Goal: Task Accomplishment & Management: Use online tool/utility

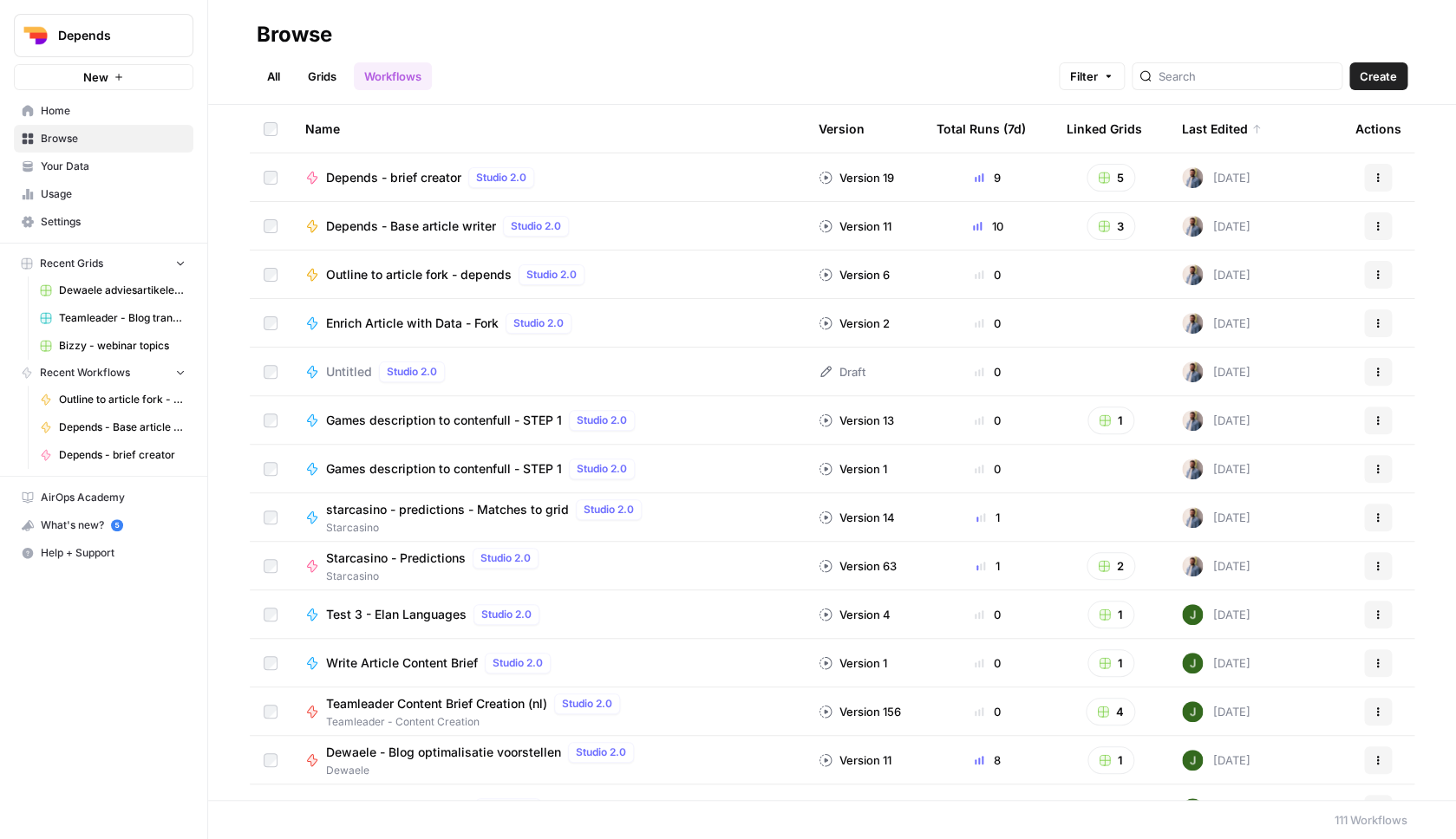
click at [89, 146] on span "Browse" at bounding box center [113, 138] width 145 height 16
click at [309, 79] on link "Grids" at bounding box center [322, 76] width 50 height 28
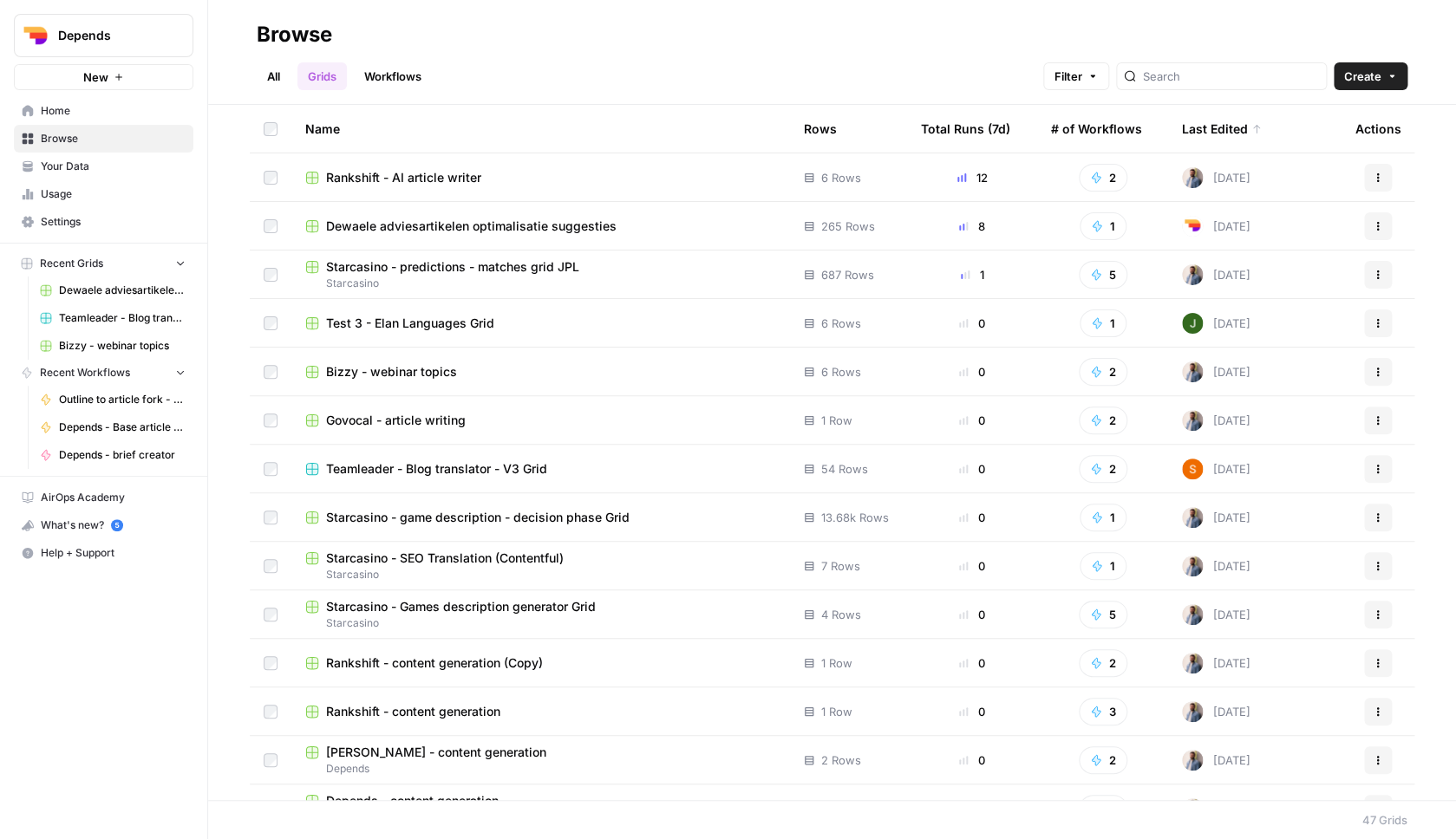
click at [460, 177] on span "Rankshift - AI article writer" at bounding box center [403, 177] width 155 height 17
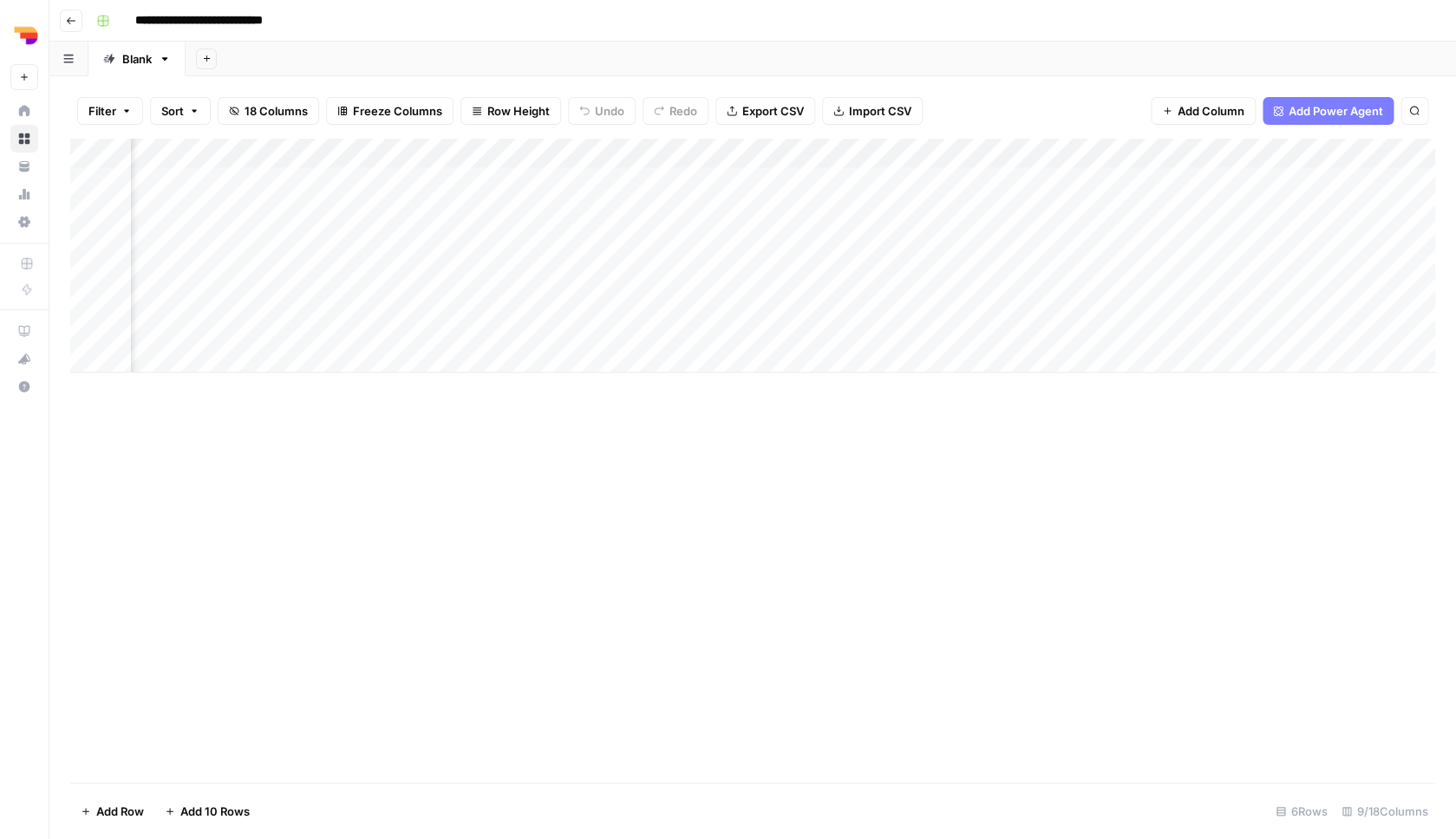
scroll to position [0, 321]
click at [1323, 266] on div "Add Column" at bounding box center [753, 255] width 1365 height 234
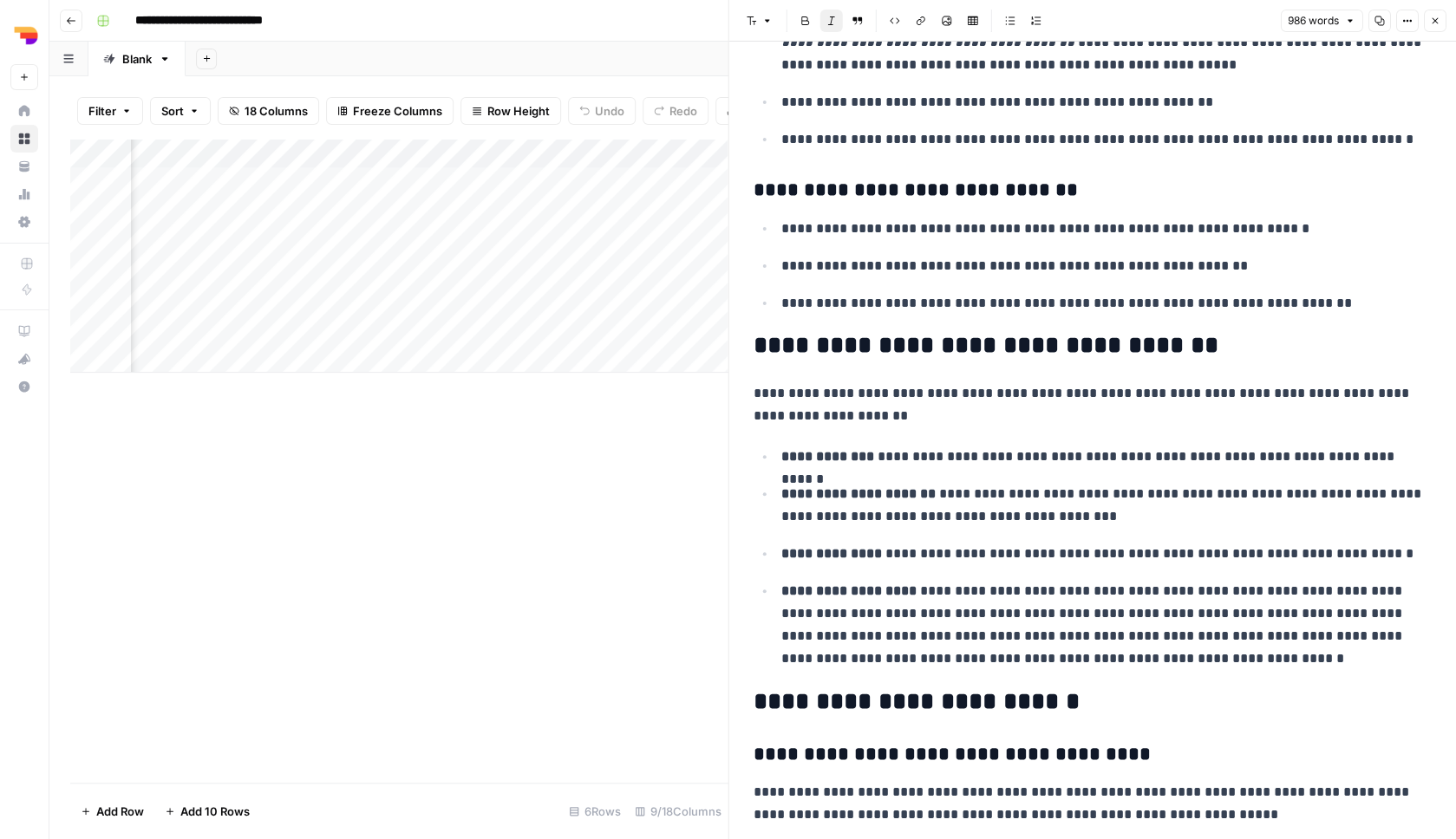
scroll to position [2198, 0]
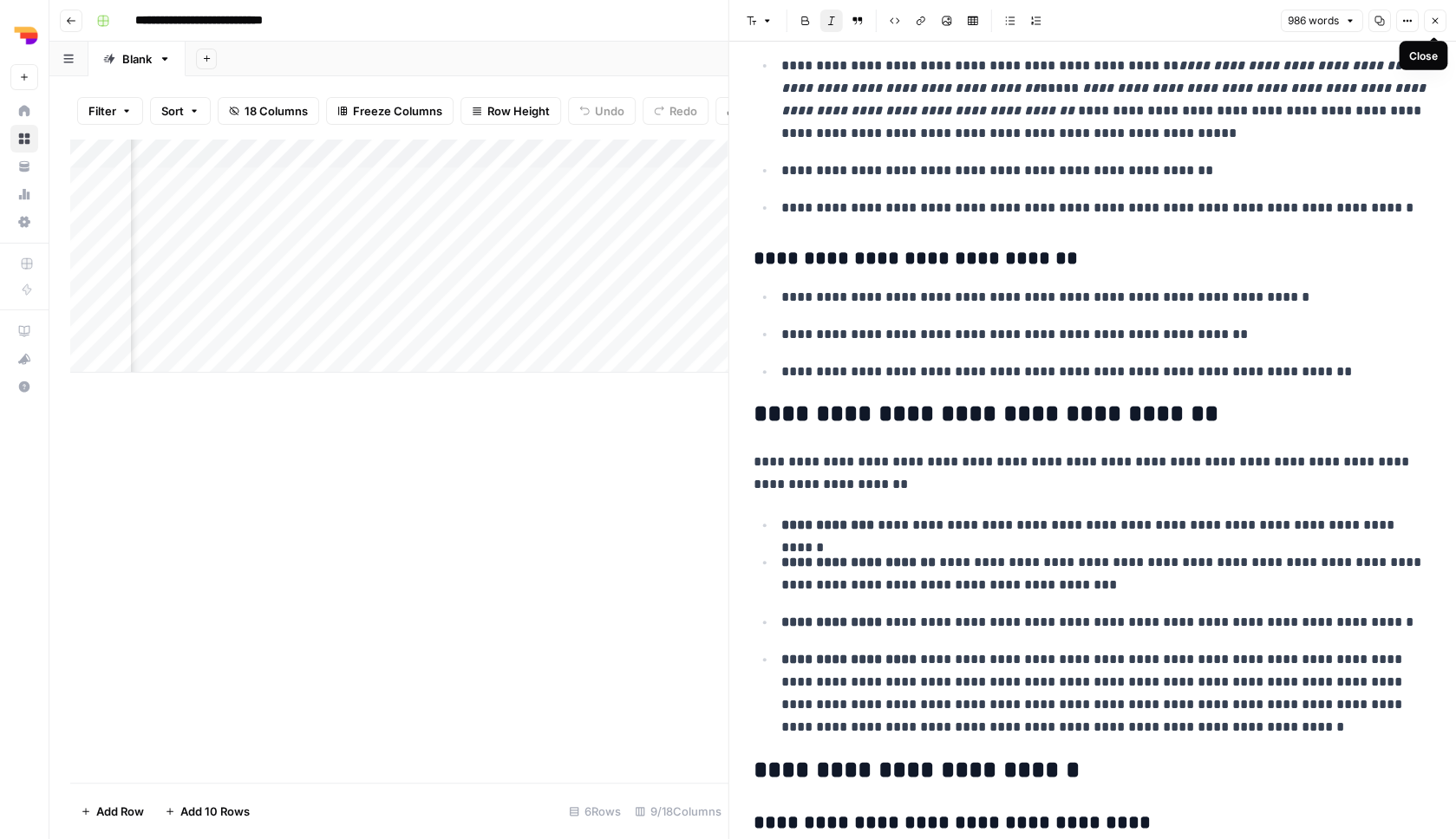
click at [1432, 20] on icon "button" at bounding box center [1434, 20] width 10 height 10
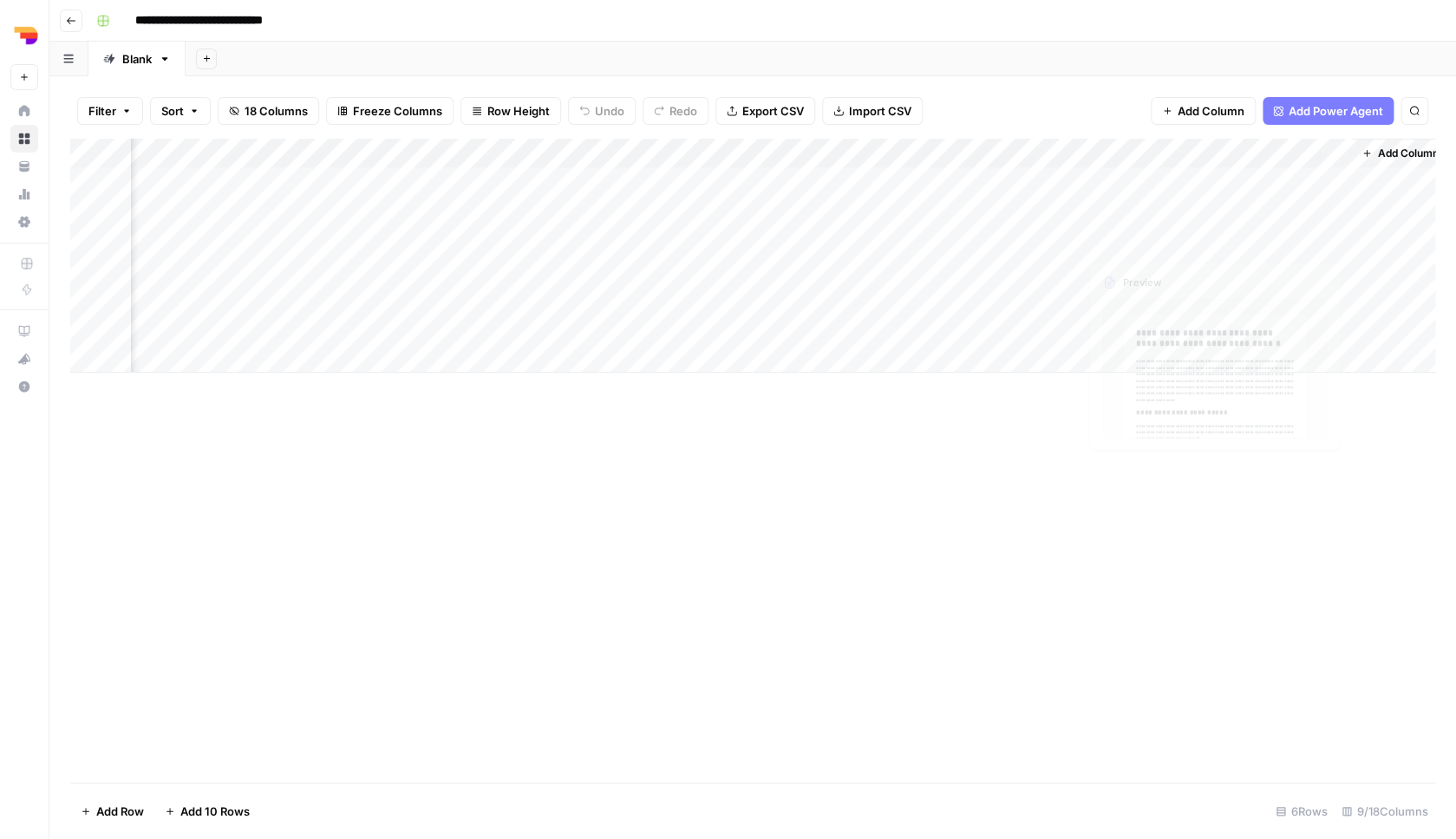
scroll to position [0, 300]
click at [1186, 268] on div "Add Column" at bounding box center [753, 255] width 1365 height 234
click at [875, 266] on div "Add Column" at bounding box center [753, 255] width 1365 height 234
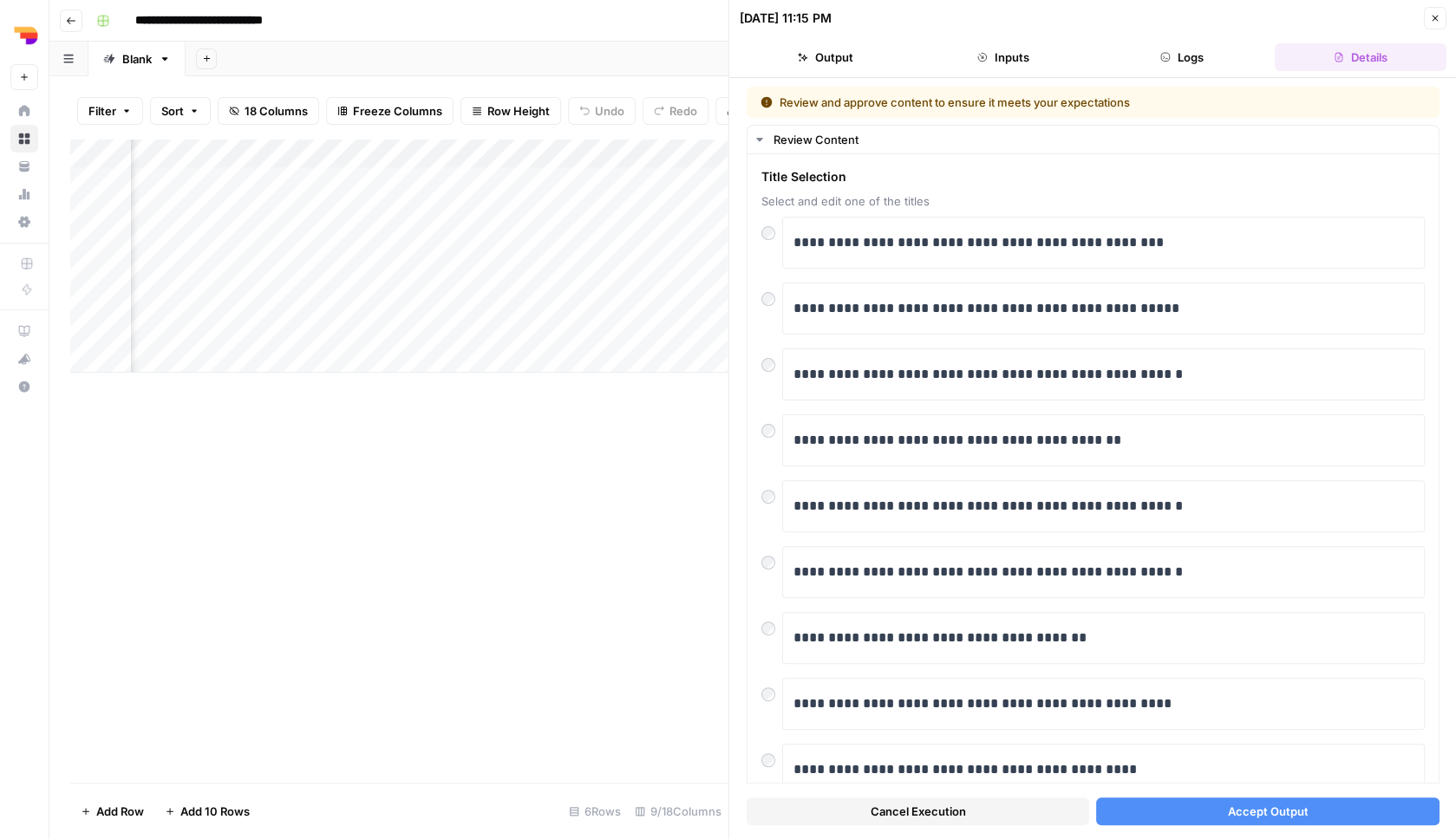
click at [1237, 810] on span "Accept Output" at bounding box center [1268, 811] width 81 height 17
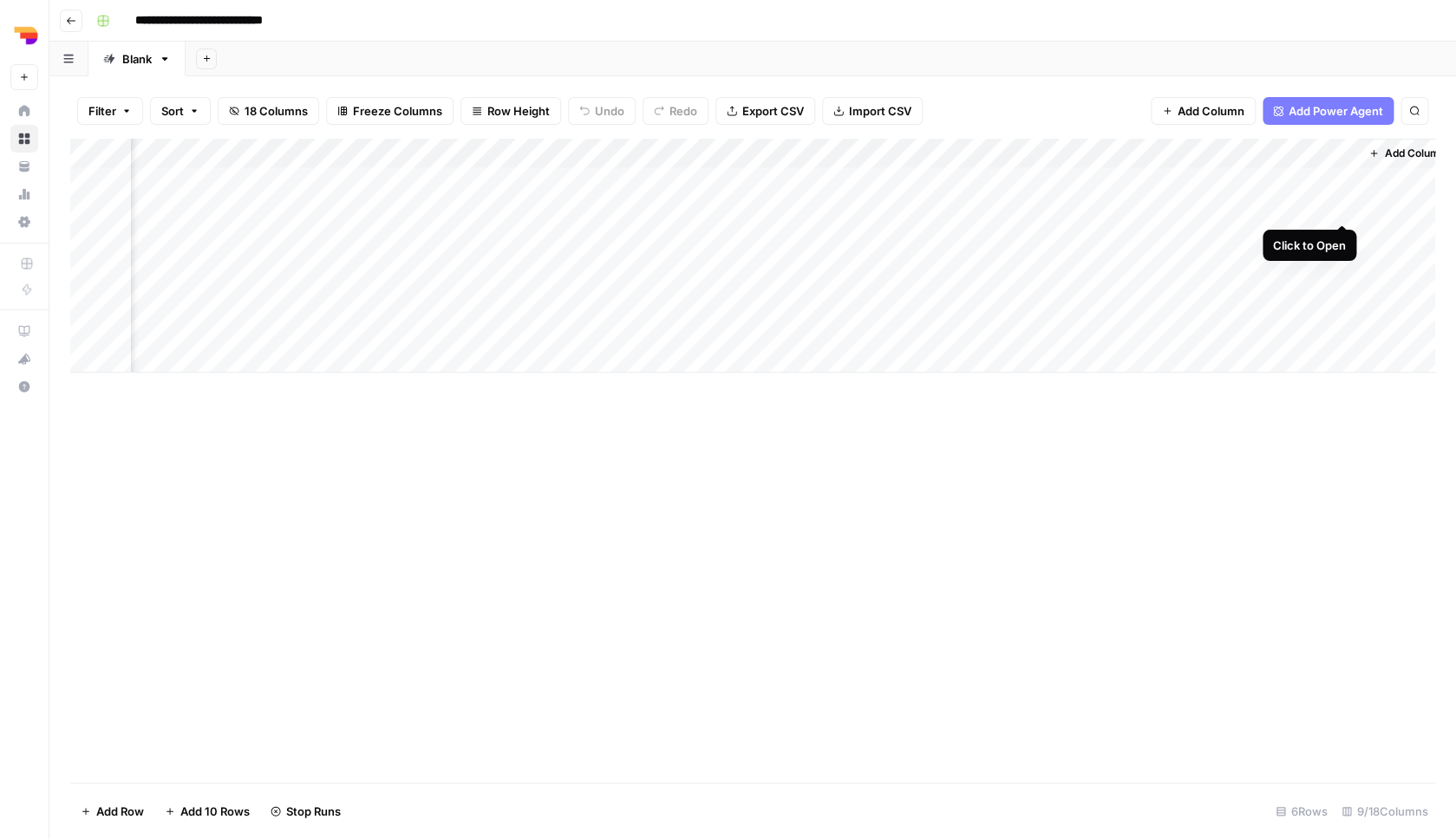
click at [1343, 208] on div "Add Column" at bounding box center [753, 255] width 1365 height 234
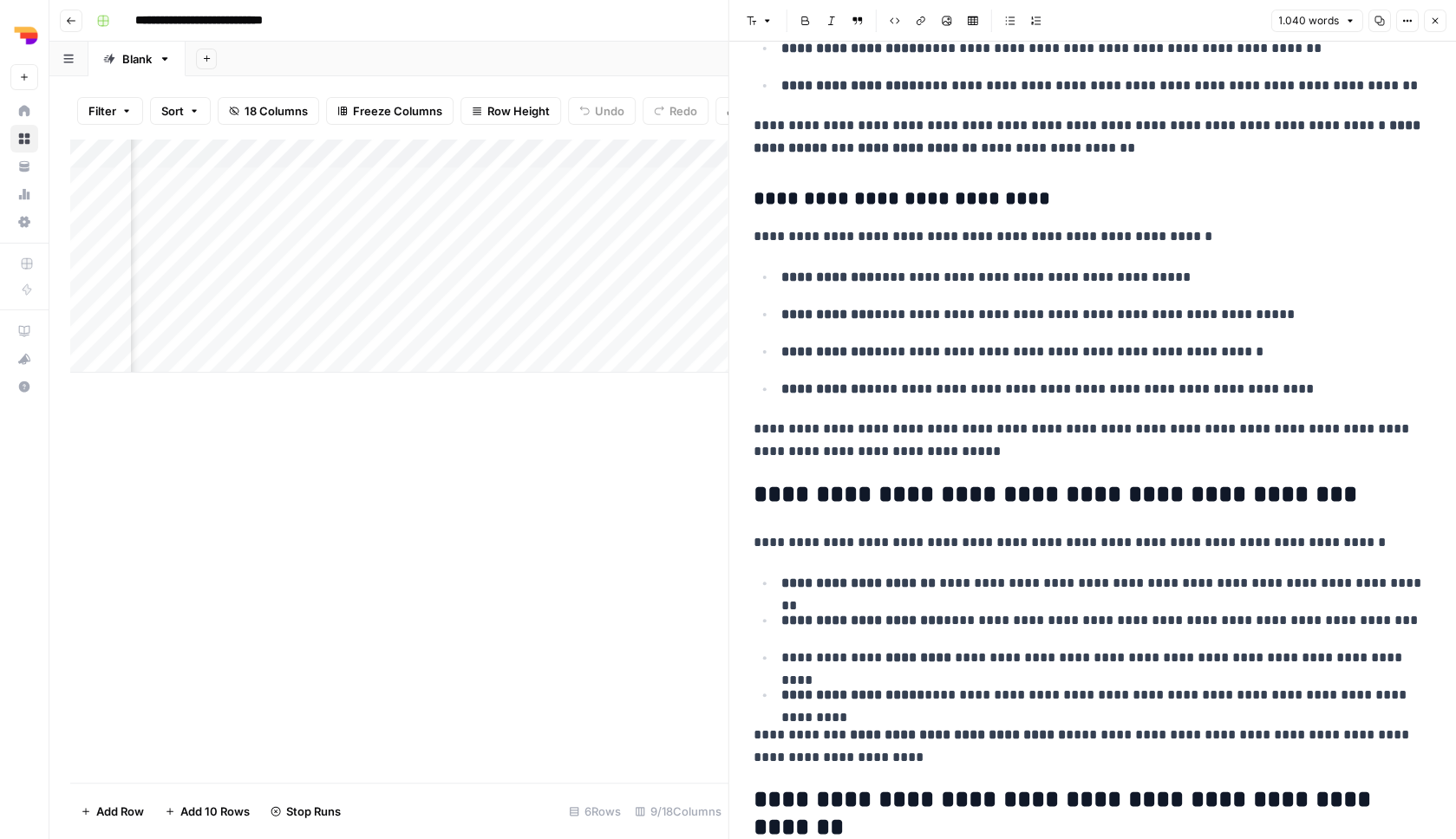
scroll to position [2616, 0]
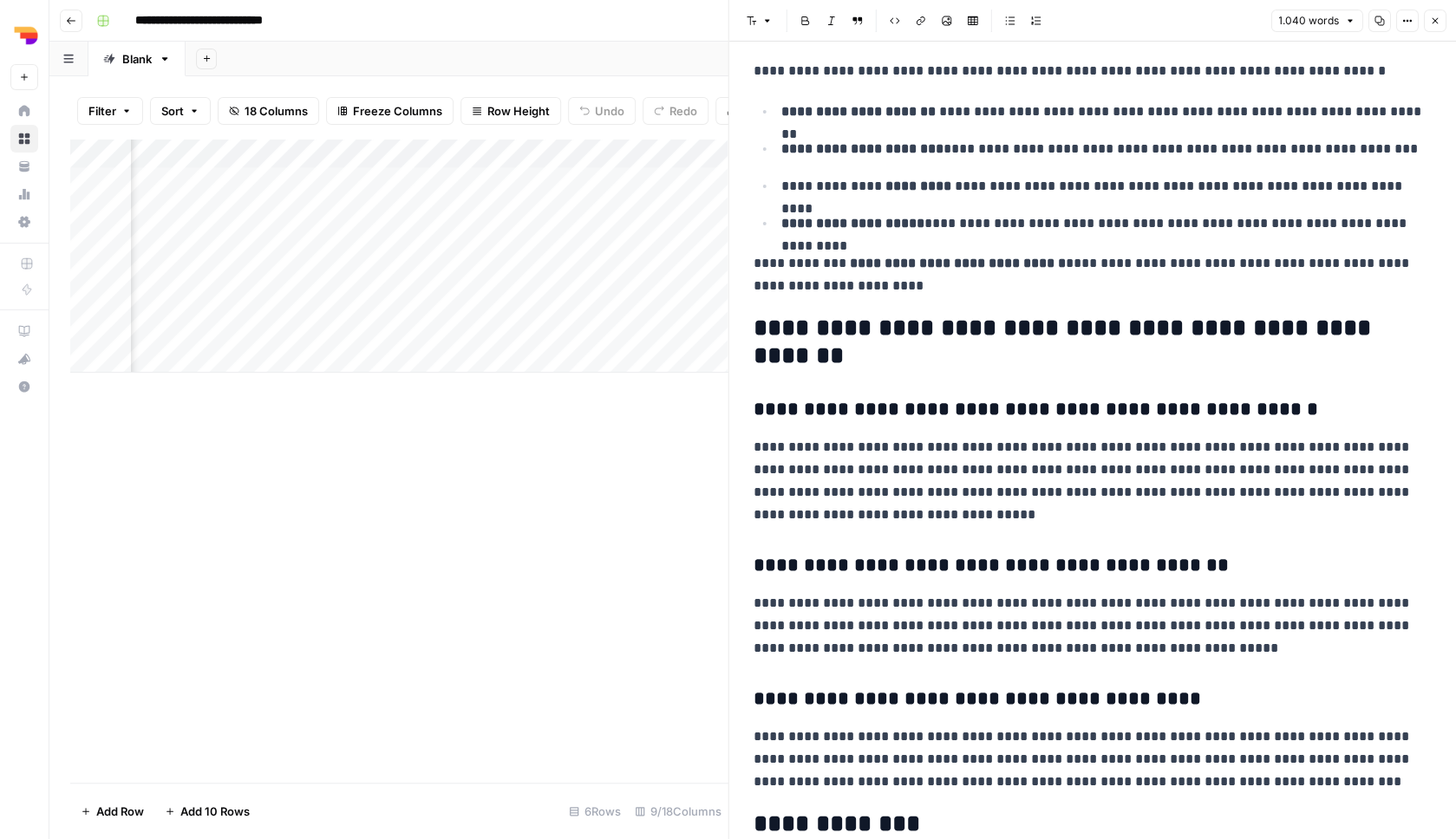
click at [1433, 22] on icon "button" at bounding box center [1434, 20] width 10 height 10
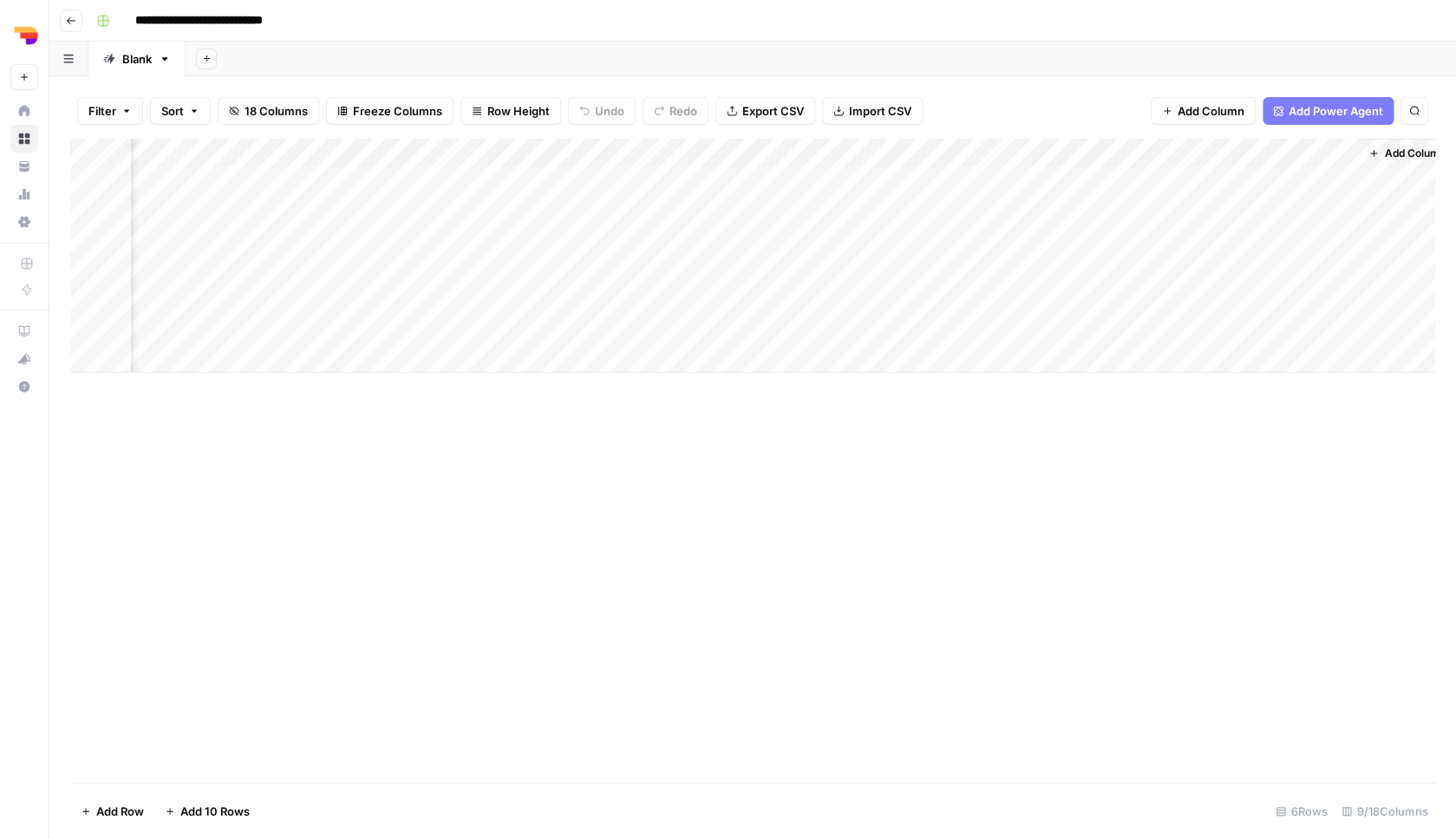
click at [1342, 177] on div "Add Column" at bounding box center [753, 255] width 1365 height 234
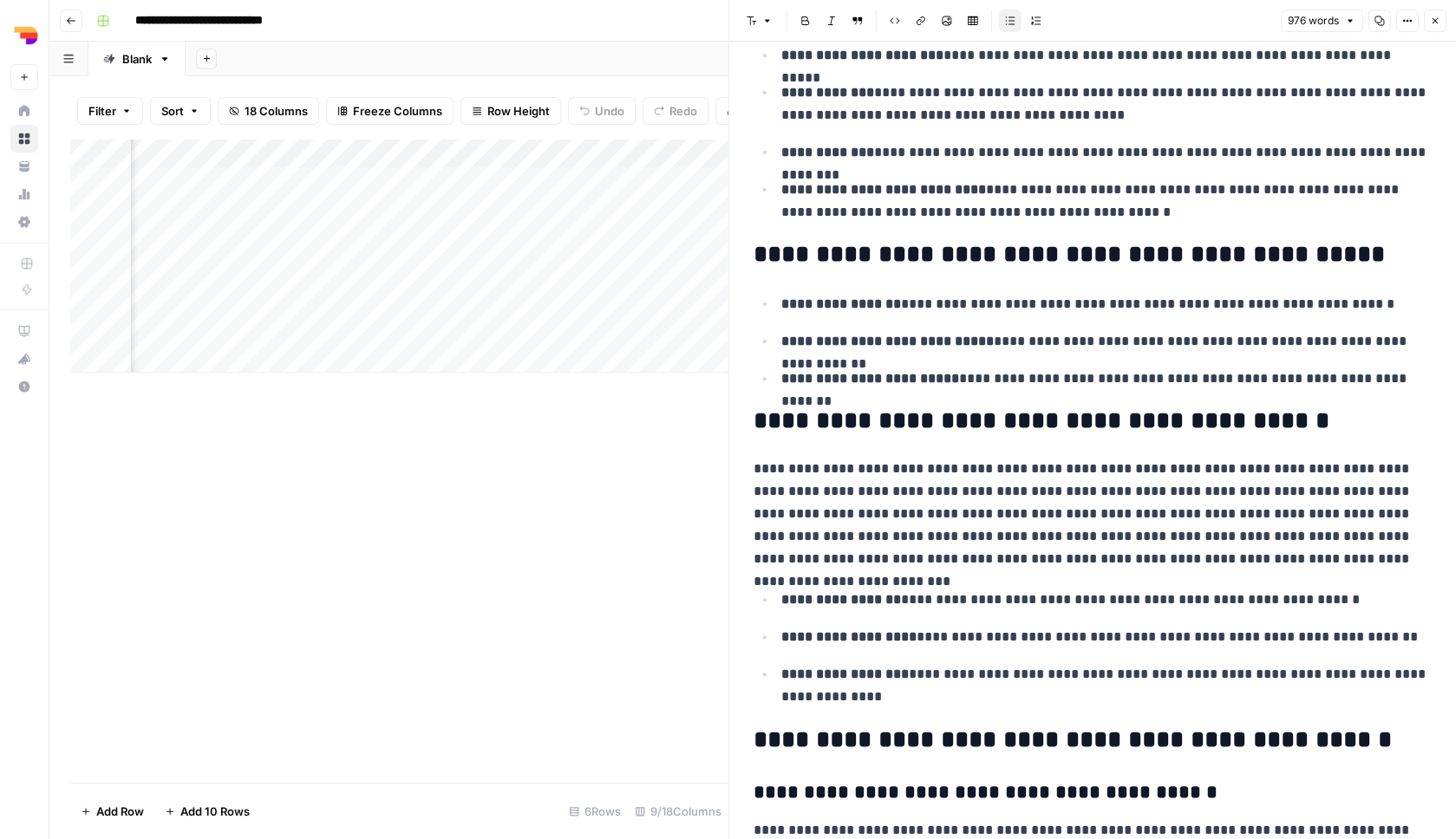
scroll to position [2512, 0]
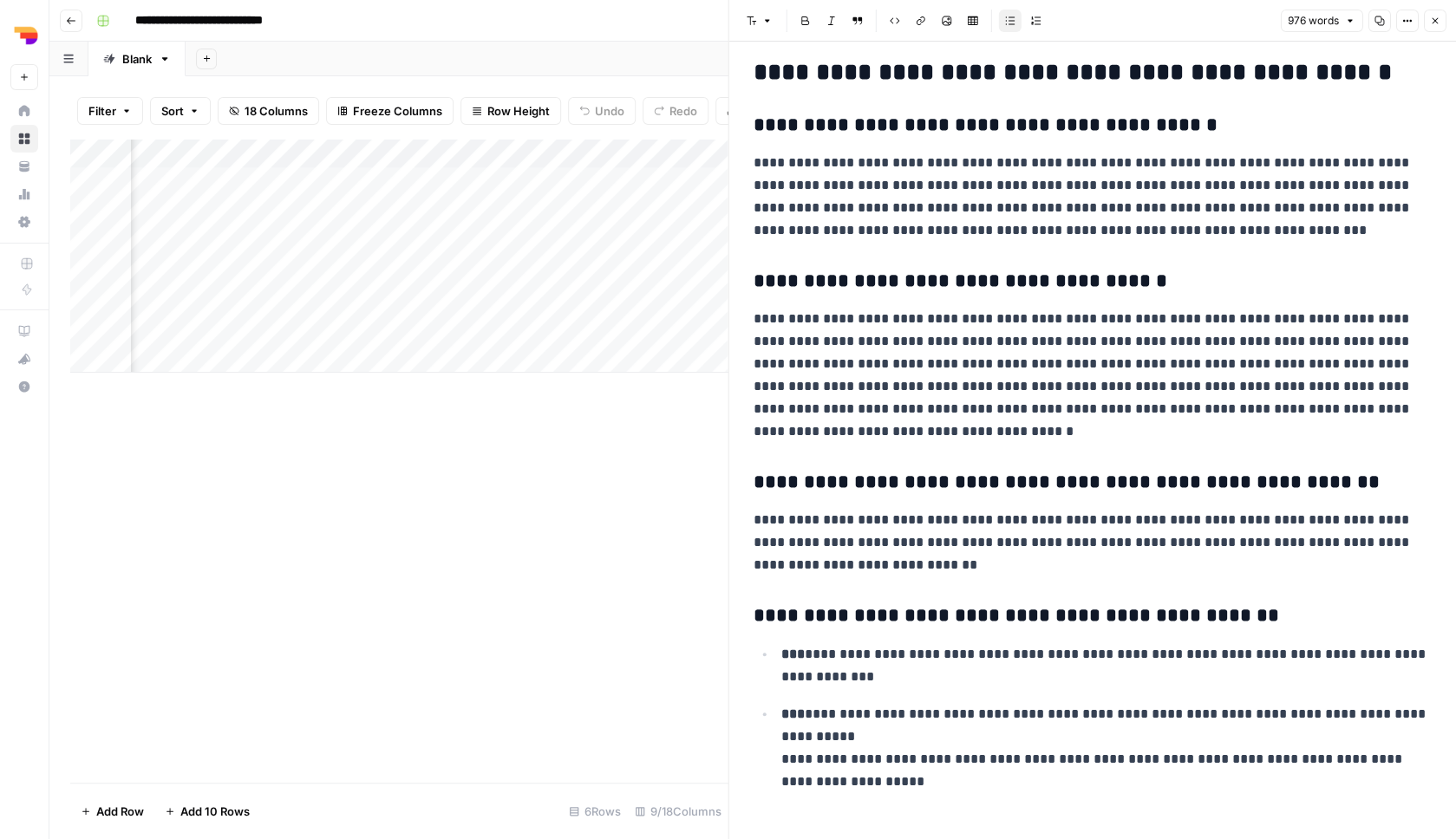
click at [1442, 25] on button "Close" at bounding box center [1434, 20] width 23 height 23
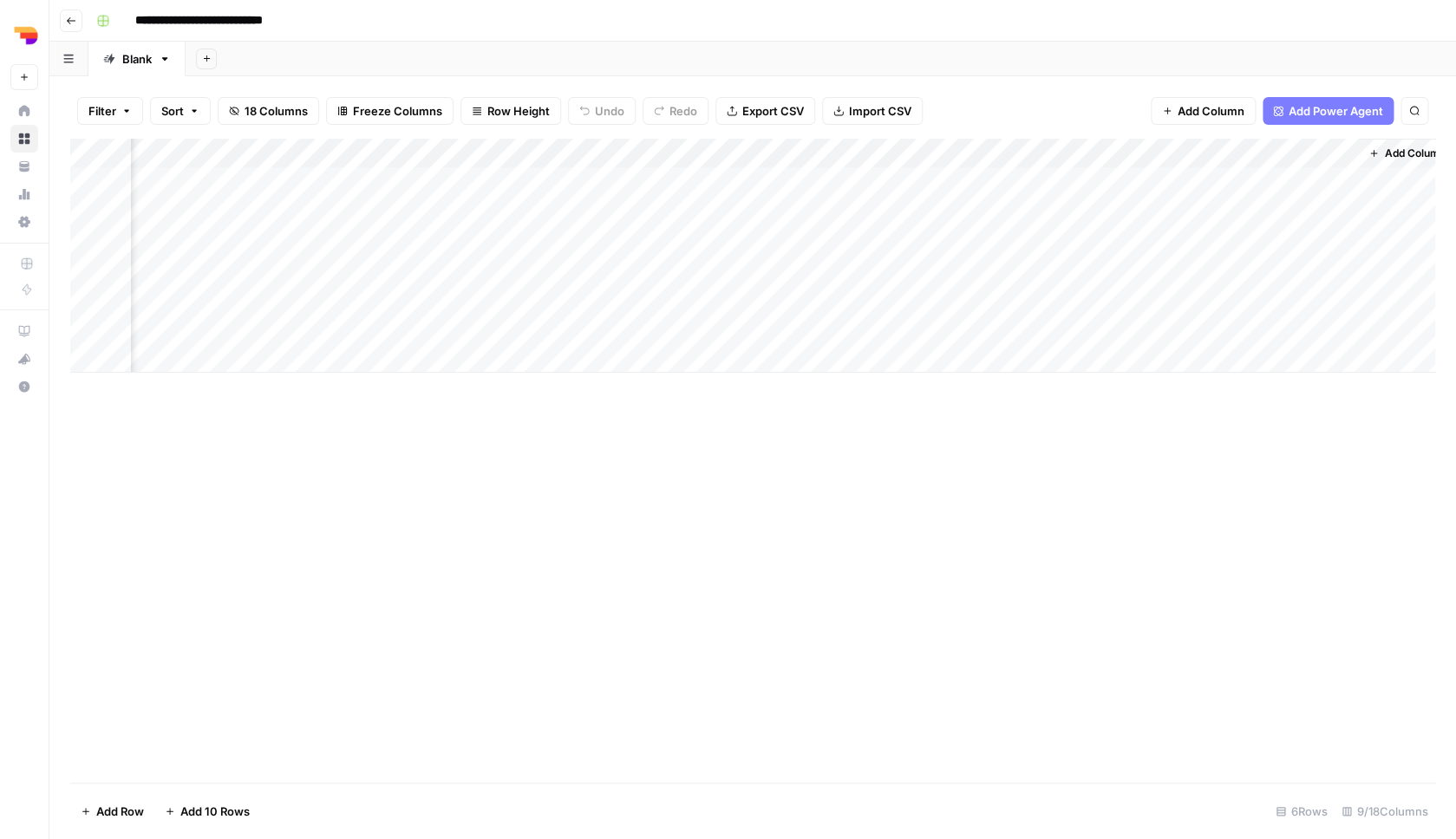
click at [1340, 234] on div "Add Column" at bounding box center [753, 255] width 1365 height 234
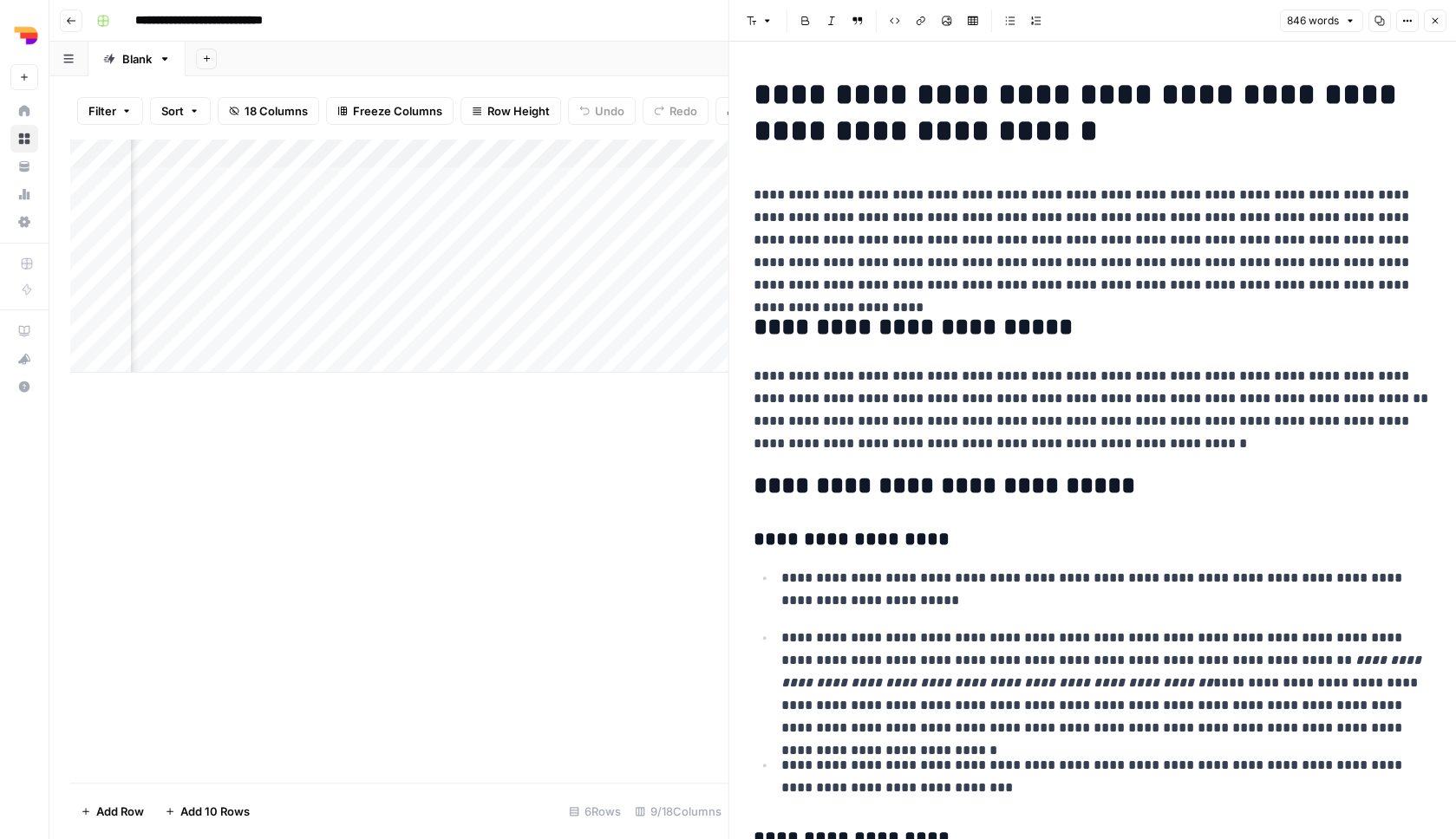
click at [1429, 17] on button "Close" at bounding box center [1434, 20] width 23 height 23
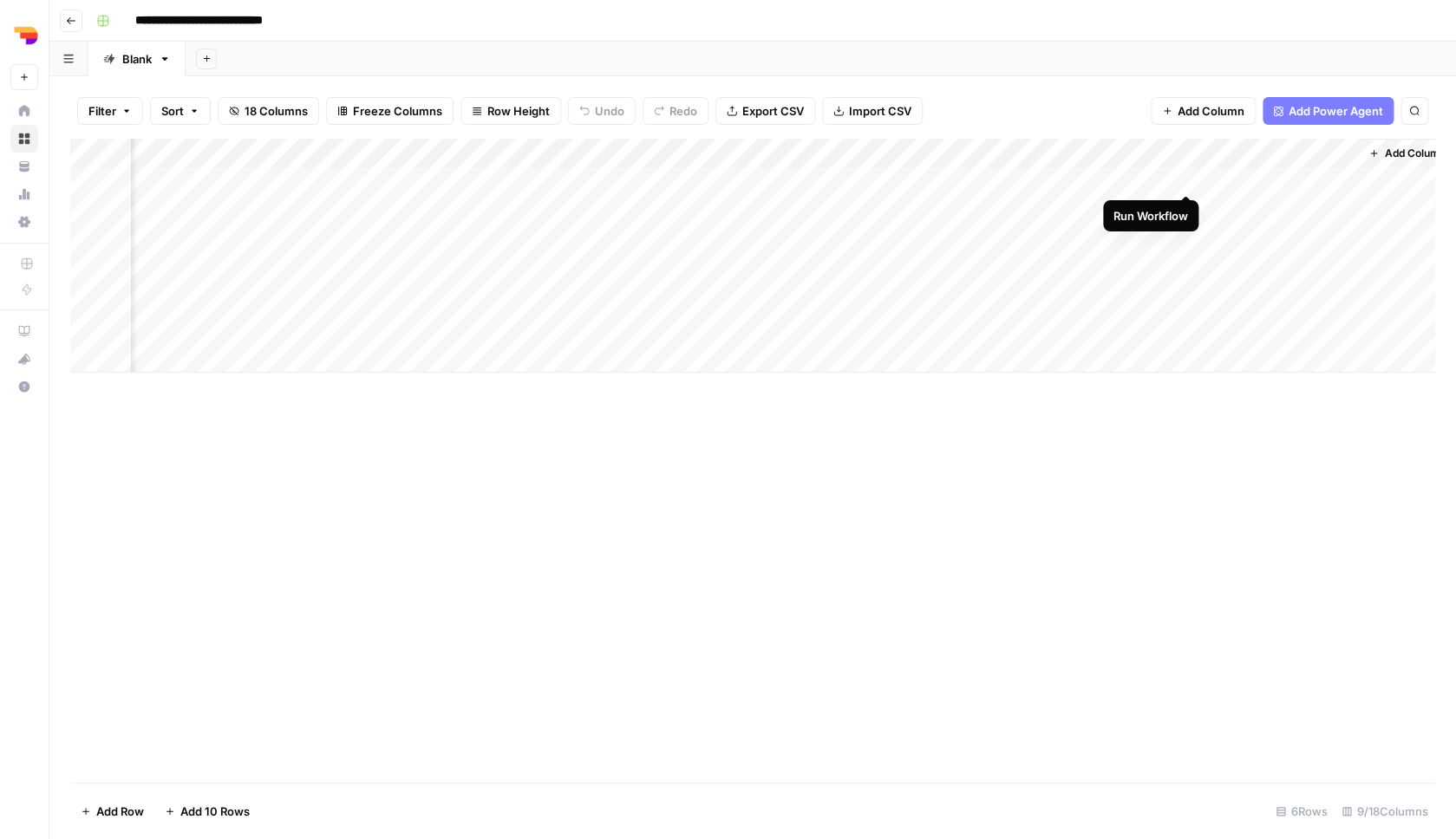
click at [1189, 181] on div "Add Column" at bounding box center [753, 255] width 1365 height 234
click at [1187, 208] on div "Add Column" at bounding box center [753, 255] width 1365 height 234
click at [1189, 231] on div "Add Column" at bounding box center [753, 255] width 1365 height 234
click at [855, 270] on div "Add Column" at bounding box center [753, 255] width 1365 height 234
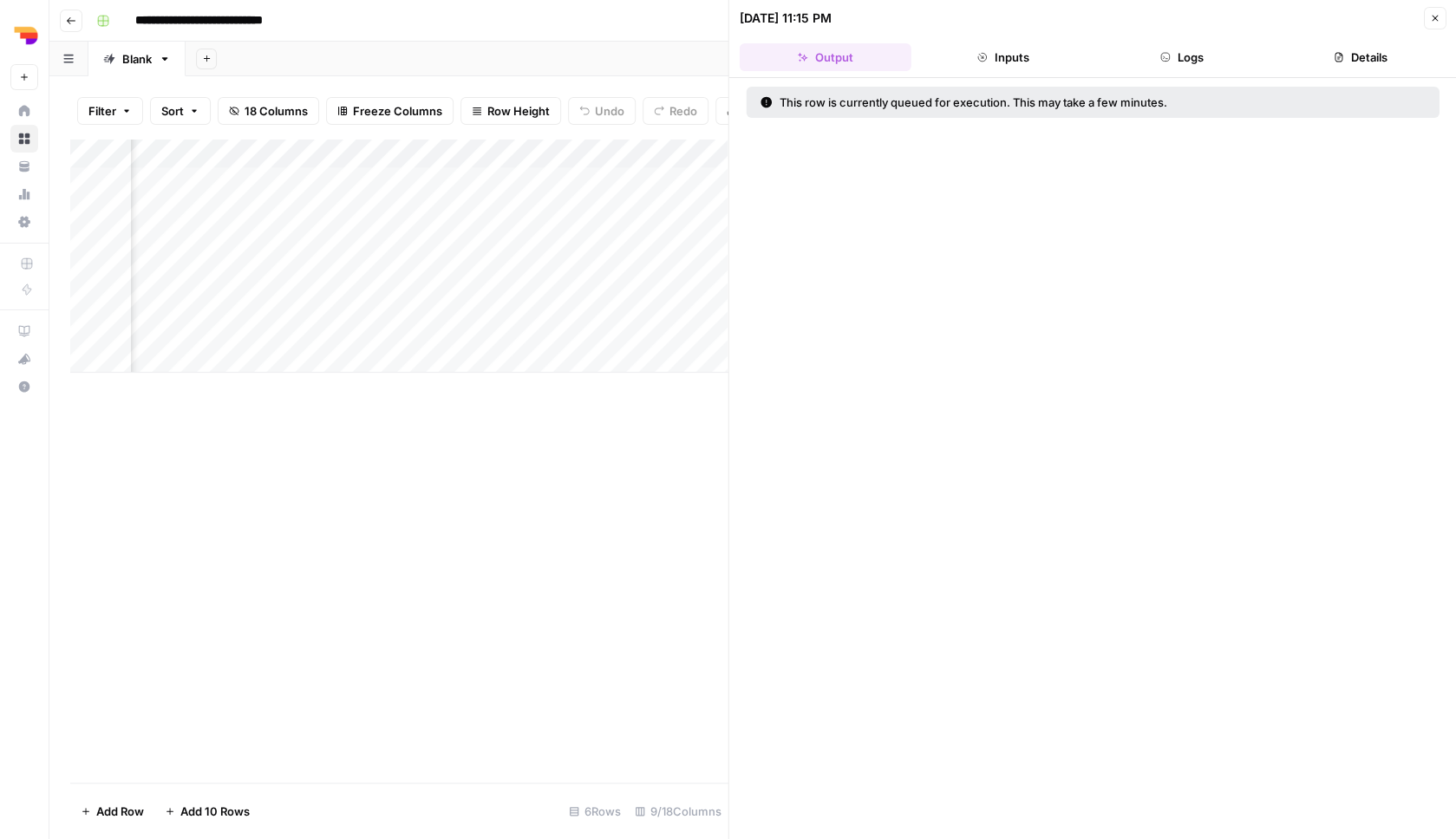
click at [961, 64] on button "Inputs" at bounding box center [1003, 57] width 172 height 28
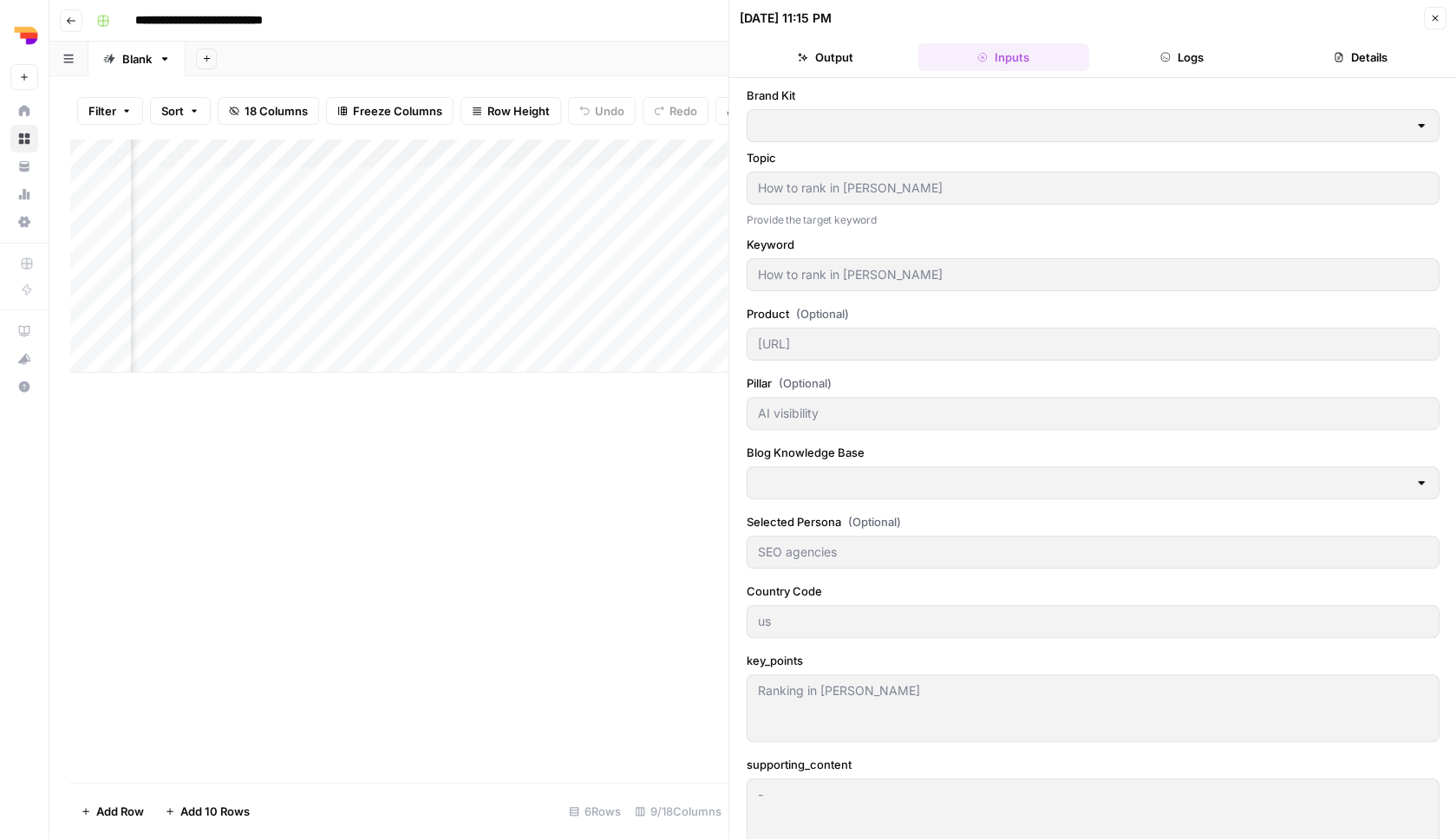
type input "Rankshift"
type input "Rankshift Sitemapxml"
click at [1180, 70] on button "Logs" at bounding box center [1182, 57] width 172 height 28
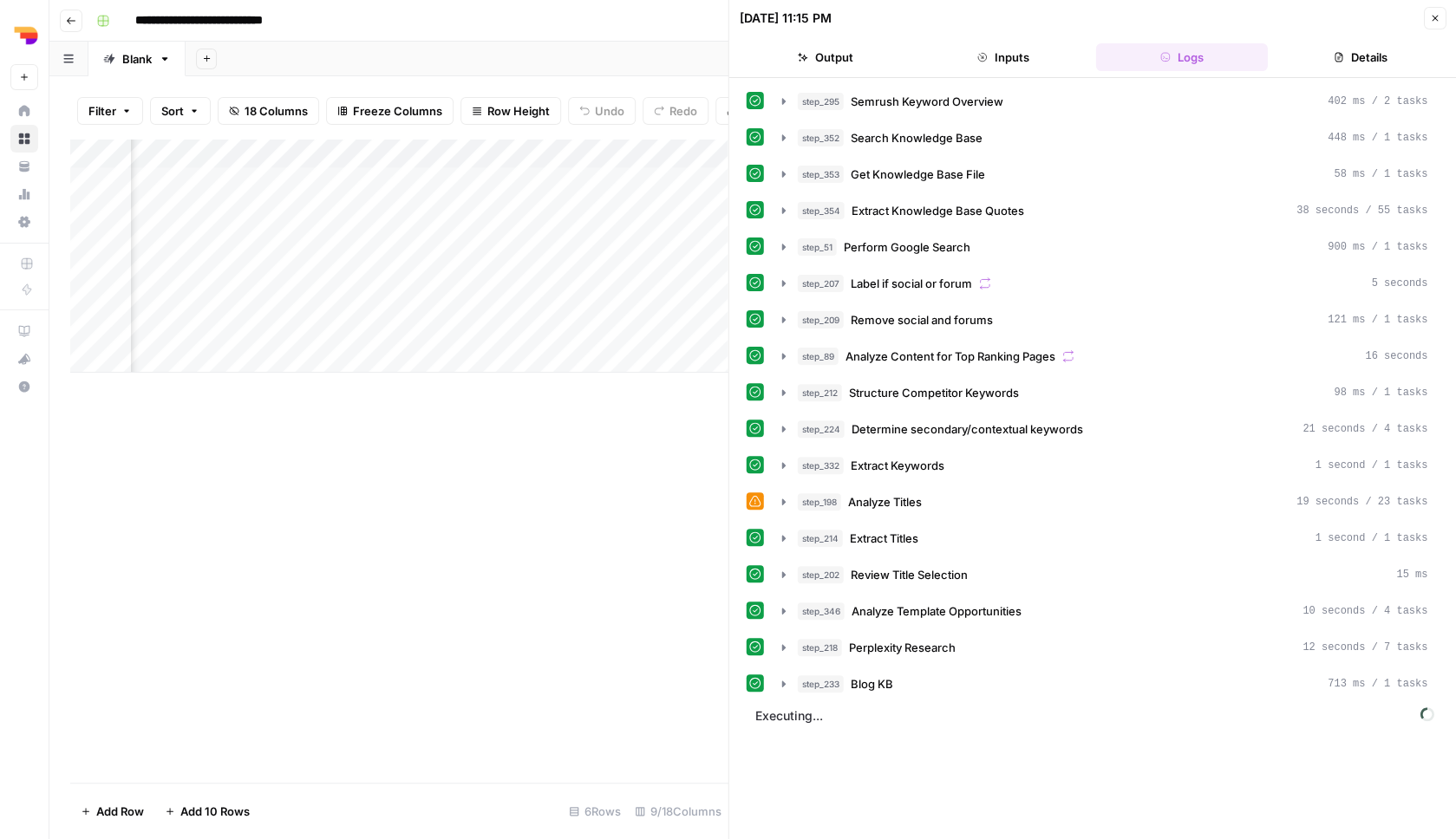
click at [906, 722] on span "Executing..." at bounding box center [1095, 716] width 690 height 28
click at [1436, 25] on button "Close" at bounding box center [1434, 18] width 23 height 23
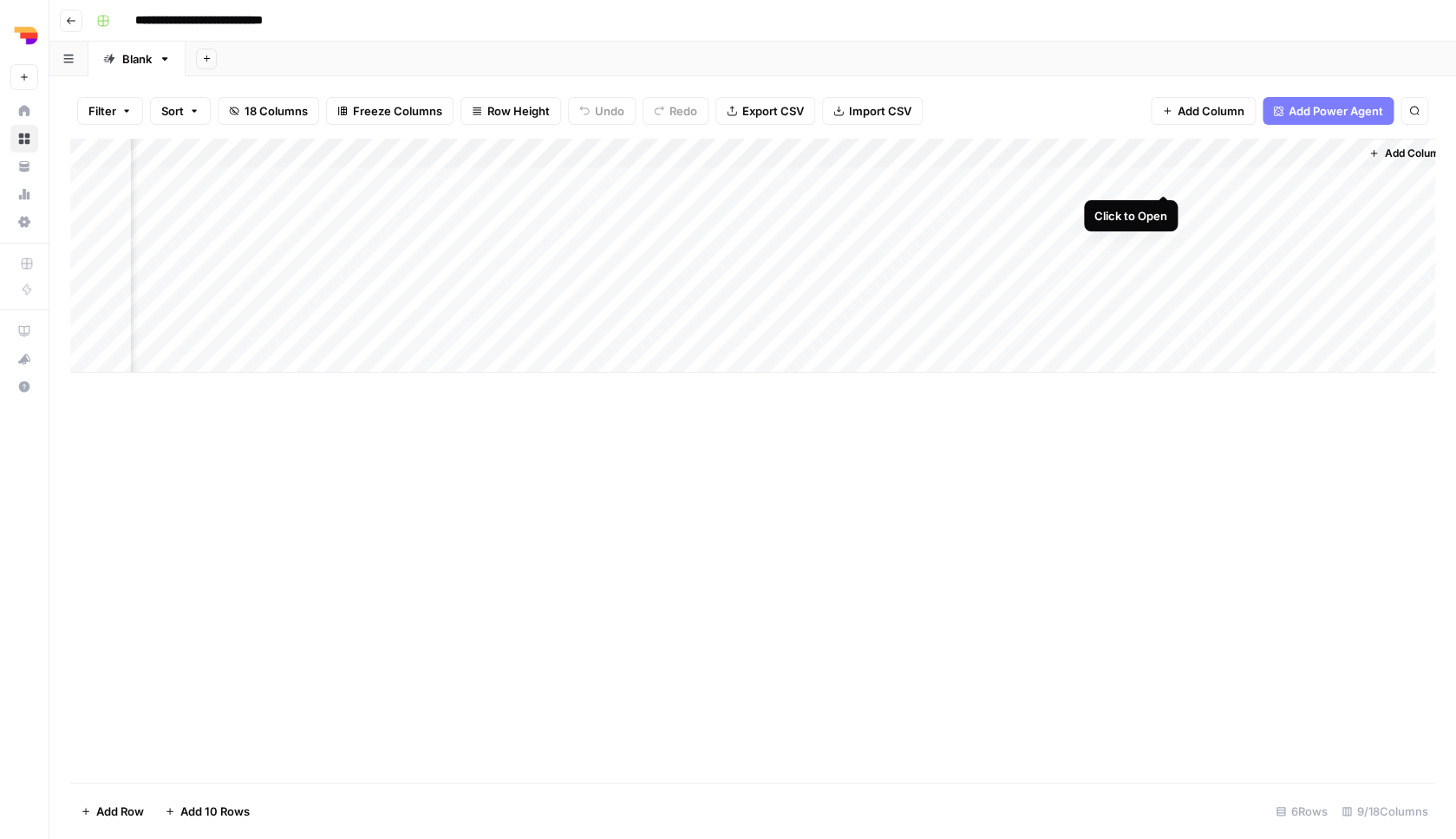
click at [1164, 173] on div "Add Column" at bounding box center [753, 255] width 1365 height 234
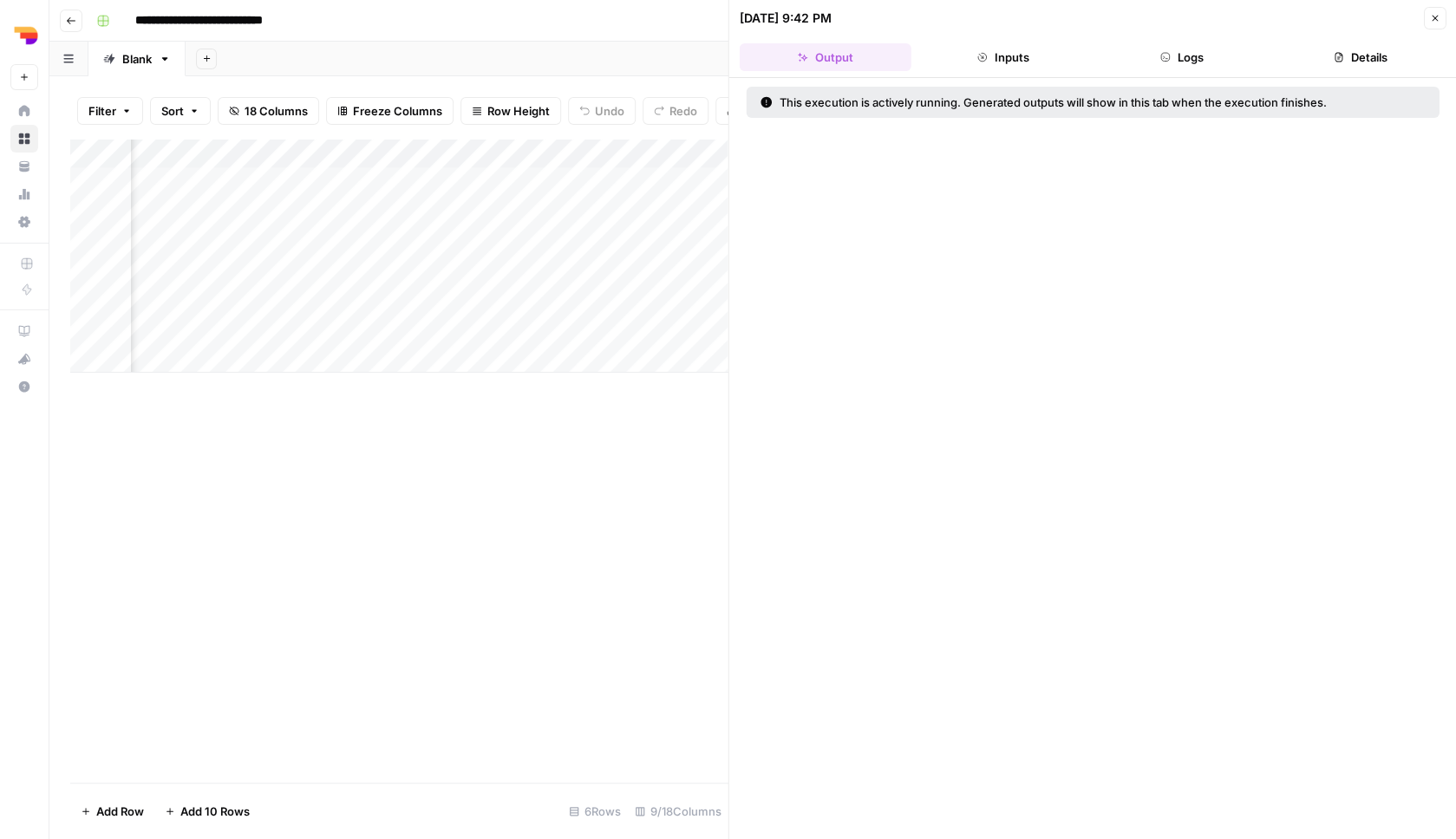
click at [1008, 47] on button "Inputs" at bounding box center [1003, 57] width 172 height 28
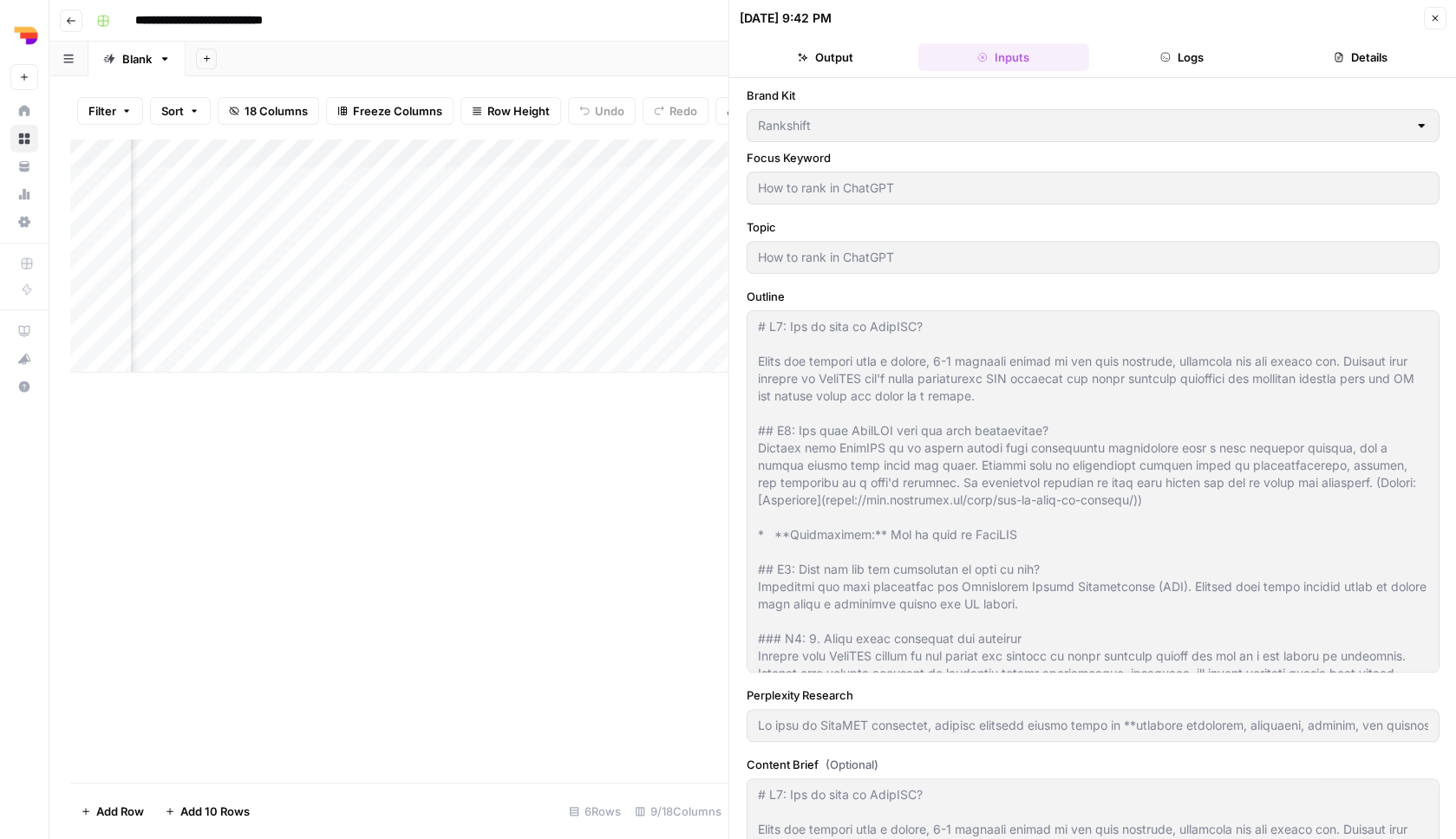
click at [1161, 47] on button "Logs" at bounding box center [1182, 57] width 172 height 28
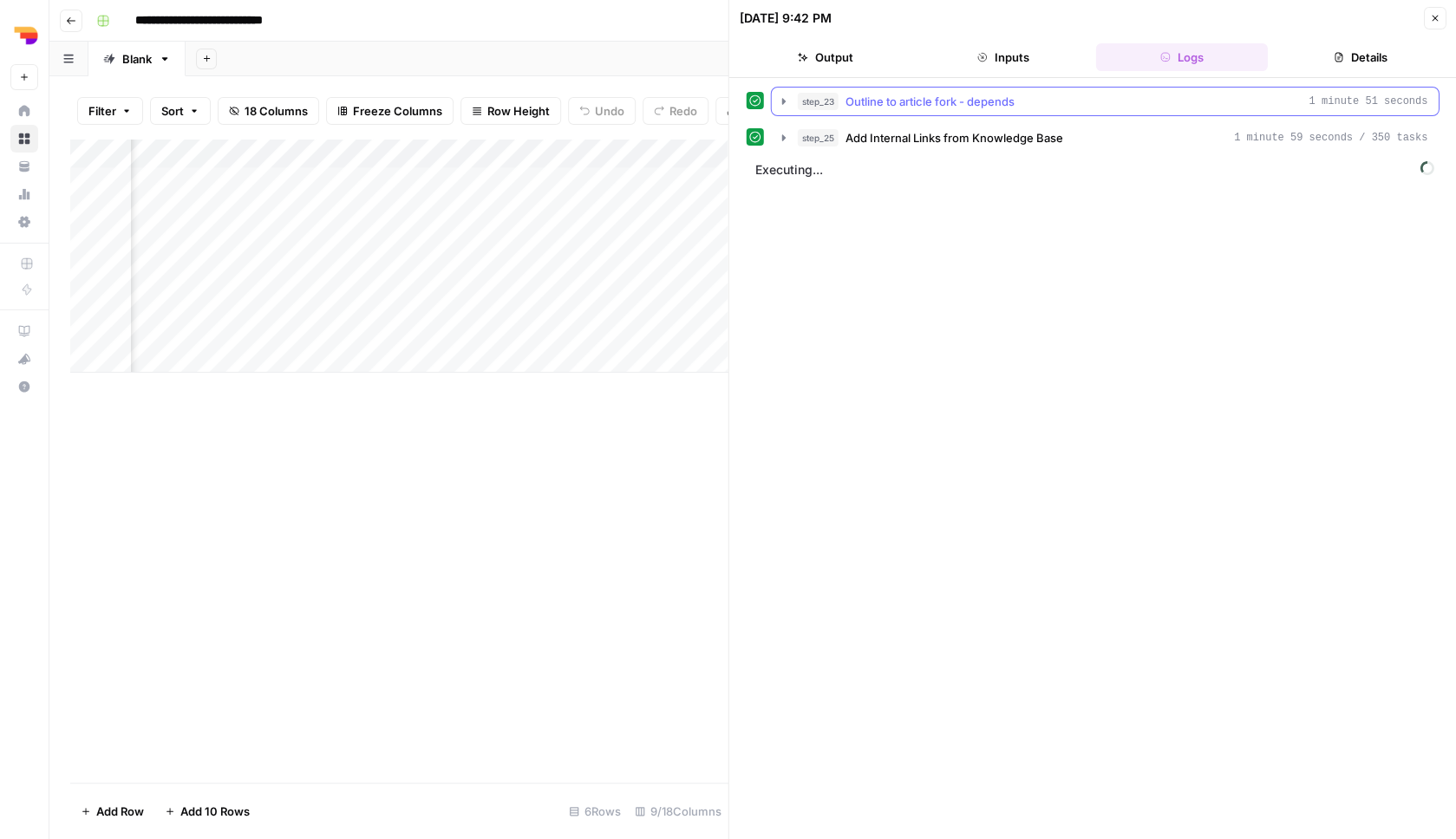
click at [1007, 108] on span "Outline to article fork - depends" at bounding box center [930, 101] width 169 height 17
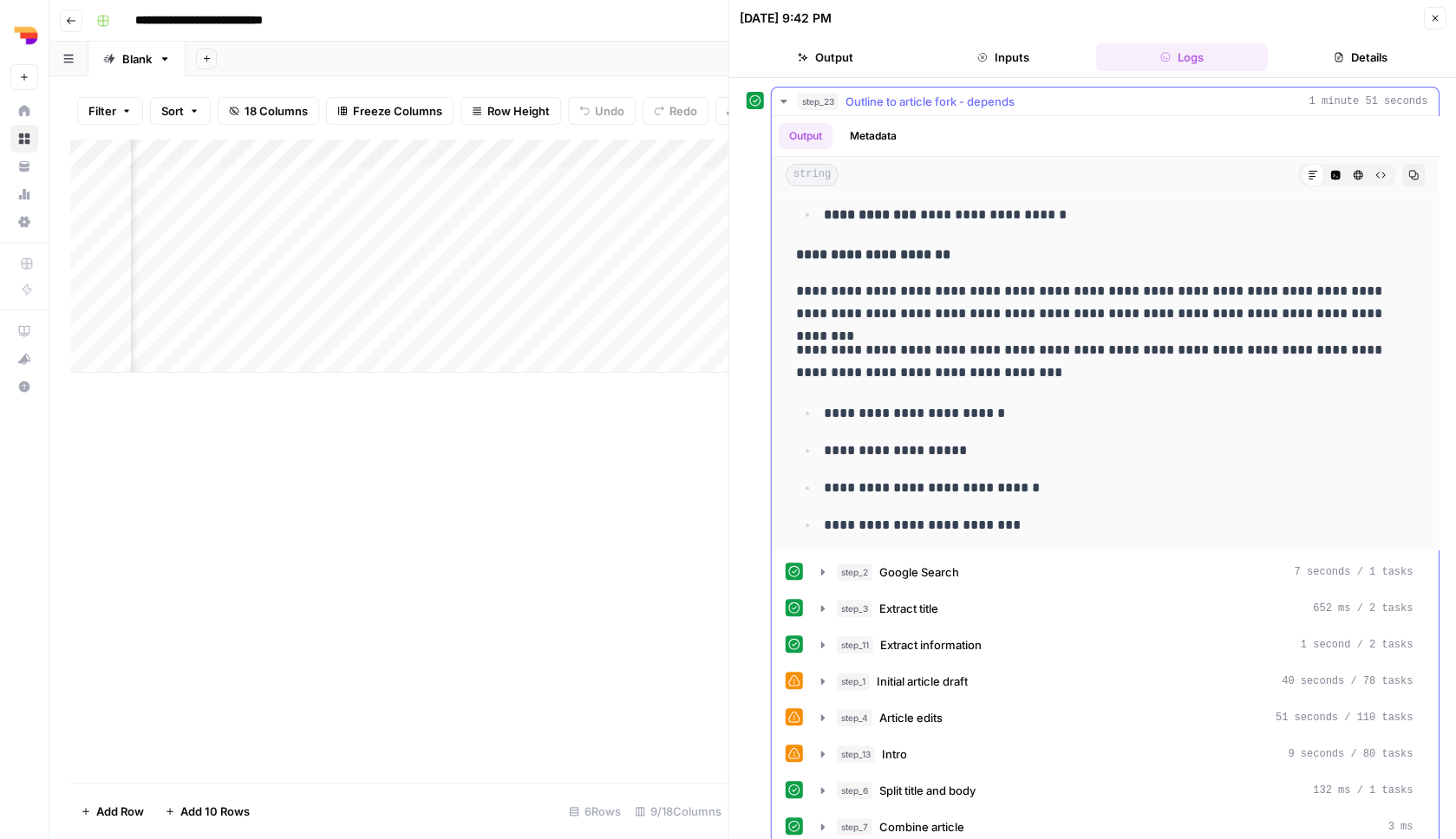
scroll to position [2930, 0]
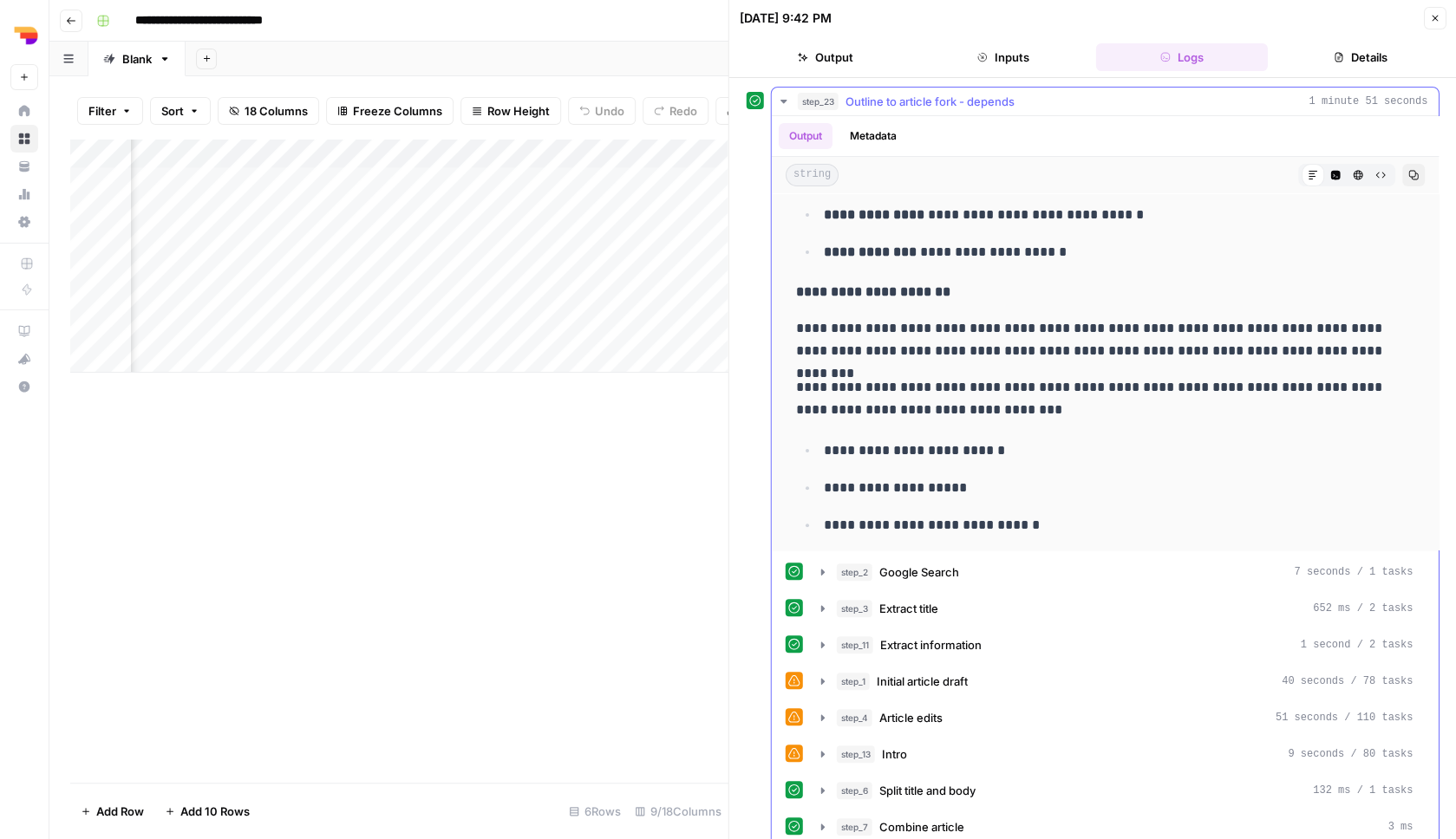
click at [1079, 95] on div "step_23 Outline to article fork - depends 1 minute 51 seconds" at bounding box center [1113, 101] width 630 height 17
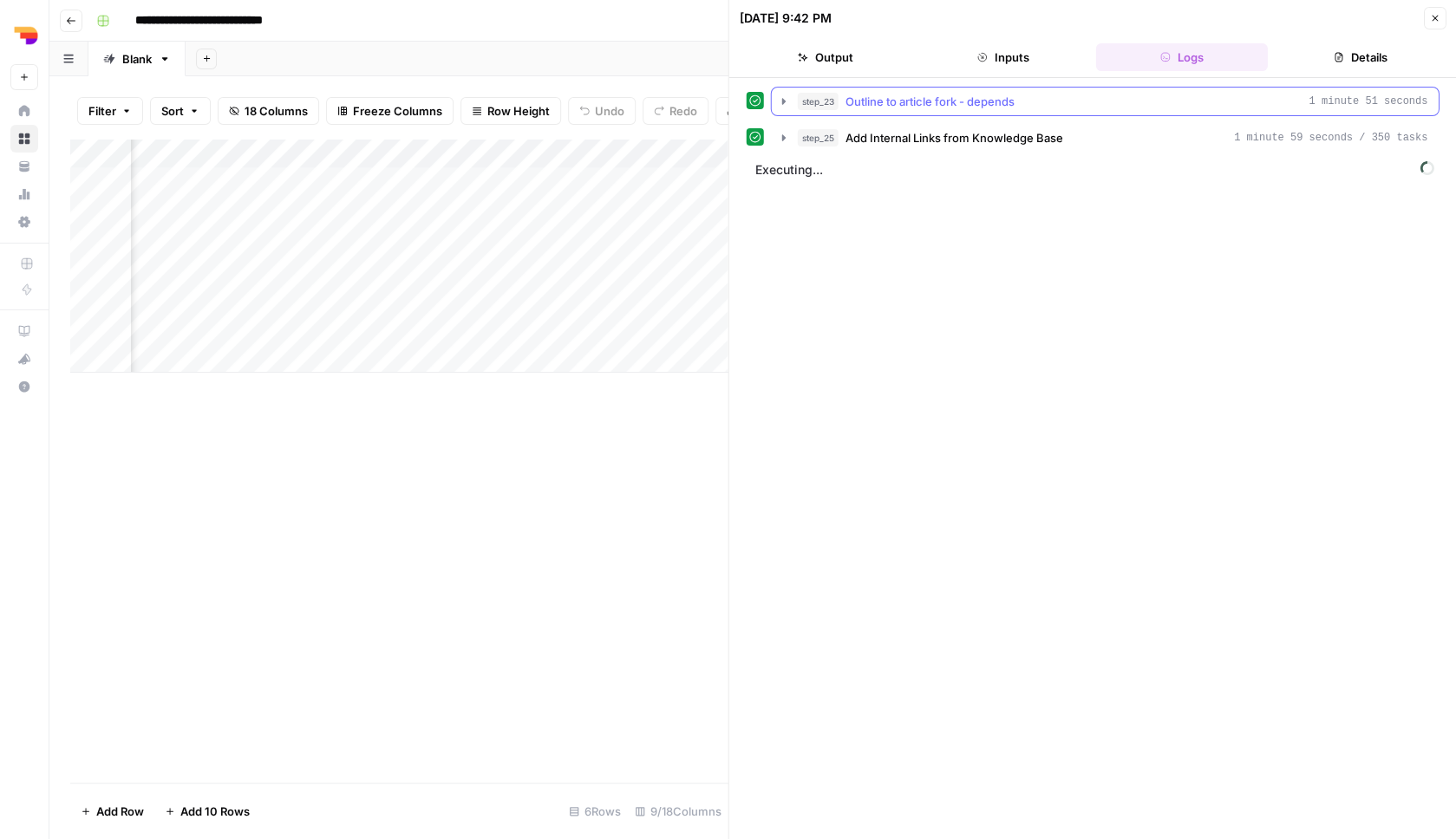
click at [1074, 99] on div "step_23 Outline to article fork - depends 1 minute 51 seconds" at bounding box center [1113, 101] width 630 height 17
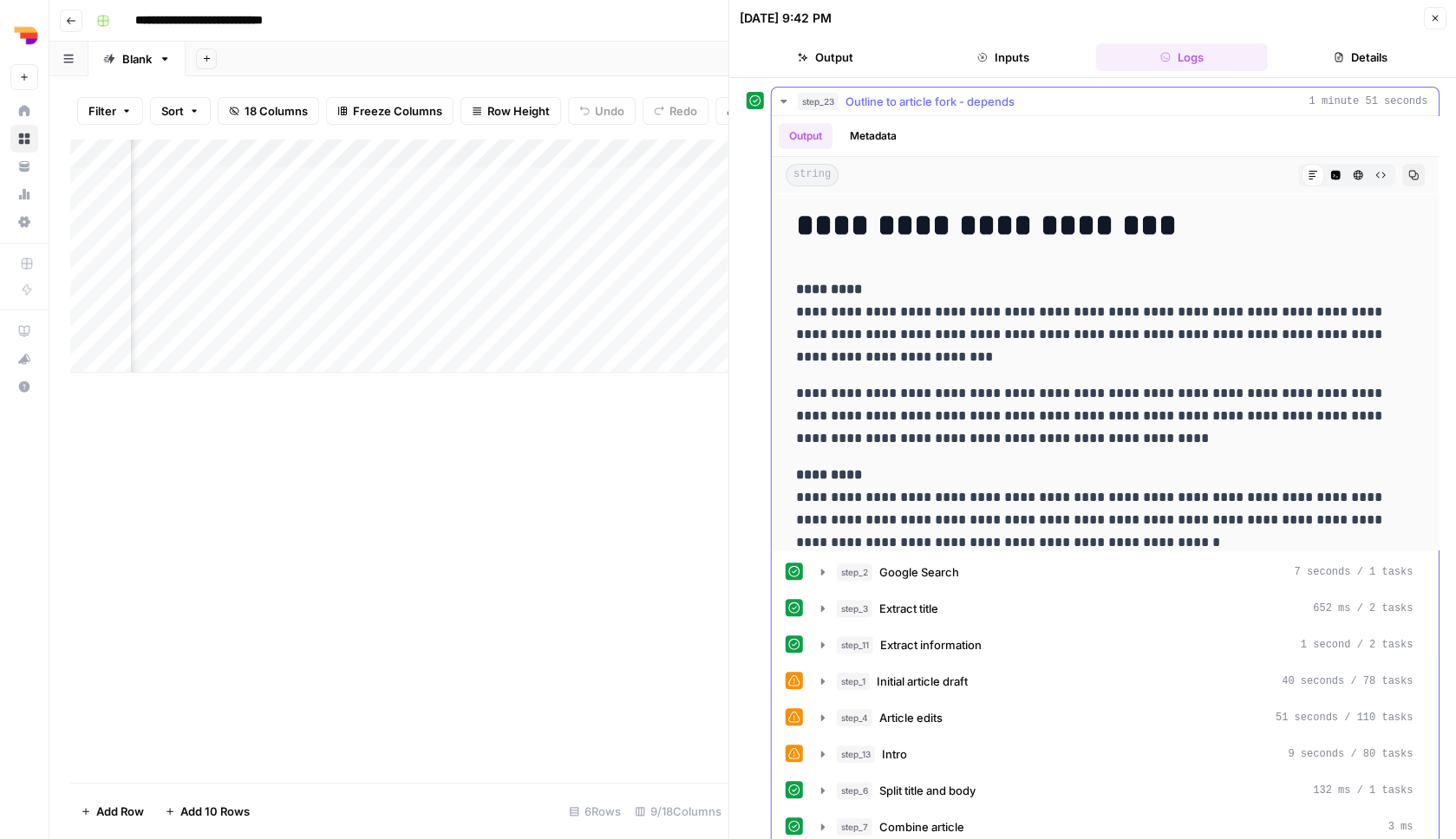
click at [1075, 99] on div "step_23 Outline to article fork - depends 1 minute 51 seconds" at bounding box center [1113, 101] width 630 height 17
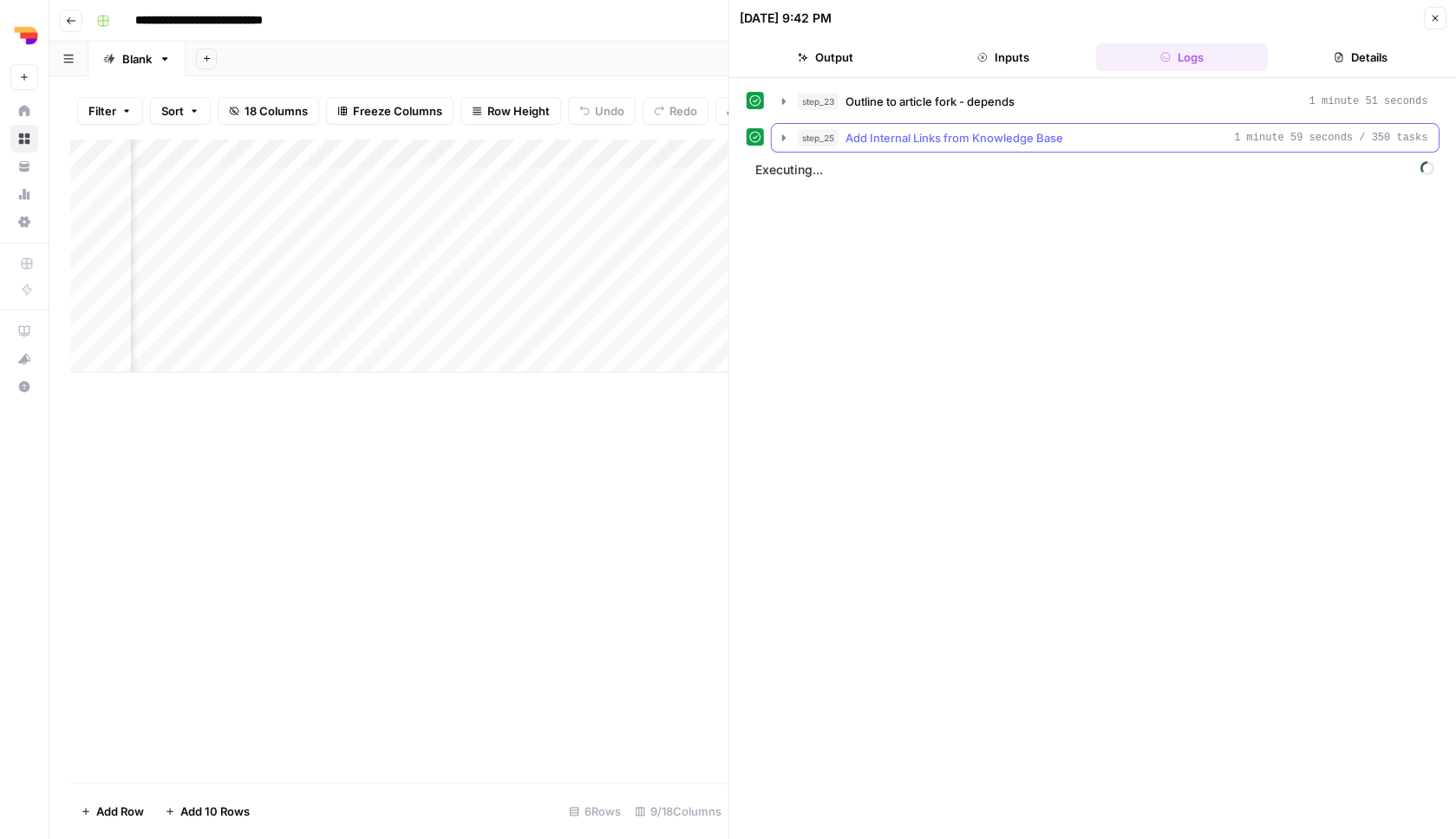
click at [1088, 141] on div "step_25 Add Internal Links from Knowledge Base 1 minute 59 seconds / 350 tasks" at bounding box center [1113, 138] width 630 height 17
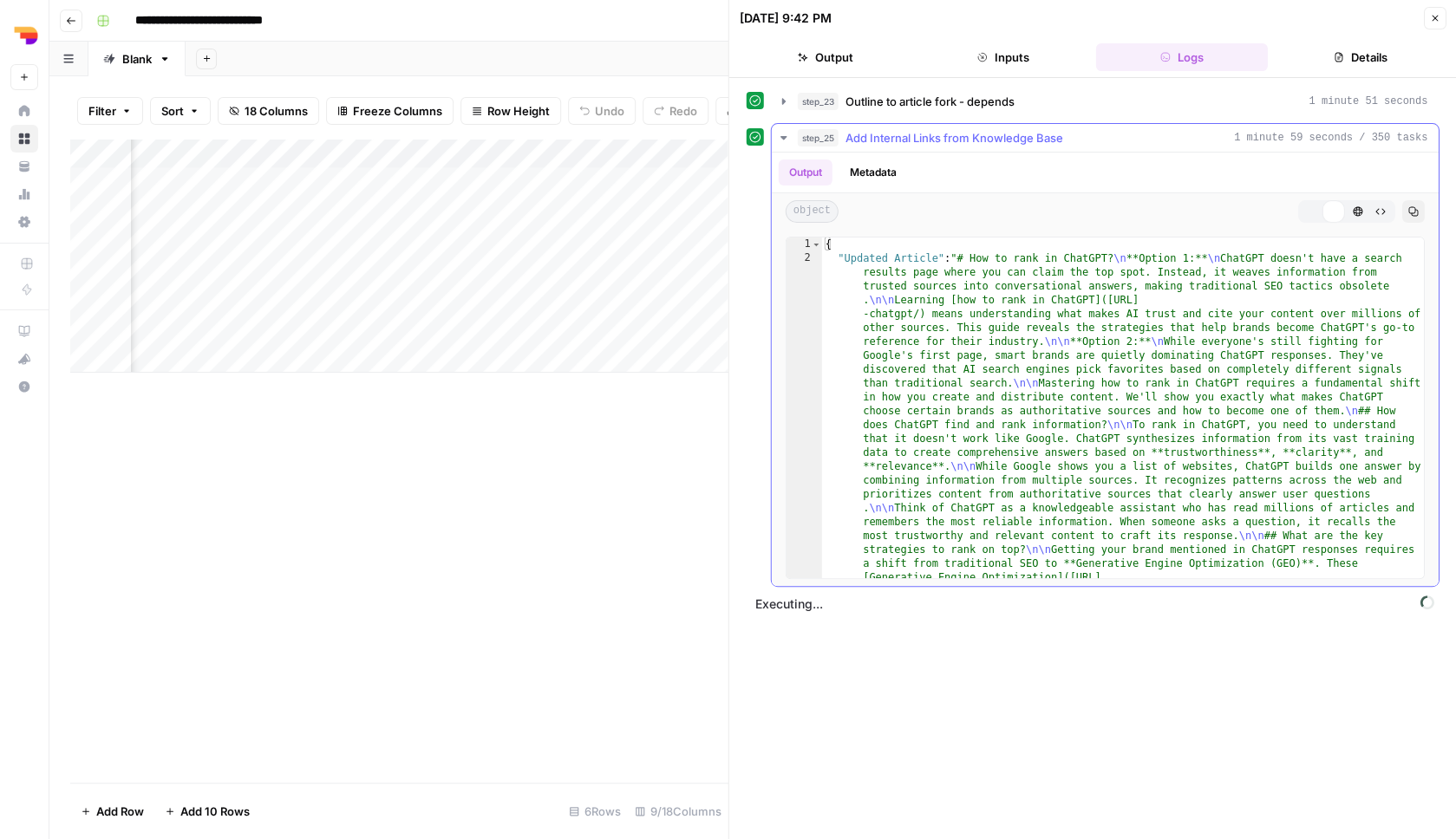
click at [1088, 141] on div "step_25 Add Internal Links from Knowledge Base 1 minute 59 seconds / 350 tasks" at bounding box center [1113, 138] width 630 height 17
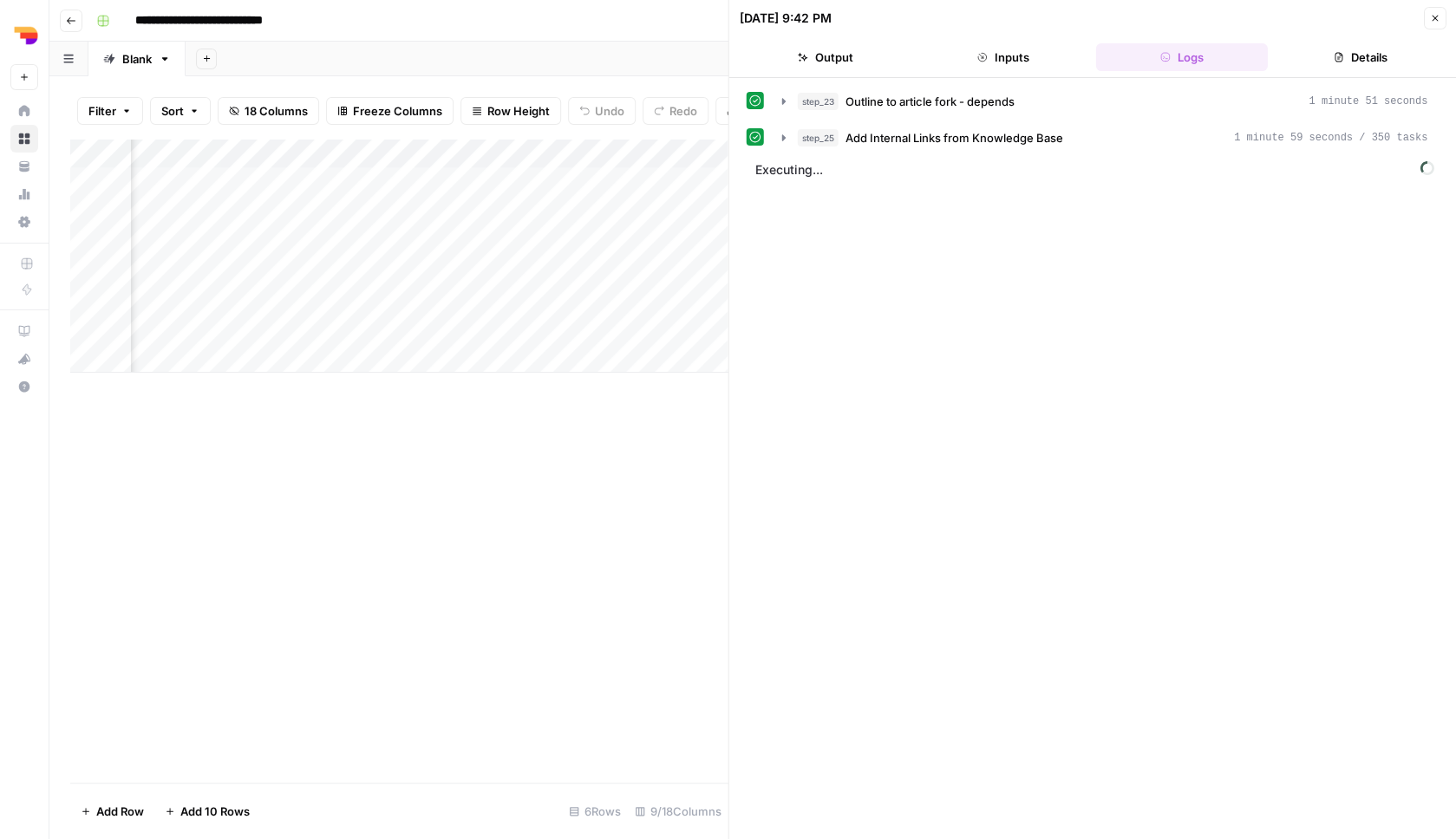
click at [1431, 26] on button "Close" at bounding box center [1434, 18] width 23 height 23
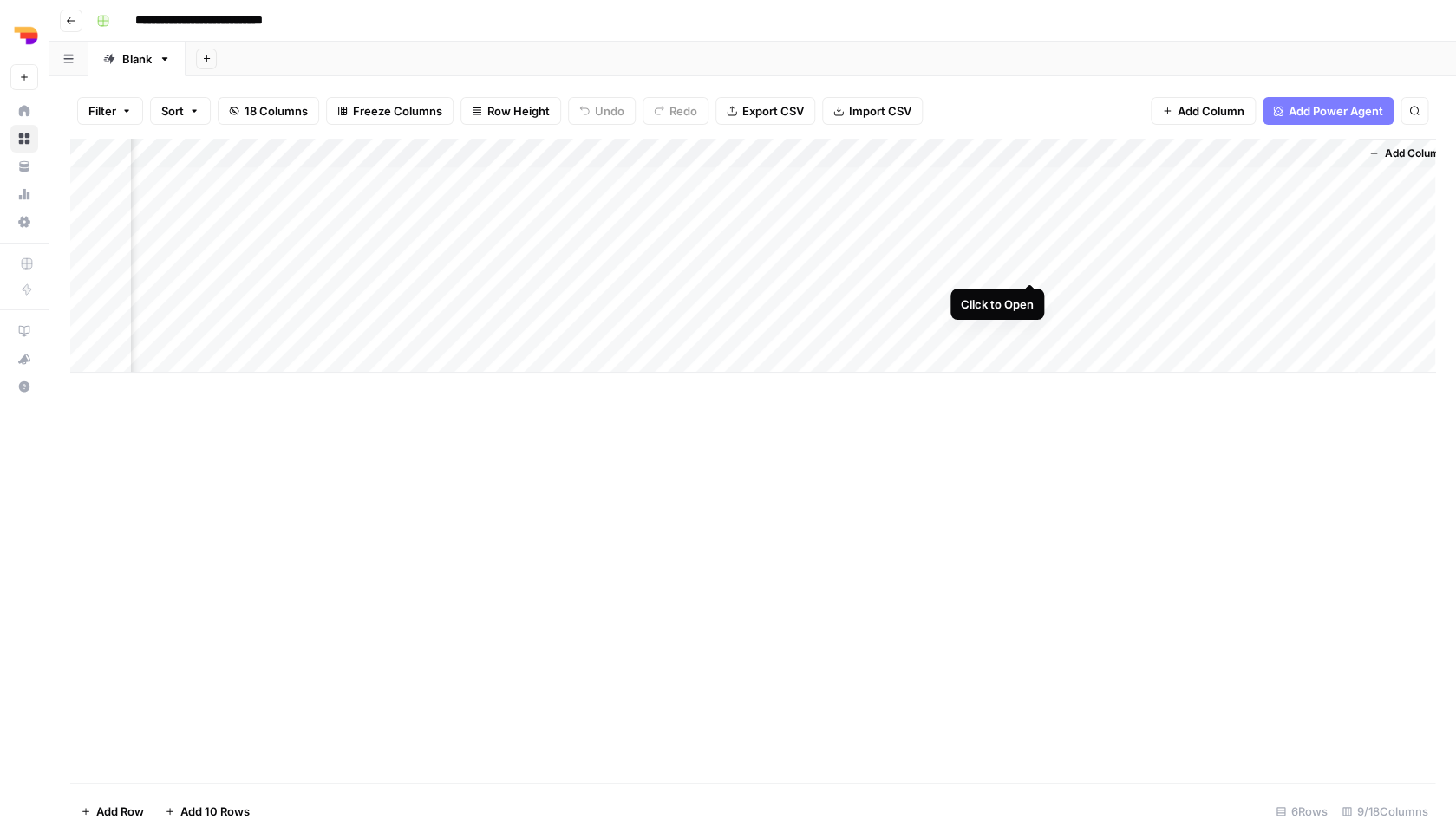
click at [1032, 264] on div "Add Column" at bounding box center [753, 255] width 1365 height 234
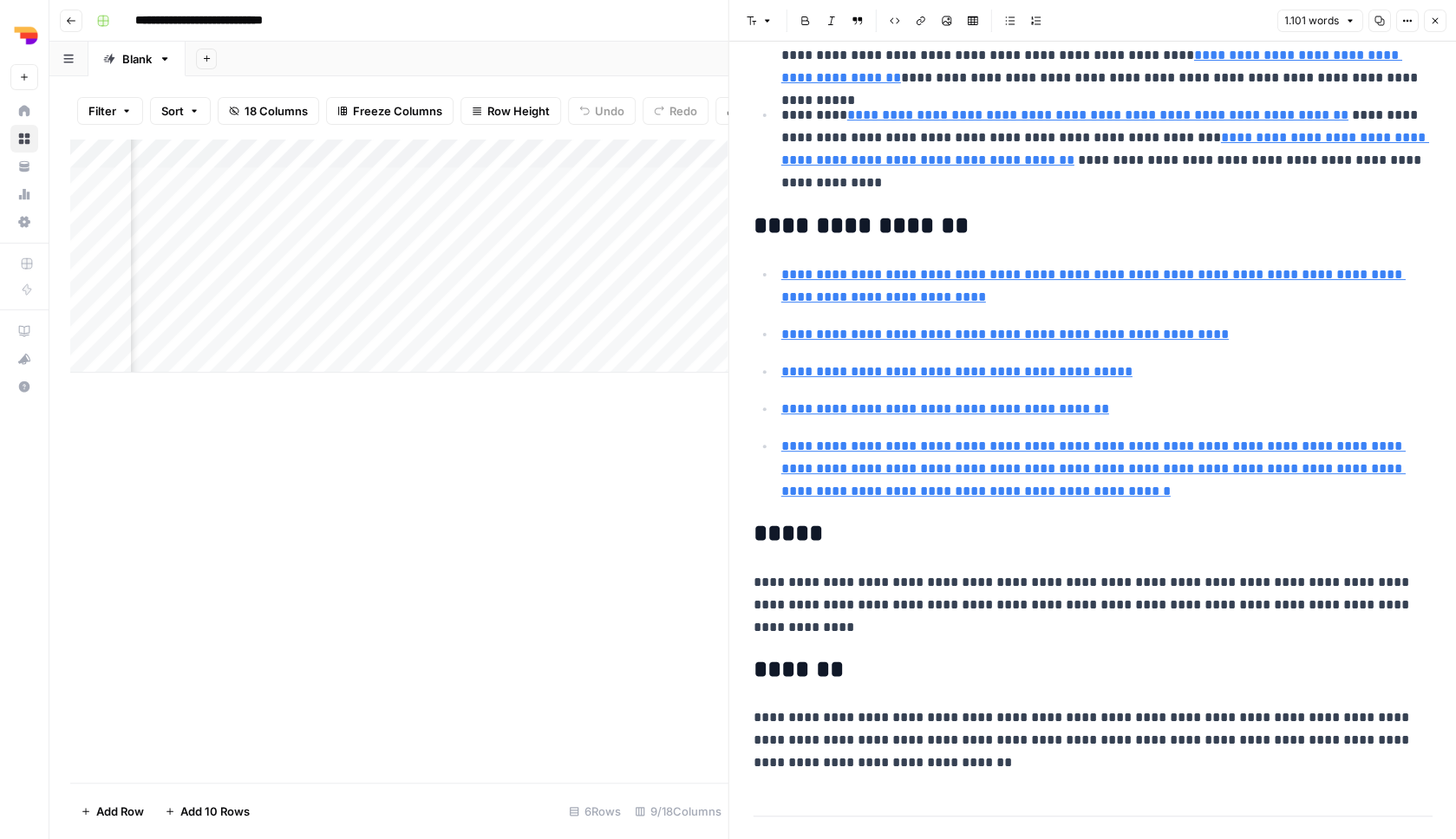
scroll to position [1816, 0]
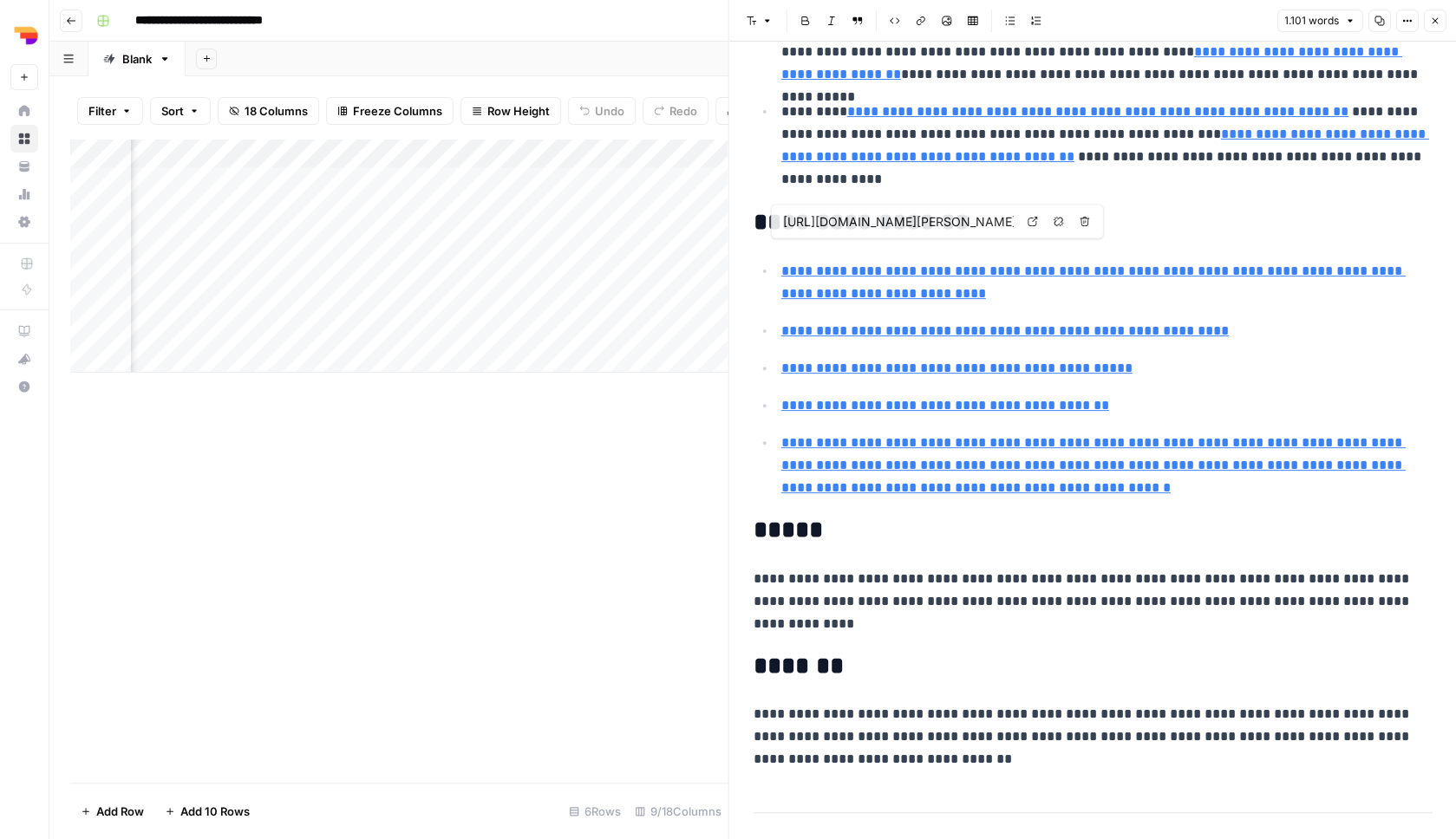
type input "https://www.rankshift.ai/blog/how-to-rank-in-chatgpt/%22,%22placement%22:%22FAQs"
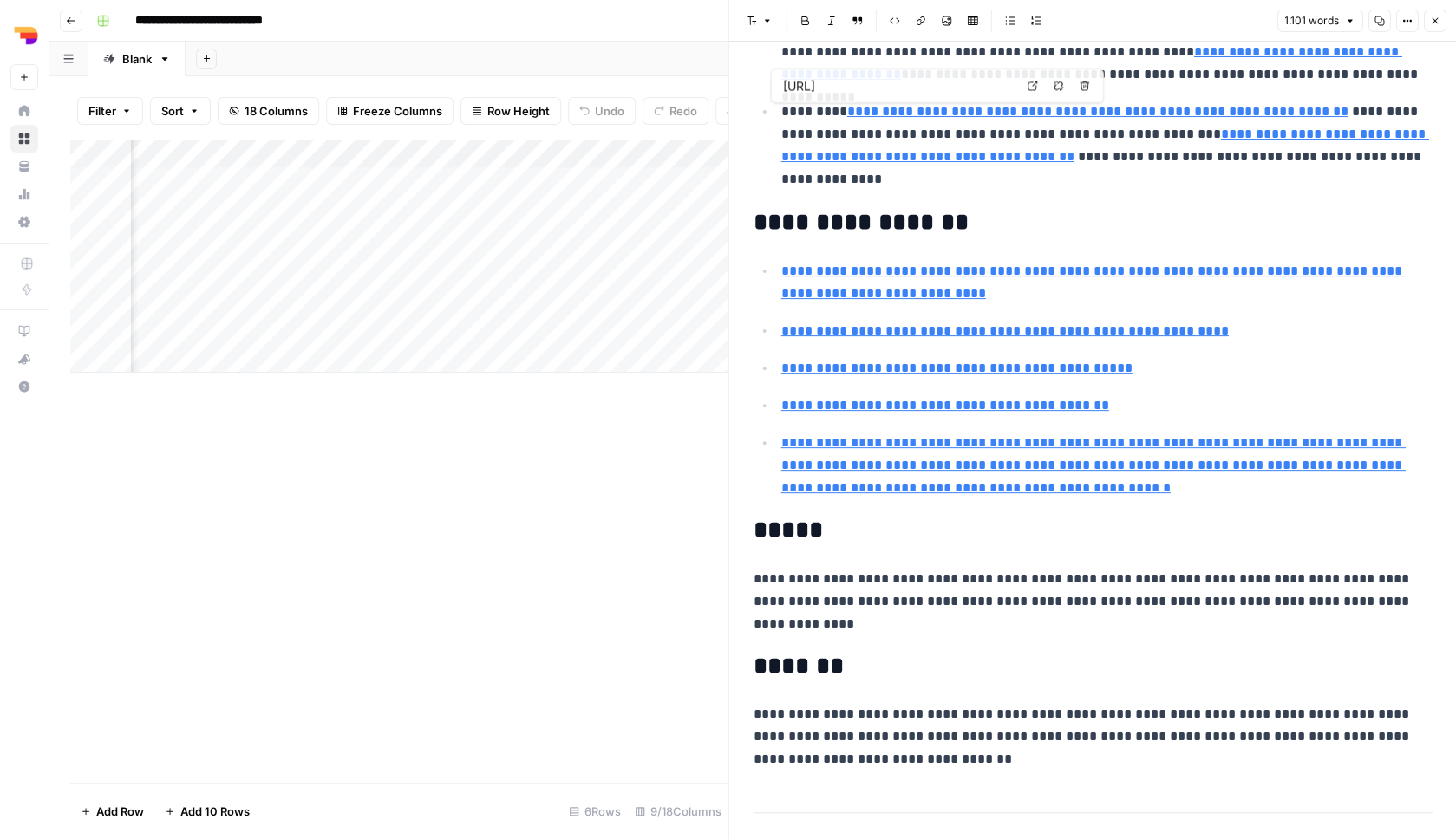
scroll to position [0, 0]
type input "https://tredigital.com/how-to-rank-on-google-or-bing-vs-ai-chatgpt-claude-perpl…"
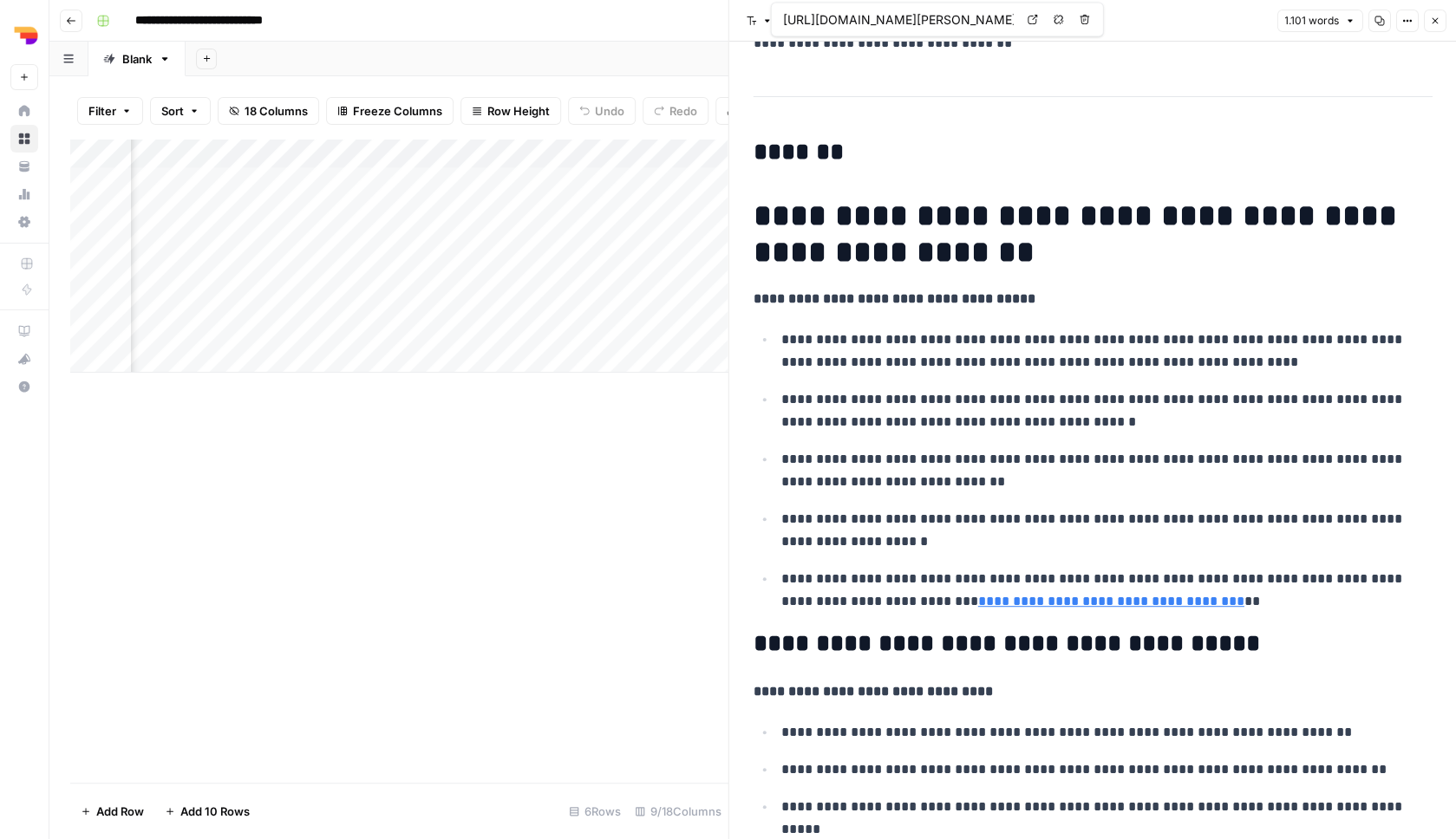
scroll to position [2553, 0]
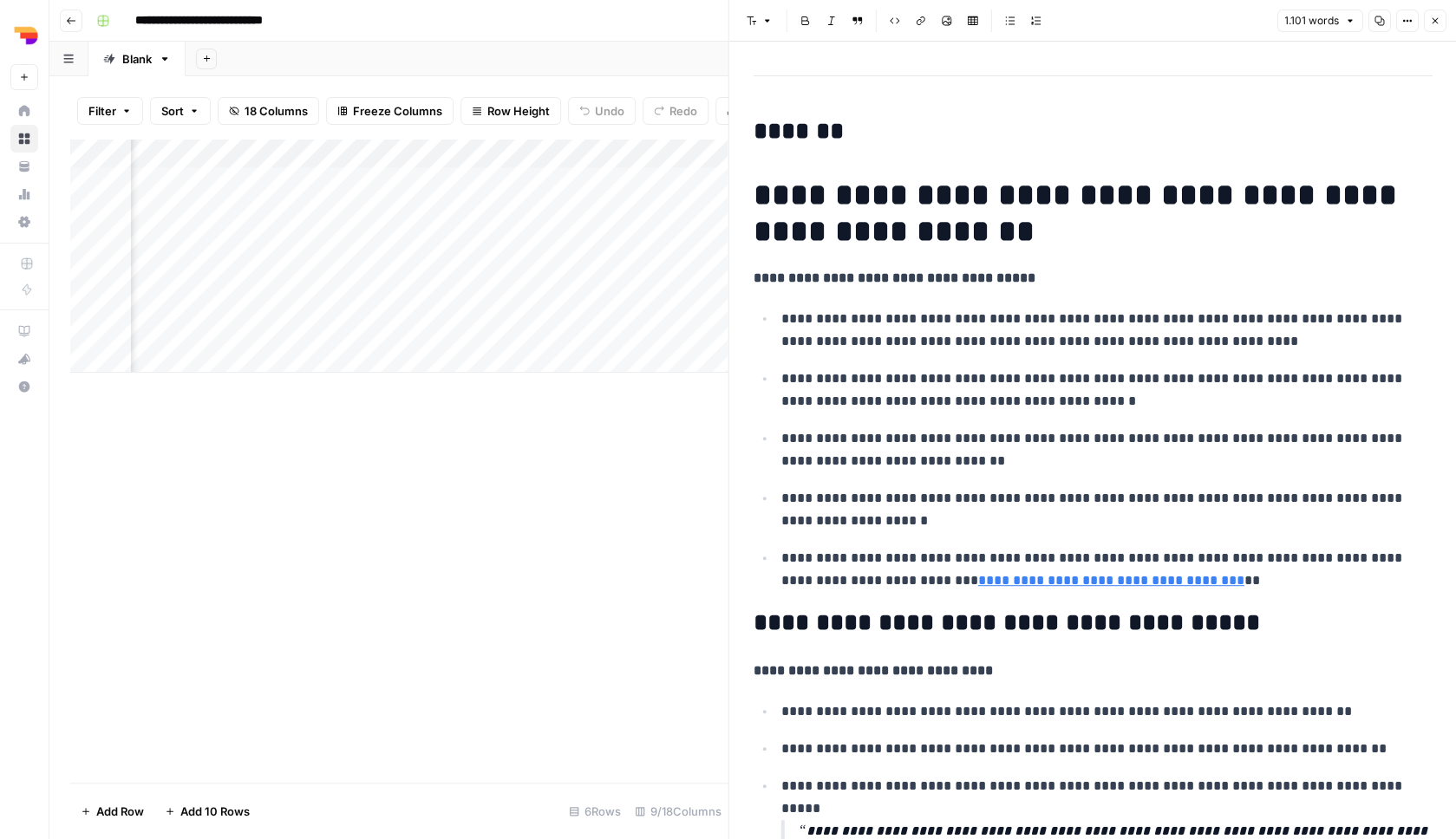
click at [1430, 22] on icon "button" at bounding box center [1434, 20] width 10 height 10
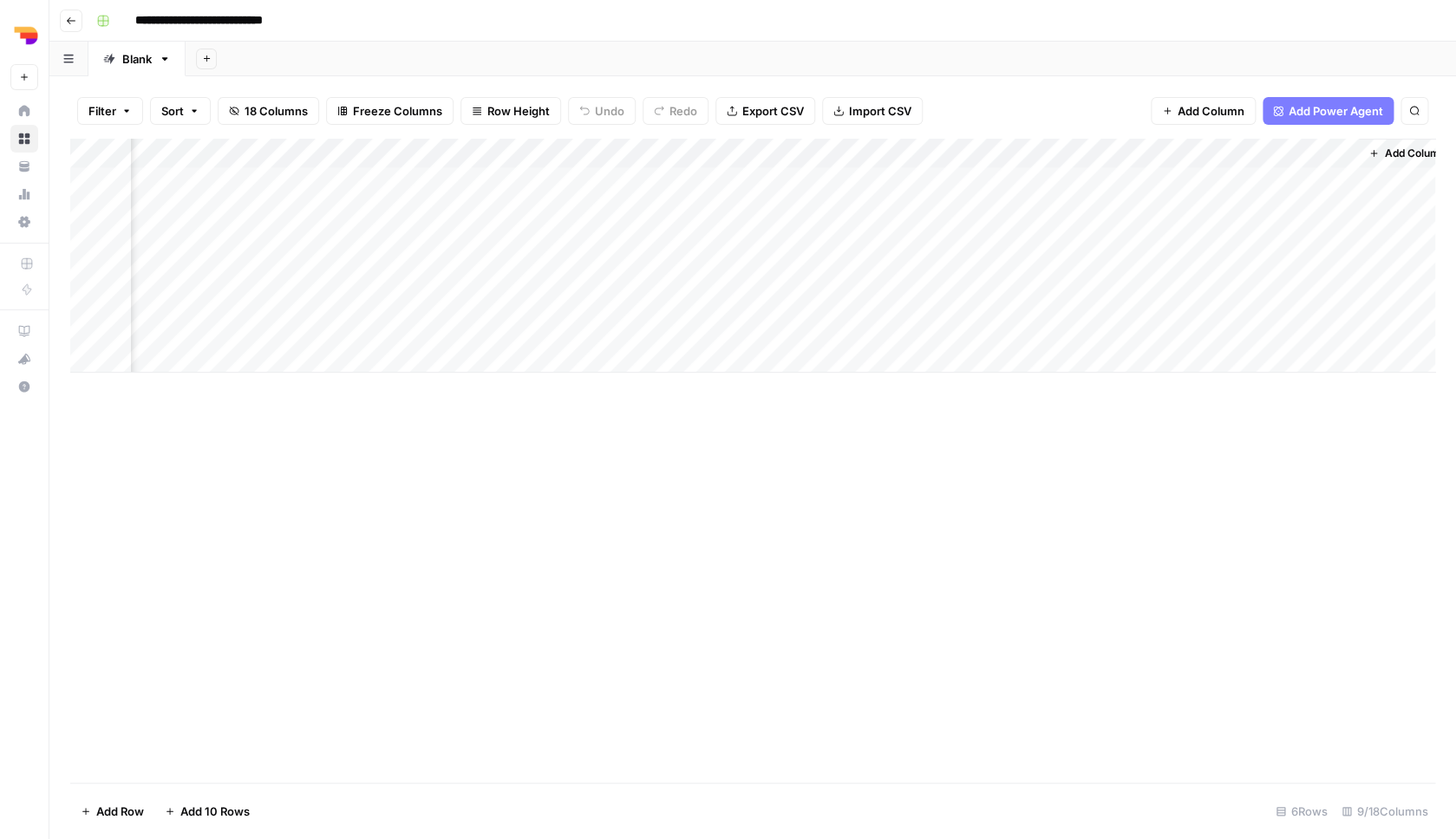
scroll to position [0, 321]
click at [1146, 179] on div "Add Column" at bounding box center [753, 255] width 1365 height 234
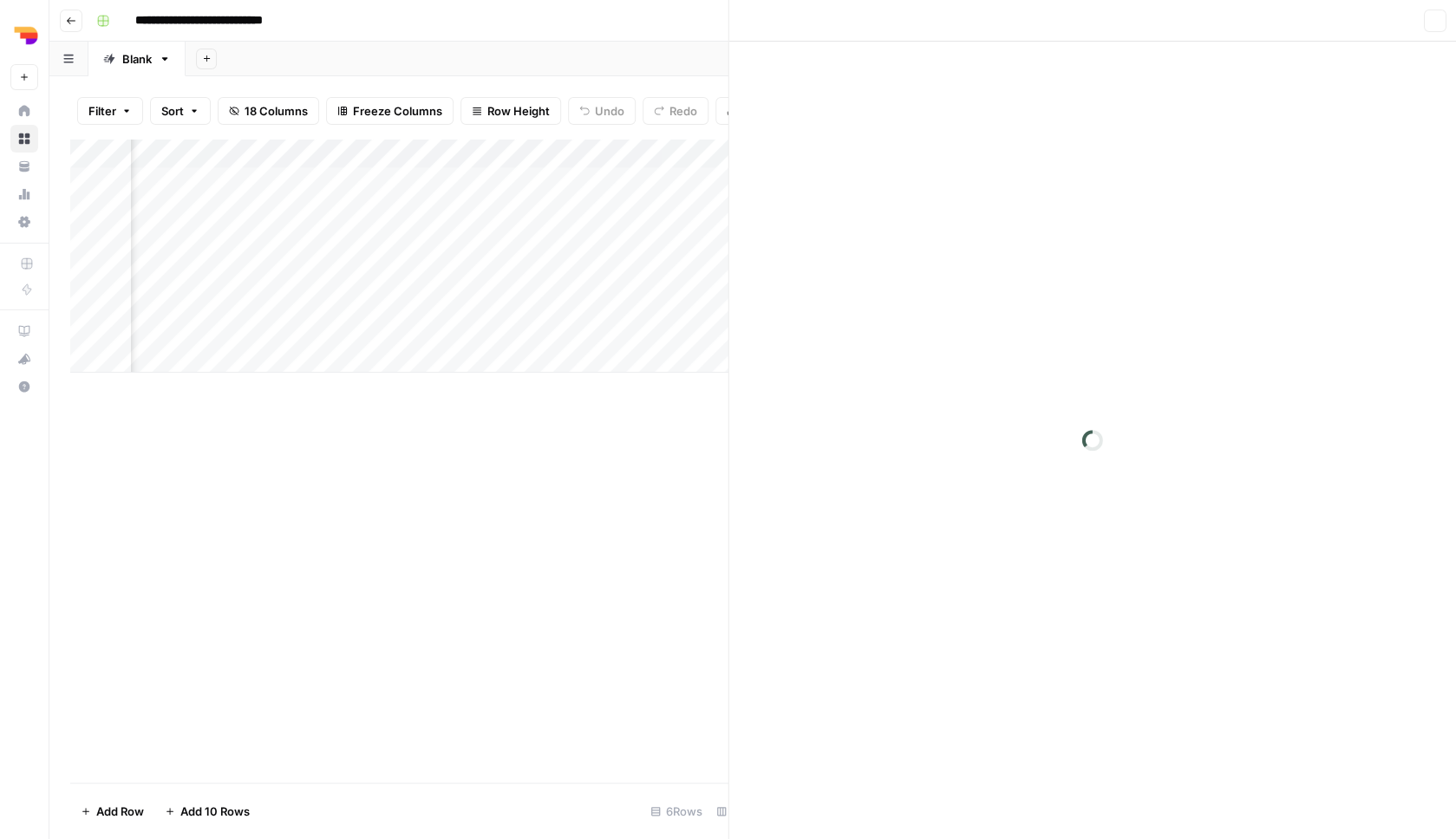
scroll to position [0, 319]
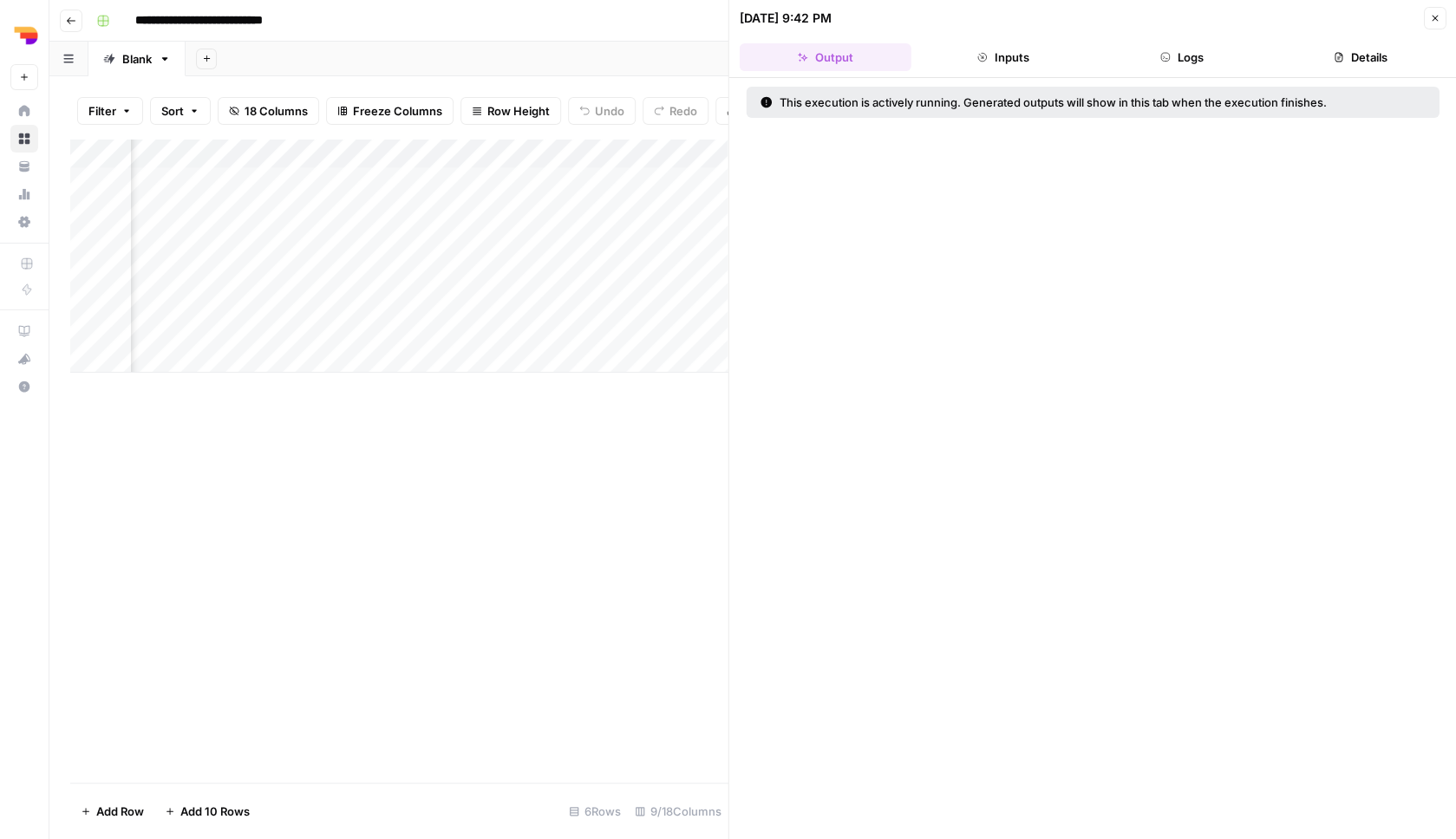
click at [1052, 55] on button "Inputs" at bounding box center [1003, 57] width 172 height 28
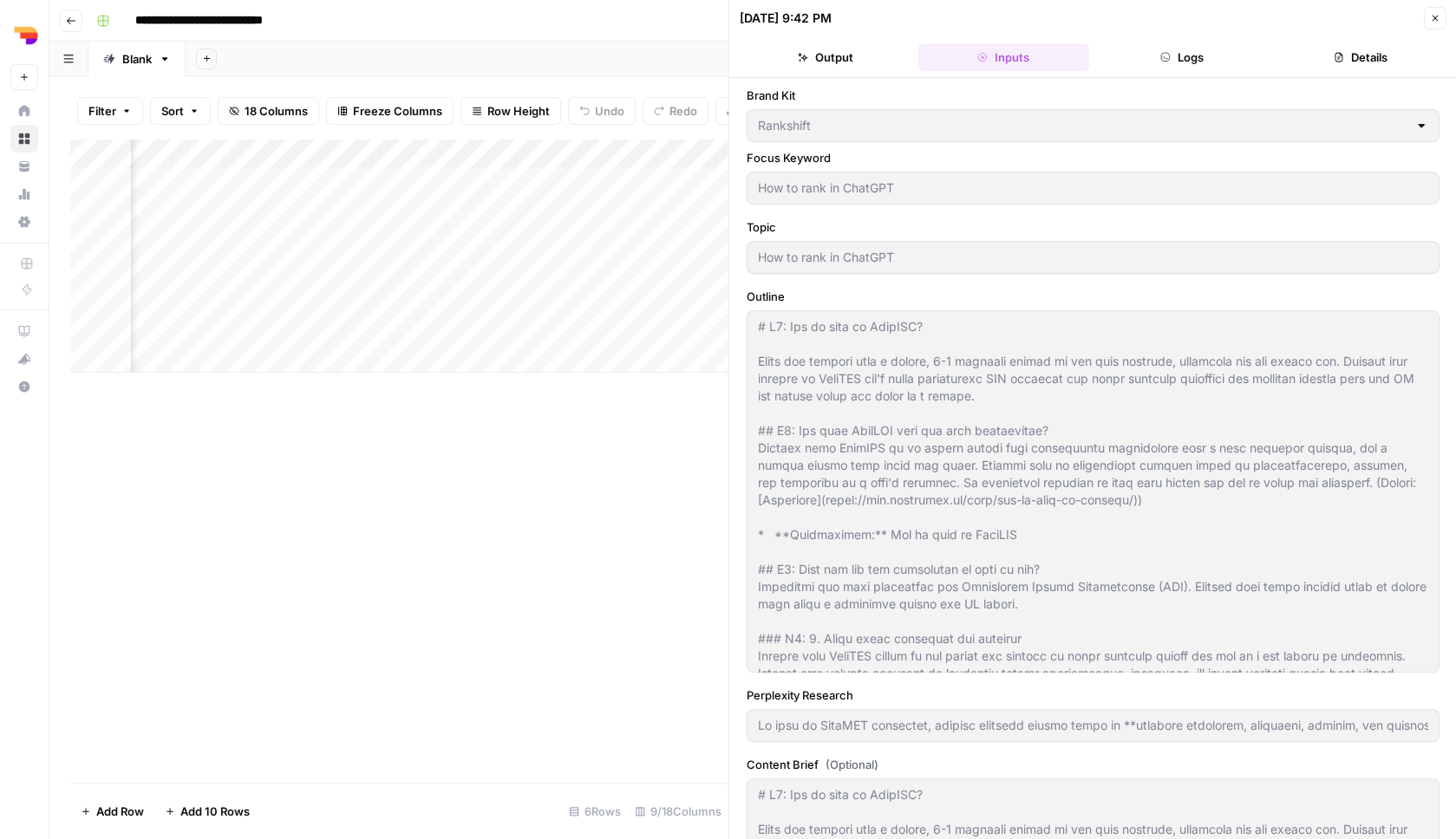
type input "To rank in ChatGPT responses, content creators should focus on **semantic relev…"
click at [1227, 53] on button "Logs" at bounding box center [1182, 57] width 172 height 28
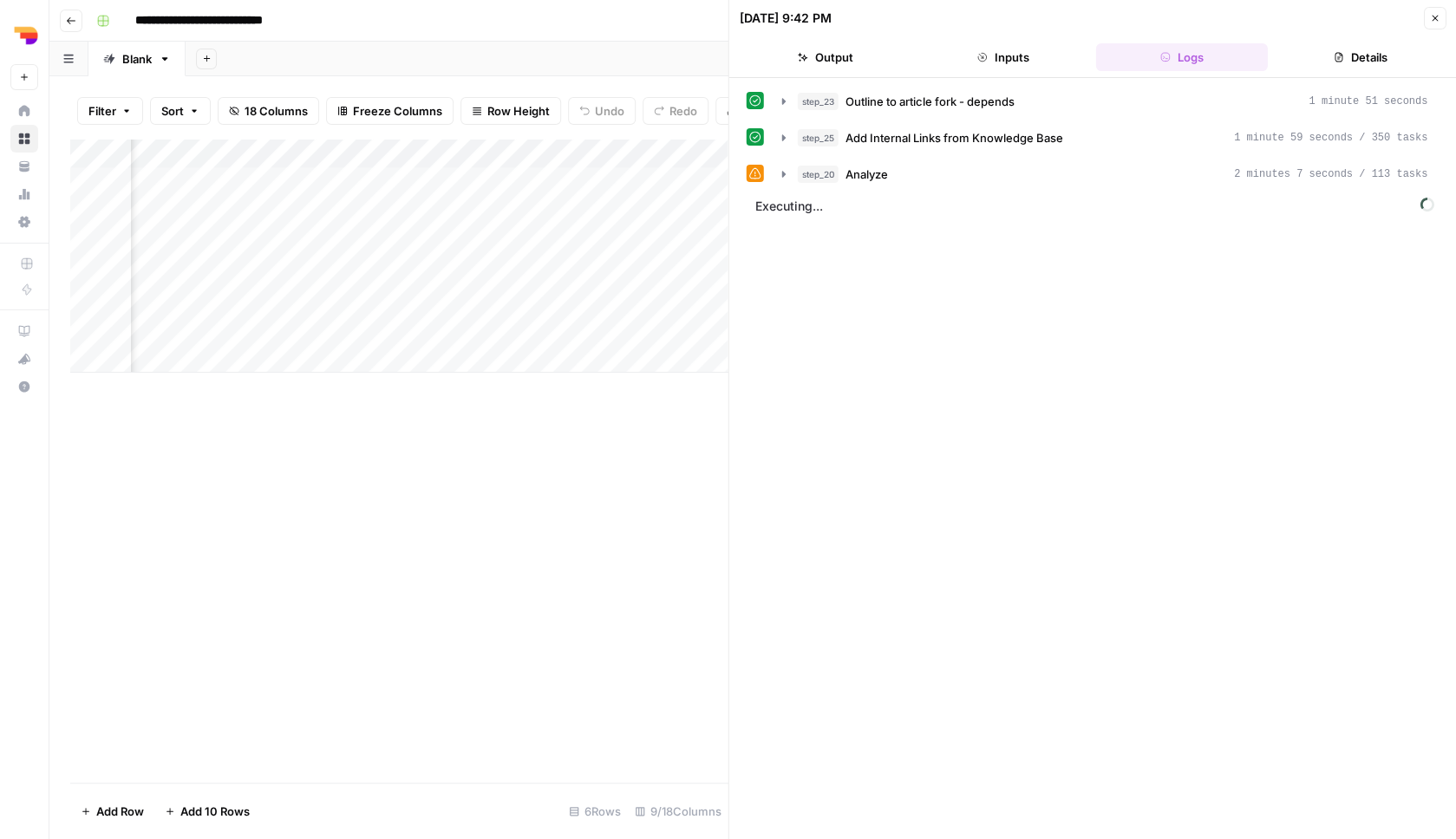
click at [945, 188] on button "step_20 Analyze 2 minutes 7 seconds / 113 tasks" at bounding box center [1105, 174] width 667 height 28
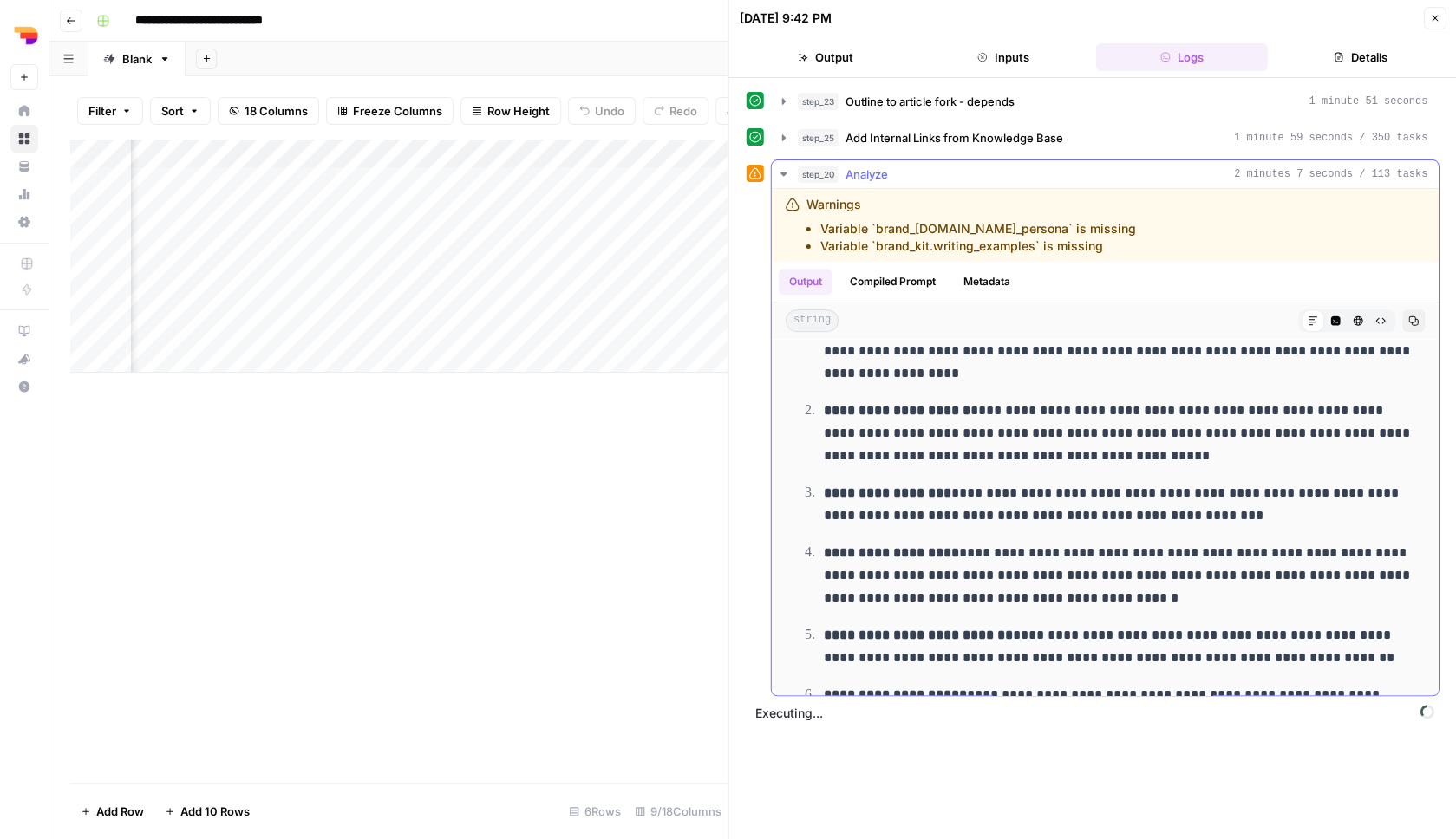
scroll to position [462, 0]
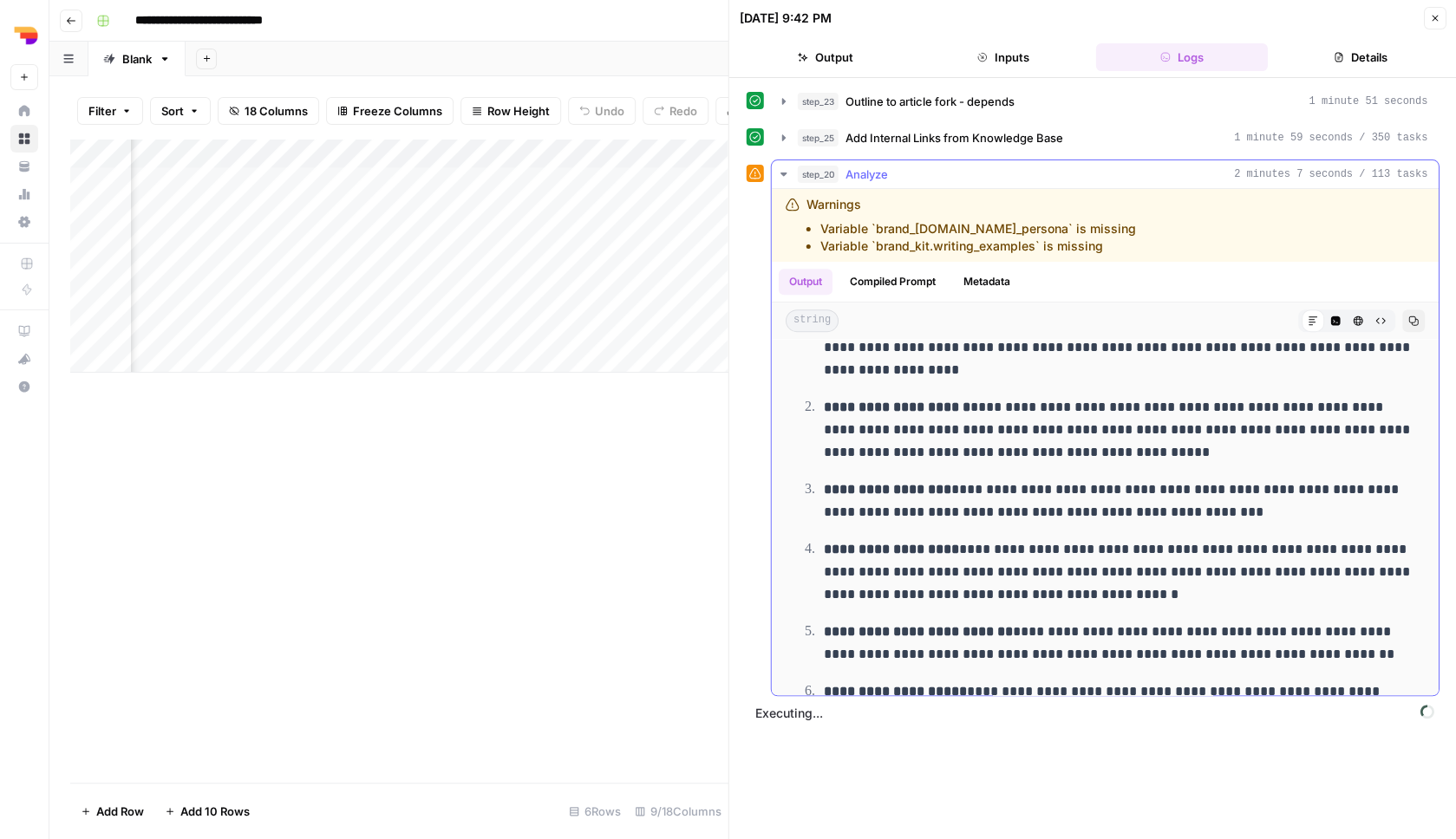
click at [1302, 182] on button "step_20 Analyze 2 minutes 7 seconds / 113 tasks" at bounding box center [1105, 174] width 667 height 28
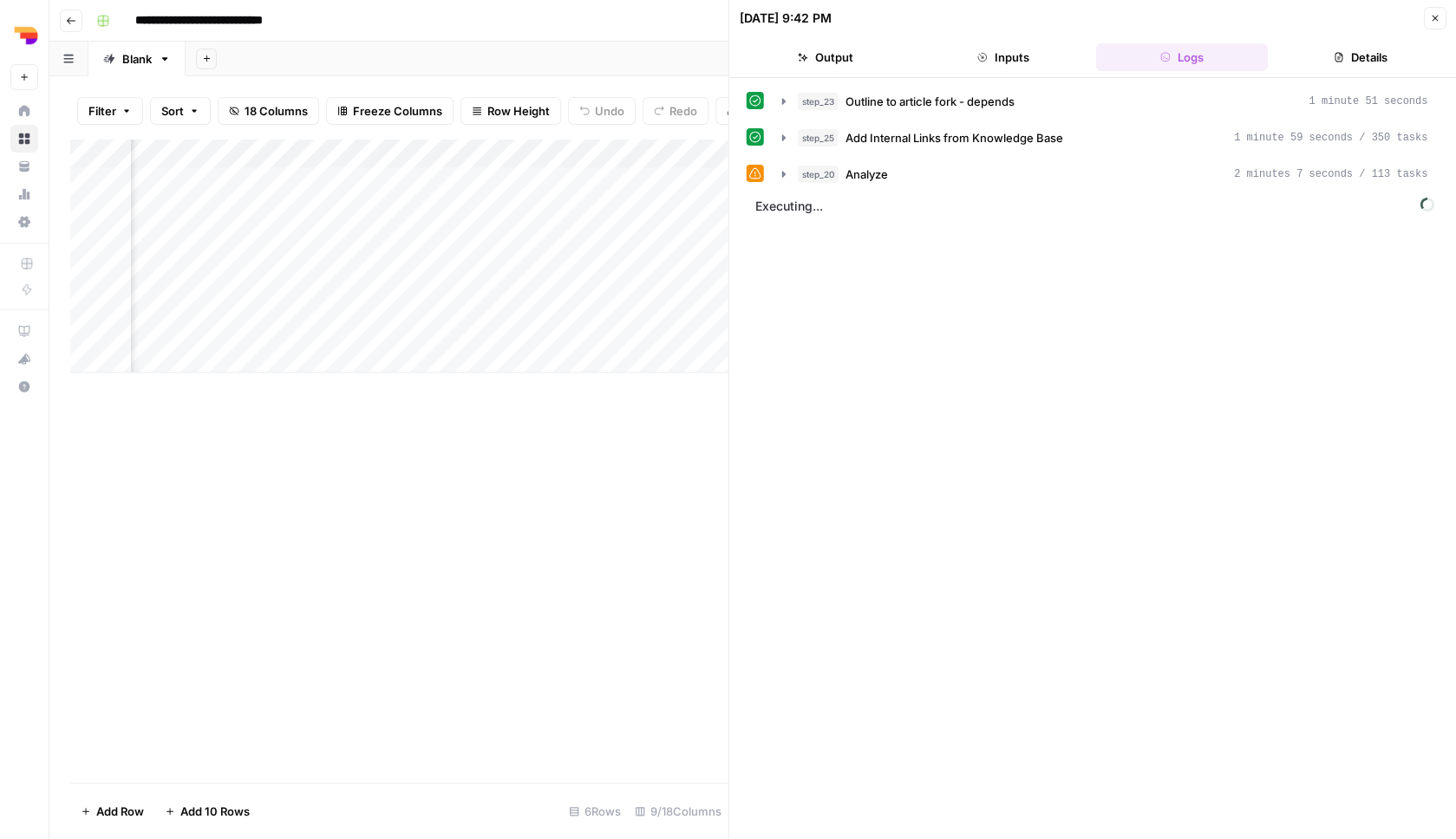
click at [1431, 19] on icon "button" at bounding box center [1434, 17] width 10 height 10
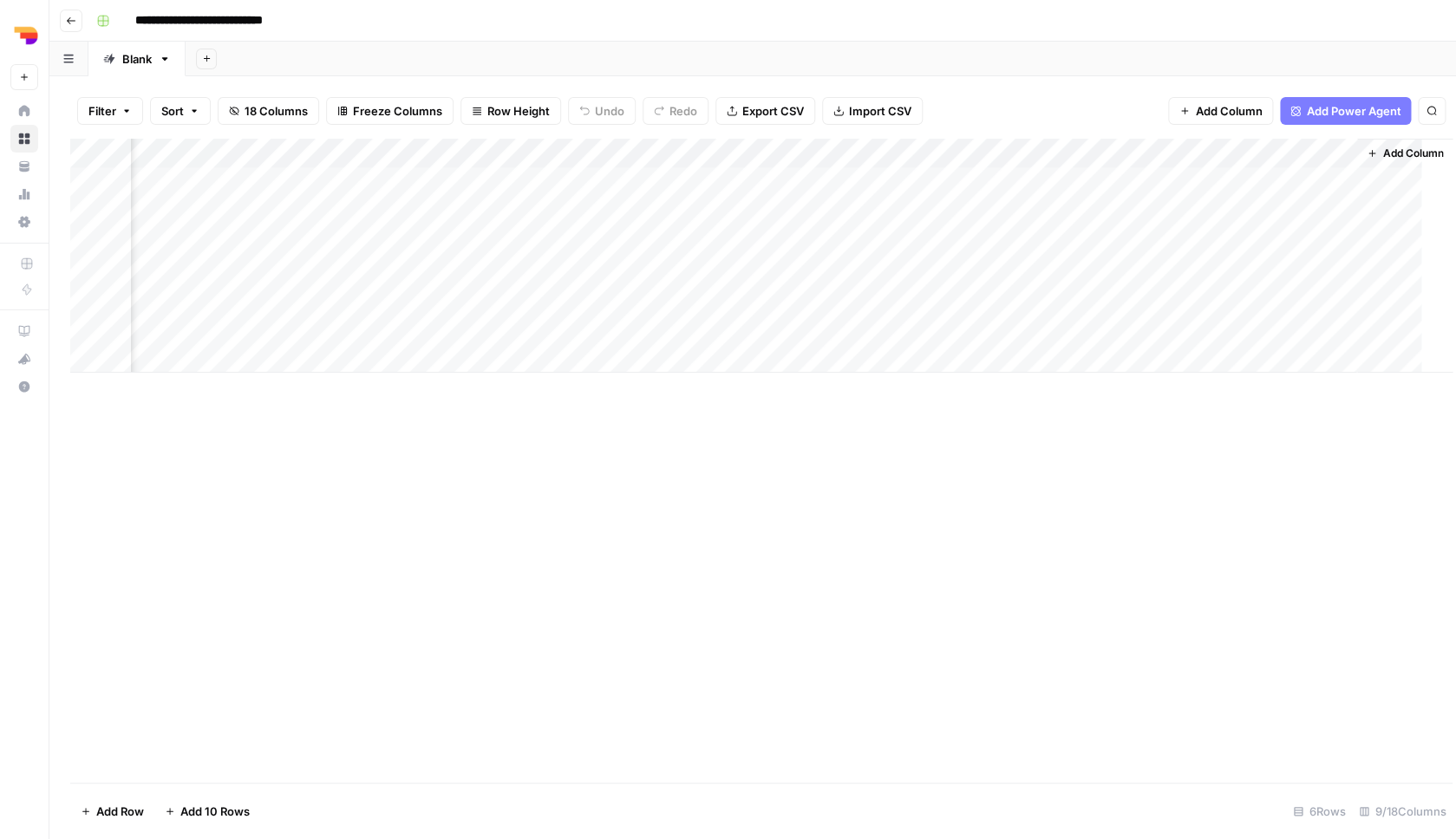
scroll to position [0, 300]
click at [1164, 179] on div "Add Column" at bounding box center [753, 255] width 1365 height 234
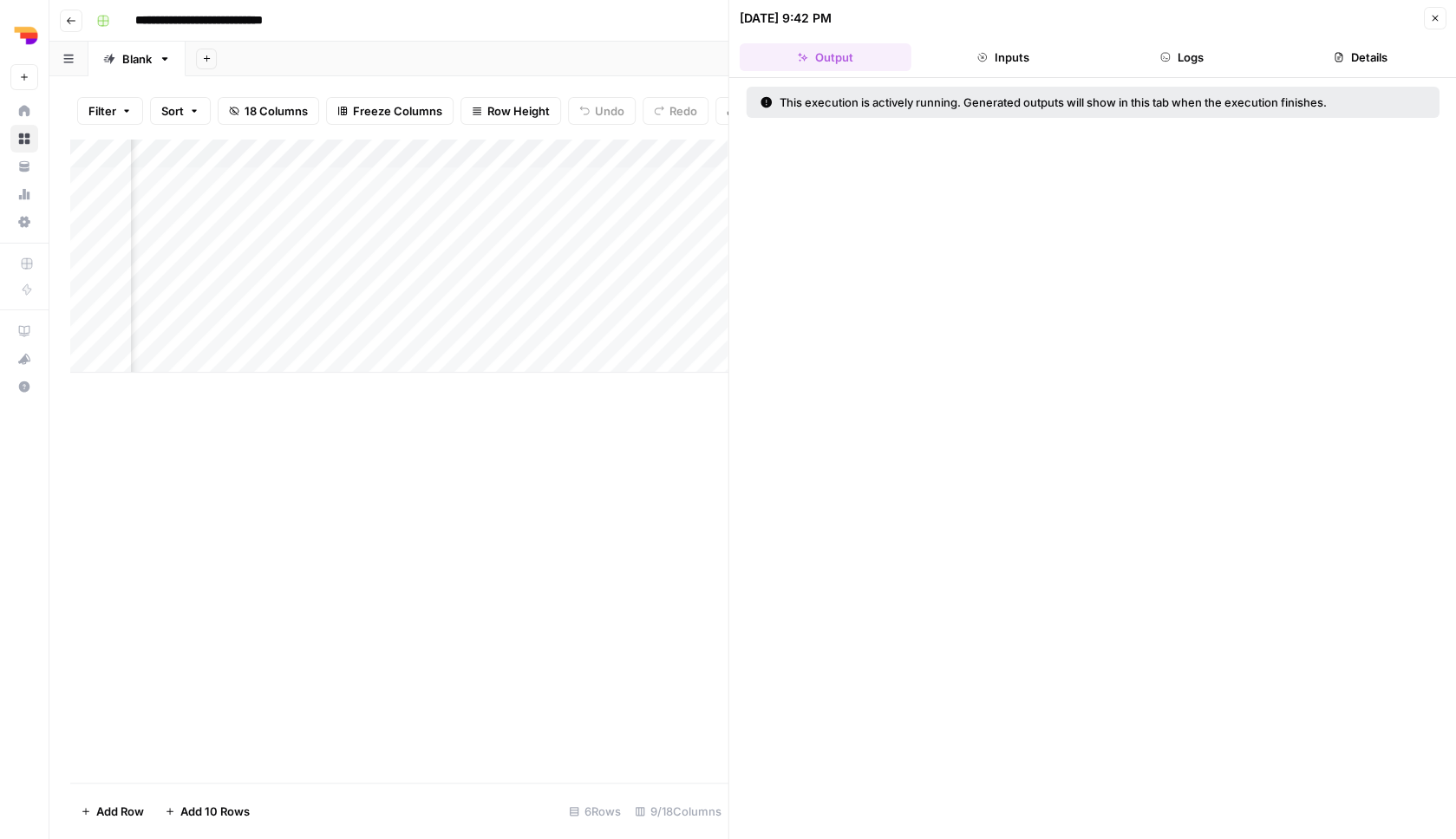
click at [1170, 59] on icon "button" at bounding box center [1165, 57] width 10 height 10
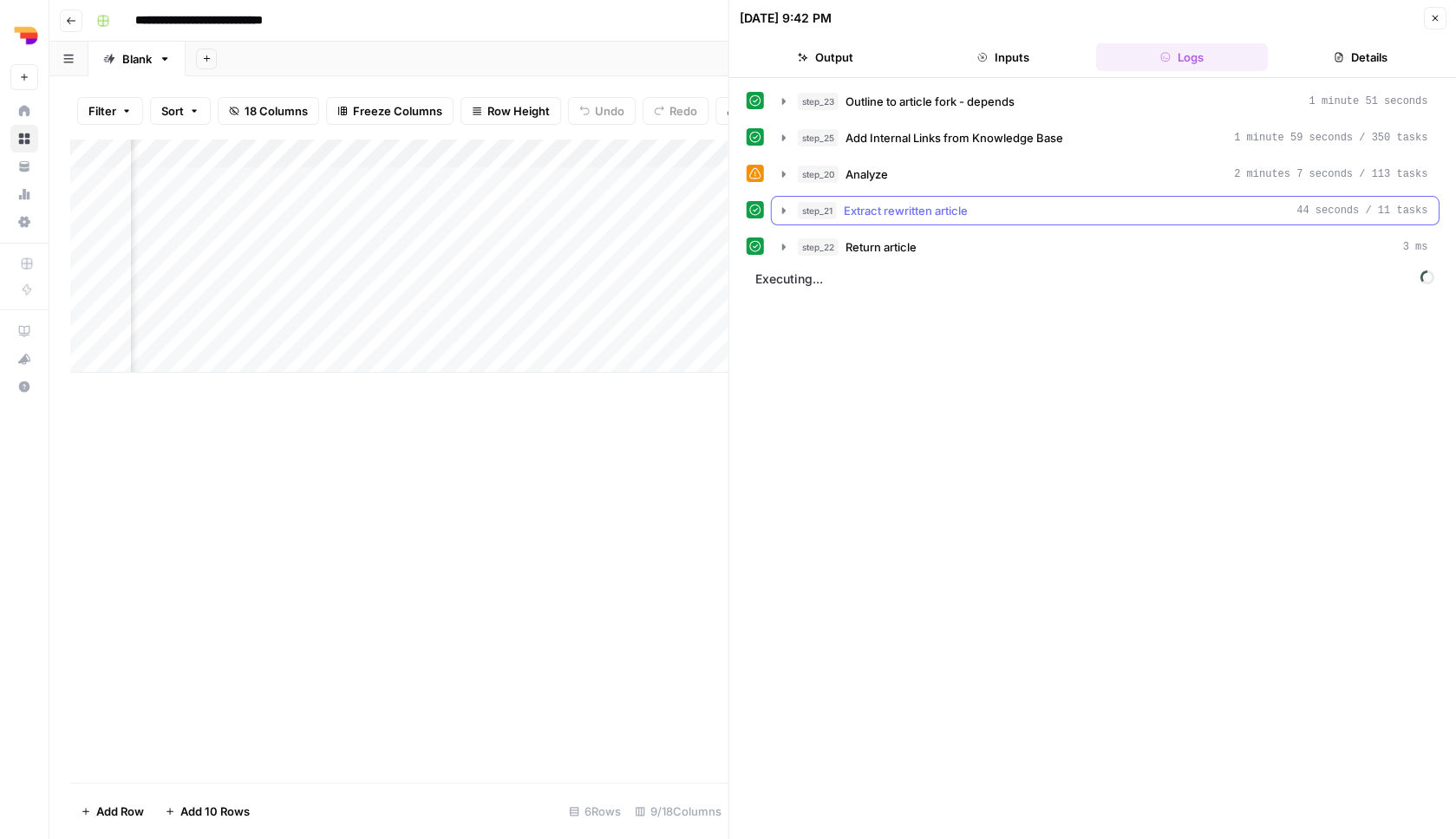
click at [1038, 217] on div "step_21 Extract rewritten article 44 seconds / 11 tasks" at bounding box center [1113, 210] width 630 height 17
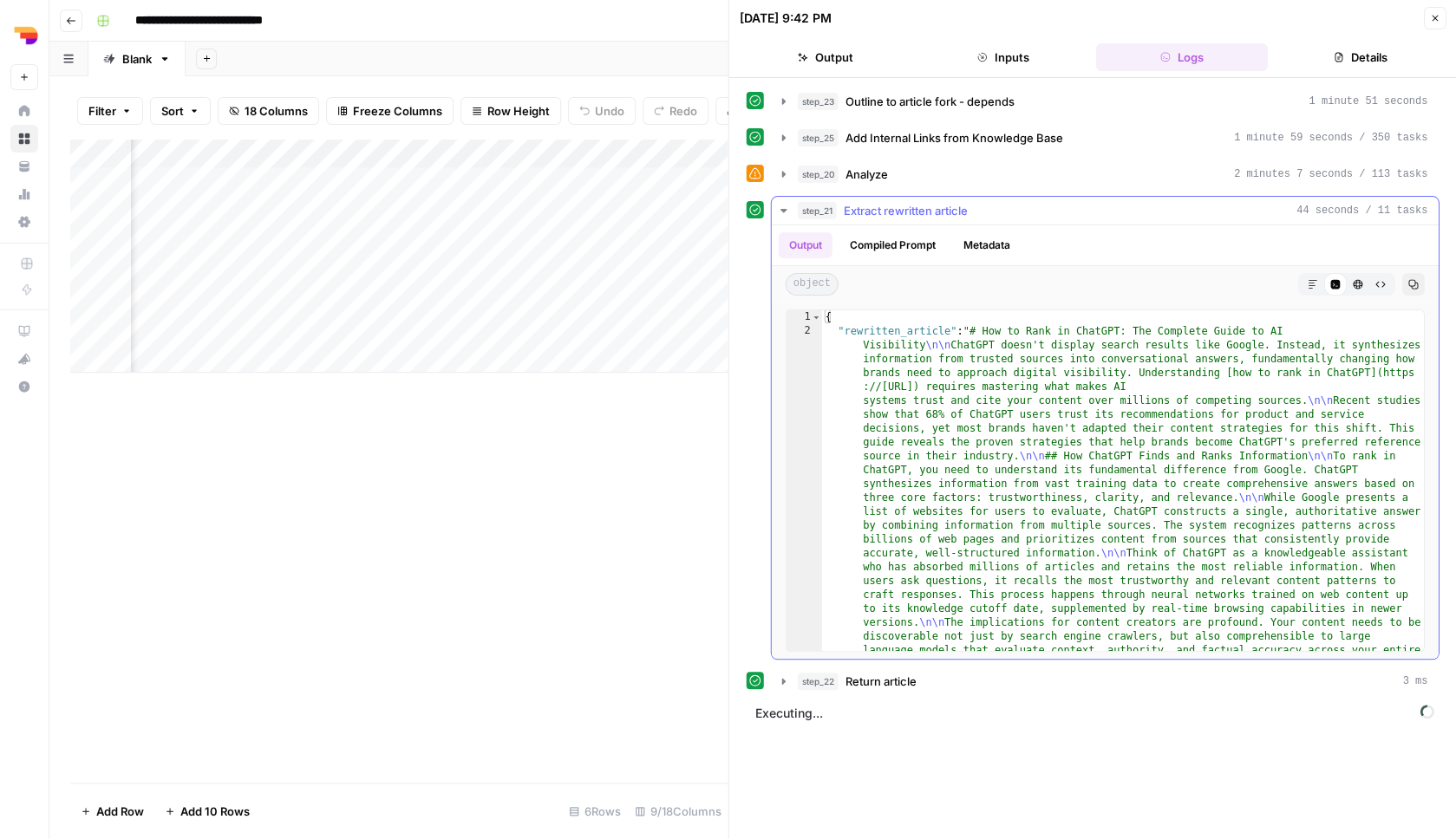
click at [1315, 286] on icon "button" at bounding box center [1312, 283] width 10 height 10
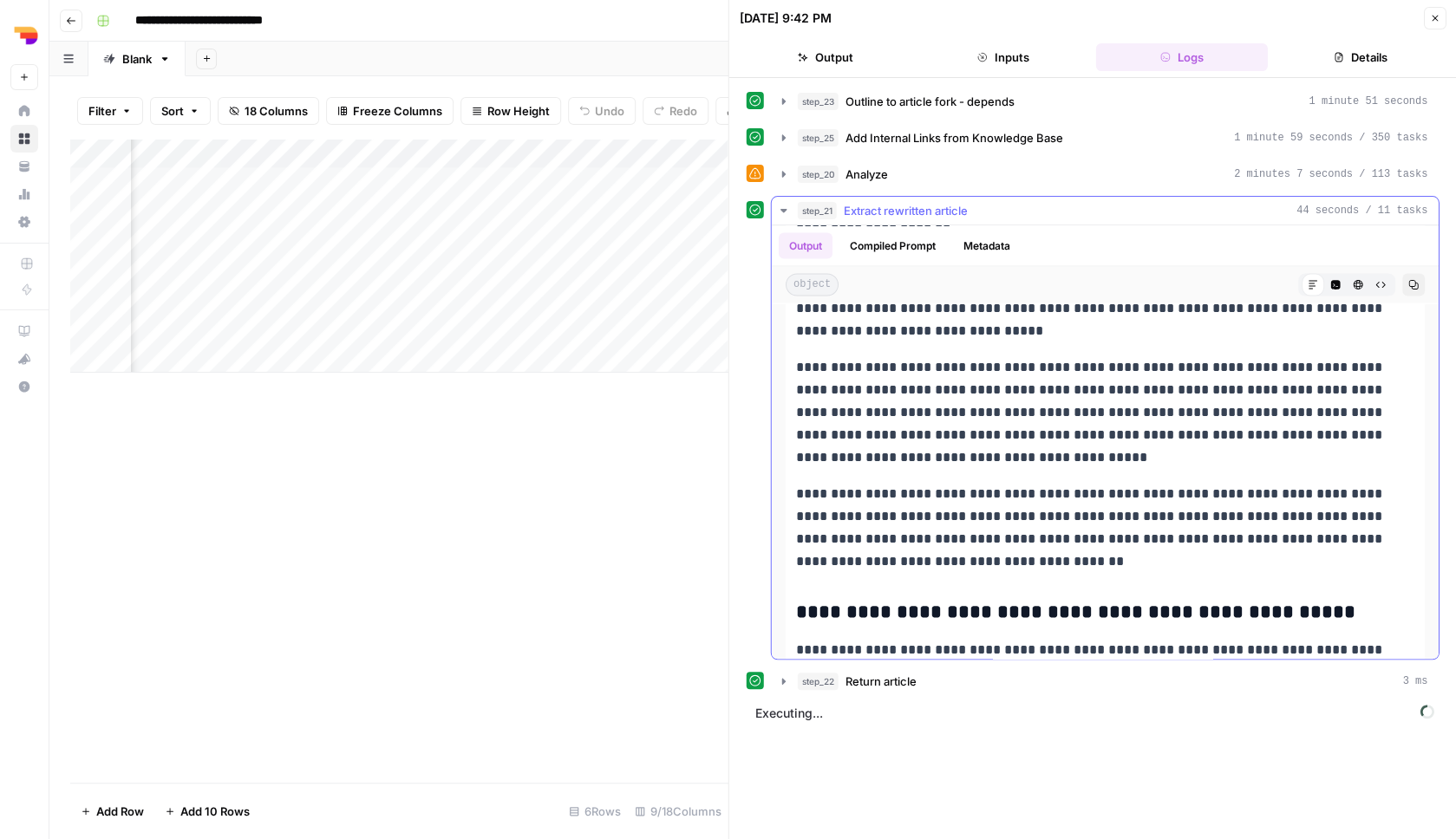
scroll to position [1483, 0]
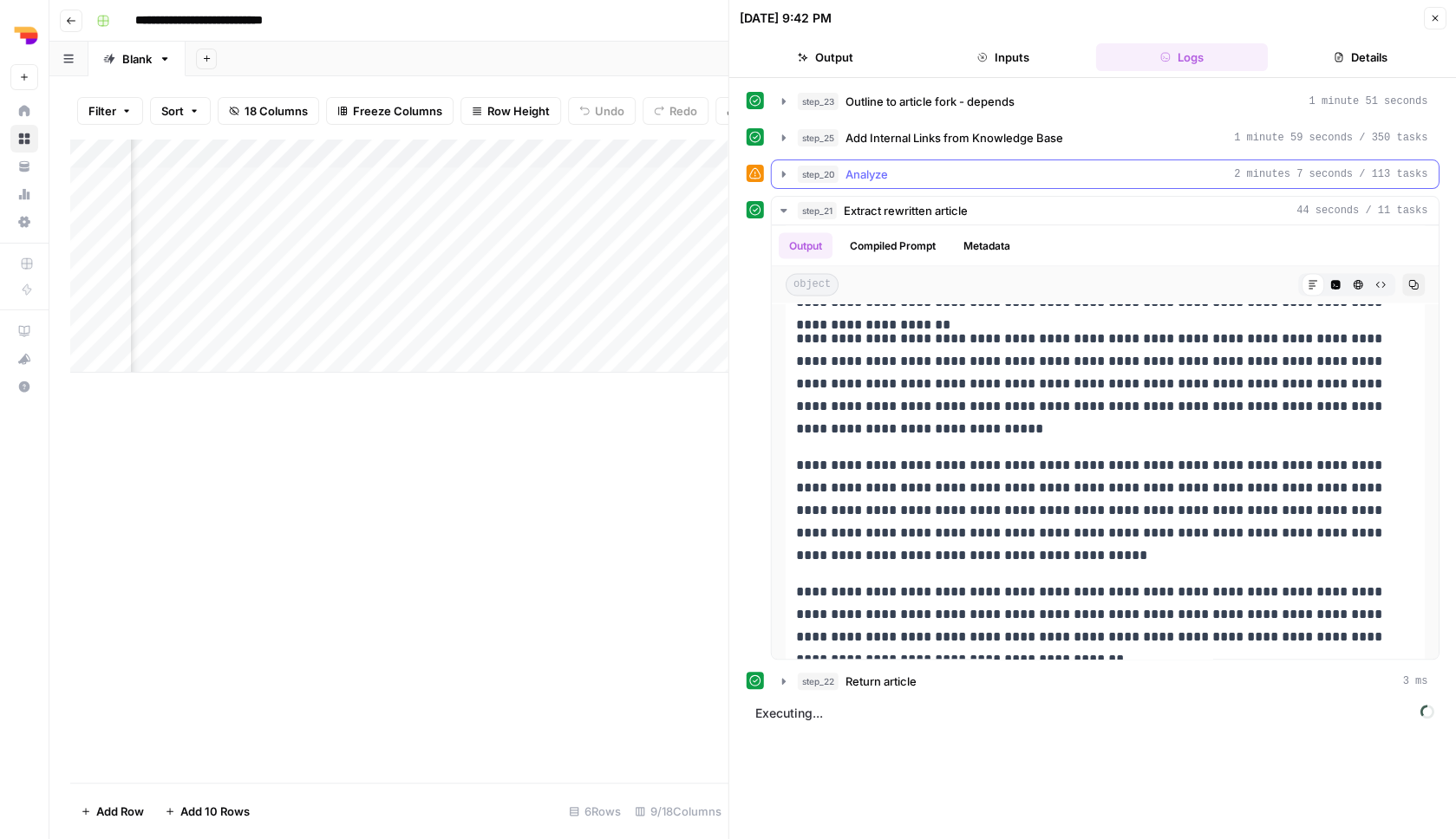
click at [1157, 187] on button "step_20 Analyze 2 minutes 7 seconds / 113 tasks" at bounding box center [1105, 174] width 667 height 28
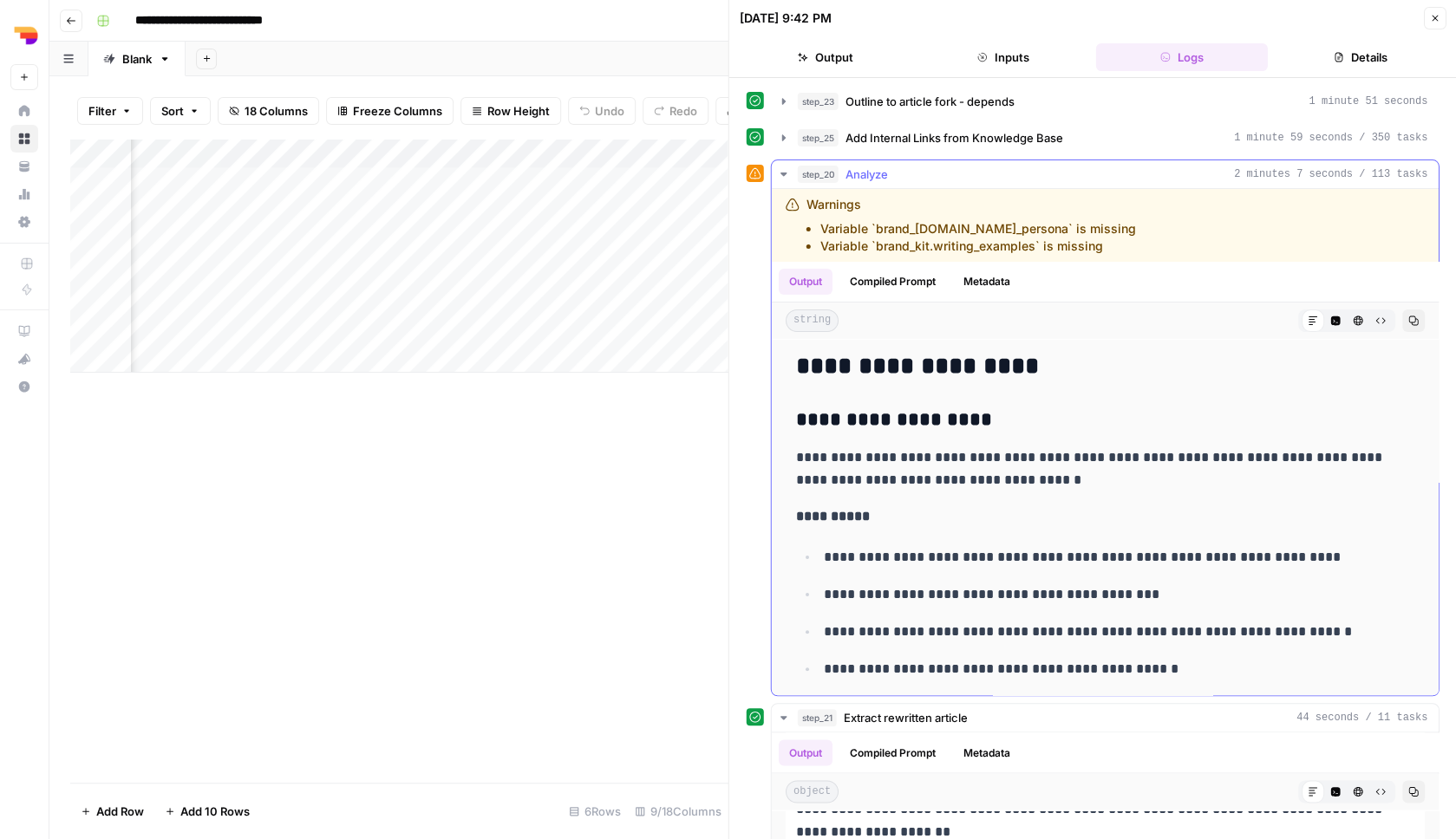
click at [1157, 186] on button "step_20 Analyze 2 minutes 7 seconds / 113 tasks" at bounding box center [1105, 174] width 667 height 28
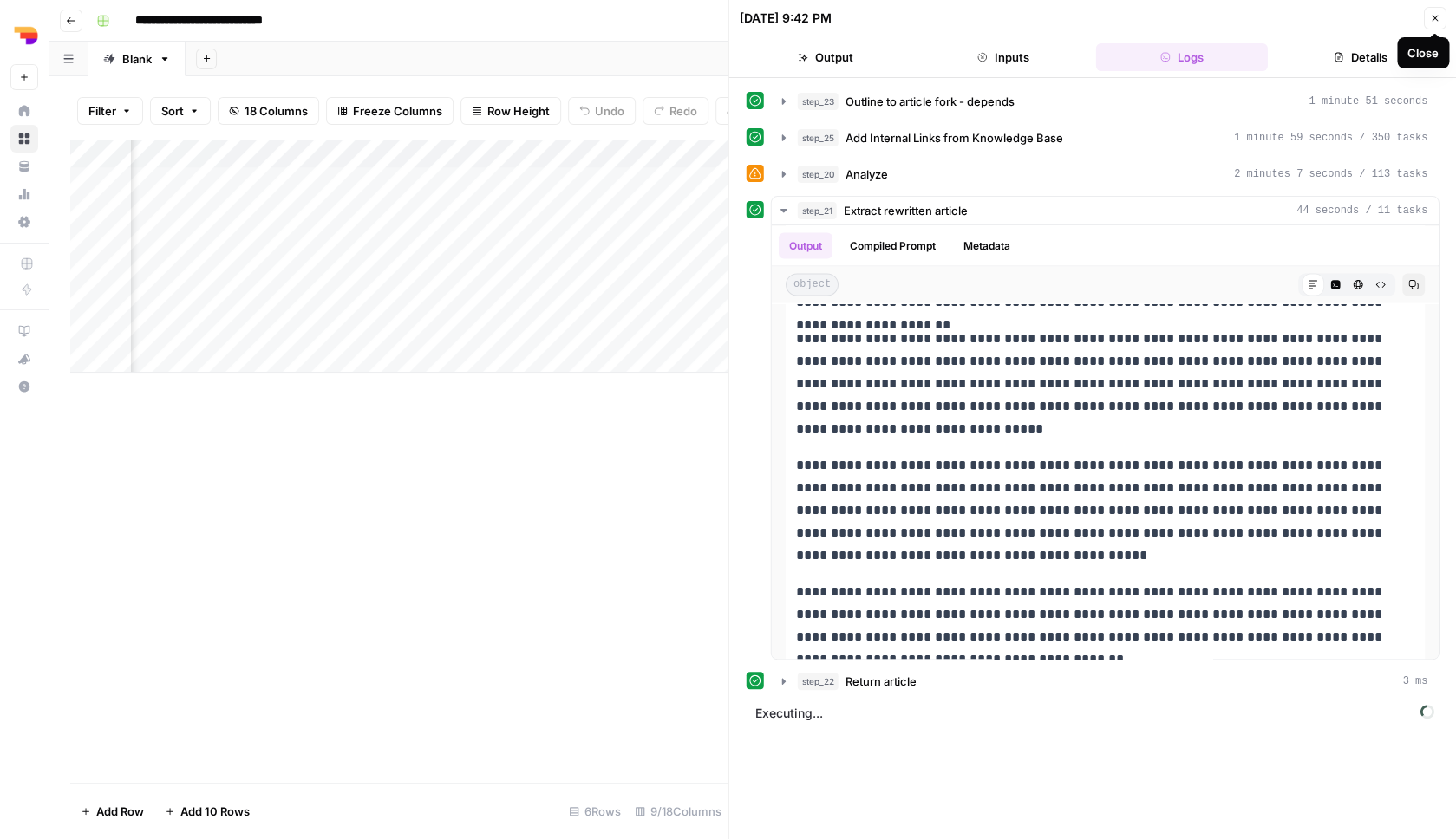
click at [1434, 17] on icon "button" at bounding box center [1435, 18] width 6 height 6
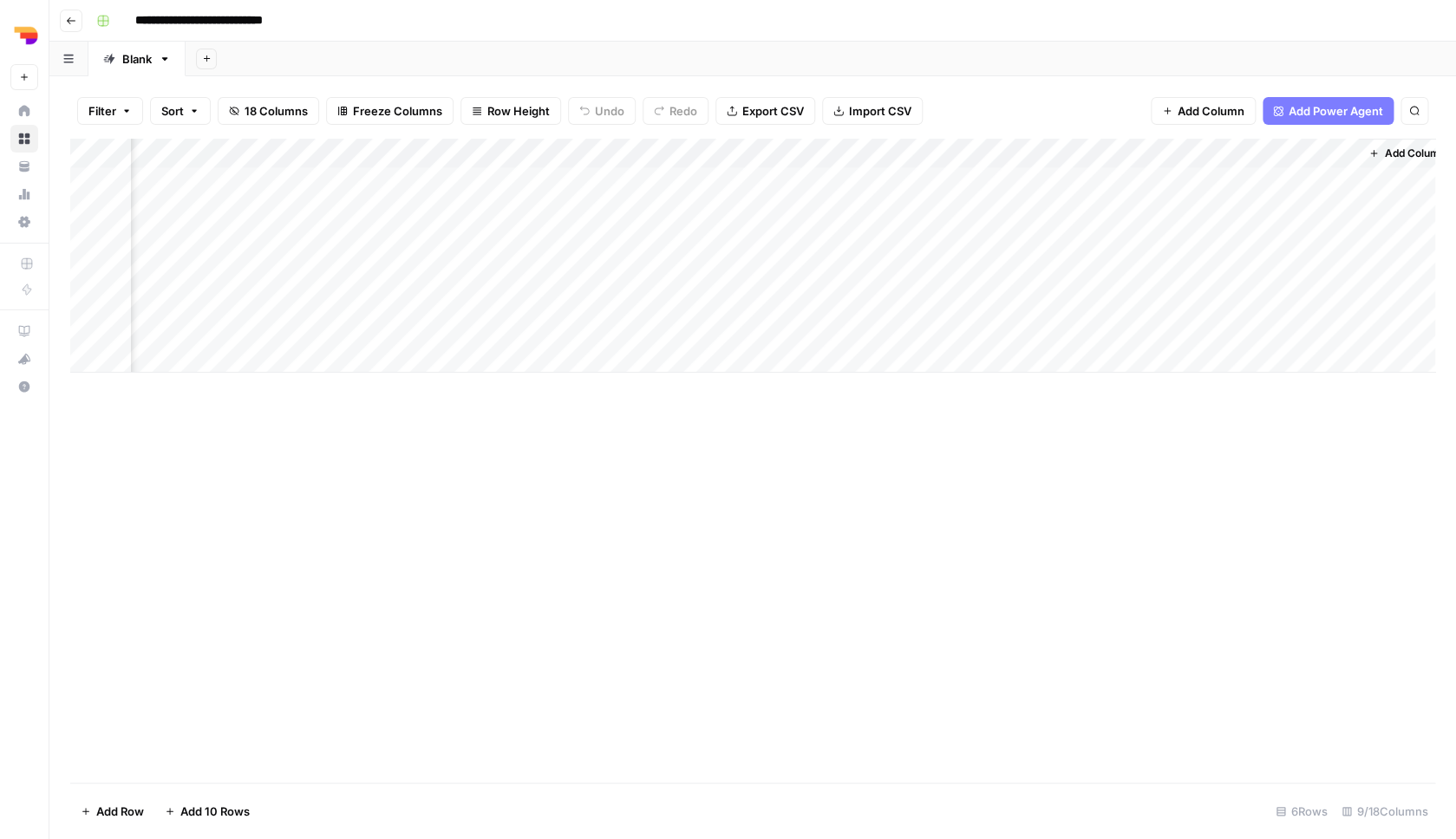
click at [1164, 146] on div "Add Column" at bounding box center [753, 255] width 1365 height 234
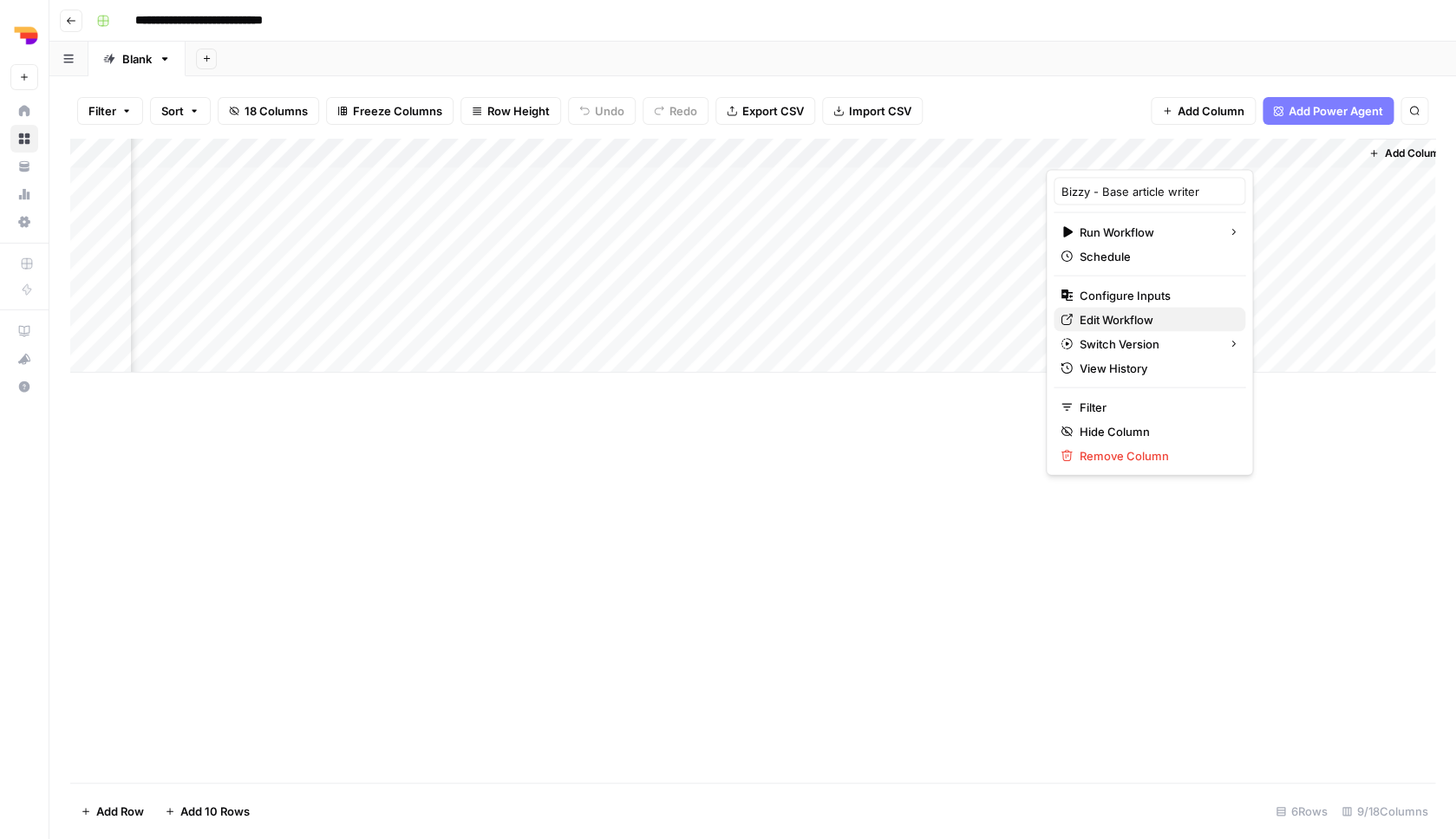
click at [1145, 315] on span "Edit Workflow" at bounding box center [1155, 319] width 151 height 17
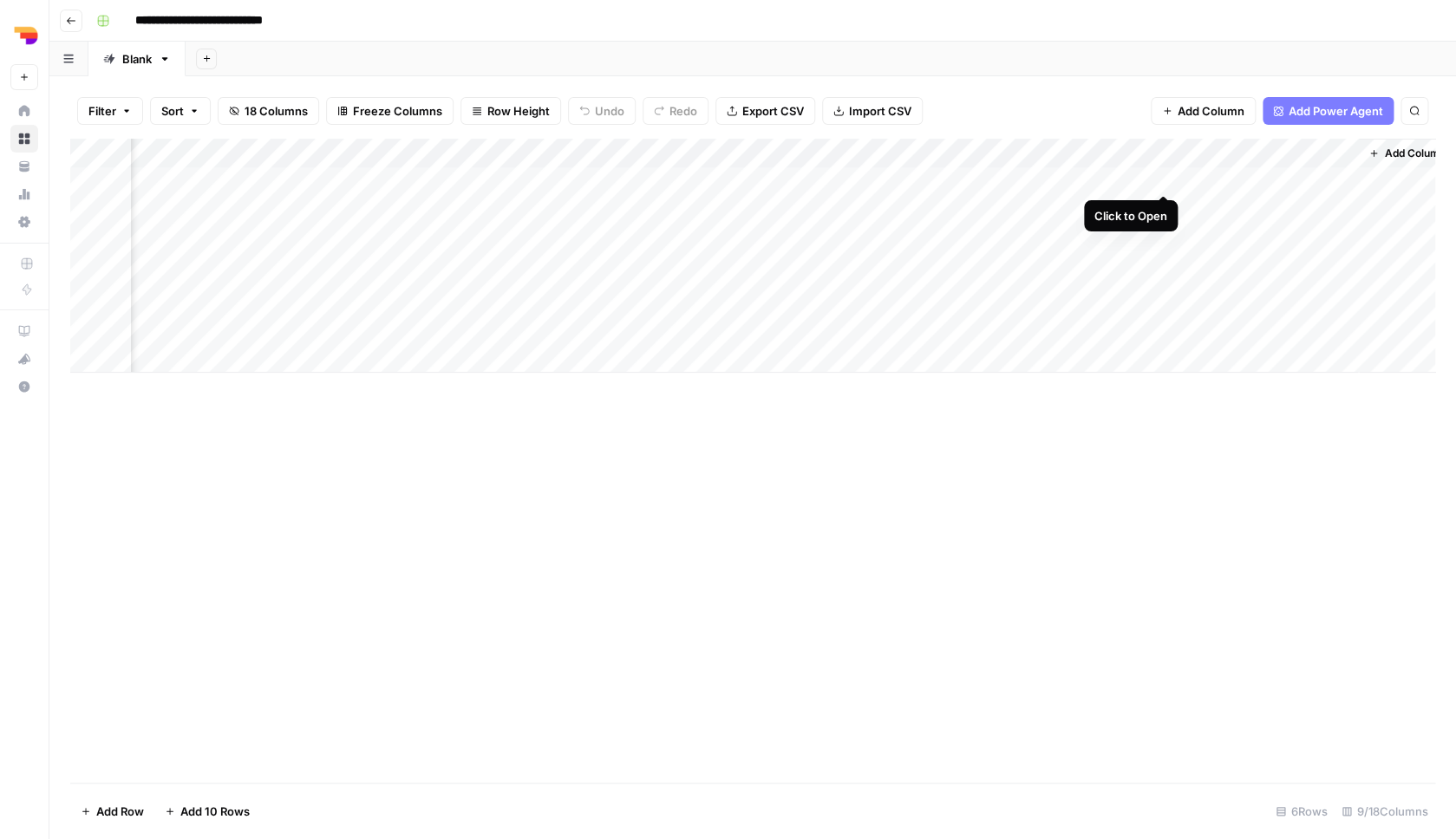
click at [1162, 176] on div "Add Column" at bounding box center [753, 255] width 1365 height 234
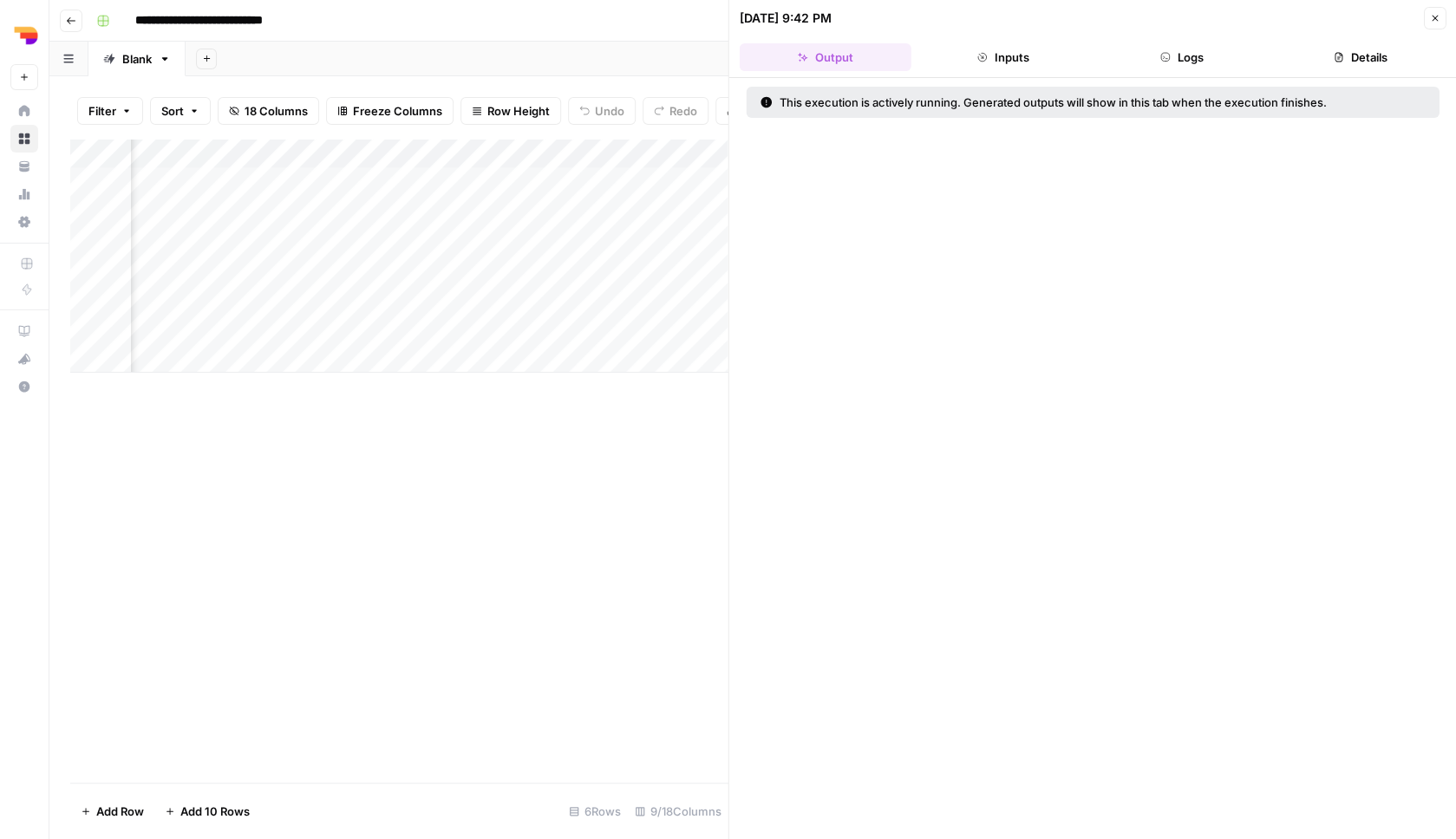
click at [995, 58] on button "Inputs" at bounding box center [1003, 57] width 172 height 28
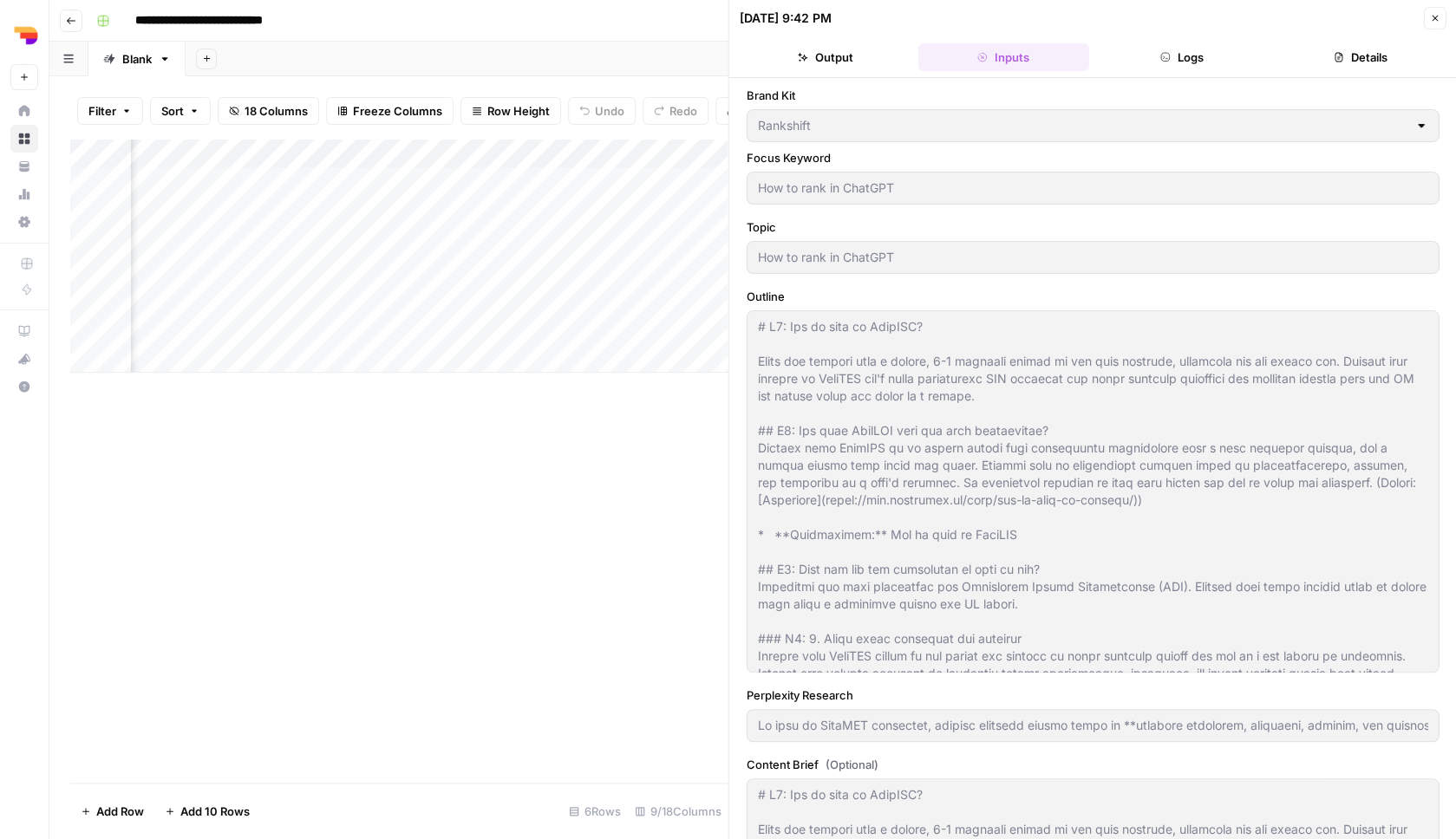
click at [1190, 61] on button "Logs" at bounding box center [1182, 57] width 172 height 28
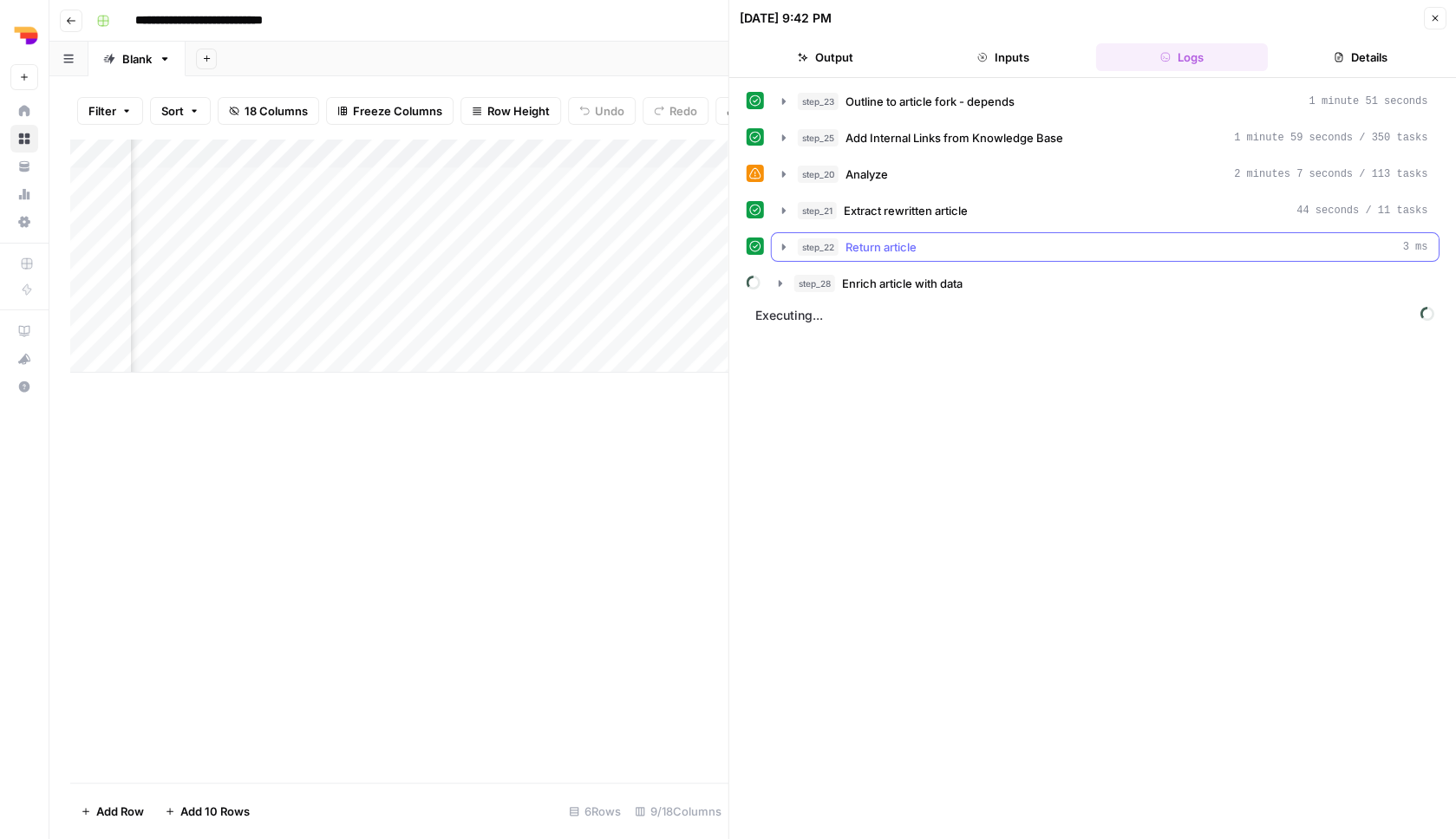
click at [1033, 253] on div "step_22 Return article 3 ms" at bounding box center [1113, 247] width 630 height 17
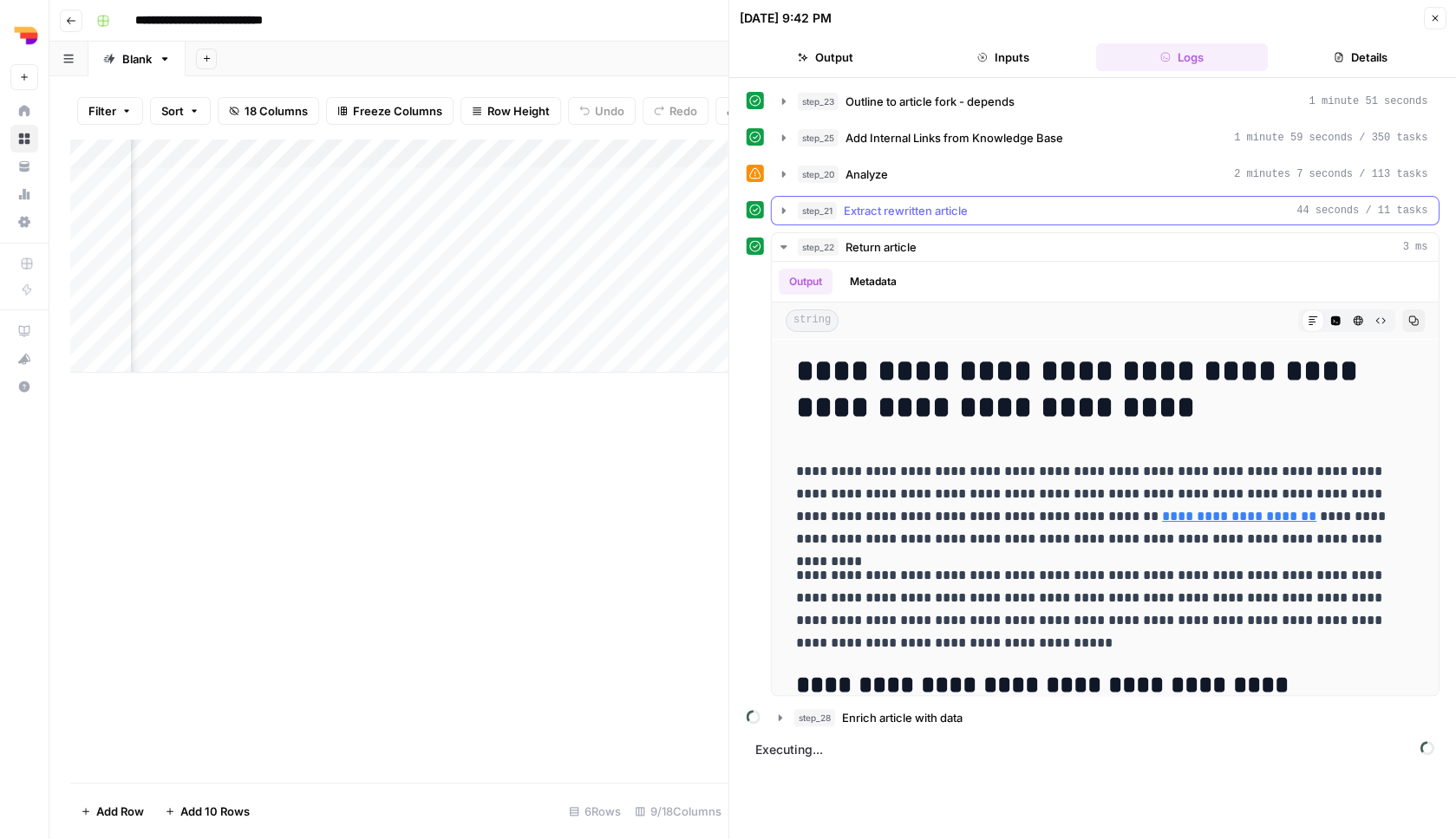
click at [966, 213] on span "Extract rewritten article" at bounding box center [906, 210] width 124 height 17
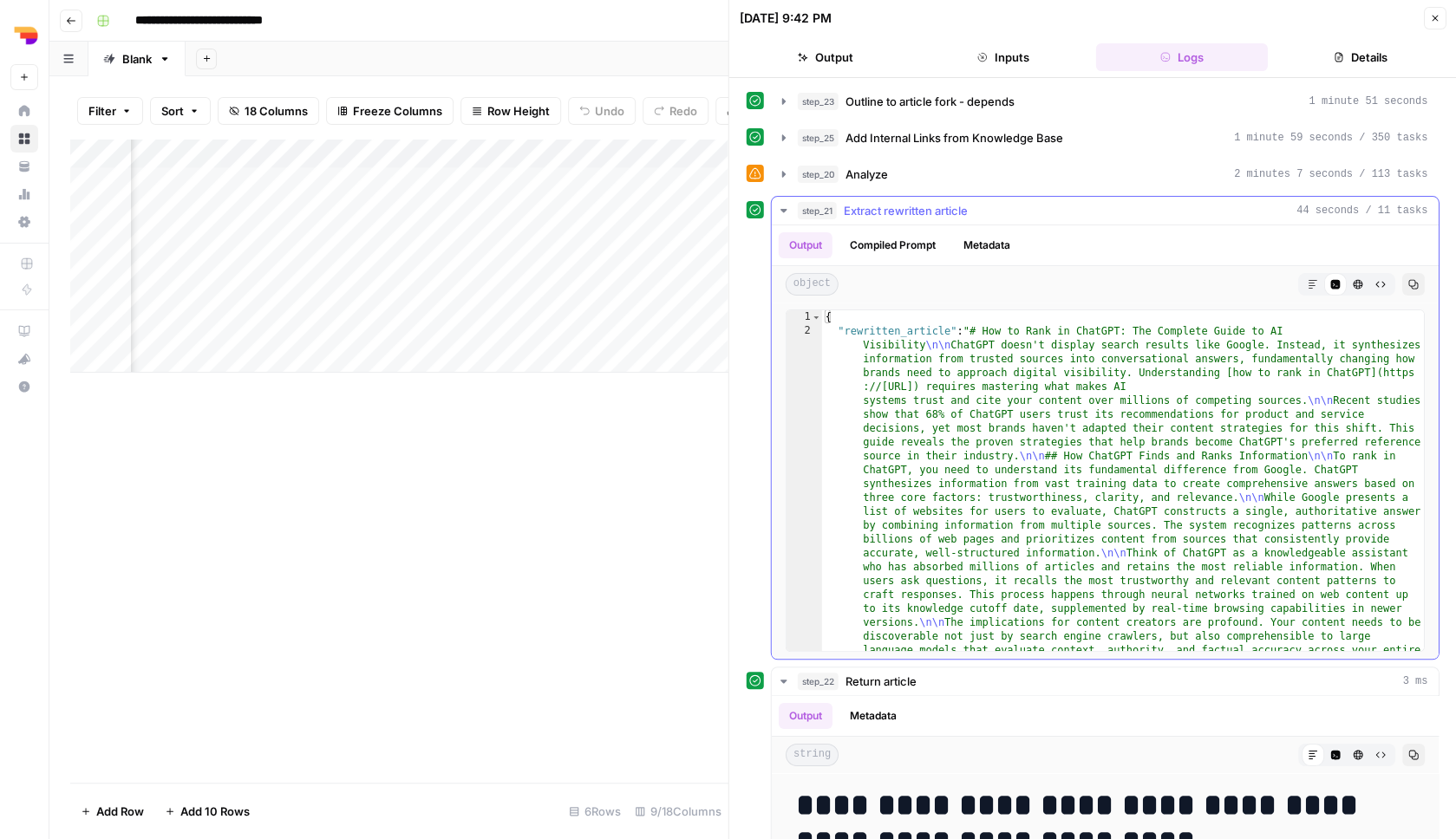
click at [1309, 288] on icon "button" at bounding box center [1312, 283] width 10 height 10
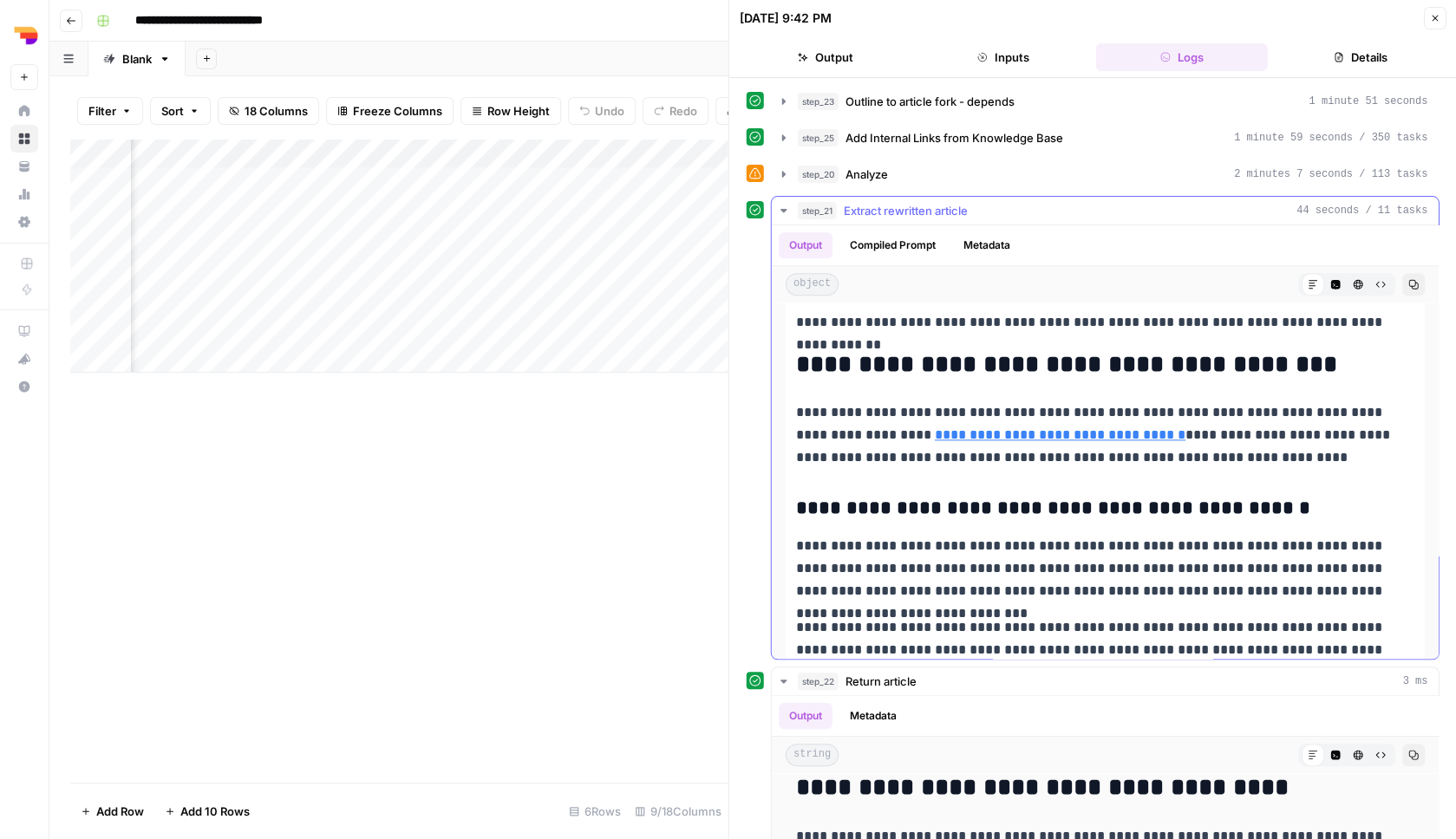
scroll to position [792, 0]
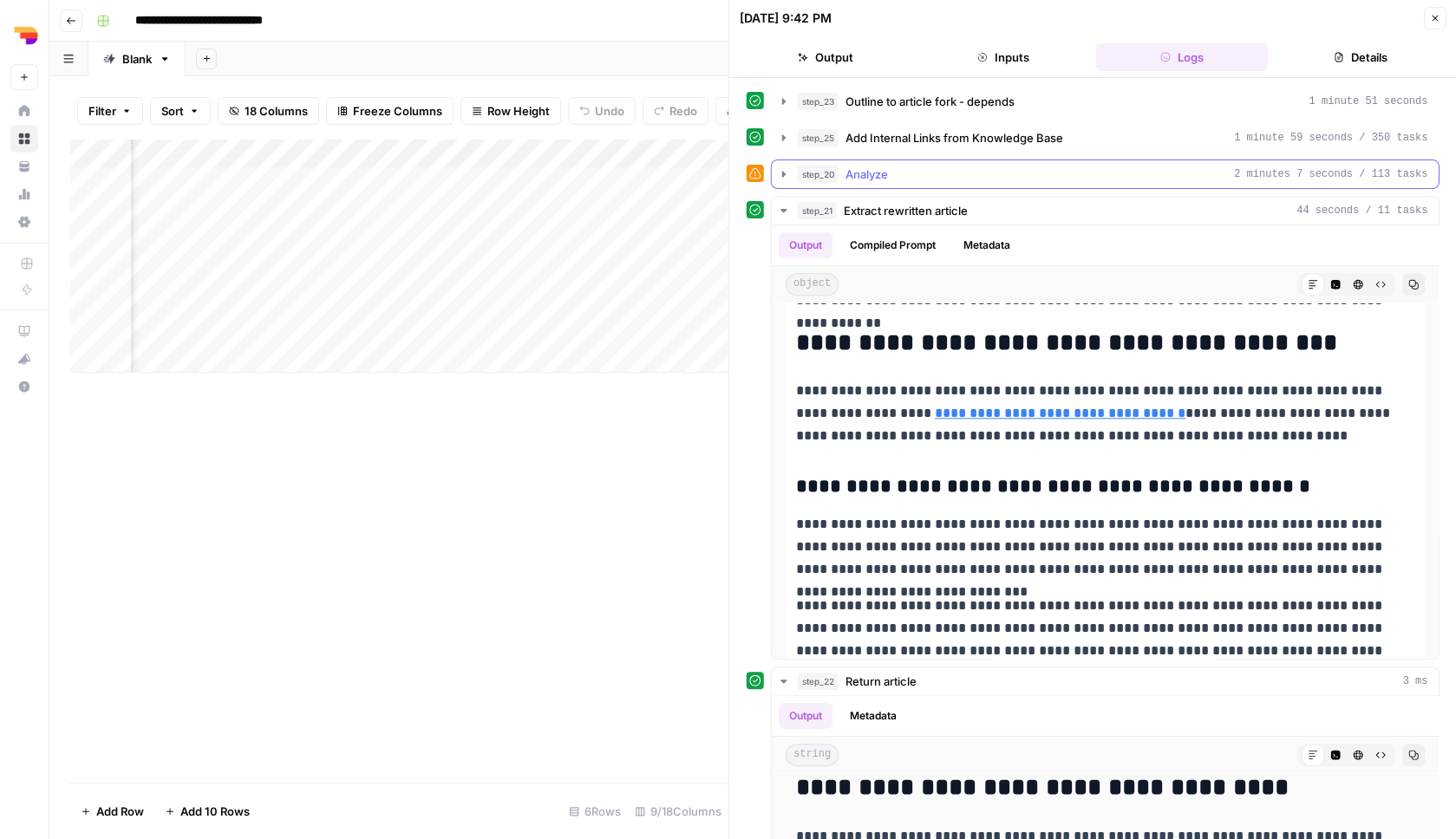
click at [990, 180] on div "step_20 Analyze 2 minutes 7 seconds / 113 tasks" at bounding box center [1113, 174] width 630 height 17
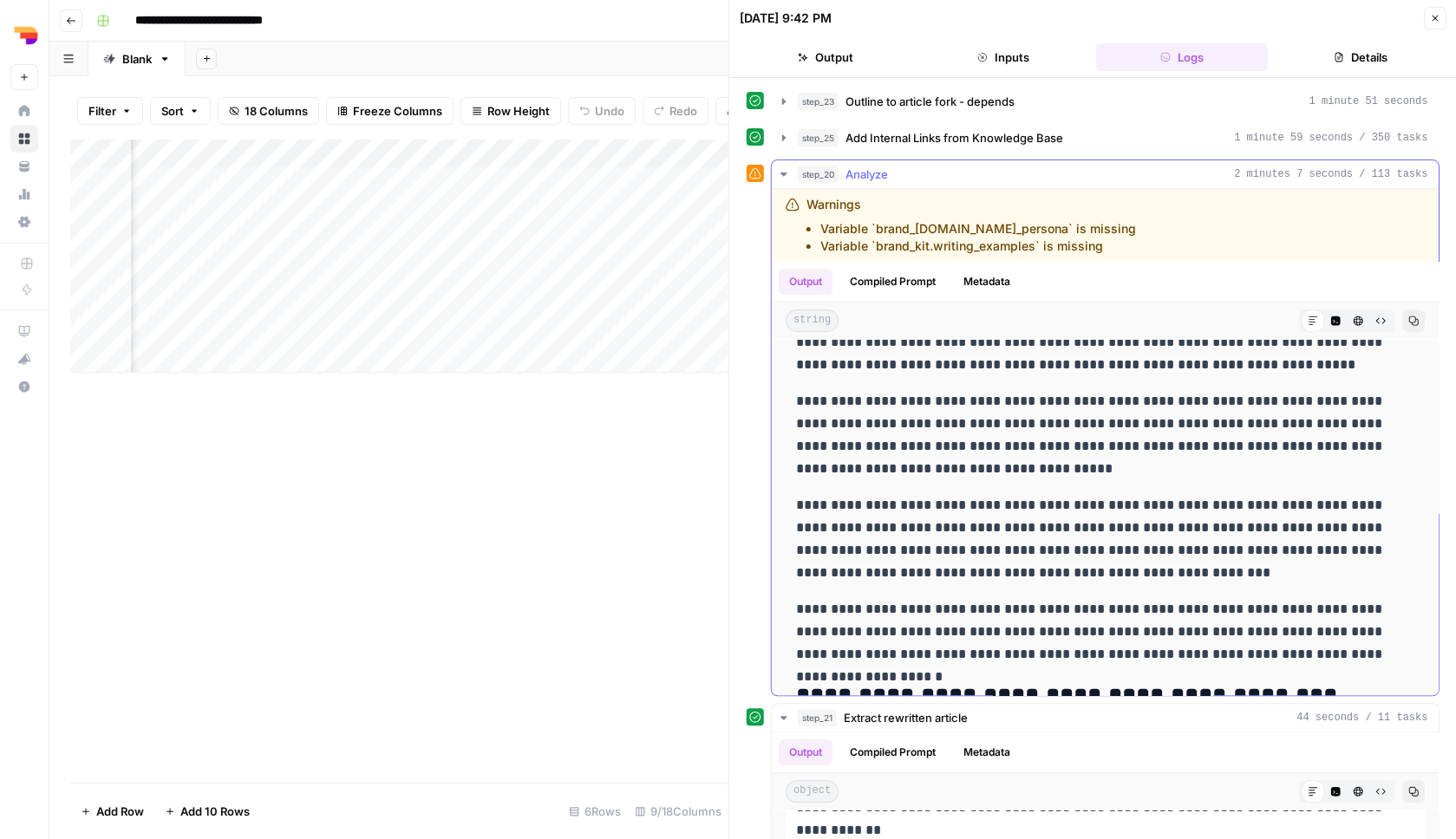
scroll to position [3832, 0]
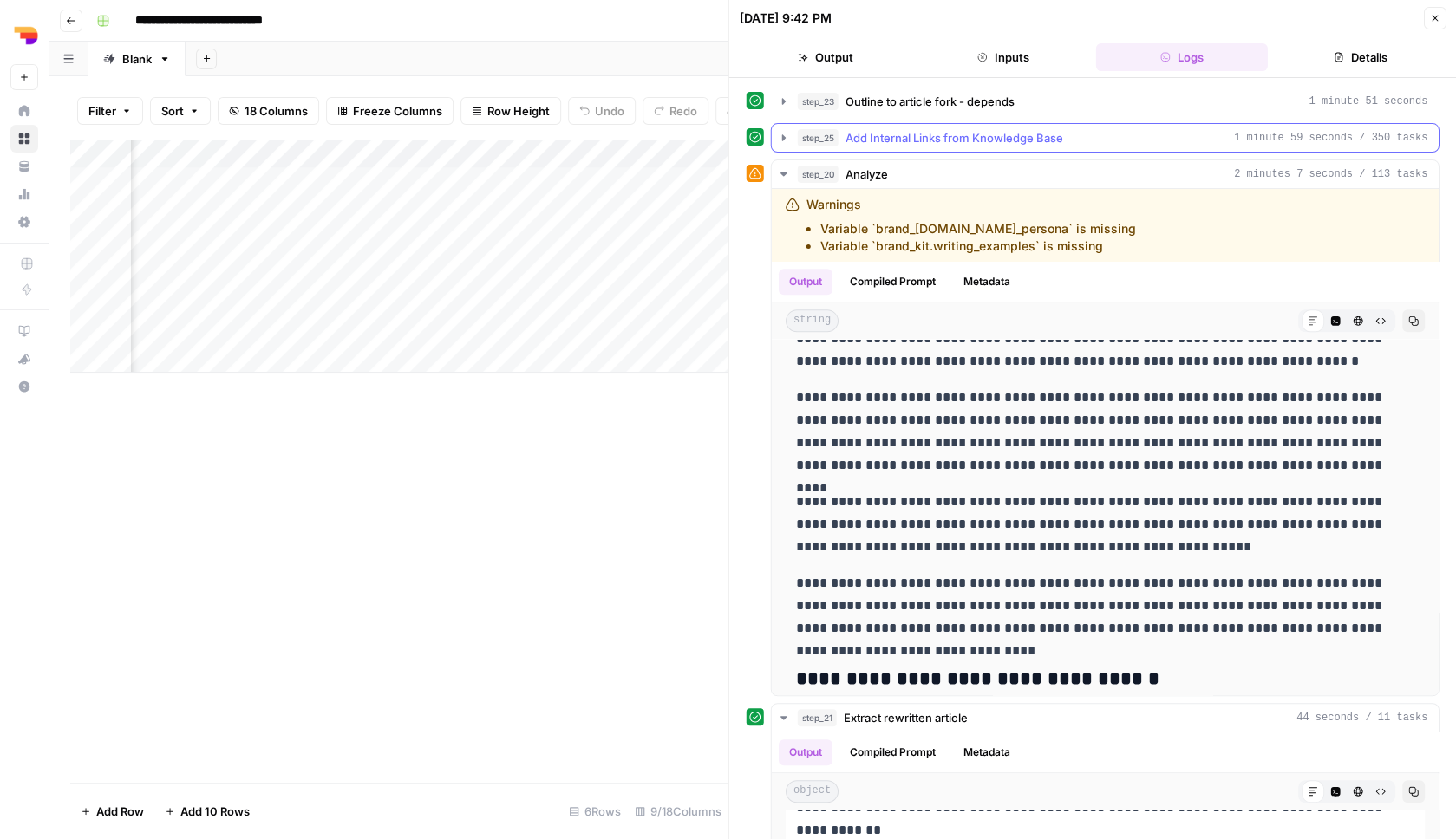
click at [1016, 132] on span "Add Internal Links from Knowledge Base" at bounding box center [954, 138] width 217 height 17
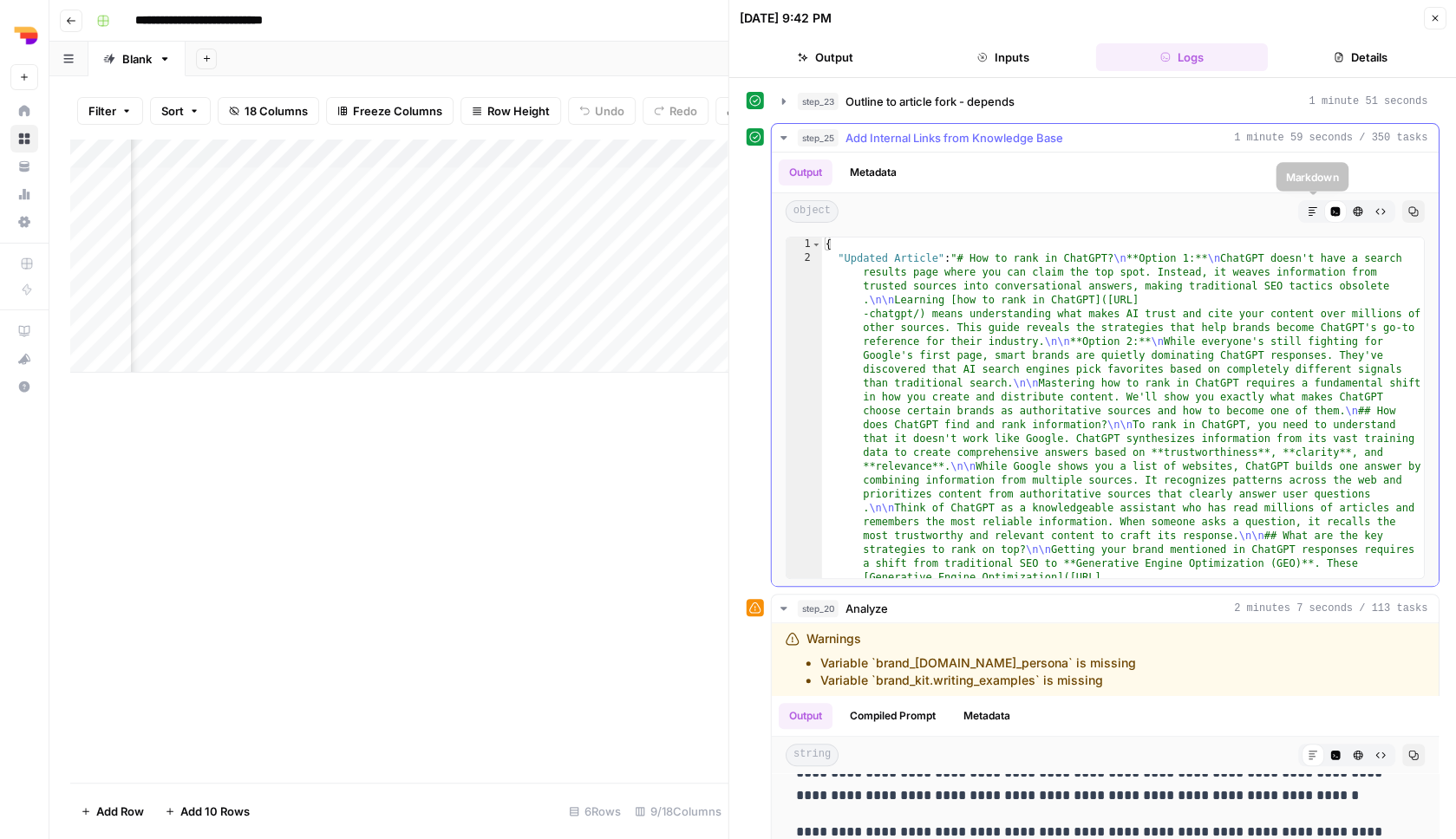
click at [1312, 208] on icon "button" at bounding box center [1312, 211] width 10 height 10
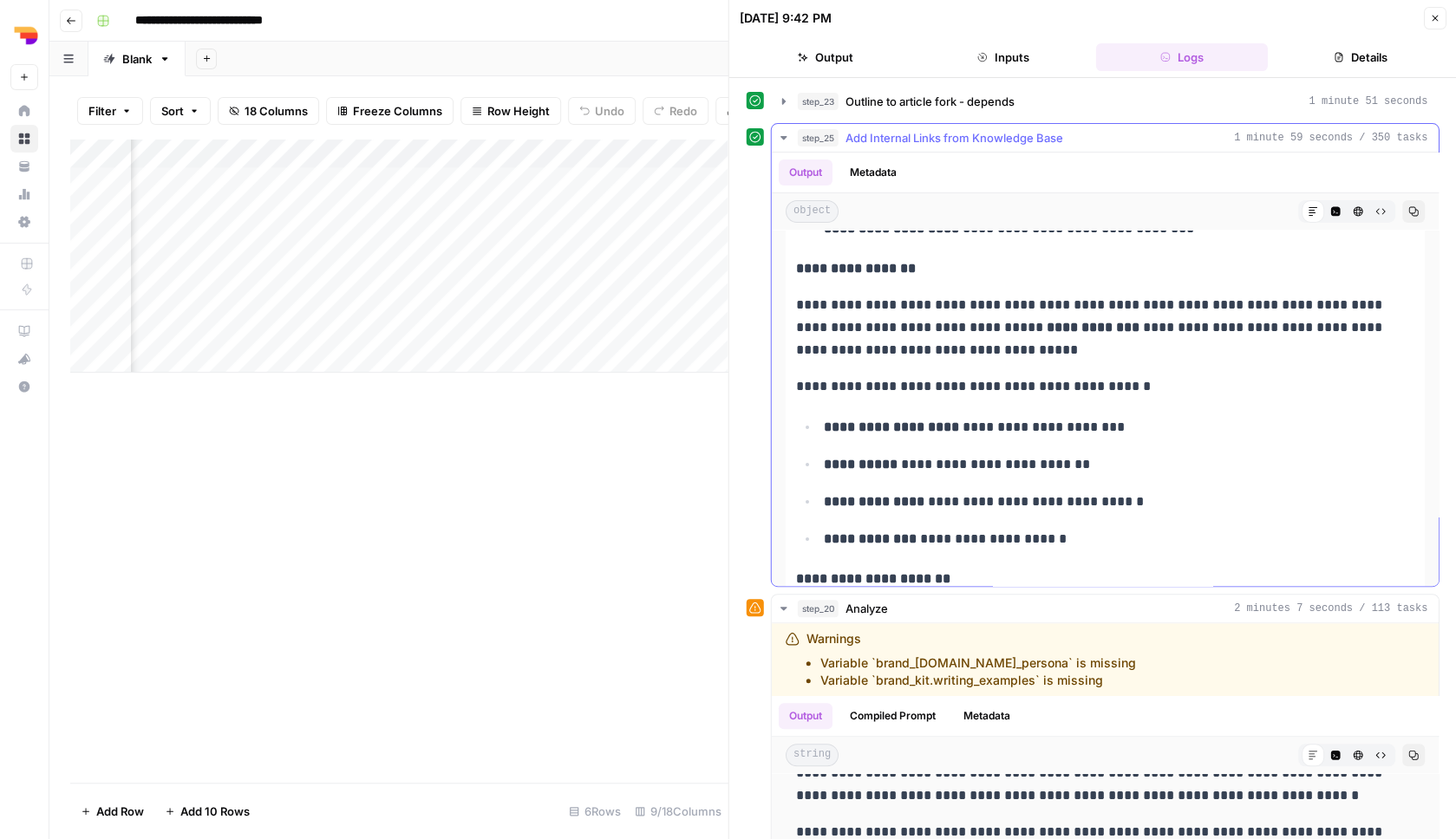
scroll to position [2614, 0]
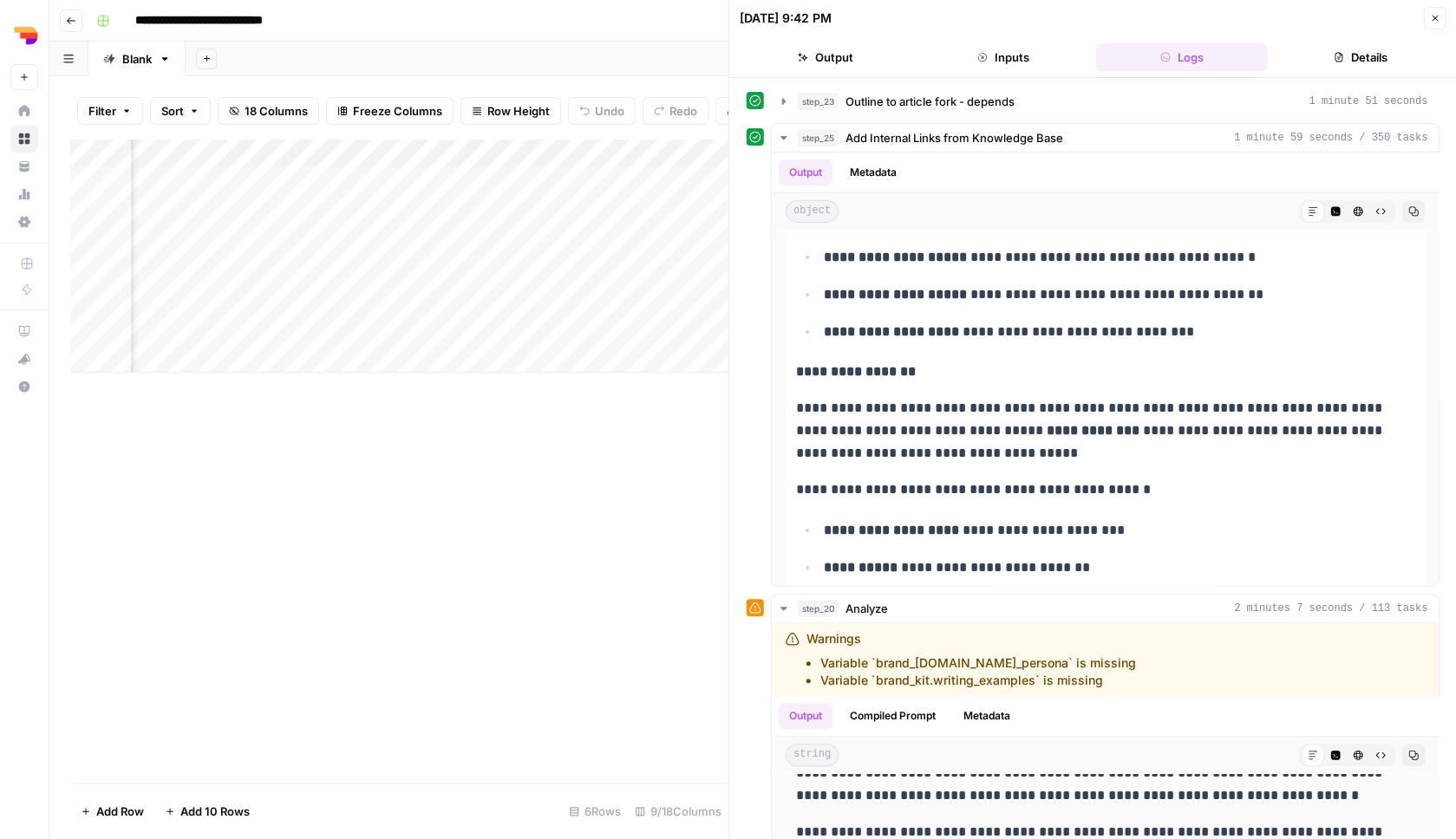
click at [1431, 20] on icon "button" at bounding box center [1434, 17] width 10 height 10
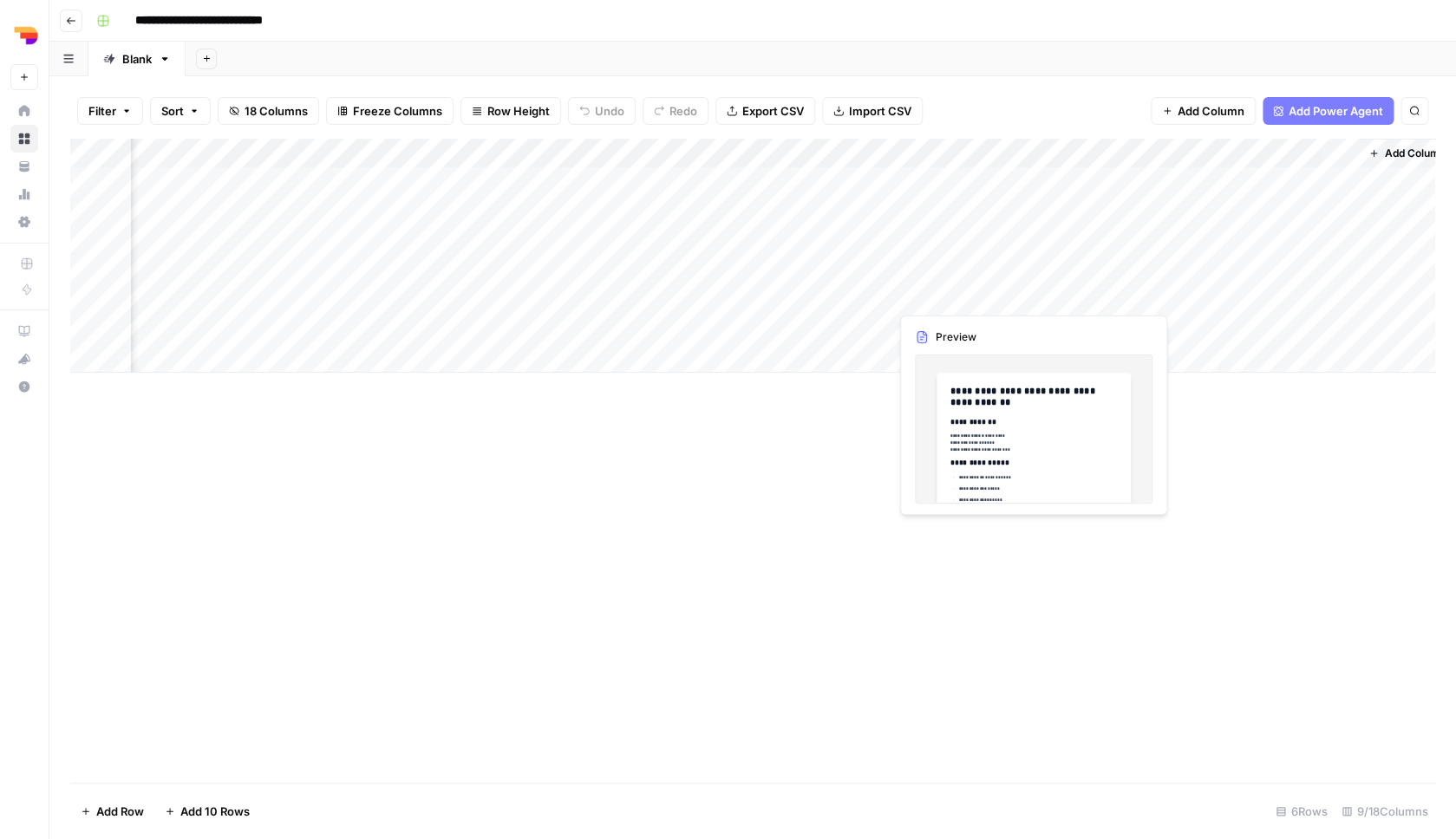
scroll to position [0, 321]
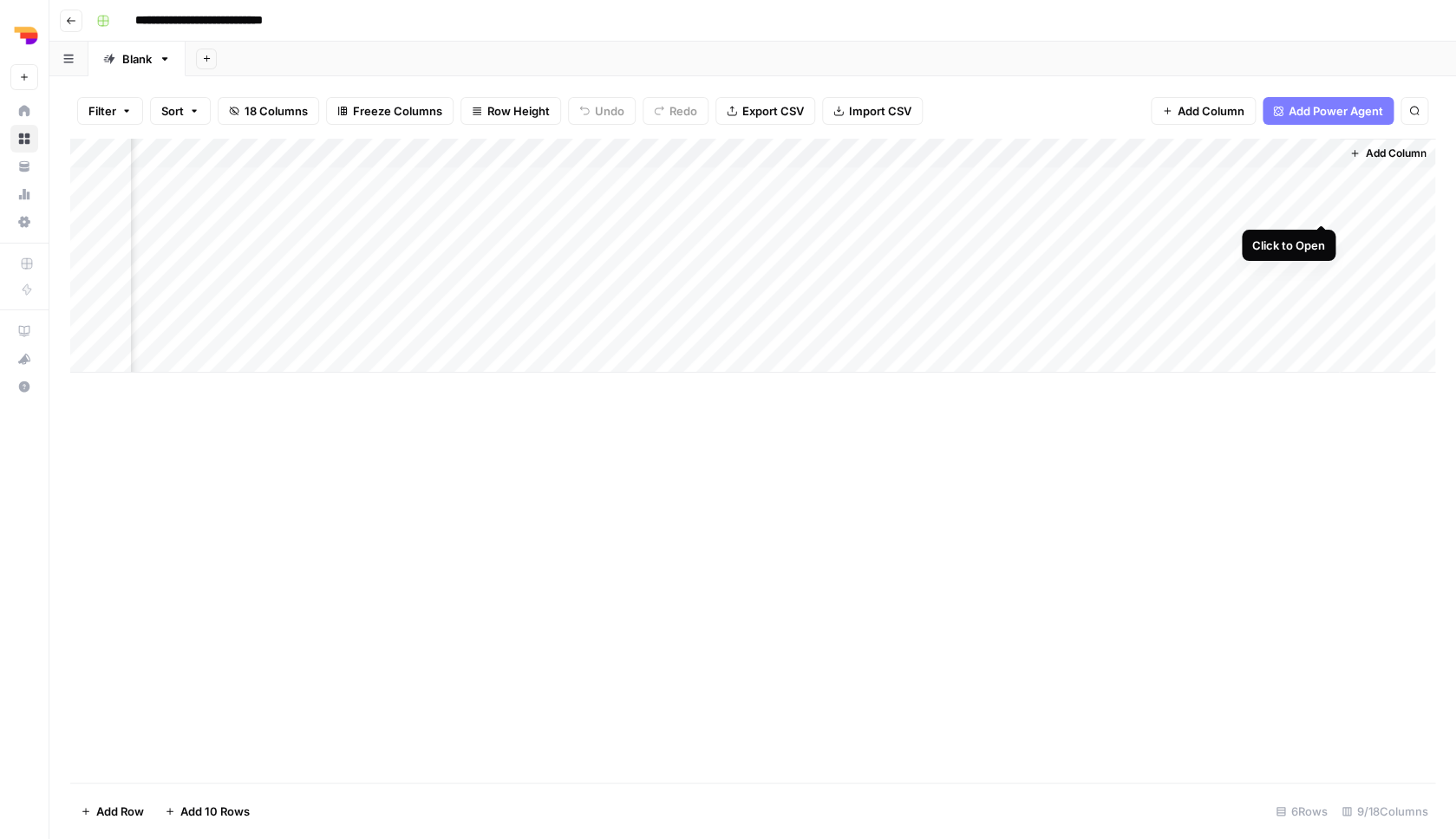
click at [1324, 207] on div "Add Column" at bounding box center [753, 255] width 1365 height 234
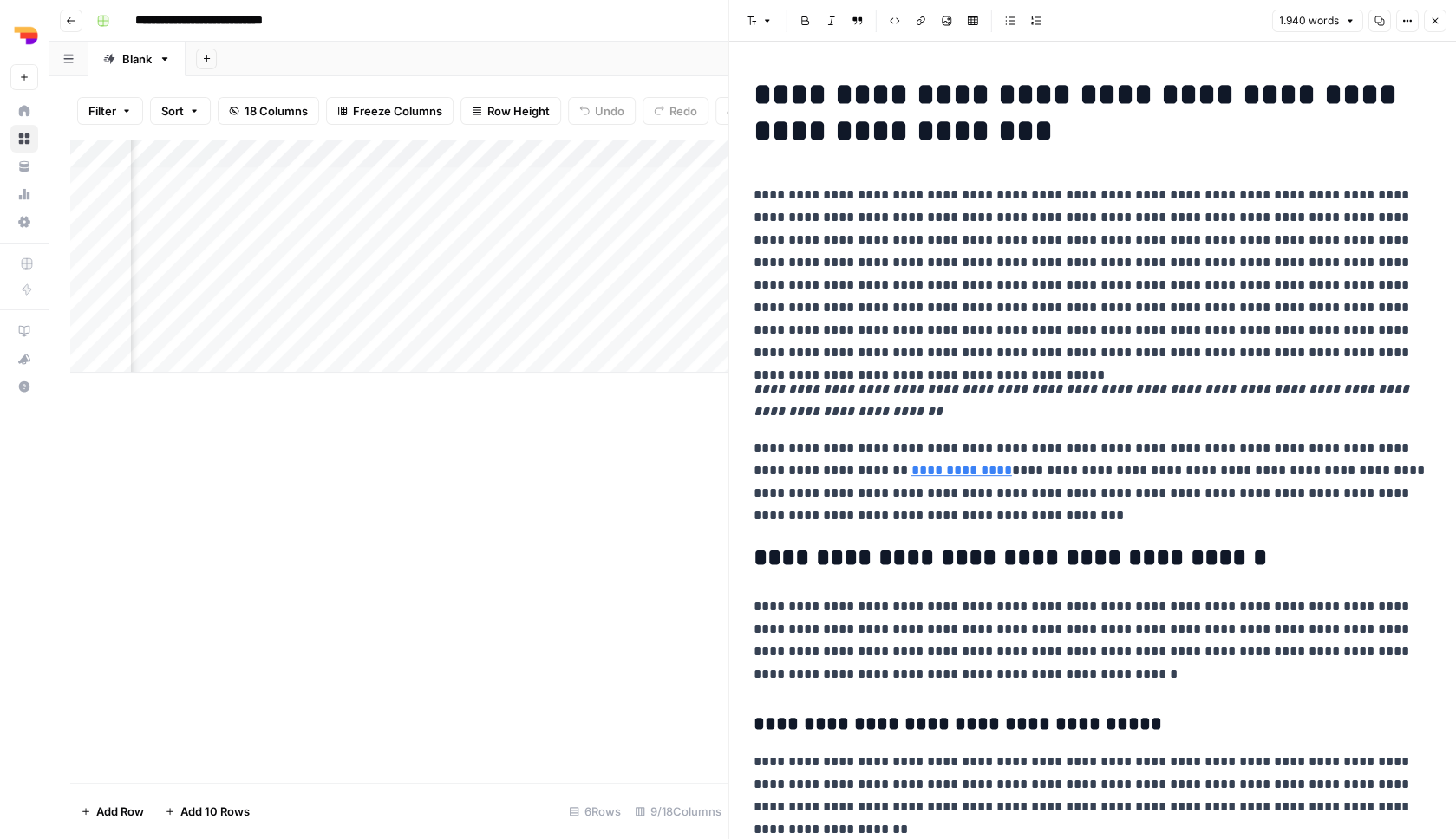
click at [1428, 18] on button "Close" at bounding box center [1434, 20] width 23 height 23
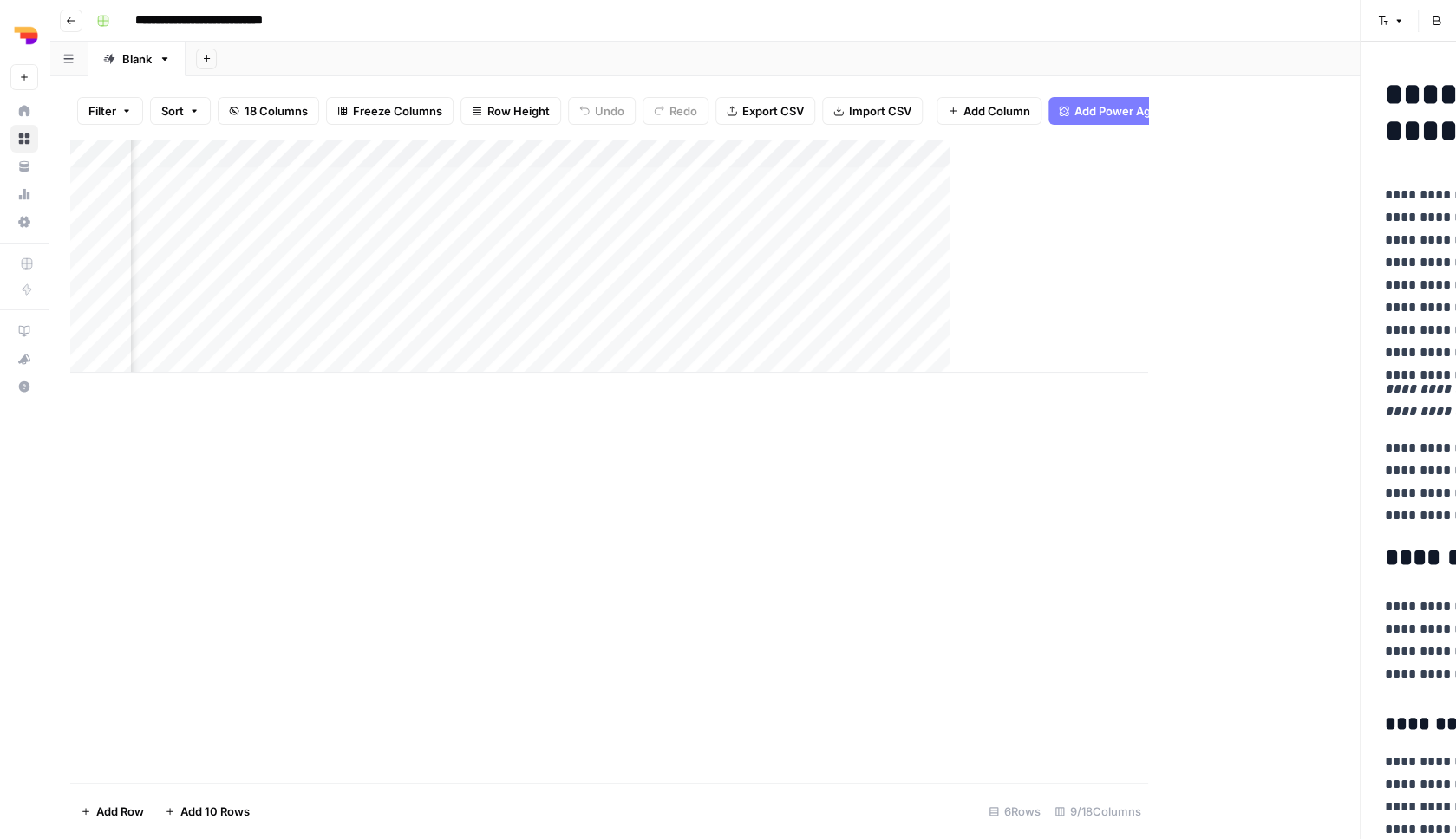
scroll to position [0, 300]
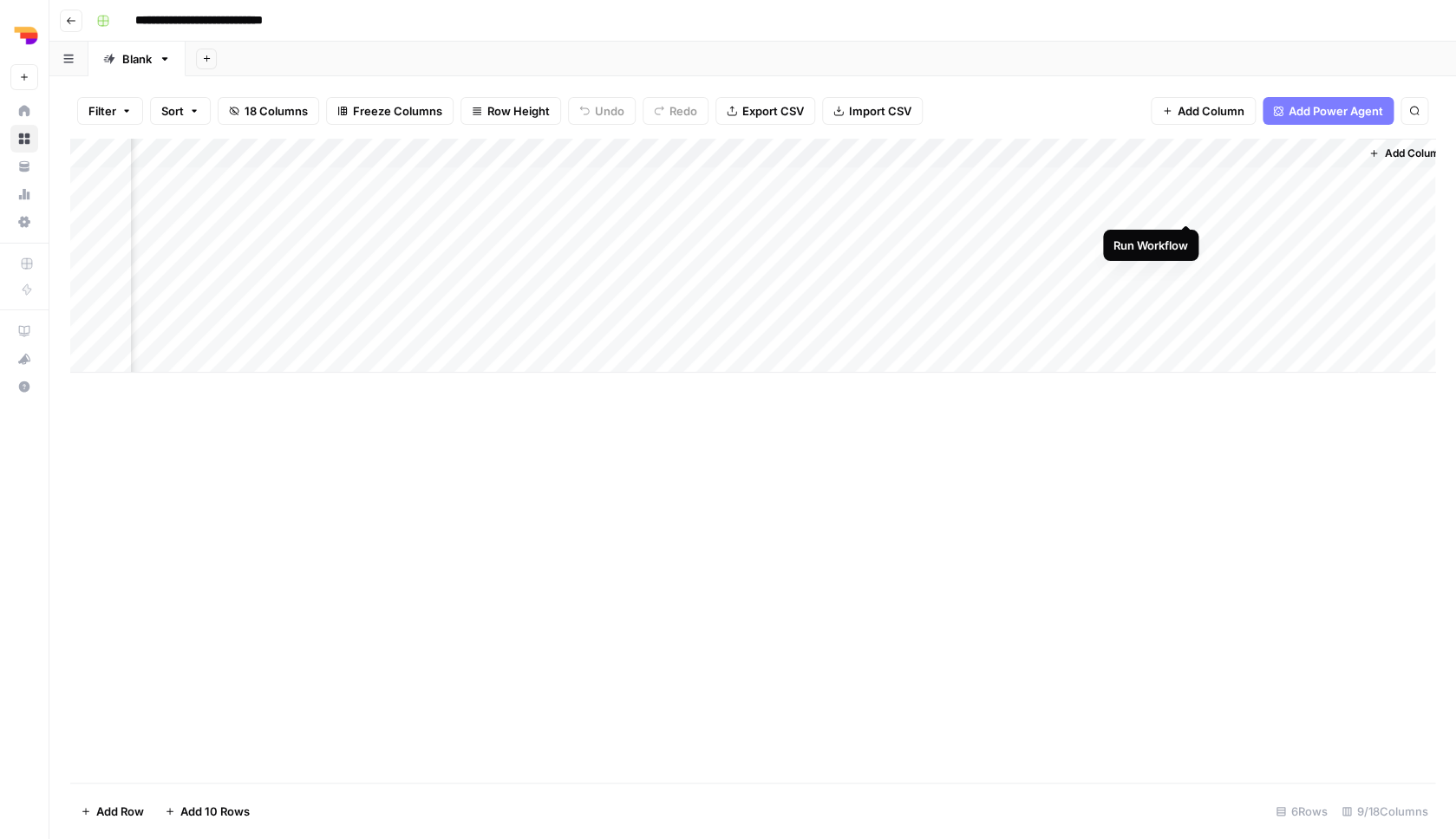
click at [1190, 201] on div "Add Column" at bounding box center [753, 255] width 1365 height 234
click at [1188, 206] on div "Add Column" at bounding box center [753, 255] width 1365 height 234
click at [1166, 174] on div "Add Column" at bounding box center [753, 255] width 1365 height 234
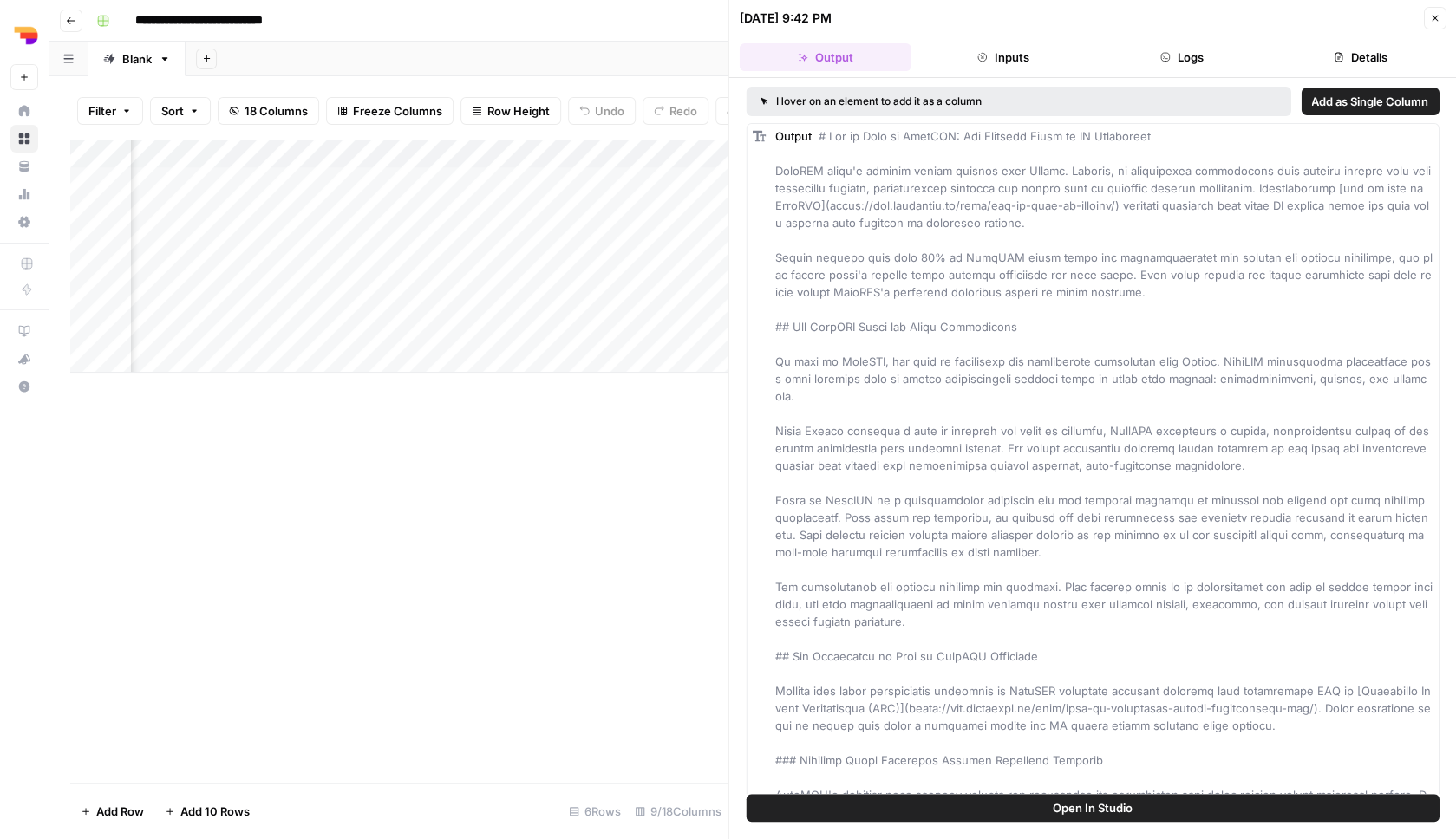
click at [1084, 810] on span "Open In Studio" at bounding box center [1093, 808] width 80 height 17
click at [1434, 16] on icon "button" at bounding box center [1434, 17] width 10 height 10
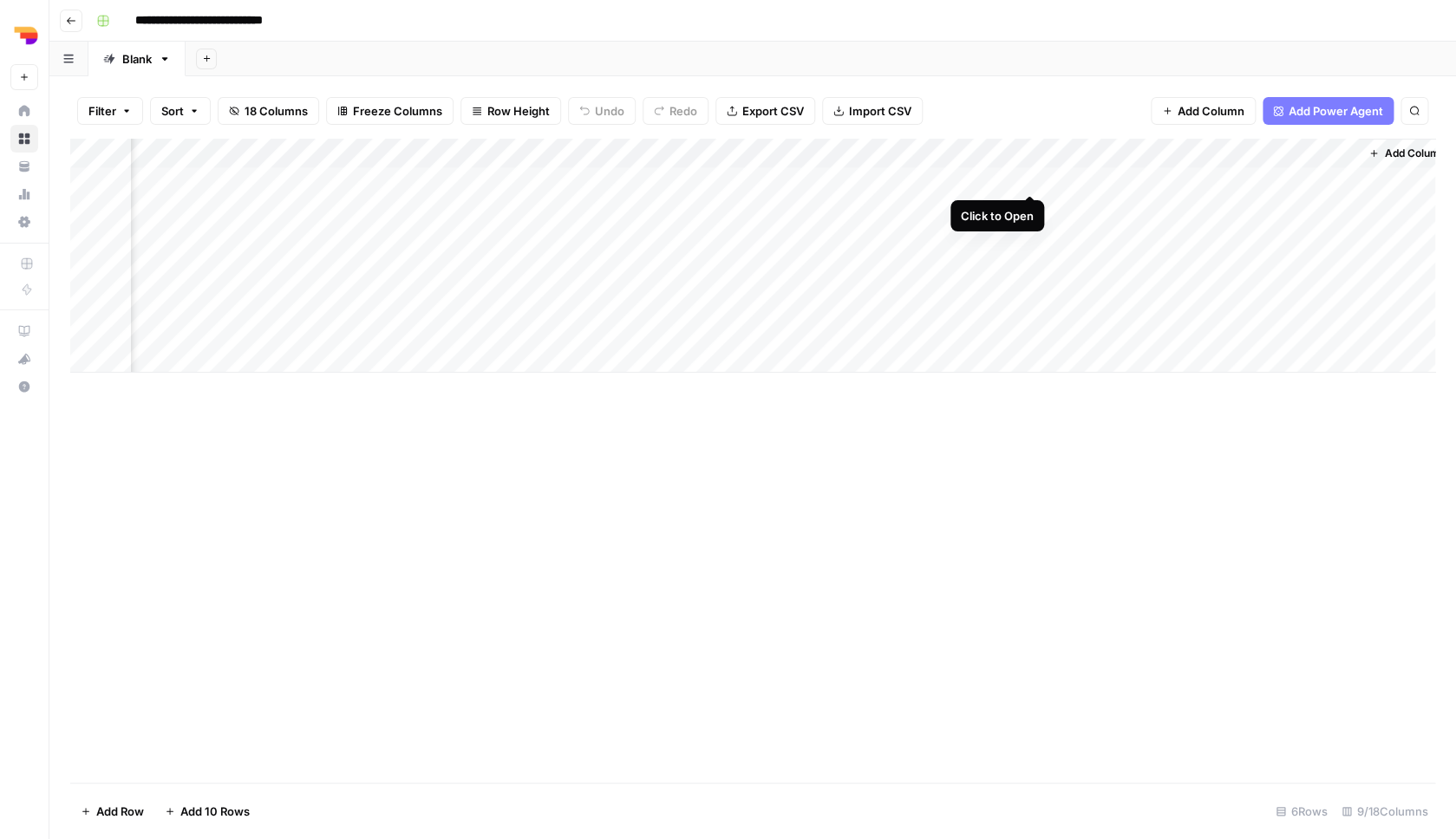
click at [1030, 178] on div "Add Column" at bounding box center [753, 255] width 1365 height 234
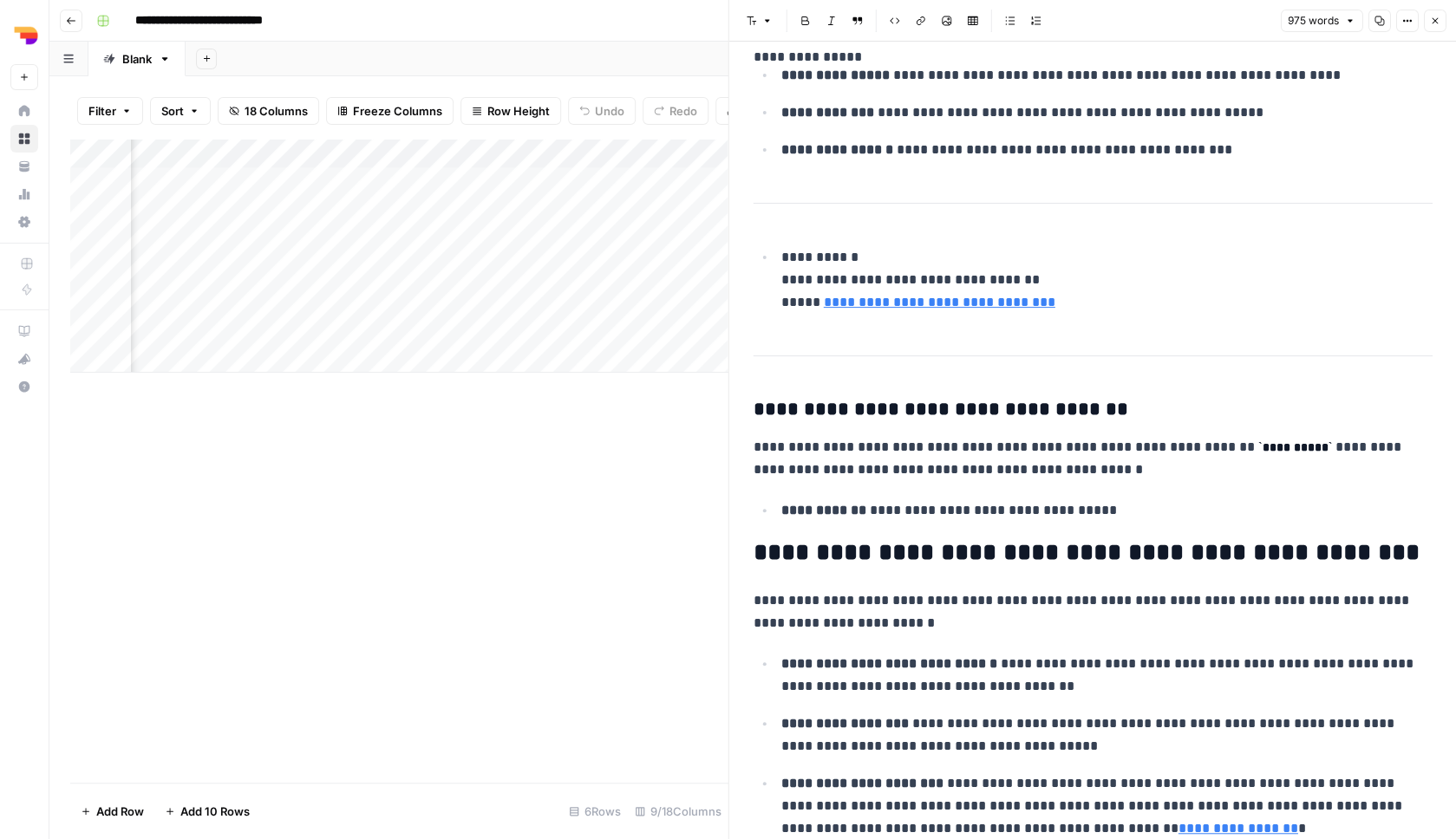
scroll to position [2892, 0]
click at [1439, 23] on icon "button" at bounding box center [1434, 20] width 10 height 10
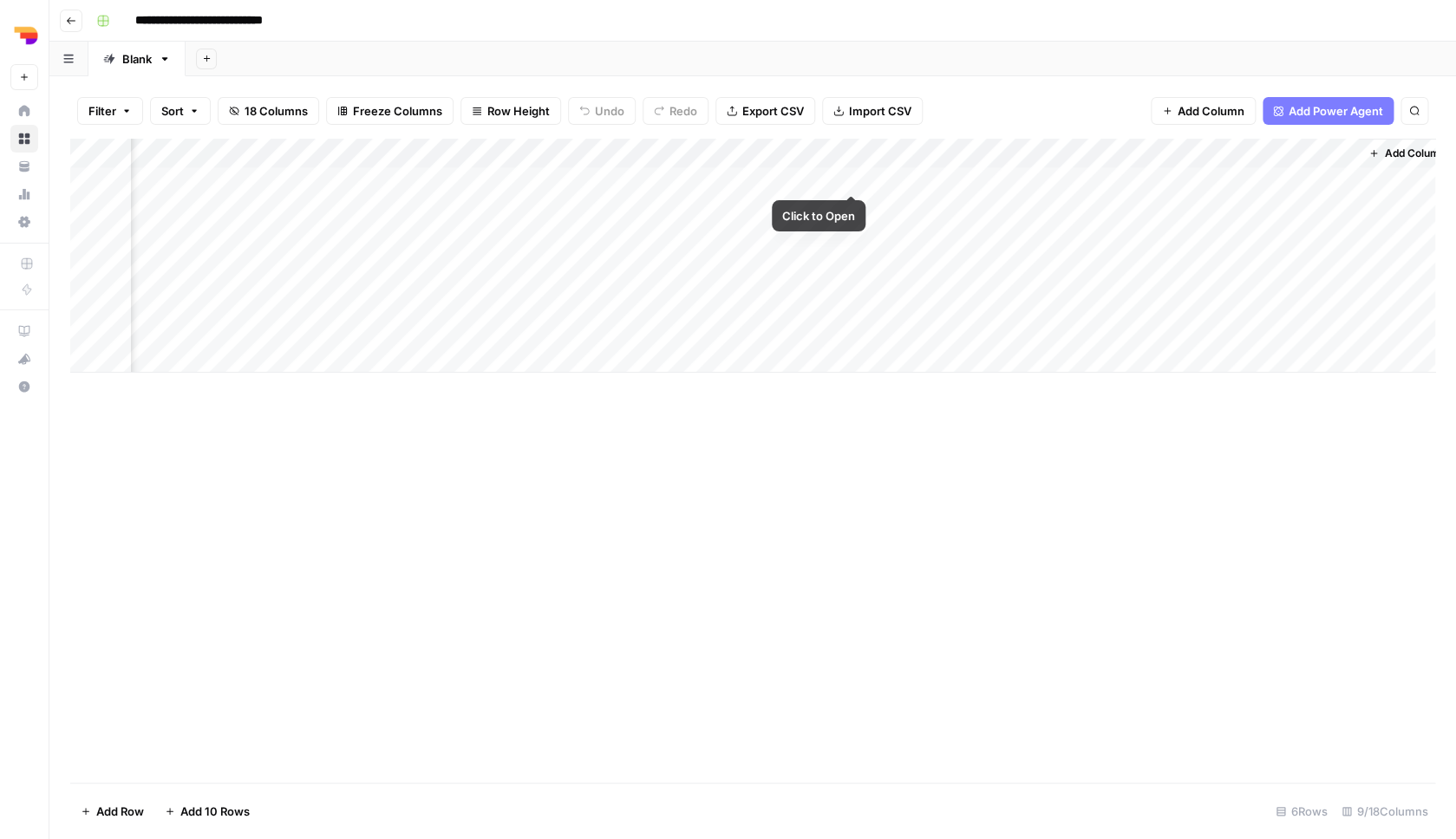
click at [849, 171] on div "Add Column" at bounding box center [753, 255] width 1365 height 234
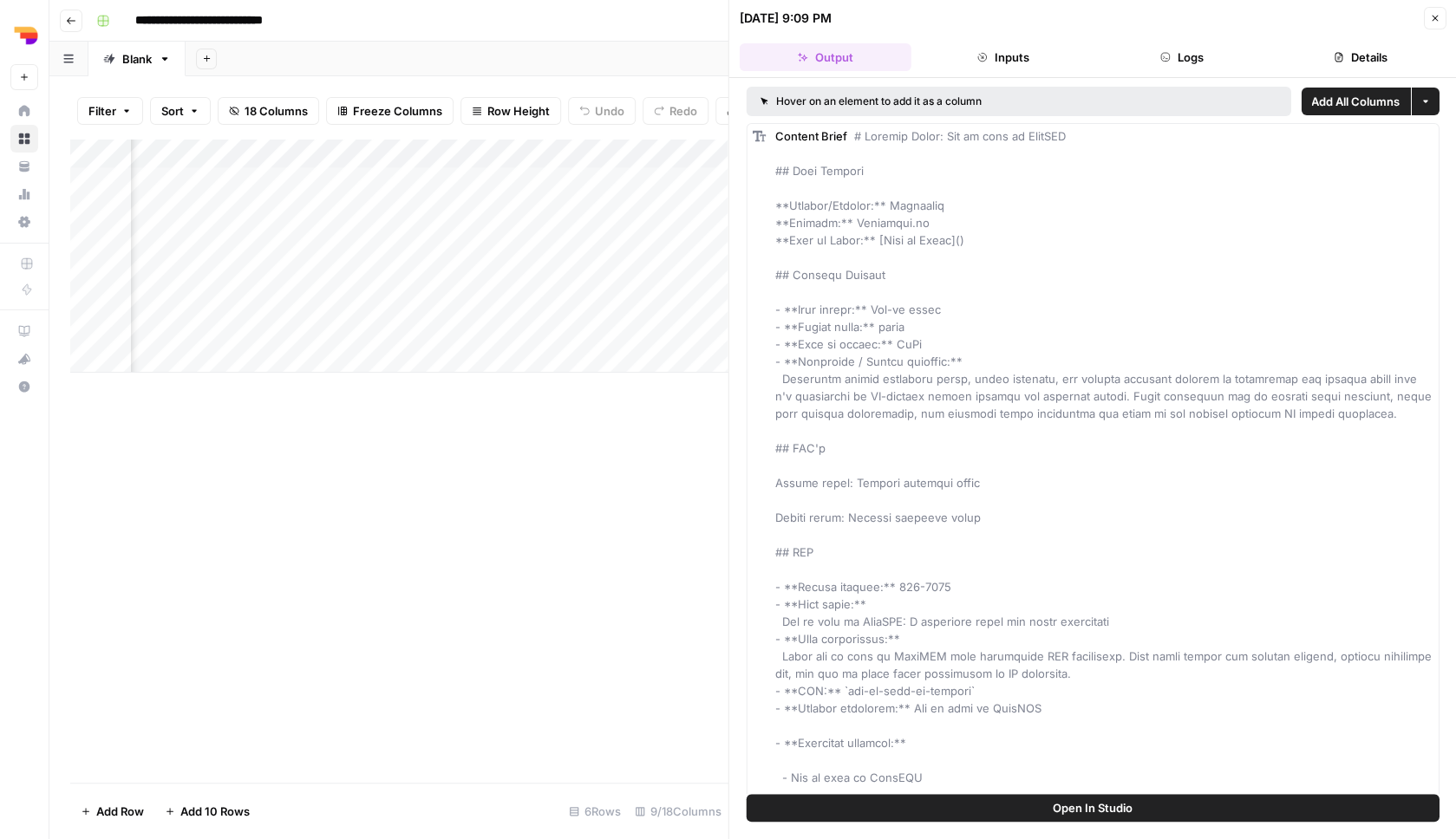
click at [1180, 54] on button "Logs" at bounding box center [1182, 57] width 172 height 28
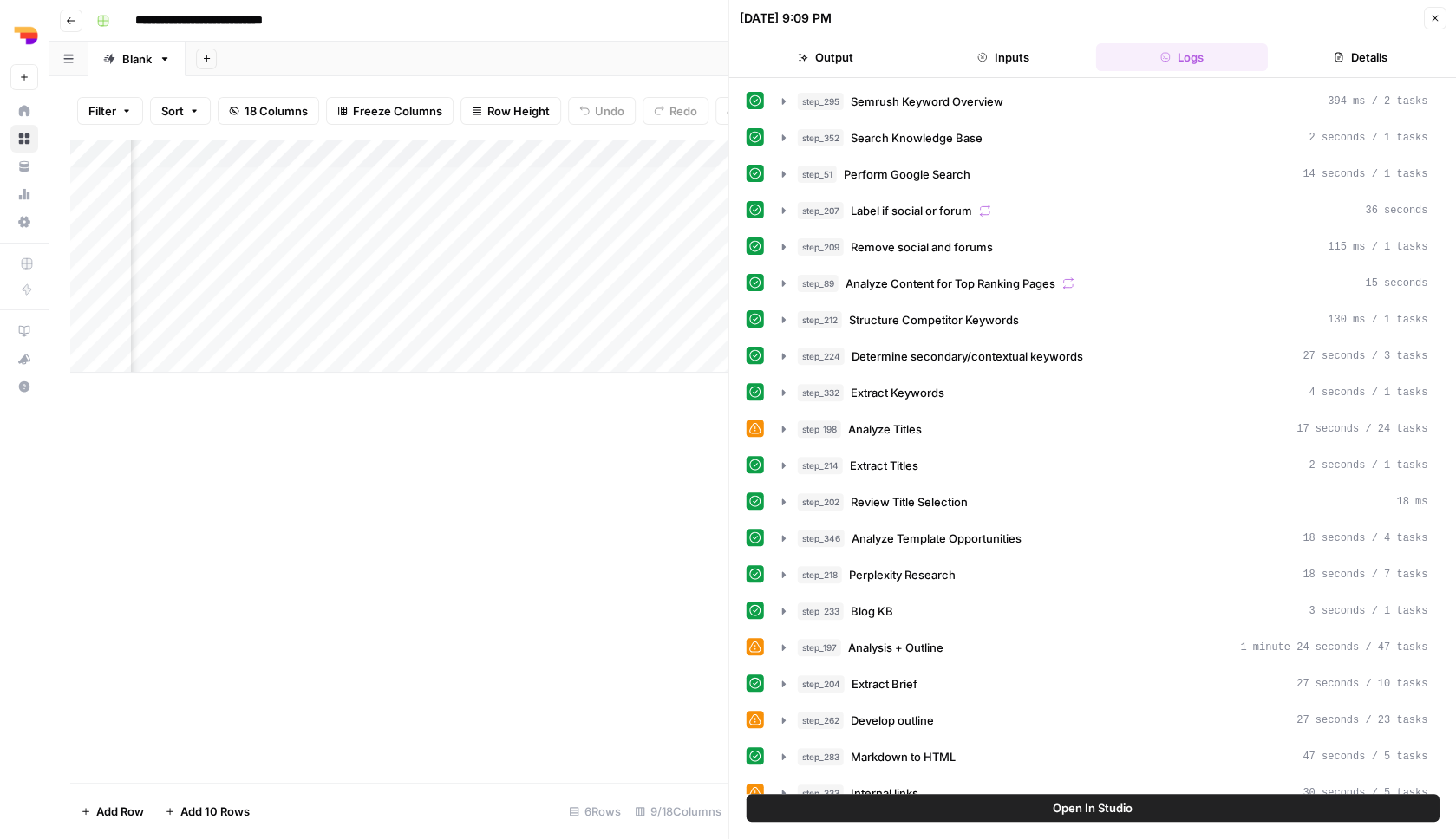
click at [1293, 67] on button "Details" at bounding box center [1360, 57] width 172 height 28
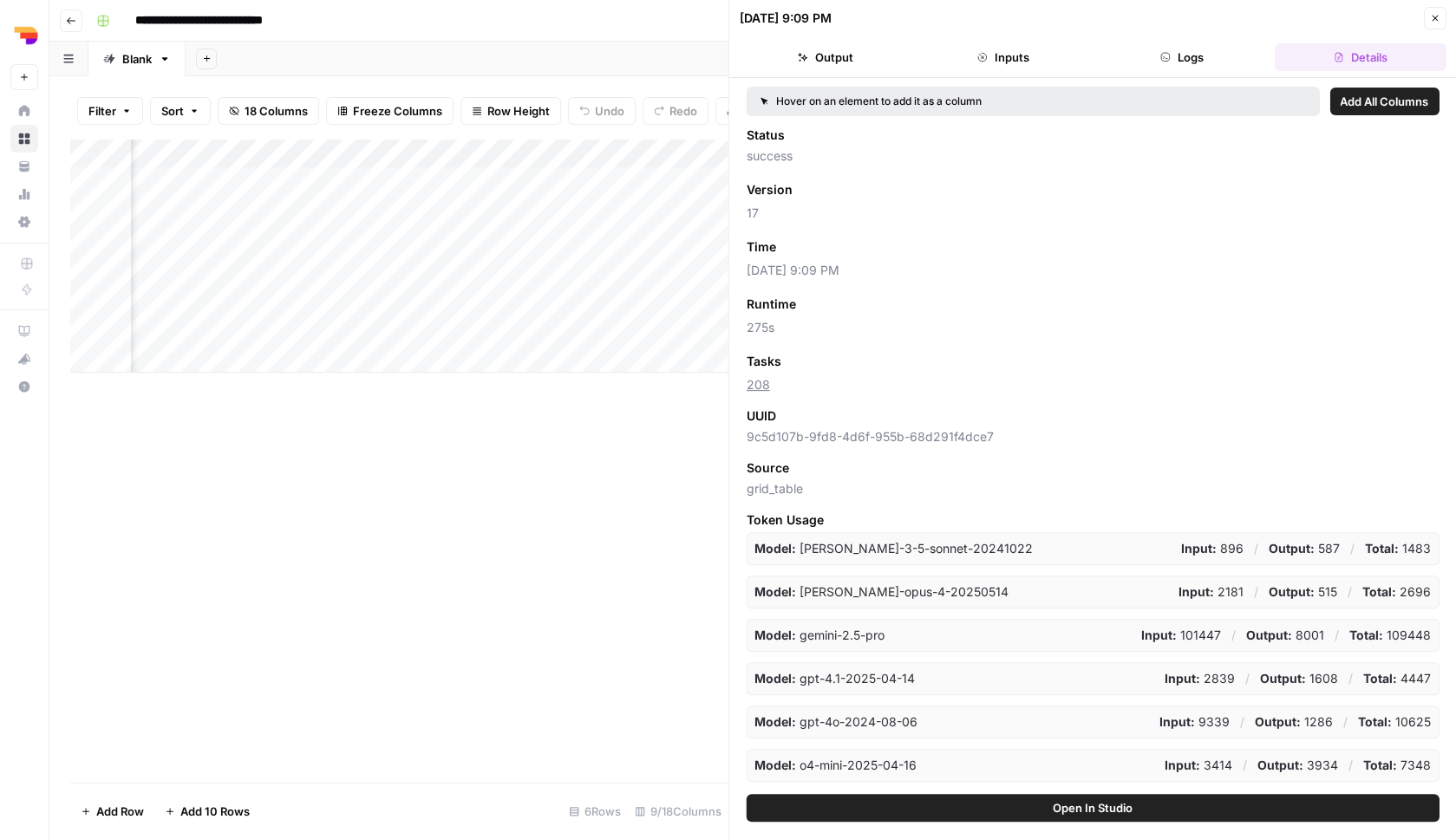
click at [856, 250] on span "Add as Column" at bounding box center [828, 247] width 75 height 16
click at [1432, 16] on icon "button" at bounding box center [1434, 17] width 10 height 10
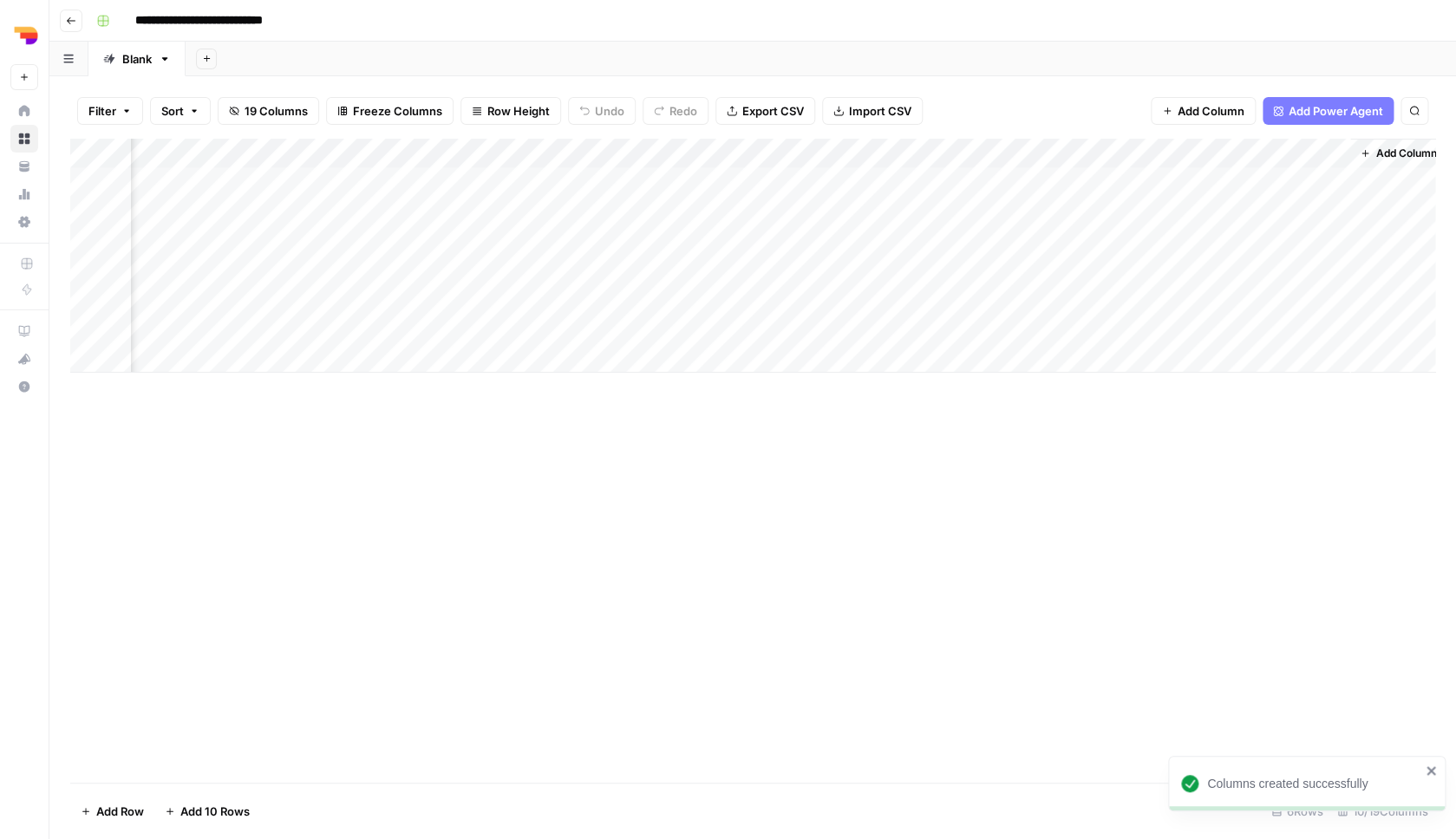
scroll to position [0, 456]
click at [1034, 240] on div "Add Column" at bounding box center [753, 255] width 1365 height 234
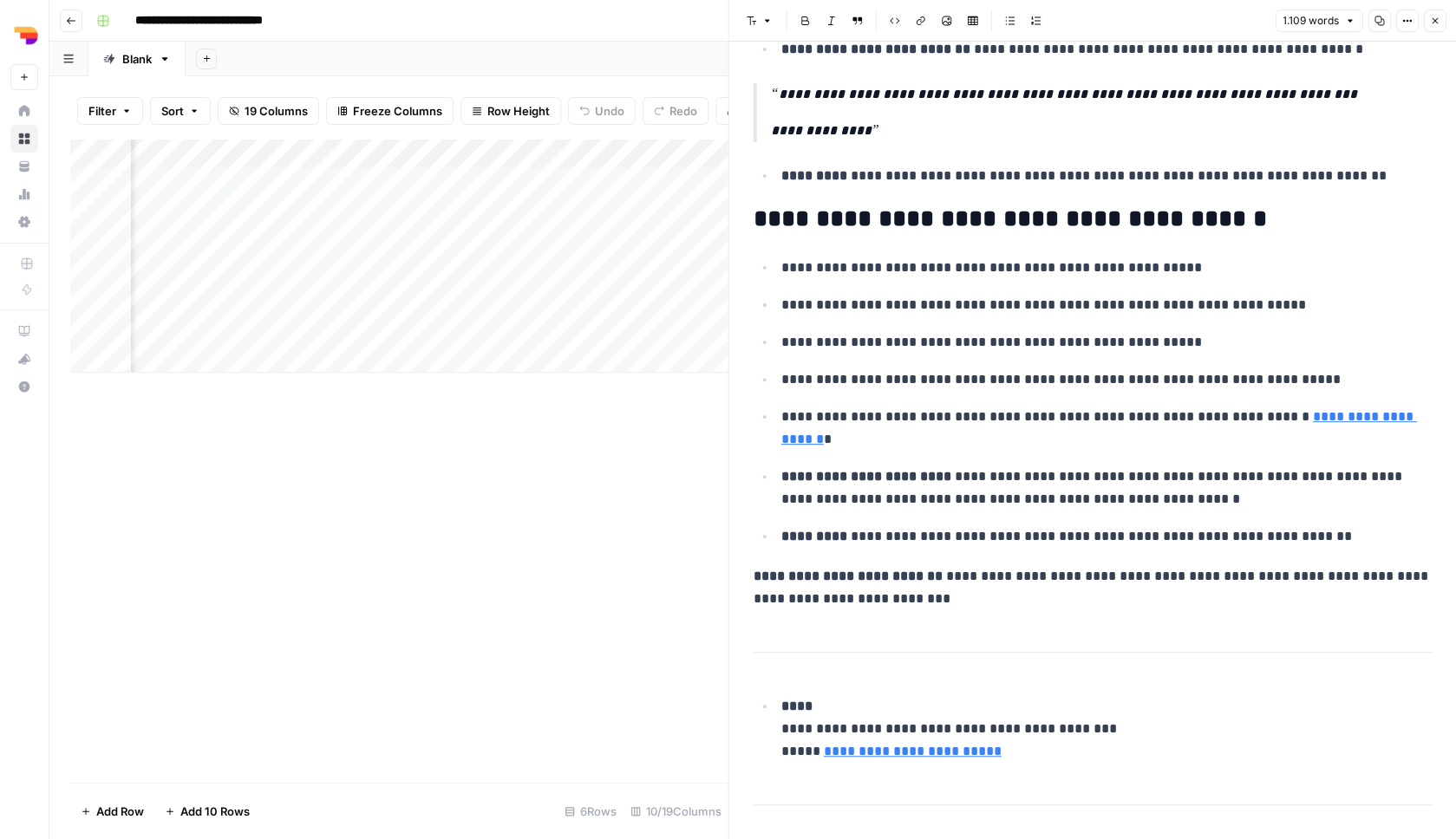
scroll to position [4644, 0]
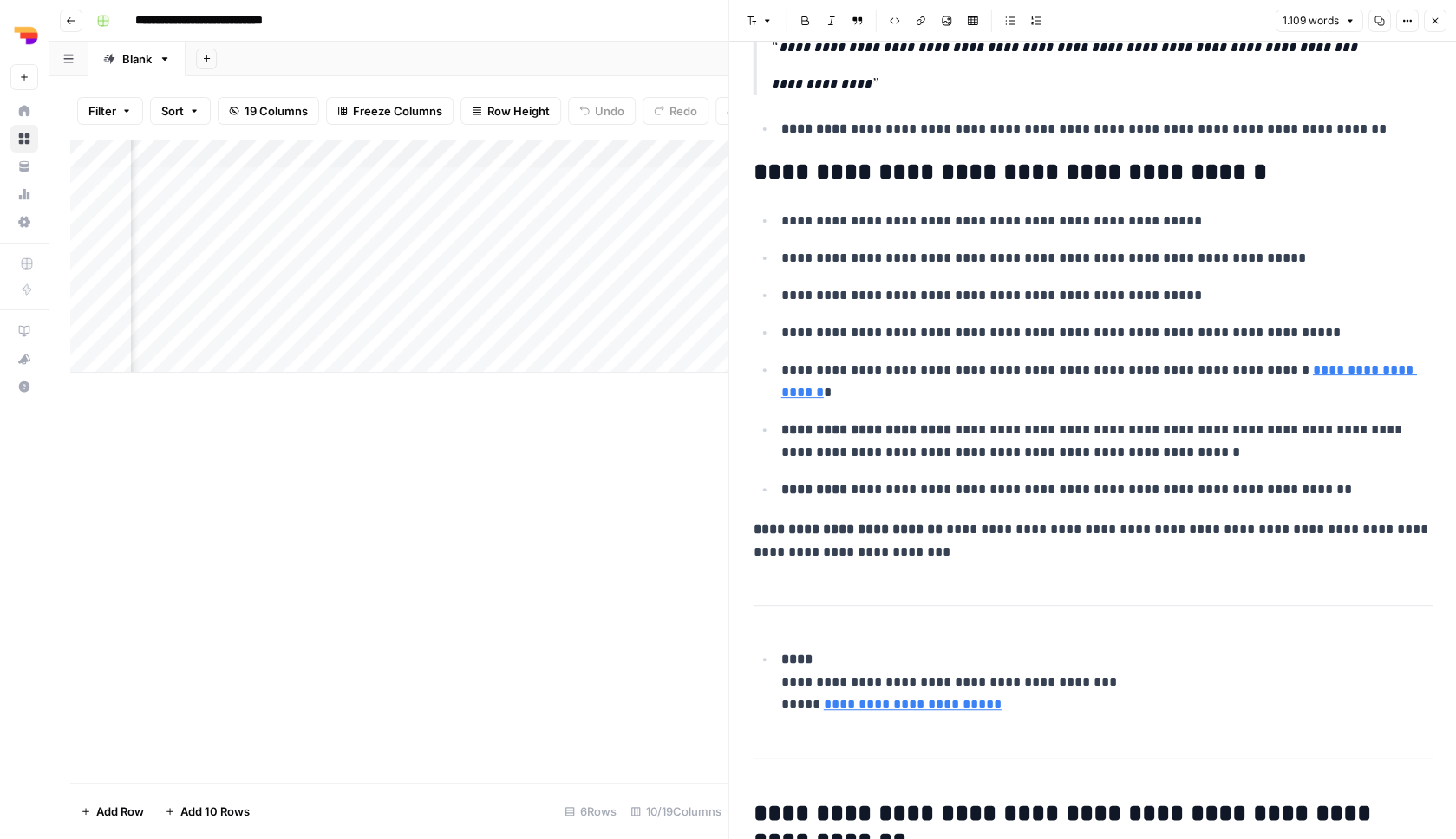
click at [1442, 25] on button "Close" at bounding box center [1434, 20] width 23 height 23
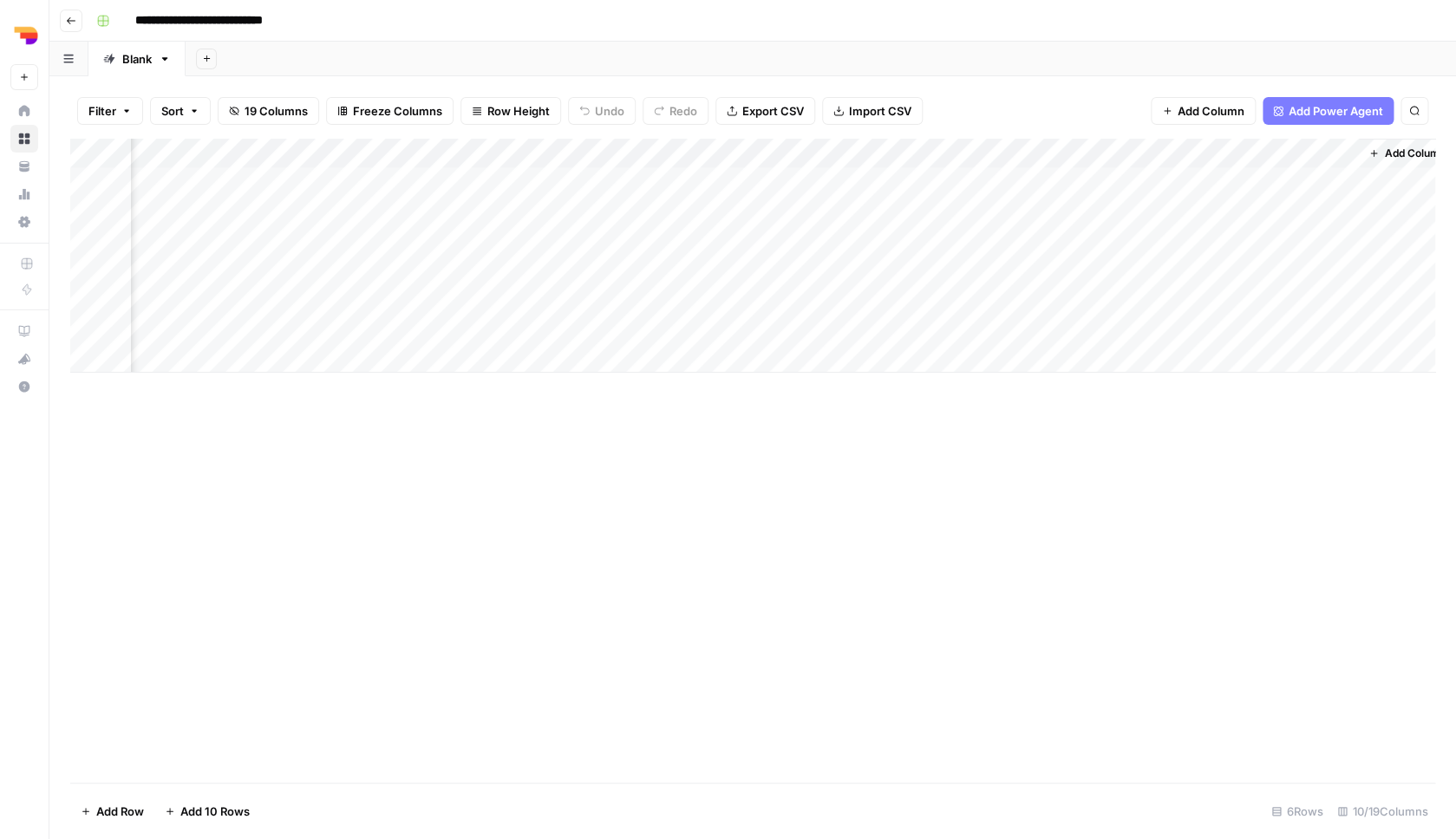
scroll to position [0, 477]
click at [672, 235] on div "Add Column" at bounding box center [753, 255] width 1365 height 234
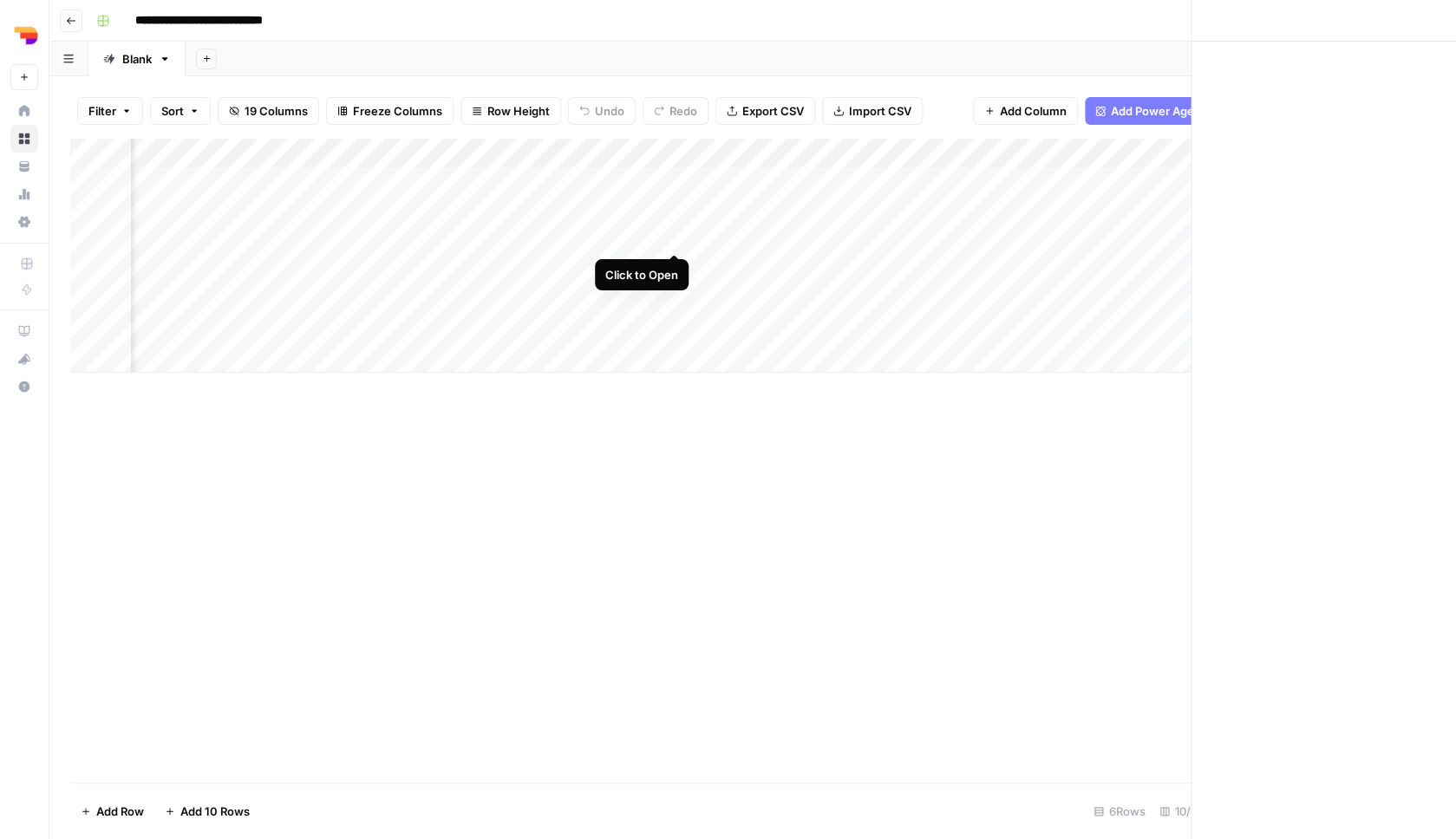
scroll to position [0, 463]
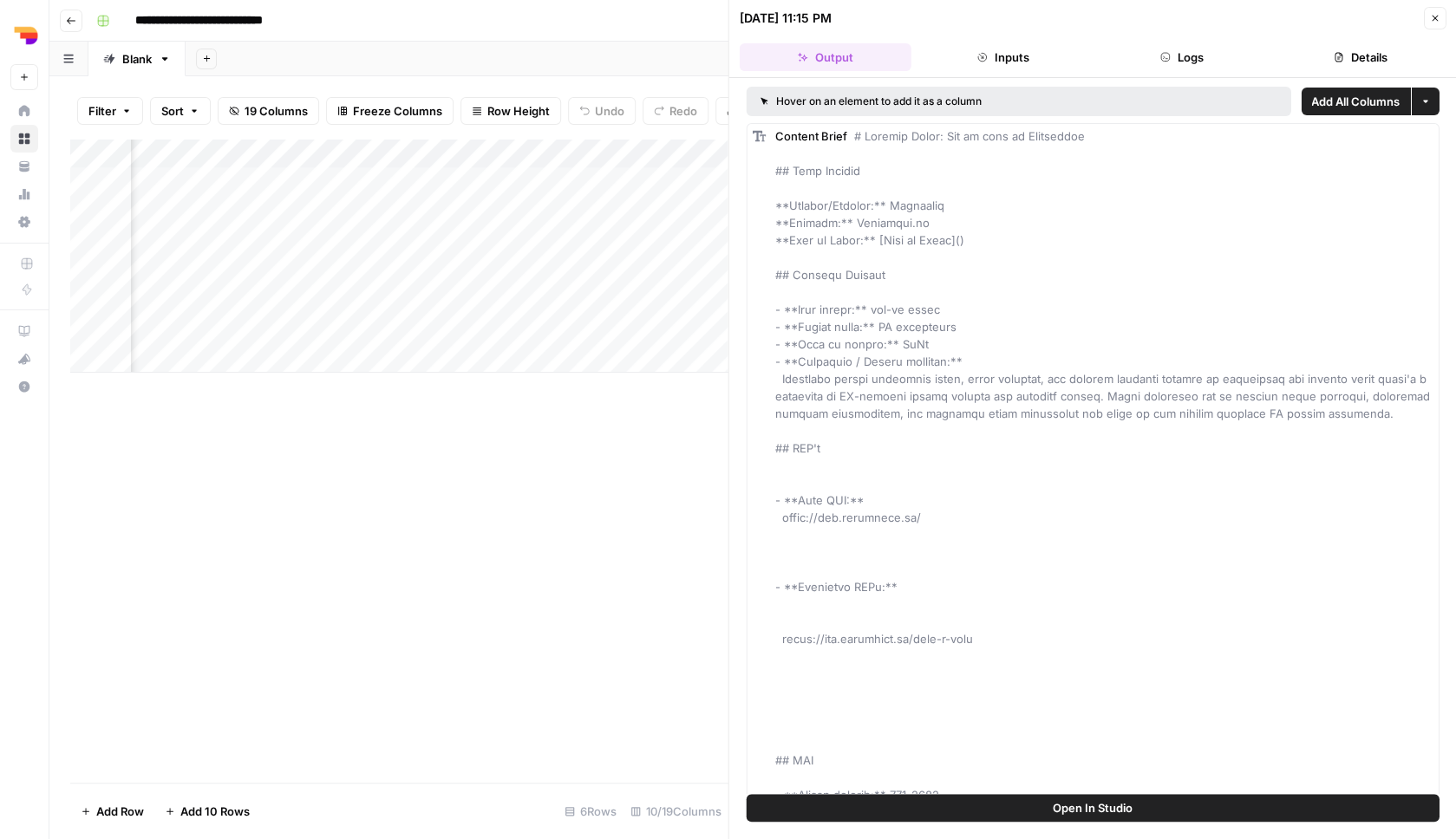
click at [1005, 54] on button "Inputs" at bounding box center [1003, 57] width 172 height 28
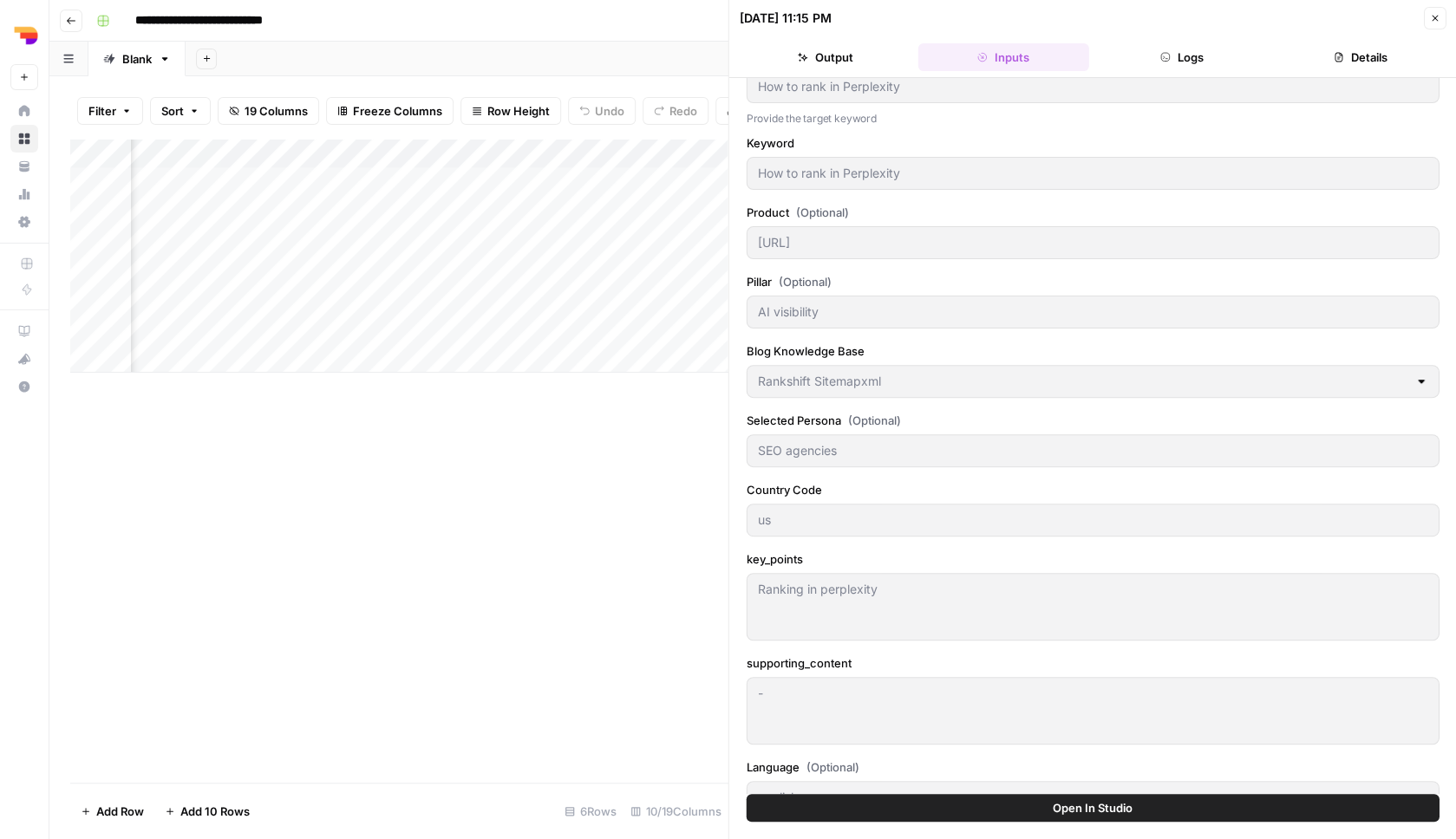
scroll to position [136, 0]
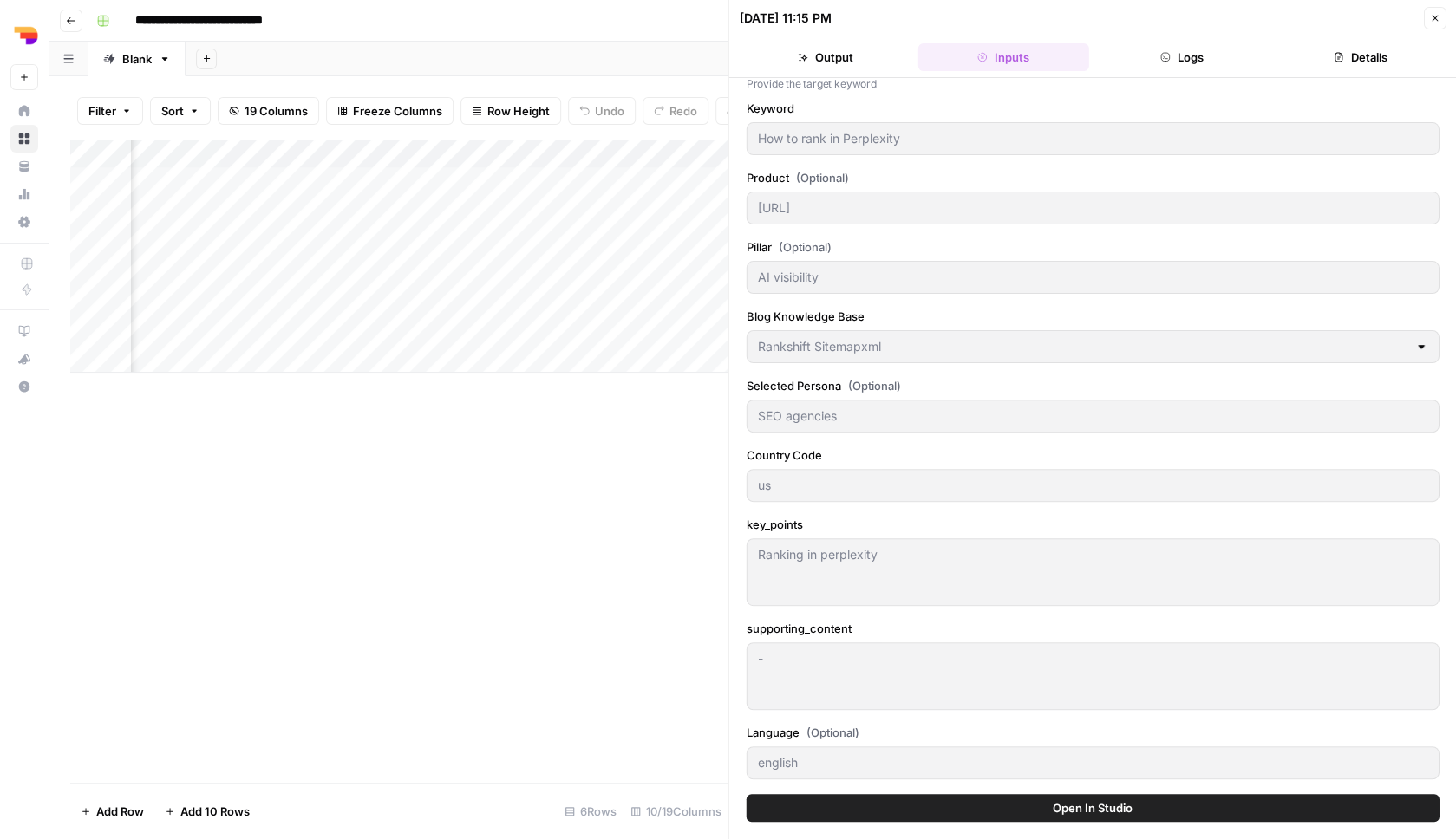
click at [844, 75] on header "08/21/25 at 11:15 PM Close Output Inputs Logs Details" at bounding box center [1093, 39] width 728 height 78
click at [839, 61] on button "Output" at bounding box center [825, 57] width 172 height 28
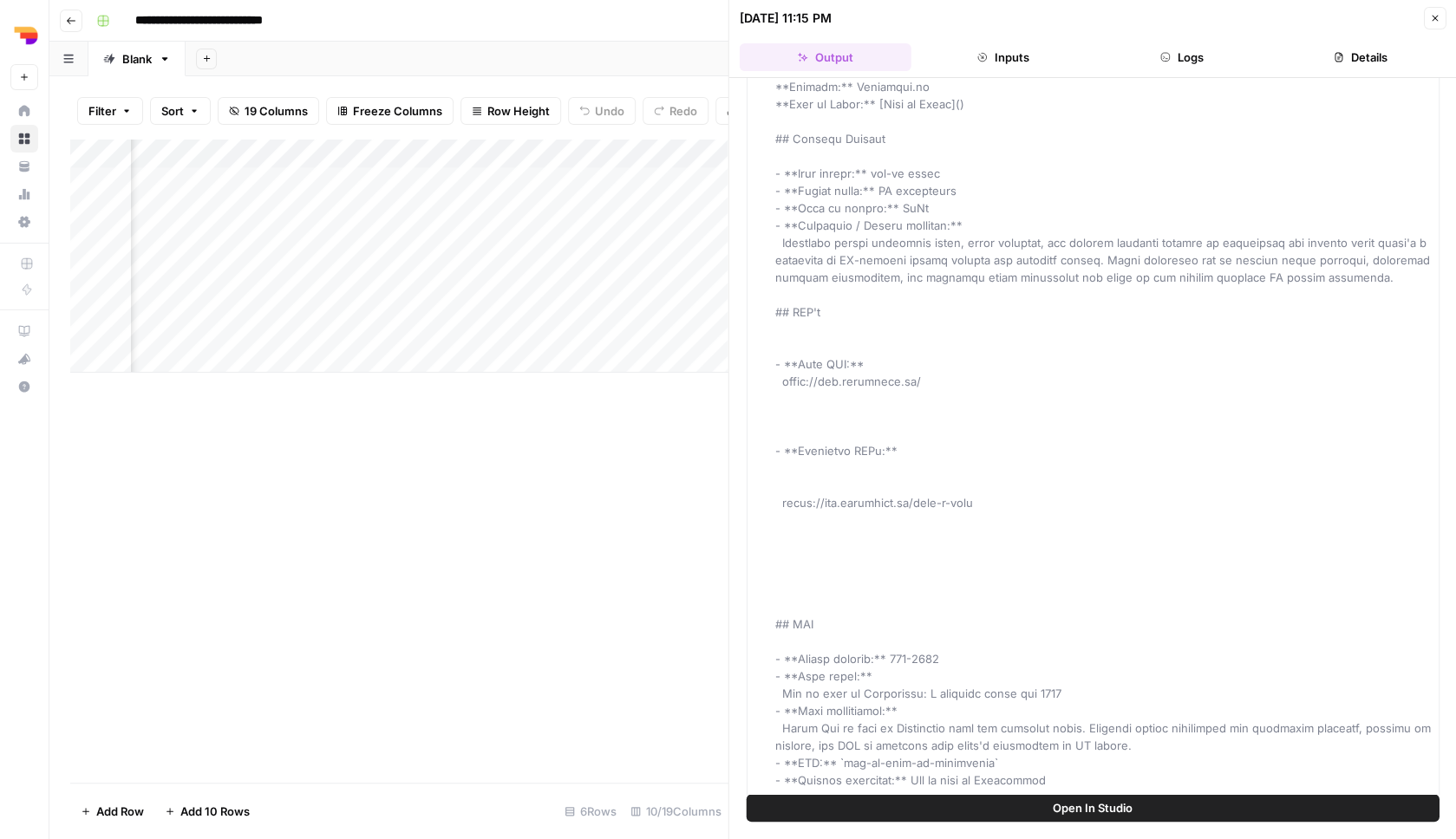
scroll to position [0, 0]
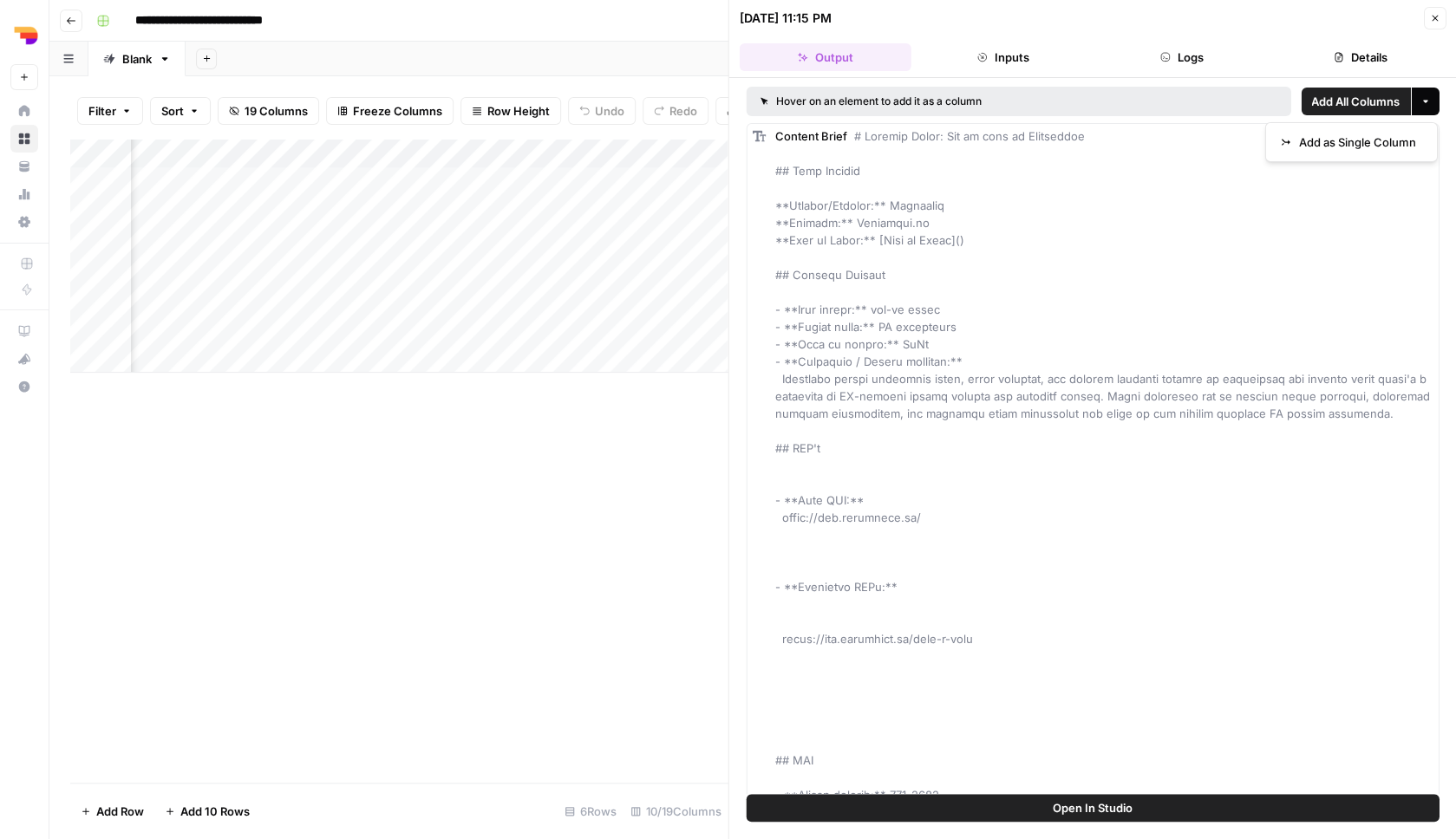
click at [1420, 103] on icon "button" at bounding box center [1425, 101] width 10 height 10
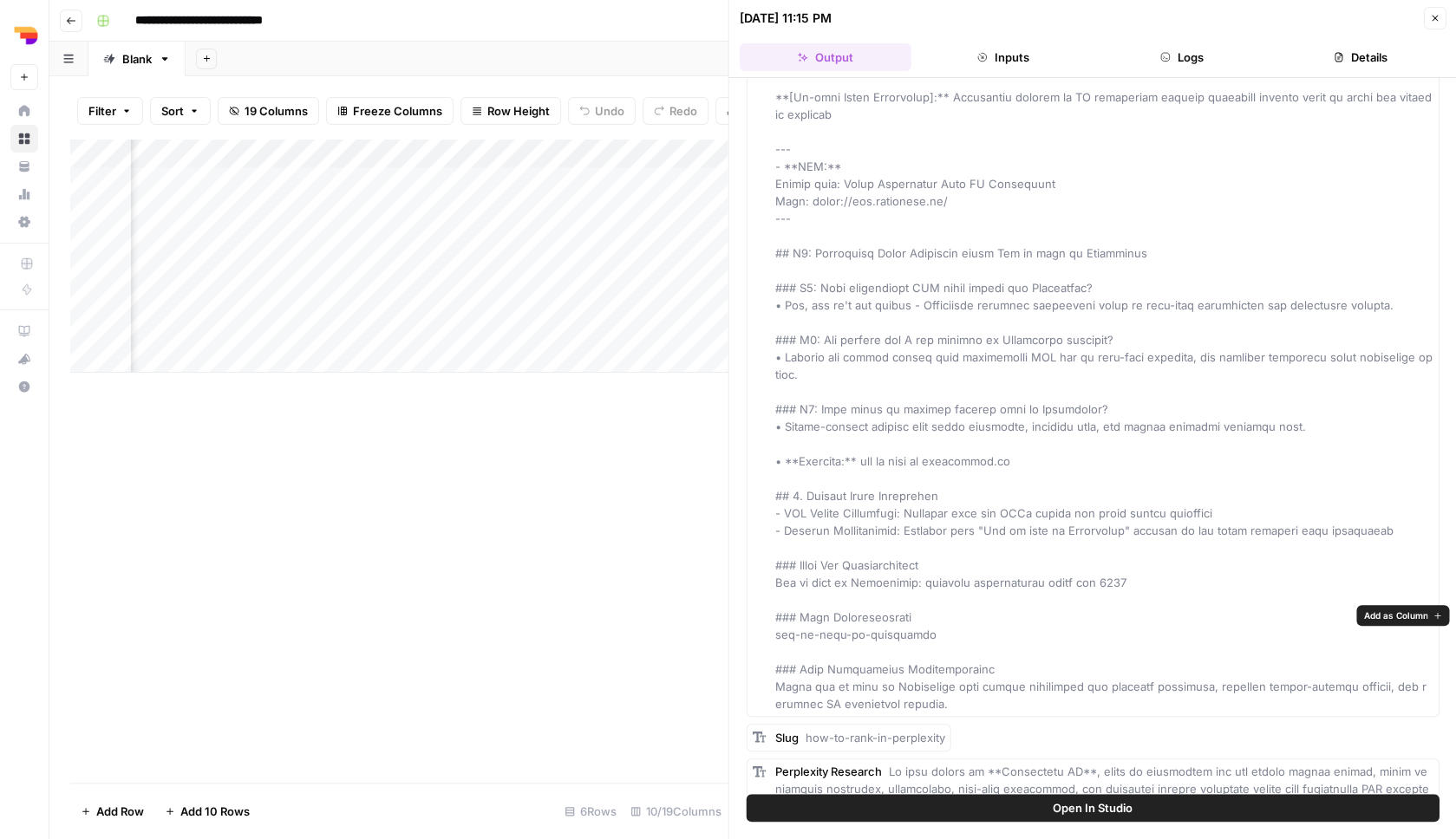
scroll to position [13905, 0]
click at [1441, 18] on button "Close" at bounding box center [1434, 18] width 23 height 23
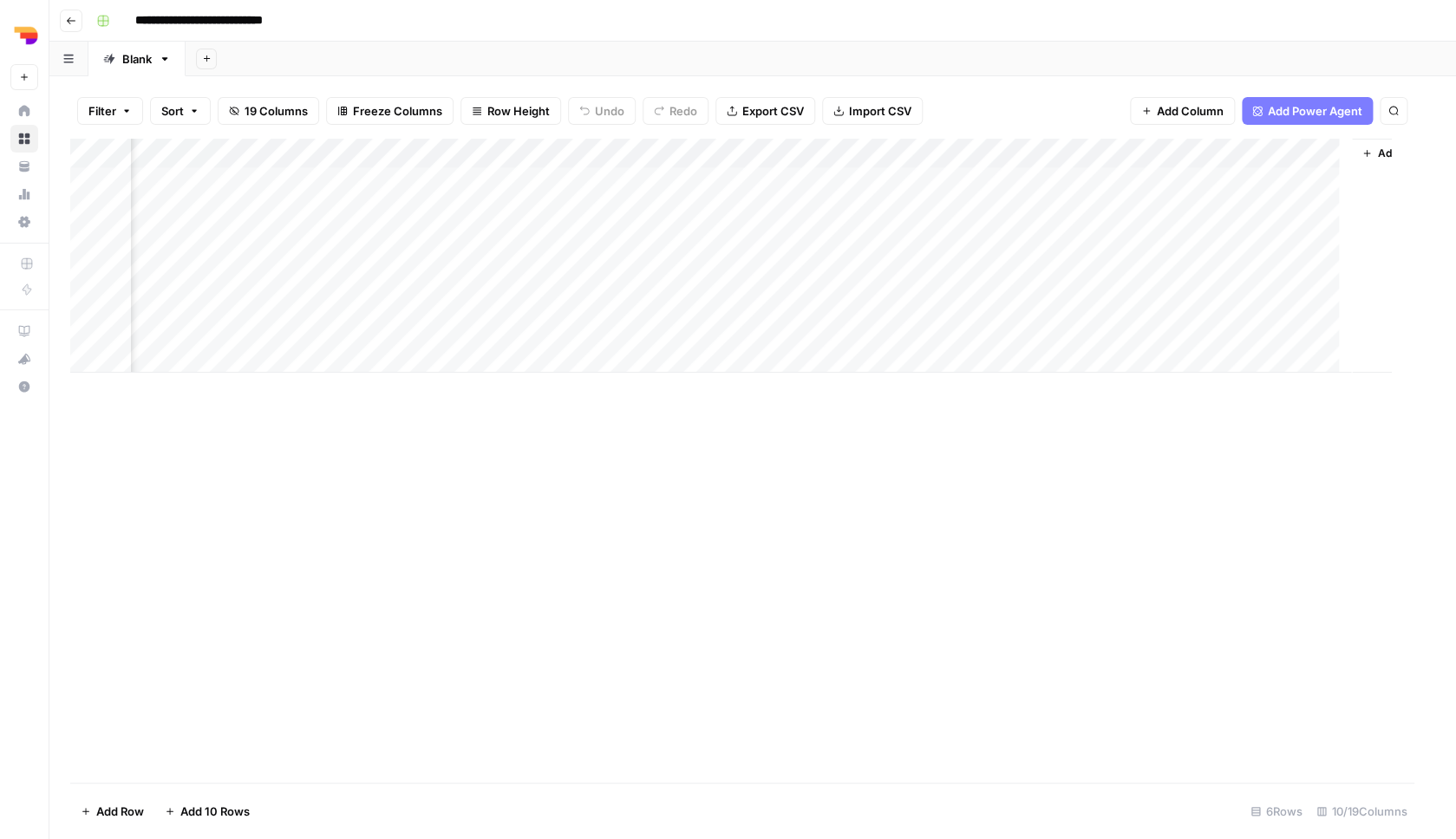
scroll to position [0, 456]
click at [700, 150] on div "Add Column" at bounding box center [753, 255] width 1365 height 234
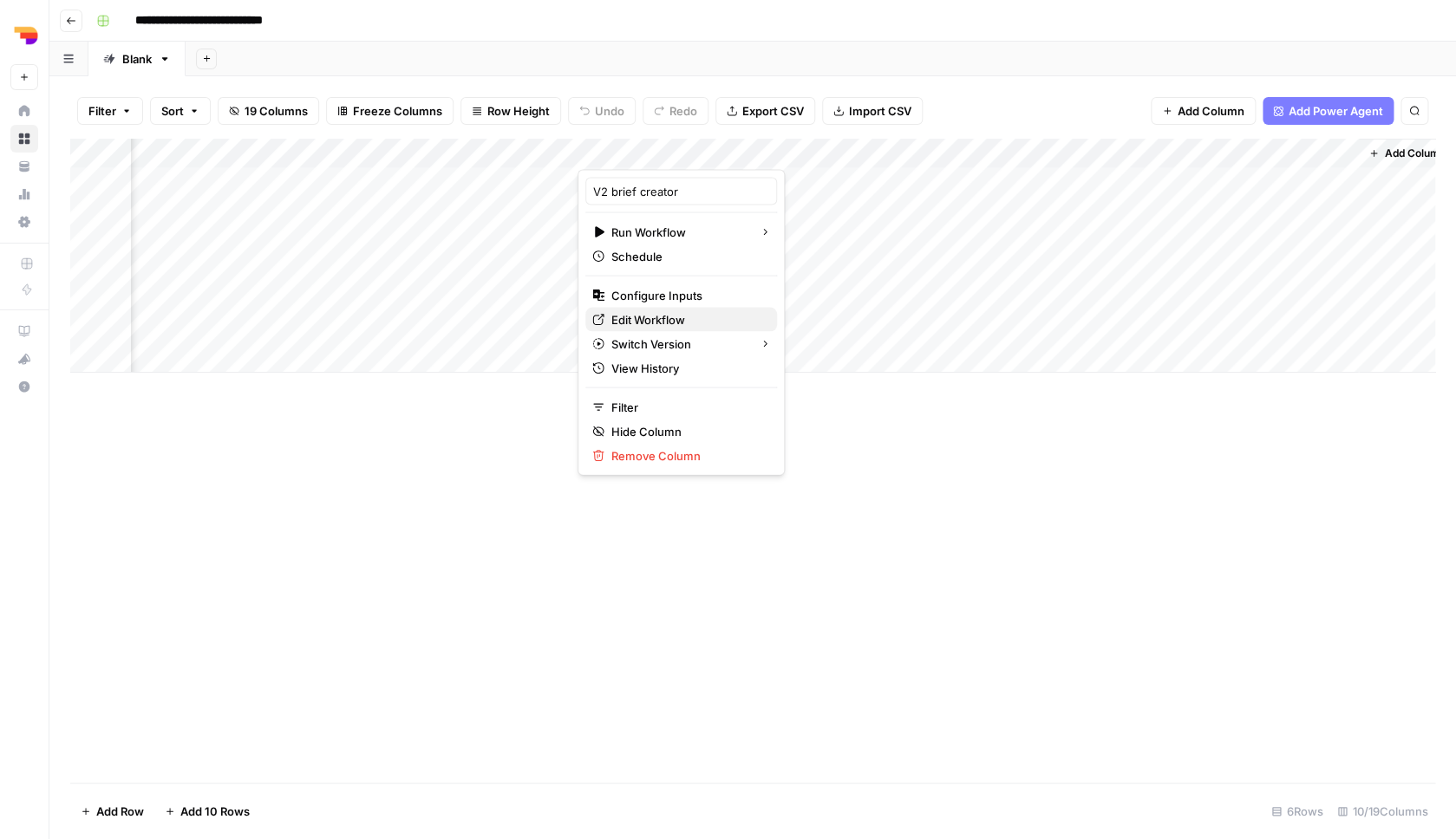
click at [706, 320] on span "Edit Workflow" at bounding box center [686, 319] width 151 height 17
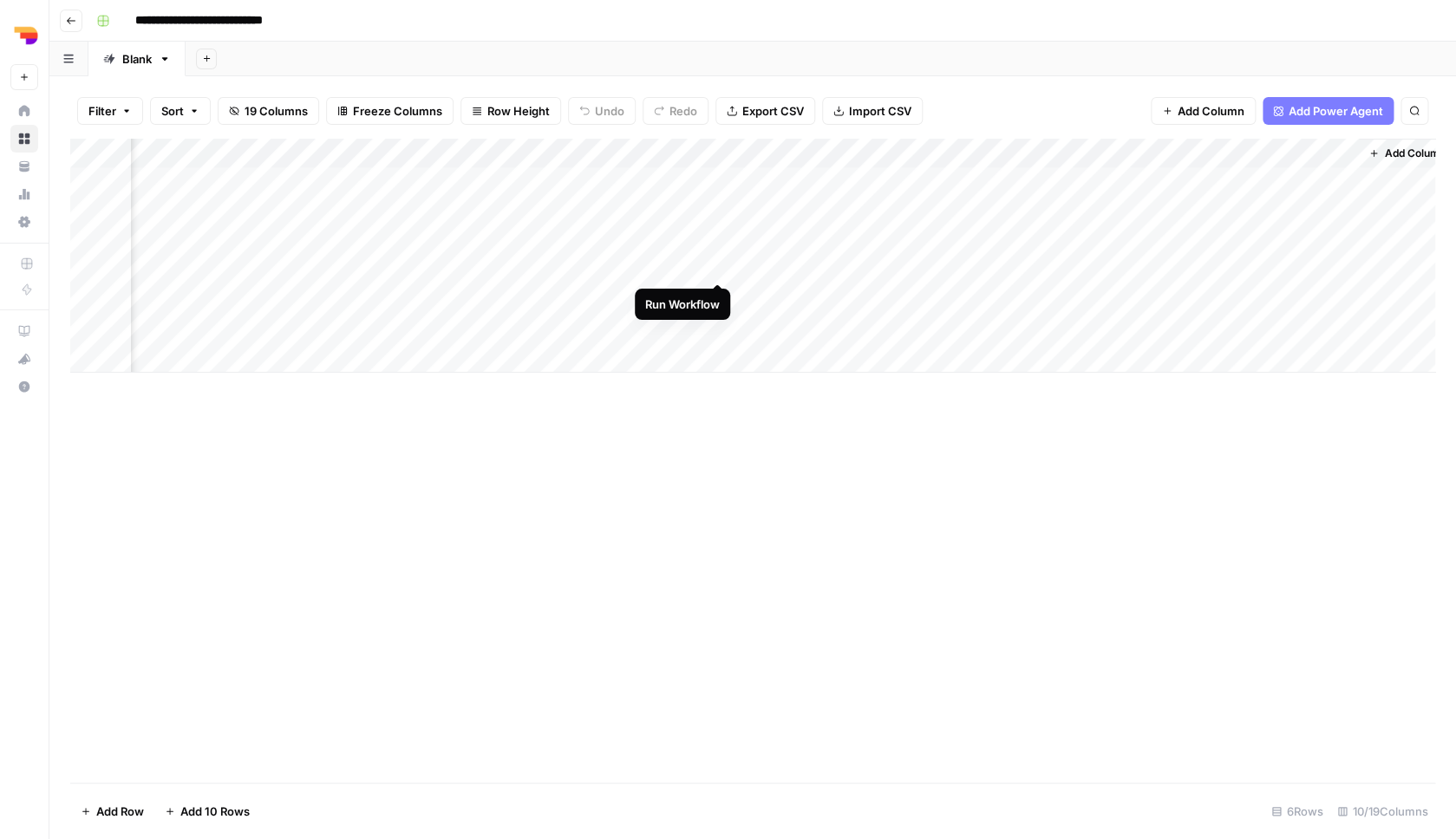
click at [718, 270] on div "Add Column" at bounding box center [753, 255] width 1365 height 234
click at [717, 208] on div "Add Column" at bounding box center [753, 255] width 1365 height 234
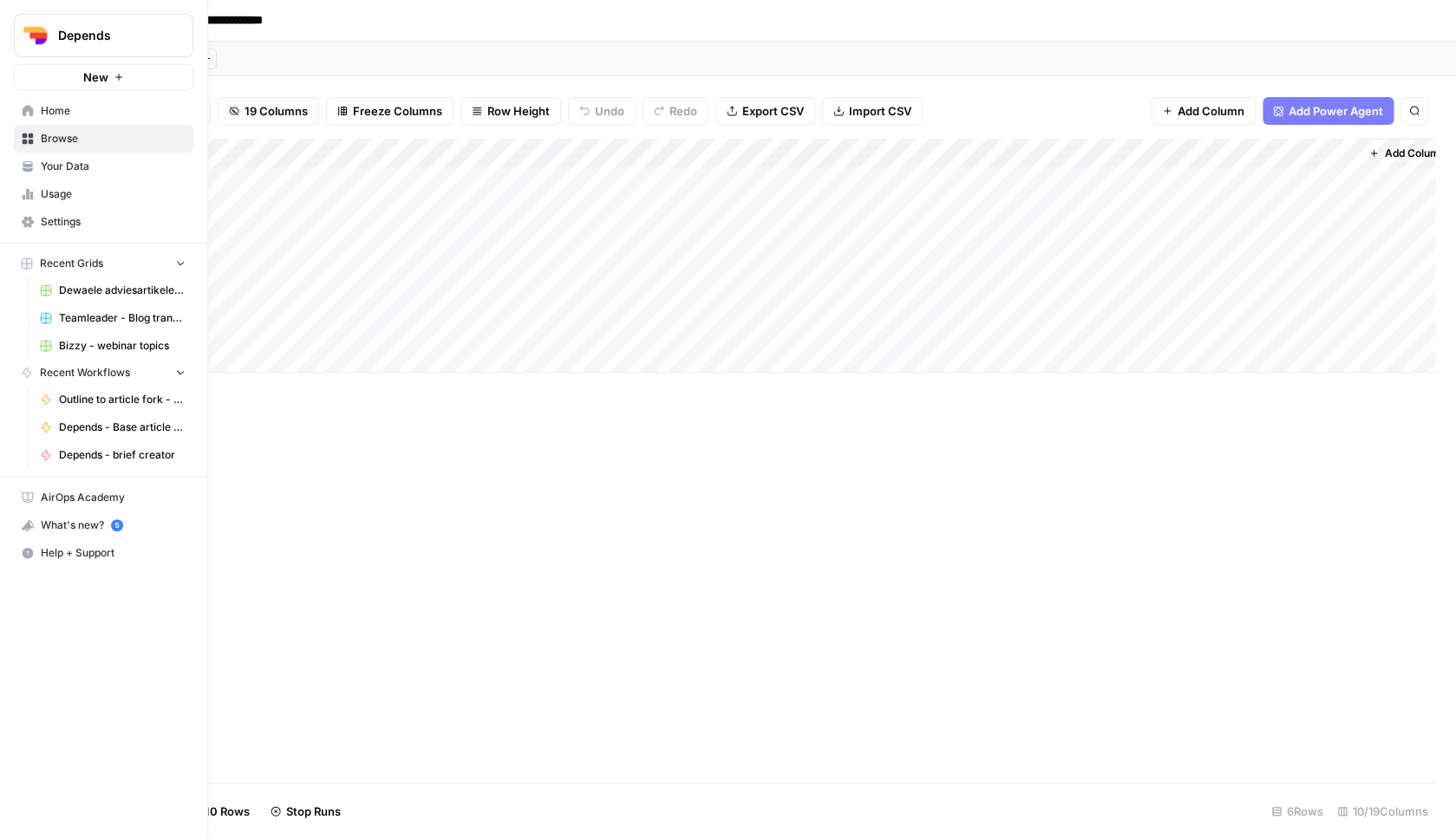
click at [33, 104] on link "Home" at bounding box center [104, 111] width 180 height 28
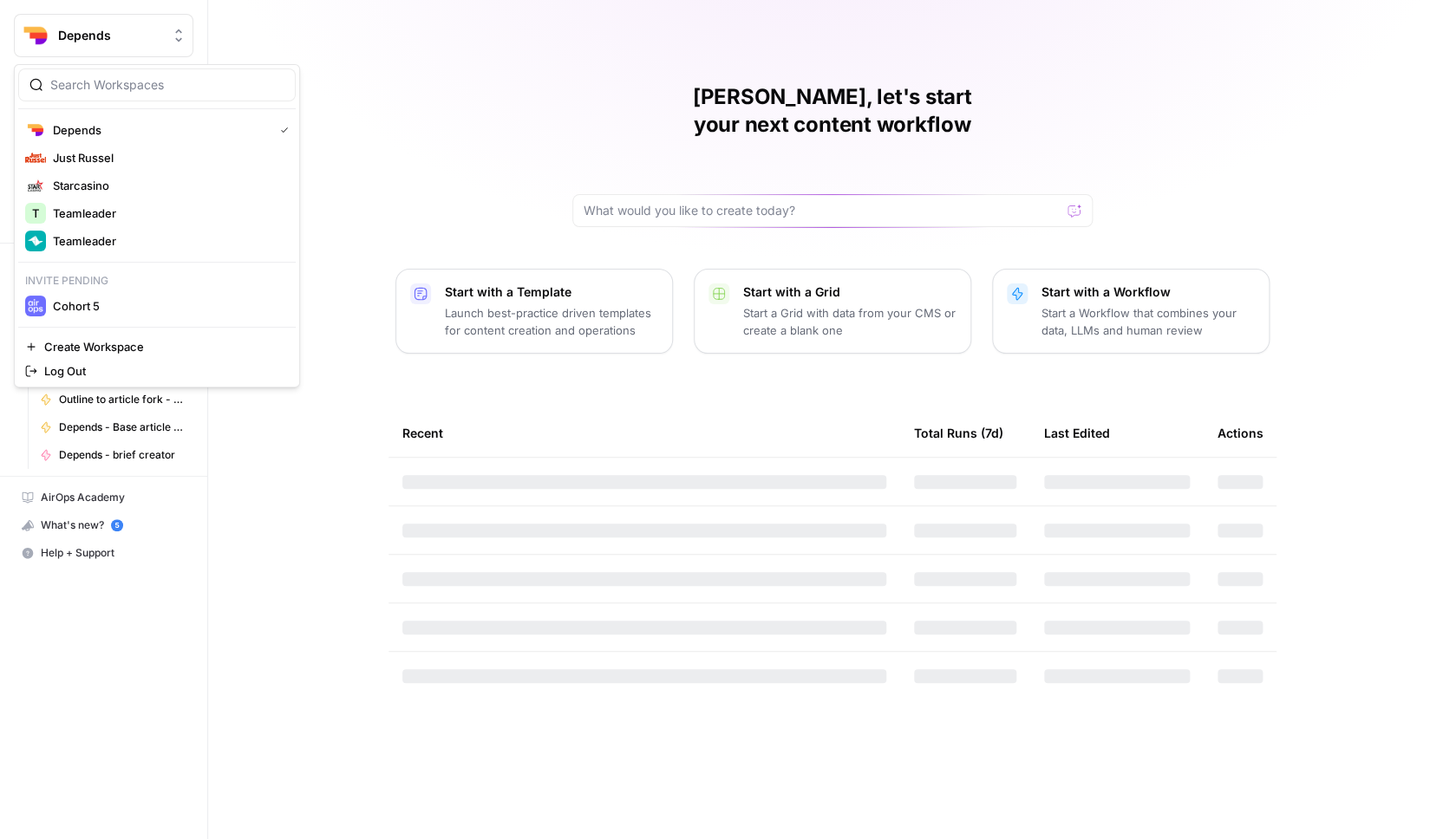
click at [49, 32] on img "Workspace: Depends" at bounding box center [36, 36] width 31 height 31
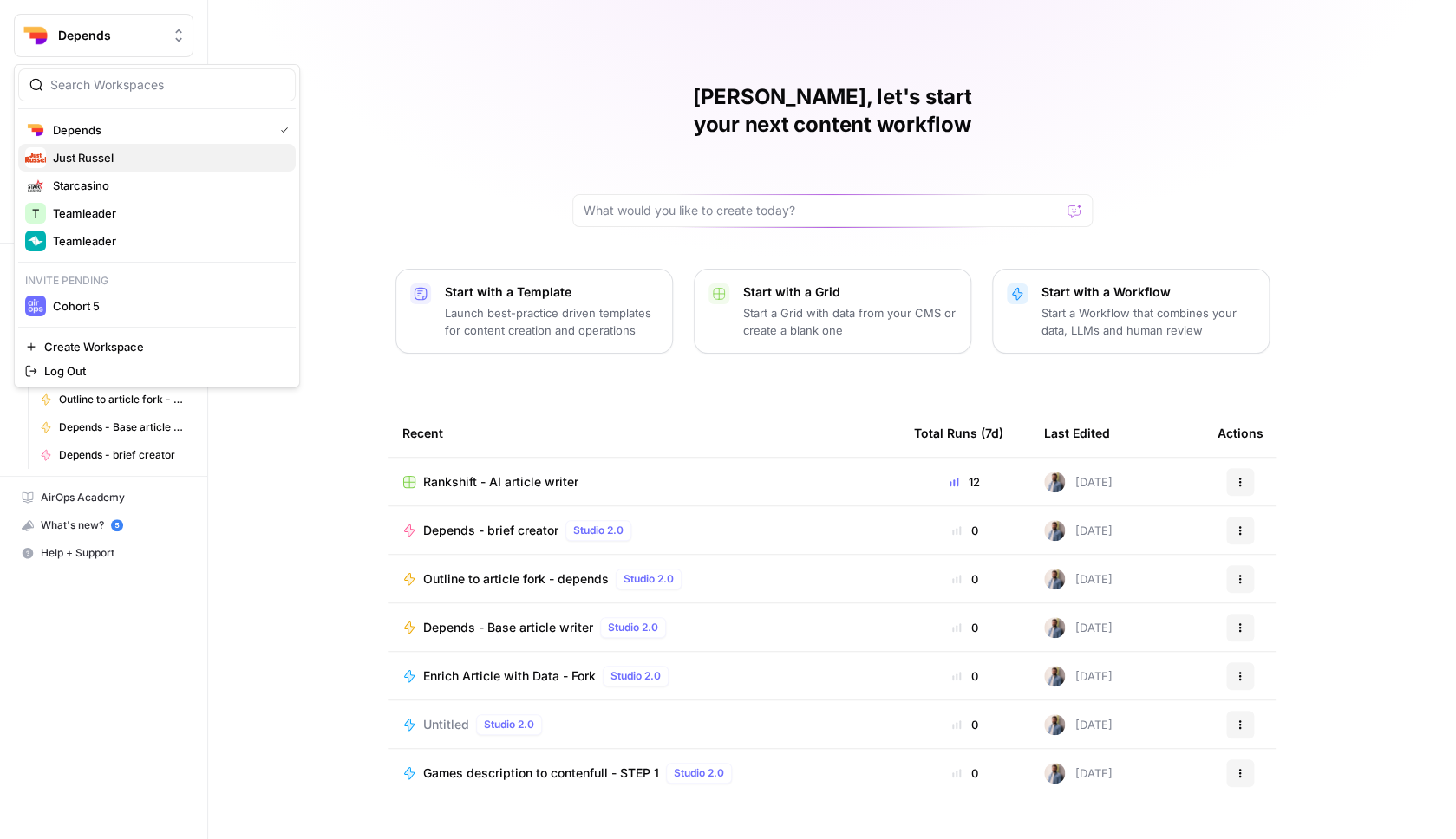
click at [114, 163] on span "Just Russel" at bounding box center [168, 158] width 229 height 17
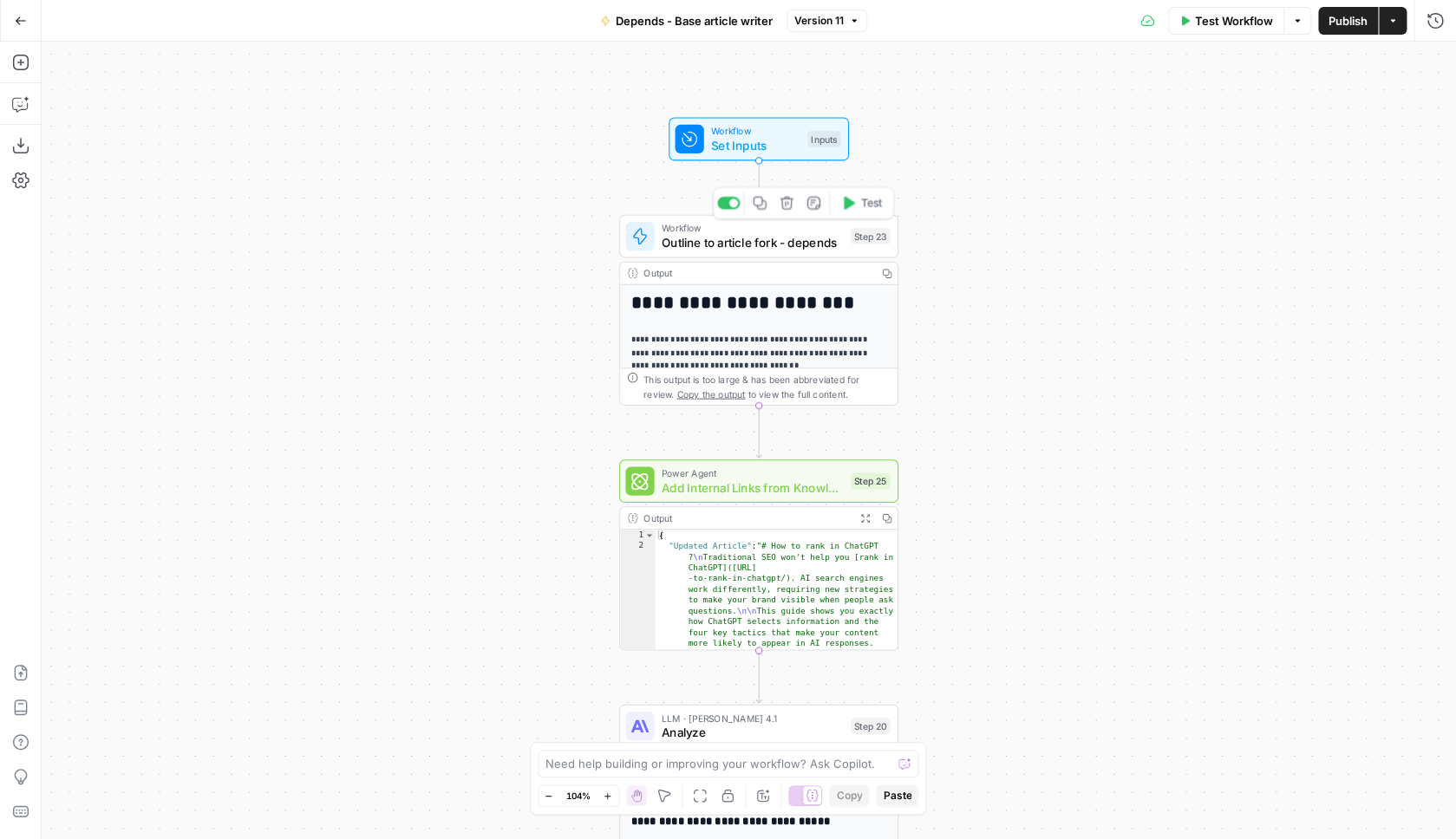
click at [819, 252] on div "Workflow Outline to article fork - depends Step 23 Copy step Delete step Add No…" at bounding box center [759, 236] width 279 height 43
type input "Outline to article fork - depends"
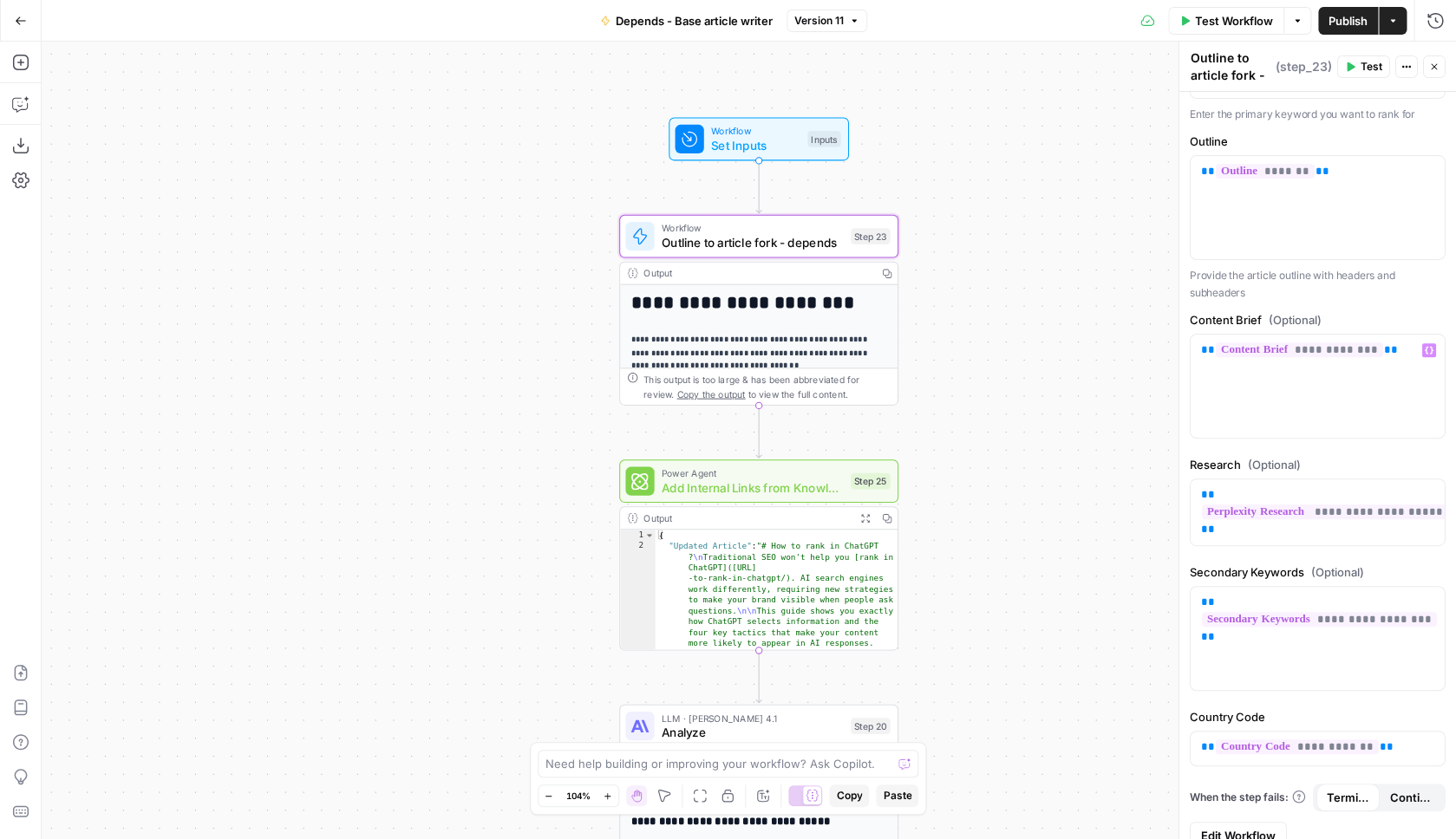
scroll to position [285, 0]
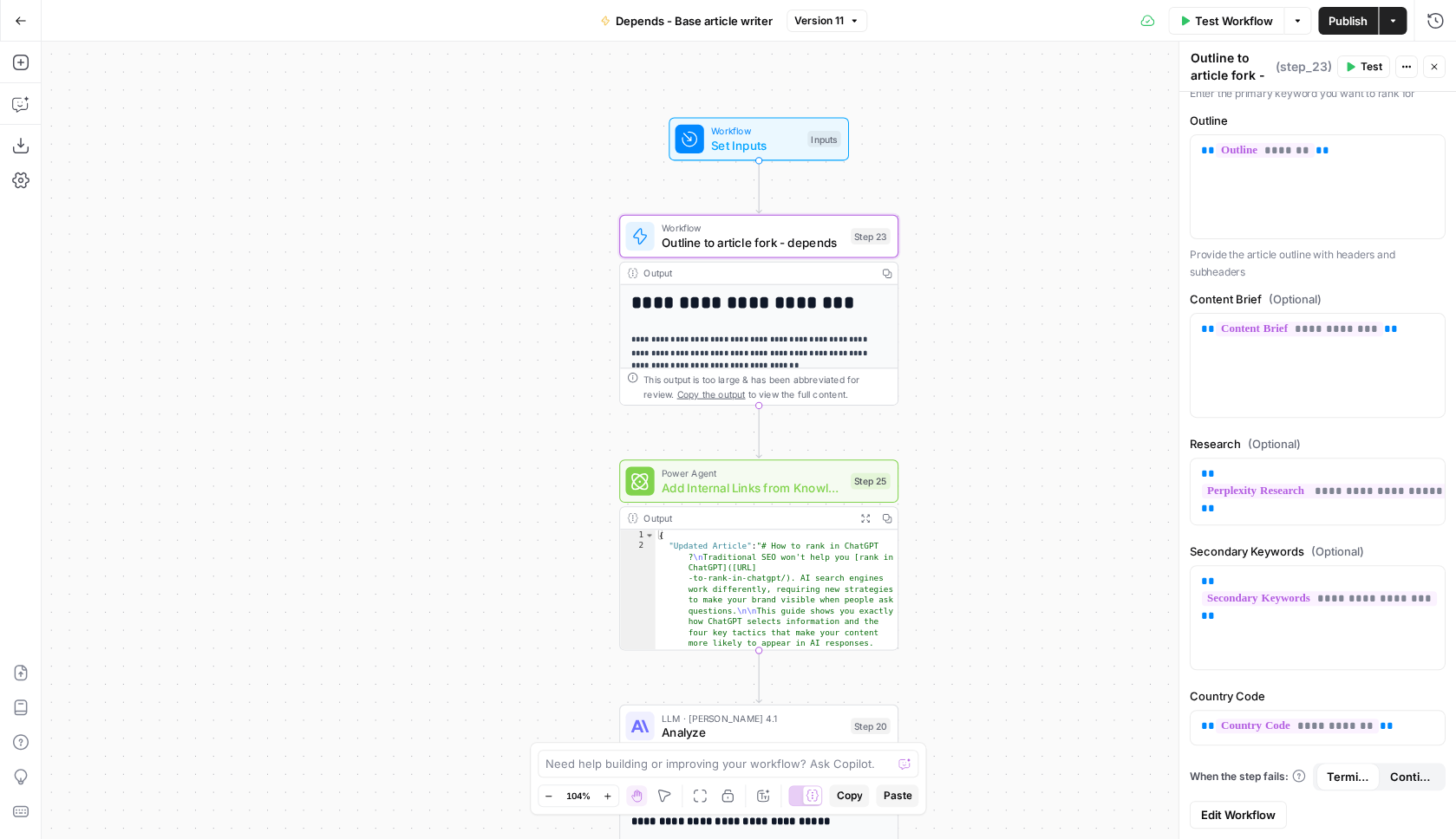
click at [1214, 822] on span "Edit Workflow" at bounding box center [1238, 814] width 74 height 17
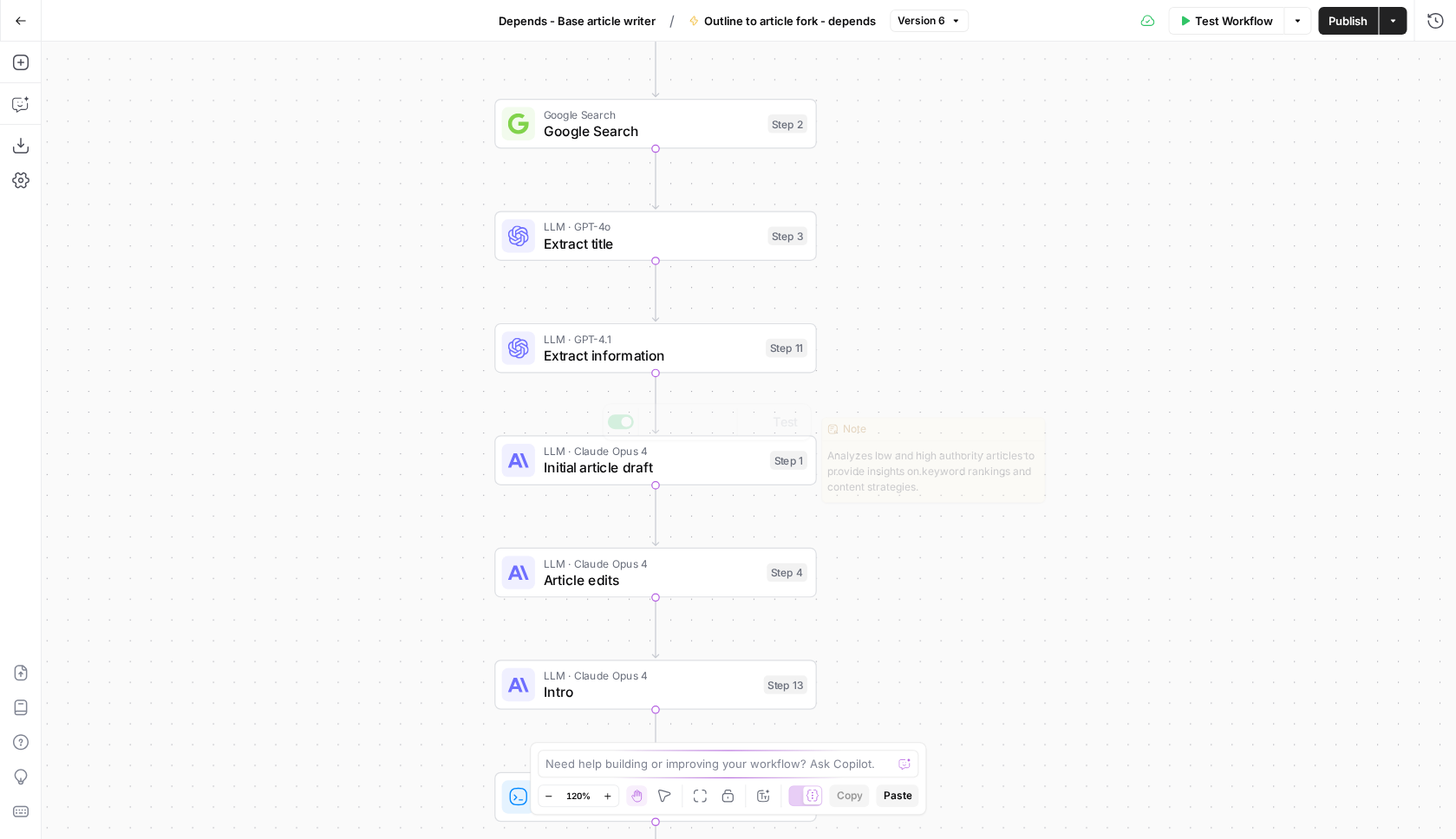
click at [724, 478] on span "Initial article draft" at bounding box center [652, 467] width 218 height 21
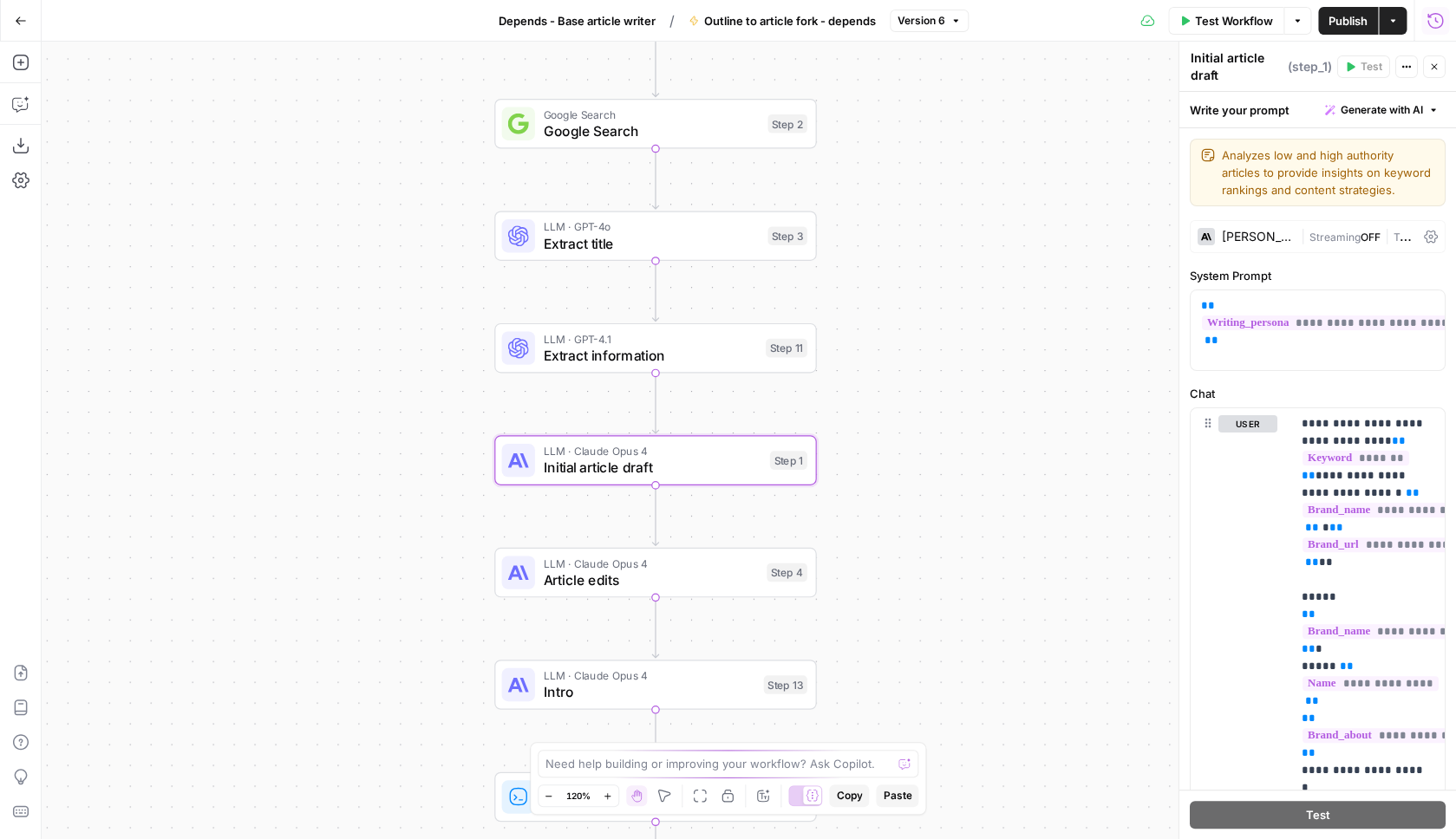
click at [1438, 25] on icon "button" at bounding box center [1435, 20] width 17 height 17
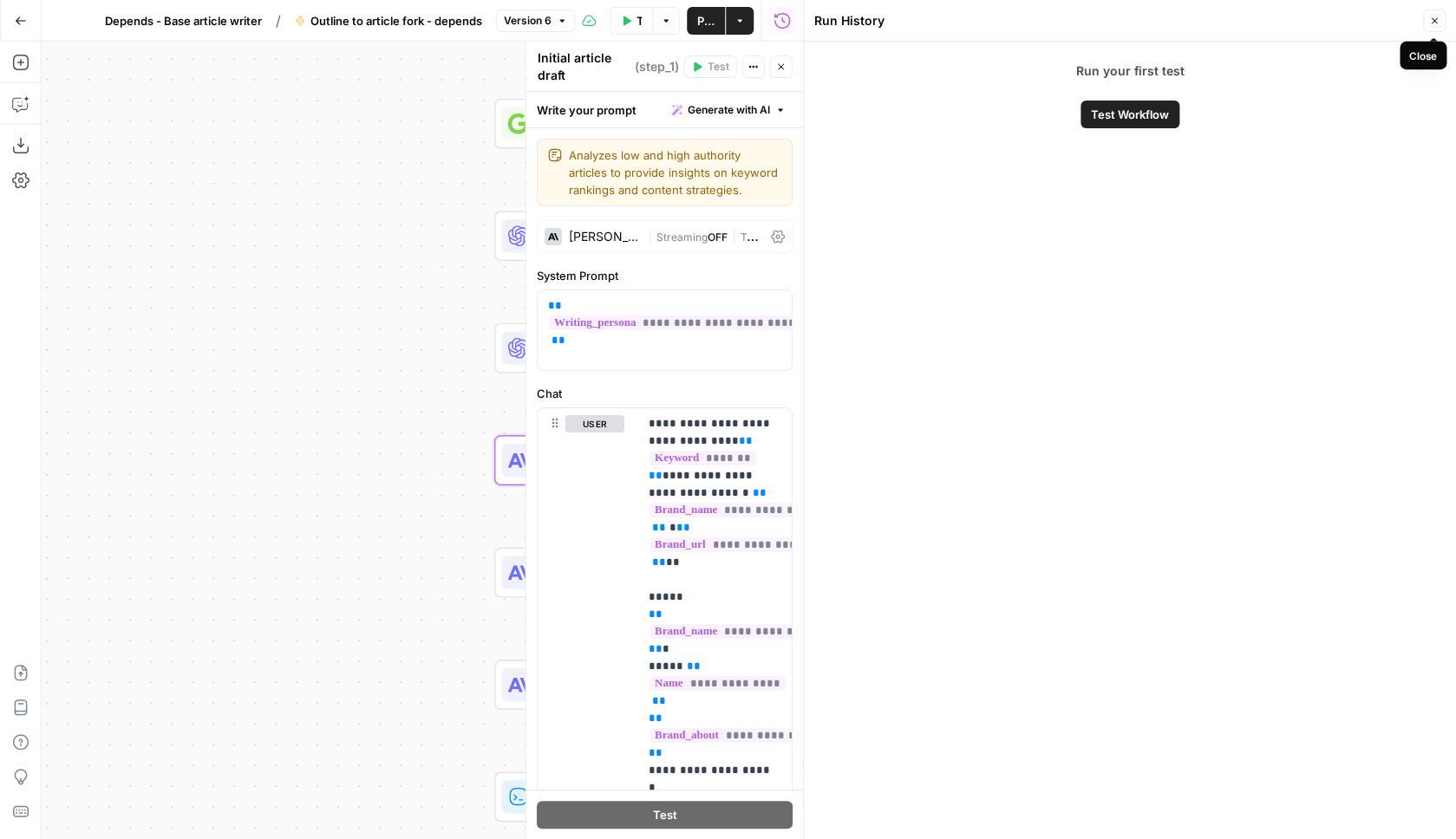
click at [1436, 23] on icon "button" at bounding box center [1434, 20] width 10 height 10
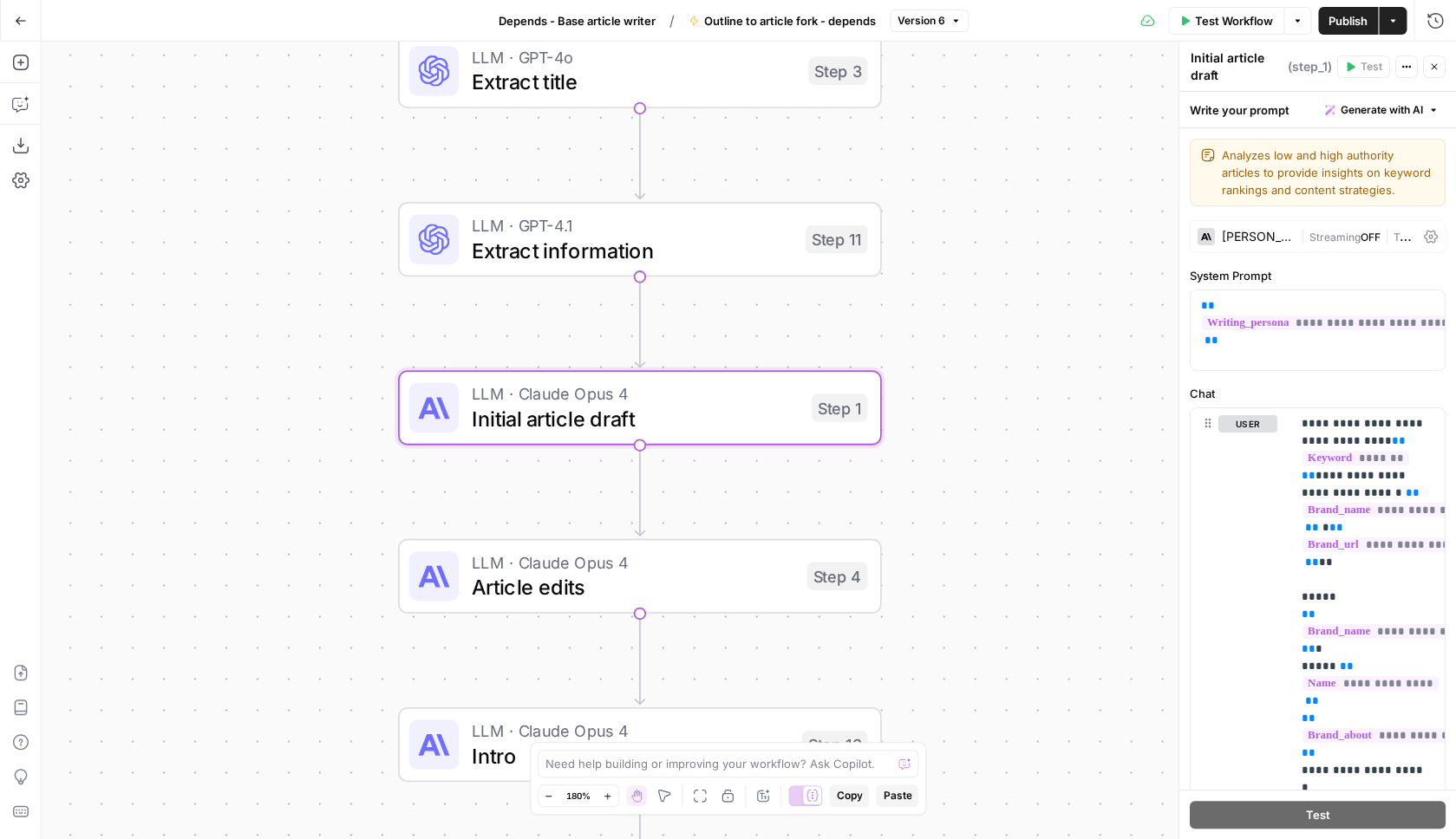
click at [813, 435] on div "LLM · Claude Opus 4 Initial article draft Step 1 Copy step Delete step Edit Not…" at bounding box center [638, 408] width 459 height 53
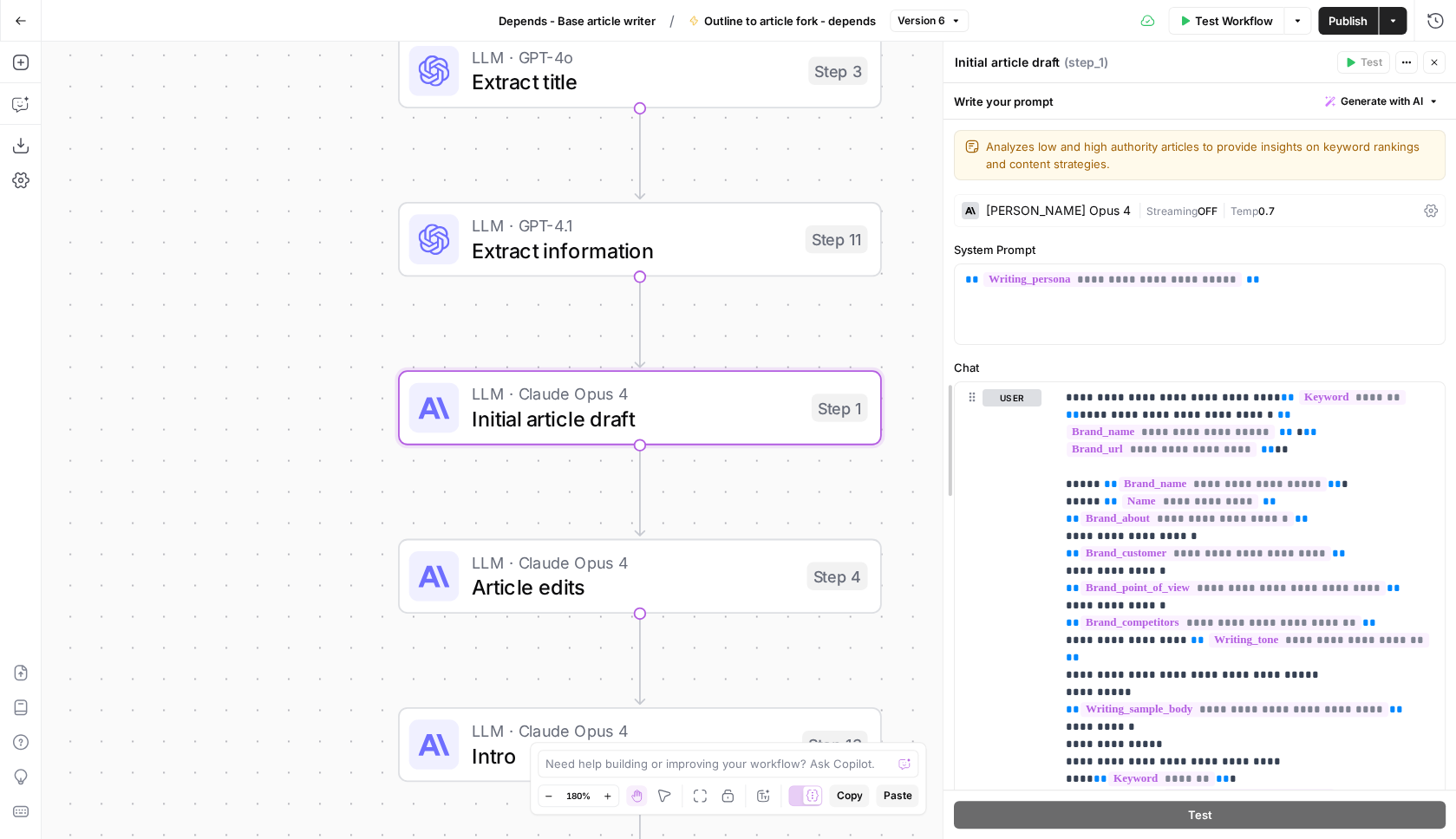
drag, startPoint x: 1137, startPoint y: 405, endPoint x: 944, endPoint y: 418, distance: 193.4
click at [944, 418] on div "**********" at bounding box center [1200, 440] width 514 height 798
click at [24, 114] on button "Copilot" at bounding box center [21, 104] width 28 height 28
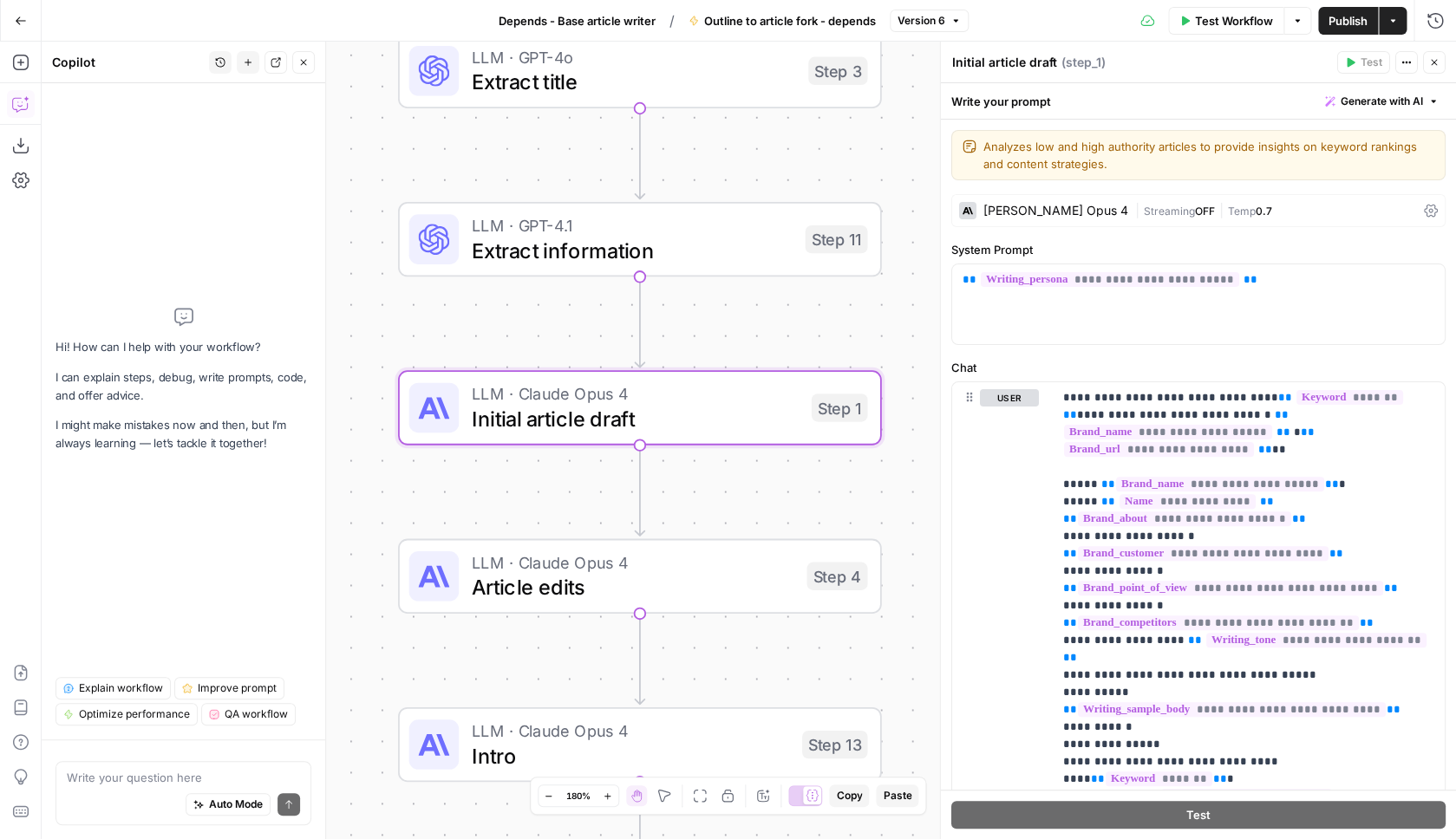
click at [154, 786] on div "Auto Mode Send" at bounding box center [183, 805] width 233 height 39
type input "bullet"
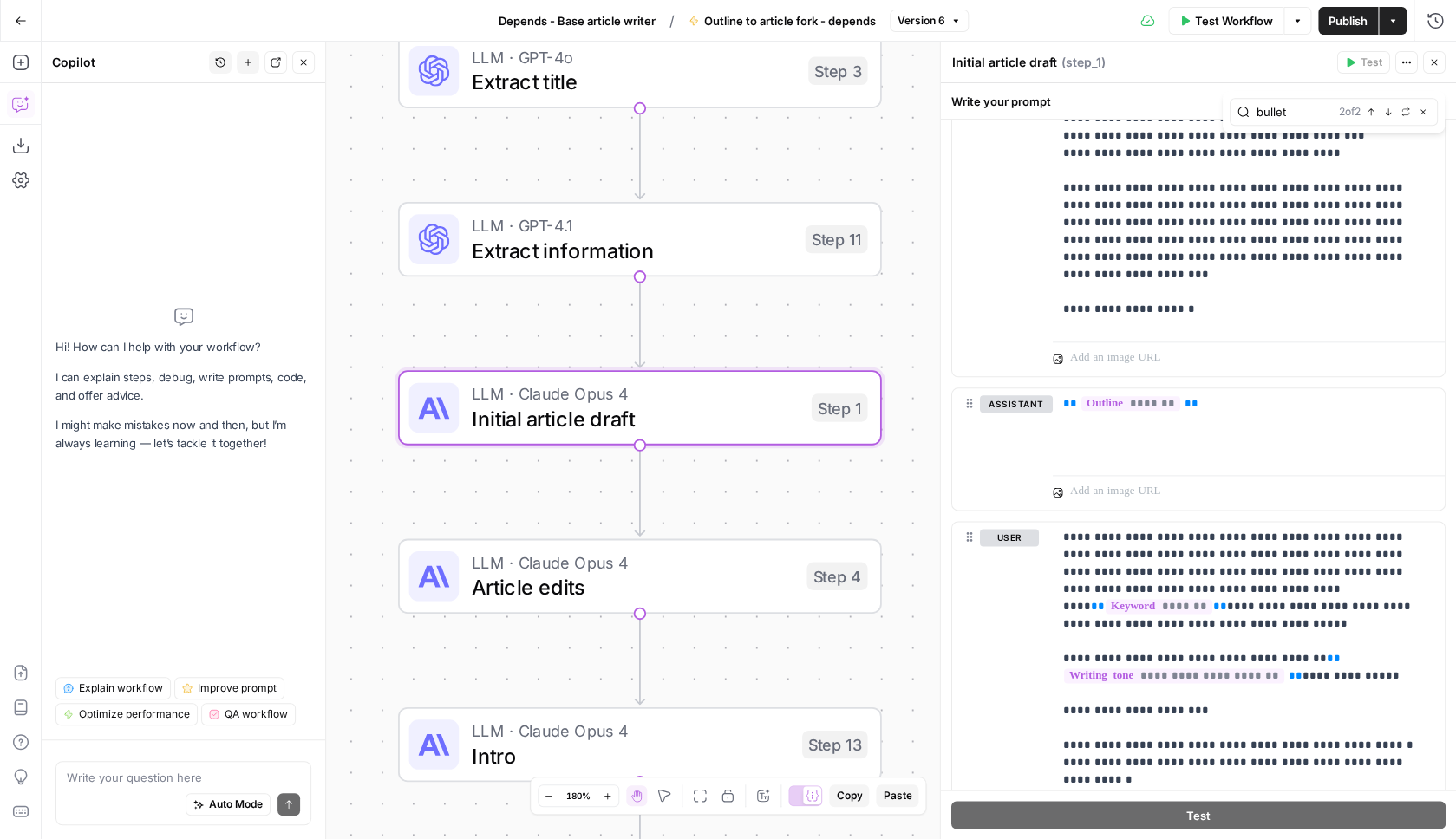
scroll to position [3464, 0]
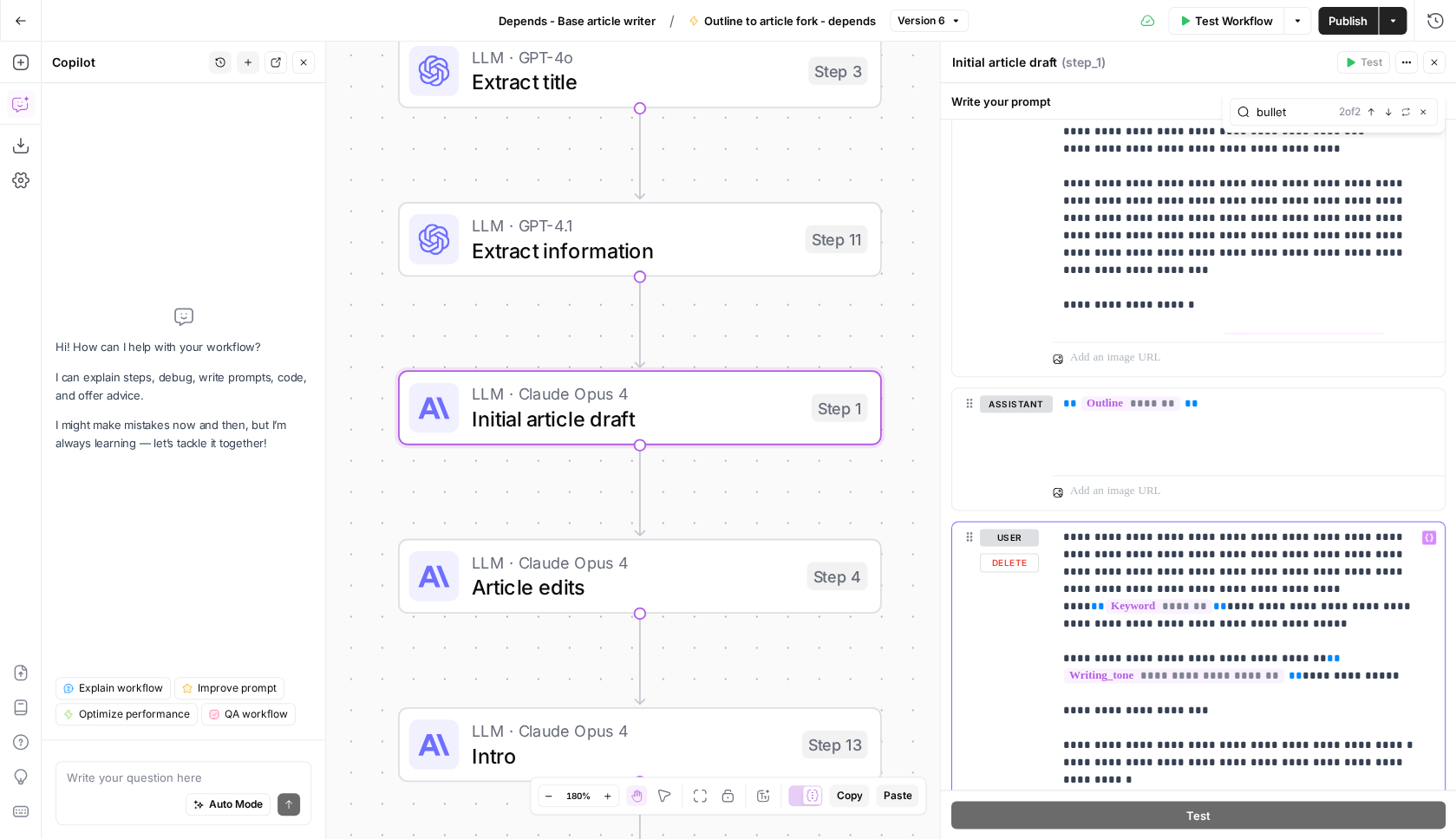
type input "bullet"
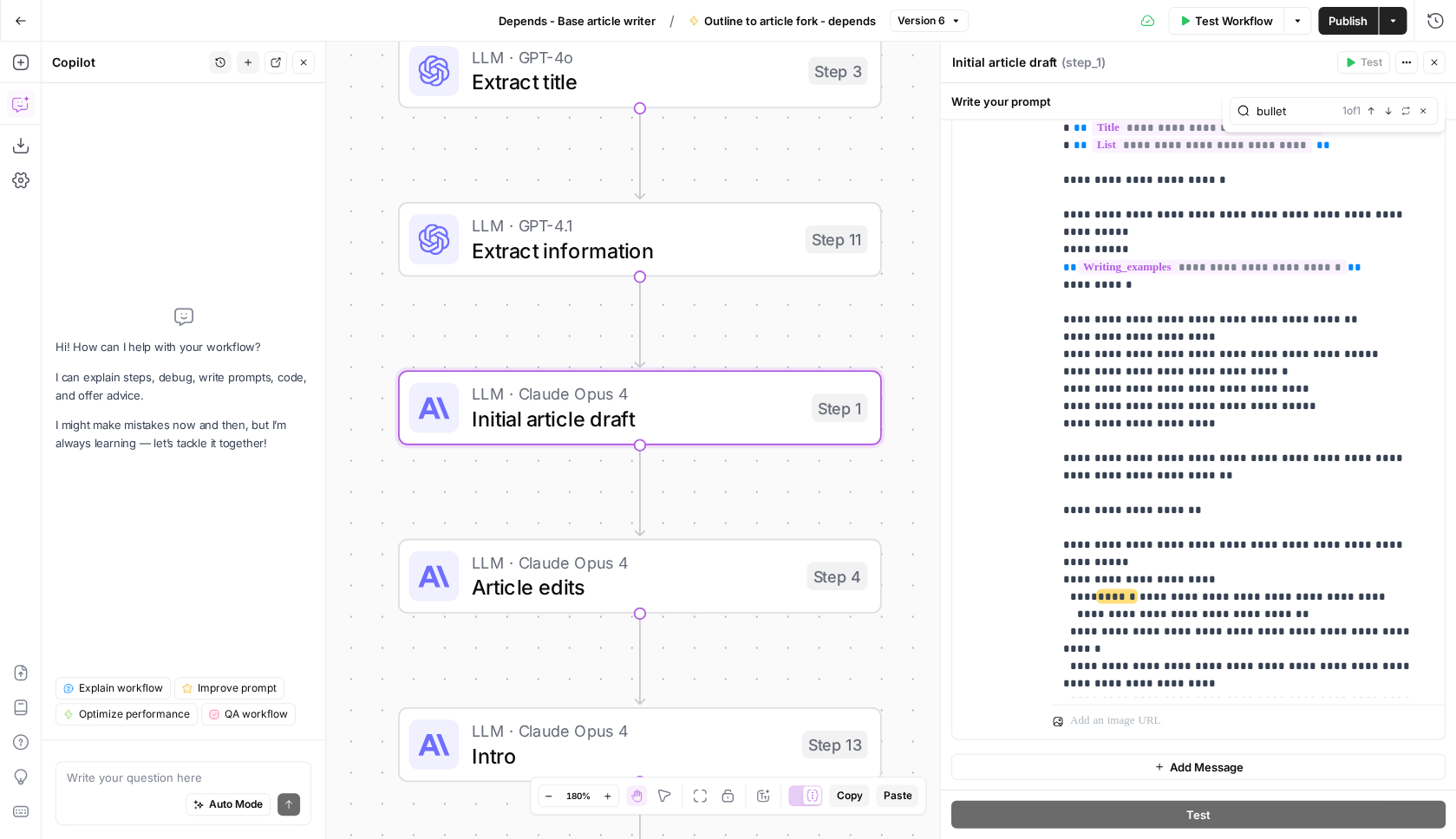
scroll to position [833, 0]
drag, startPoint x: 1061, startPoint y: 422, endPoint x: 1343, endPoint y: 439, distance: 282.5
click at [1343, 439] on div "**********" at bounding box center [1249, 345] width 392 height 706
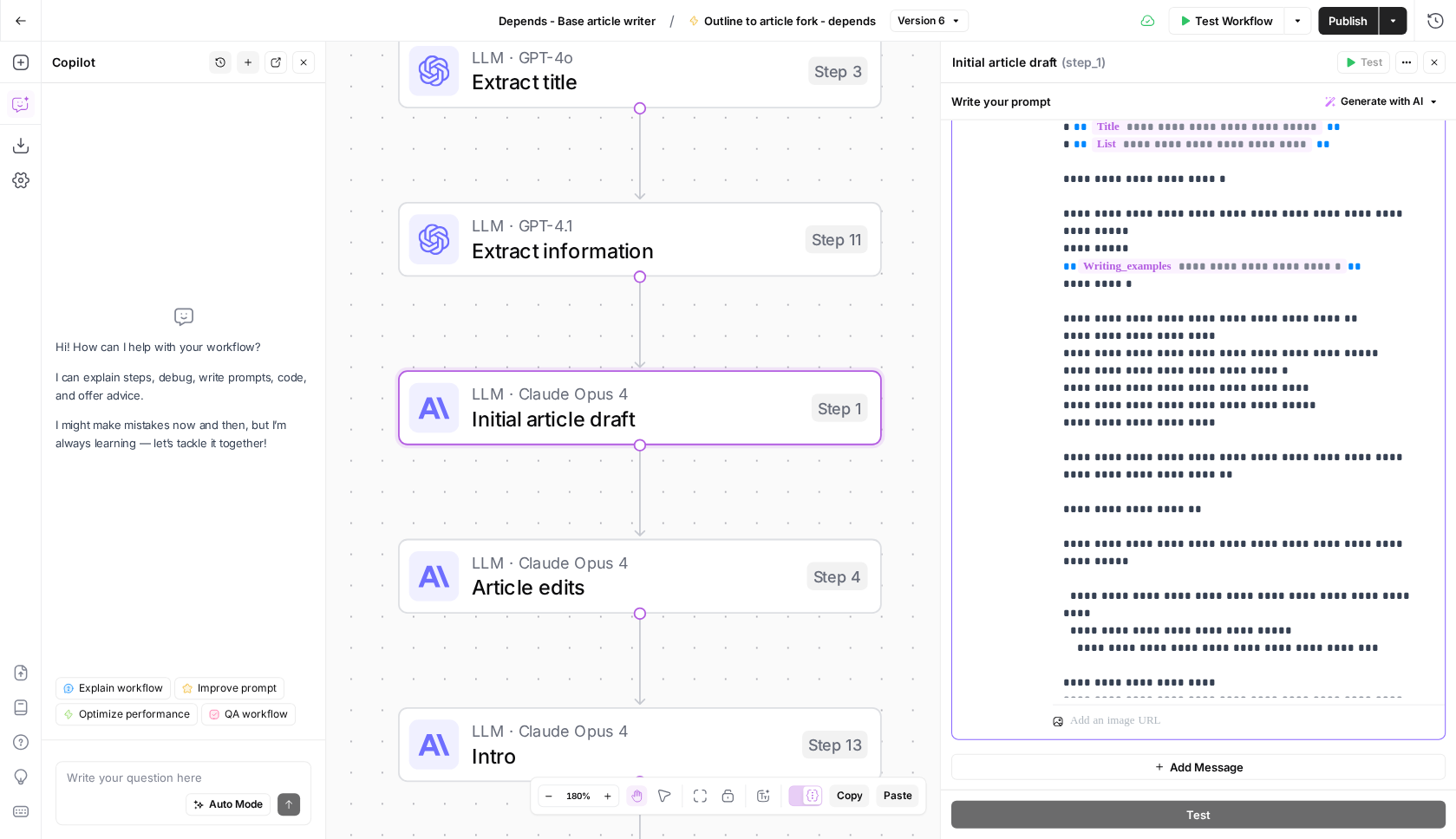
scroll to position [746, 0]
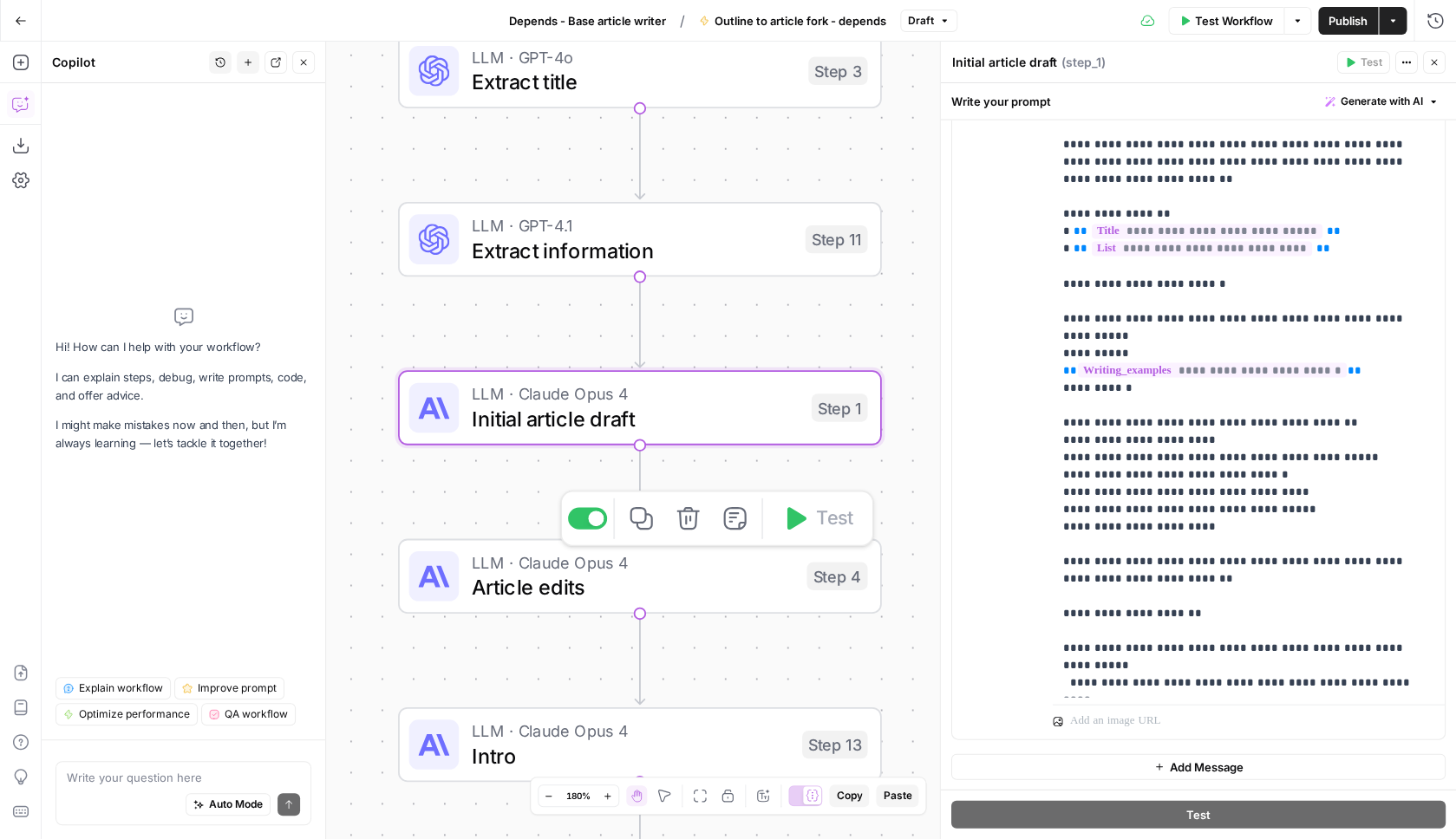
click at [683, 593] on span "Article edits" at bounding box center [632, 587] width 323 height 31
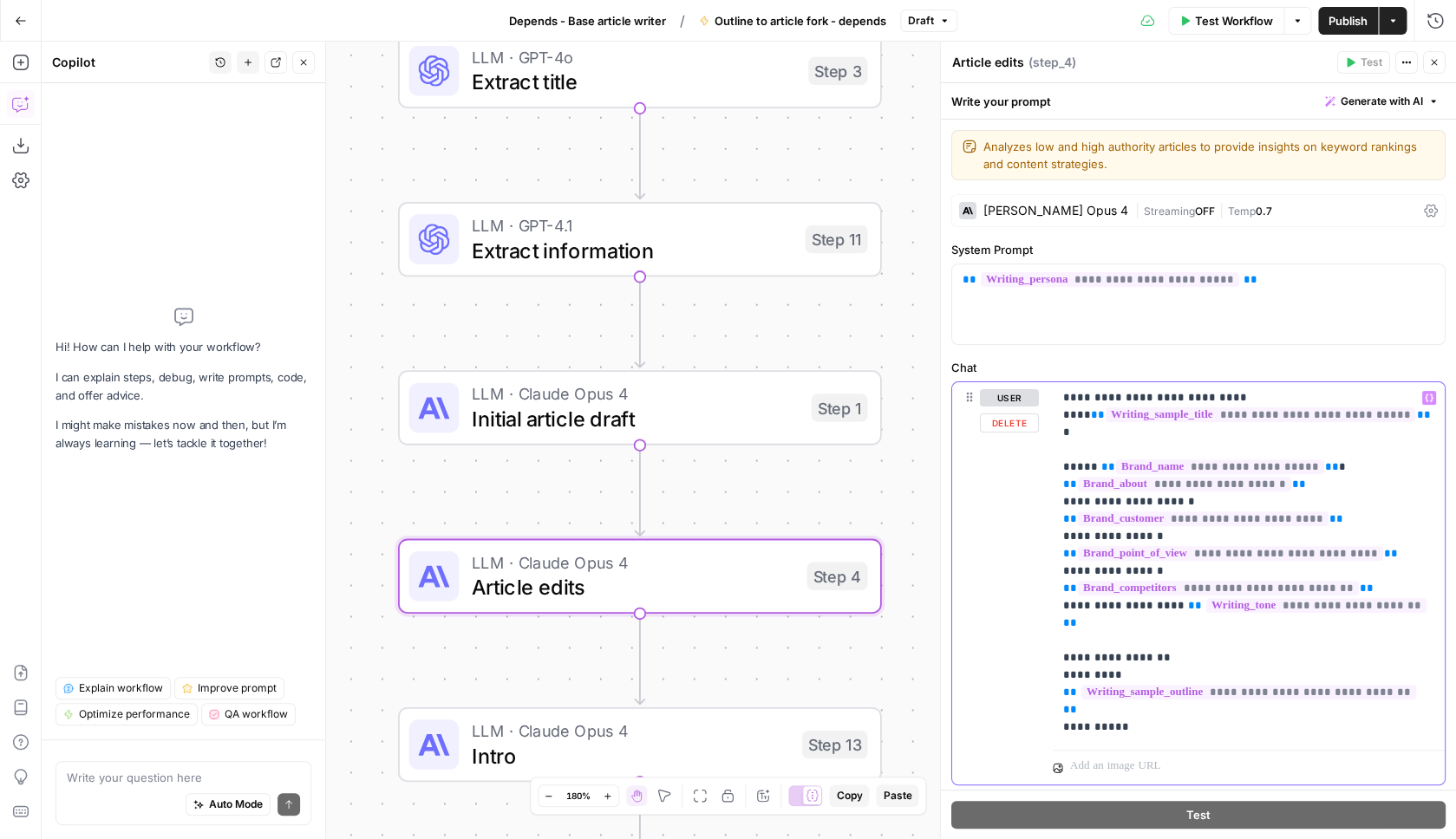
click at [1357, 499] on p "**********" at bounding box center [1249, 562] width 372 height 347
type input "bullet"
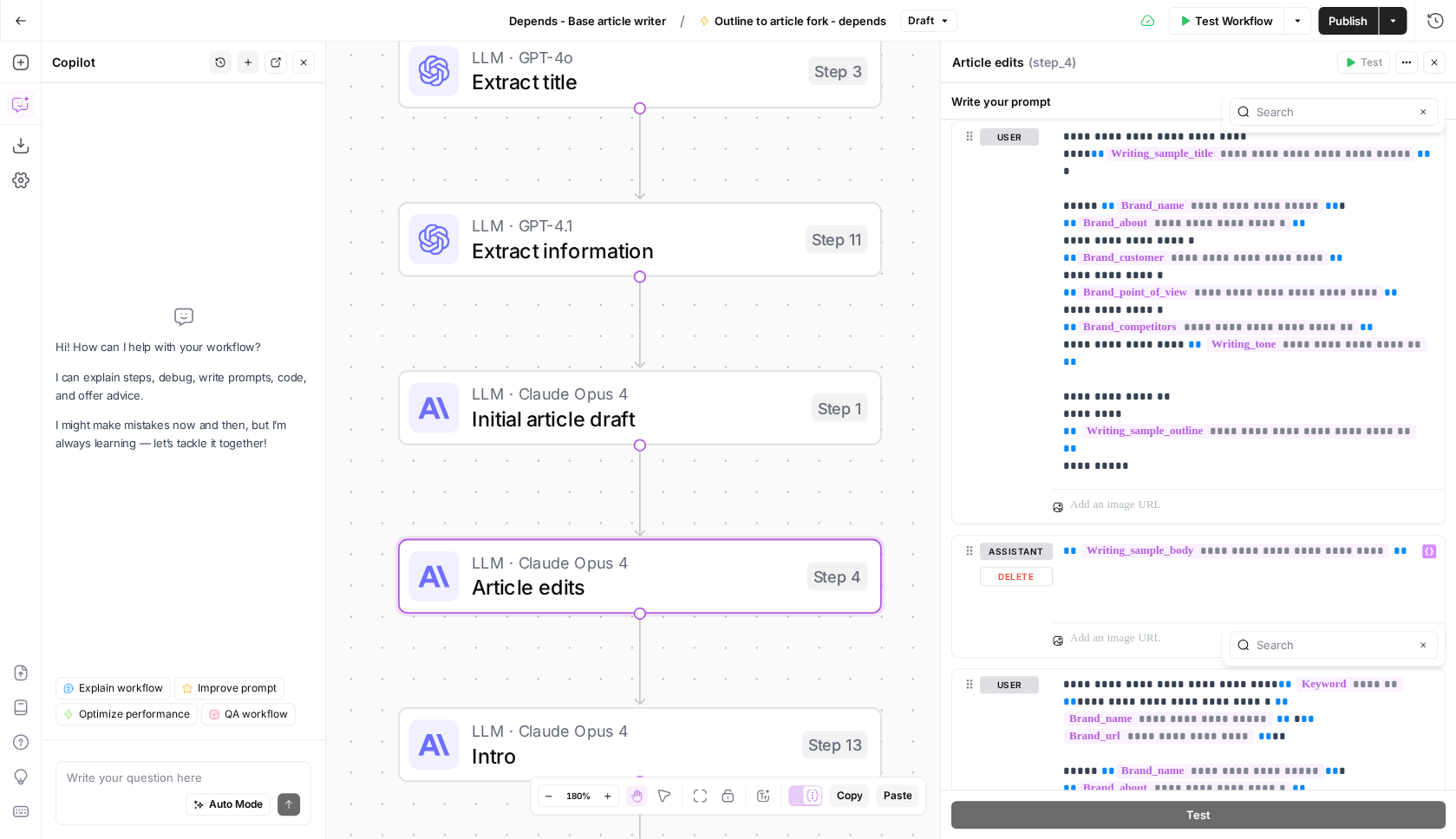
type input "npm run dev"
type input "bullet"
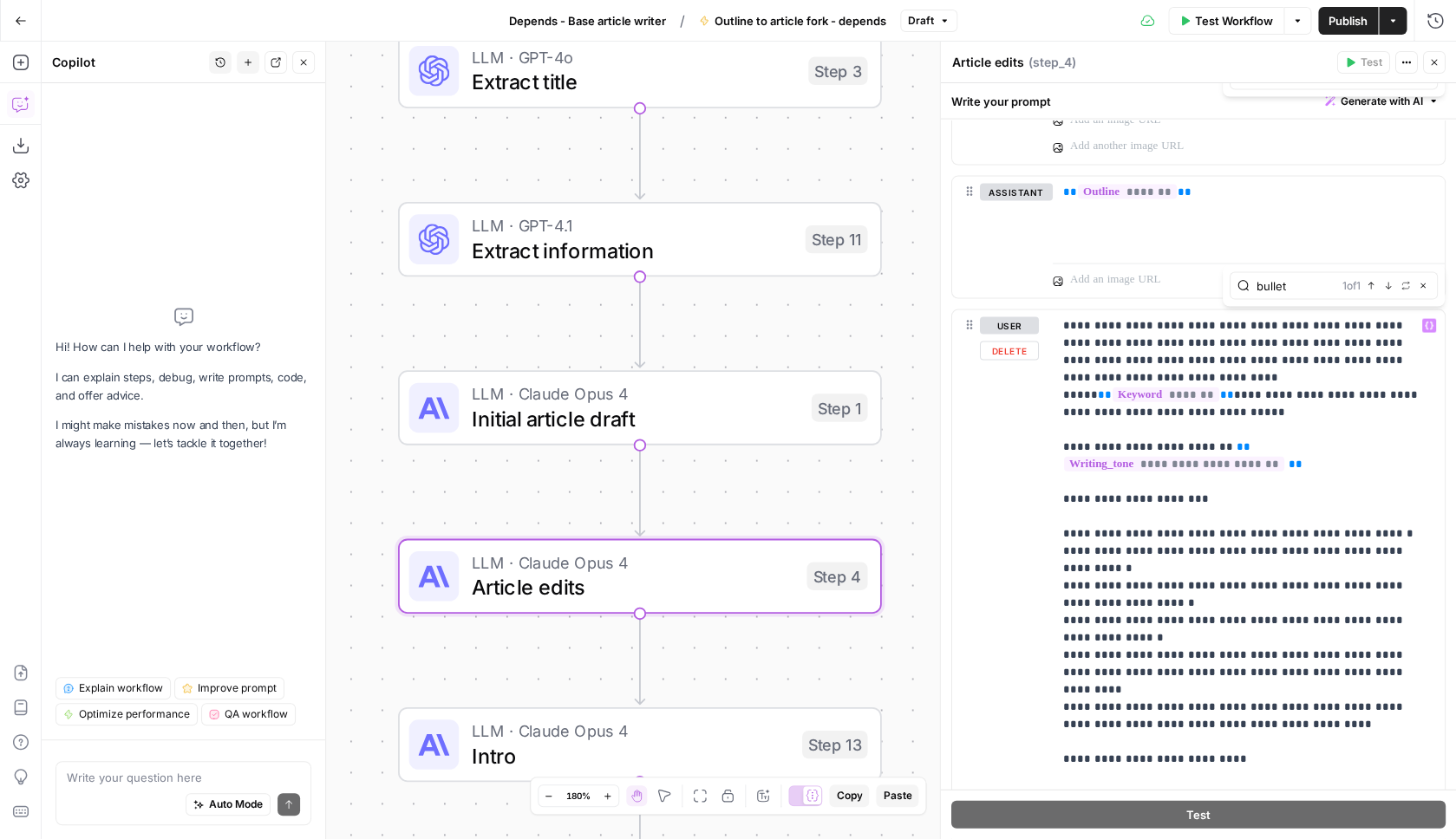
type input "bullet"
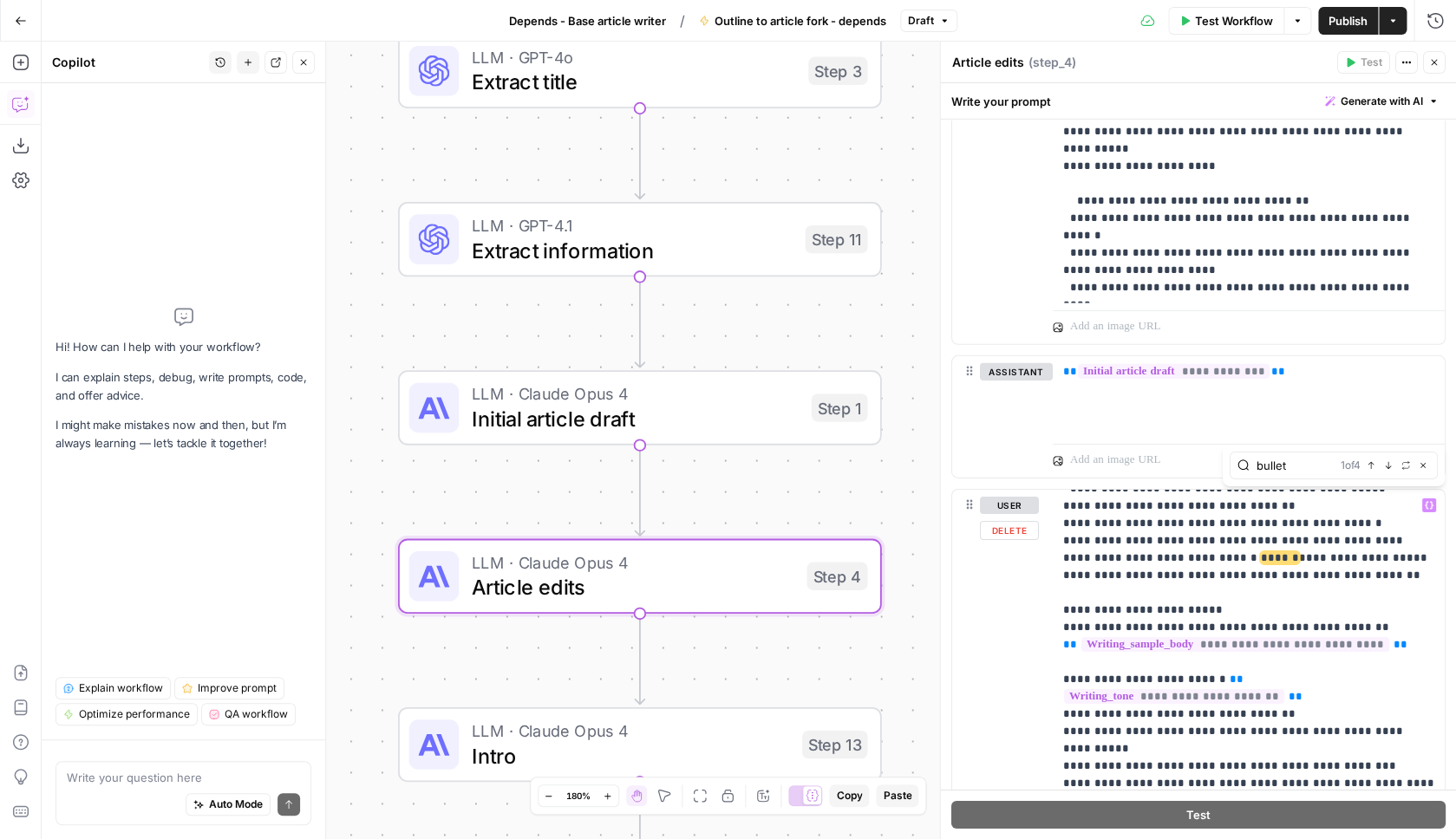
type input "bullet"
click at [1261, 557] on span "******" at bounding box center [1281, 557] width 39 height 11
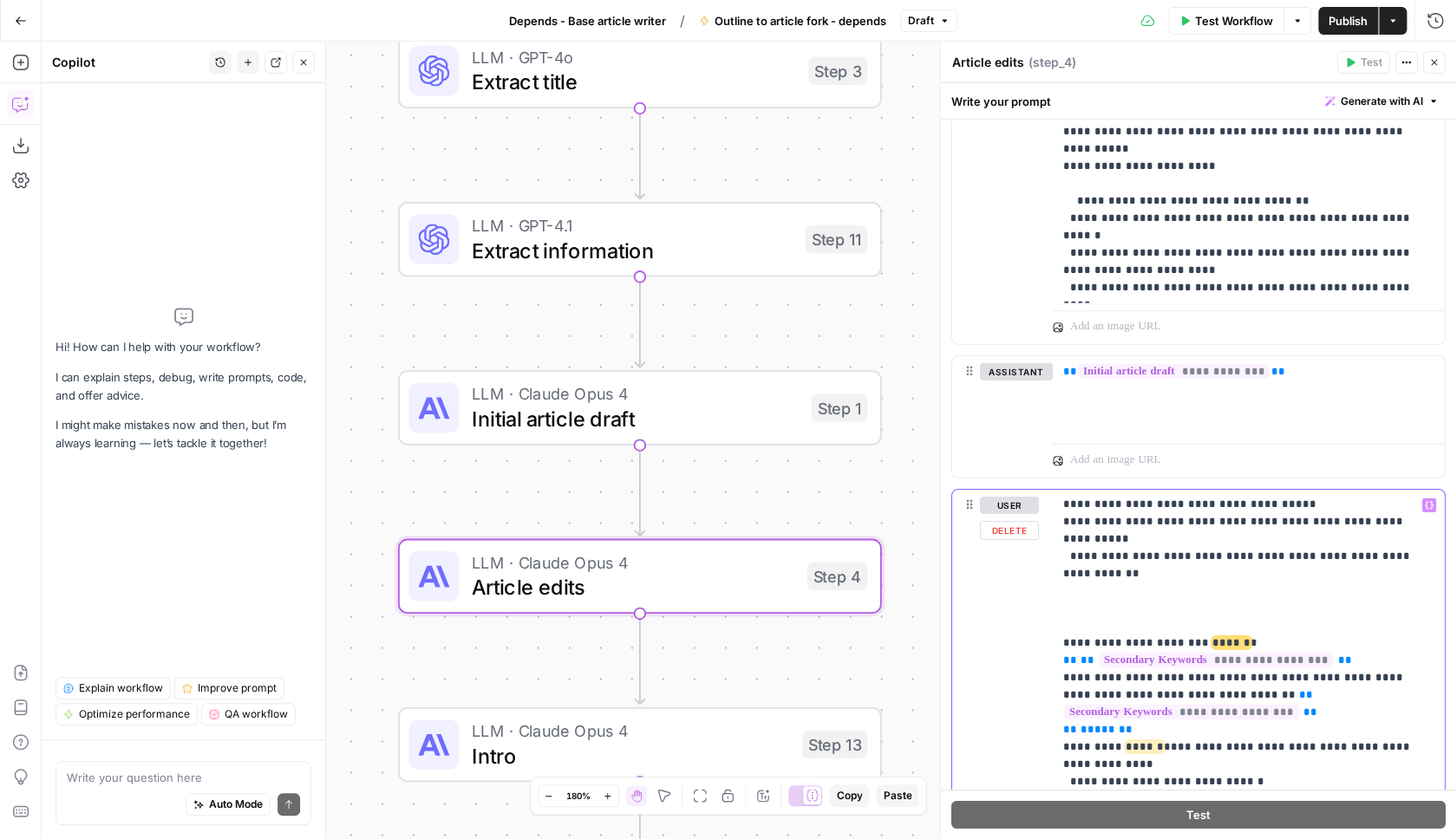
drag, startPoint x: 1333, startPoint y: 774, endPoint x: 1017, endPoint y: 692, distance: 326.5
click at [1053, 692] on div "**********" at bounding box center [1249, 843] width 392 height 706
copy p "**********"
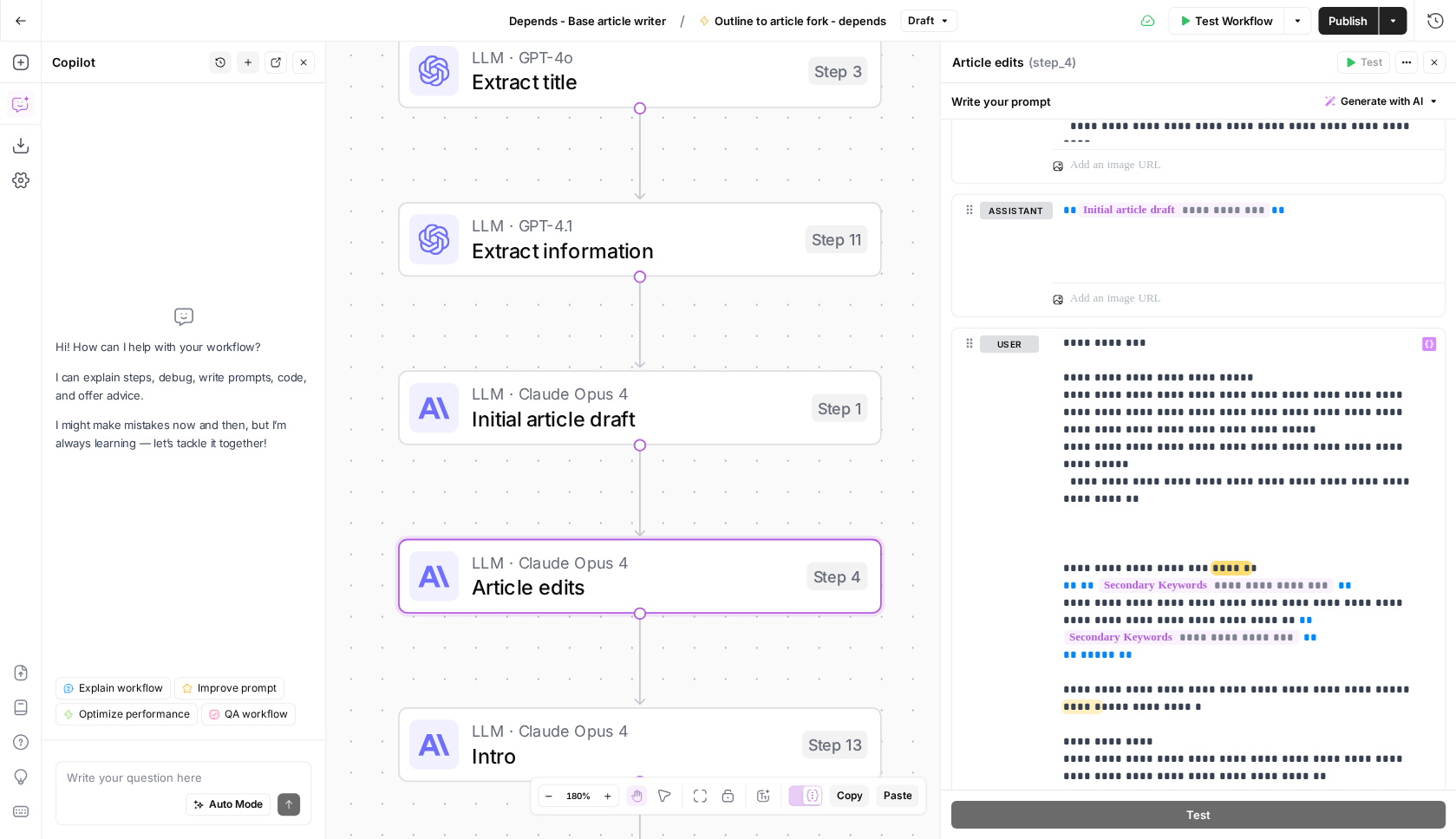
click at [1335, 14] on span "Publish" at bounding box center [1348, 20] width 39 height 17
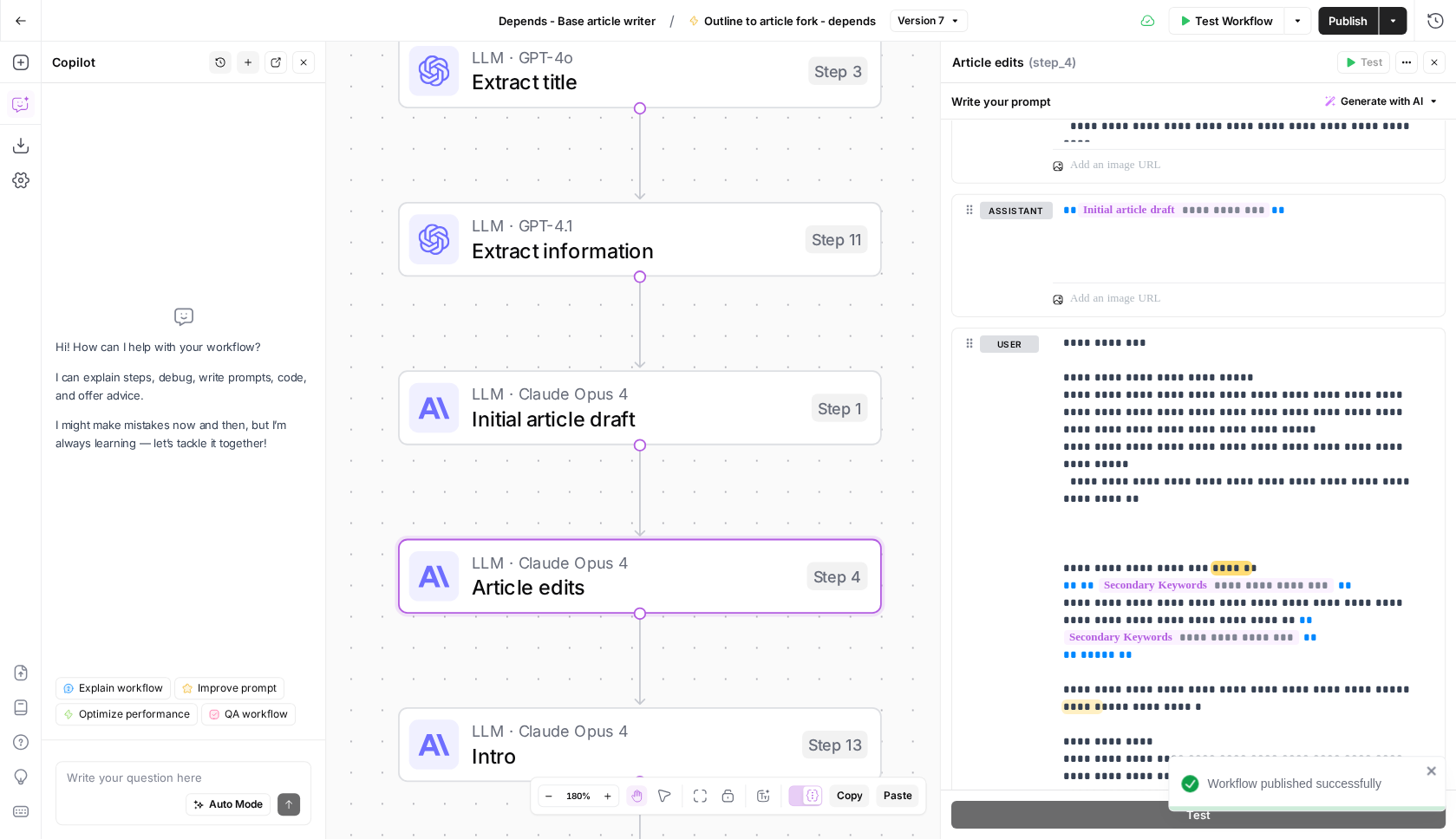
click at [577, 14] on span "Depends - Base article writer" at bounding box center [577, 20] width 157 height 17
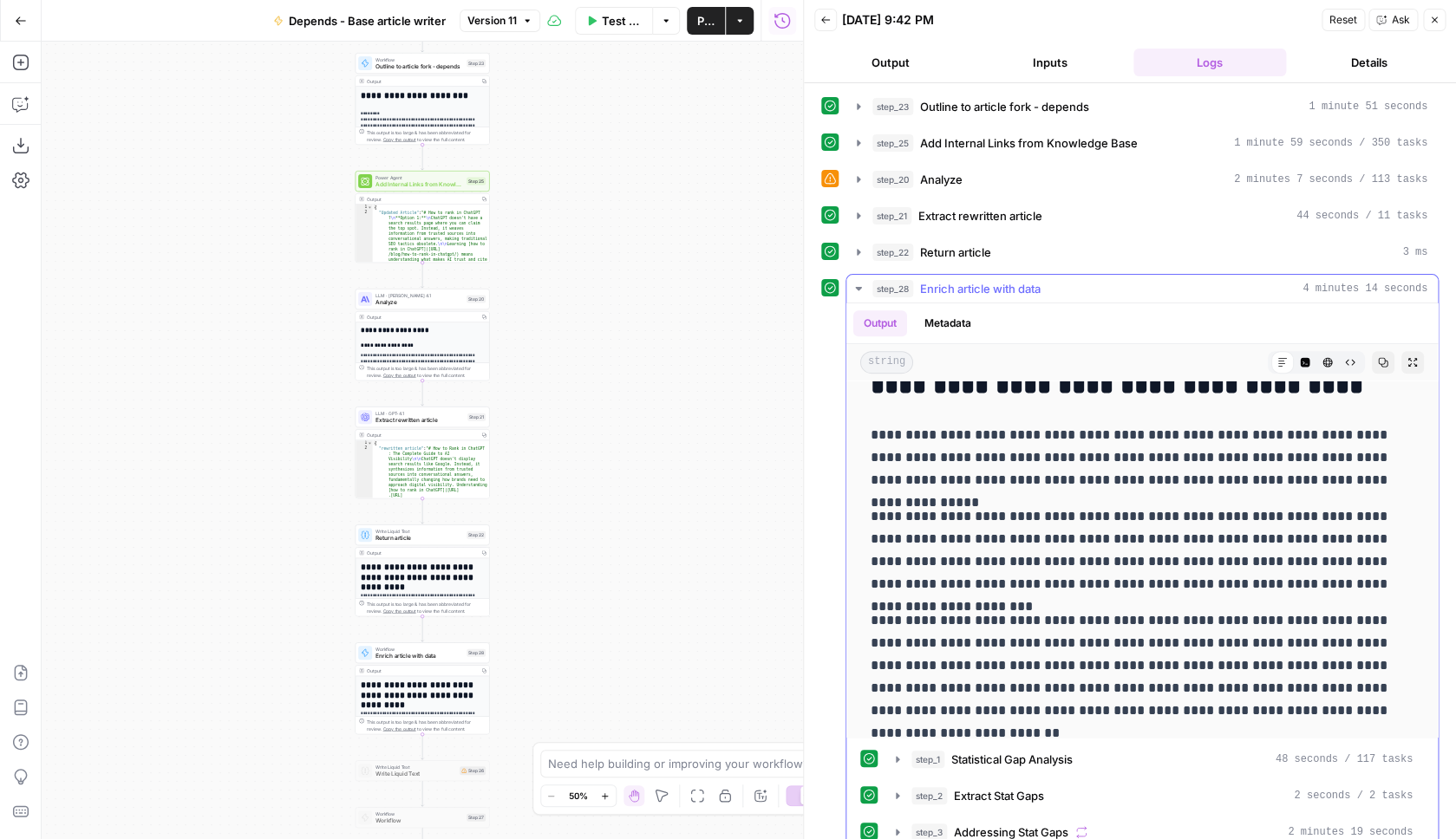
scroll to position [372, 0]
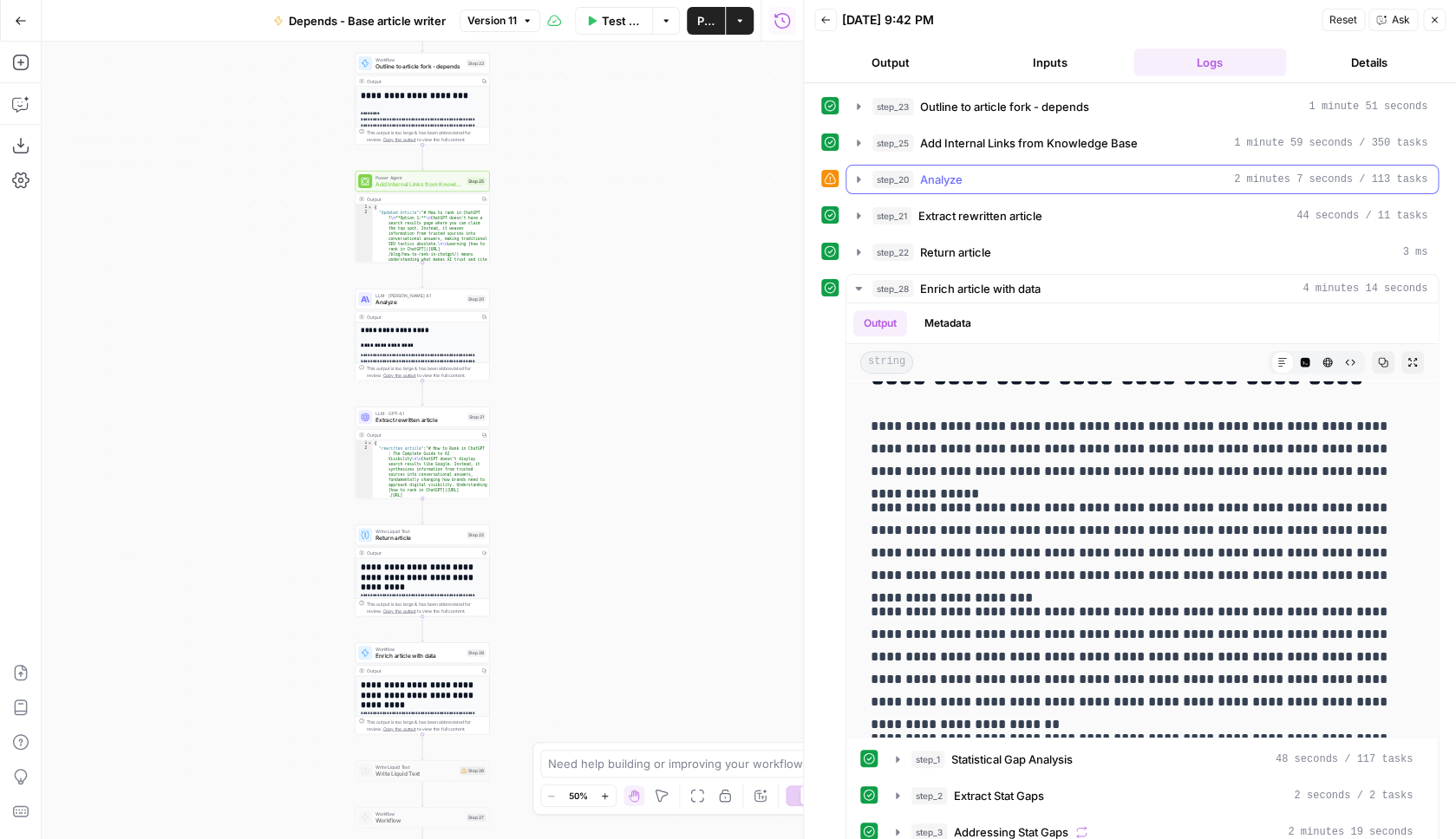
click at [998, 171] on button "step_20 Analyze 2 minutes 7 seconds / 113 tasks" at bounding box center [1142, 180] width 592 height 28
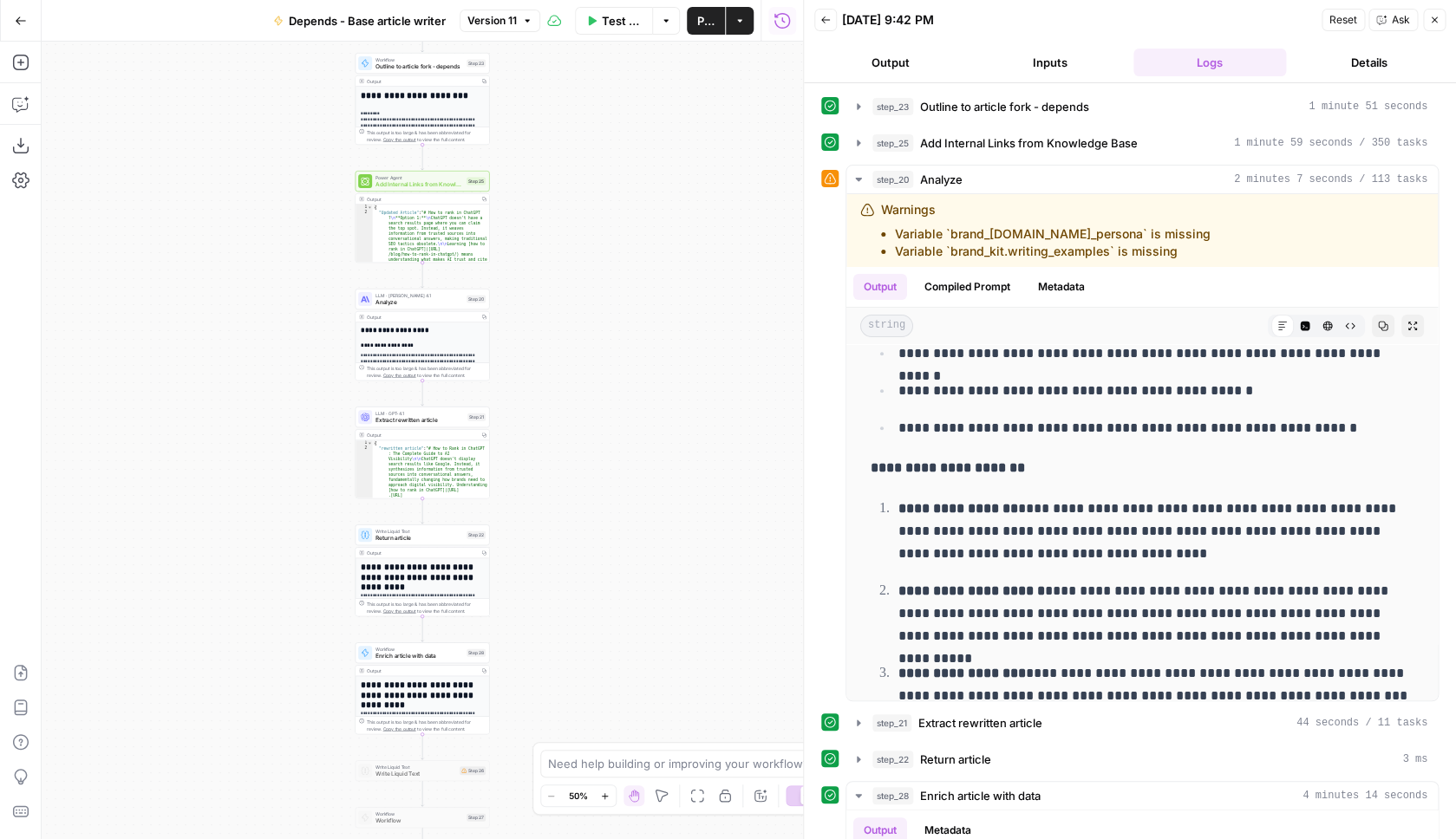
scroll to position [268, 0]
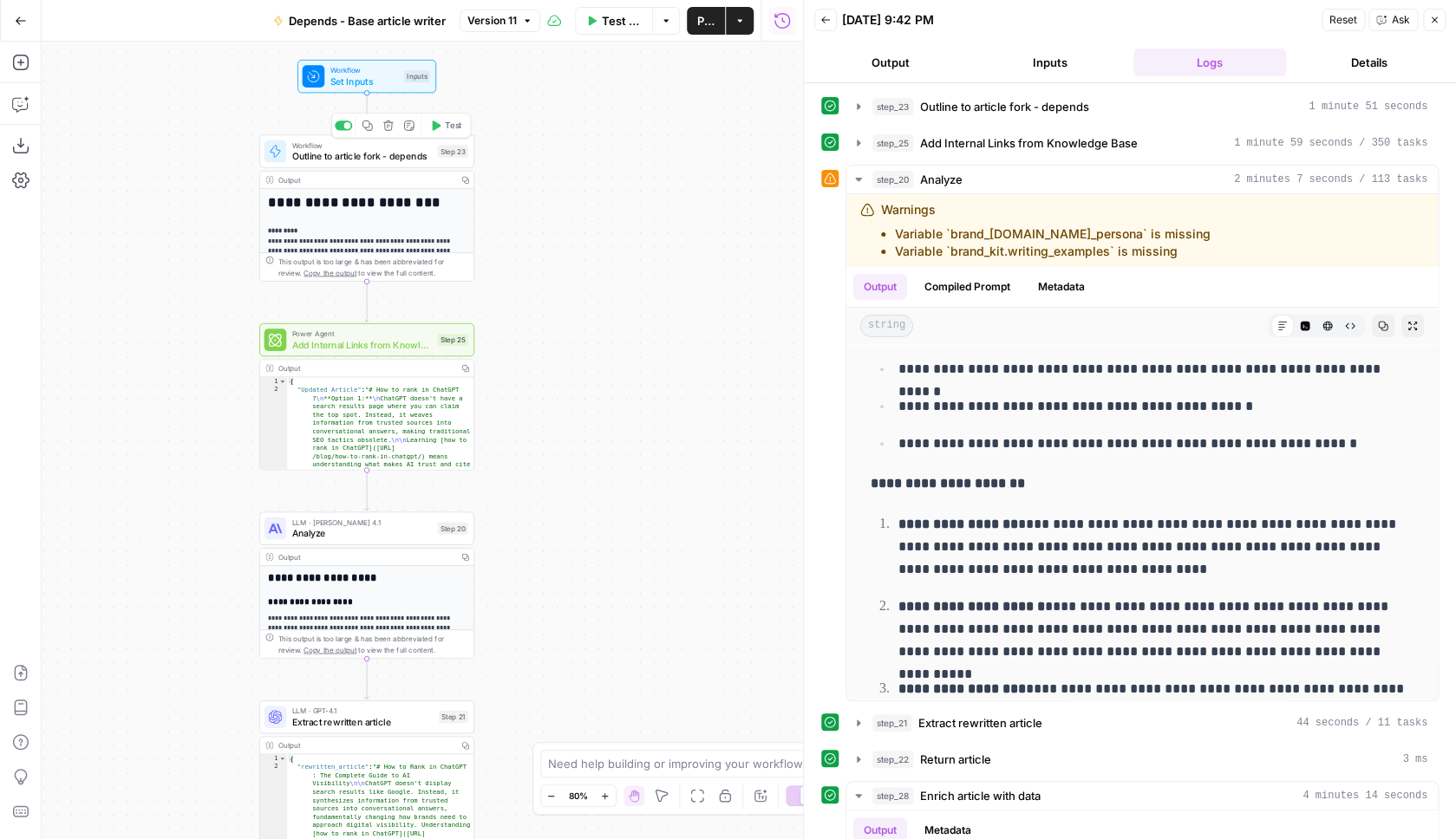
click at [350, 154] on span "Outline to article fork - depends" at bounding box center [362, 156] width 140 height 14
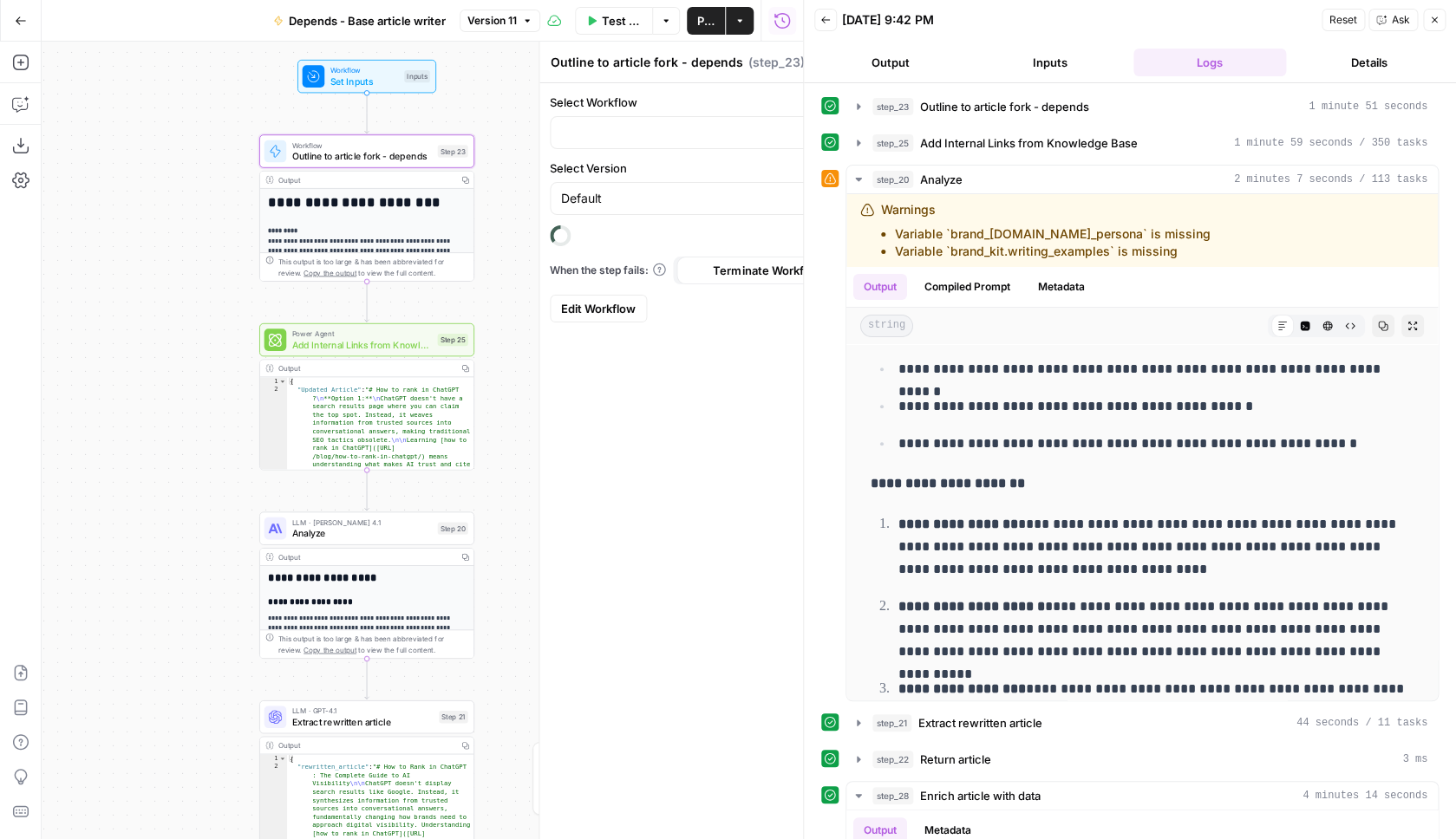
type input "Outline to article fork - depends"
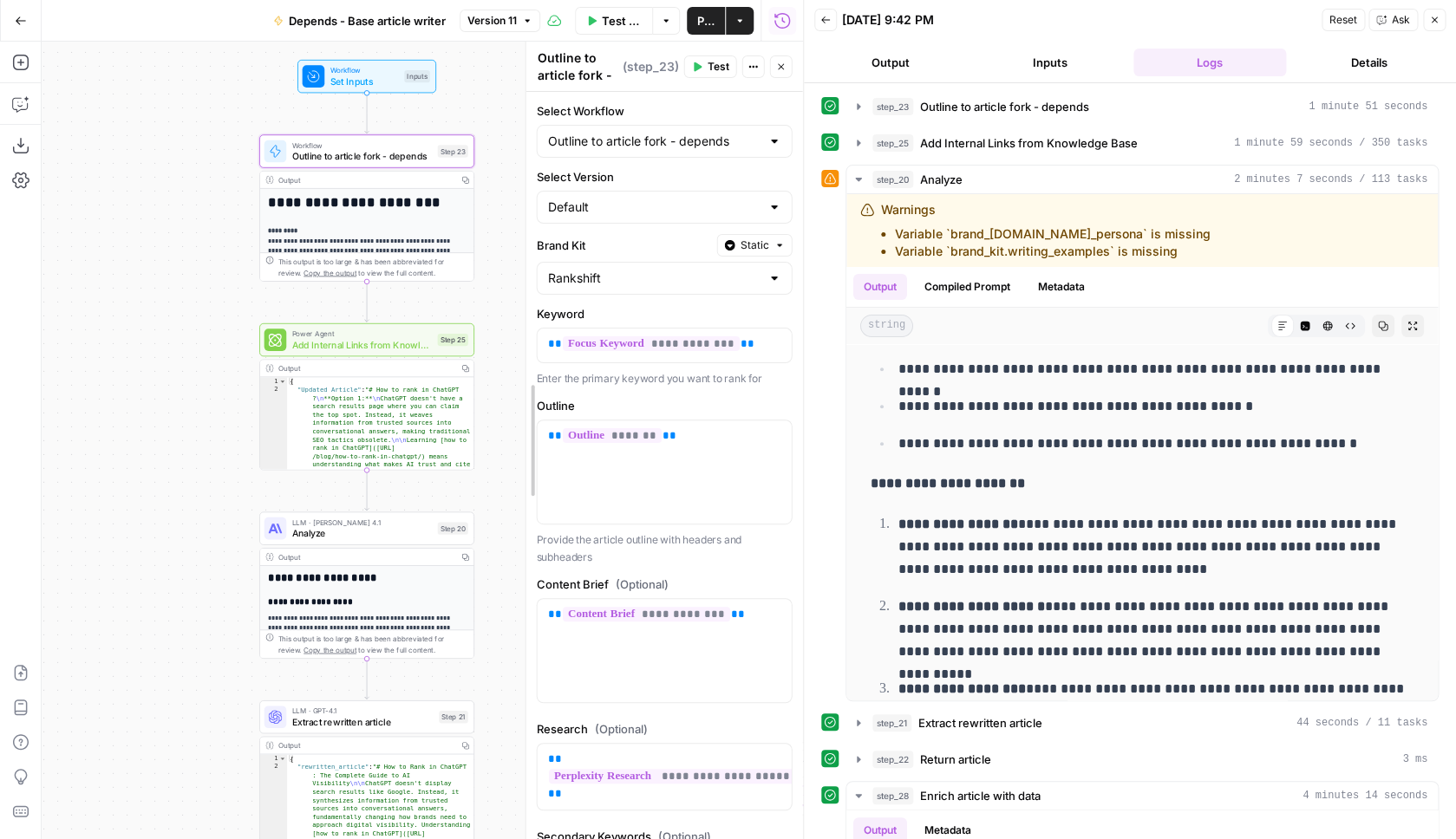
drag, startPoint x: 295, startPoint y: 423, endPoint x: 624, endPoint y: 426, distance: 329.0
click at [624, 426] on div "**********" at bounding box center [664, 440] width 278 height 798
click at [448, 128] on span "Test" at bounding box center [453, 125] width 17 height 12
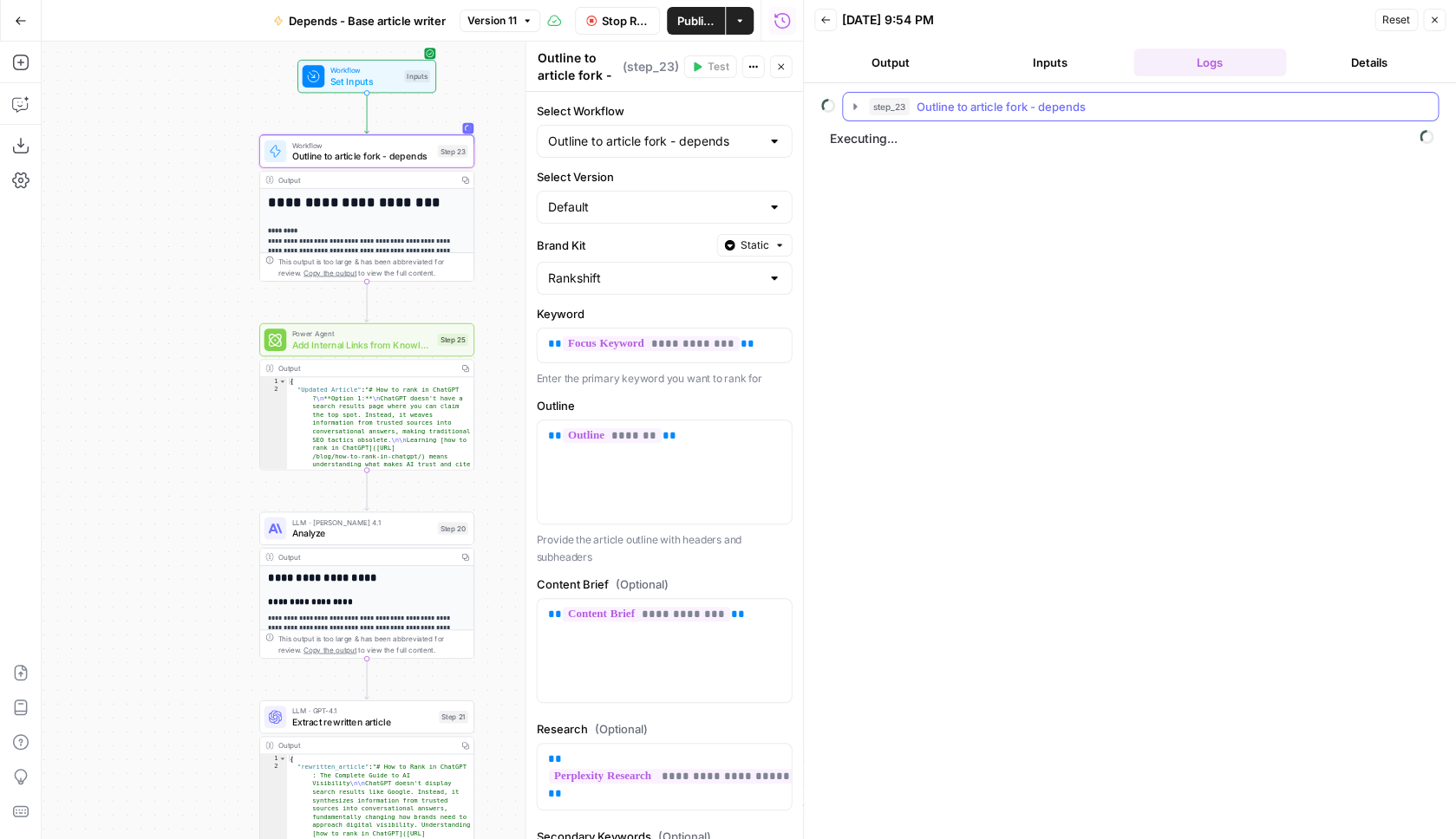
click at [1045, 110] on span "Outline to article fork - depends" at bounding box center [1001, 106] width 169 height 17
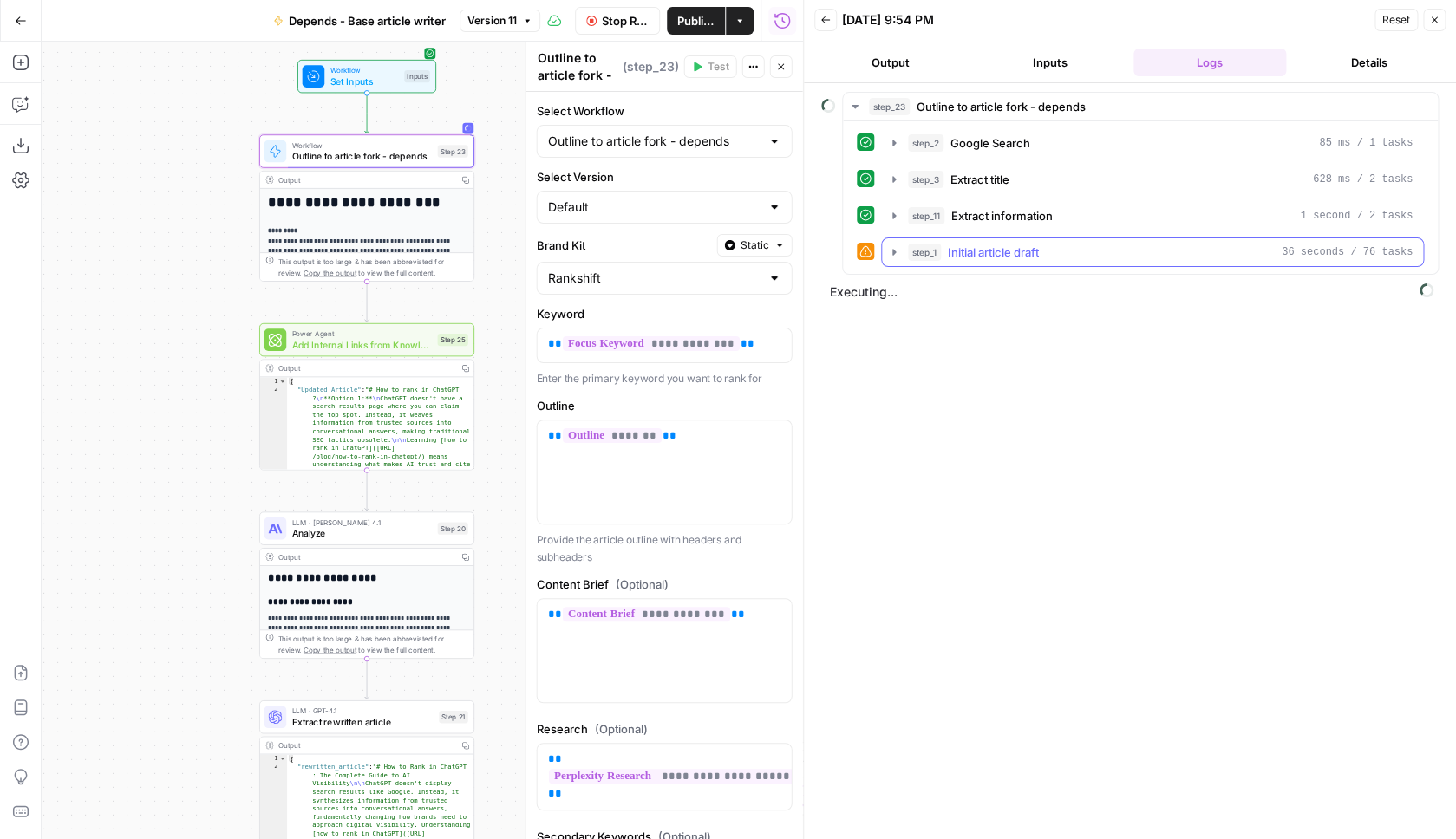
click at [1014, 252] on span "Initial article draft" at bounding box center [993, 252] width 91 height 17
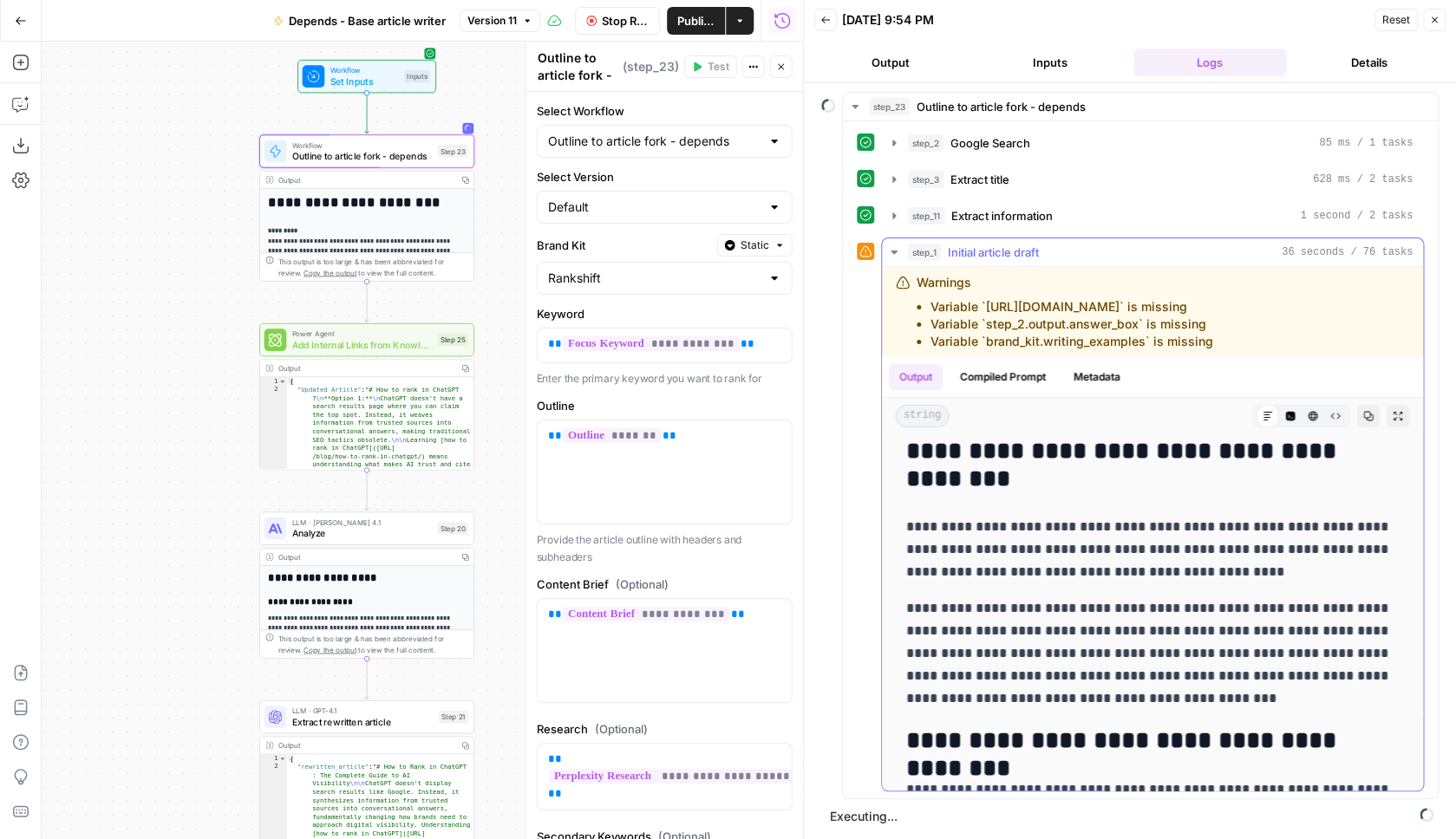
scroll to position [85, 0]
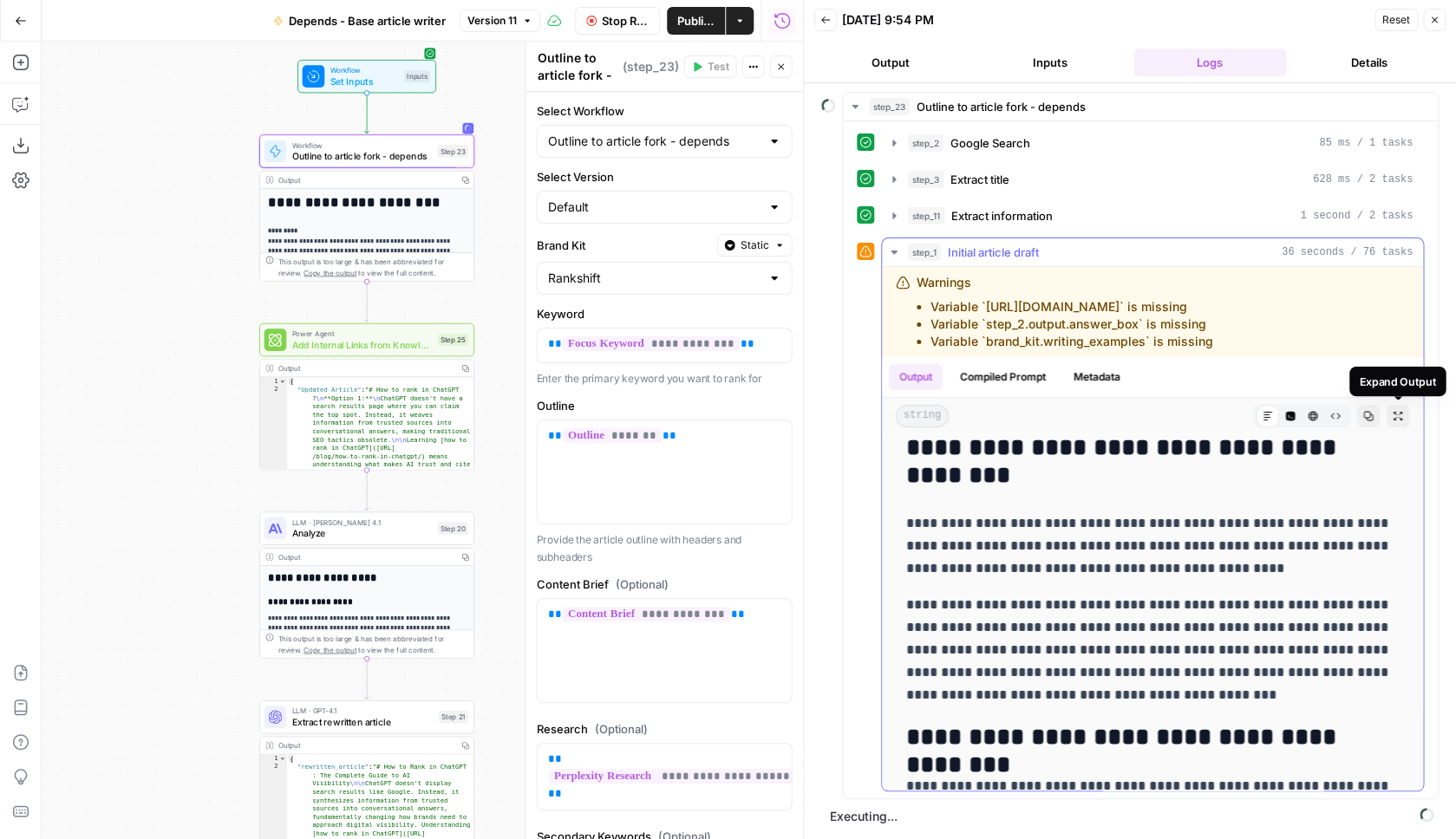
click at [1397, 410] on button "Expand Output" at bounding box center [1398, 415] width 23 height 23
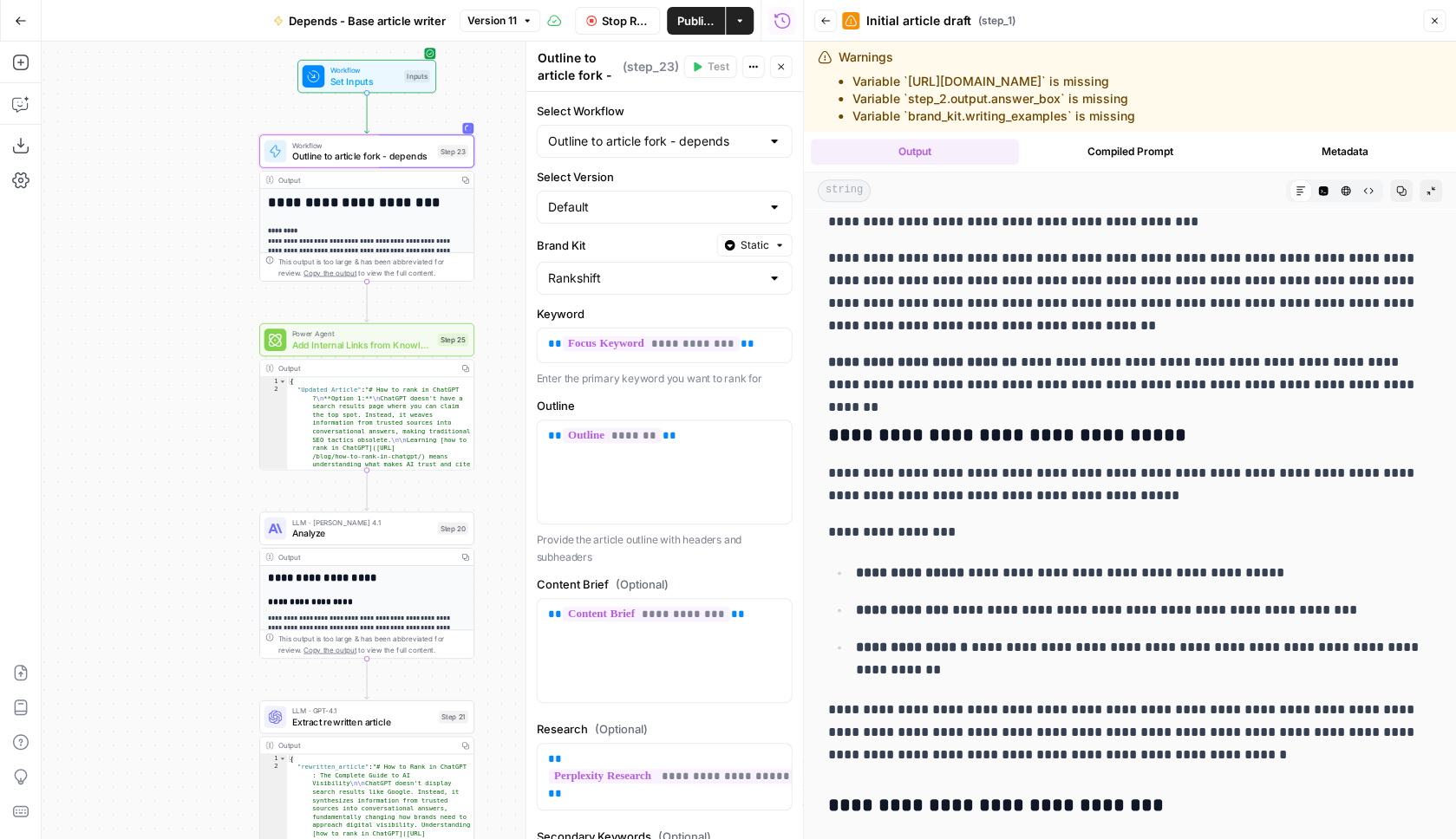
scroll to position [747, 0]
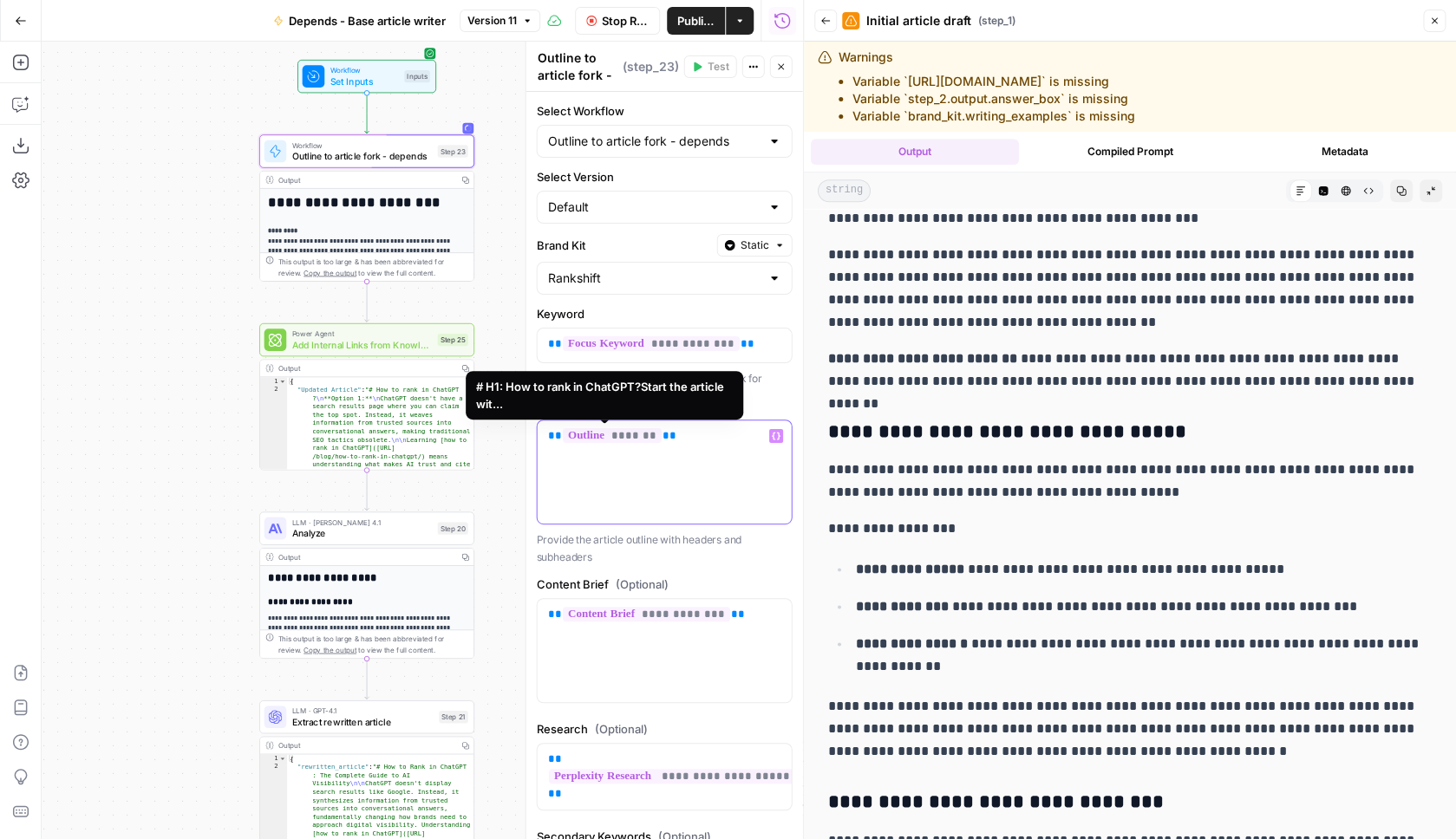
click at [626, 438] on span "*******" at bounding box center [613, 436] width 99 height 15
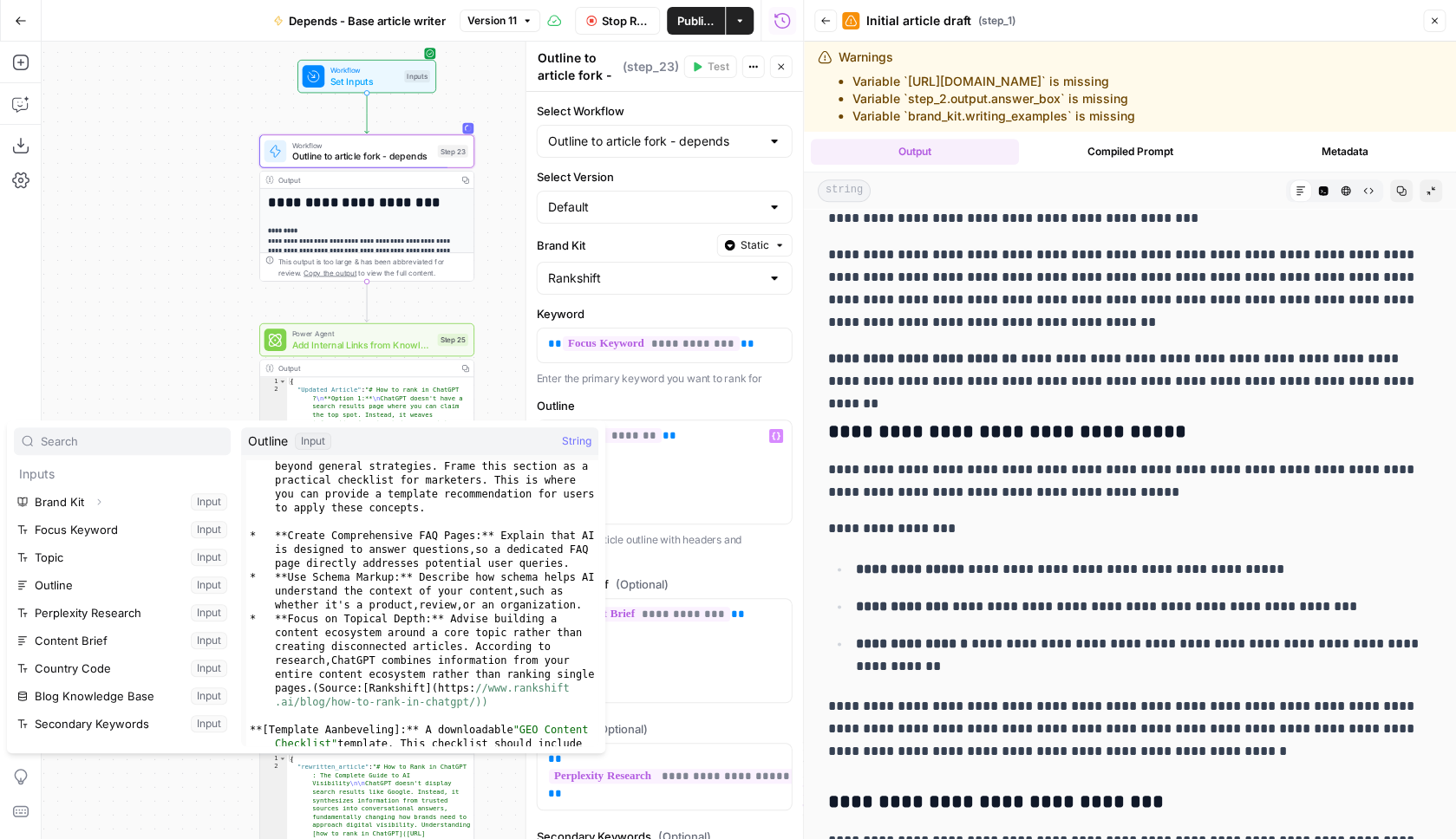
scroll to position [1097, 0]
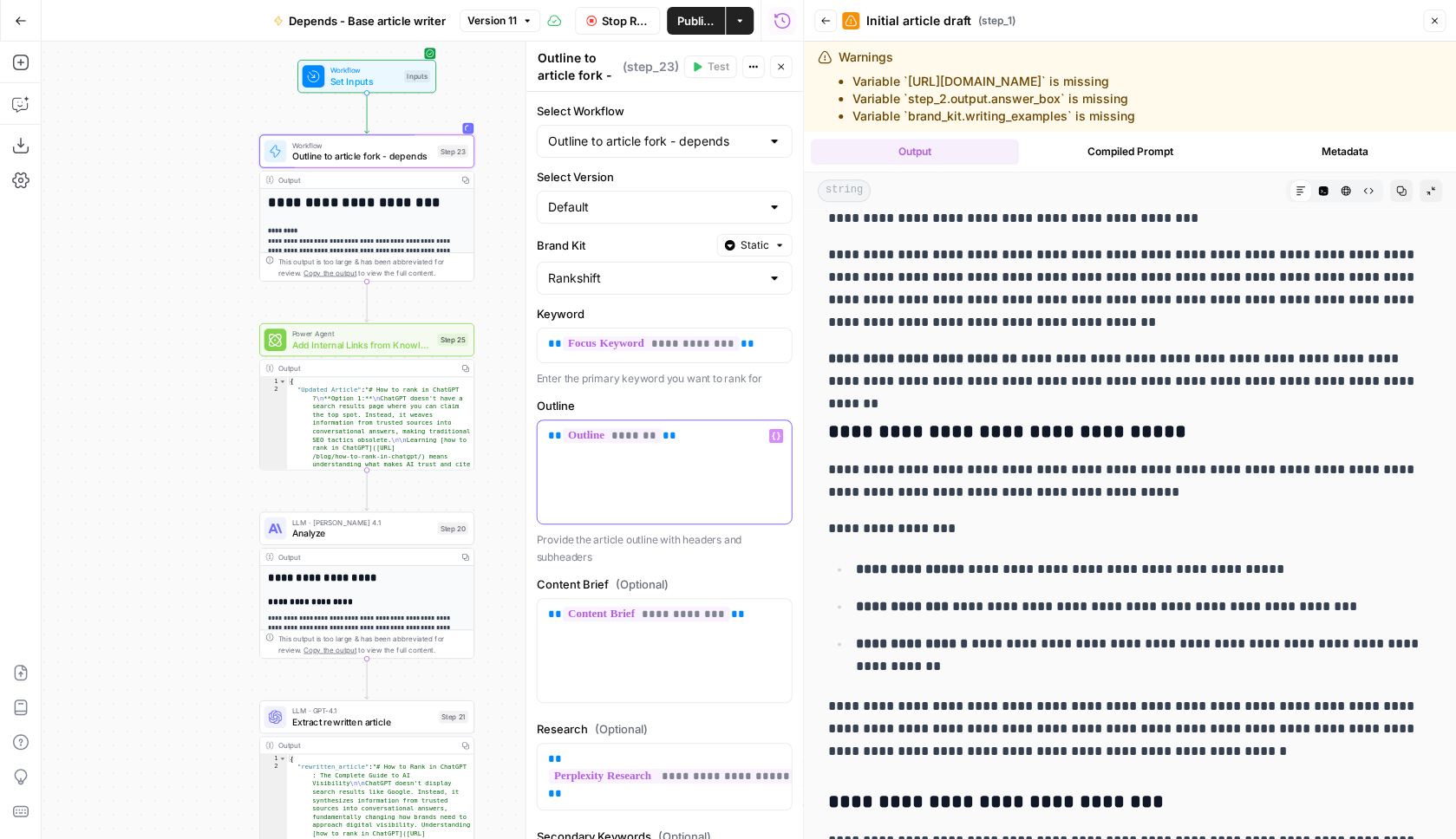
click at [693, 516] on div "** ******* **" at bounding box center [664, 471] width 254 height 103
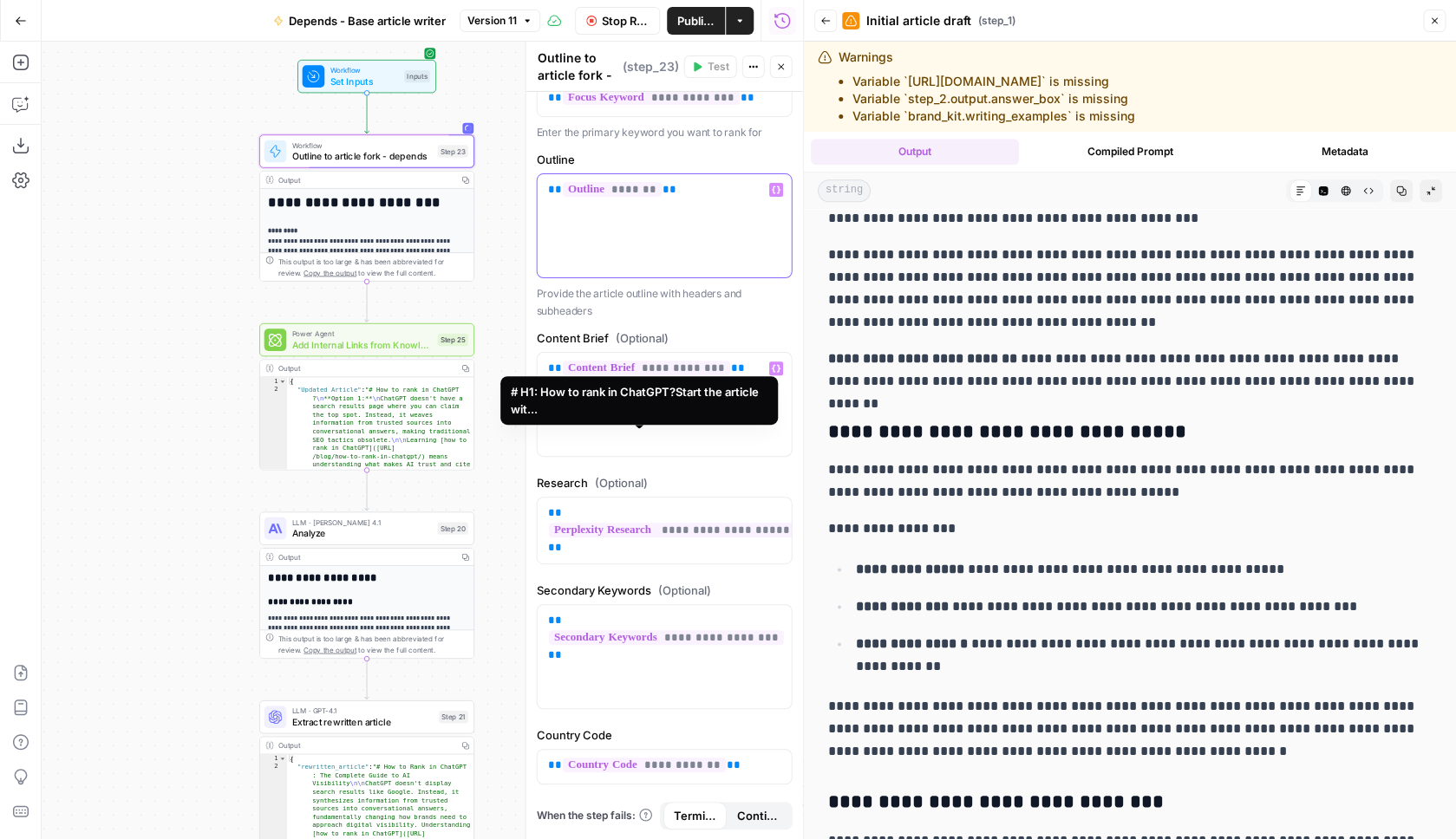
scroll to position [249, 0]
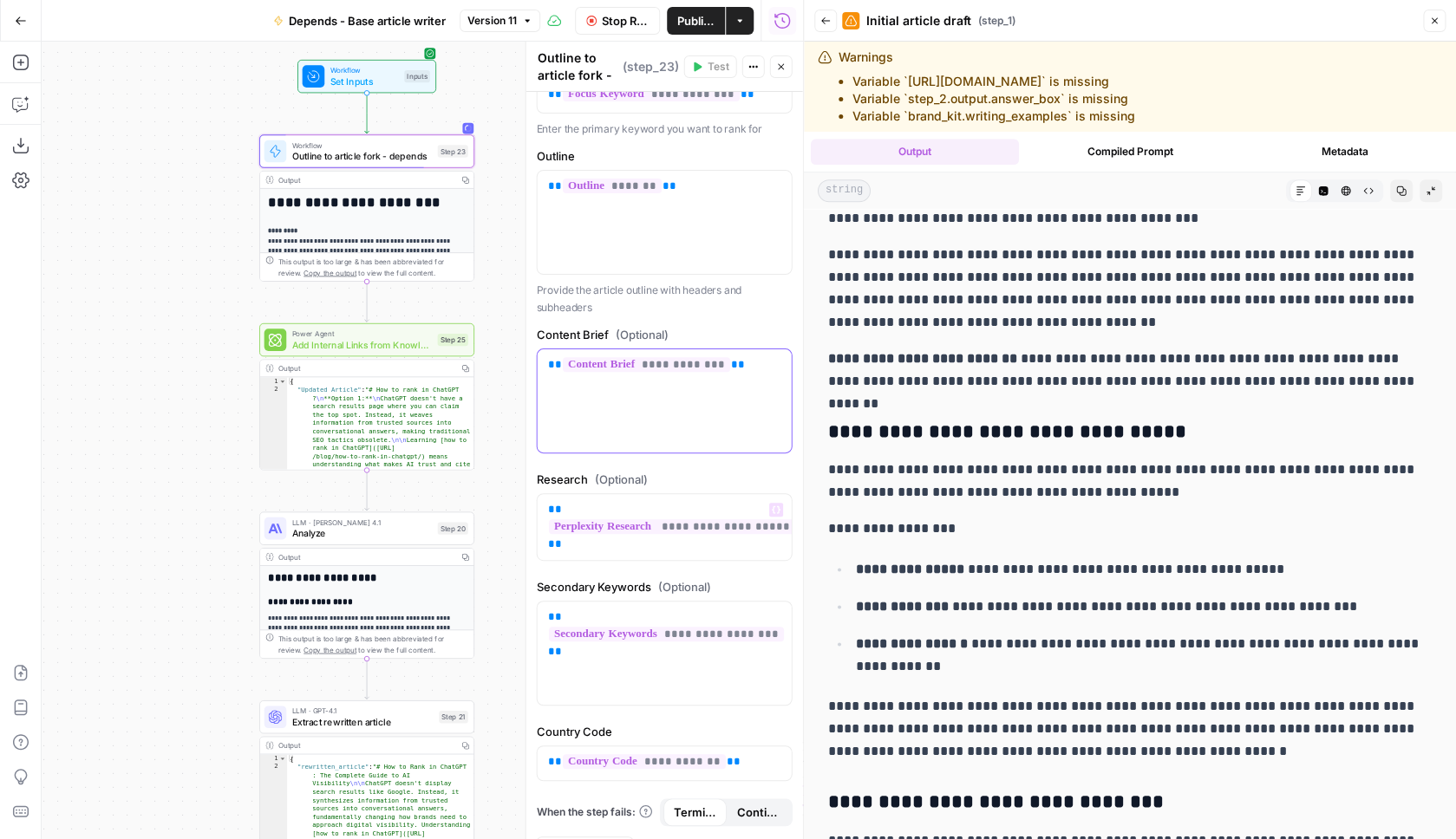
click at [656, 361] on span "**********" at bounding box center [647, 364] width 167 height 15
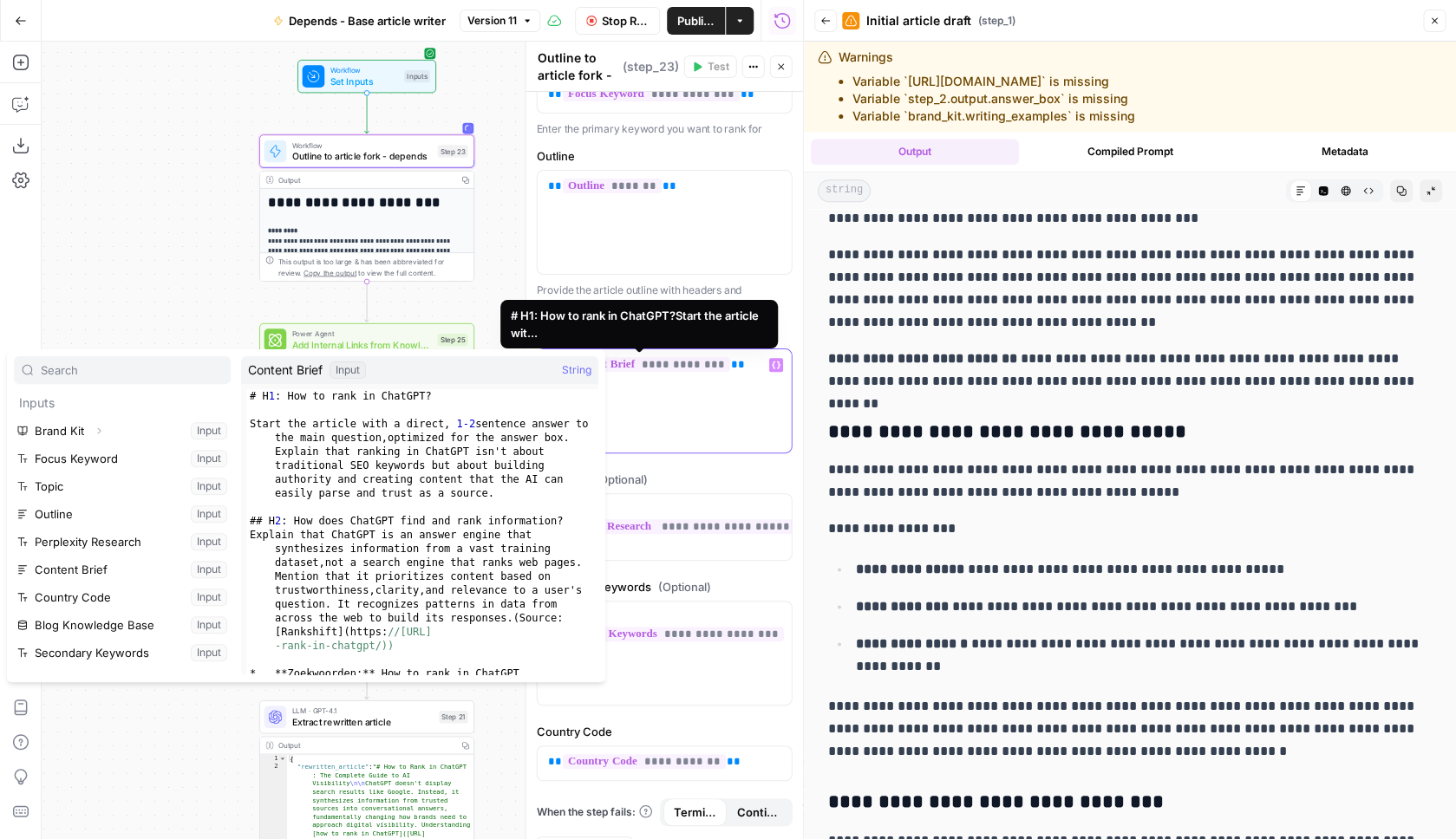
click at [619, 368] on span "**********" at bounding box center [647, 364] width 167 height 15
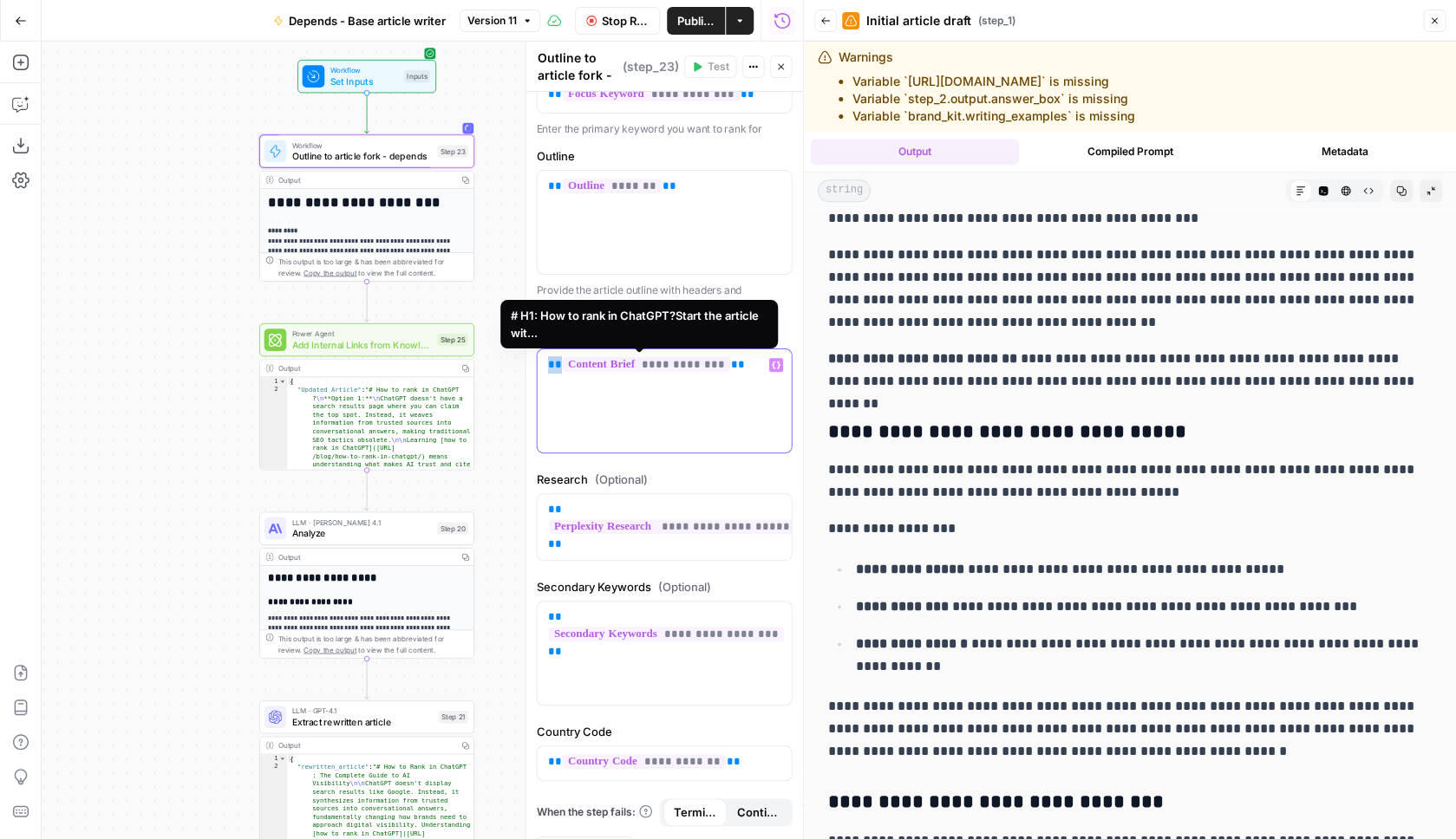
click at [619, 368] on span "**********" at bounding box center [647, 364] width 167 height 15
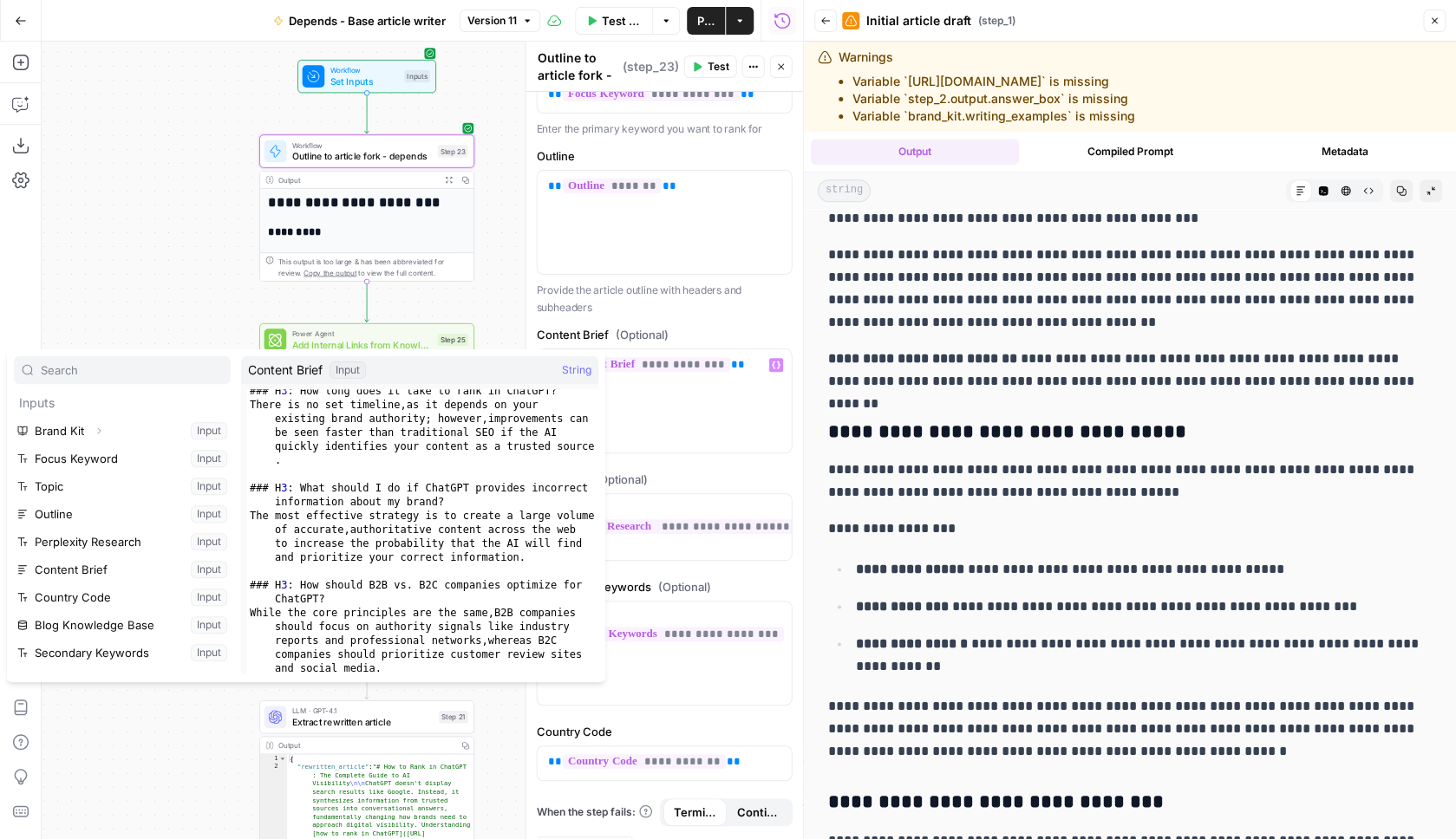
scroll to position [1808, 0]
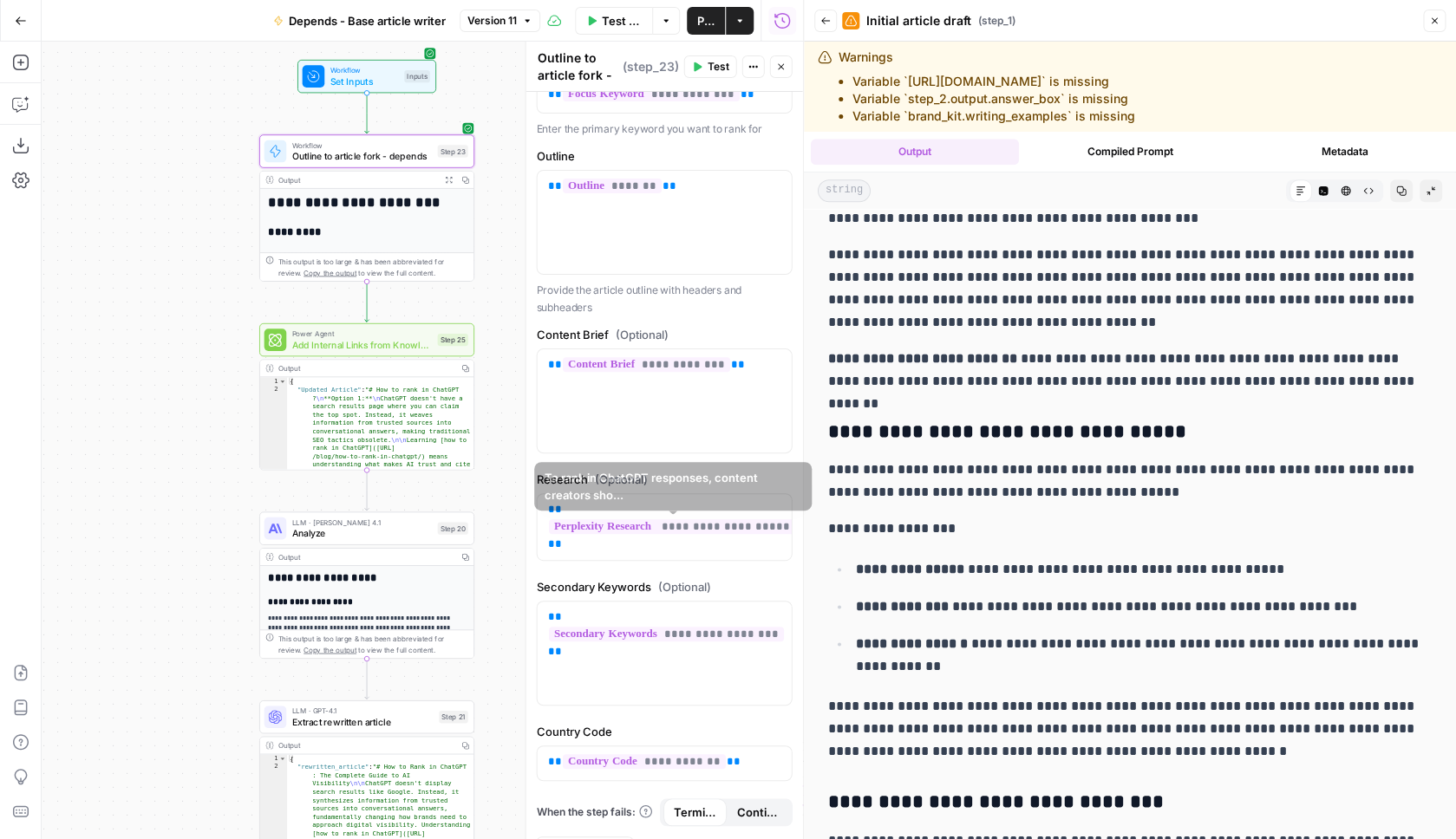
click at [668, 470] on form "**********" at bounding box center [665, 359] width 277 height 1032
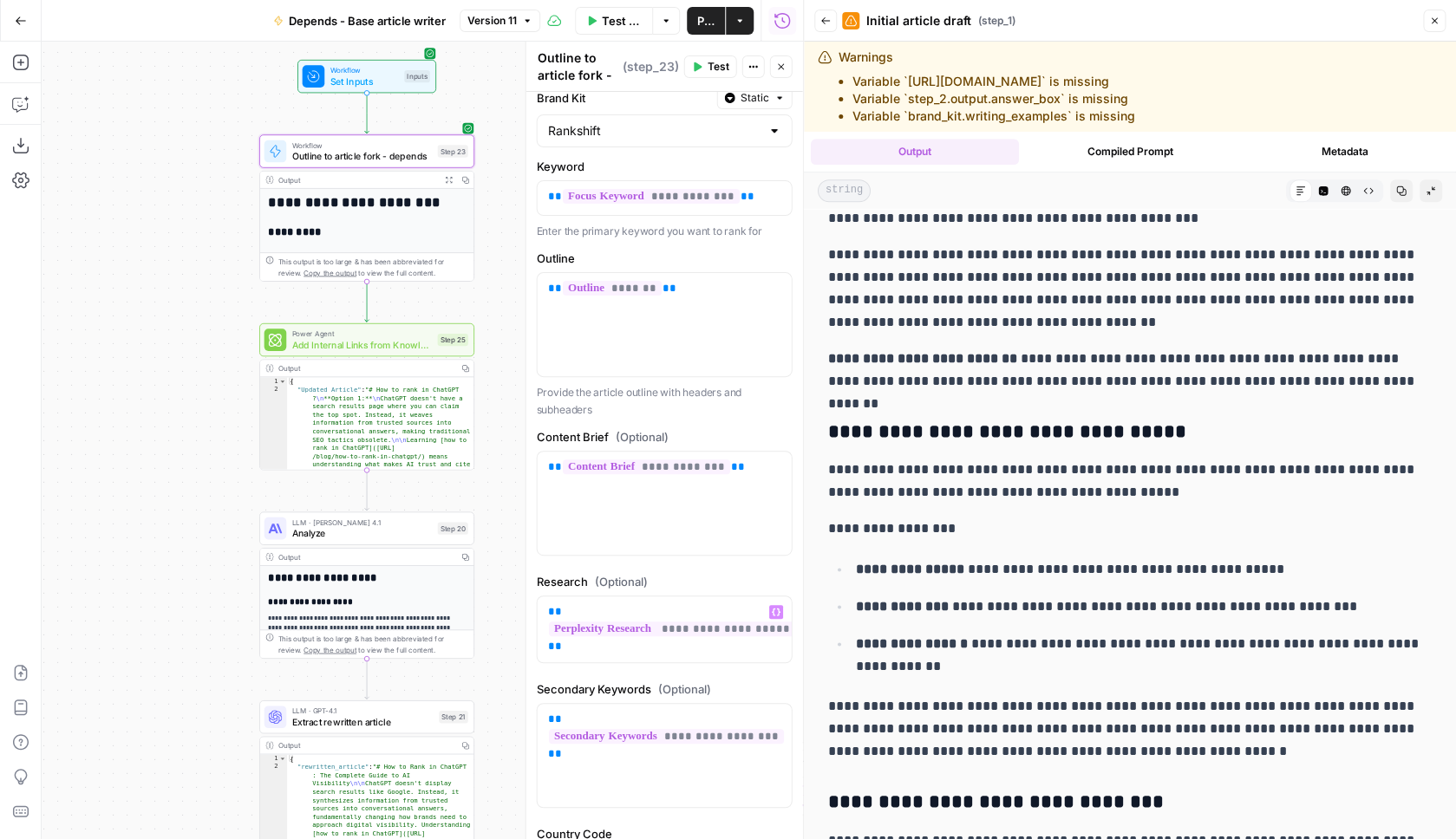
scroll to position [0, 0]
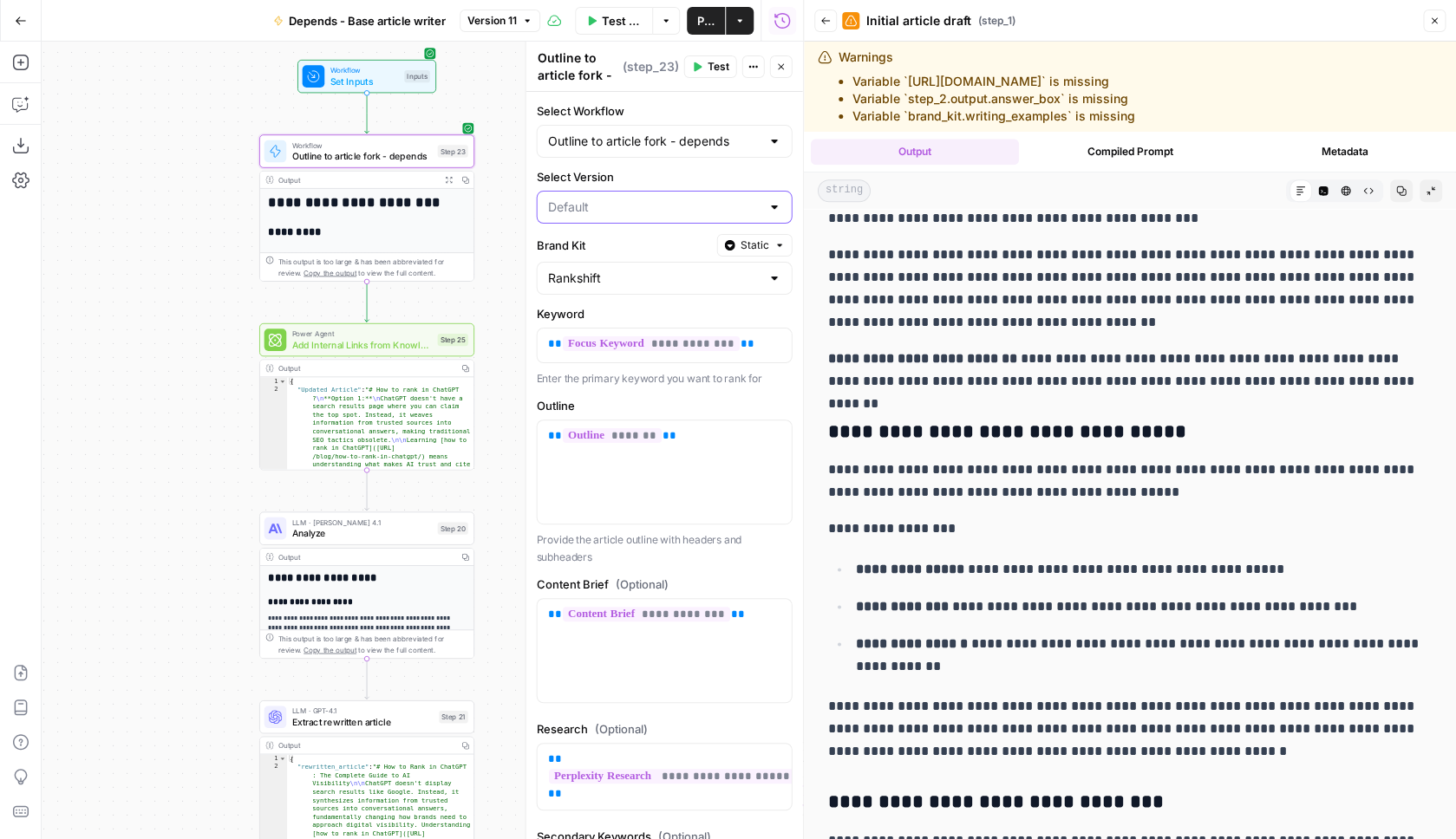
click at [700, 212] on input "Select Version" at bounding box center [654, 206] width 213 height 17
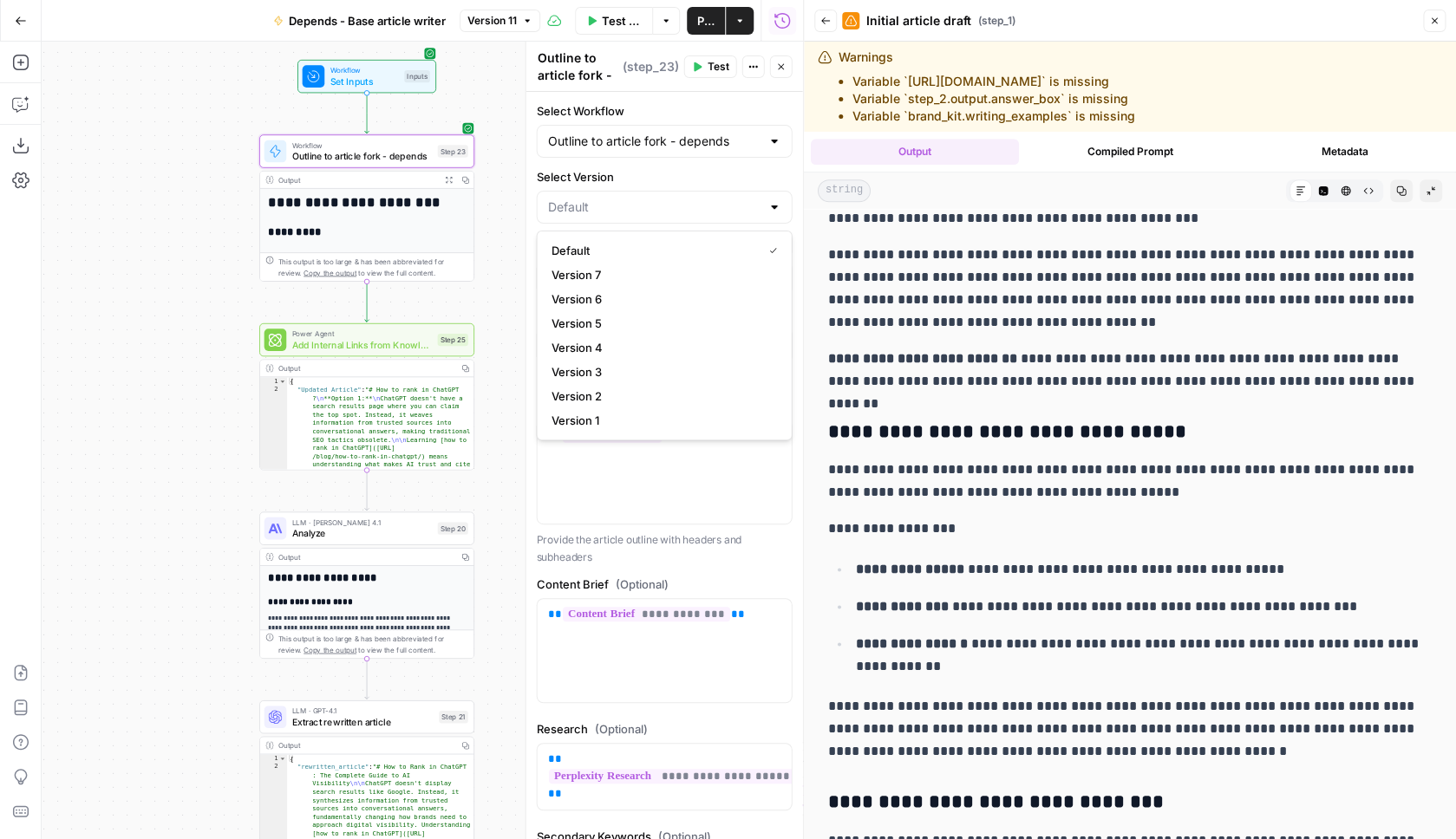
type input "Default"
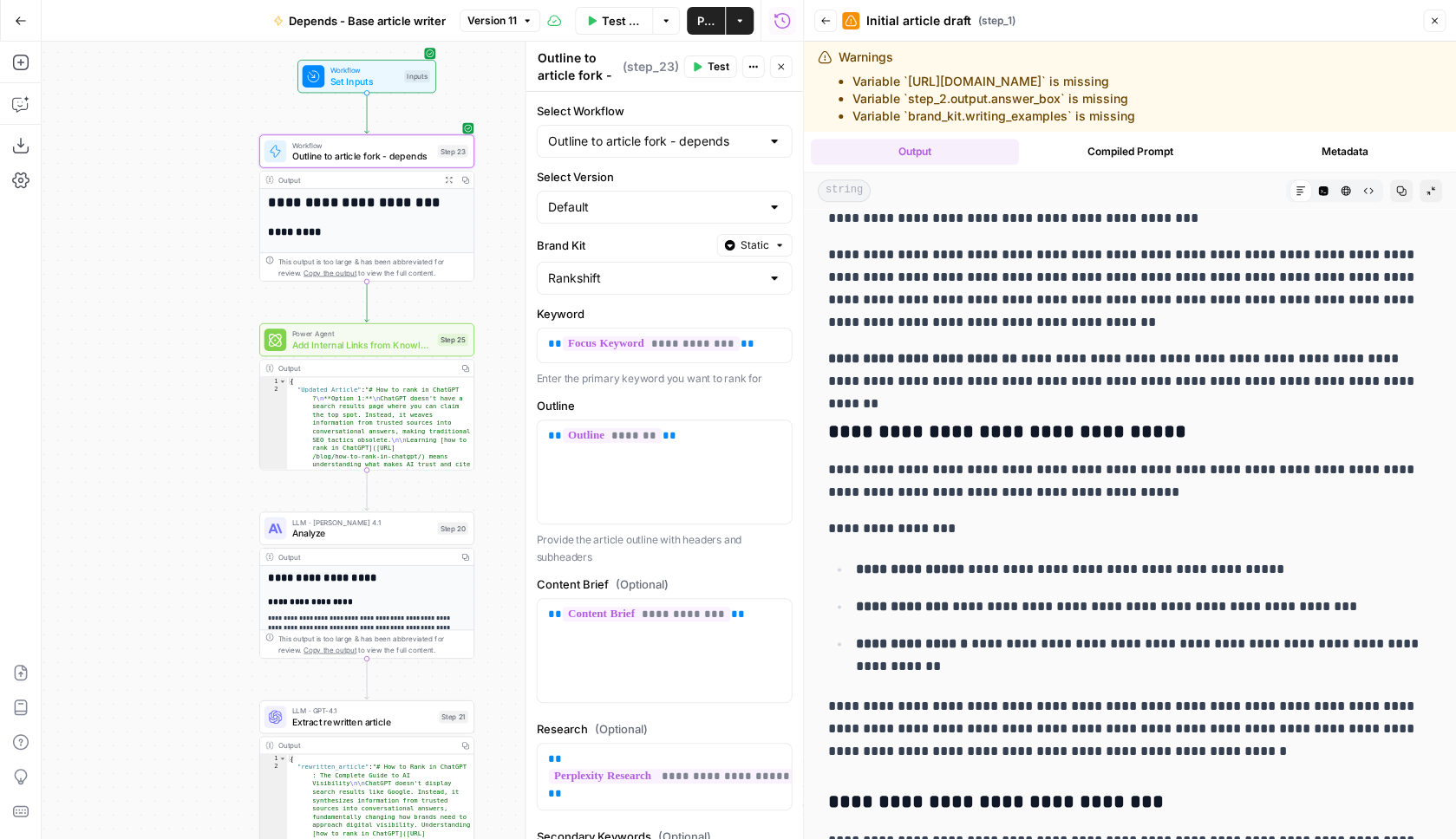
click at [700, 181] on label "Select Version" at bounding box center [664, 176] width 256 height 17
click at [700, 198] on input "Default" at bounding box center [654, 206] width 213 height 17
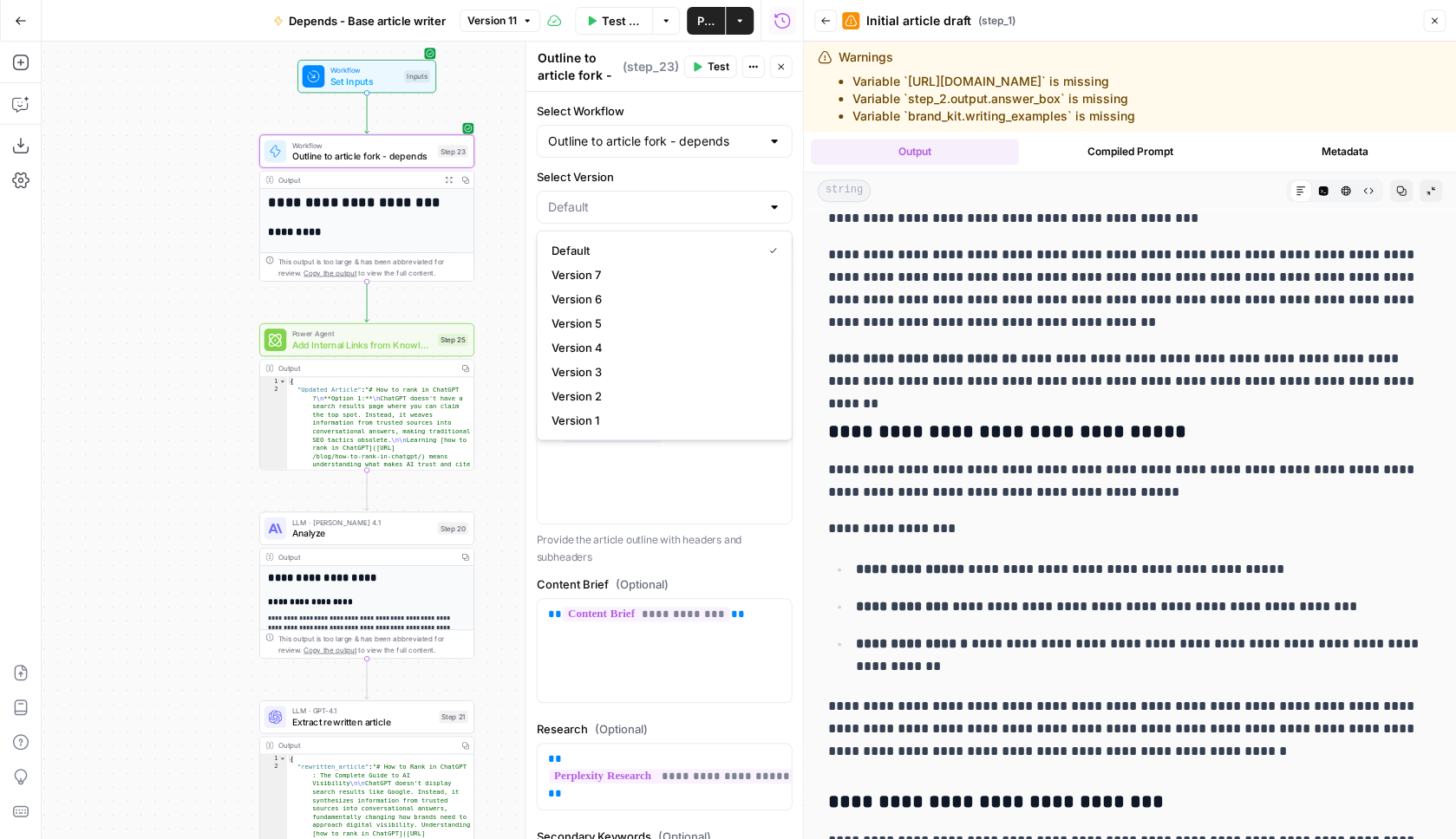
type input "Default"
click at [700, 181] on label "Select Version" at bounding box center [664, 176] width 256 height 17
click at [700, 198] on input "Default" at bounding box center [654, 206] width 213 height 17
type input "Default"
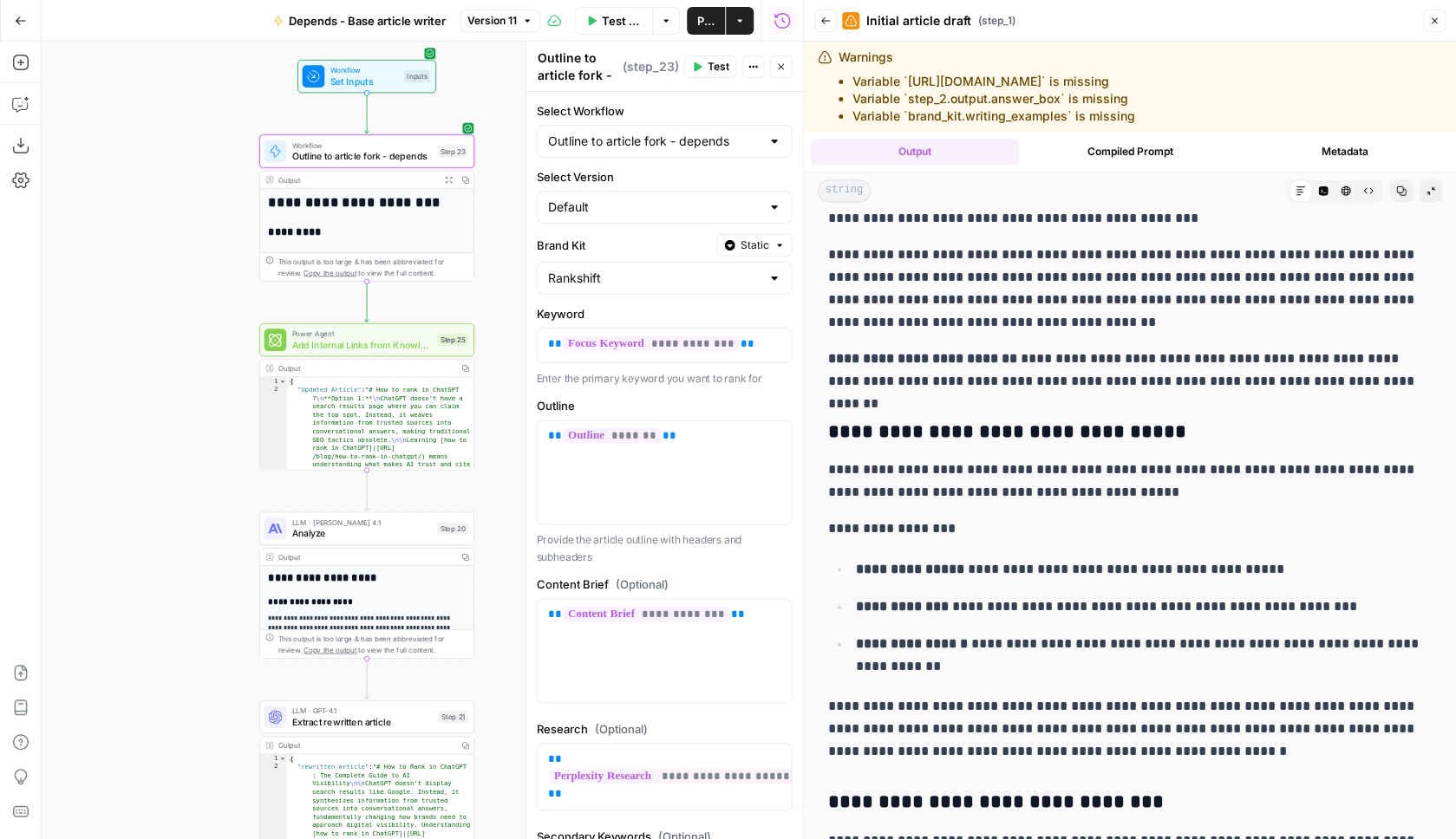
click at [1074, 230] on p "**********" at bounding box center [1130, 206] width 604 height 45
click at [819, 18] on button "Back" at bounding box center [826, 20] width 23 height 23
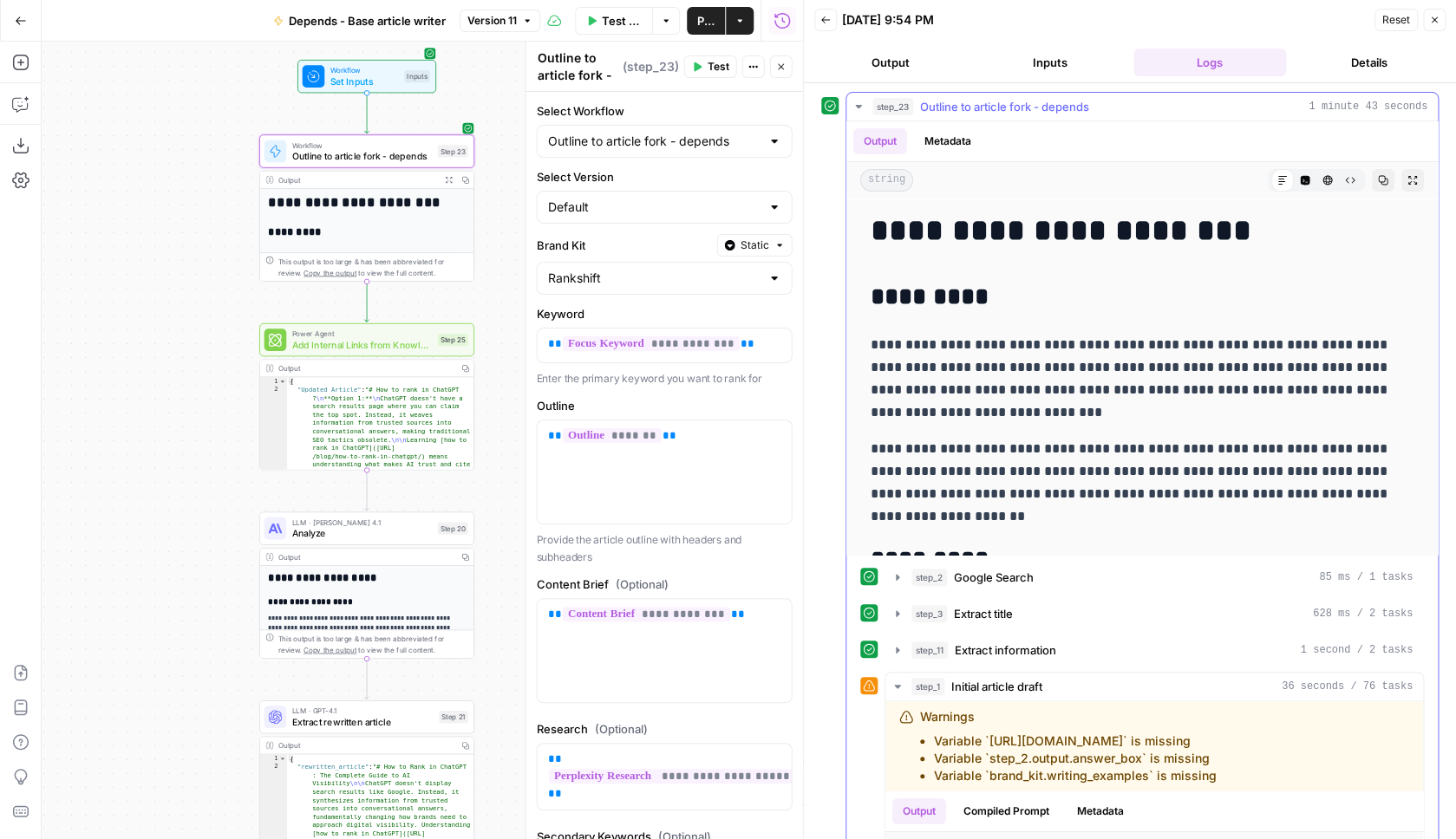
click at [1128, 94] on button "step_23 Outline to article fork - depends 1 minute 43 seconds" at bounding box center [1142, 106] width 592 height 28
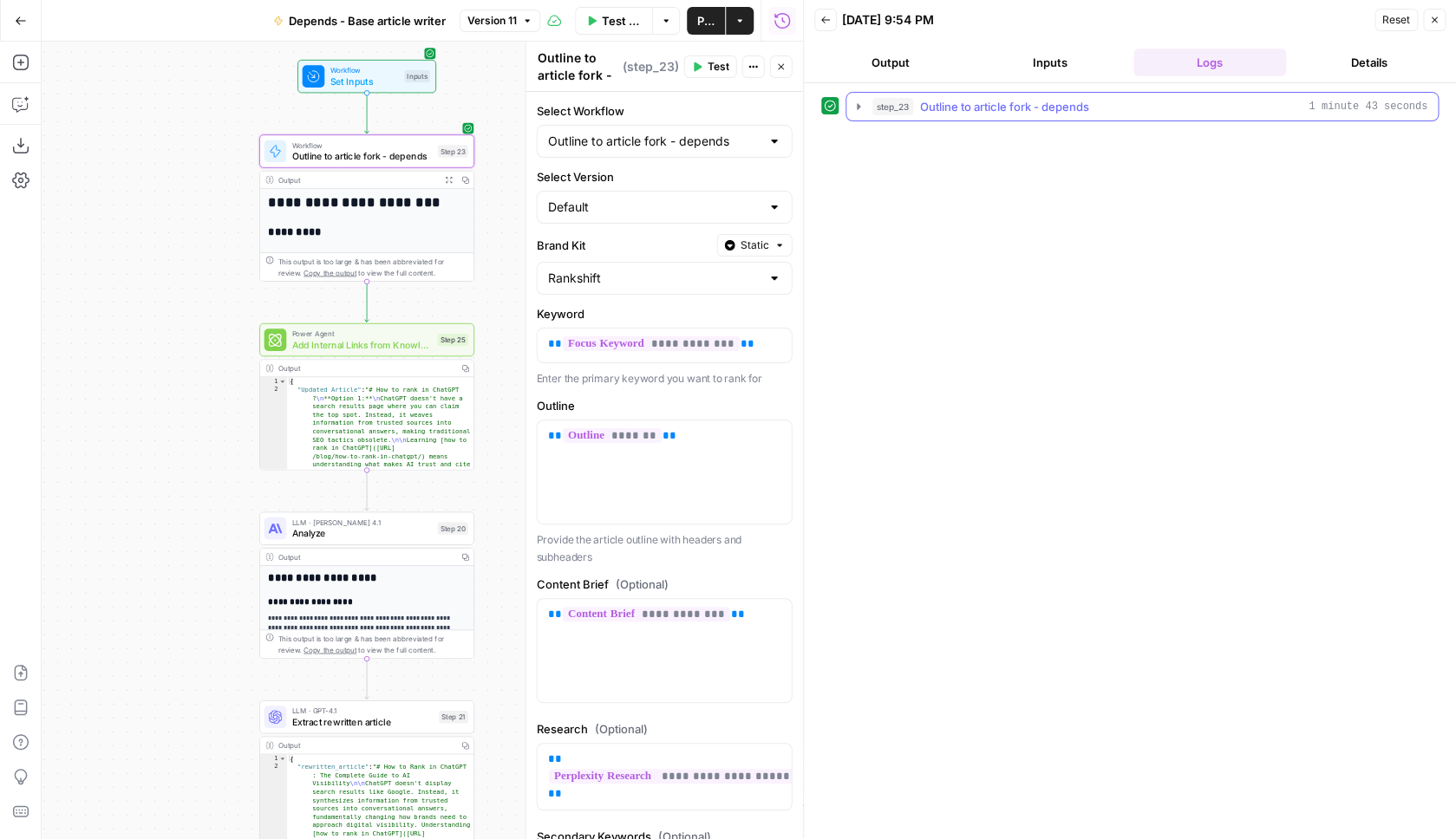
click at [1127, 105] on div "step_23 Outline to article fork - depends 1 minute 43 seconds" at bounding box center [1150, 106] width 555 height 17
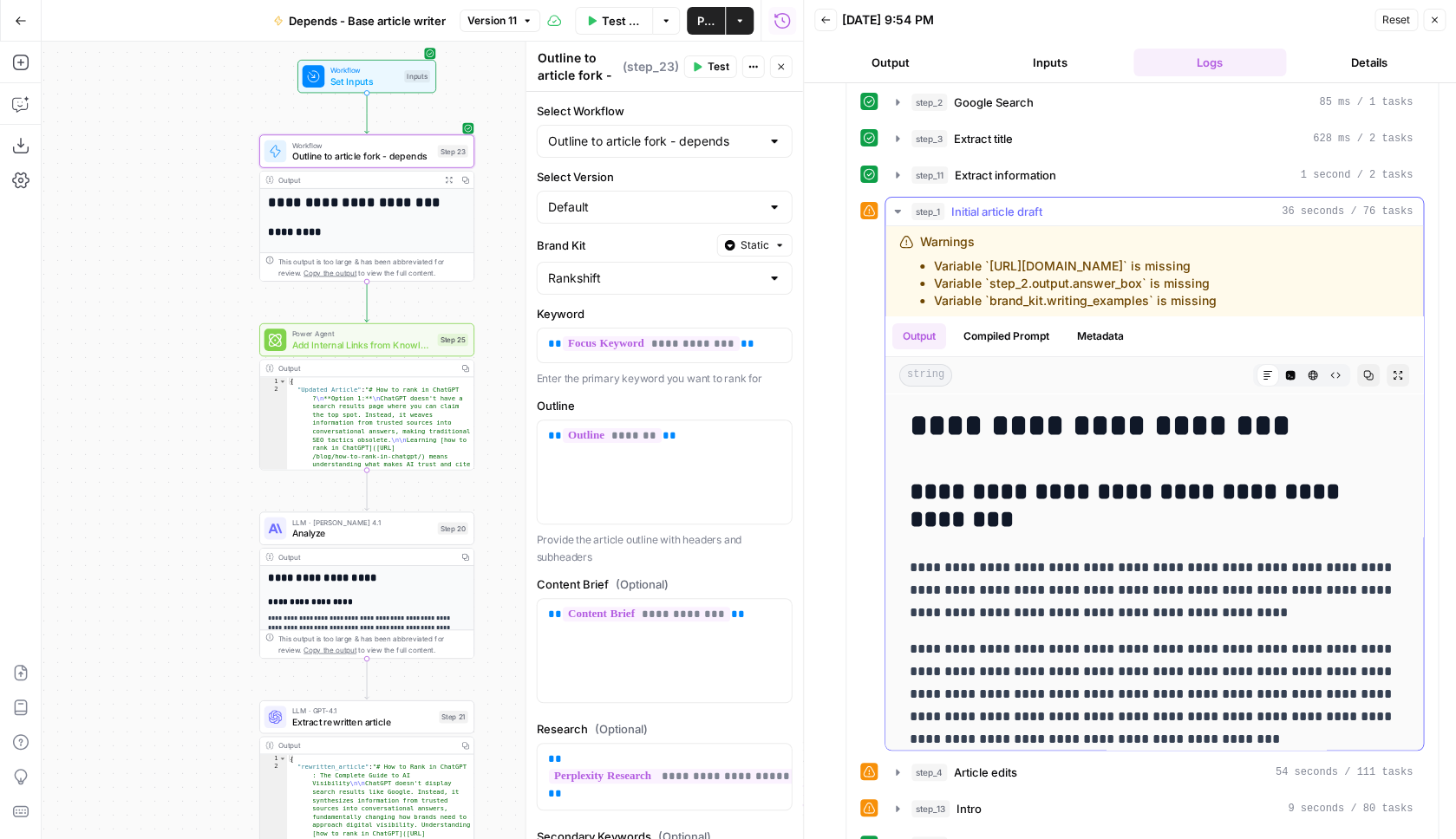
scroll to position [548, 0]
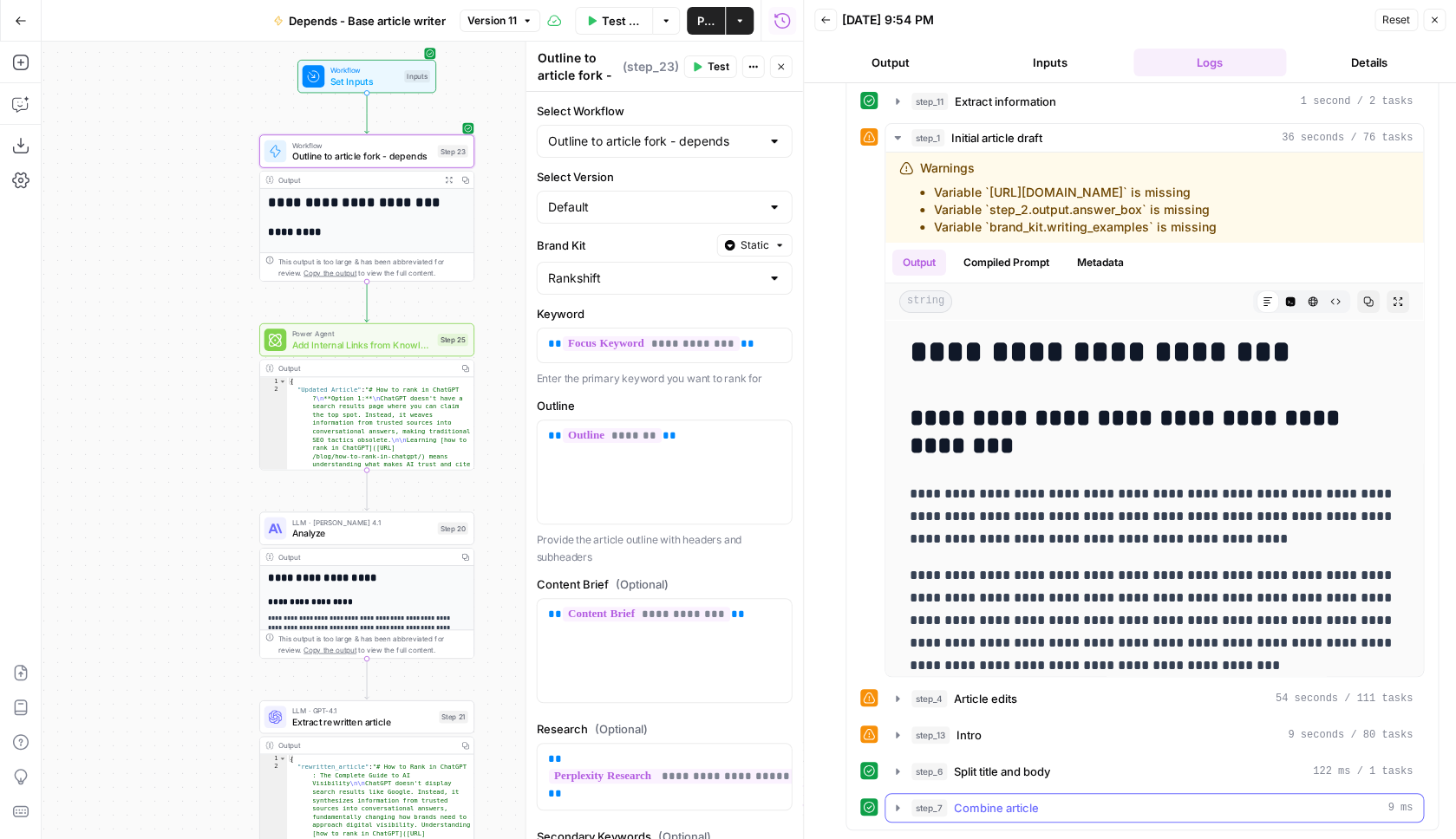
click at [1036, 809] on span "Combine article" at bounding box center [996, 808] width 85 height 17
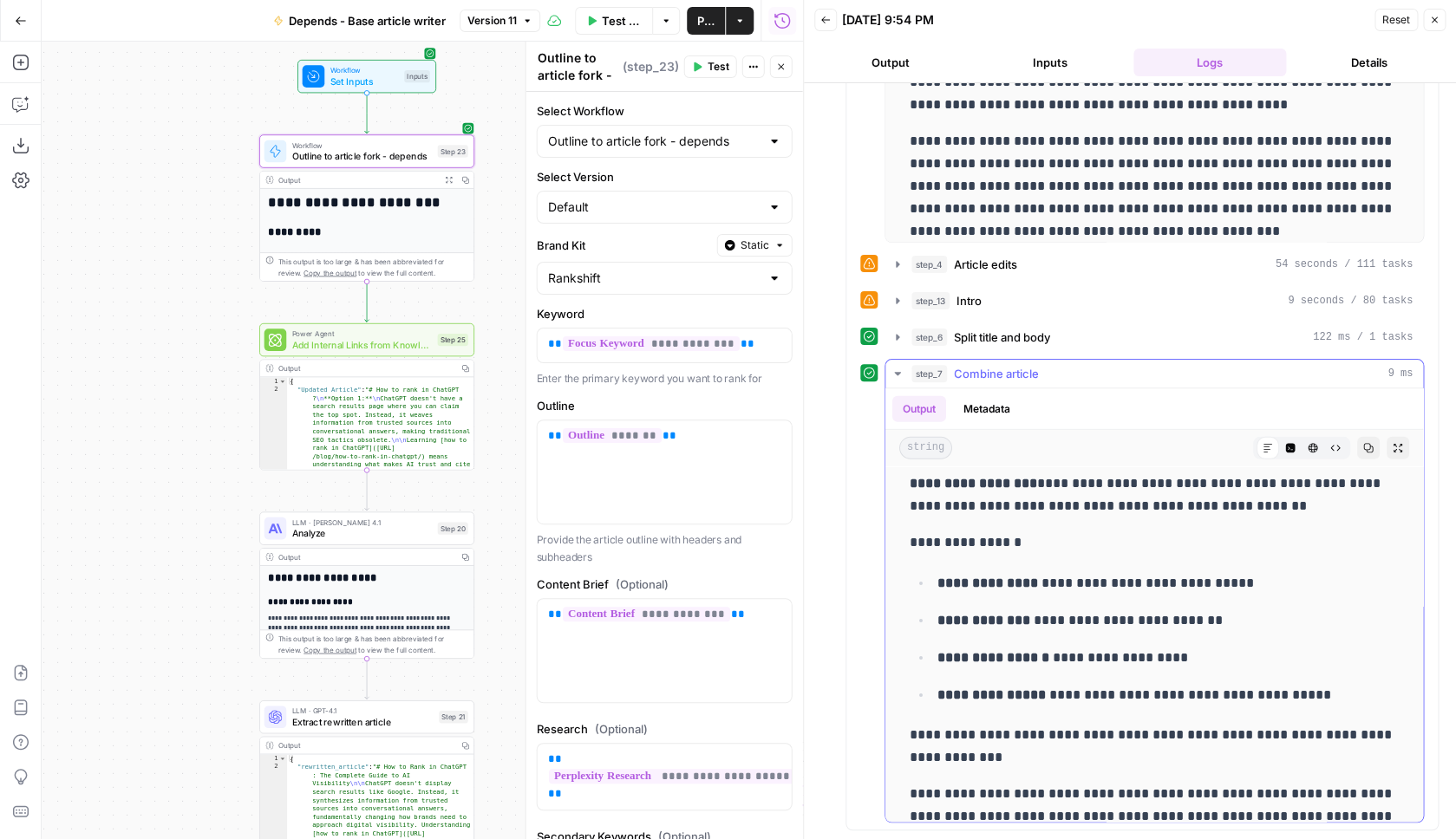
scroll to position [2412, 0]
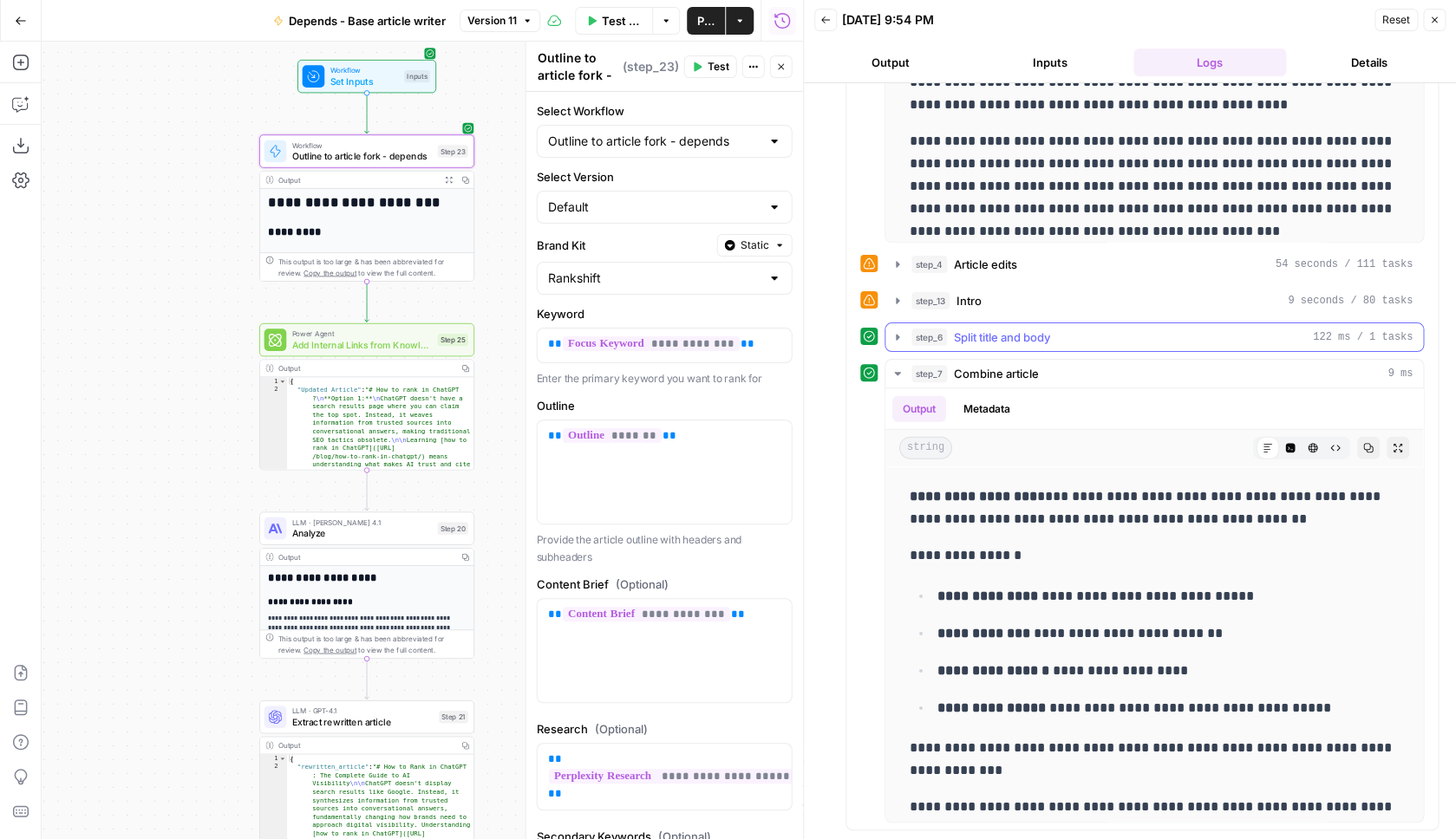
click at [1096, 334] on div "step_6 Split title and body 122 ms / 1 tasks" at bounding box center [1162, 337] width 501 height 17
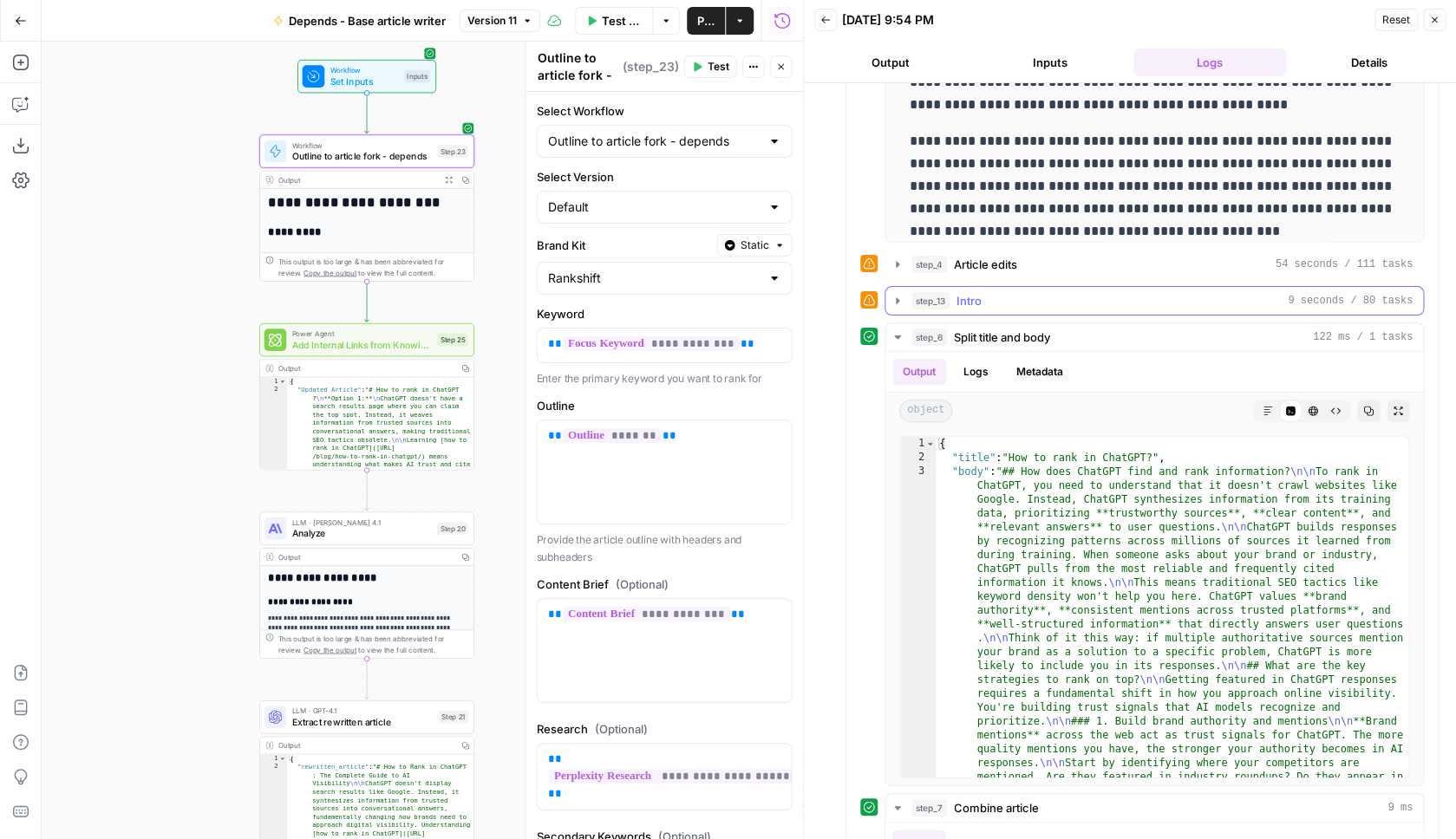
click at [1071, 305] on div "step_13 Intro 9 seconds / 80 tasks" at bounding box center [1162, 301] width 501 height 17
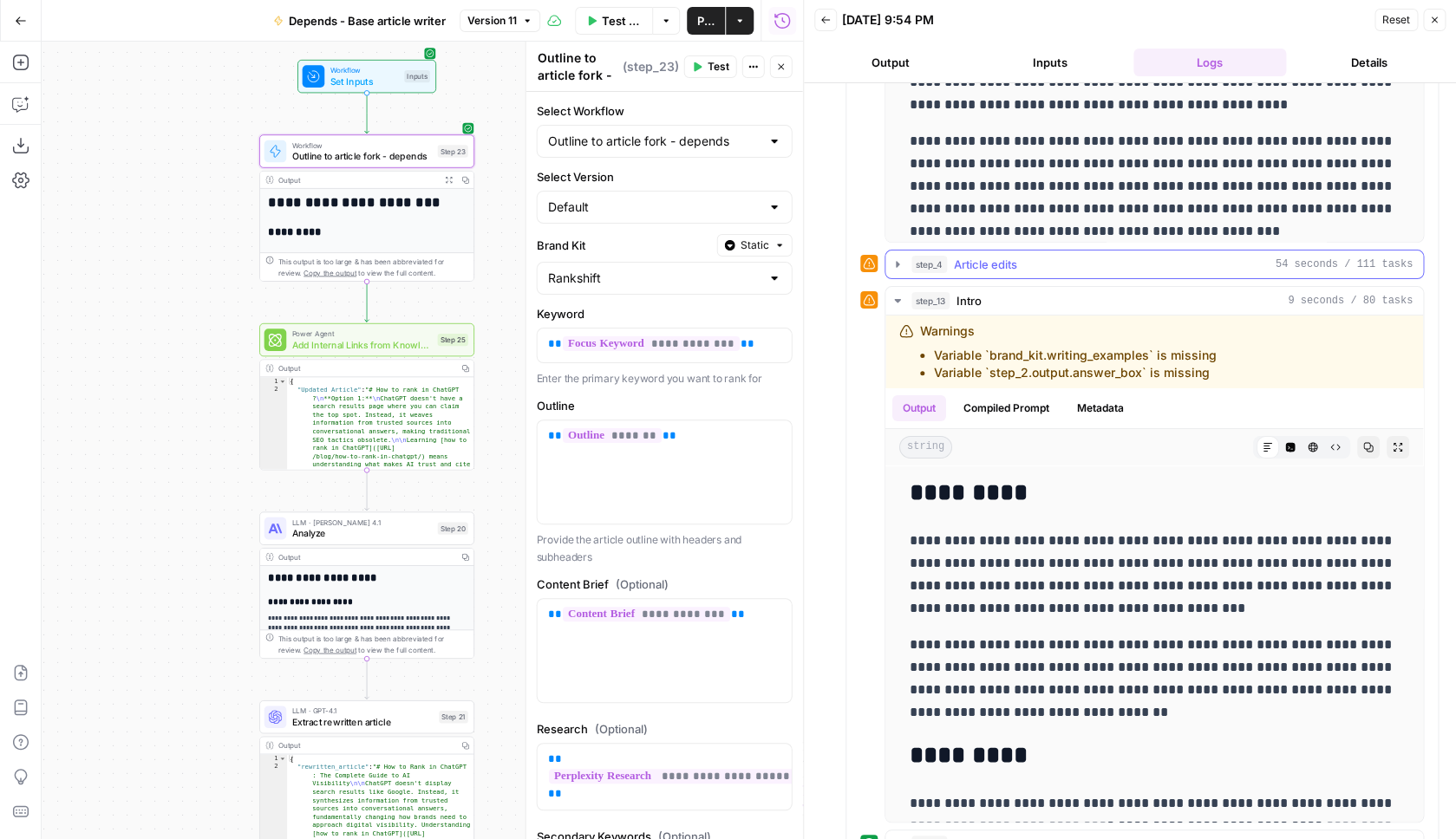
click at [1077, 267] on div "step_4 Article edits 54 seconds / 111 tasks" at bounding box center [1162, 264] width 501 height 17
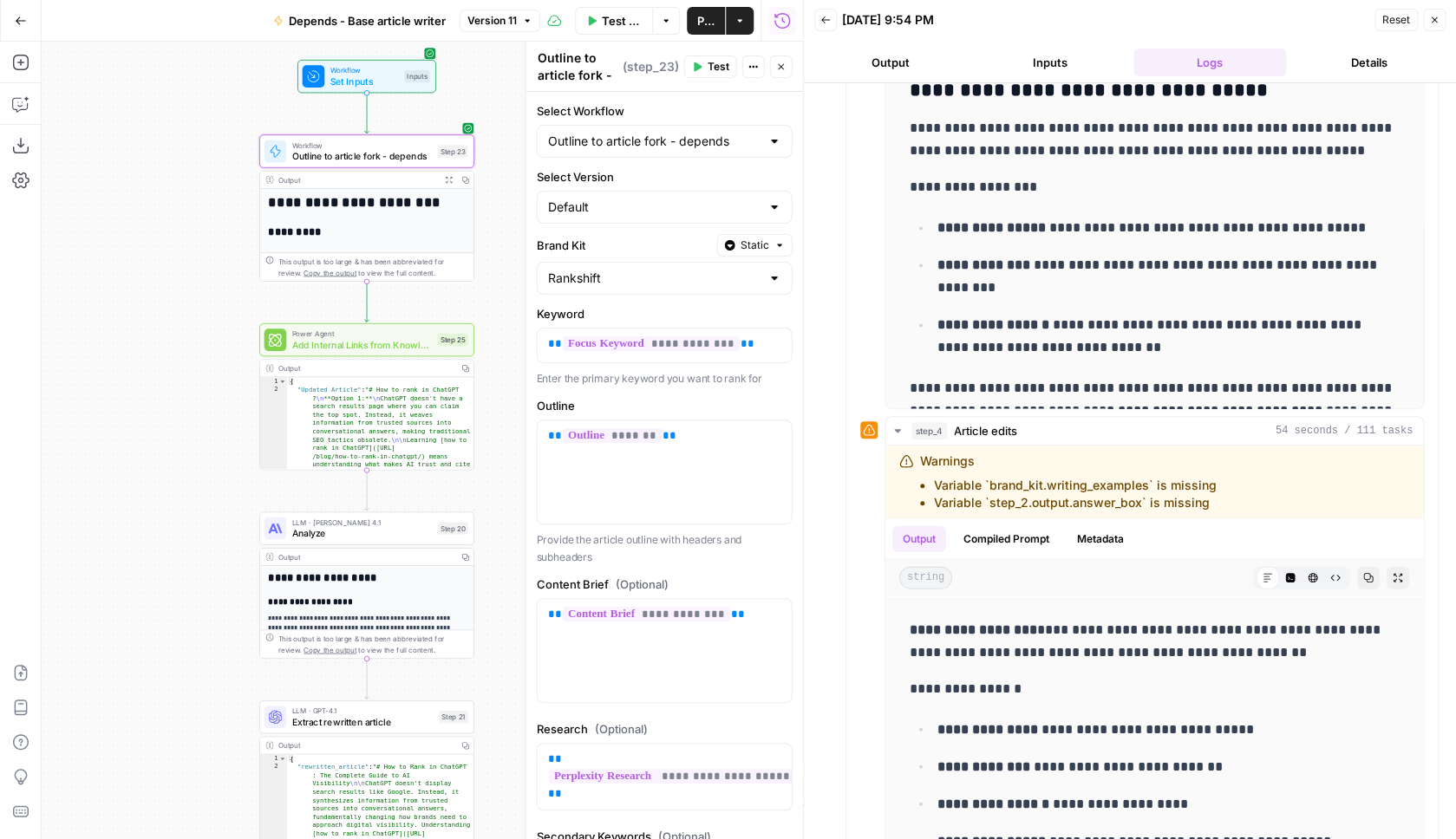
scroll to position [896, 0]
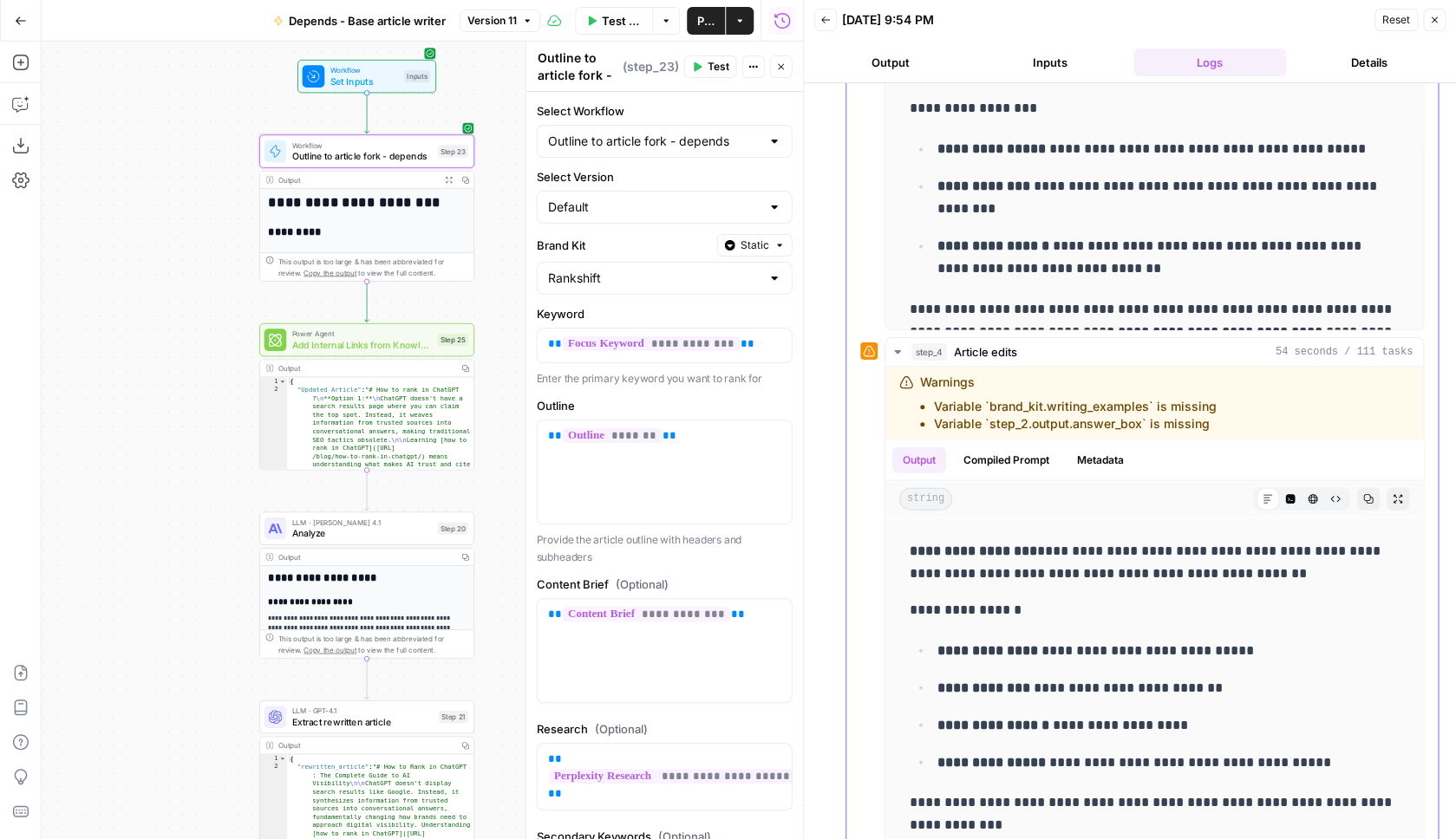
click at [872, 356] on icon at bounding box center [869, 350] width 12 height 12
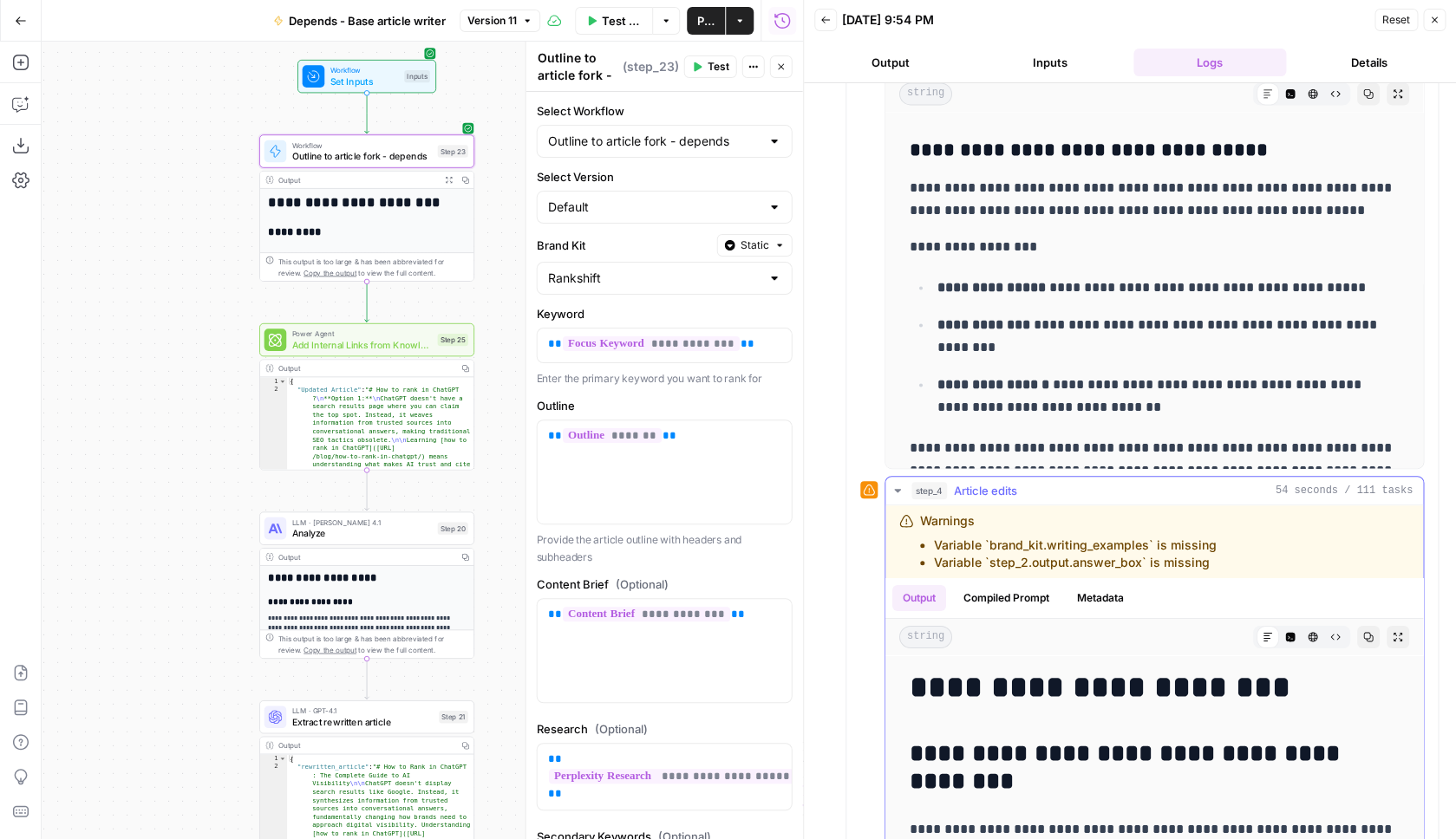
scroll to position [687, 0]
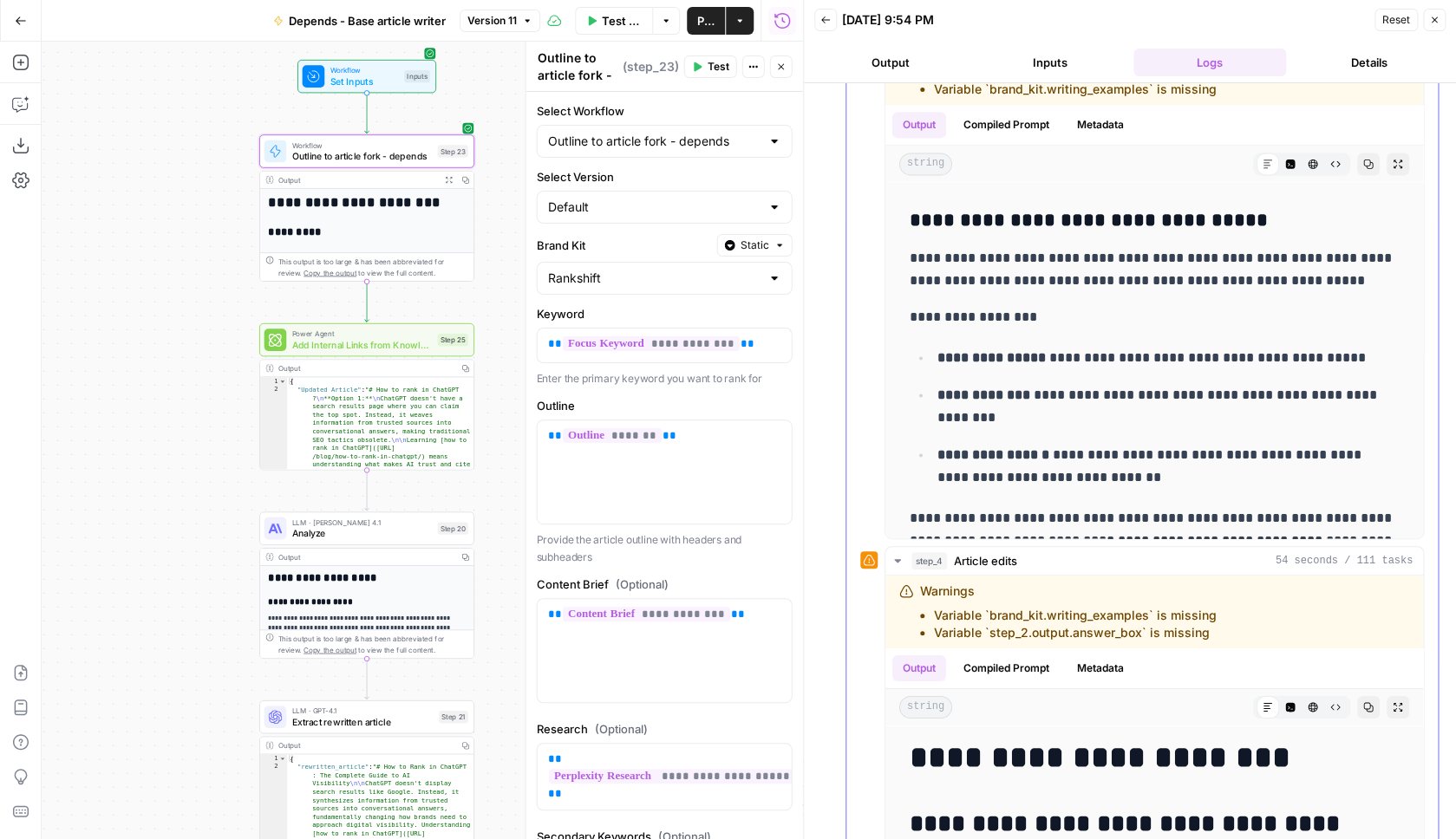
click at [861, 526] on div "**********" at bounding box center [1142, 262] width 563 height 554
click at [1062, 555] on div "step_4 Article edits 54 seconds / 111 tasks" at bounding box center [1162, 560] width 501 height 17
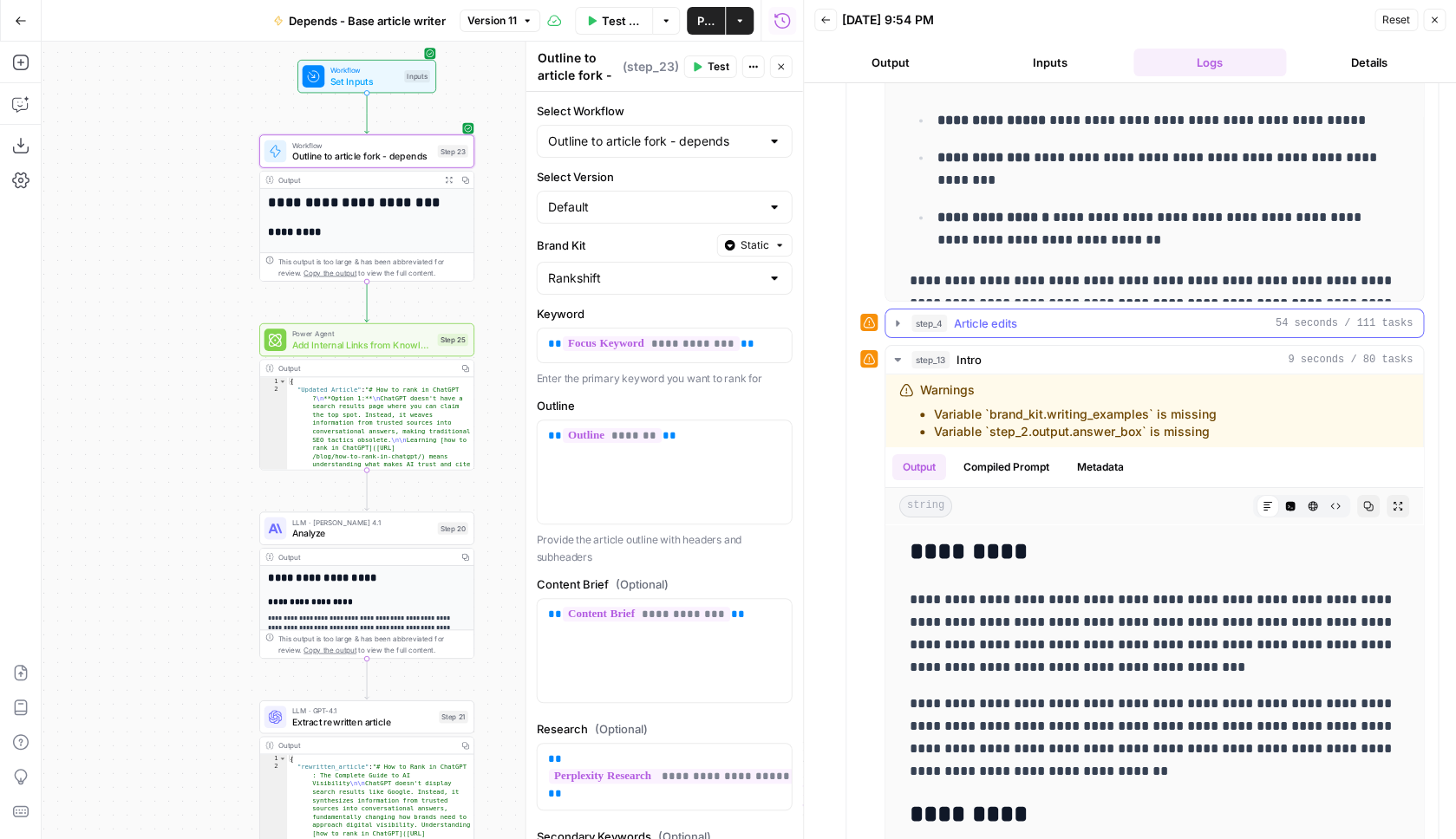
scroll to position [1000, 0]
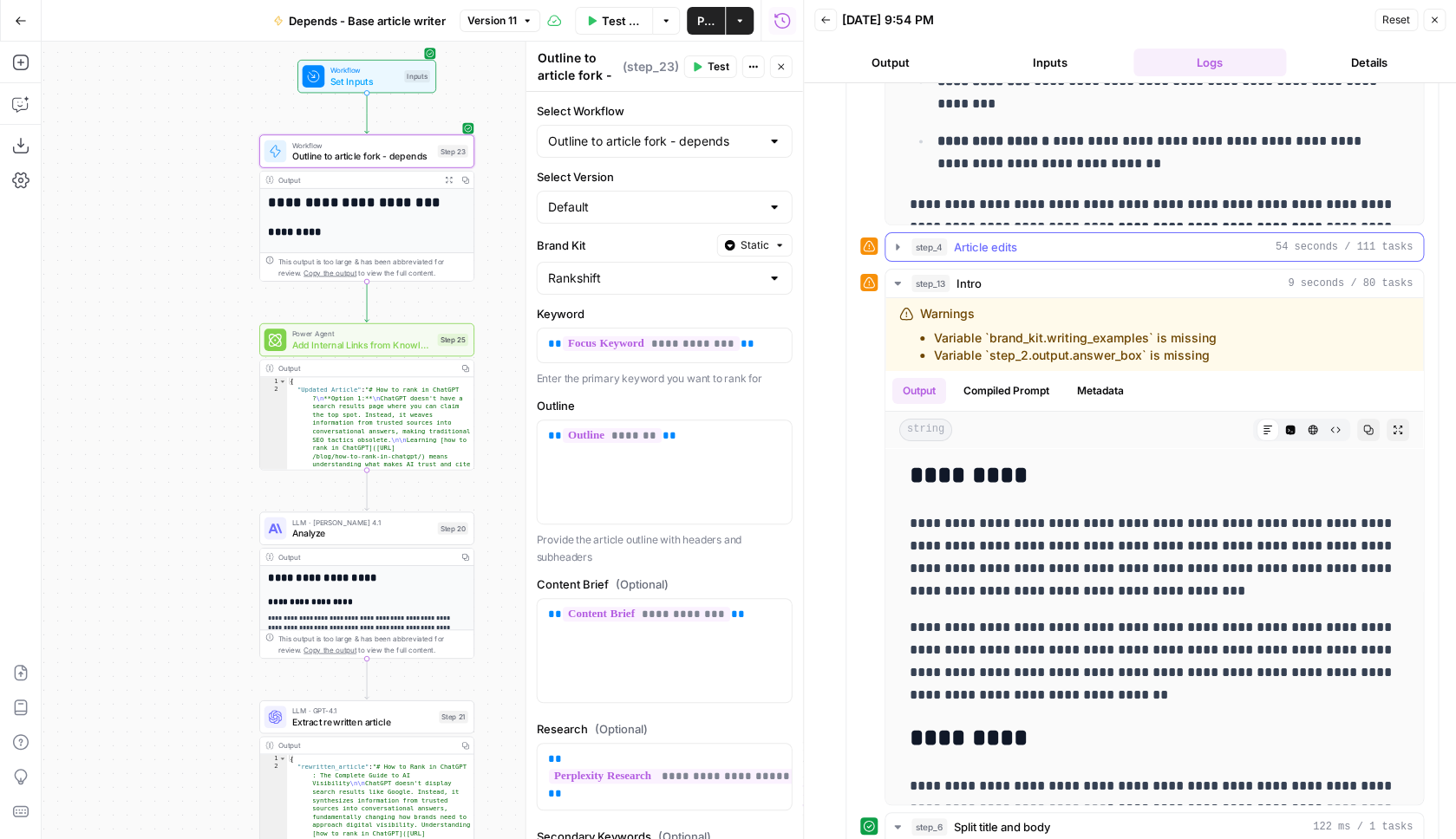
click at [1071, 253] on div "step_4 Article edits 54 seconds / 111 tasks" at bounding box center [1162, 247] width 501 height 17
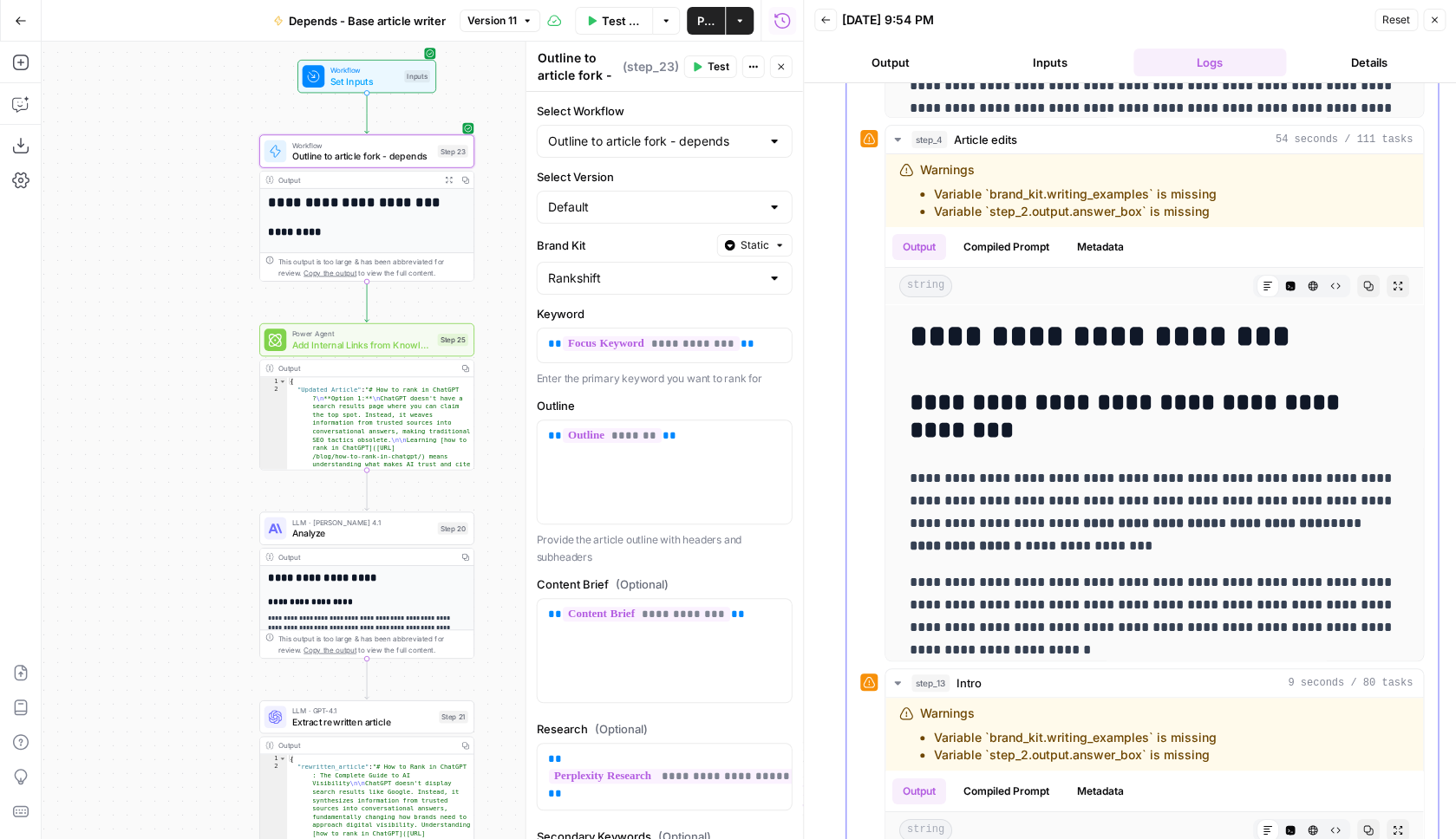
scroll to position [944, 0]
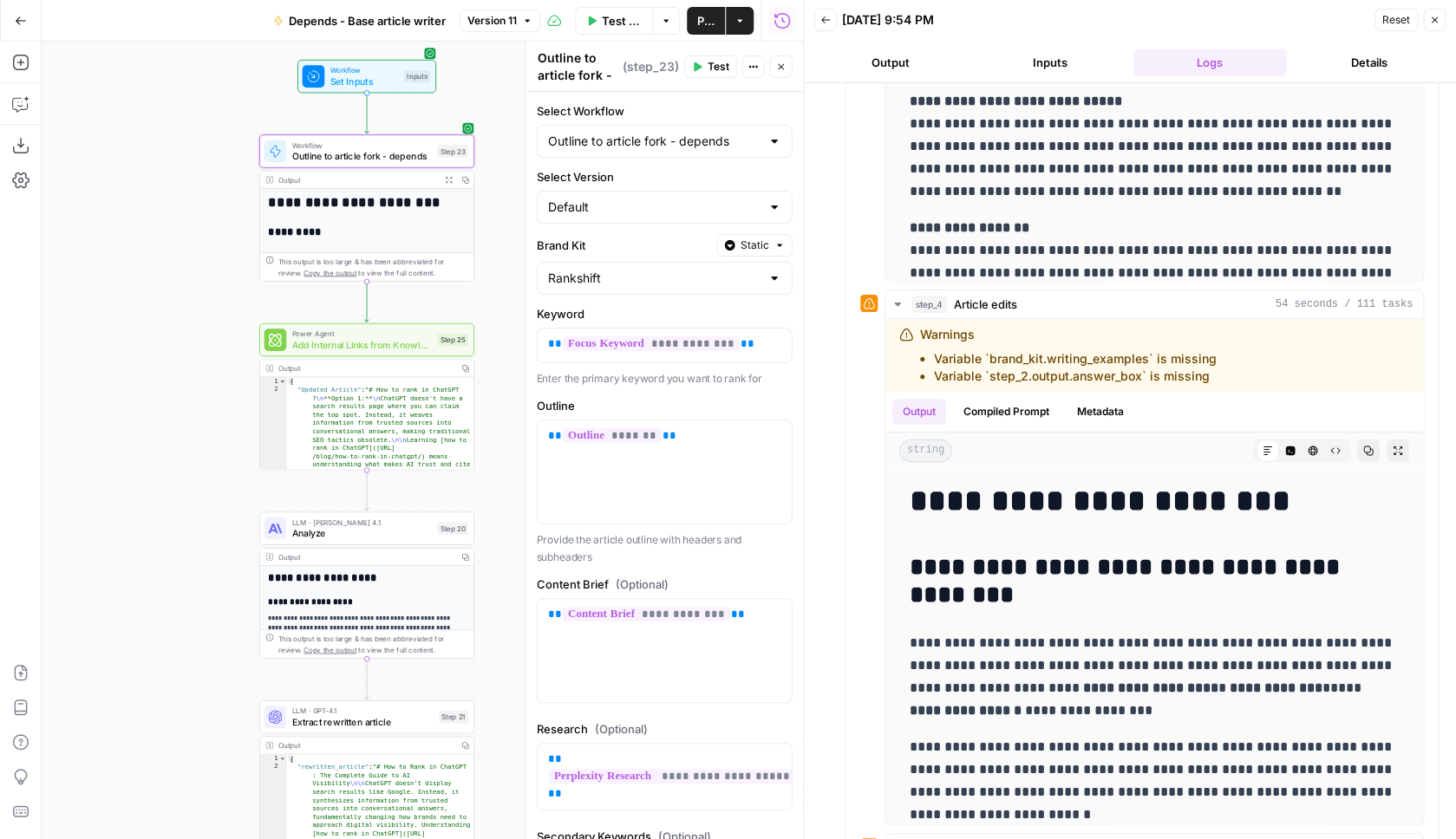
click at [427, 142] on span "Workflow" at bounding box center [362, 145] width 140 height 11
click at [372, 146] on span "Workflow" at bounding box center [362, 145] width 140 height 11
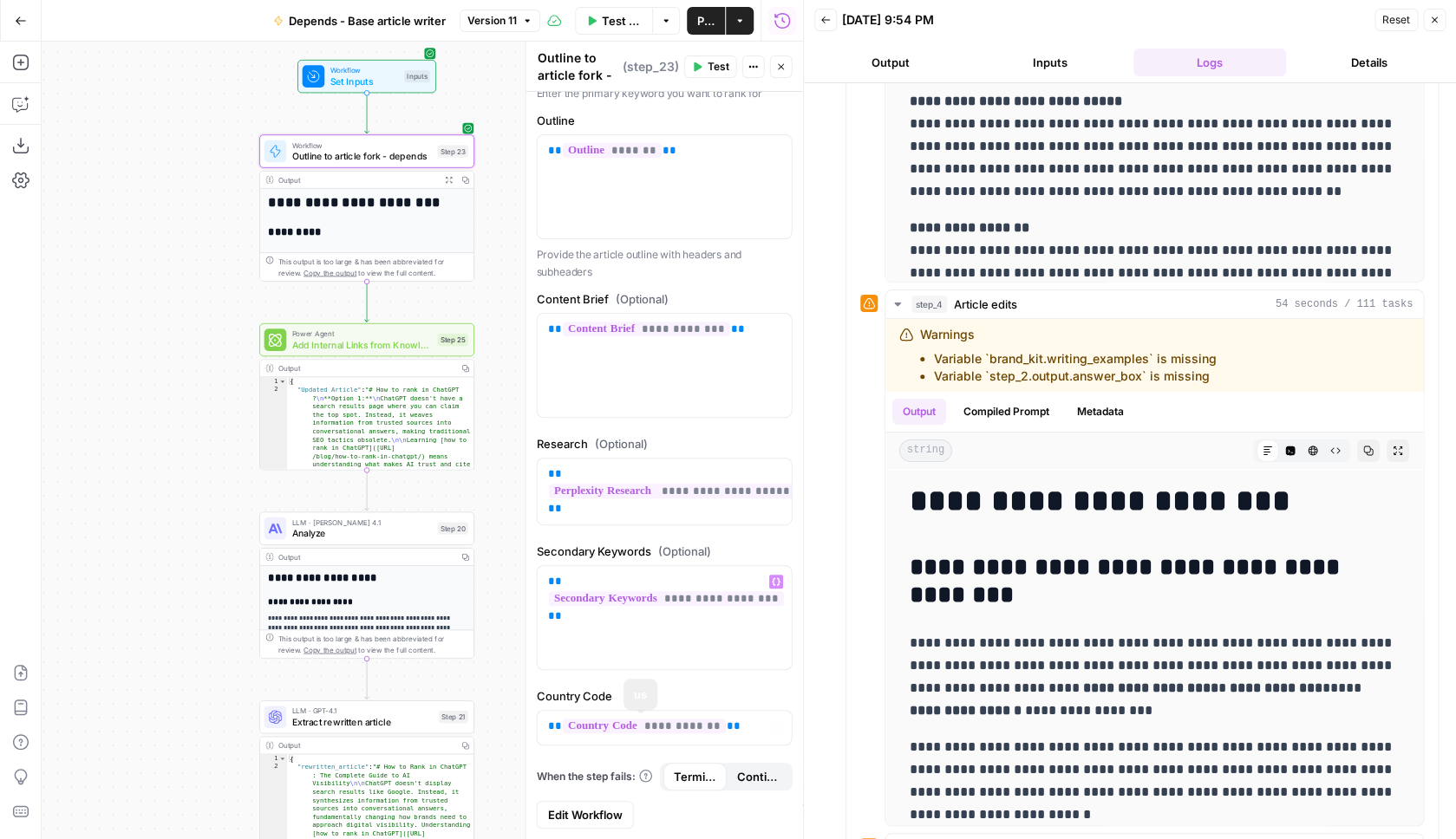
click at [595, 818] on span "Edit Workflow" at bounding box center [584, 814] width 74 height 17
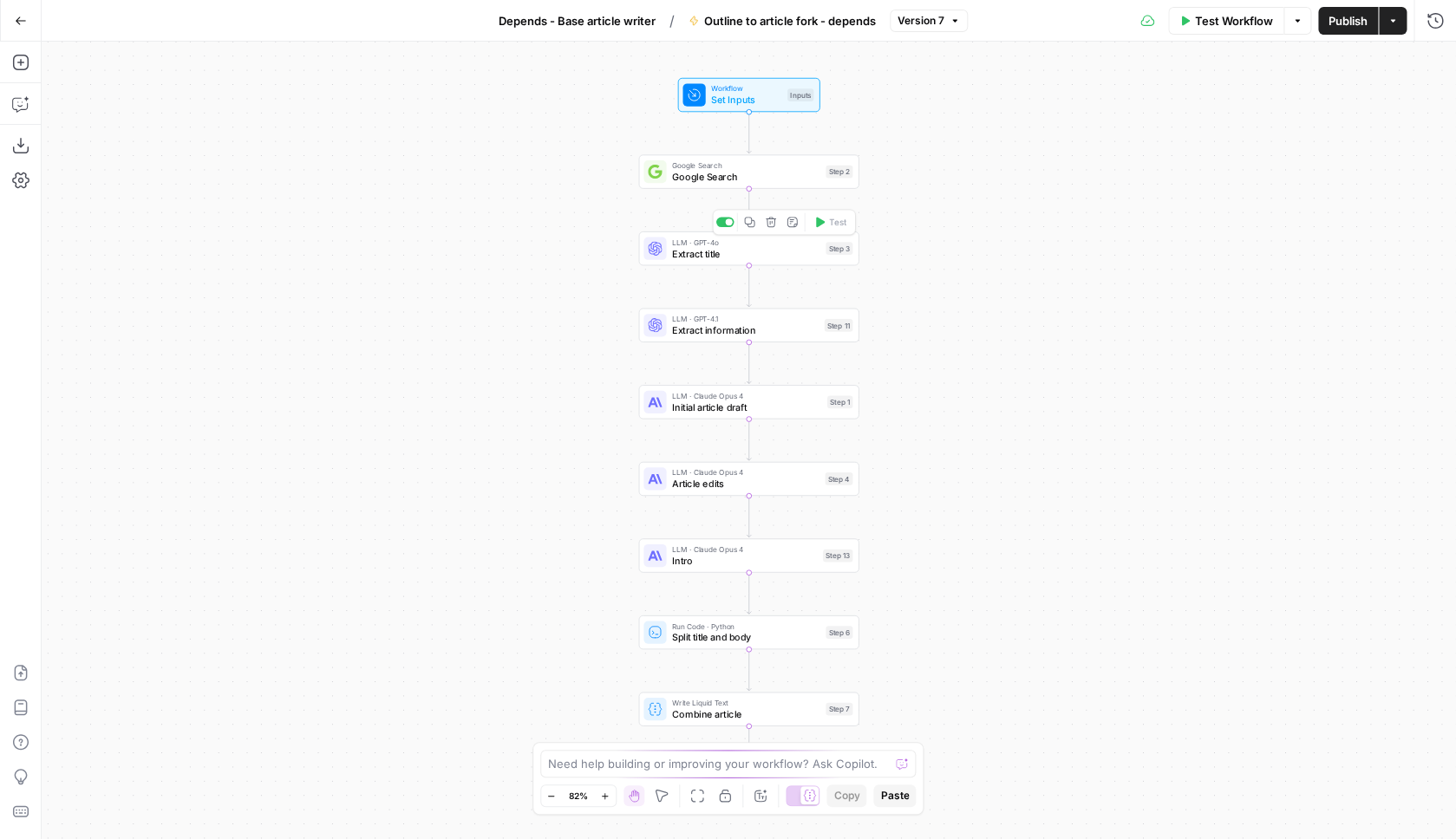
click at [737, 181] on span "Google Search" at bounding box center [747, 176] width 149 height 14
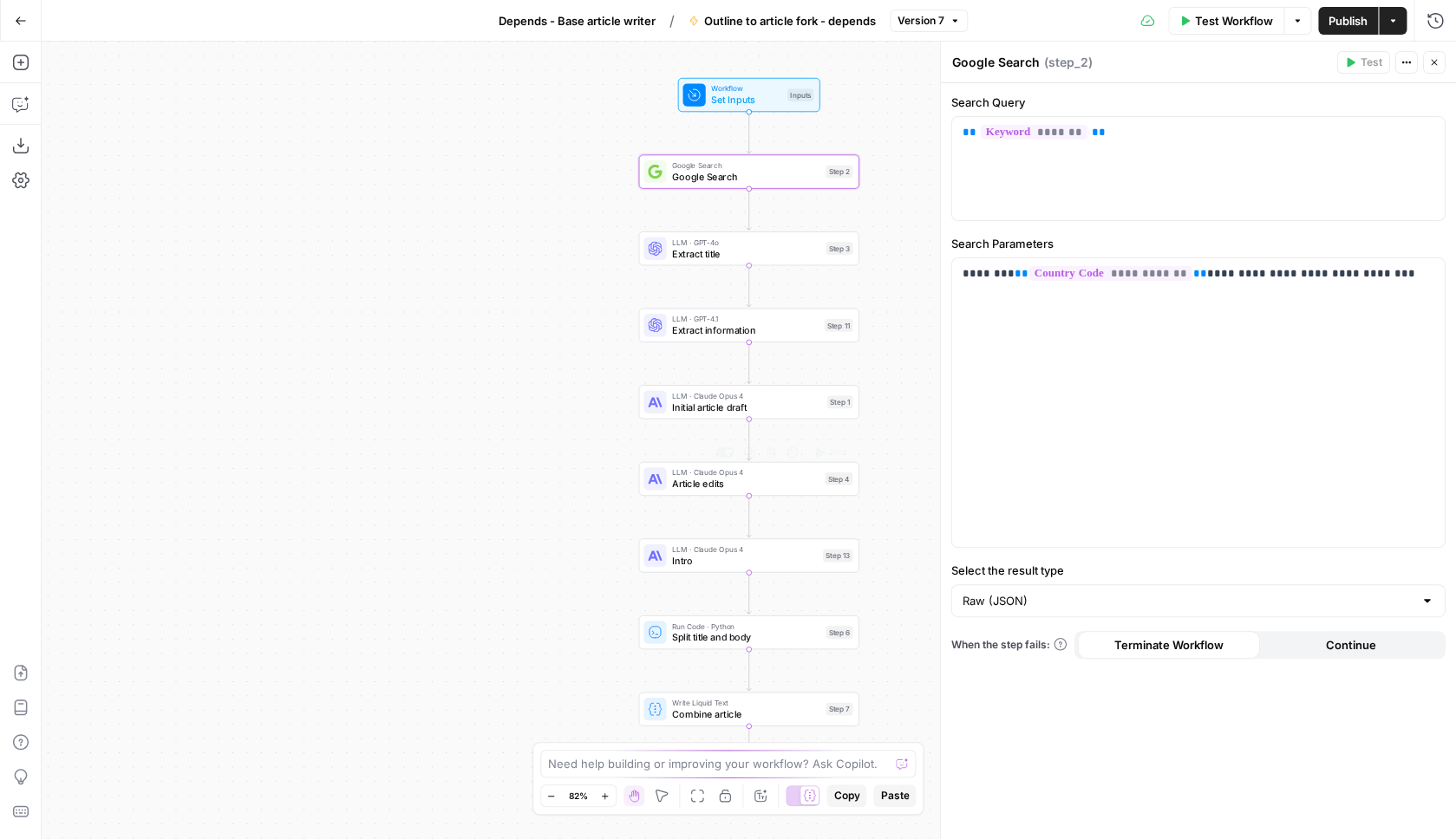
click at [758, 481] on span "Article edits" at bounding box center [746, 483] width 148 height 14
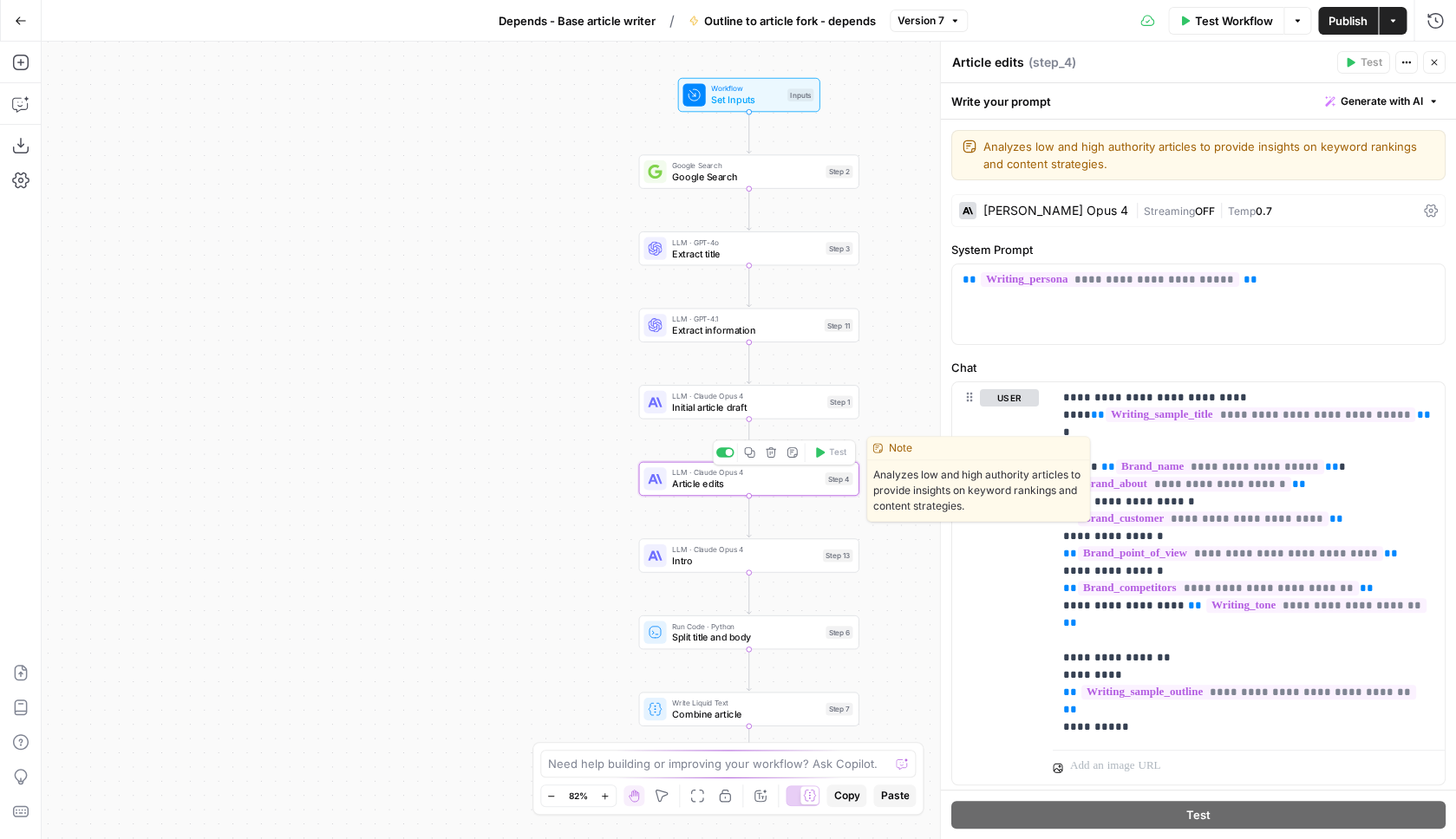
click at [723, 452] on div at bounding box center [726, 452] width 18 height 9
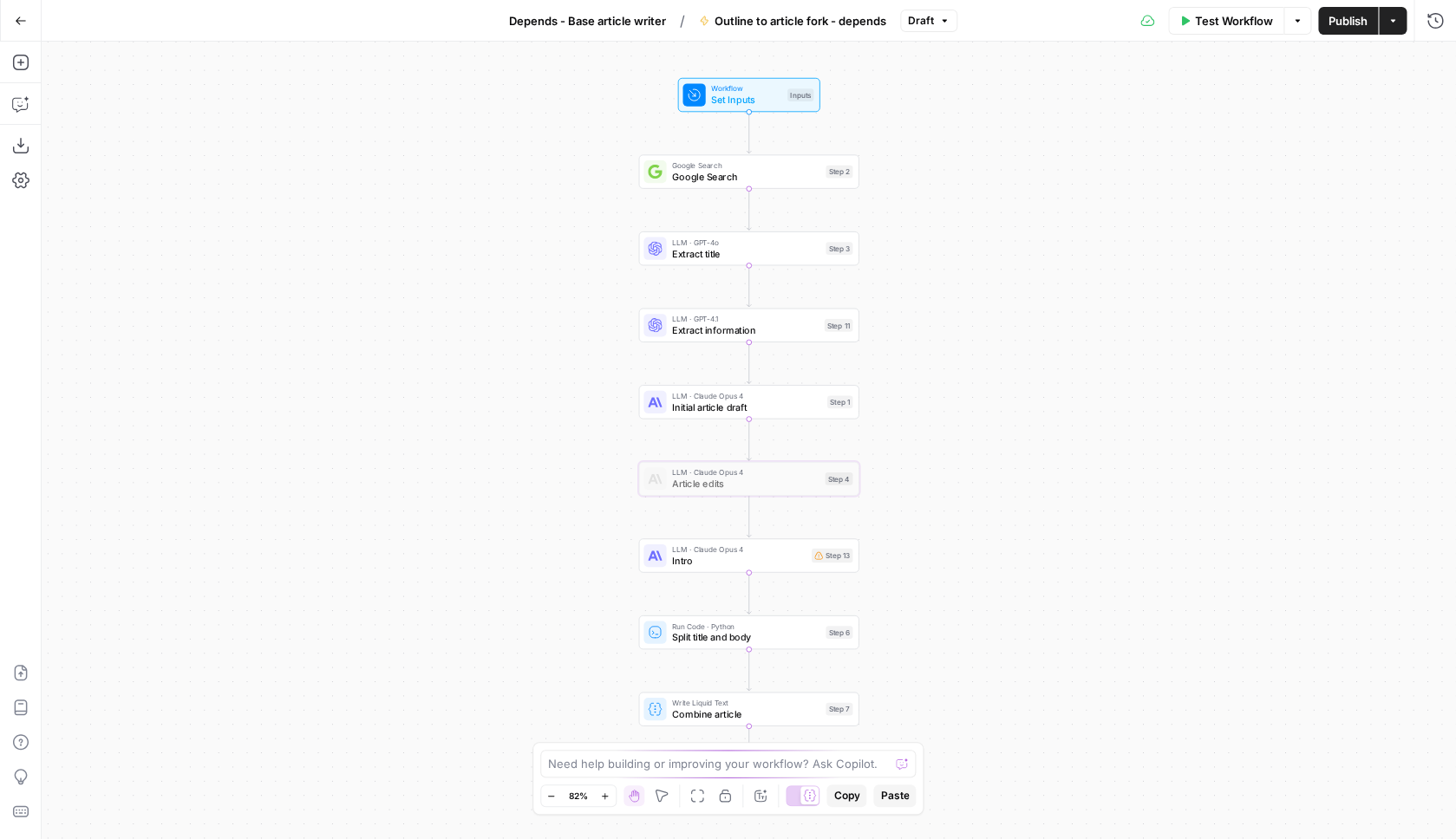
click at [752, 557] on span "Intro" at bounding box center [739, 559] width 134 height 14
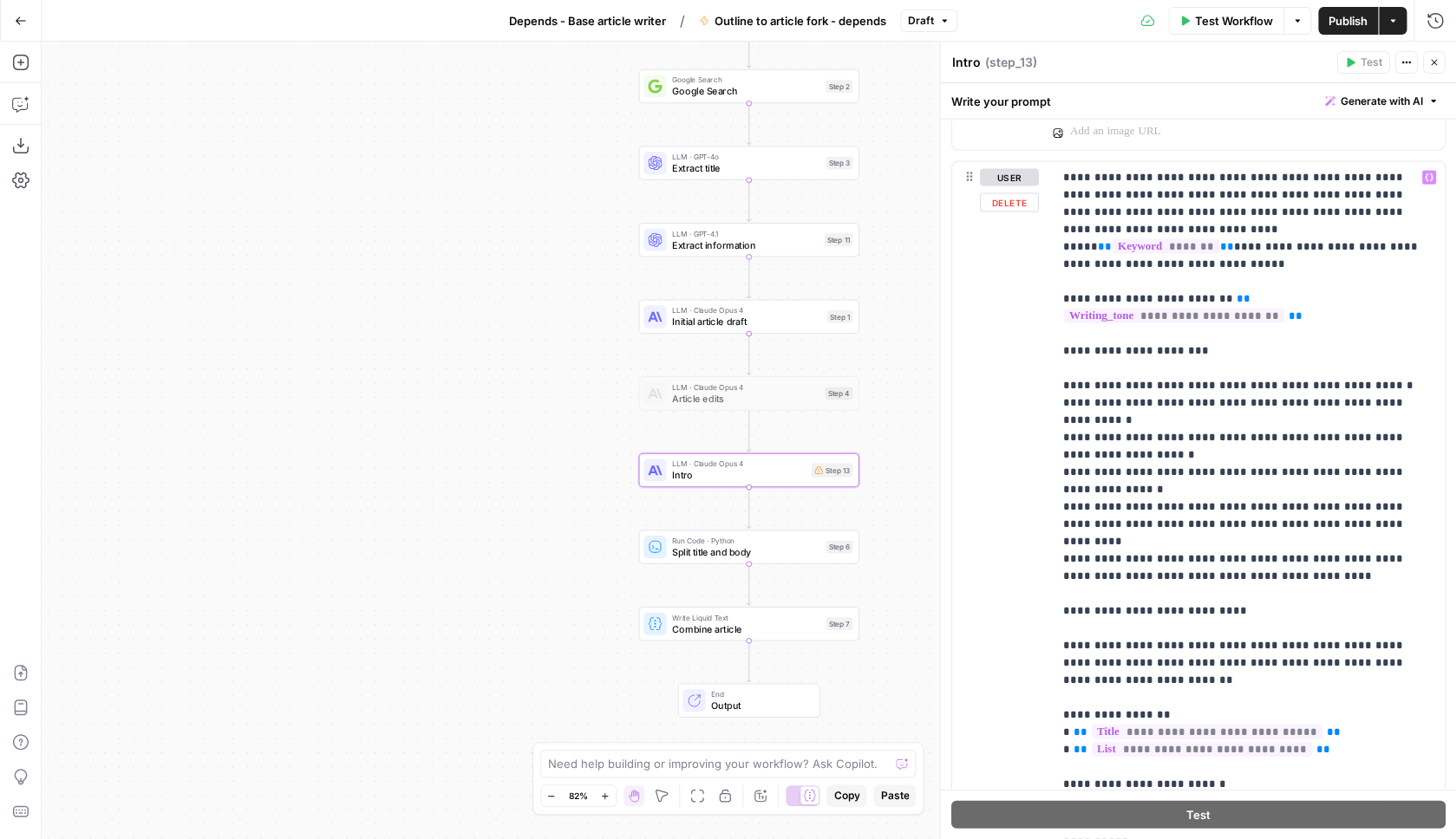
scroll to position [1621, 0]
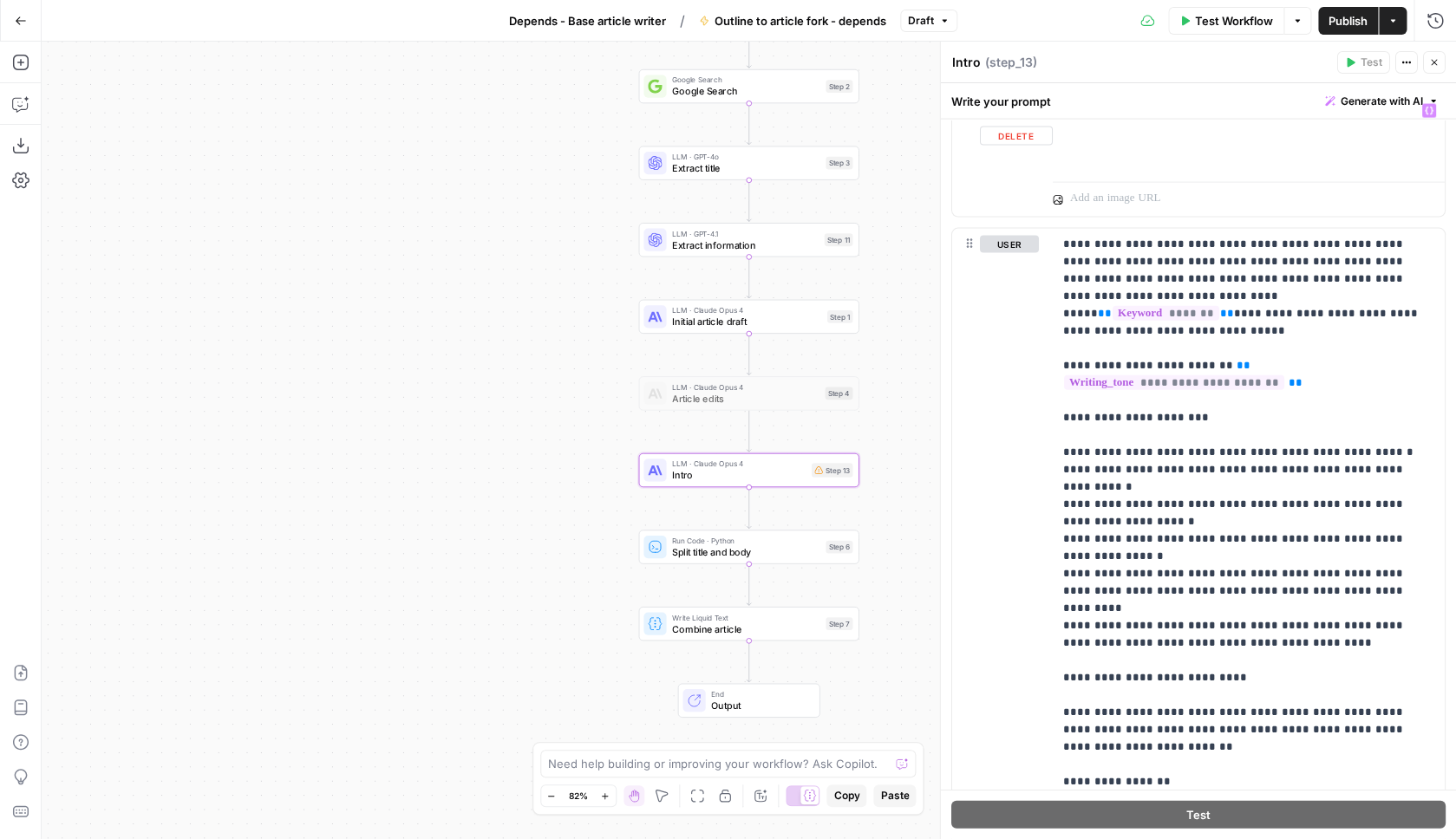
click at [1390, 100] on span "Generate with AI" at bounding box center [1382, 101] width 83 height 16
click at [1361, 145] on span "Generate" at bounding box center [1354, 139] width 138 height 17
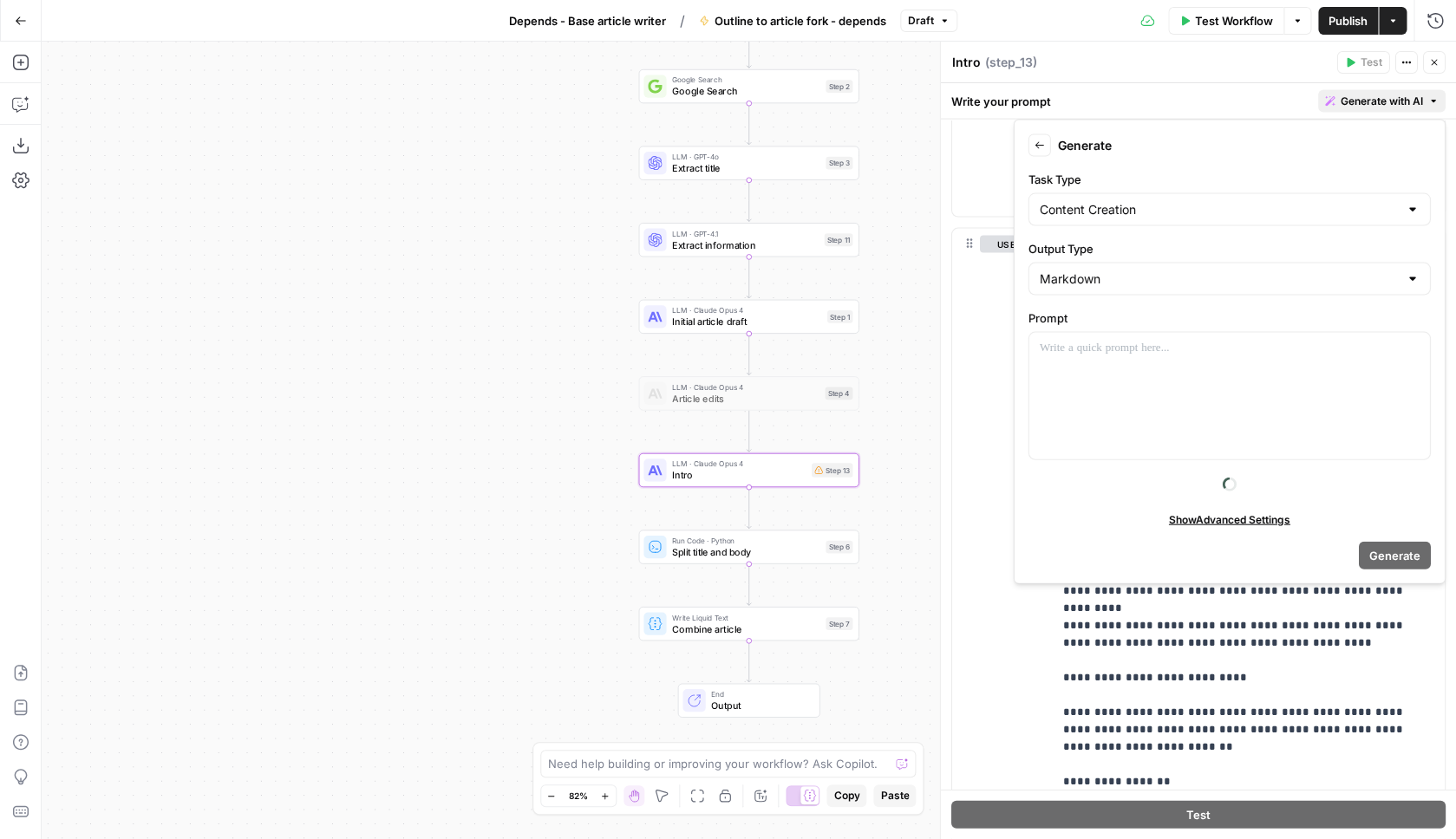
click at [1040, 167] on form "Back Generate Task Type Content Creation Output Type Markdown Prompt Show Advan…" at bounding box center [1230, 352] width 417 height 449
click at [1040, 151] on button "Back" at bounding box center [1039, 146] width 23 height 23
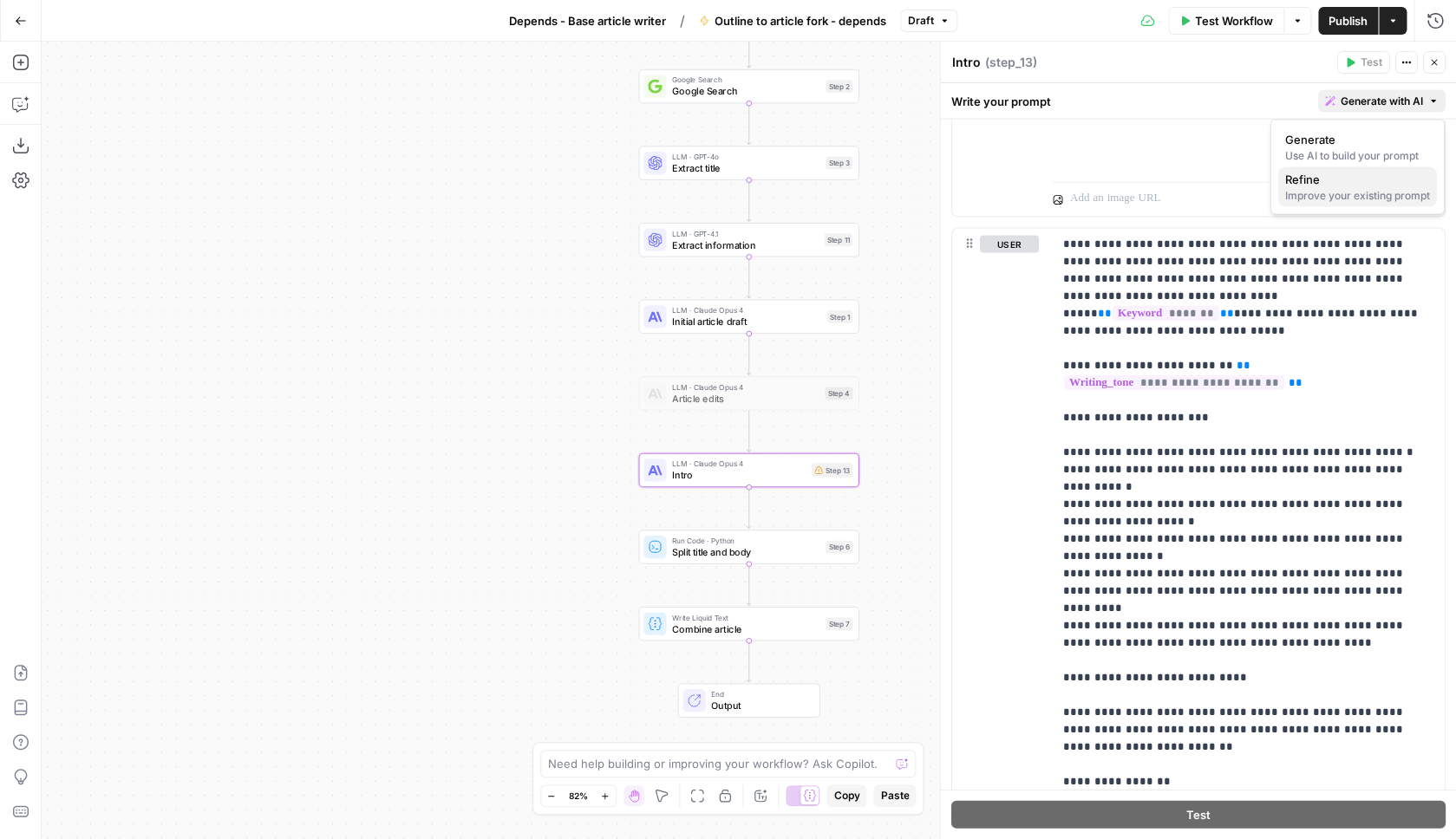
click at [1301, 201] on div "Improve your existing prompt" at bounding box center [1358, 195] width 145 height 16
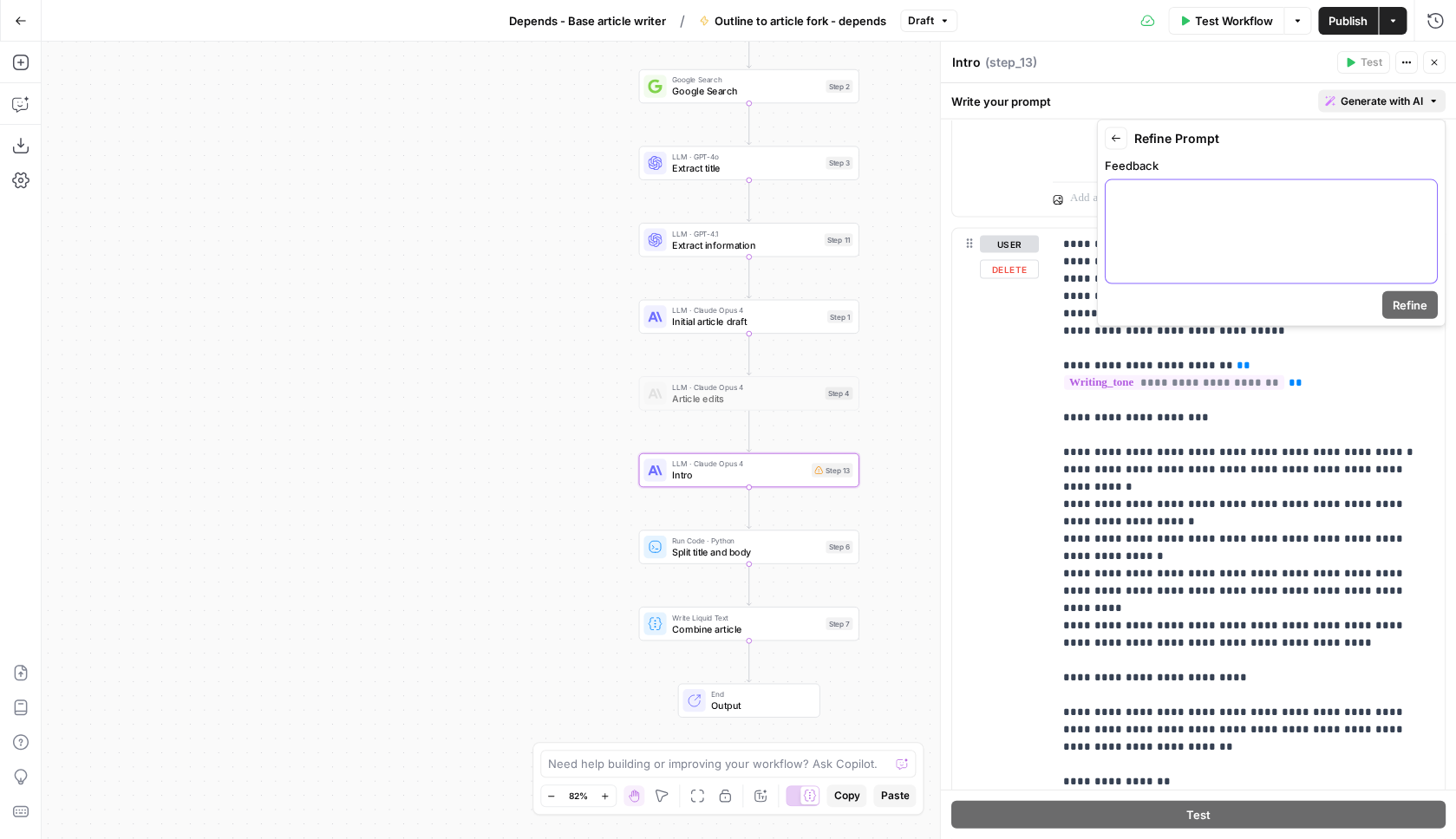
click at [1197, 230] on div at bounding box center [1271, 232] width 331 height 103
click at [1406, 294] on button "Refine" at bounding box center [1410, 305] width 56 height 28
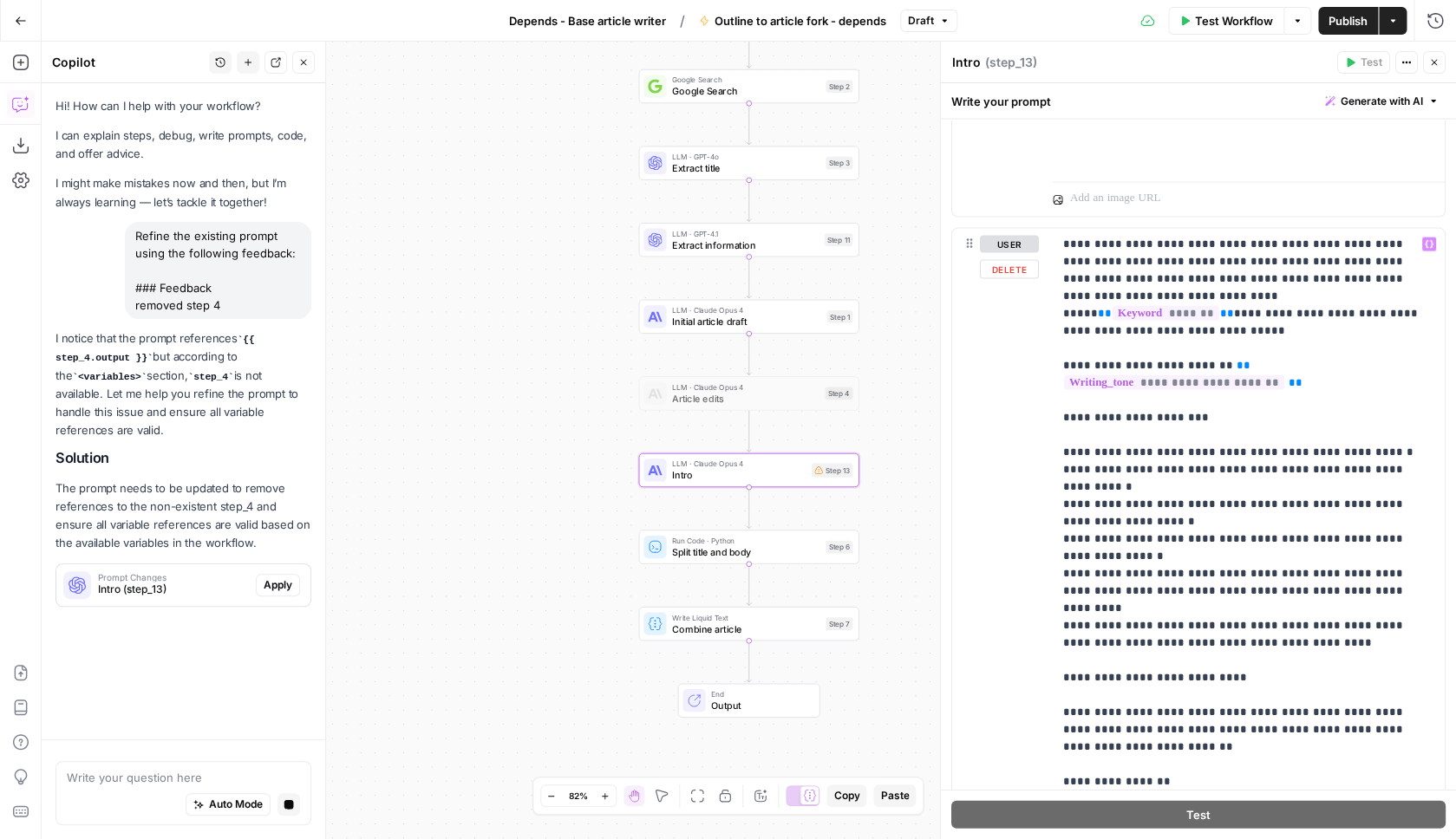
scroll to position [0, 0]
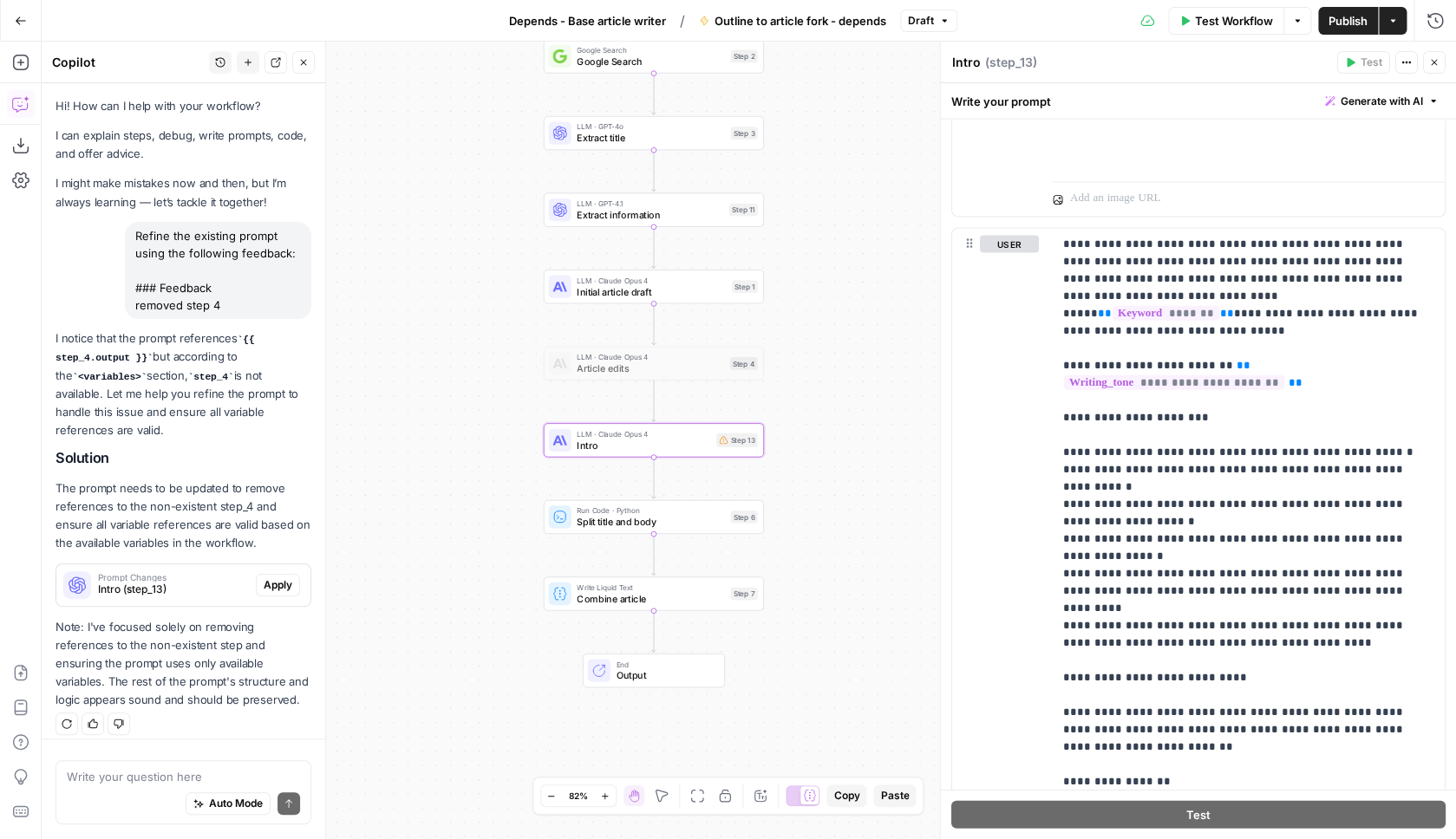
click at [281, 578] on span "Apply" at bounding box center [277, 585] width 28 height 16
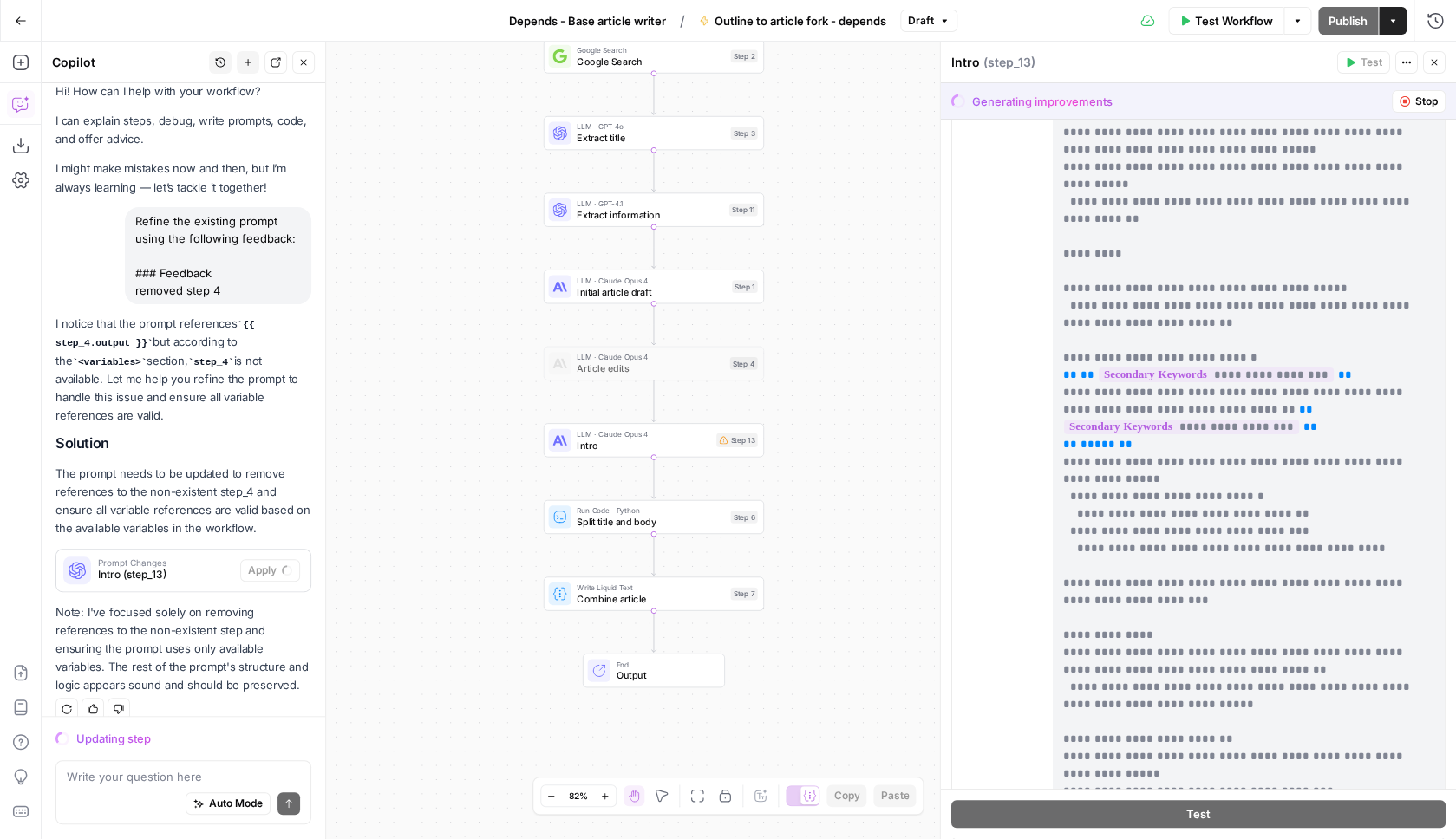
scroll to position [591, 0]
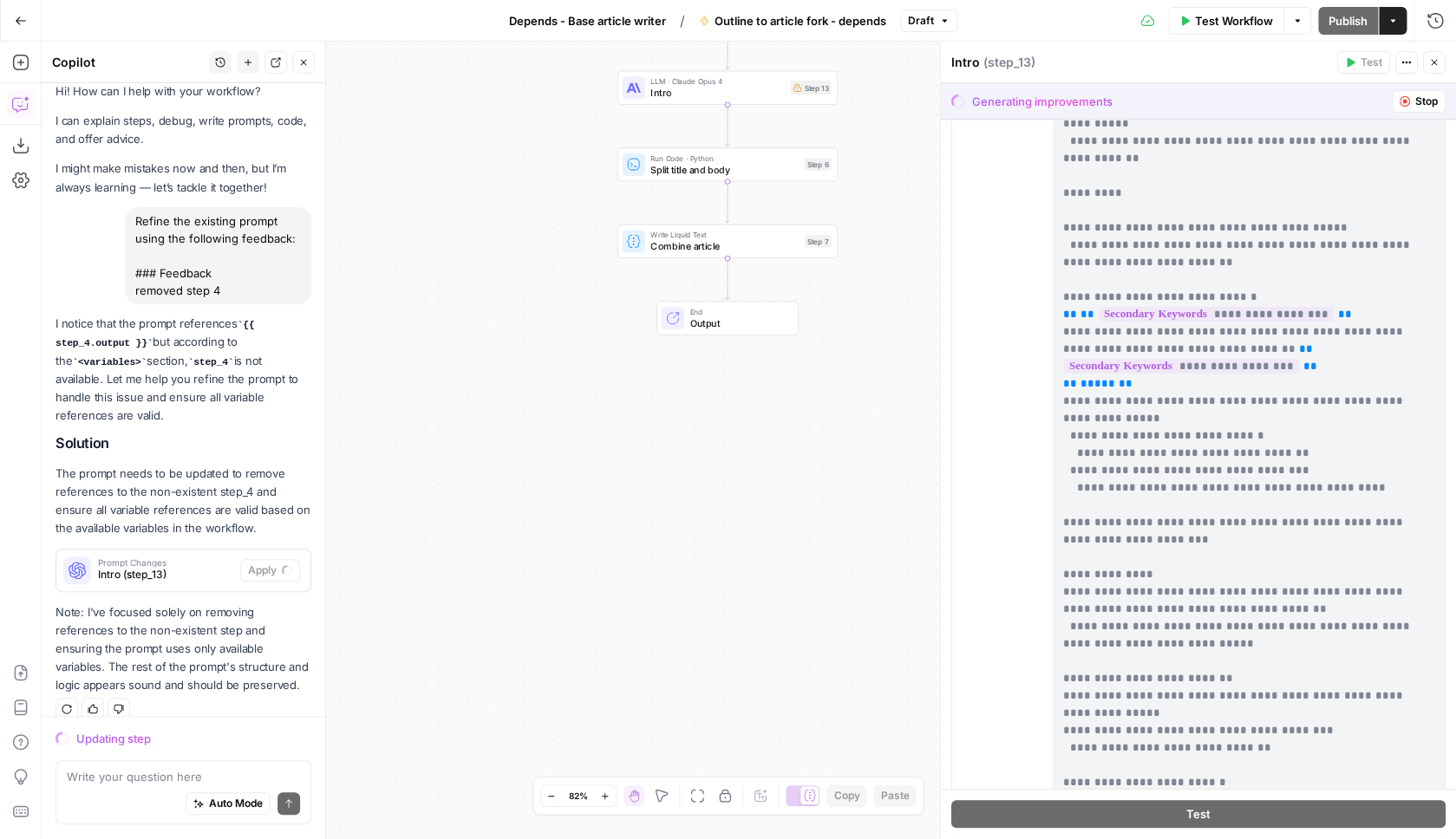
click at [1411, 103] on button "Stop" at bounding box center [1418, 101] width 54 height 23
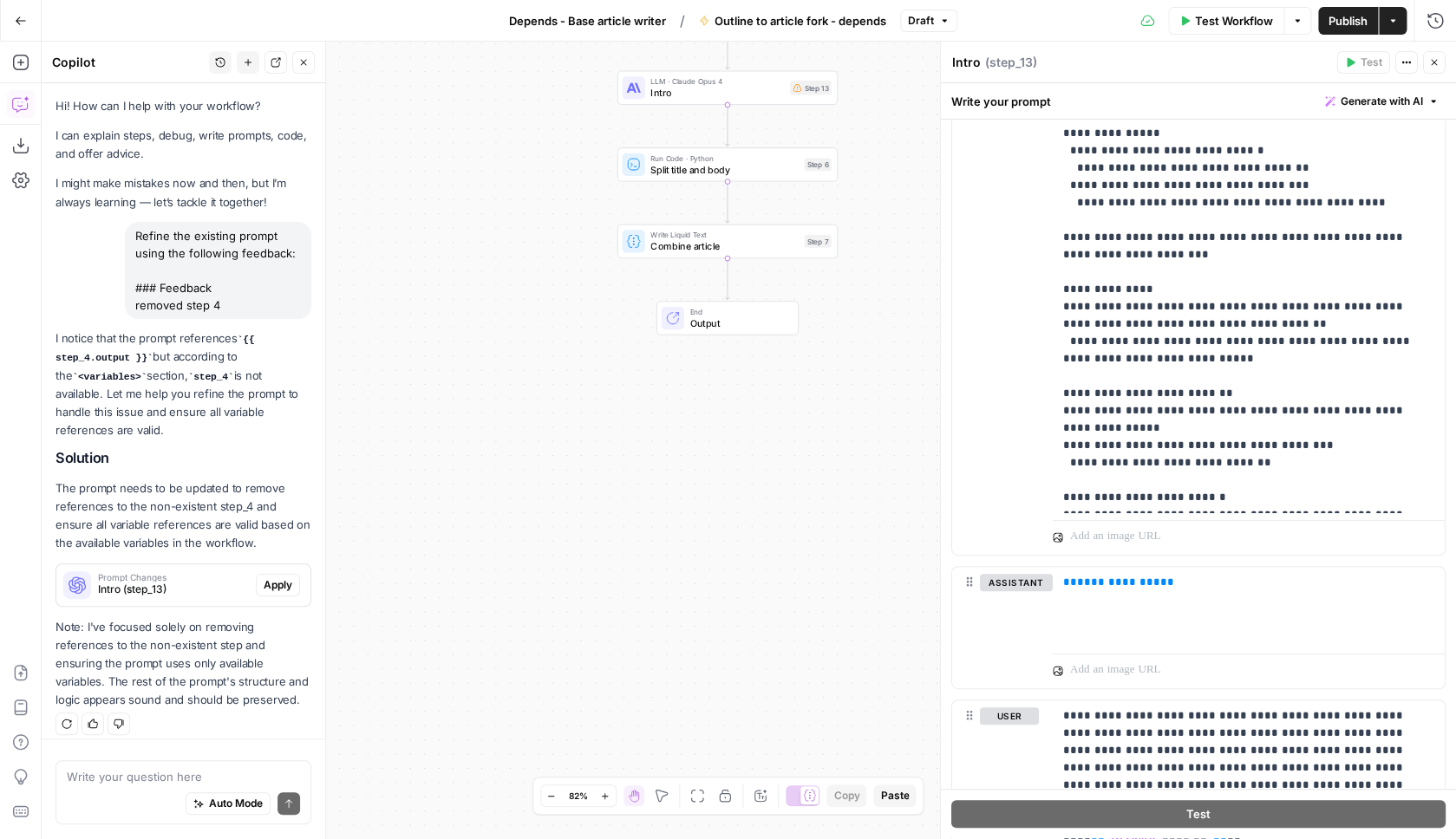
scroll to position [2931, 0]
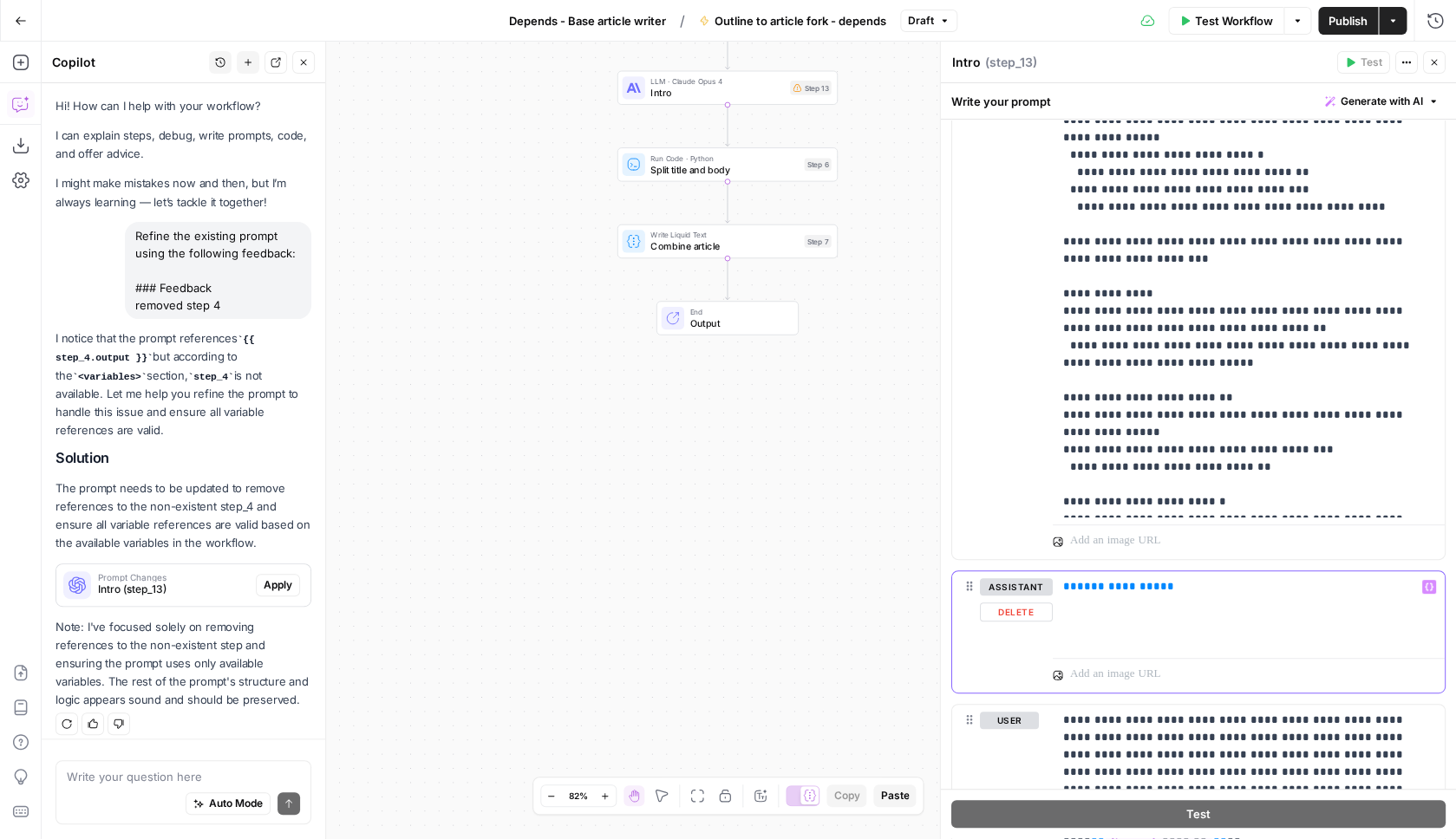
click at [1184, 603] on div "**********" at bounding box center [1249, 611] width 392 height 80
click at [1184, 602] on div "**********" at bounding box center [1249, 611] width 392 height 80
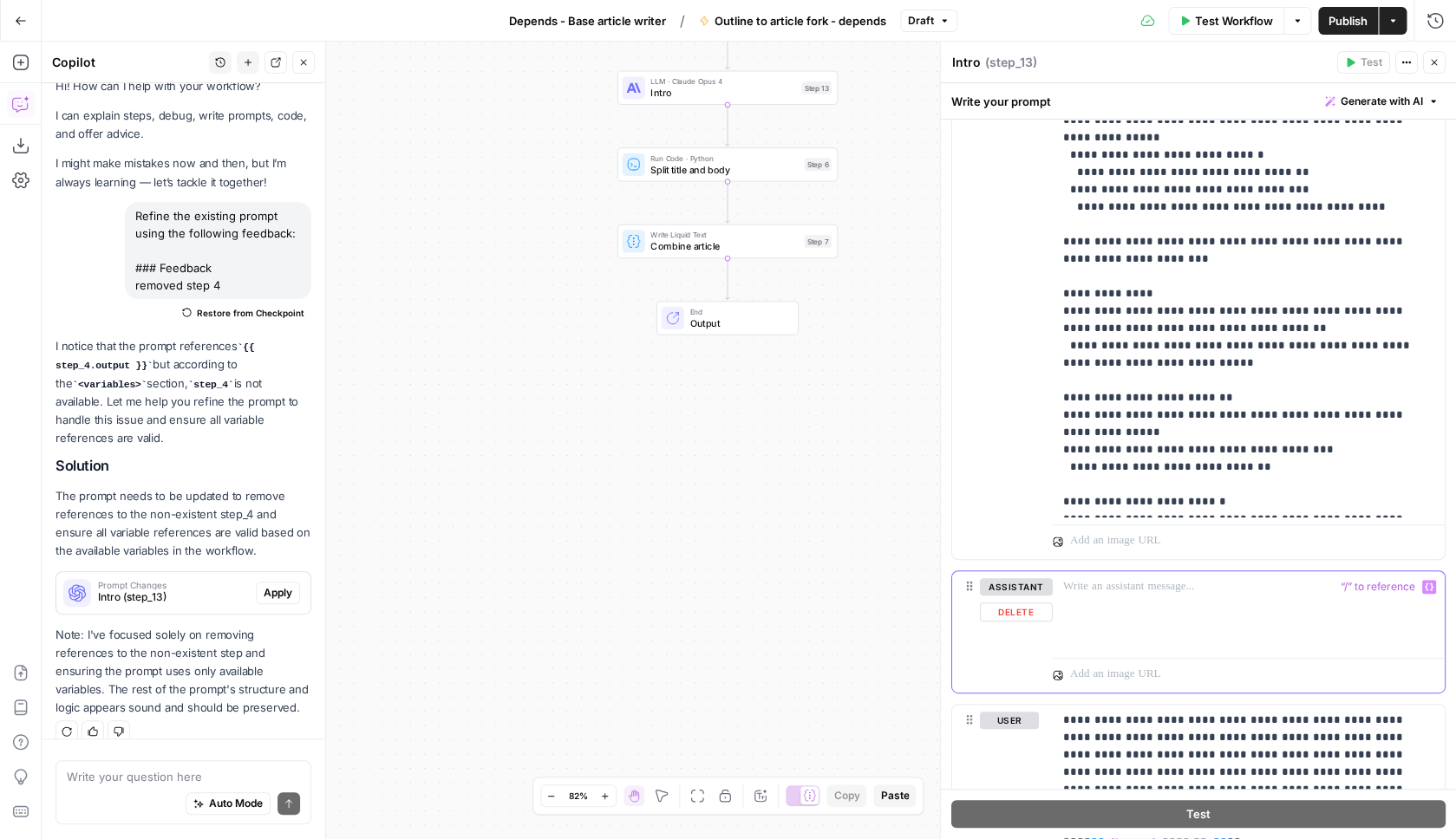
click at [1423, 586] on button "Variables Menu" at bounding box center [1428, 586] width 14 height 14
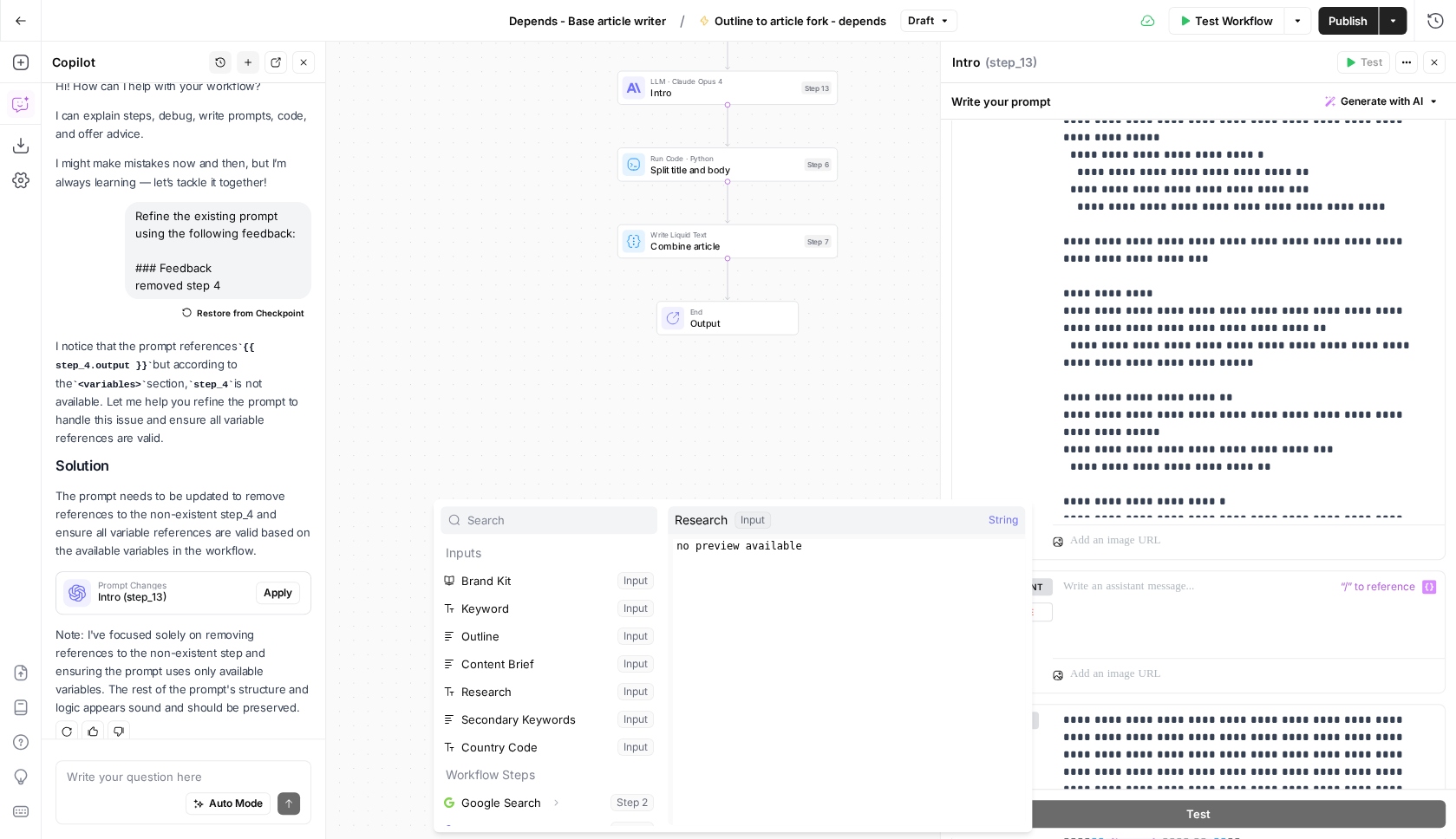
scroll to position [74, 0]
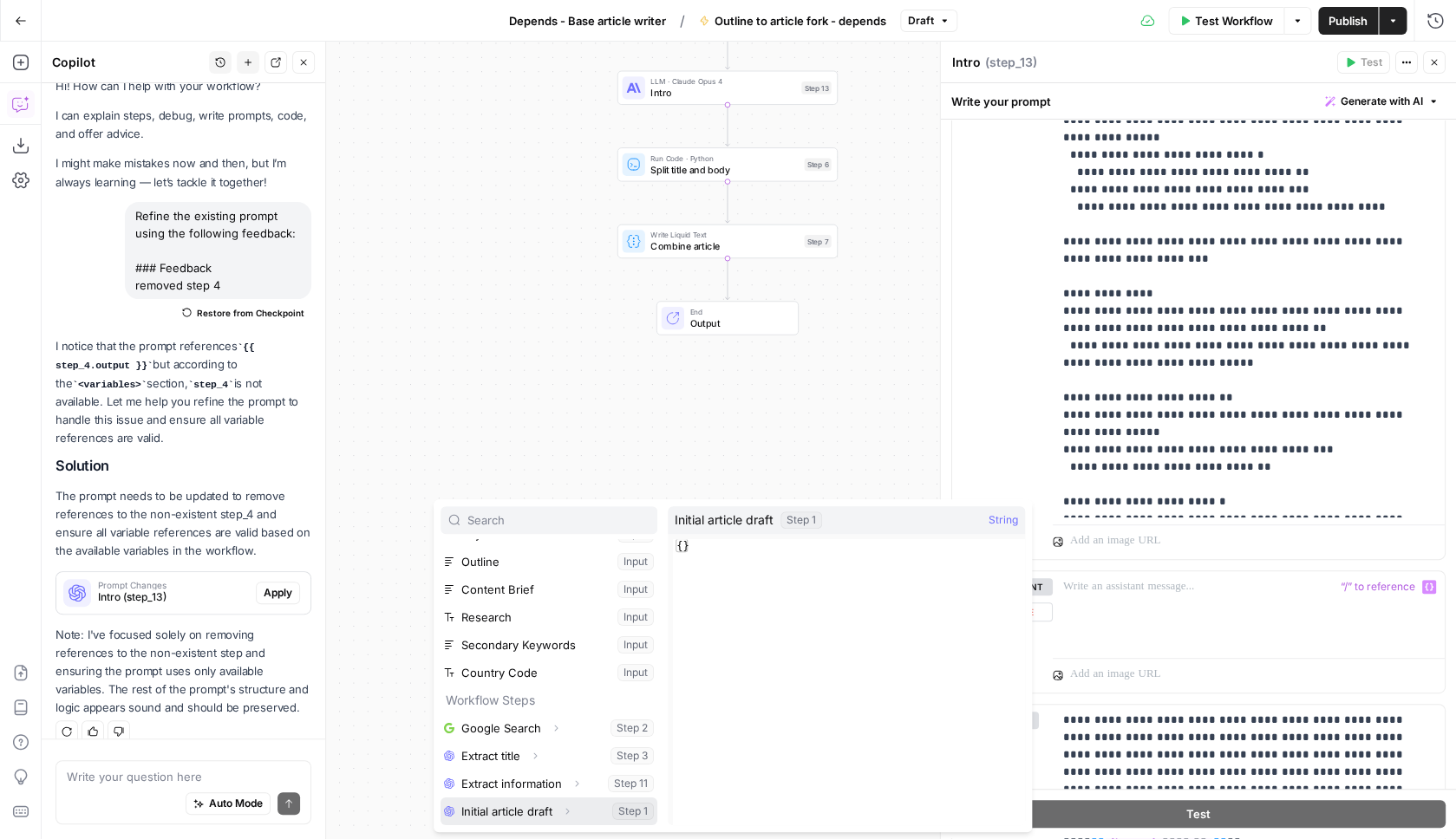
click at [556, 816] on button "Select variable Initial article draft" at bounding box center [549, 811] width 217 height 28
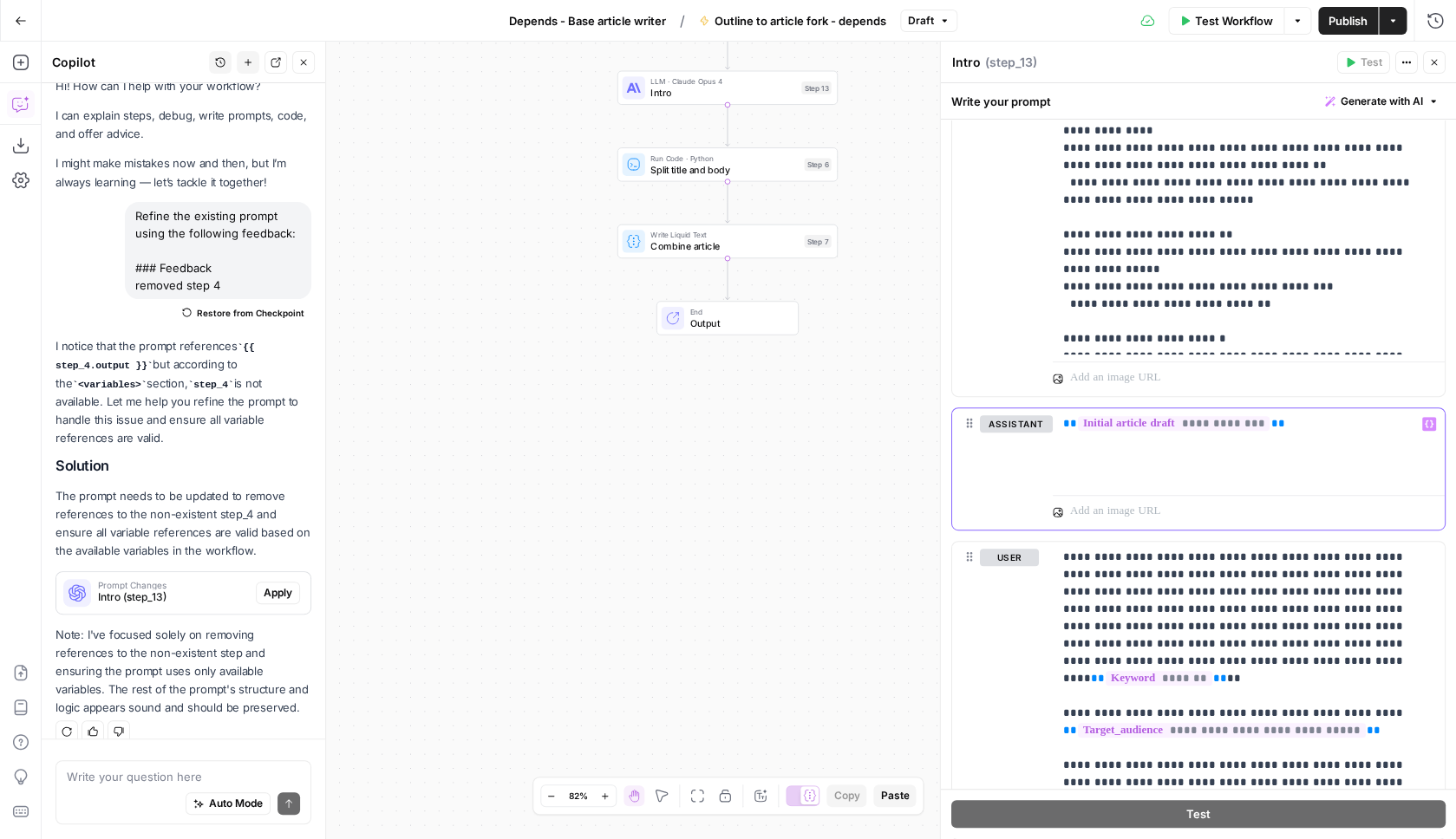
scroll to position [3196, 0]
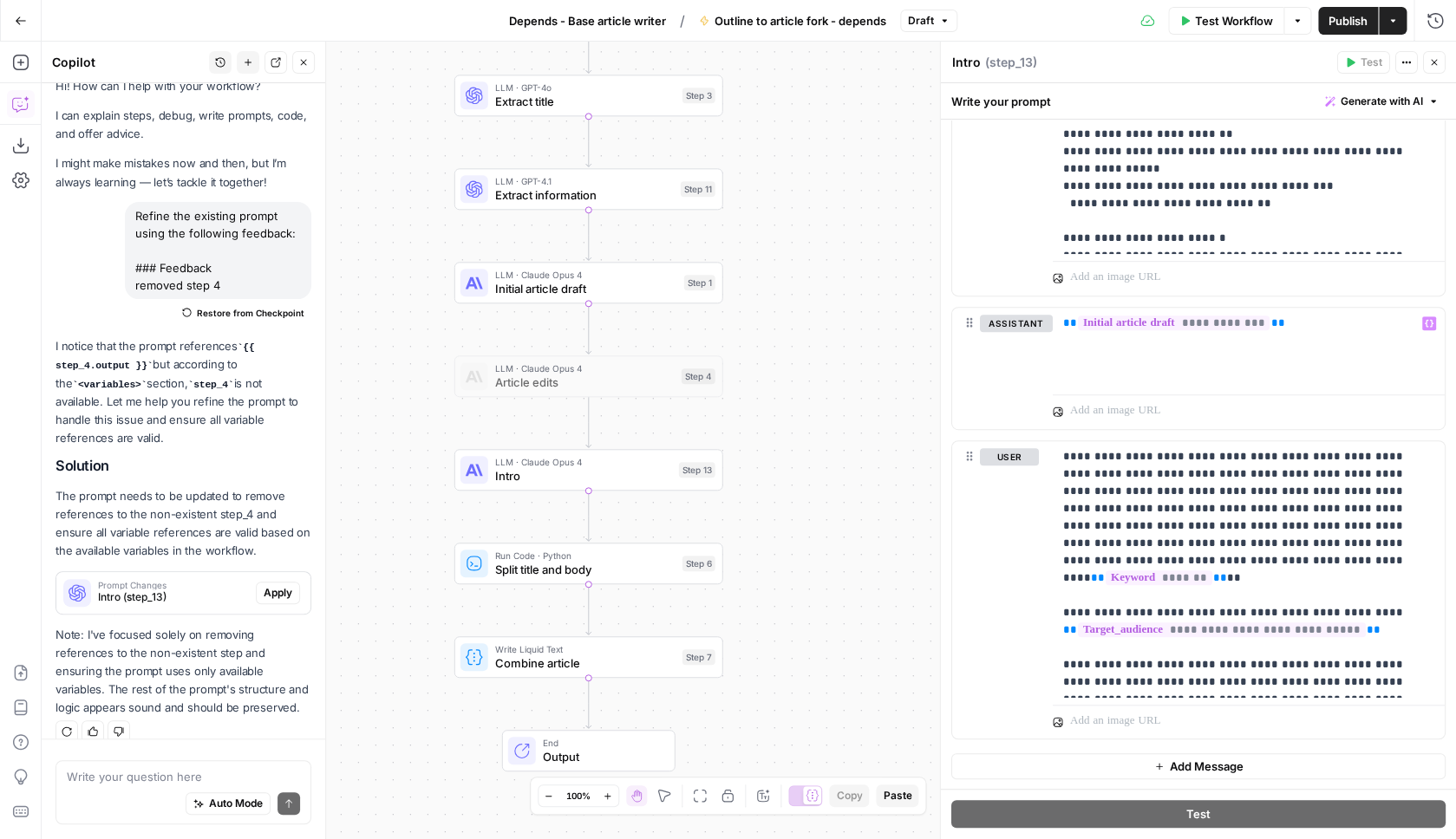
click at [821, 280] on div "Workflow Set Inputs Inputs Google Search Google Search Step 2 LLM · GPT-4o Extr…" at bounding box center [749, 440] width 1415 height 798
click at [1354, 22] on span "Publish" at bounding box center [1348, 20] width 39 height 17
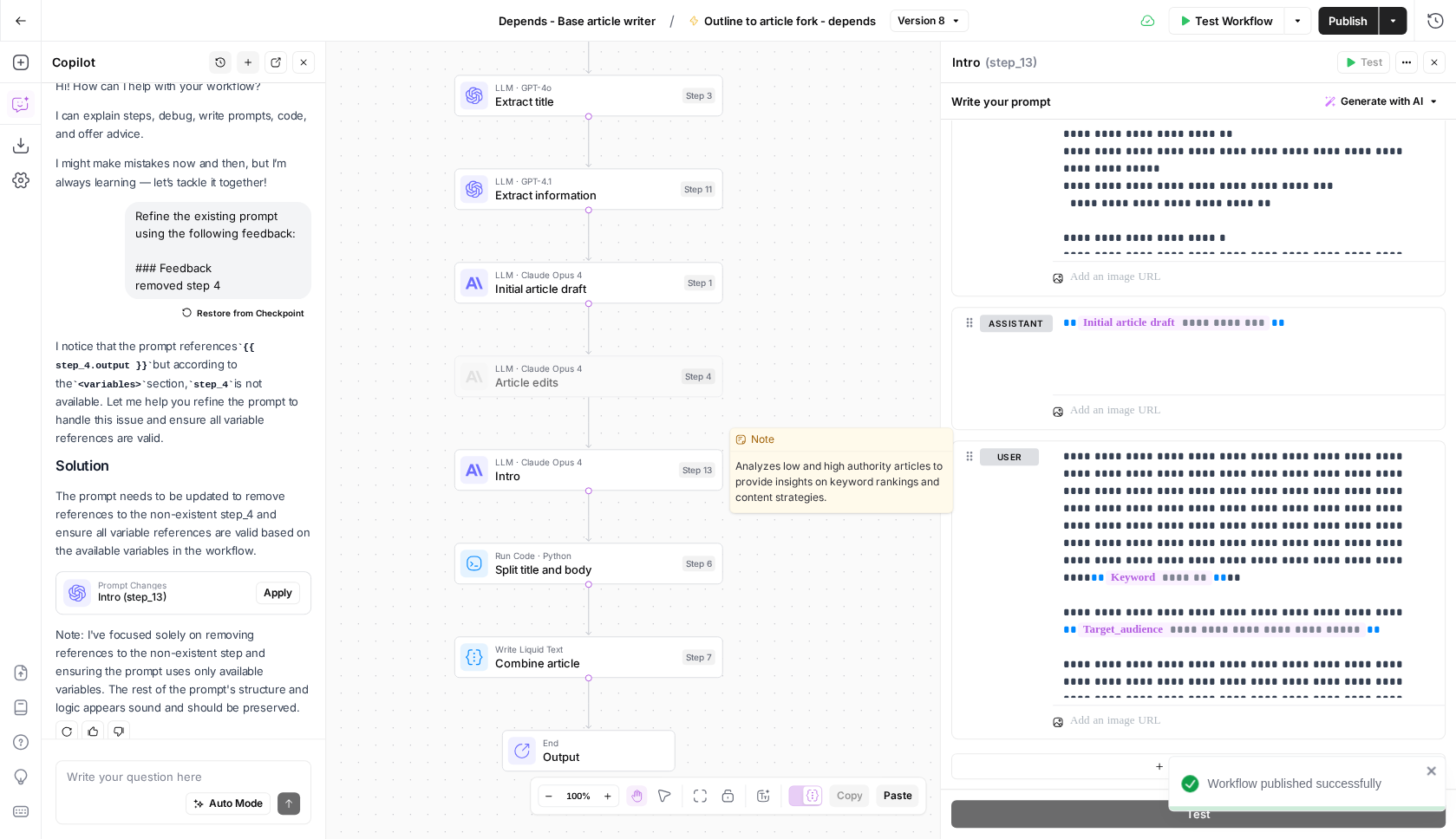
click at [608, 469] on span "Intro" at bounding box center [584, 476] width 177 height 17
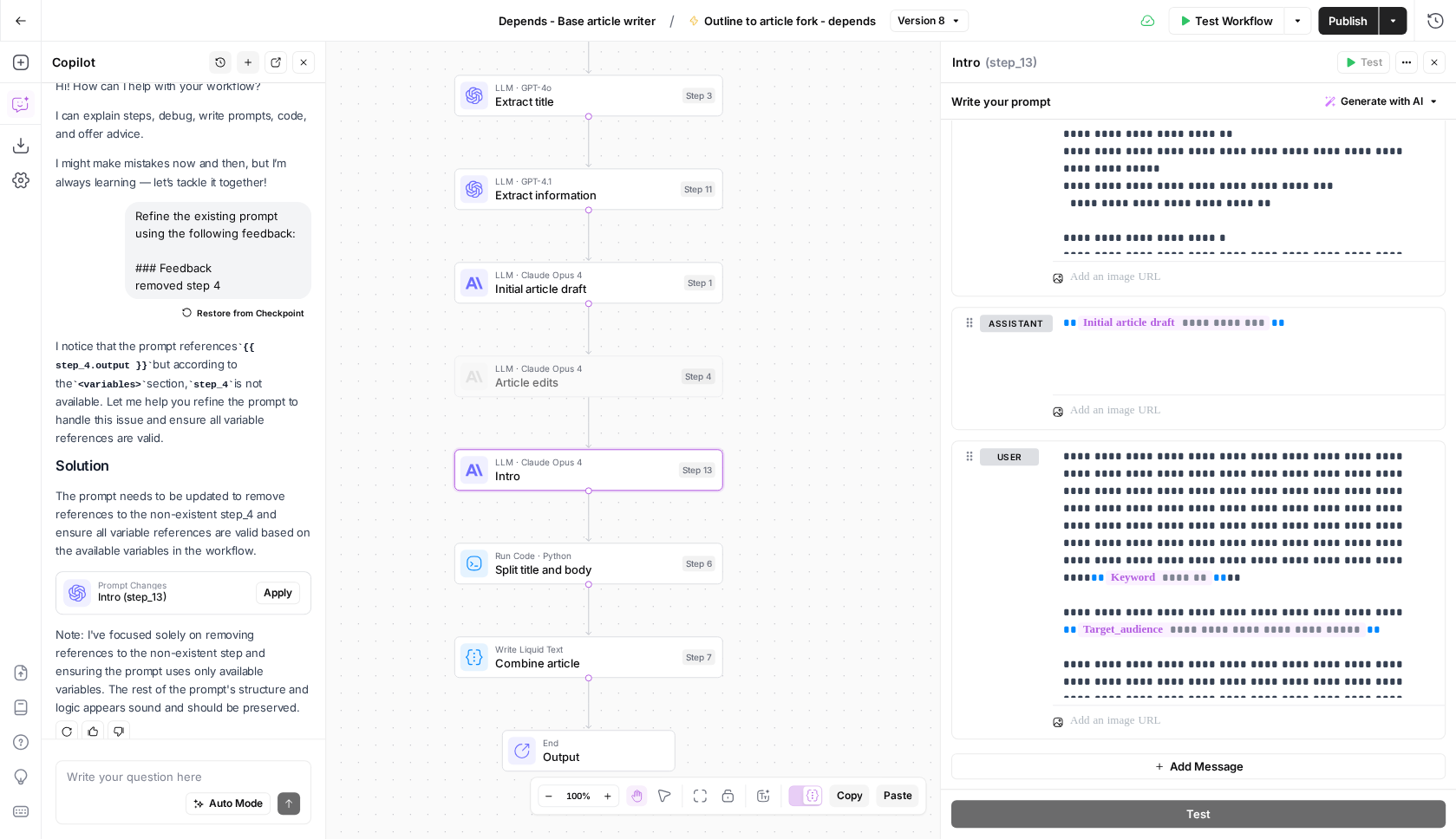
click at [1345, 21] on span "Publish" at bounding box center [1348, 20] width 39 height 17
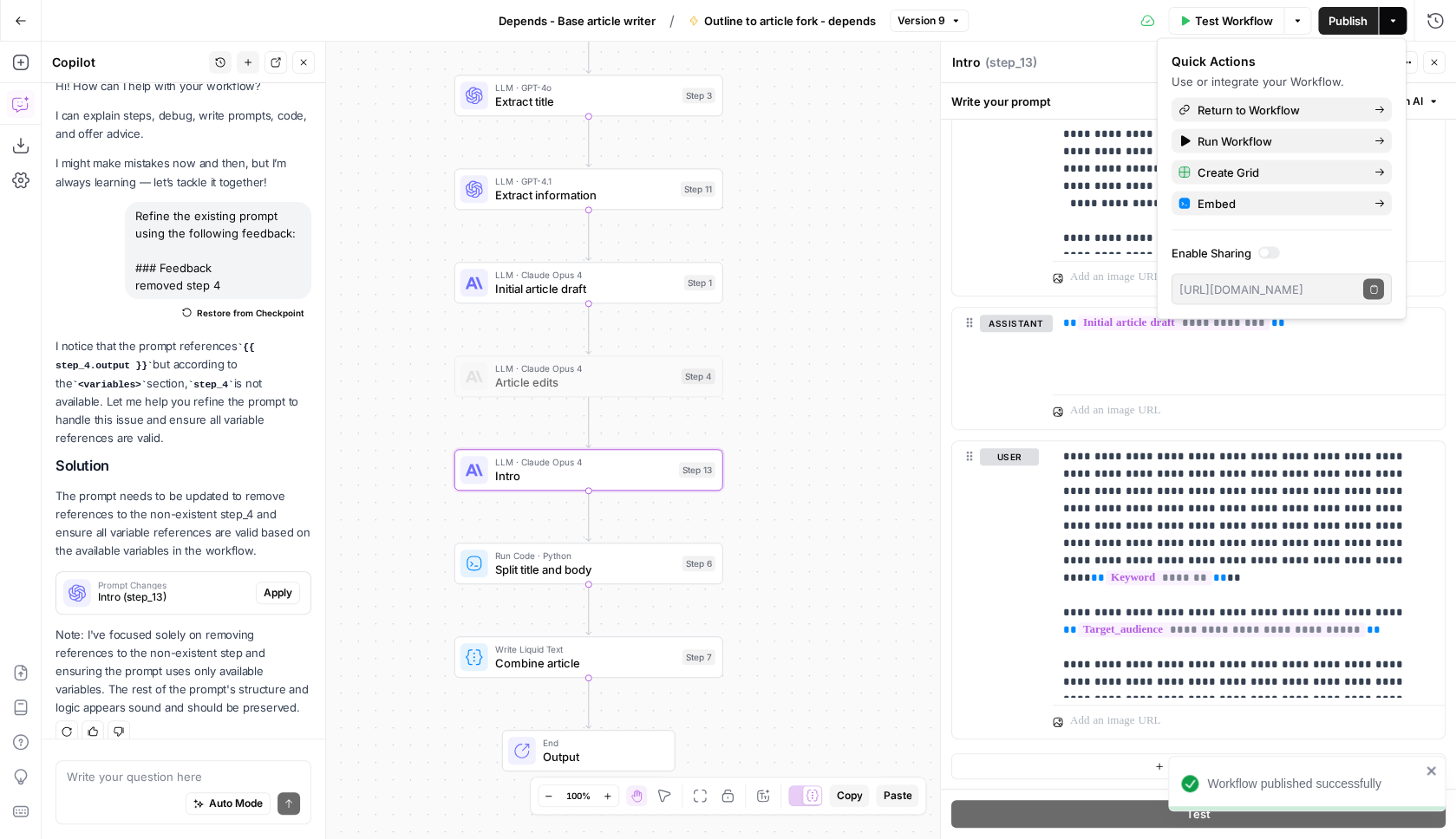
click at [5, 22] on div "Go Back" at bounding box center [20, 20] width 41 height 40
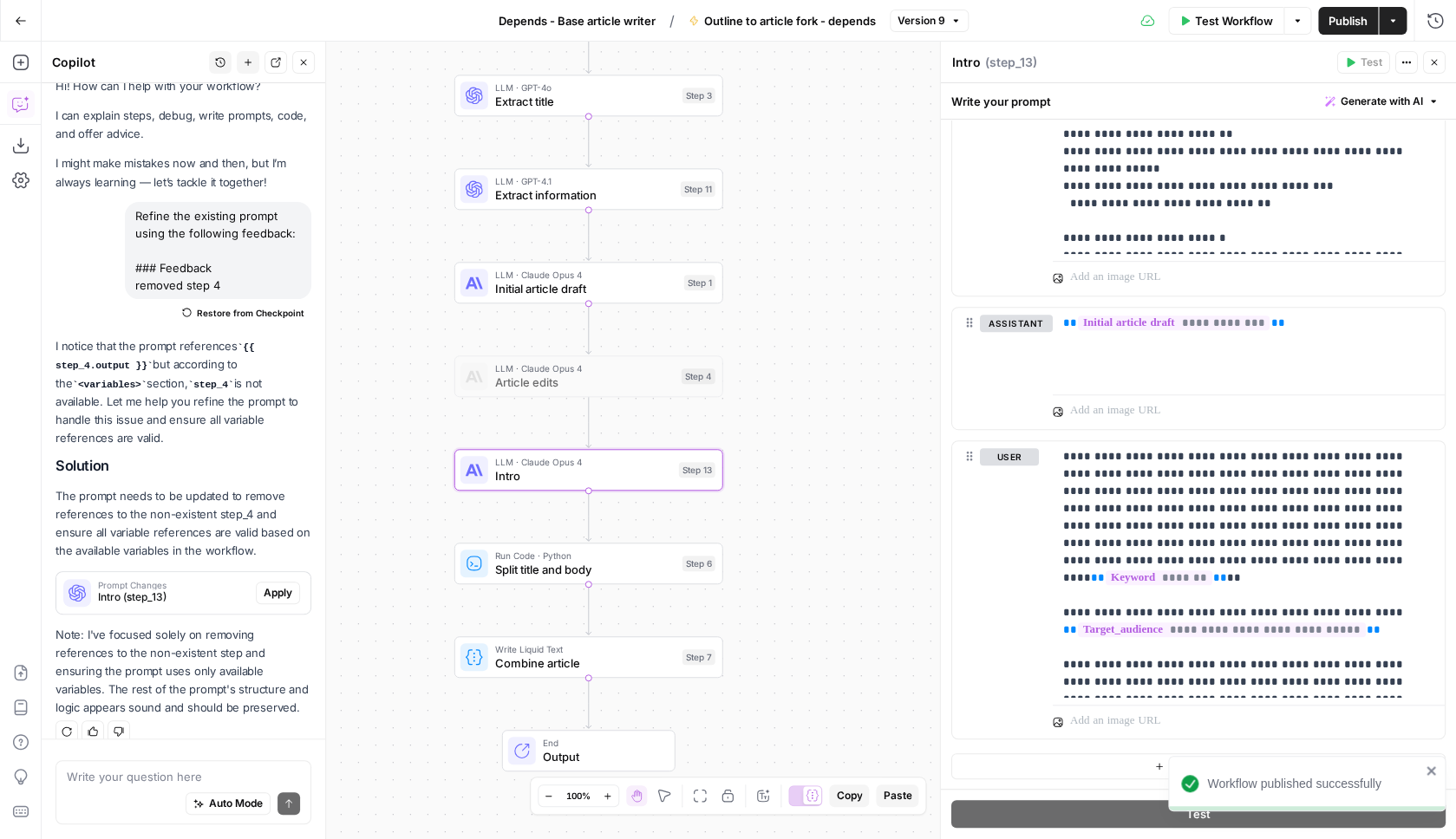
click at [7, 22] on button "Go Back" at bounding box center [21, 21] width 31 height 31
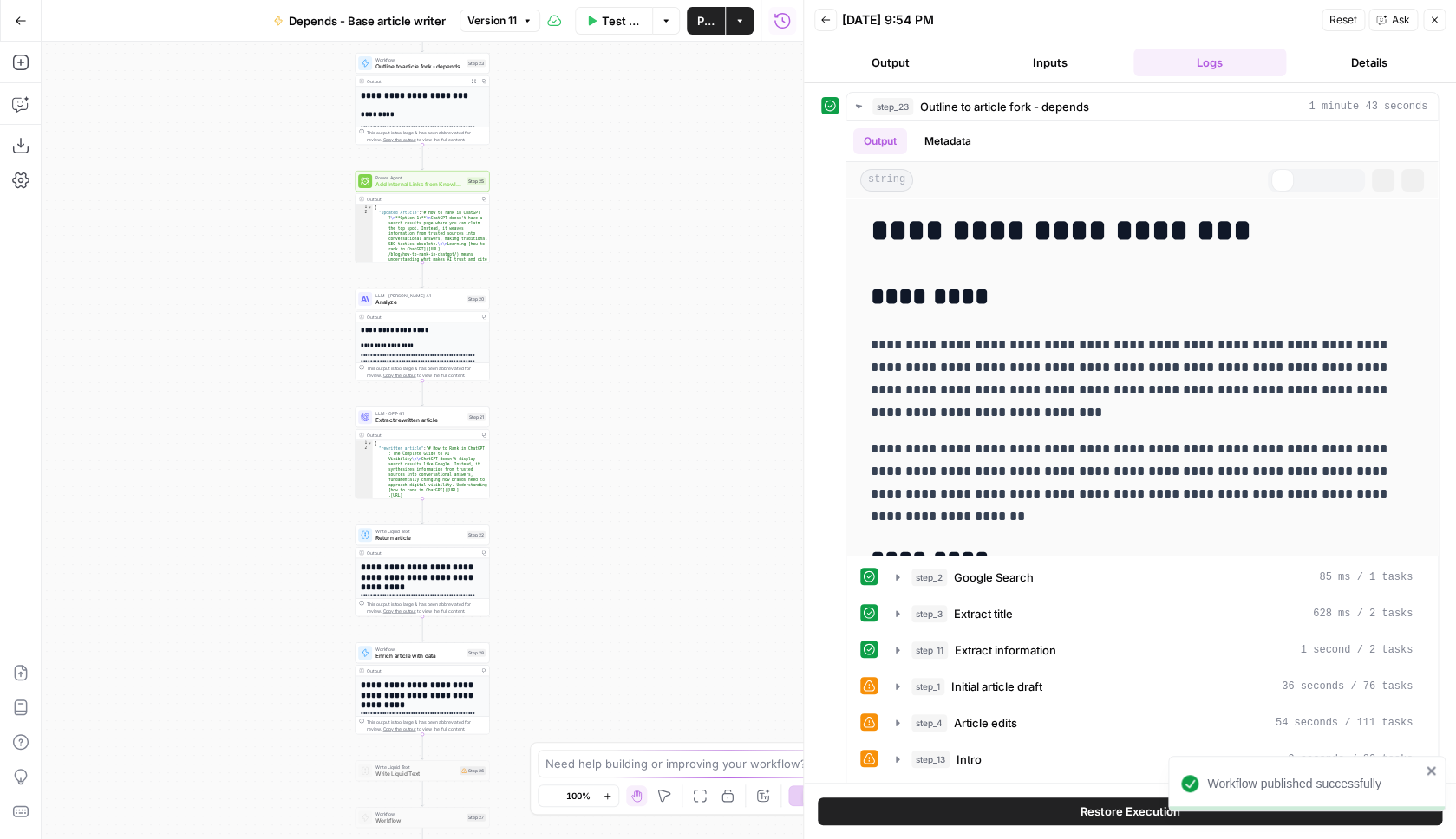
click at [23, 17] on icon "button" at bounding box center [20, 20] width 12 height 12
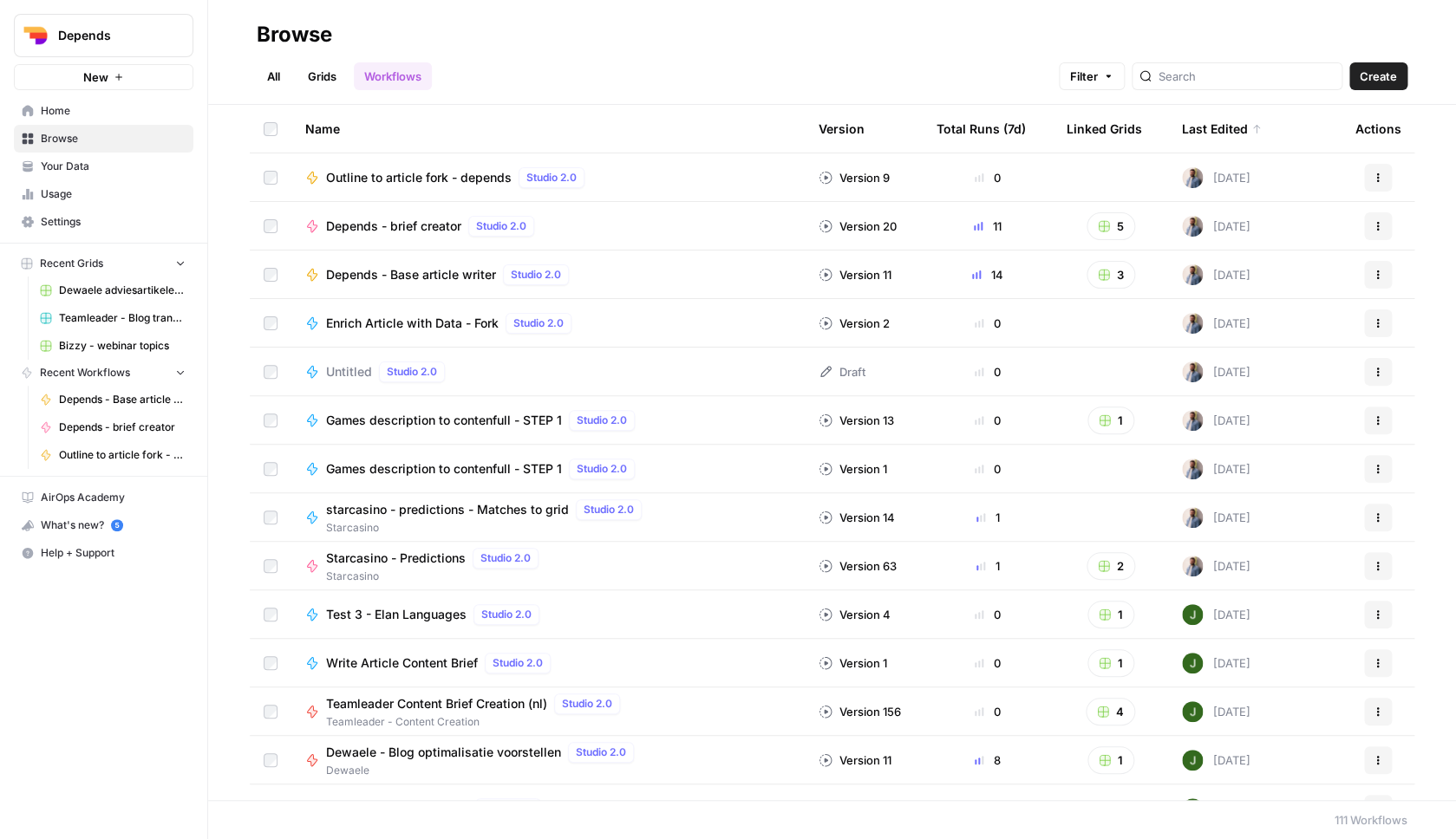
click at [332, 71] on link "Grids" at bounding box center [322, 76] width 50 height 28
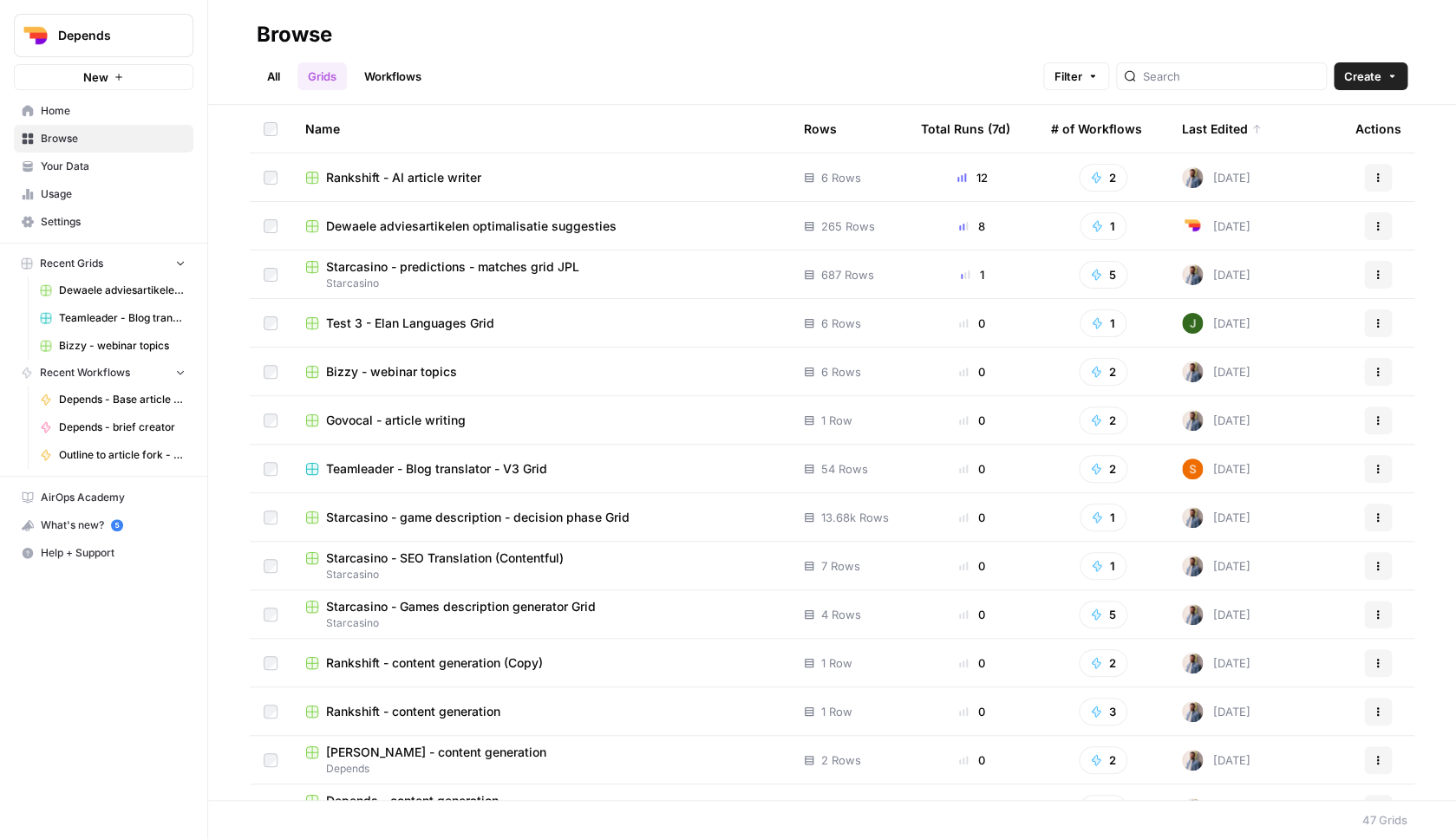
click at [389, 180] on span "Rankshift - AI article writer" at bounding box center [403, 177] width 155 height 17
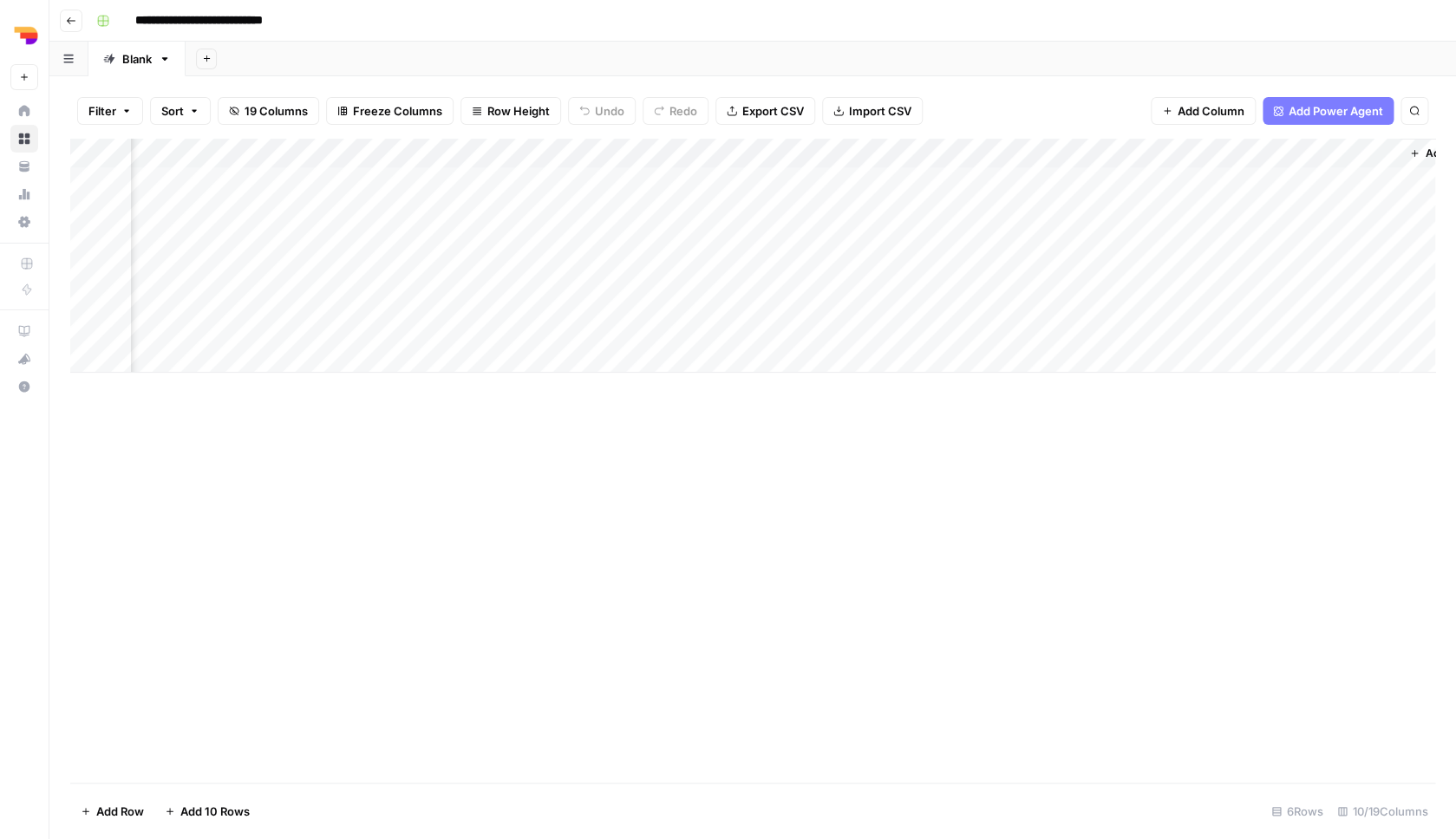
scroll to position [0, 422]
click at [730, 207] on div "Add Column" at bounding box center [753, 255] width 1365 height 234
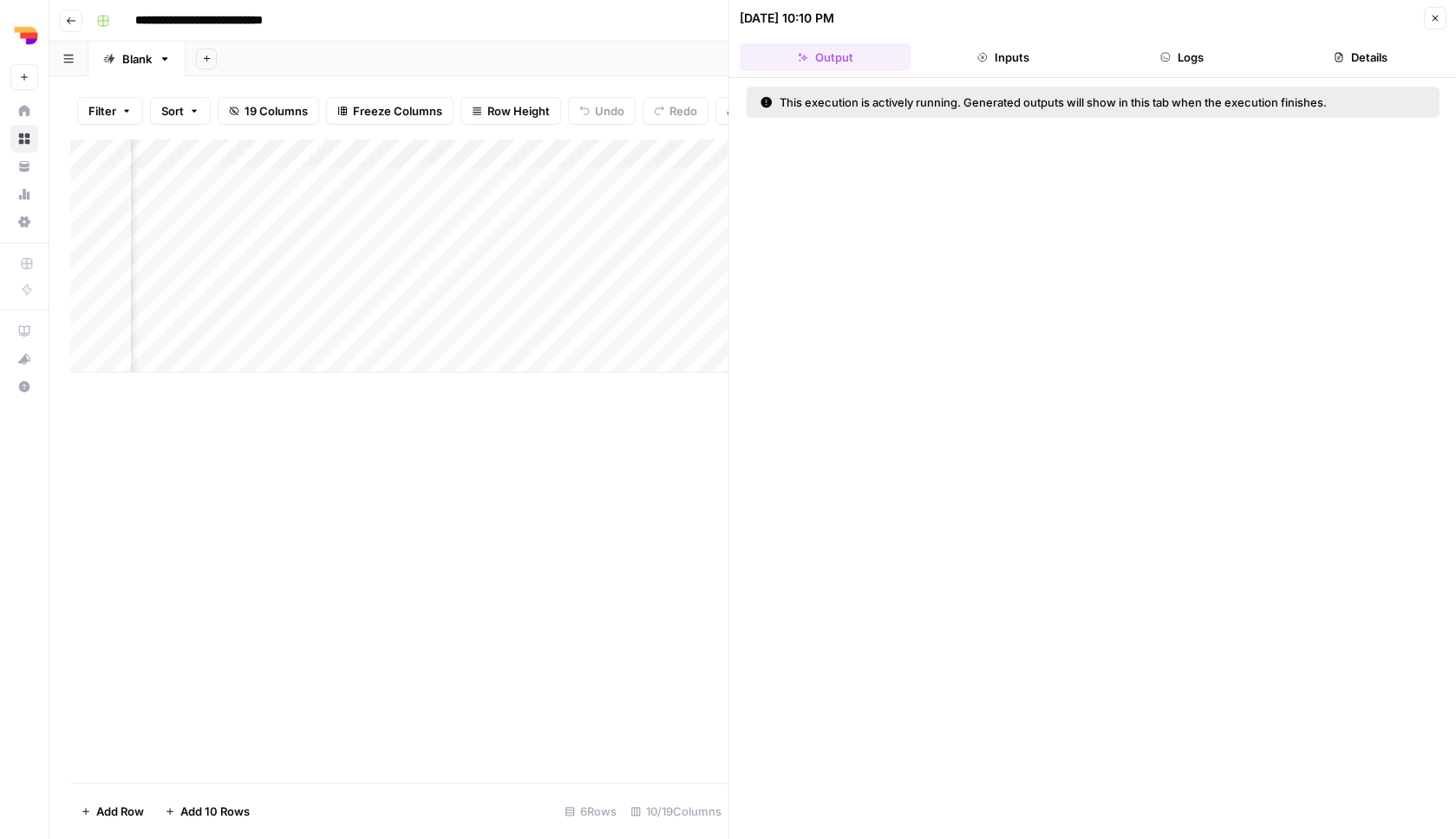
click at [1442, 21] on button "Close" at bounding box center [1434, 18] width 23 height 23
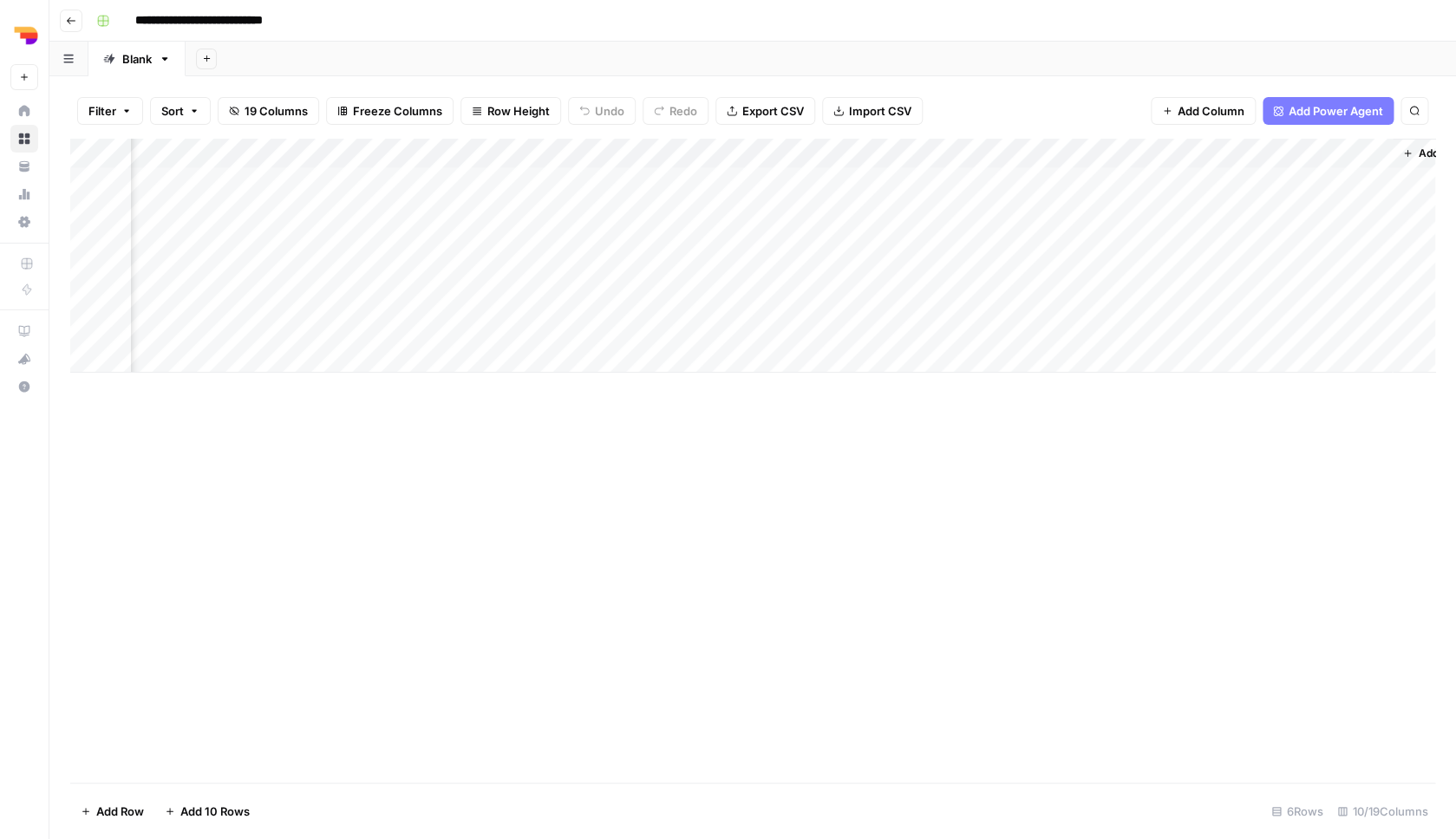
scroll to position [0, 477]
click at [695, 204] on div "Add Column" at bounding box center [753, 255] width 1365 height 234
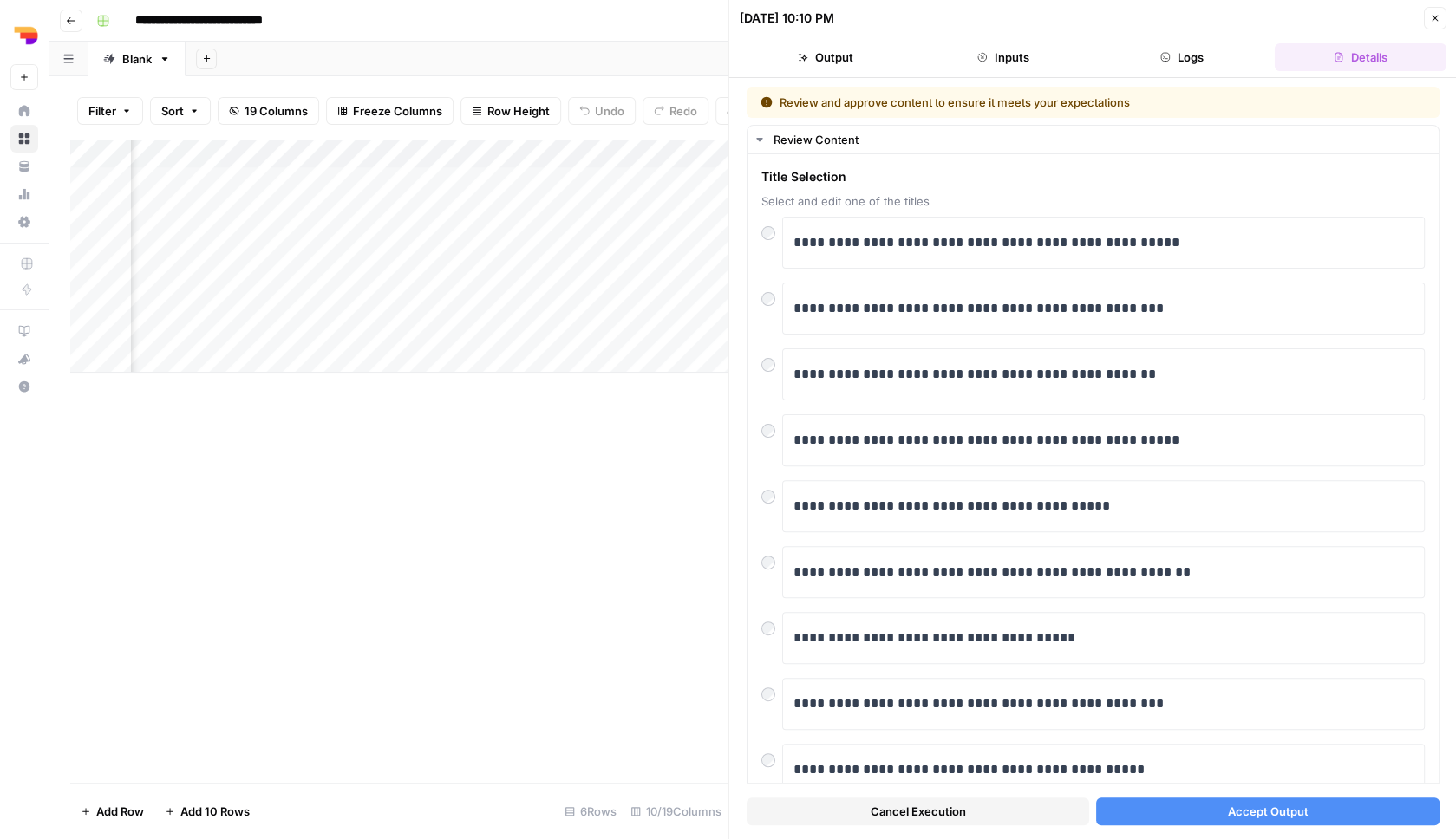
click at [1195, 811] on button "Accept Output" at bounding box center [1267, 811] width 342 height 28
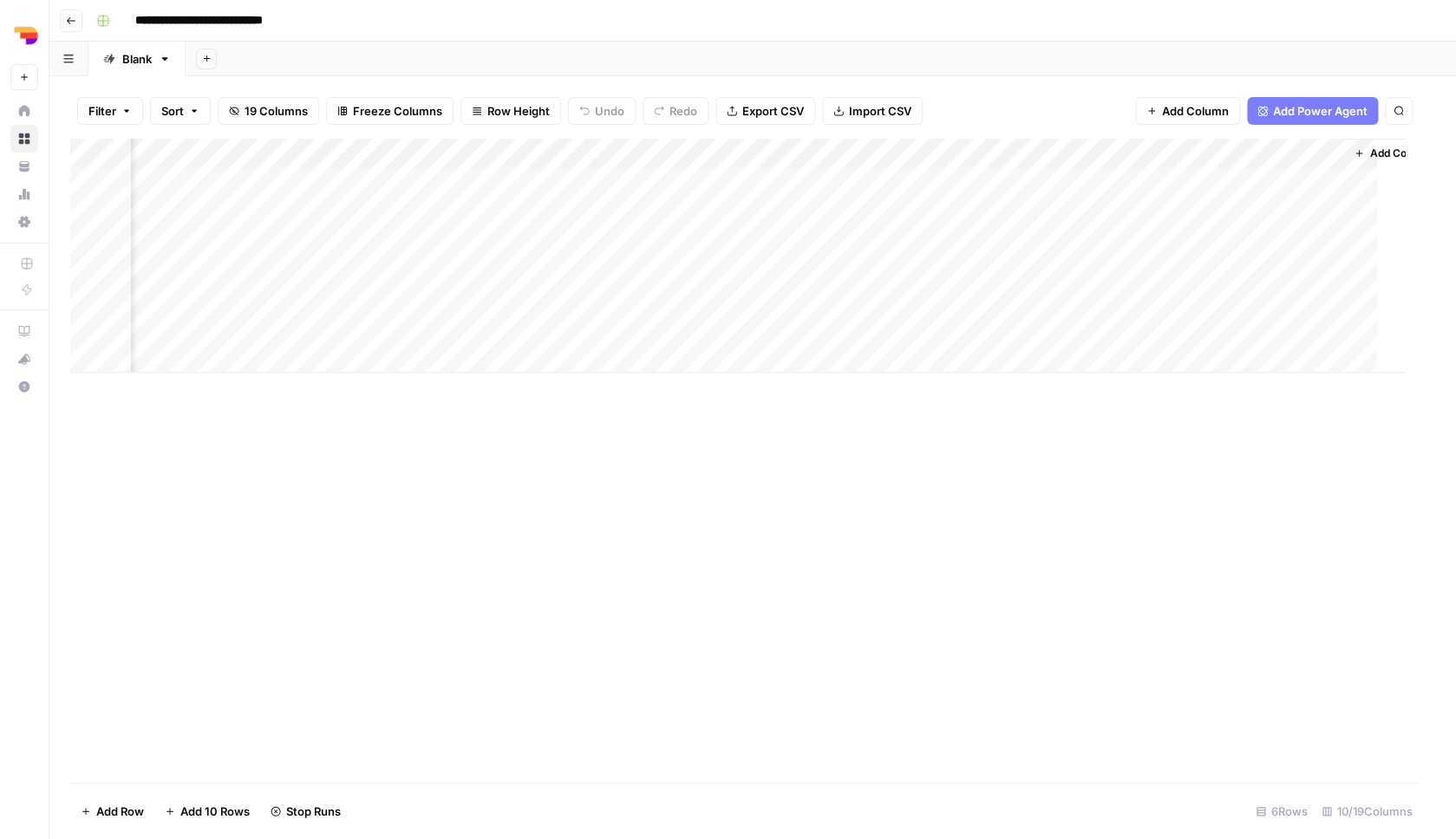
scroll to position [0, 456]
click at [718, 264] on div "Add Column" at bounding box center [753, 255] width 1365 height 234
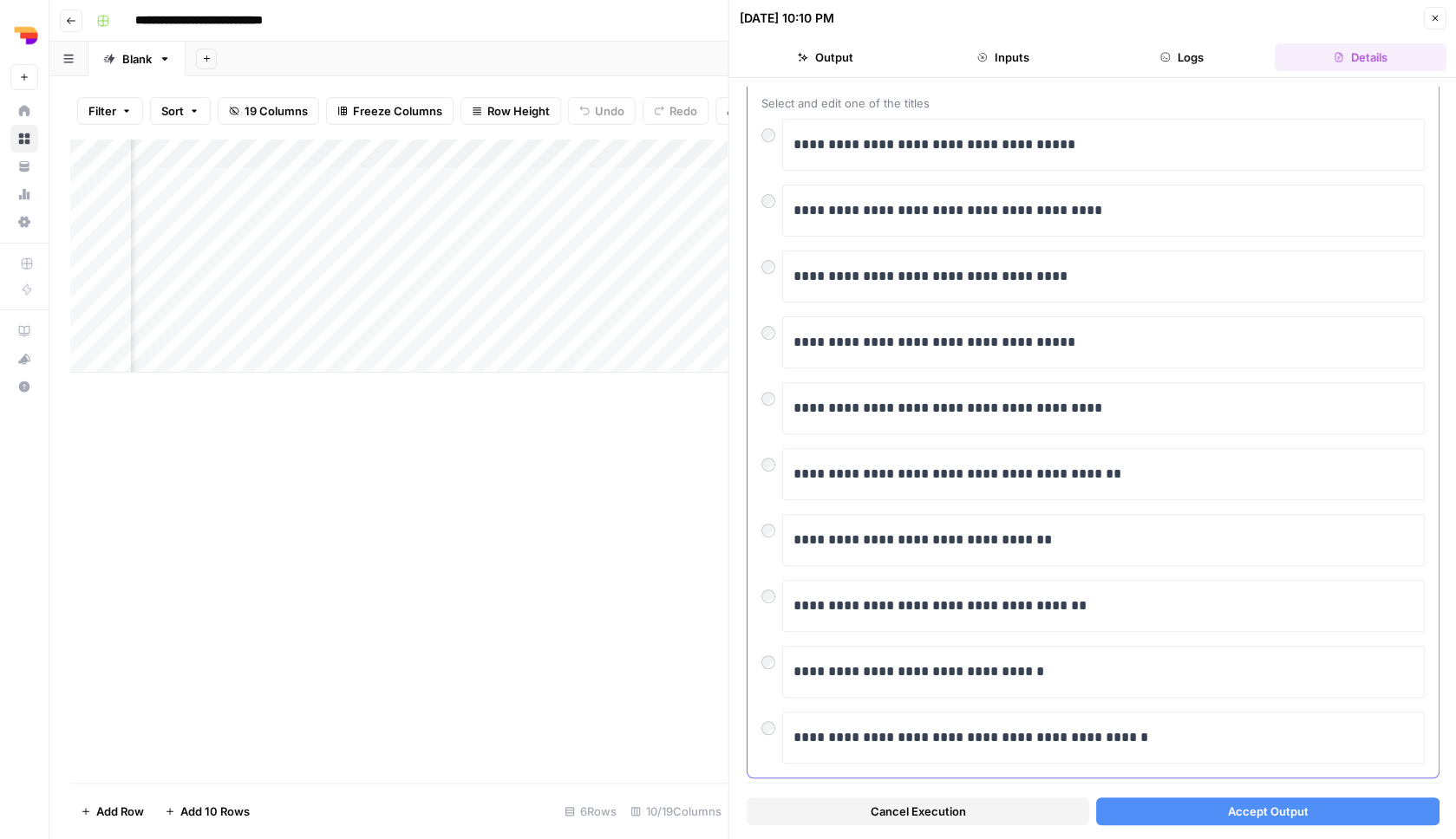
scroll to position [100, 0]
click at [1163, 799] on button "Accept Output" at bounding box center [1267, 811] width 342 height 28
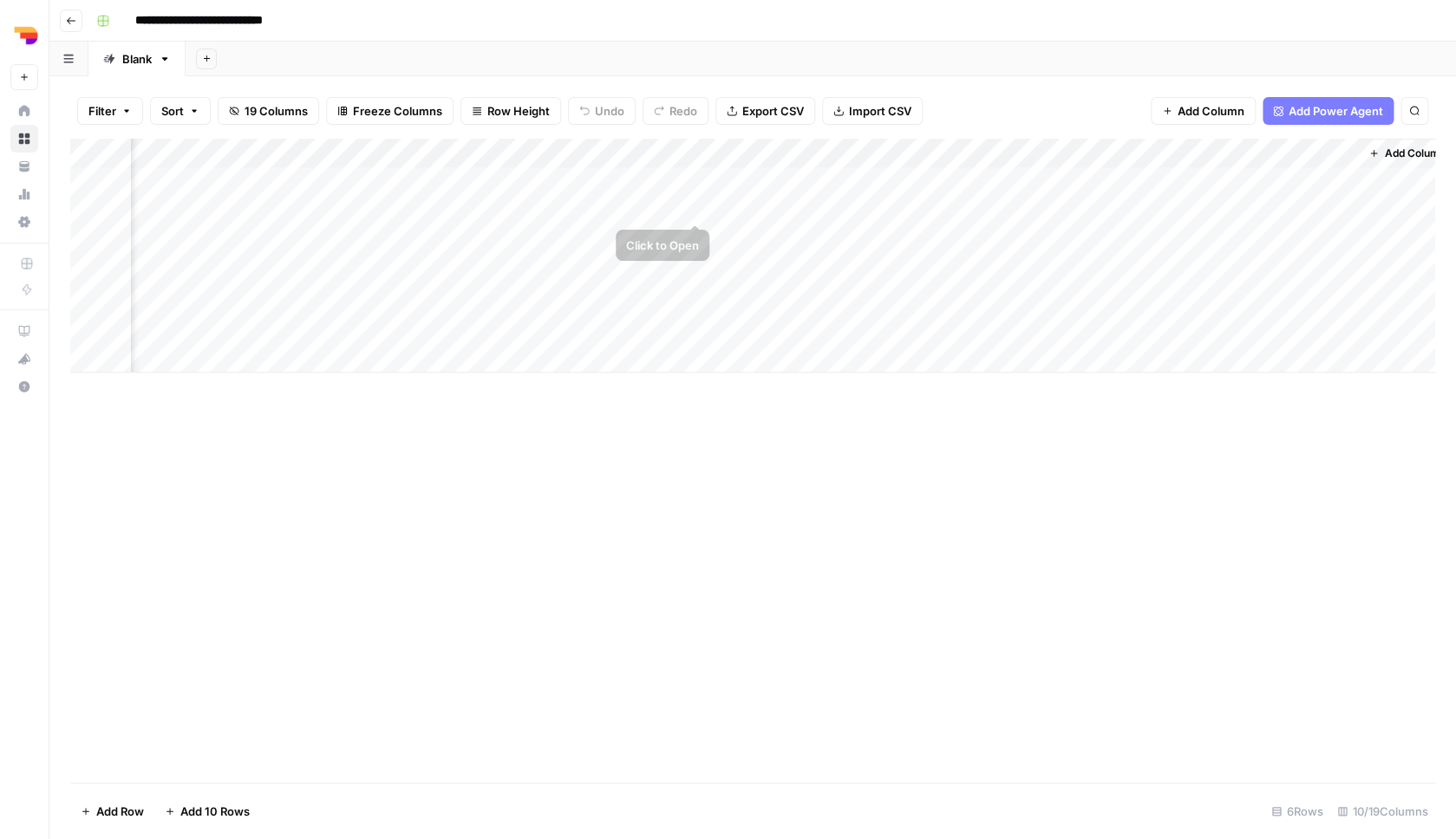
click at [698, 206] on div "Add Column" at bounding box center [753, 255] width 1365 height 234
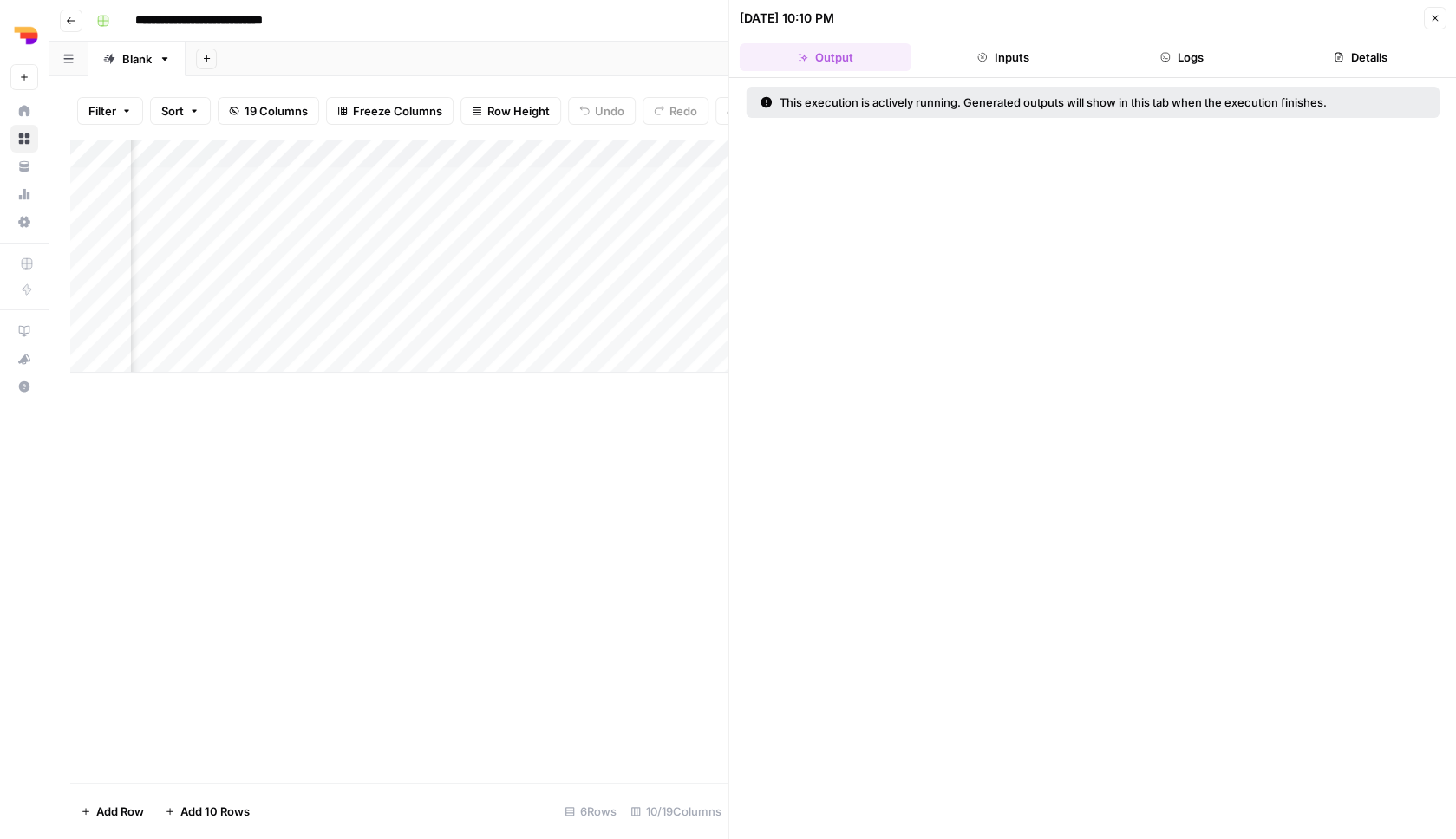
click at [1008, 39] on header "08/24/25 at 10:10 PM Close Output Inputs Logs Details" at bounding box center [1093, 39] width 728 height 78
click at [1006, 52] on button "Inputs" at bounding box center [1003, 57] width 172 height 28
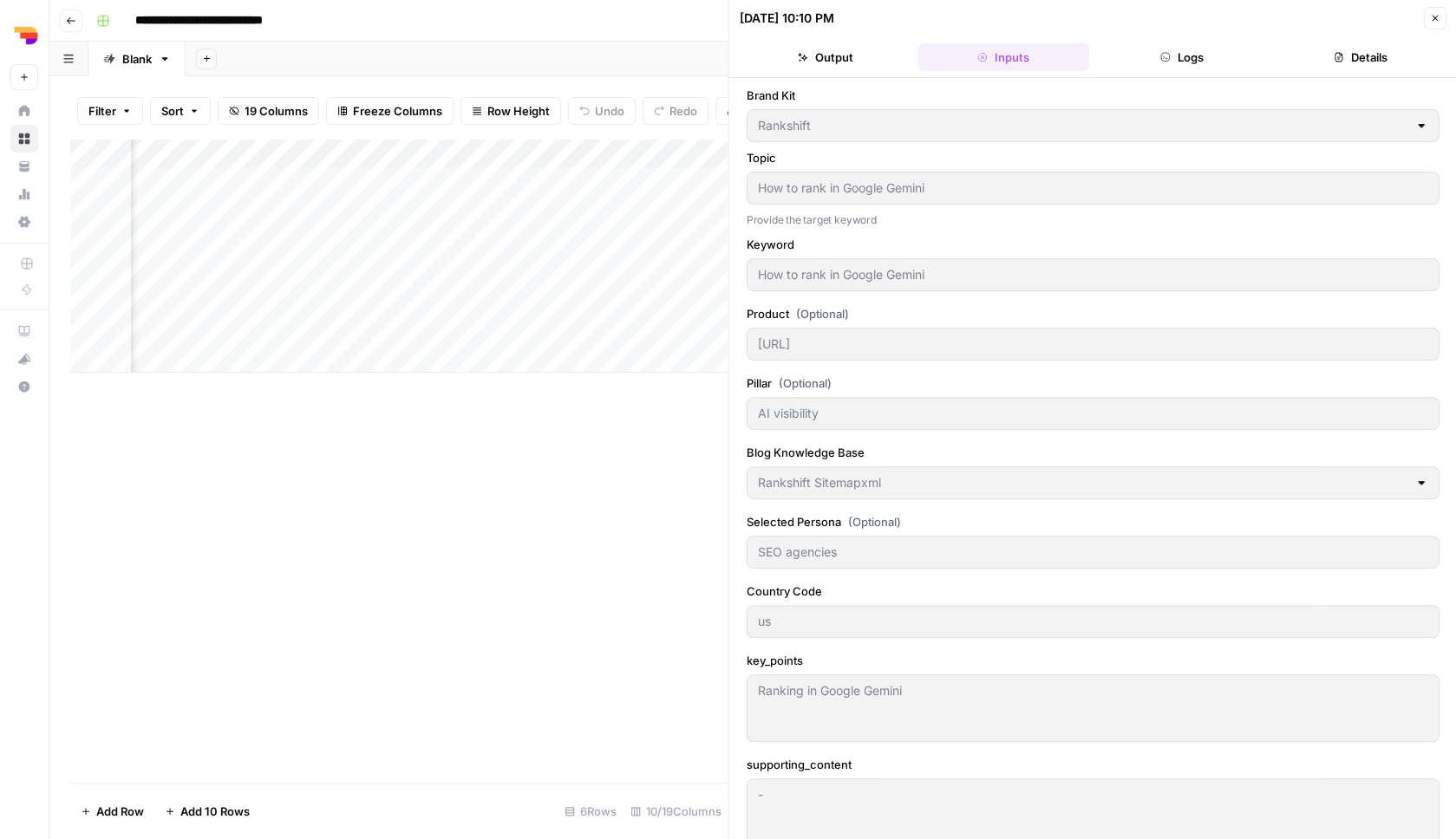
click at [1169, 50] on button "Logs" at bounding box center [1182, 57] width 172 height 28
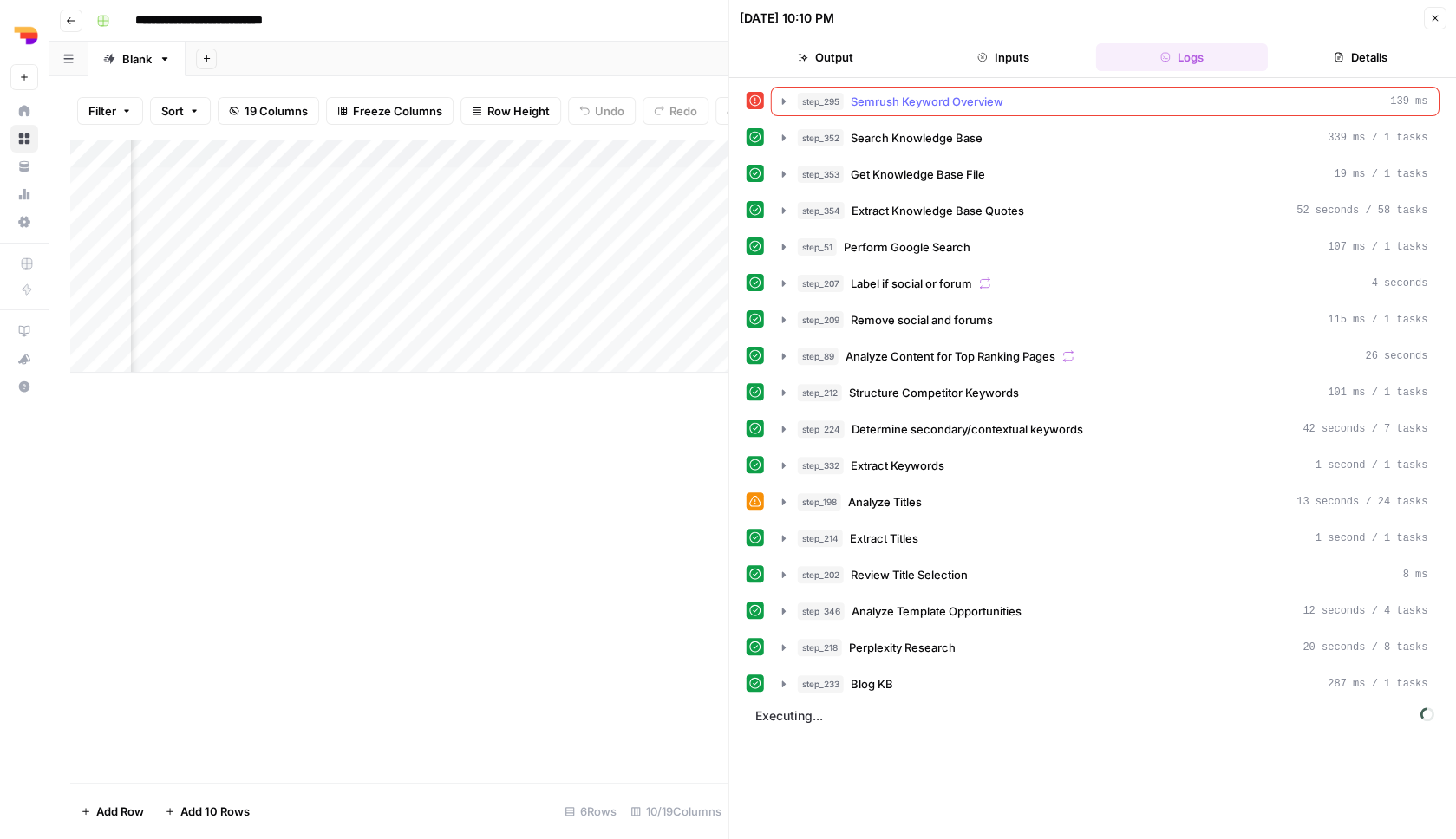
click at [1033, 109] on div "step_295 Semrush Keyword Overview 139 ms" at bounding box center [1113, 101] width 630 height 17
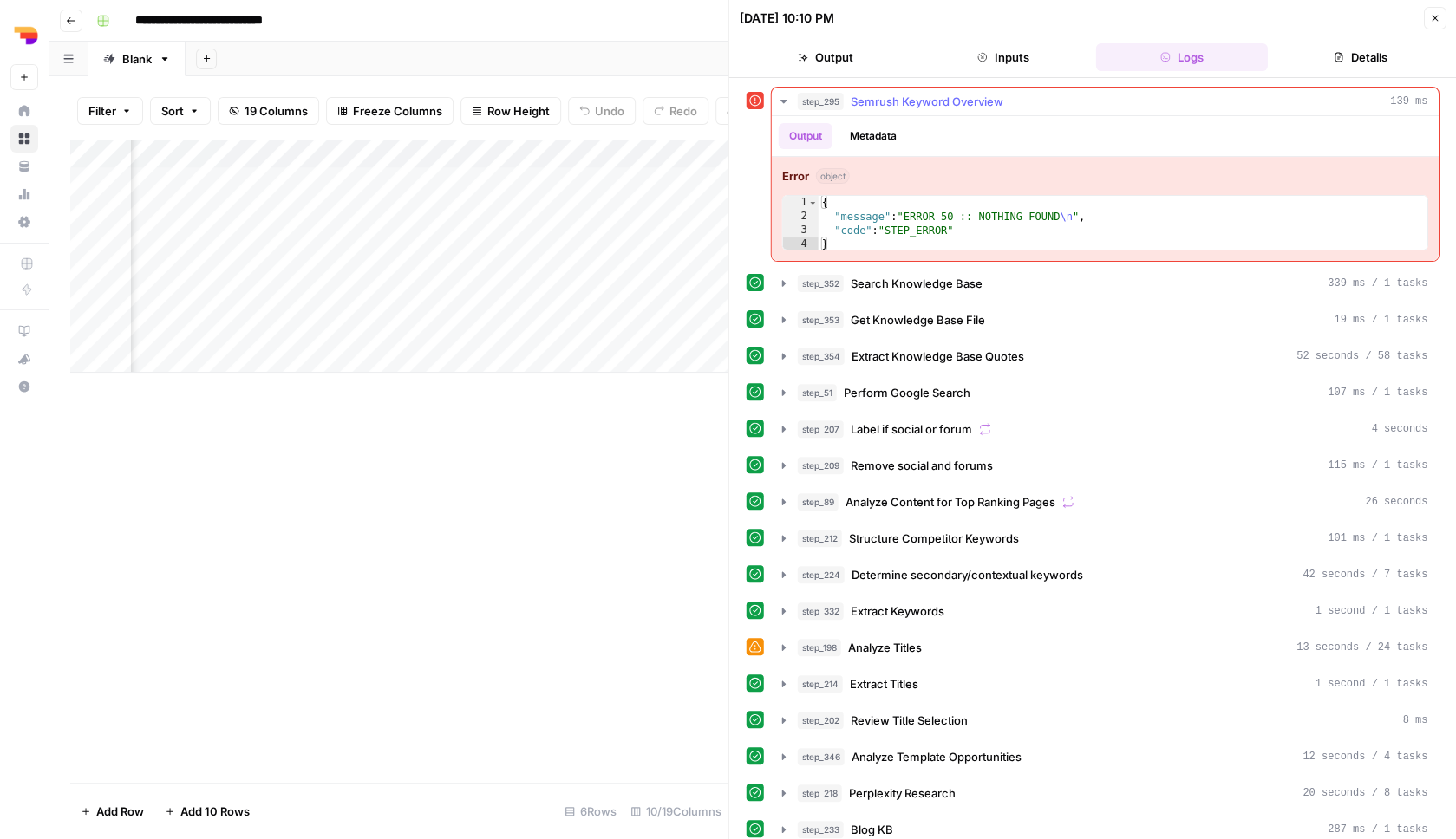
click at [1033, 109] on div "step_295 Semrush Keyword Overview 139 ms" at bounding box center [1113, 101] width 630 height 17
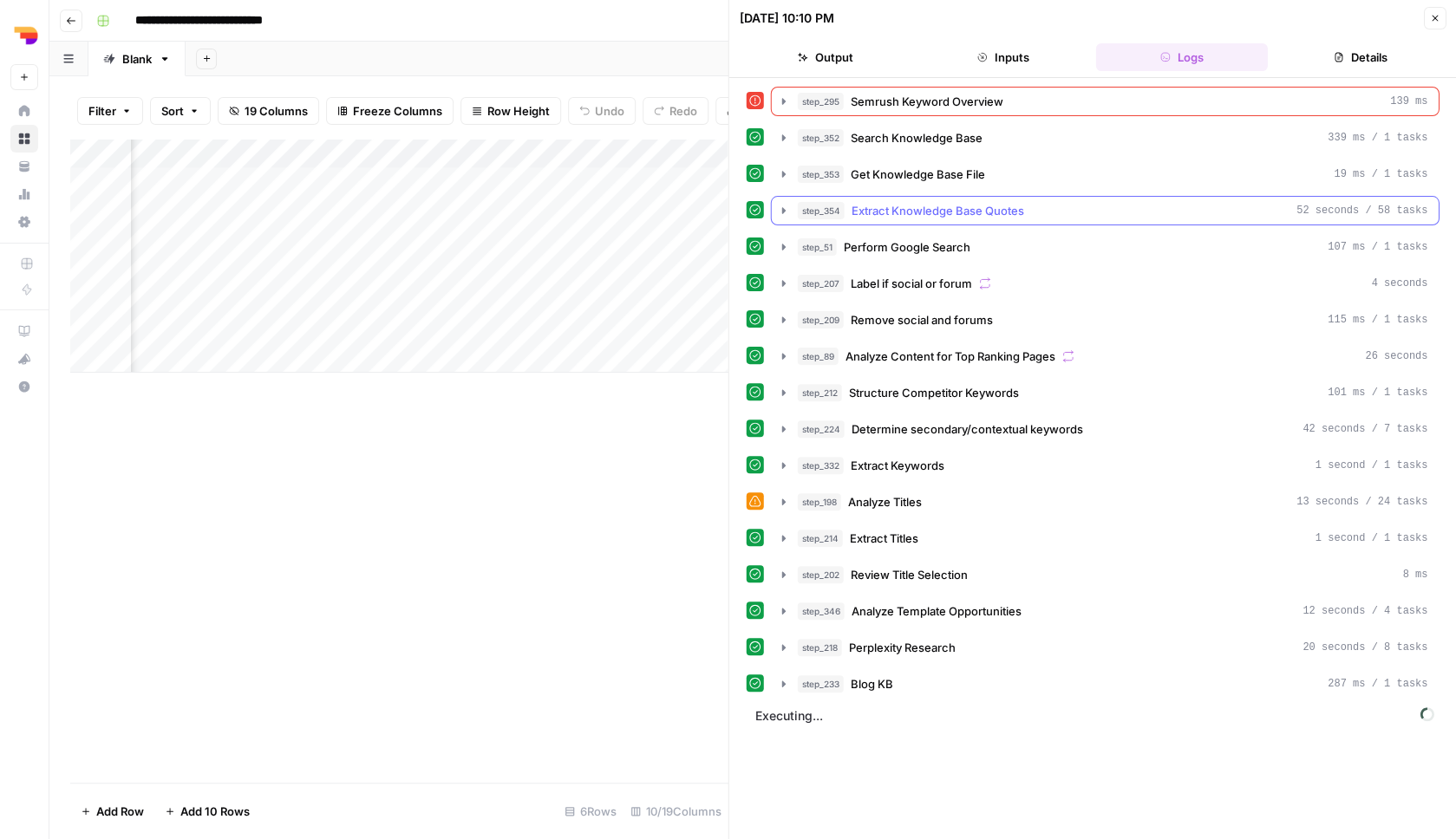
click at [1023, 206] on span "Extract Knowledge Base Quotes" at bounding box center [938, 210] width 172 height 17
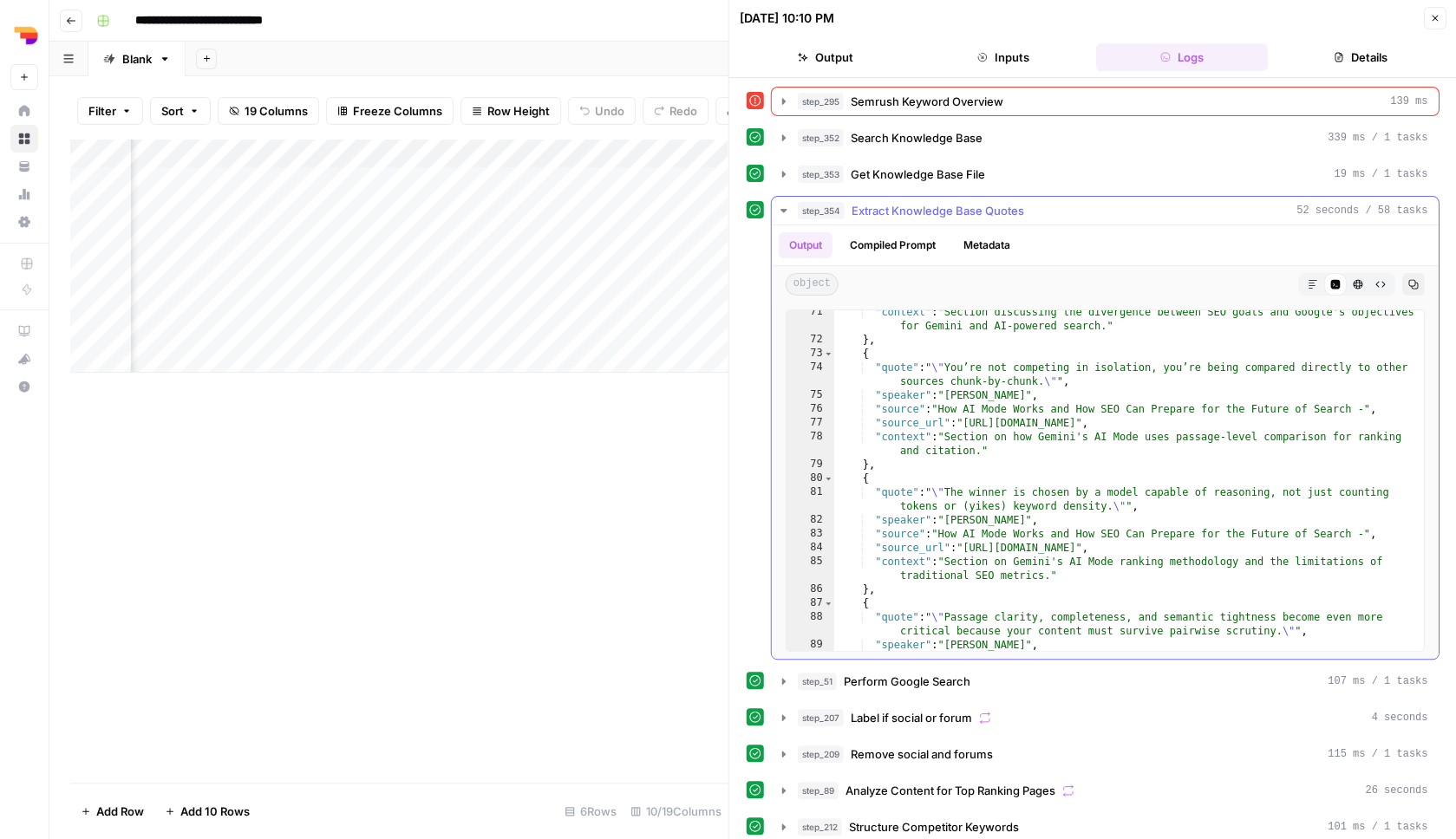
scroll to position [1390, 0]
click at [1099, 103] on div "step_295 Semrush Keyword Overview 139 ms" at bounding box center [1113, 101] width 630 height 17
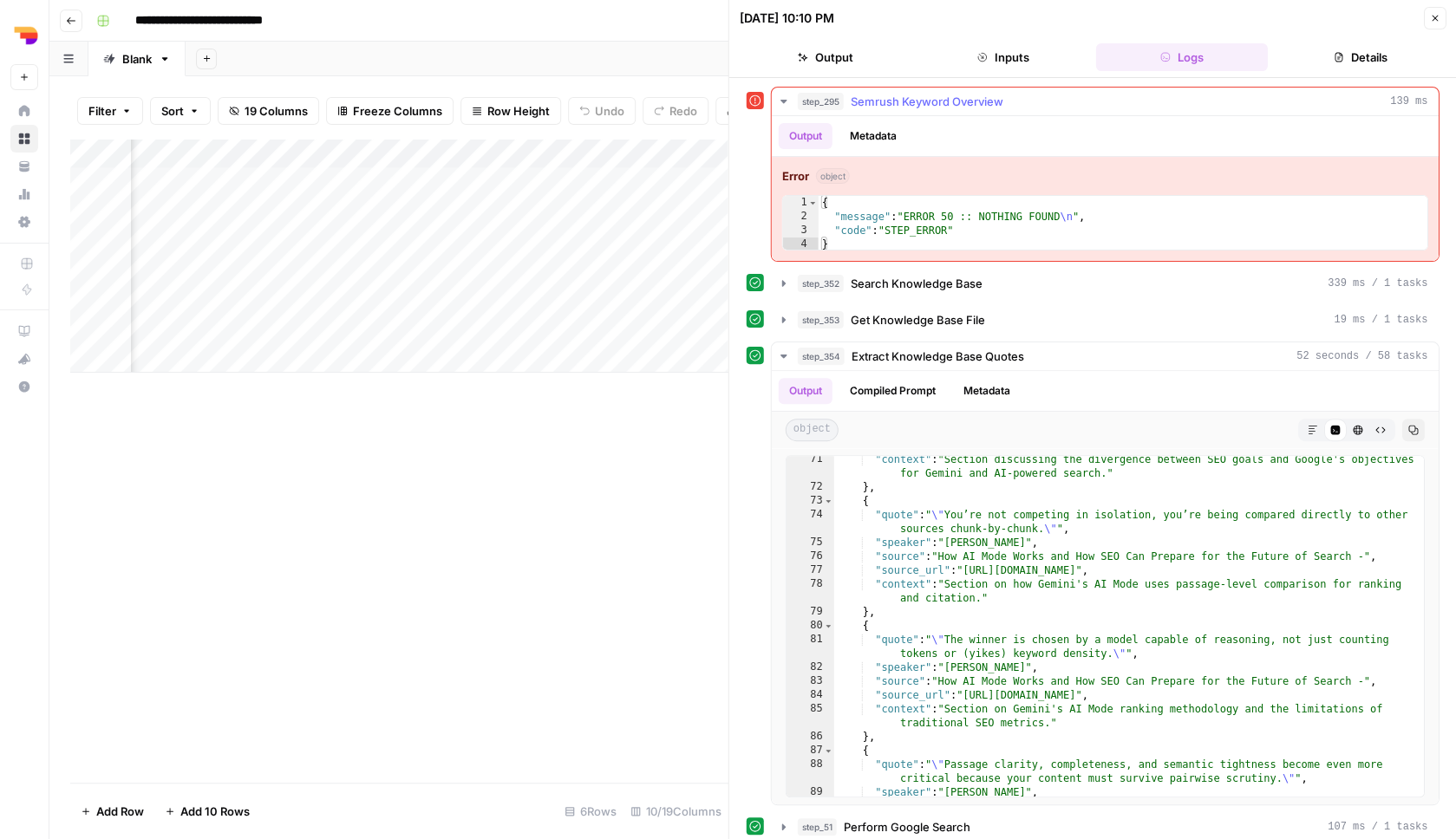
click at [1099, 103] on div "step_295 Semrush Keyword Overview 139 ms" at bounding box center [1113, 101] width 630 height 17
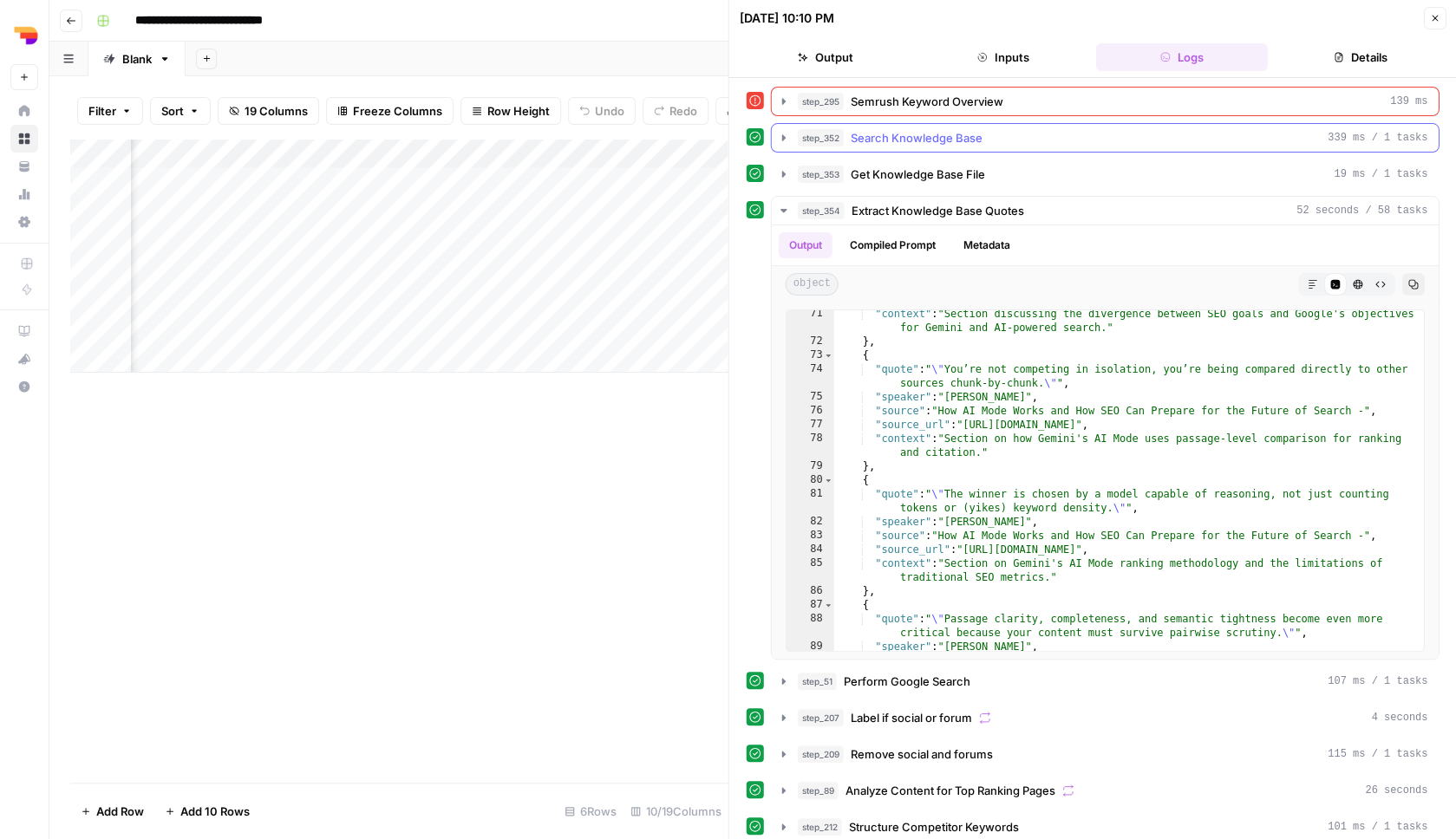
click at [1075, 127] on button "step_352 Search Knowledge Base 339 ms / 1 tasks" at bounding box center [1105, 138] width 667 height 28
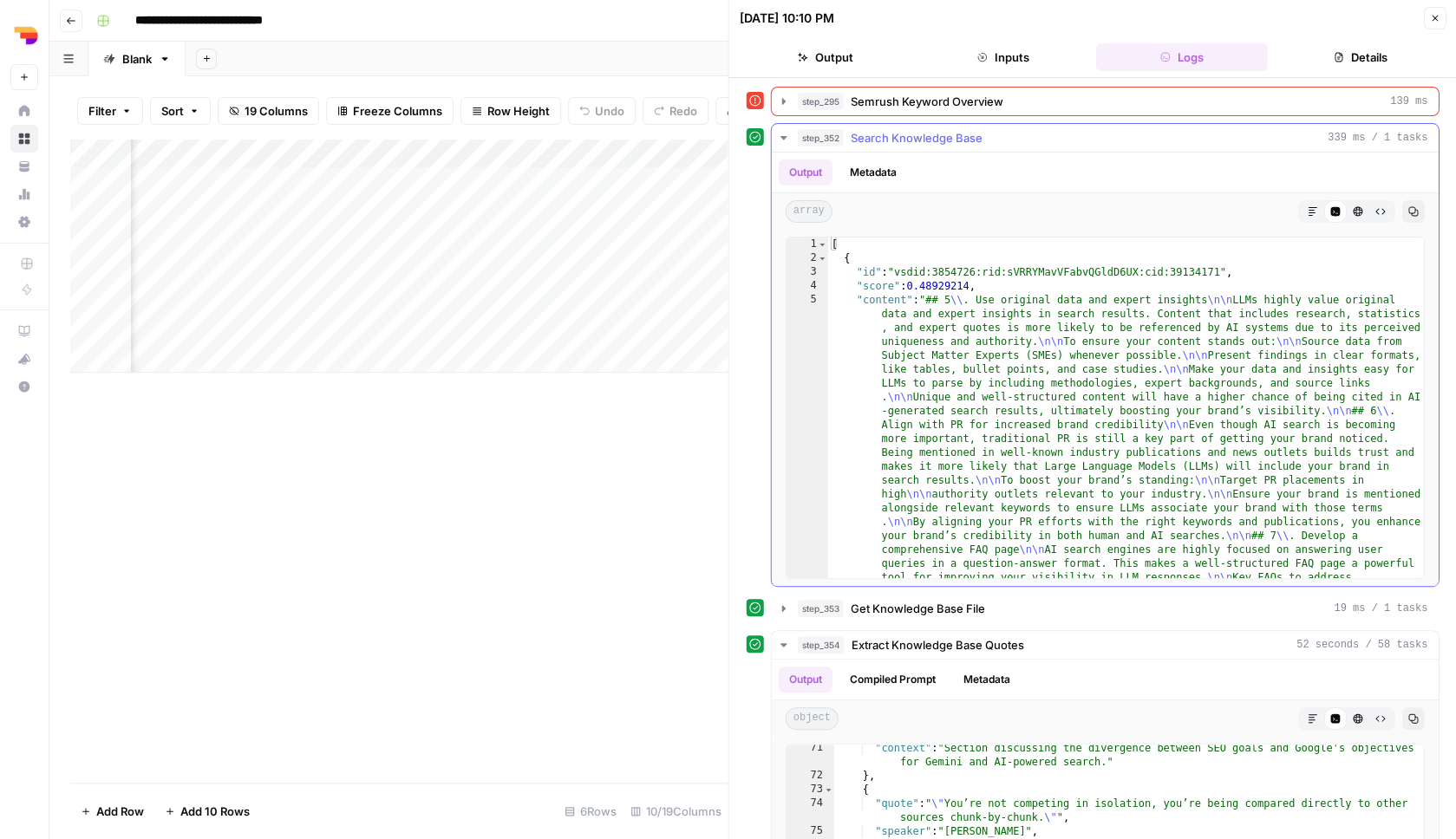
click at [1075, 127] on button "step_352 Search Knowledge Base 339 ms / 1 tasks" at bounding box center [1105, 138] width 667 height 28
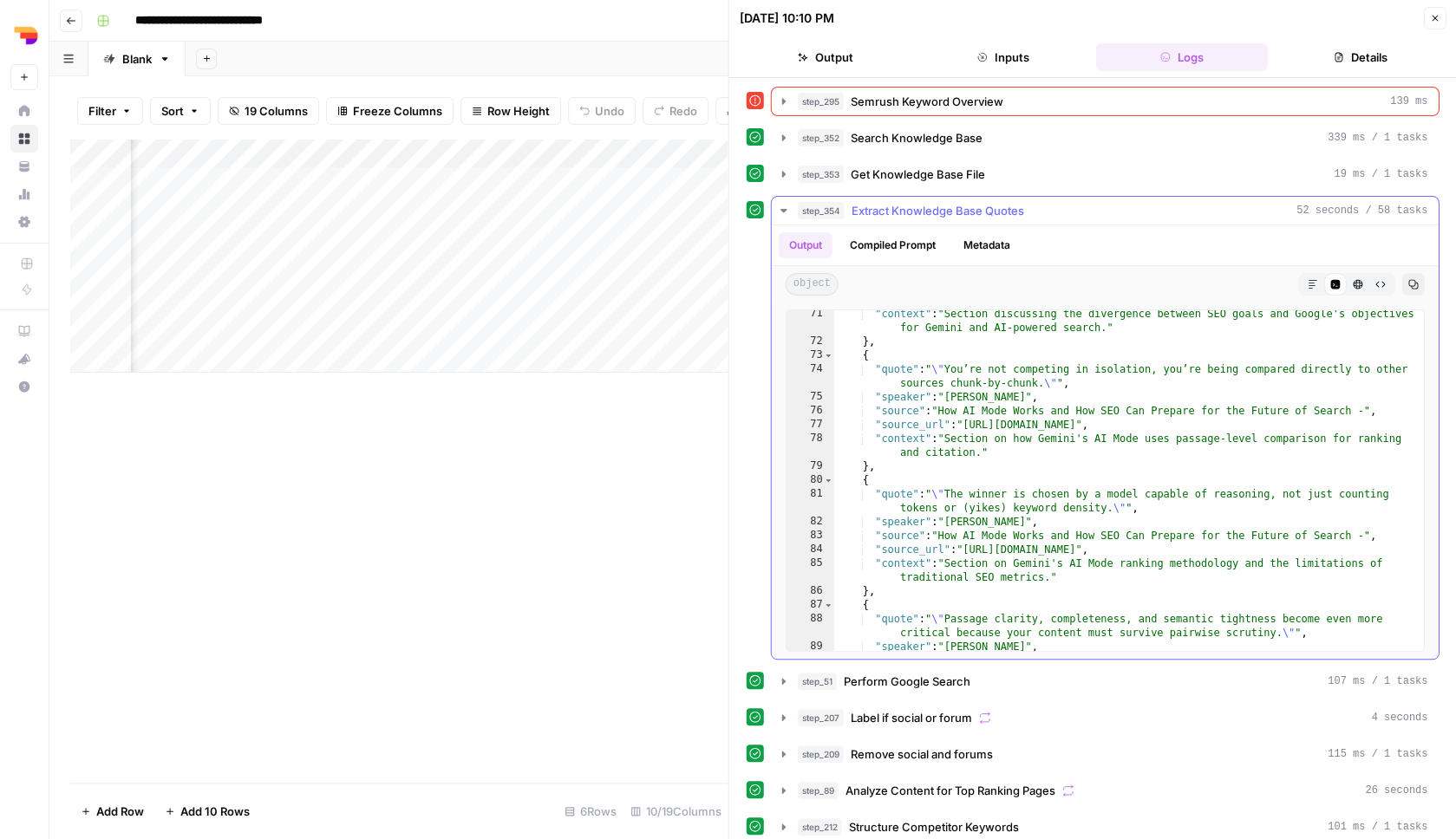
click at [917, 252] on button "Compiled Prompt" at bounding box center [893, 245] width 106 height 26
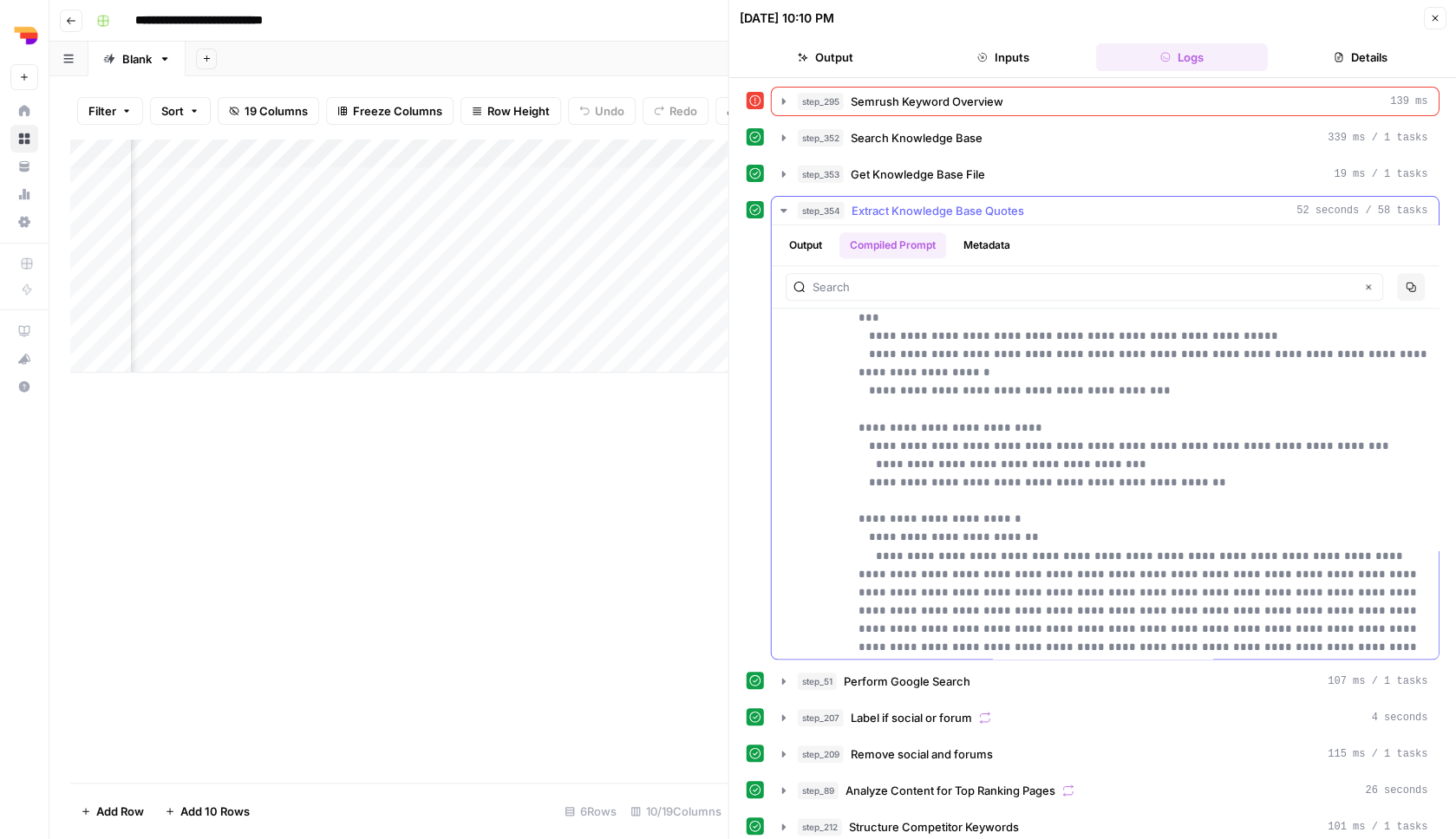
scroll to position [784, 0]
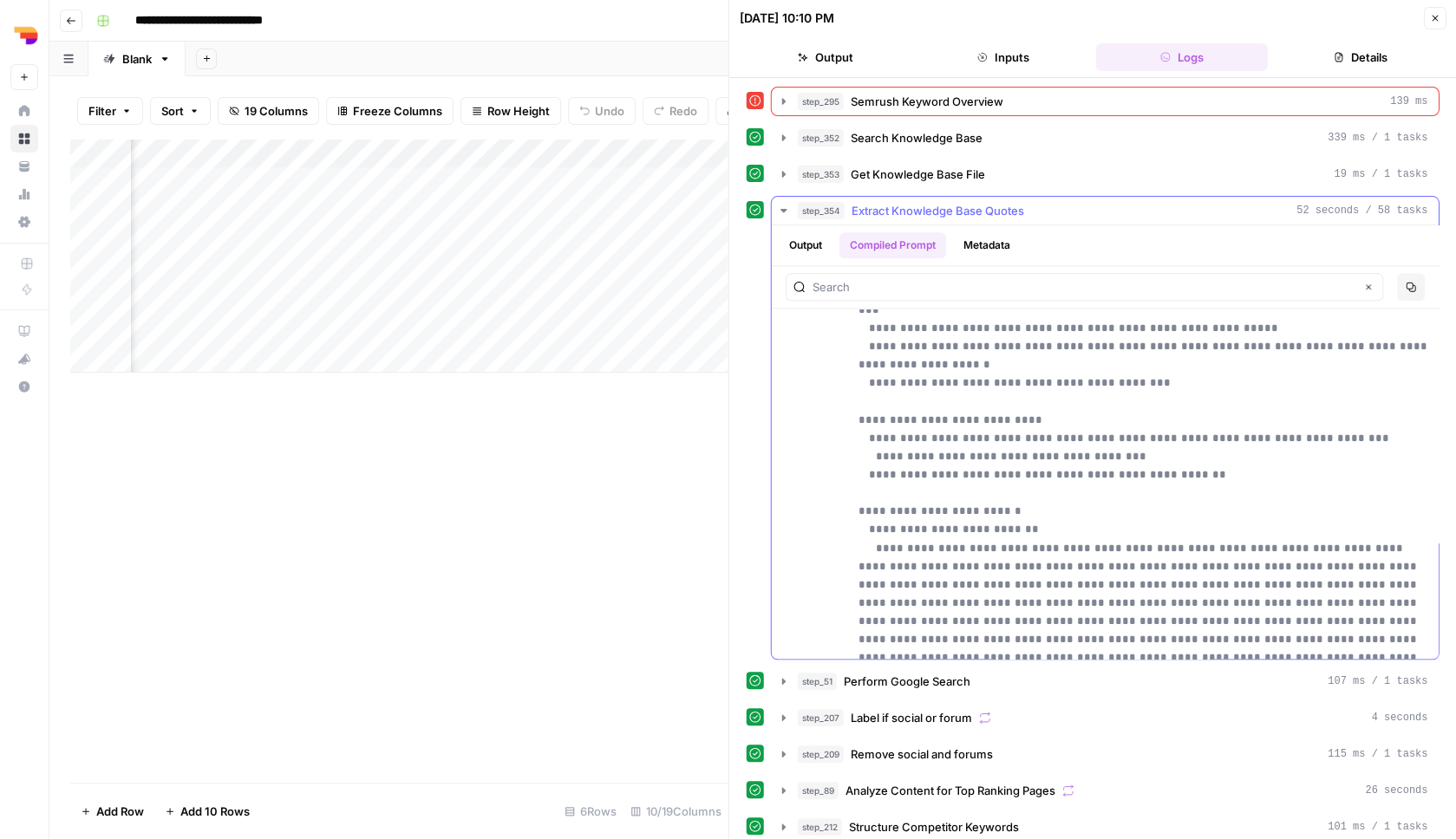
click at [1051, 211] on div "step_354 Extract Knowledge Base Quotes 52 seconds / 58 tasks" at bounding box center [1113, 210] width 630 height 17
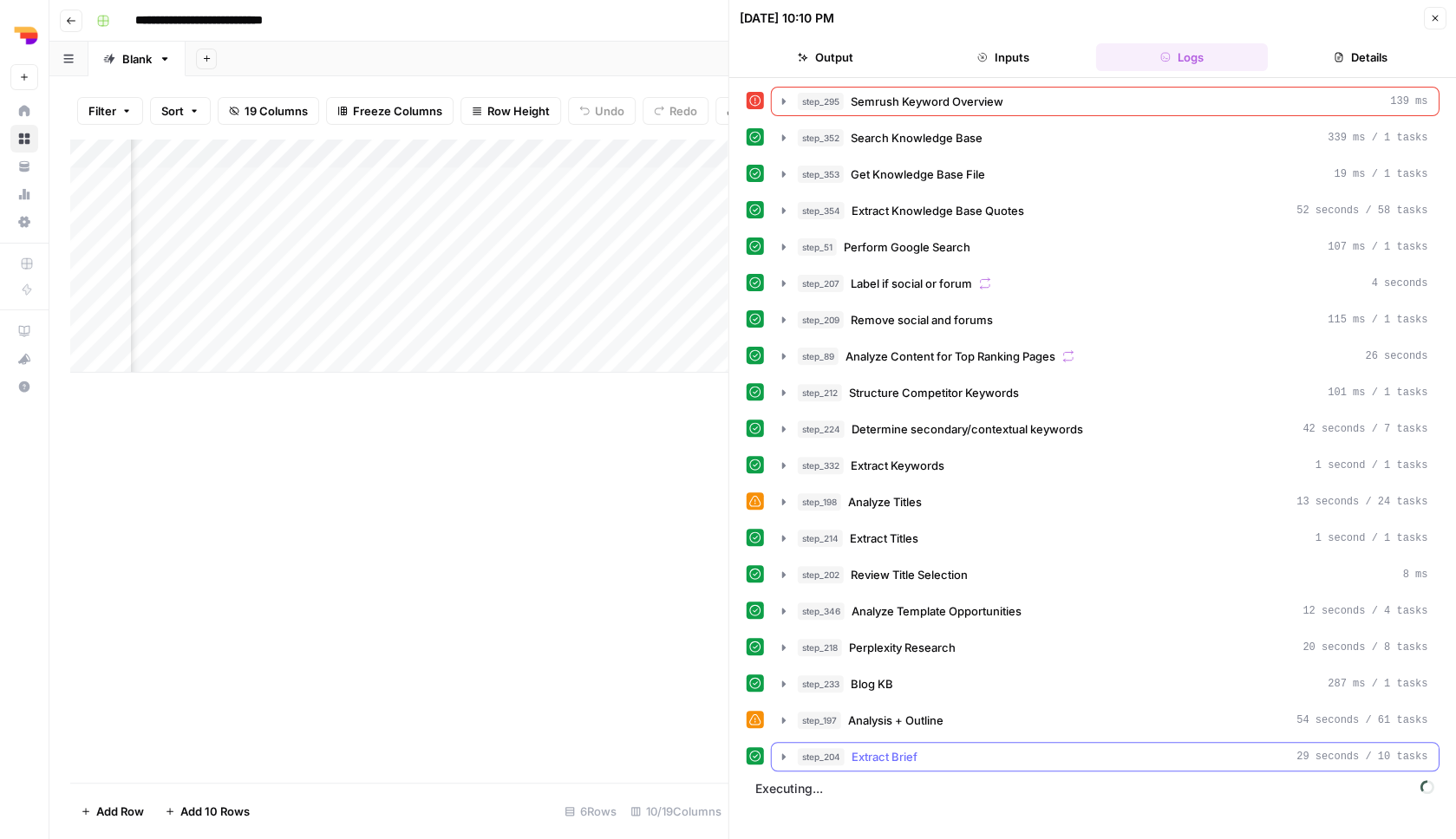
click at [1025, 753] on div "step_204 Extract Brief 29 seconds / 10 tasks" at bounding box center [1113, 756] width 630 height 17
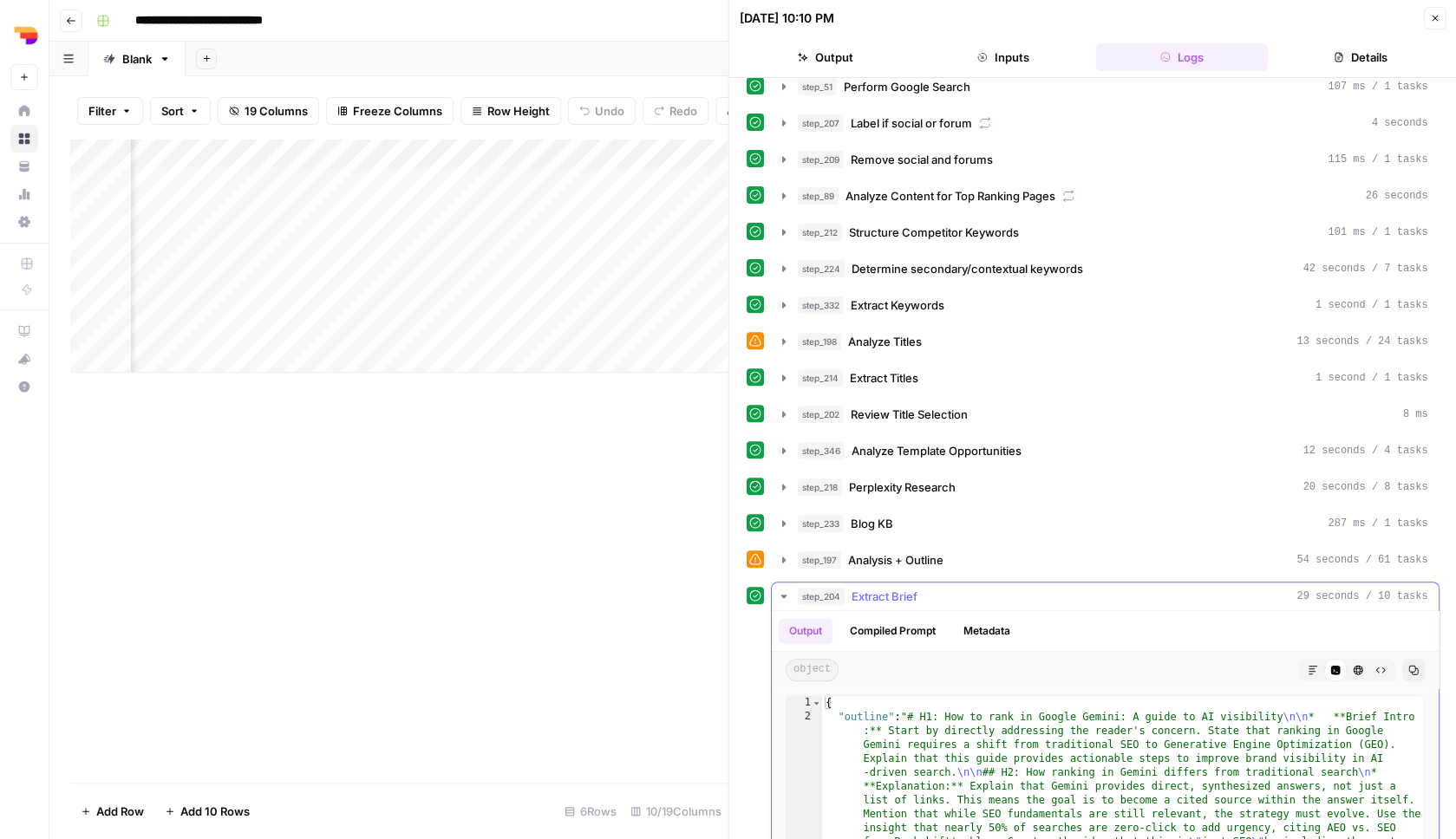
scroll to position [406, 0]
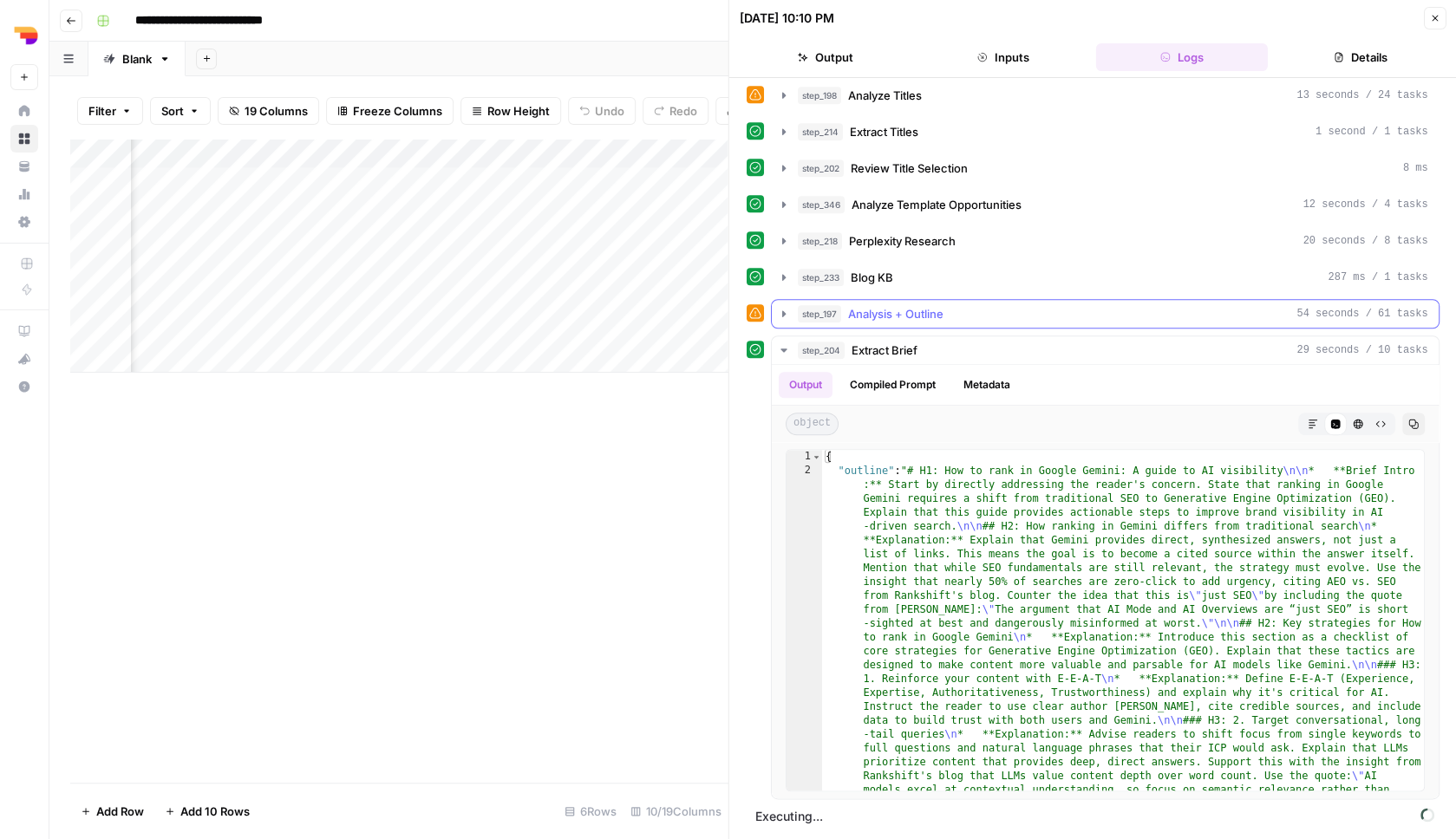
click at [1001, 311] on div "step_197 Analysis + Outline 54 seconds / 61 tasks" at bounding box center [1113, 314] width 630 height 17
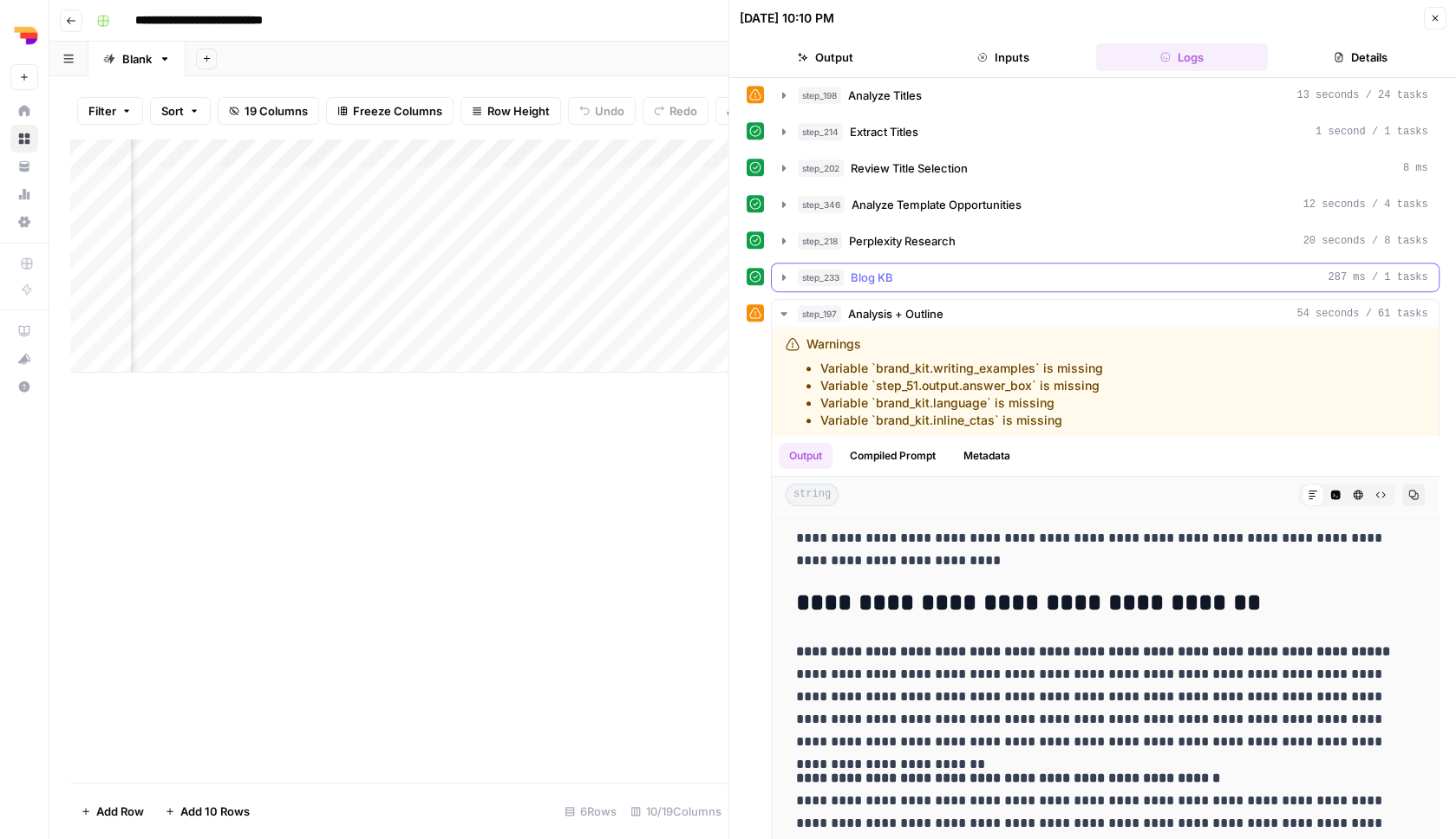
click at [1003, 280] on div "step_233 Blog KB 287 ms / 1 tasks" at bounding box center [1113, 277] width 630 height 17
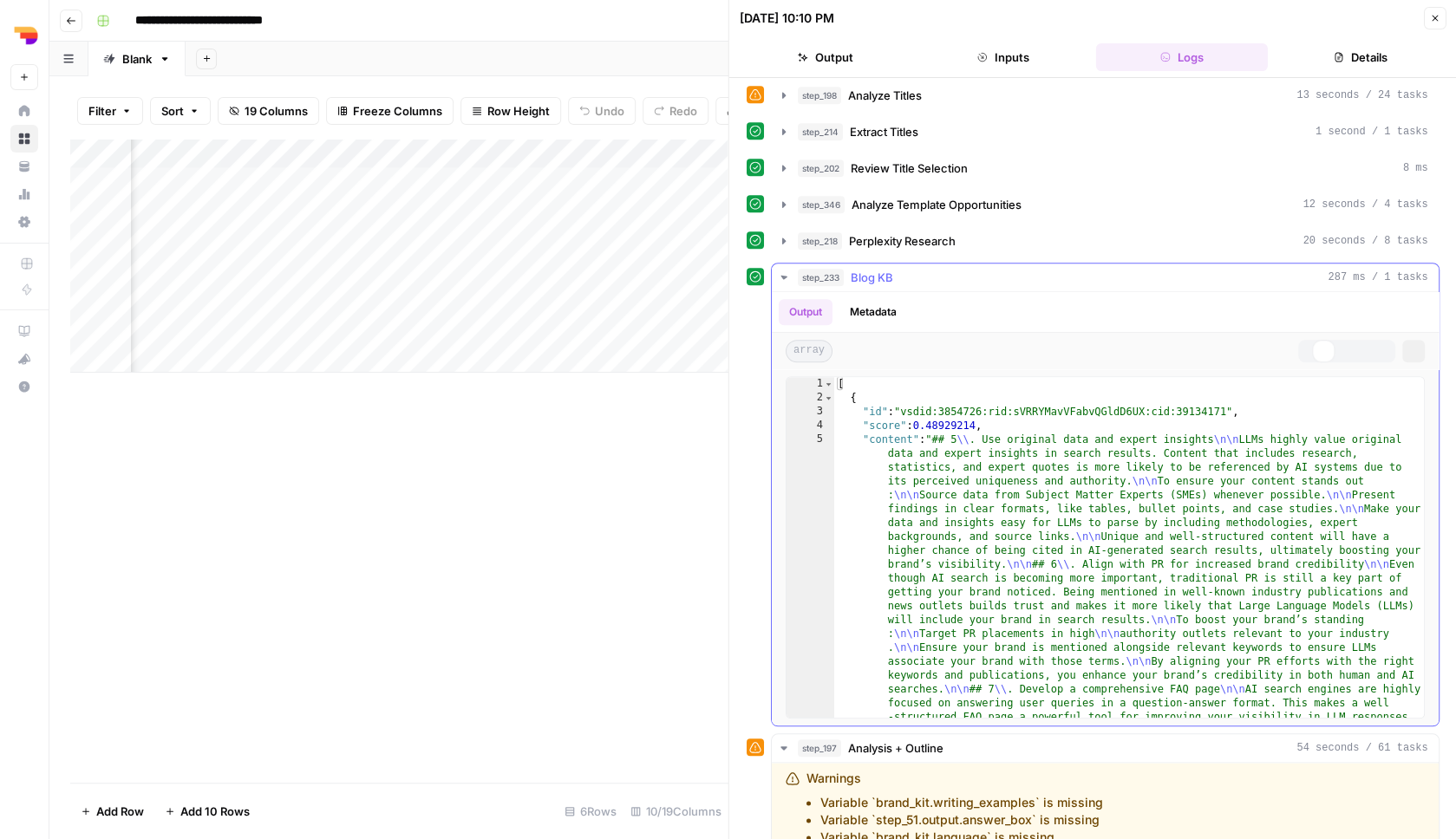
click at [1026, 248] on div "step_218 Perplexity Research 20 seconds / 8 tasks" at bounding box center [1113, 240] width 630 height 17
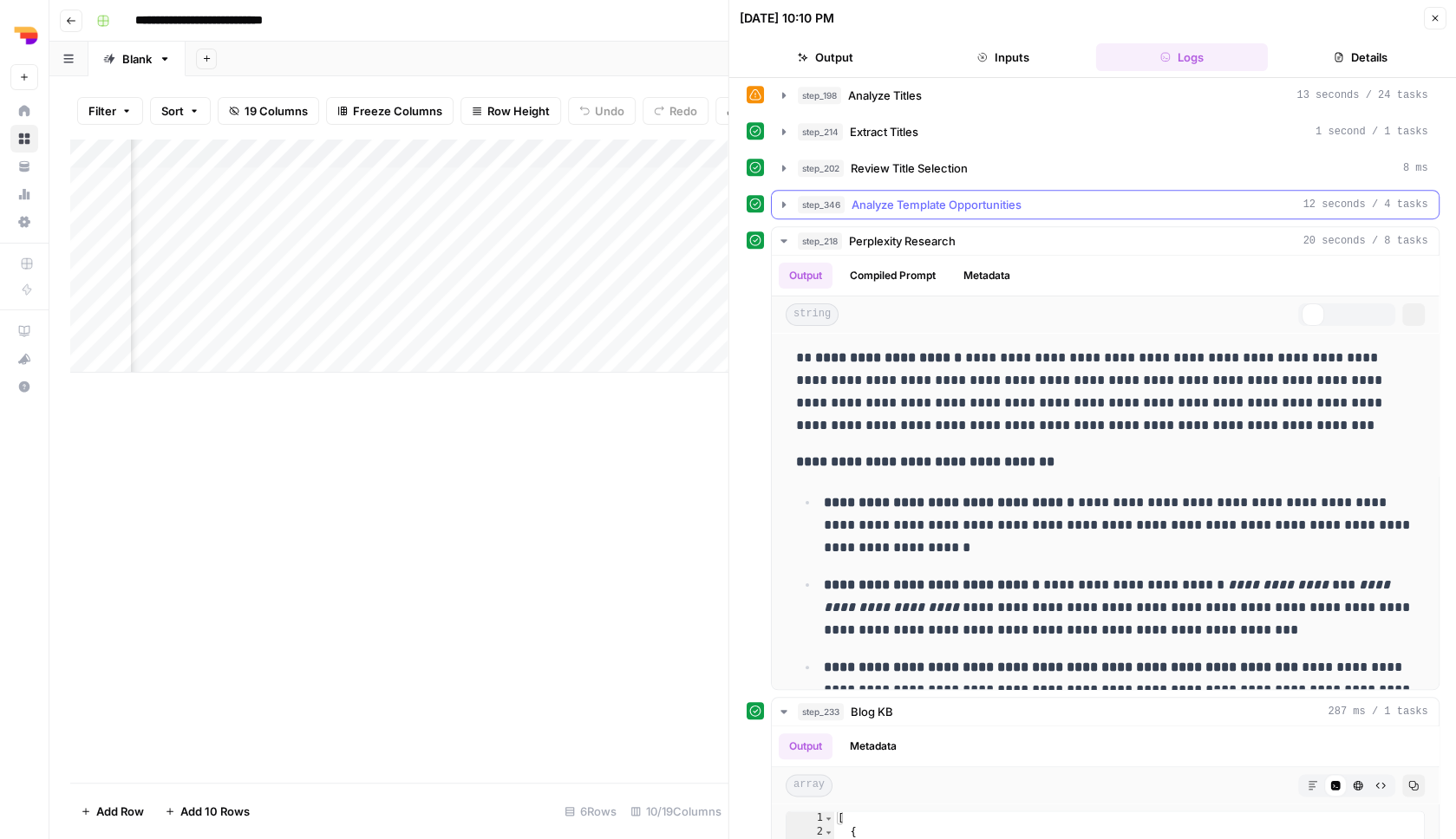
click at [1054, 198] on div "step_346 Analyze Template Opportunities 12 seconds / 4 tasks" at bounding box center [1113, 204] width 630 height 17
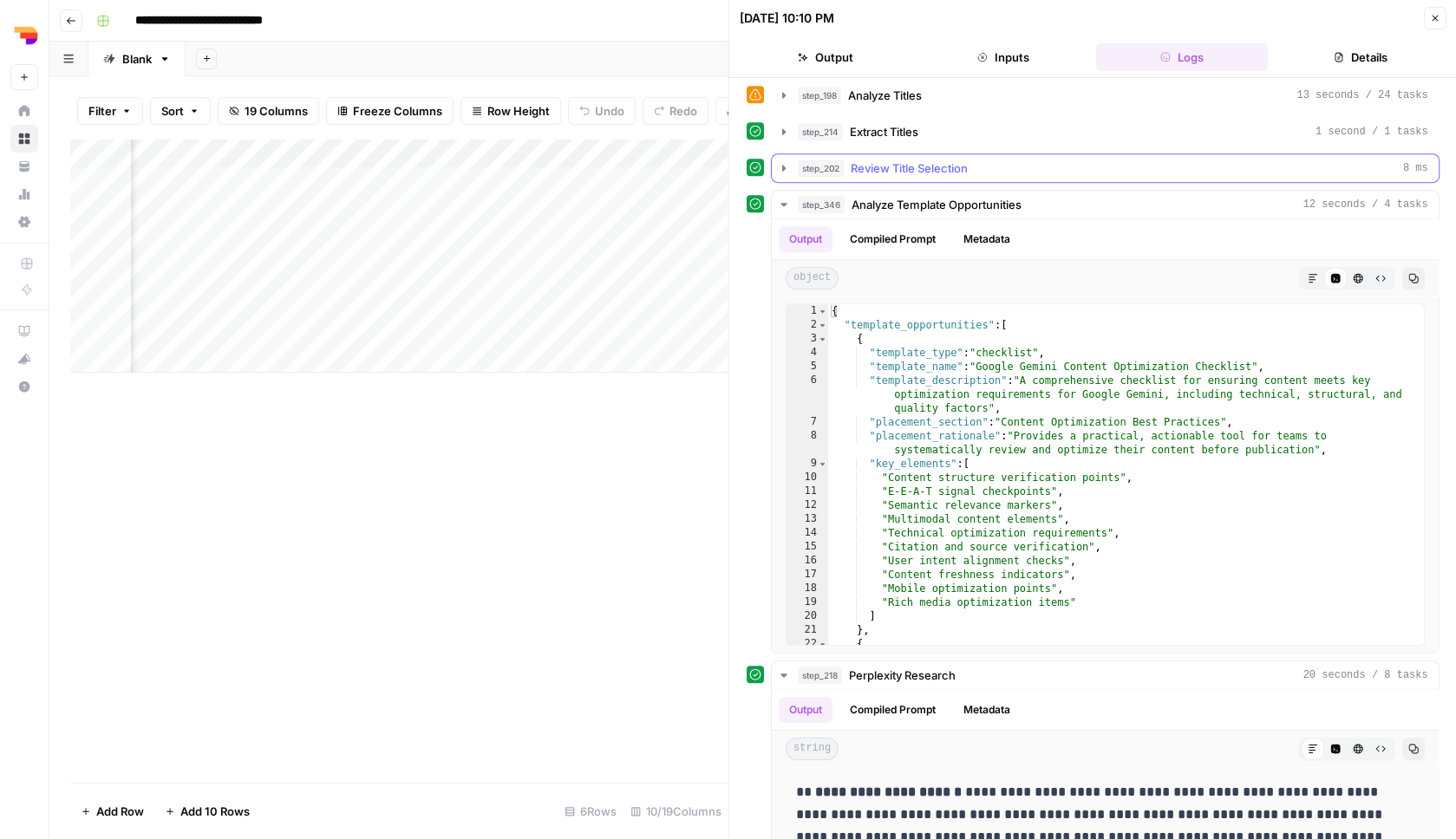
click at [1050, 173] on div "step_202 Review Title Selection 8 ms" at bounding box center [1113, 168] width 630 height 17
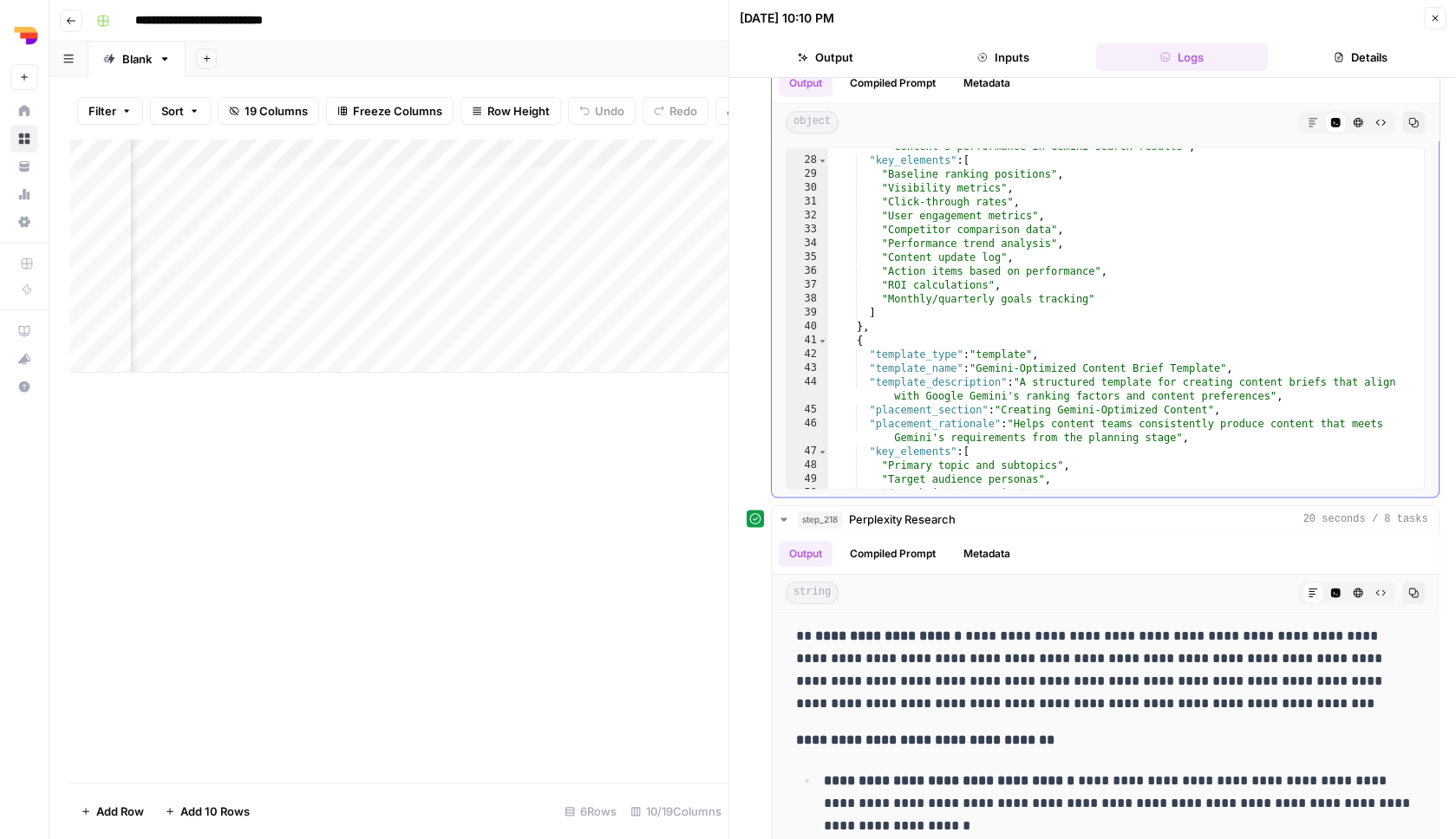
scroll to position [359, 0]
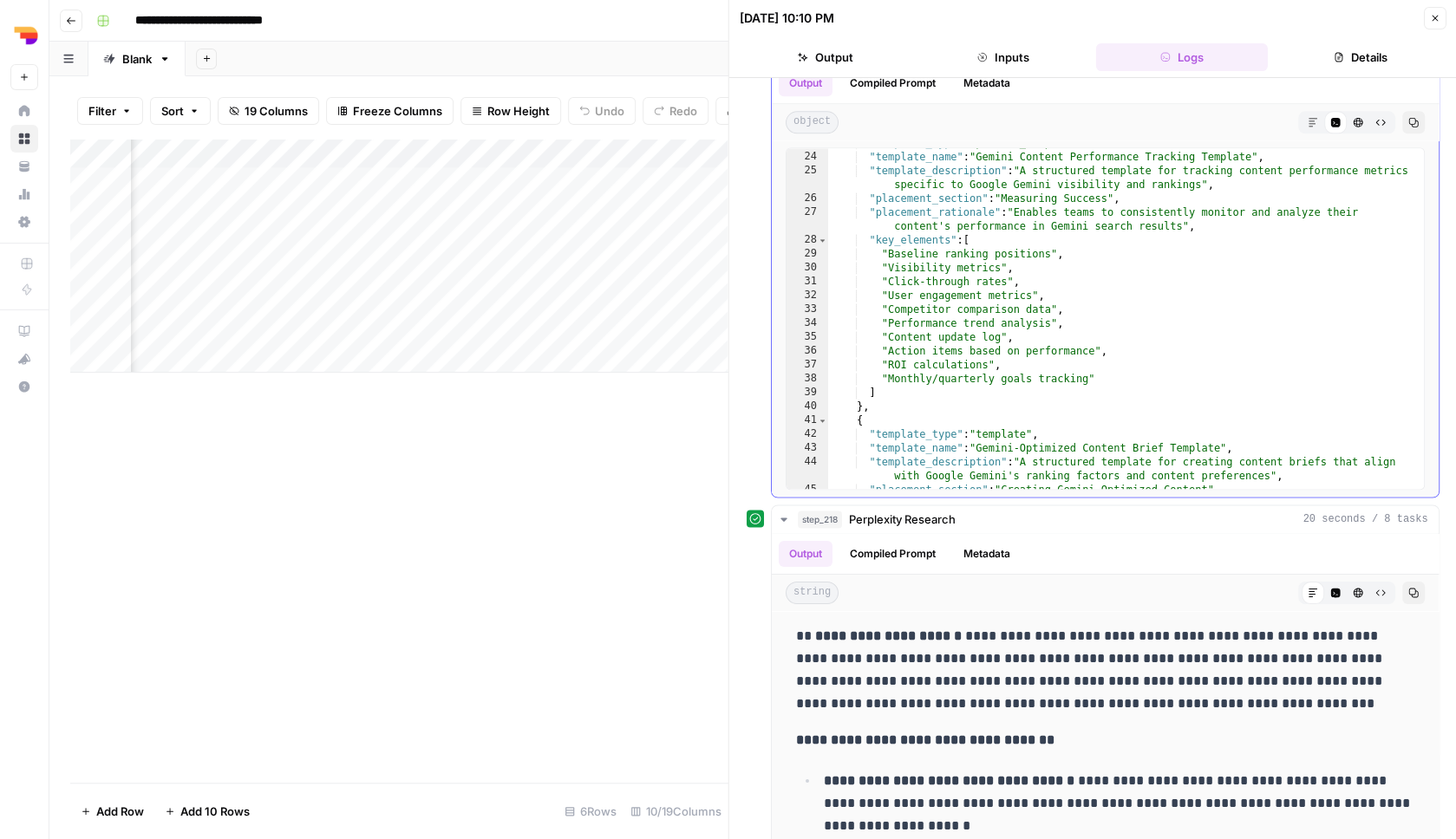
type textarea "**********"
click at [987, 338] on div ""template_type" : "process_template" , "template_name" : "Gemini Content Perfor…" at bounding box center [1126, 320] width 595 height 369
click at [770, 528] on div "**********" at bounding box center [1093, 736] width 693 height 464
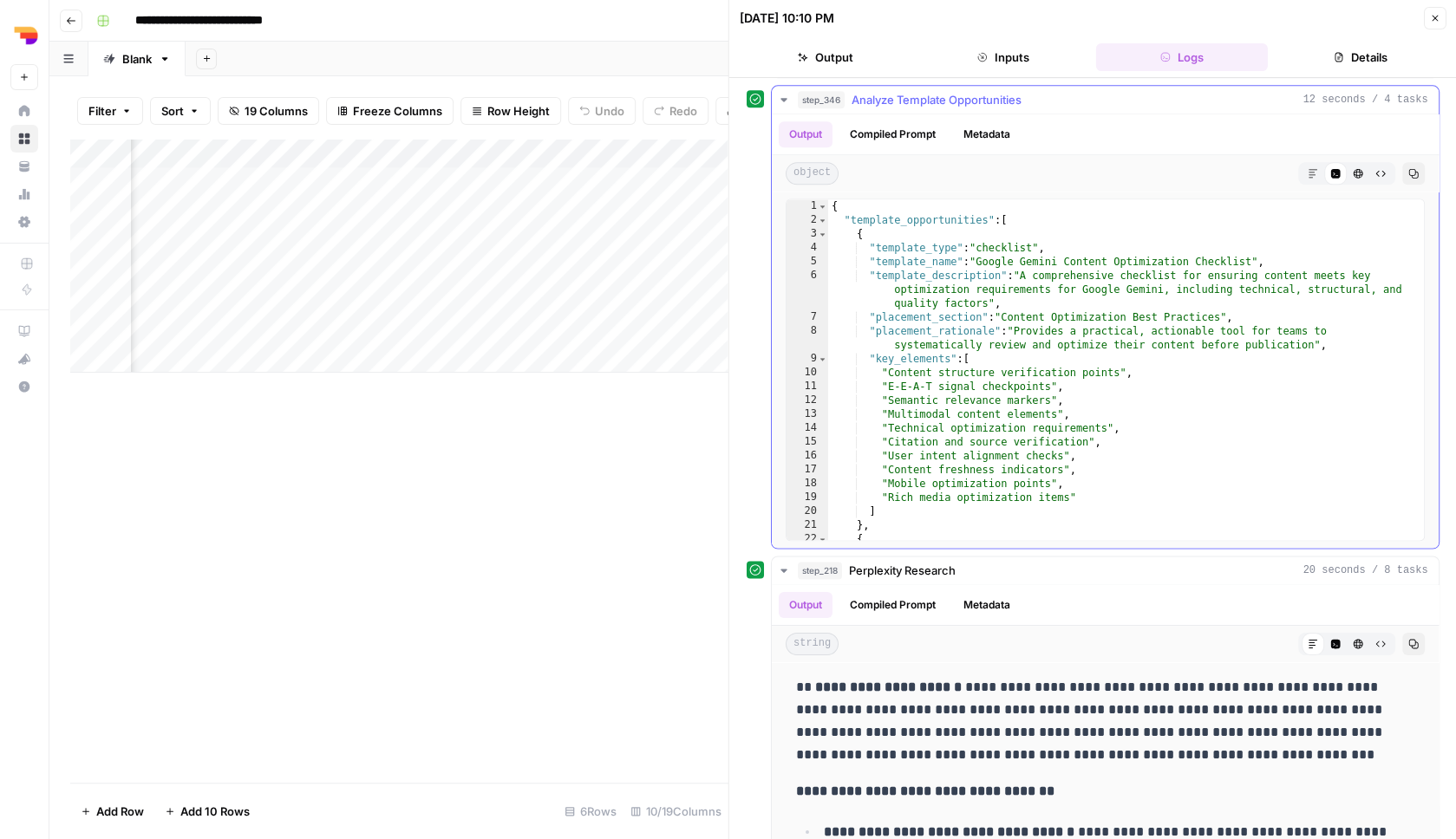
scroll to position [944, 0]
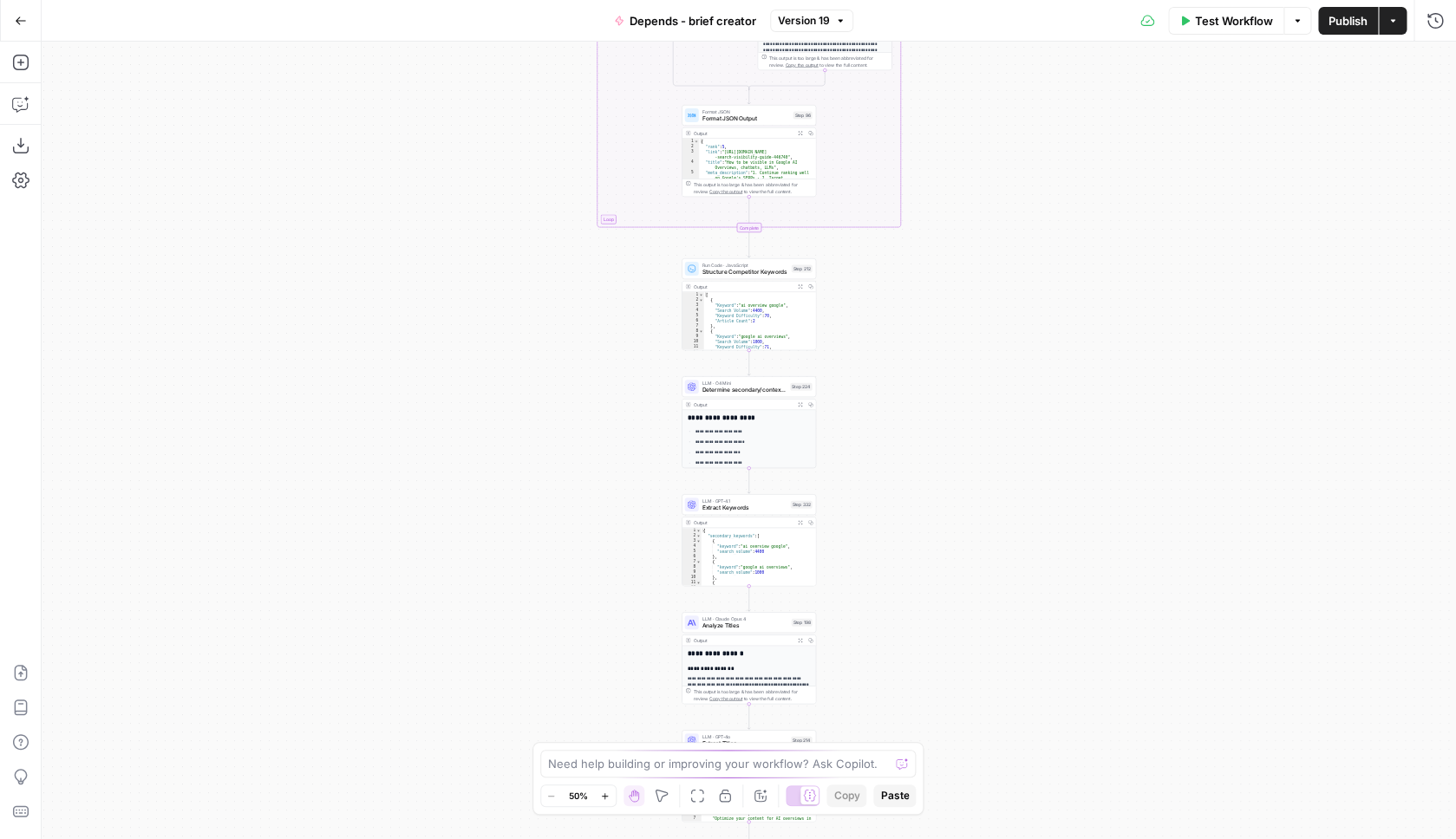
click at [39, 98] on div "Add Steps Copilot Download as JSON Settings Import JSON AirOps Academy Help Giv…" at bounding box center [20, 440] width 41 height 798
click at [25, 100] on icon "button" at bounding box center [27, 99] width 6 height 6
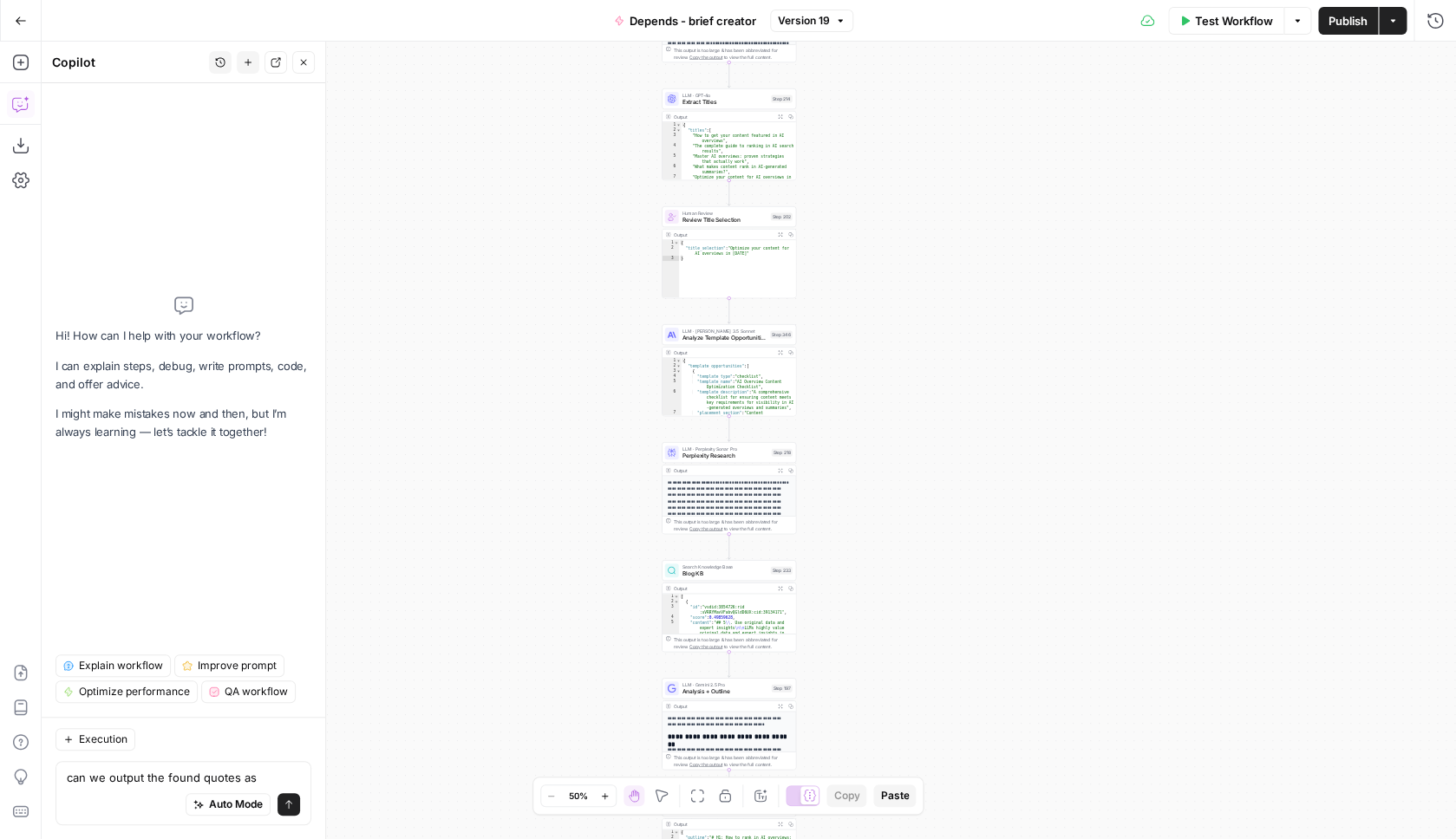
drag, startPoint x: 541, startPoint y: 709, endPoint x: 538, endPoint y: -78, distance: 787.0
click at [538, 41] on div "true false Workflow Set Inputs Inputs SEO Research Semrush Keyword Overview Ste…" at bounding box center [749, 440] width 1415 height 798
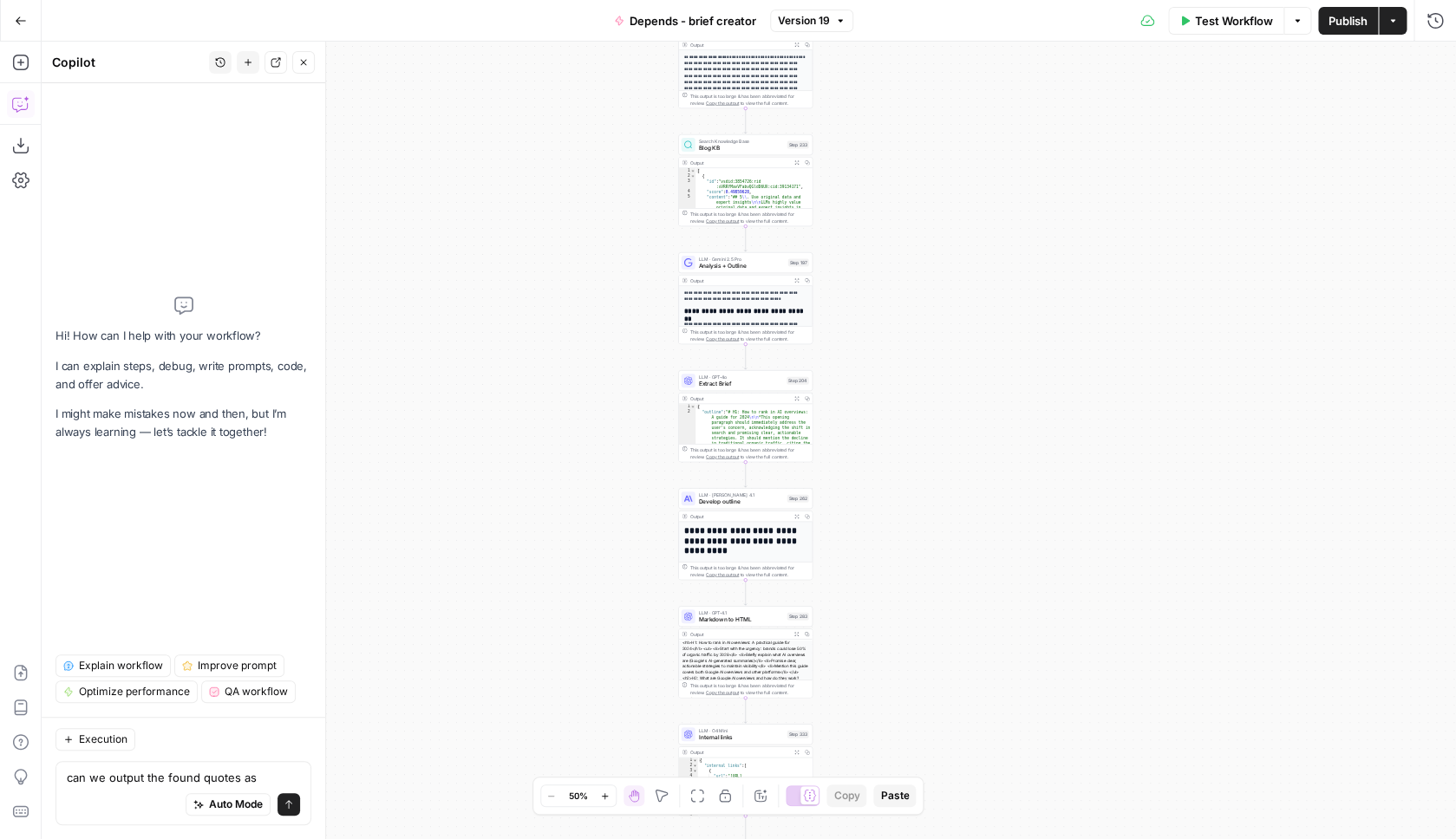
drag, startPoint x: 645, startPoint y: 581, endPoint x: 645, endPoint y: 116, distance: 465.0
click at [645, 116] on div "true false Workflow Set Inputs Inputs SEO Research Semrush Keyword Overview Ste…" at bounding box center [749, 440] width 1415 height 798
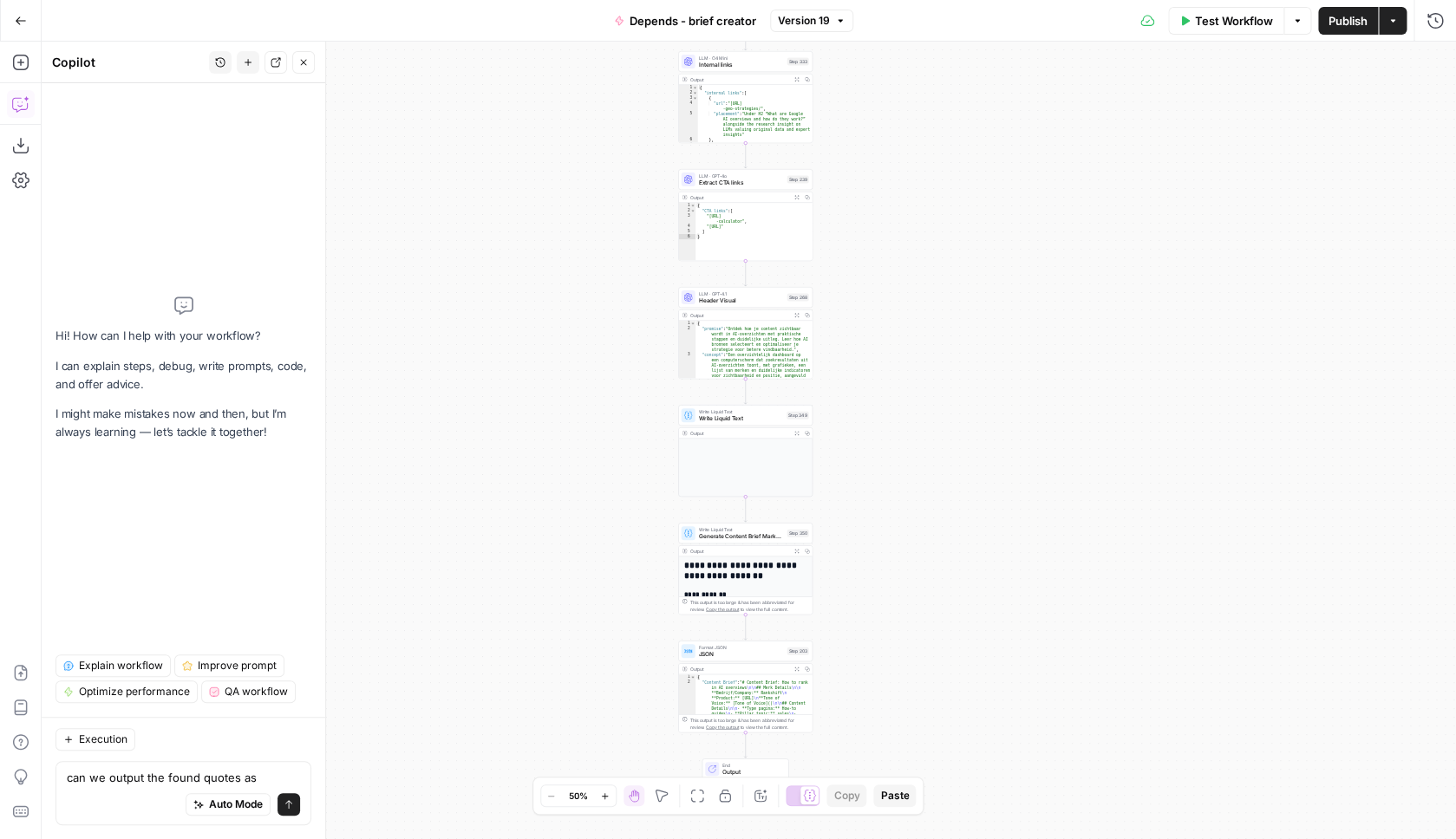
drag, startPoint x: 563, startPoint y: 571, endPoint x: 563, endPoint y: 149, distance: 422.0
click at [563, 150] on div "true false Workflow Set Inputs Inputs SEO Research Semrush Keyword Overview Ste…" at bounding box center [749, 440] width 1415 height 798
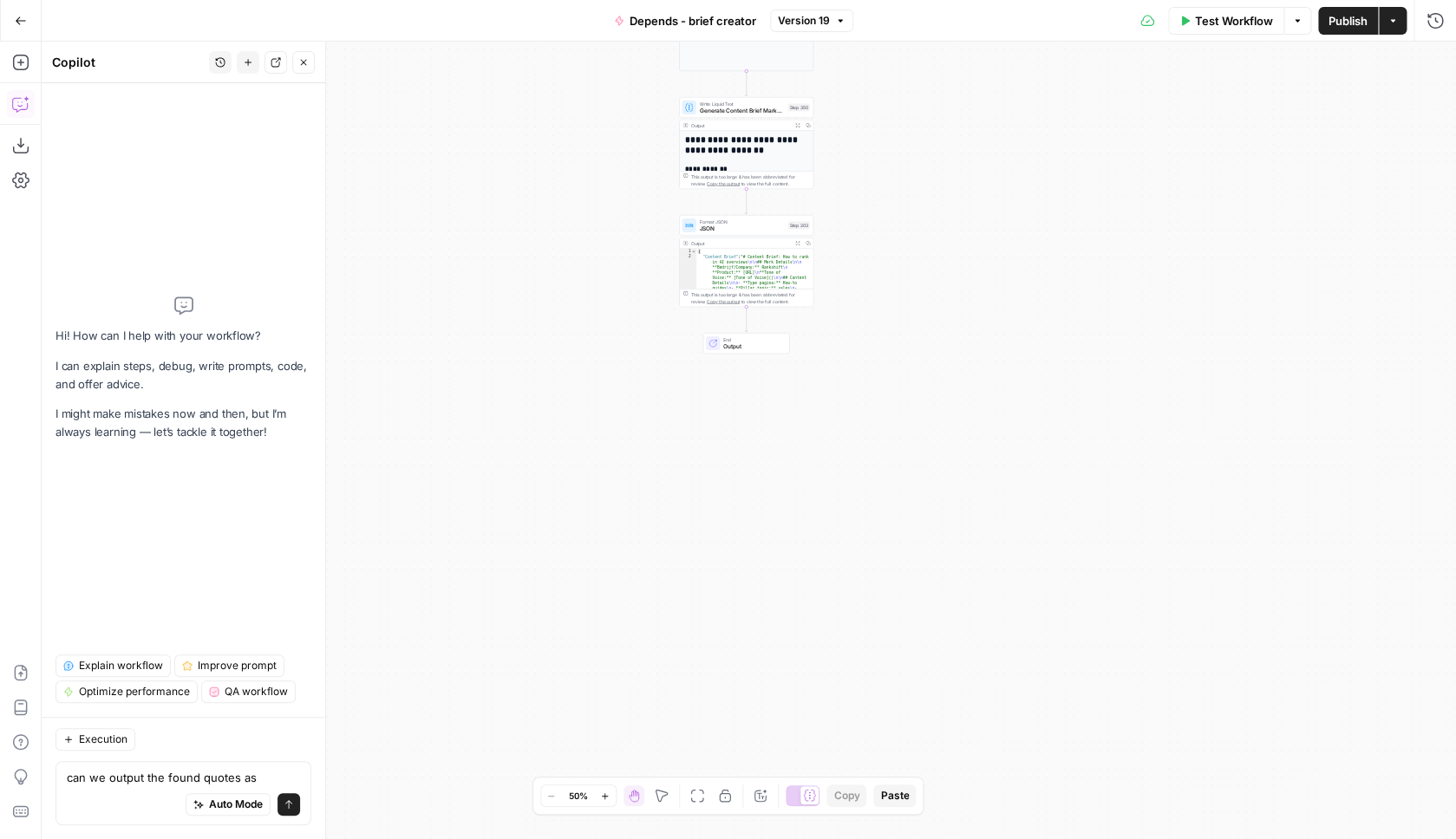
drag, startPoint x: 551, startPoint y: 483, endPoint x: 550, endPoint y: 268, distance: 215.0
click at [550, 269] on div "true false Workflow Set Inputs Inputs SEO Research Semrush Keyword Overview Ste…" at bounding box center [749, 440] width 1415 height 798
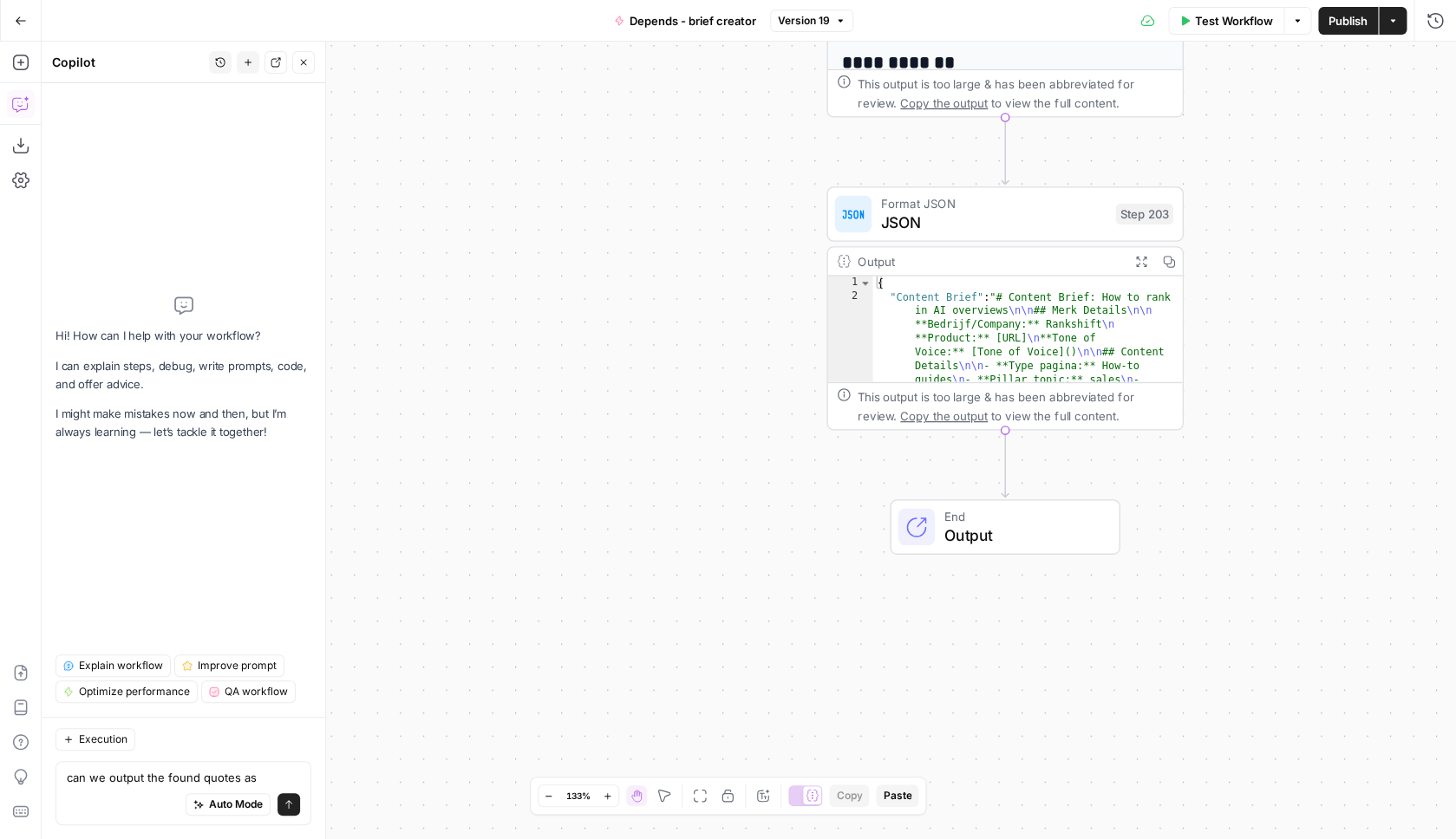
drag, startPoint x: 550, startPoint y: 268, endPoint x: 402, endPoint y: 416, distance: 209.3
click at [402, 416] on div "true false Workflow Set Inputs Inputs SEO Research Semrush Keyword Overview Ste…" at bounding box center [749, 440] width 1415 height 798
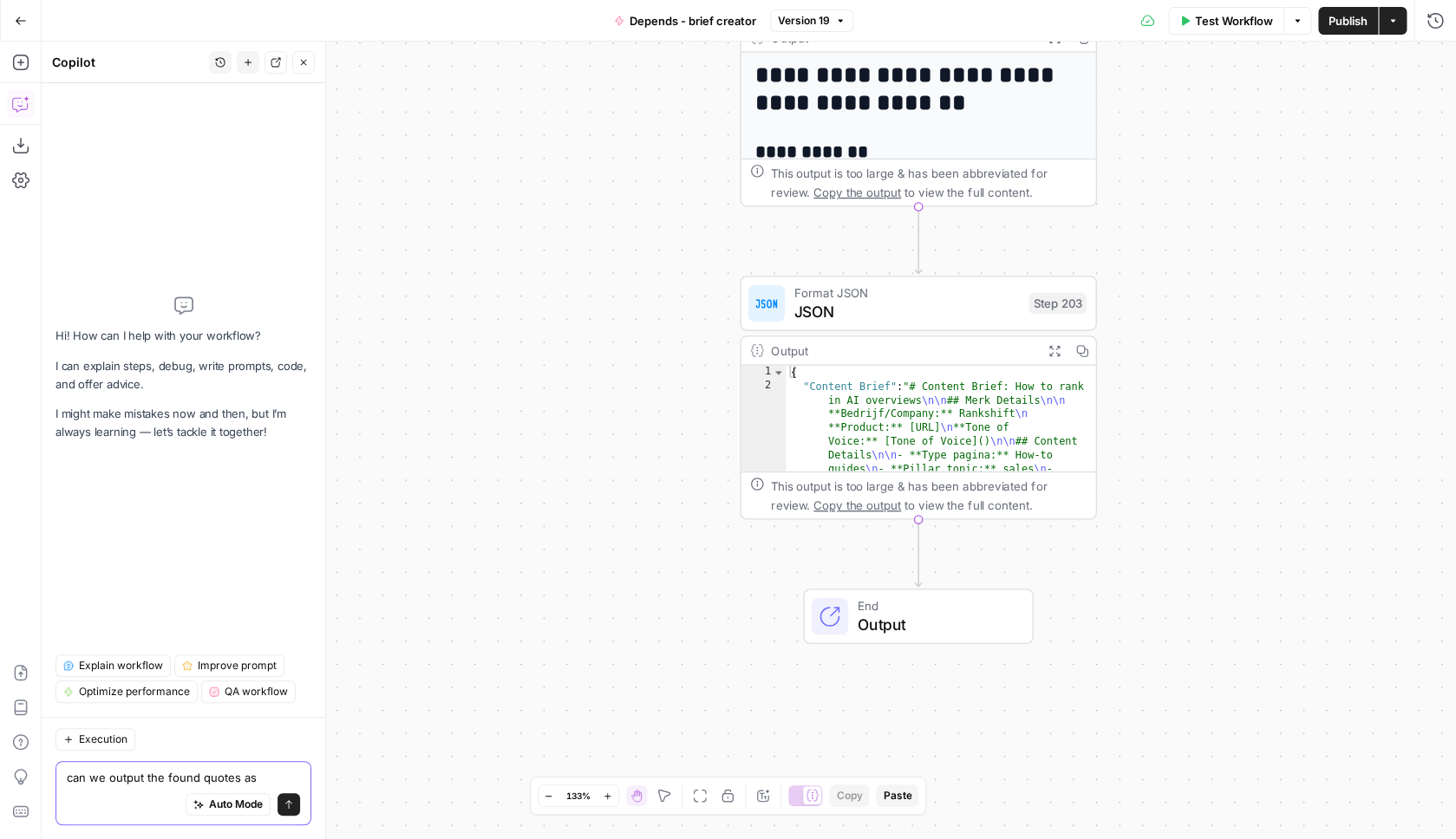
click at [278, 782] on textarea "can we output the found quotes as" at bounding box center [183, 778] width 233 height 17
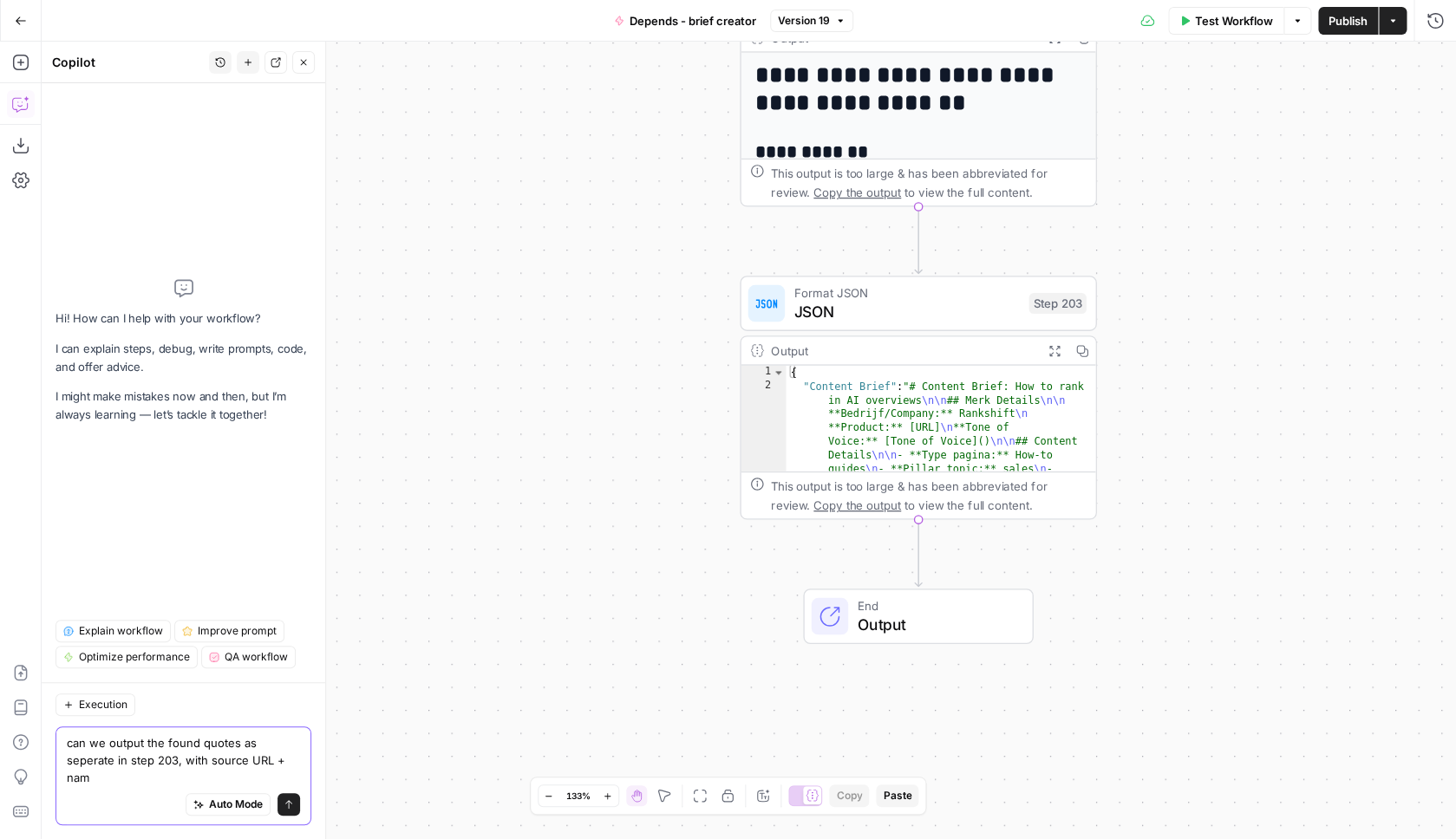
type textarea "can we output the found quotes as seperate in step 203, with source URL + name"
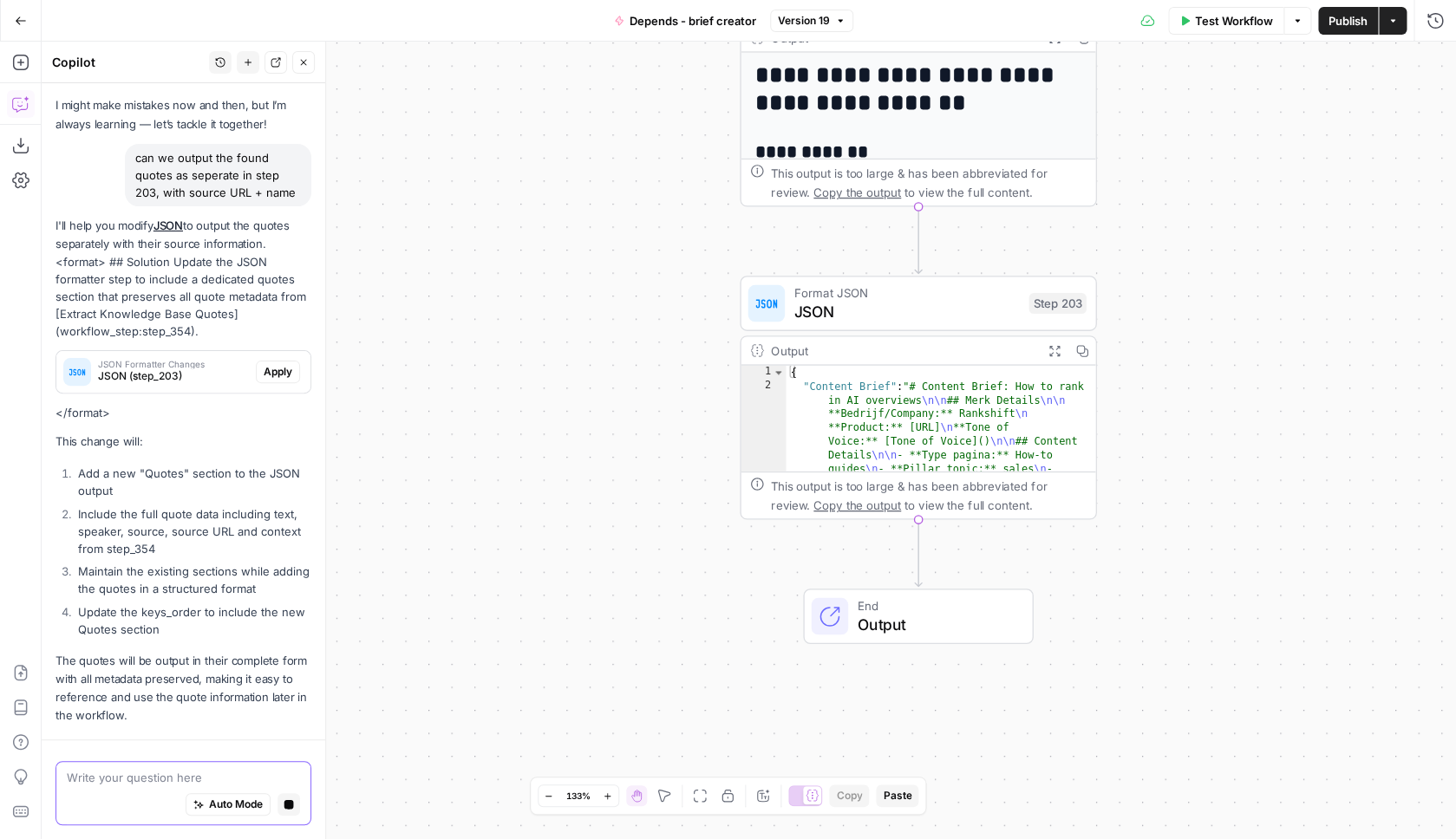
scroll to position [128, 0]
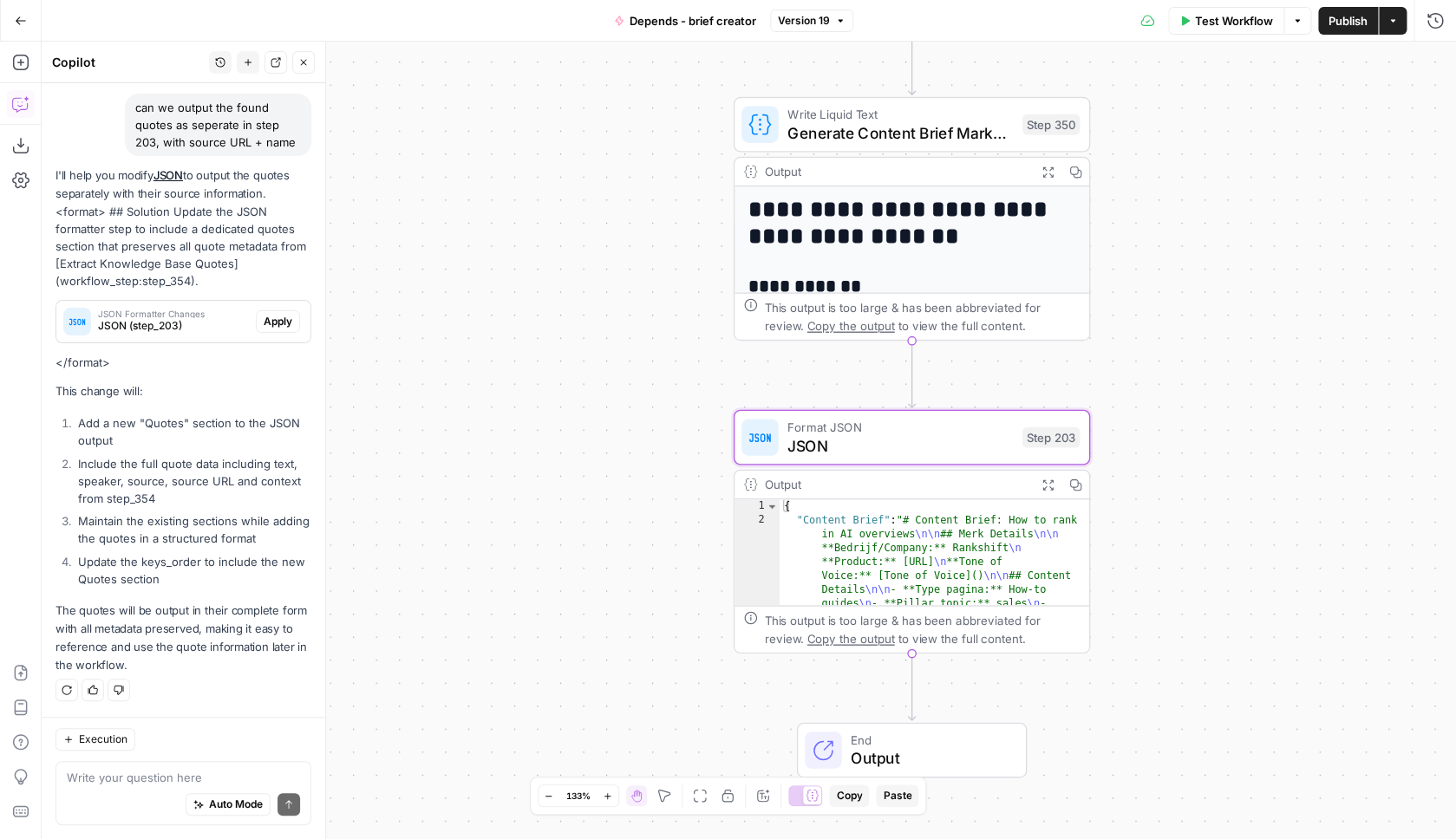
click at [293, 326] on span "Apply" at bounding box center [277, 321] width 28 height 16
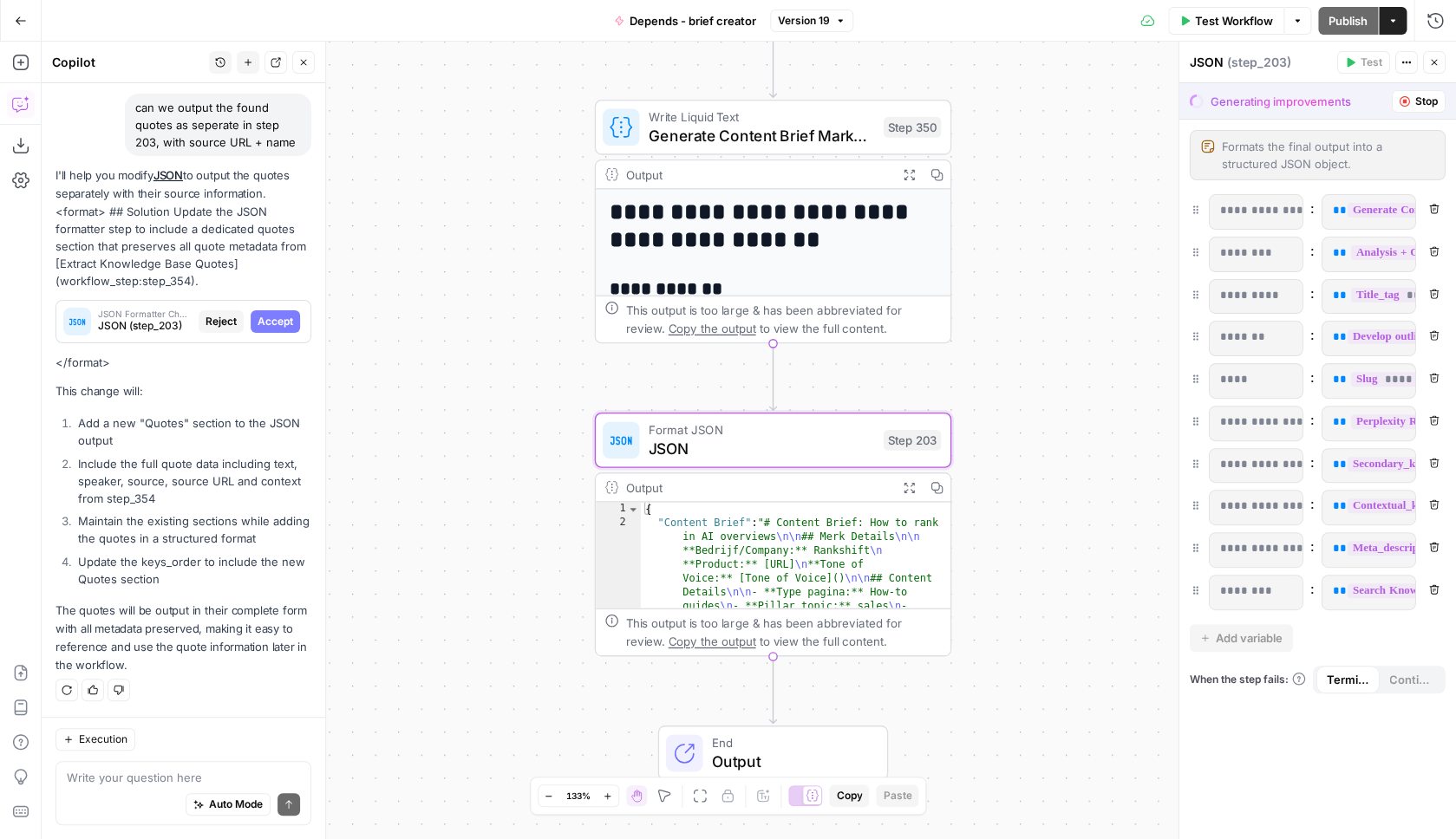
click at [282, 325] on span "Accept" at bounding box center [275, 321] width 36 height 16
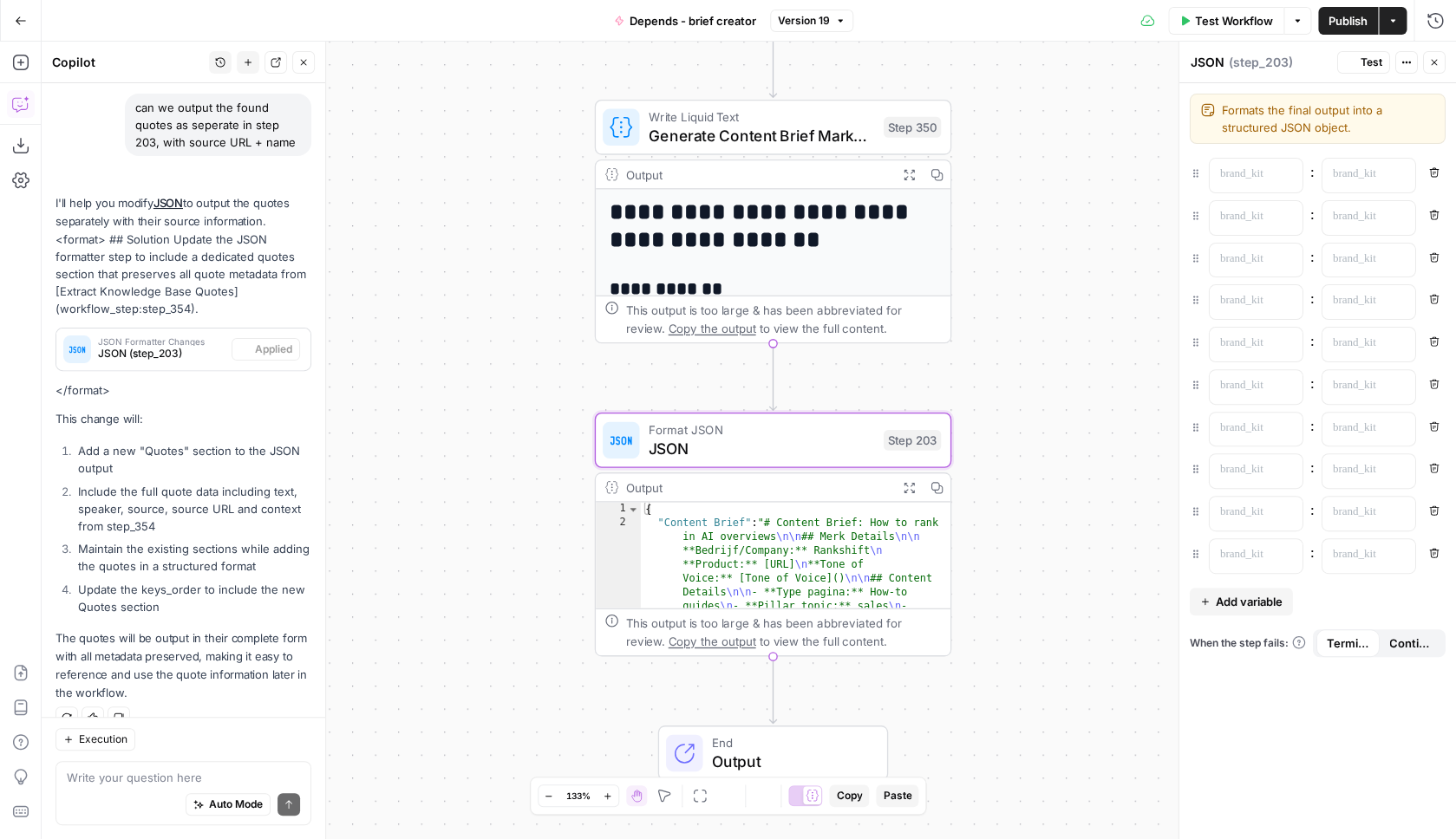
scroll to position [156, 0]
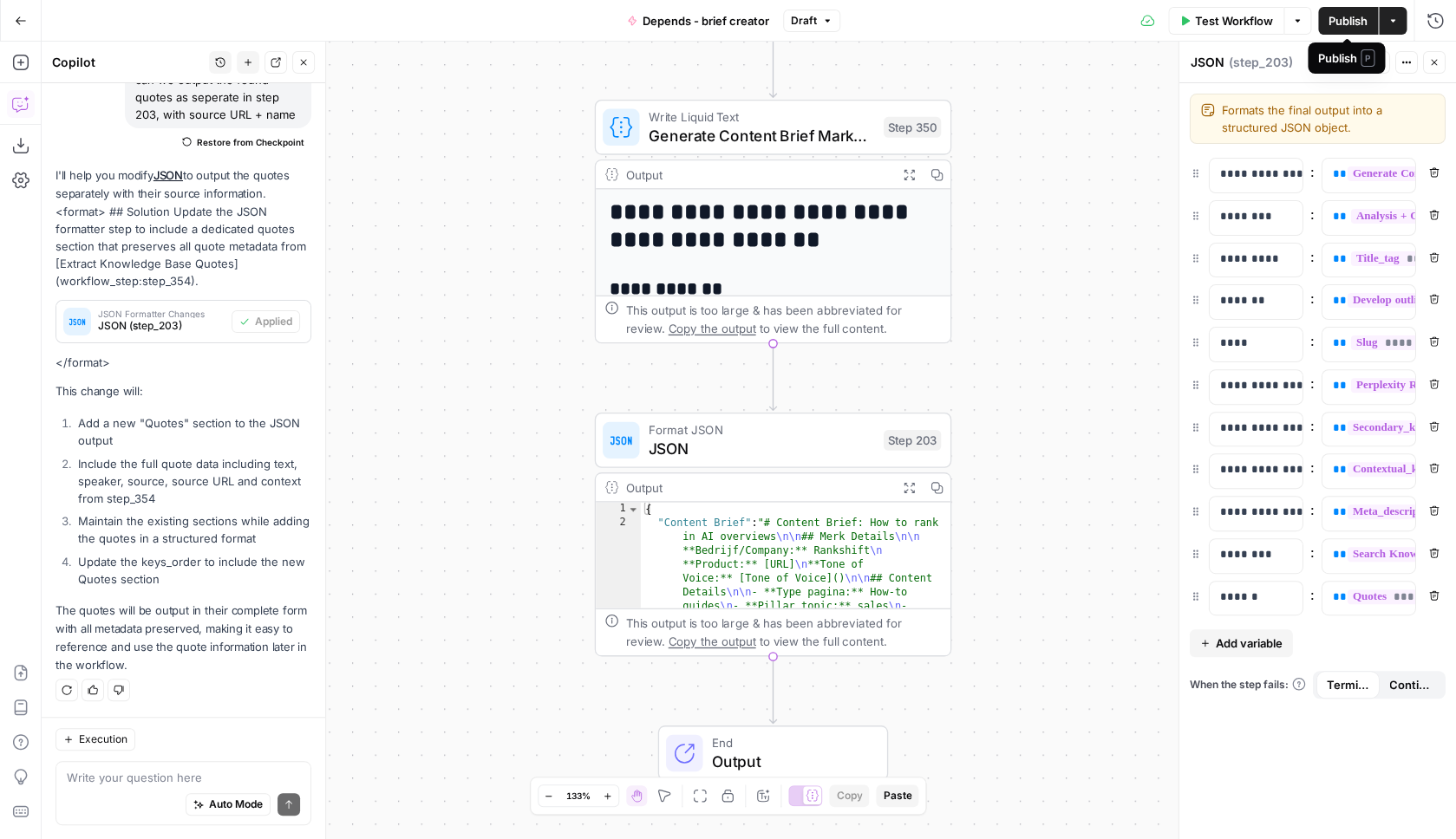
click at [1354, 26] on span "Publish" at bounding box center [1348, 20] width 39 height 17
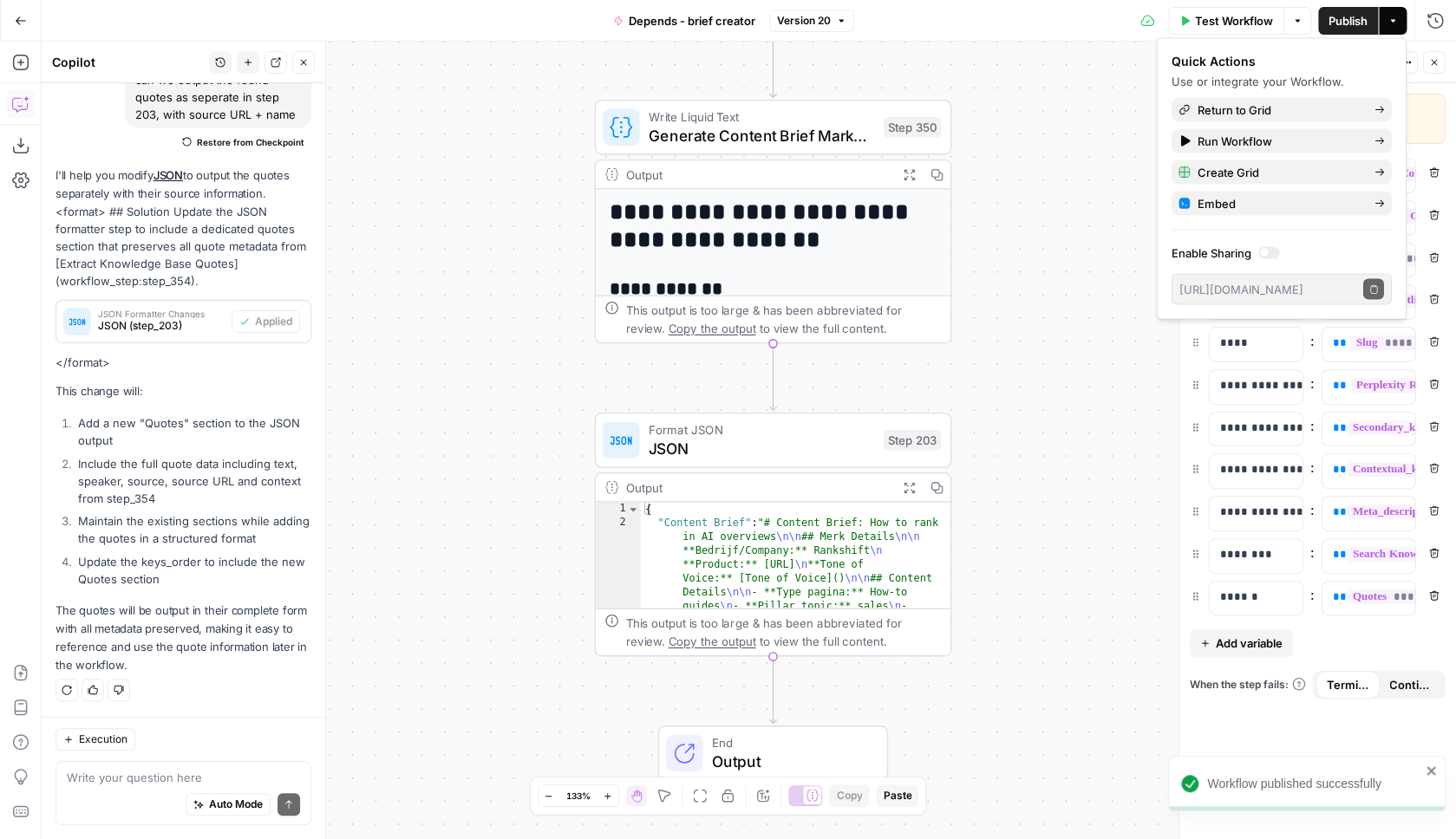
click at [1001, 108] on div "true false Workflow Set Inputs Inputs SEO Research Semrush Keyword Overview Ste…" at bounding box center [749, 440] width 1415 height 798
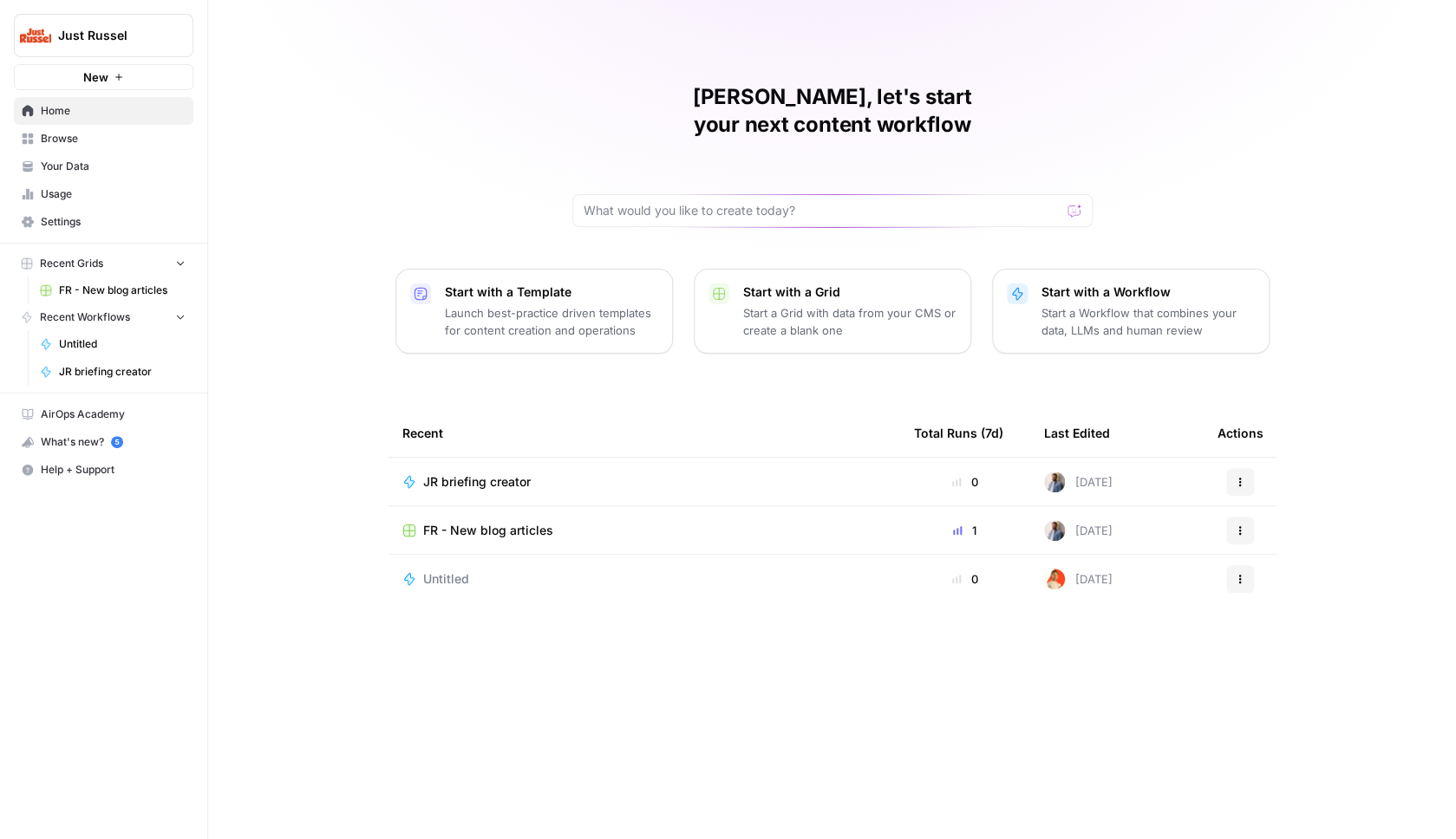
click at [517, 522] on span "FR - New blog articles" at bounding box center [488, 530] width 130 height 17
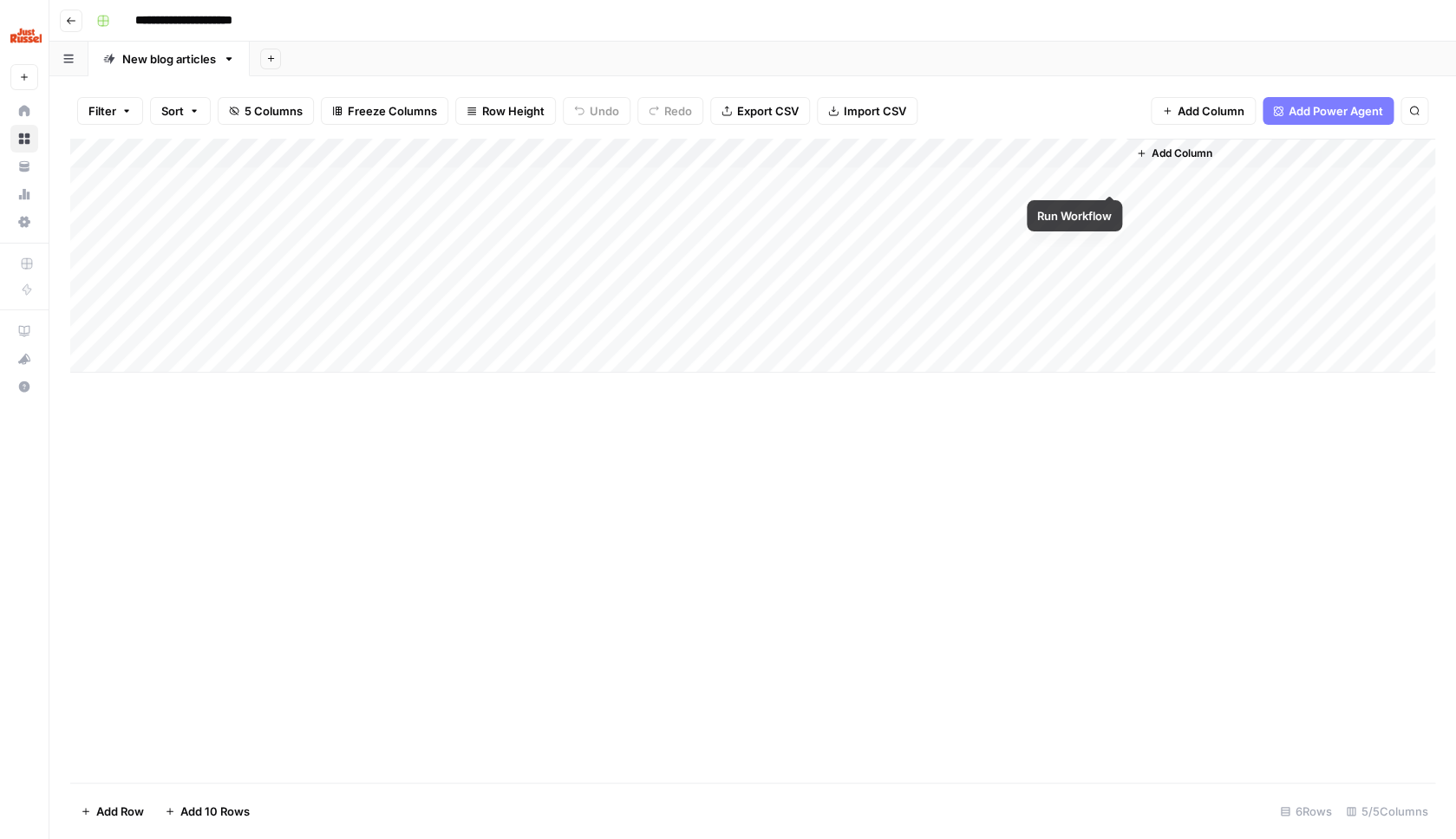
click at [1116, 178] on div "Add Column" at bounding box center [753, 255] width 1365 height 234
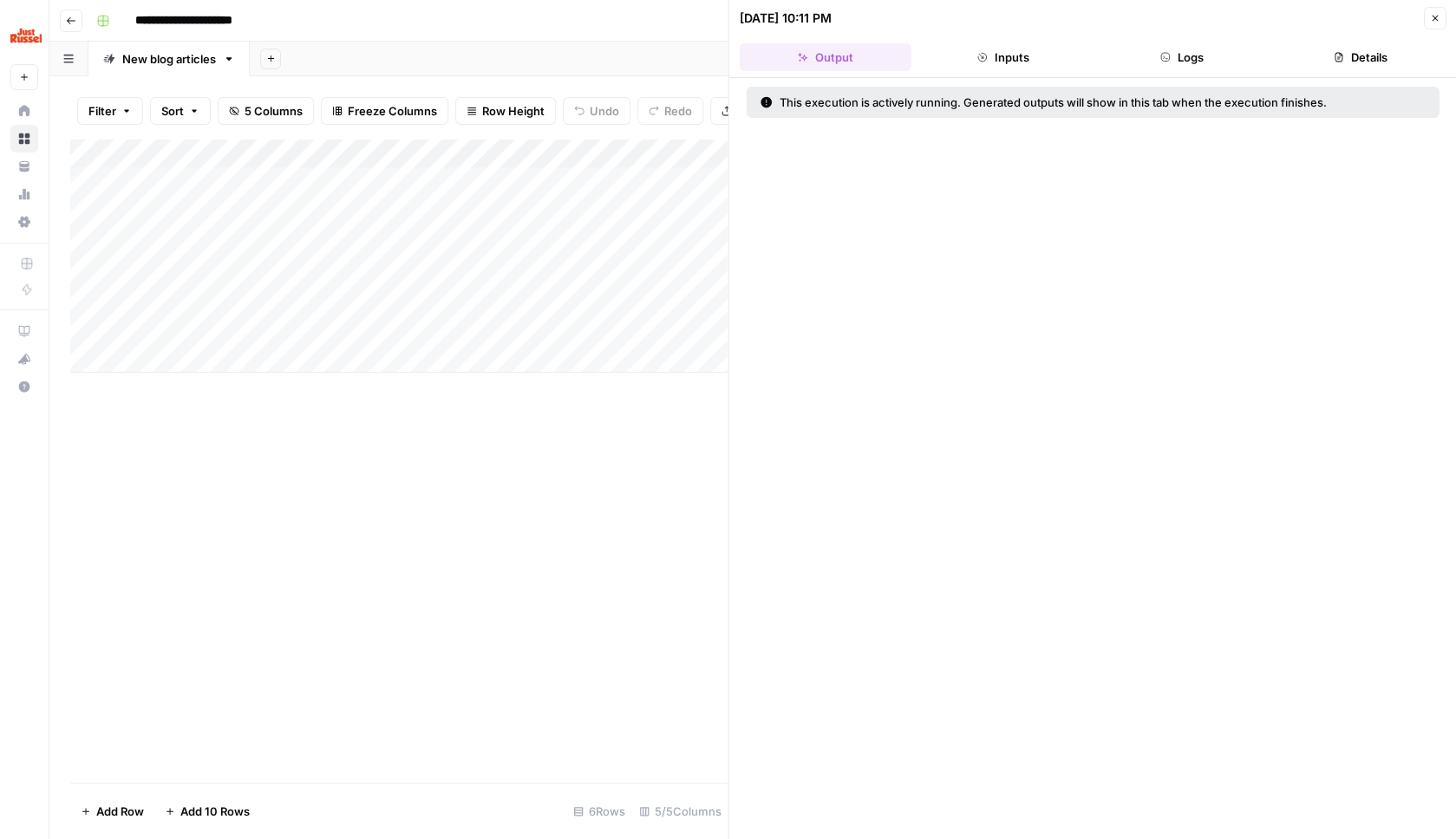
click at [1429, 23] on button "Close" at bounding box center [1434, 18] width 23 height 23
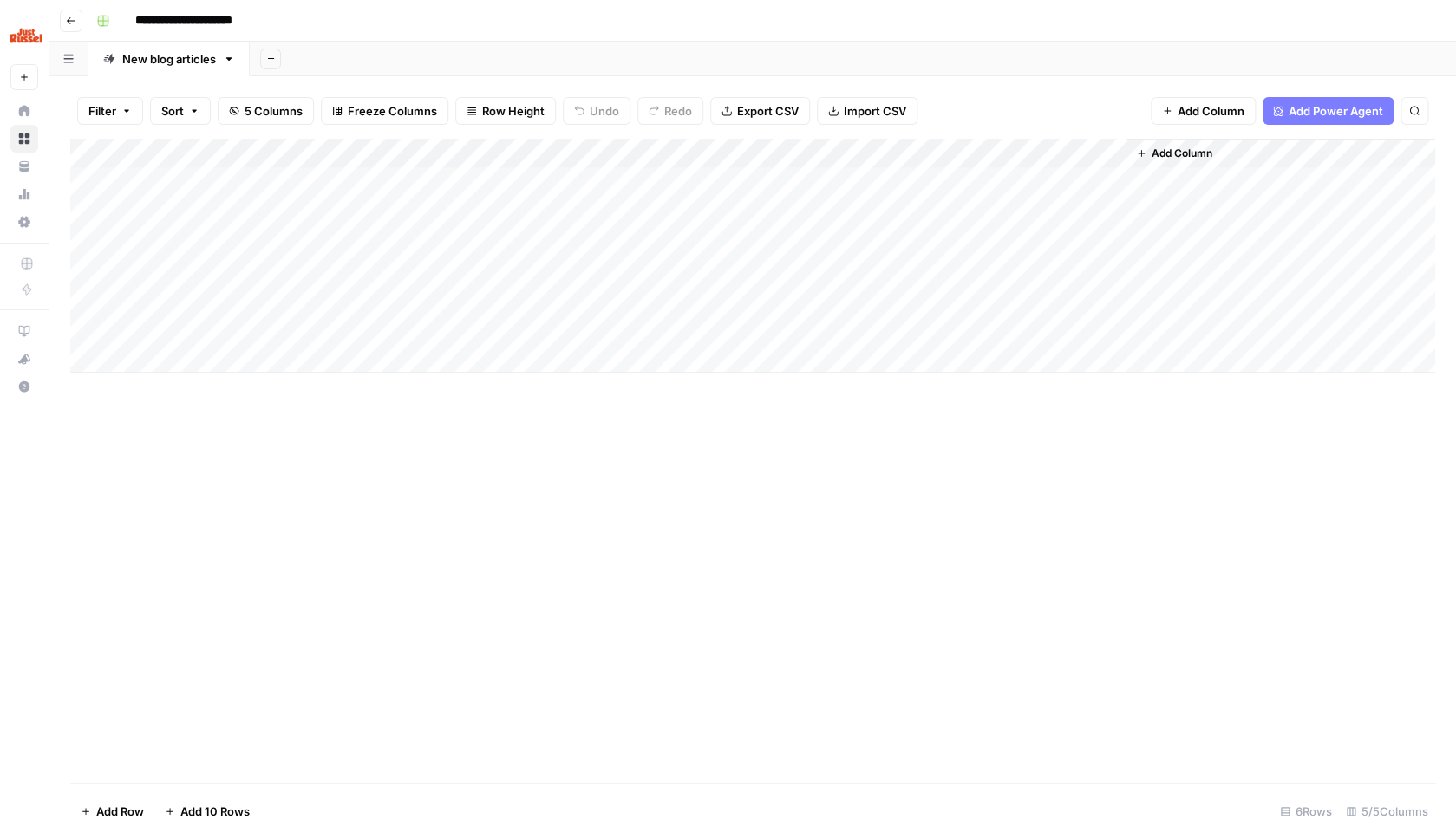
click at [273, 215] on div "Add Column" at bounding box center [753, 255] width 1365 height 234
type textarea "**********"
click at [483, 207] on div "Add Column" at bounding box center [753, 255] width 1365 height 234
click at [512, 179] on div "Add Column" at bounding box center [753, 255] width 1365 height 234
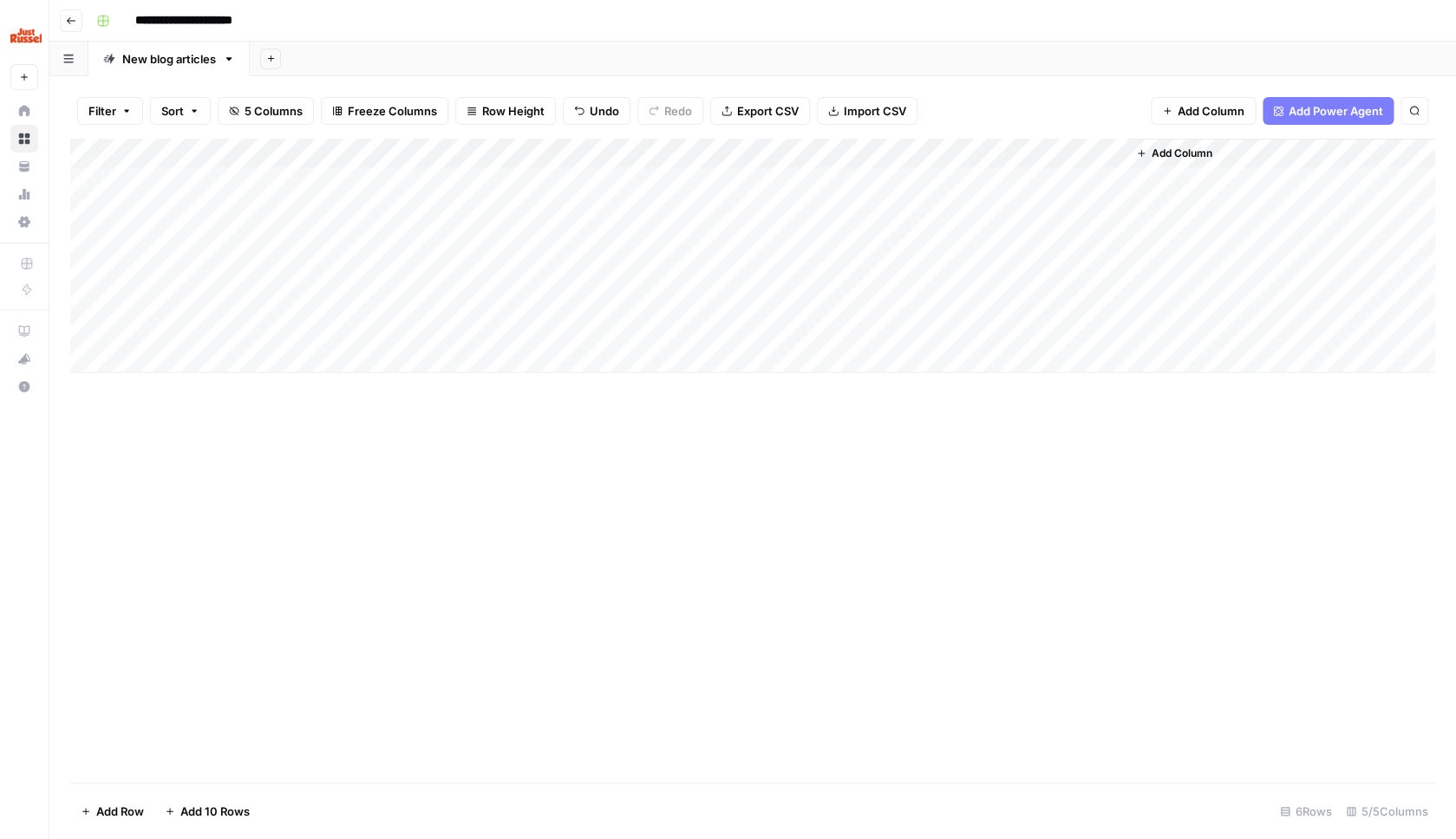
click at [509, 213] on div "Add Column" at bounding box center [753, 255] width 1365 height 234
click at [476, 207] on div "Add Column" at bounding box center [753, 255] width 1365 height 234
click at [653, 201] on div "Add Column" at bounding box center [753, 255] width 1365 height 234
click at [300, 207] on div "Add Column" at bounding box center [753, 255] width 1365 height 234
click at [299, 207] on div "Add Column" at bounding box center [753, 255] width 1365 height 234
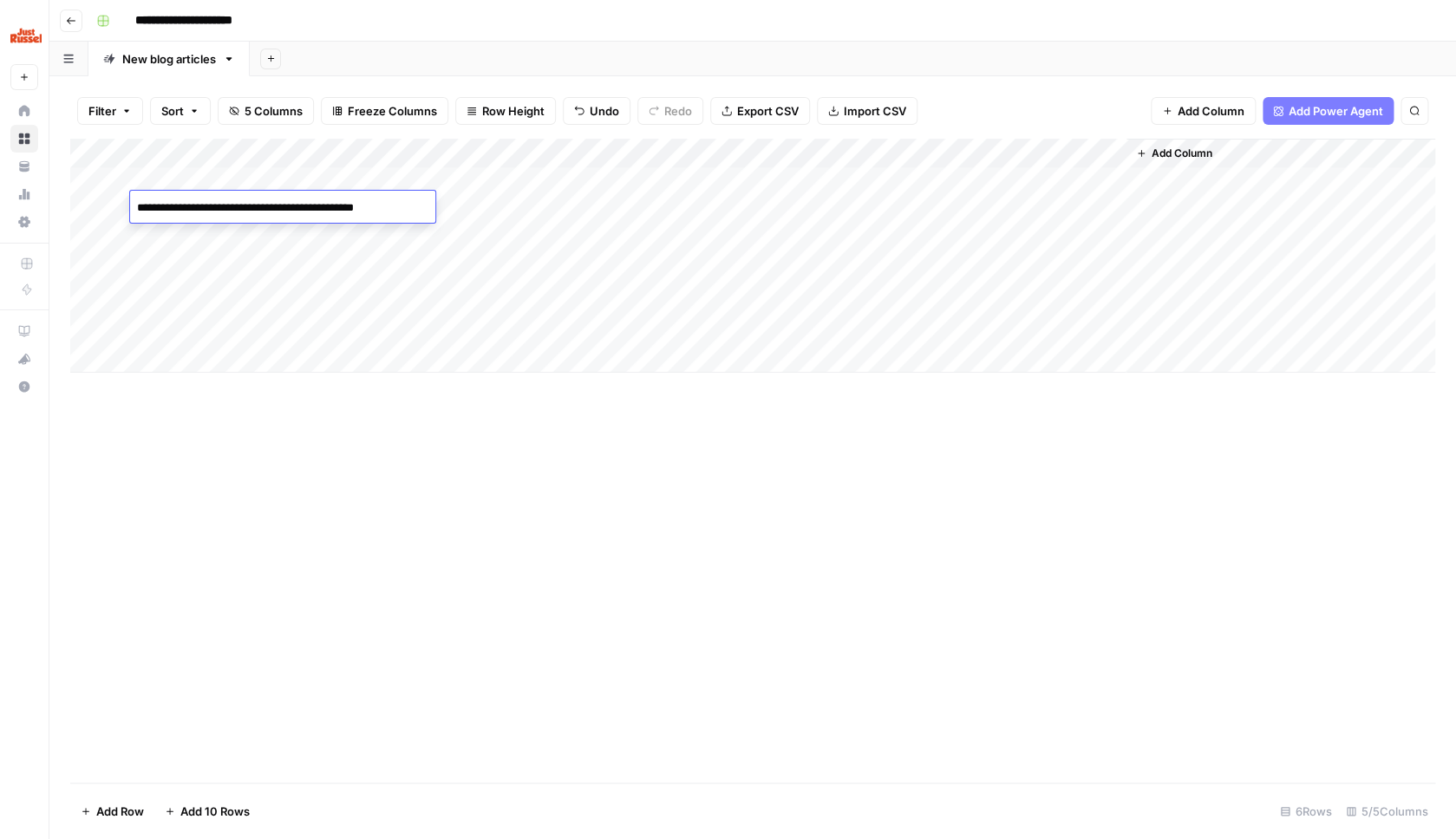
drag, startPoint x: 413, startPoint y: 213, endPoint x: 259, endPoint y: 214, distance: 154.0
click at [259, 214] on textarea "**********" at bounding box center [280, 208] width 299 height 24
click at [606, 211] on div "Add Column" at bounding box center [753, 255] width 1365 height 234
click at [837, 217] on div "Add Column" at bounding box center [753, 255] width 1365 height 234
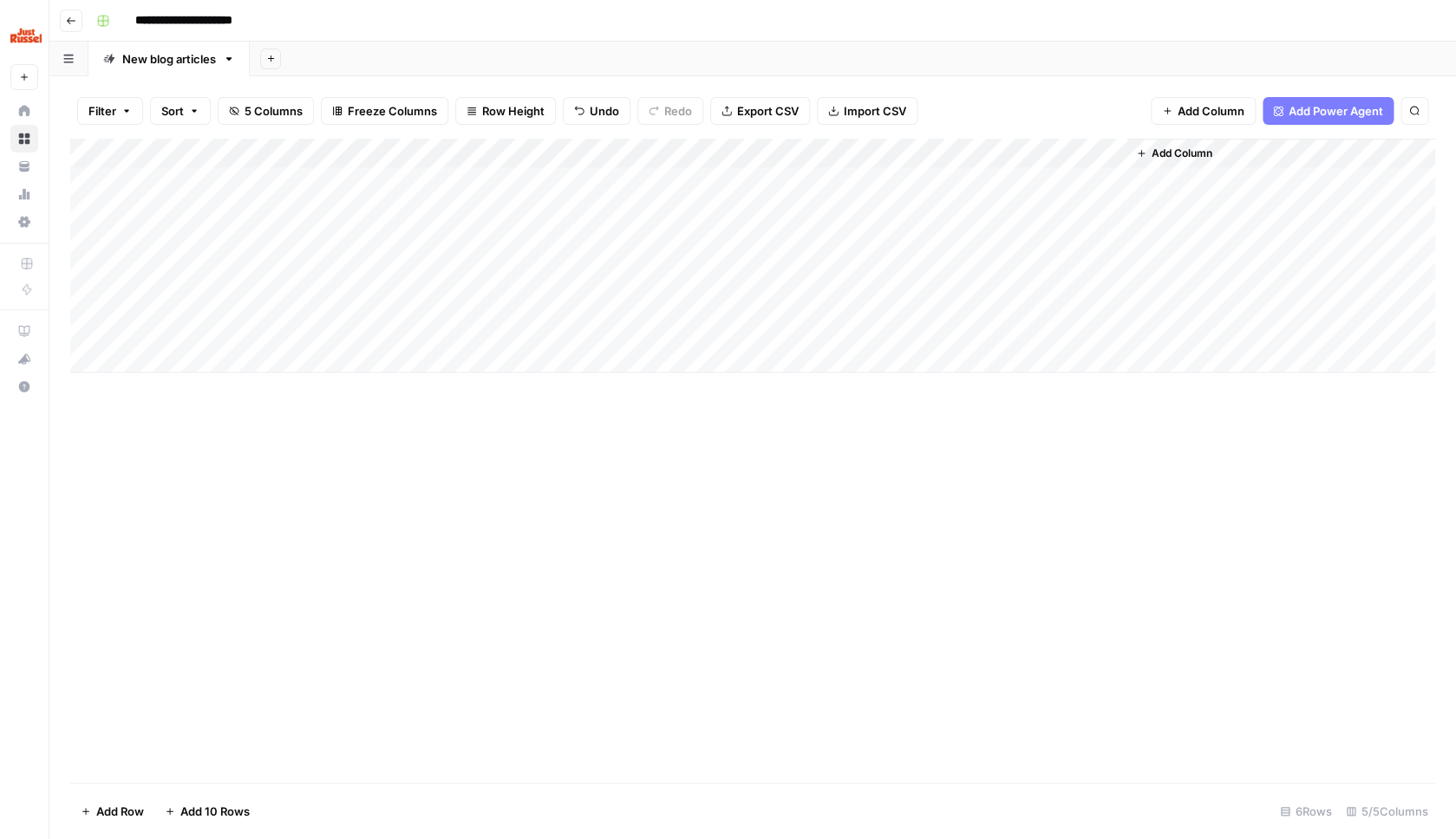
click at [842, 213] on div "Add Column" at bounding box center [753, 255] width 1365 height 234
click at [843, 213] on input "text" at bounding box center [881, 209] width 176 height 17
type input "1000"
click at [1036, 206] on div "Add Column" at bounding box center [753, 255] width 1365 height 234
click at [698, 613] on div "Add Column" at bounding box center [753, 460] width 1365 height 644
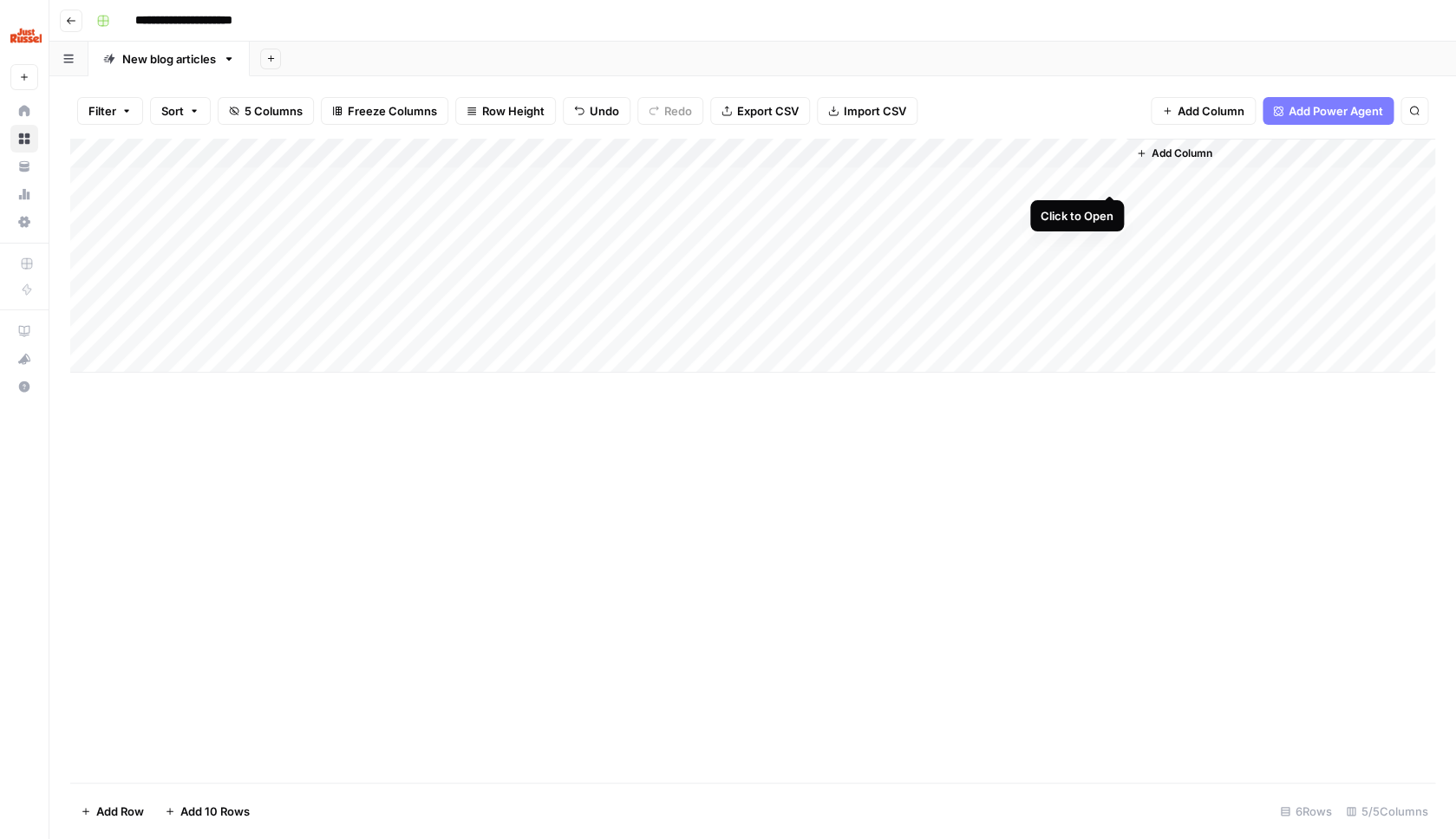
click at [1115, 177] on div "Add Column" at bounding box center [753, 255] width 1365 height 234
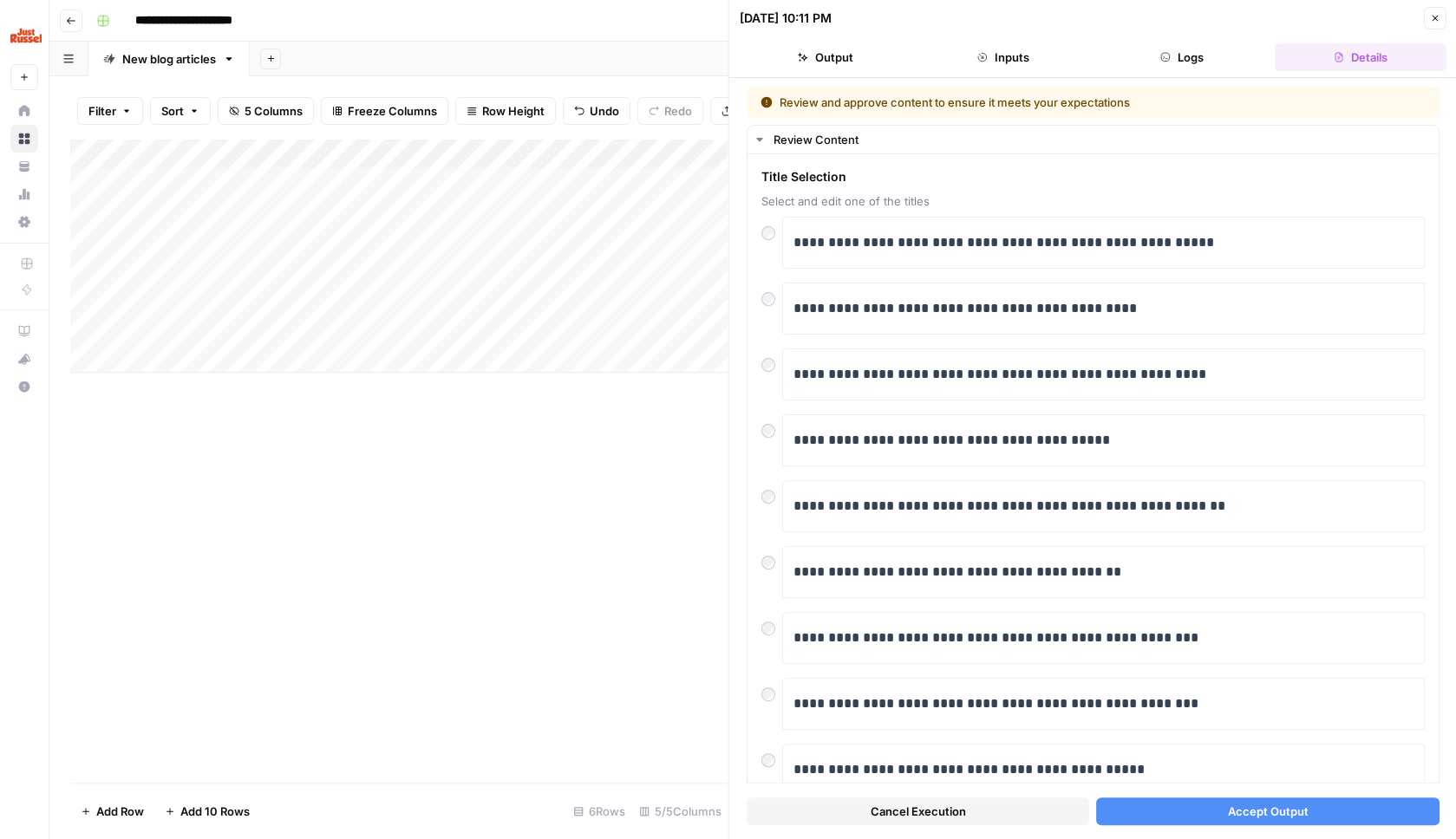
click at [1265, 816] on span "Accept Output" at bounding box center [1268, 811] width 81 height 17
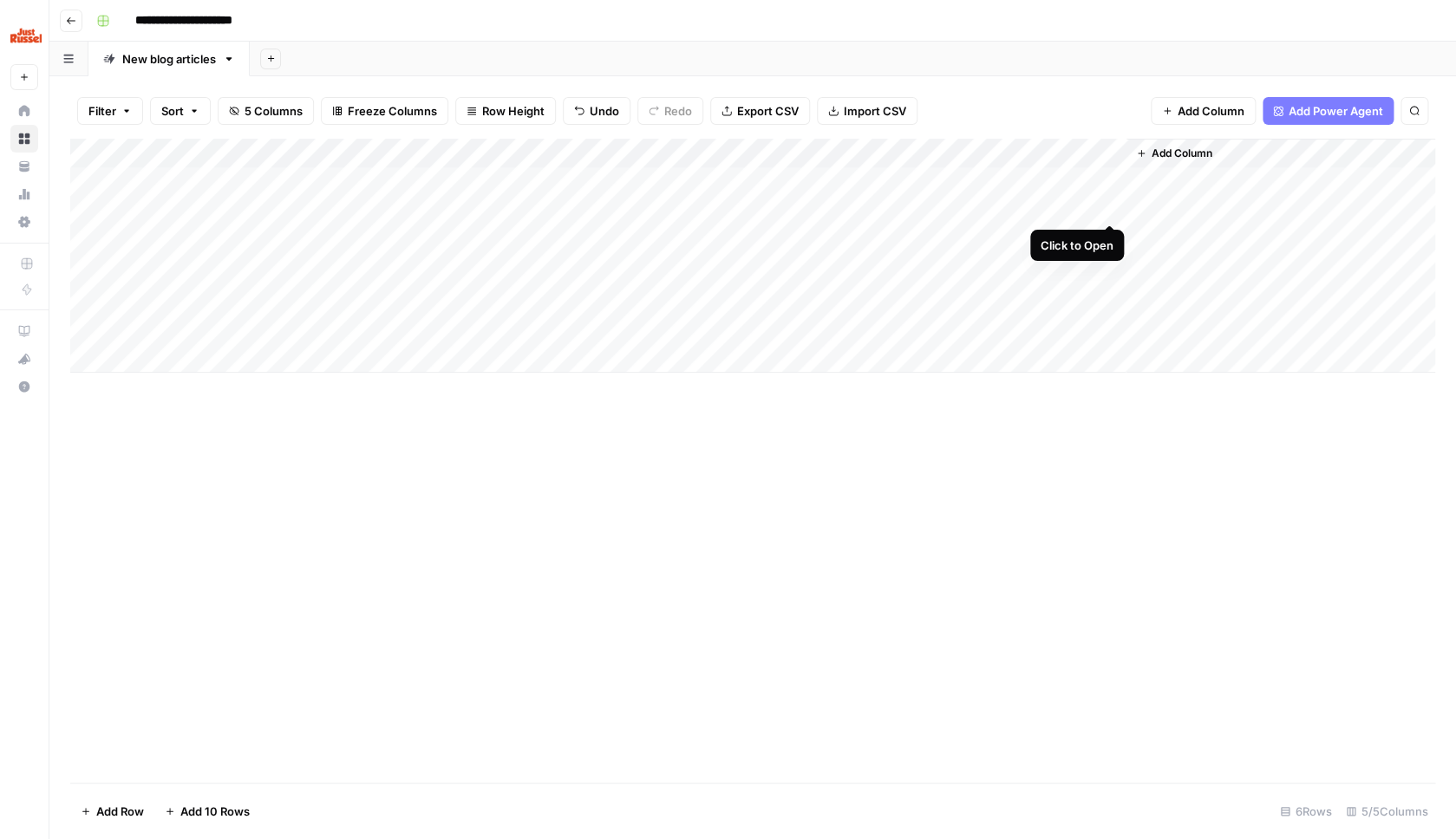
click at [1114, 210] on div "Add Column" at bounding box center [753, 255] width 1365 height 234
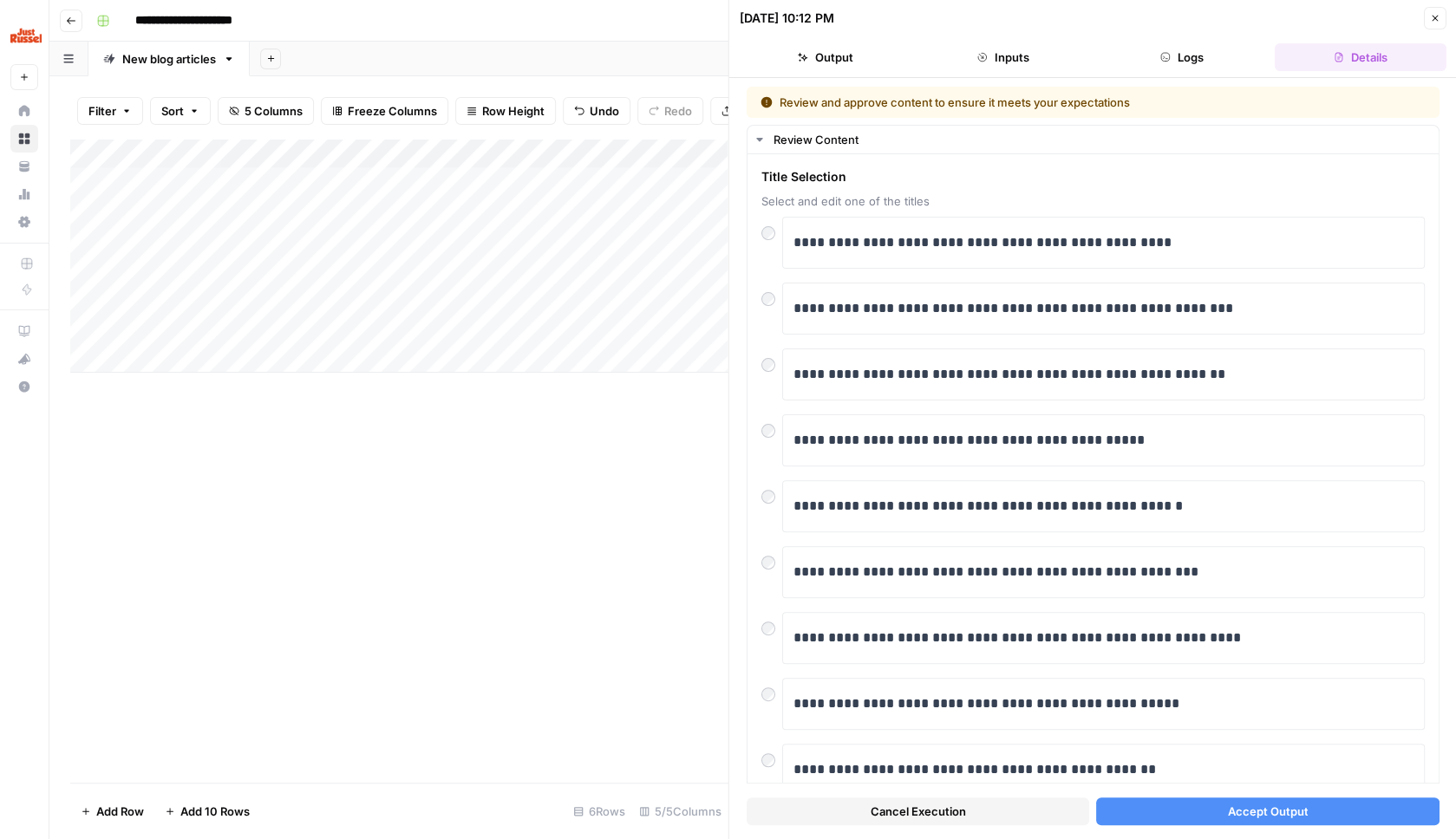
click at [1243, 813] on span "Accept Output" at bounding box center [1268, 811] width 81 height 17
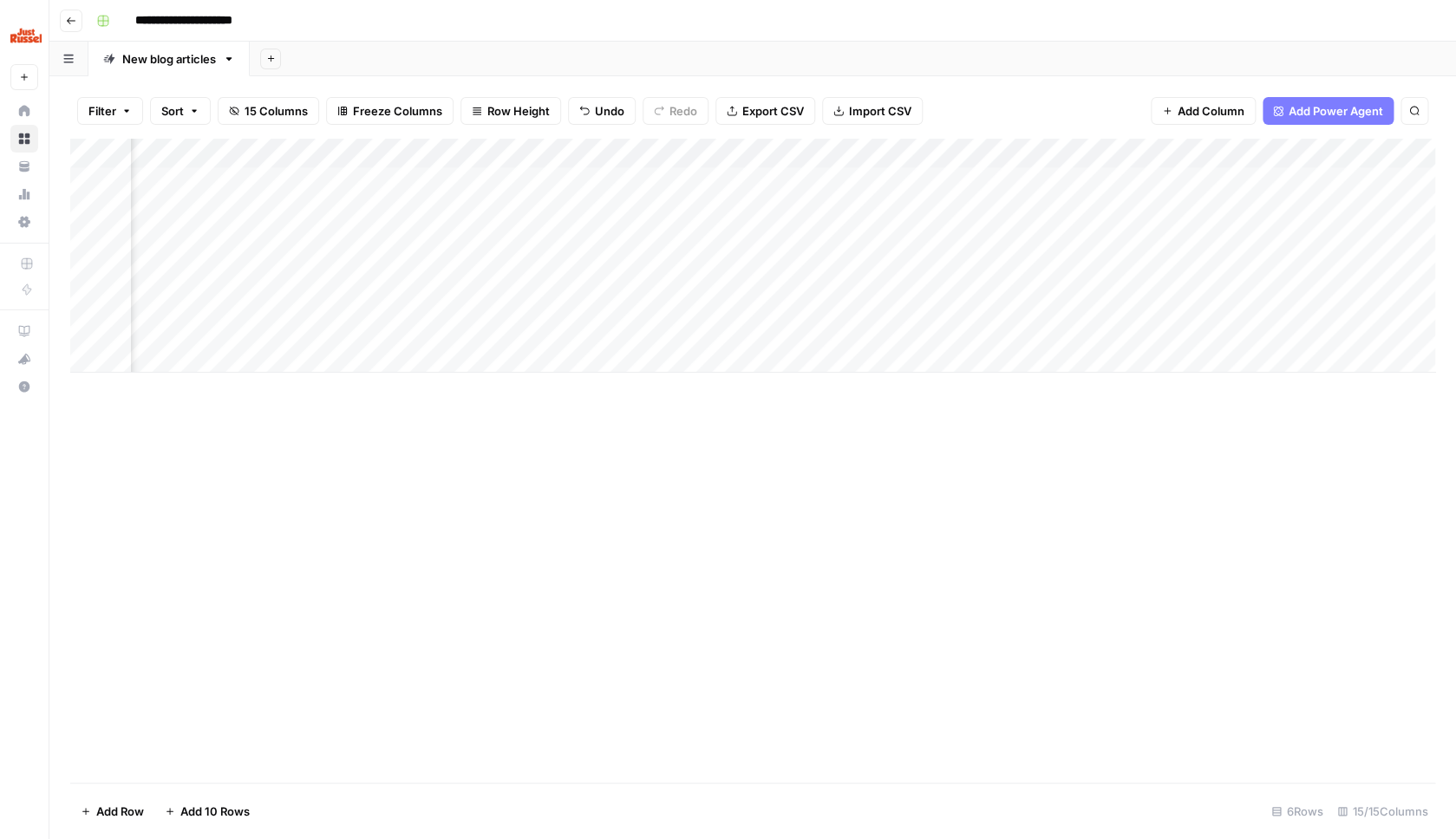
scroll to position [0, 737]
click at [530, 181] on div "Add Column" at bounding box center [753, 255] width 1365 height 234
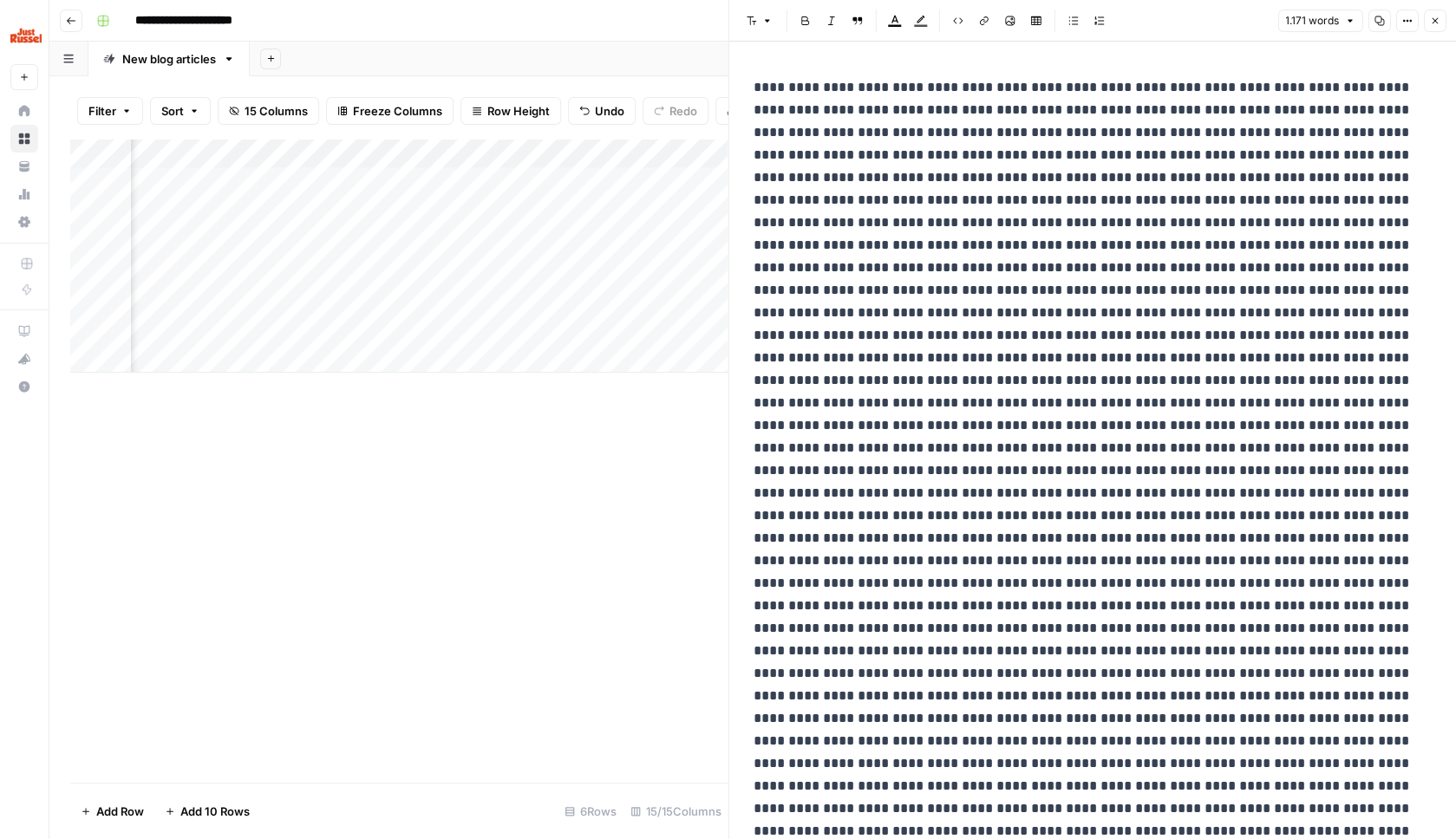
click at [1403, 15] on button "Options" at bounding box center [1406, 20] width 23 height 23
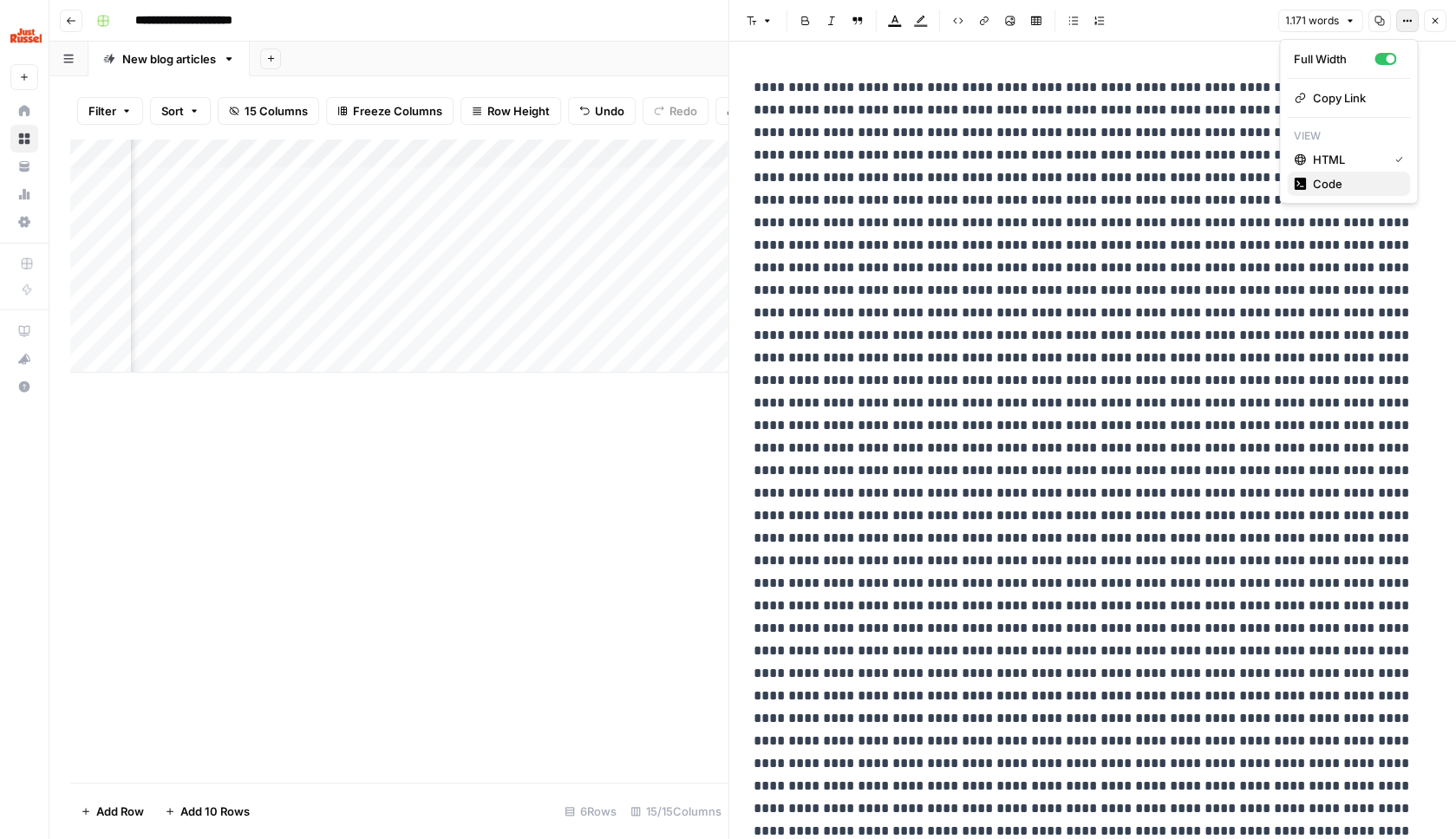
click at [1356, 182] on span "Code" at bounding box center [1354, 183] width 83 height 17
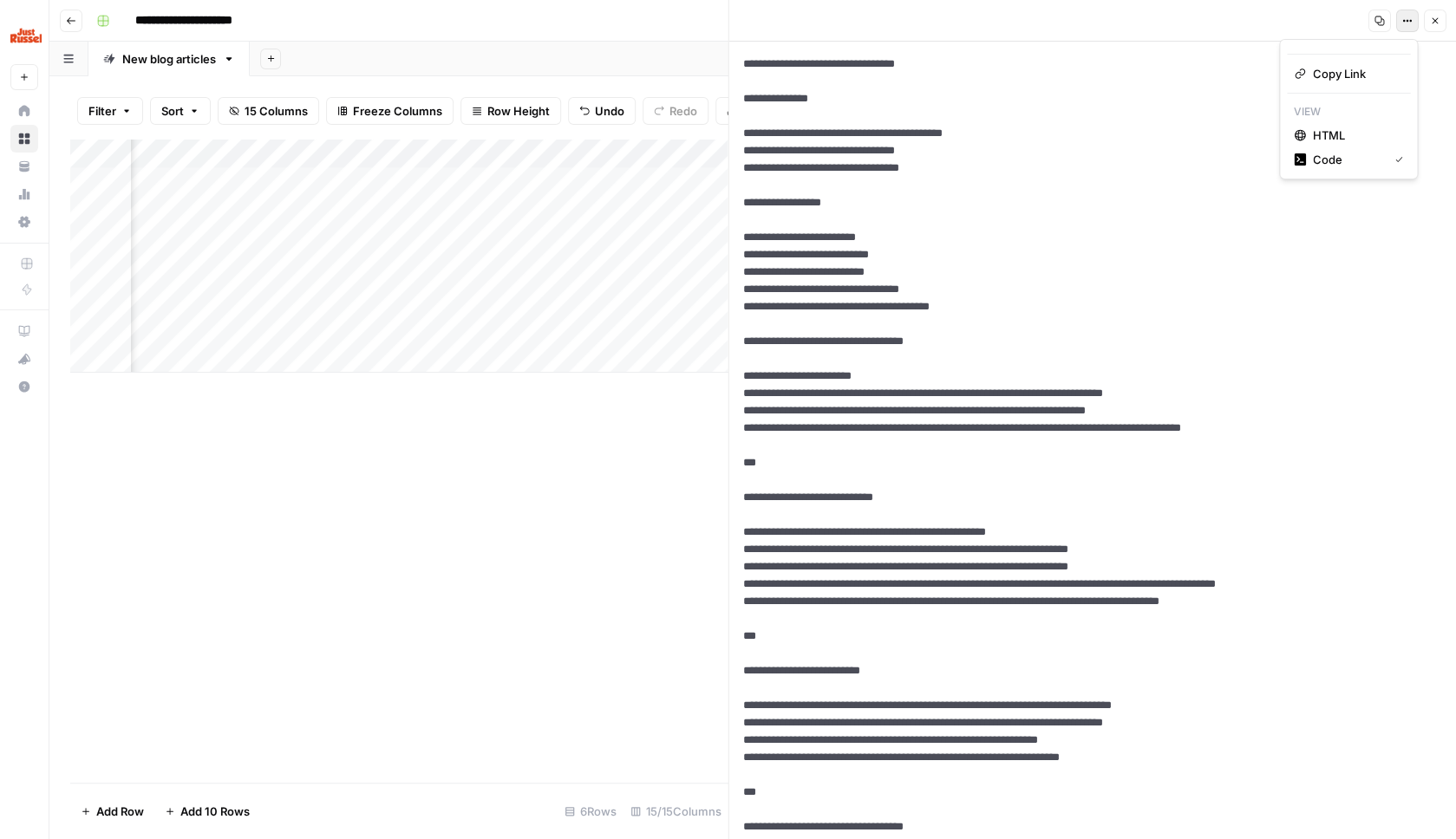
click at [1408, 20] on icon "button" at bounding box center [1406, 20] width 10 height 10
click at [1333, 144] on button "HTML" at bounding box center [1349, 135] width 123 height 24
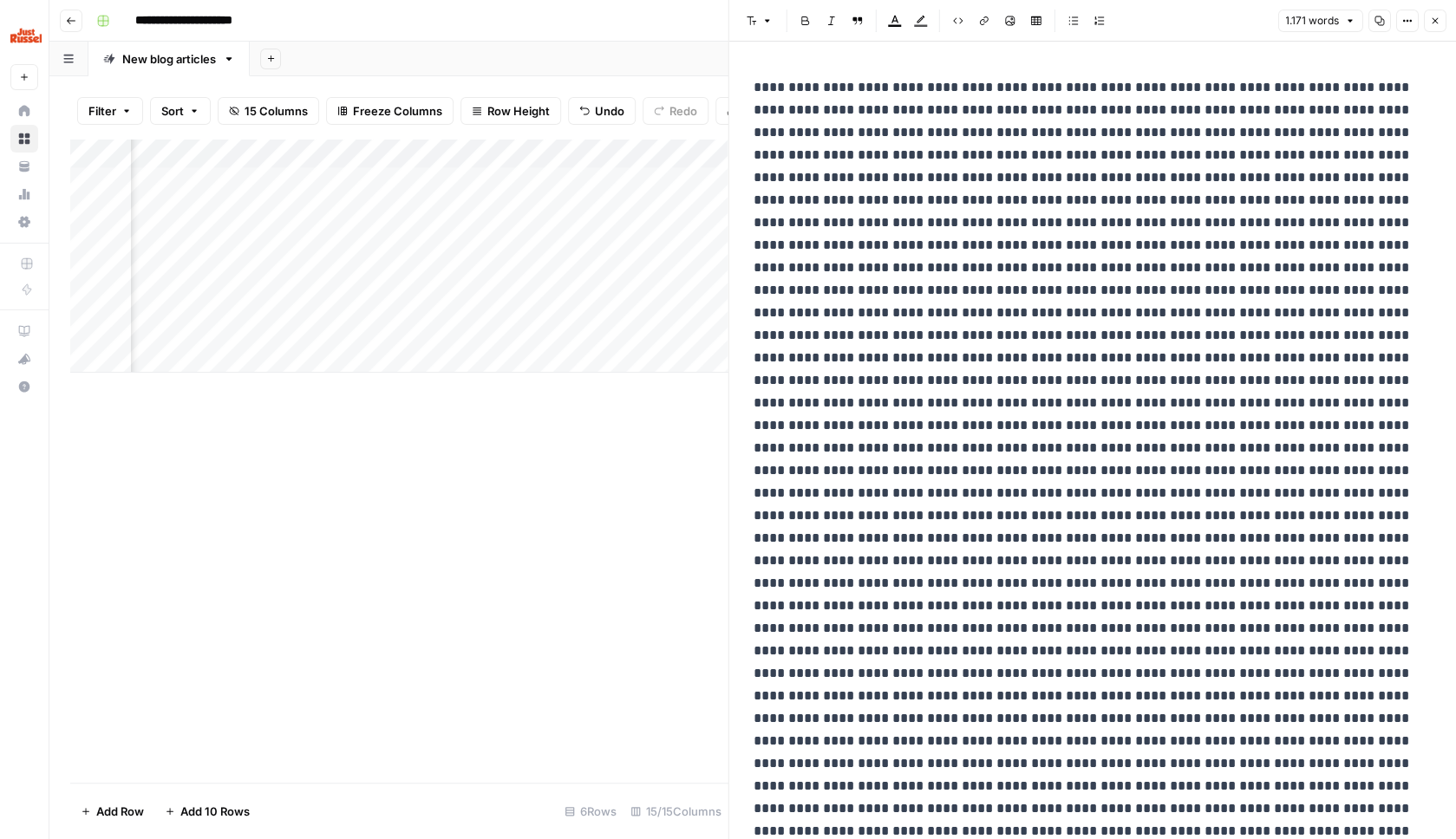
click at [536, 145] on div "Add Column" at bounding box center [399, 255] width 658 height 234
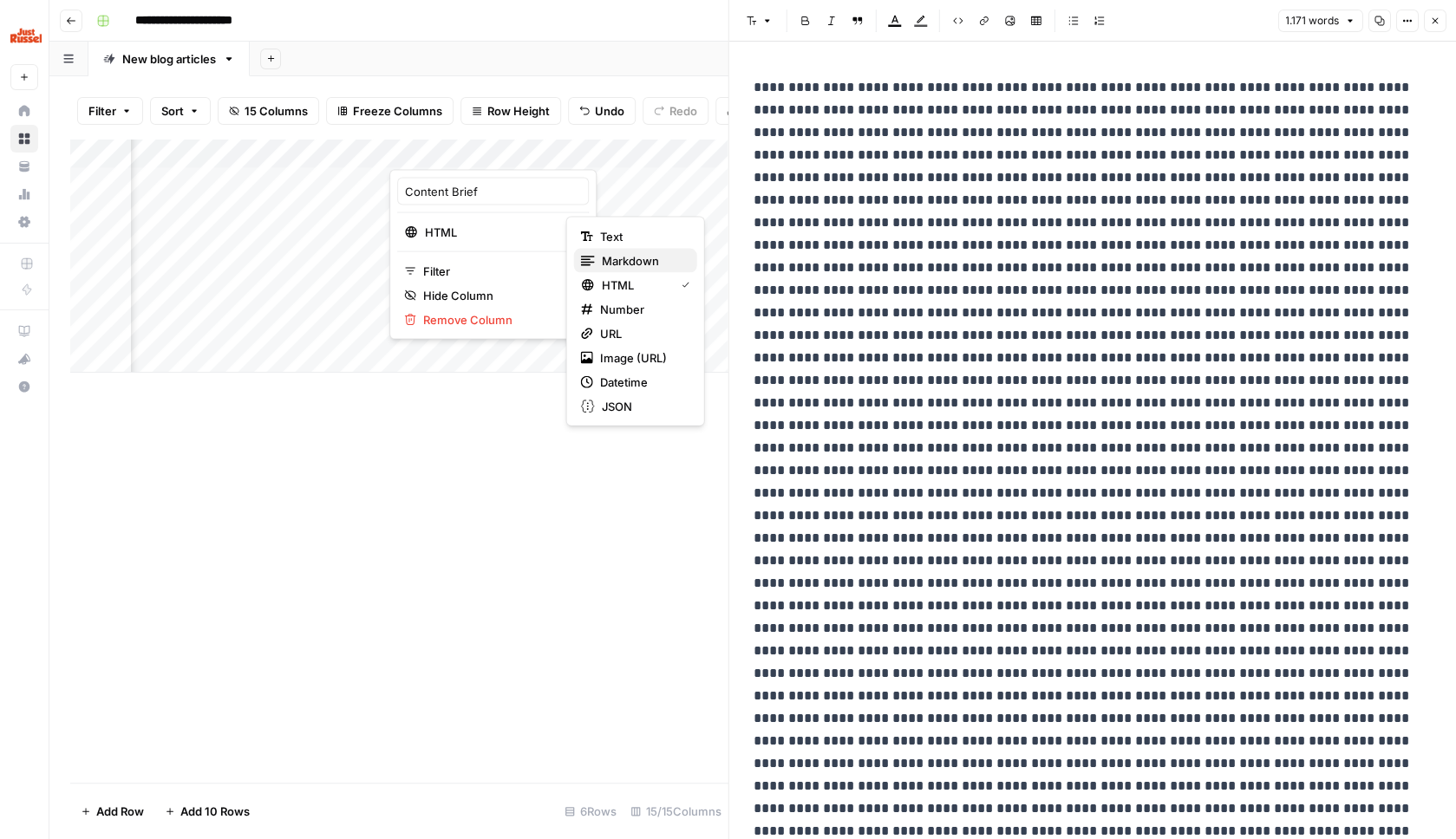
click at [646, 258] on span "Markdown" at bounding box center [642, 260] width 82 height 17
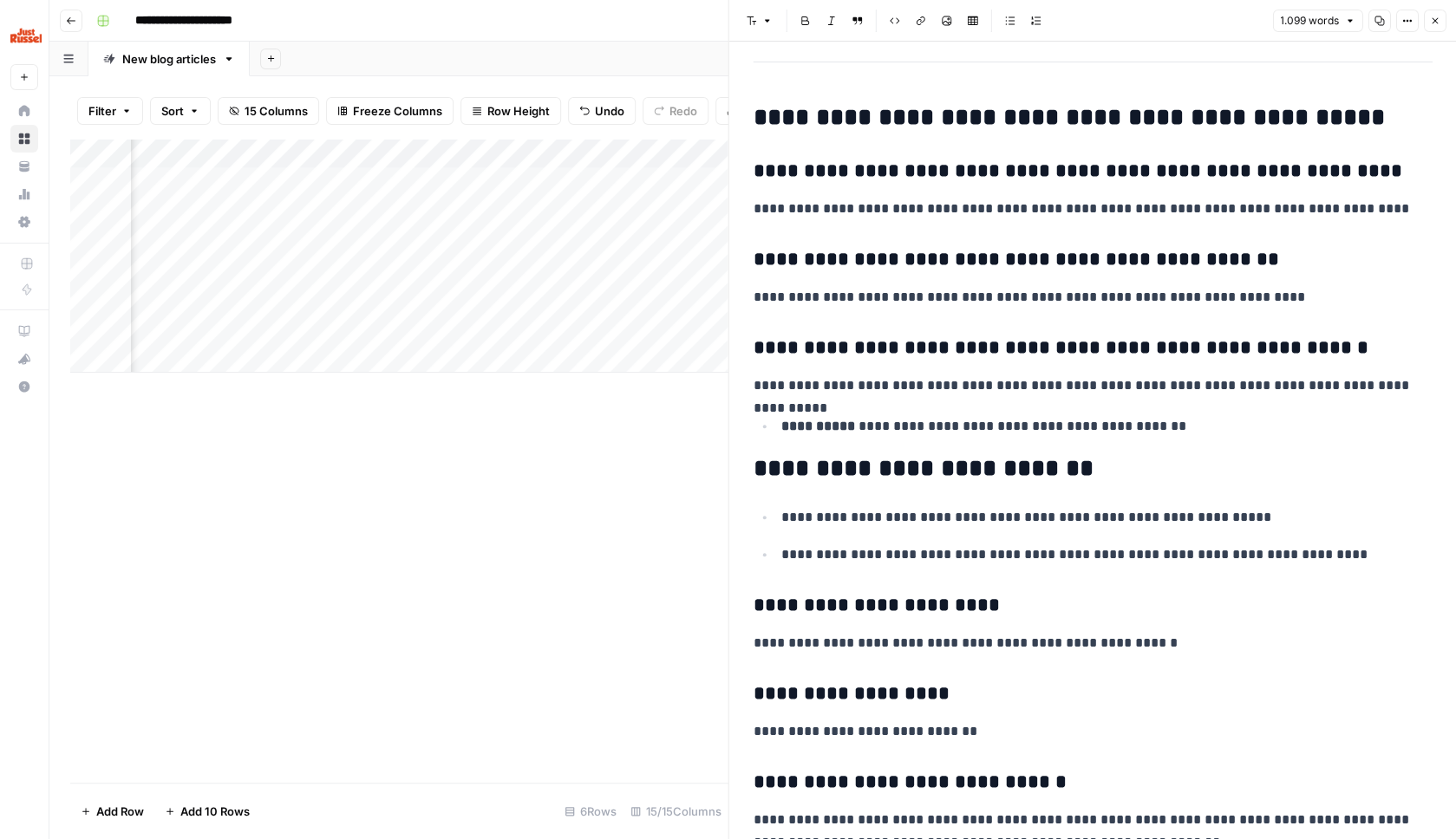
click at [1432, 17] on icon "button" at bounding box center [1434, 20] width 10 height 10
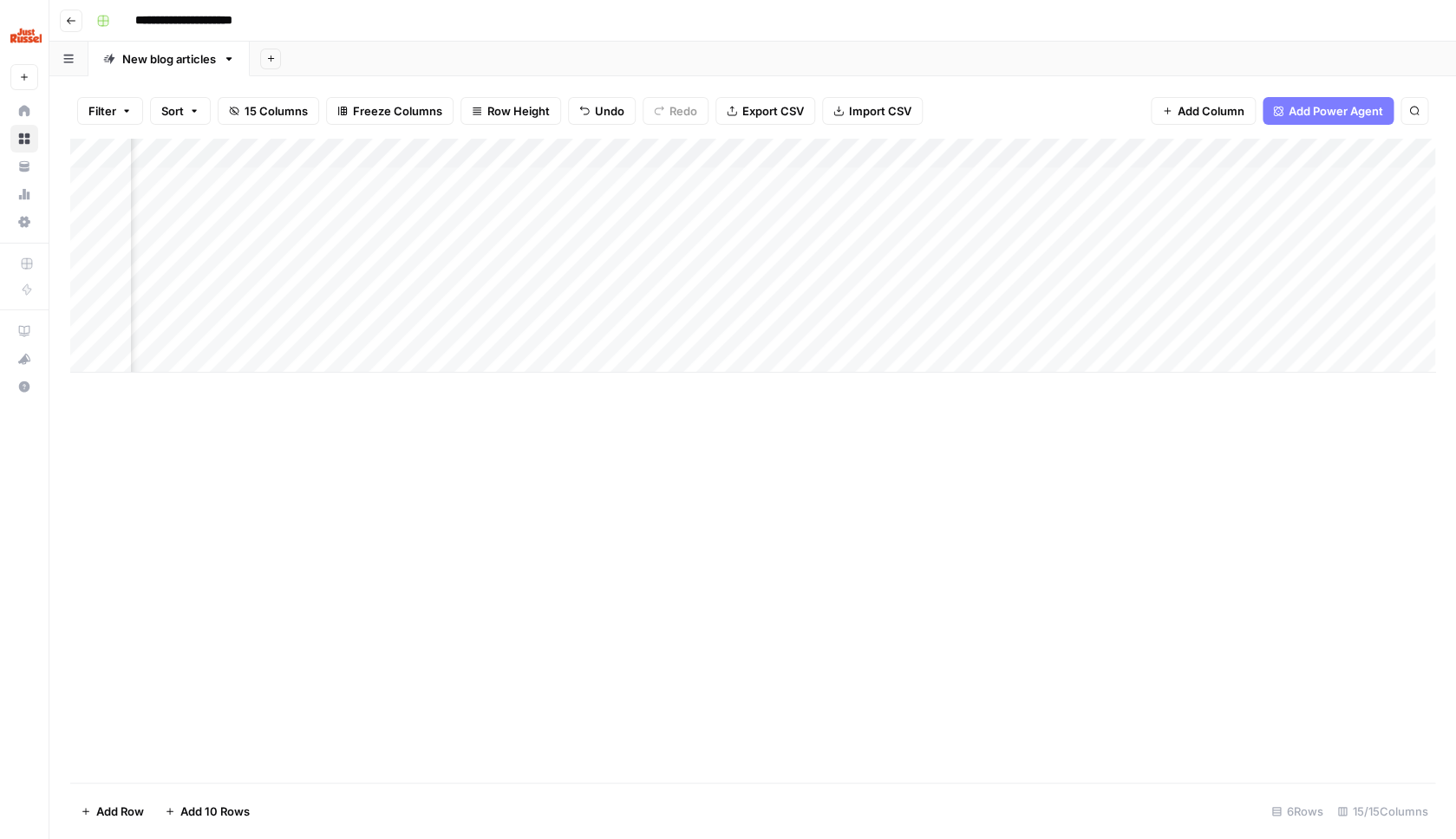
click at [691, 151] on div "Add Column" at bounding box center [753, 255] width 1365 height 234
click at [652, 293] on span "Hide Column" at bounding box center [654, 295] width 151 height 17
click at [686, 150] on div "Add Column" at bounding box center [753, 255] width 1365 height 234
click at [643, 293] on span "Hide Column" at bounding box center [654, 295] width 151 height 17
click at [685, 149] on div "Add Column" at bounding box center [753, 255] width 1365 height 234
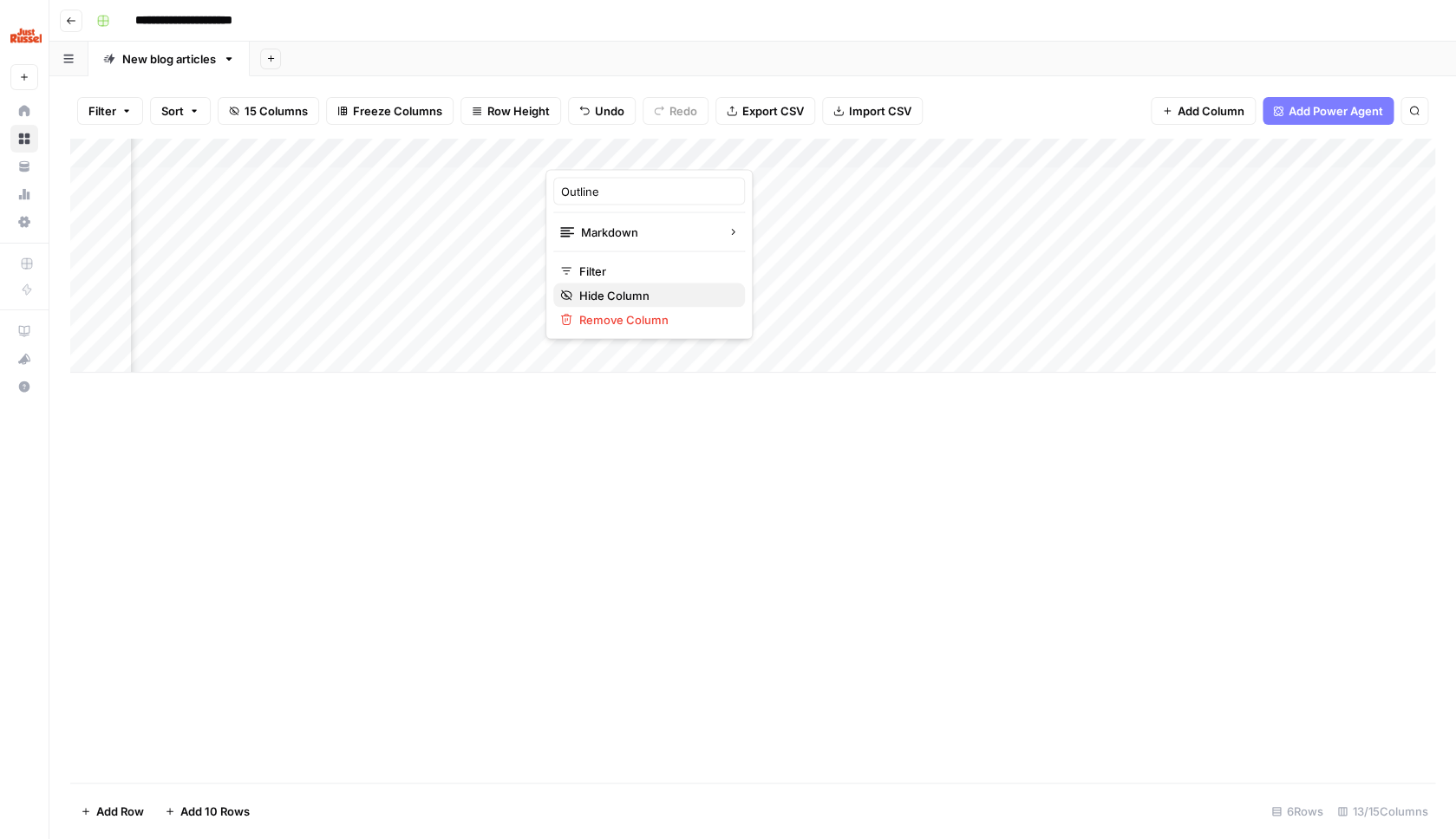
click at [646, 293] on span "Hide Column" at bounding box center [654, 295] width 151 height 17
click at [692, 150] on div "Add Column" at bounding box center [753, 255] width 1365 height 234
click at [705, 285] on button "Hide Column" at bounding box center [649, 295] width 192 height 24
click at [704, 151] on div "Add Column" at bounding box center [753, 255] width 1365 height 234
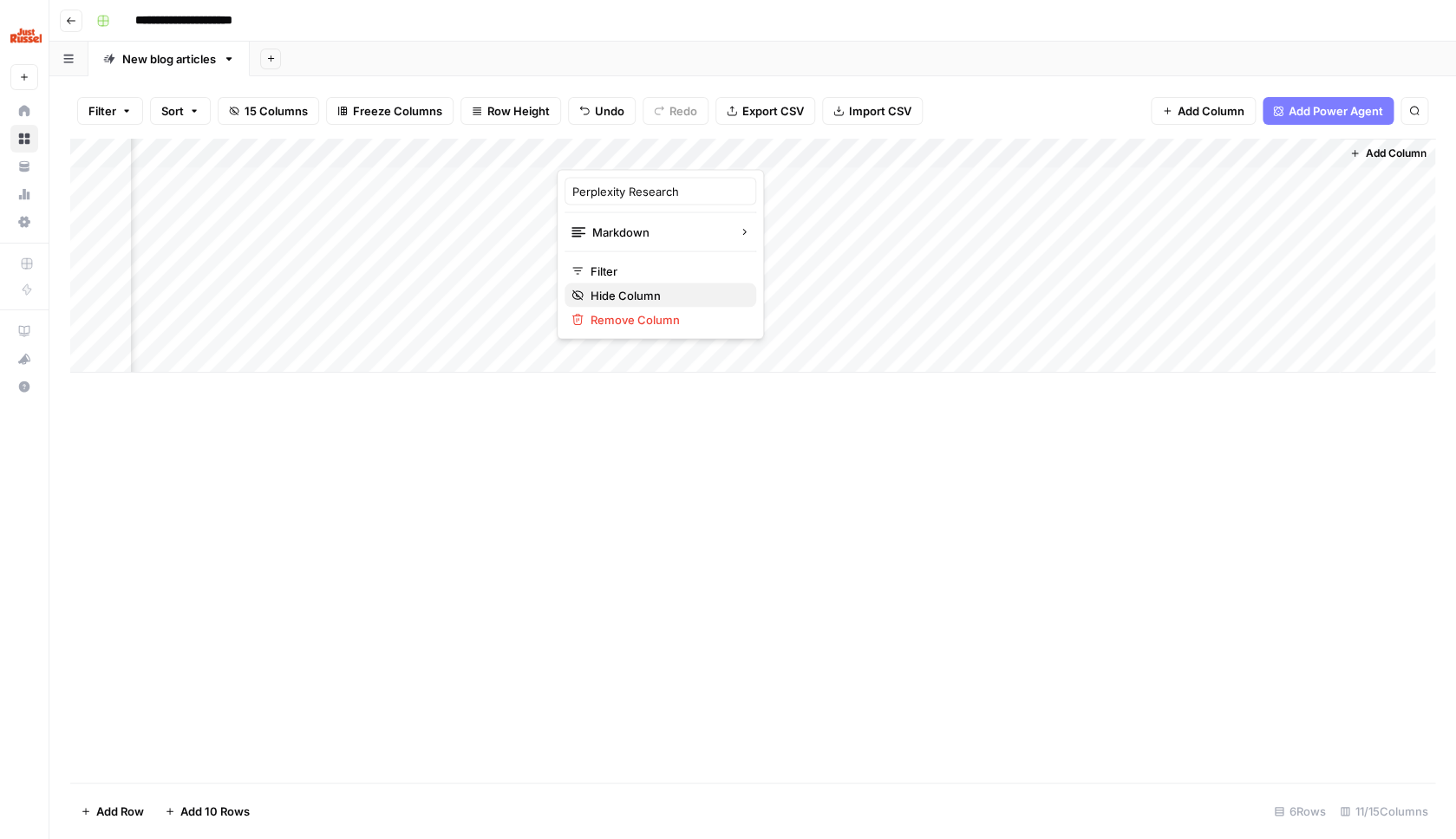
click at [695, 296] on span "Hide Column" at bounding box center [666, 295] width 151 height 17
click at [699, 149] on div "Add Column" at bounding box center [753, 255] width 1365 height 234
click at [675, 293] on span "Hide Column" at bounding box center [666, 295] width 151 height 17
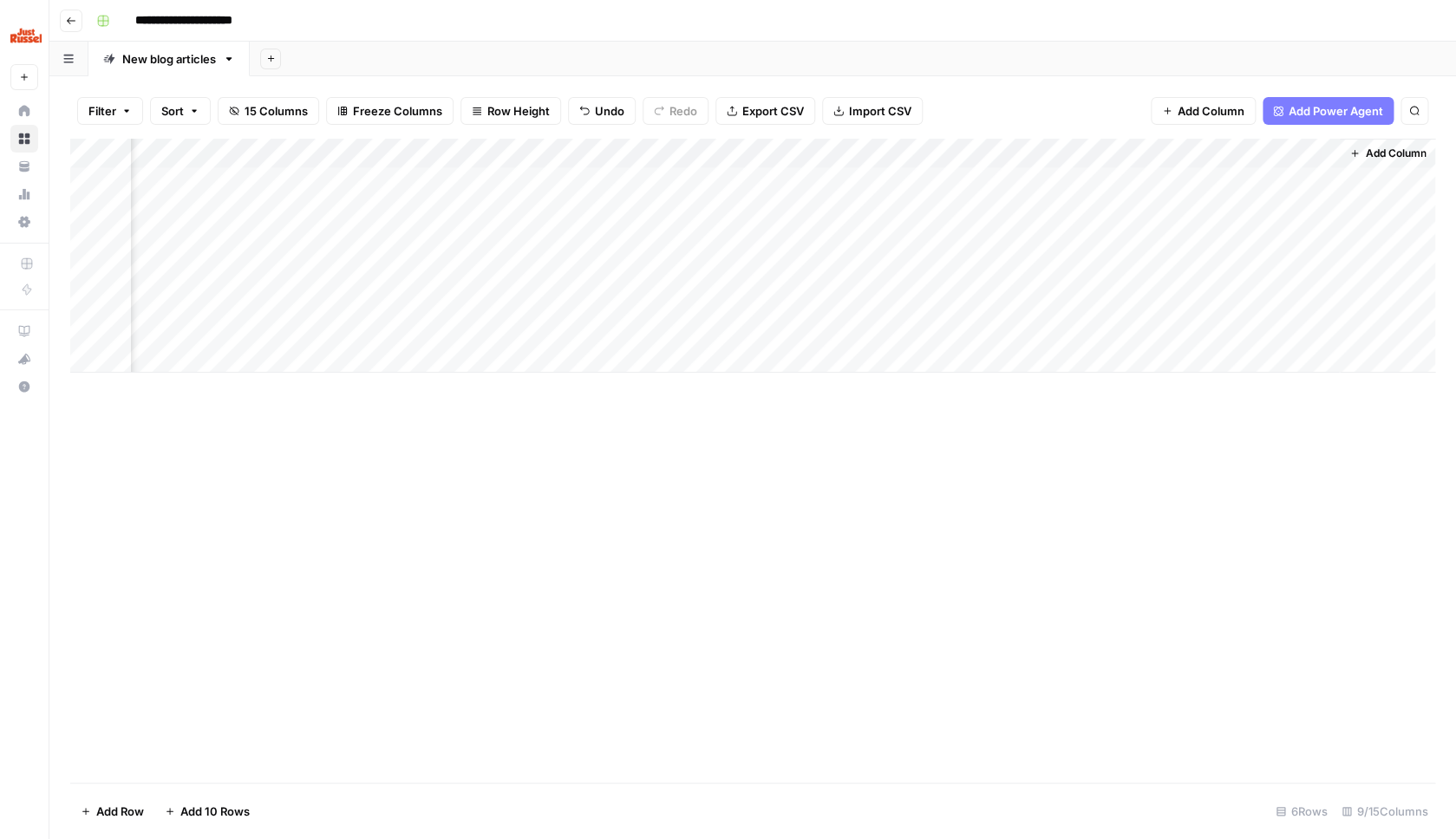
click at [854, 151] on div "Add Column" at bounding box center [753, 255] width 1365 height 234
click at [818, 293] on span "Hide Column" at bounding box center [822, 295] width 151 height 17
click at [1015, 151] on div "Add Column" at bounding box center [753, 255] width 1365 height 234
click at [961, 301] on span "Hide Column" at bounding box center [978, 295] width 151 height 17
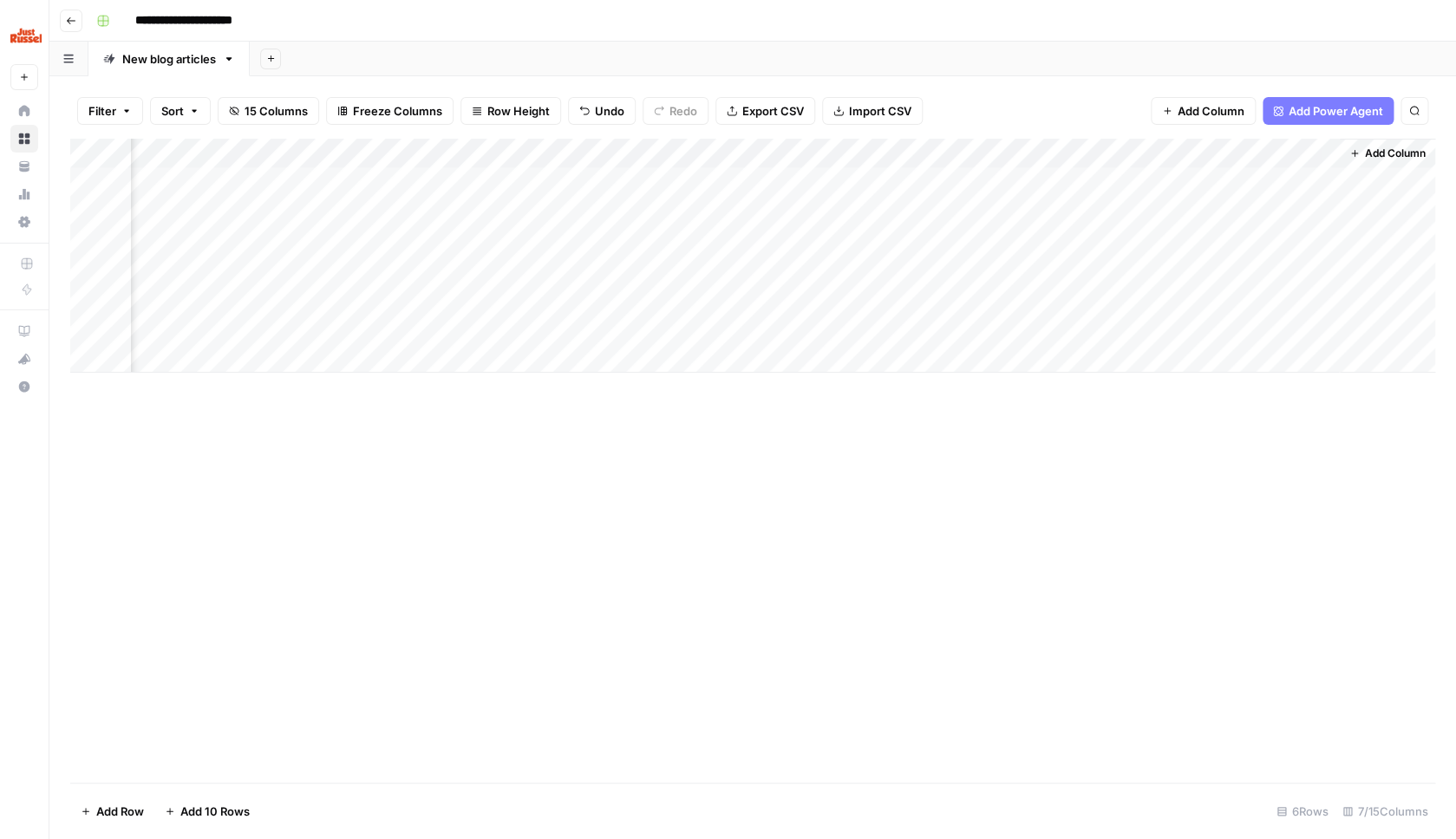
scroll to position [0, 101]
click at [1166, 151] on div "Add Column" at bounding box center [753, 255] width 1365 height 234
click at [1112, 297] on span "Hide Column" at bounding box center [1134, 295] width 151 height 17
click at [1268, 149] on div "Add Column" at bounding box center [753, 255] width 1365 height 234
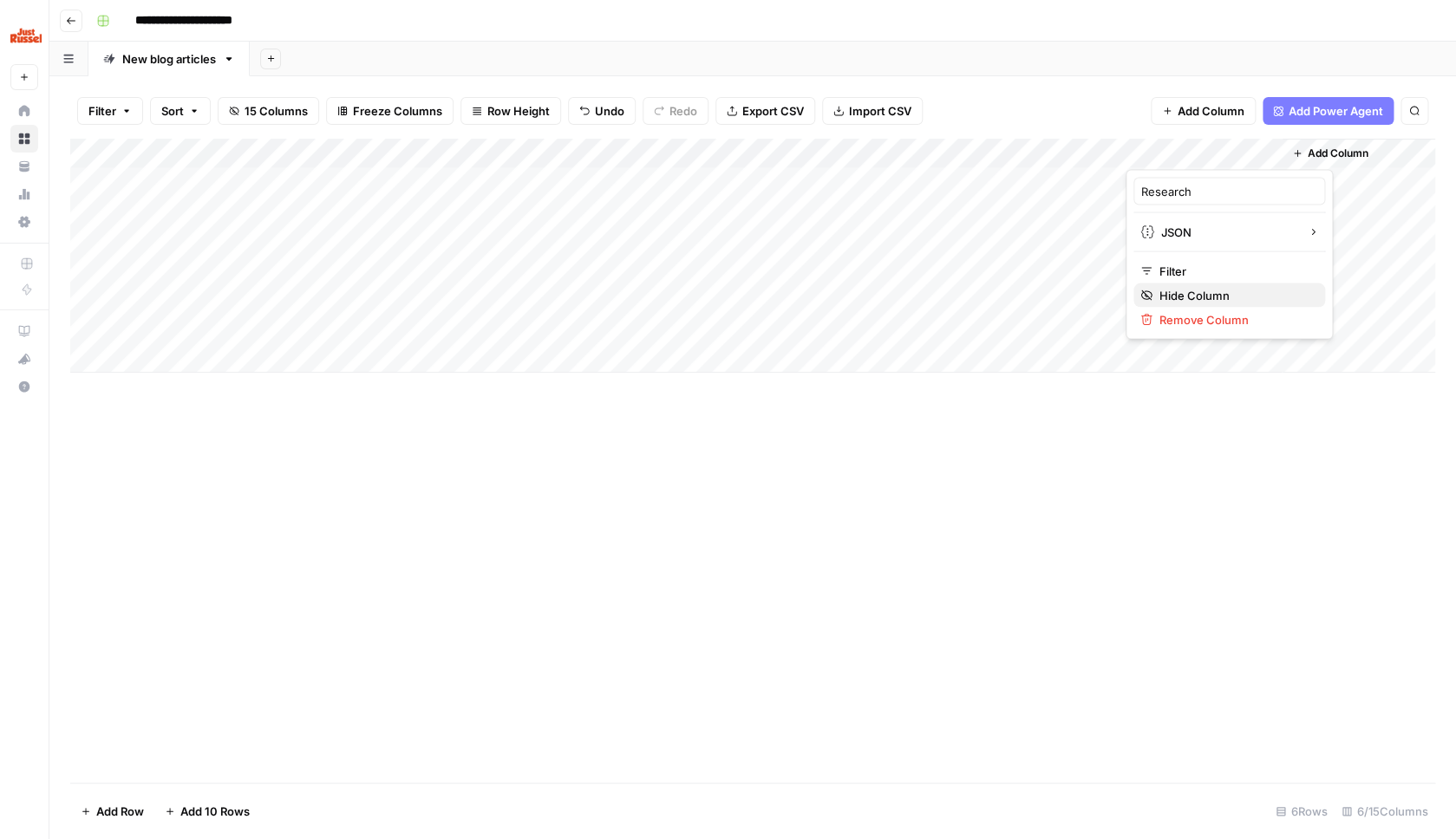
click at [1200, 289] on span "Hide Column" at bounding box center [1235, 295] width 151 height 17
click at [1170, 149] on span "Add Column" at bounding box center [1182, 153] width 61 height 16
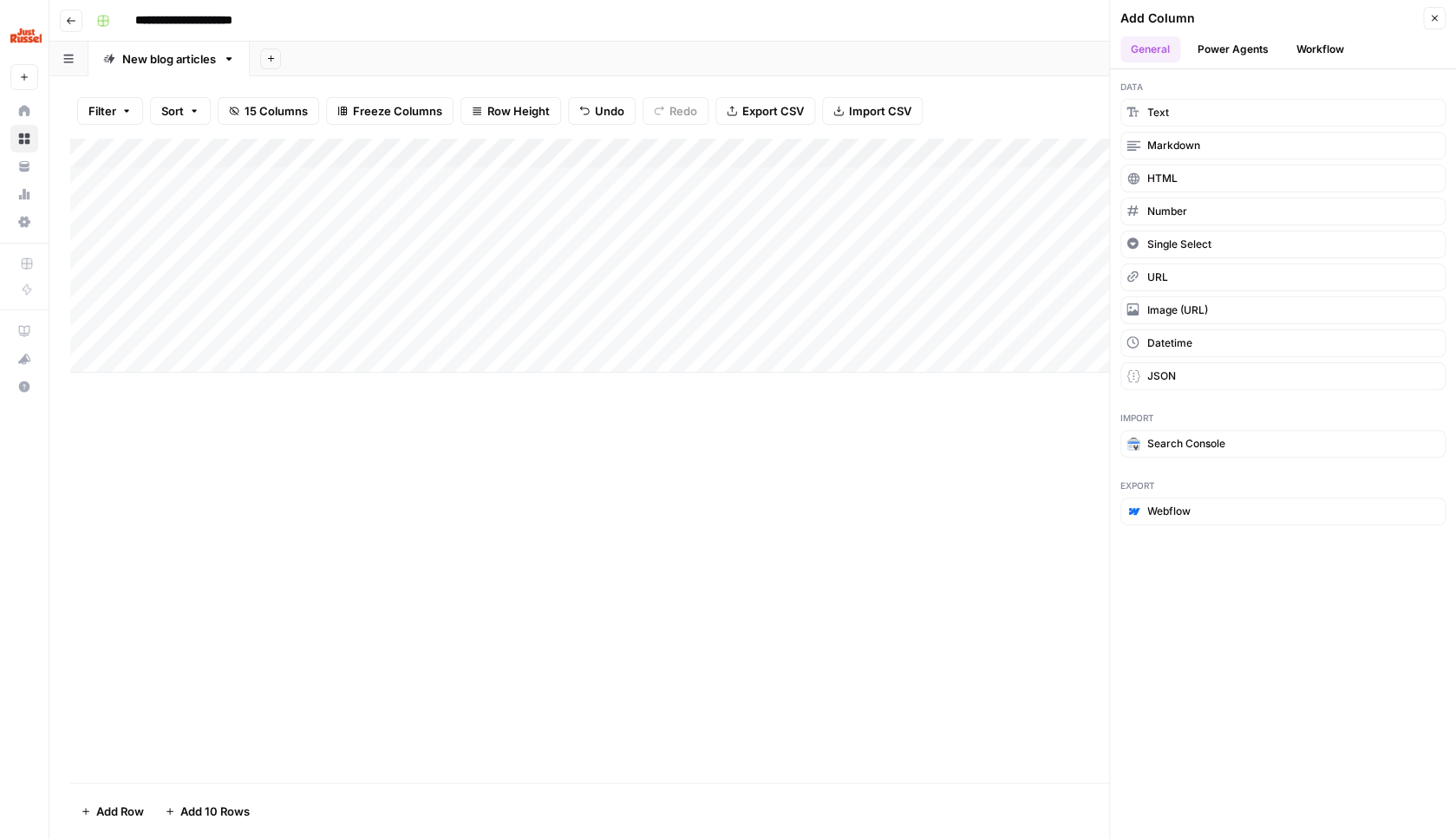
click at [1432, 22] on icon "button" at bounding box center [1434, 17] width 10 height 10
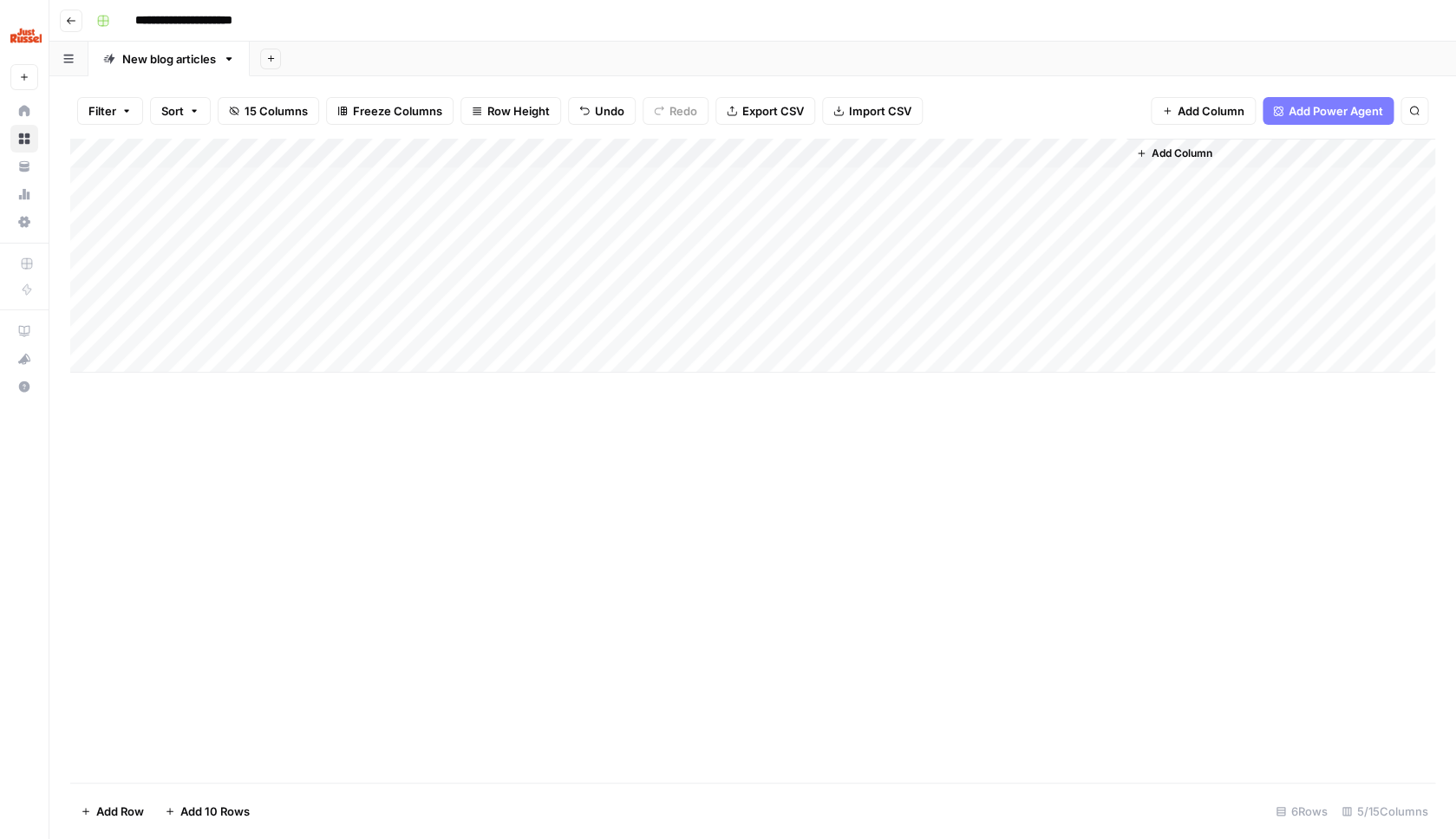
click at [299, 107] on span "15 Columns" at bounding box center [276, 111] width 63 height 17
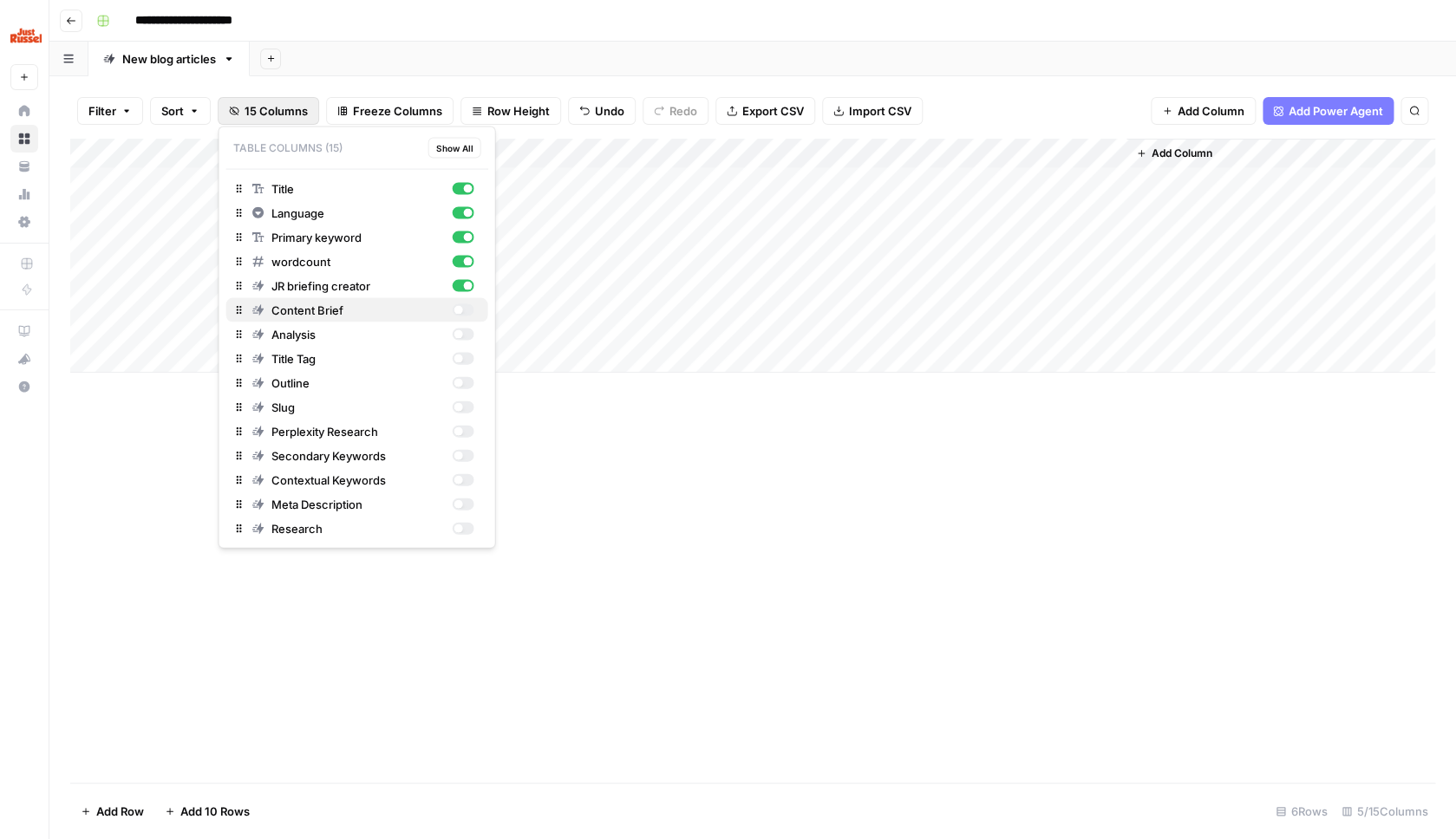
click at [468, 312] on div "button" at bounding box center [463, 310] width 22 height 12
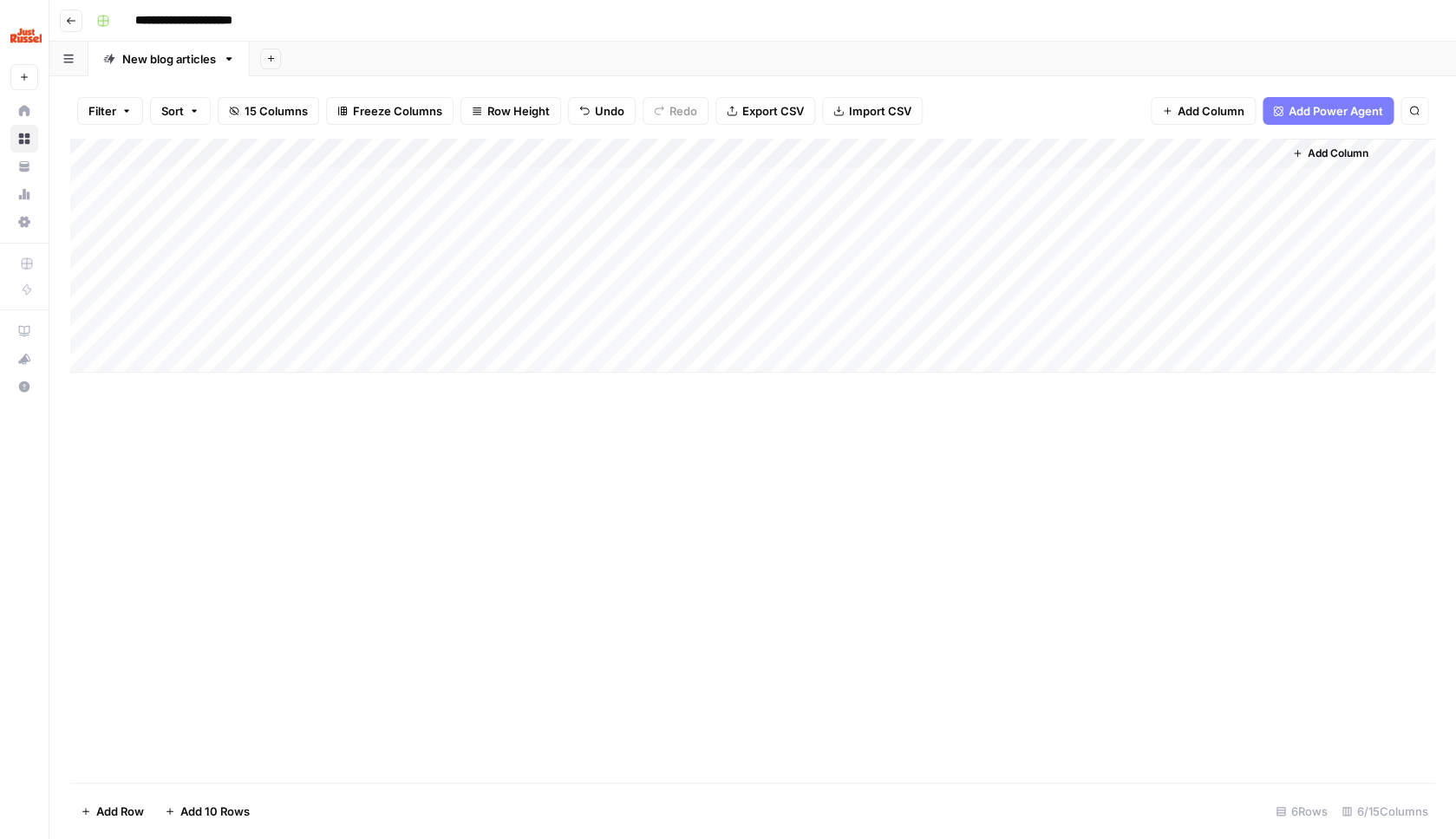
click at [1163, 598] on div "Add Column" at bounding box center [753, 460] width 1365 height 644
click at [1258, 179] on div "Add Column" at bounding box center [753, 255] width 1365 height 234
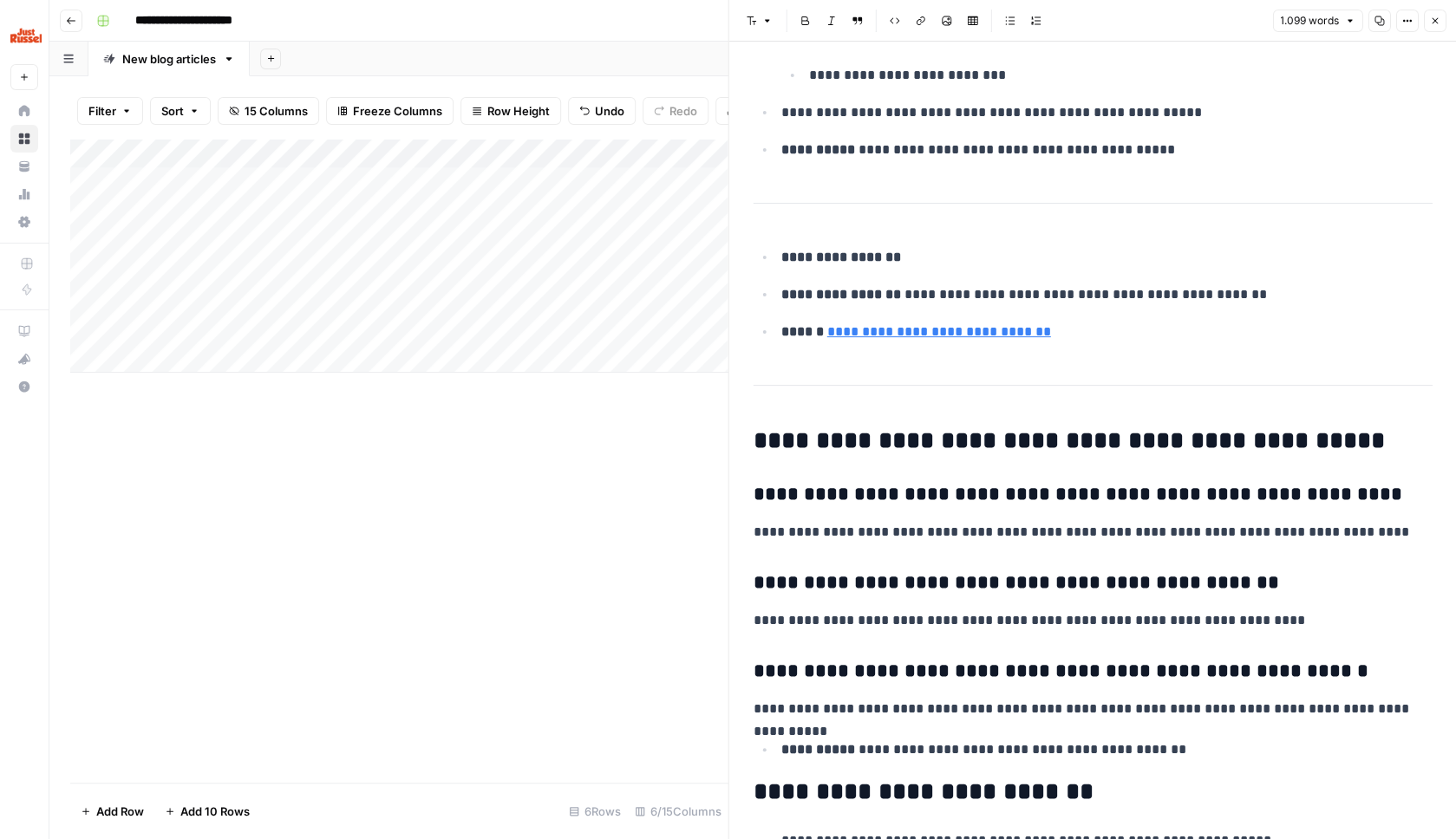
scroll to position [5582, 0]
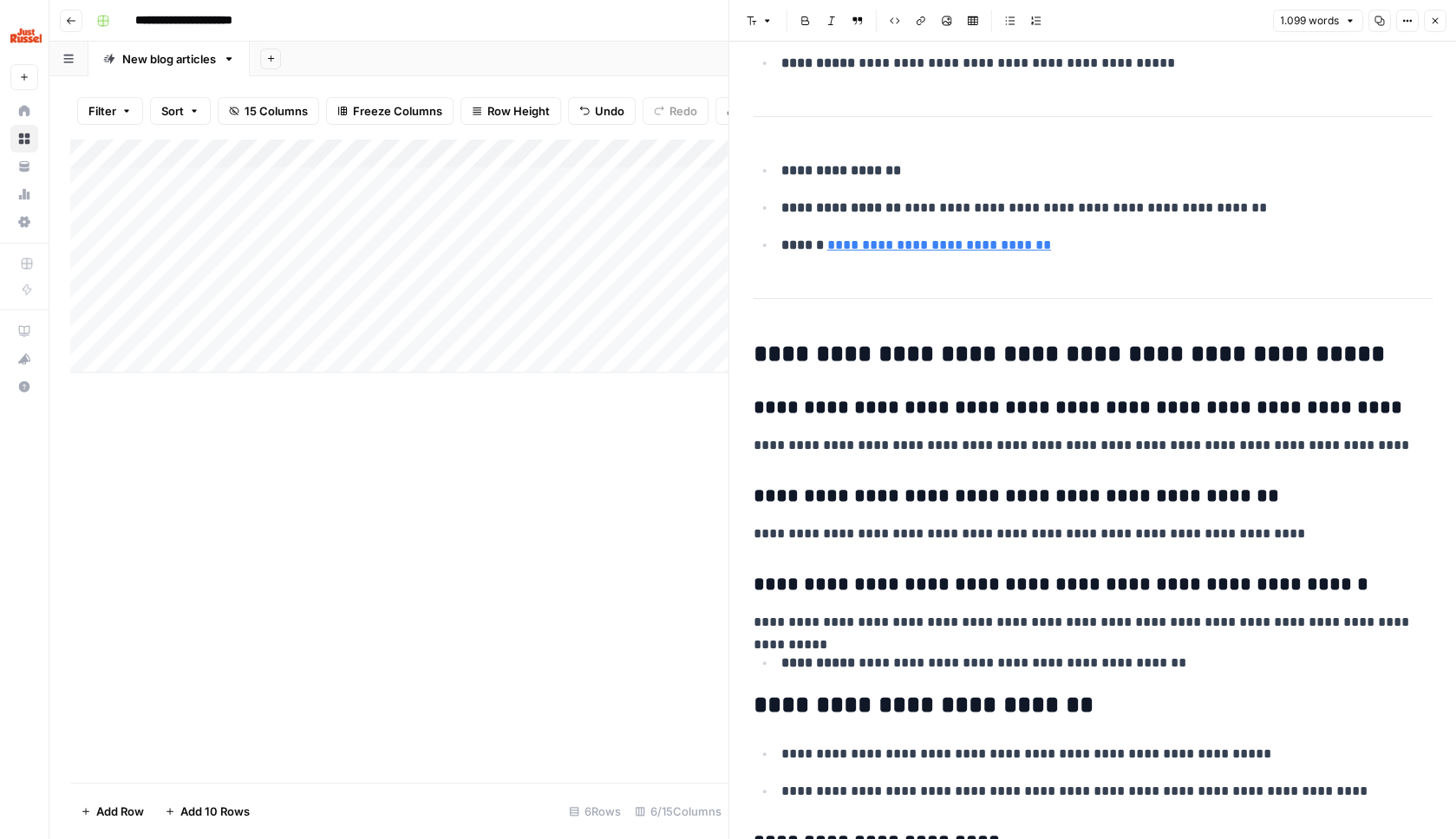
click at [1436, 28] on button "Close" at bounding box center [1434, 20] width 23 height 23
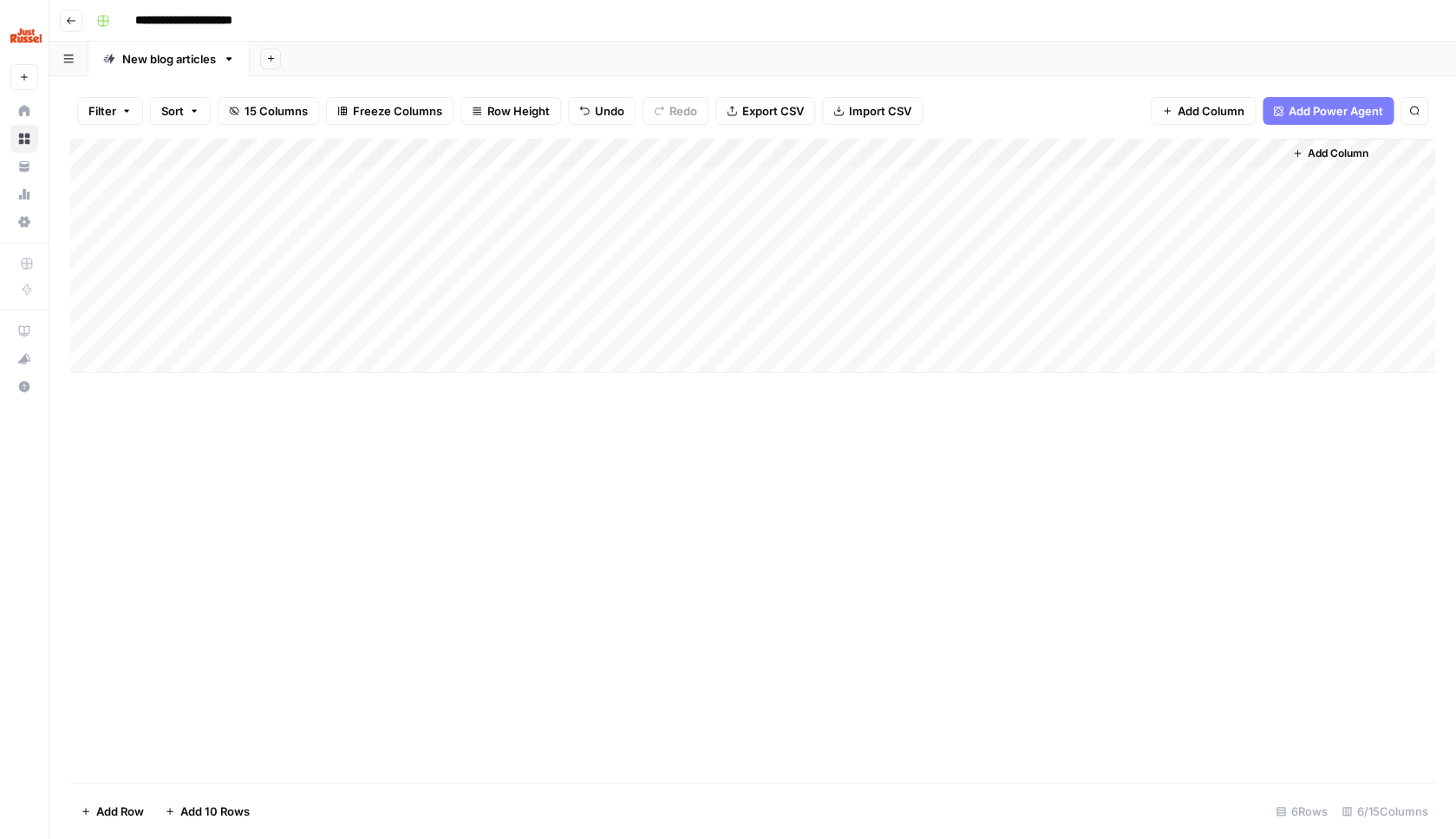
click at [1267, 206] on div "Add Column" at bounding box center [753, 255] width 1365 height 234
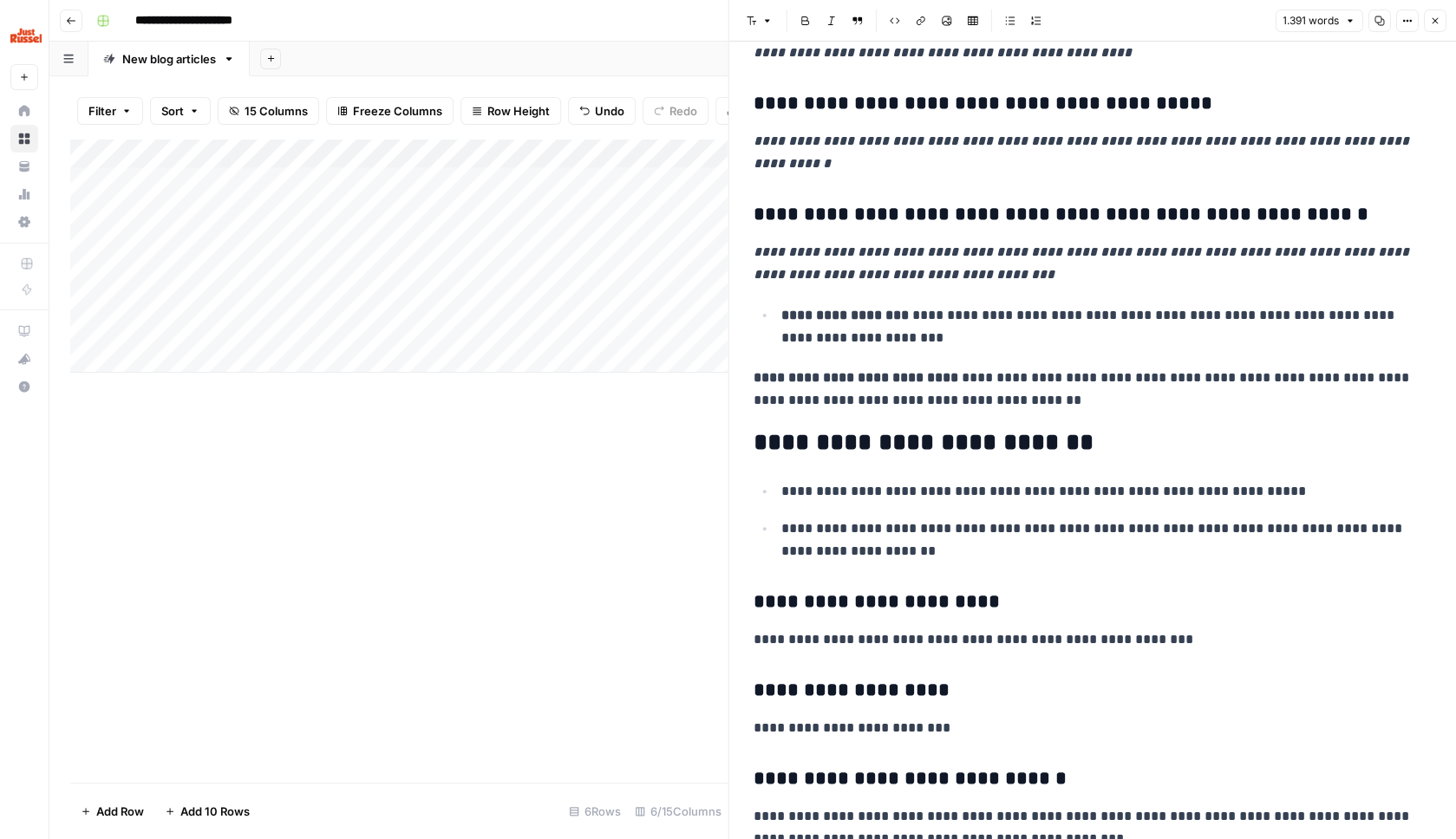
click at [1439, 26] on button "Close" at bounding box center [1434, 20] width 23 height 23
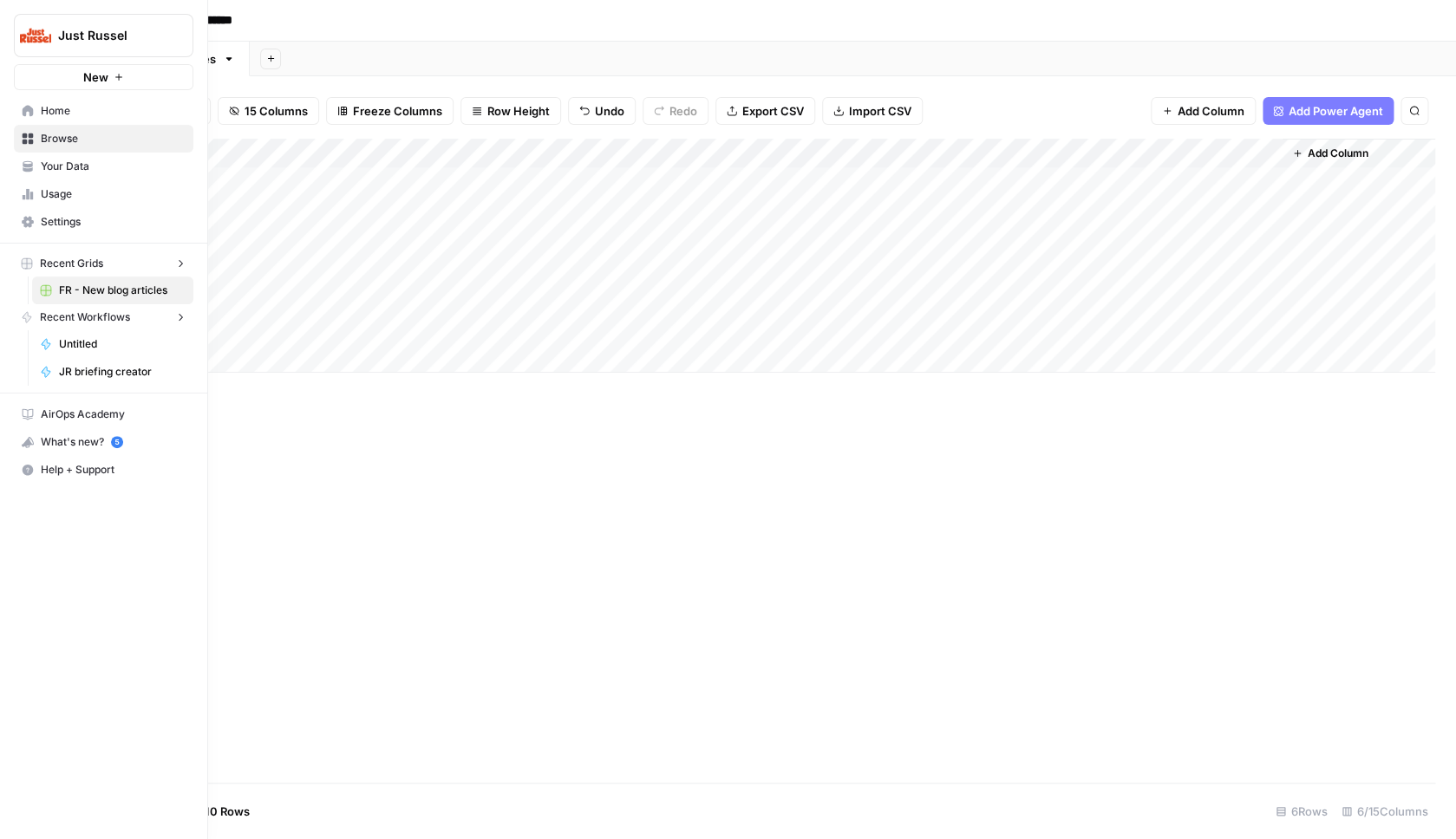
click at [25, 116] on icon at bounding box center [28, 110] width 11 height 11
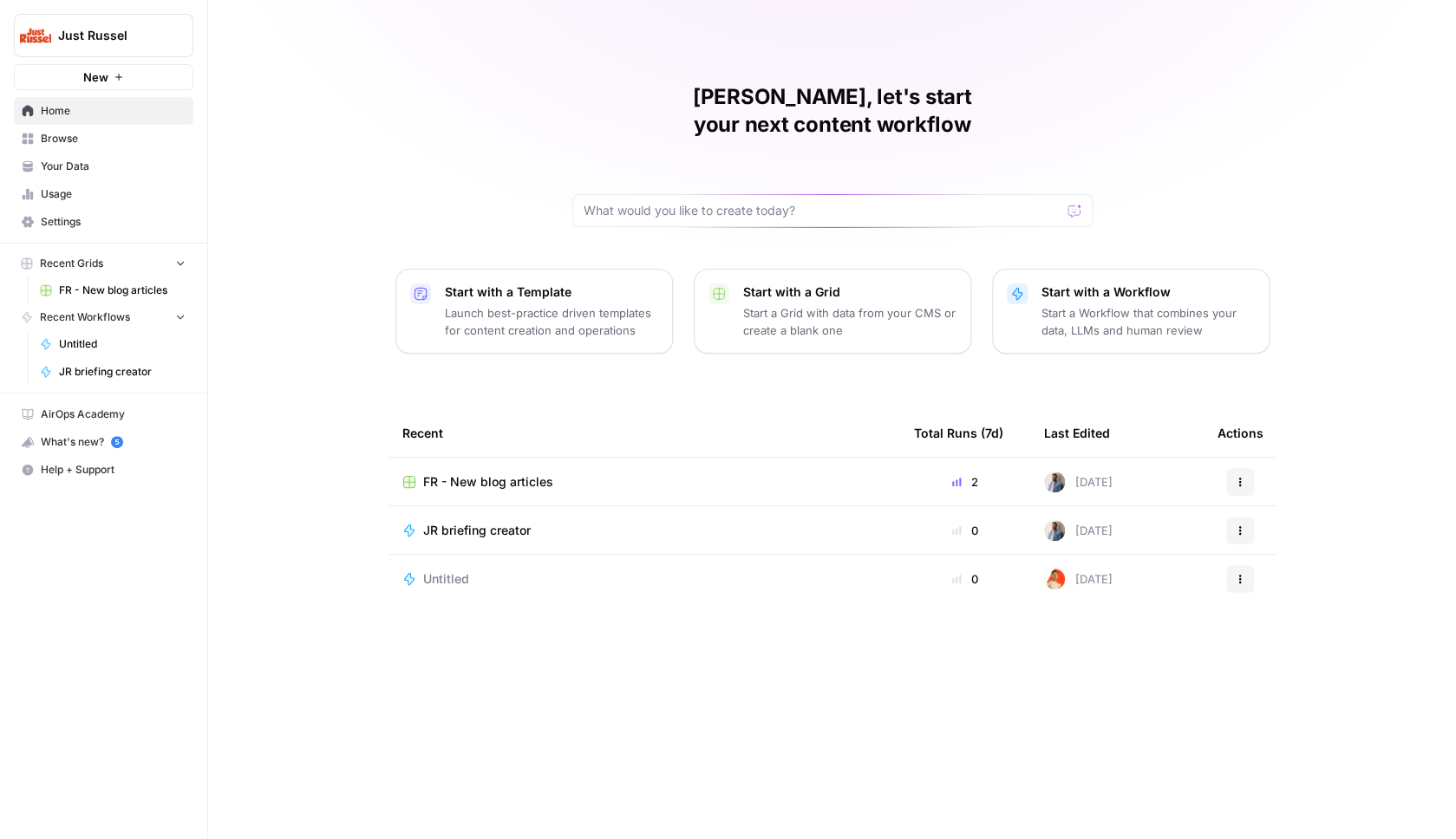
click at [464, 570] on span "Untitled" at bounding box center [446, 579] width 46 height 17
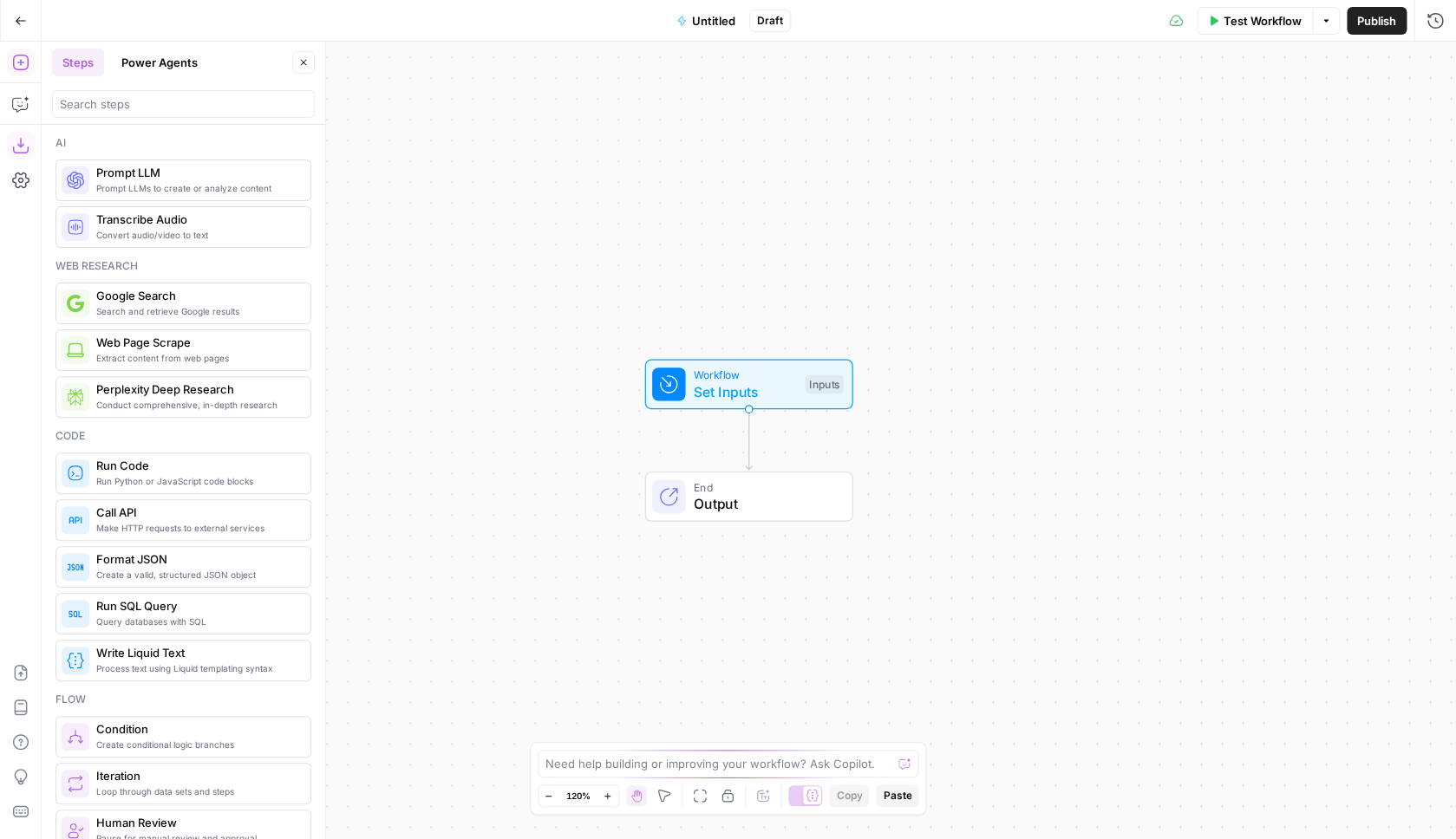
click at [29, 145] on button "Download as JSON" at bounding box center [21, 146] width 28 height 28
click at [18, 668] on icon "button" at bounding box center [20, 672] width 17 height 17
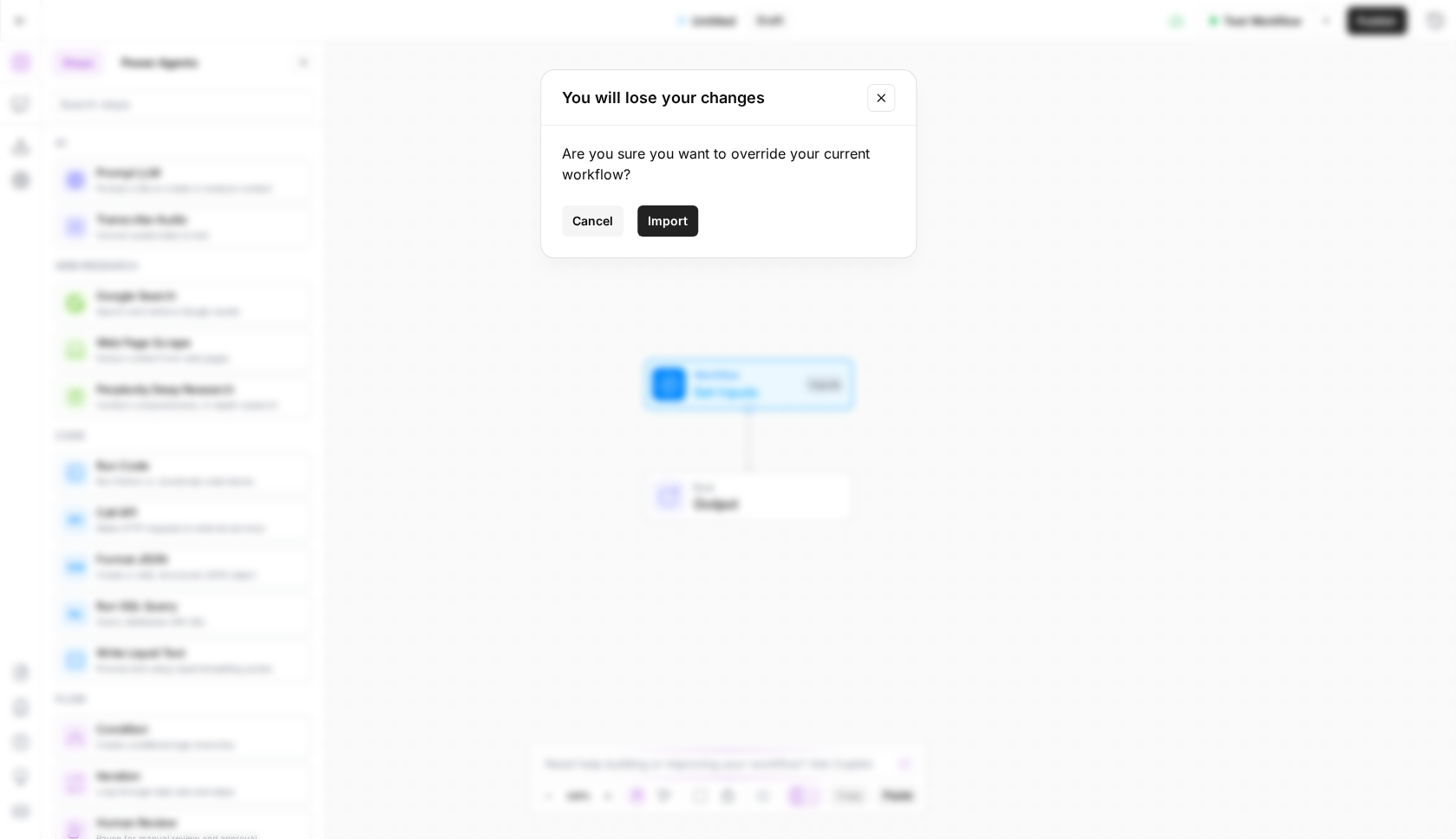
click at [659, 220] on span "Import" at bounding box center [667, 221] width 39 height 17
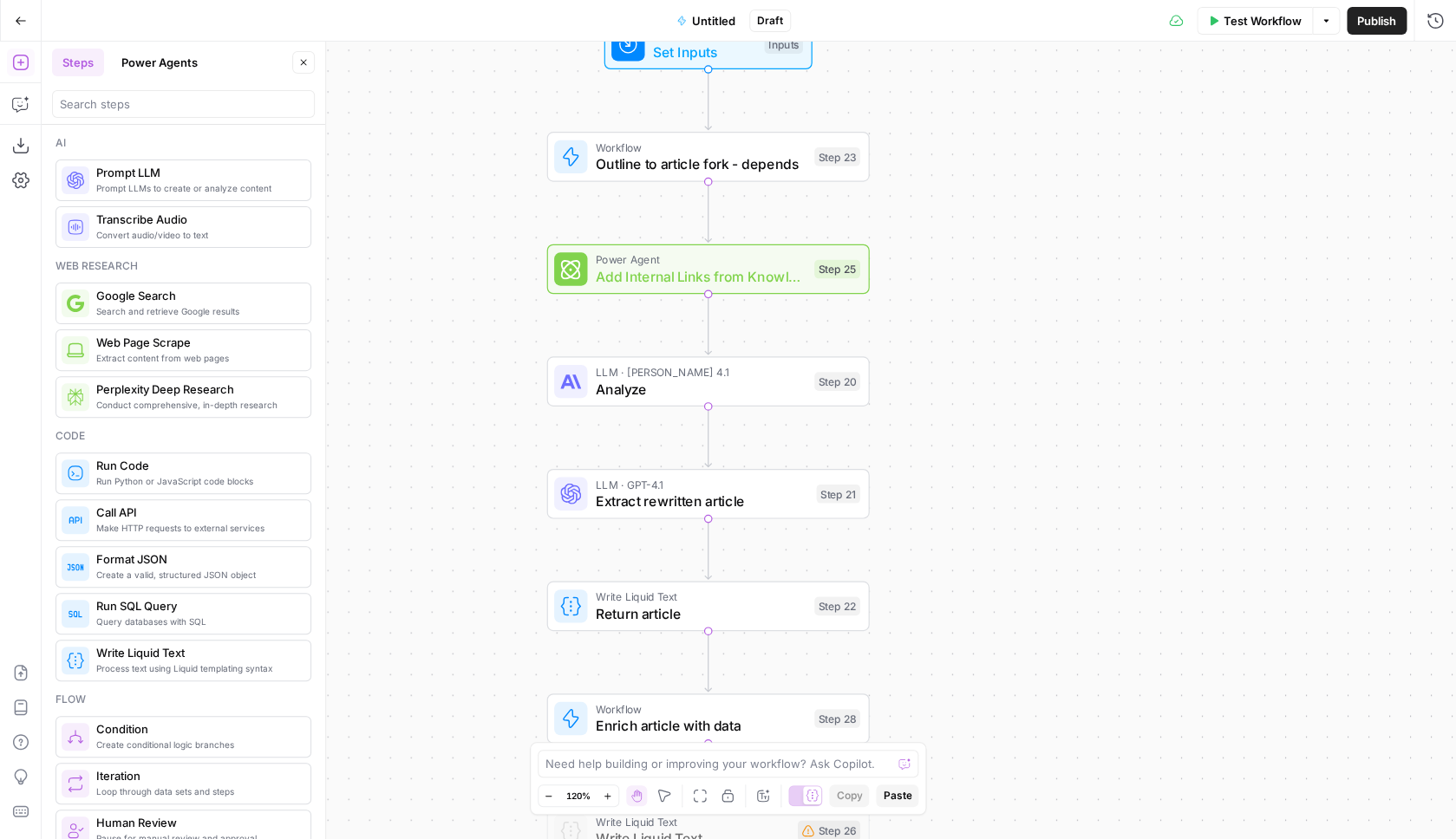
drag, startPoint x: 530, startPoint y: 389, endPoint x: 486, endPoint y: 101, distance: 291.3
click at [486, 101] on div "Workflow Set Inputs Inputs Workflow Outline to article fork - depends Step 23 P…" at bounding box center [749, 440] width 1415 height 798
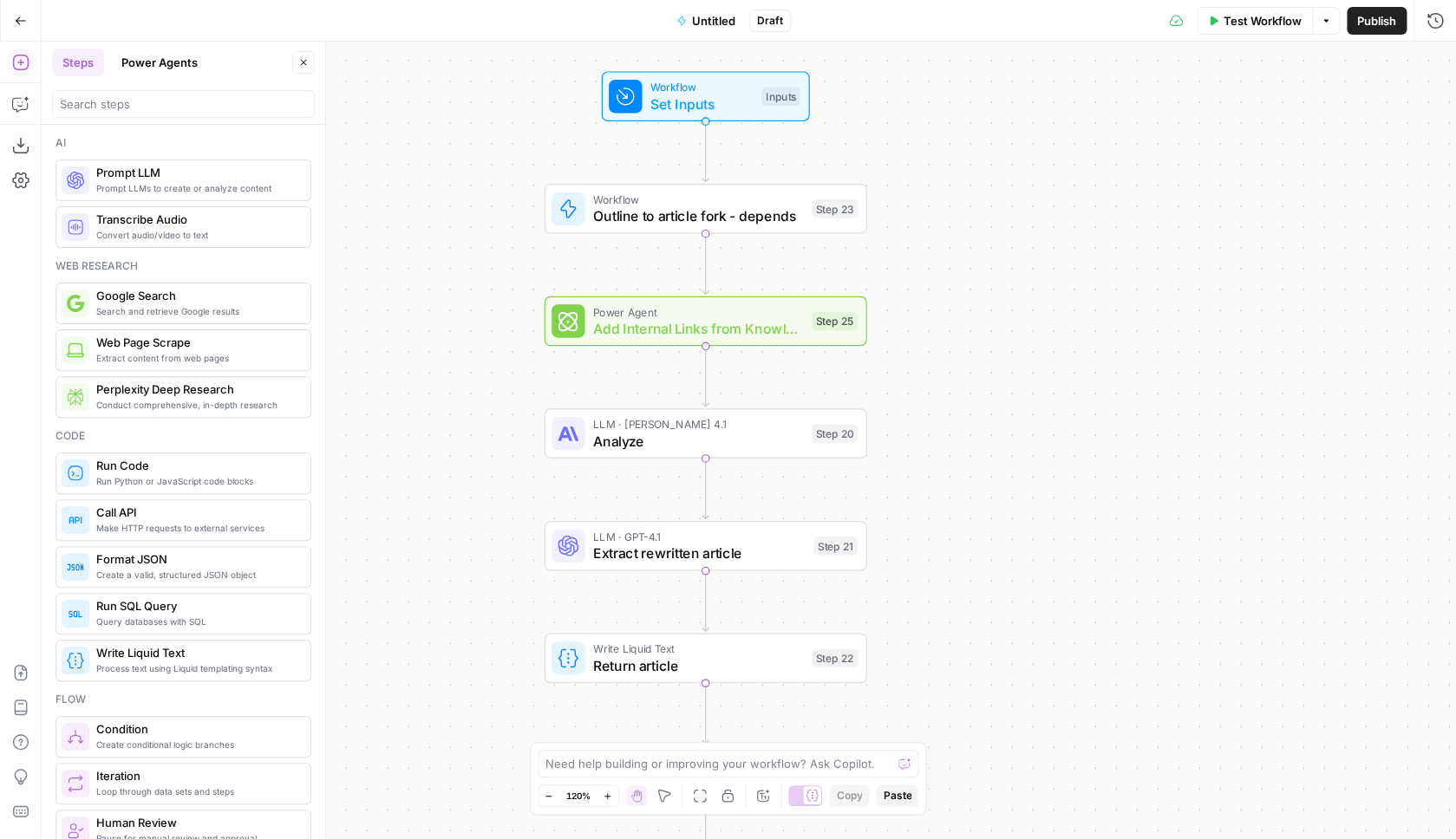
click at [674, 214] on span "Outline to article fork - depends" at bounding box center [698, 215] width 210 height 21
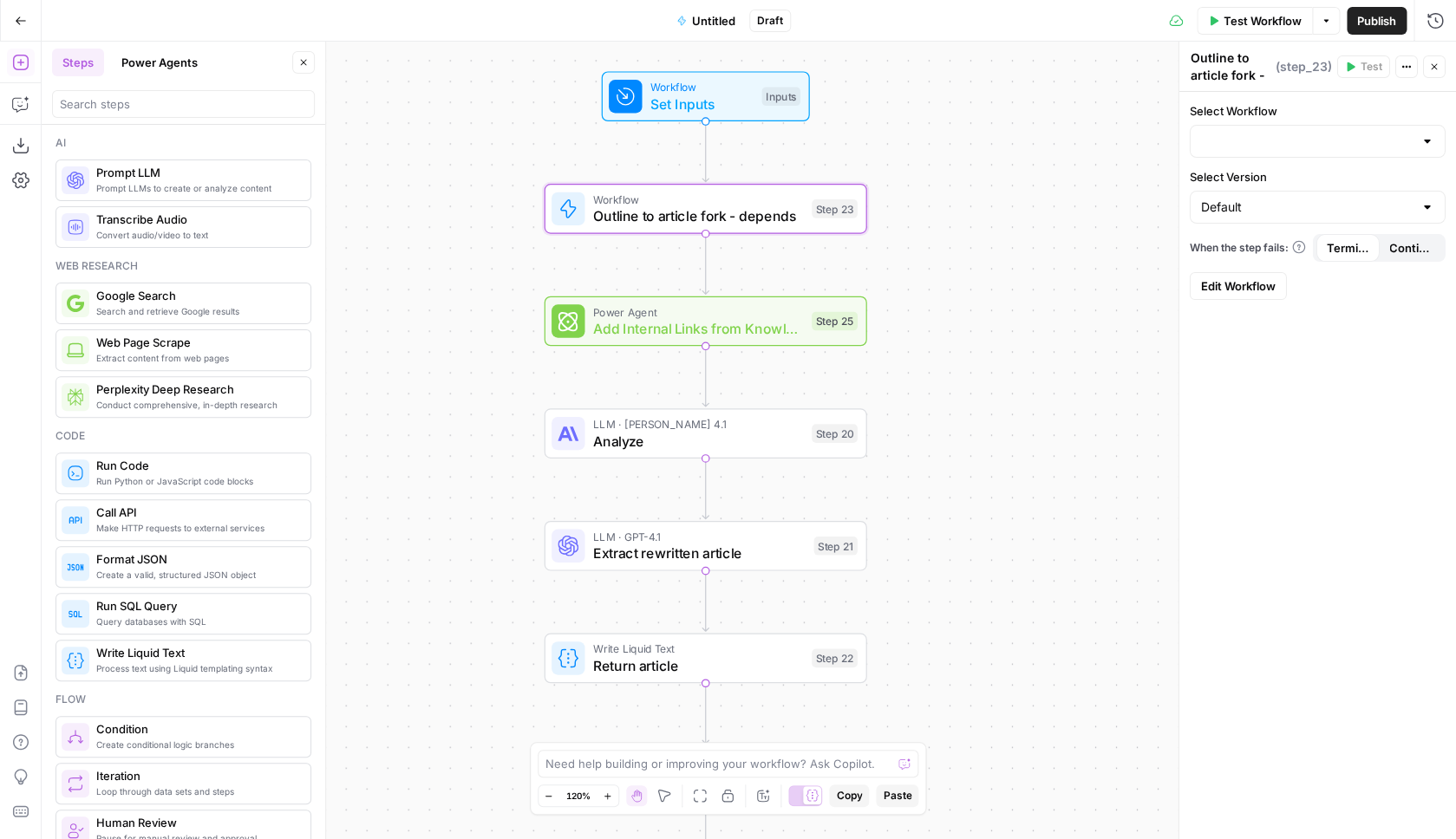
click at [947, 215] on div "Workflow Set Inputs Inputs Workflow Outline to article fork - depends Step 23 P…" at bounding box center [749, 440] width 1415 height 798
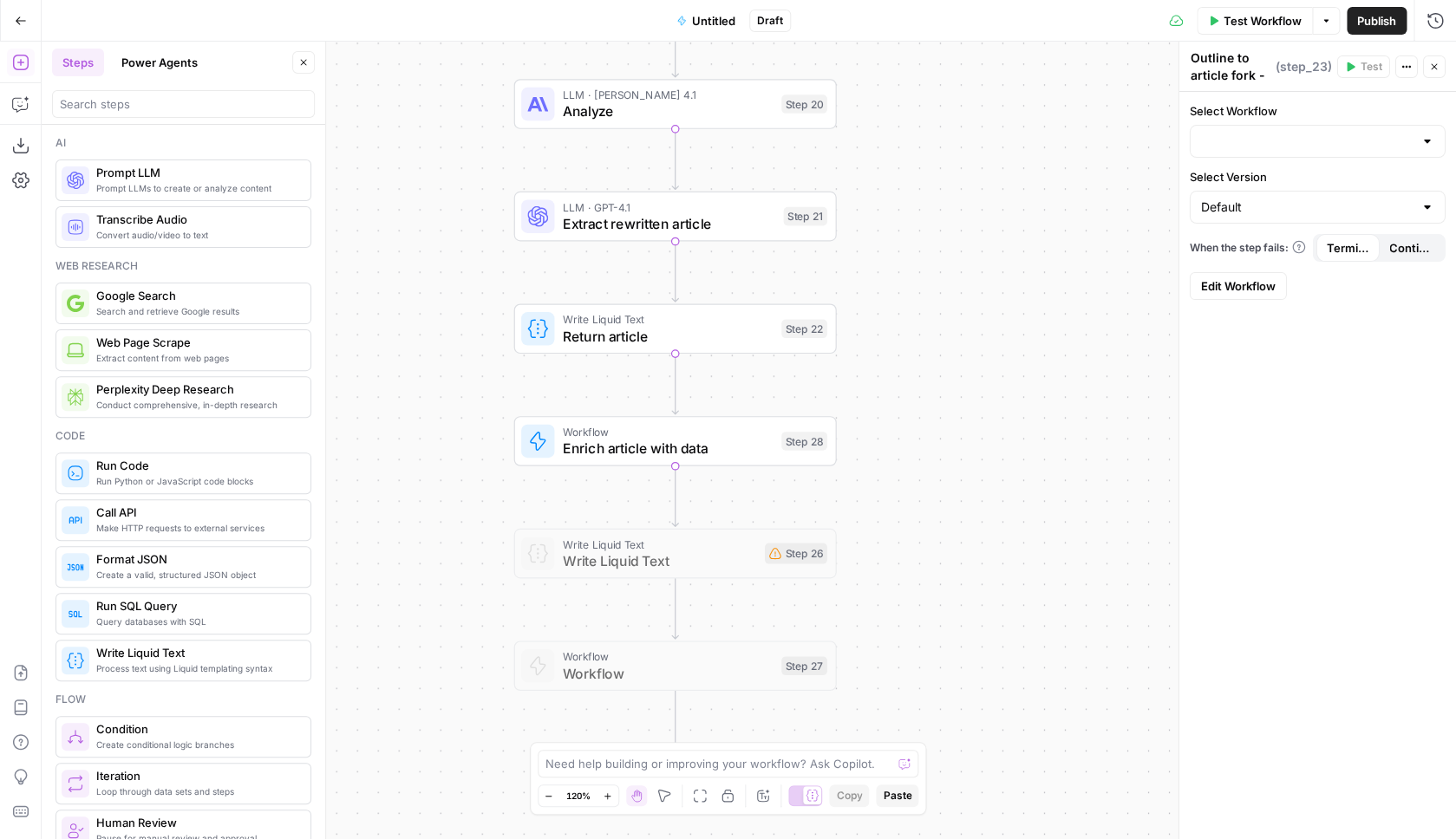
drag, startPoint x: 1011, startPoint y: 270, endPoint x: 981, endPoint y: -60, distance: 331.4
click at [981, 41] on div "Workflow Set Inputs Inputs Workflow Outline to article fork - depends Step 23 P…" at bounding box center [749, 440] width 1415 height 798
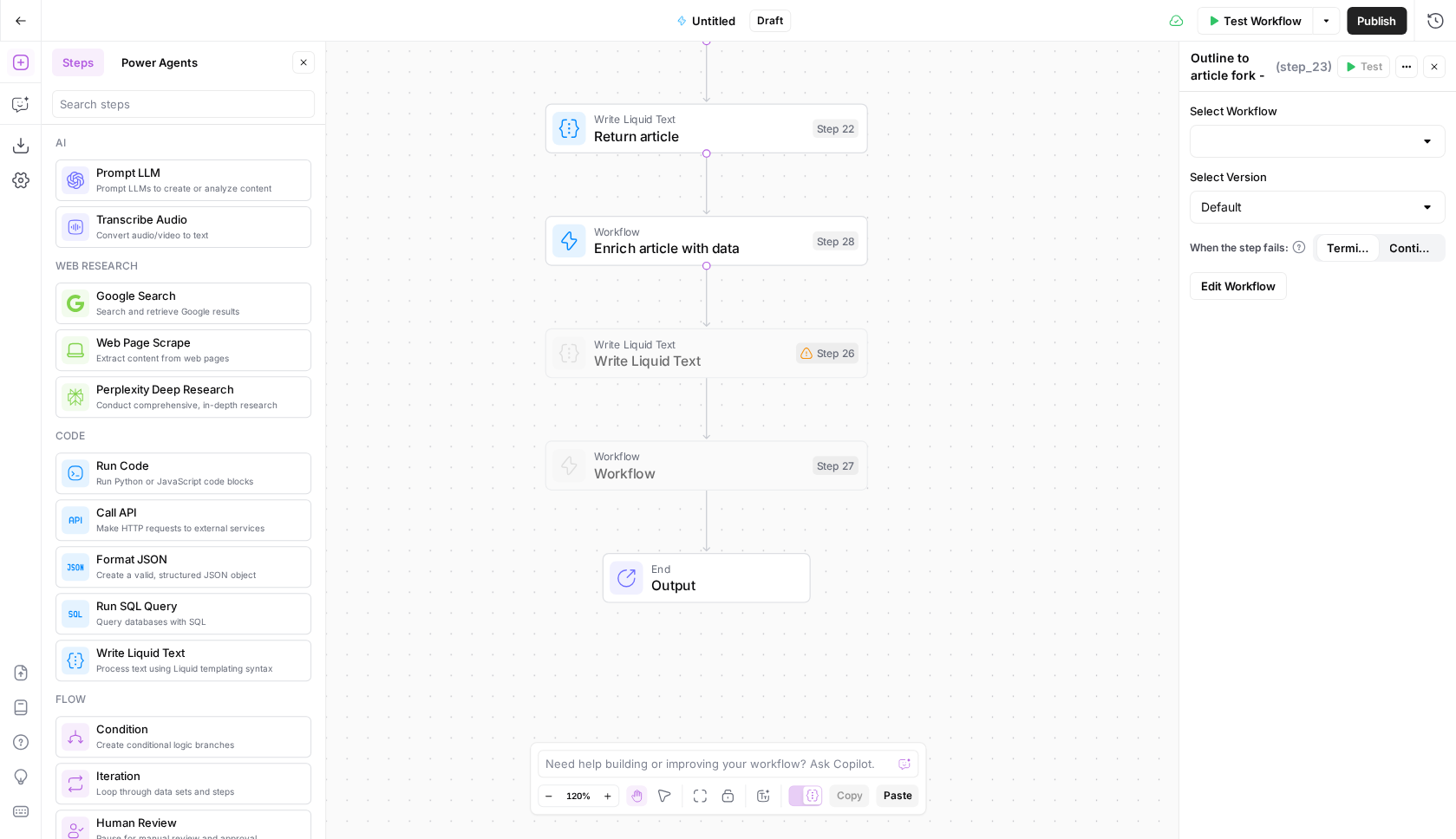
drag, startPoint x: 989, startPoint y: 510, endPoint x: 1020, endPoint y: 322, distance: 190.5
click at [1020, 322] on div "Workflow Set Inputs Inputs Workflow Outline to article fork - depends Step 23 P…" at bounding box center [749, 440] width 1415 height 798
click at [717, 24] on span "Untitled" at bounding box center [713, 20] width 43 height 17
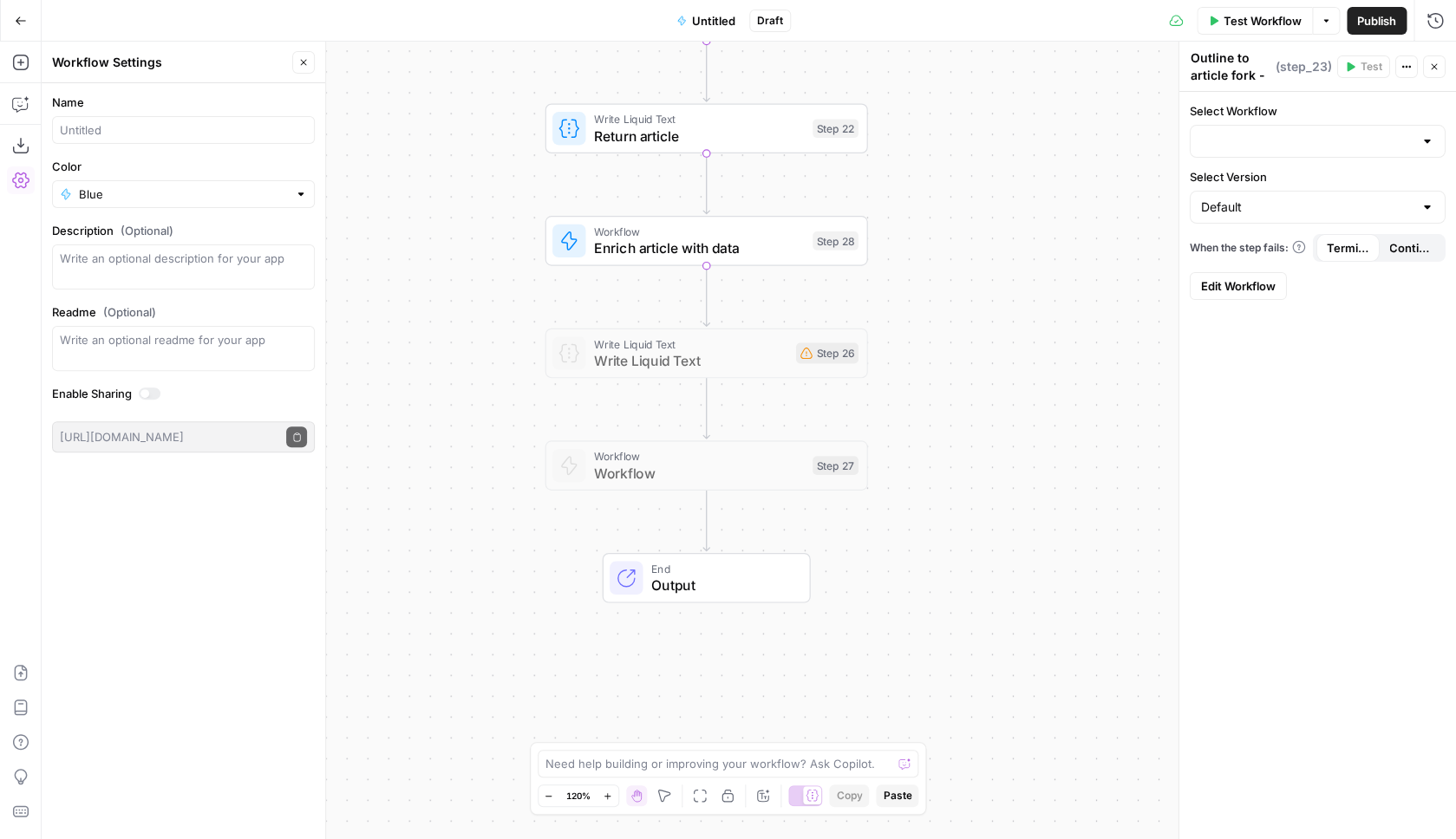
click at [137, 142] on div at bounding box center [183, 130] width 262 height 28
click at [96, 130] on input "Depends - Base article writer" at bounding box center [183, 129] width 247 height 17
type input "JR - Base article writer"
click at [1373, 12] on span "Publish" at bounding box center [1376, 20] width 39 height 17
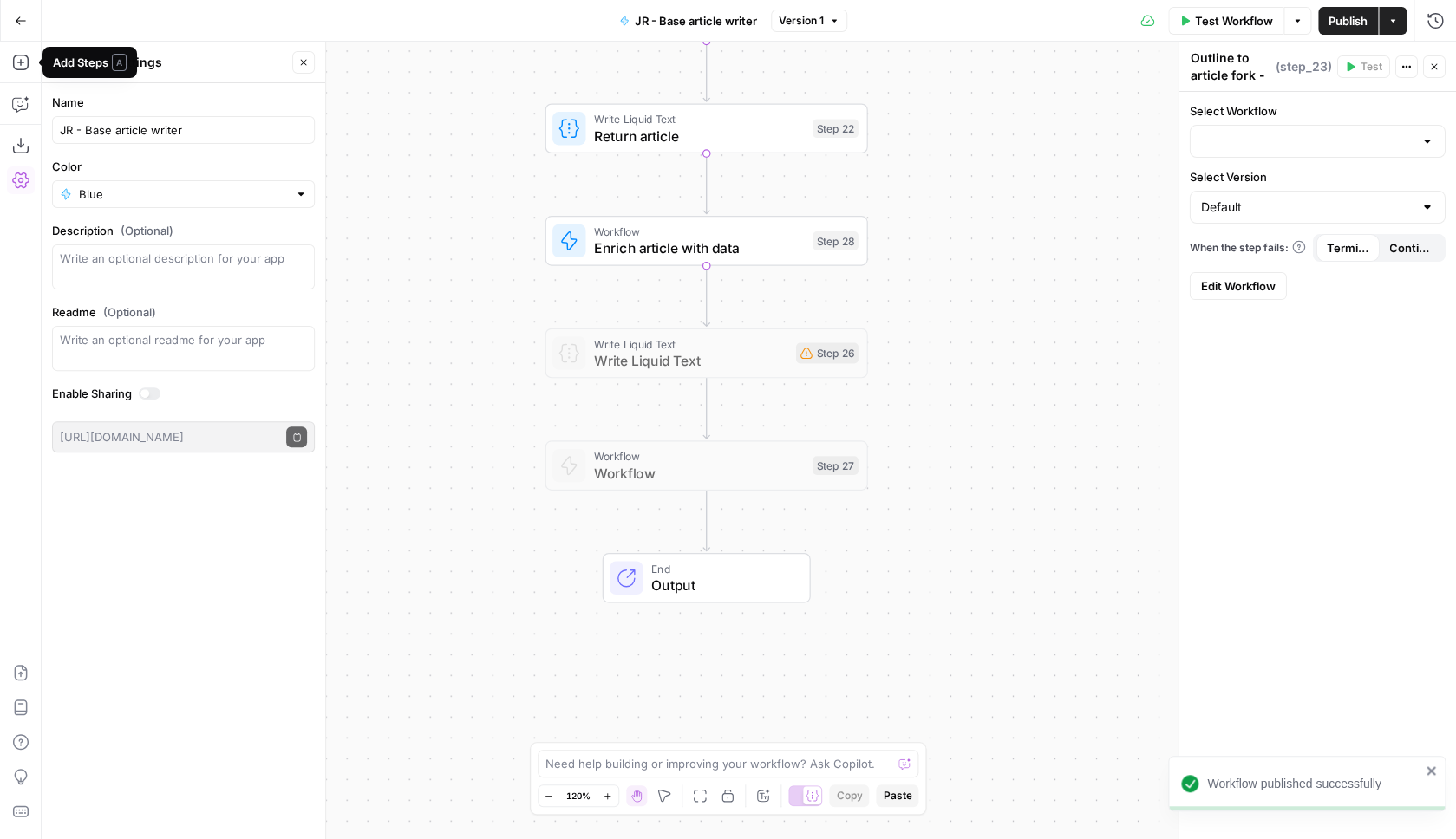
click at [23, 28] on button "Go Back" at bounding box center [21, 21] width 31 height 31
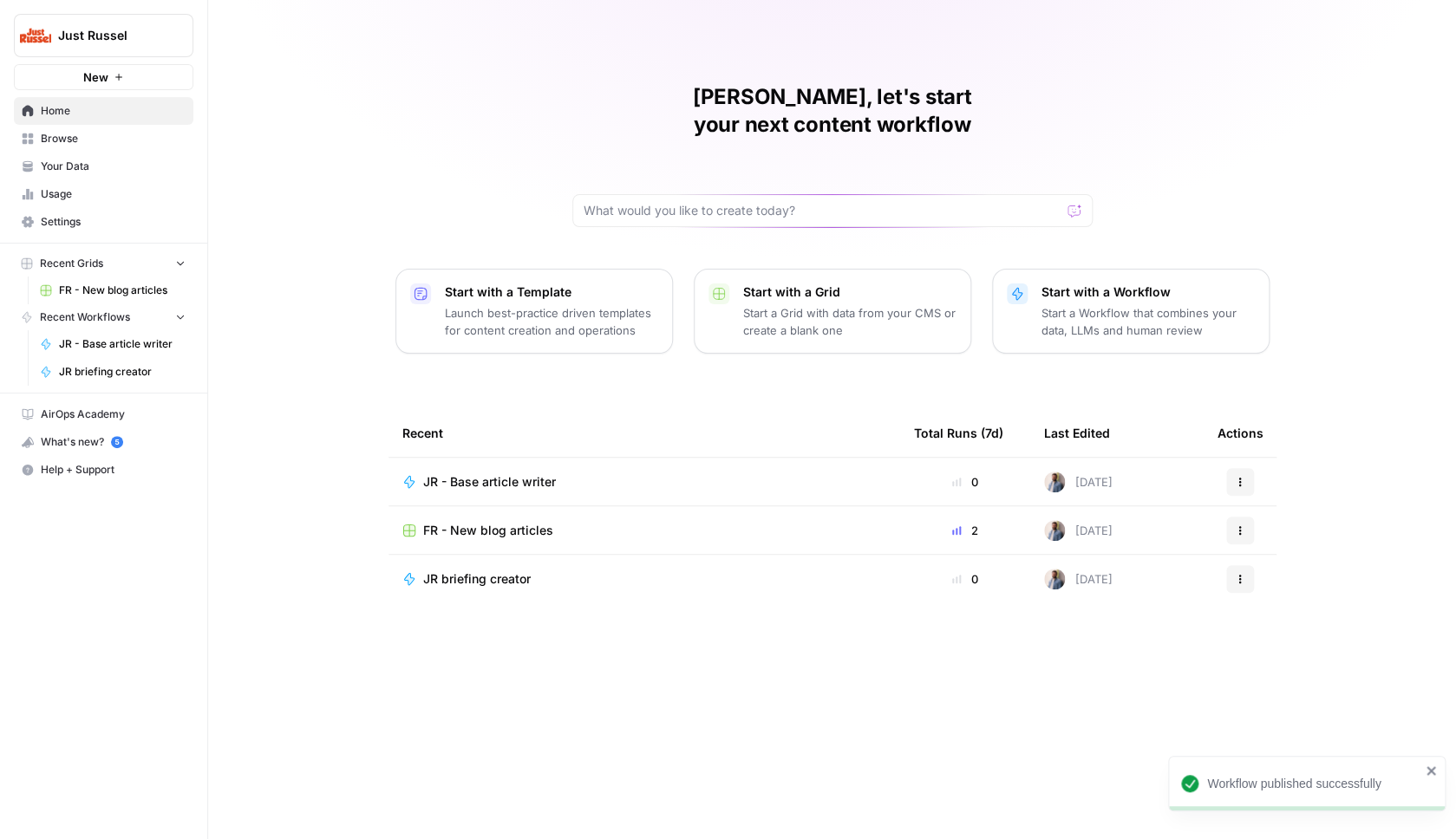
click at [117, 86] on button "New" at bounding box center [104, 77] width 180 height 26
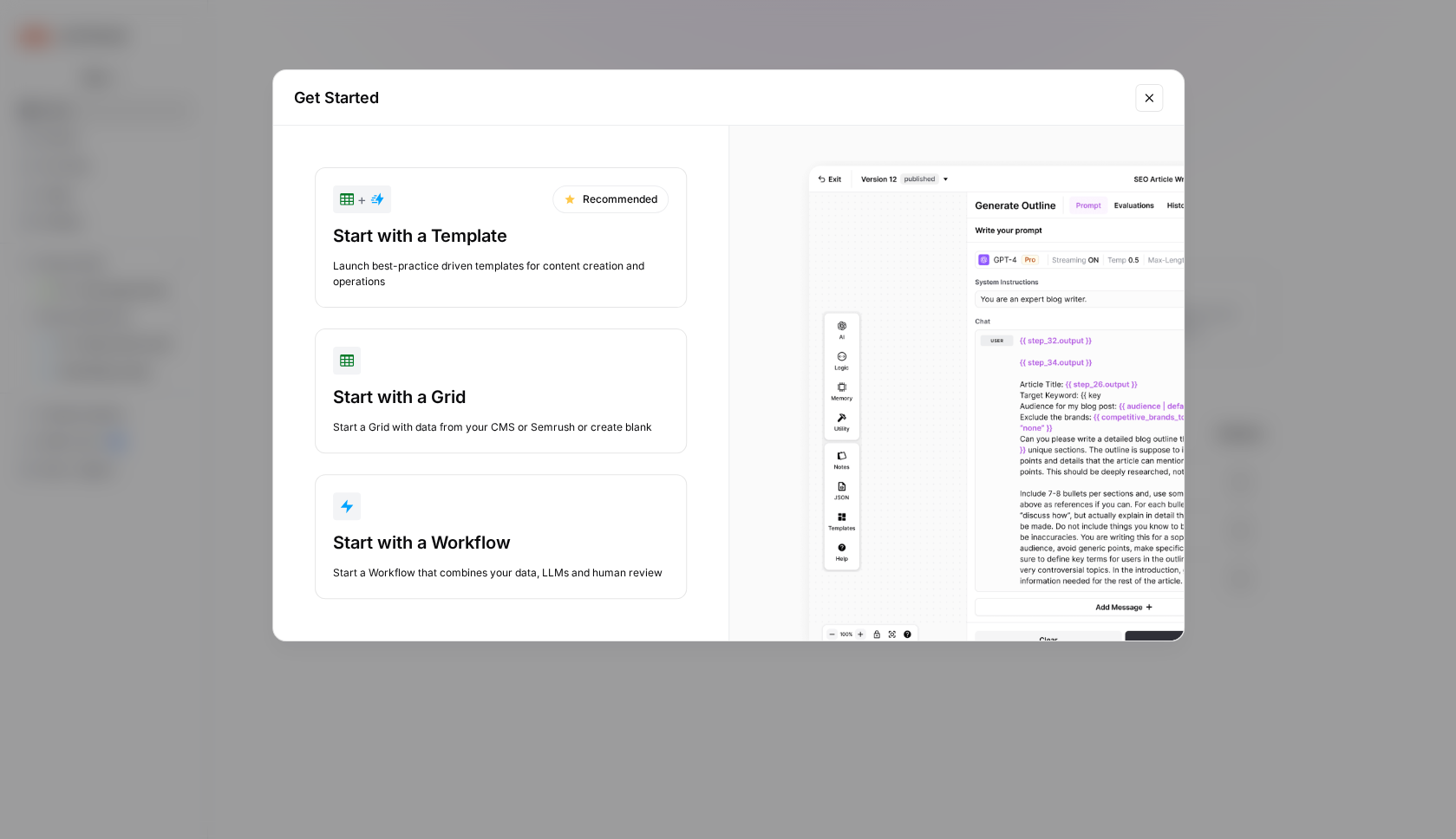
click at [500, 535] on div "Start with a Workflow" at bounding box center [501, 543] width 336 height 24
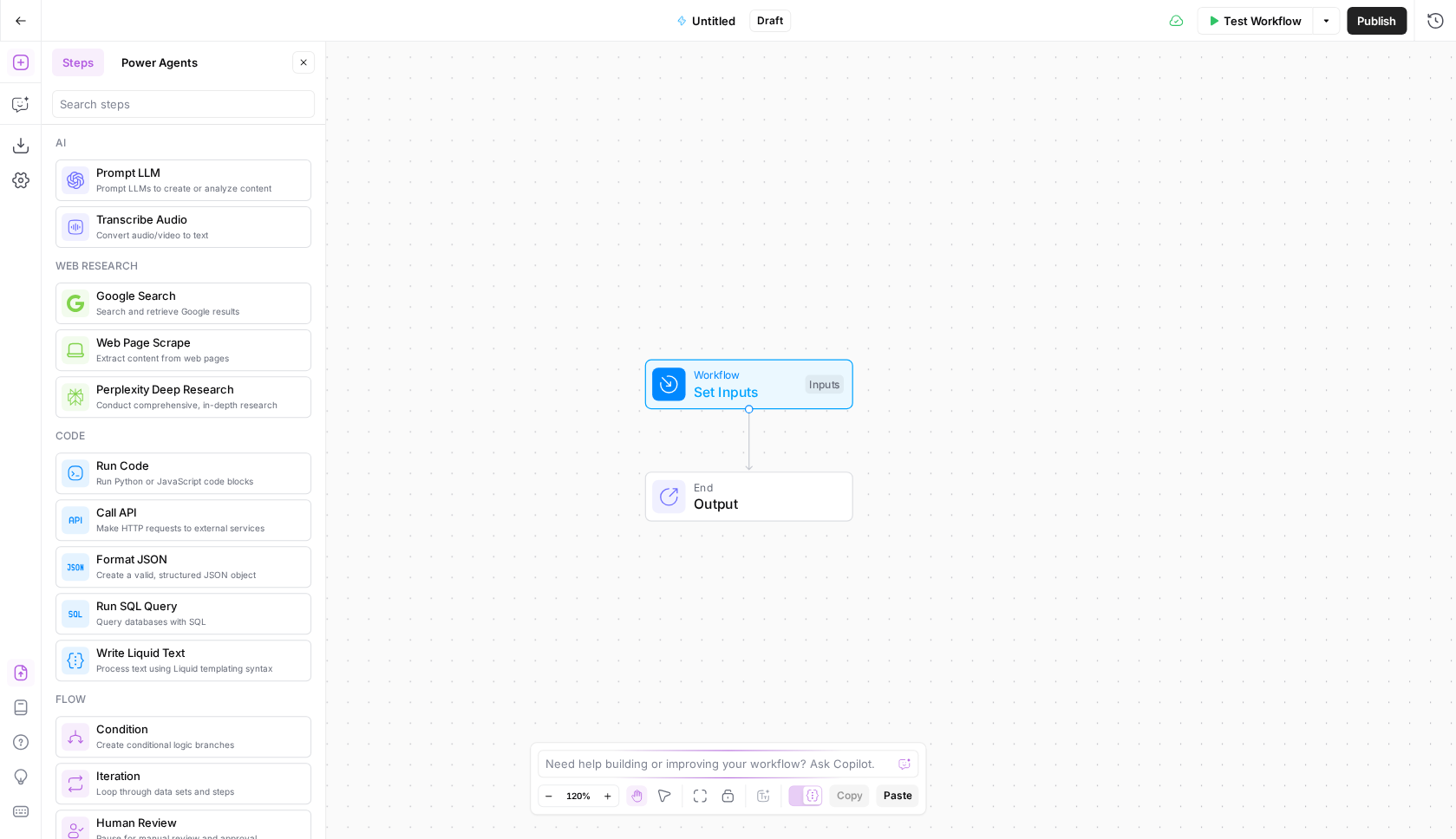
click at [28, 664] on button "Import JSON" at bounding box center [21, 672] width 28 height 28
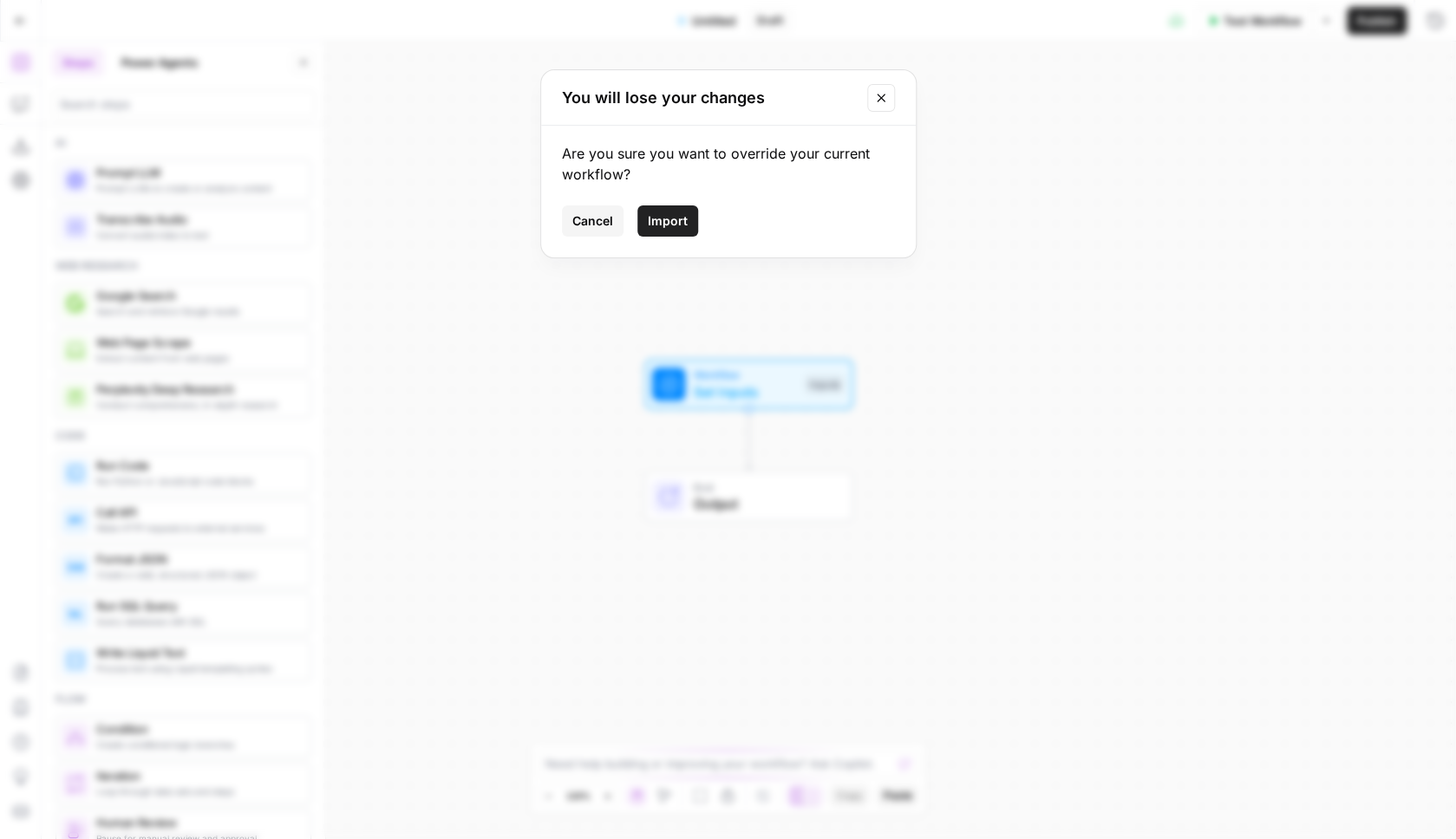
click at [666, 225] on span "Import" at bounding box center [667, 221] width 39 height 17
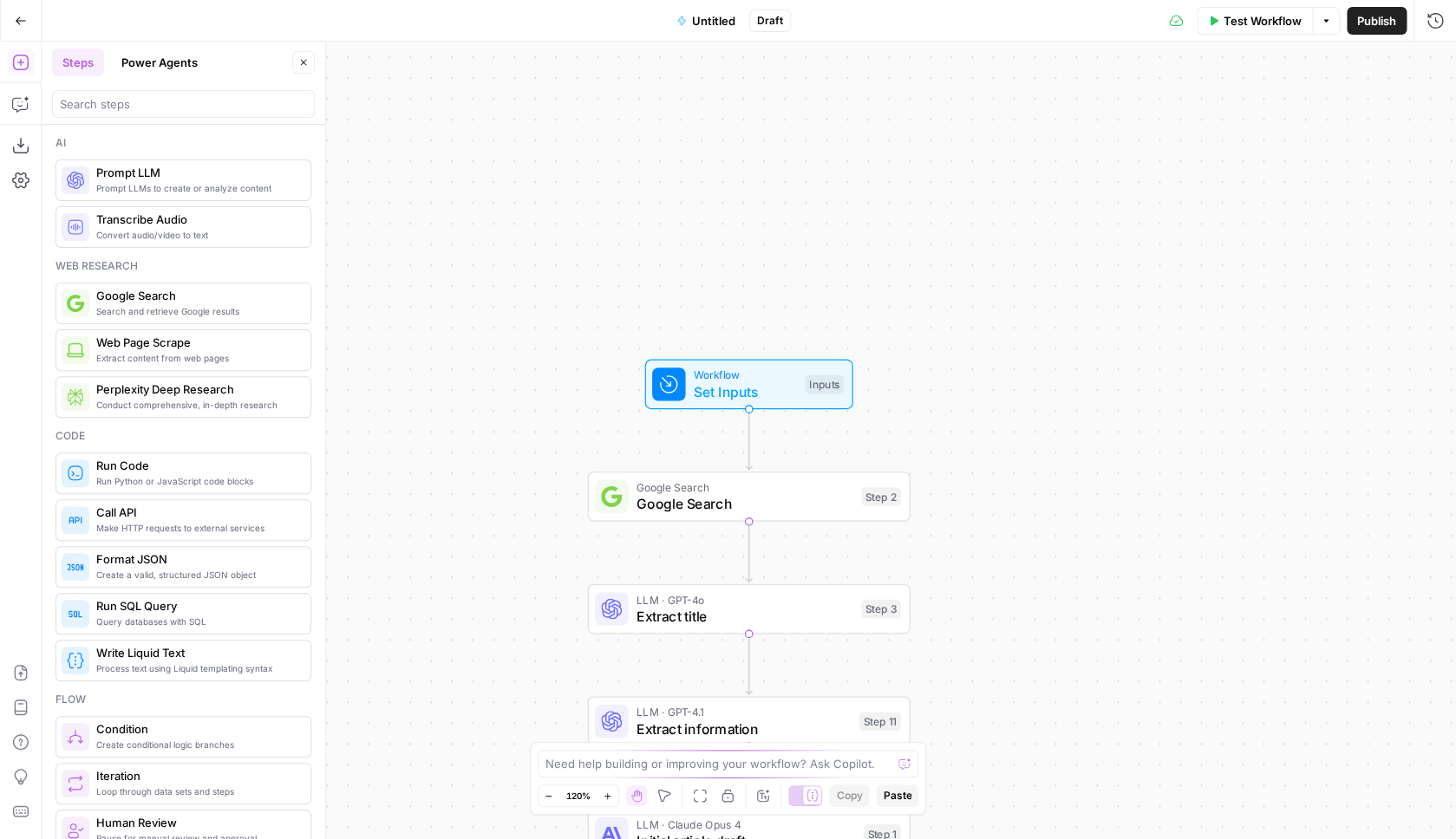
click at [709, 35] on div "Go Back Untitled Draft Test Workflow Options Publish Run History" at bounding box center [728, 20] width 1456 height 40
click at [712, 28] on span "Untitled" at bounding box center [713, 20] width 43 height 17
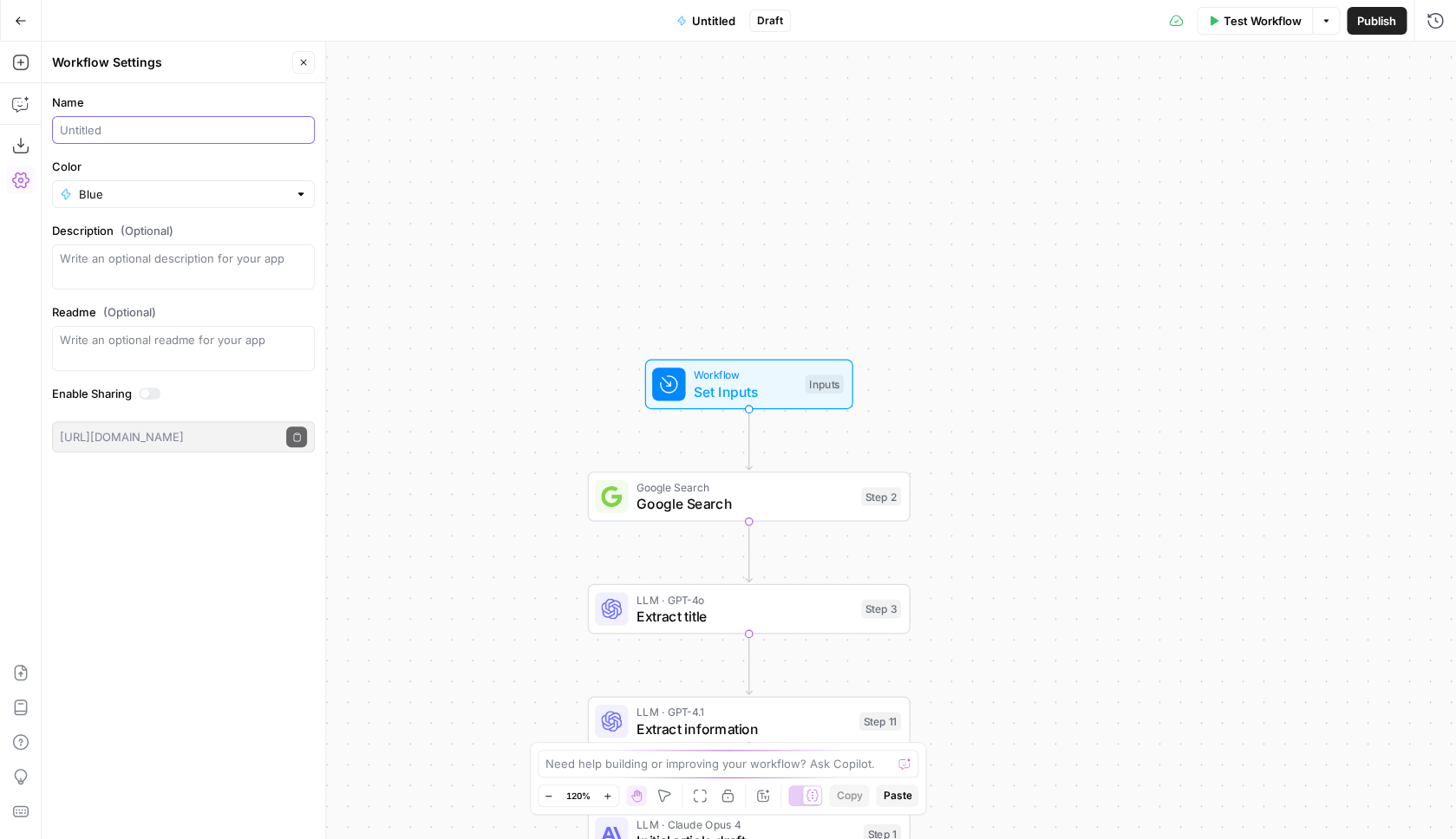
click at [150, 133] on input "Name" at bounding box center [183, 129] width 247 height 17
click at [150, 132] on input "Name" at bounding box center [183, 129] width 247 height 17
click at [206, 129] on input "Outline to article fork - depends" at bounding box center [183, 129] width 247 height 17
type input "Outline to article fork - JR"
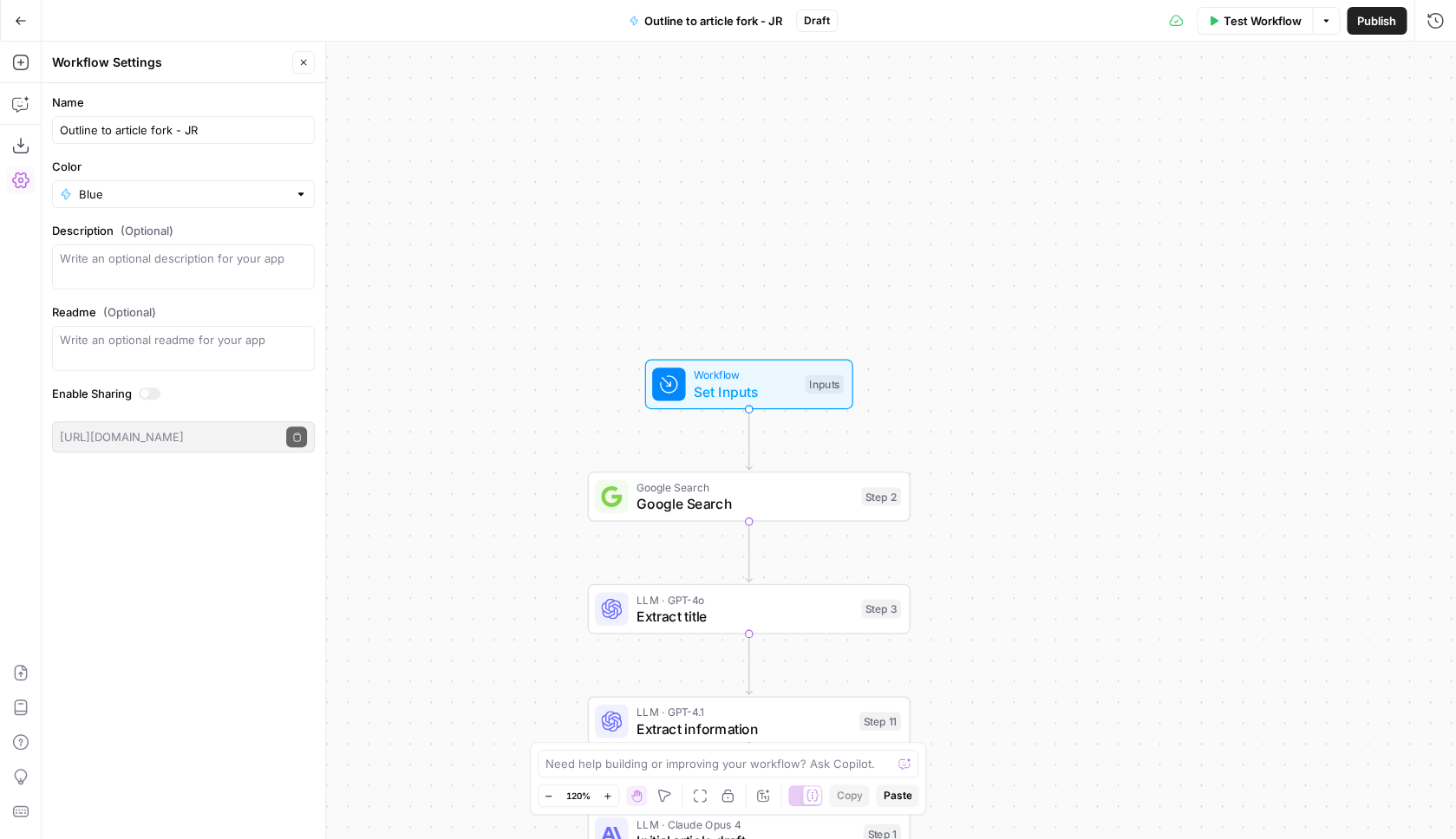
click at [482, 335] on div "Workflow Set Inputs Inputs Google Search Google Search Step 2 LLM · GPT-4o Extr…" at bounding box center [749, 440] width 1415 height 798
click at [1364, 18] on span "Publish" at bounding box center [1376, 20] width 39 height 17
click at [32, 17] on button "Go Back" at bounding box center [21, 21] width 31 height 31
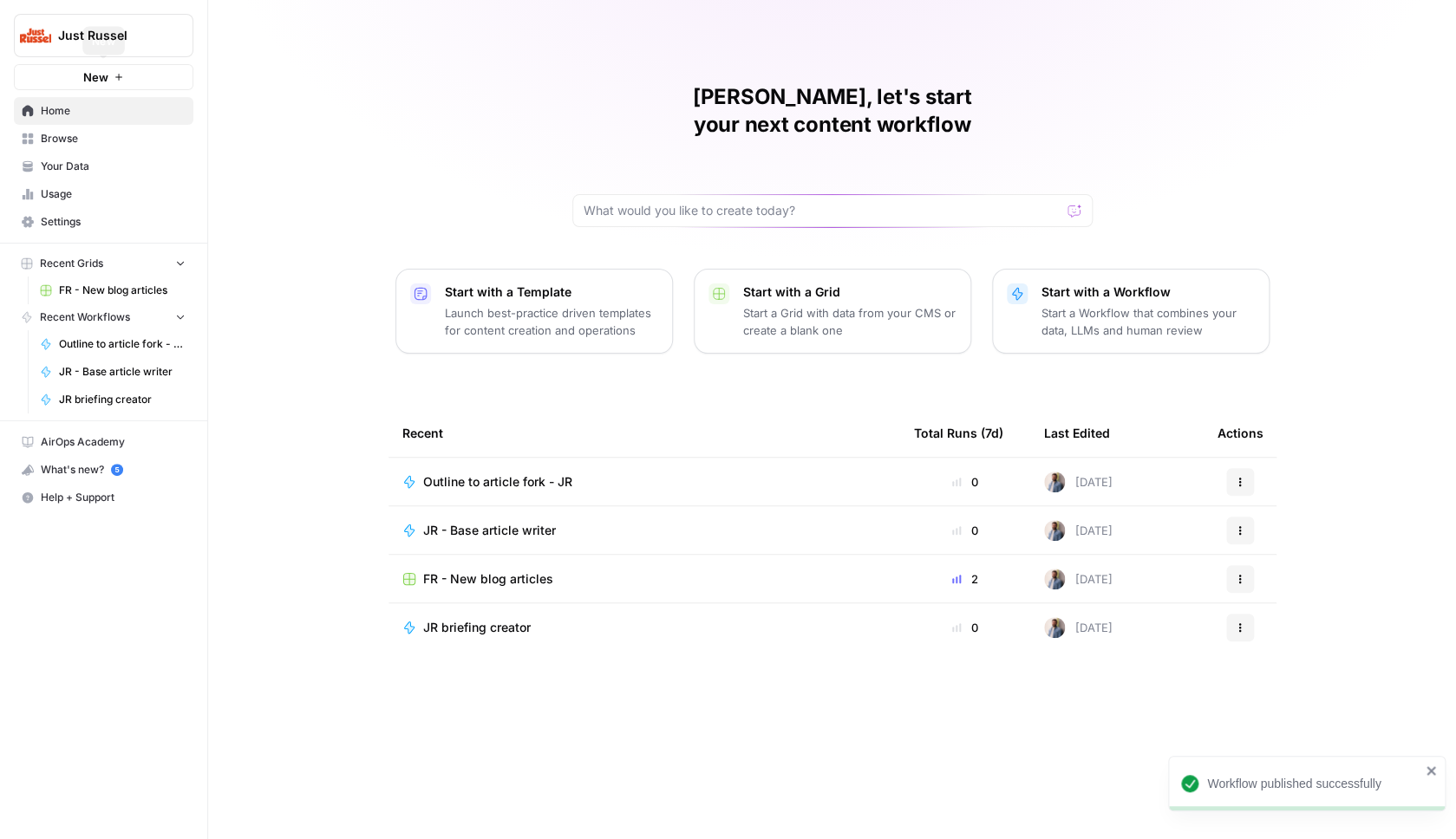
click at [142, 75] on button "New" at bounding box center [104, 77] width 180 height 26
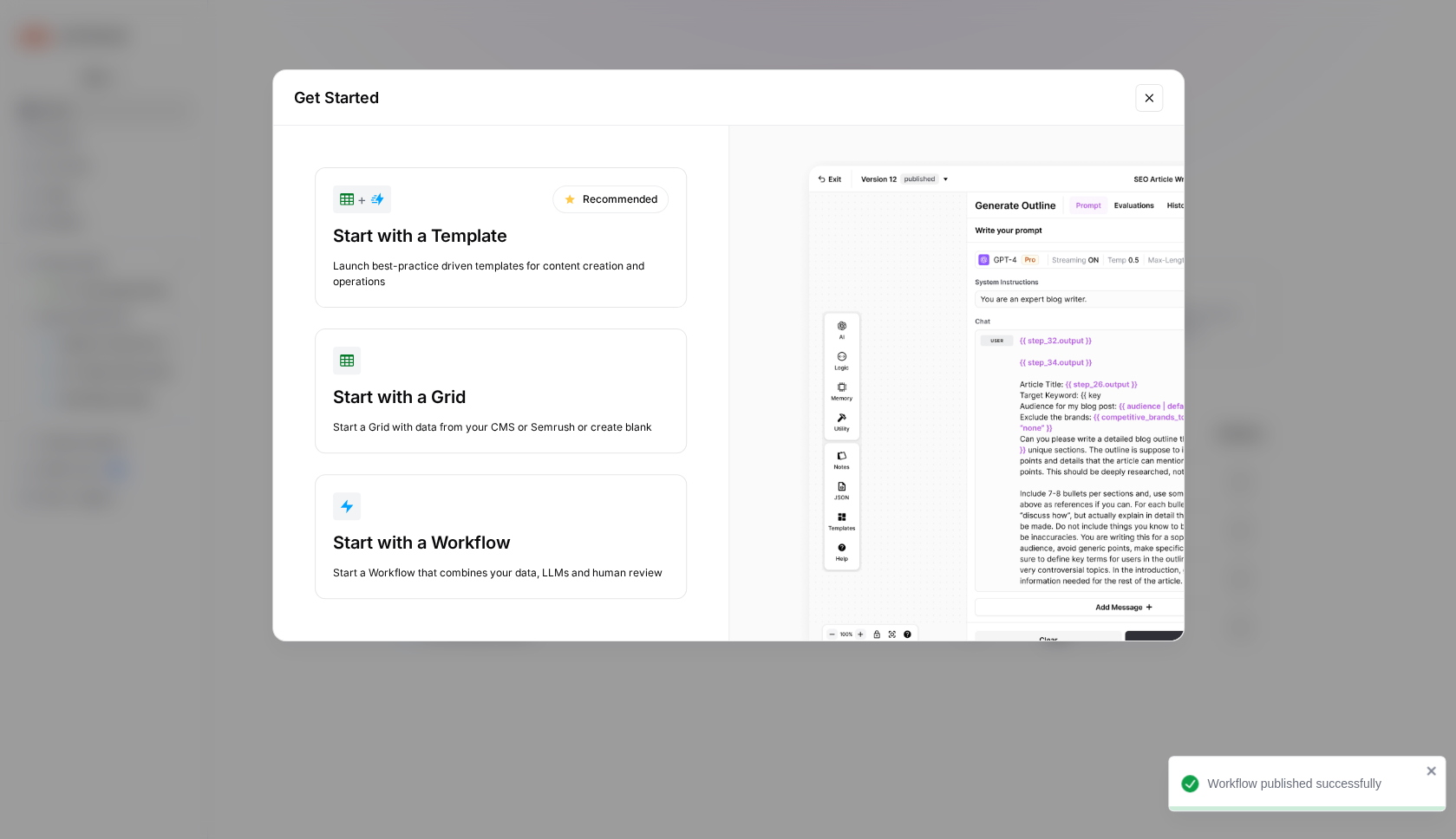
click at [461, 536] on div "Start with a Workflow" at bounding box center [501, 543] width 336 height 24
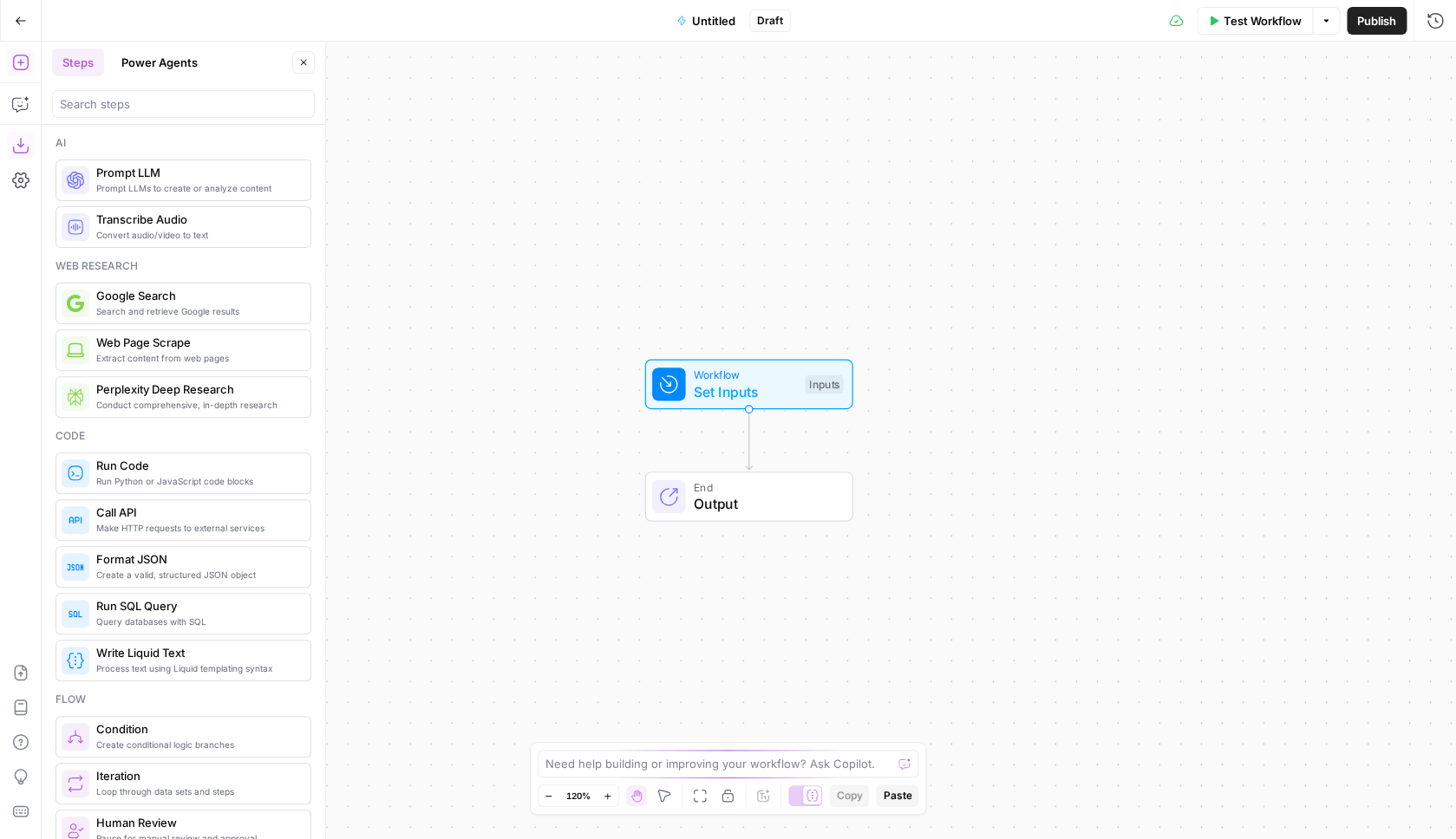
click at [28, 143] on icon "button" at bounding box center [20, 145] width 17 height 17
drag, startPoint x: 30, startPoint y: 678, endPoint x: 22, endPoint y: 674, distance: 8.9
click at [23, 675] on icon "button" at bounding box center [20, 672] width 17 height 17
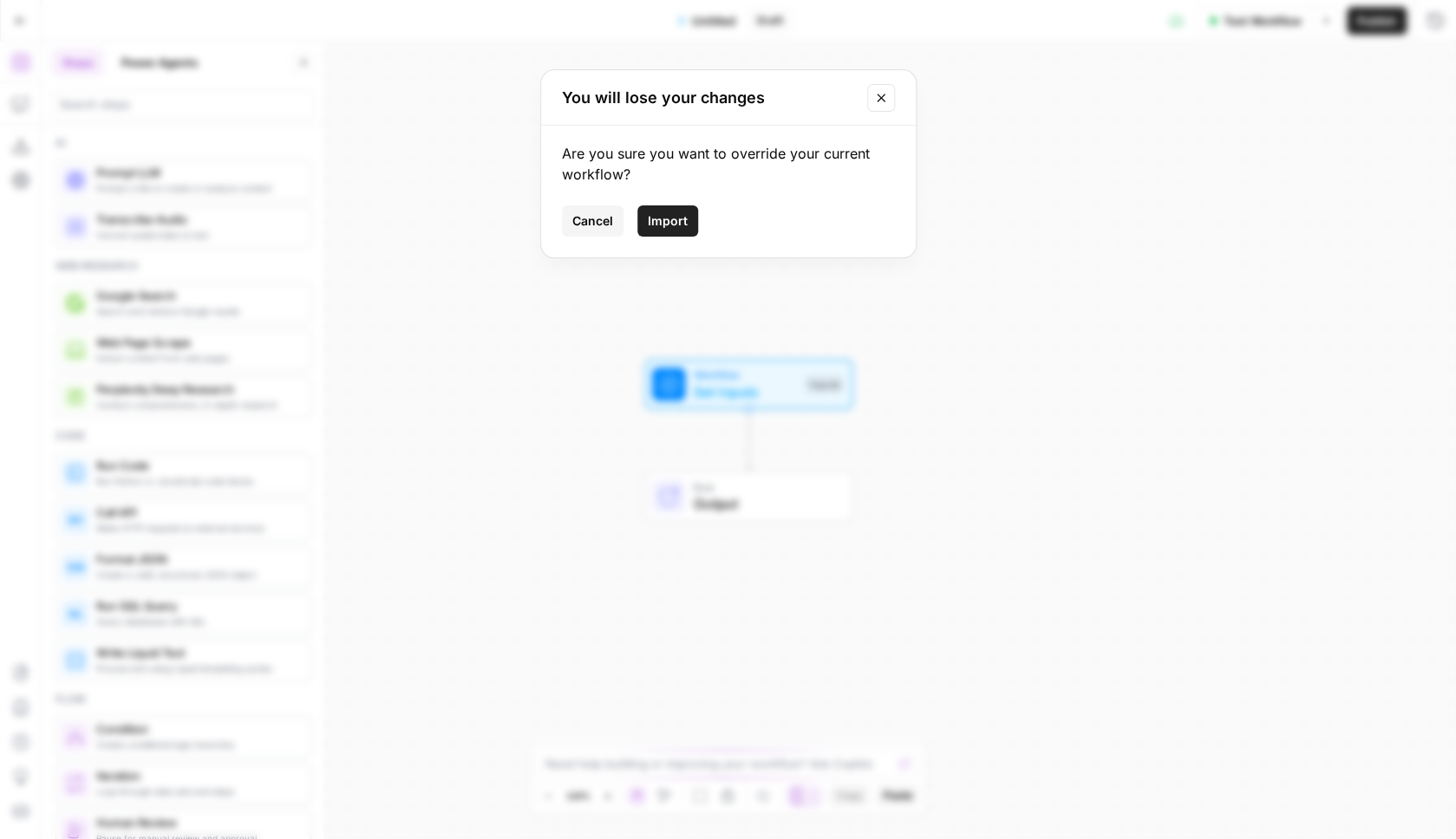
click at [652, 226] on span "Import" at bounding box center [667, 221] width 39 height 17
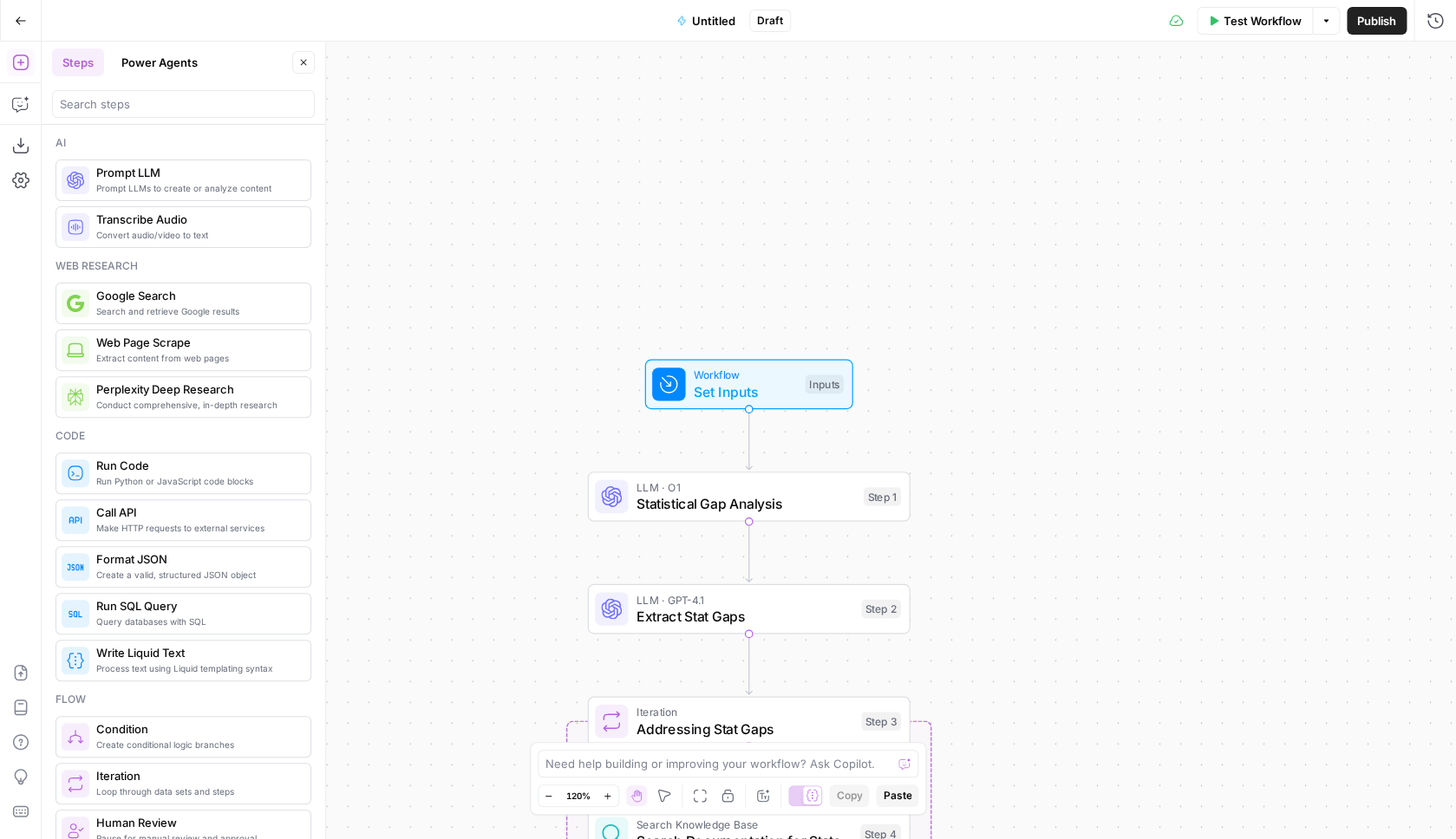
click at [714, 17] on span "Untitled" at bounding box center [713, 20] width 43 height 17
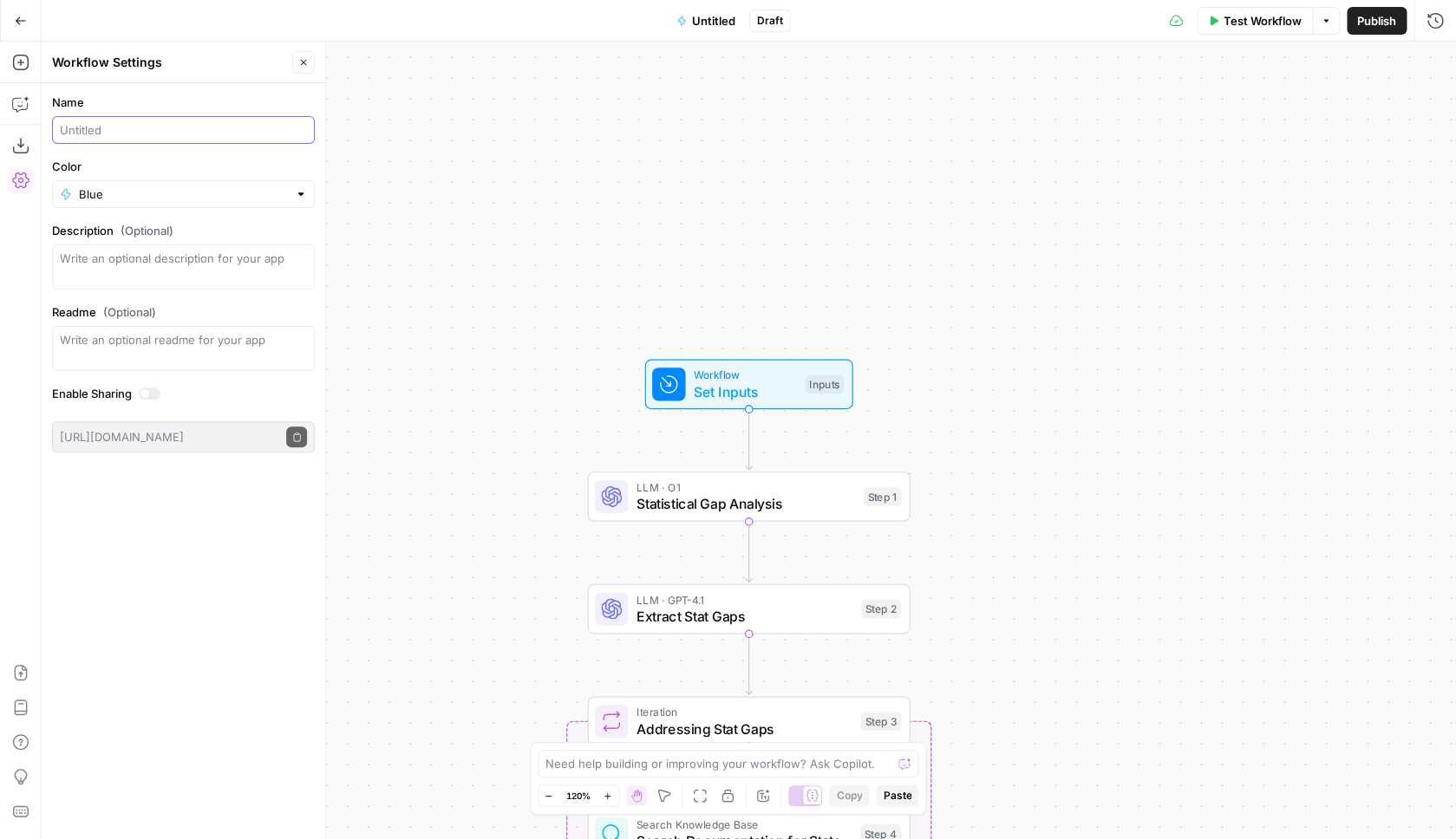
click at [118, 133] on input "Name" at bounding box center [183, 129] width 247 height 17
type input "enrich article - JR"
click at [1357, 22] on span "Publish" at bounding box center [1376, 20] width 39 height 17
click at [418, 164] on div "Workflow Set Inputs Inputs LLM · O1 Statistical Gap Analysis Step 1 LLM · GPT-4…" at bounding box center [749, 440] width 1415 height 798
click at [1350, 14] on span "Publish" at bounding box center [1348, 20] width 39 height 17
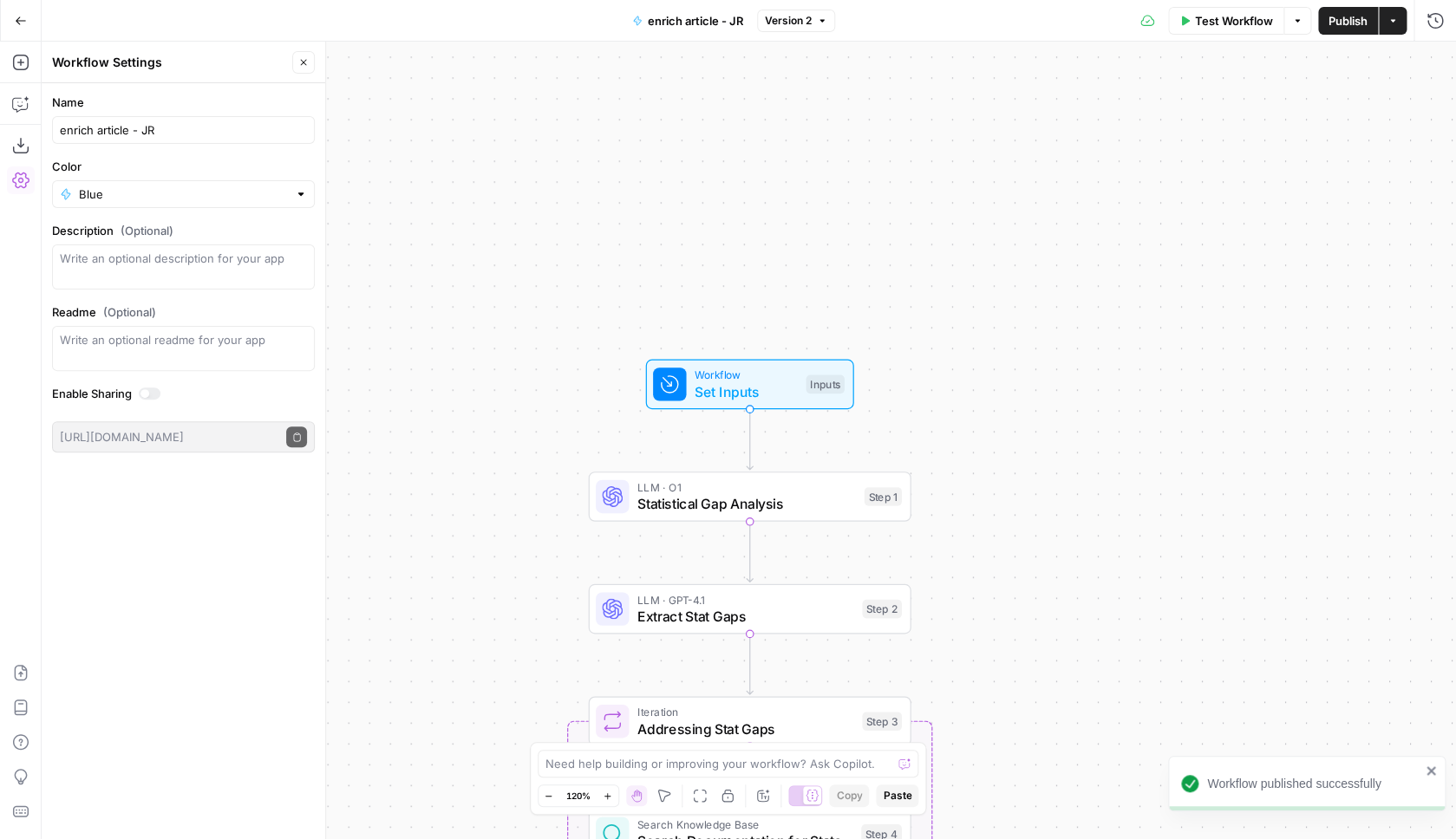
click at [31, 23] on button "Go Back" at bounding box center [21, 21] width 31 height 31
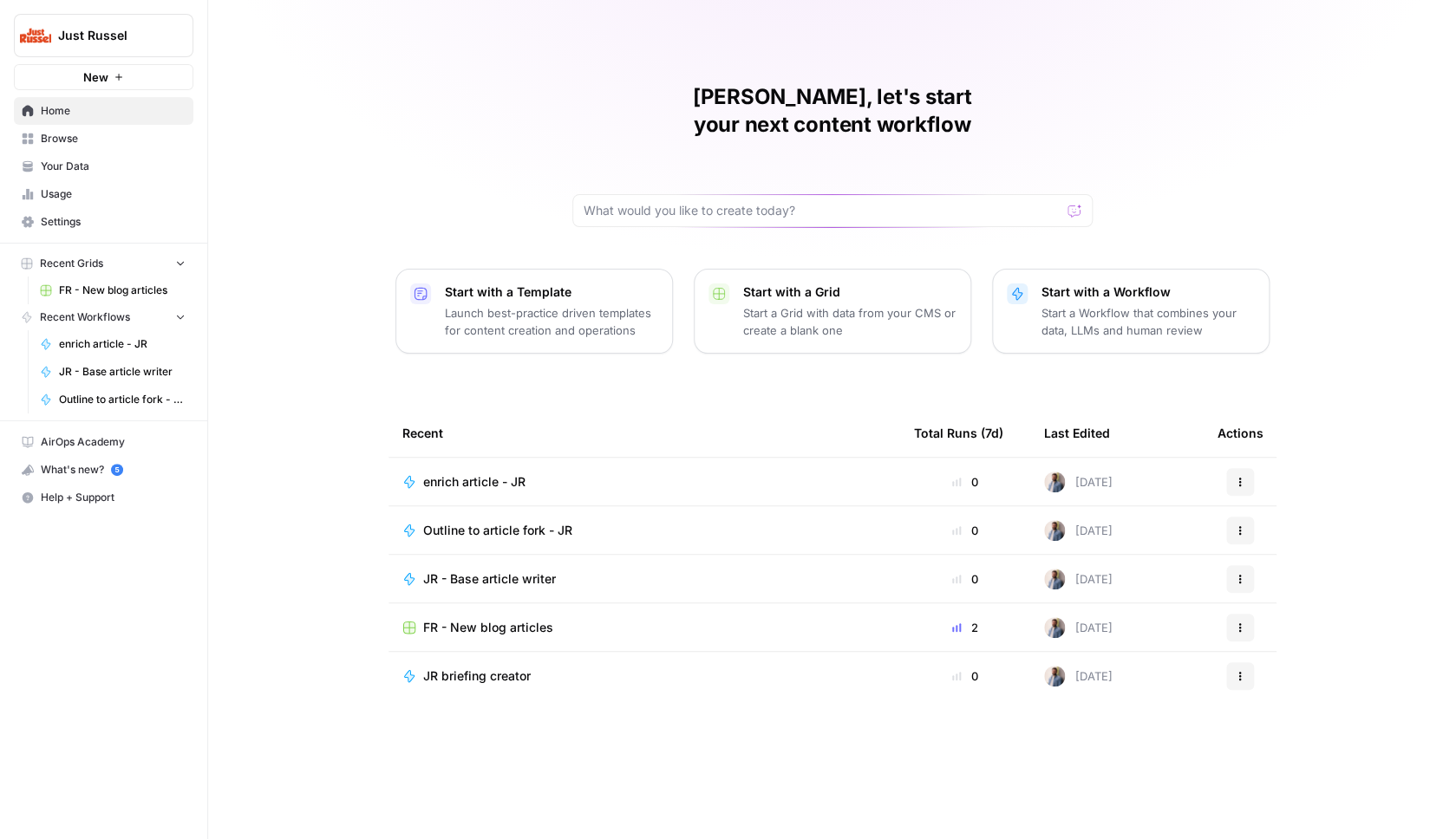
click at [483, 570] on span "JR - Base article writer" at bounding box center [489, 579] width 133 height 17
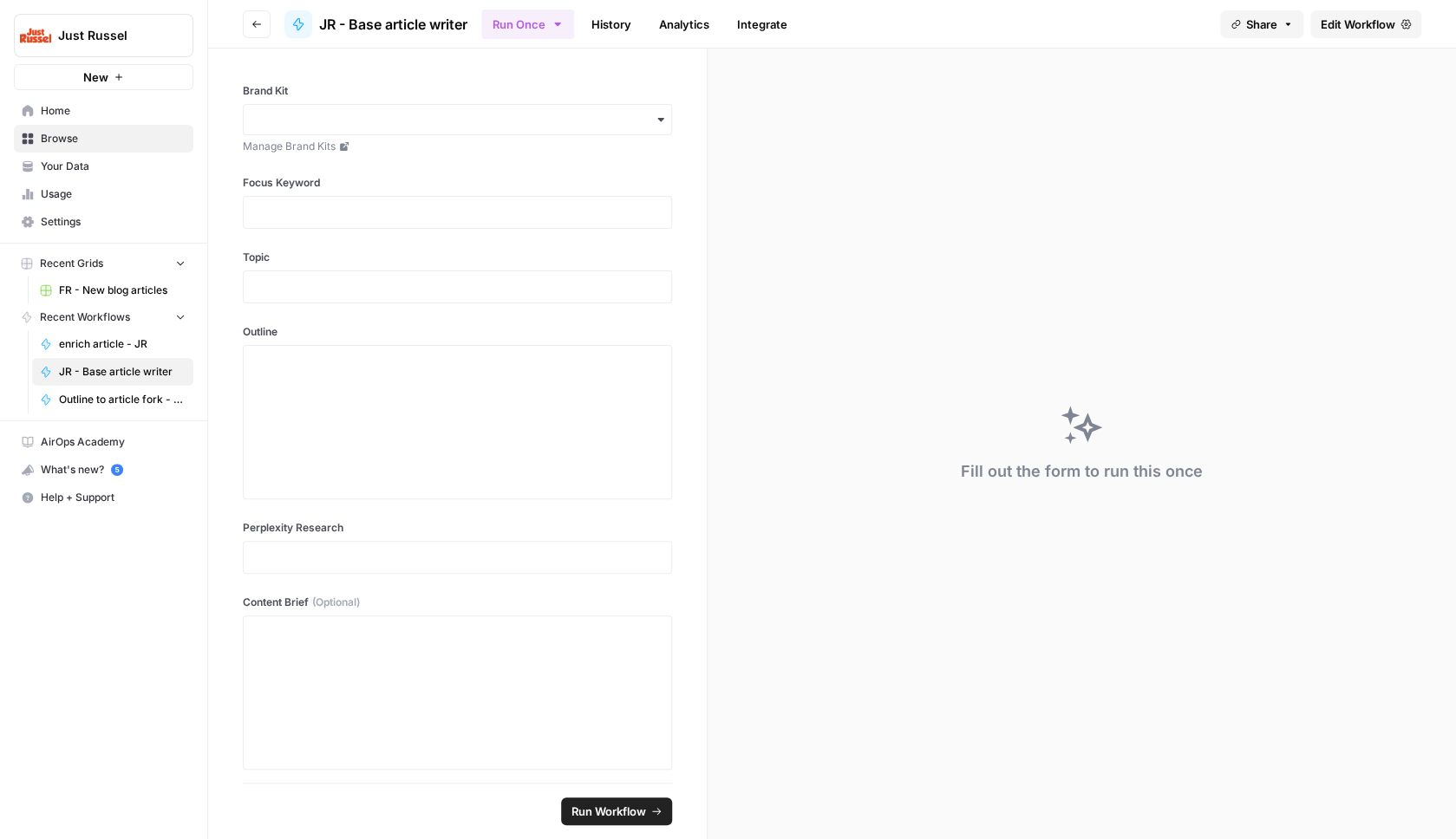
click at [1370, 23] on span "Edit Workflow" at bounding box center [1358, 24] width 74 height 17
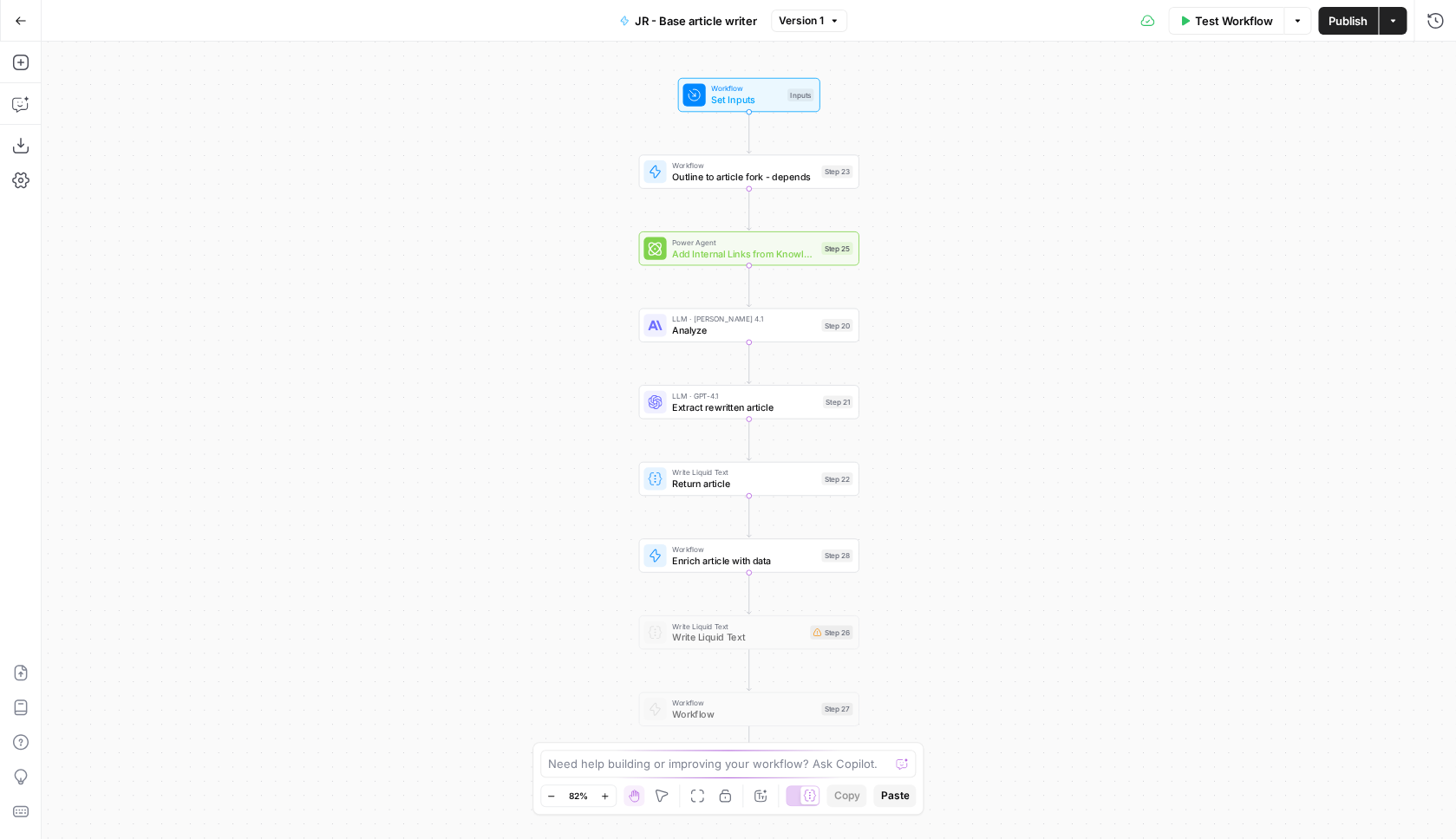
click at [811, 182] on span "Outline to article fork - depends" at bounding box center [744, 176] width 144 height 14
click at [1252, 136] on input "Select Workflow" at bounding box center [1307, 141] width 213 height 17
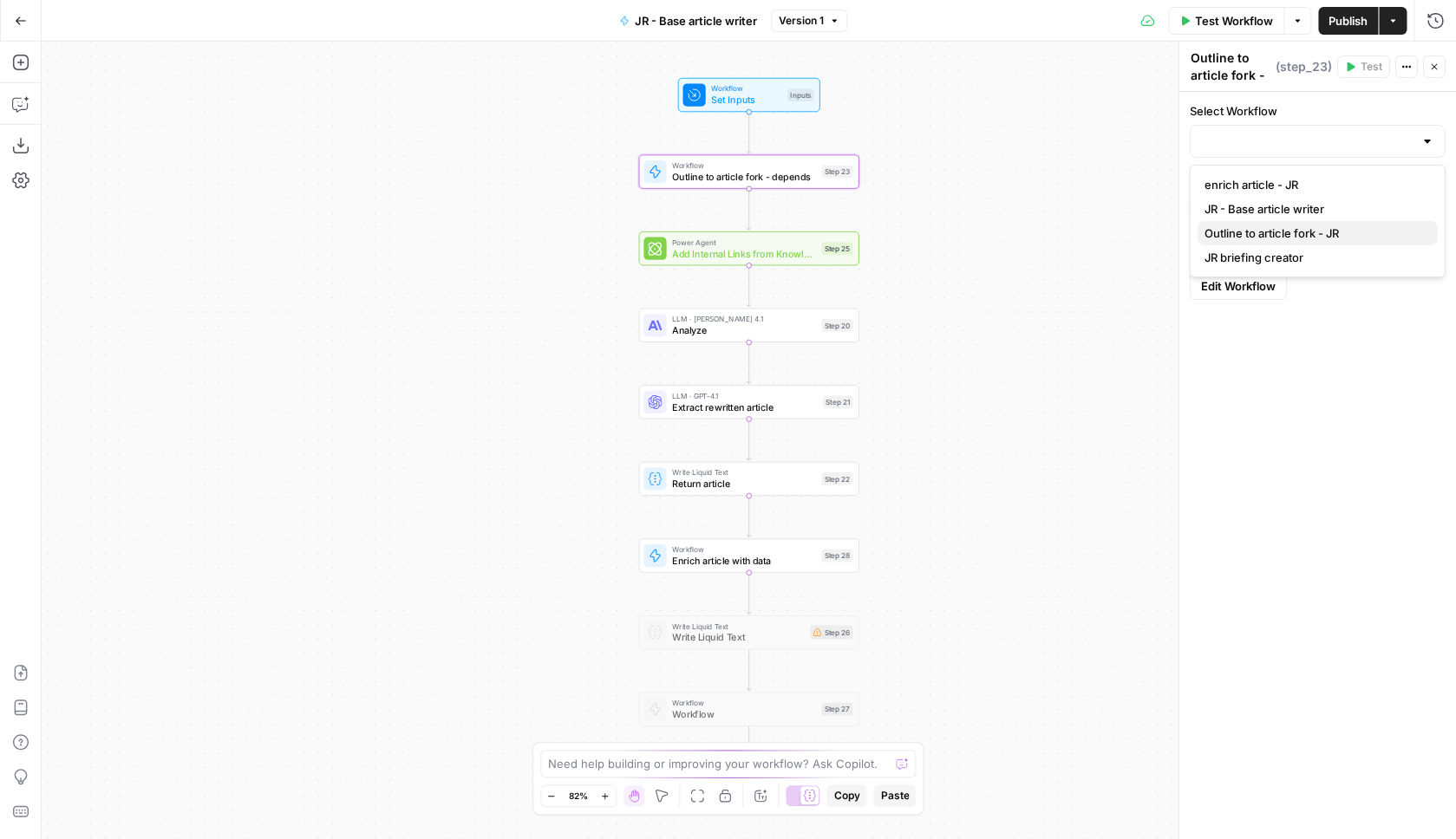
click at [1329, 237] on span "Outline to article fork - JR" at bounding box center [1314, 233] width 219 height 17
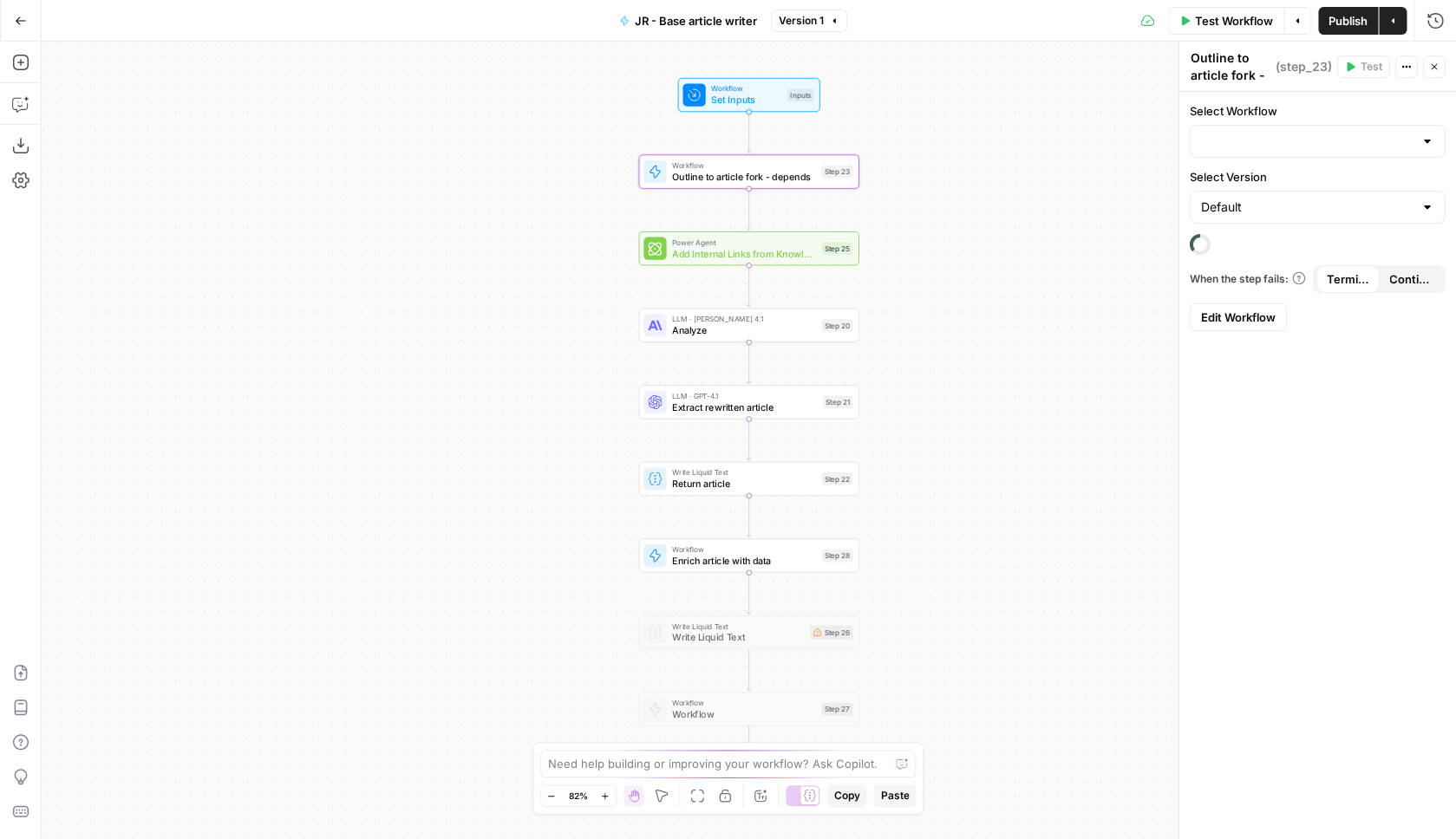
type input "Outline to article fork - JR"
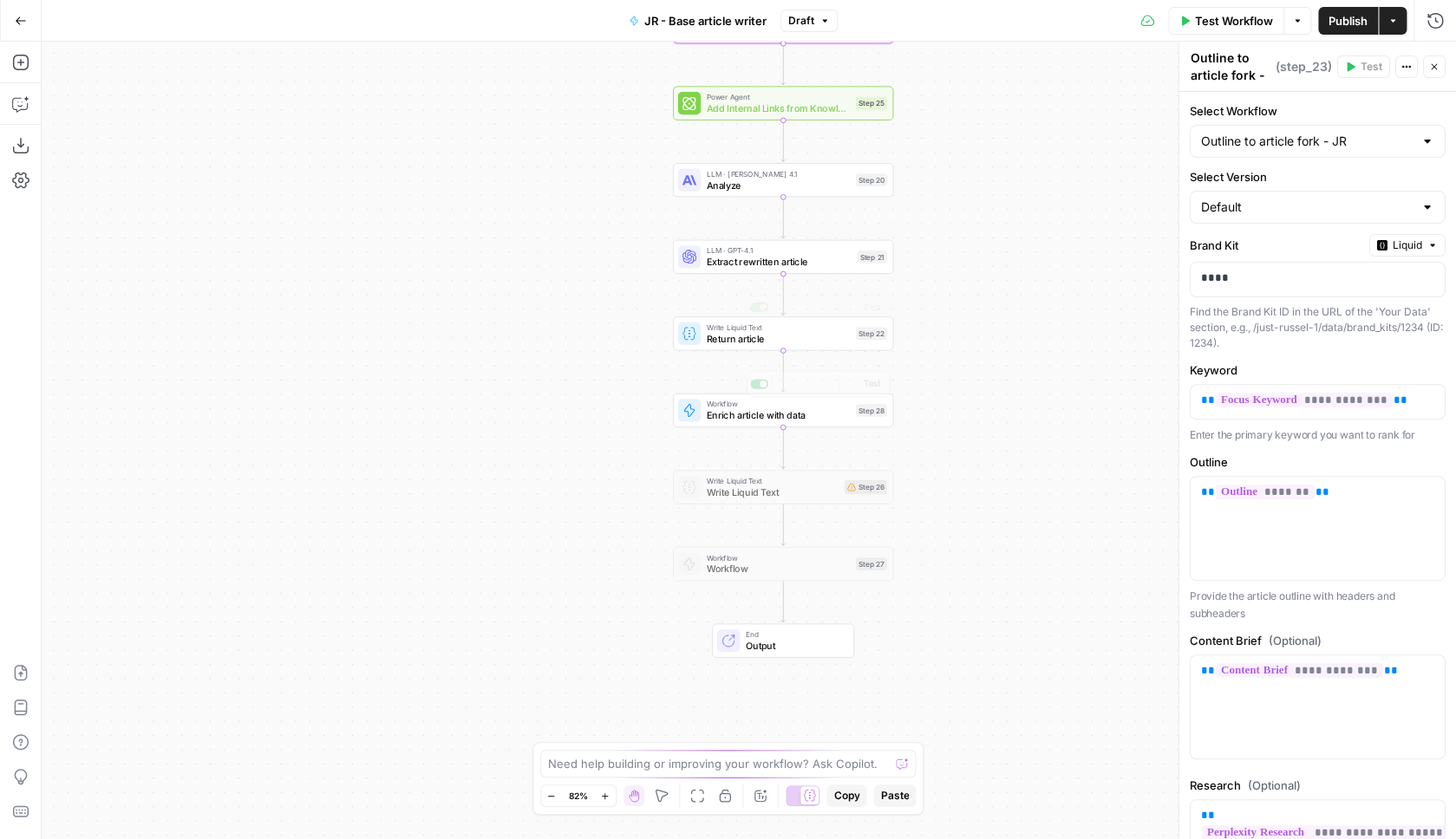
click at [772, 428] on div "Workflow Set Inputs Inputs Workflow Outline to article fork - depends Step 23 P…" at bounding box center [749, 440] width 1415 height 798
click at [777, 413] on span "Enrich article with data" at bounding box center [777, 414] width 144 height 14
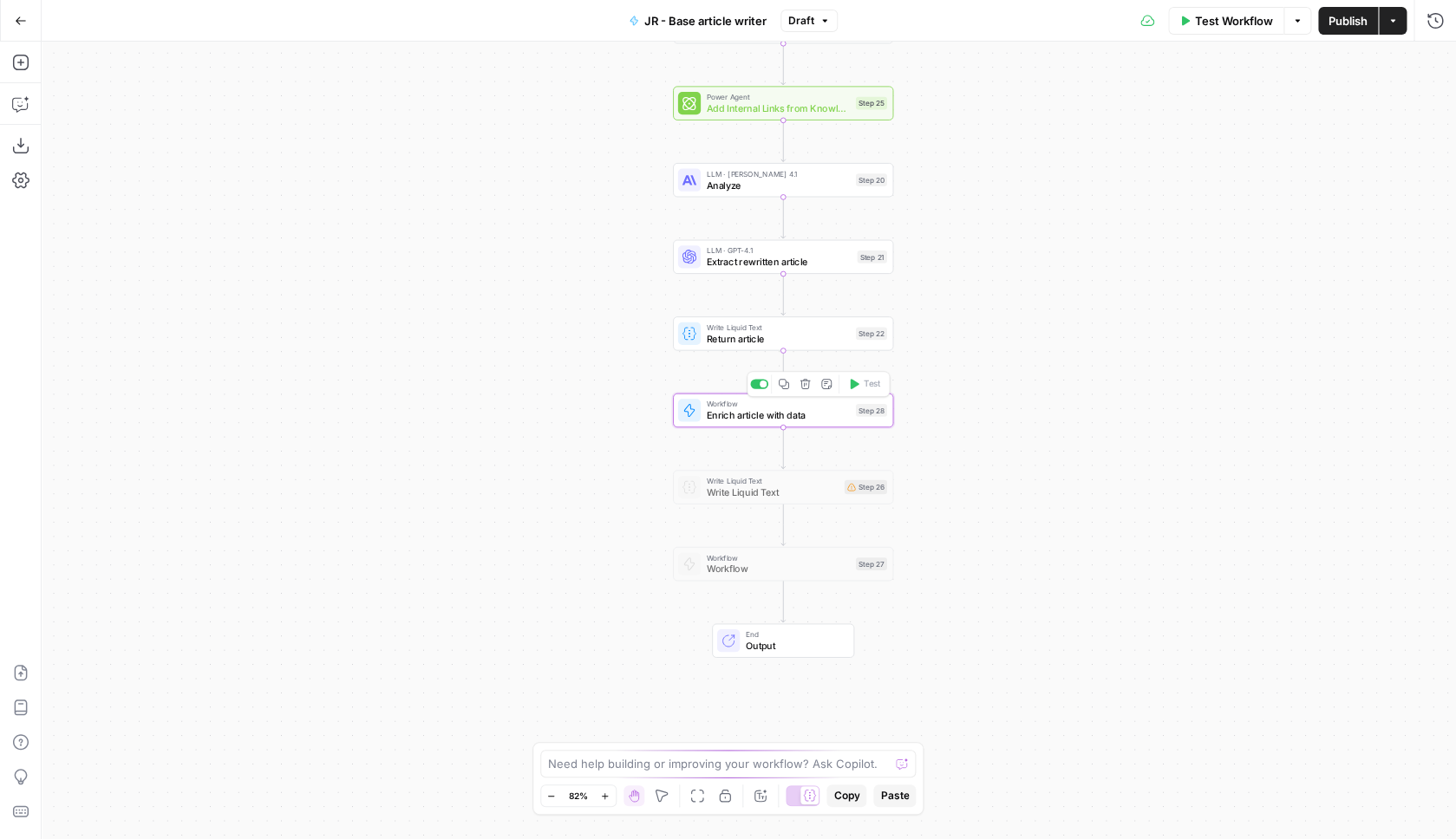
type textarea "Enrich article with data"
click at [1260, 144] on input "Select Workflow" at bounding box center [1307, 141] width 213 height 17
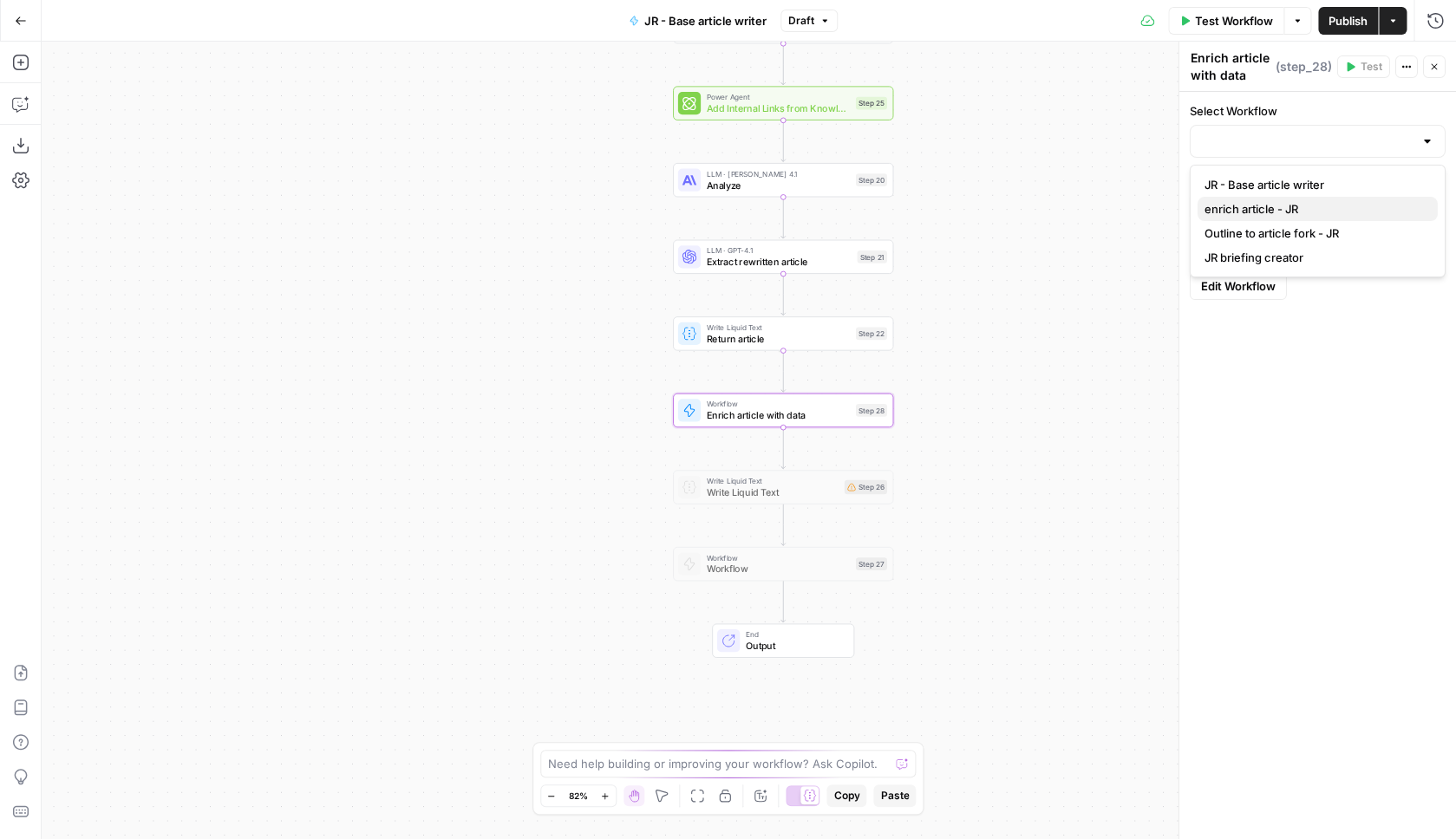
click at [1280, 210] on span "enrich article - JR" at bounding box center [1314, 208] width 219 height 17
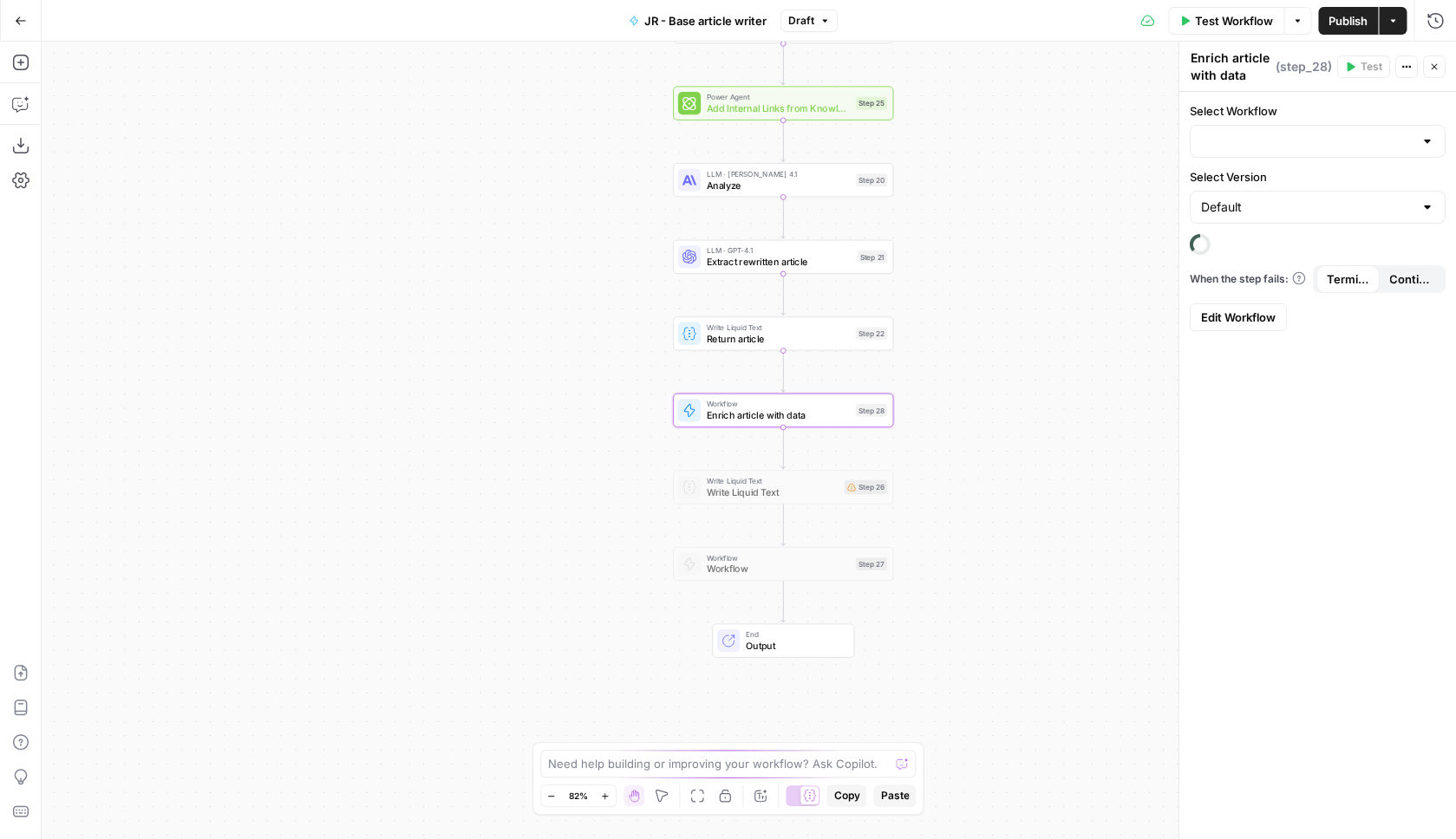
type input "enrich article - JR"
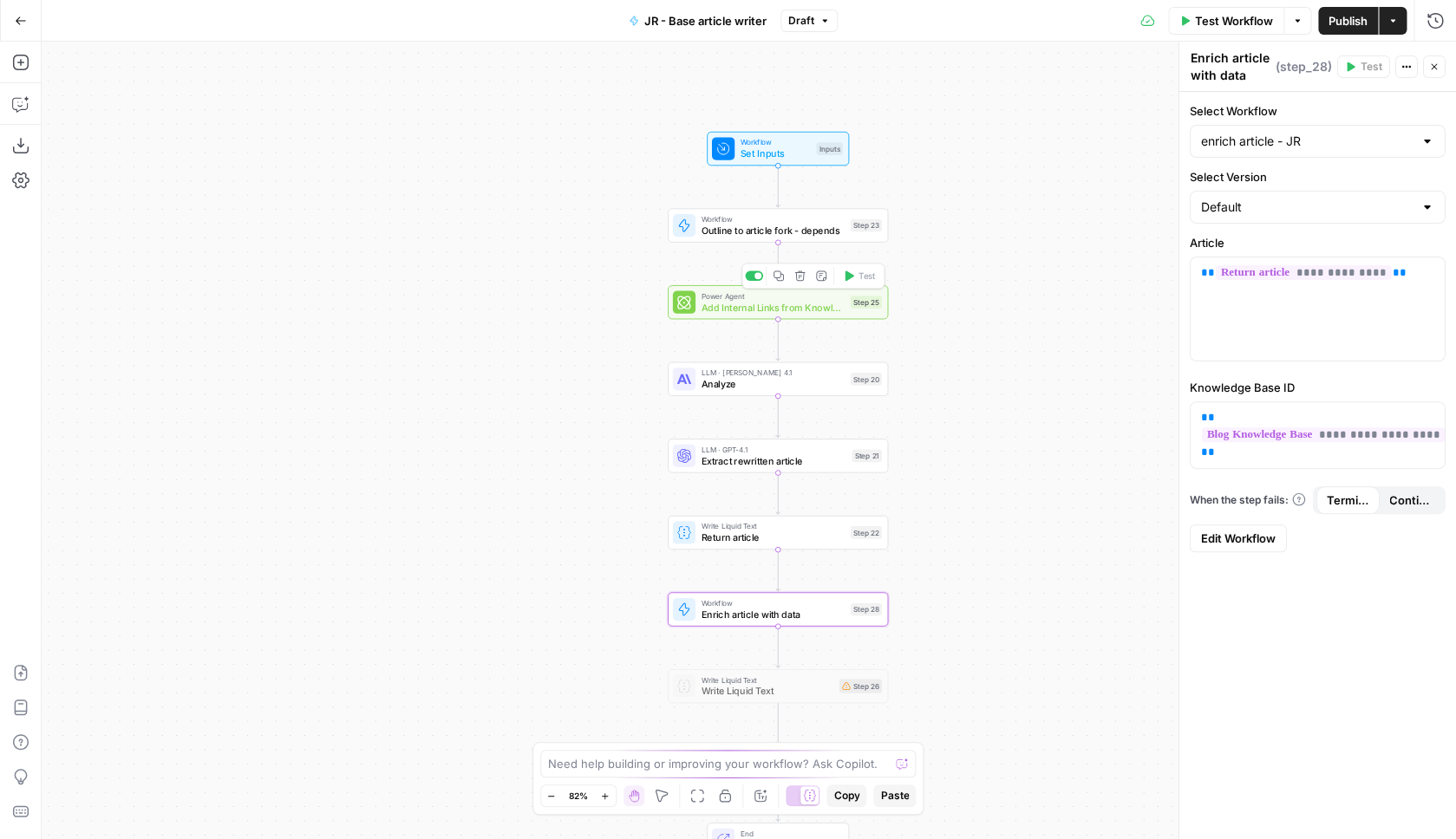
click at [824, 308] on span "Add Internal Links from Knowledge Base" at bounding box center [772, 306] width 144 height 14
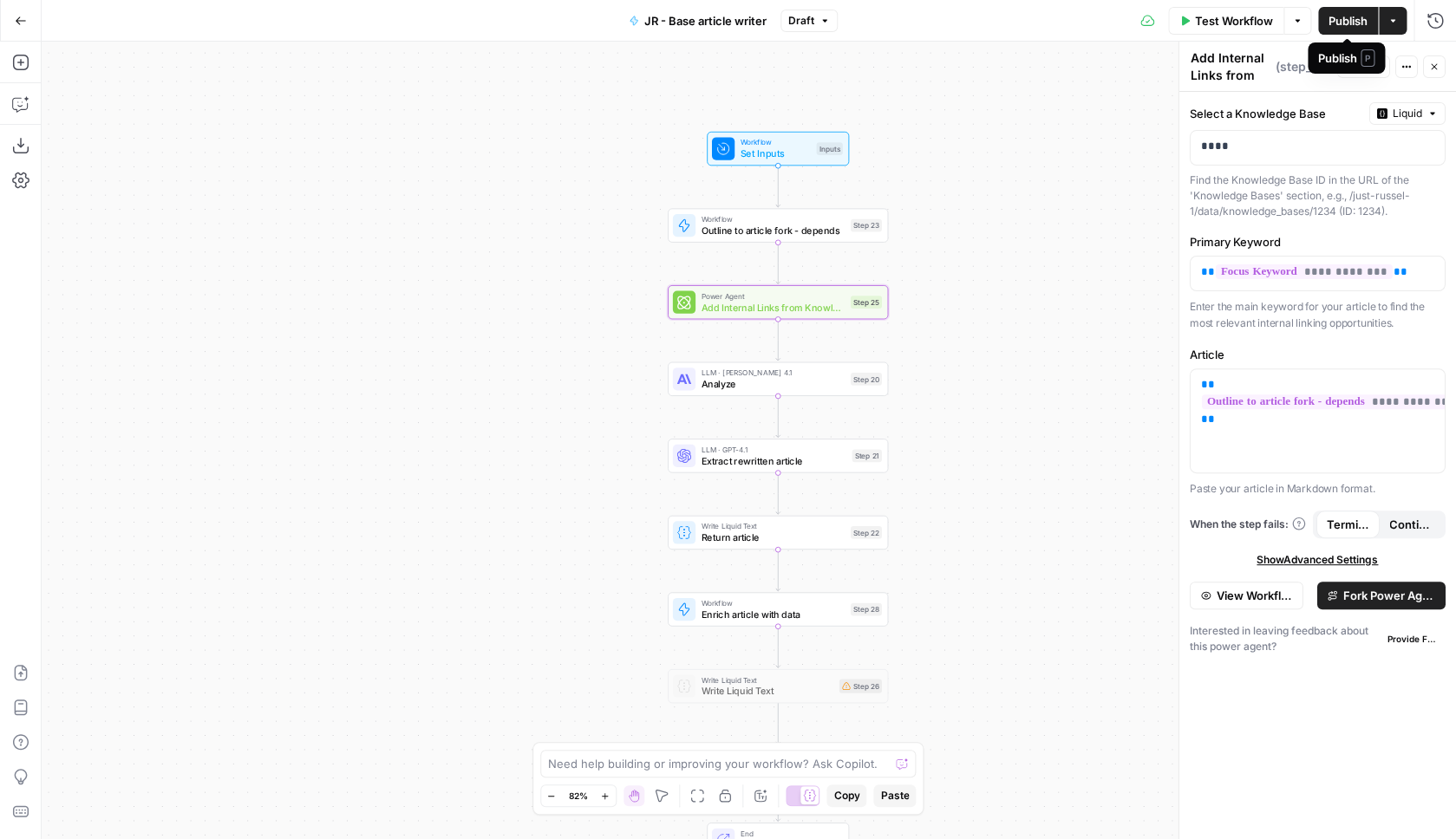
click at [1350, 26] on span "Publish" at bounding box center [1348, 20] width 39 height 17
click at [23, 23] on icon "button" at bounding box center [20, 20] width 12 height 12
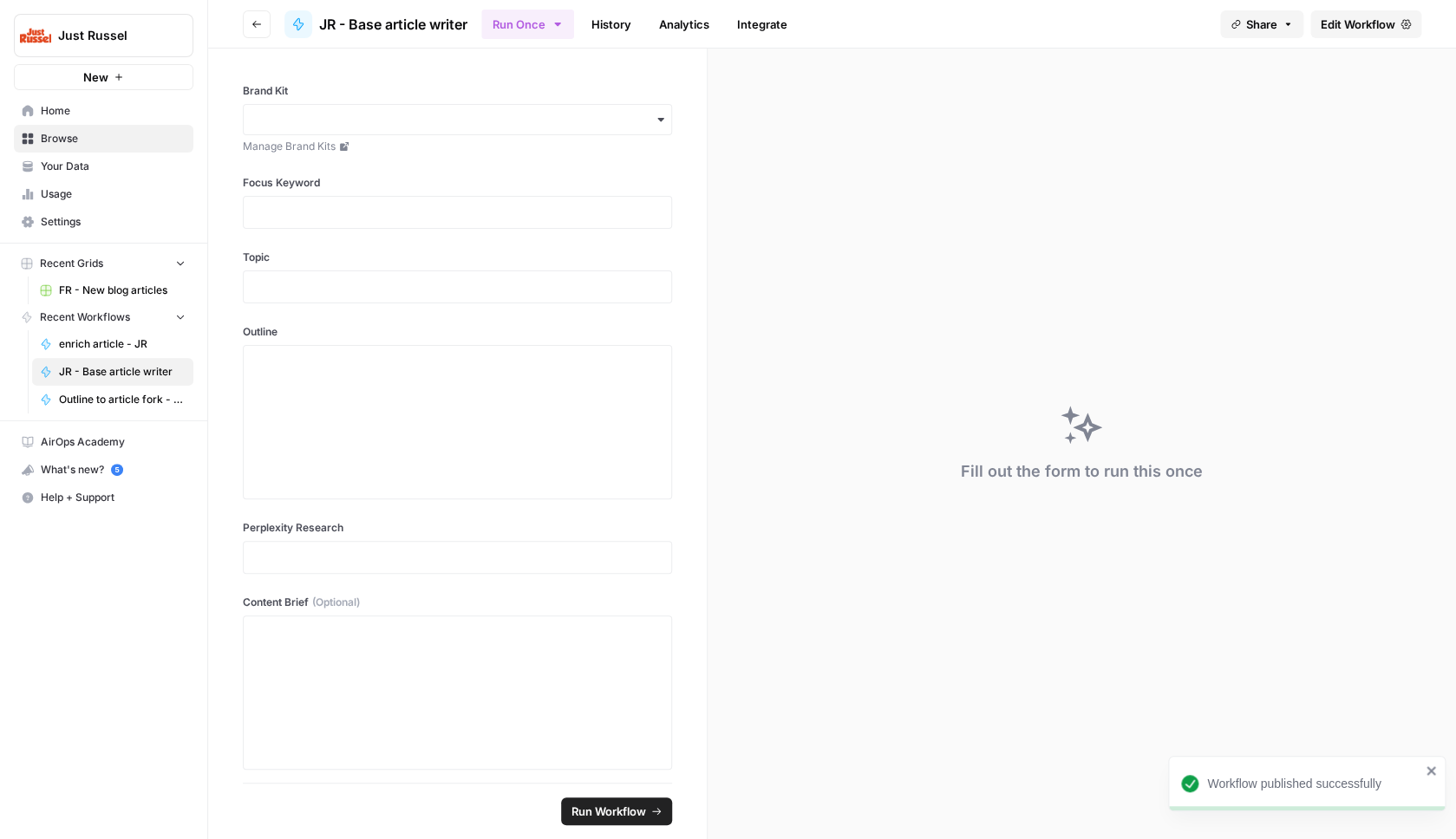
click at [87, 167] on span "Your Data" at bounding box center [113, 166] width 145 height 16
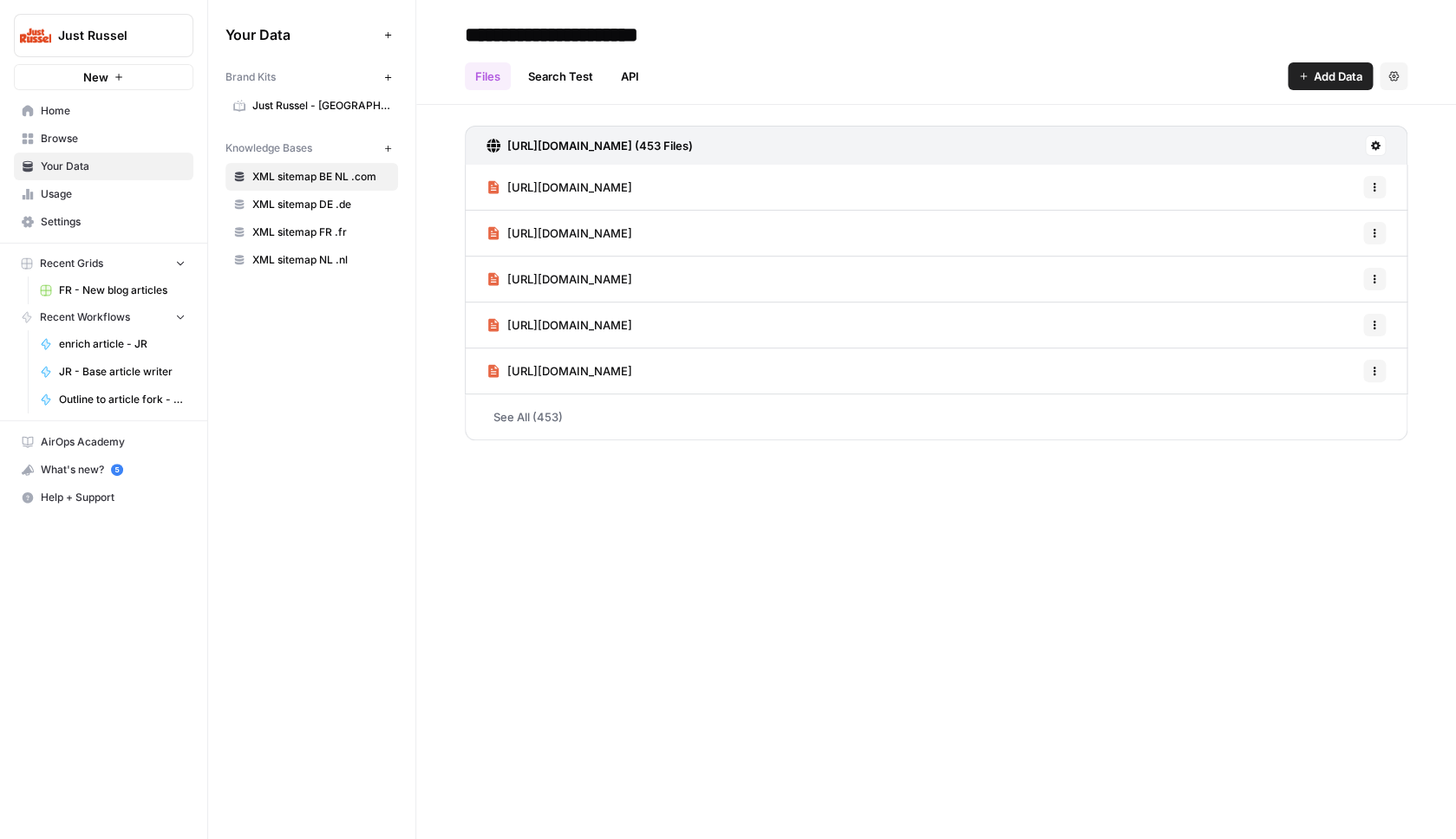
click at [95, 190] on span "Usage" at bounding box center [113, 193] width 145 height 16
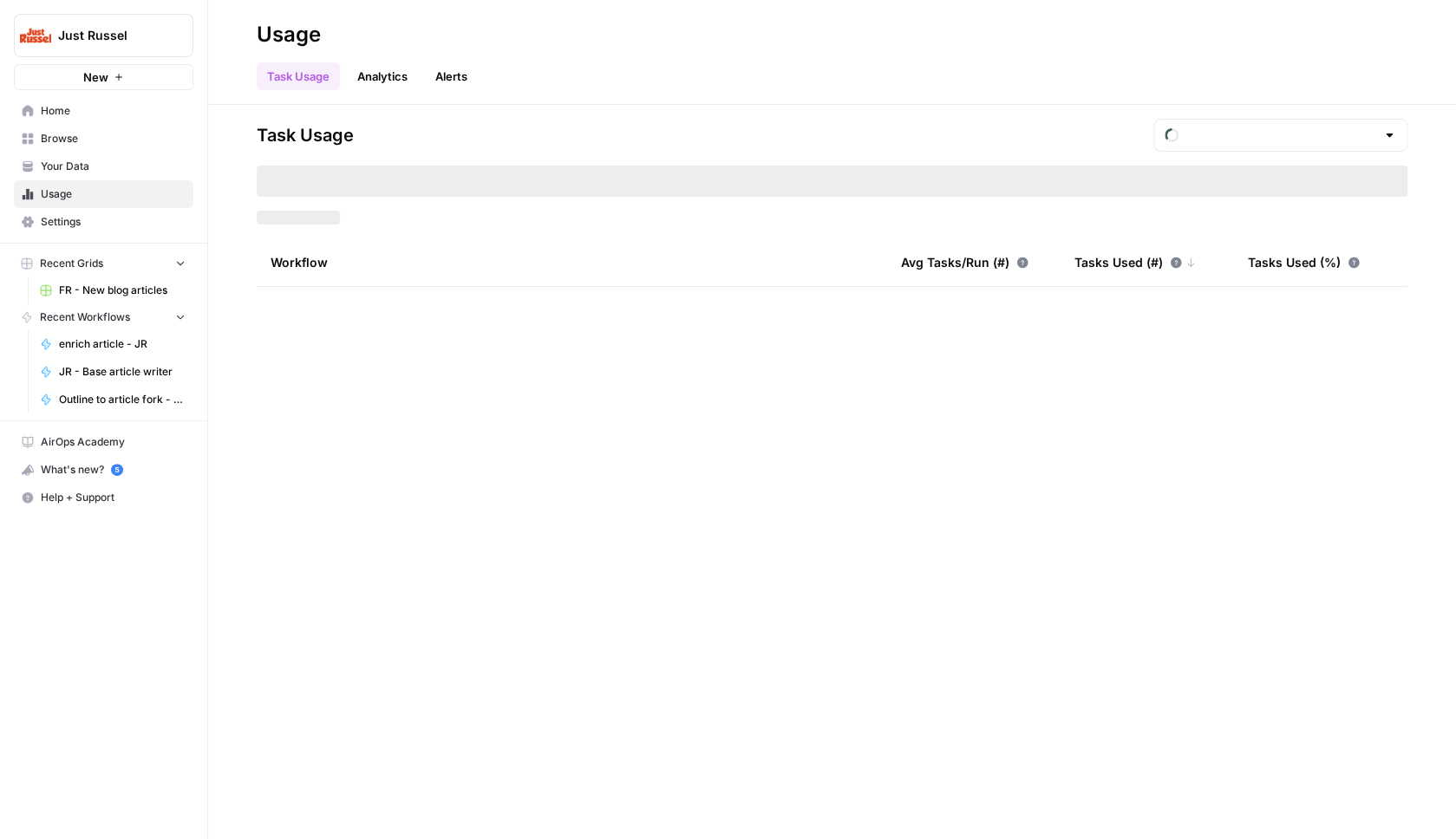
type input "August Tasks"
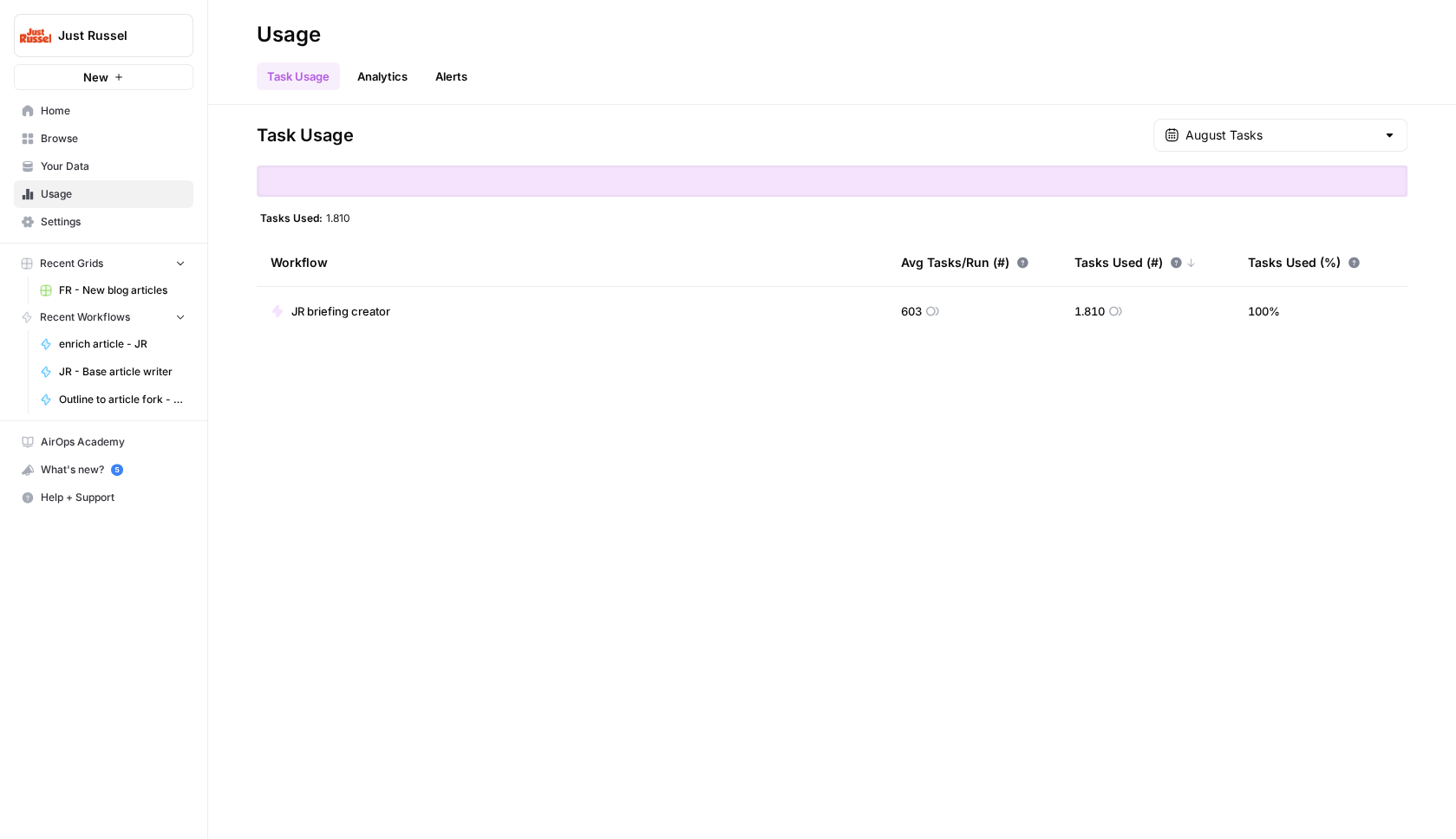
click at [101, 117] on span "Home" at bounding box center [113, 110] width 145 height 16
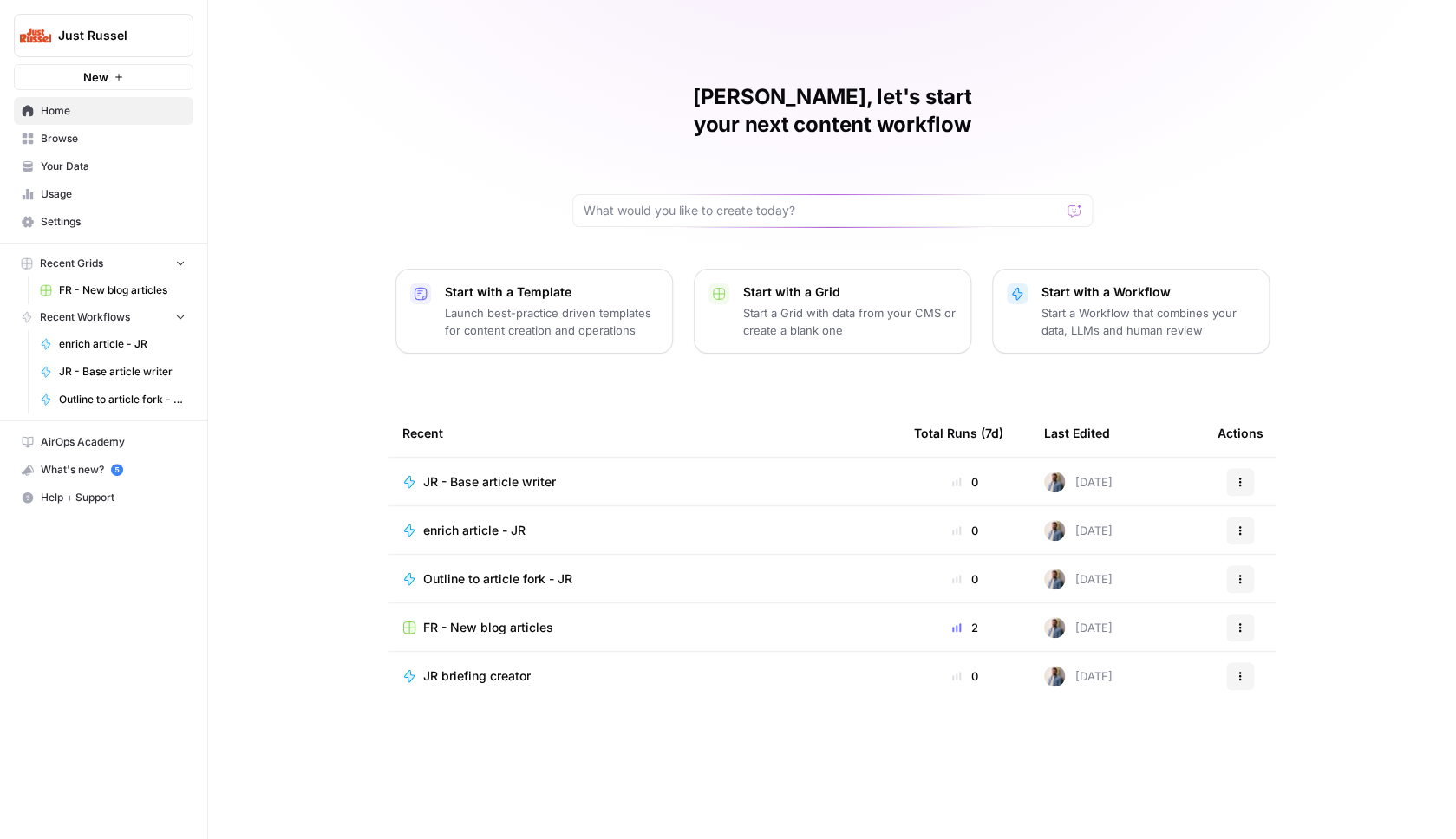
click at [485, 619] on span "FR - New blog articles" at bounding box center [488, 627] width 130 height 17
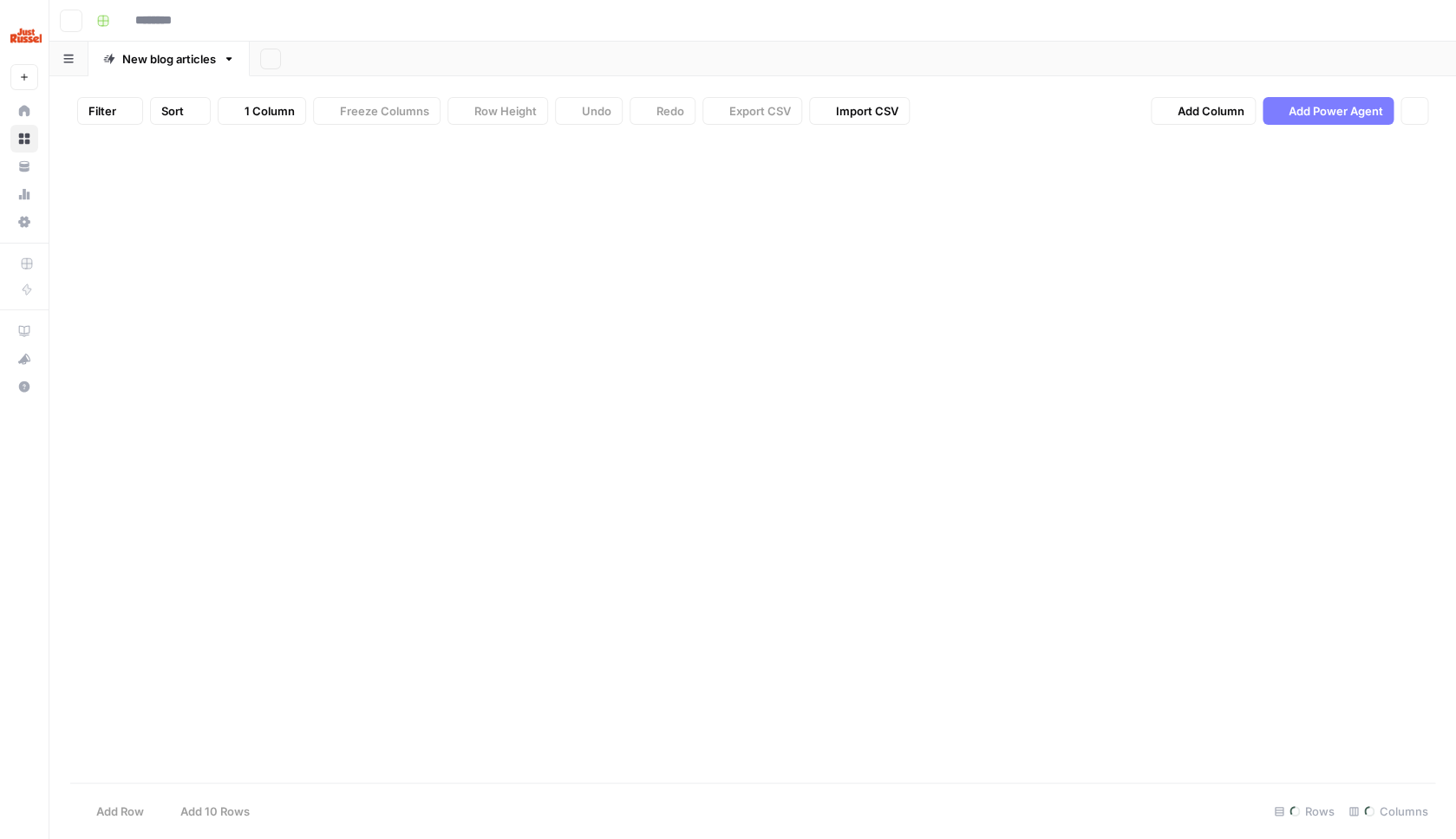
type input "**********"
click at [1346, 157] on span "Add Column" at bounding box center [1339, 153] width 61 height 16
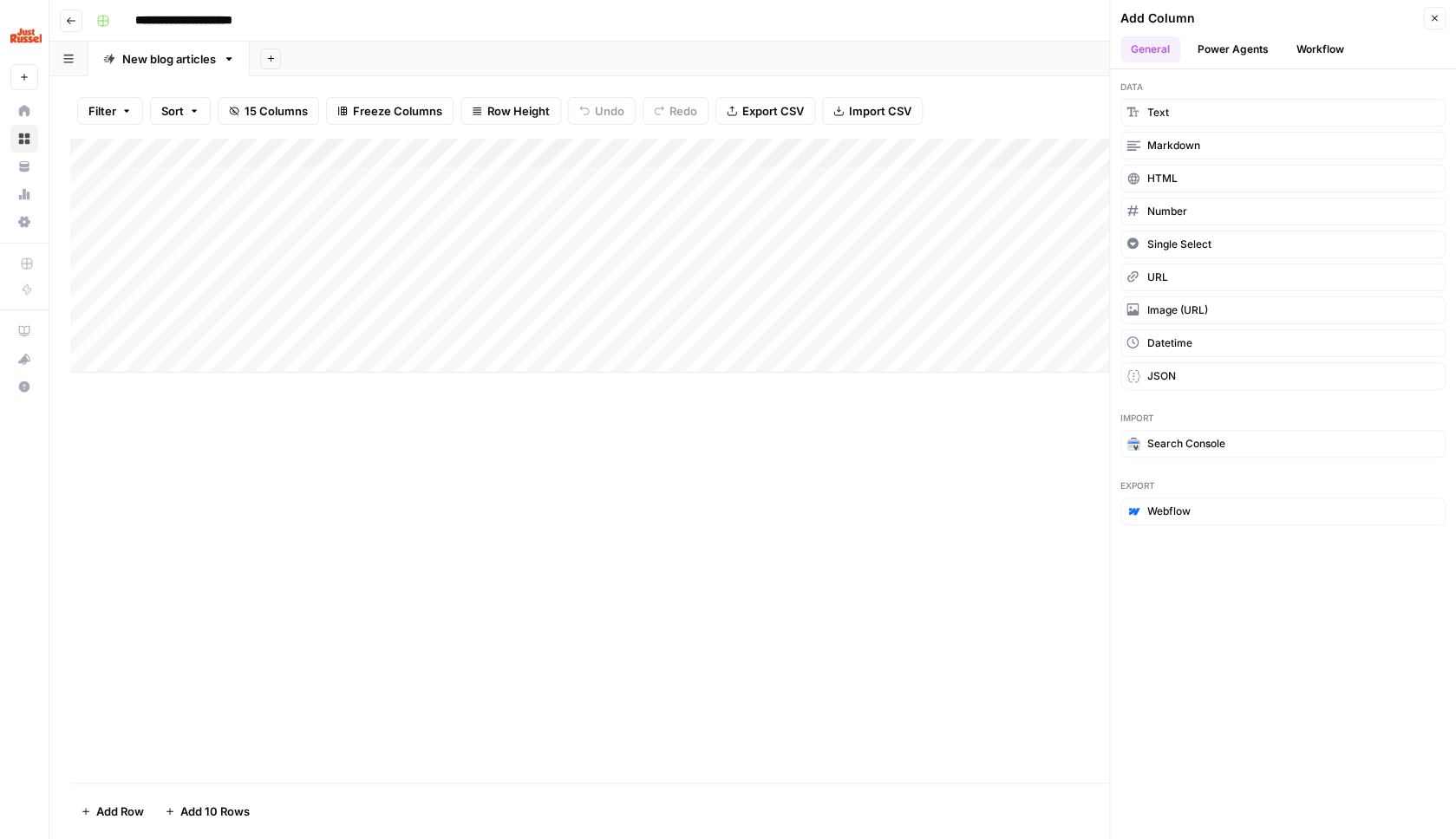
click at [1302, 47] on button "Workflow" at bounding box center [1320, 50] width 69 height 26
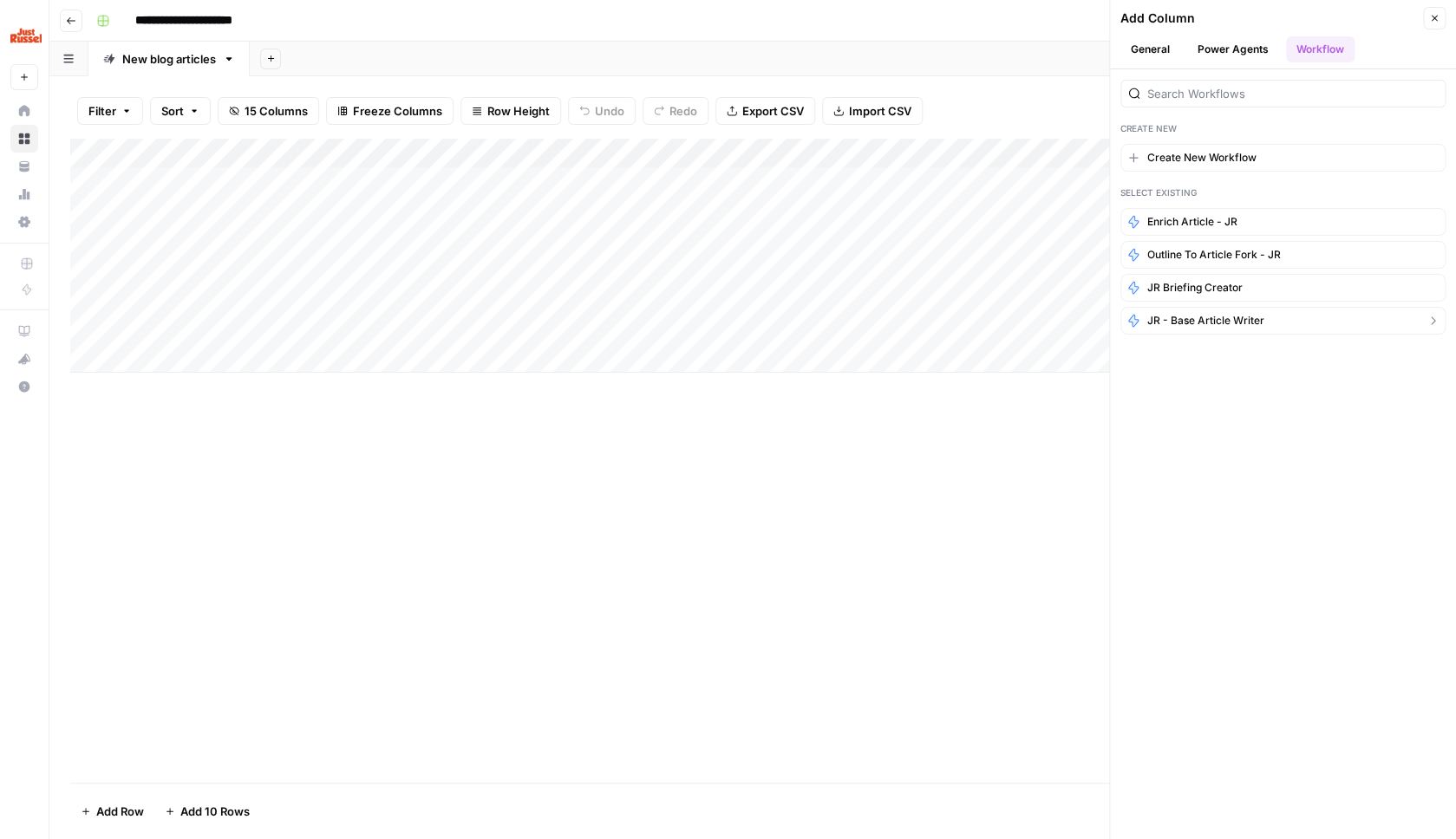
click at [1271, 326] on button "JR - Base article writer" at bounding box center [1283, 321] width 325 height 28
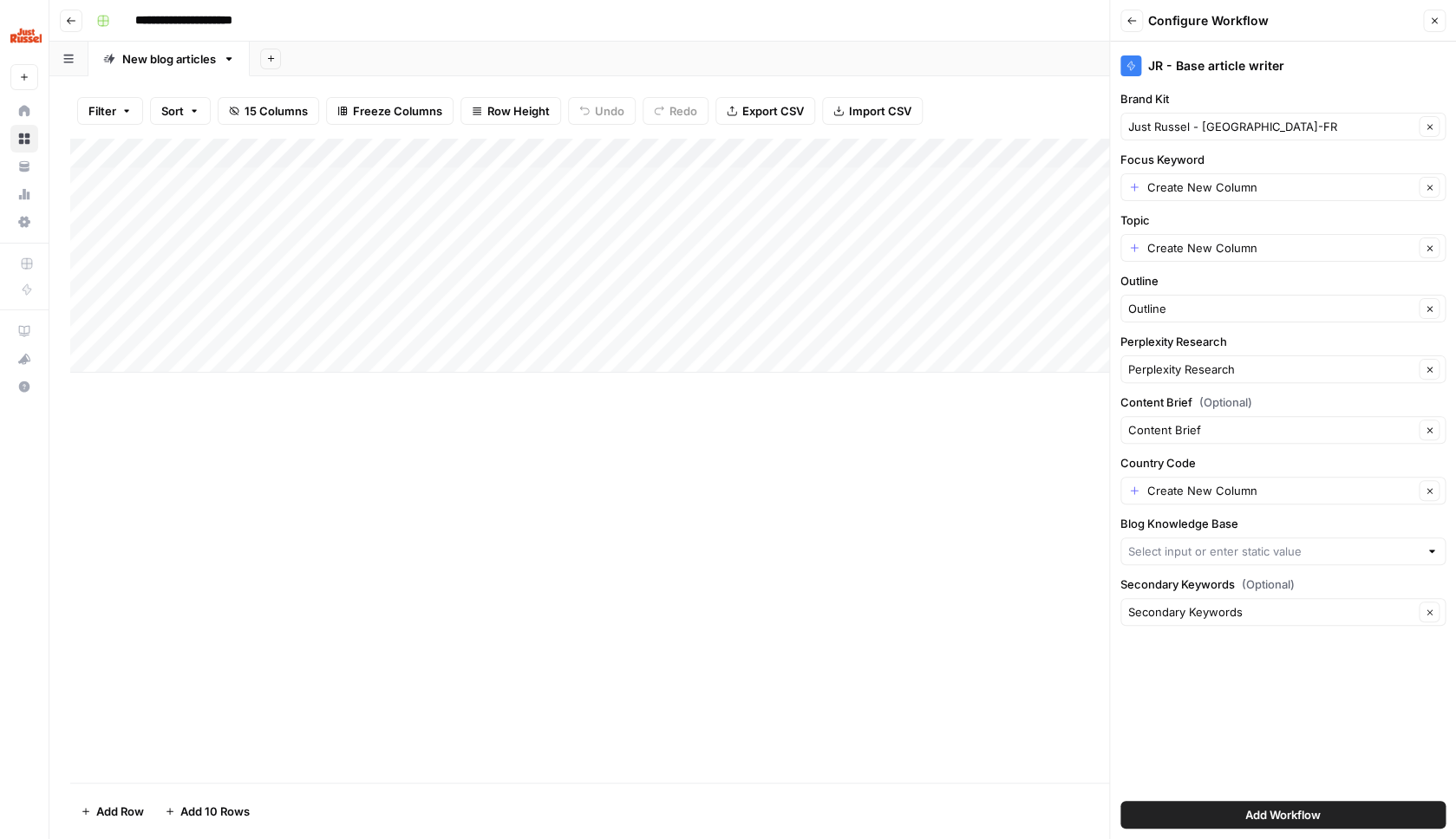
click at [1269, 179] on div "Create New Column Clear" at bounding box center [1283, 187] width 325 height 28
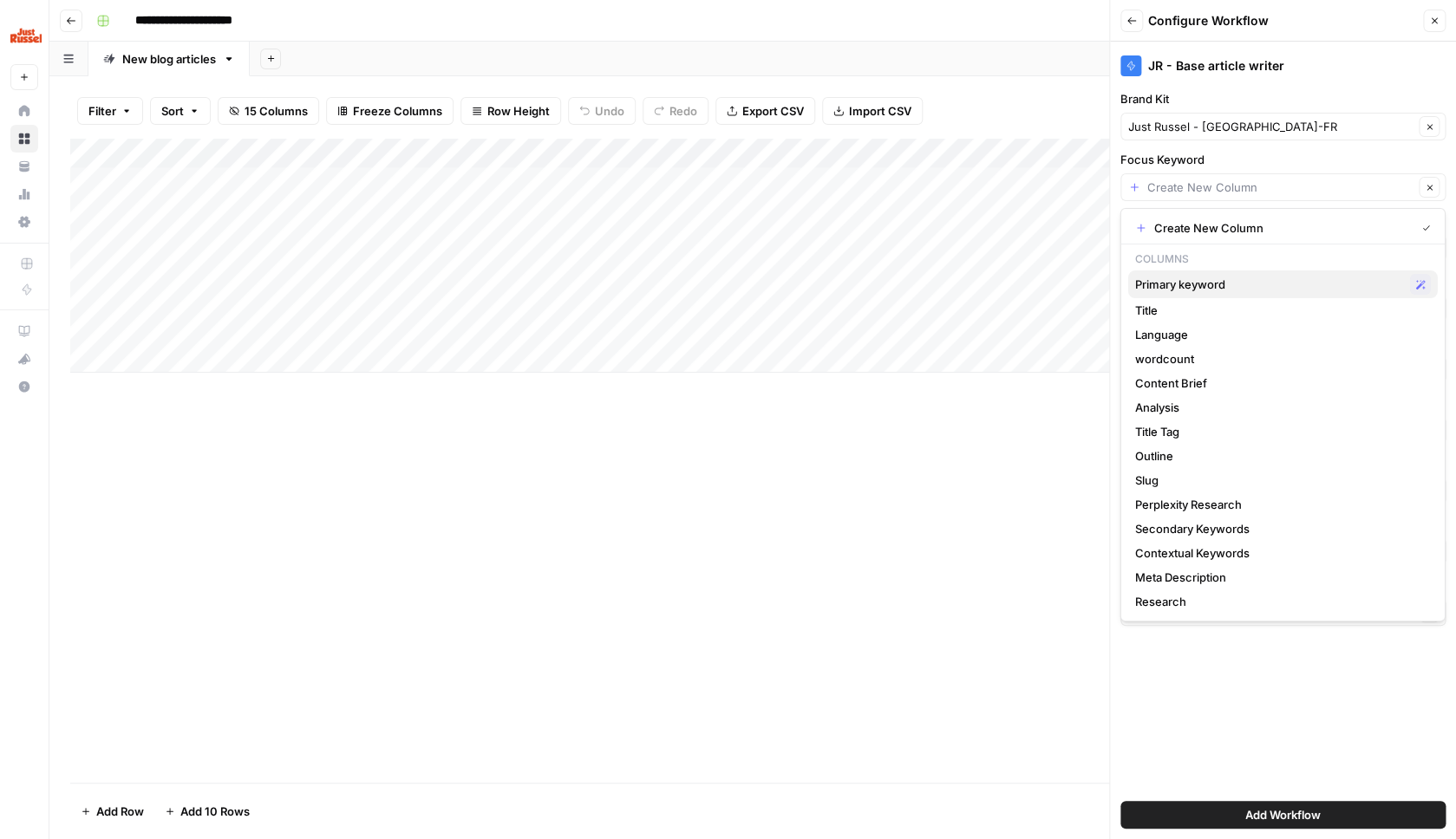
click at [1225, 290] on span "Primary keyword" at bounding box center [1269, 284] width 268 height 17
type input "Primary keyword"
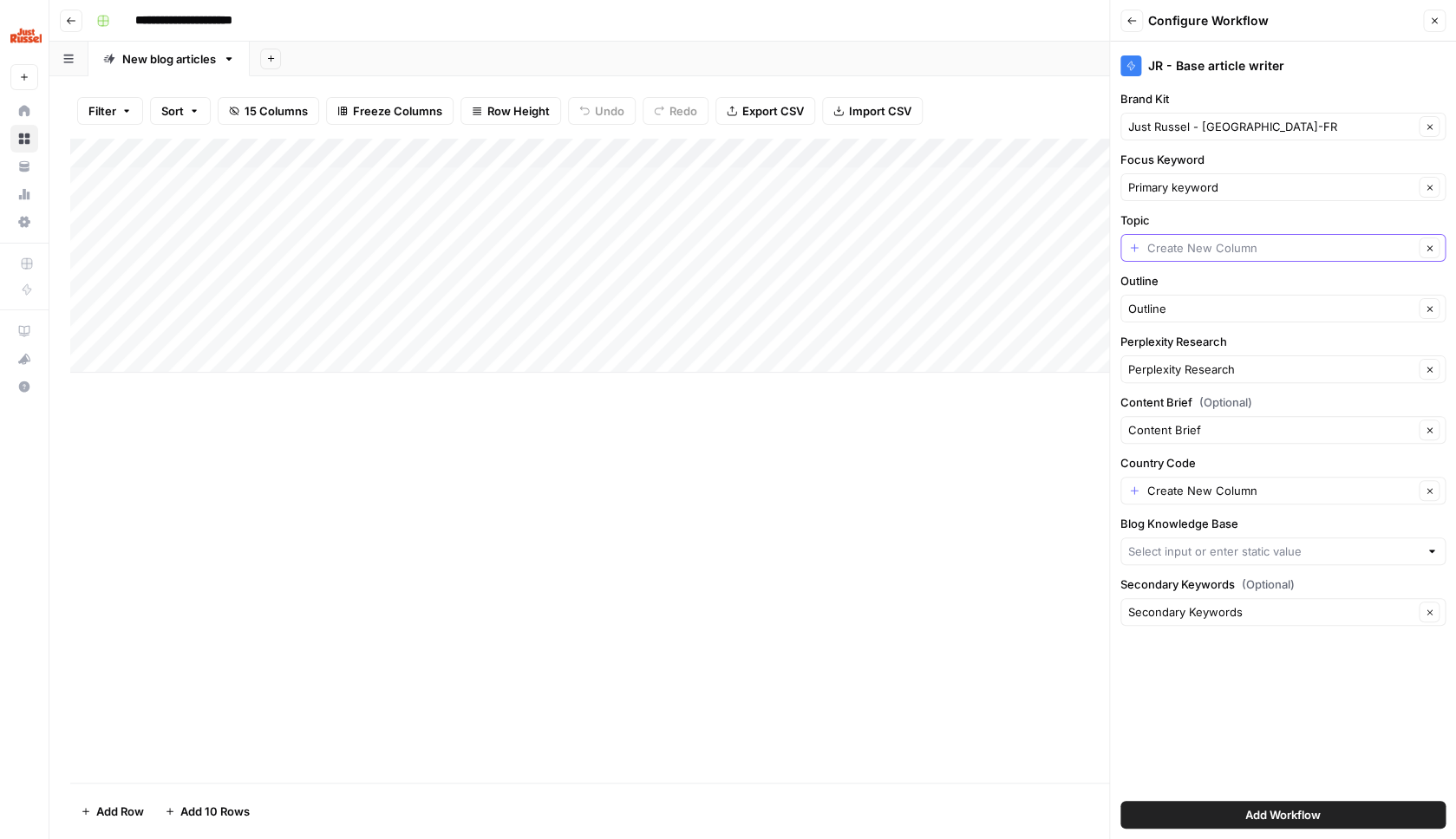
click at [1238, 246] on input "Topic" at bounding box center [1281, 248] width 266 height 17
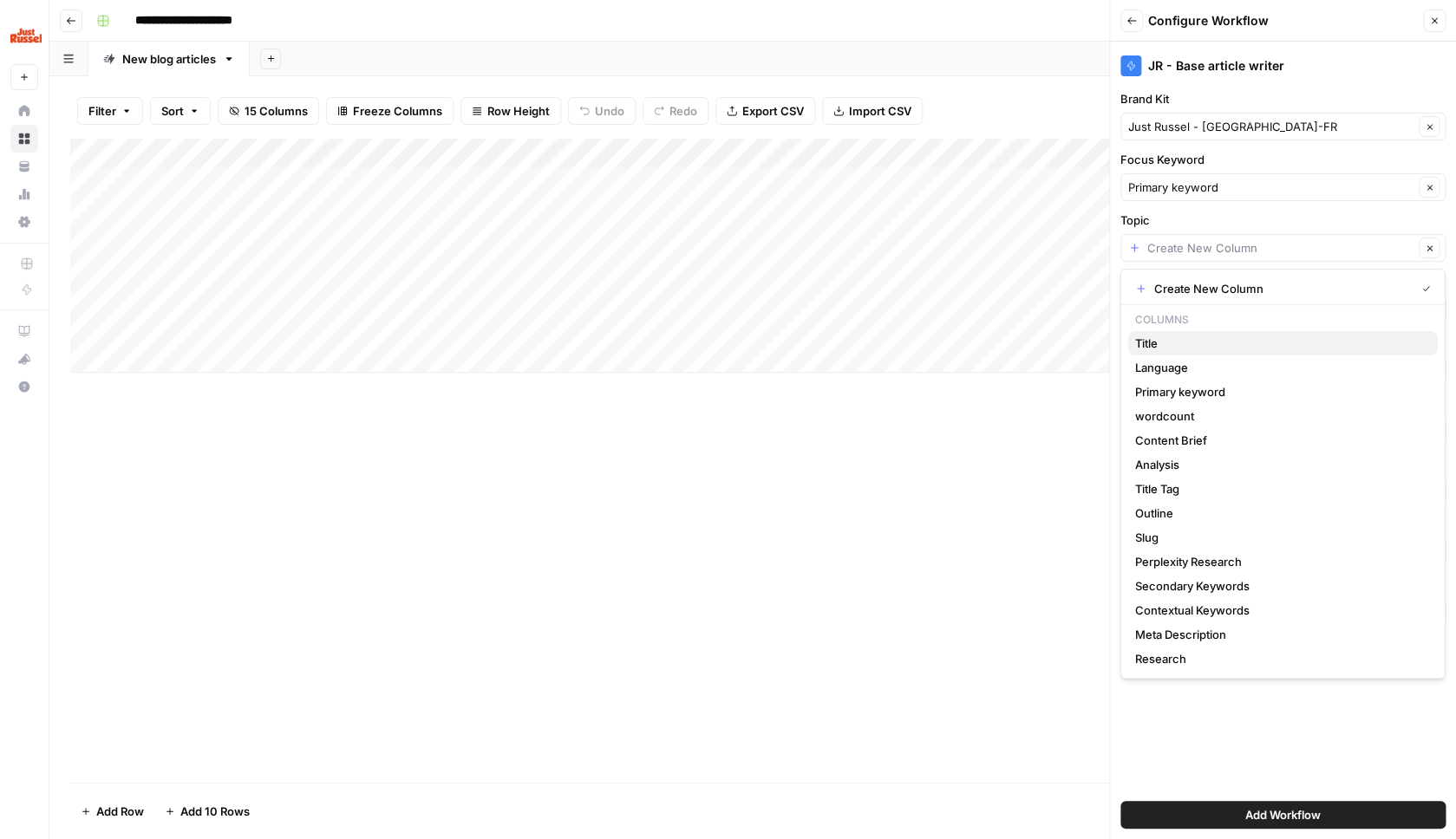
click at [1222, 343] on span "Title" at bounding box center [1279, 343] width 289 height 17
type input "Title"
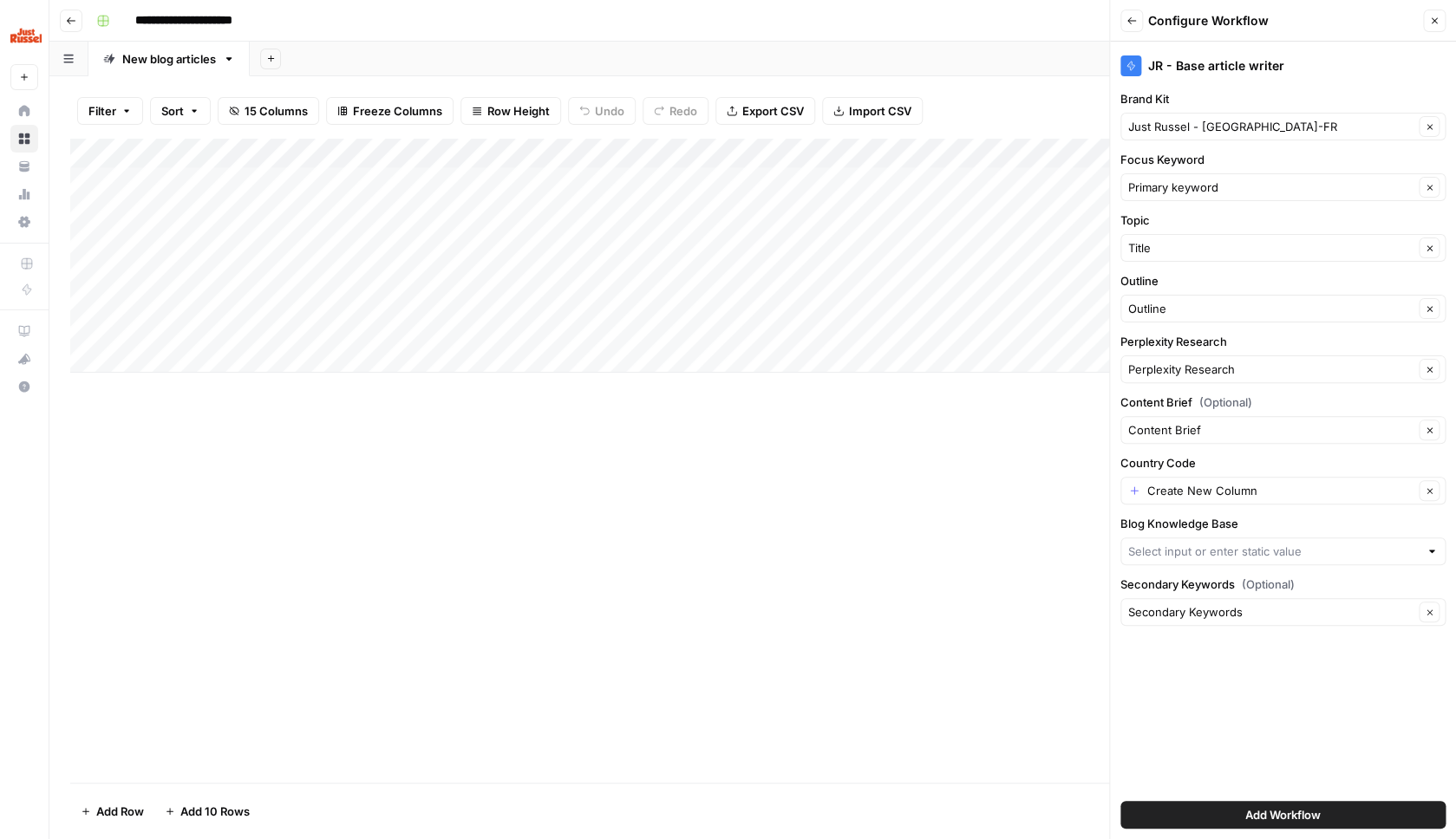
click at [1217, 500] on div "Create New Column Clear" at bounding box center [1283, 491] width 325 height 28
type input "FR"
click at [1192, 553] on input "Blog Knowledge Base" at bounding box center [1273, 551] width 291 height 17
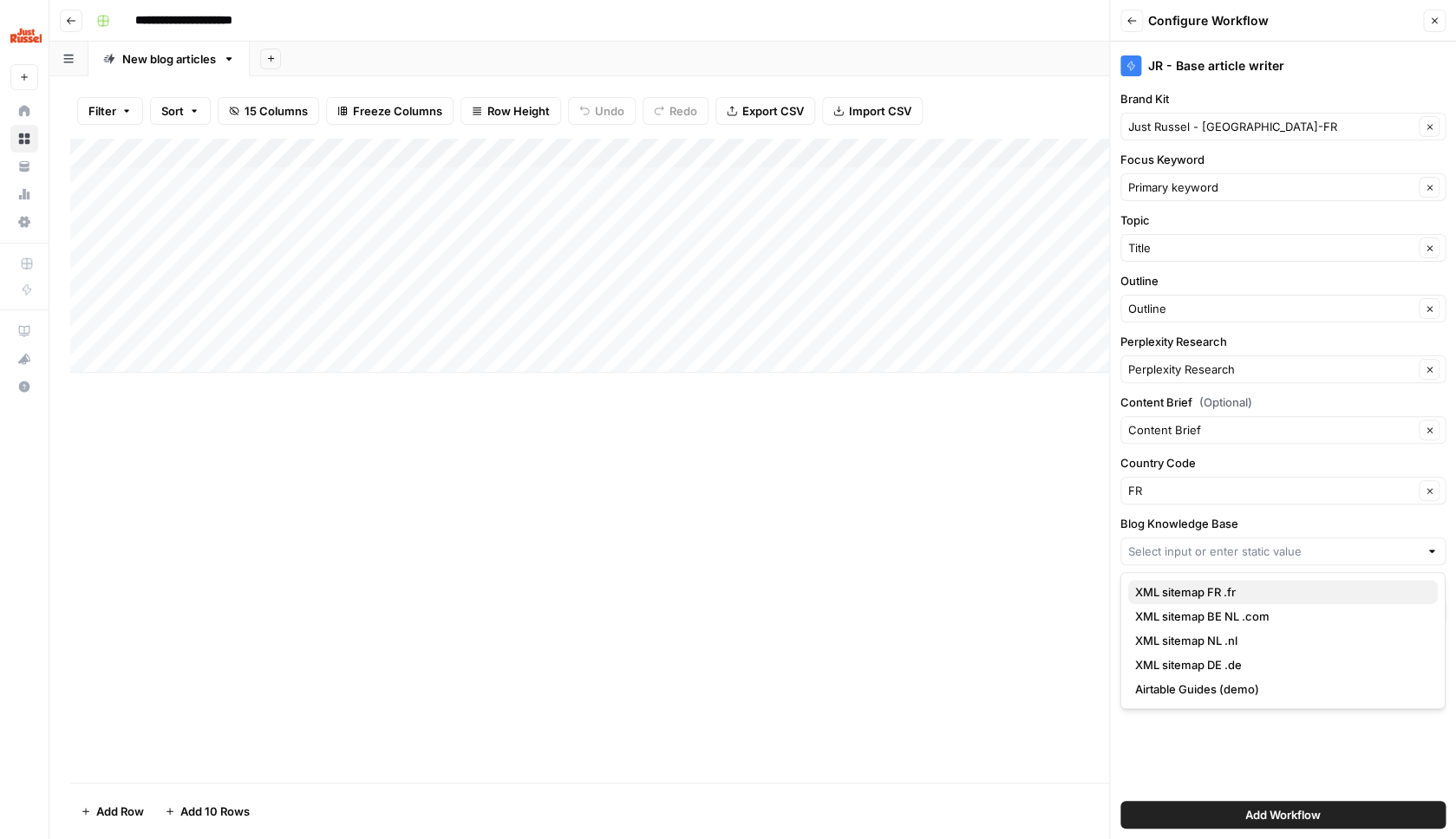
click at [1250, 596] on span "XML sitemap FR .fr" at bounding box center [1279, 591] width 289 height 17
type input "XML sitemap FR .fr"
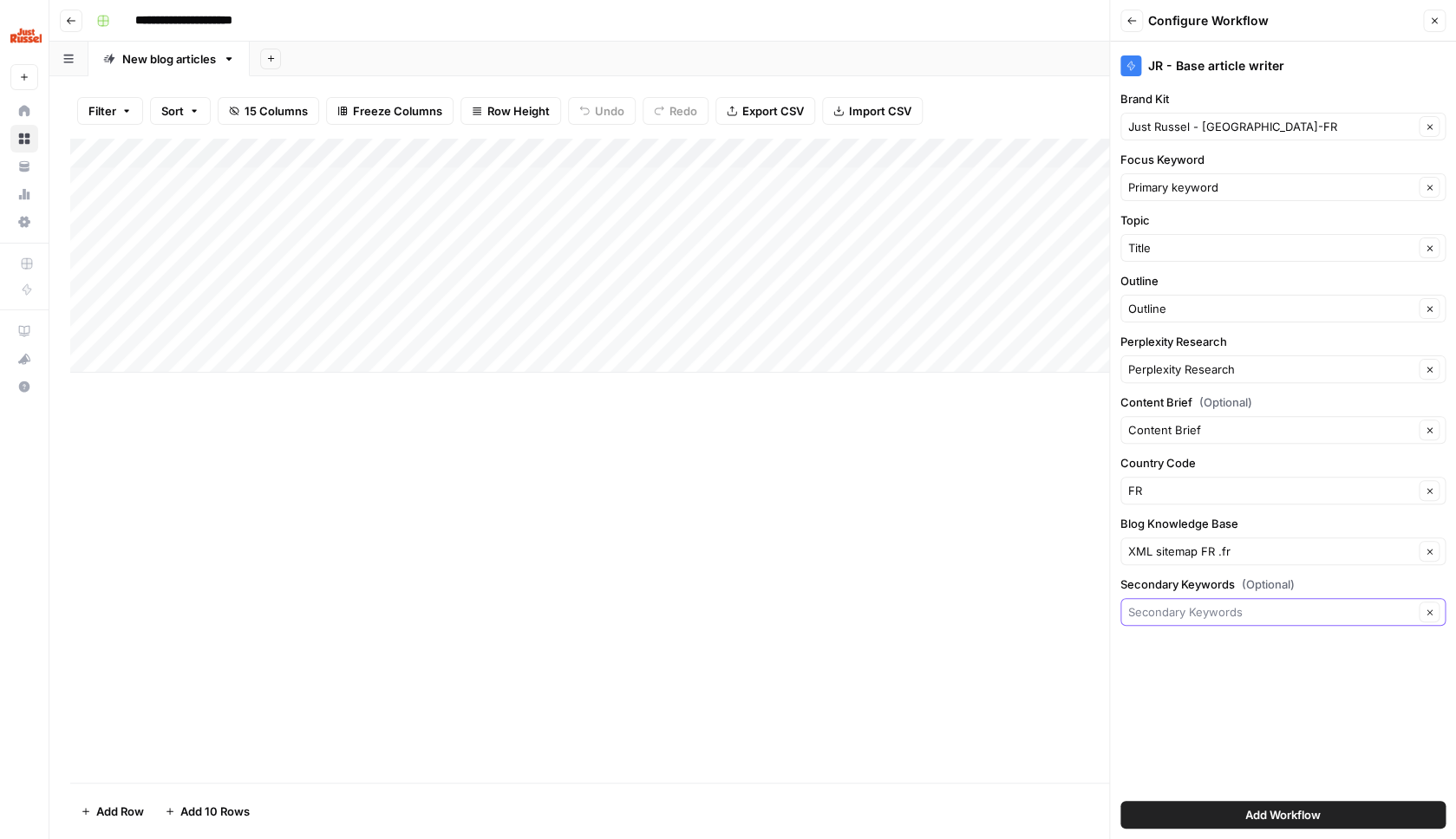
click at [1261, 615] on input "Secondary Keywords (Optional)" at bounding box center [1271, 612] width 285 height 17
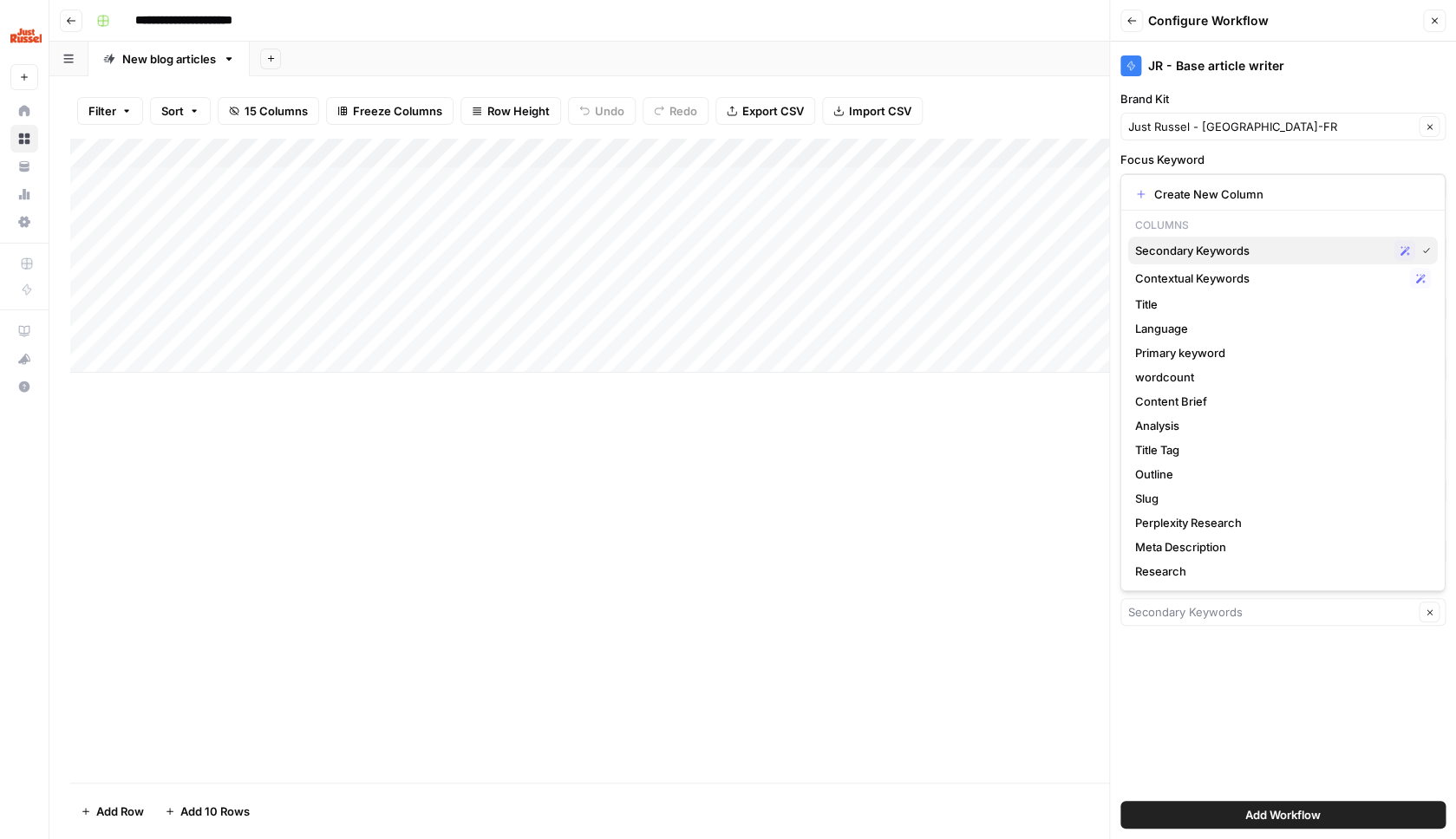
click at [1228, 254] on span "Secondary Keywords" at bounding box center [1261, 250] width 252 height 17
type input "Secondary Keywords"
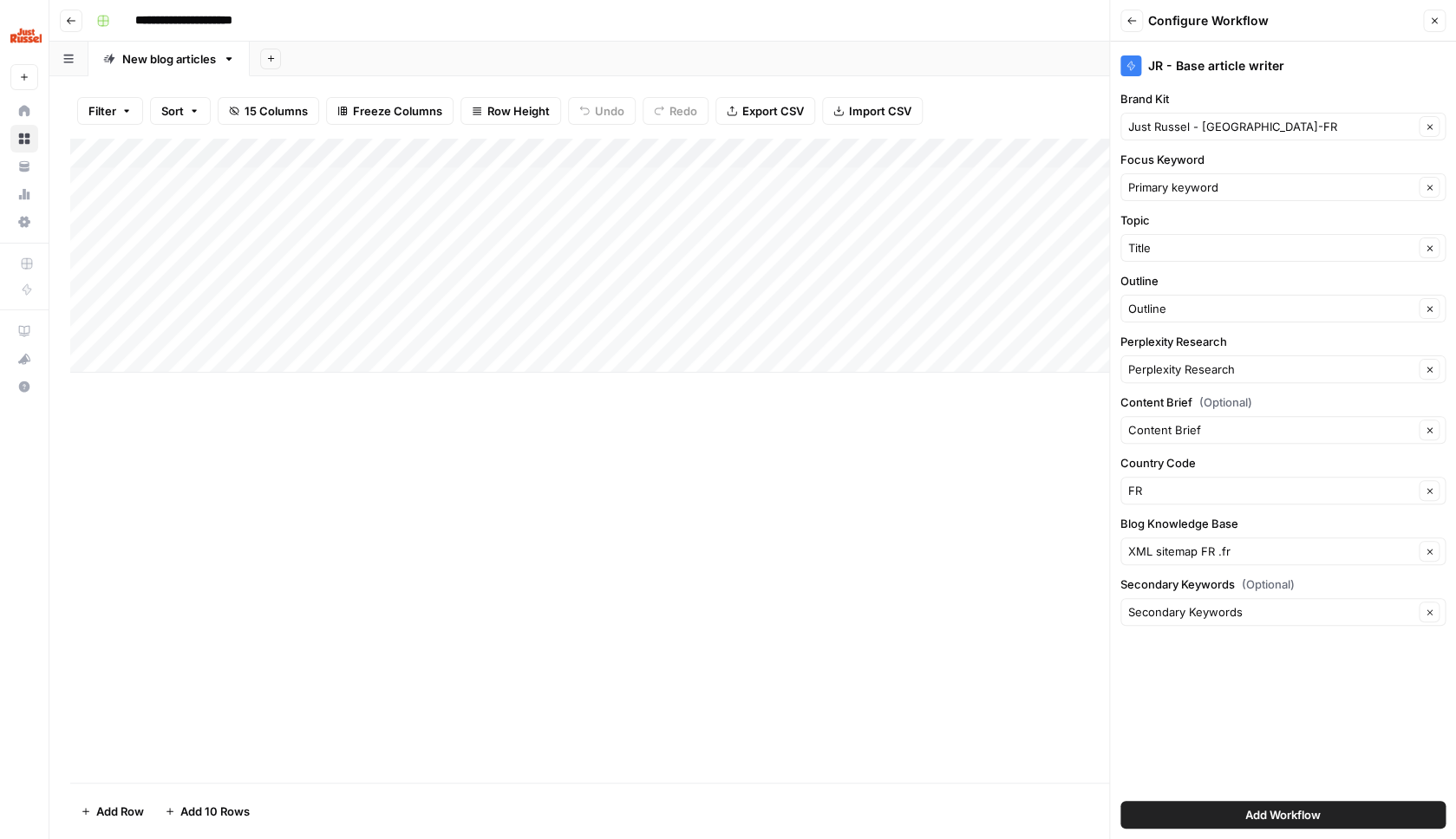
click at [1295, 816] on span "Add Workflow" at bounding box center [1283, 814] width 75 height 17
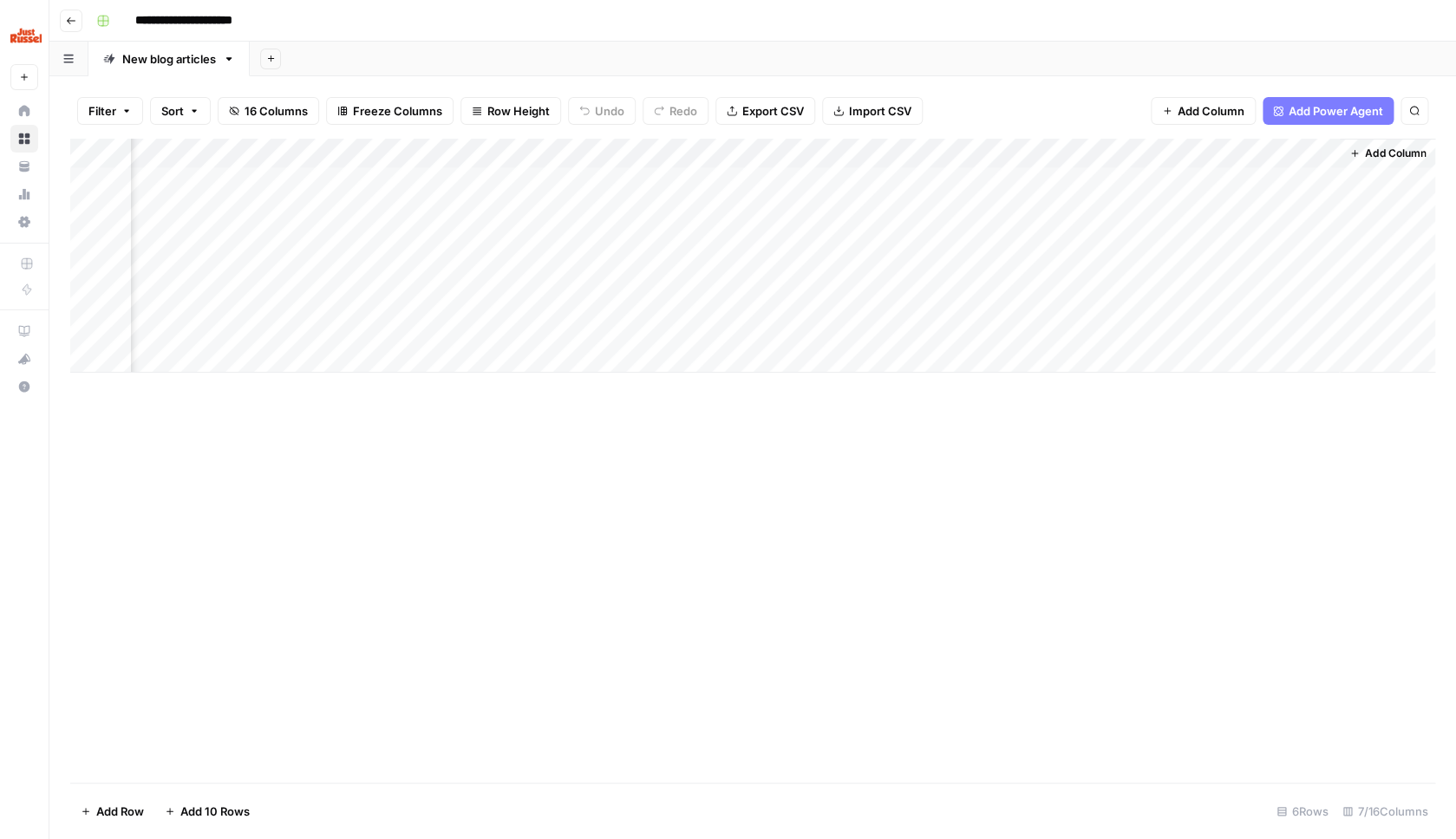
scroll to position [0, 150]
click at [1227, 202] on div "Add Column" at bounding box center [753, 255] width 1365 height 234
click at [1297, 209] on div "Add Column" at bounding box center [753, 255] width 1365 height 234
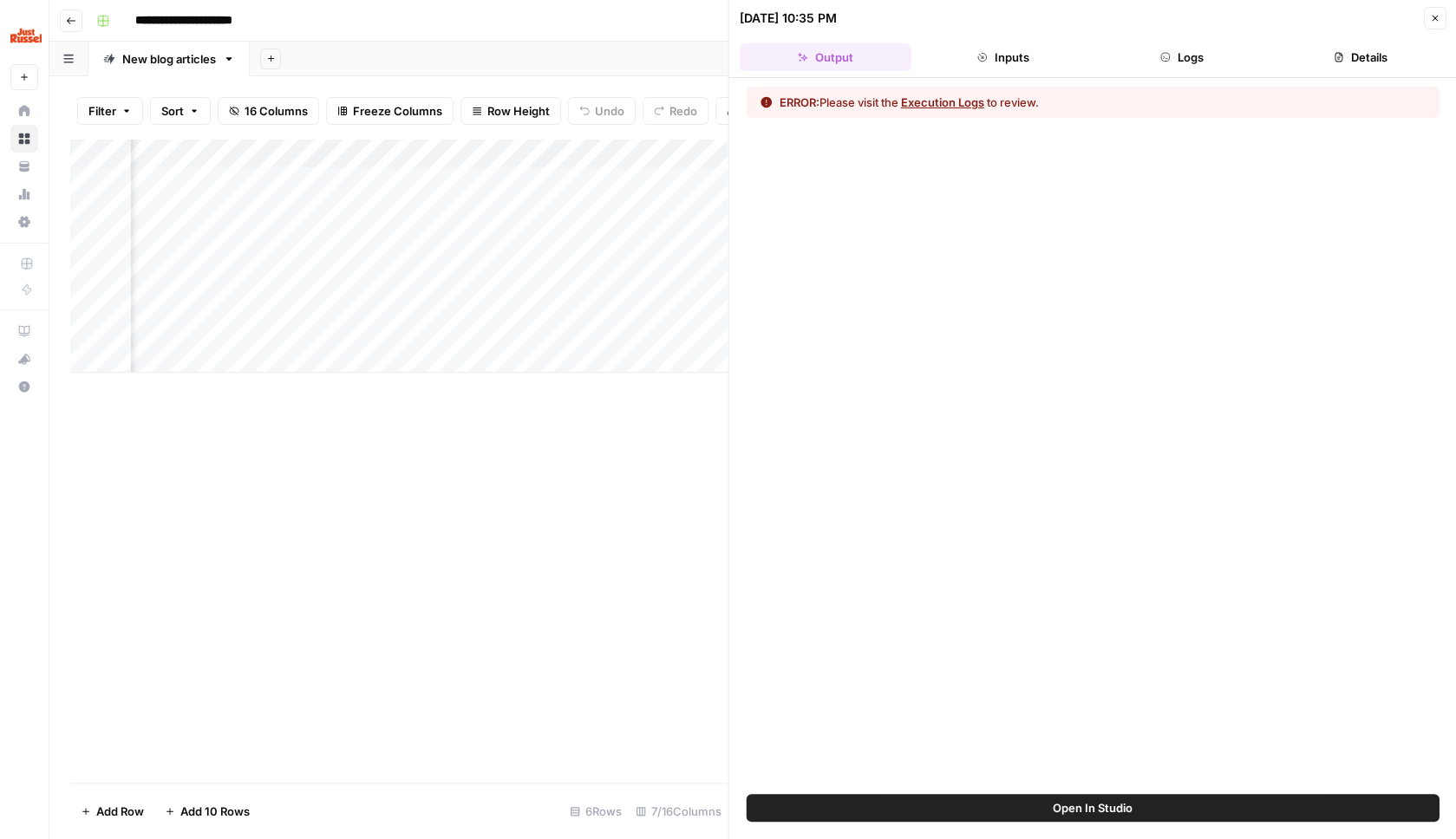
click at [1112, 813] on span "Open In Studio" at bounding box center [1093, 808] width 80 height 17
click at [1019, 796] on button "Open In Studio" at bounding box center [1093, 808] width 693 height 28
click at [1428, 26] on button "Close" at bounding box center [1434, 18] width 23 height 23
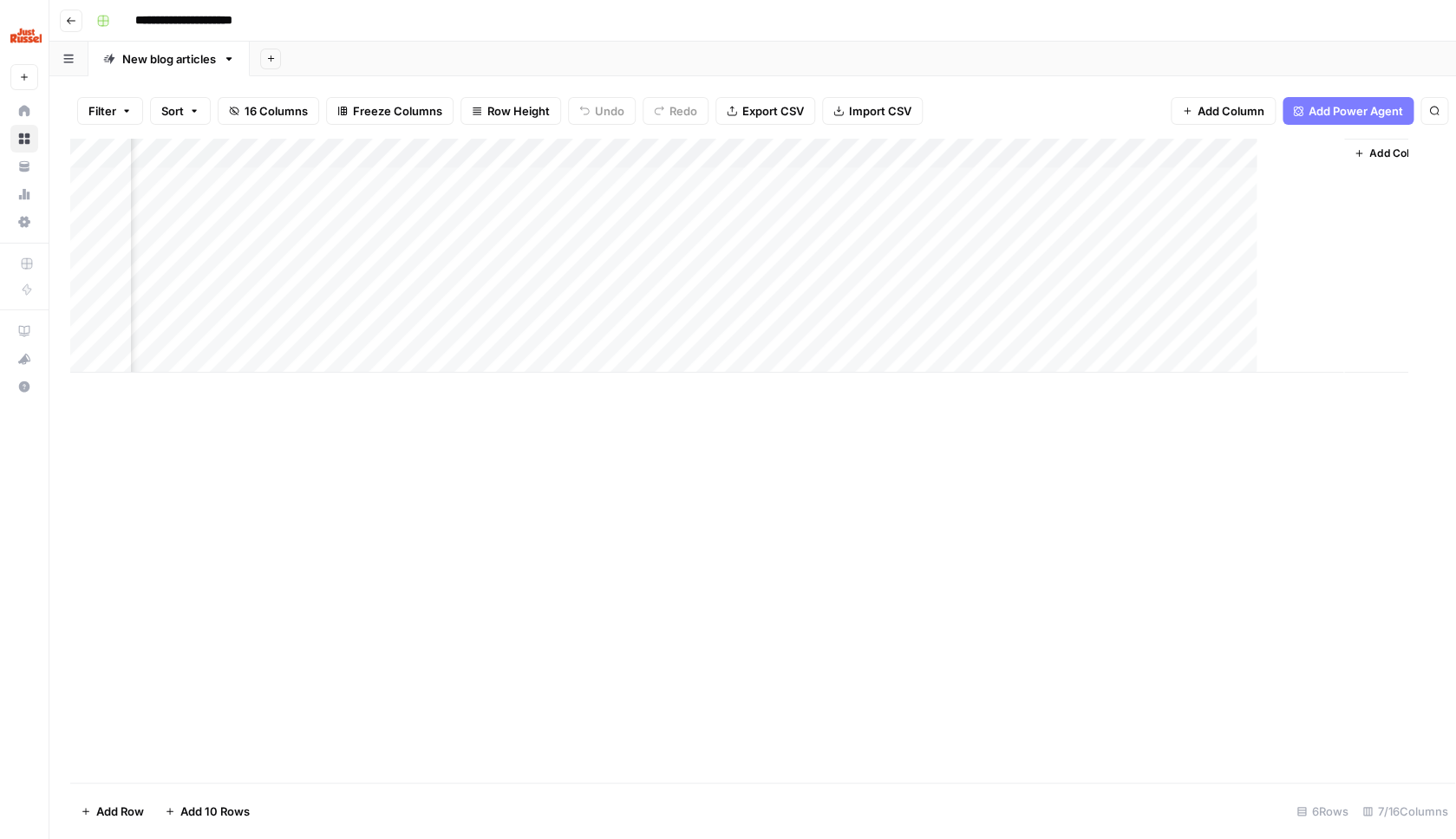
scroll to position [0, 128]
click at [1256, 178] on div "Add Column" at bounding box center [753, 255] width 1365 height 234
click at [1342, 212] on div "Add Column" at bounding box center [753, 255] width 1365 height 234
click at [1320, 175] on div "Add Column" at bounding box center [753, 255] width 1365 height 234
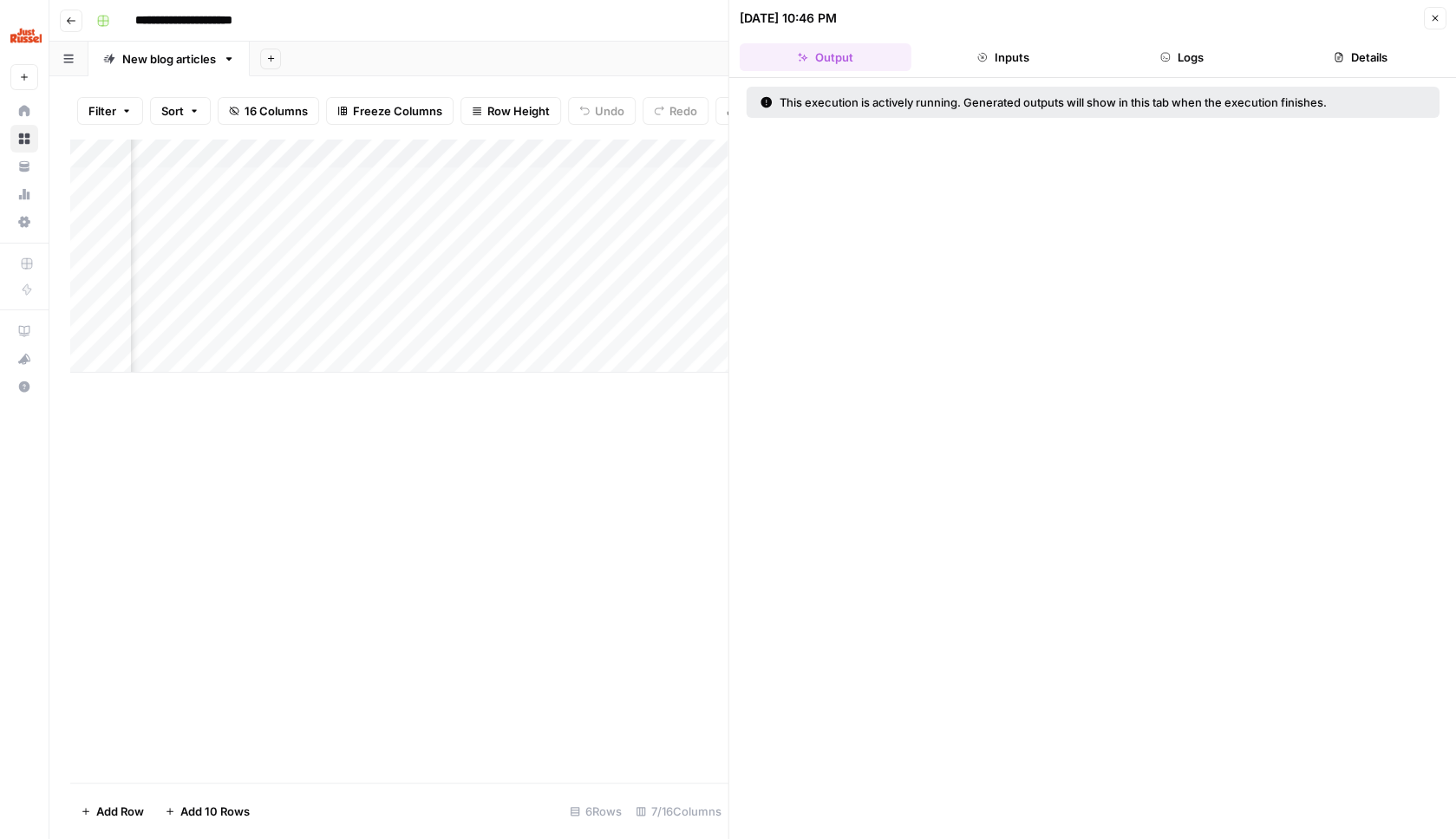
click at [1008, 55] on button "Inputs" at bounding box center [1003, 57] width 172 height 28
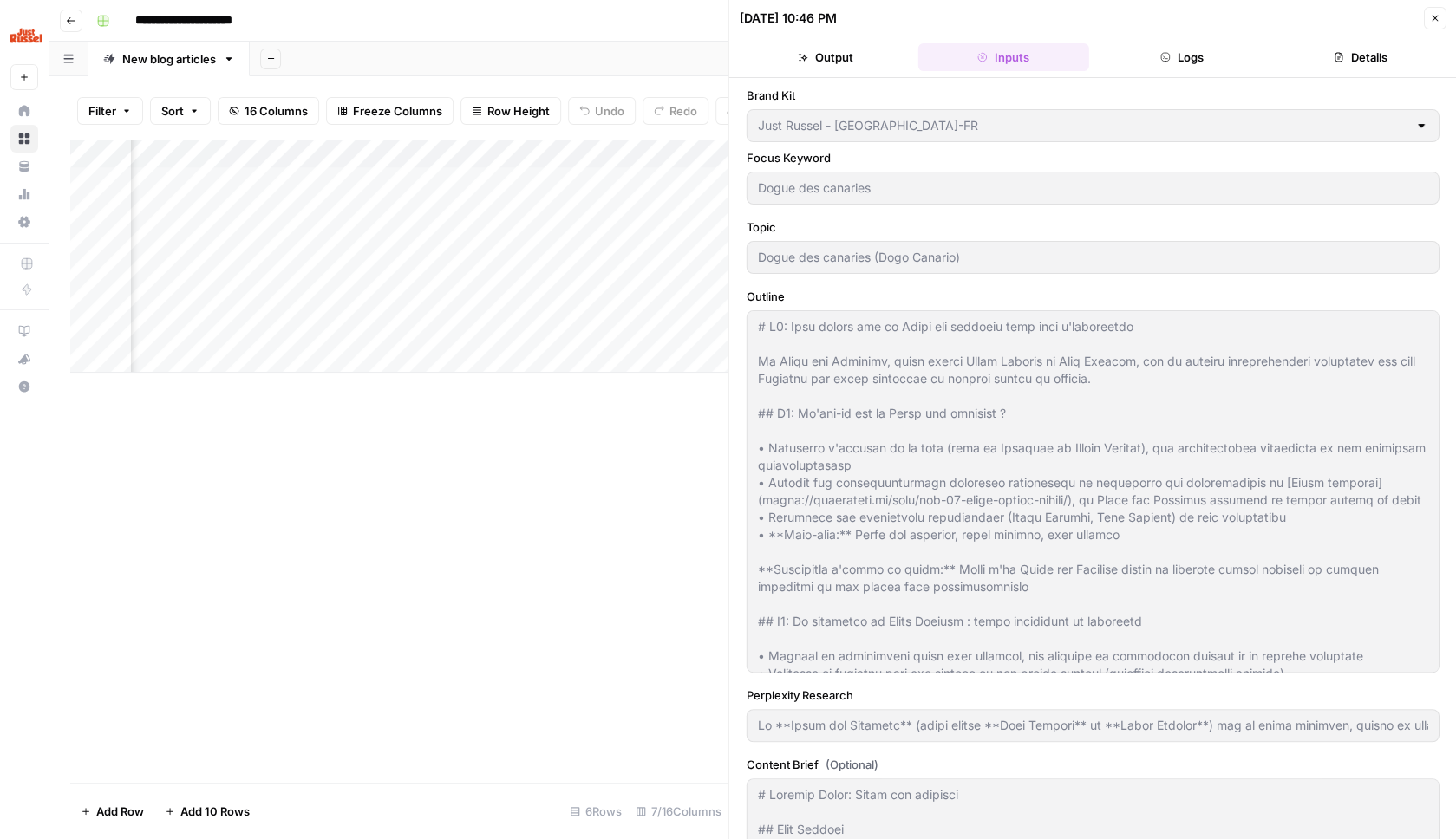
type input "Le **Dogue des Canaries** (aussi appelé **Dogo Canario** ou **Presa Canario**) …"
click at [1151, 45] on button "Logs" at bounding box center [1182, 57] width 172 height 28
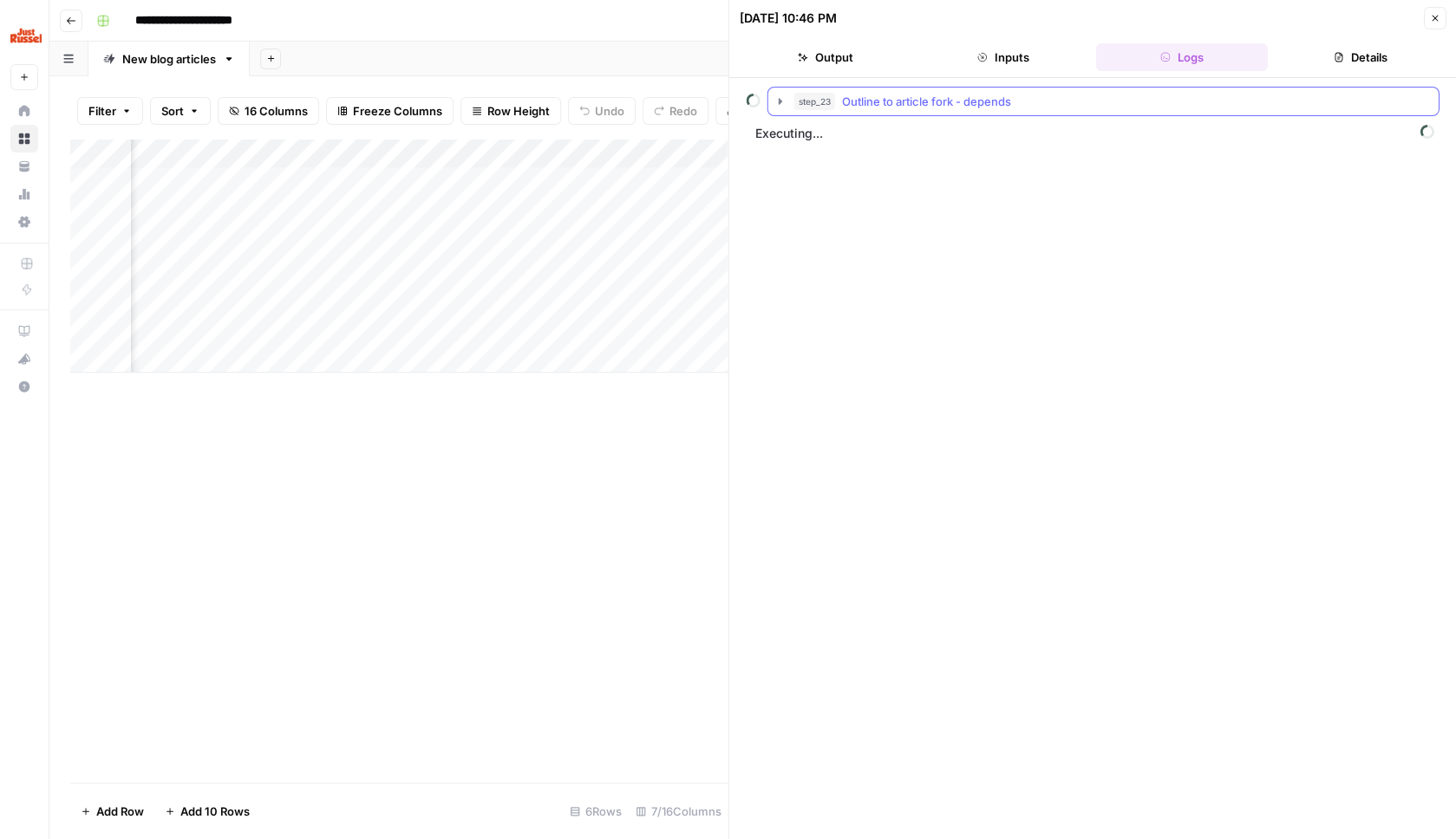
click at [1092, 95] on div "step_23 Outline to article fork - depends" at bounding box center [1111, 101] width 634 height 17
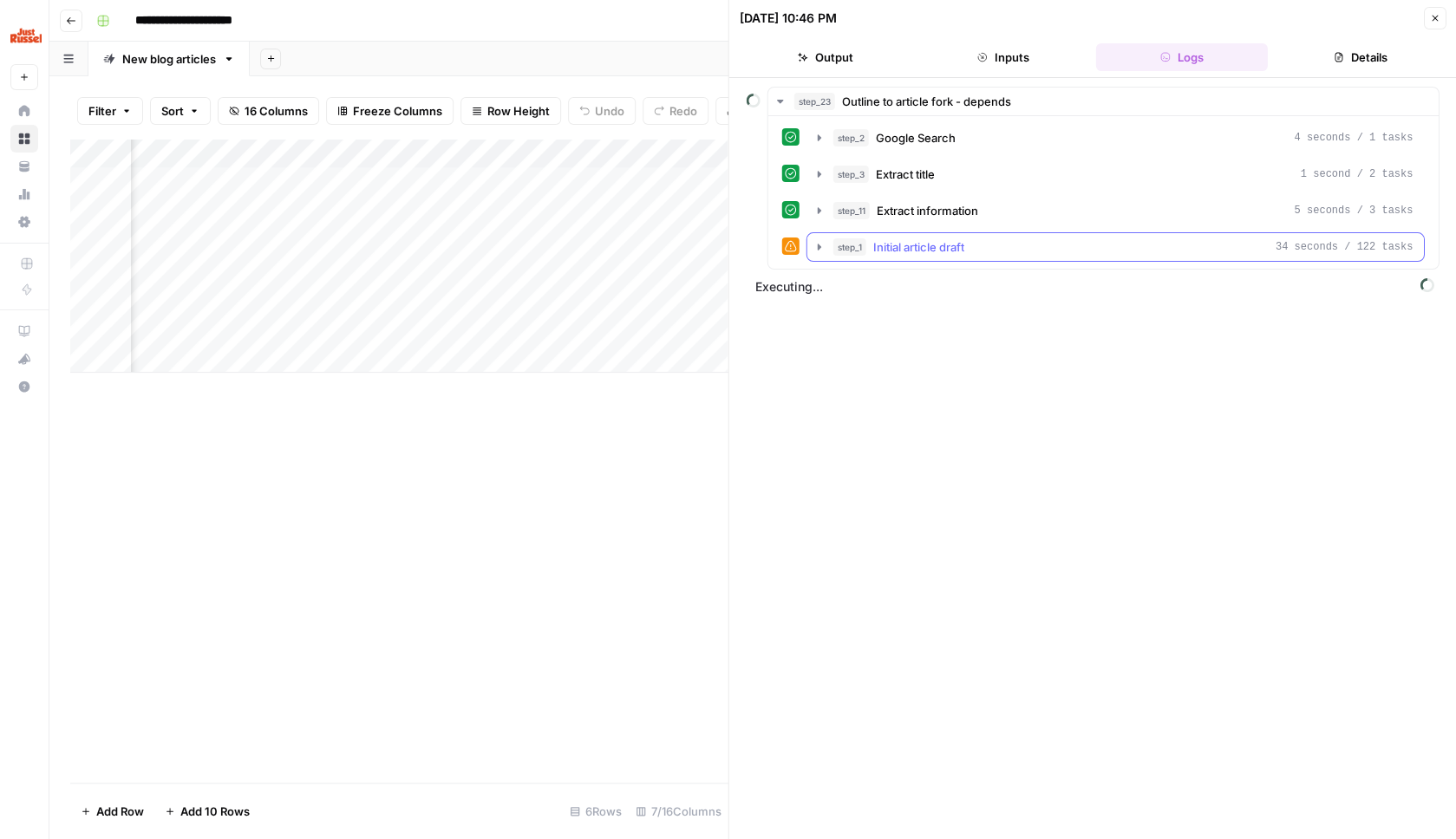
click at [1065, 241] on div "step_1 Initial article draft 34 seconds / 122 tasks" at bounding box center [1123, 247] width 580 height 17
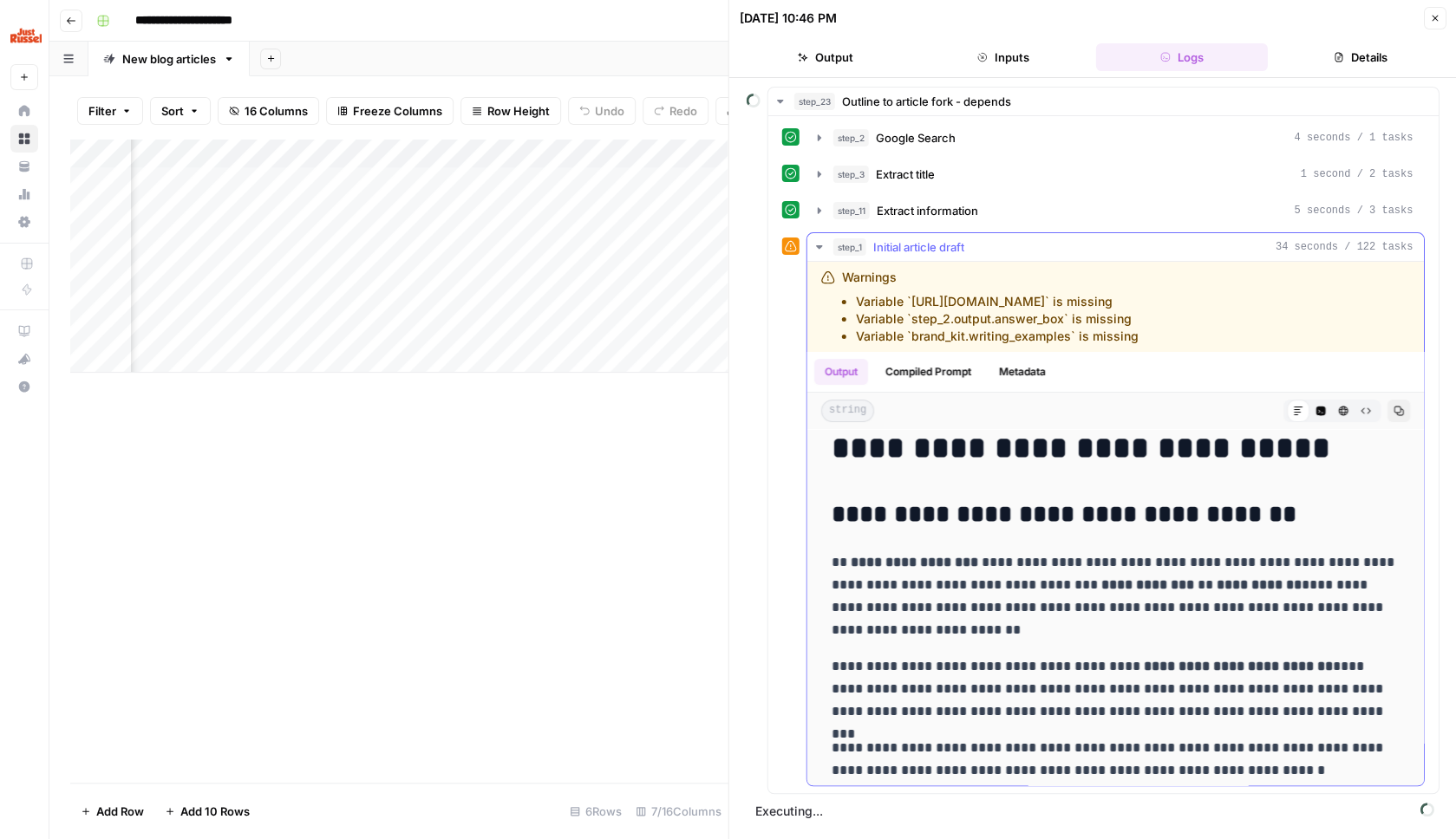
scroll to position [8, 0]
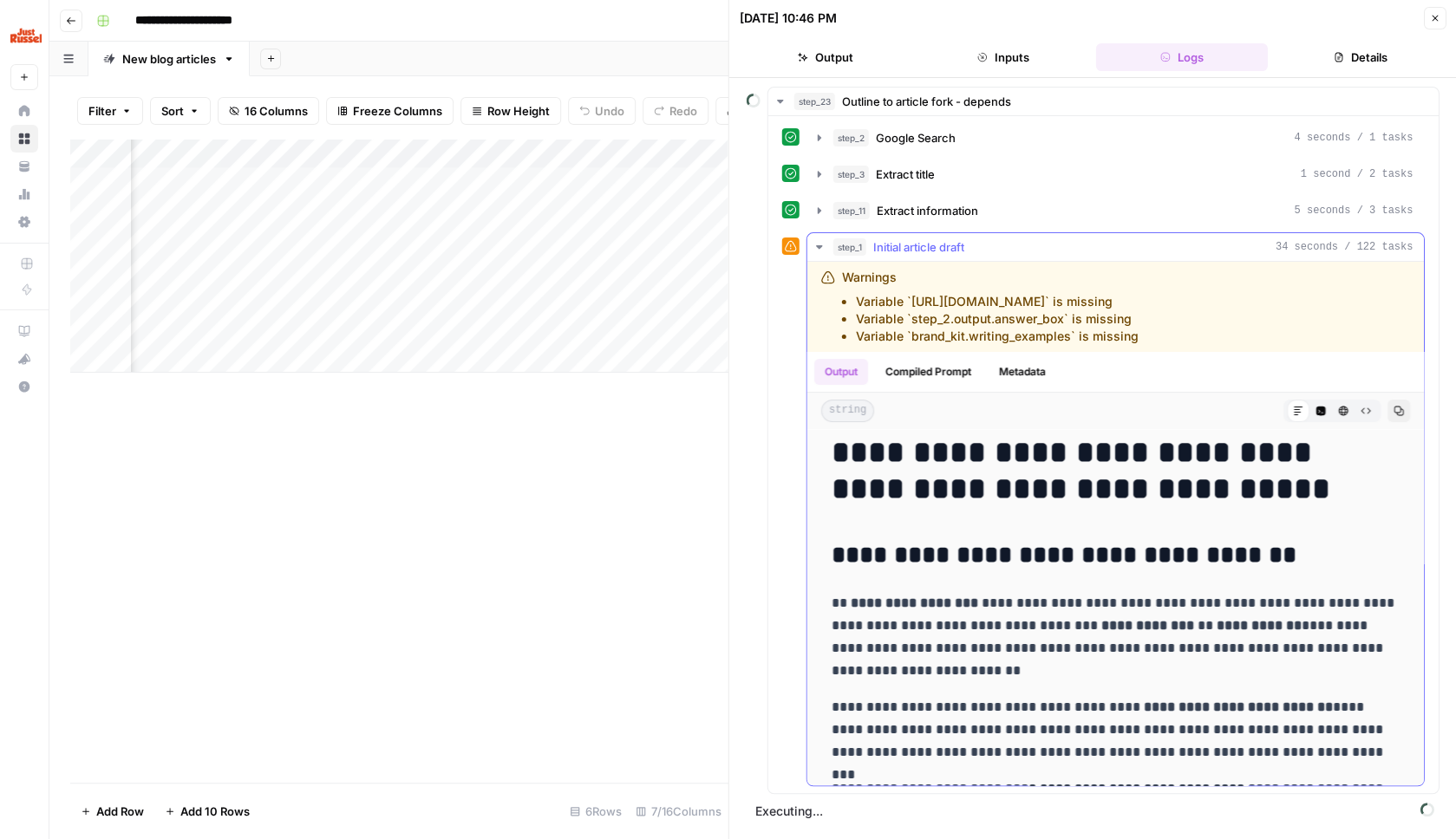
click at [1084, 250] on div "step_1 Initial article draft 34 seconds / 122 tasks" at bounding box center [1123, 247] width 580 height 17
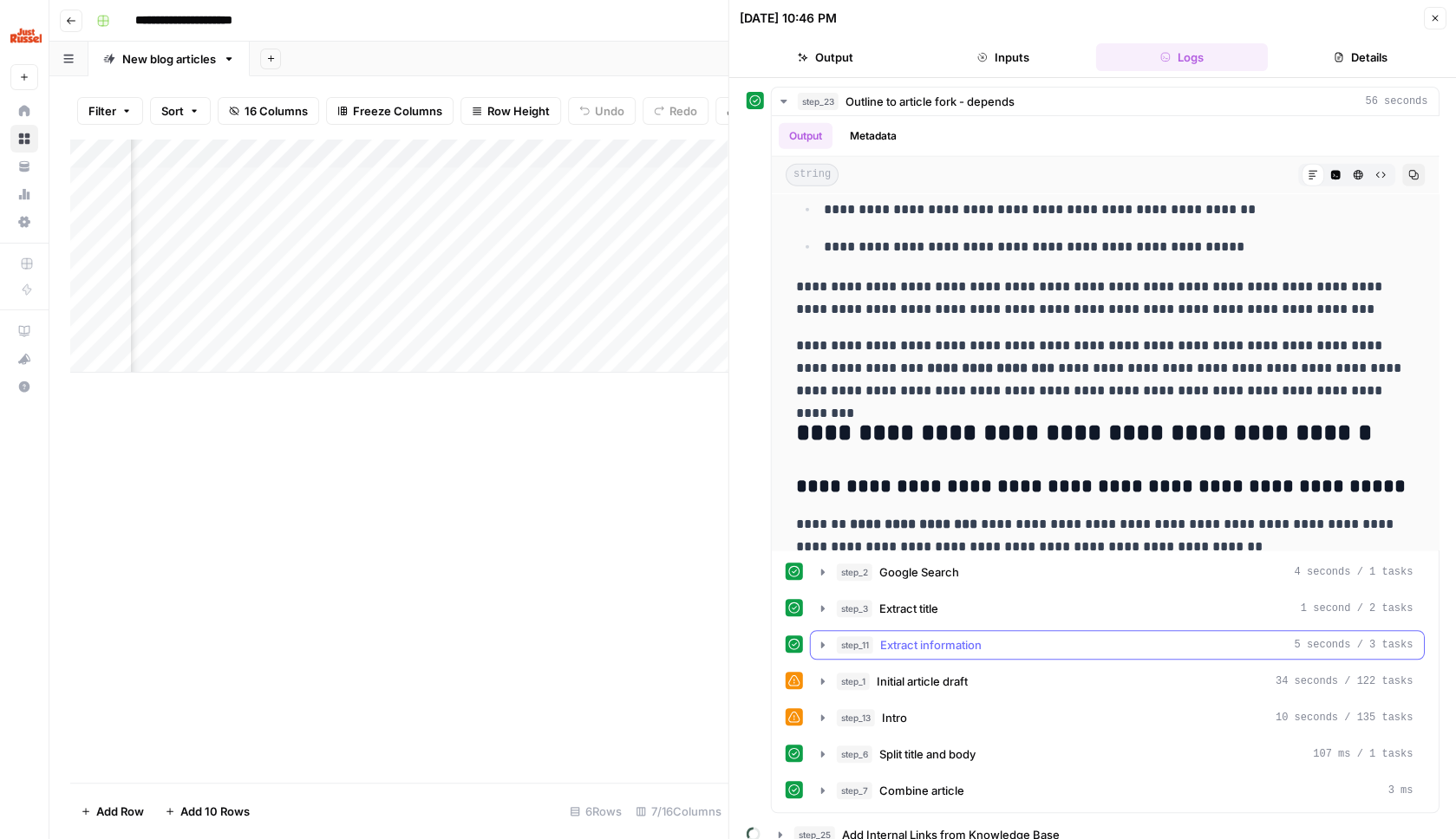
scroll to position [2204, 0]
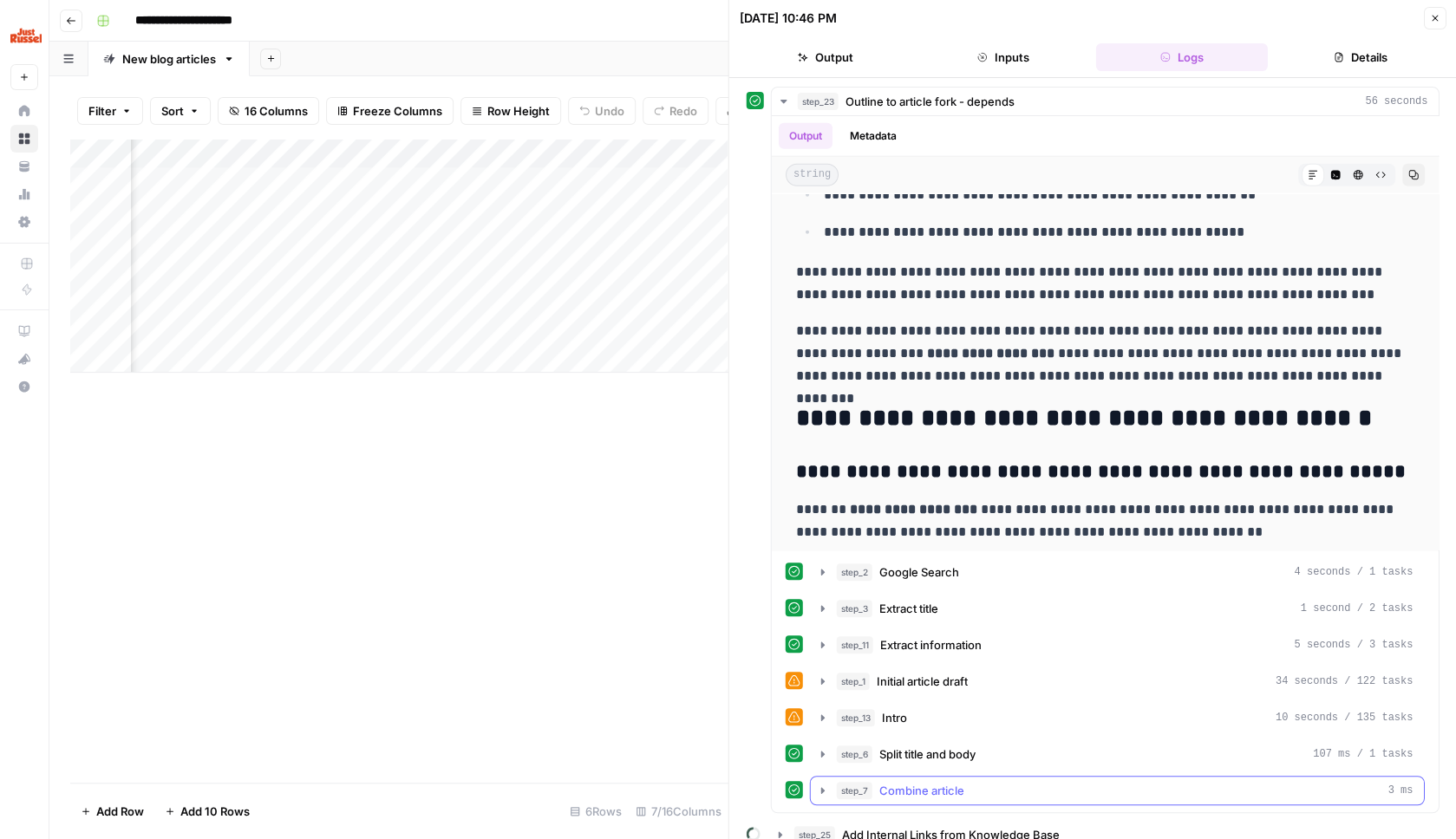
click at [987, 791] on div "step_7 Combine article 3 ms" at bounding box center [1125, 790] width 577 height 17
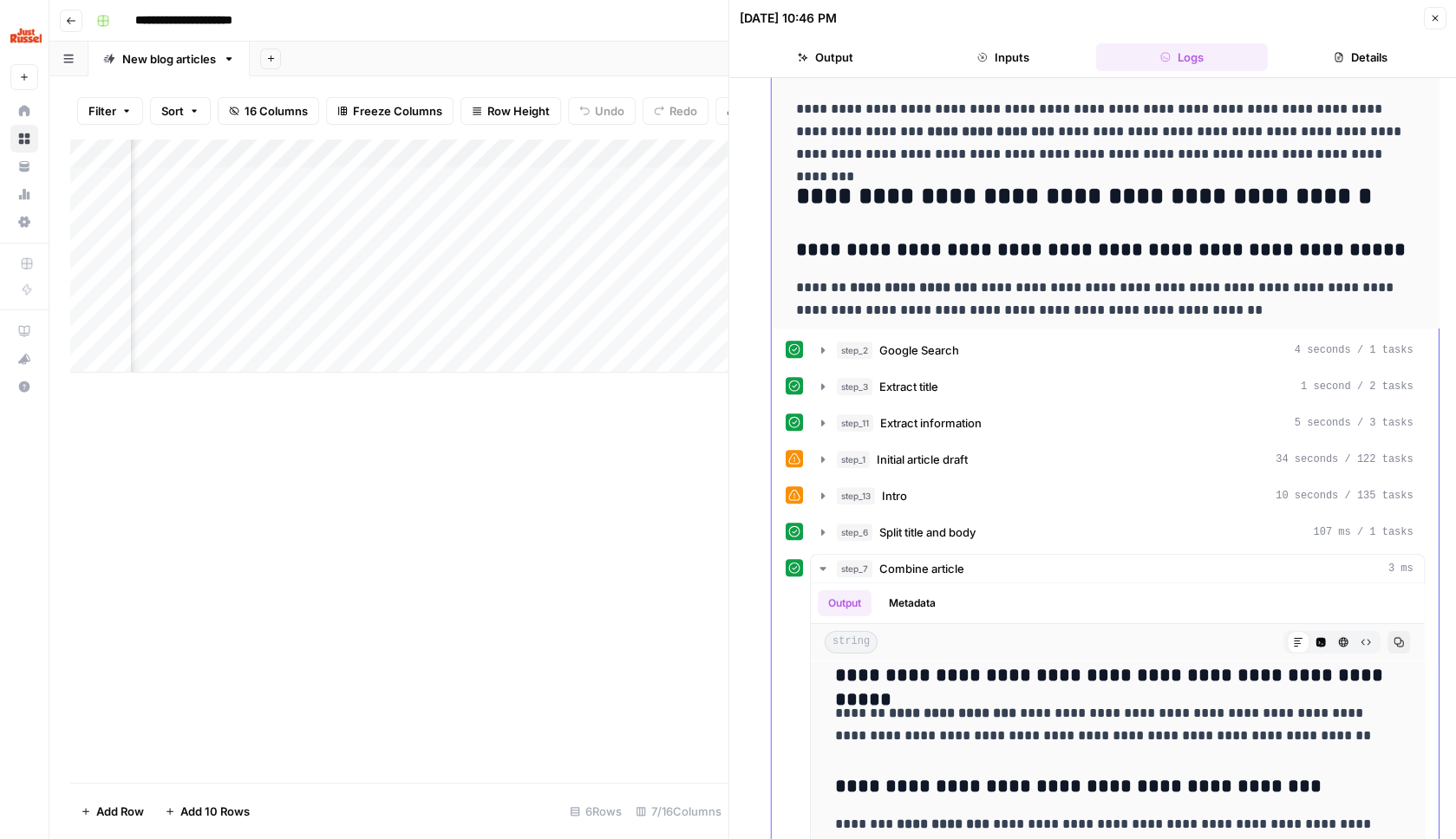
scroll to position [0, 0]
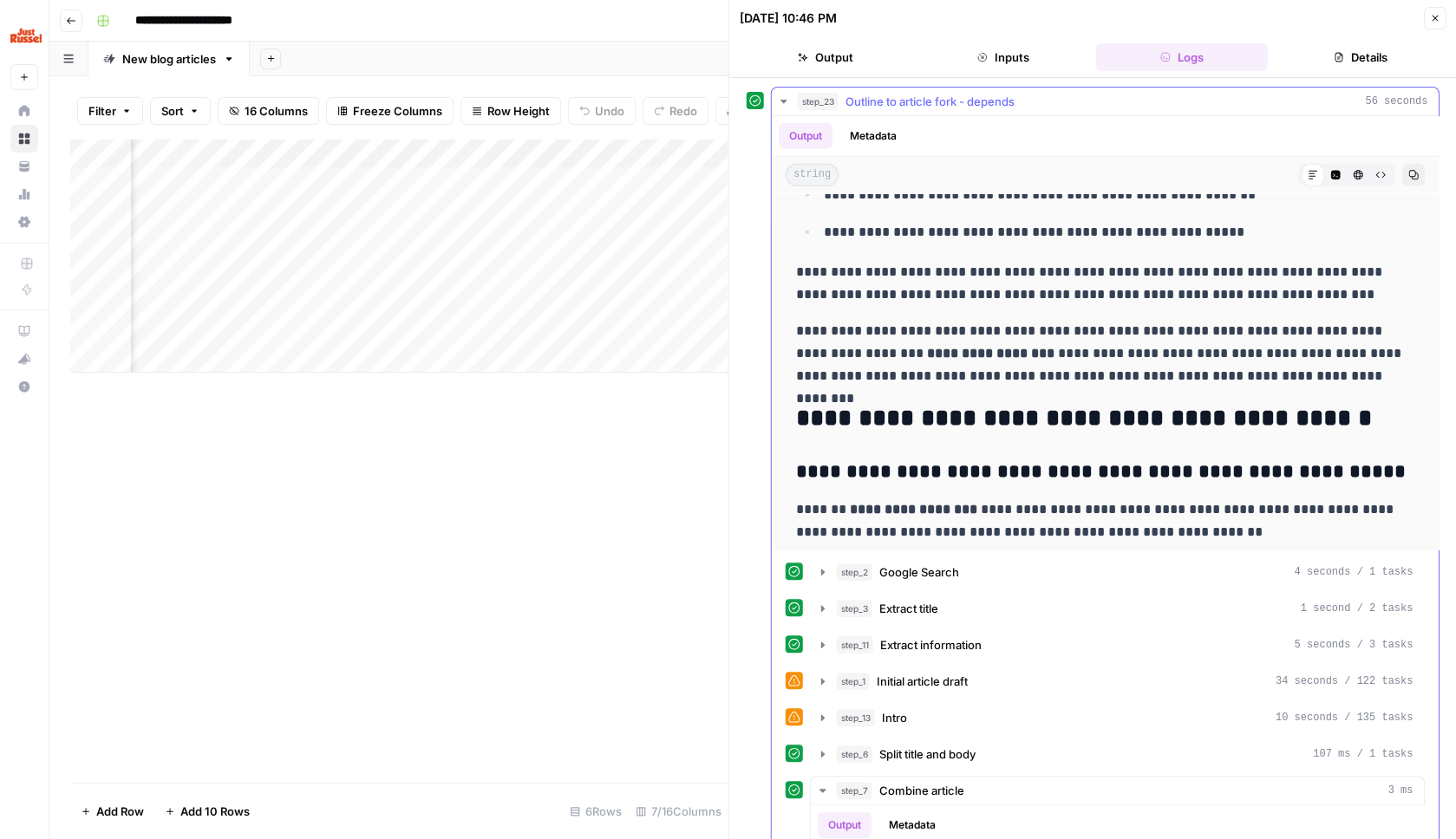
click at [1074, 104] on div "step_23 Outline to article fork - depends 56 seconds" at bounding box center [1113, 101] width 630 height 17
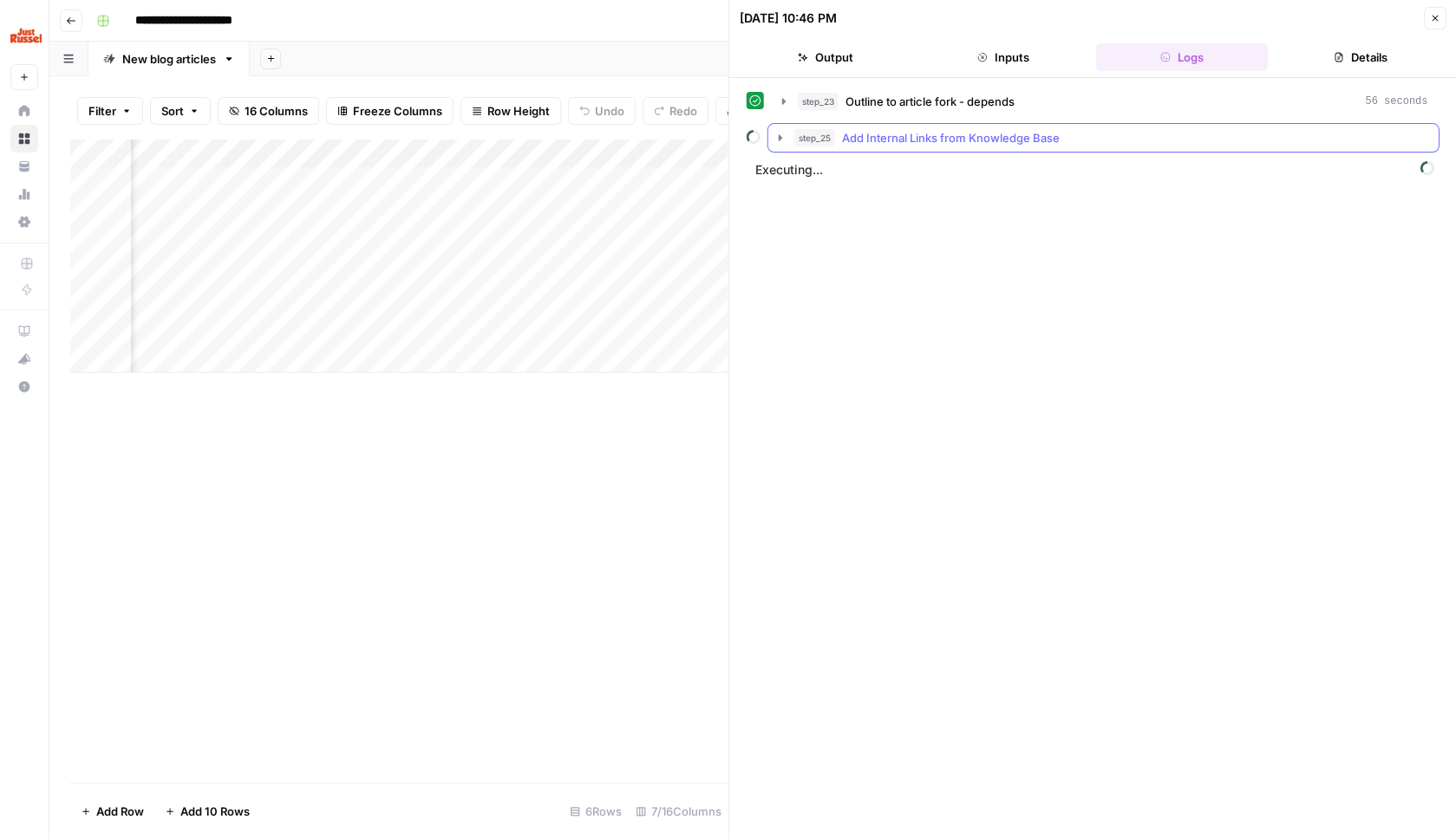
click at [1118, 149] on button "step_25 Add Internal Links from Knowledge Base" at bounding box center [1104, 138] width 671 height 28
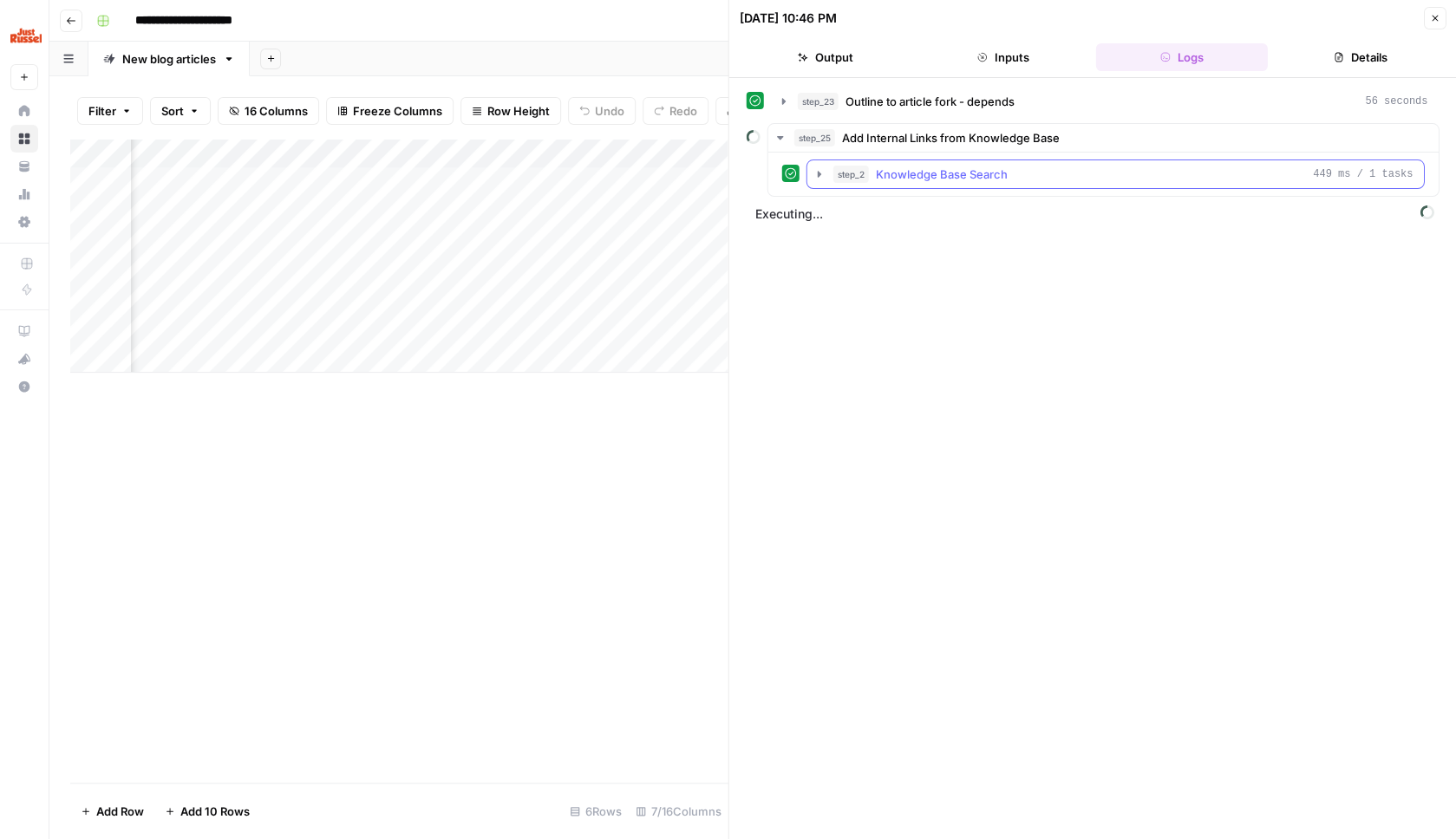
click at [1103, 169] on div "step_2 Knowledge Base Search 449 ms / 1 tasks" at bounding box center [1123, 174] width 580 height 17
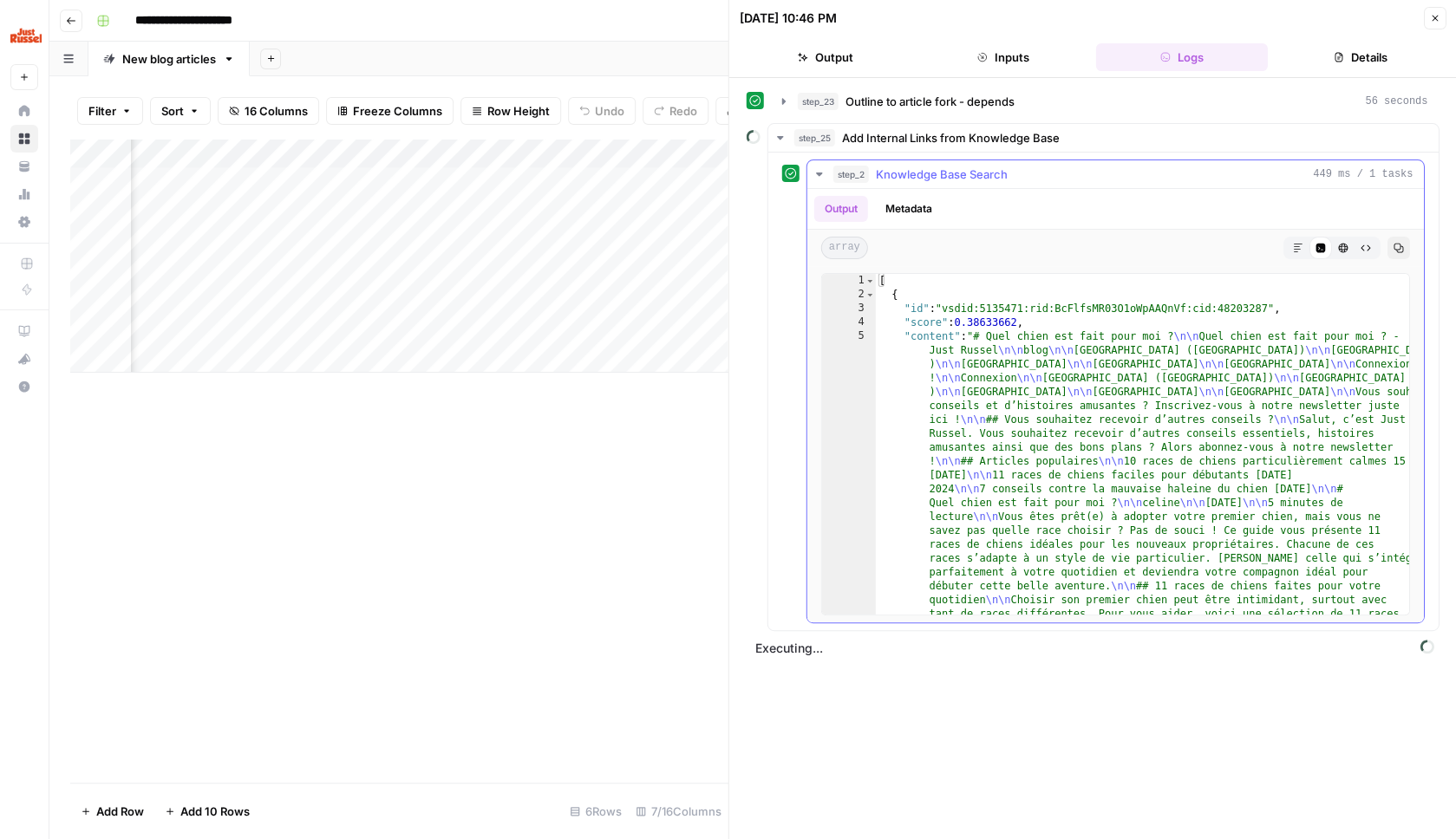
click at [1103, 173] on div "step_2 Knowledge Base Search 449 ms / 1 tasks" at bounding box center [1123, 174] width 580 height 17
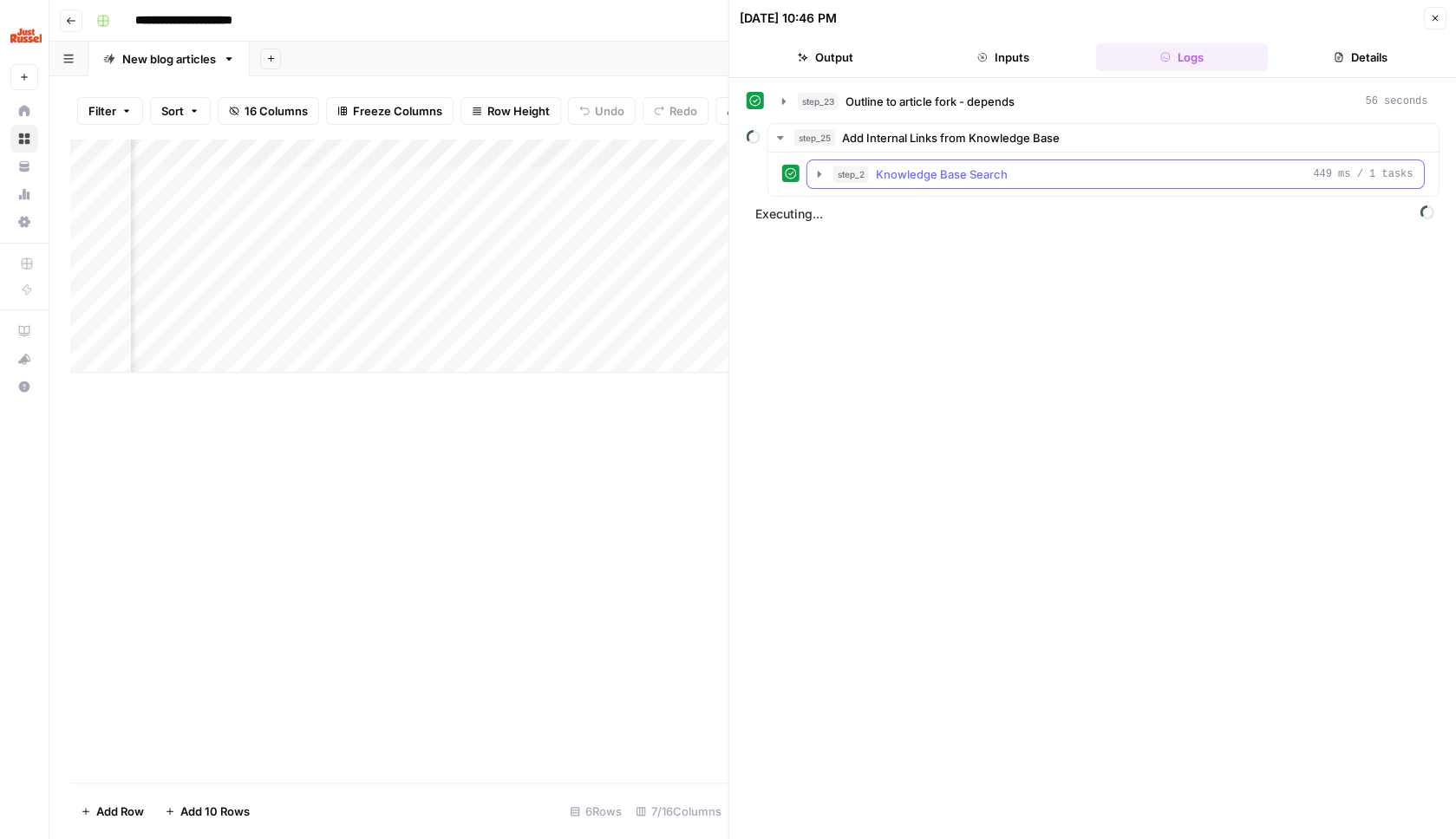
click at [1103, 173] on div "step_2 Knowledge Base Search 449 ms / 1 tasks" at bounding box center [1123, 174] width 580 height 17
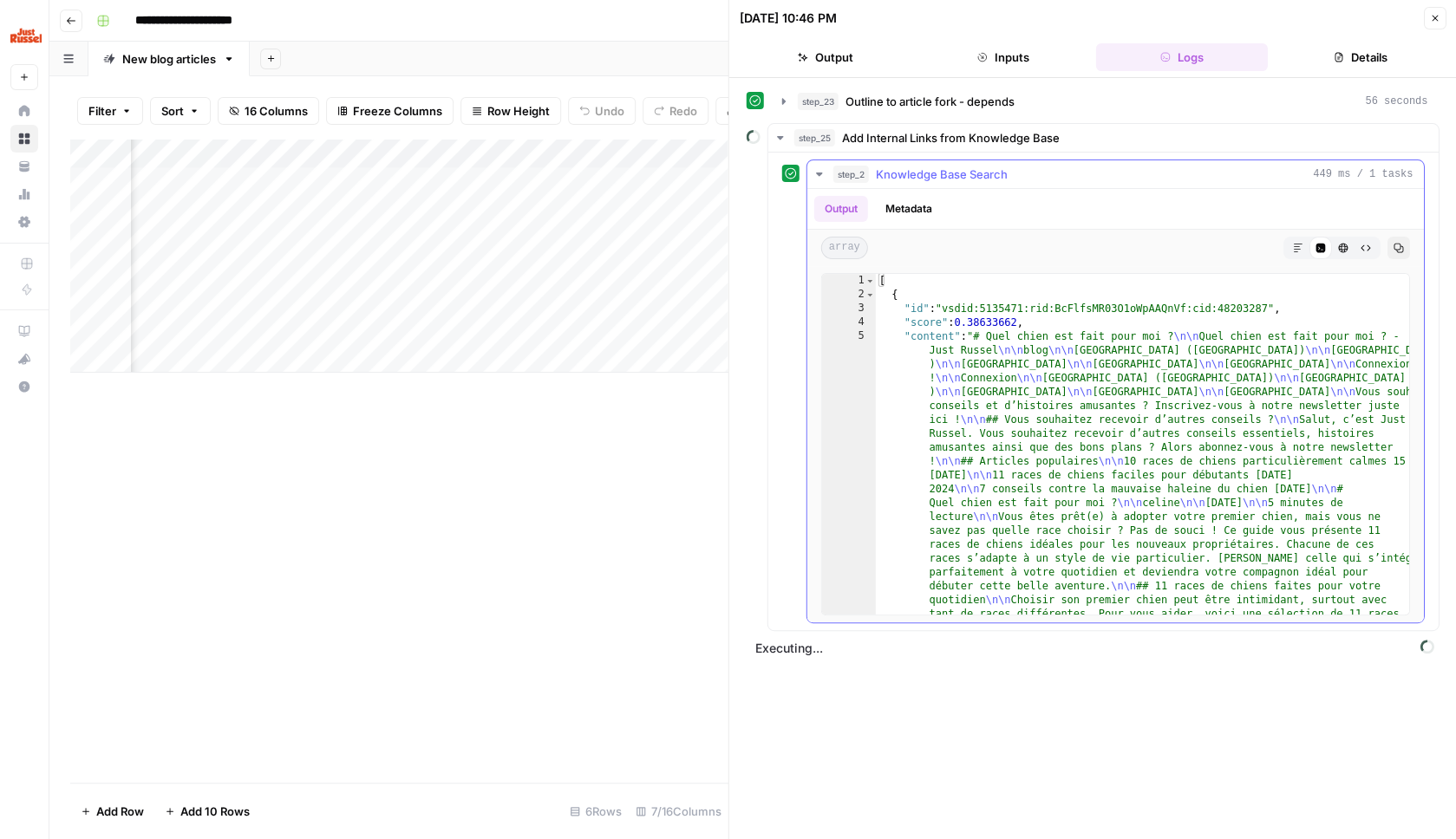
click at [1103, 173] on div "step_2 Knowledge Base Search 449 ms / 1 tasks" at bounding box center [1123, 174] width 580 height 17
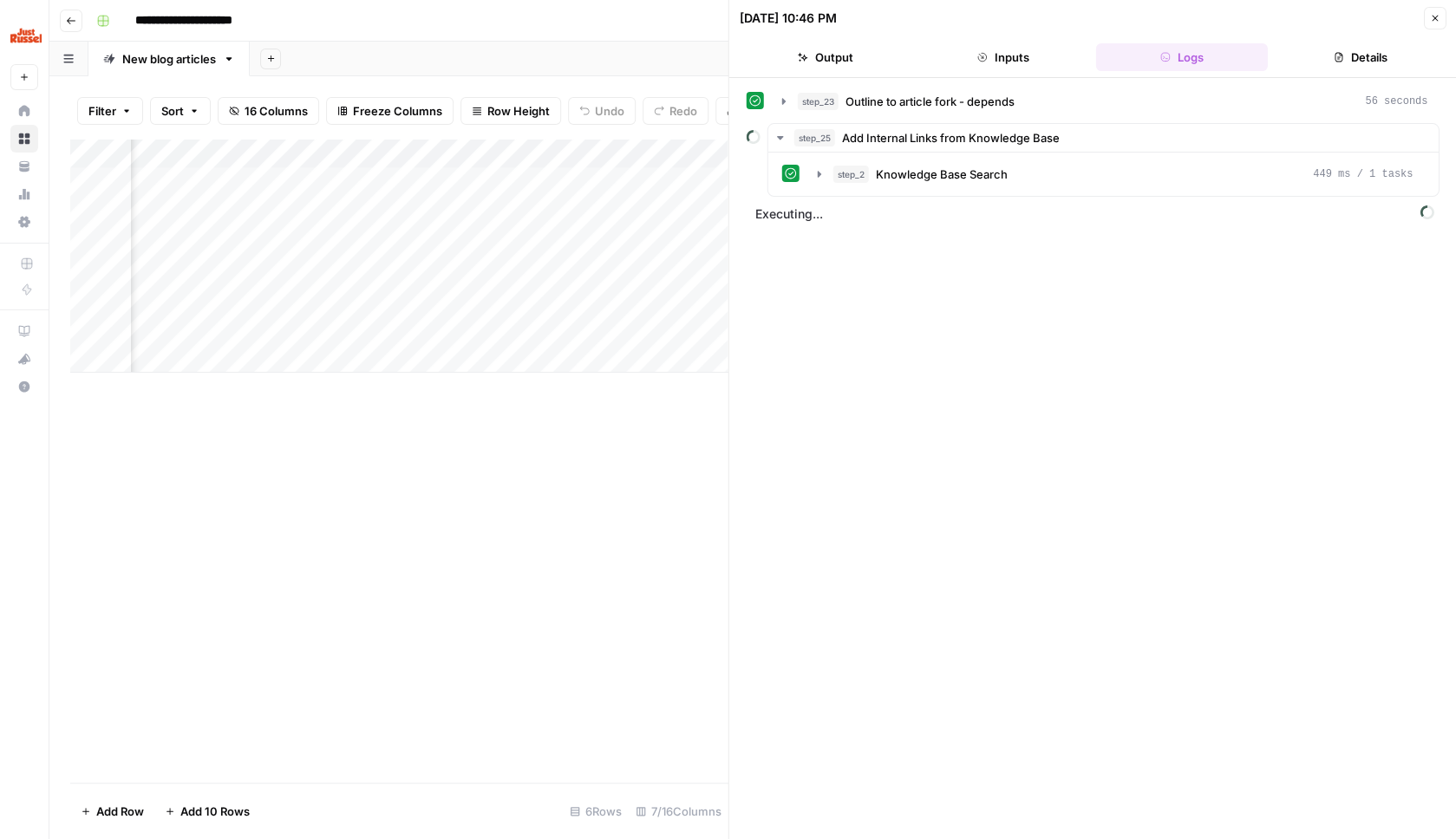
click at [1439, 20] on icon "button" at bounding box center [1434, 17] width 10 height 10
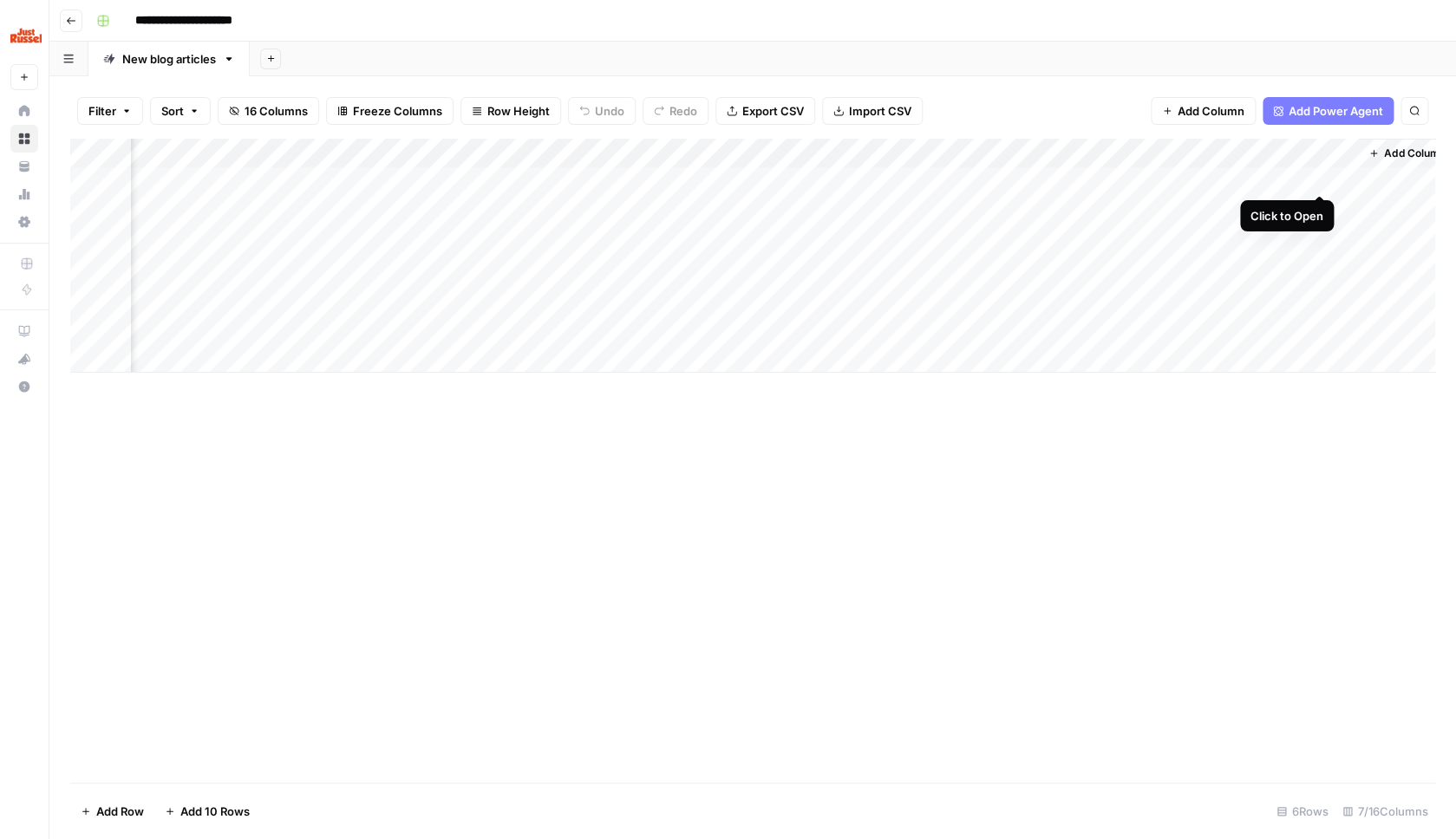
click at [1322, 178] on div "Add Column" at bounding box center [753, 255] width 1365 height 234
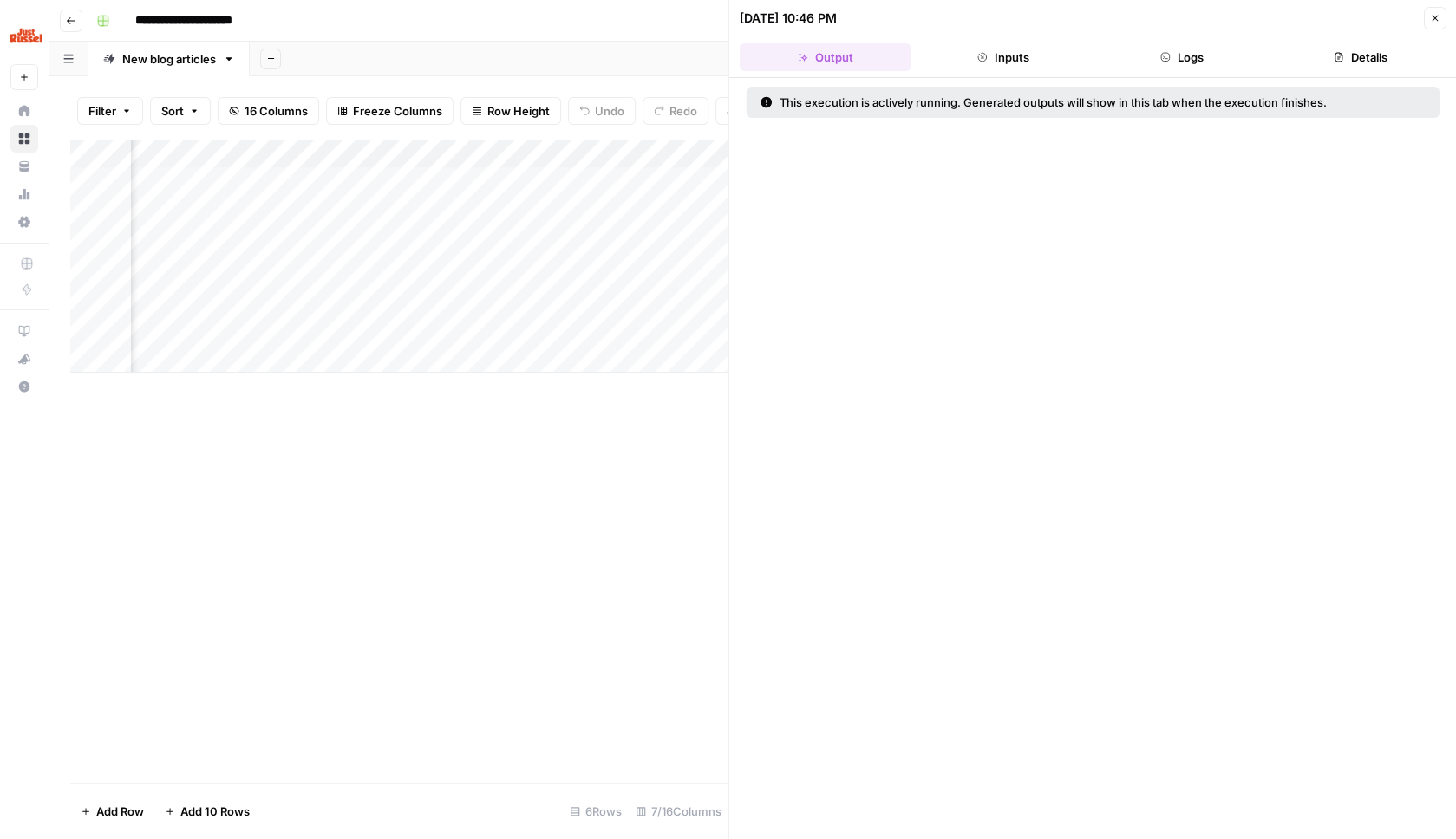
click at [1016, 57] on button "Inputs" at bounding box center [1003, 57] width 172 height 28
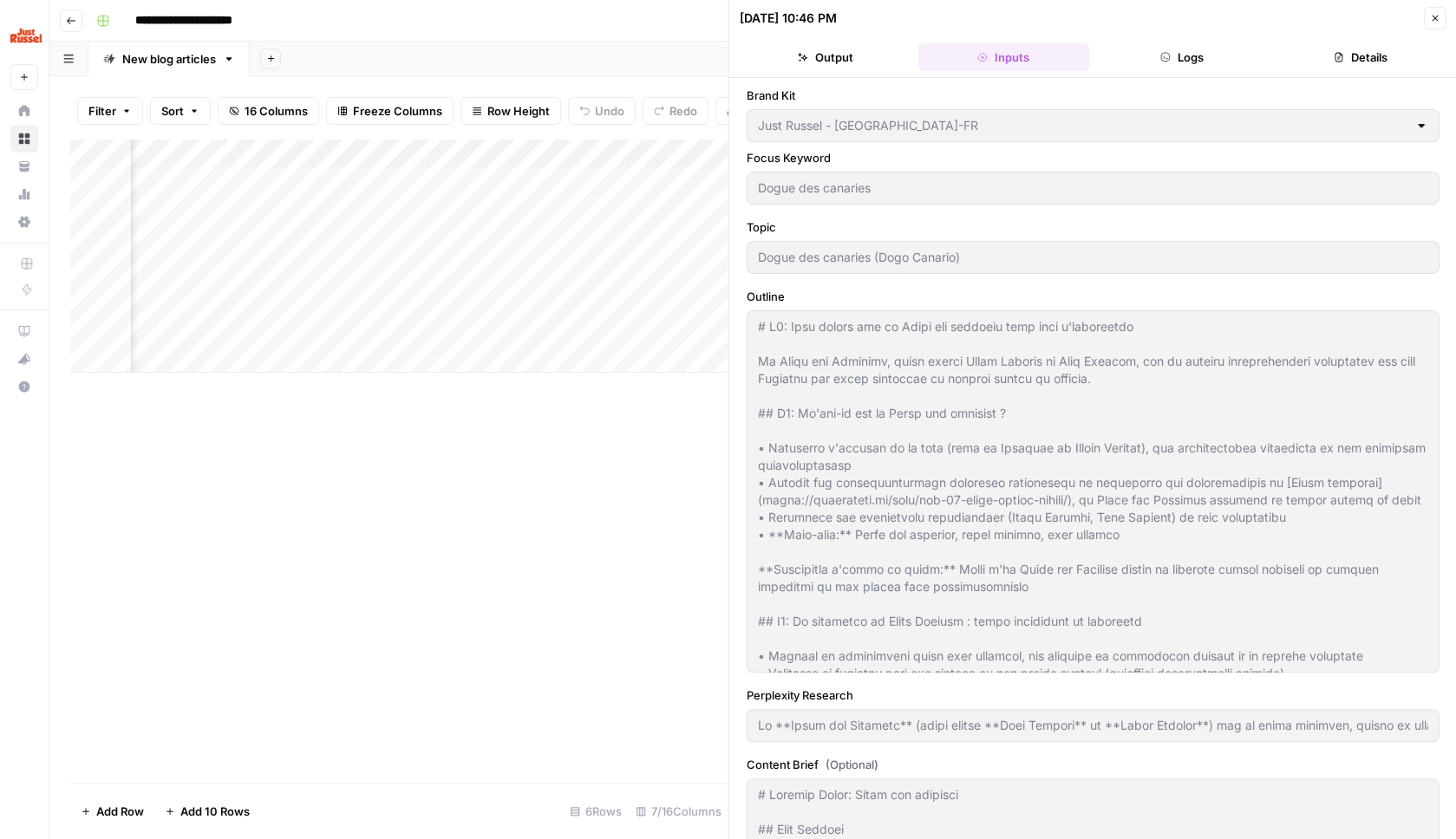
type input "Le **Dogue des Canaries** (aussi appelé **Dogo Canario** ou **Presa Canario**) …"
click at [1177, 55] on button "Logs" at bounding box center [1182, 57] width 172 height 28
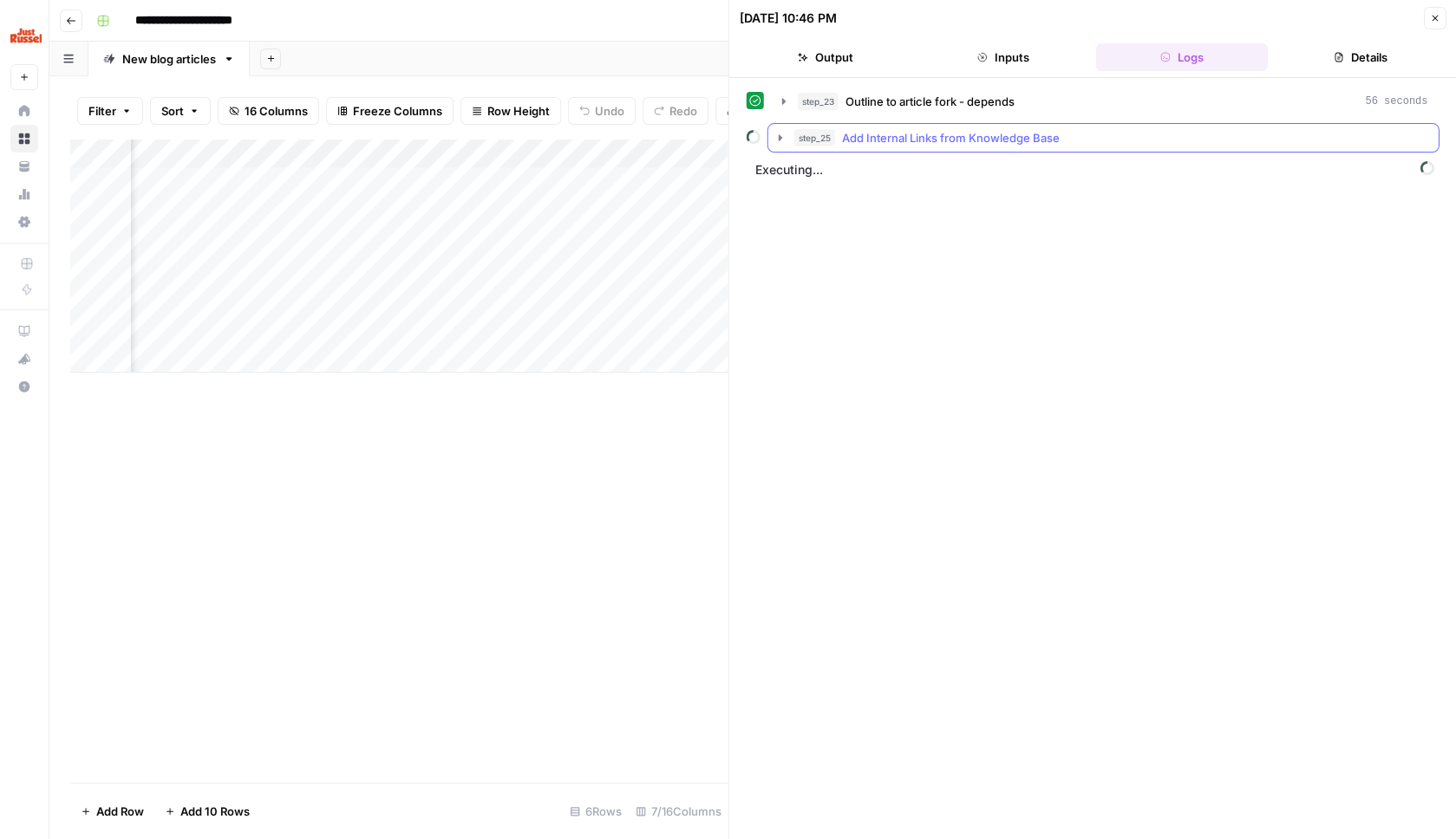
click at [1133, 142] on div "step_25 Add Internal Links from Knowledge Base" at bounding box center [1111, 138] width 634 height 17
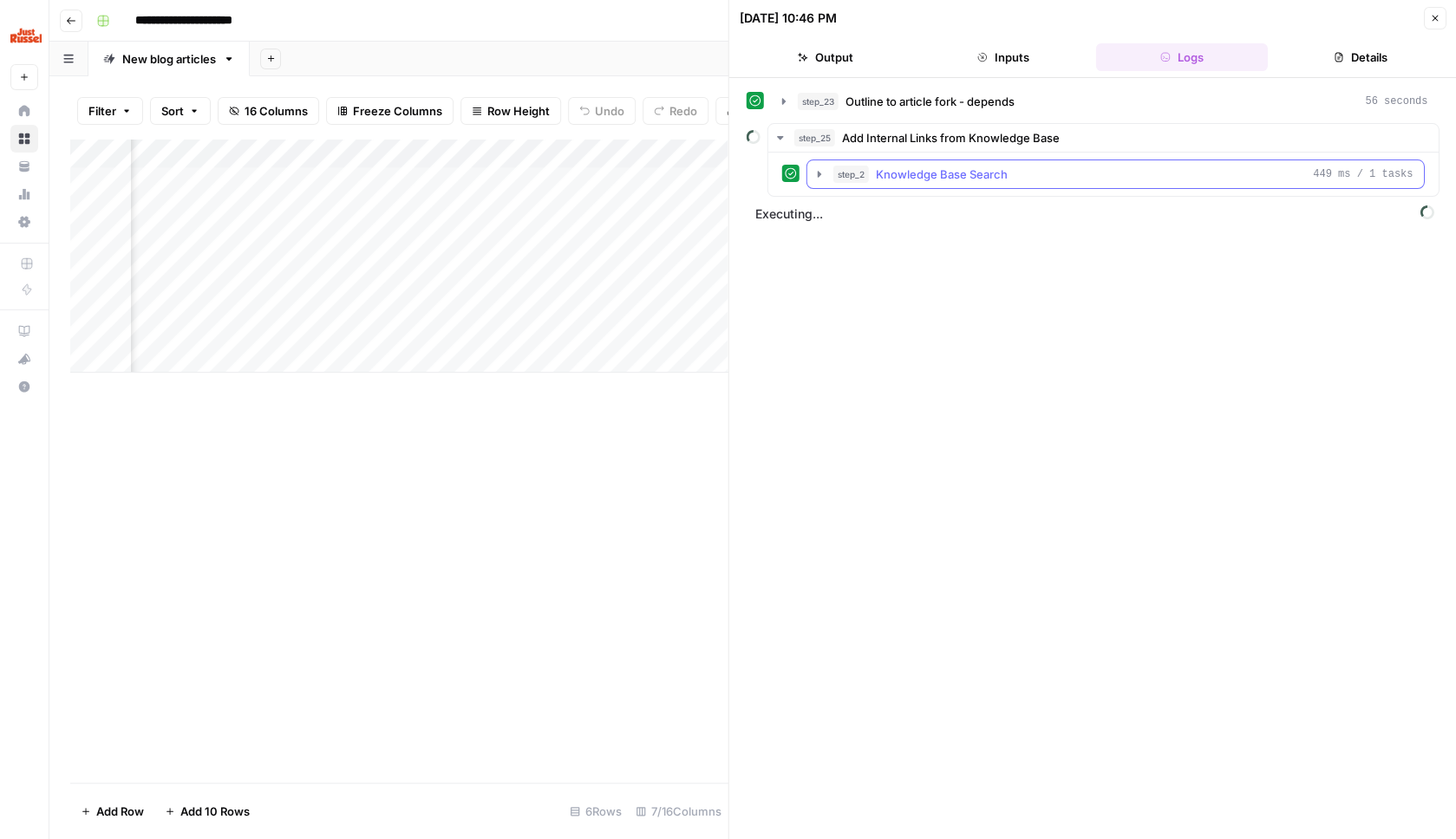
click at [1106, 176] on div "step_2 Knowledge Base Search 449 ms / 1 tasks" at bounding box center [1123, 174] width 580 height 17
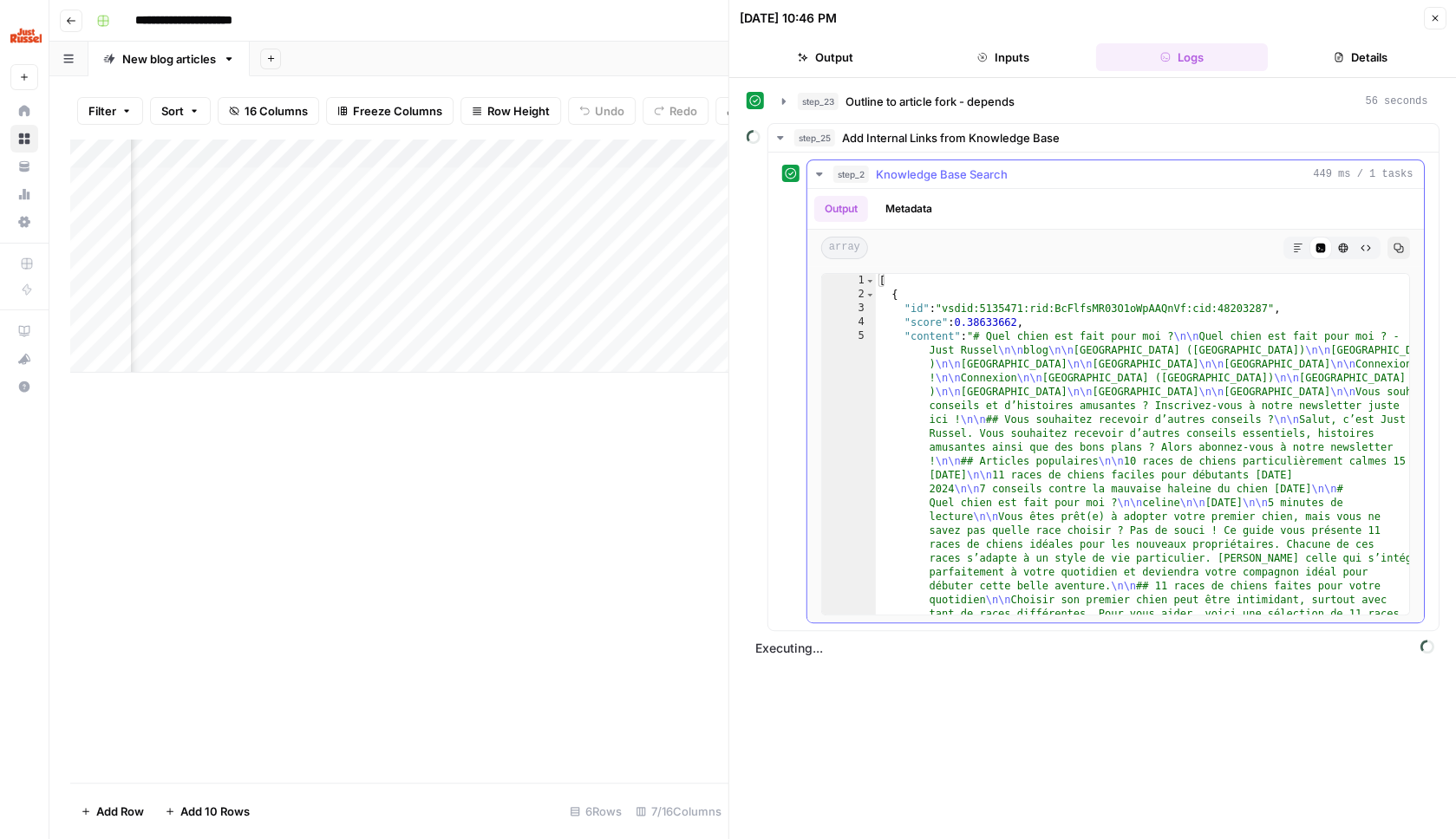
click at [1299, 246] on icon "button" at bounding box center [1297, 248] width 10 height 10
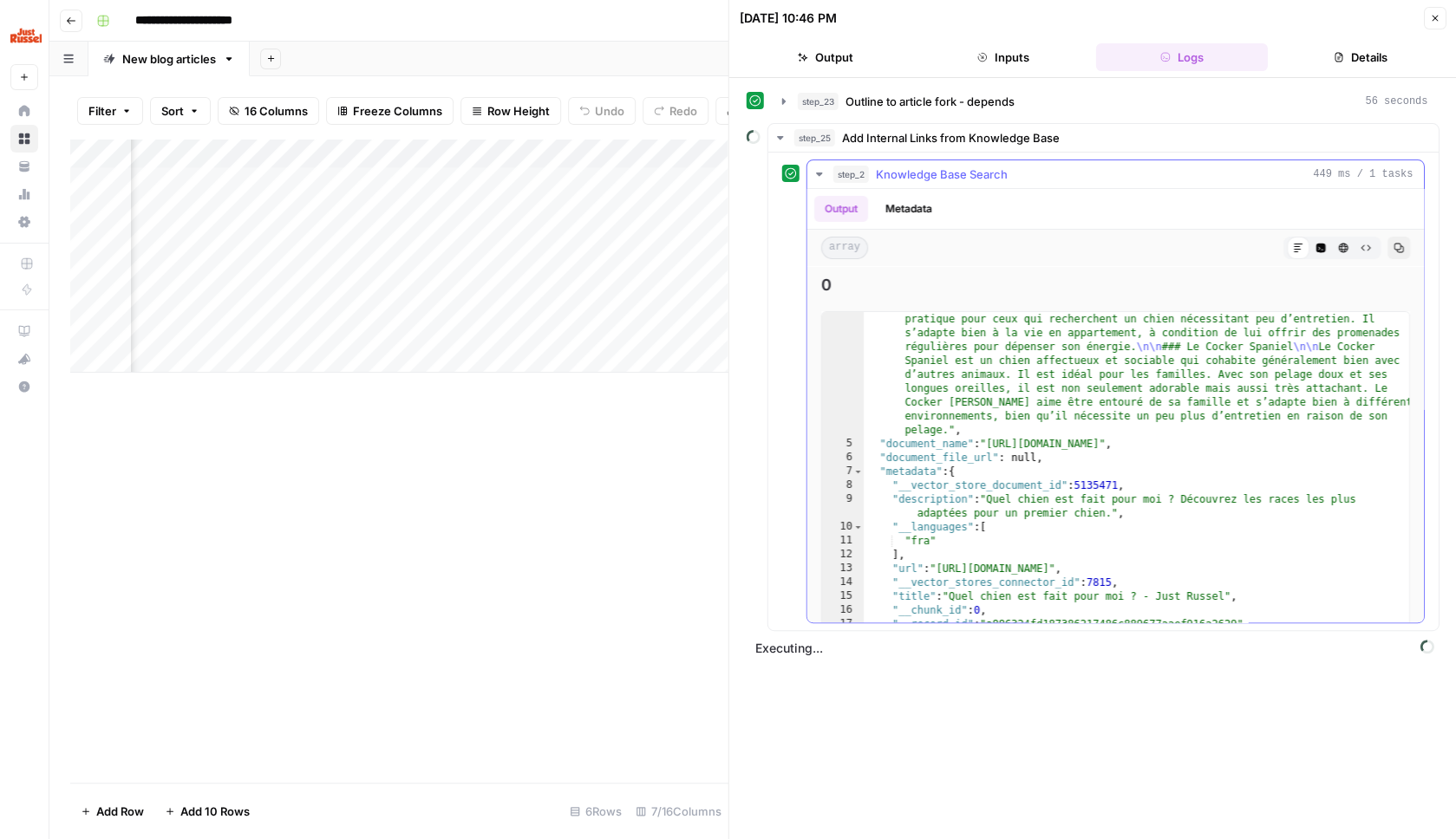
click at [1438, 19] on icon "button" at bounding box center [1434, 17] width 10 height 10
click at [1432, 22] on icon "button" at bounding box center [1434, 17] width 10 height 10
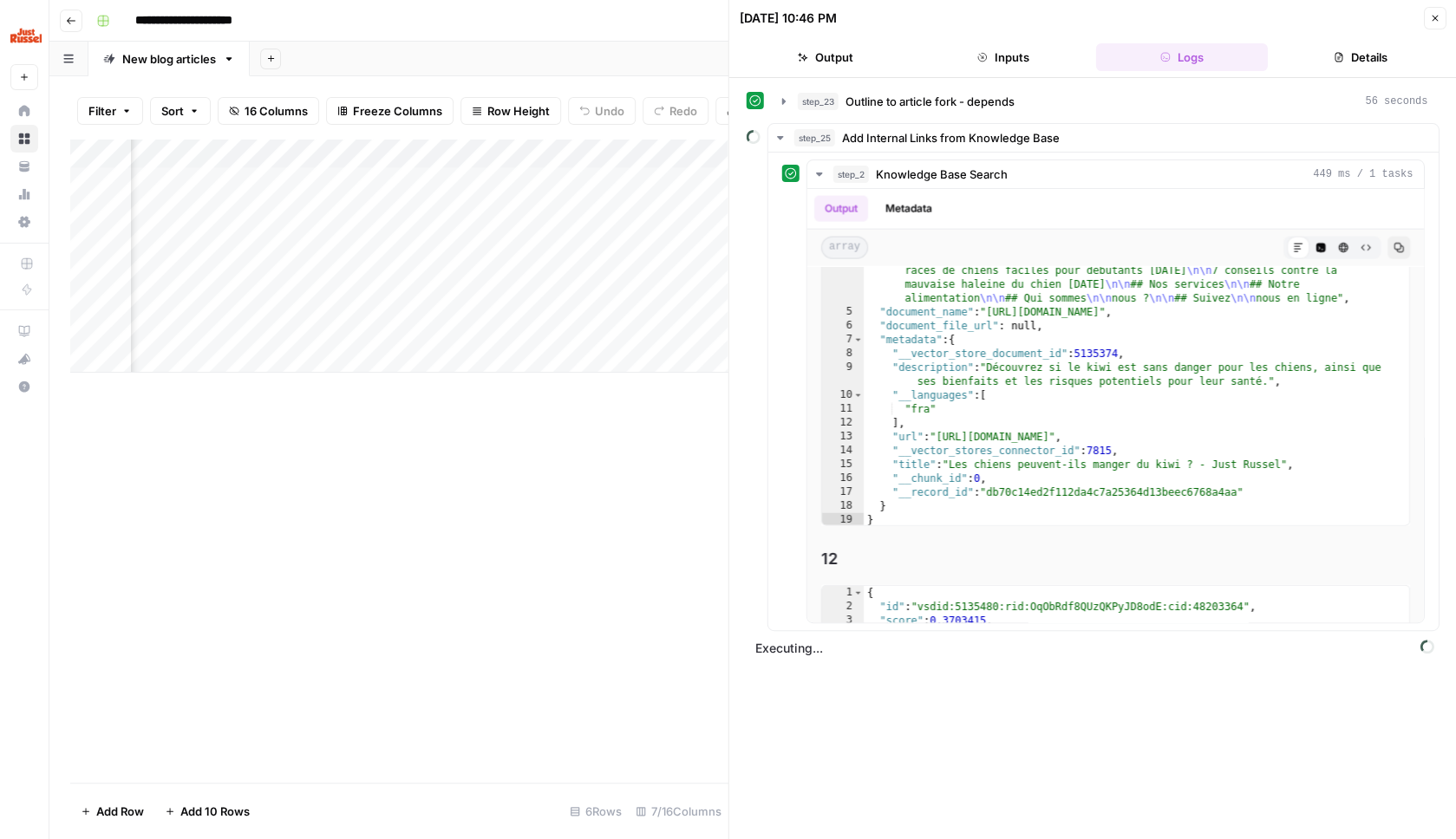
scroll to position [846, 0]
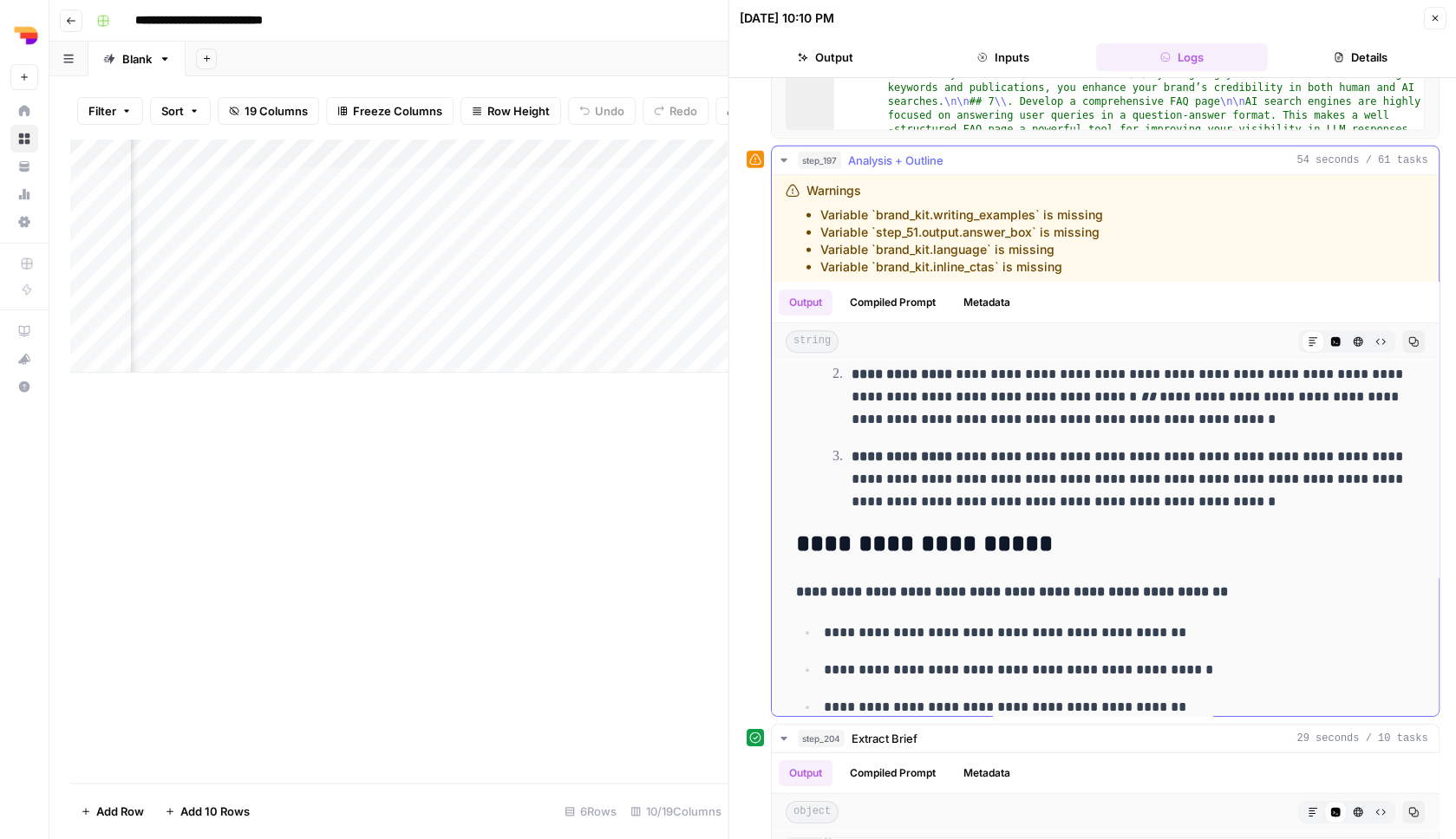
scroll to position [3457, 0]
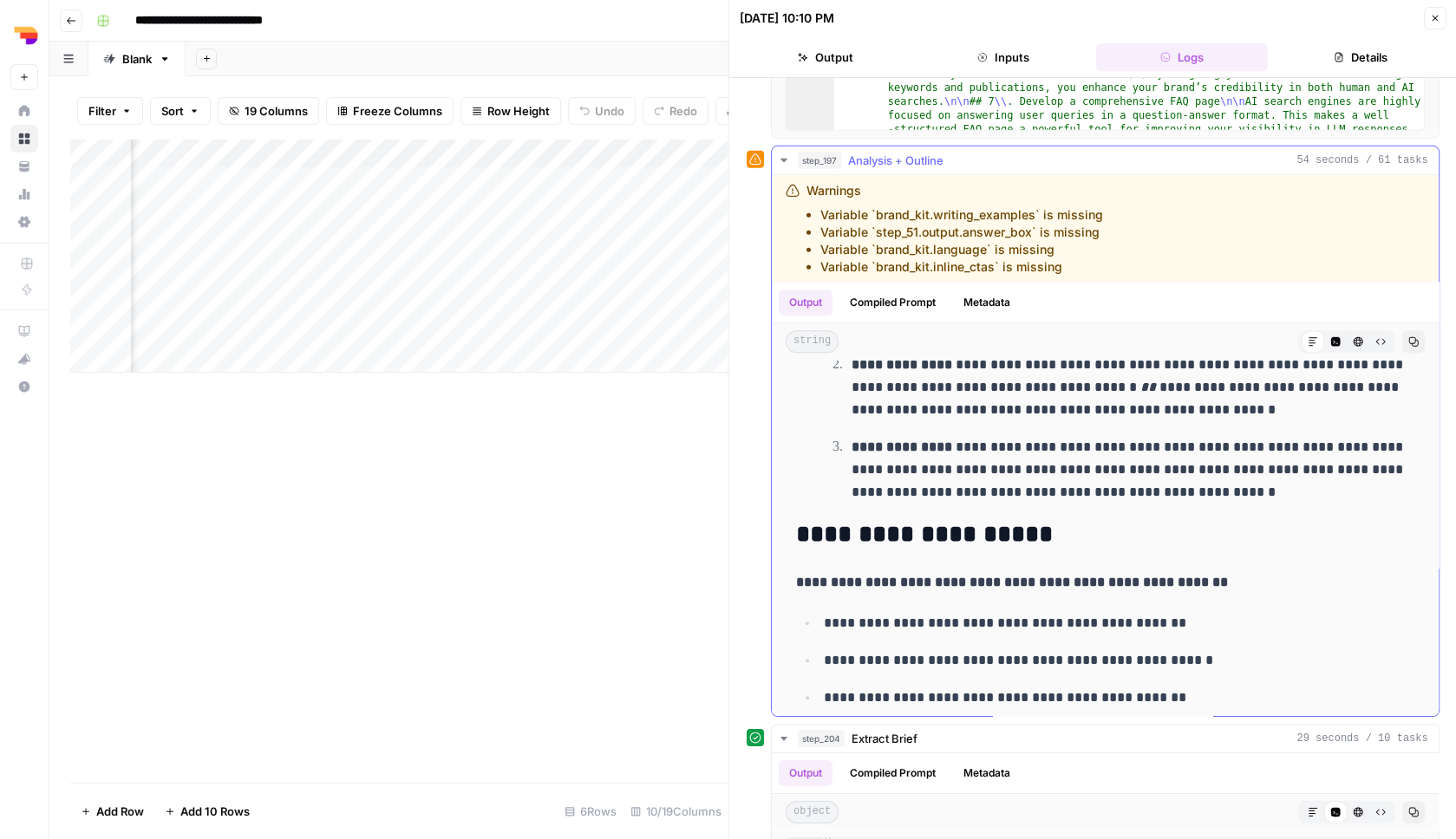
click at [1033, 167] on div "step_197 Analysis + Outline 54 seconds / 61 tasks" at bounding box center [1113, 160] width 630 height 17
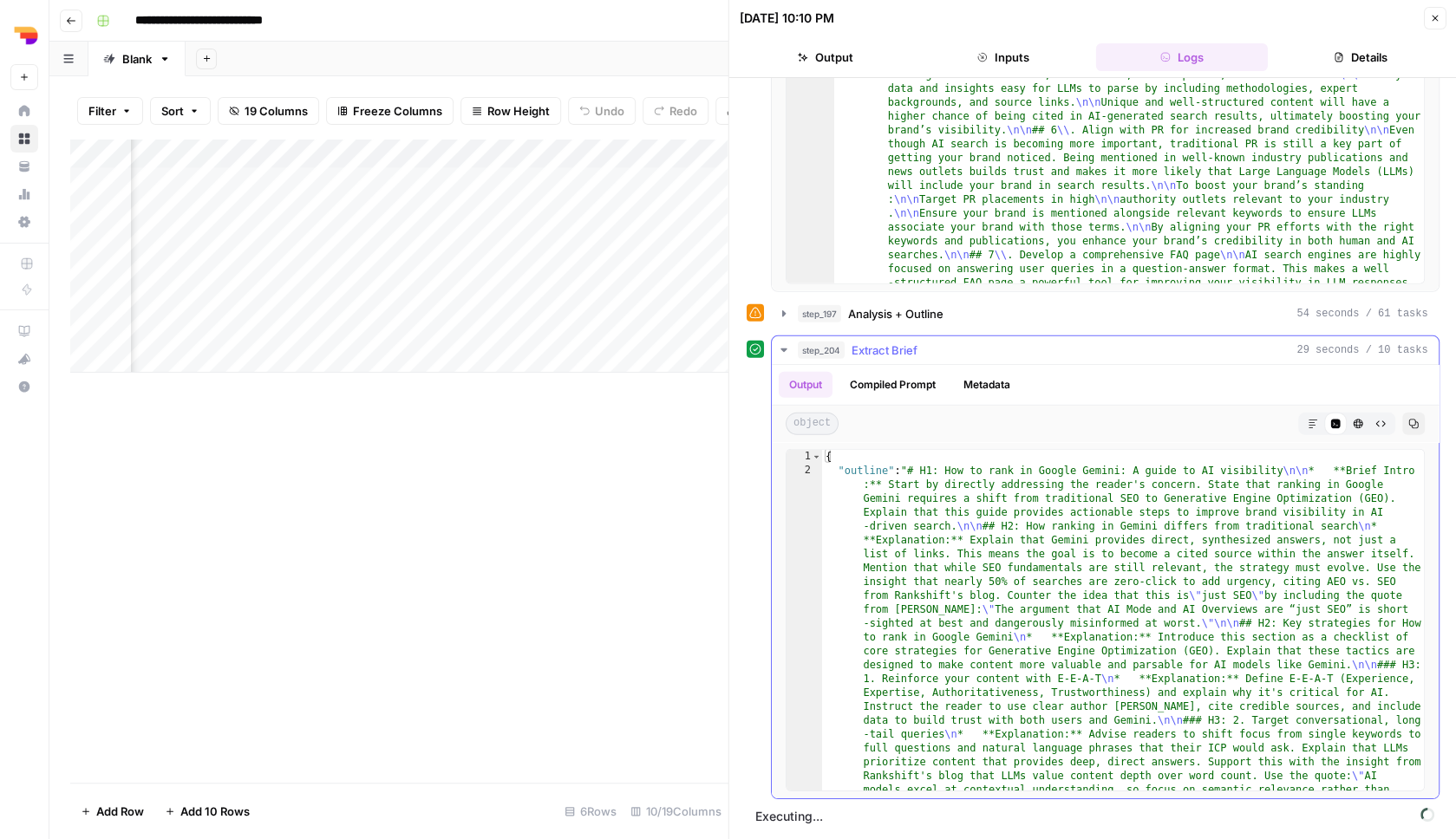
click at [988, 348] on div "step_204 Extract Brief 29 seconds / 10 tasks" at bounding box center [1113, 349] width 630 height 17
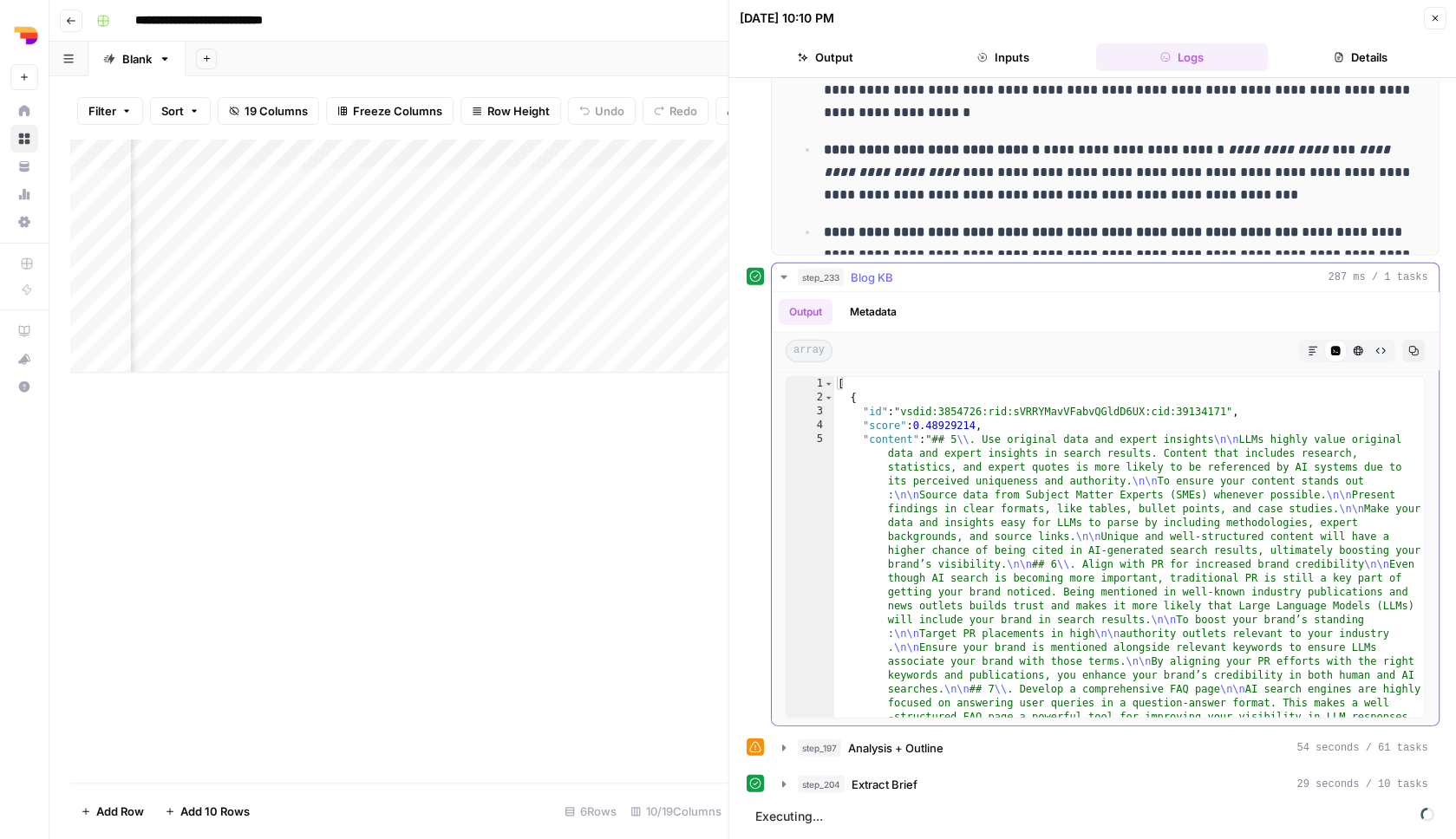
scroll to position [0, 0]
click at [956, 792] on div "step_204 Extract Brief 29 seconds / 10 tasks" at bounding box center [1113, 784] width 630 height 17
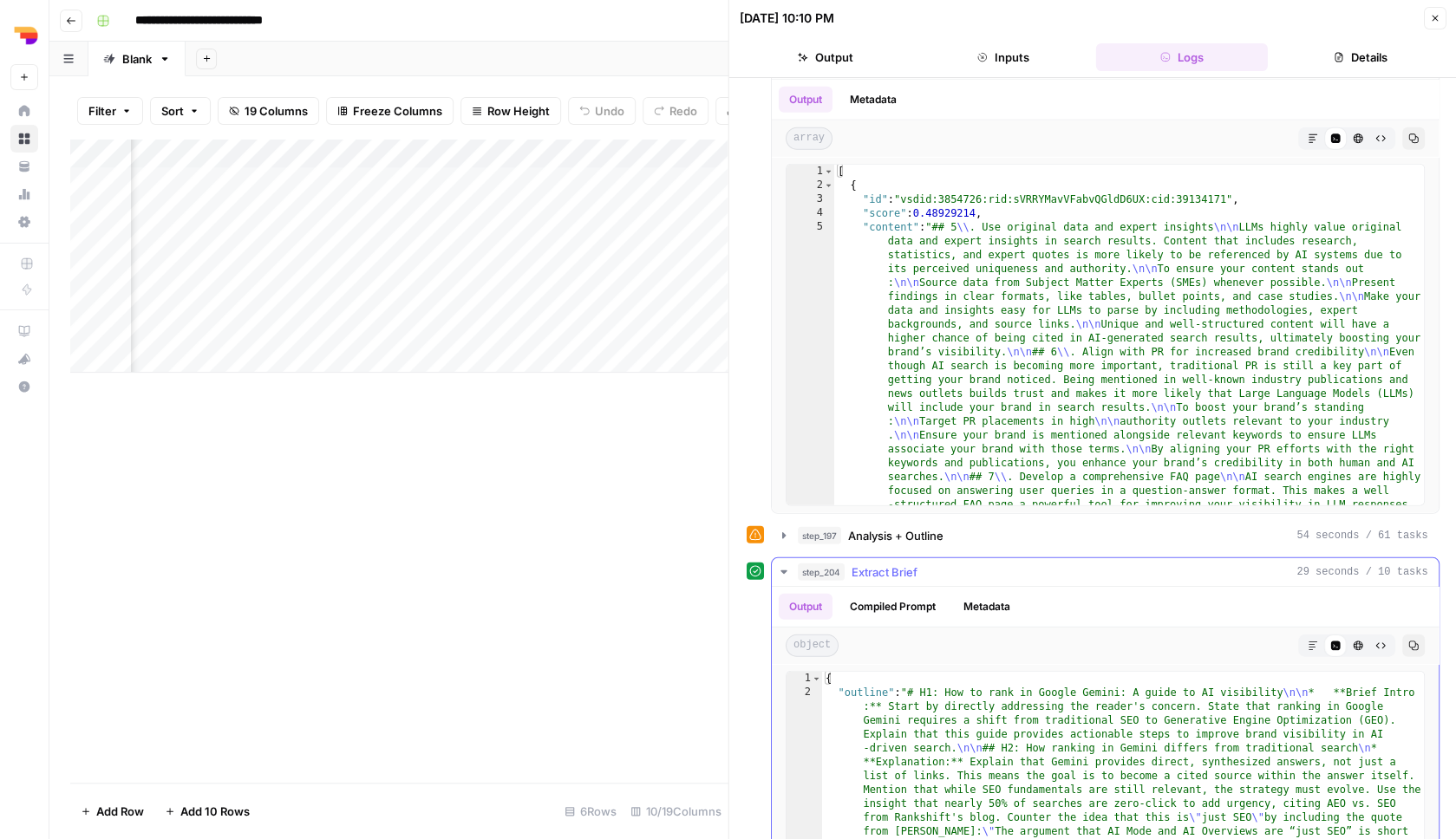
scroll to position [2144, 0]
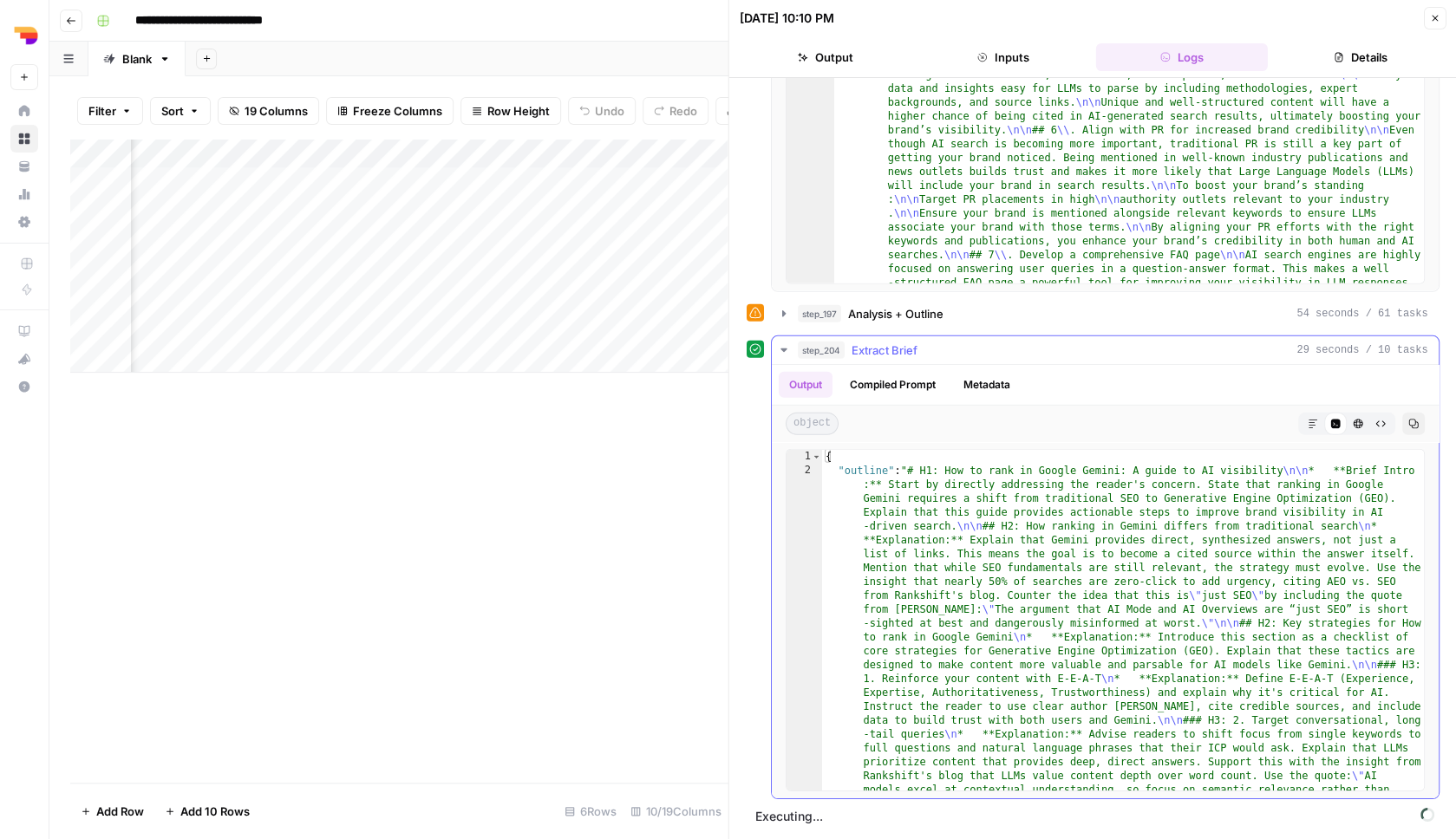
click at [1307, 426] on button "Markdown" at bounding box center [1312, 424] width 23 height 23
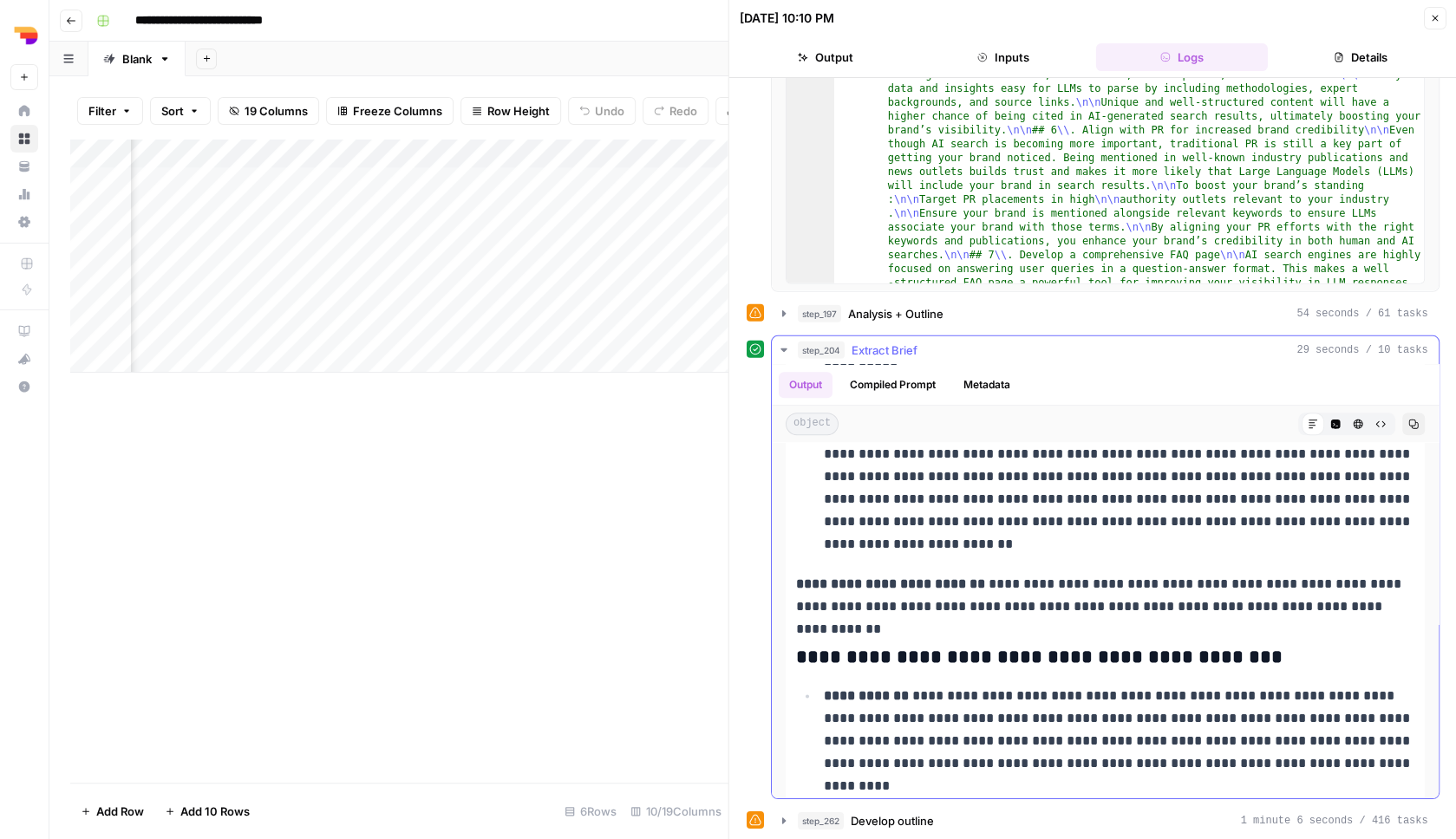
scroll to position [838, 0]
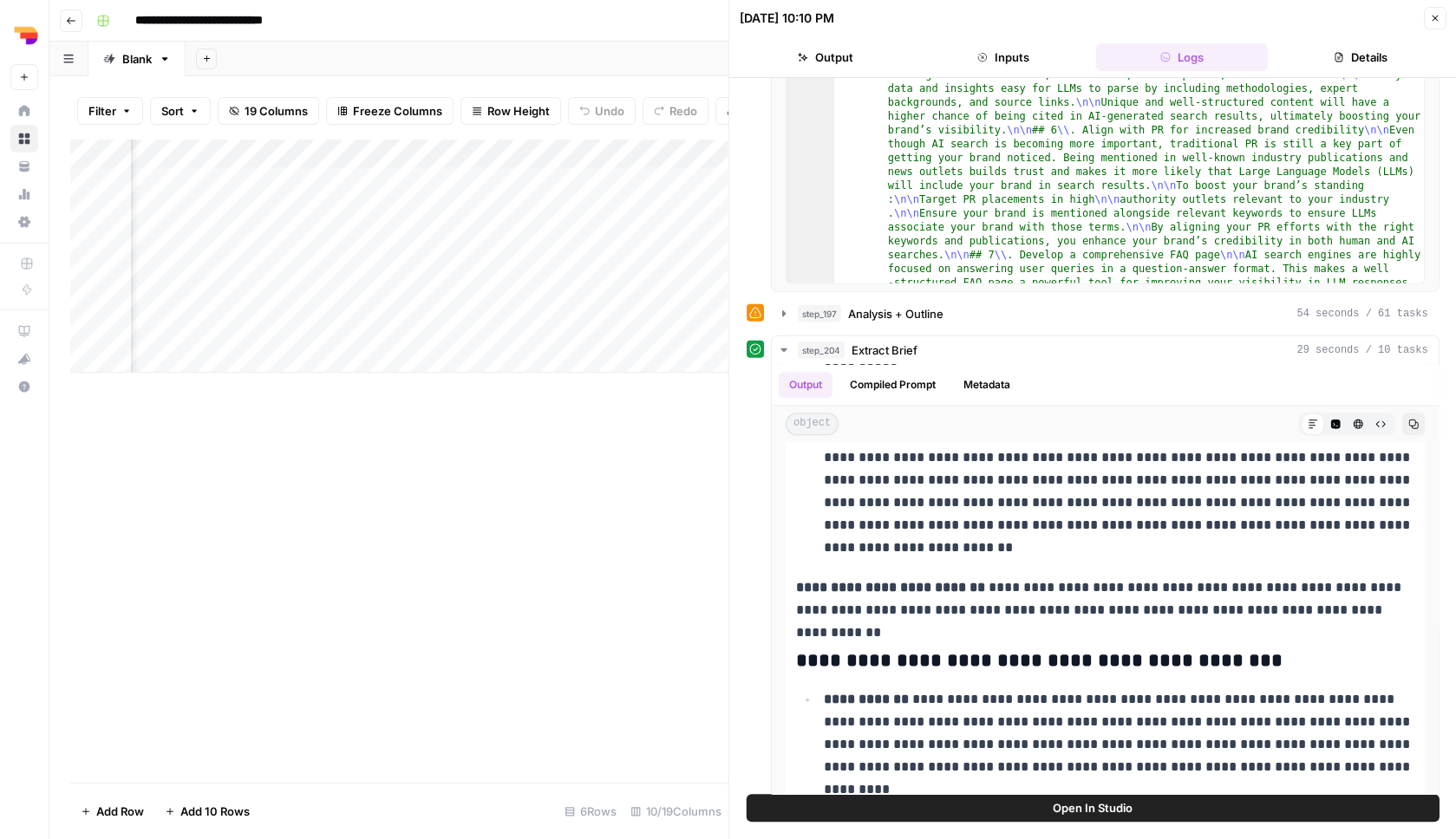
click at [1438, 17] on icon "button" at bounding box center [1434, 17] width 10 height 10
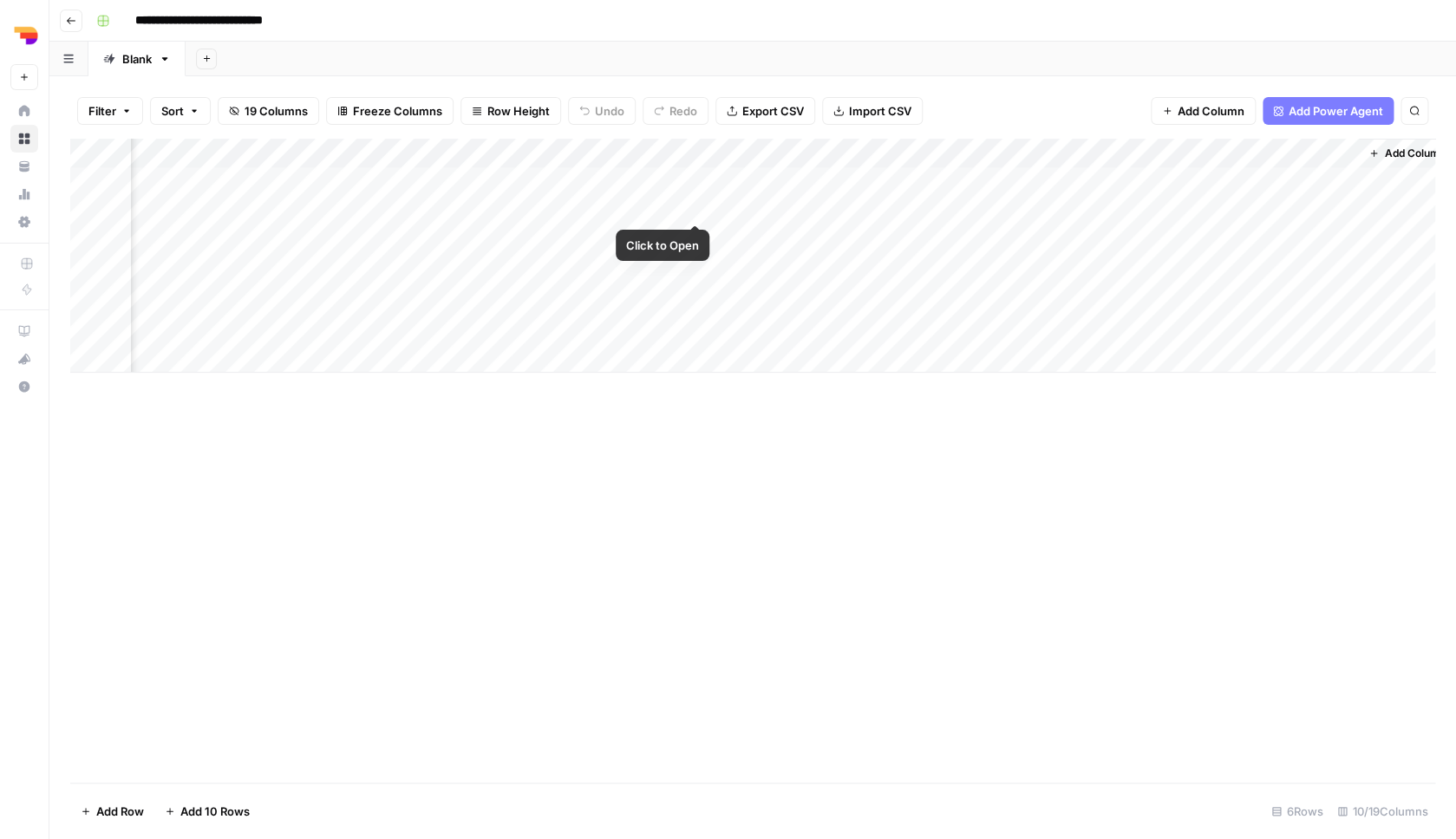
click at [695, 204] on div "Add Column" at bounding box center [753, 255] width 1365 height 234
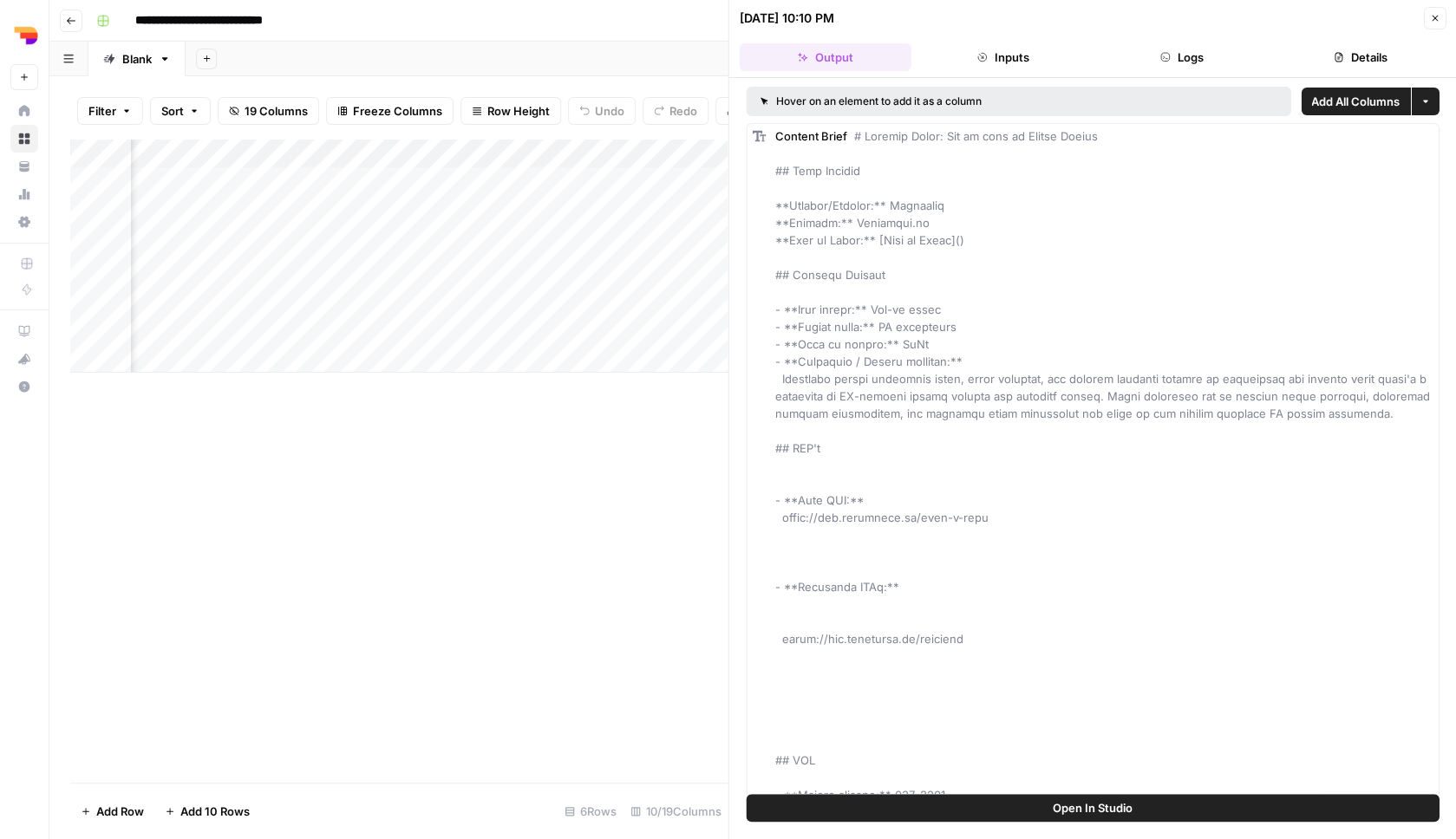
click at [1155, 64] on button "Logs" at bounding box center [1182, 57] width 172 height 28
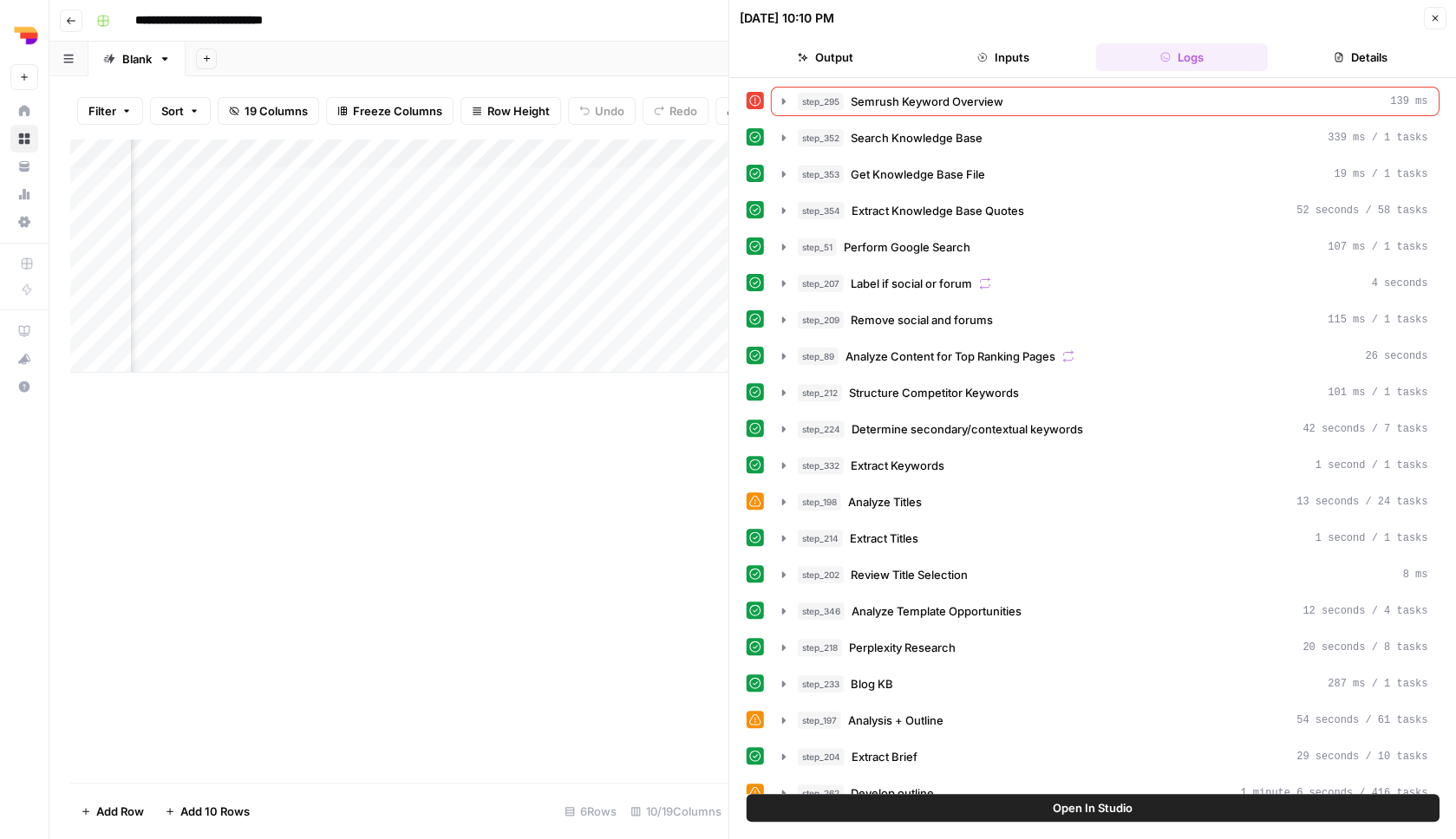
click at [859, 54] on button "Output" at bounding box center [825, 57] width 172 height 28
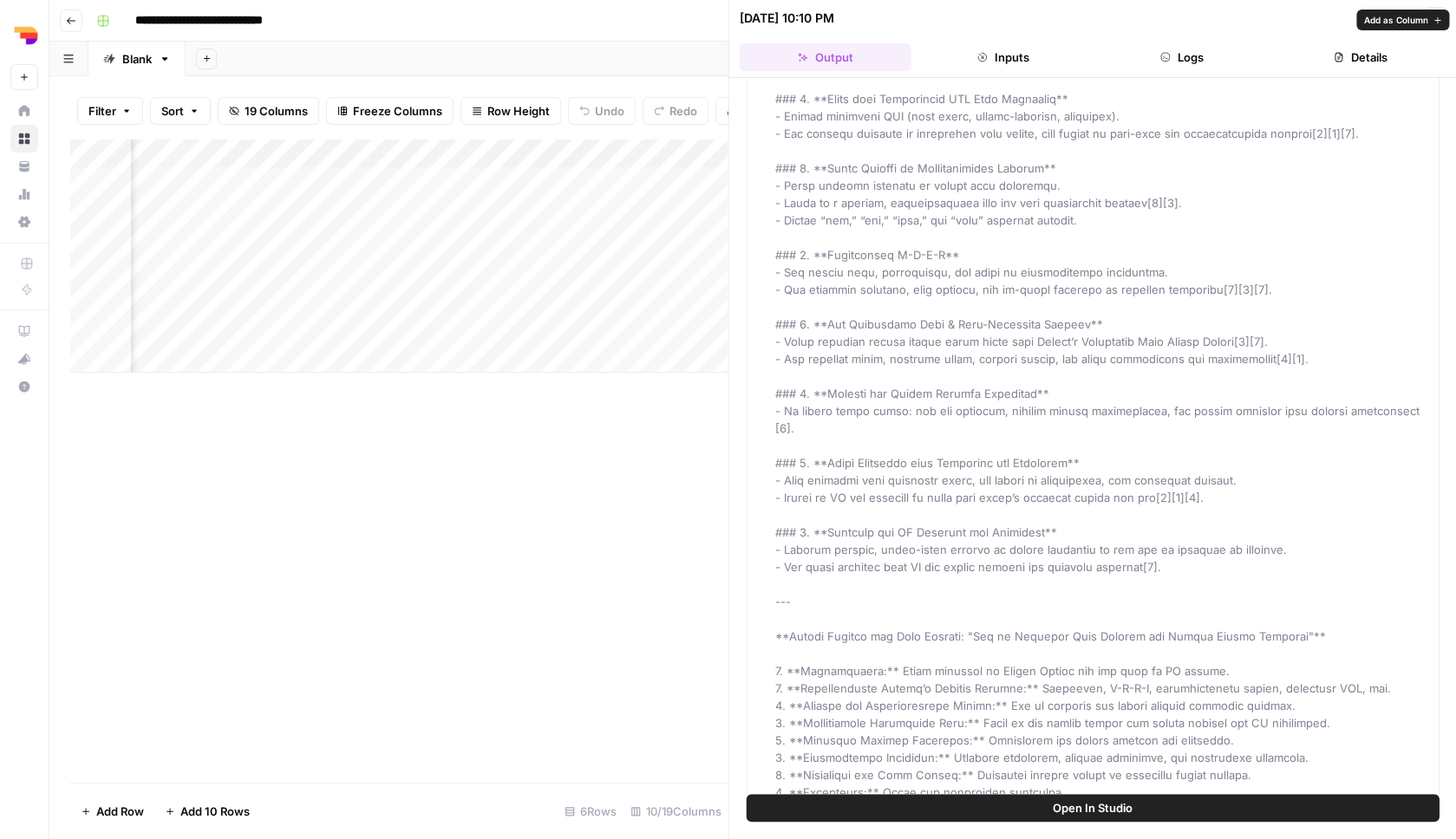
scroll to position [16243, 0]
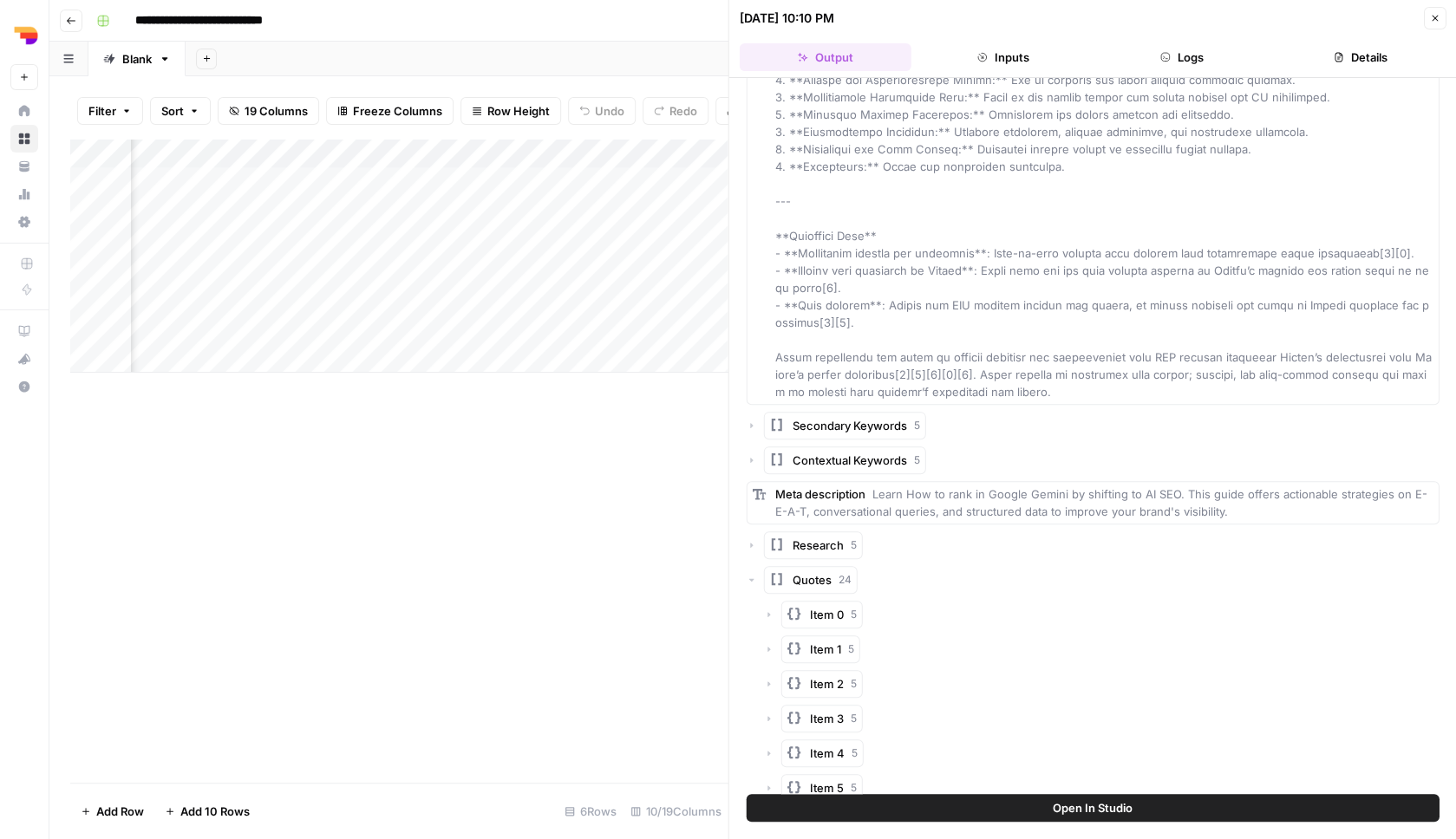
scroll to position [16722, 0]
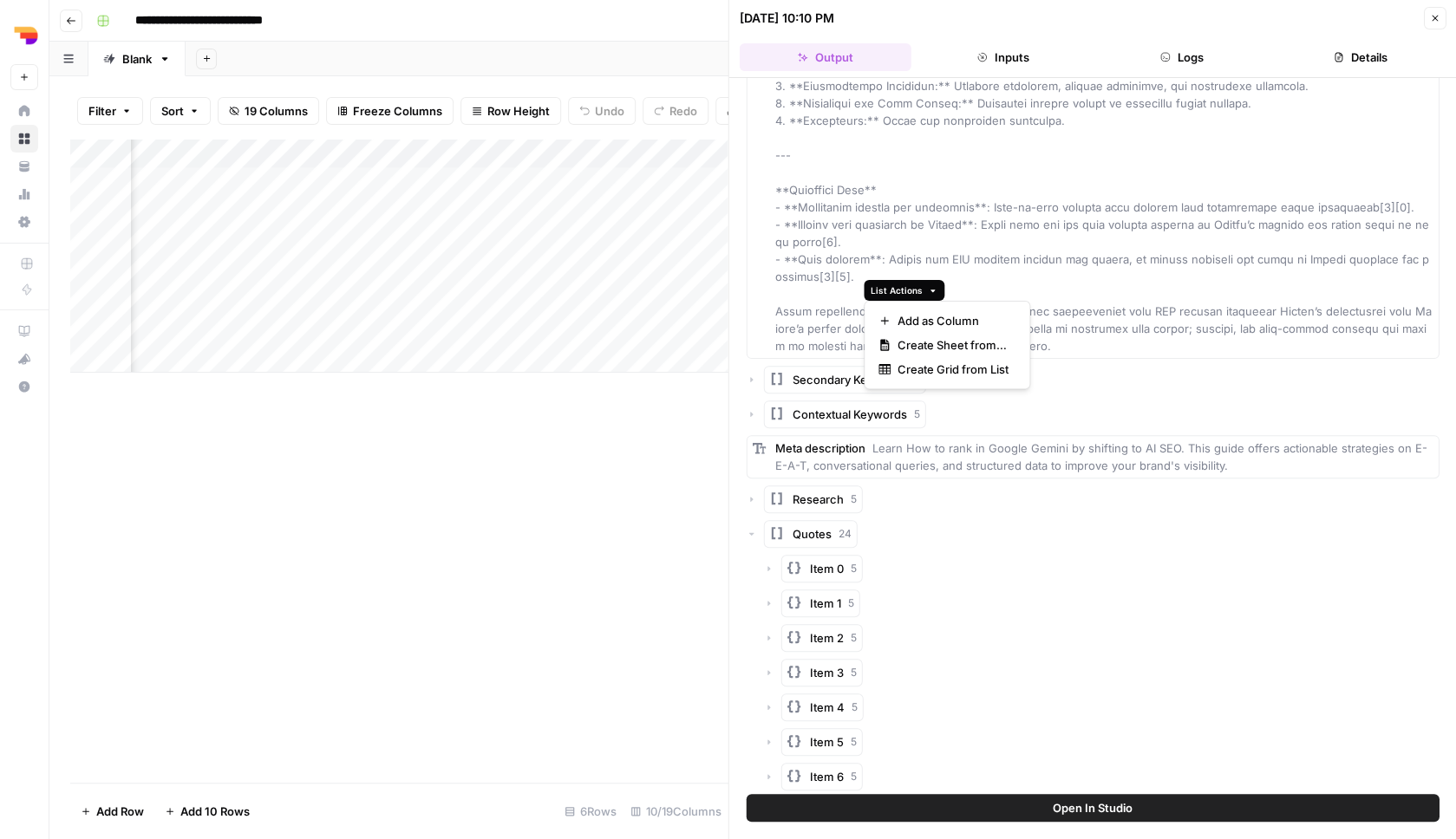
click at [917, 287] on span "List Actions" at bounding box center [896, 290] width 52 height 14
click at [951, 315] on span "Add as Column" at bounding box center [952, 320] width 111 height 17
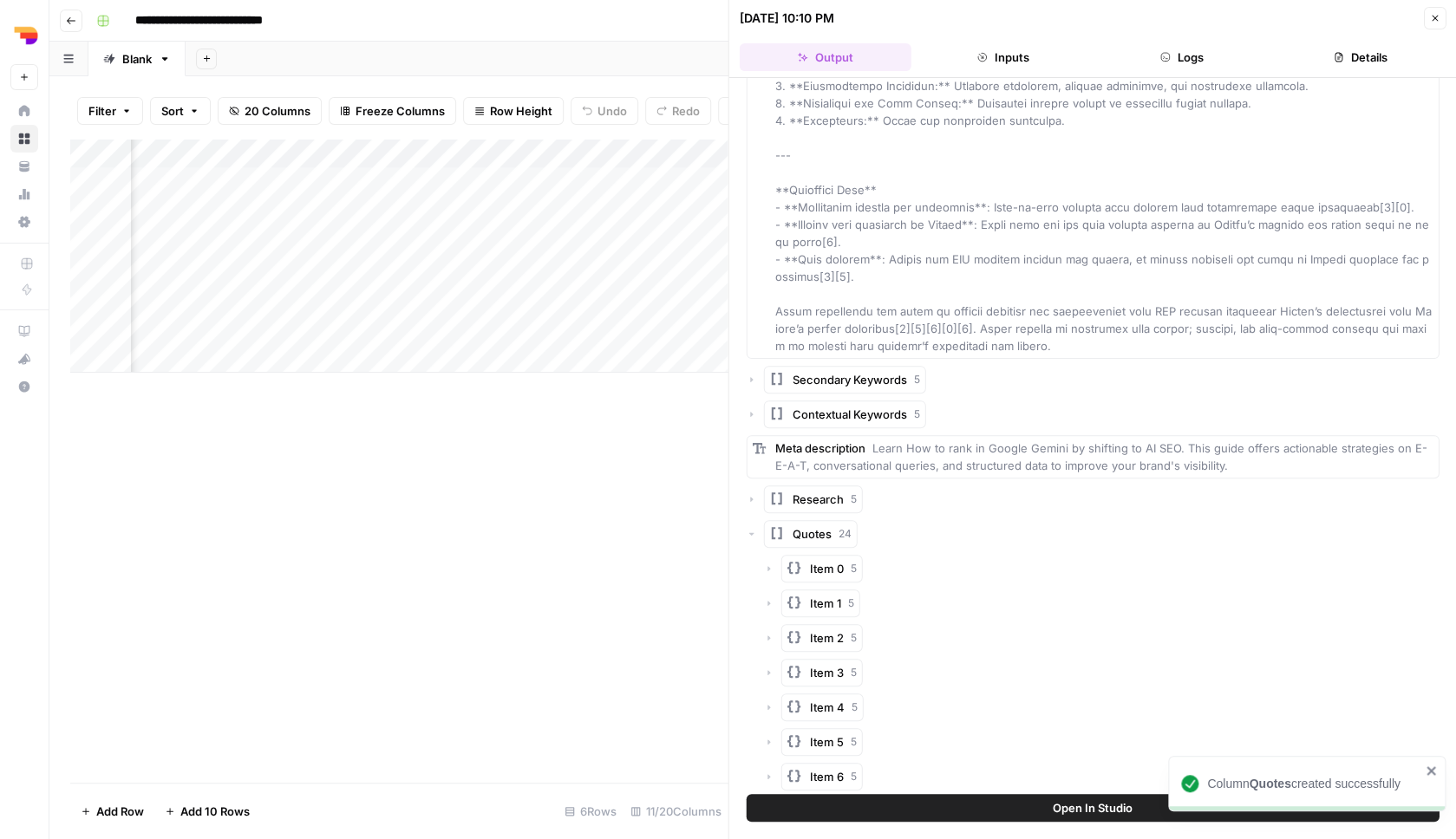
scroll to position [0, 750]
click at [754, 494] on icon "button" at bounding box center [751, 499] width 10 height 10
click at [922, 253] on span "List Actions" at bounding box center [902, 255] width 52 height 14
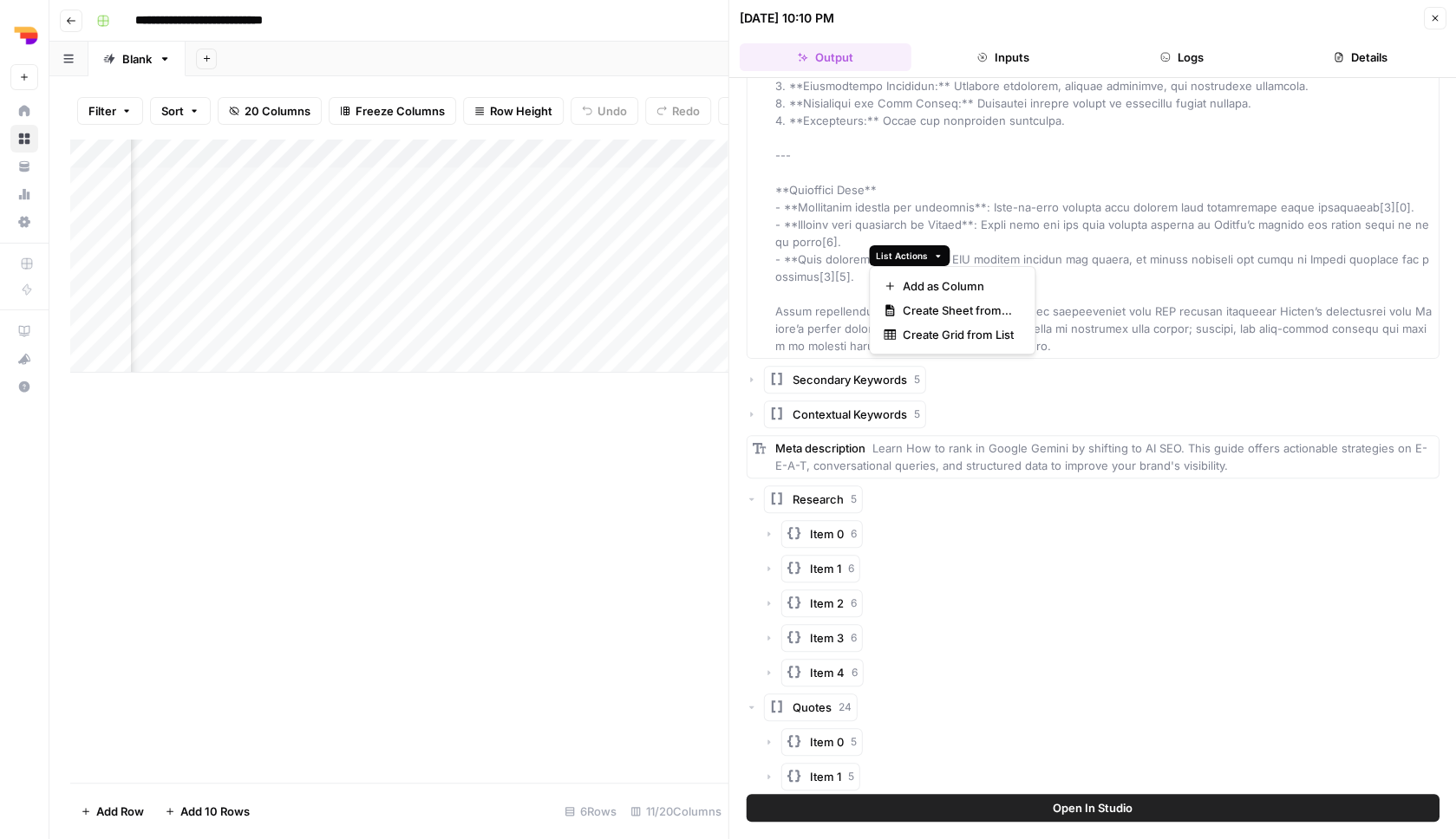
click at [896, 255] on span "List Actions" at bounding box center [902, 255] width 52 height 14
click at [917, 292] on span "Add as Column" at bounding box center [958, 286] width 111 height 17
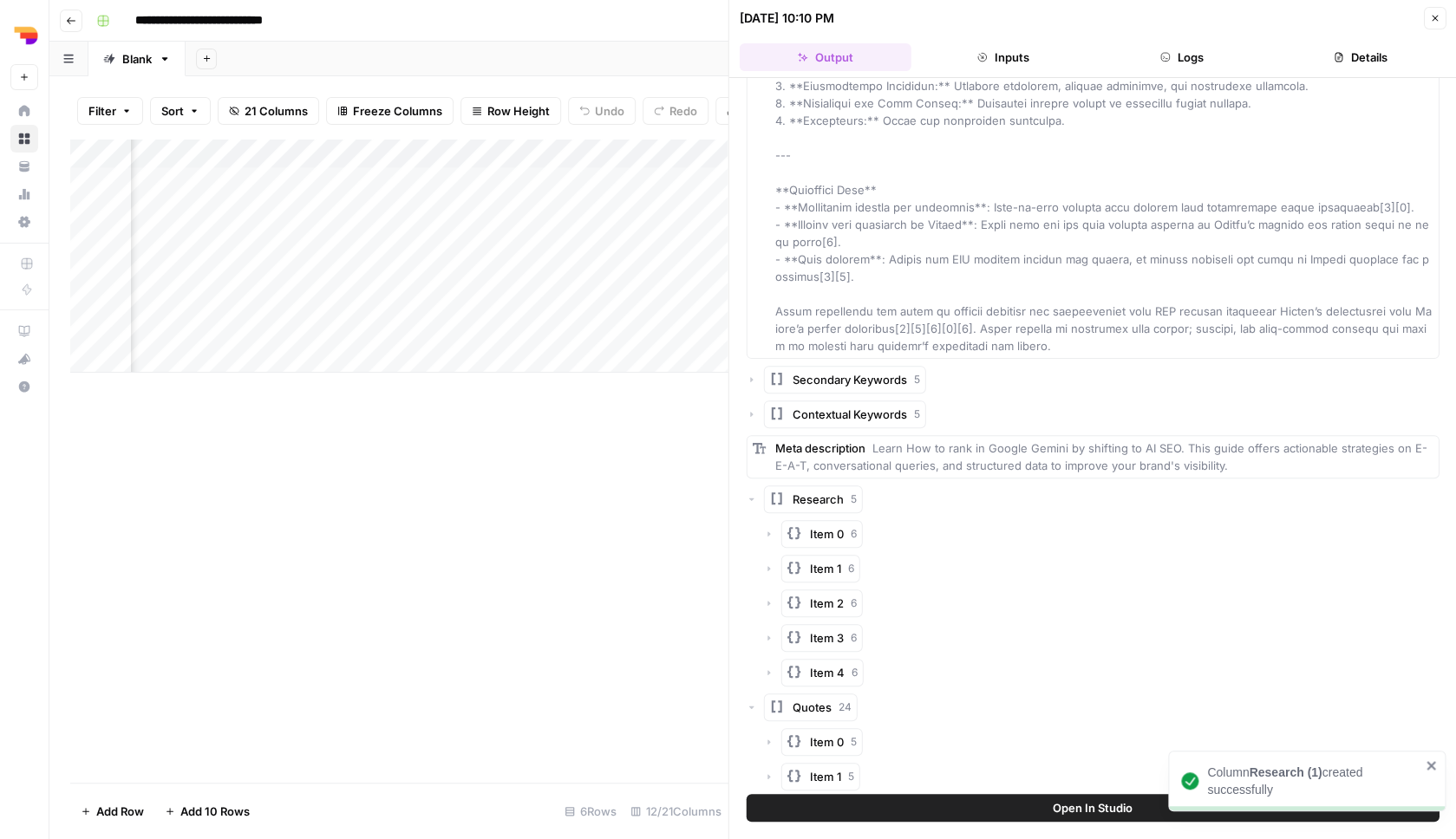
click at [1436, 22] on icon "button" at bounding box center [1434, 17] width 10 height 10
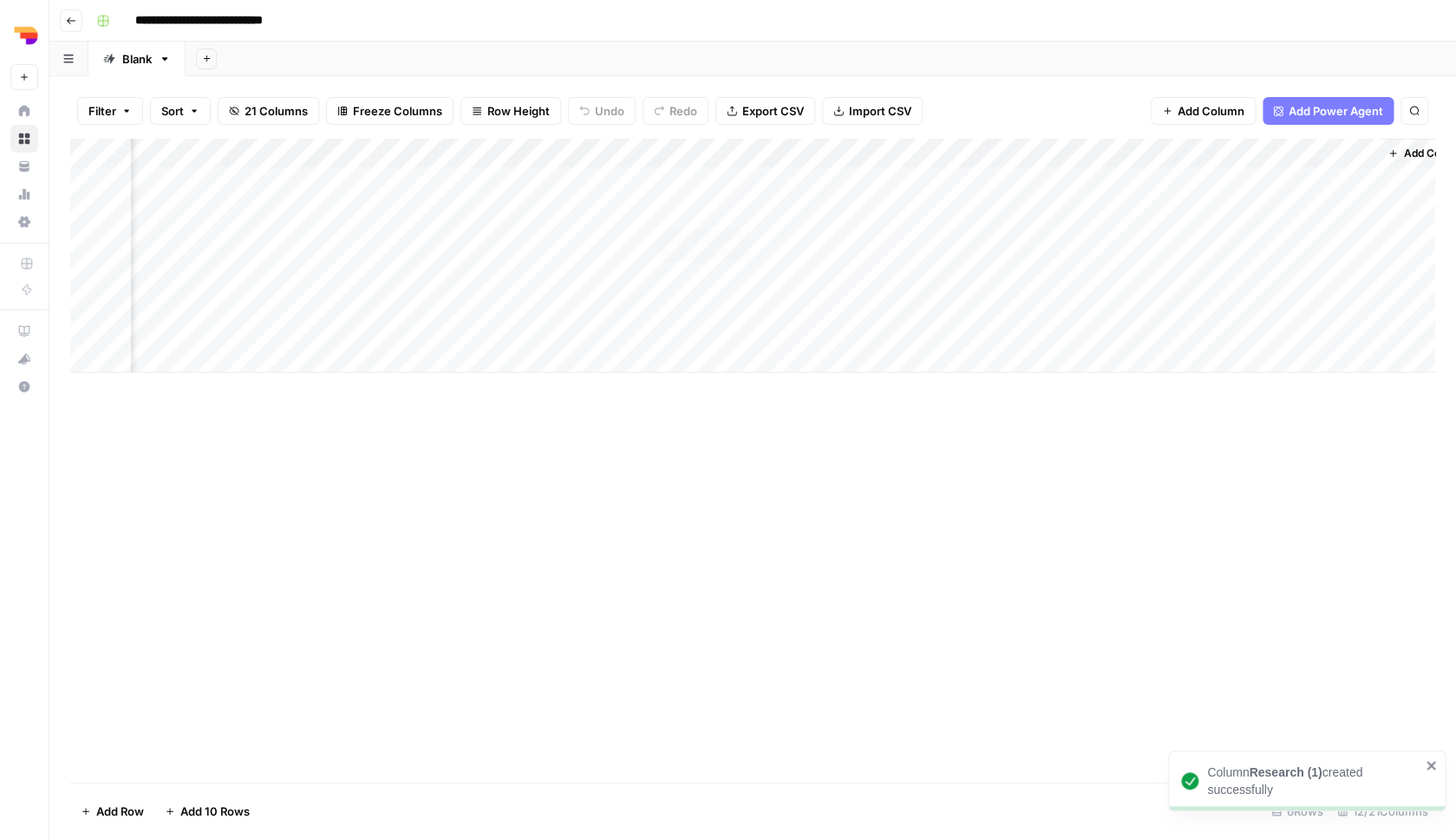
click at [738, 207] on div "Add Column" at bounding box center [753, 255] width 1365 height 234
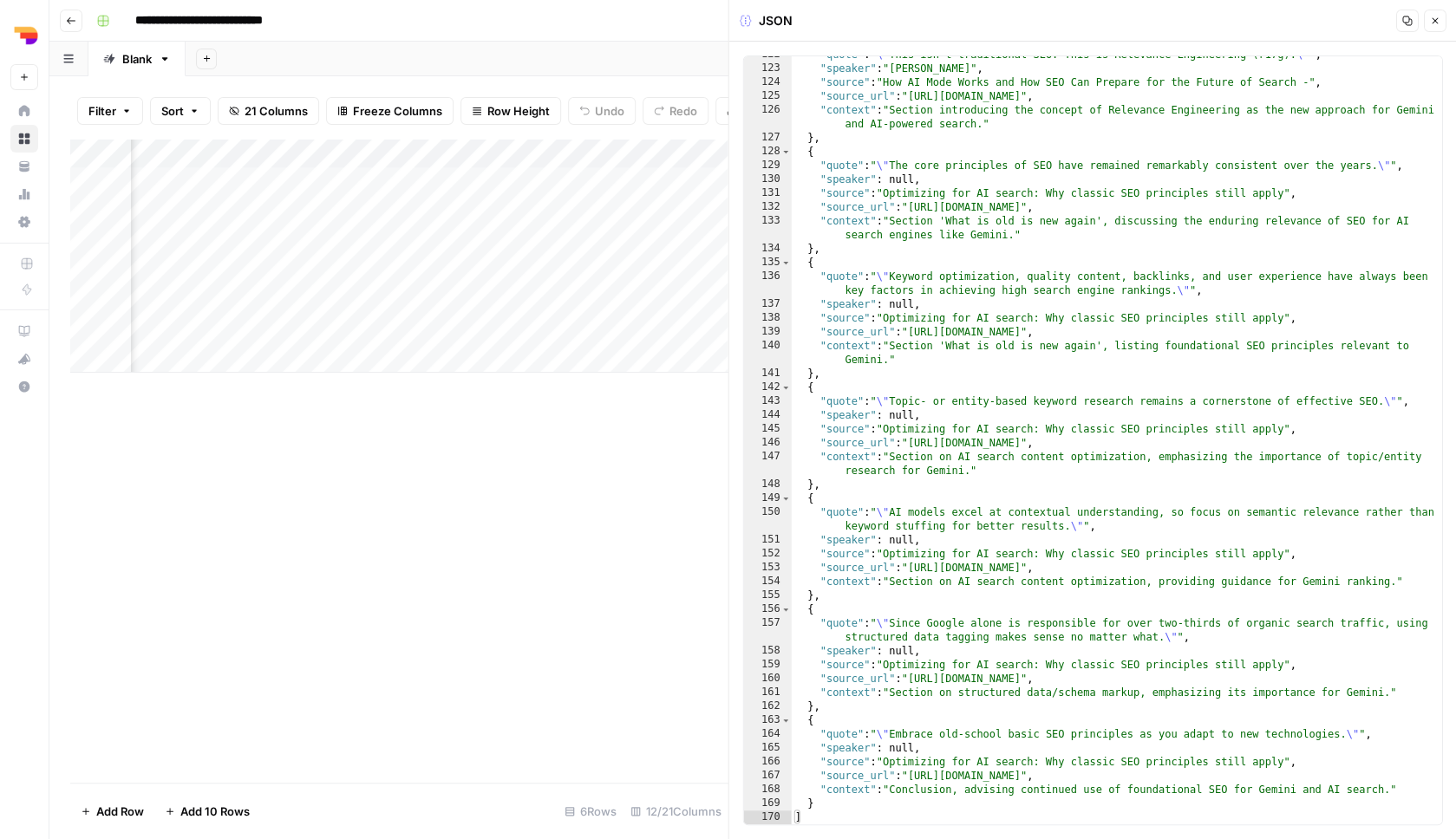
scroll to position [2227, 0]
click at [1435, 20] on icon "button" at bounding box center [1435, 21] width 6 height 6
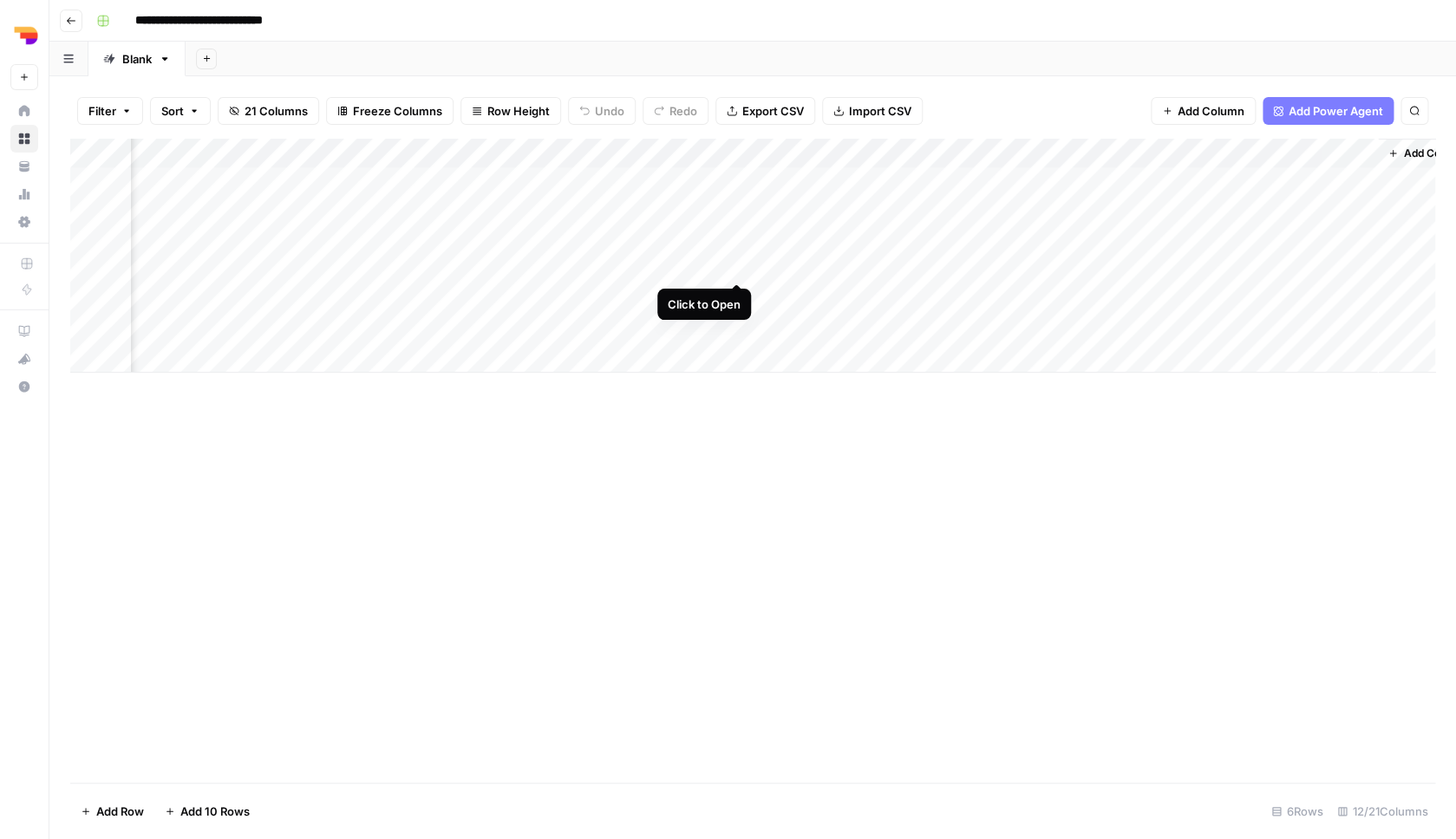
click at [740, 268] on div "Add Column" at bounding box center [753, 255] width 1365 height 234
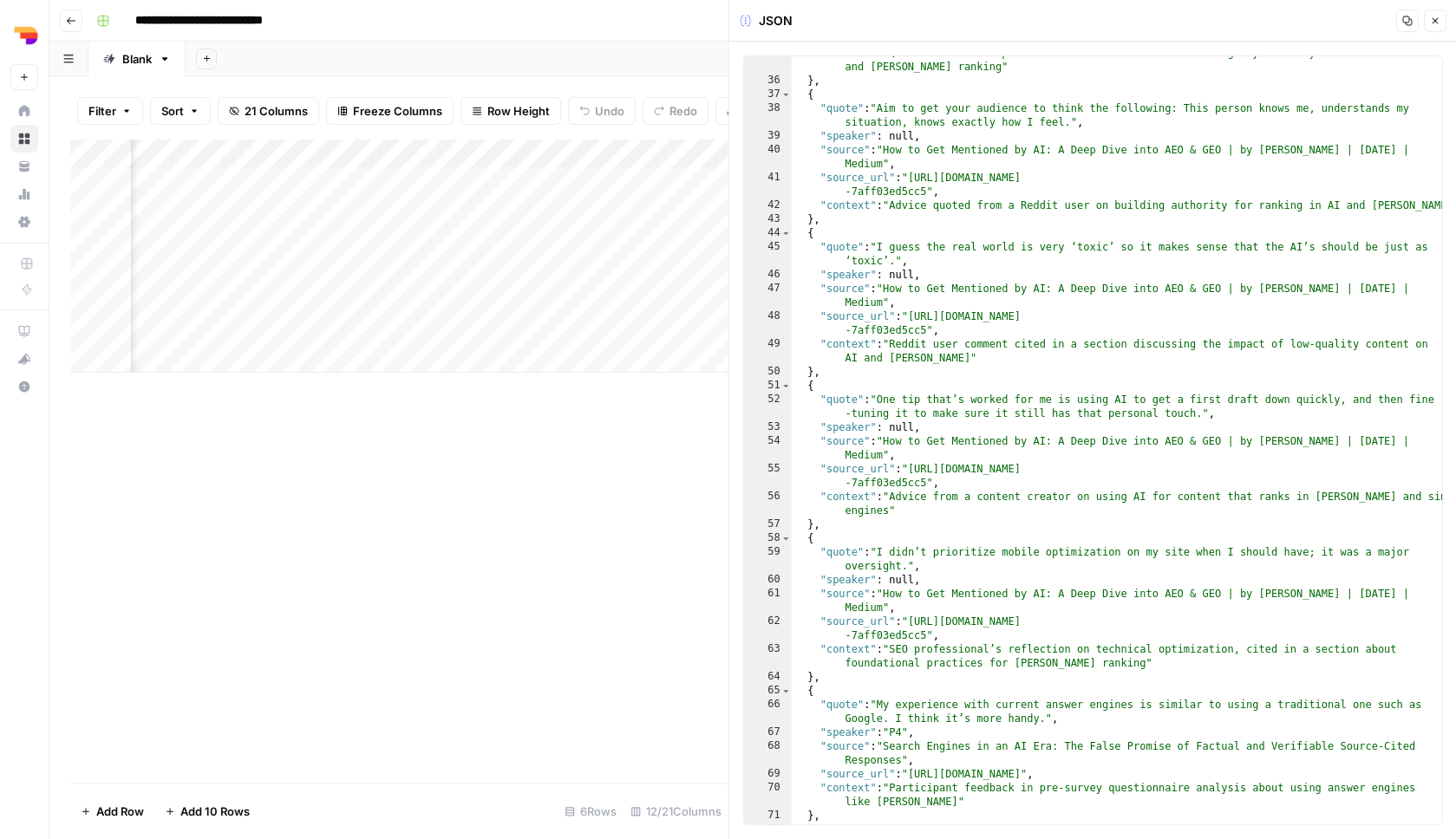
scroll to position [791, 0]
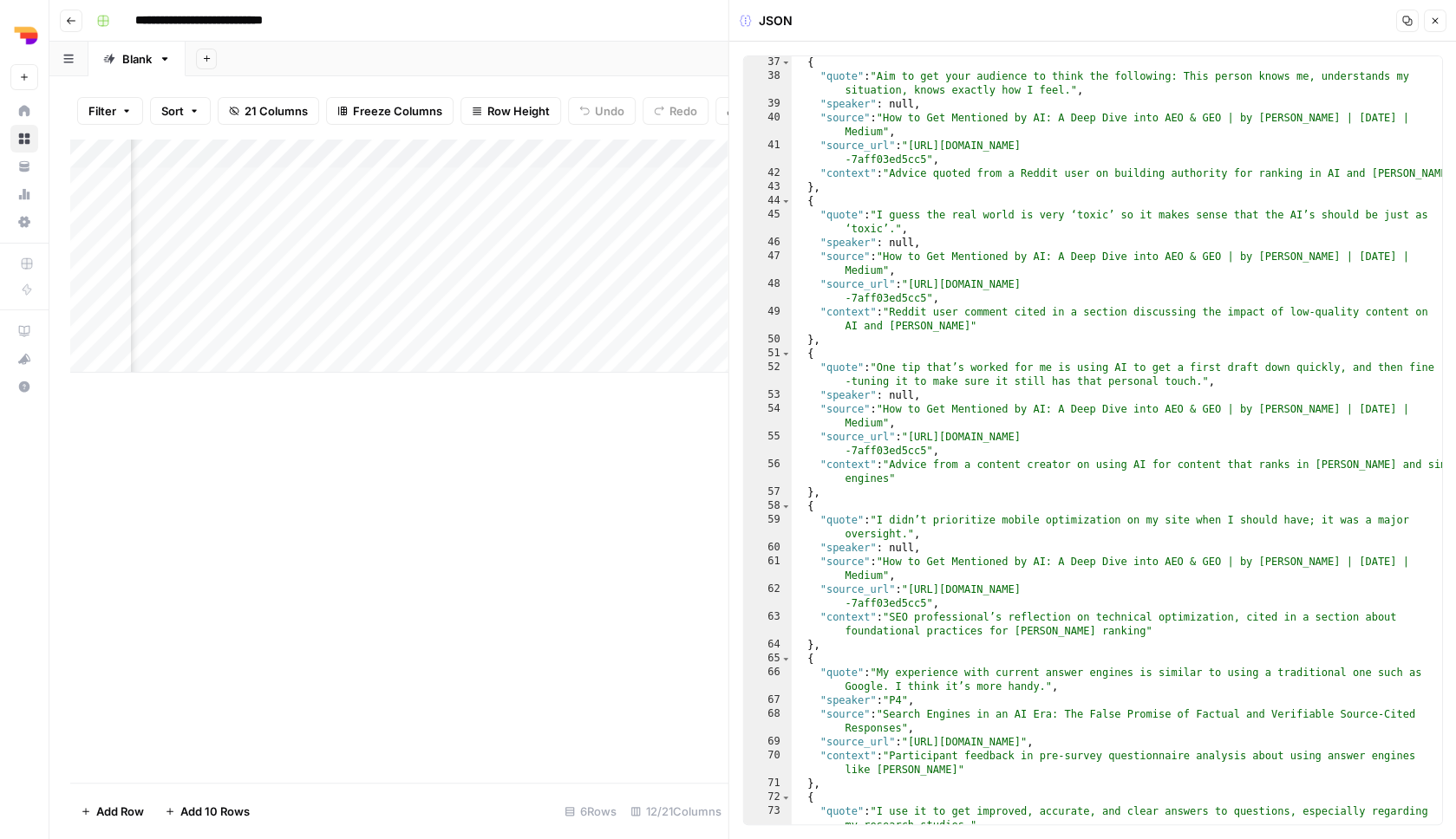
click at [1433, 23] on icon "button" at bounding box center [1435, 21] width 6 height 6
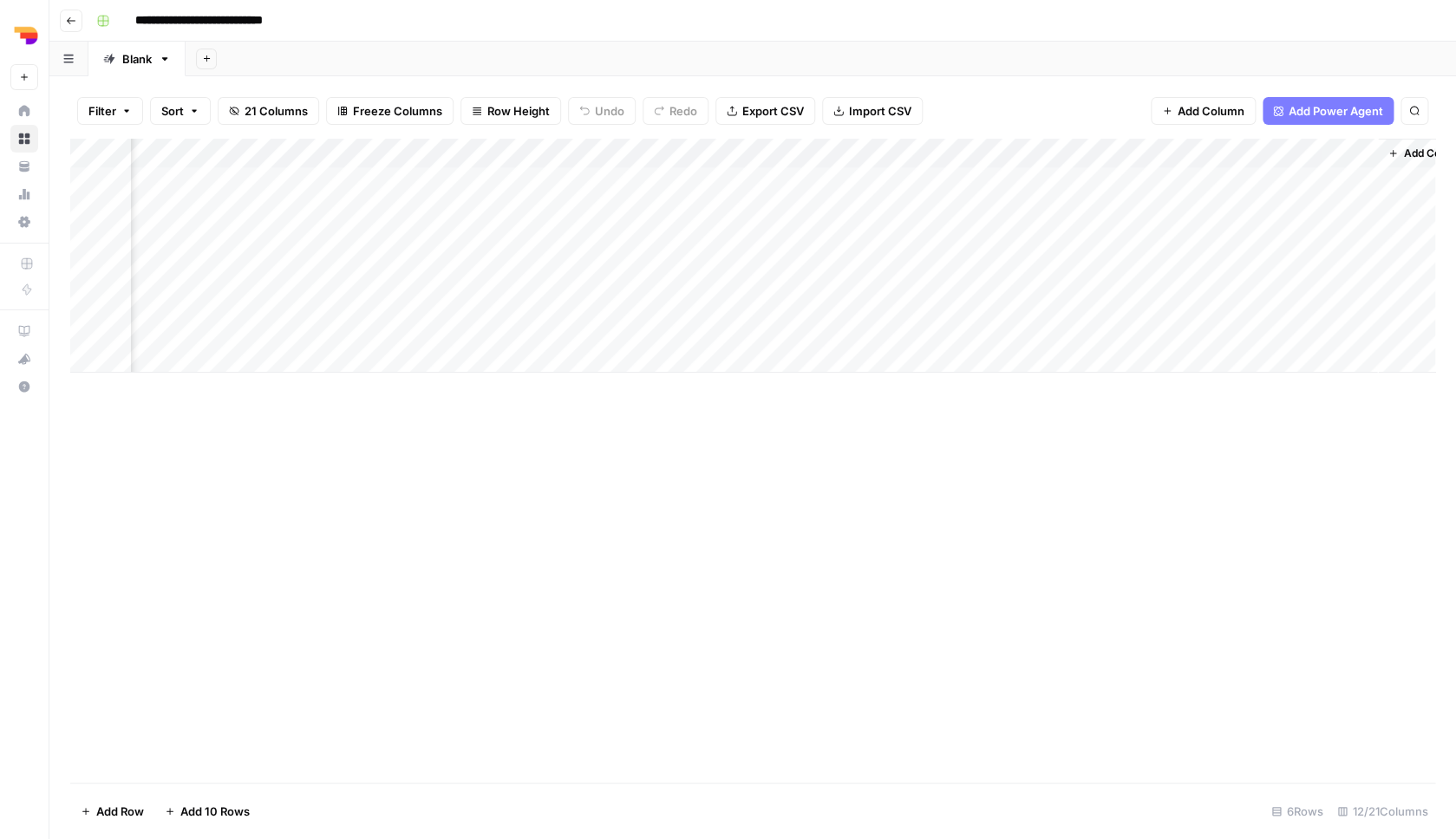
click at [404, 150] on div "Add Column" at bounding box center [753, 255] width 1365 height 234
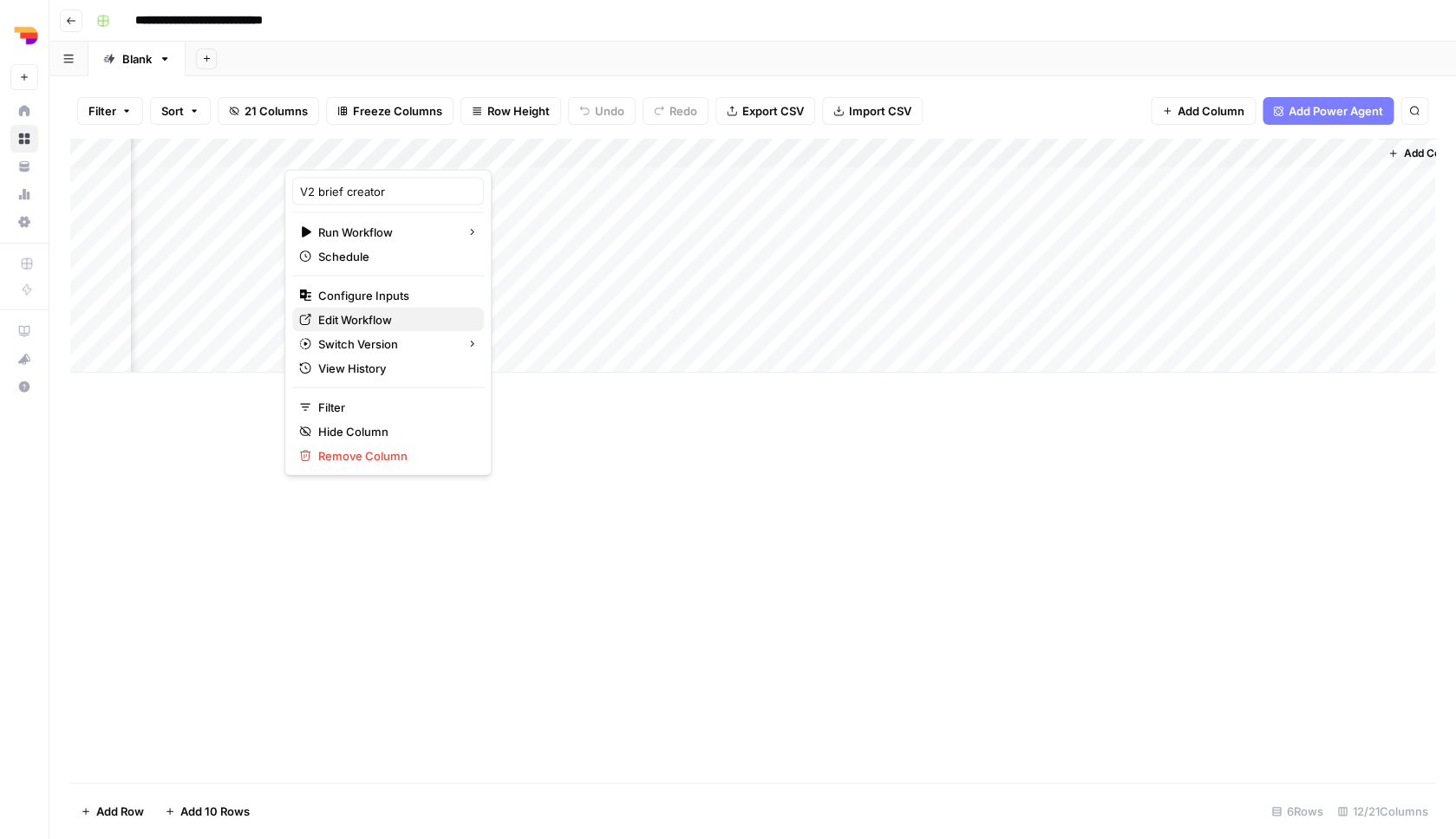
click at [382, 315] on span "Edit Workflow" at bounding box center [394, 319] width 151 height 17
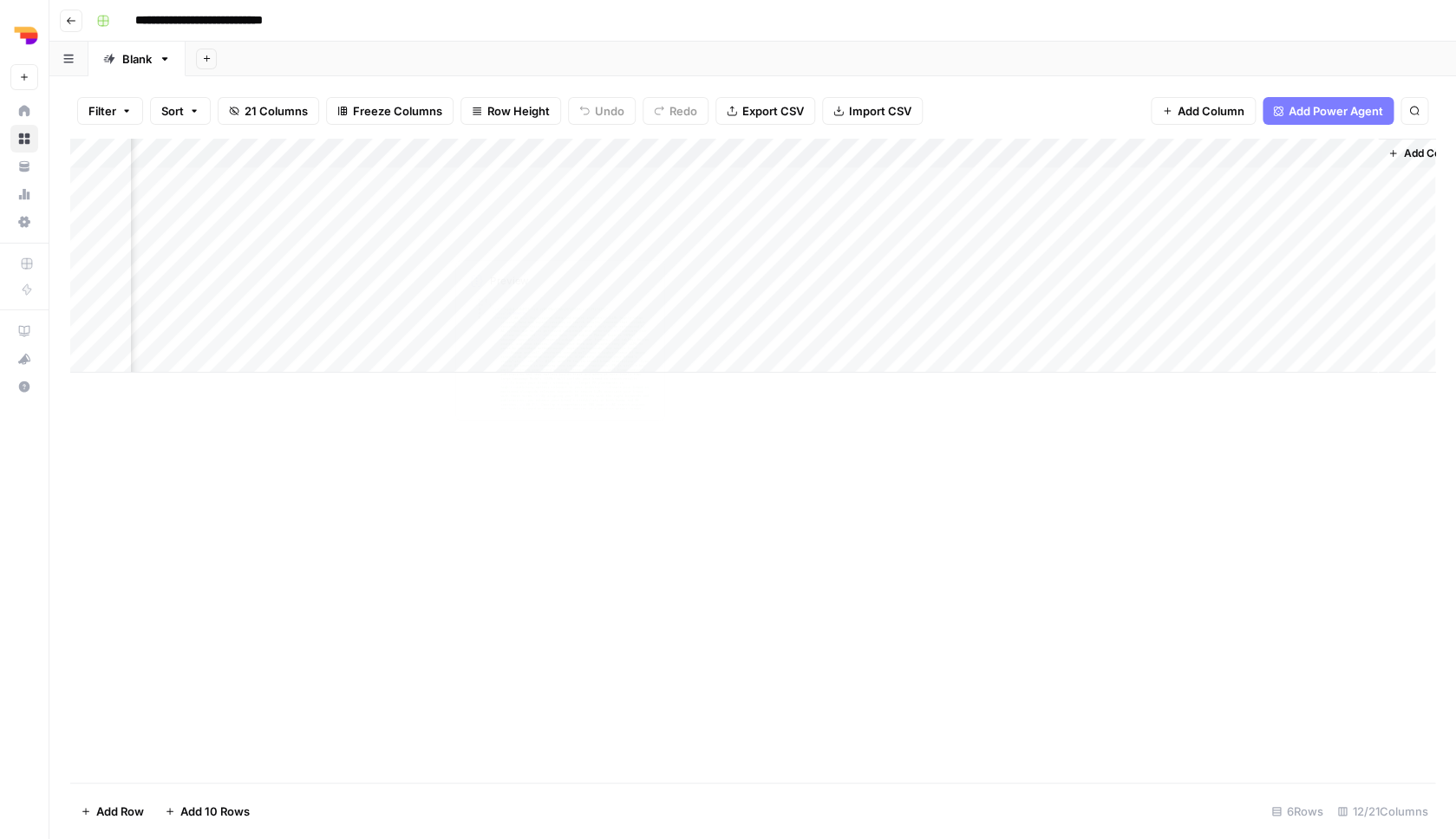
click at [474, 469] on div "Add Column" at bounding box center [753, 460] width 1365 height 644
click at [804, 295] on div "Add Column" at bounding box center [753, 255] width 1365 height 234
click at [788, 294] on textarea "**********" at bounding box center [860, 296] width 278 height 24
type textarea "**********"
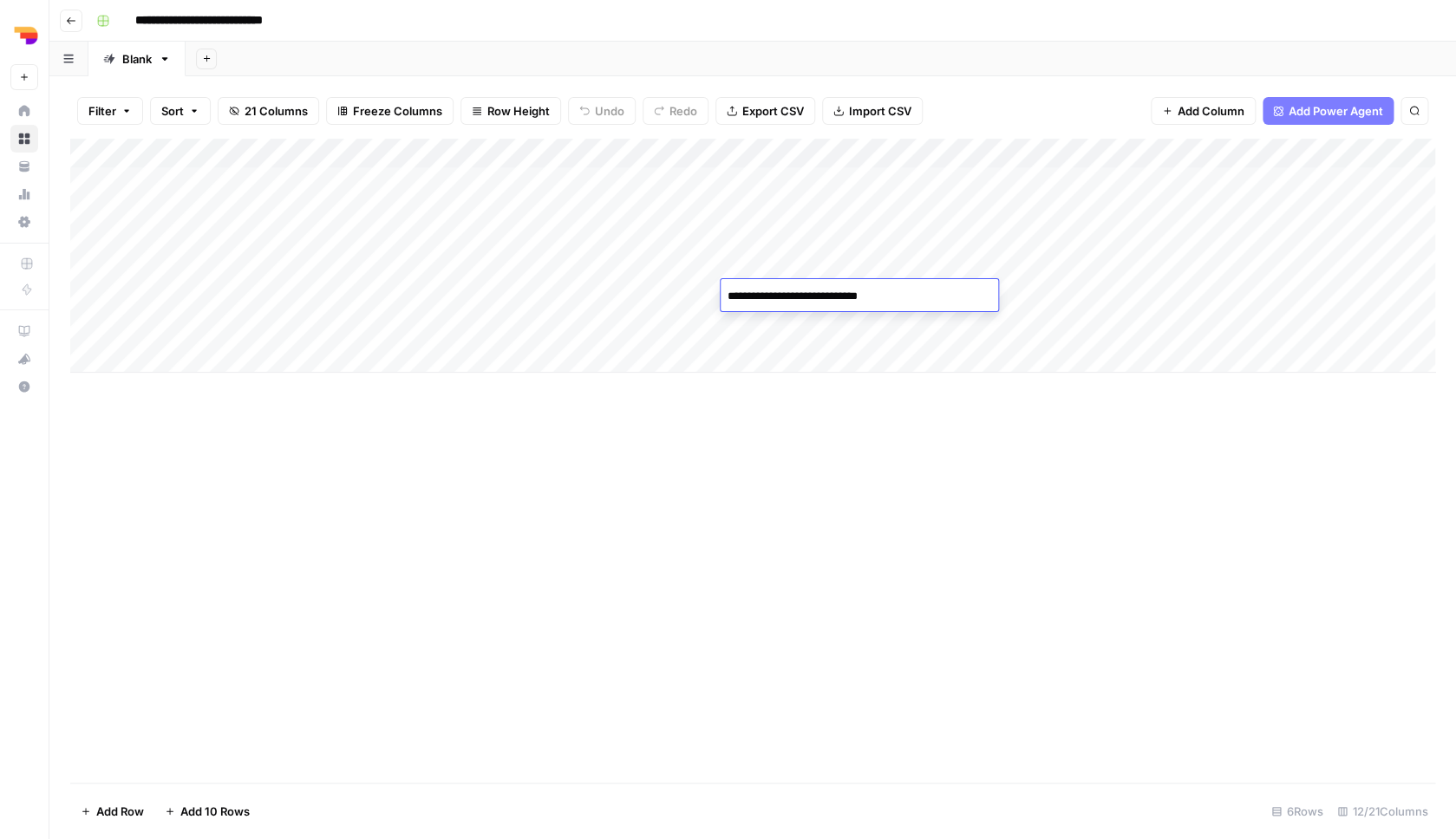
click at [764, 454] on div "Add Column" at bounding box center [753, 460] width 1365 height 644
click at [791, 325] on div "Add Column" at bounding box center [753, 255] width 1365 height 234
click at [787, 327] on textarea "**********" at bounding box center [860, 326] width 278 height 24
type textarea "**********"
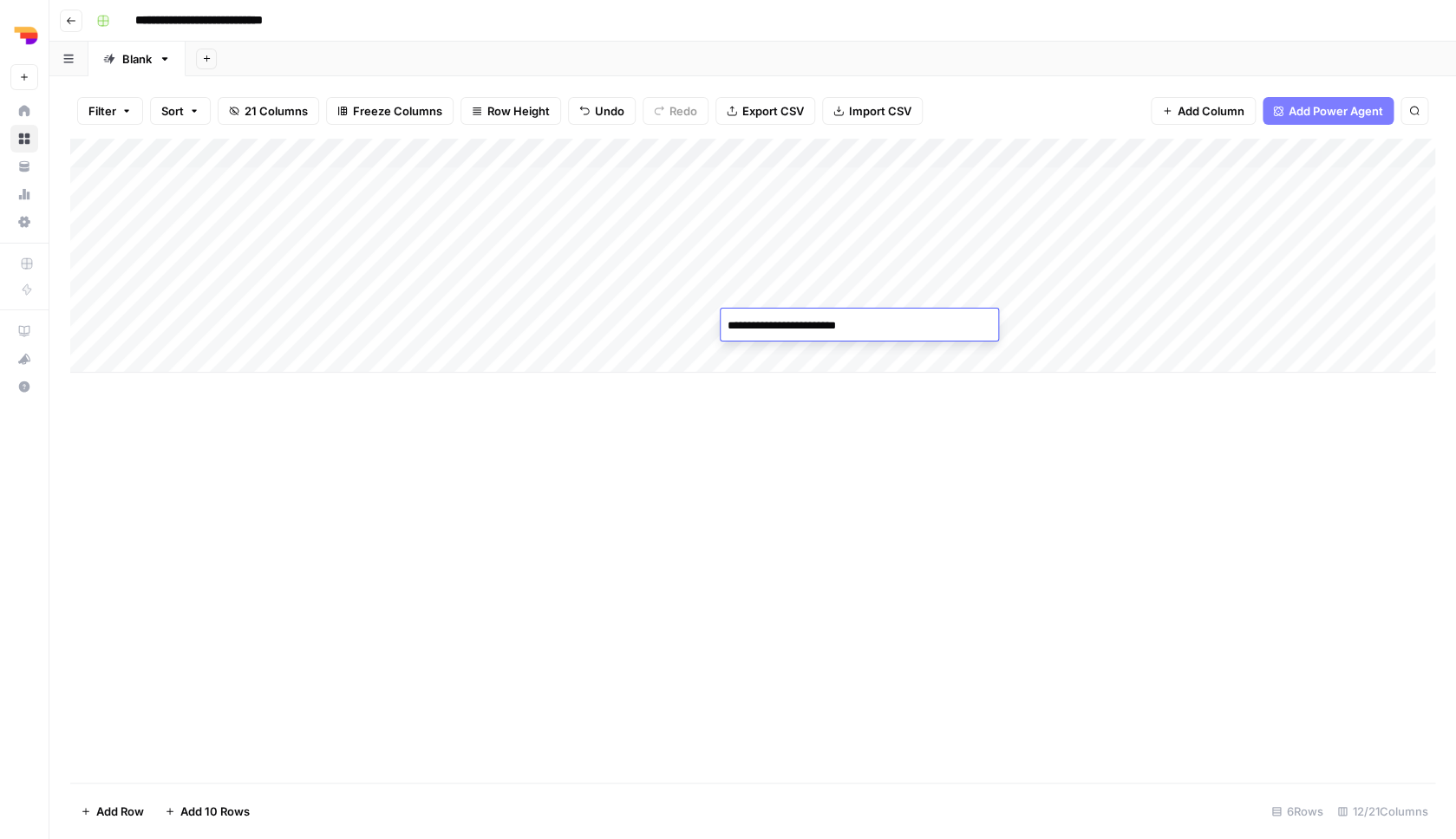
click at [768, 490] on div "Add Column" at bounding box center [753, 460] width 1365 height 644
click at [791, 268] on div "Add Column" at bounding box center [753, 255] width 1365 height 234
click at [791, 267] on div "Add Column" at bounding box center [753, 255] width 1365 height 234
click at [790, 266] on textarea "**********" at bounding box center [860, 267] width 278 height 24
type textarea "**********"
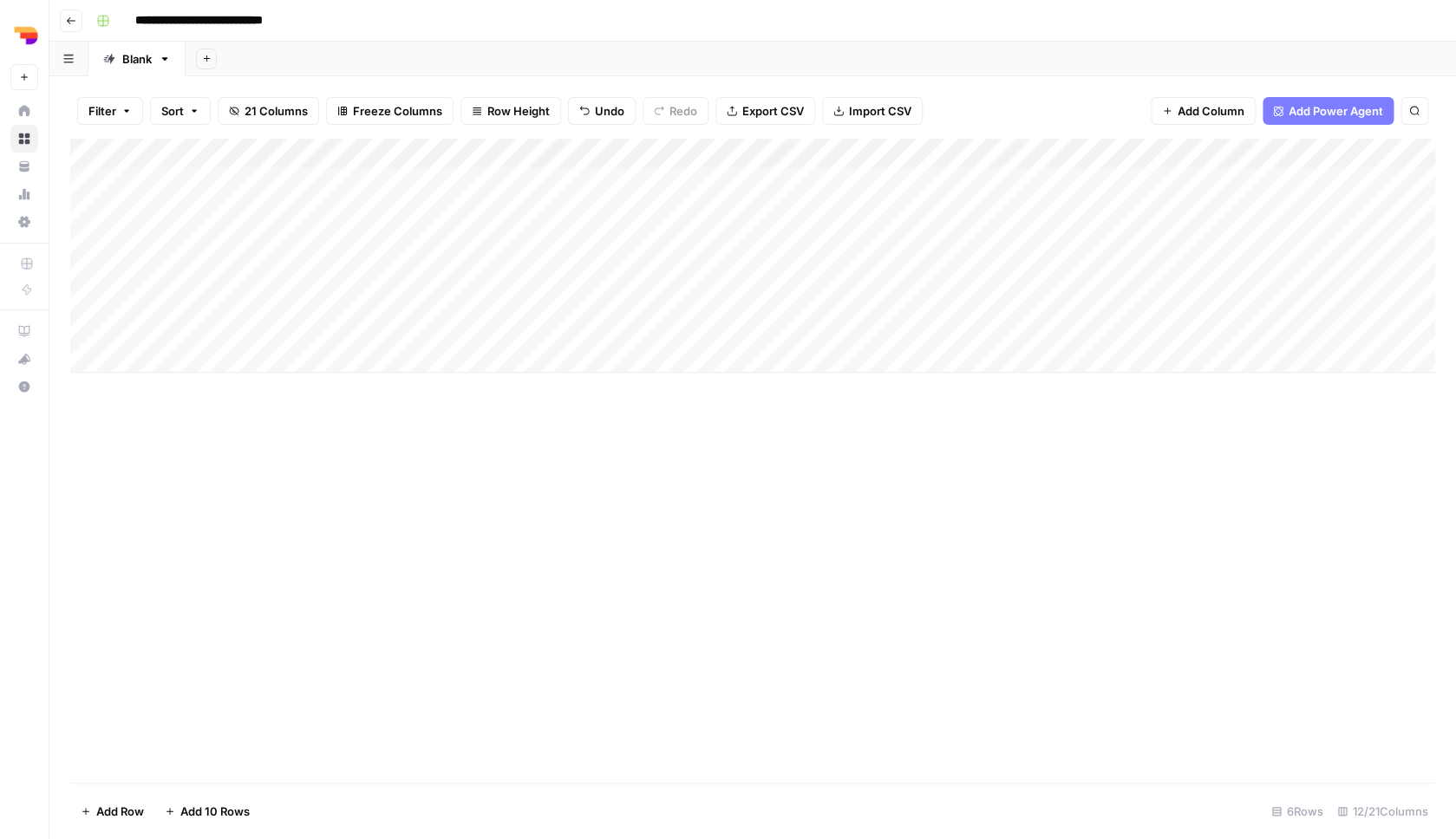
click at [539, 520] on div "Add Column" at bounding box center [753, 460] width 1365 height 644
click at [206, 357] on div "Add Column" at bounding box center [753, 255] width 1365 height 234
type textarea "**********"
click at [282, 479] on div "Add Column" at bounding box center [753, 460] width 1365 height 644
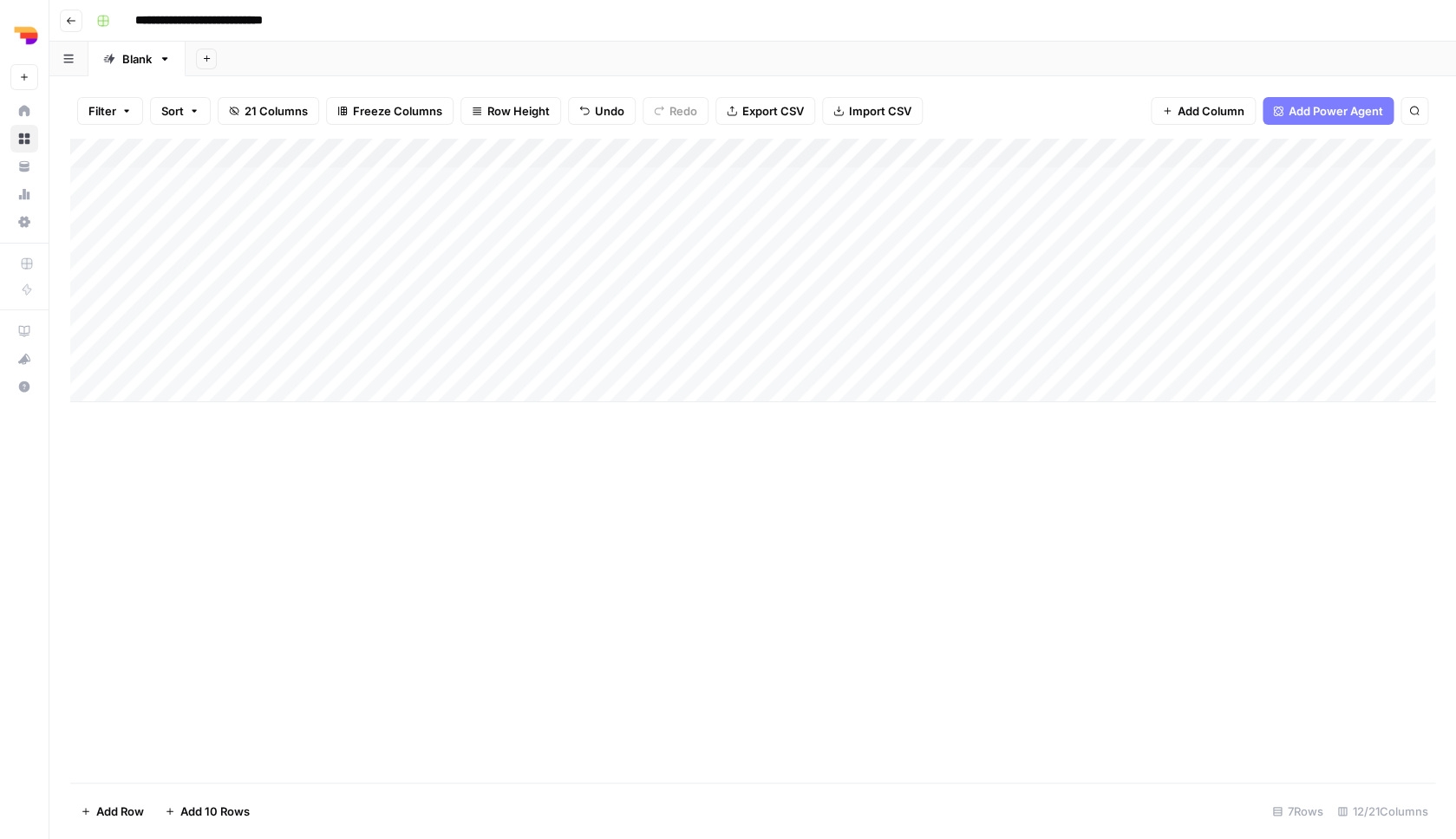
click at [342, 355] on div "Add Column" at bounding box center [753, 270] width 1365 height 263
click at [341, 354] on div "Add Column" at bounding box center [753, 270] width 1365 height 263
drag, startPoint x: 180, startPoint y: 355, endPoint x: 422, endPoint y: 353, distance: 242.0
click at [411, 353] on textarea "**********" at bounding box center [271, 355] width 281 height 24
click at [463, 354] on div "Add Column" at bounding box center [753, 270] width 1365 height 263
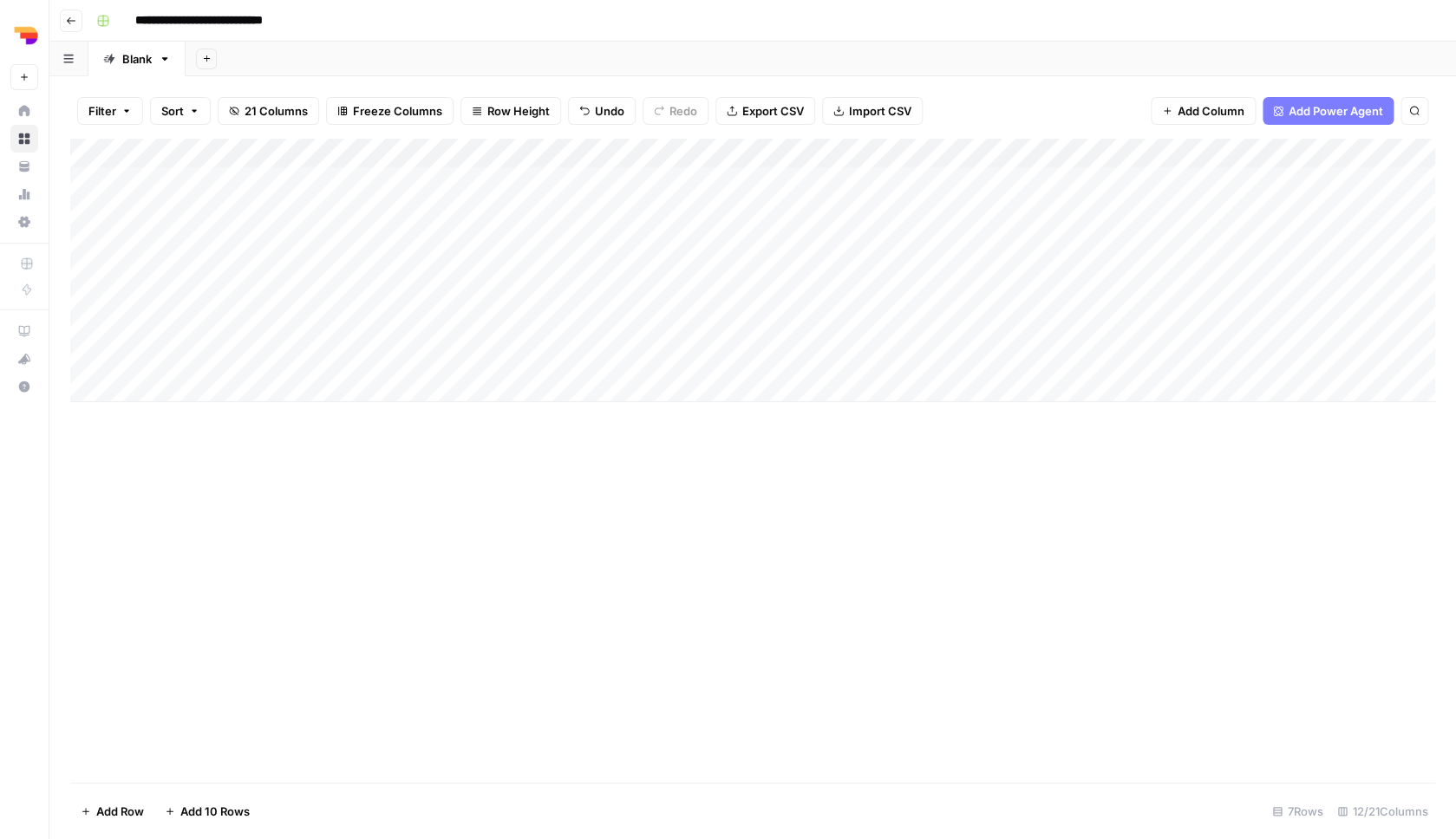
click at [463, 354] on div "Add Column" at bounding box center [753, 270] width 1365 height 263
click at [561, 480] on div "Add Column" at bounding box center [753, 460] width 1365 height 644
click at [634, 317] on div "Add Column" at bounding box center [753, 270] width 1365 height 263
click at [632, 354] on div "Add Column" at bounding box center [753, 270] width 1365 height 263
click at [770, 454] on div "Add Column" at bounding box center [753, 460] width 1365 height 644
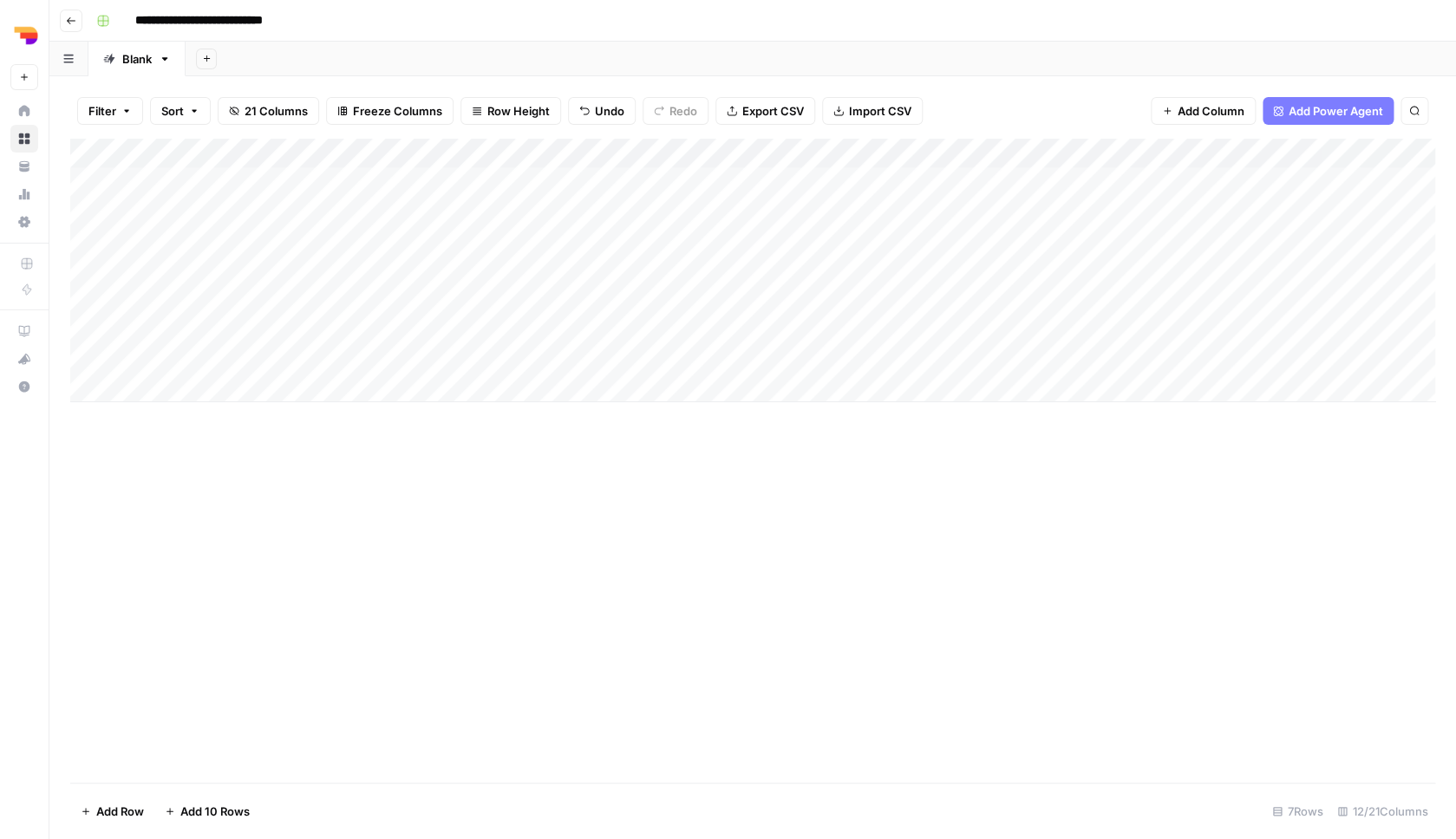
click at [481, 351] on div "Add Column" at bounding box center [753, 270] width 1365 height 263
click at [813, 344] on div "Add Column" at bounding box center [753, 270] width 1365 height 263
click at [994, 430] on div "Add Column" at bounding box center [753, 460] width 1365 height 644
click at [960, 353] on div "Add Column" at bounding box center [753, 270] width 1365 height 263
click at [961, 626] on div "Add Column" at bounding box center [753, 460] width 1365 height 644
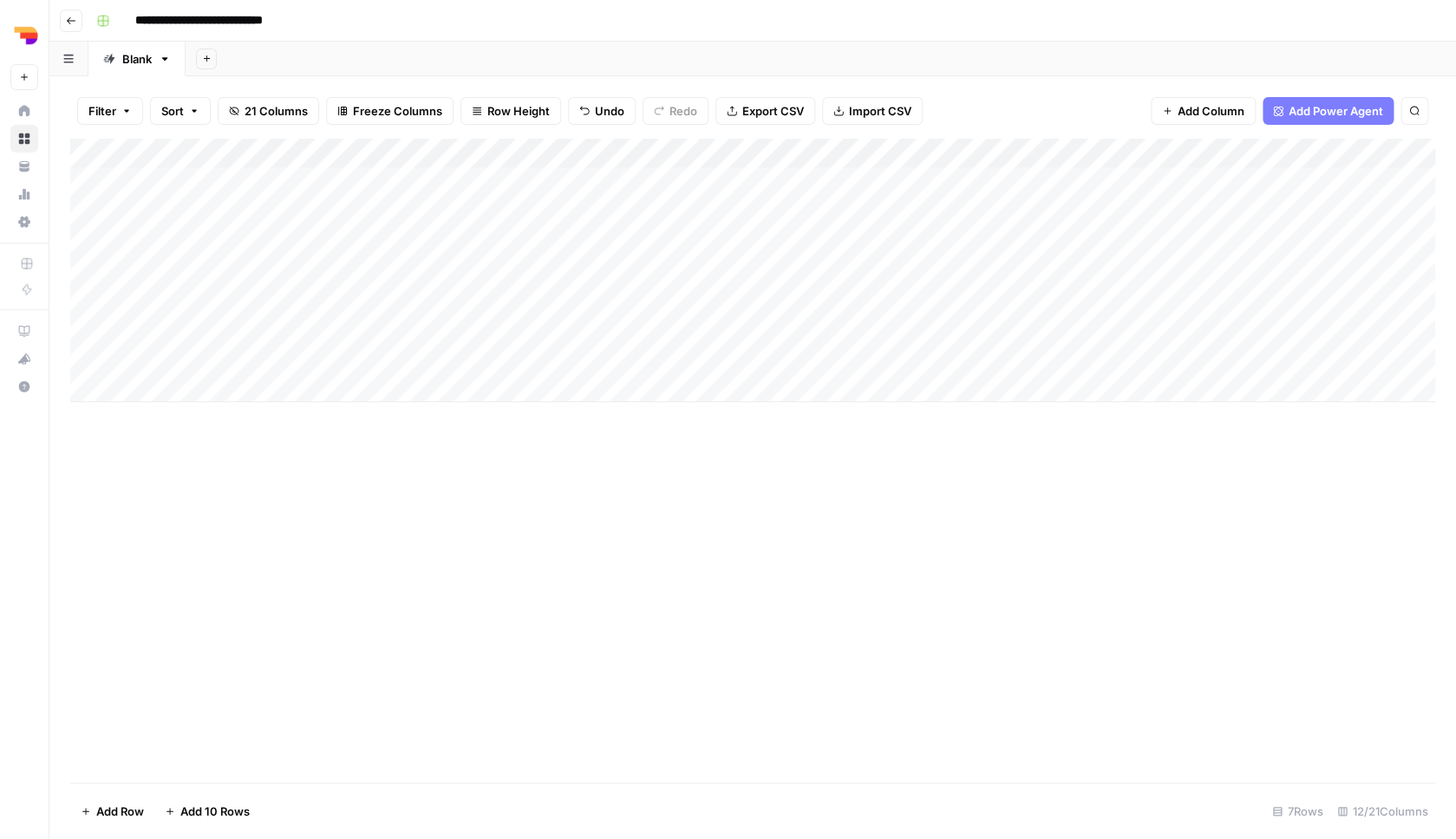
click at [1109, 355] on div "Add Column" at bounding box center [753, 270] width 1365 height 263
click at [738, 265] on div "Add Column" at bounding box center [753, 270] width 1365 height 263
click at [738, 292] on div "Add Column" at bounding box center [753, 270] width 1365 height 263
click at [738, 323] on div "Add Column" at bounding box center [753, 270] width 1365 height 263
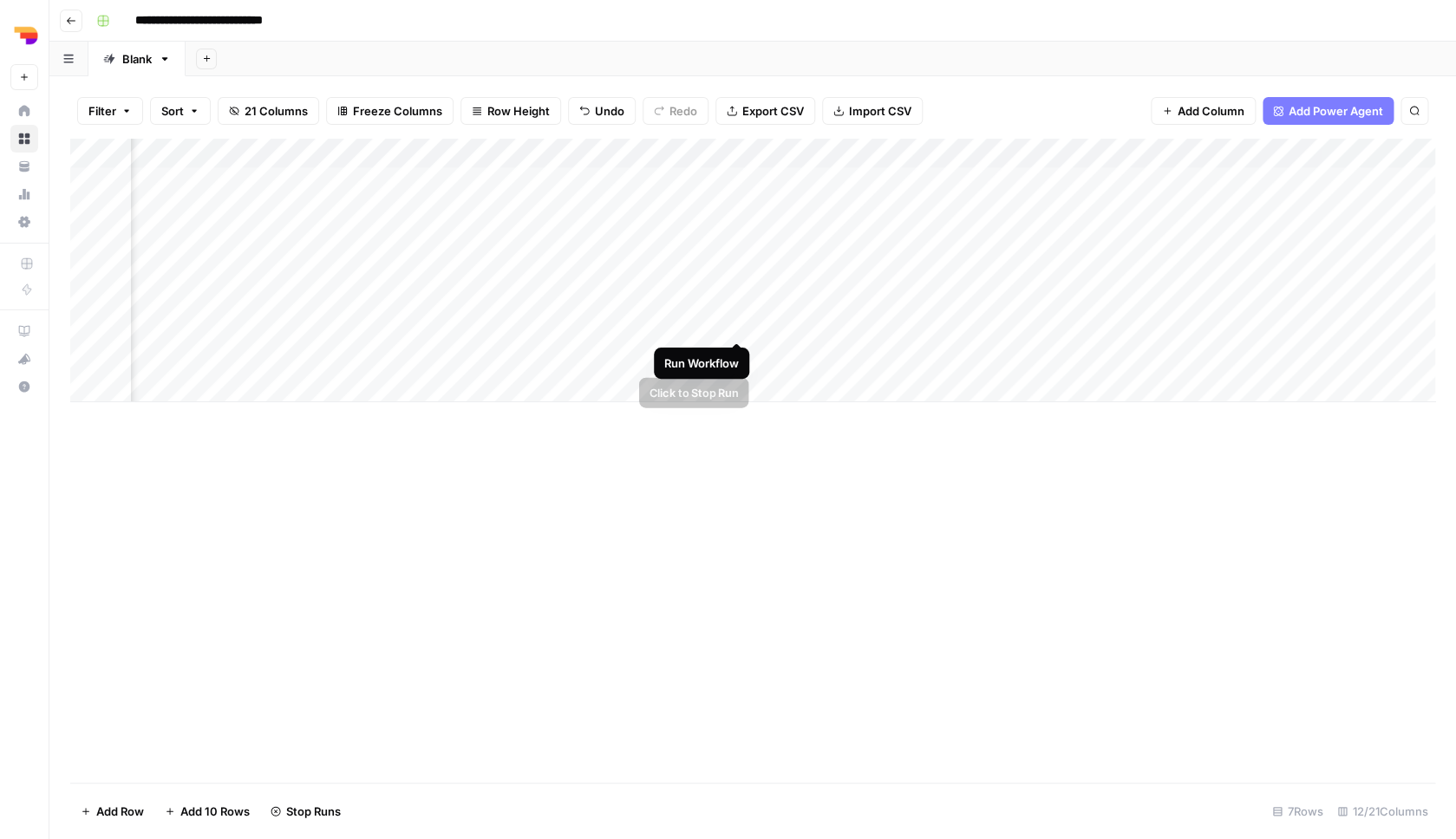
click at [704, 592] on div "Add Column" at bounding box center [753, 460] width 1365 height 644
click at [656, 264] on div "Add Column" at bounding box center [753, 270] width 1365 height 263
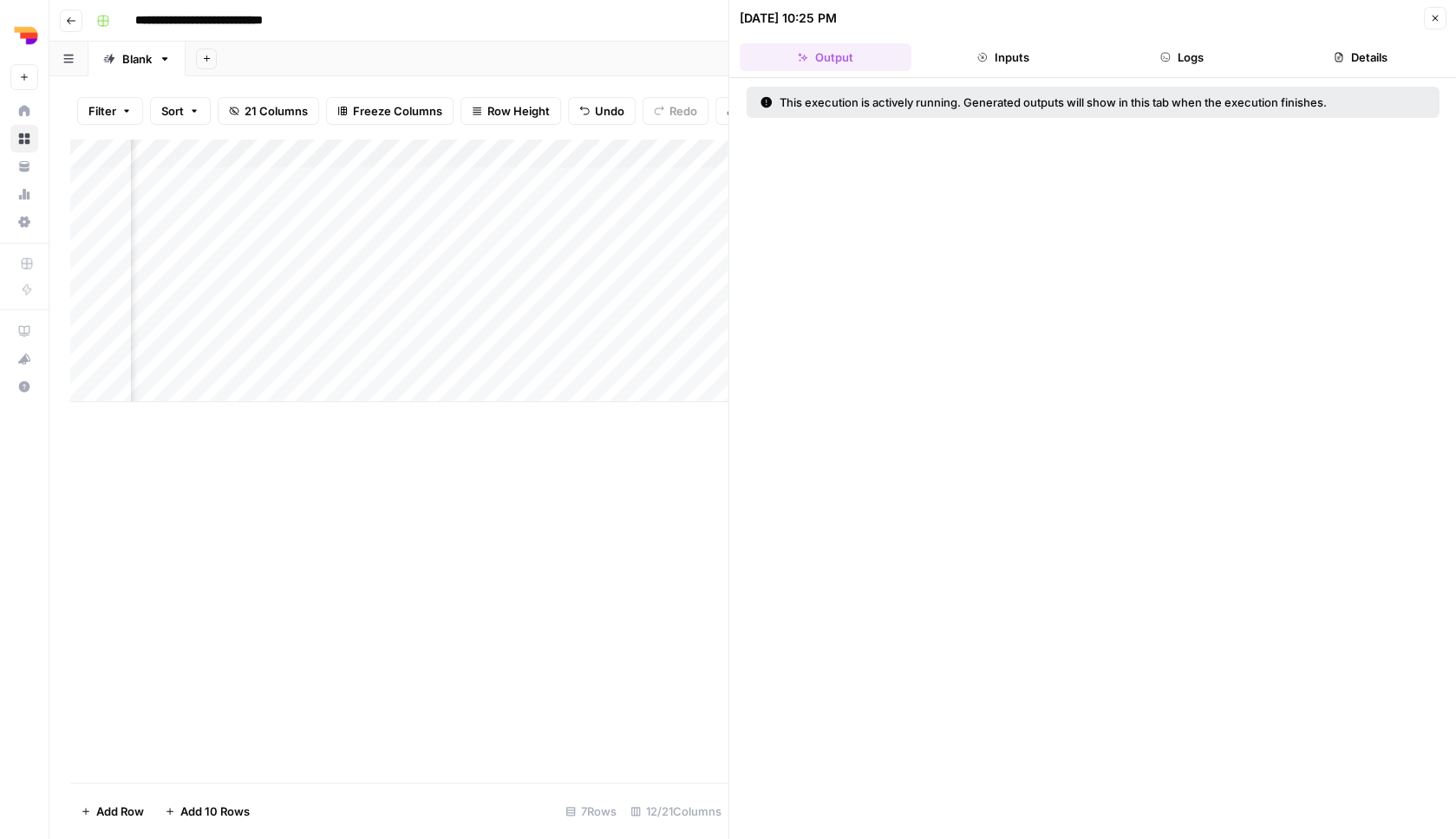
click at [1007, 56] on button "Inputs" at bounding box center [1003, 57] width 172 height 28
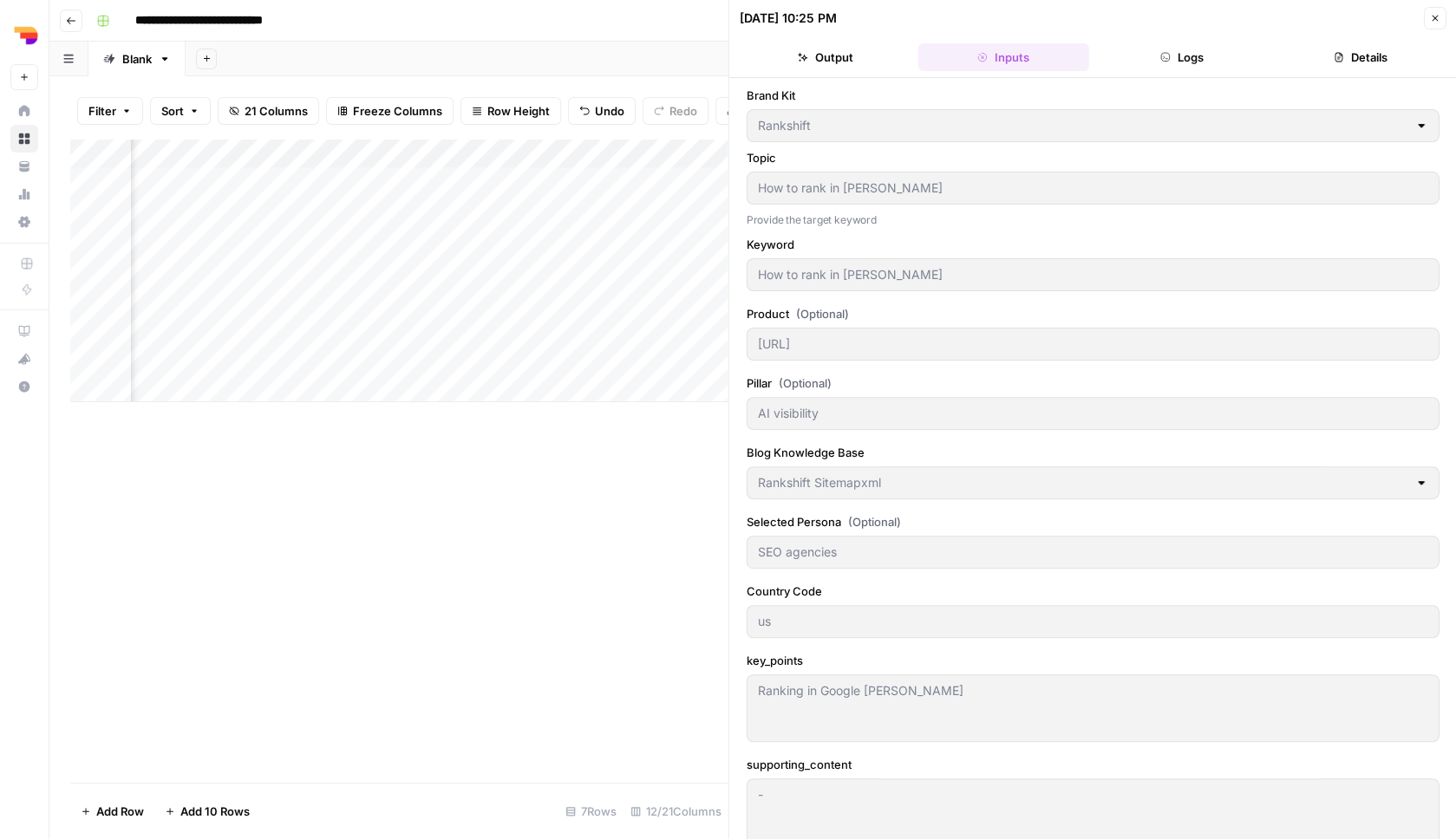
click at [1165, 58] on icon "button" at bounding box center [1165, 57] width 10 height 10
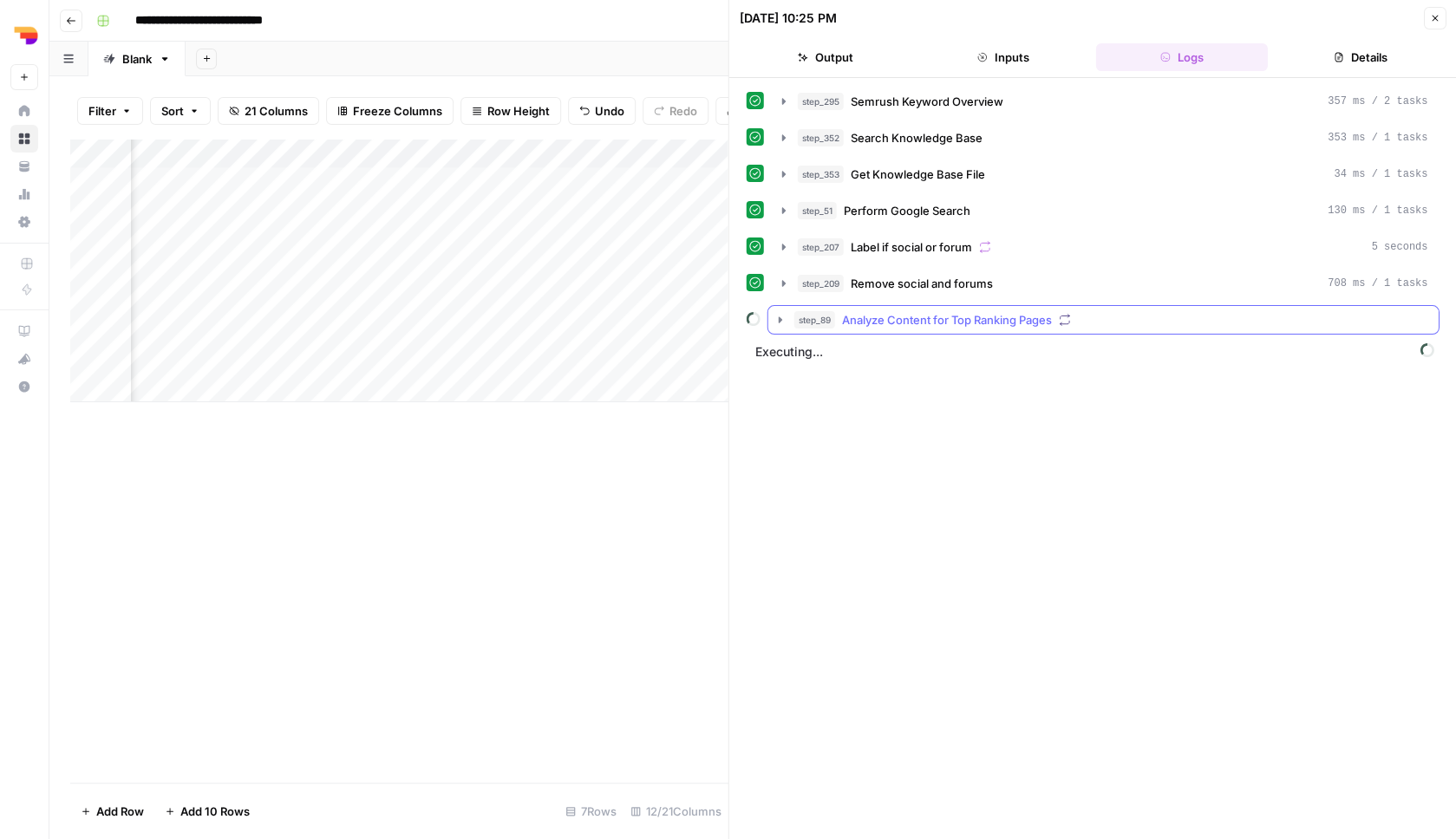
click at [960, 326] on span "Analyze Content for Top Ranking Pages" at bounding box center [947, 319] width 210 height 17
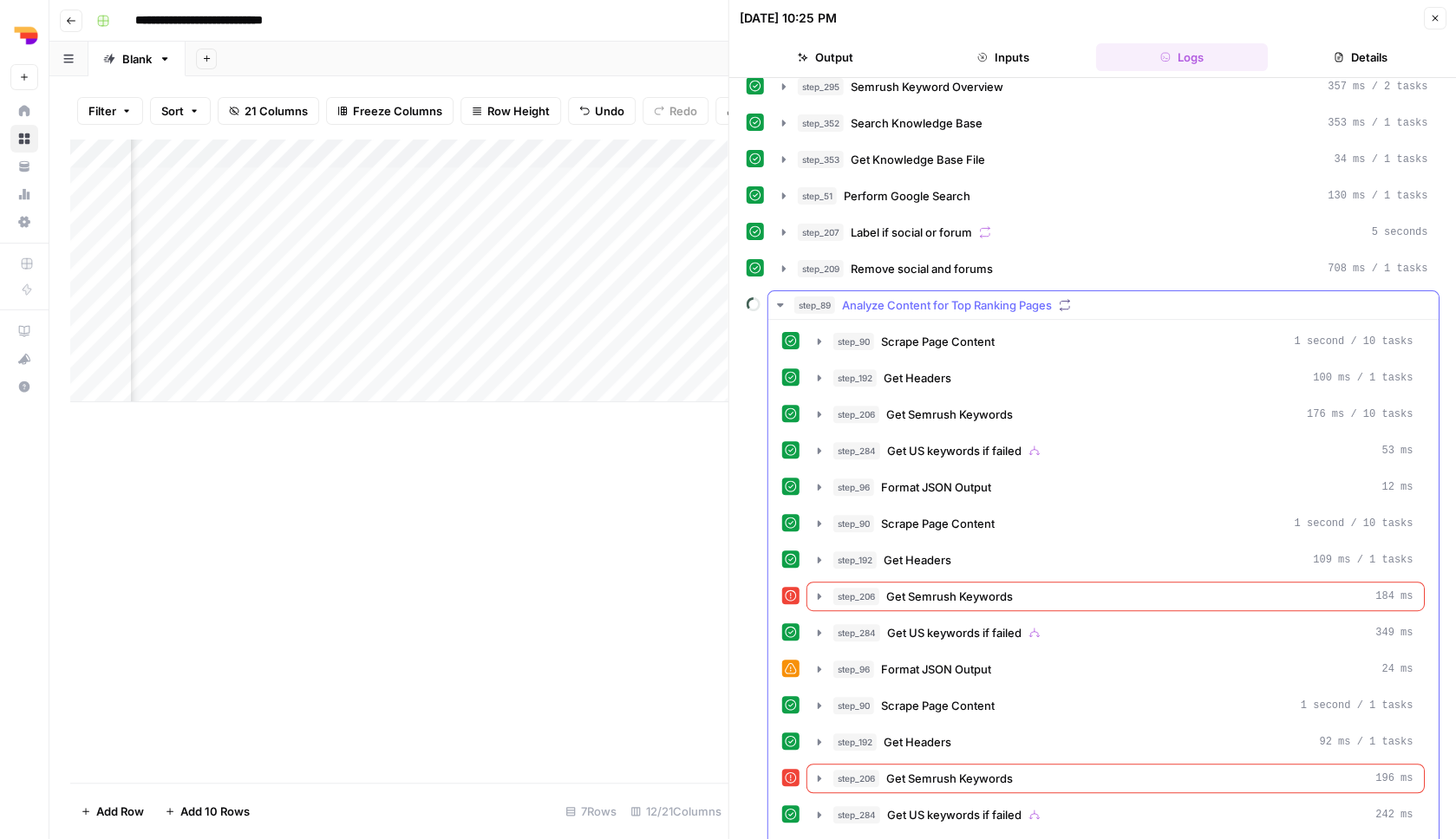
scroll to position [36, 0]
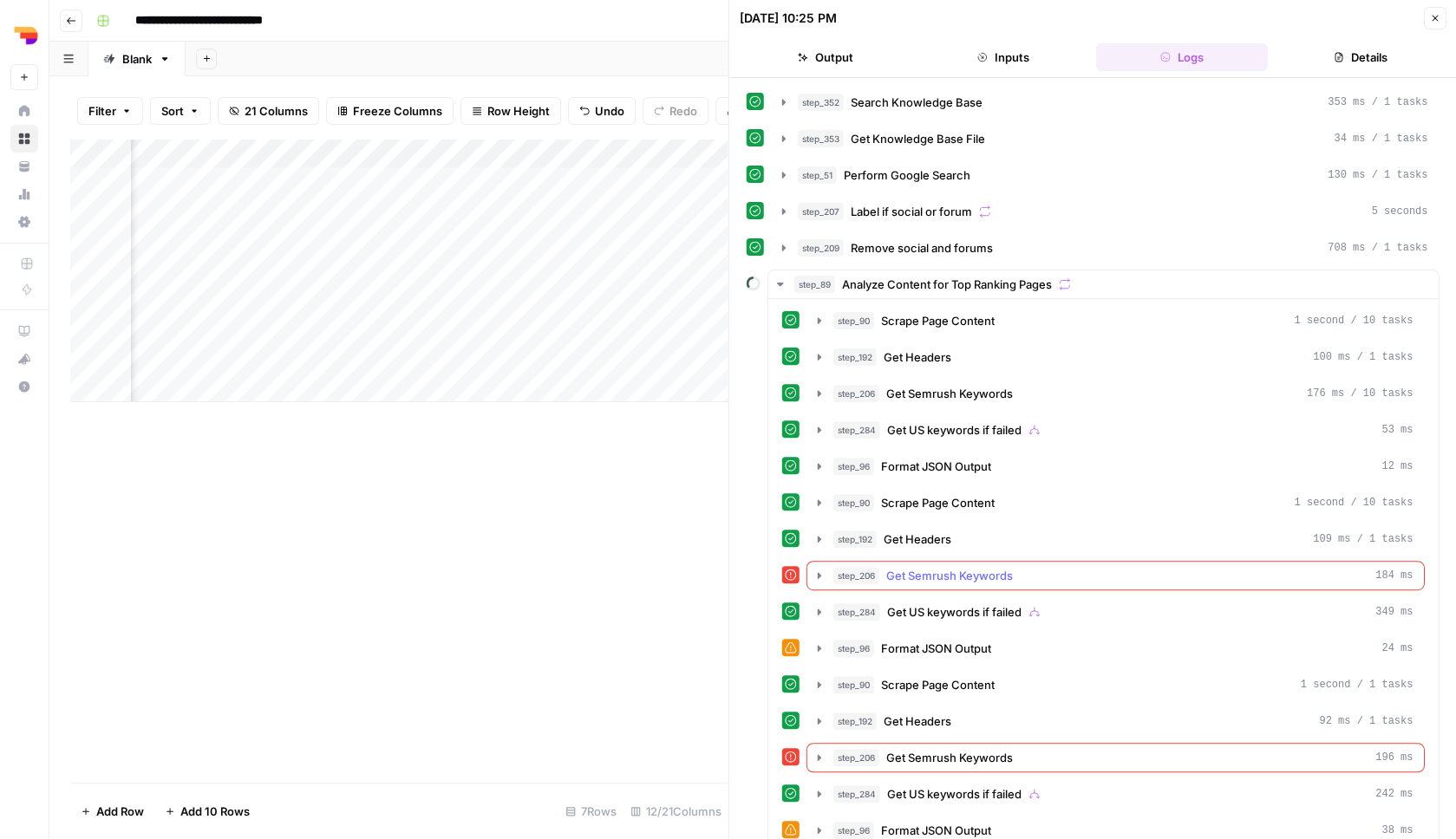
click at [929, 584] on span "Get Semrush Keywords" at bounding box center [950, 575] width 127 height 17
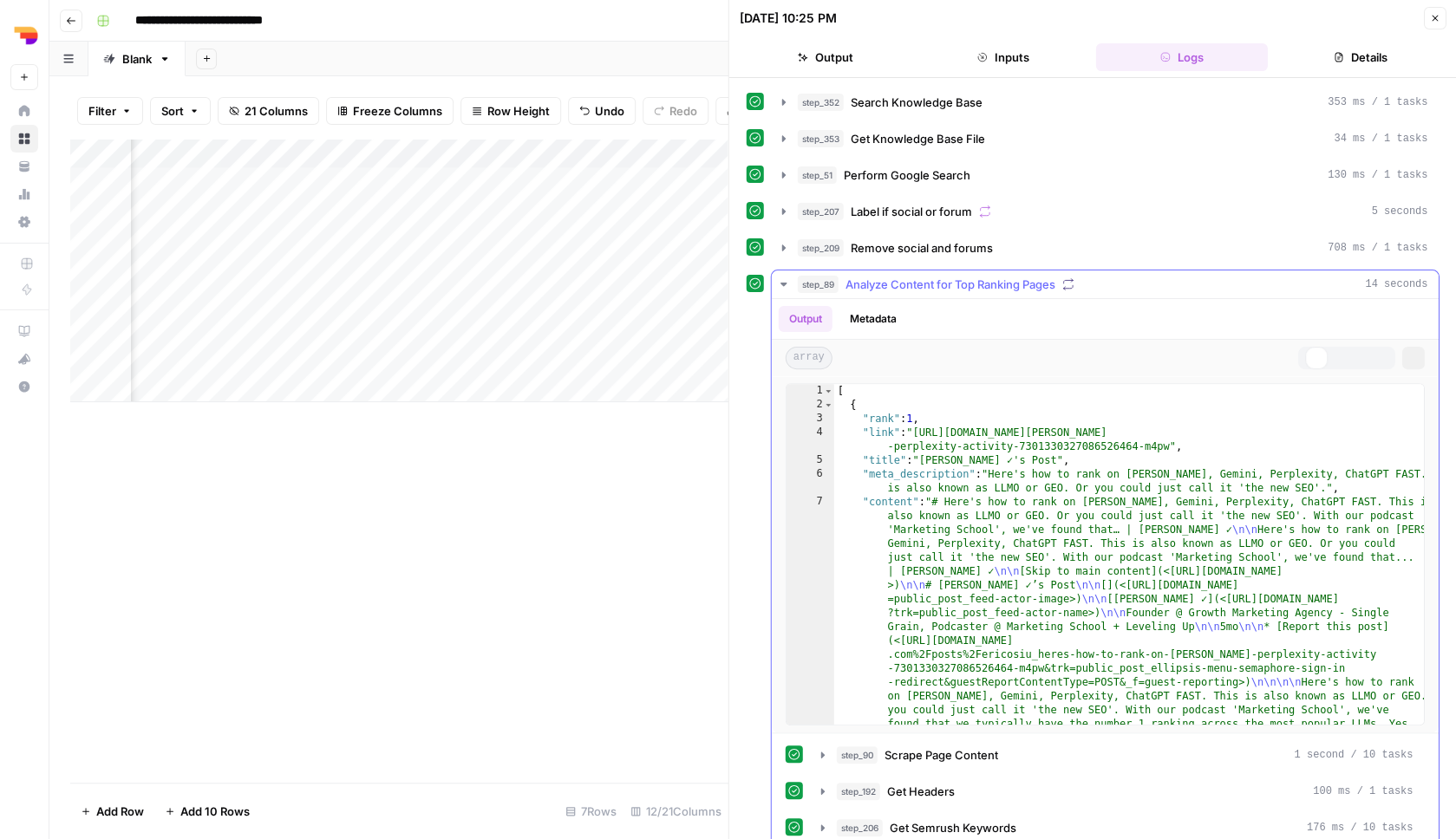
click at [946, 292] on span "Analyze Content for Top Ranking Pages" at bounding box center [950, 284] width 210 height 17
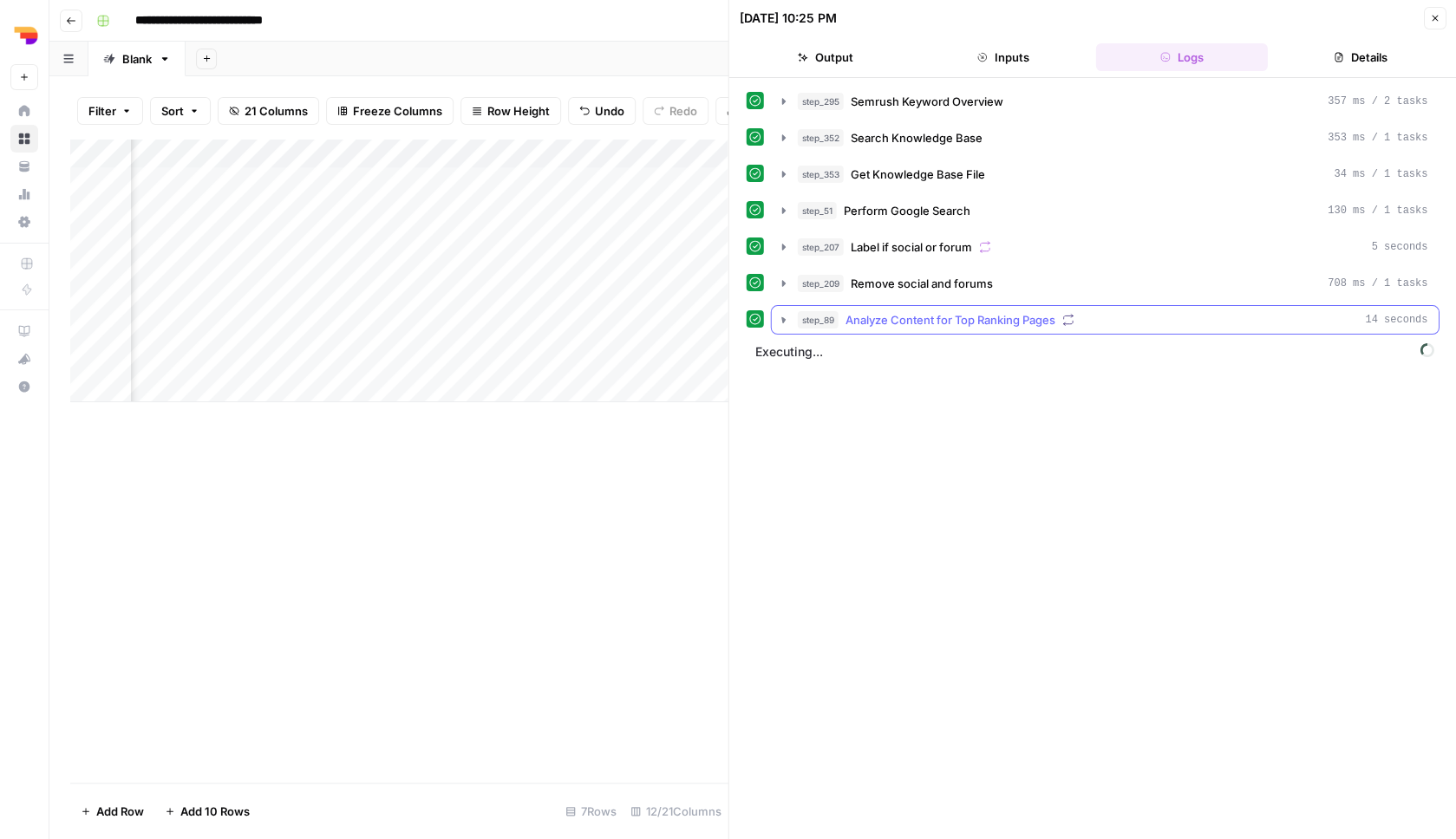
scroll to position [0, 0]
click at [939, 324] on span "Analyze Content for Top Ranking Pages" at bounding box center [950, 319] width 210 height 17
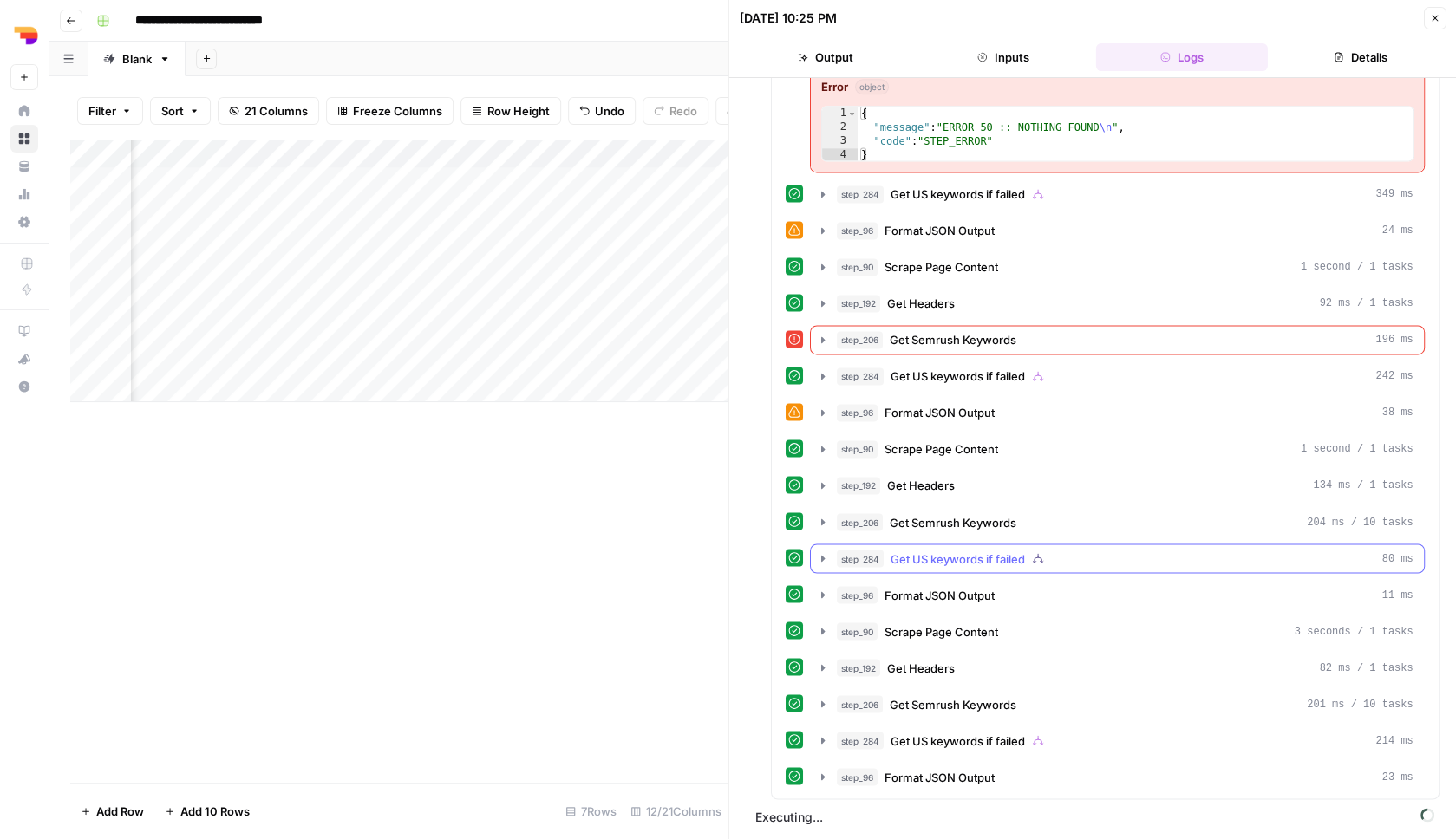
click at [961, 566] on span "Get US keywords if failed" at bounding box center [958, 557] width 135 height 17
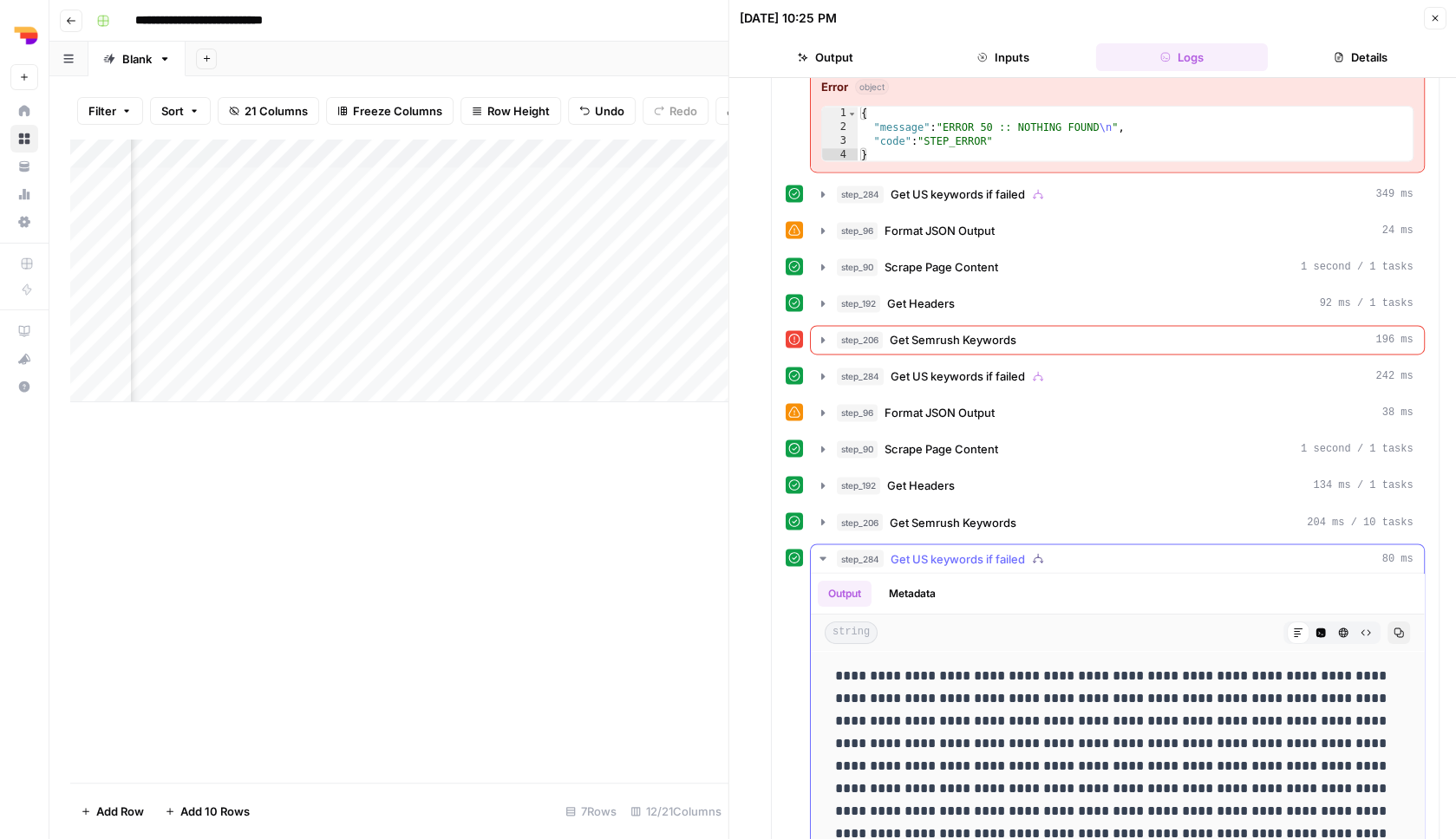
click at [958, 557] on span "Get US keywords if failed" at bounding box center [958, 557] width 135 height 17
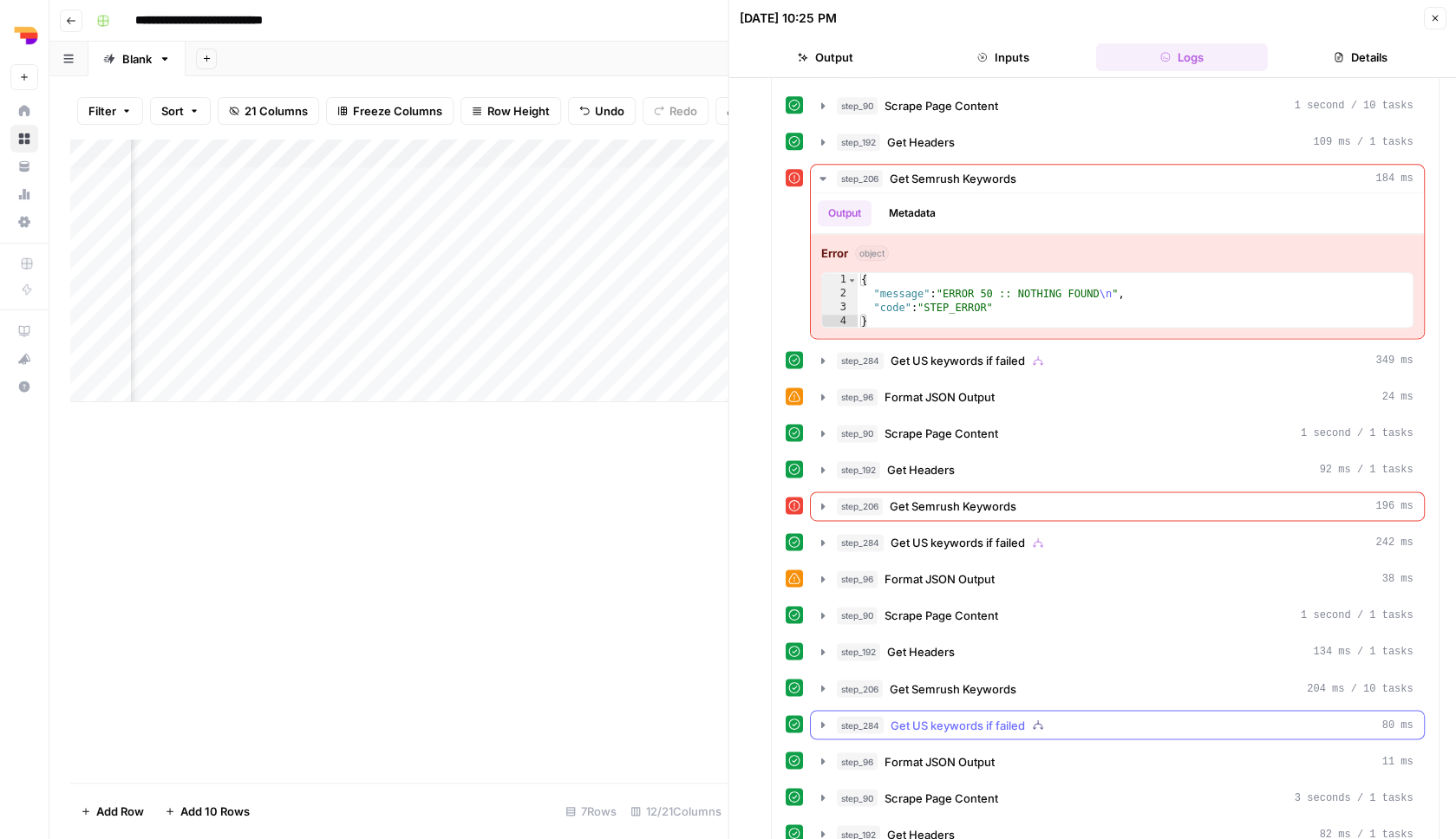
scroll to position [773, 0]
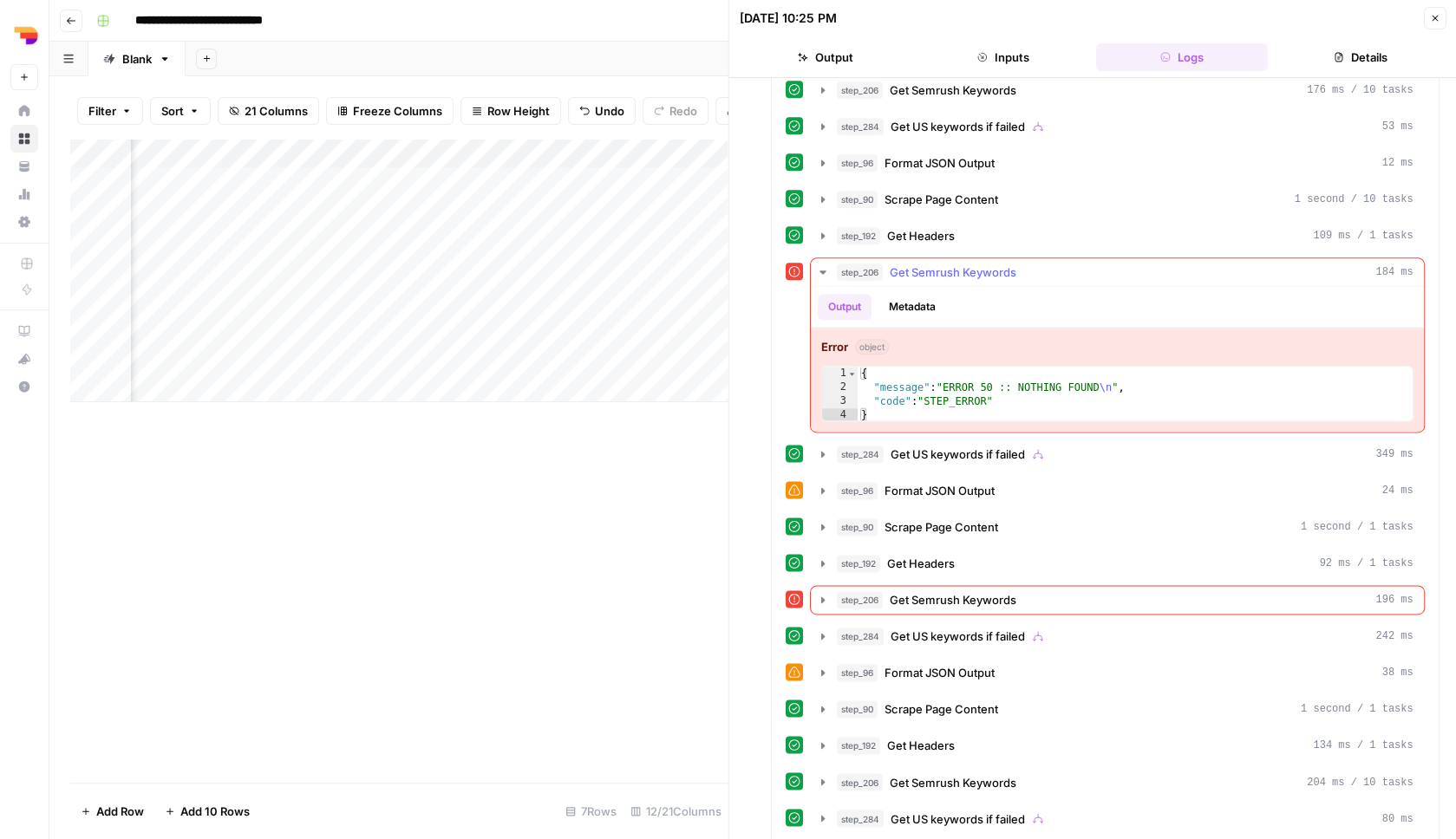
click at [1013, 270] on span "Get Semrush Keywords" at bounding box center [953, 271] width 127 height 17
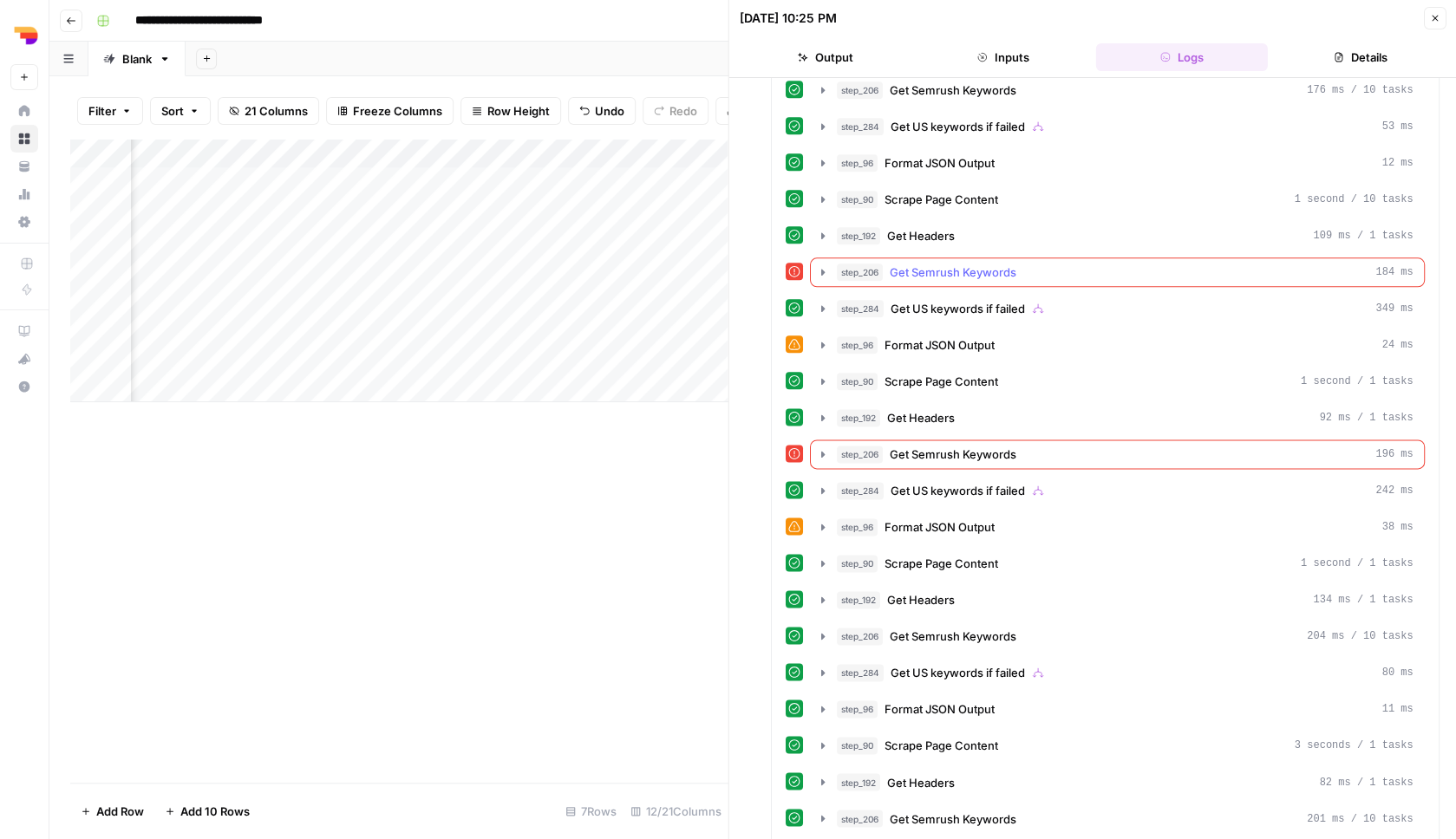
click at [1059, 276] on div "step_206 Get Semrush Keywords 184 ms" at bounding box center [1125, 271] width 577 height 17
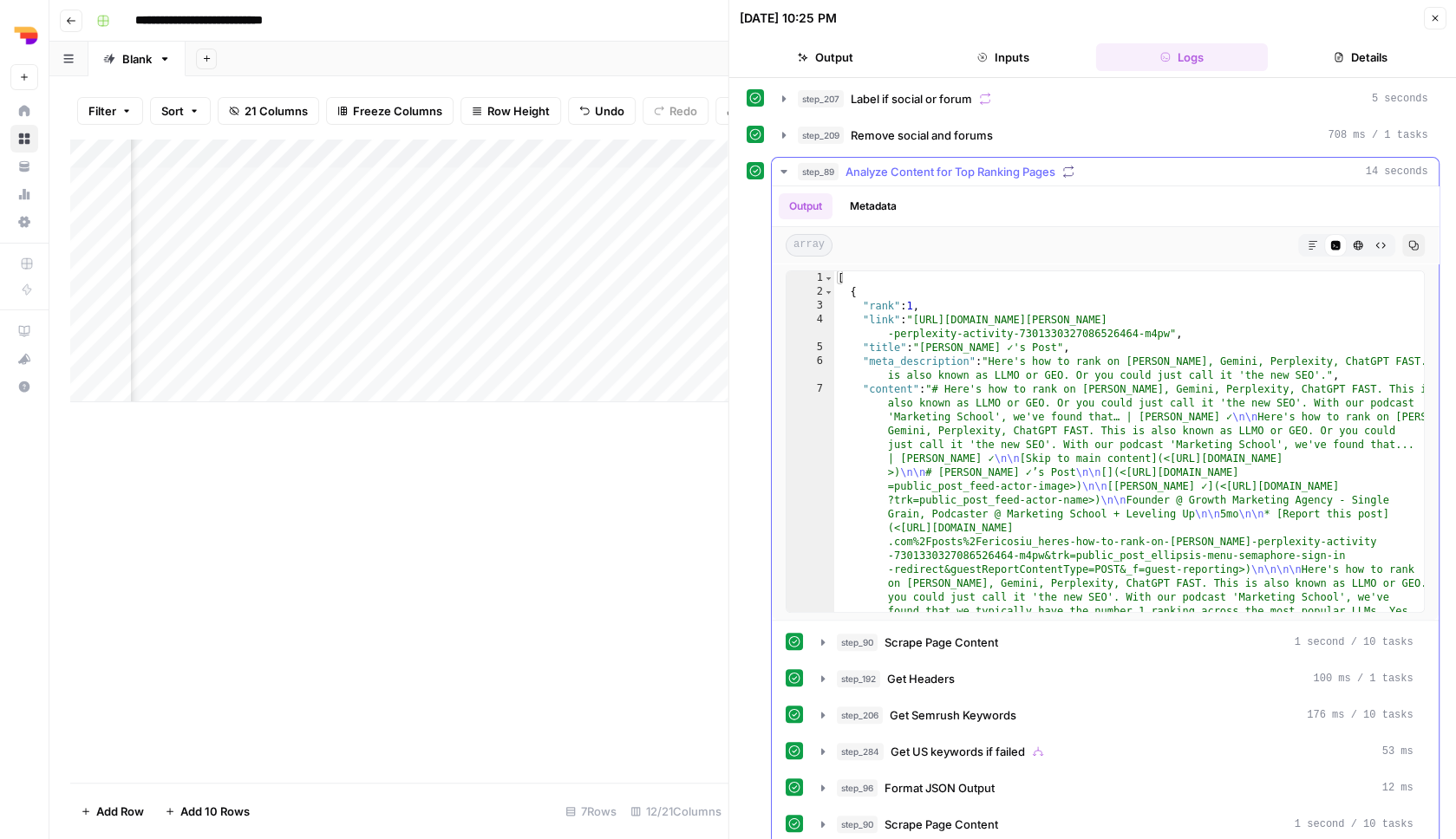
scroll to position [0, 0]
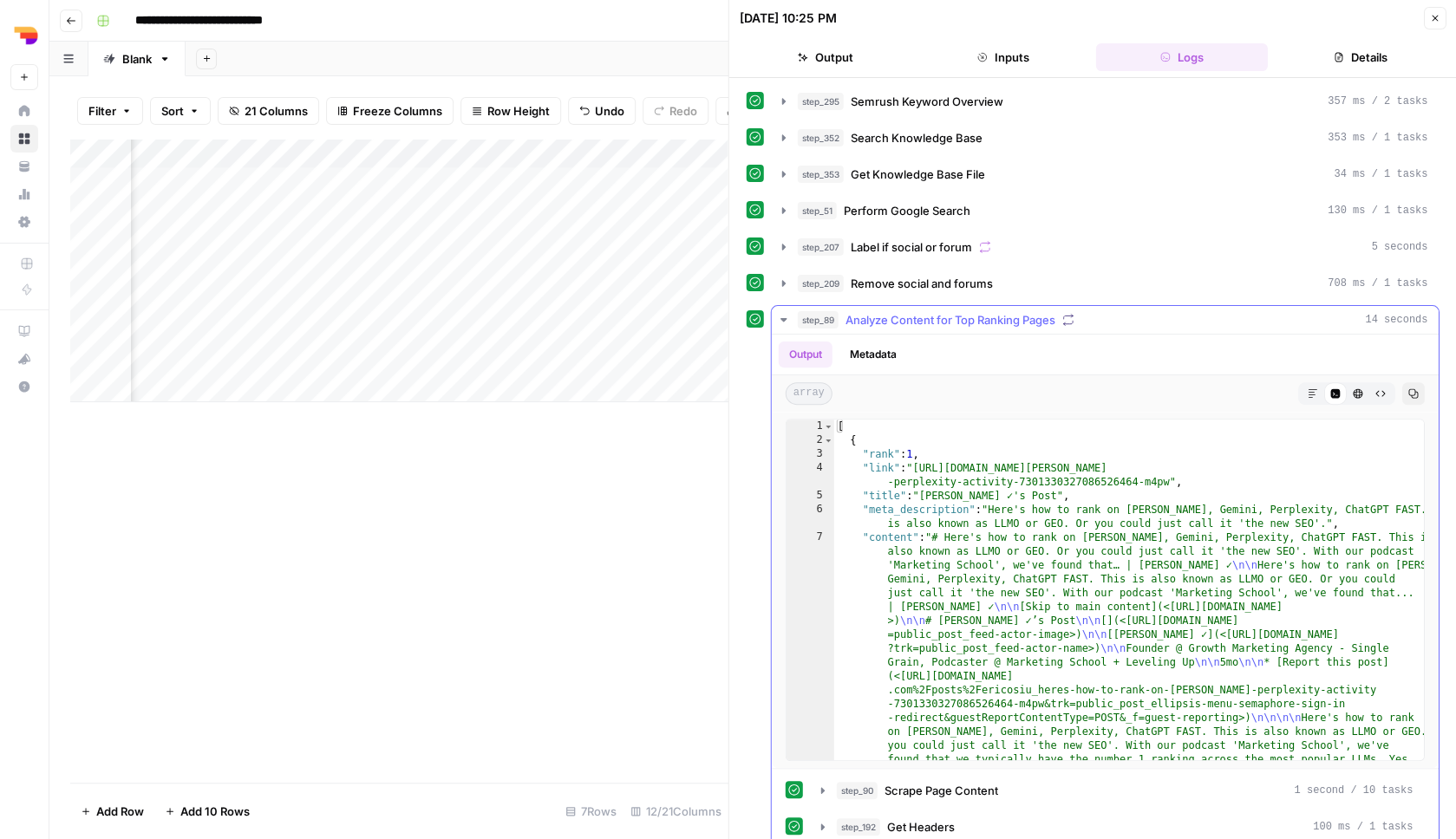
click at [1120, 329] on button "step_89 Analyze Content for Top Ranking Pages 14 seconds" at bounding box center [1105, 320] width 667 height 28
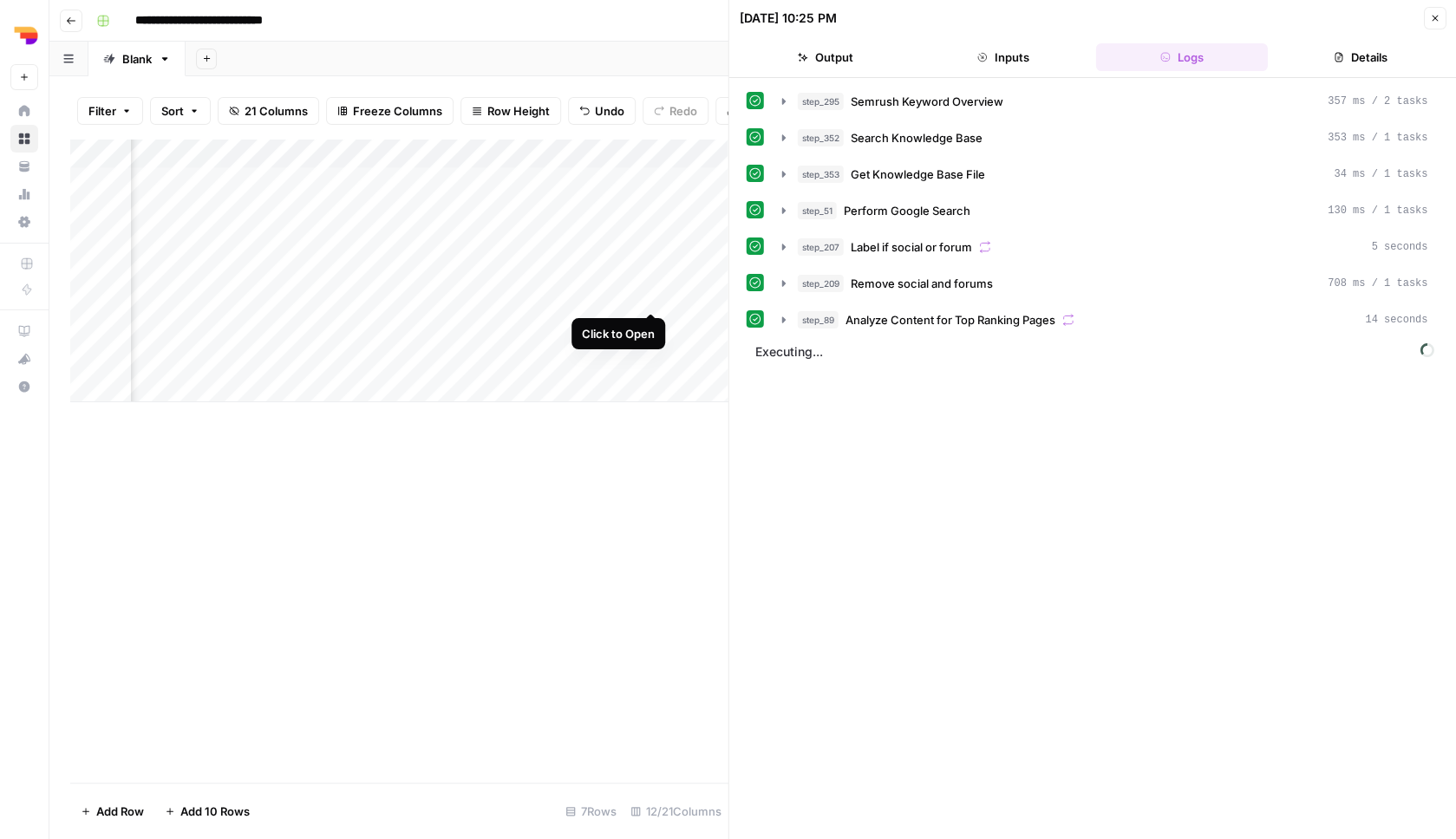
click at [653, 297] on div "Add Column" at bounding box center [399, 270] width 658 height 263
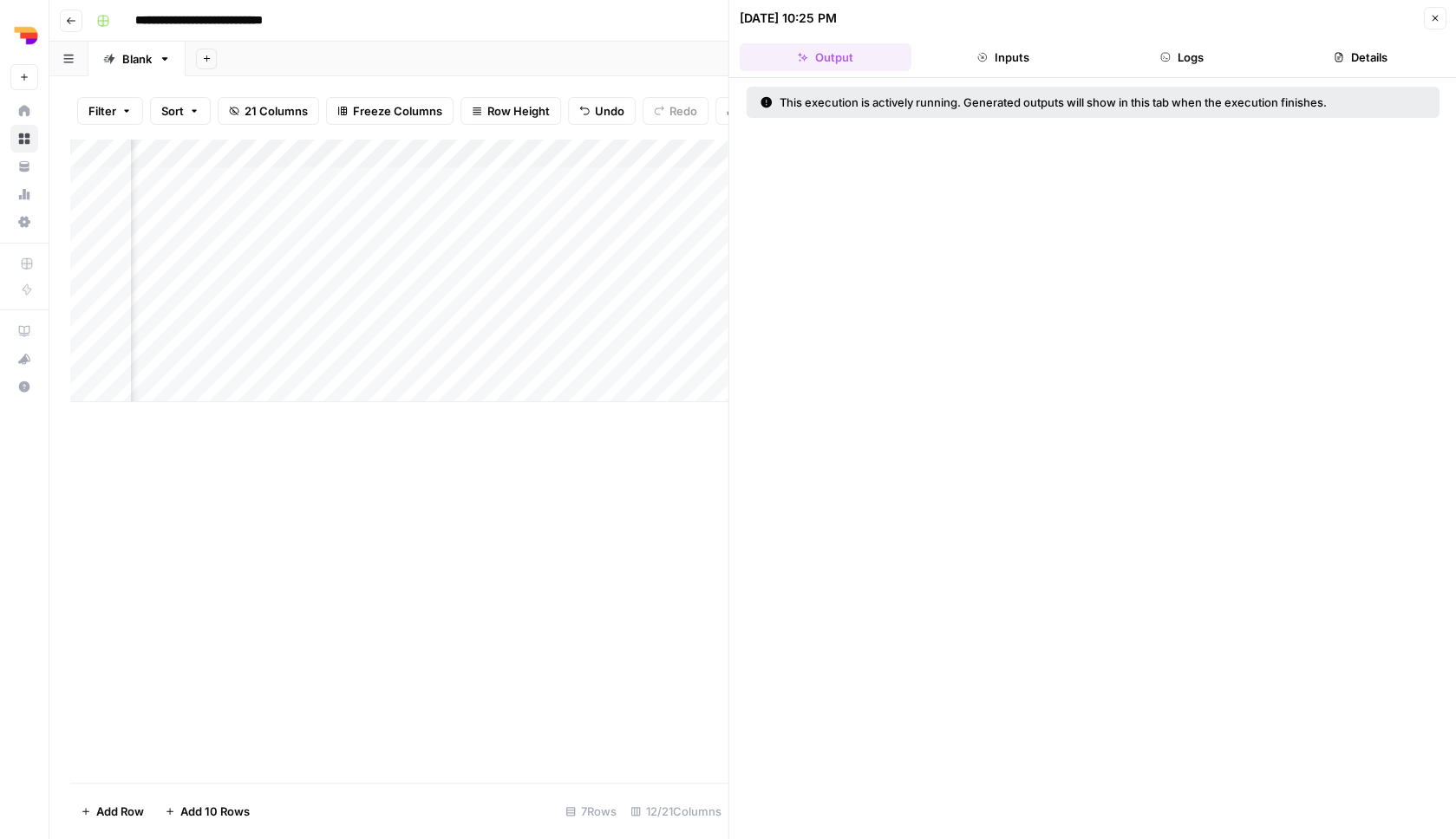
click at [1026, 49] on button "Inputs" at bounding box center [1003, 57] width 172 height 28
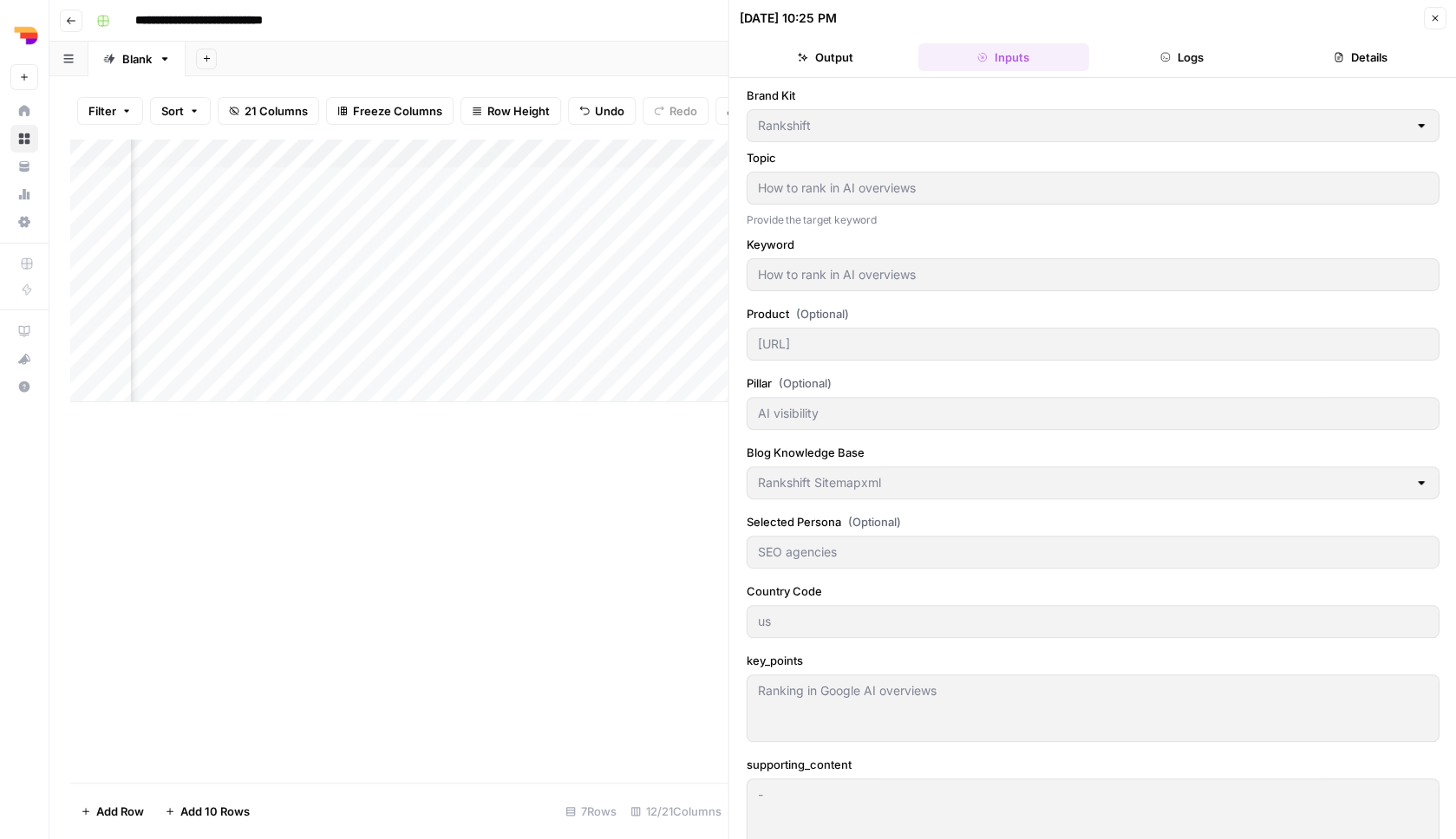
click at [1142, 57] on button "Logs" at bounding box center [1182, 57] width 172 height 28
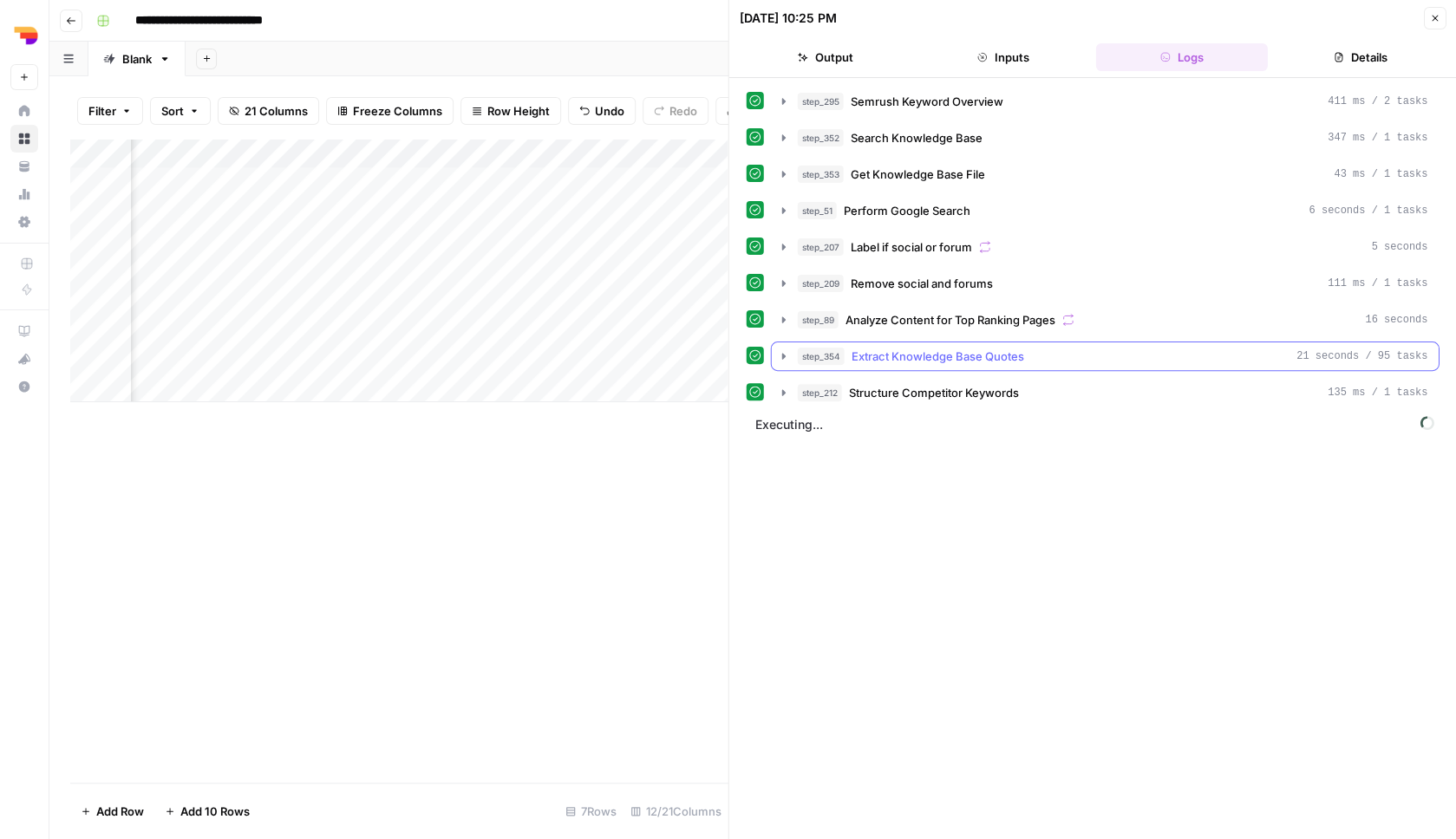
click at [1067, 348] on div "step_354 Extract Knowledge Base Quotes 21 seconds / 95 tasks" at bounding box center [1113, 356] width 630 height 17
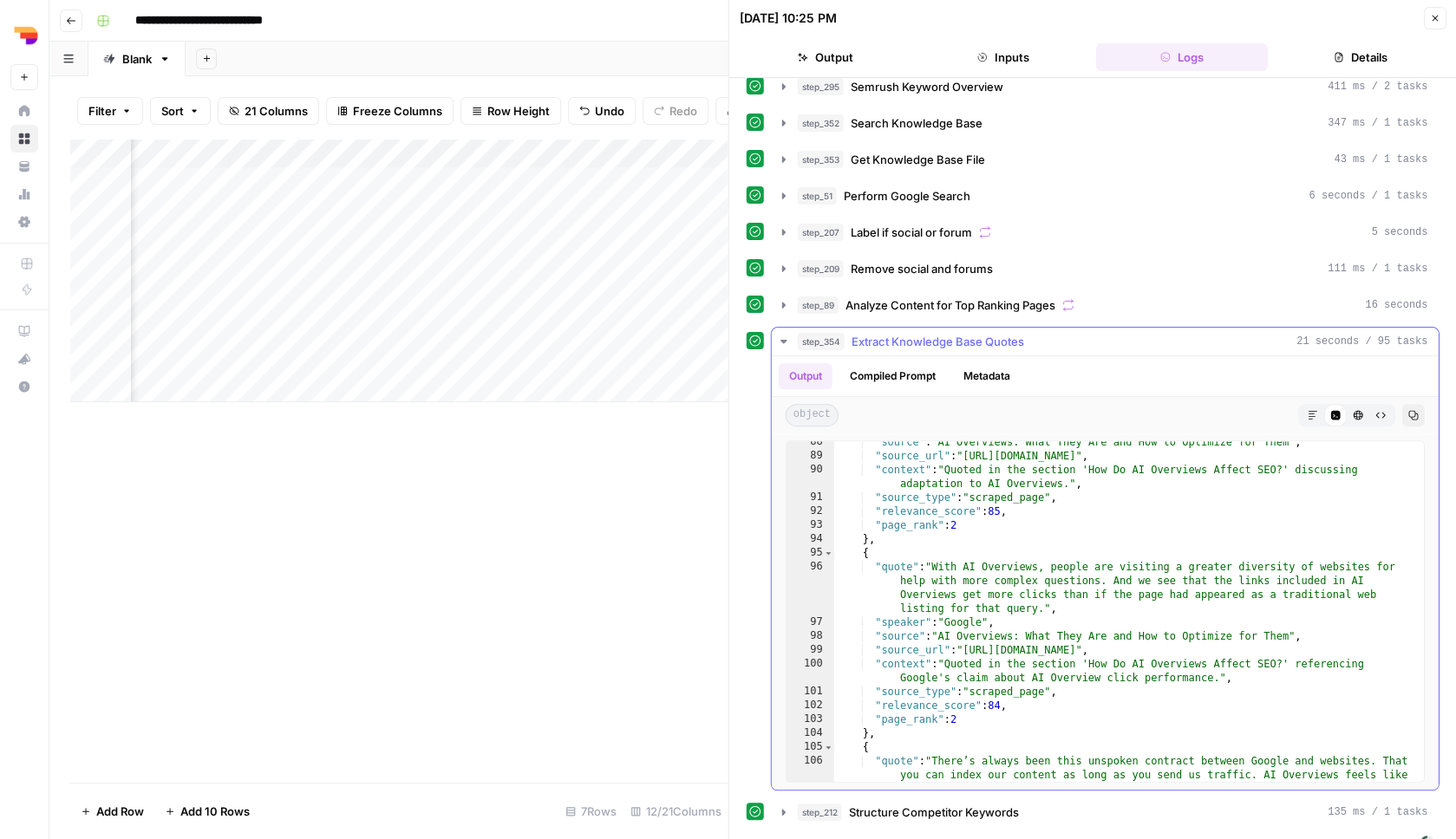
scroll to position [1615, 0]
click at [674, 327] on div "Add Column" at bounding box center [399, 270] width 658 height 263
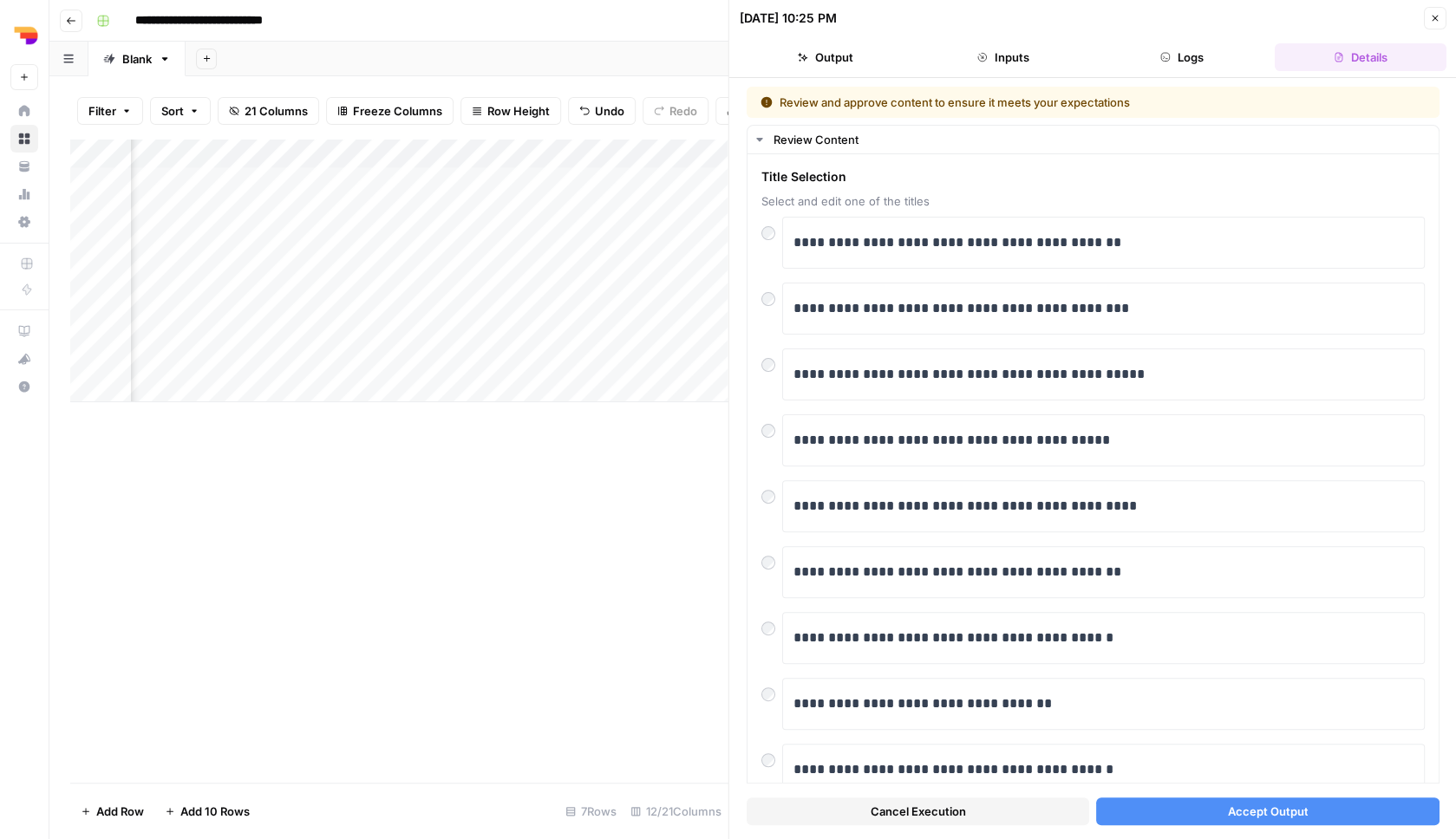
click at [1217, 806] on button "Accept Output" at bounding box center [1267, 811] width 342 height 28
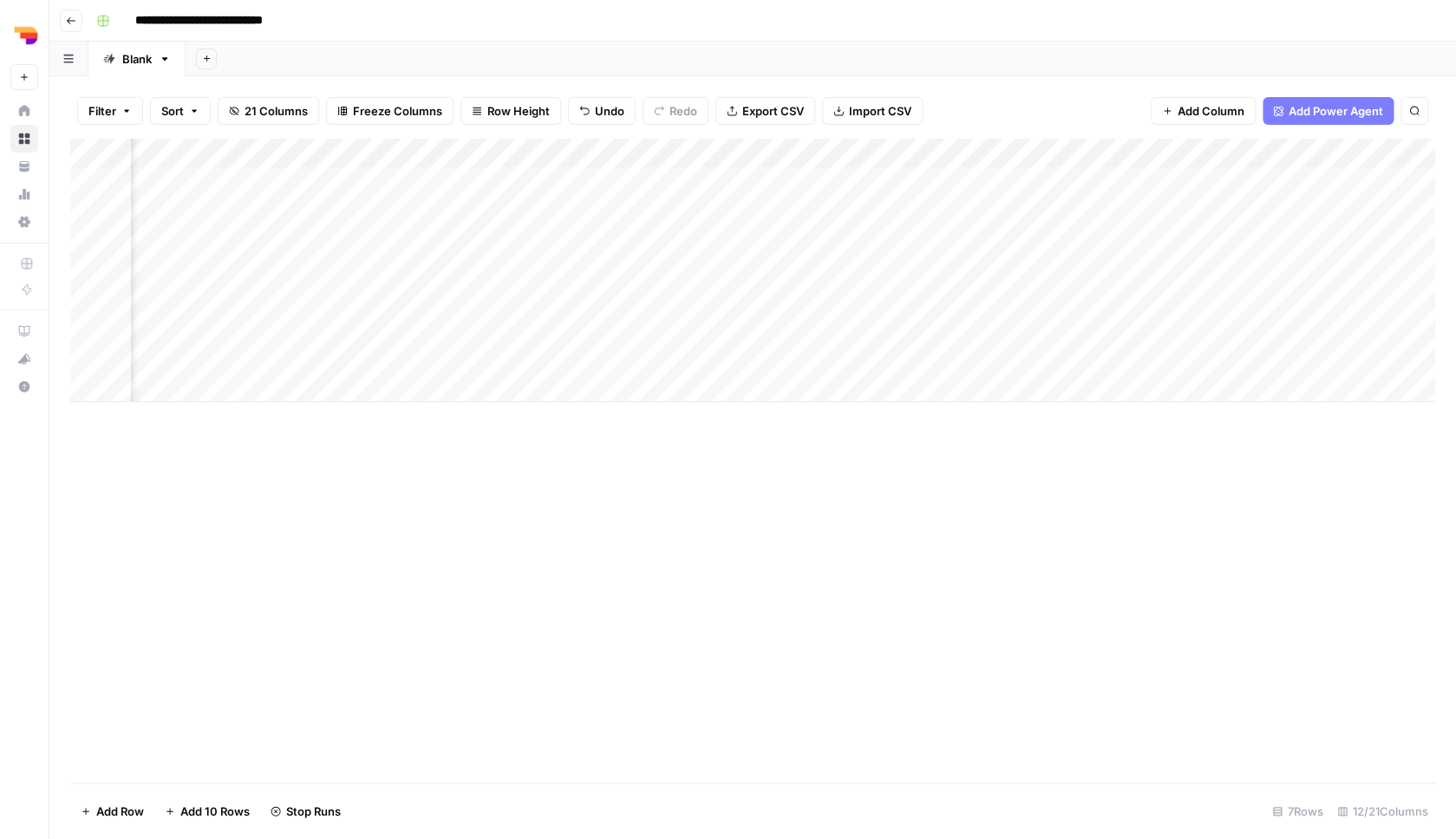
click at [677, 292] on div "Add Column" at bounding box center [753, 270] width 1365 height 263
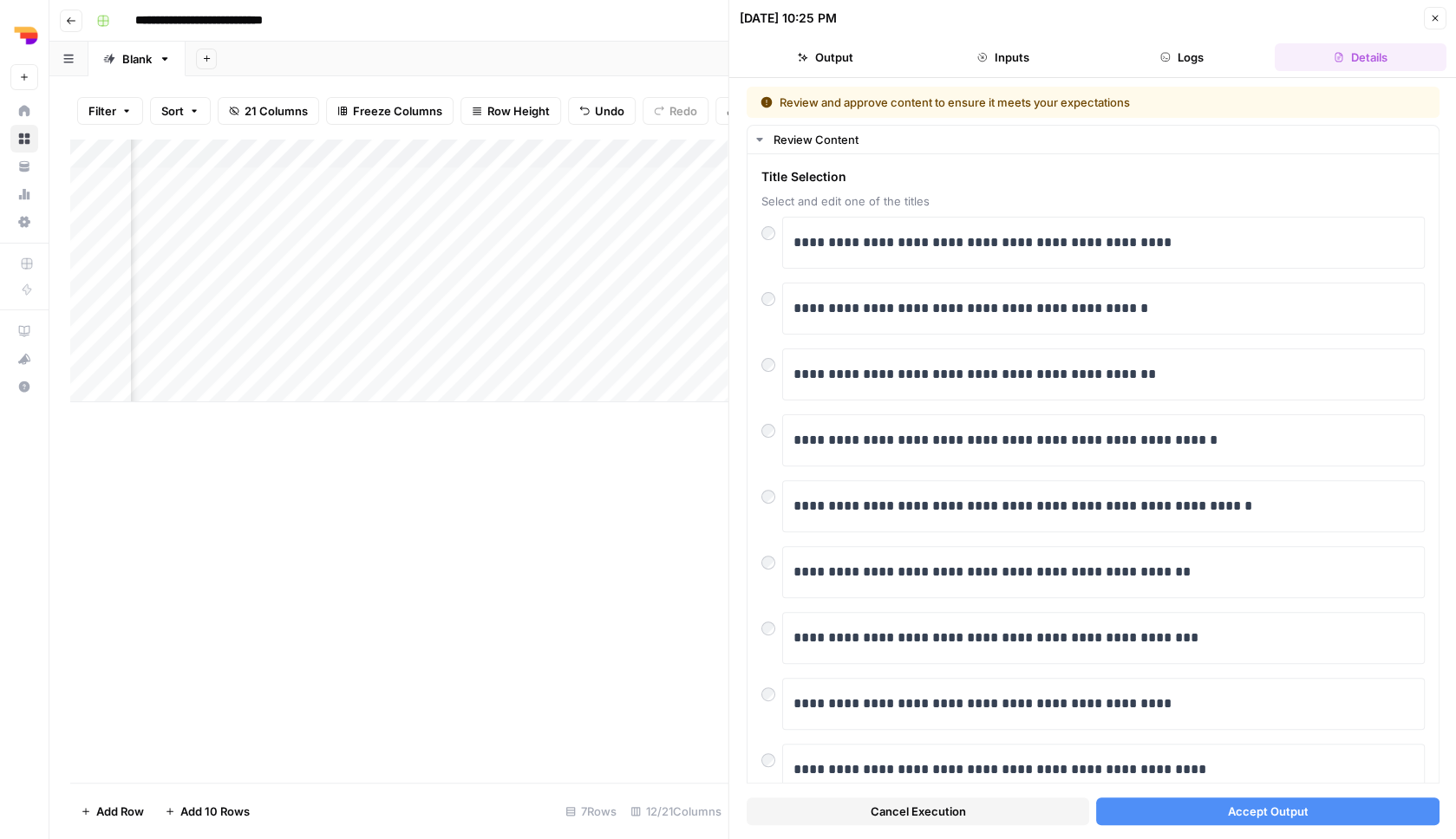
click at [1212, 802] on button "Accept Output" at bounding box center [1267, 811] width 342 height 28
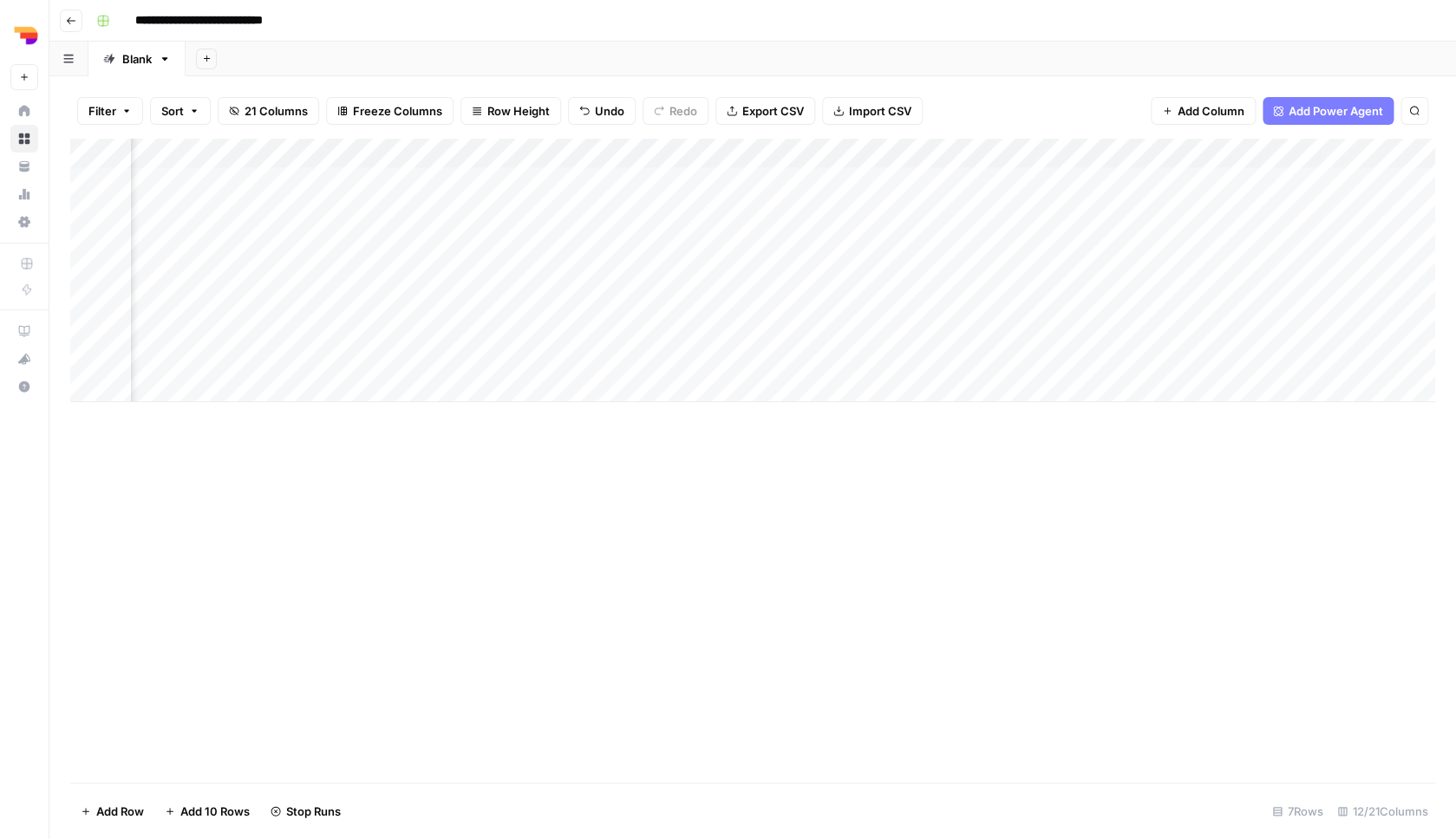
click at [677, 357] on div "Add Column" at bounding box center [753, 270] width 1365 height 263
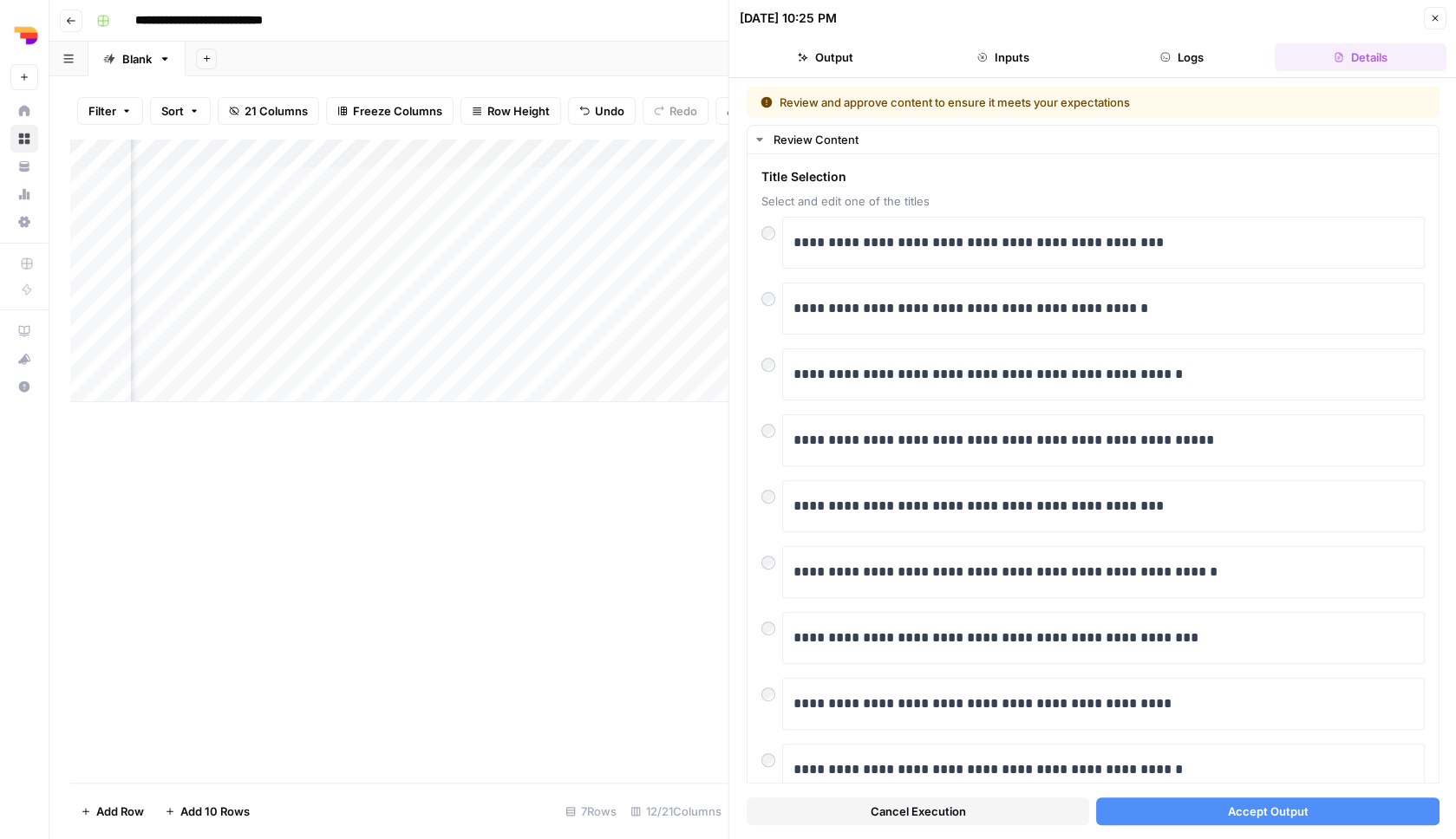
click at [1217, 811] on button "Accept Output" at bounding box center [1267, 811] width 342 height 28
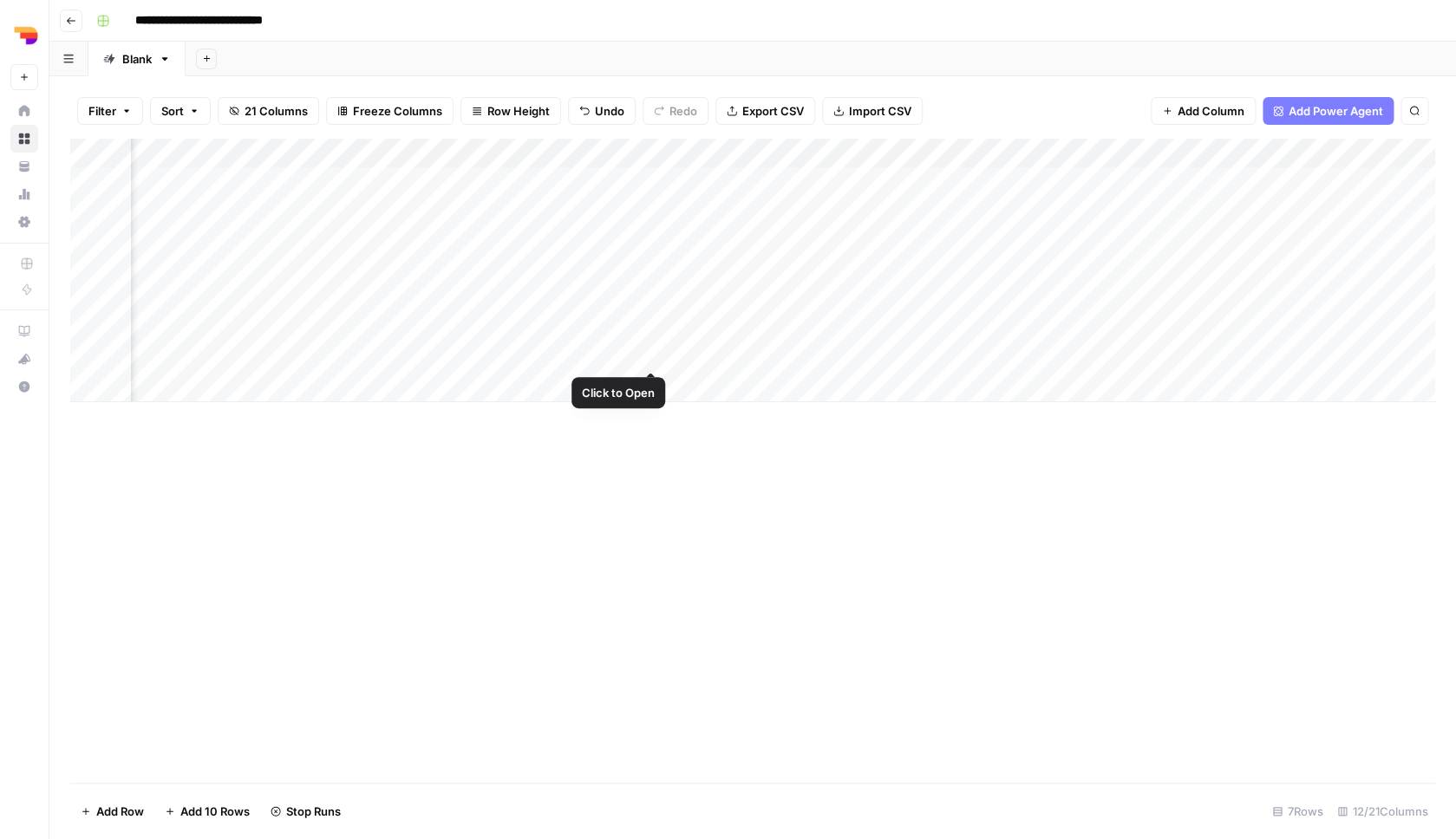
click at [650, 357] on div "Add Column" at bounding box center [753, 270] width 1365 height 263
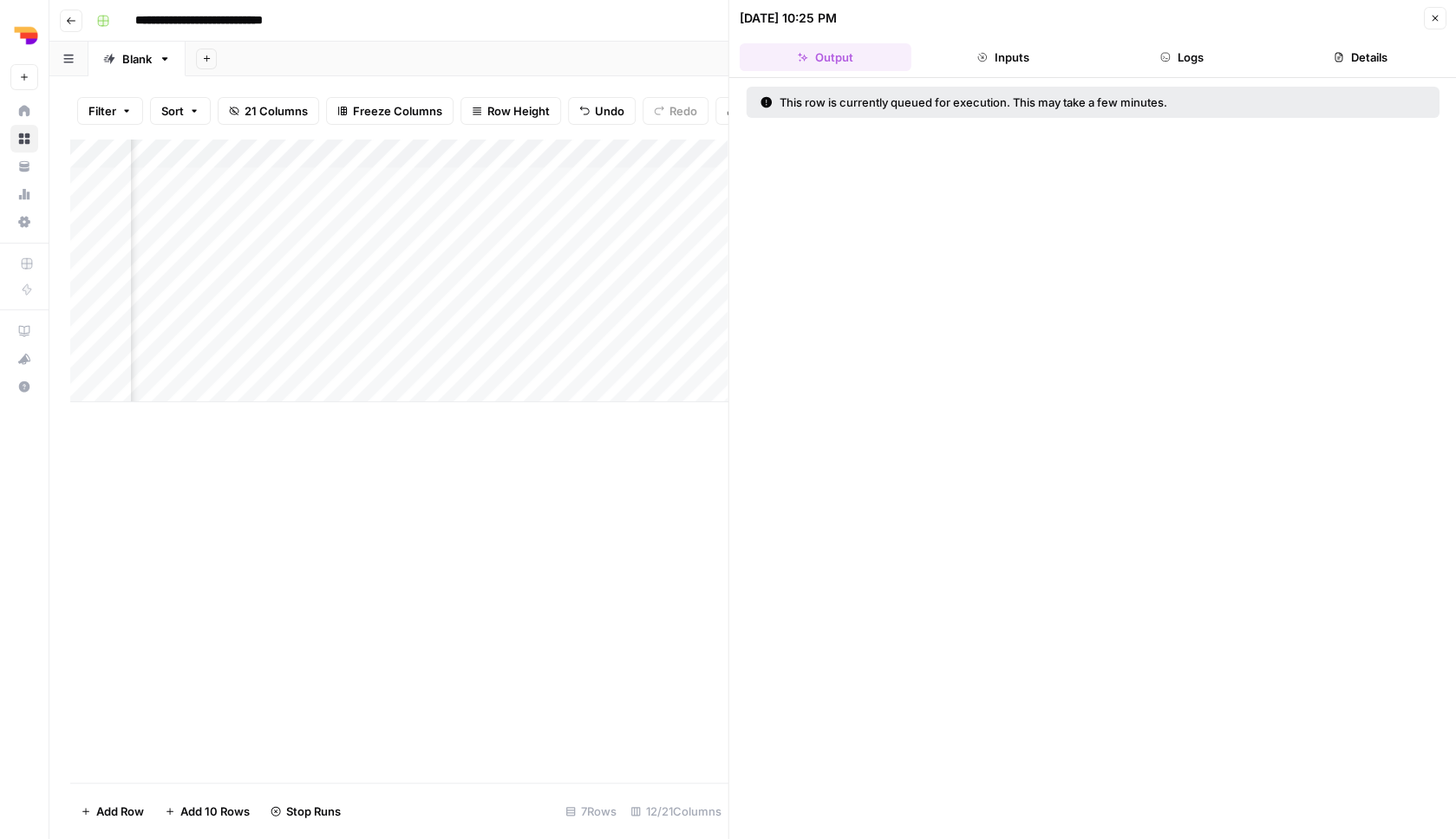
click at [1194, 52] on button "Logs" at bounding box center [1182, 57] width 172 height 28
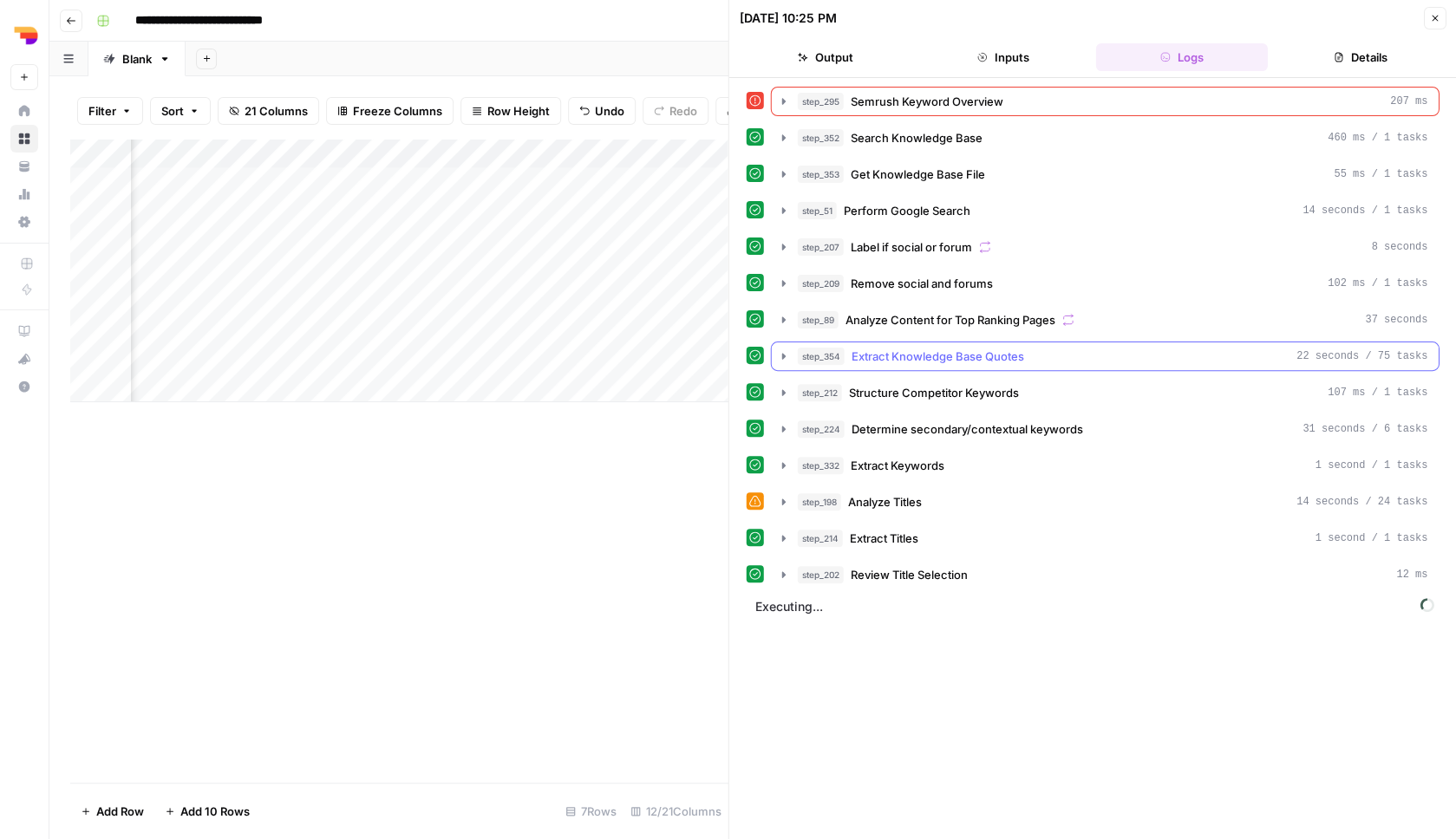
click at [1041, 359] on div "step_354 Extract Knowledge Base Quotes 22 seconds / 75 tasks" at bounding box center [1113, 356] width 630 height 17
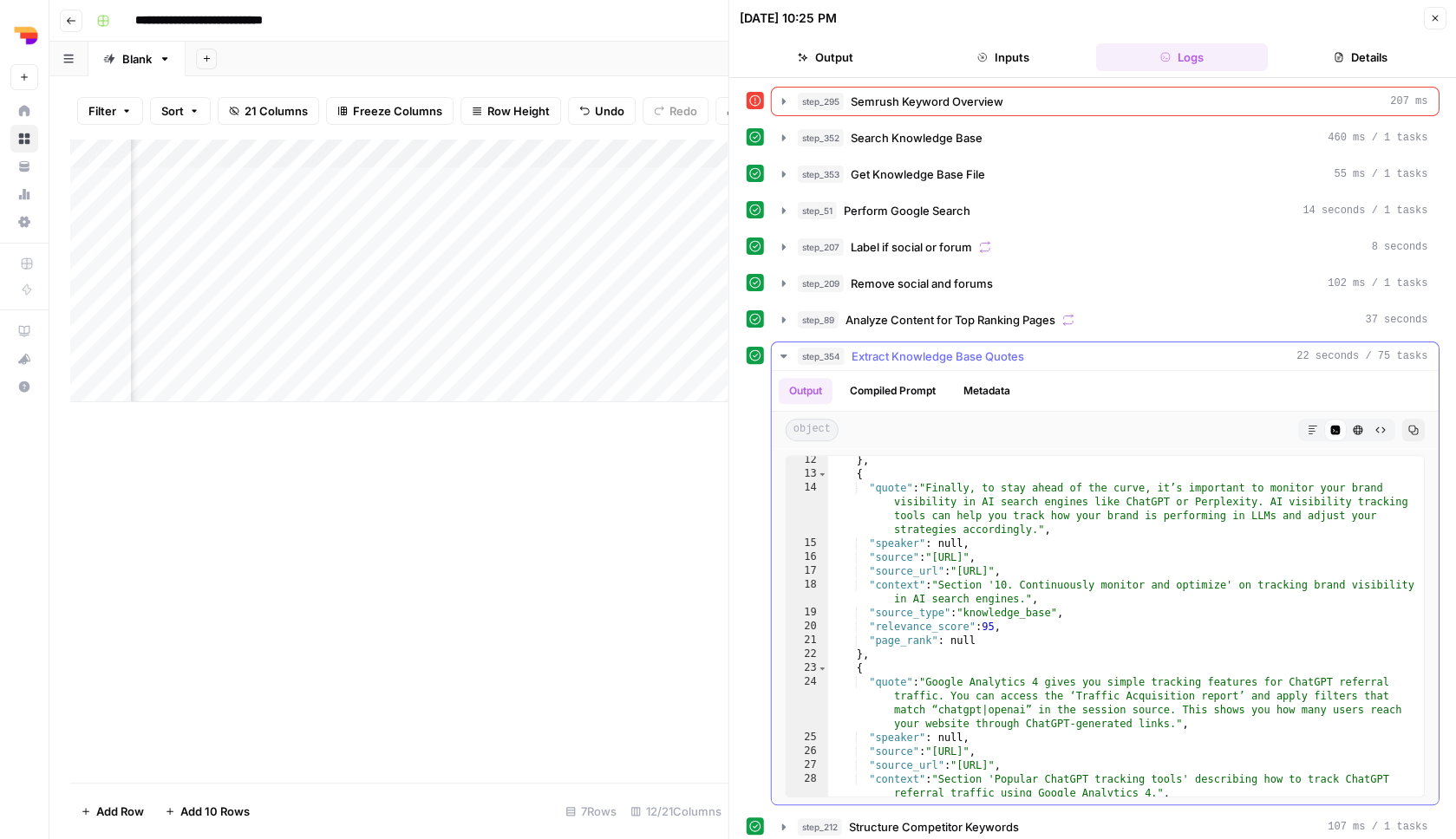
scroll to position [114, 0]
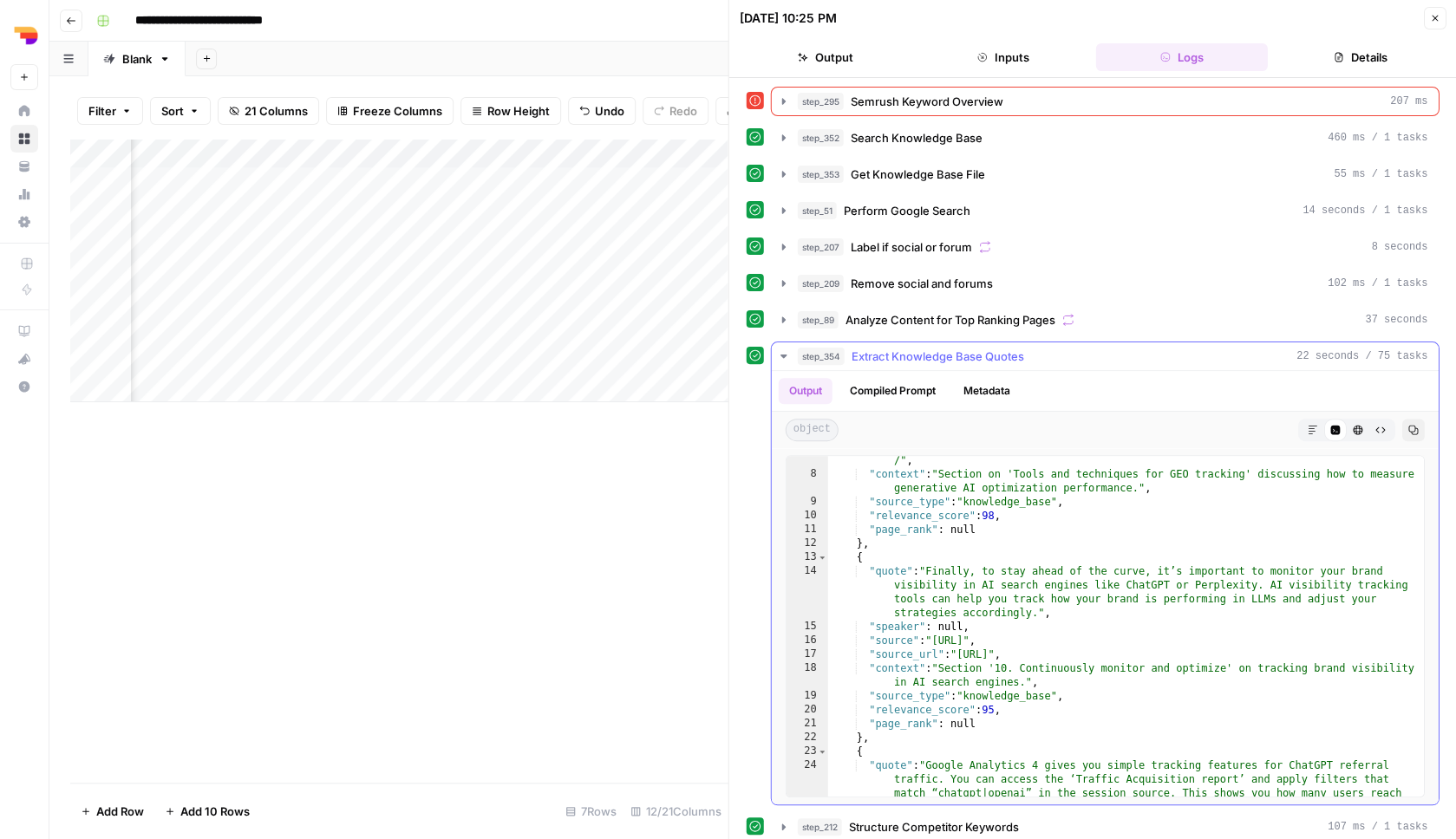
click at [1108, 357] on div "step_354 Extract Knowledge Base Quotes 22 seconds / 75 tasks" at bounding box center [1113, 356] width 630 height 17
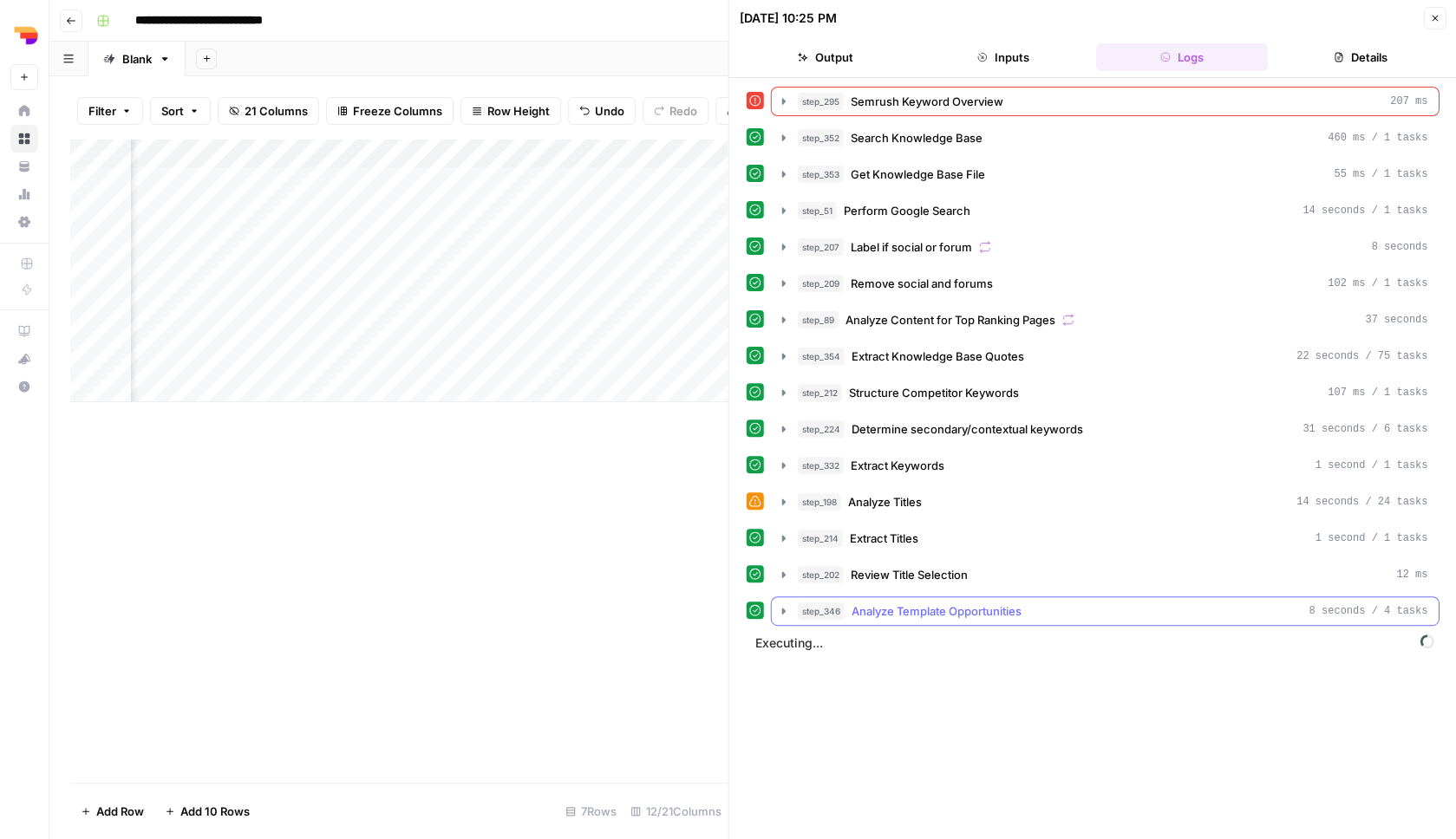
click at [1020, 611] on span "Analyze Template Opportunities" at bounding box center [936, 611] width 170 height 17
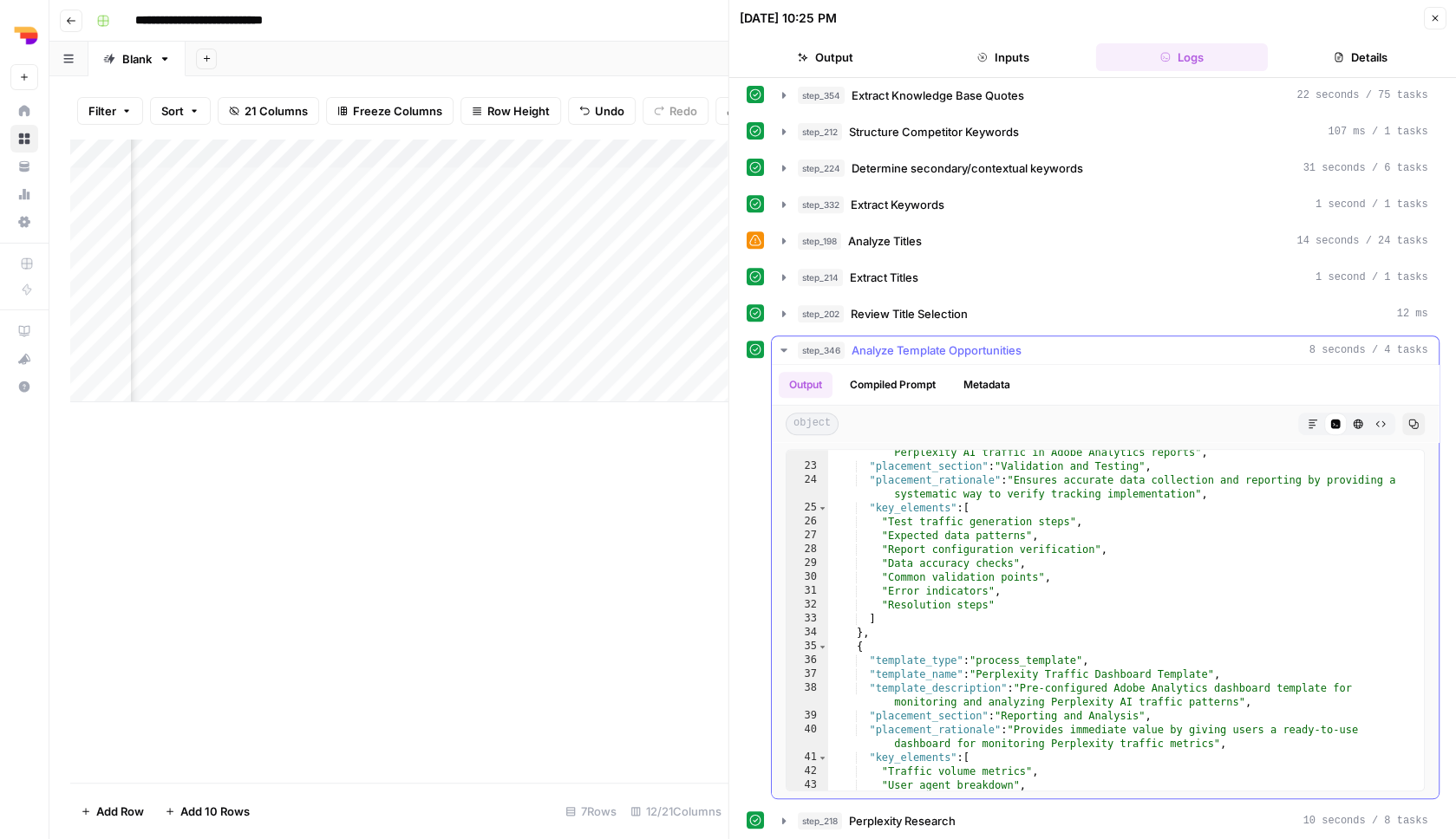
scroll to position [478, 0]
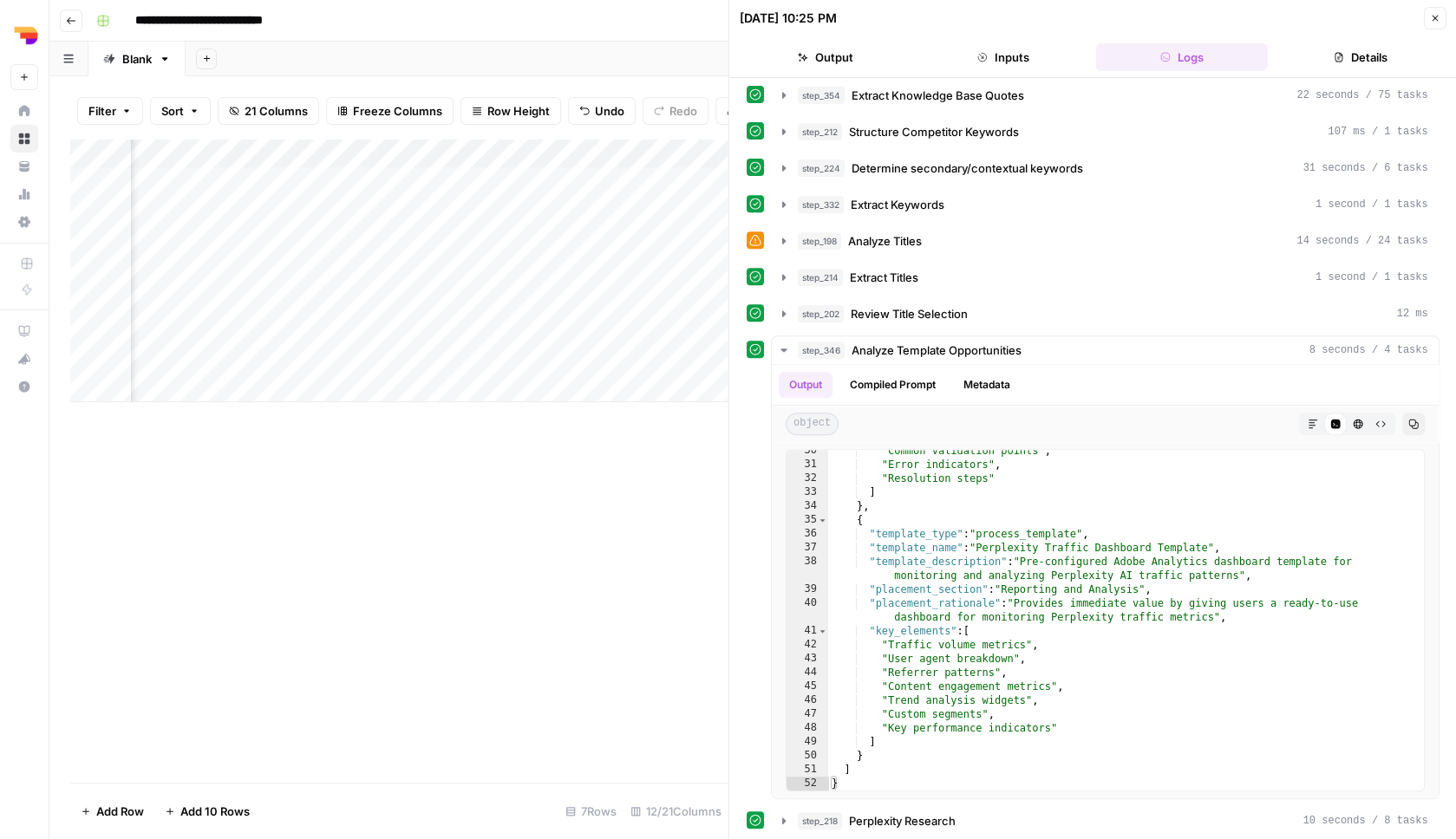
click at [1433, 24] on button "Close" at bounding box center [1434, 18] width 23 height 23
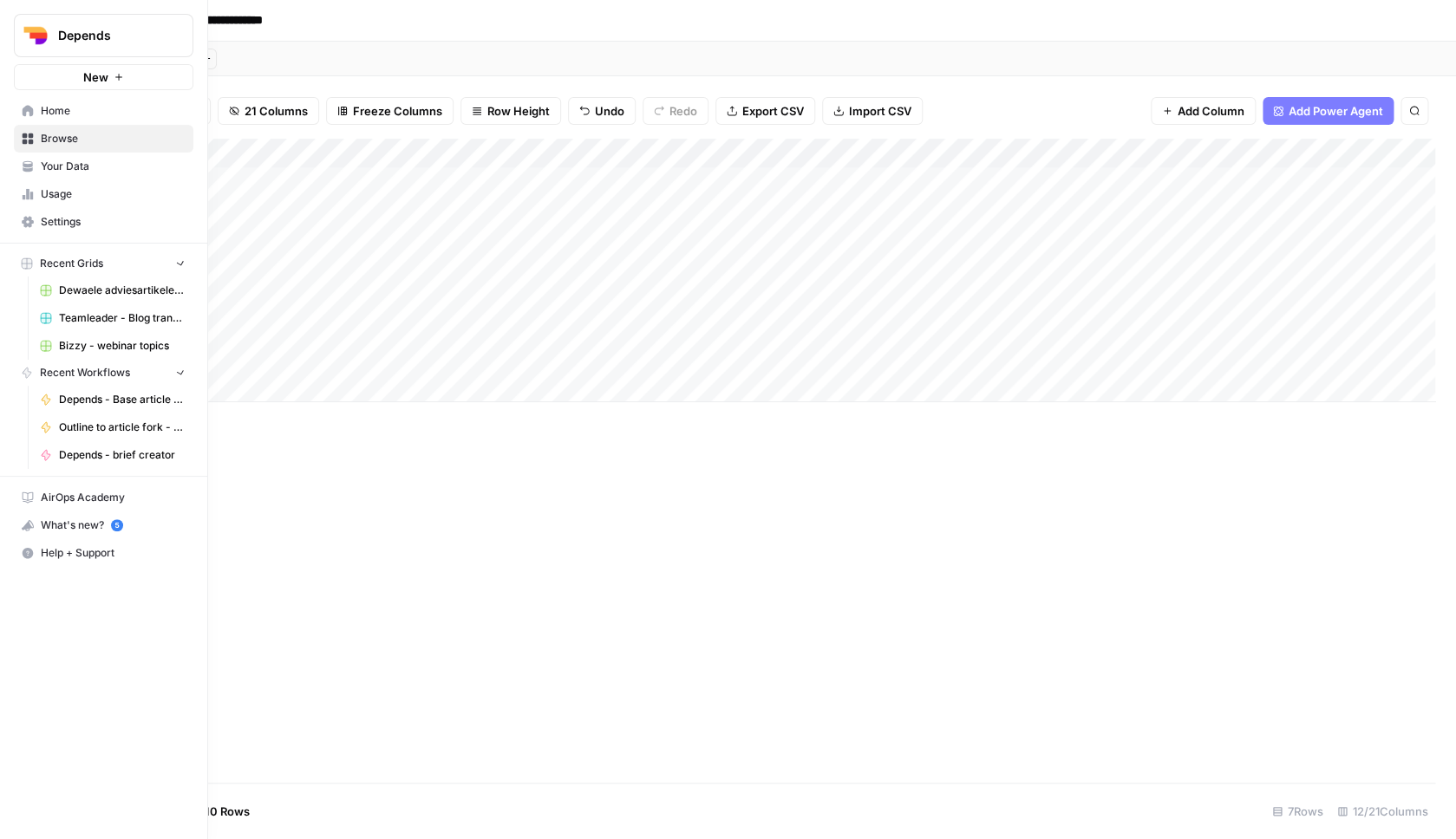
click at [33, 118] on link "Home" at bounding box center [104, 111] width 180 height 28
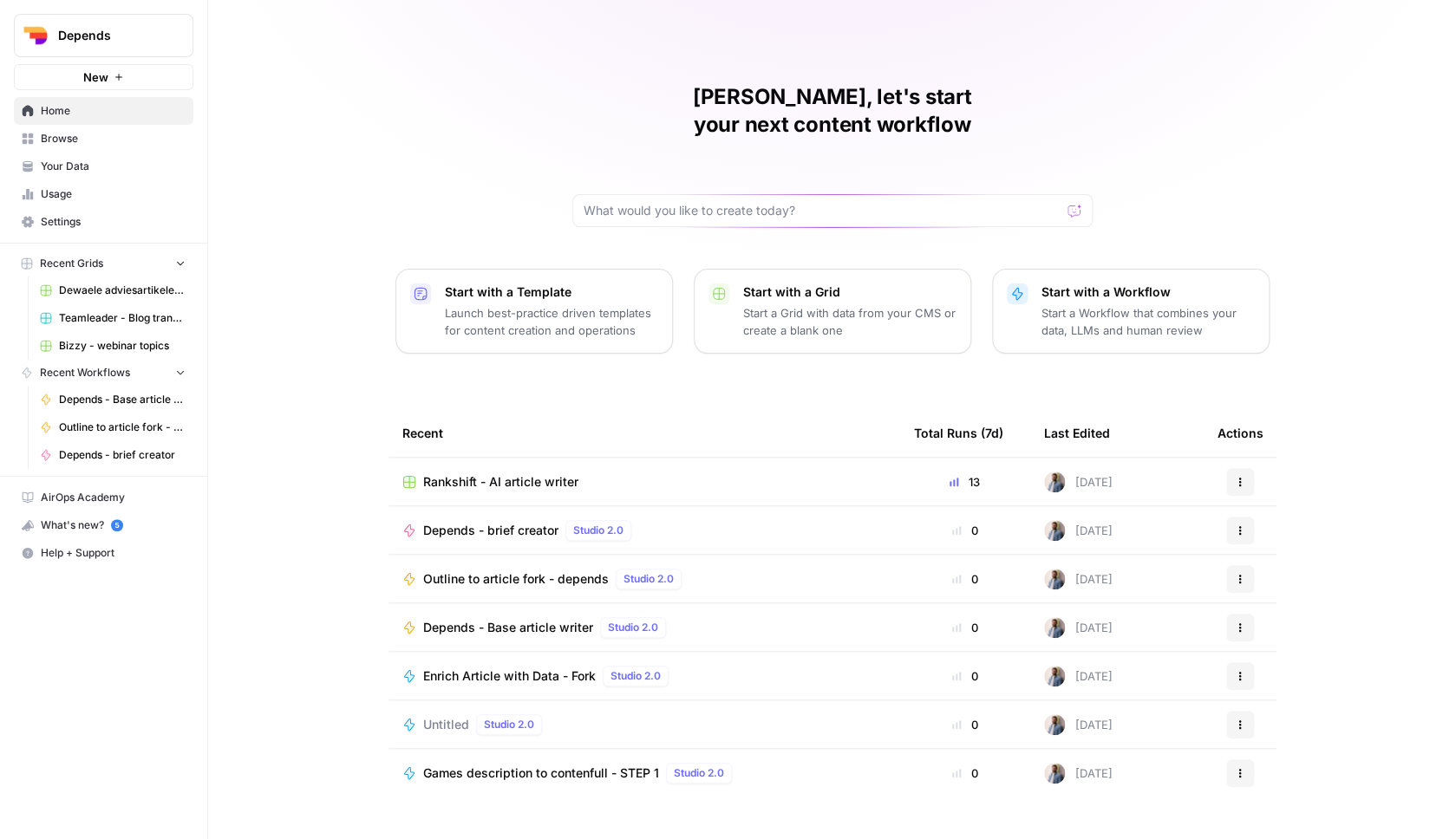
click at [119, 137] on span "Browse" at bounding box center [113, 138] width 145 height 16
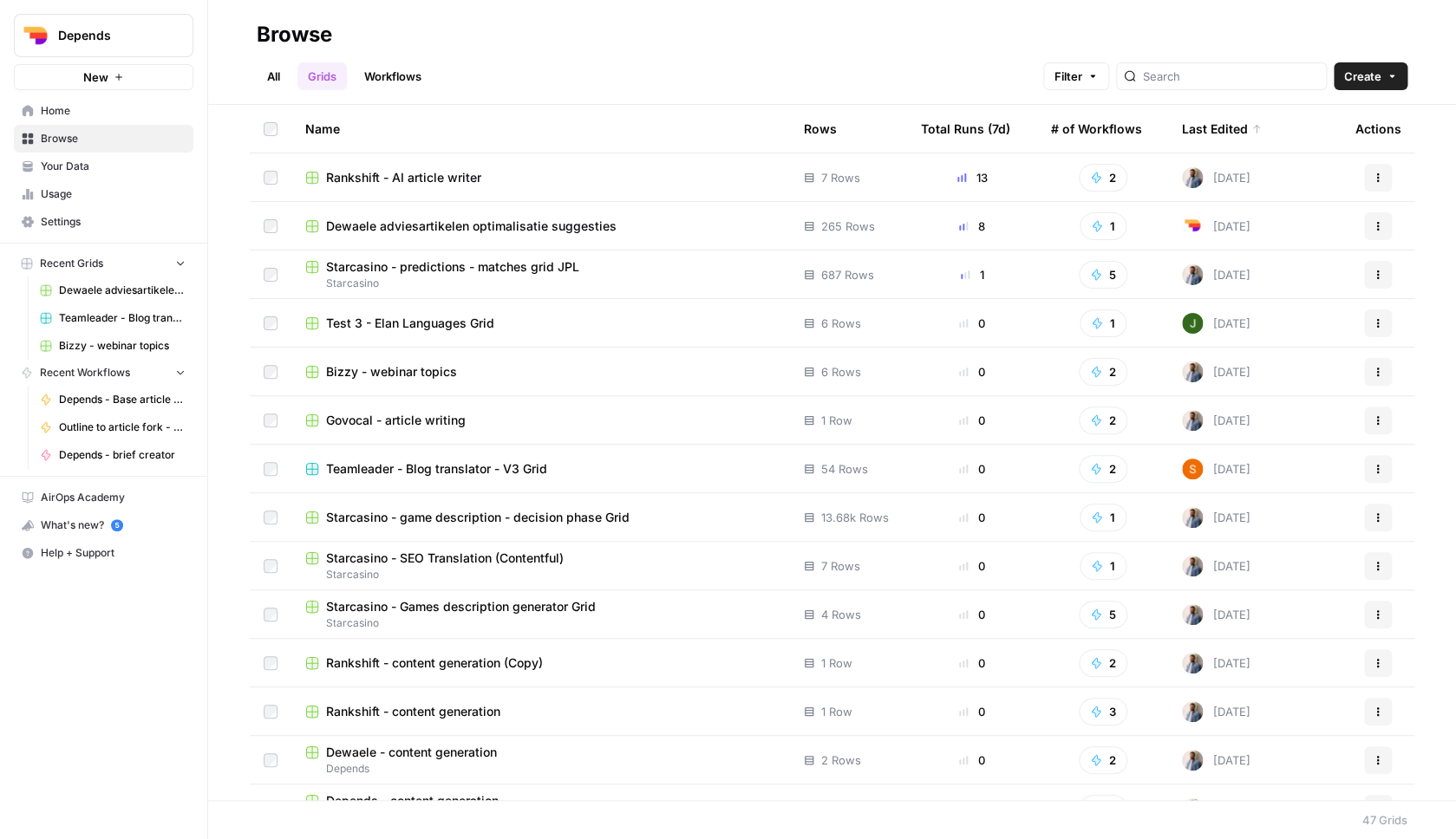
click at [409, 87] on link "Workflows" at bounding box center [393, 76] width 78 height 28
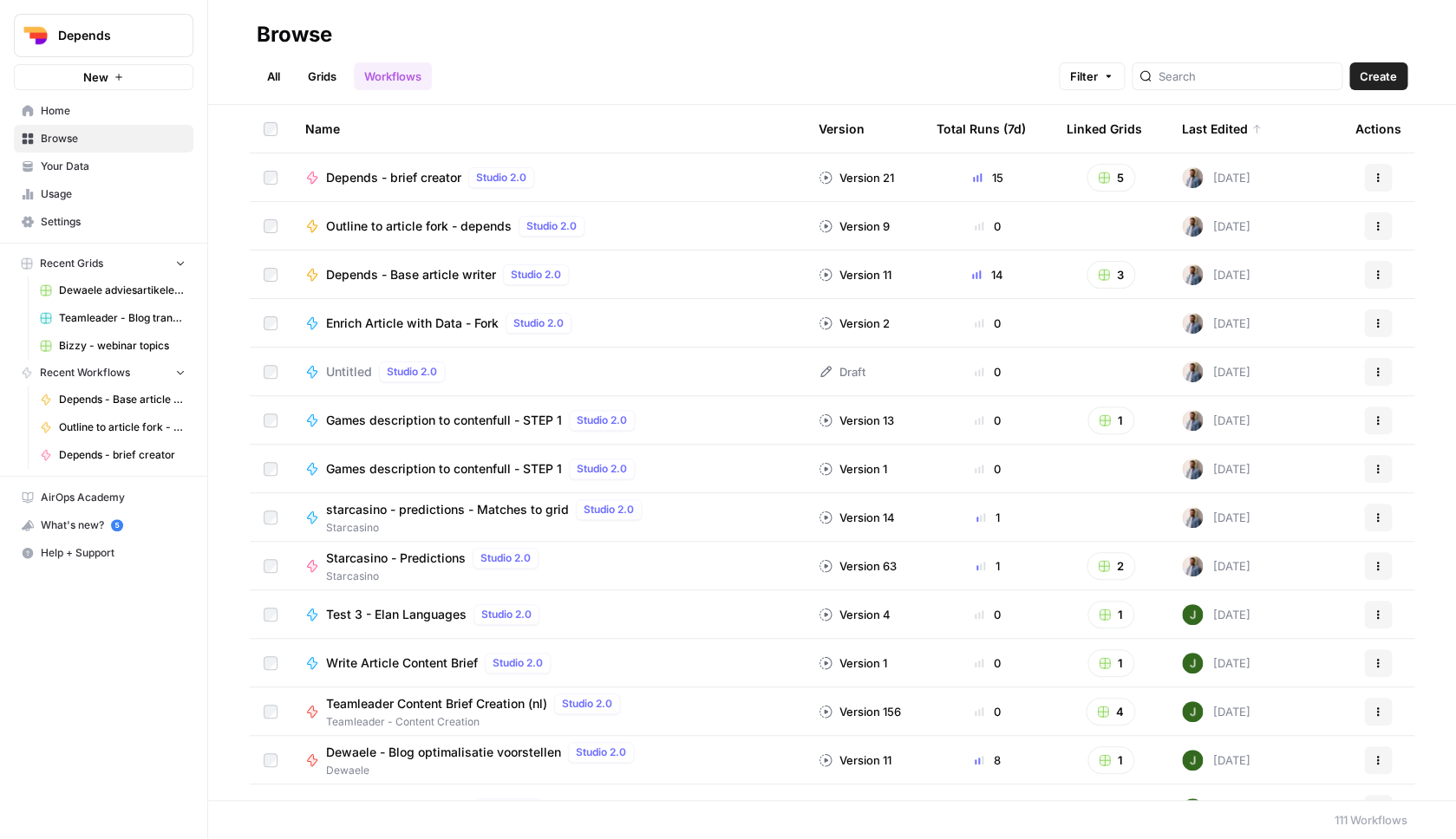
click at [438, 281] on span "Depends - Base article writer" at bounding box center [410, 274] width 170 height 17
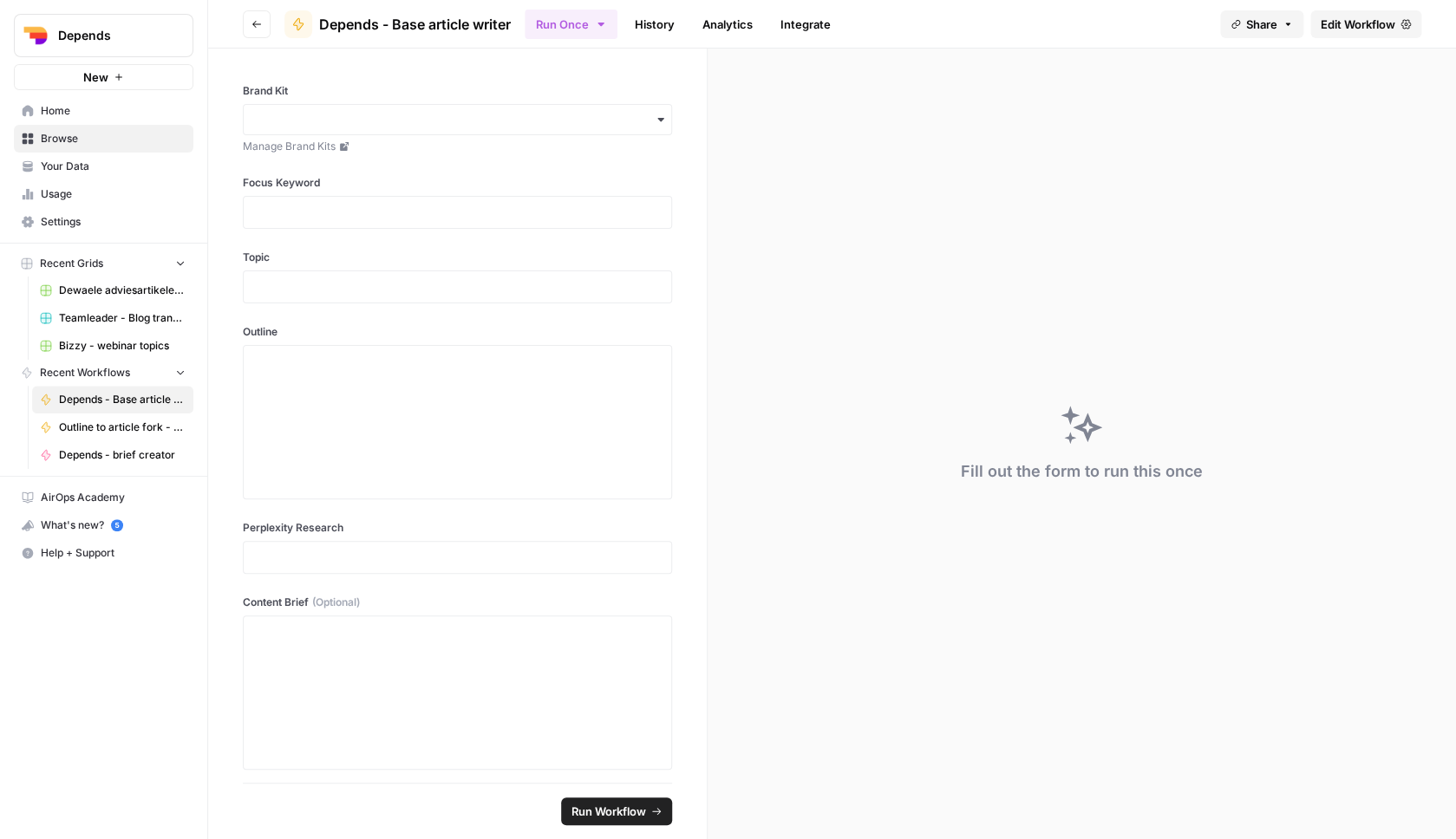
click at [1332, 20] on span "Edit Workflow" at bounding box center [1358, 24] width 74 height 17
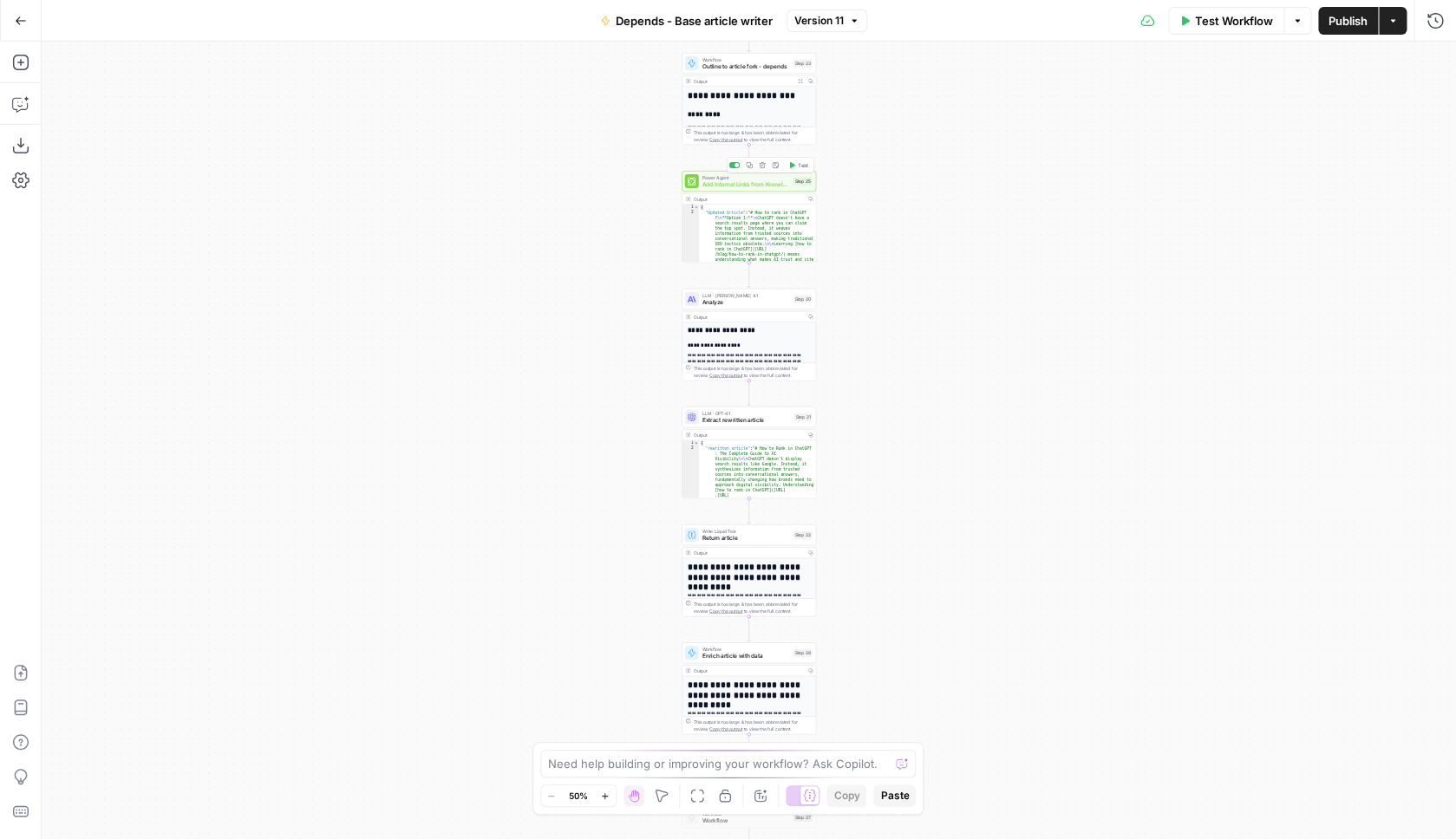
click at [765, 177] on span "Power Agent" at bounding box center [746, 178] width 87 height 7
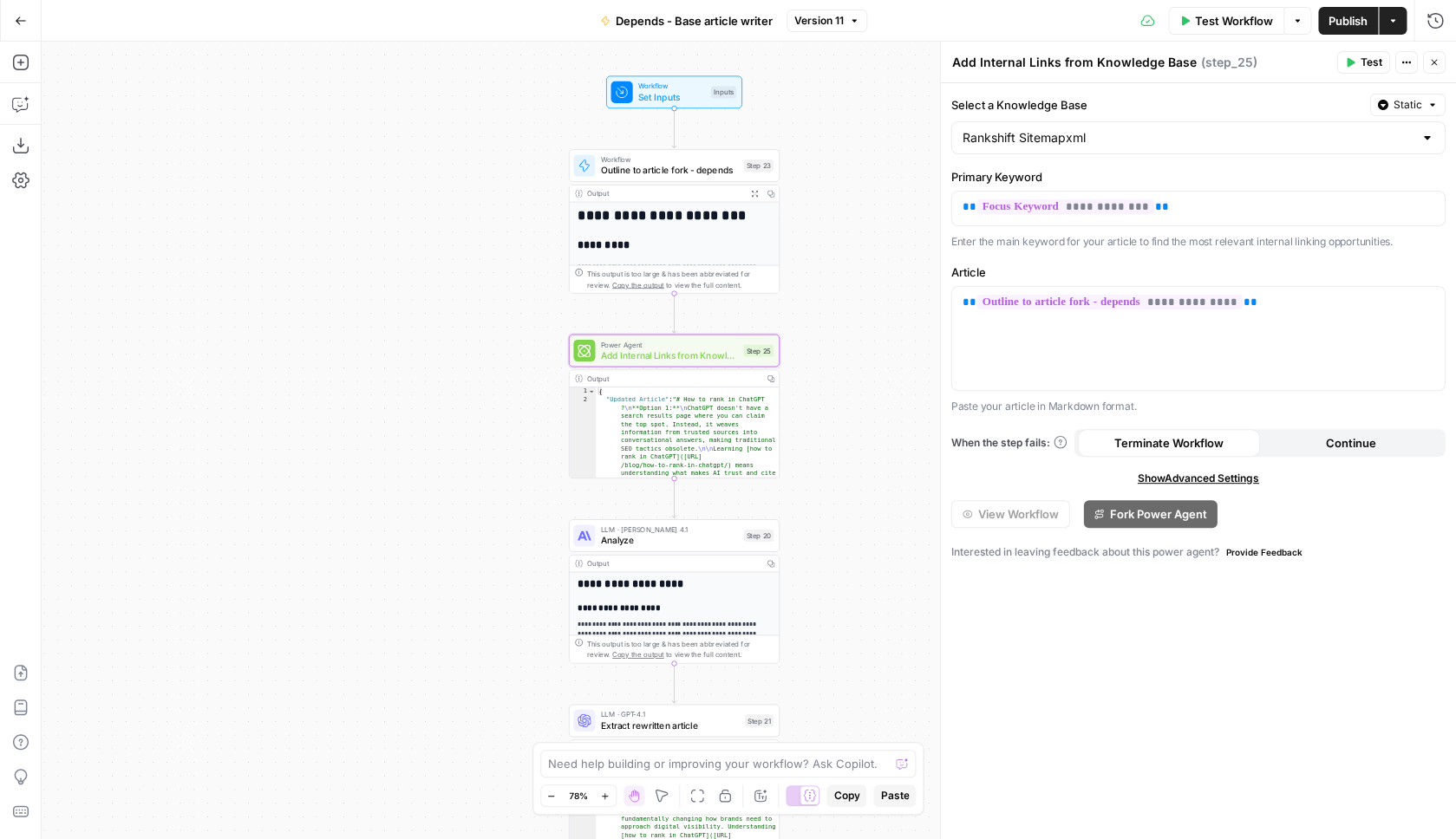
click at [695, 168] on span "Outline to article fork - depends" at bounding box center [669, 171] width 137 height 14
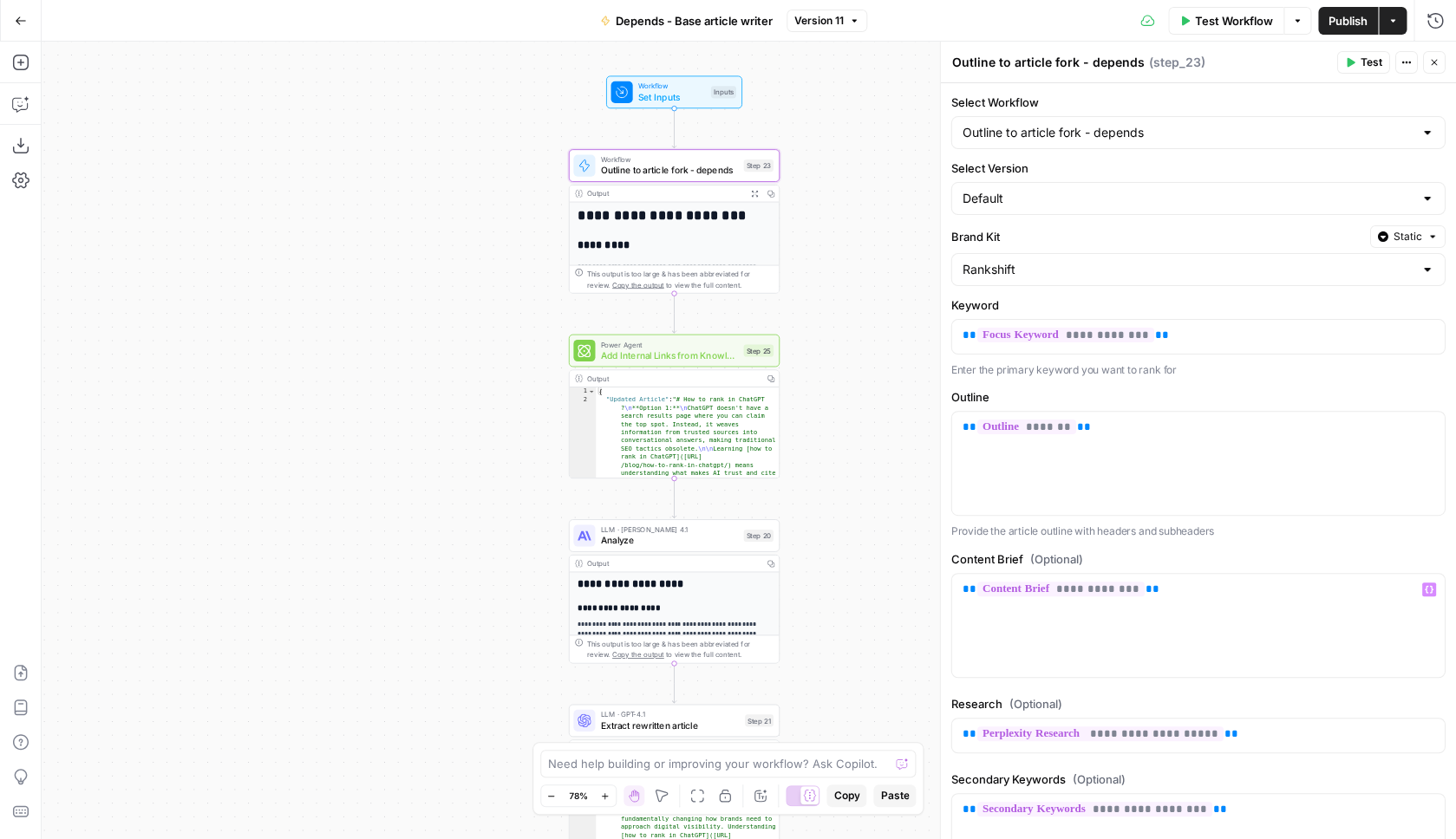
click at [858, 146] on div "**********" at bounding box center [749, 440] width 1415 height 798
click at [14, 146] on icon "button" at bounding box center [20, 145] width 17 height 17
click at [691, 160] on span "Workflow" at bounding box center [669, 160] width 137 height 11
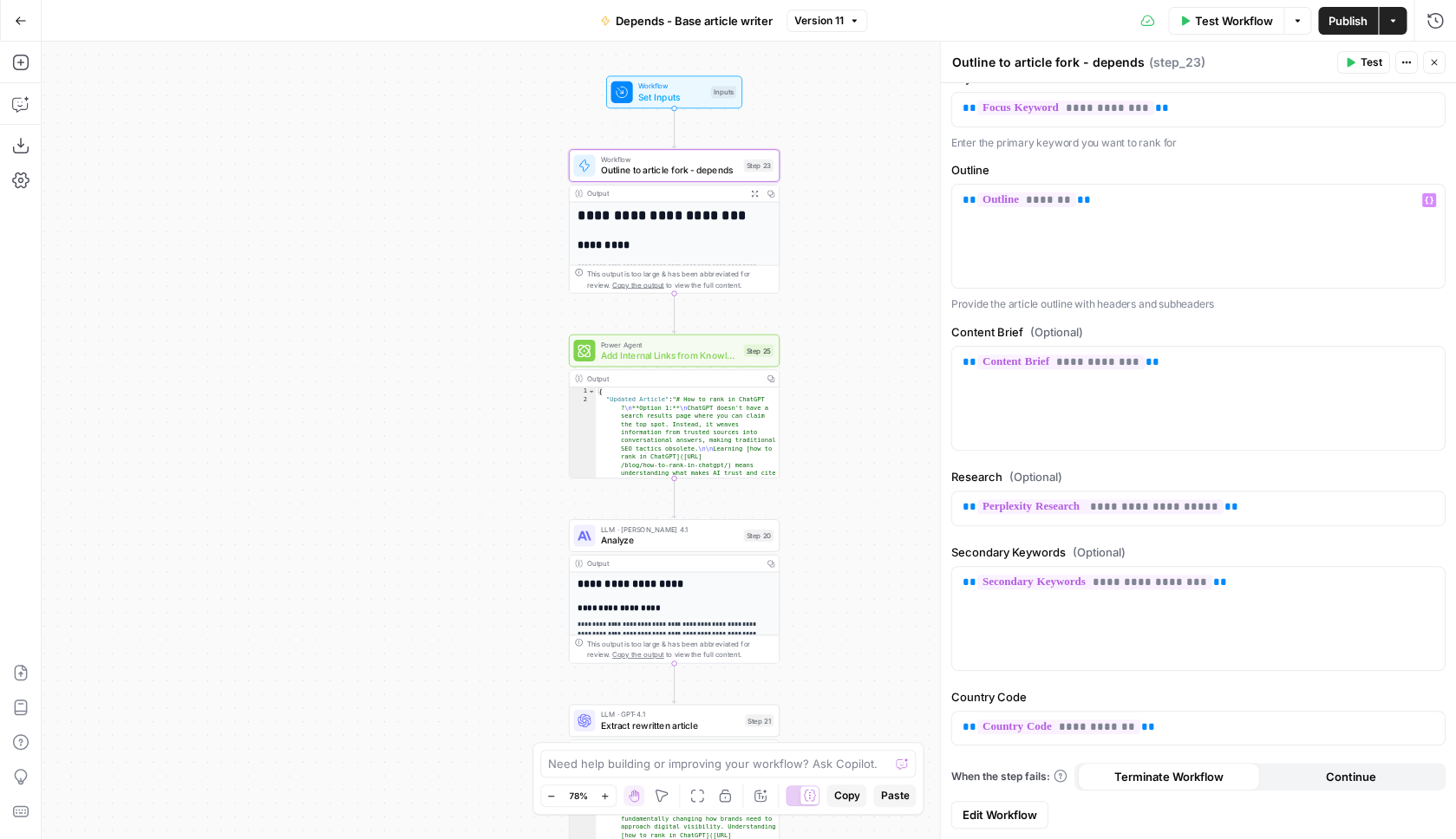
scroll to position [228, 0]
click at [1005, 801] on link "Edit Workflow" at bounding box center [1000, 814] width 97 height 28
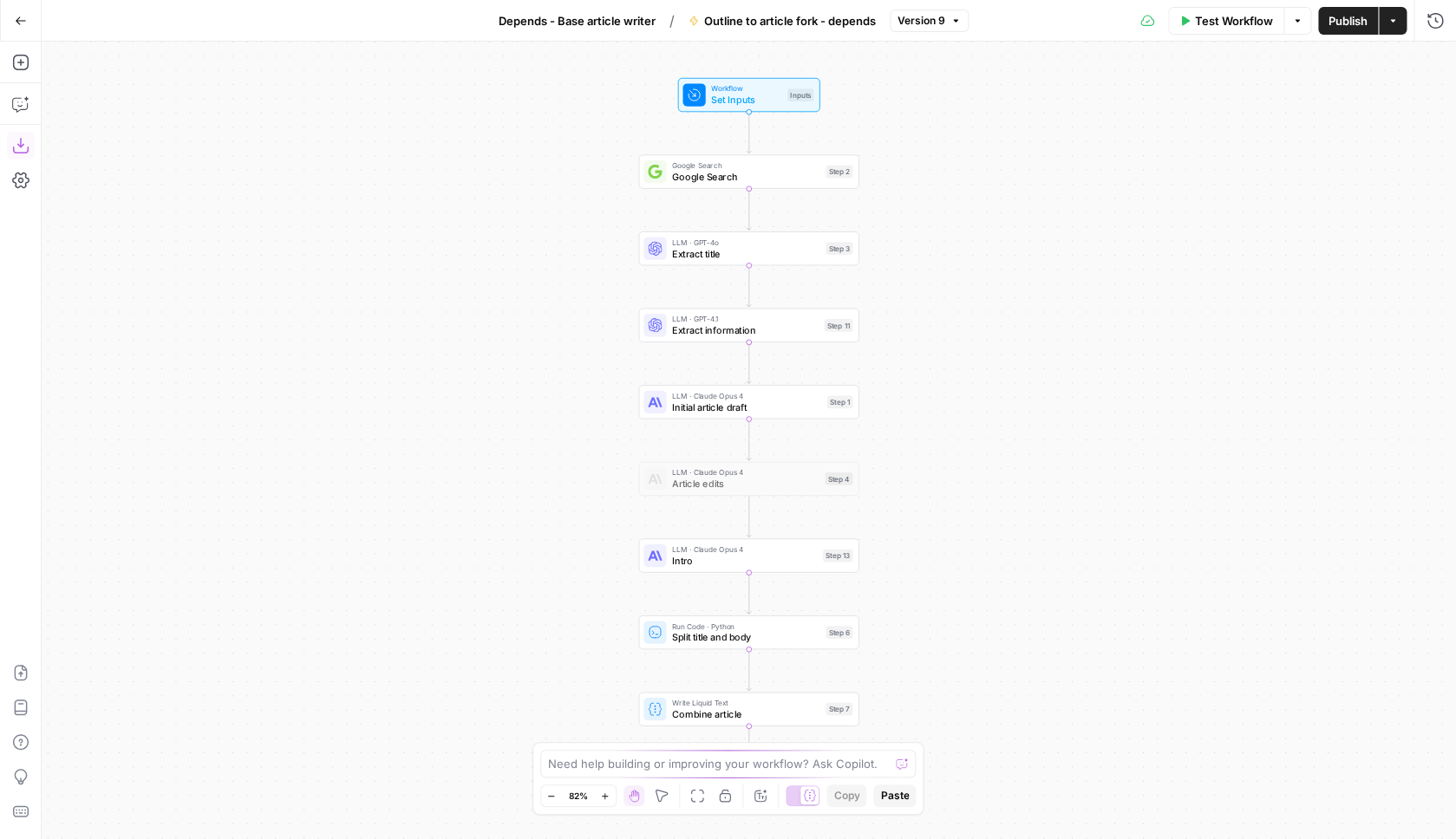
click at [17, 139] on icon "button" at bounding box center [20, 145] width 17 height 17
click at [29, 9] on button "Go Back" at bounding box center [21, 21] width 31 height 31
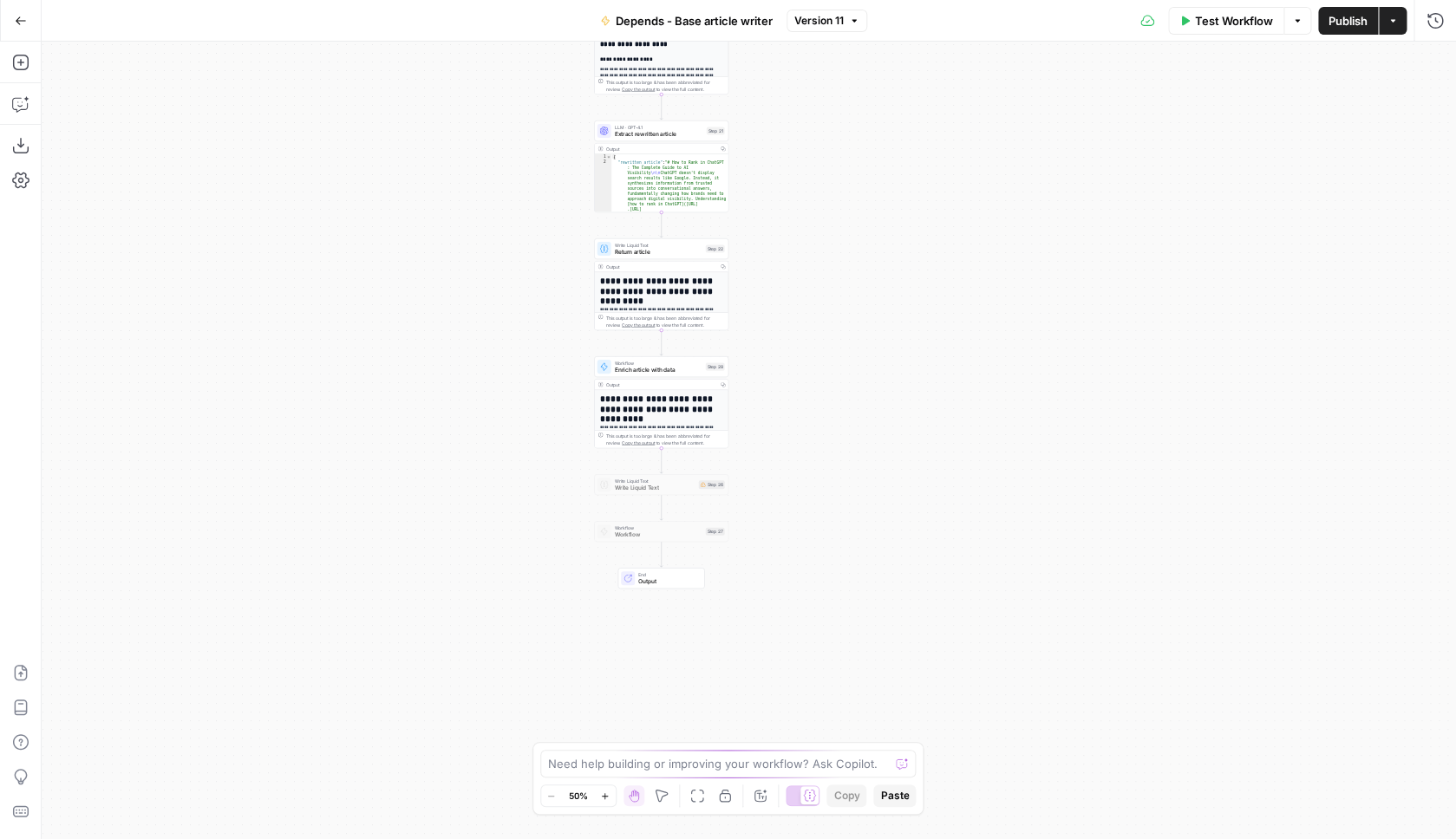
drag, startPoint x: 465, startPoint y: 500, endPoint x: 377, endPoint y: 214, distance: 299.2
click at [377, 214] on div "**********" at bounding box center [749, 440] width 1415 height 798
click at [640, 368] on span "Enrich article with data" at bounding box center [658, 370] width 87 height 8
type input "Enrich Article with Data - Fork"
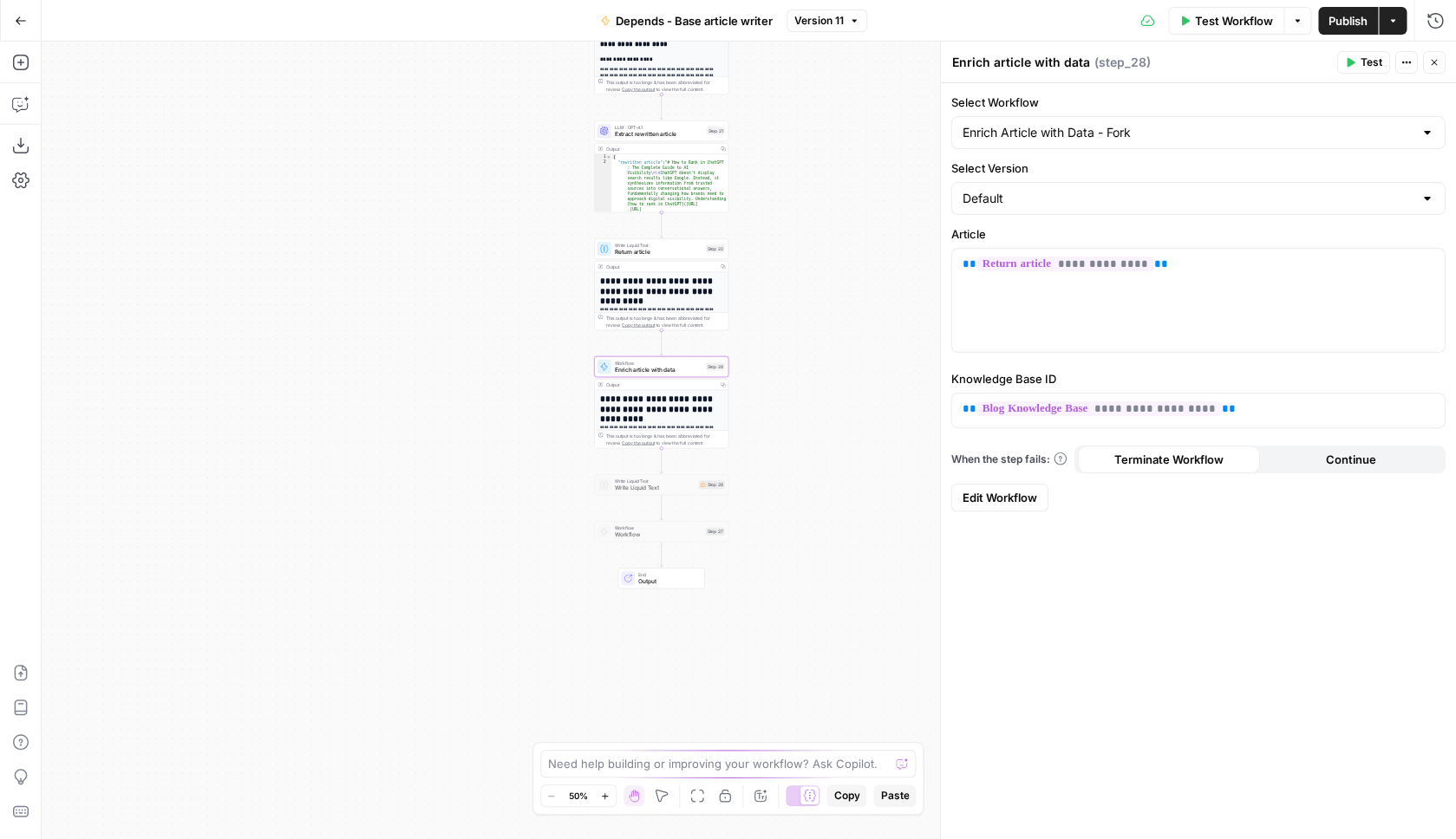
click at [1017, 508] on link "Edit Workflow" at bounding box center [1000, 497] width 97 height 28
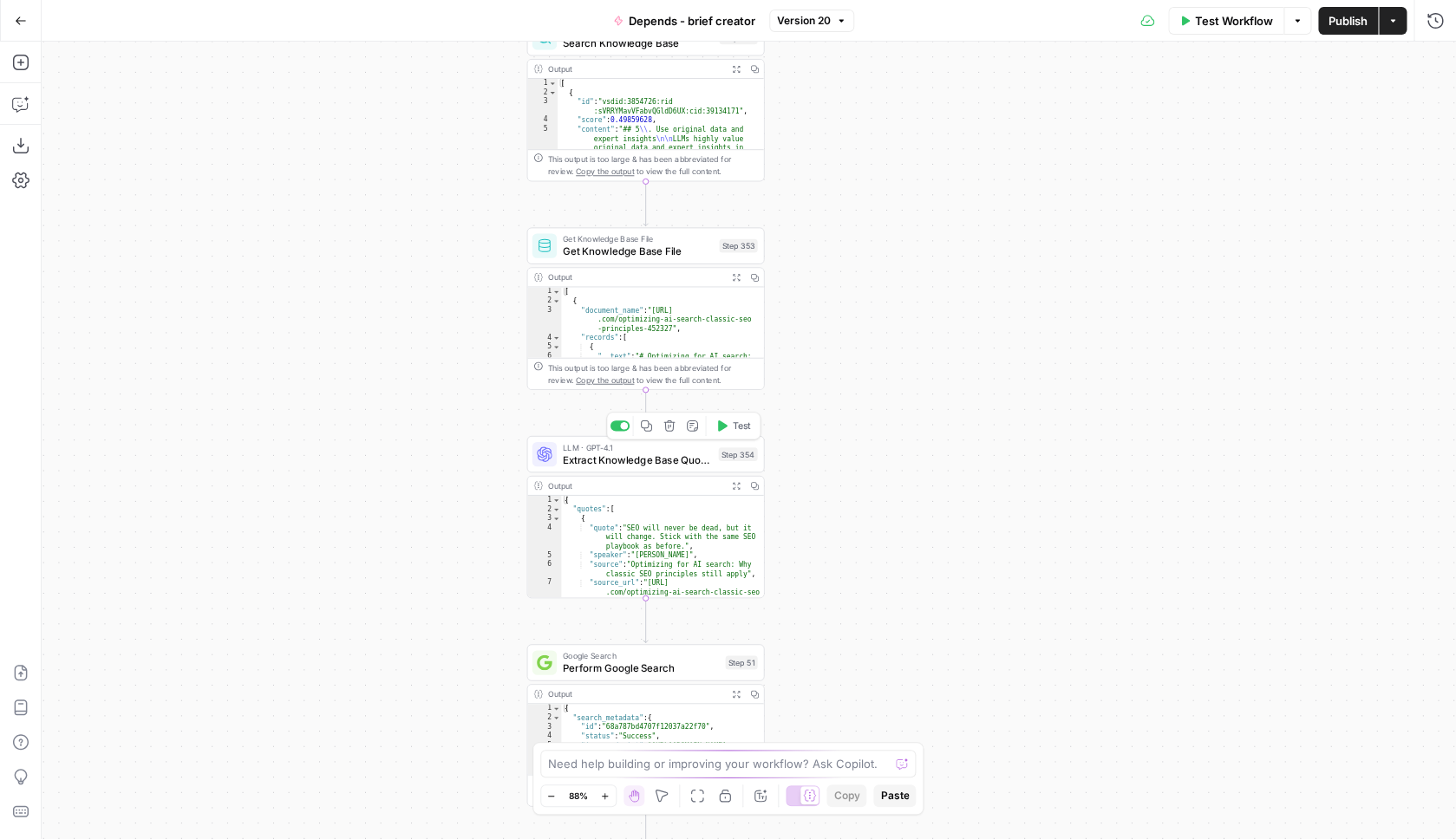
click at [671, 451] on span "LLM · GPT-4.1" at bounding box center [638, 447] width 150 height 12
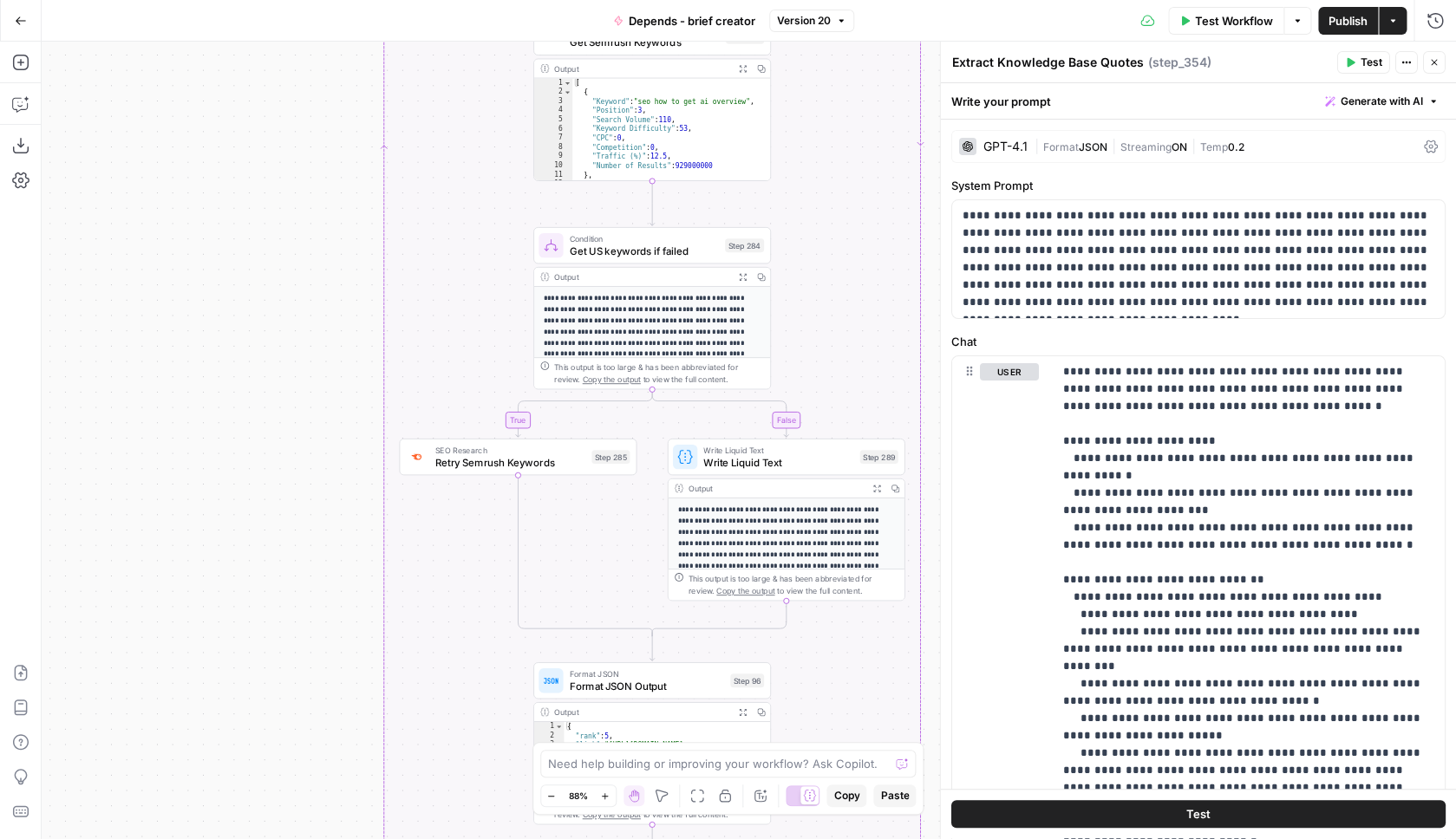
scroll to position [160, 0]
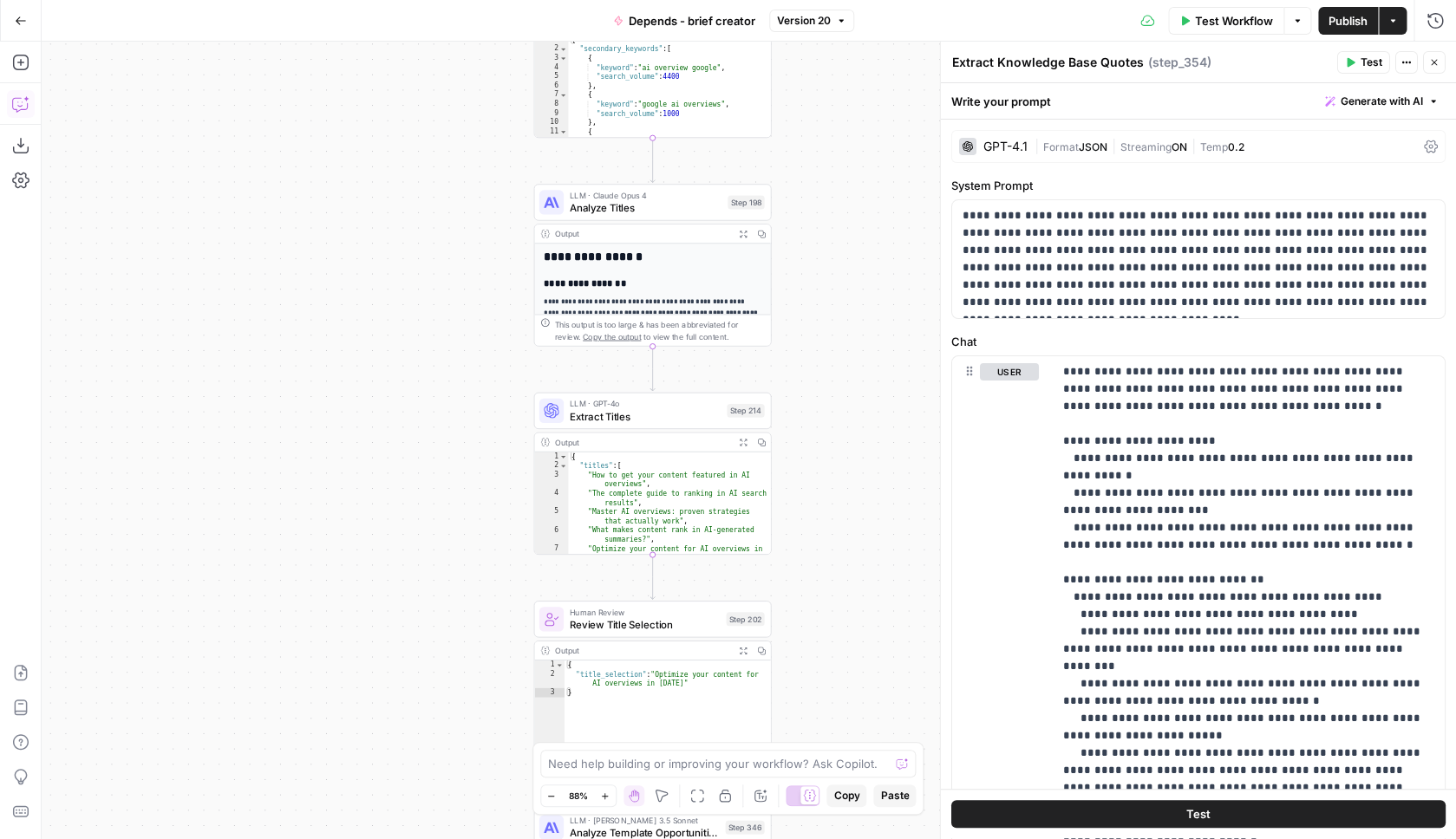
click at [20, 103] on icon "button" at bounding box center [20, 104] width 17 height 17
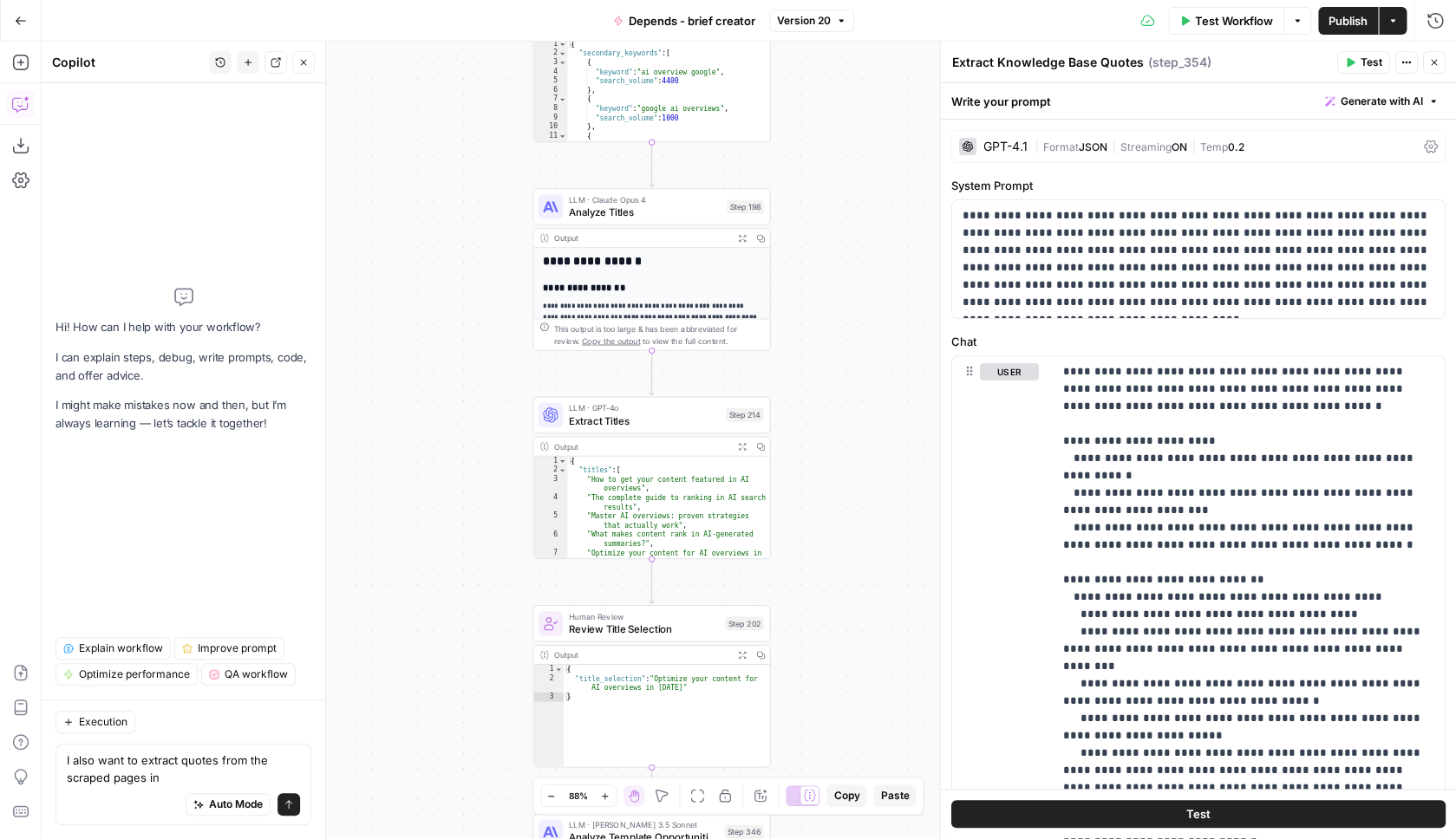
drag, startPoint x: 479, startPoint y: 246, endPoint x: 473, endPoint y: 839, distance: 593.0
click at [473, 838] on div "true false Workflow Set Inputs Inputs SEO Research Semrush Keyword Overview Ste…" at bounding box center [749, 440] width 1415 height 798
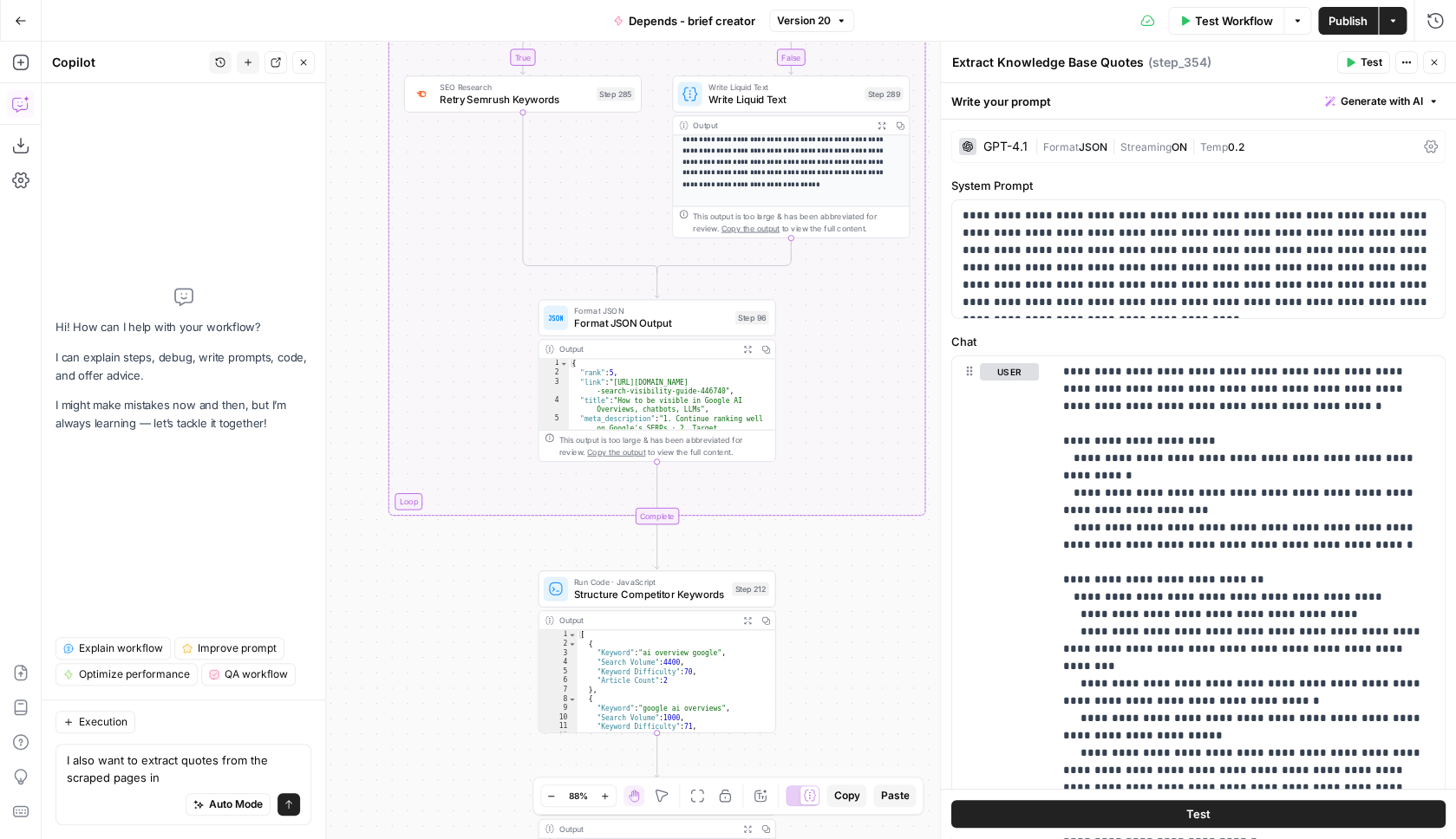
drag, startPoint x: 411, startPoint y: 267, endPoint x: 423, endPoint y: 730, distance: 463.2
click at [426, 724] on div "true false Workflow Set Inputs Inputs SEO Research Semrush Keyword Overview Ste…" at bounding box center [749, 440] width 1415 height 798
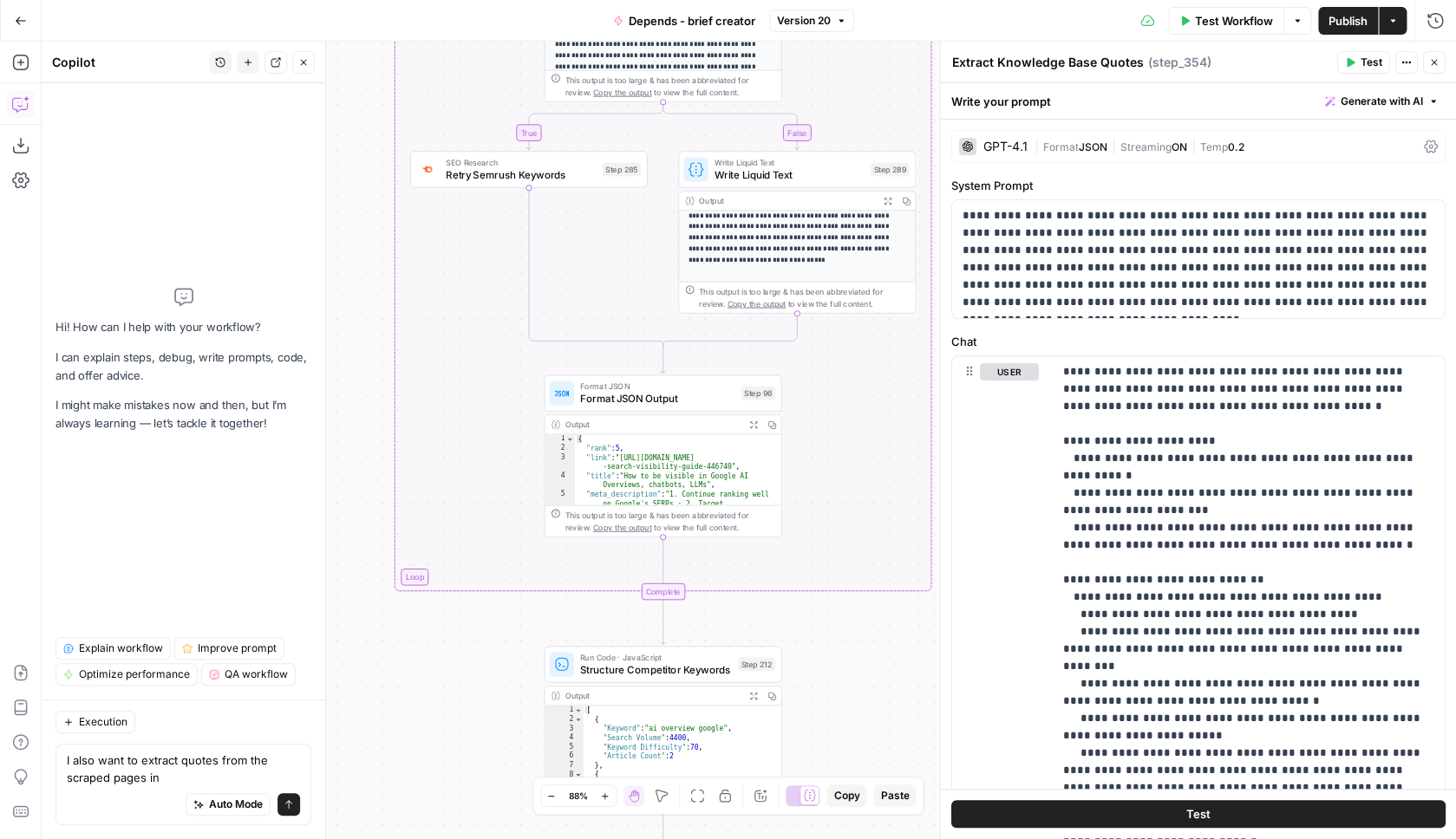
drag, startPoint x: 357, startPoint y: 181, endPoint x: 403, endPoint y: 767, distance: 587.8
click at [404, 768] on div "true false Workflow Set Inputs Inputs SEO Research Semrush Keyword Overview Ste…" at bounding box center [749, 440] width 1415 height 798
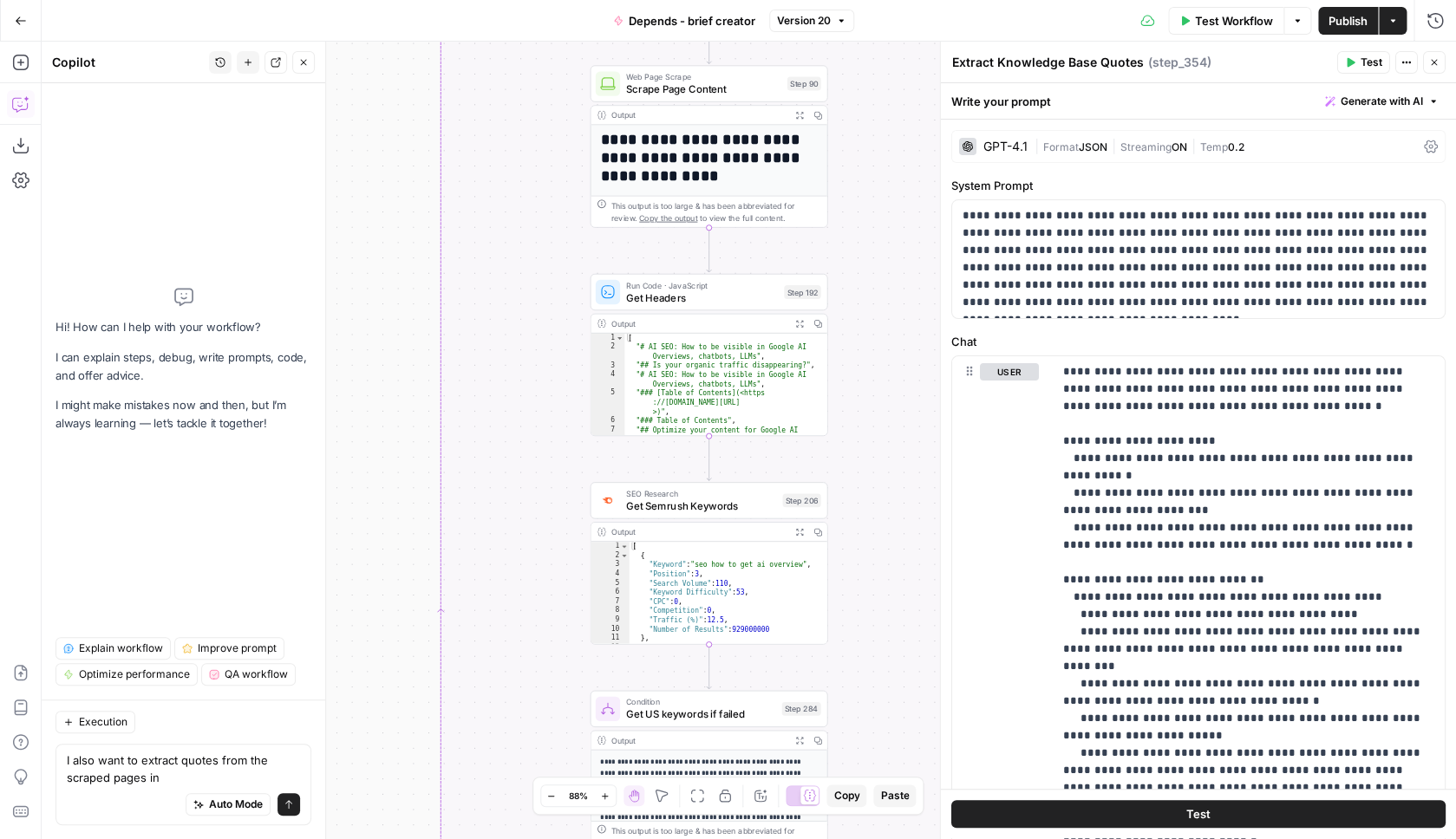
drag, startPoint x: 417, startPoint y: 226, endPoint x: 413, endPoint y: 710, distance: 484.0
click at [414, 710] on div "true false Workflow Set Inputs Inputs SEO Research Semrush Keyword Overview Ste…" at bounding box center [749, 440] width 1415 height 798
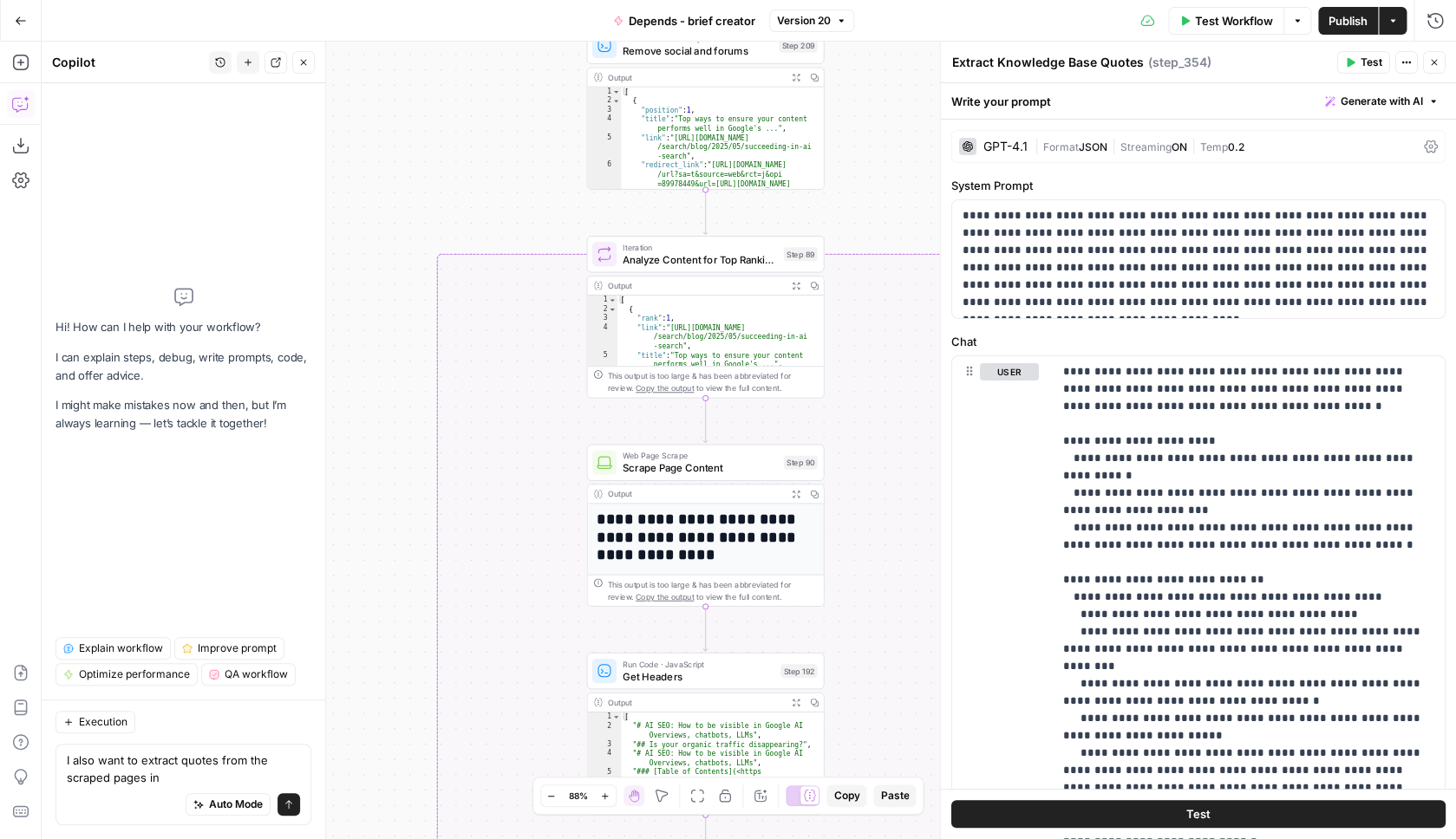
drag, startPoint x: 376, startPoint y: 371, endPoint x: 376, endPoint y: 481, distance: 110.0
click at [376, 481] on div "true false Workflow Set Inputs Inputs SEO Research Semrush Keyword Overview Ste…" at bounding box center [749, 440] width 1415 height 798
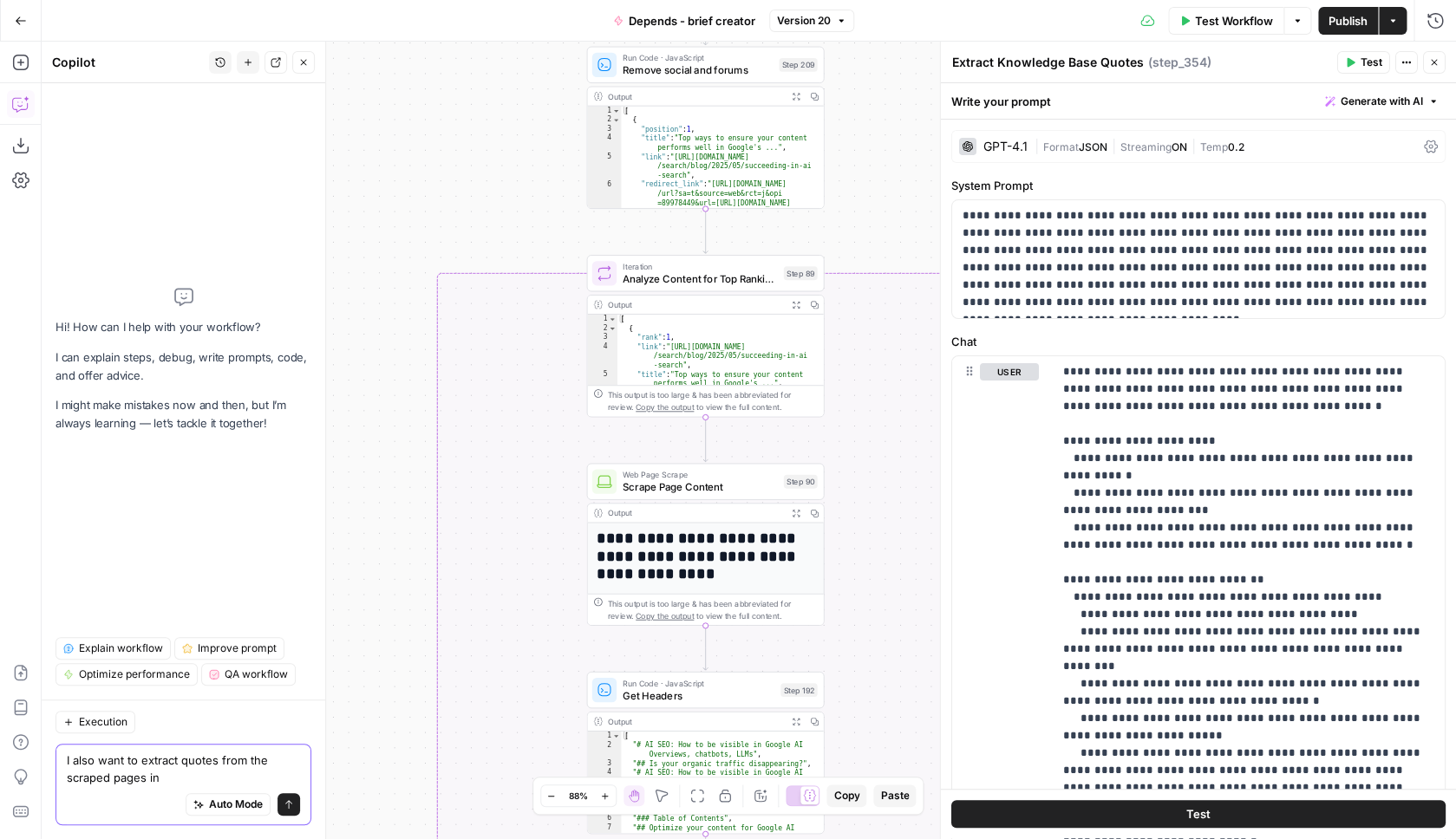
click at [194, 783] on textarea "I also want to extract quotes from the scraped pages in" at bounding box center [183, 769] width 233 height 35
type textarea "I also want to extract quotes from the scraped pages in step 89"
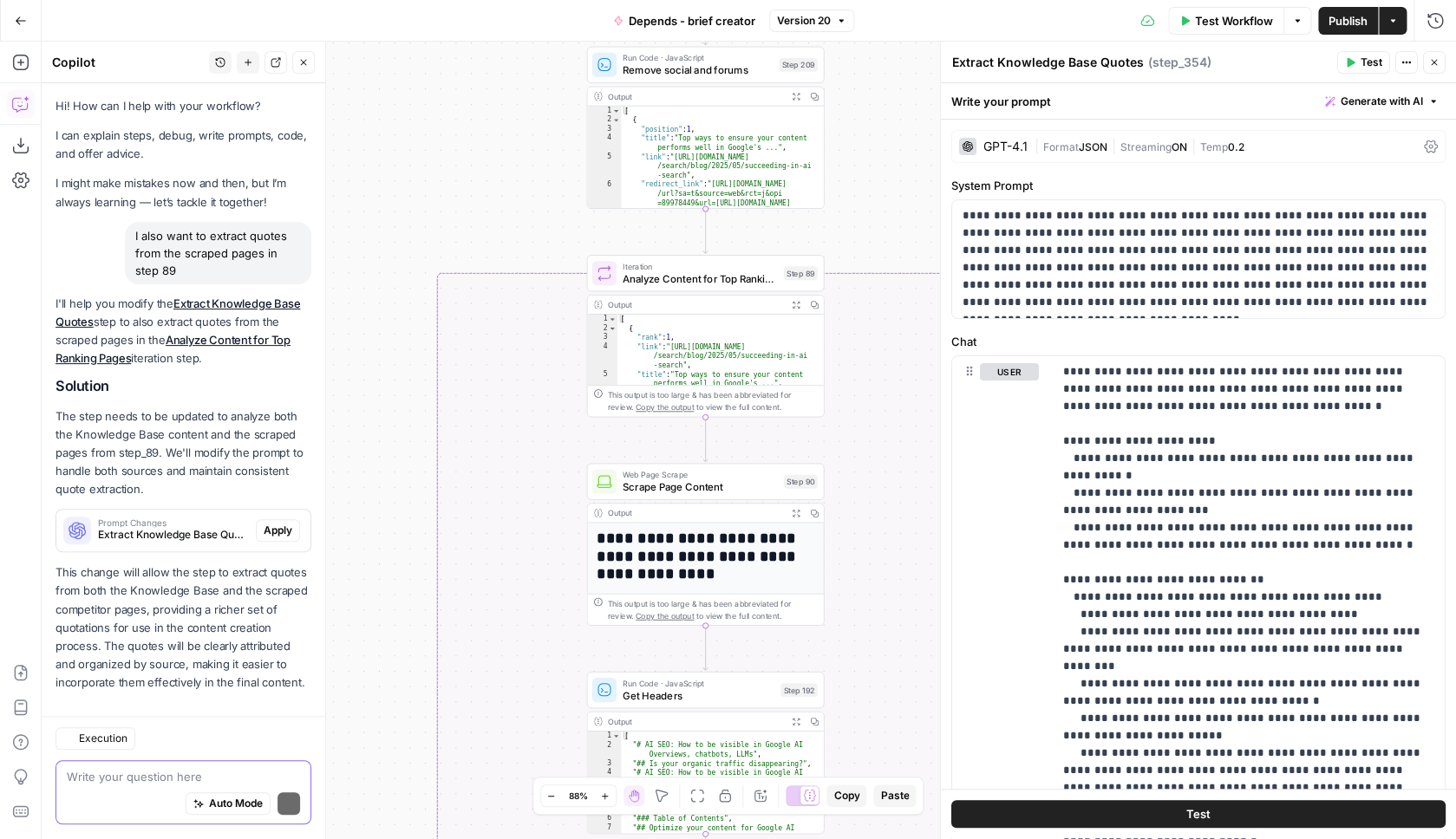
scroll to position [17, 0]
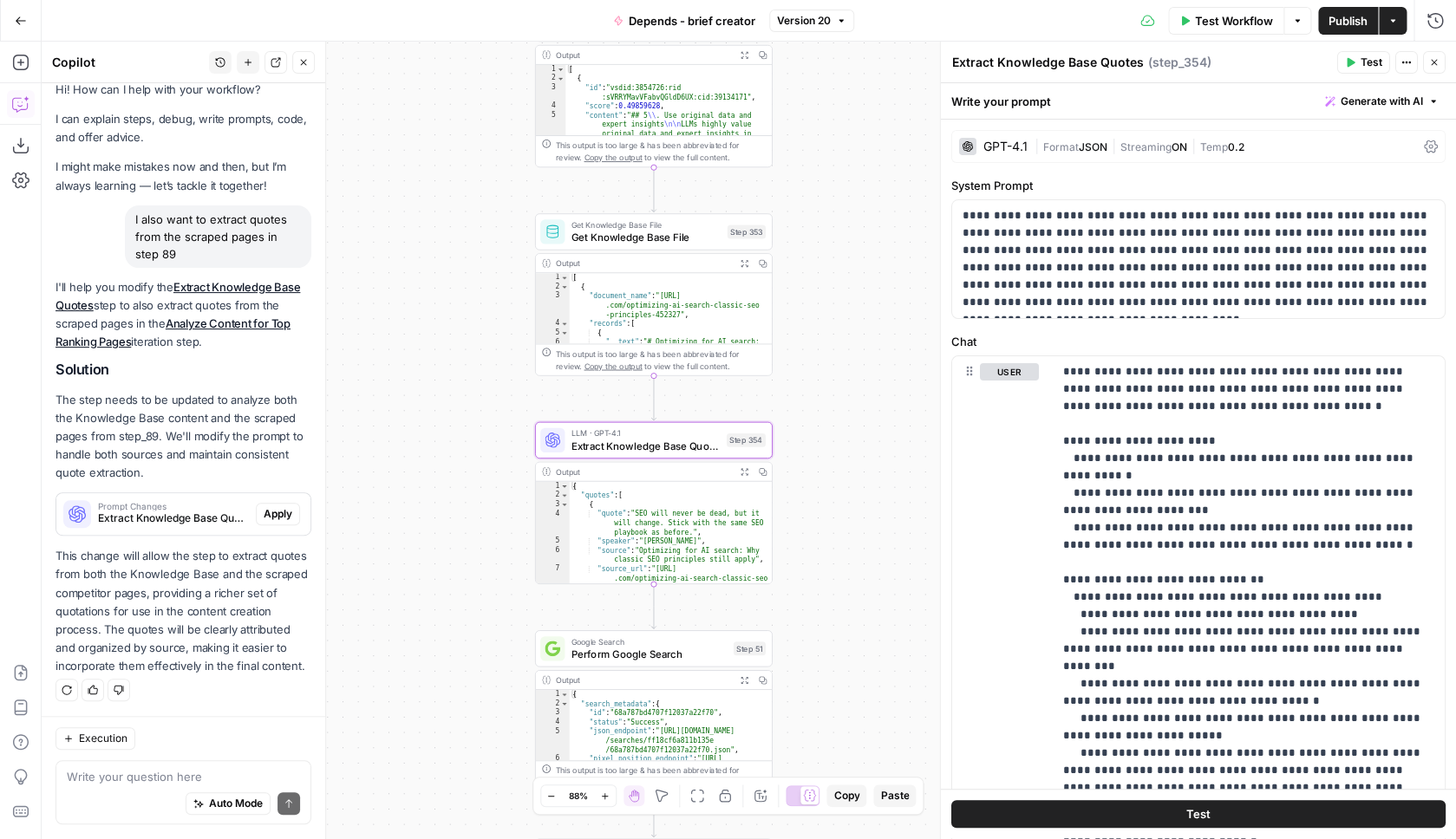
click at [280, 513] on span "Apply" at bounding box center [277, 513] width 28 height 16
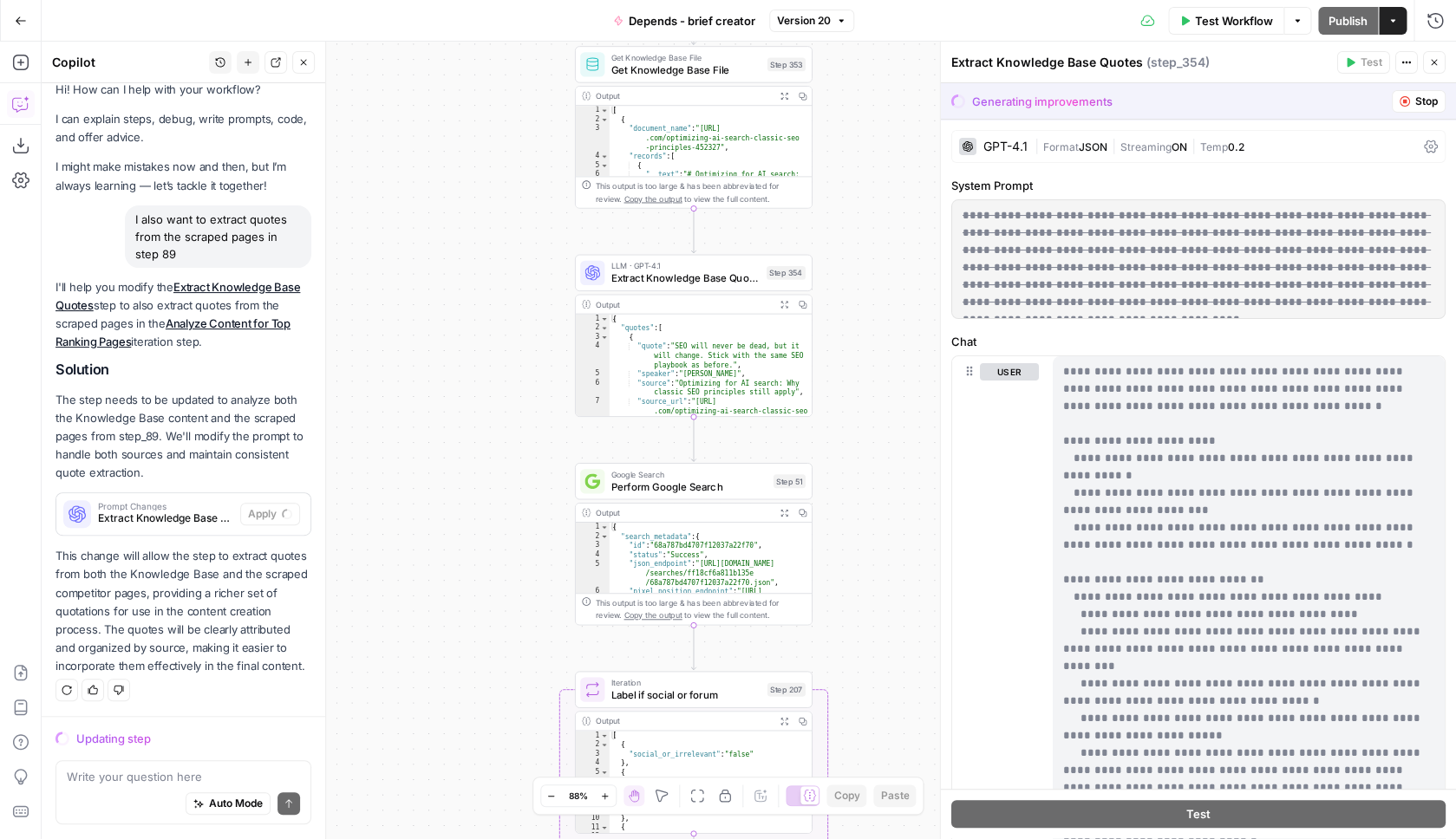
drag, startPoint x: 630, startPoint y: 438, endPoint x: 663, endPoint y: 189, distance: 251.2
click at [663, 270] on span "Extract Knowledge Base Quotes" at bounding box center [685, 278] width 150 height 16
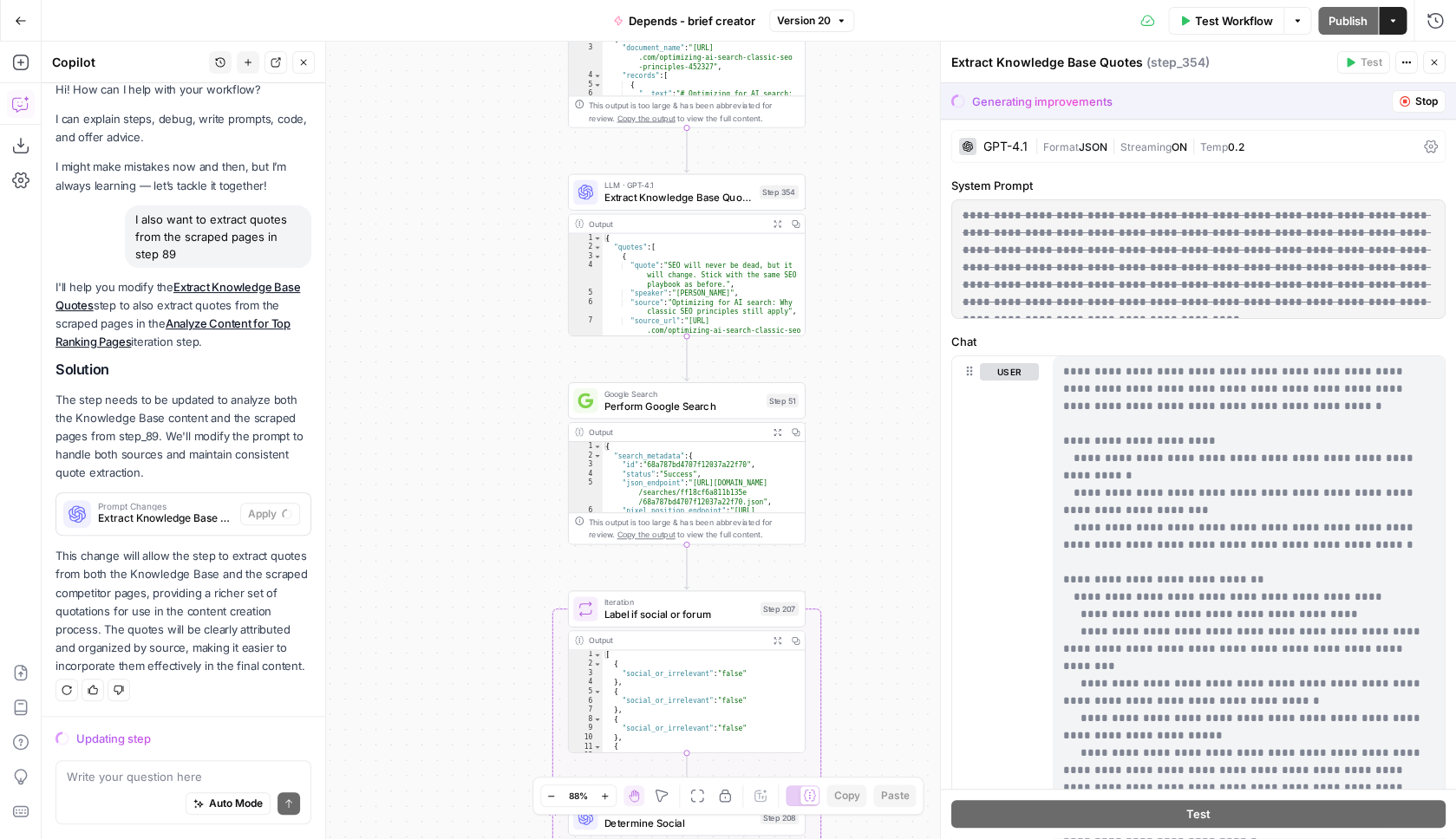
click at [648, 193] on span "Extract Knowledge Base Quotes" at bounding box center [678, 197] width 150 height 16
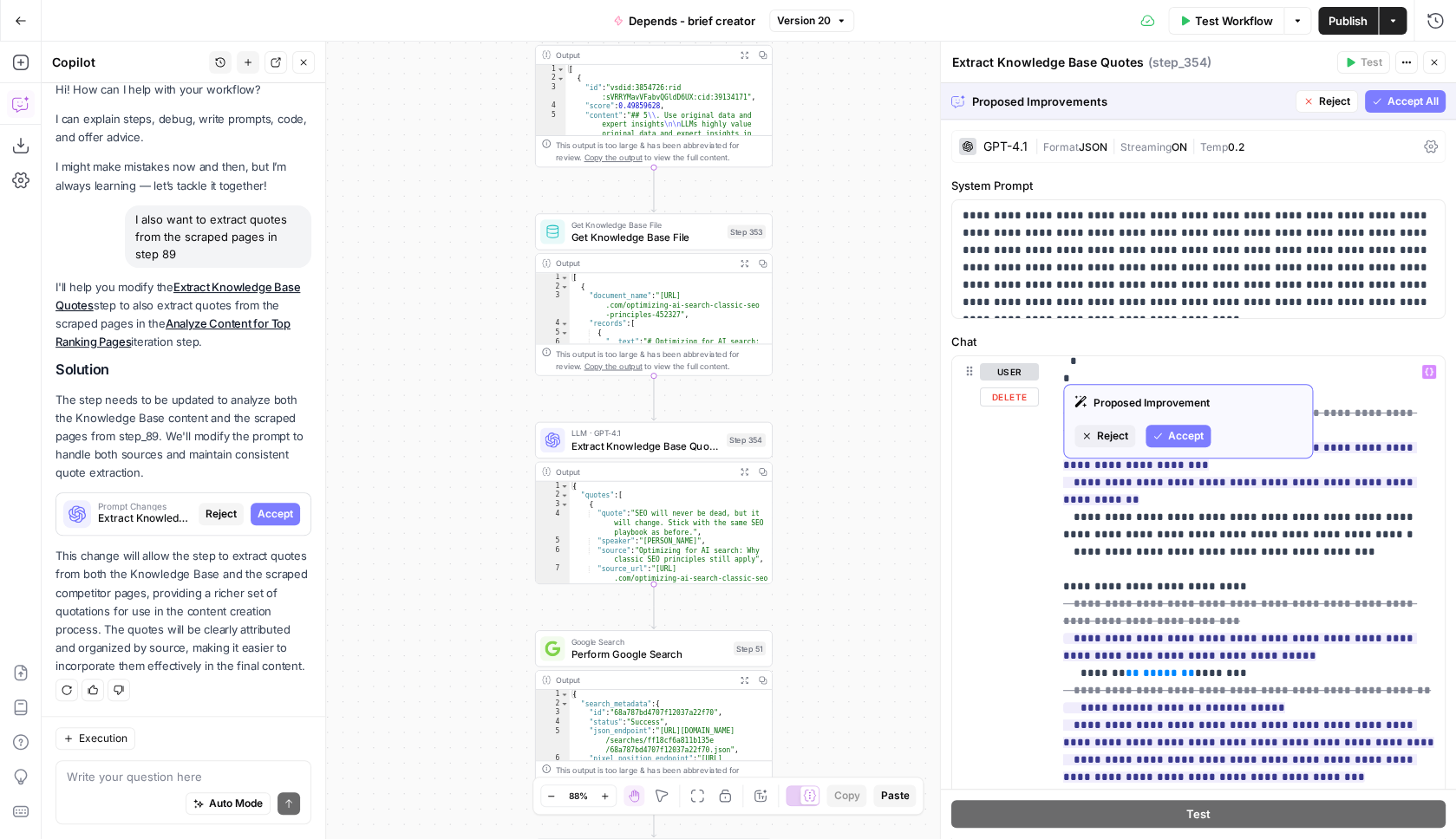
scroll to position [1353, 0]
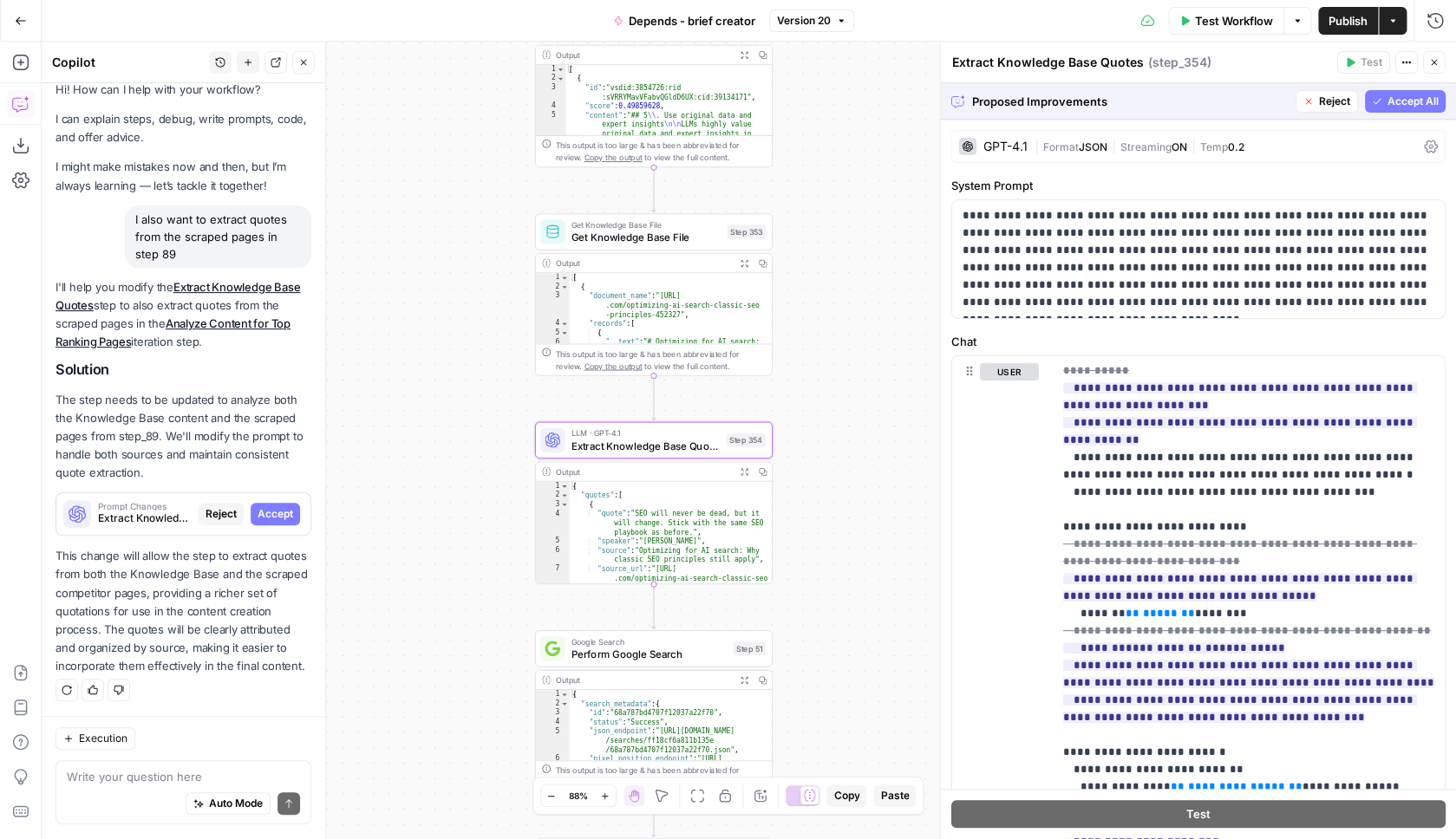
click at [295, 504] on button "Accept" at bounding box center [275, 513] width 50 height 23
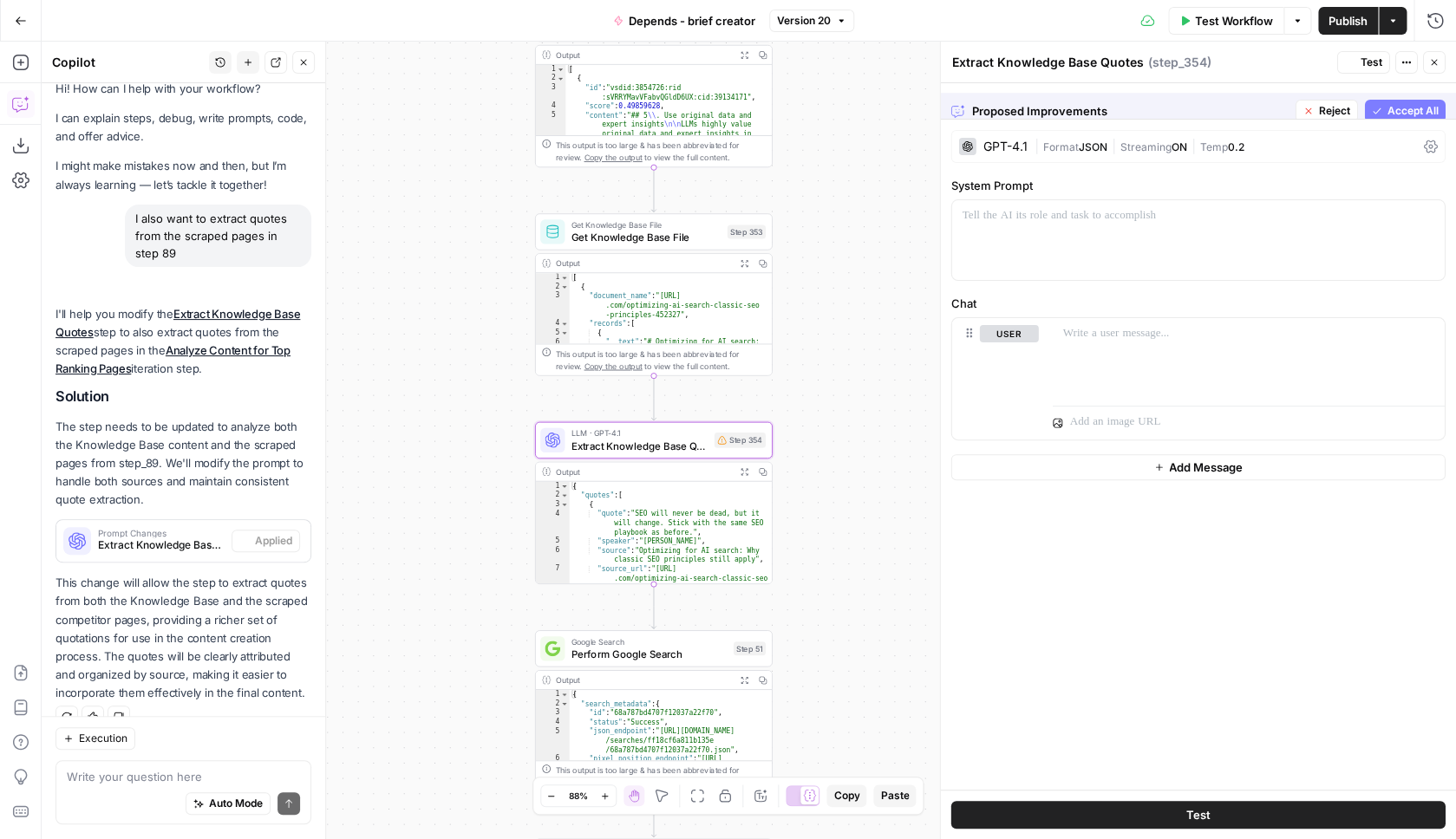
scroll to position [45, 0]
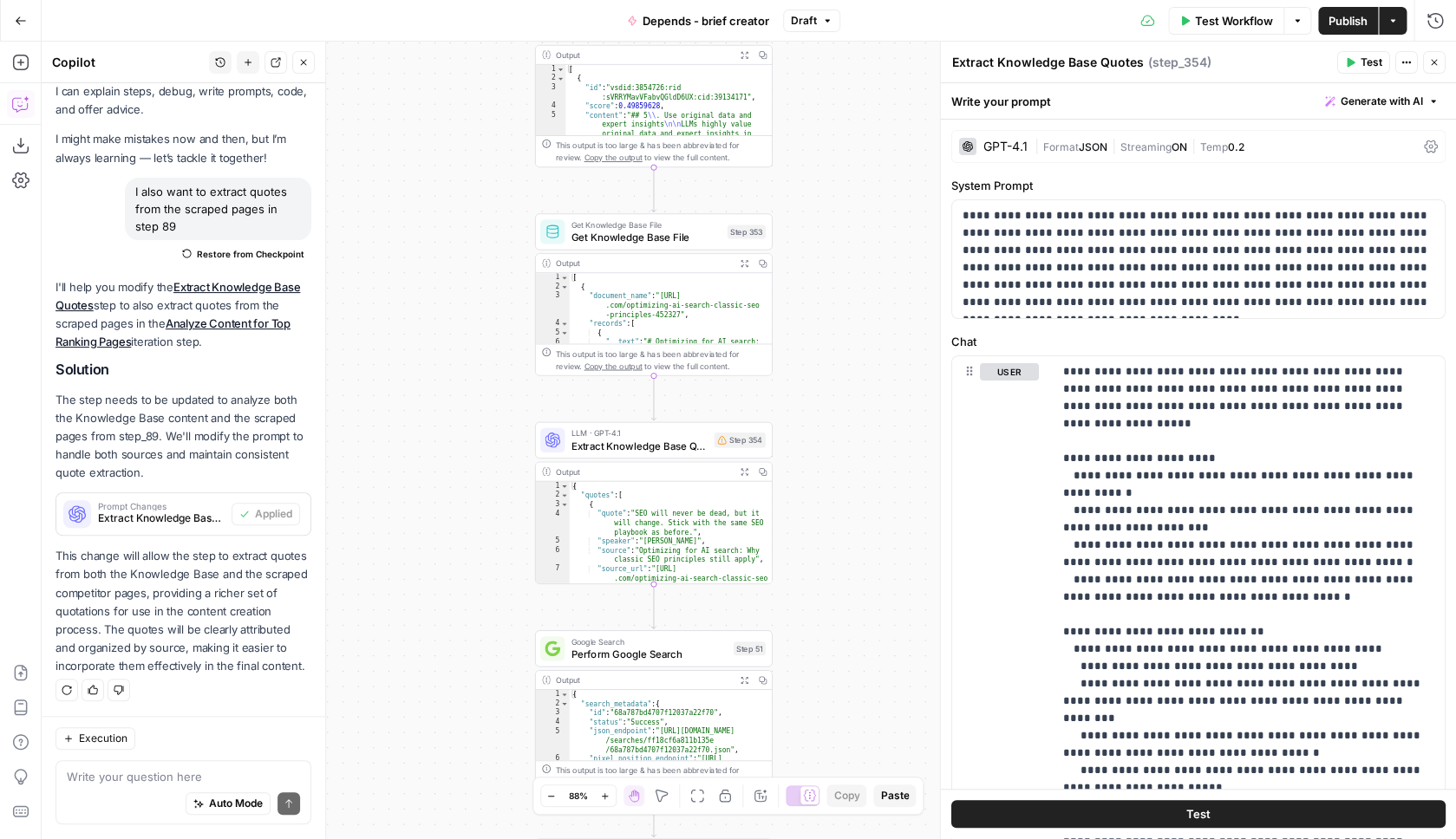
click at [806, 789] on icon at bounding box center [809, 795] width 13 height 13
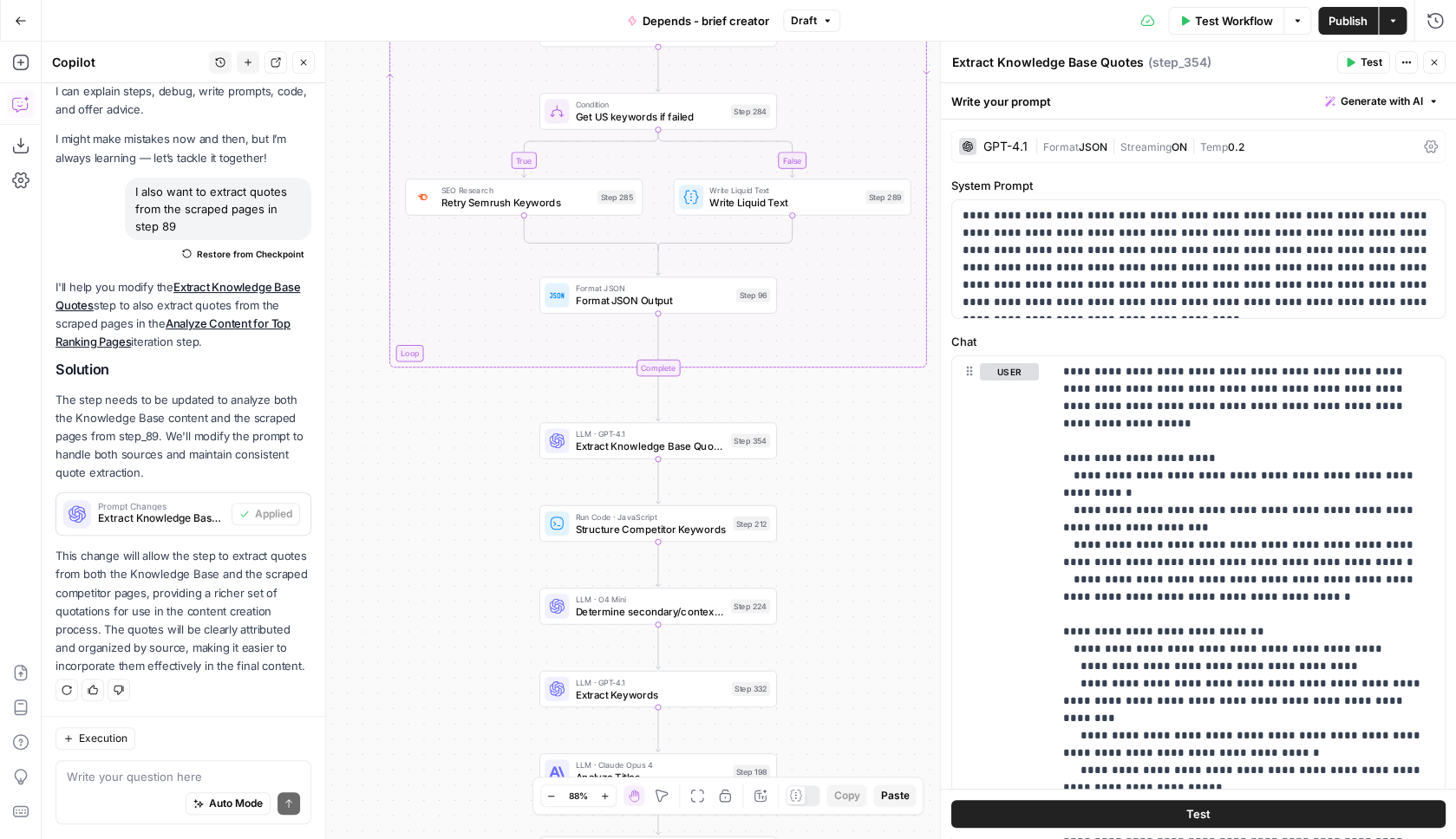
drag, startPoint x: 815, startPoint y: 111, endPoint x: 811, endPoint y: 448, distance: 337.0
click at [812, 449] on div "true false Workflow Set Inputs Inputs SEO Research Semrush Keyword Overview Ste…" at bounding box center [749, 440] width 1415 height 798
click at [734, 413] on icon "button" at bounding box center [733, 412] width 9 height 11
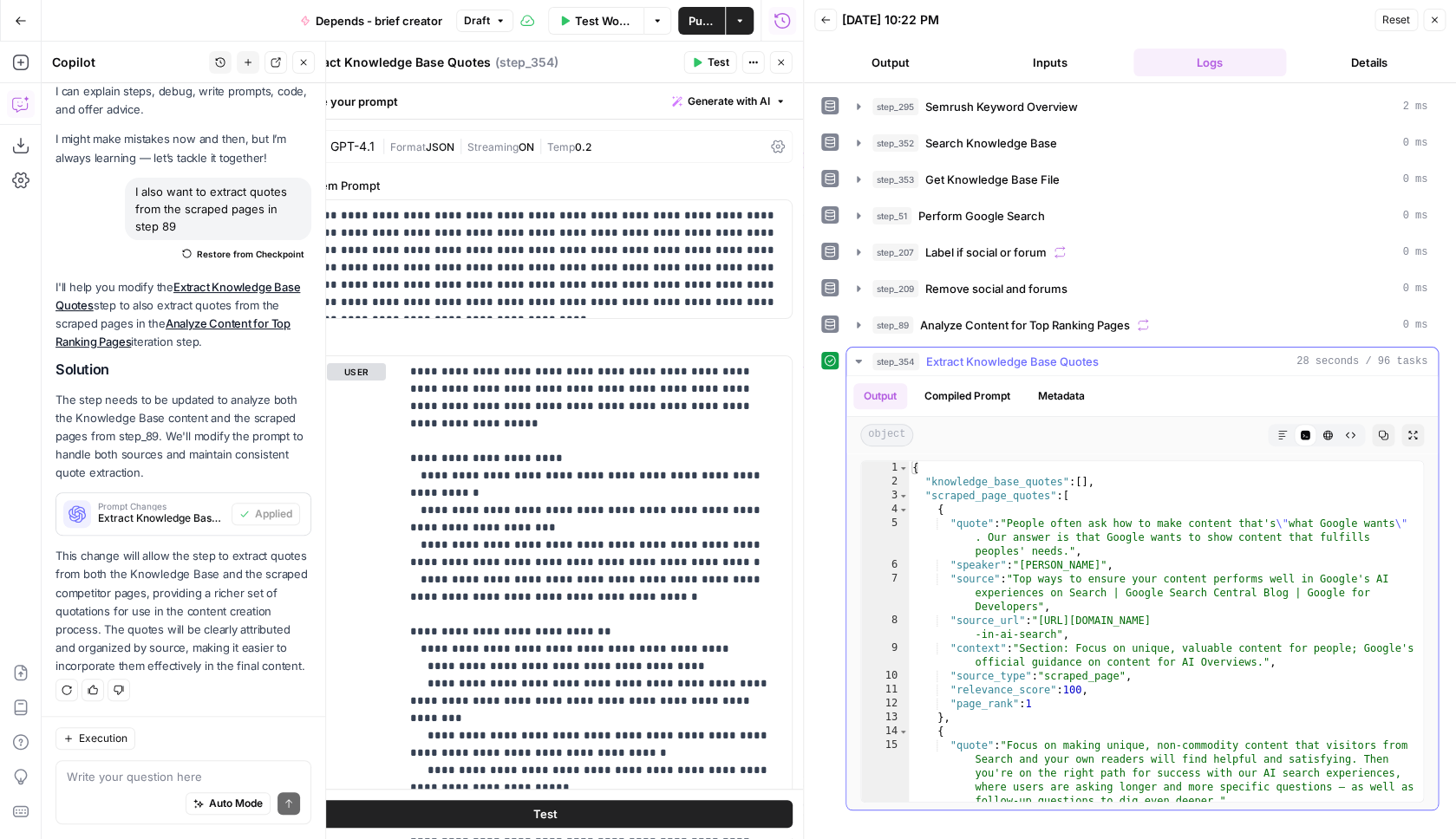
click at [978, 389] on button "Compiled Prompt" at bounding box center [967, 396] width 106 height 26
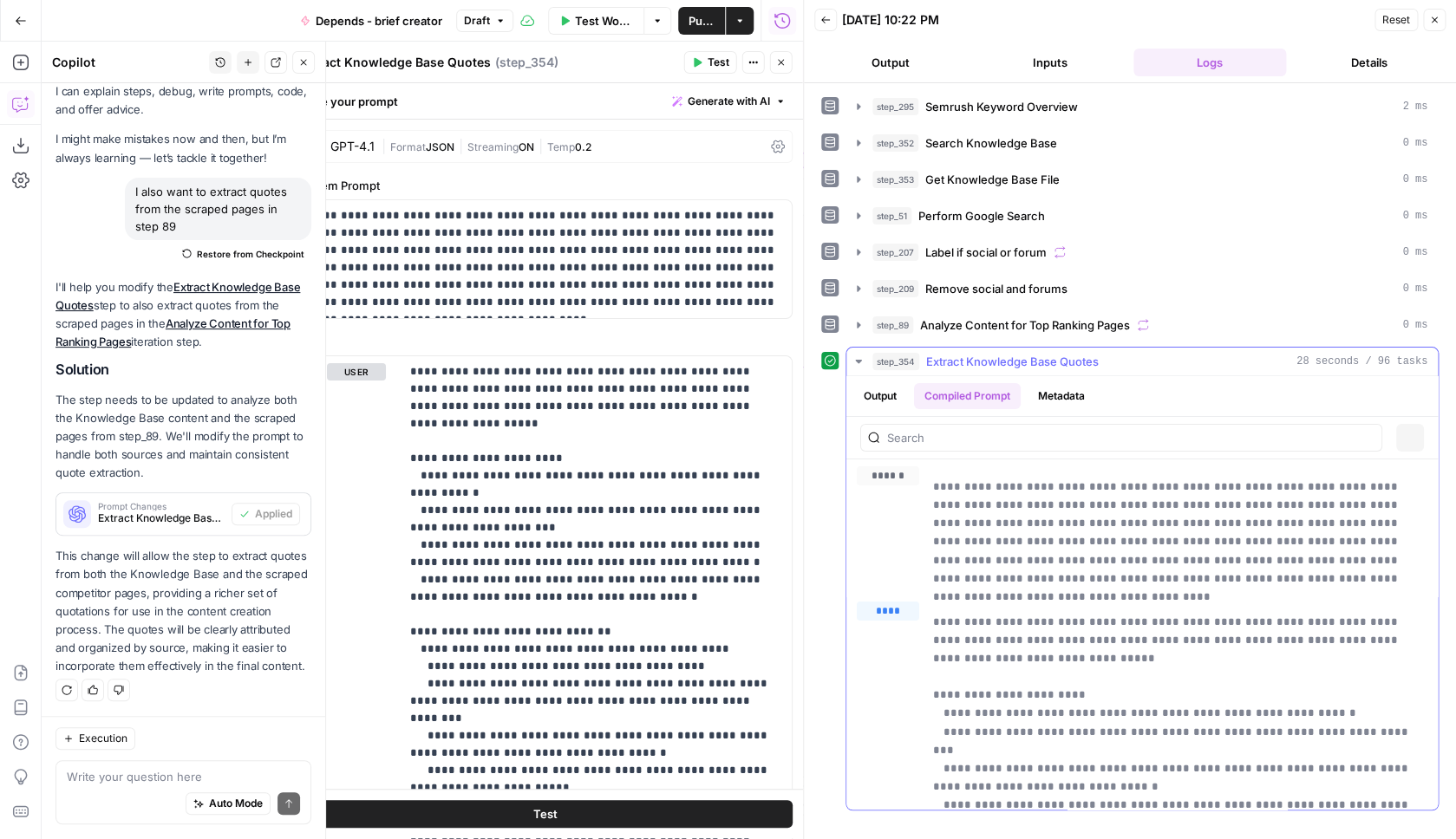
click at [881, 386] on button "Output" at bounding box center [880, 396] width 54 height 26
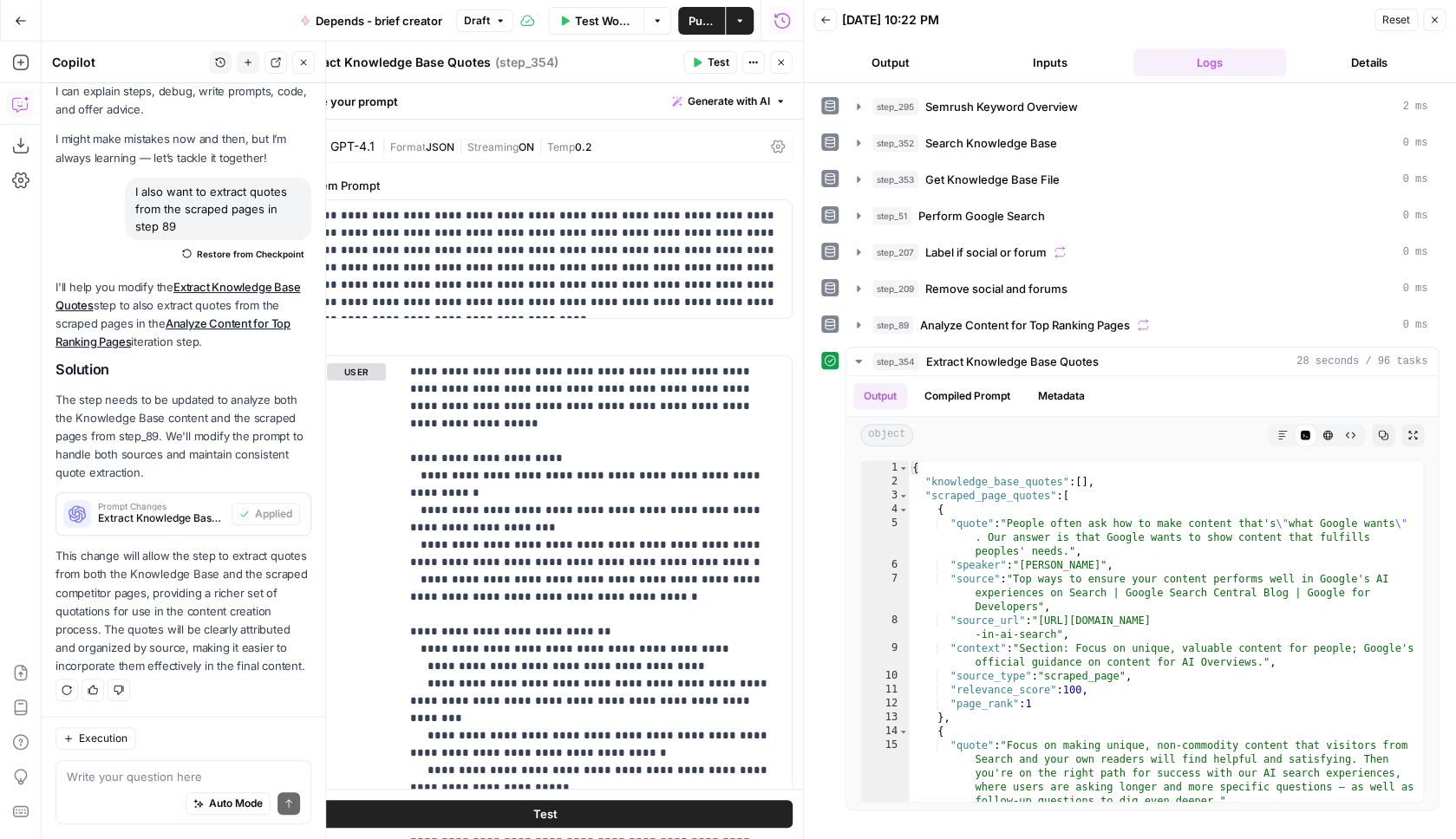
click at [783, 59] on icon "button" at bounding box center [781, 61] width 10 height 10
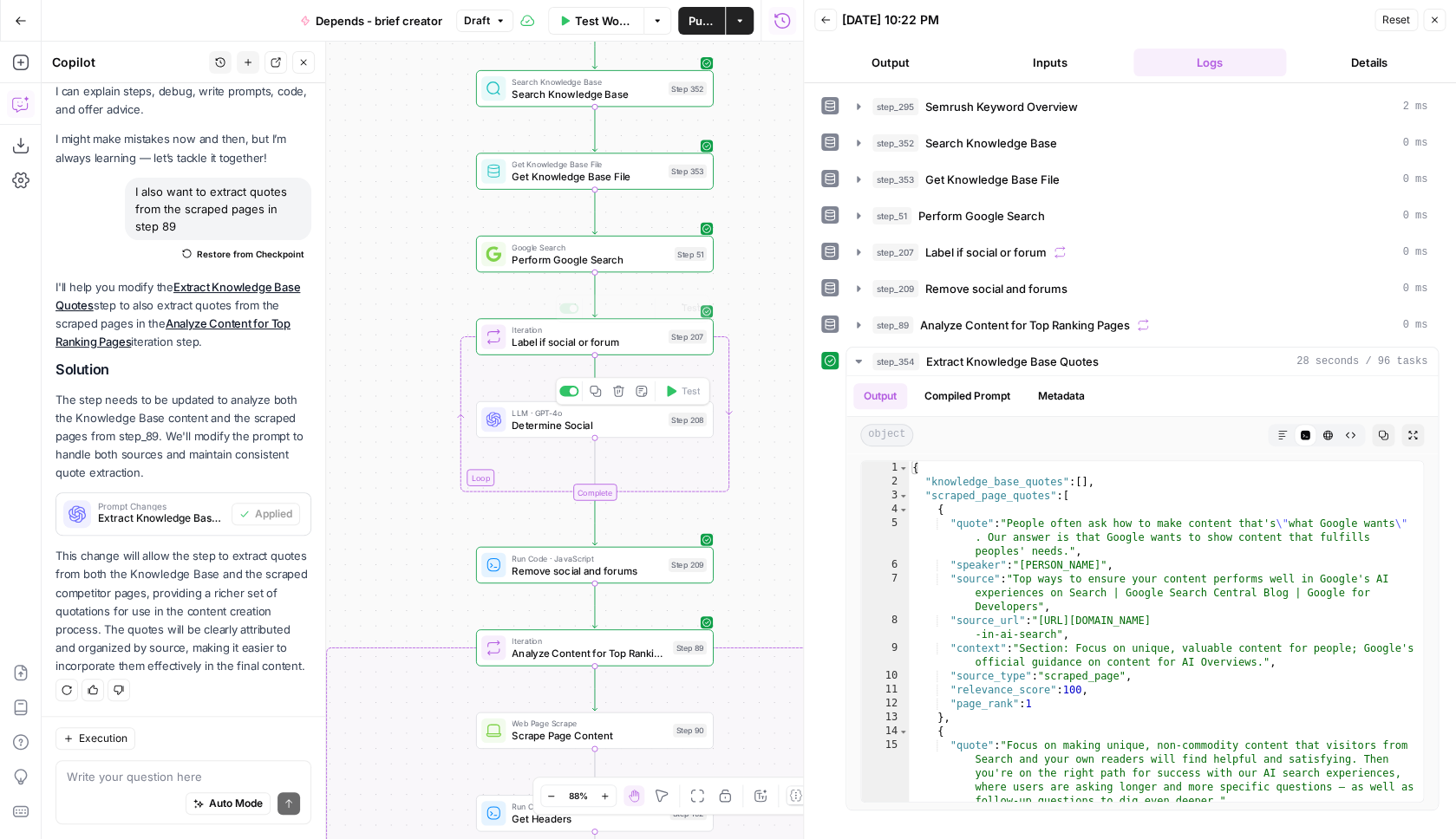
click at [606, 248] on span "Google Search" at bounding box center [590, 247] width 156 height 12
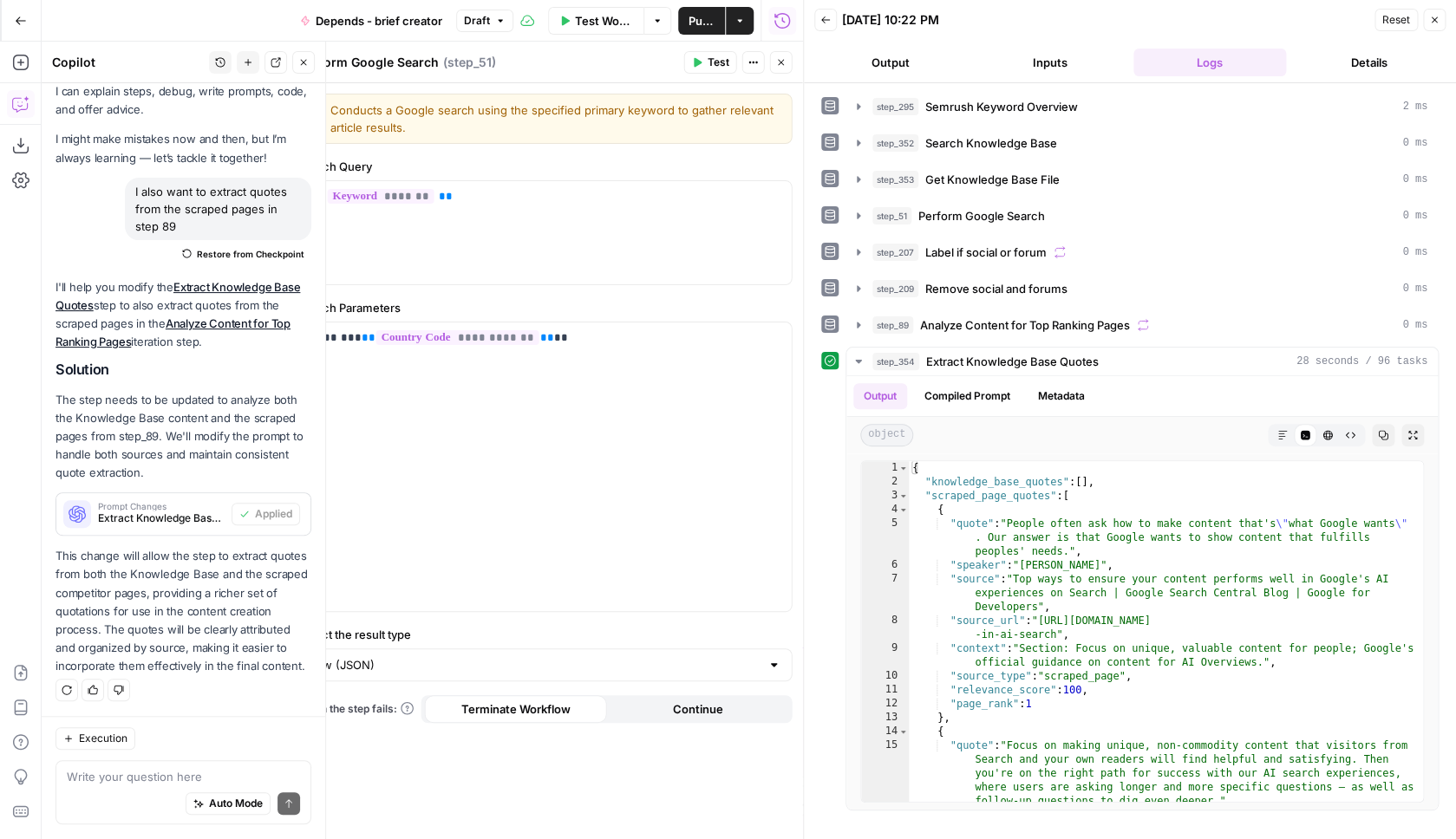
click at [788, 67] on button "Close" at bounding box center [781, 62] width 23 height 23
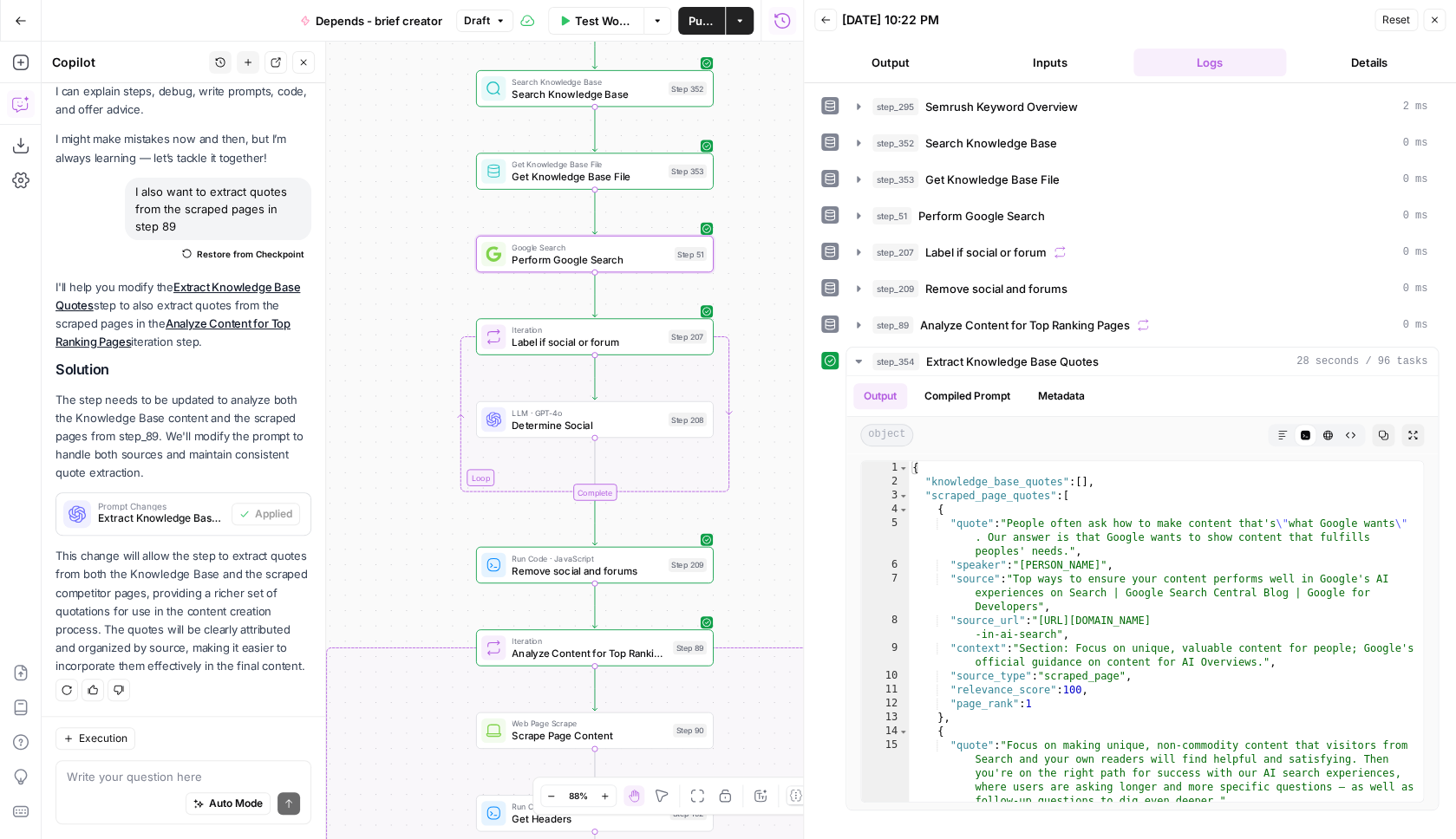
click at [1431, 27] on button "Close" at bounding box center [1434, 19] width 23 height 23
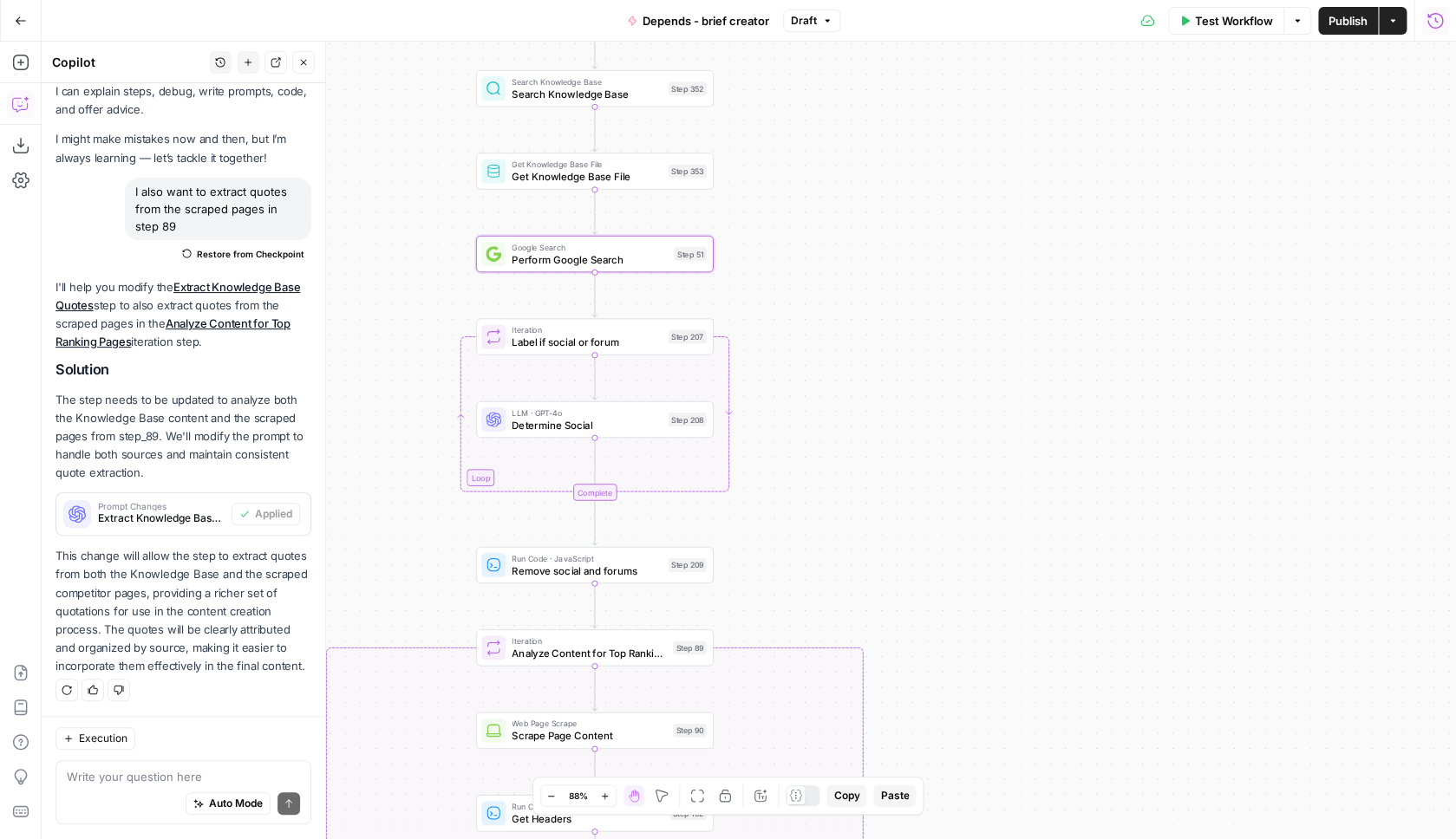
click at [1343, 14] on span "Publish" at bounding box center [1348, 20] width 39 height 17
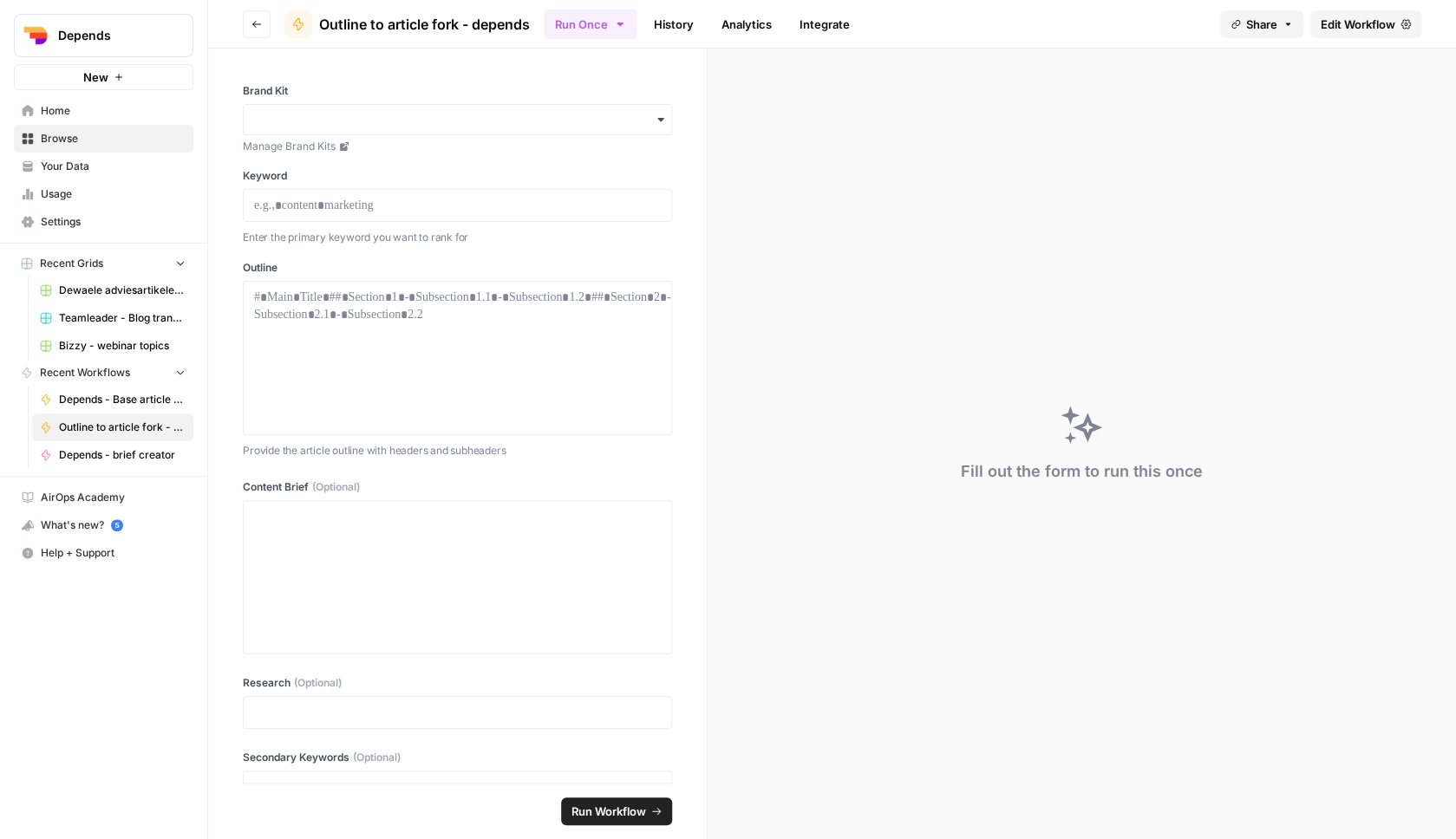
click at [82, 142] on span "Browse" at bounding box center [113, 138] width 145 height 16
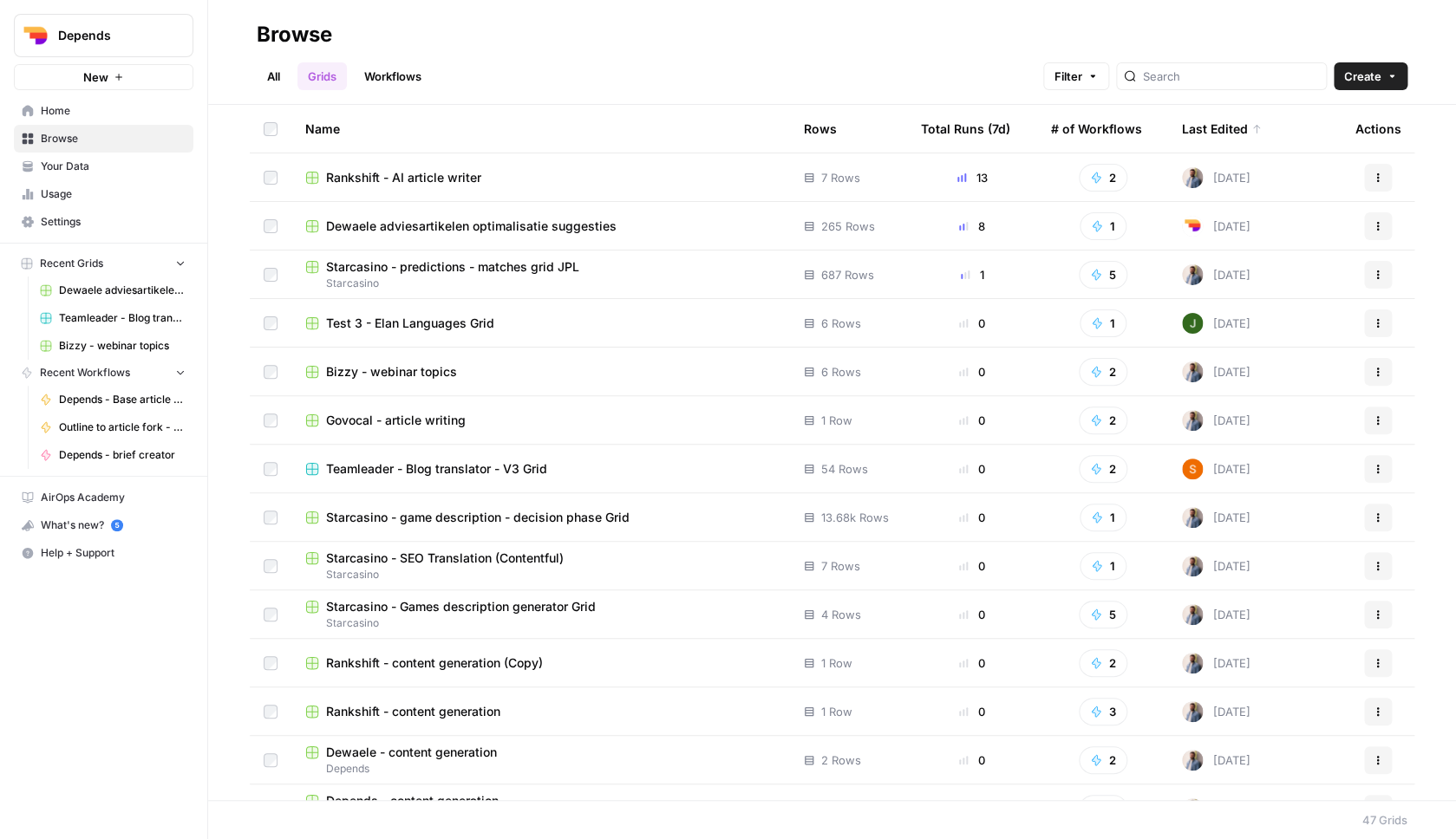
click at [469, 171] on span "Rankshift - AI article writer" at bounding box center [403, 177] width 155 height 17
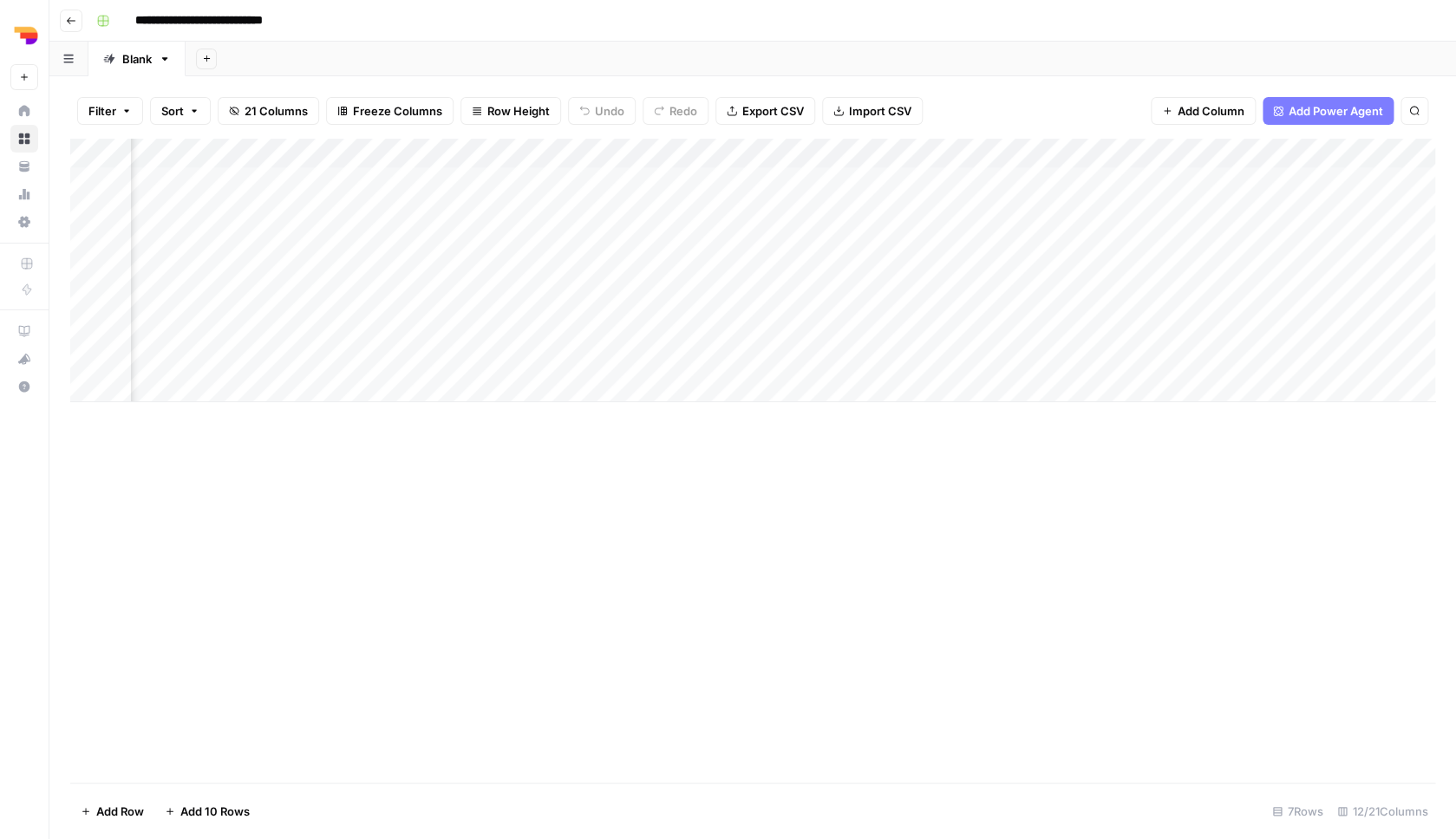
scroll to position [0, 363]
click at [813, 267] on div "Add Column" at bounding box center [753, 270] width 1365 height 263
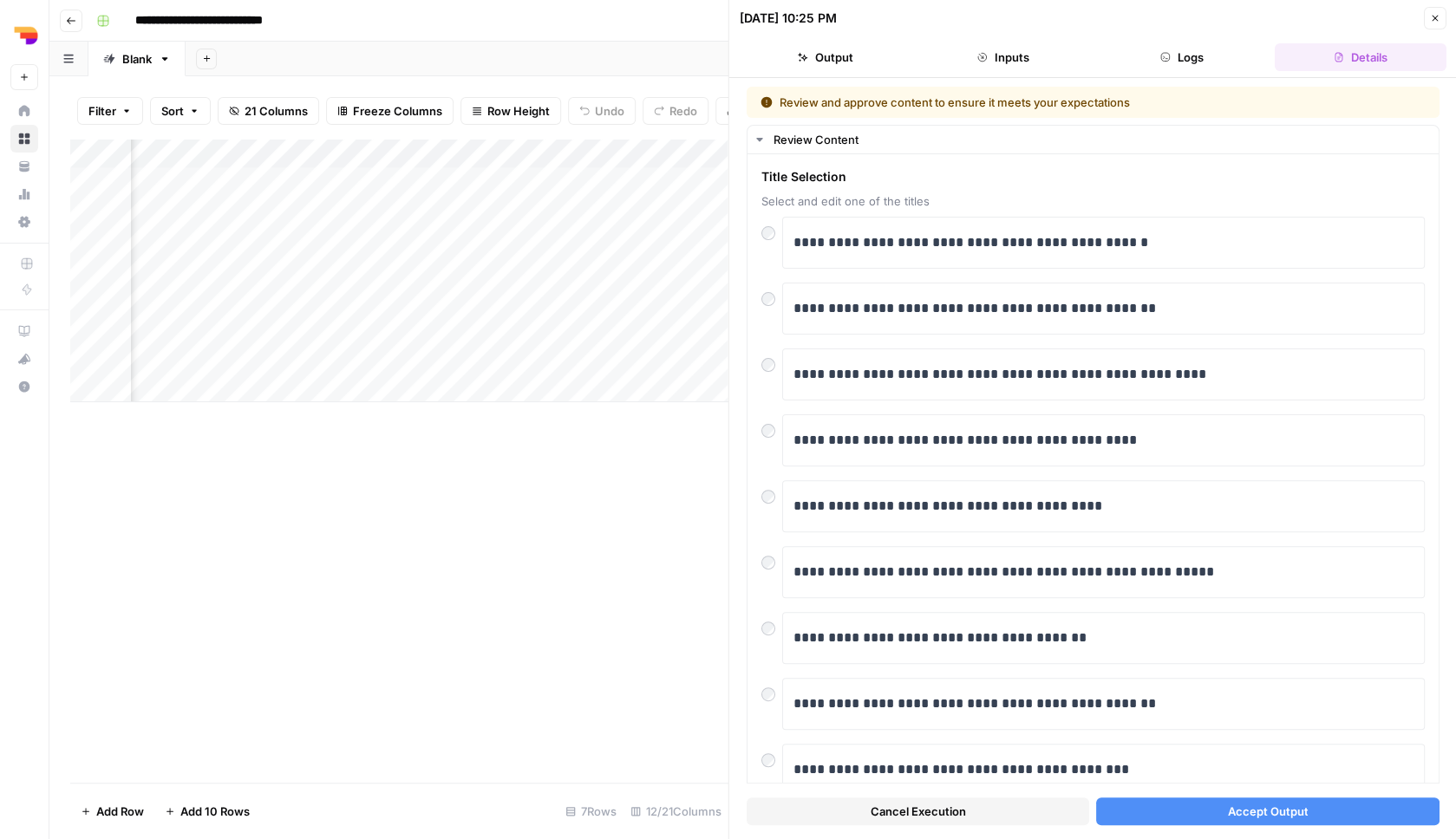
click at [1242, 814] on span "Accept Output" at bounding box center [1268, 811] width 81 height 17
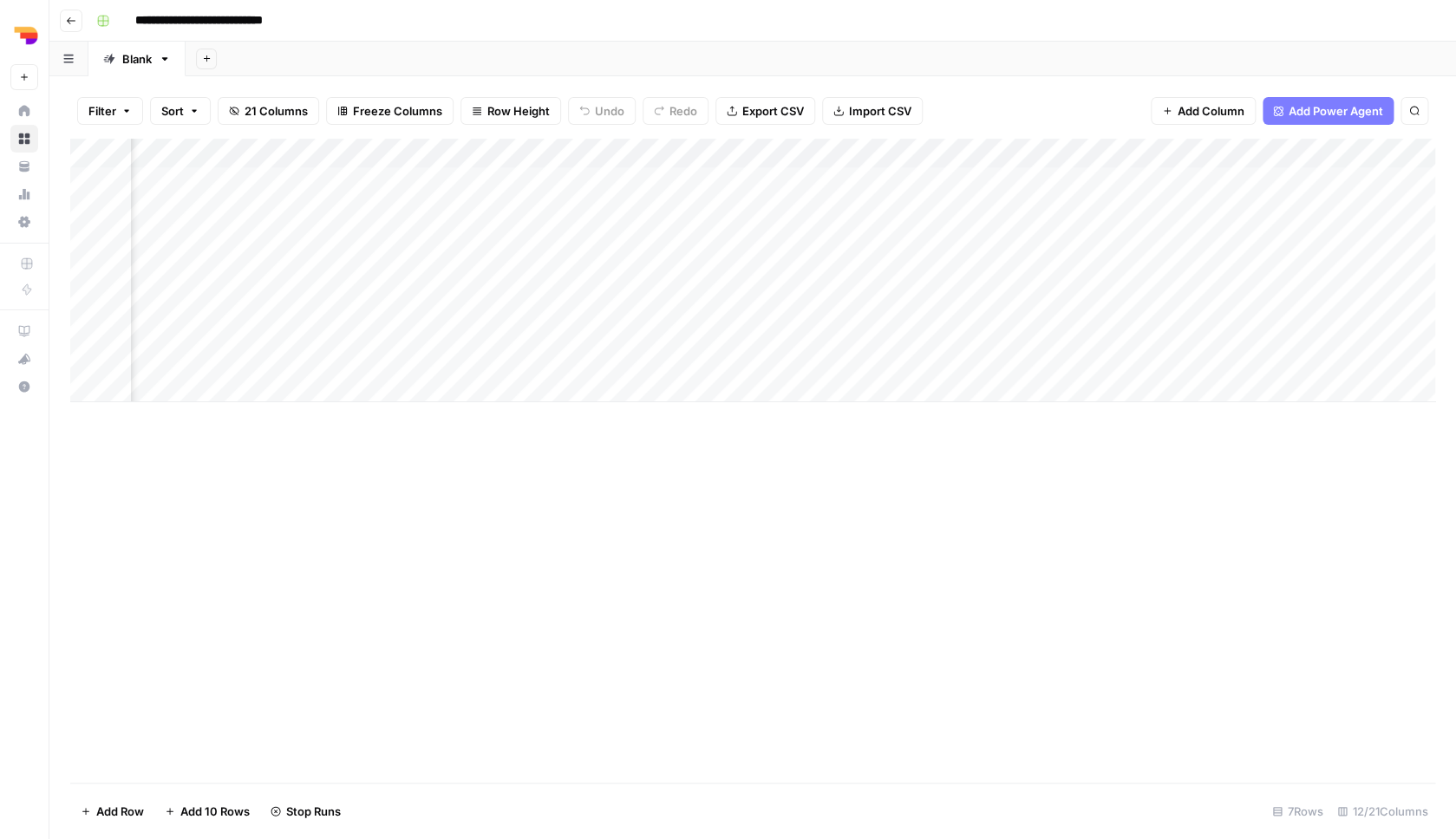
click at [448, 264] on div "Add Column" at bounding box center [753, 270] width 1365 height 263
click at [447, 265] on div "Add Column" at bounding box center [753, 270] width 1365 height 263
click at [447, 261] on textarea "**********" at bounding box center [495, 267] width 278 height 24
type textarea "**********"
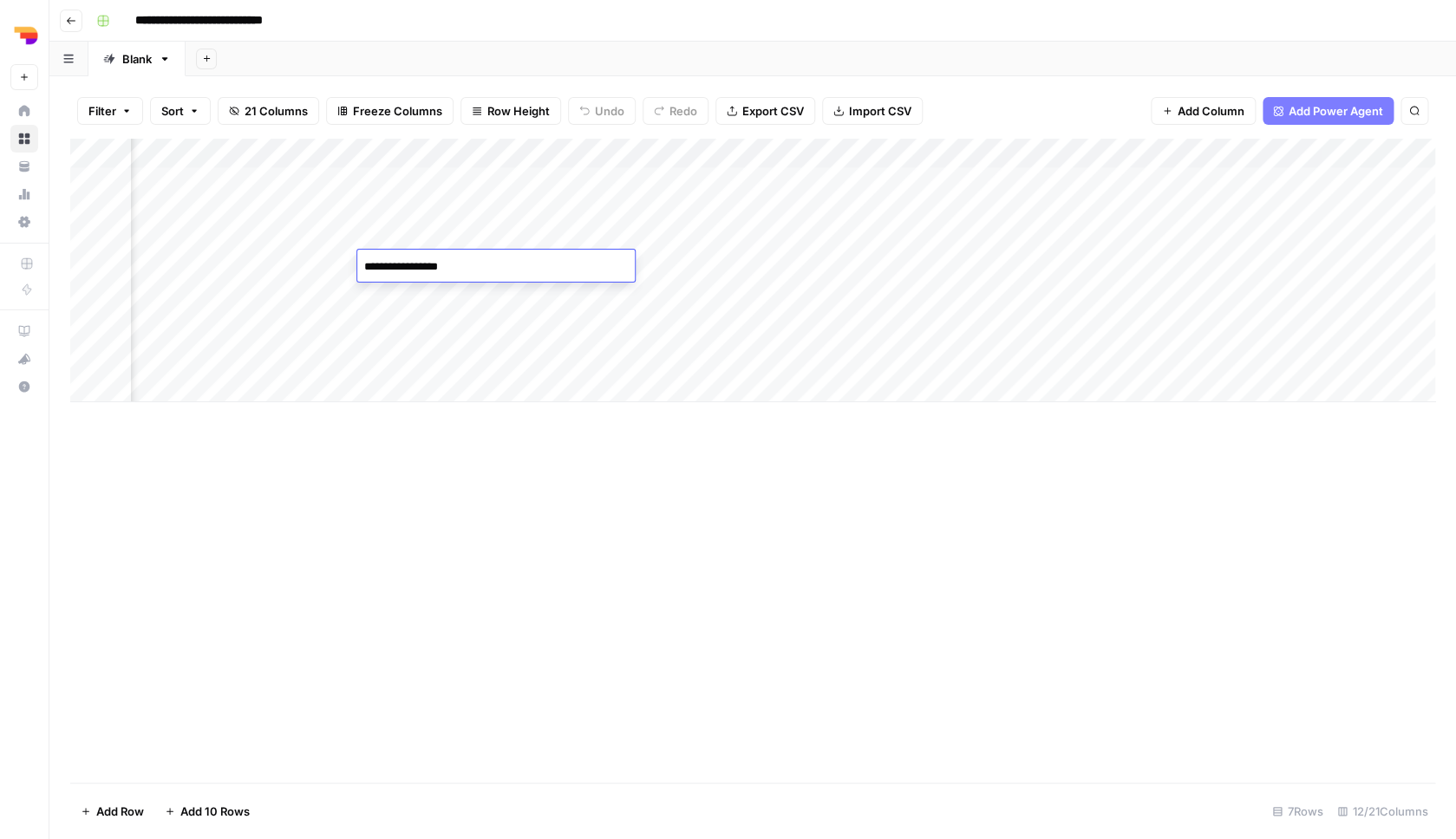
click at [577, 541] on div "Add Column" at bounding box center [753, 460] width 1365 height 644
click at [620, 352] on div "Add Column" at bounding box center [753, 270] width 1365 height 263
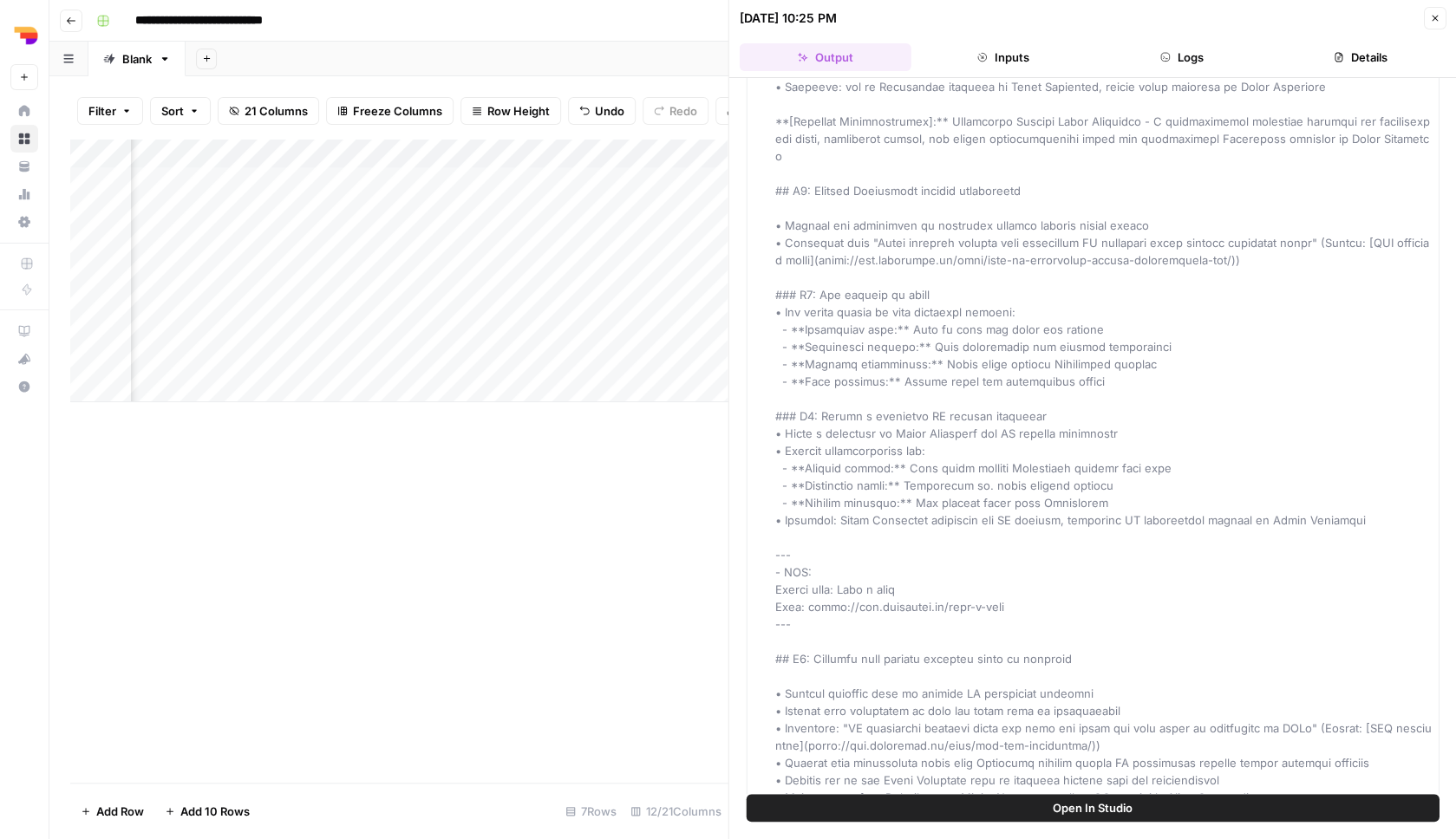
click at [1214, 62] on button "Logs" at bounding box center [1182, 57] width 172 height 28
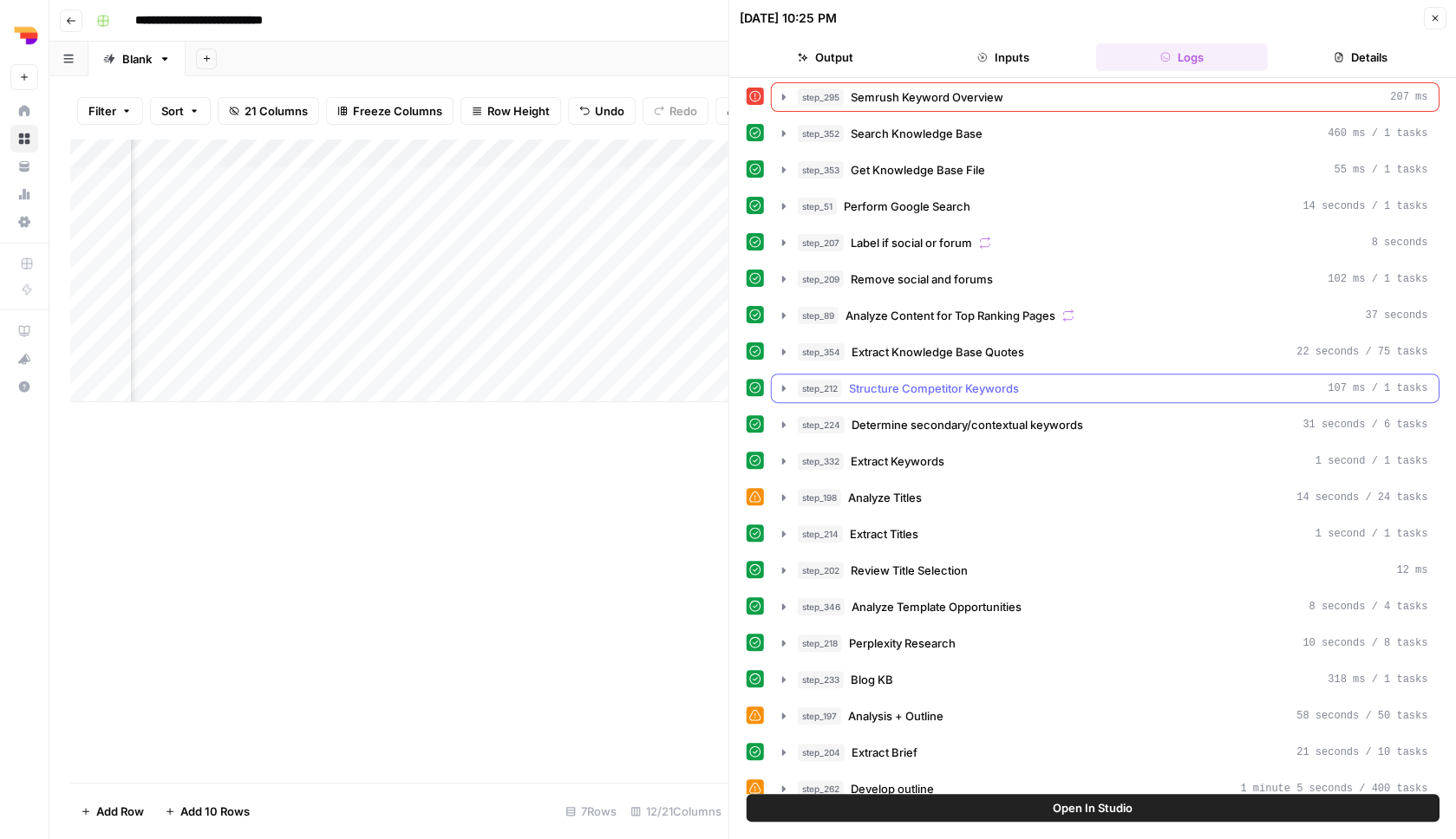
scroll to position [4, 0]
click at [1065, 364] on button "step_354 Extract Knowledge Base Quotes 22 seconds / 75 tasks" at bounding box center [1105, 353] width 667 height 28
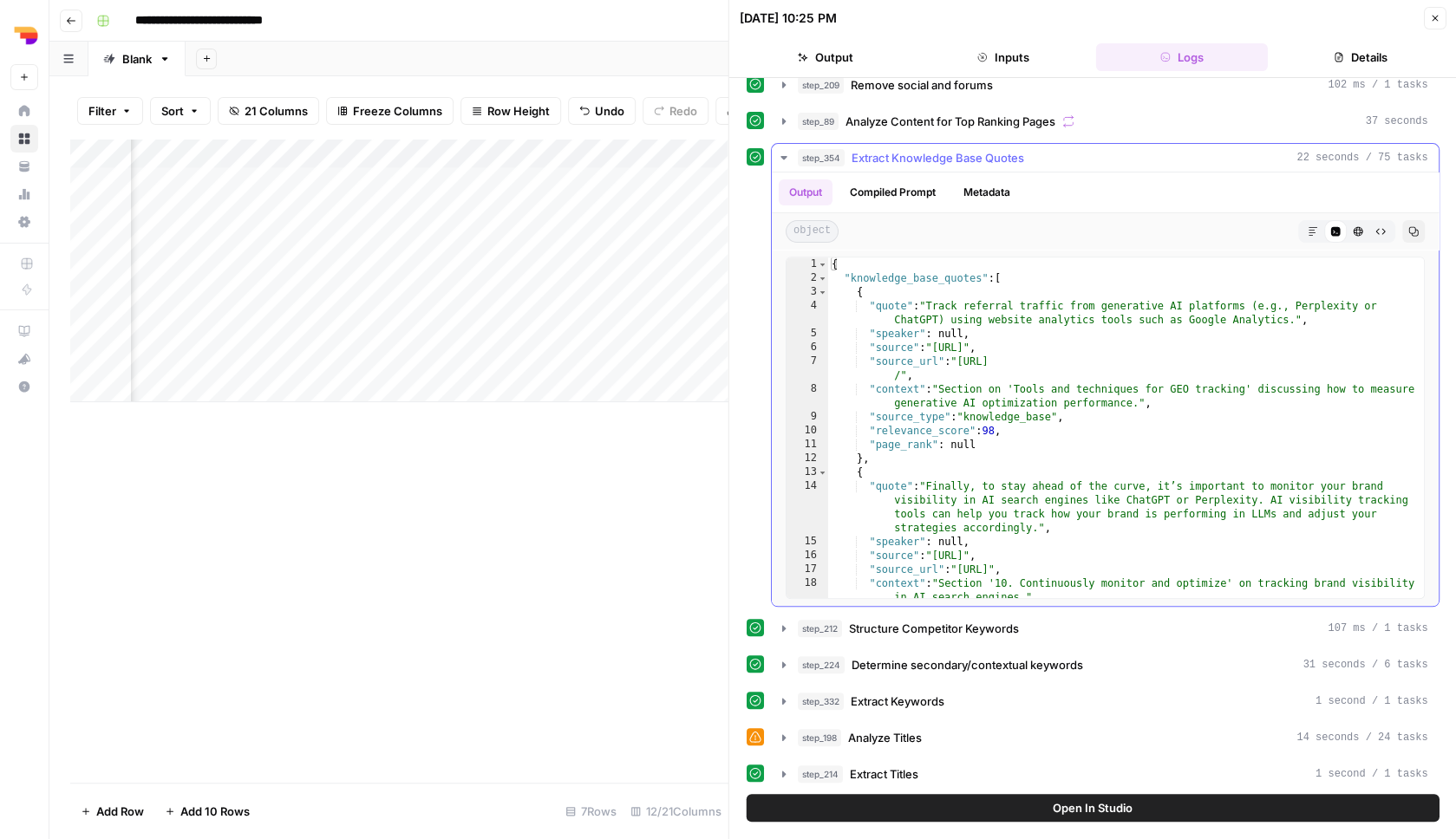
scroll to position [0, 0]
type textarea "**********"
click at [932, 275] on div "{ "knowledge_base_quotes" : [ { "quote" : "Track referral traffic from generati…" at bounding box center [1126, 442] width 595 height 369
click at [1006, 797] on button "Open In Studio" at bounding box center [1093, 808] width 693 height 28
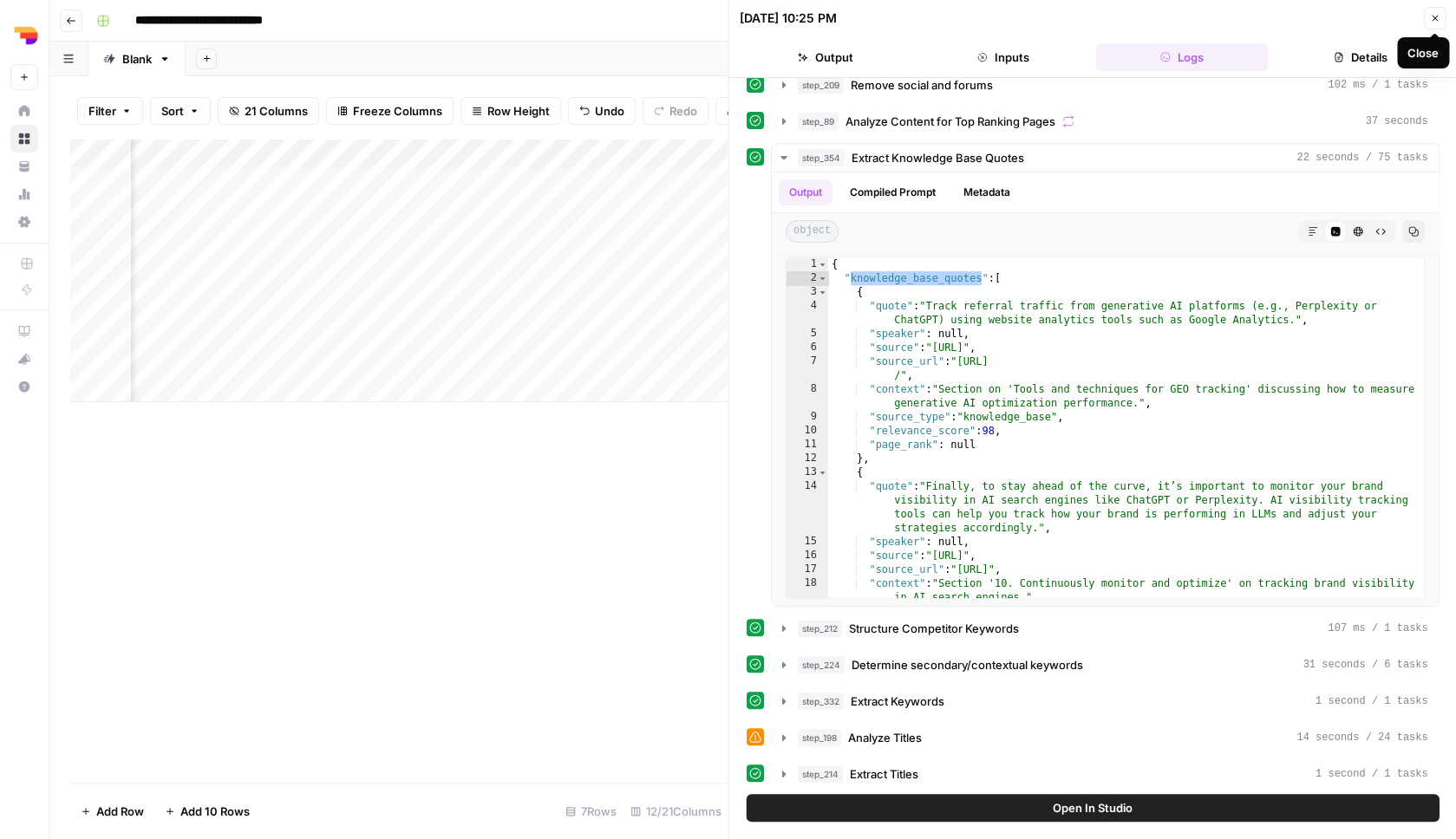
click at [1436, 24] on button "Close" at bounding box center [1434, 18] width 23 height 23
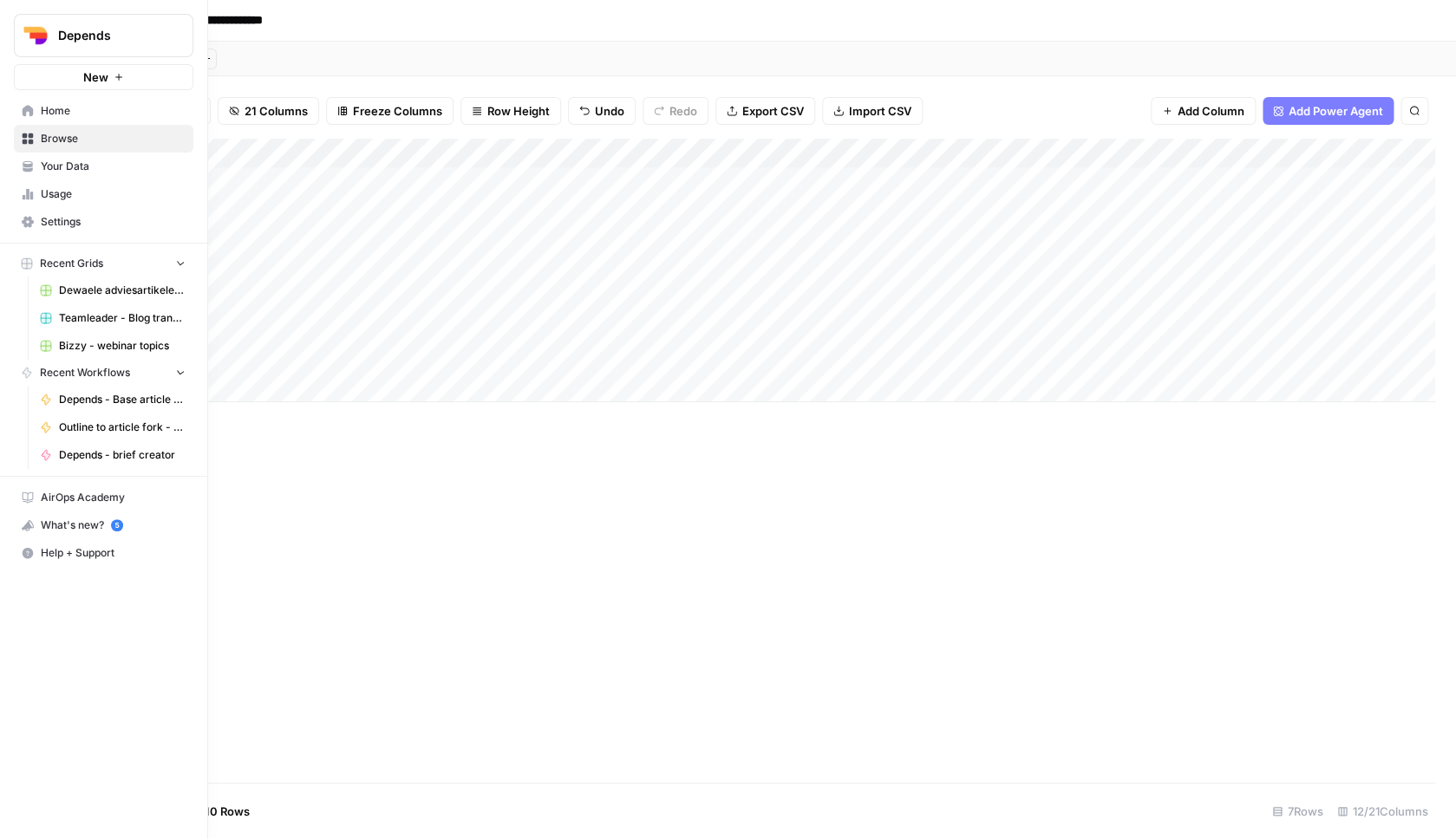
click at [26, 189] on icon at bounding box center [28, 193] width 12 height 12
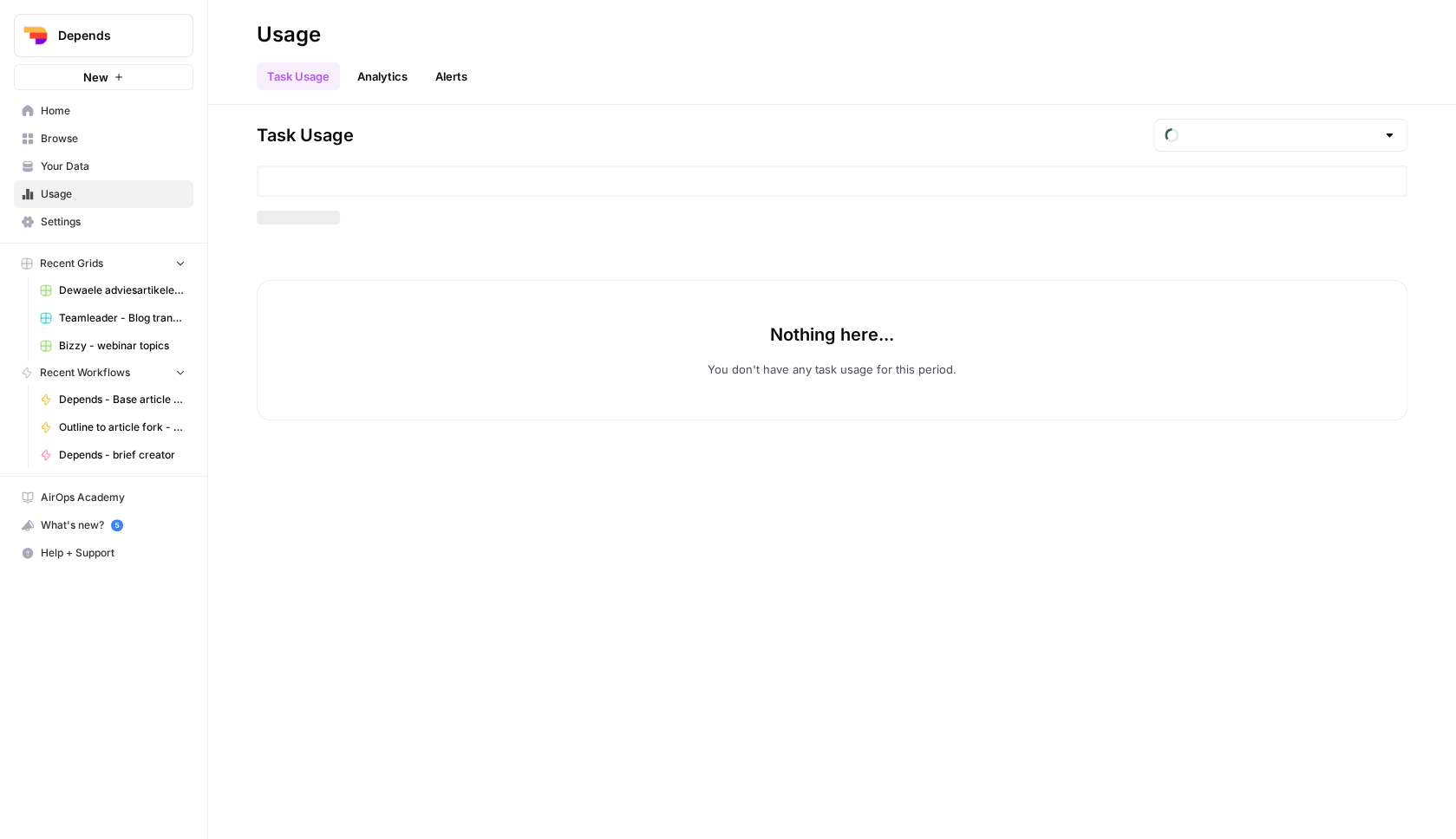
type input "August Tasks"
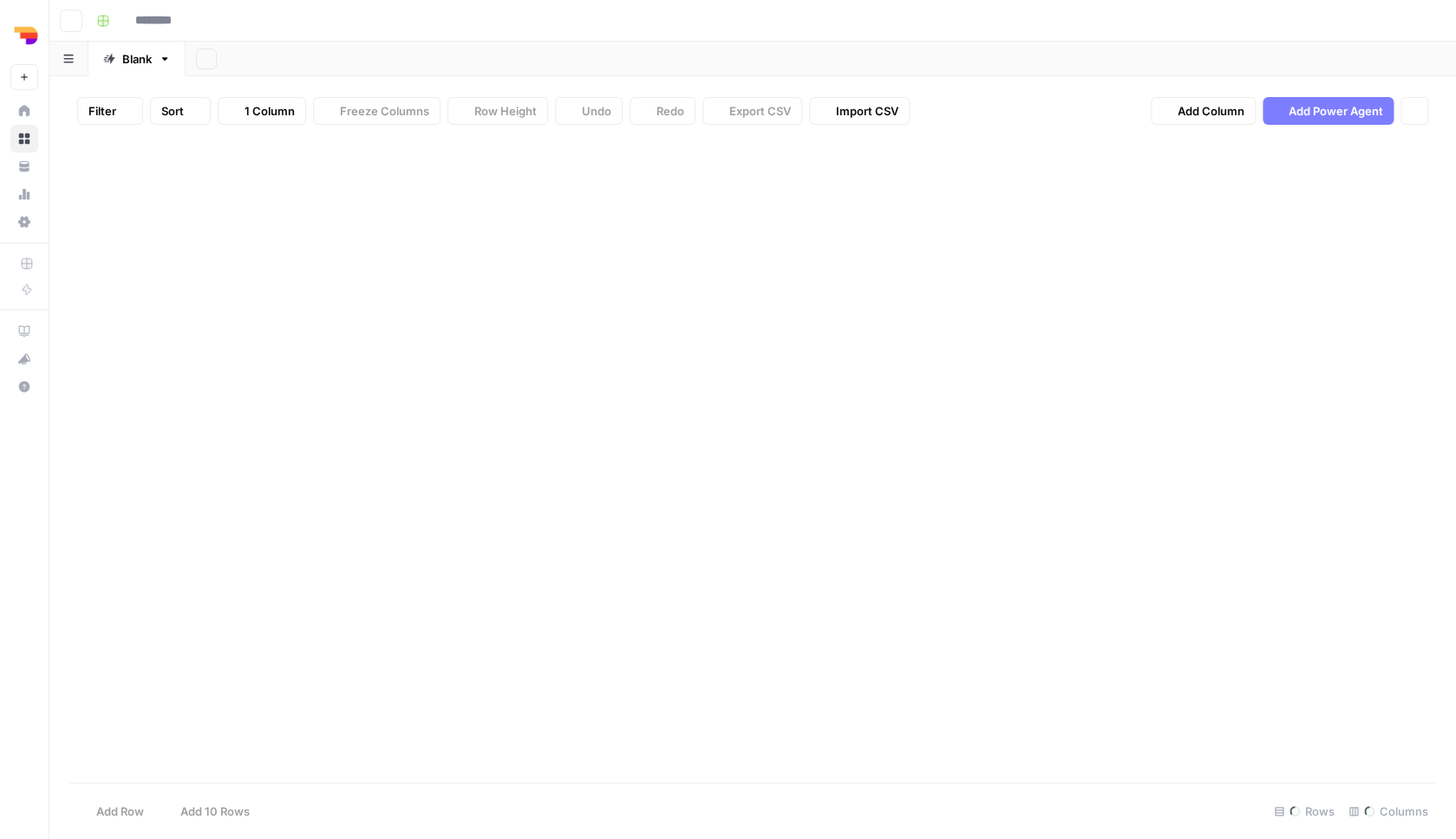
type input "**********"
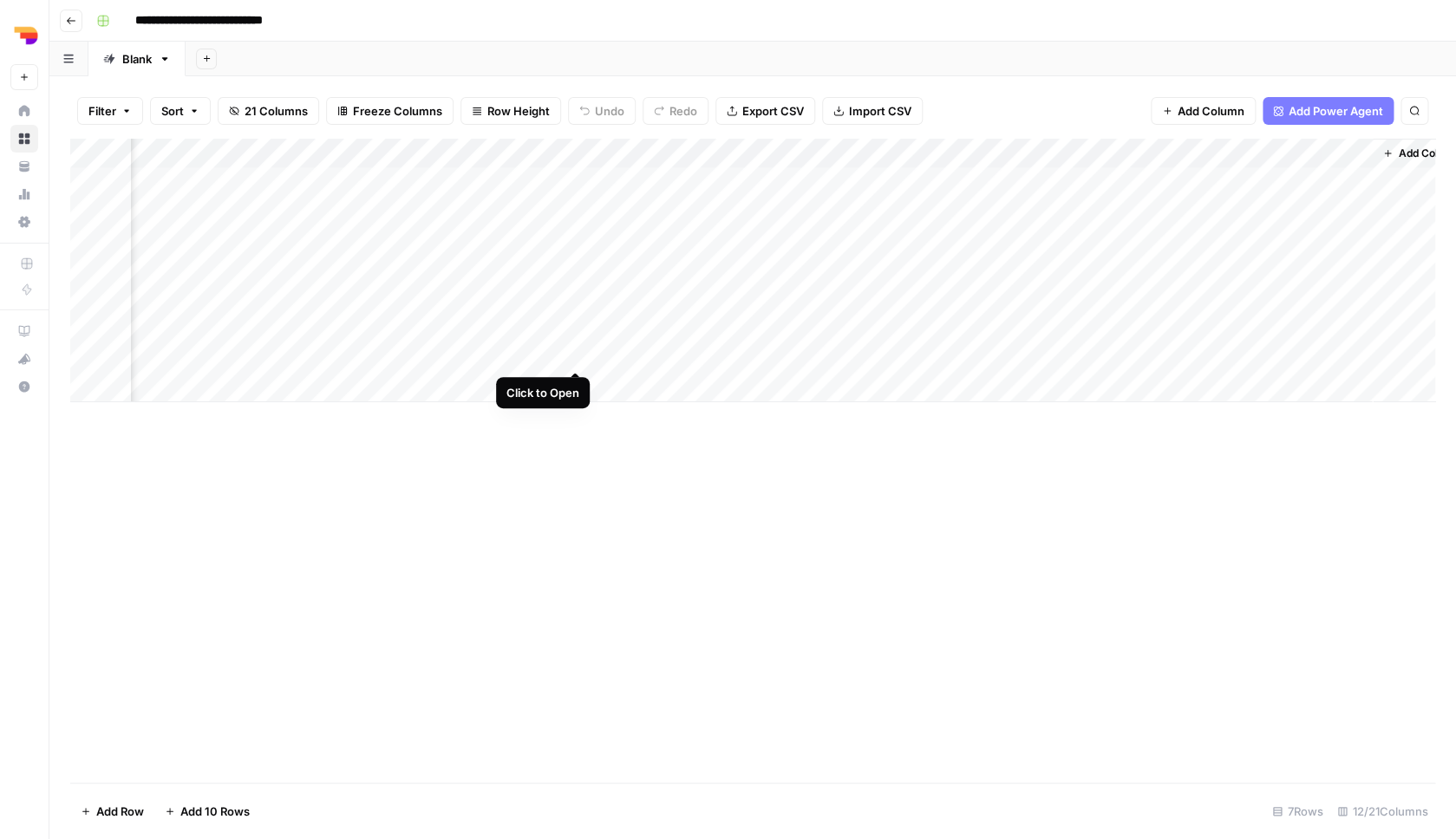
click at [577, 355] on div "Add Column" at bounding box center [753, 270] width 1365 height 263
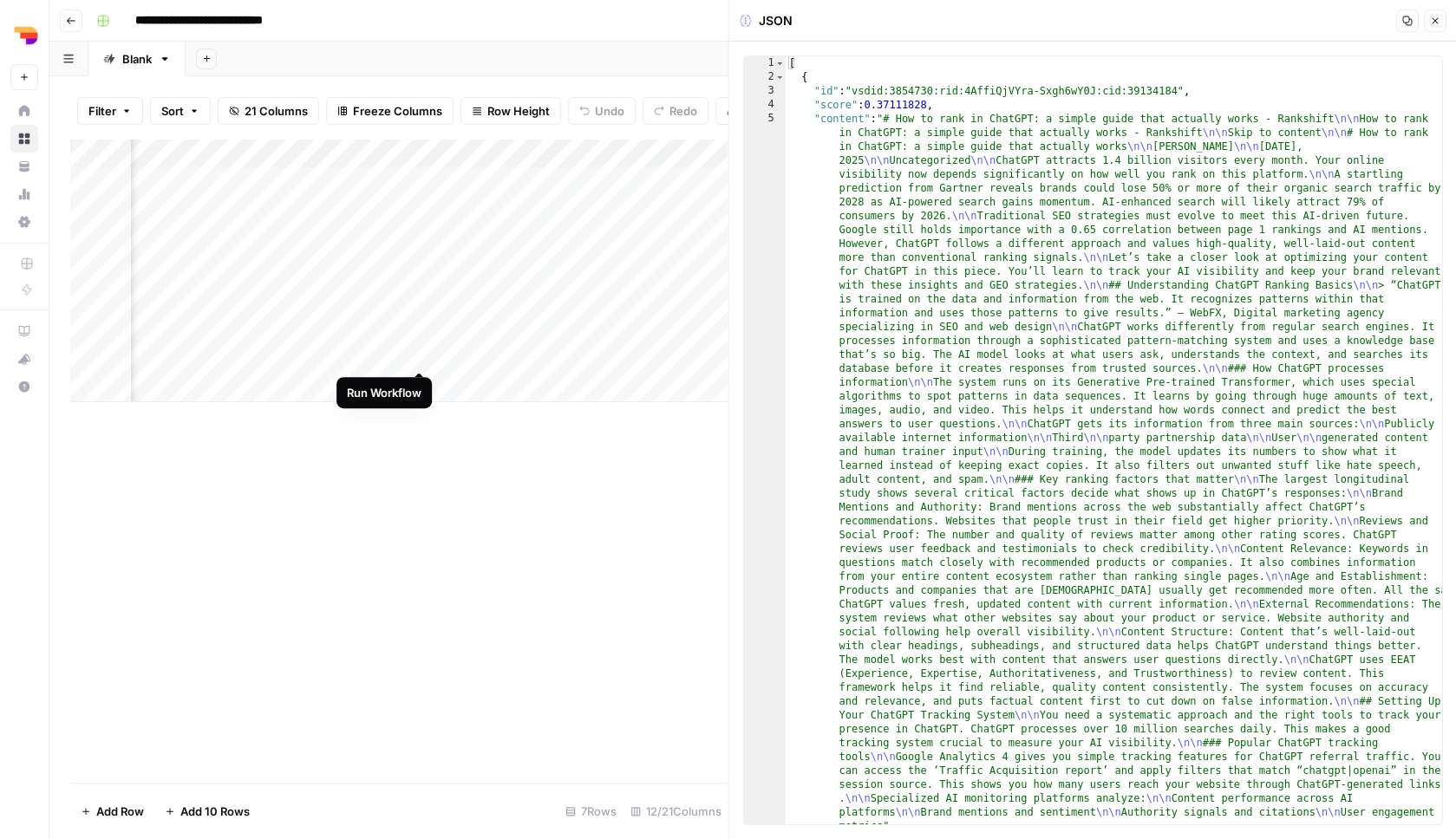
scroll to position [0, 753]
click at [417, 354] on div "Add Column" at bounding box center [399, 270] width 658 height 263
click at [1429, 21] on button "Close" at bounding box center [1434, 20] width 23 height 23
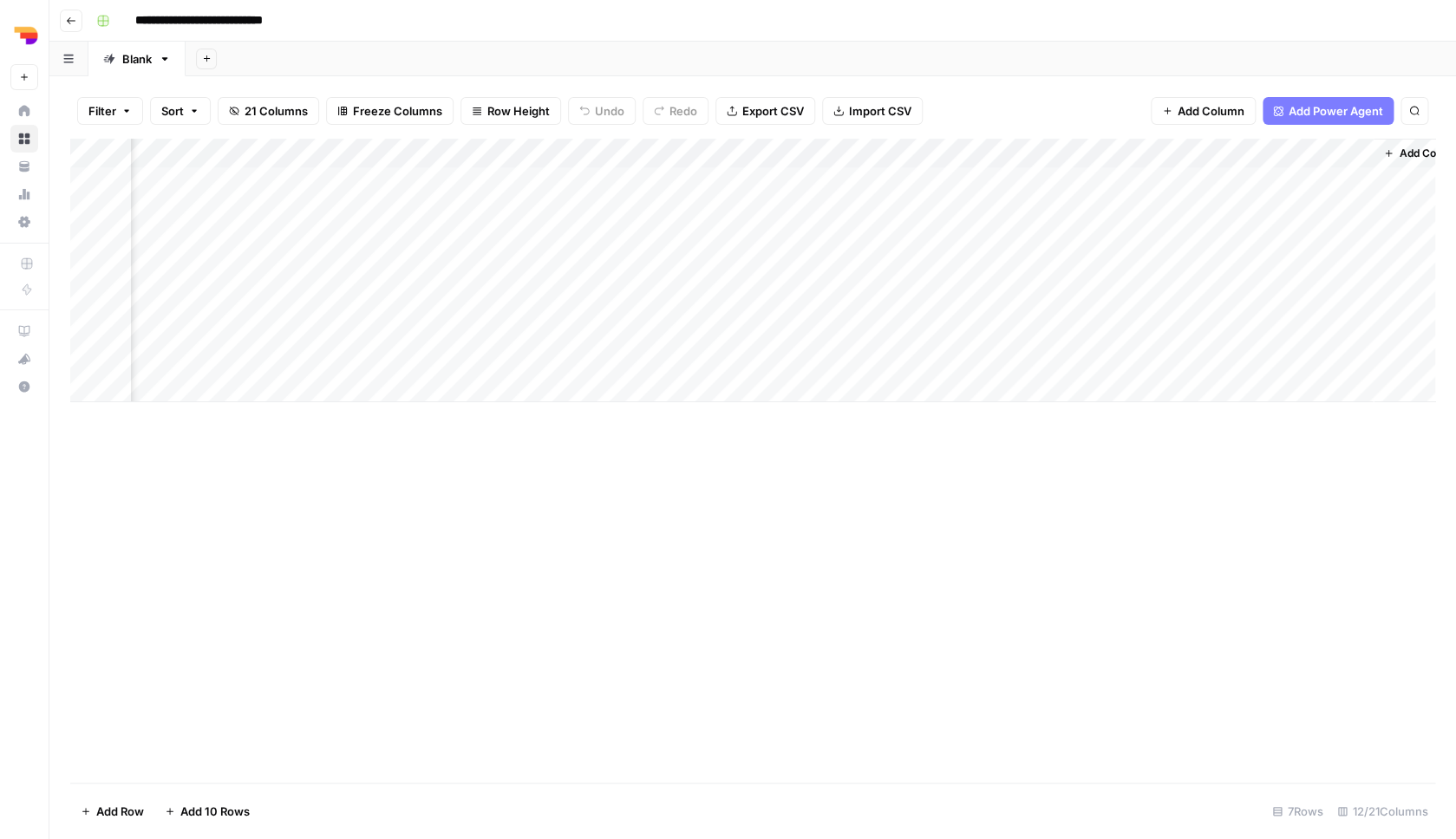
scroll to position [0, 754]
click at [420, 353] on div "Add Column" at bounding box center [753, 270] width 1365 height 263
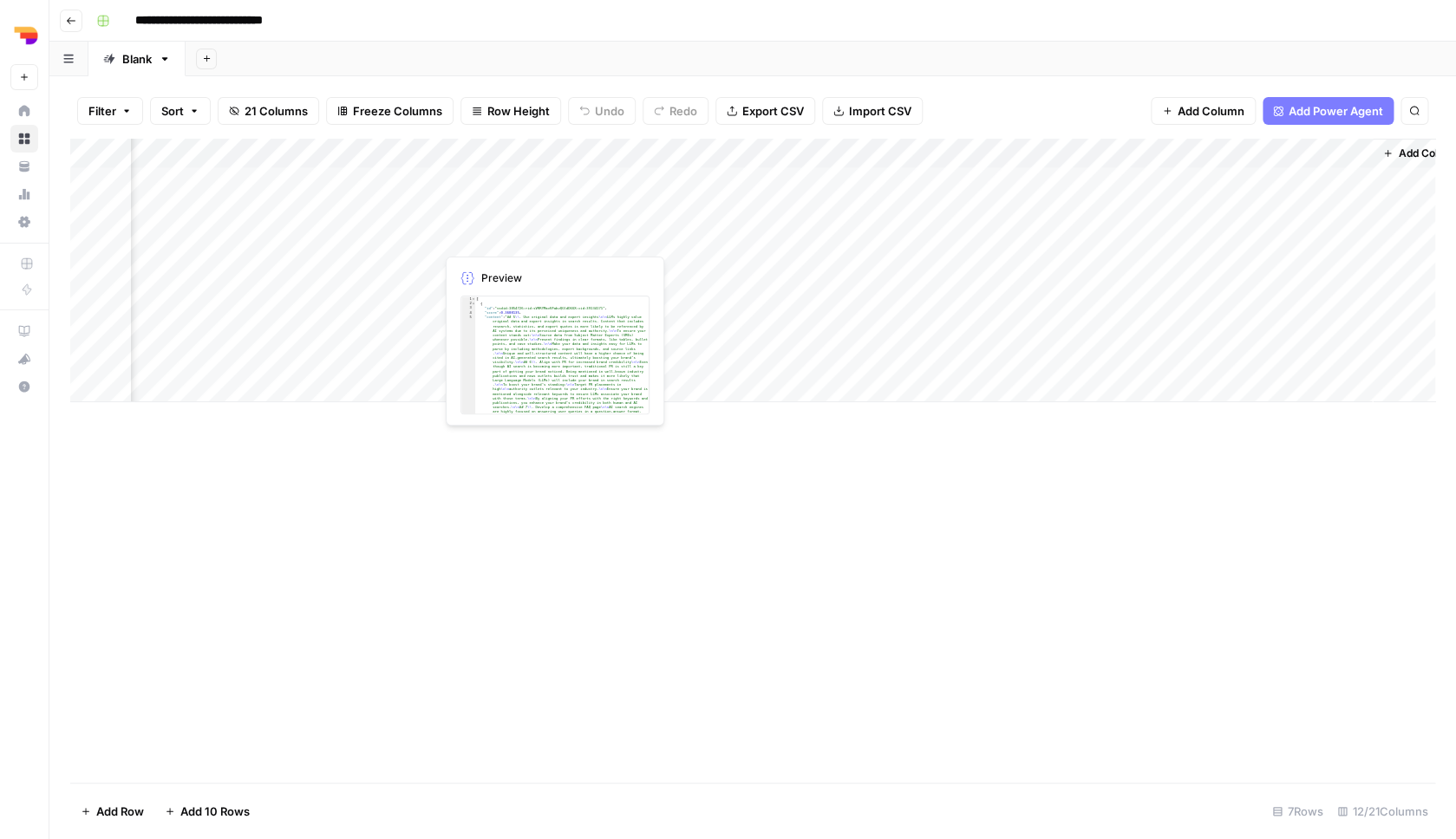
click at [426, 262] on div "Add Column" at bounding box center [753, 270] width 1365 height 263
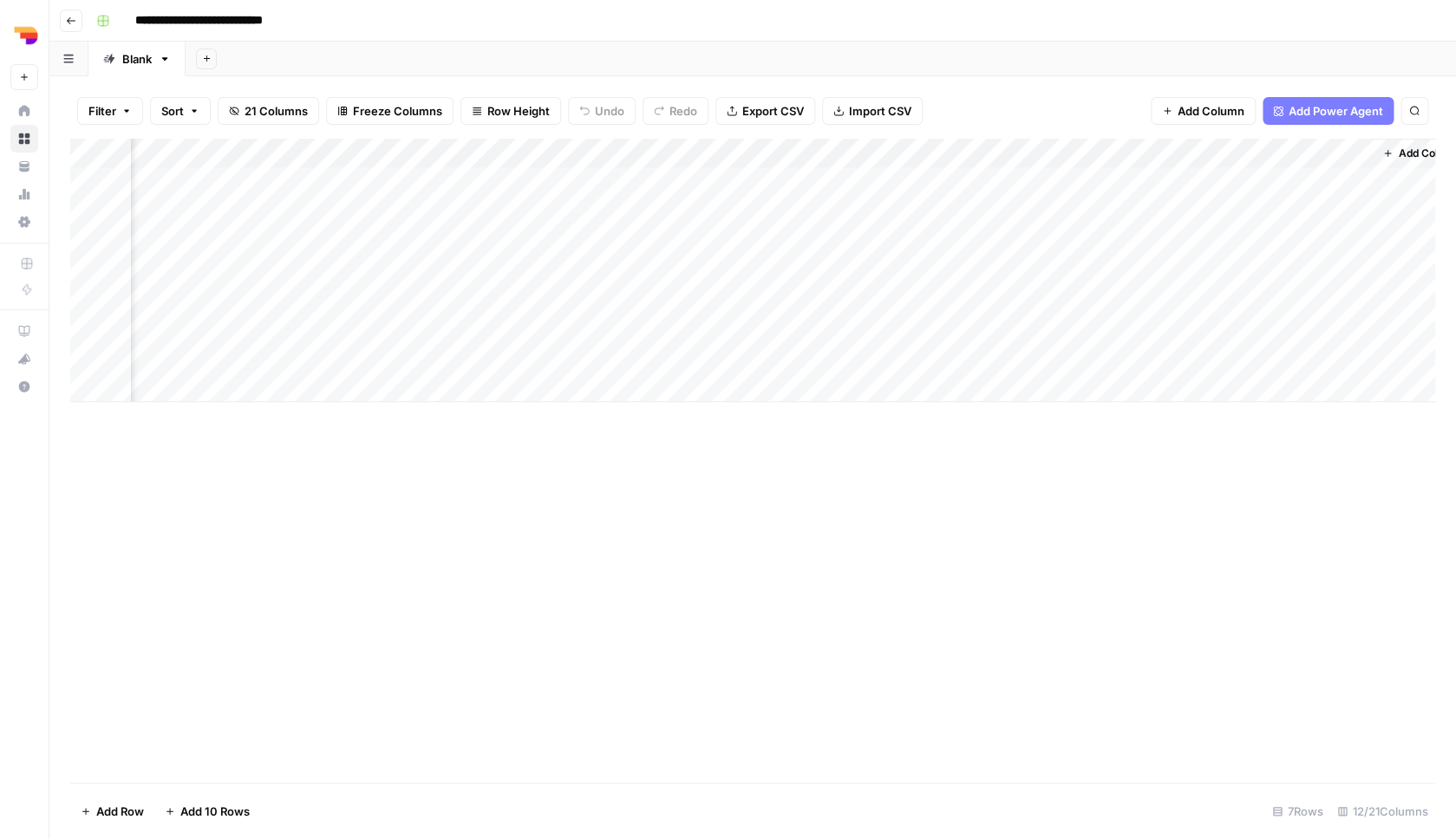
click at [402, 149] on div "Add Column" at bounding box center [753, 270] width 1365 height 263
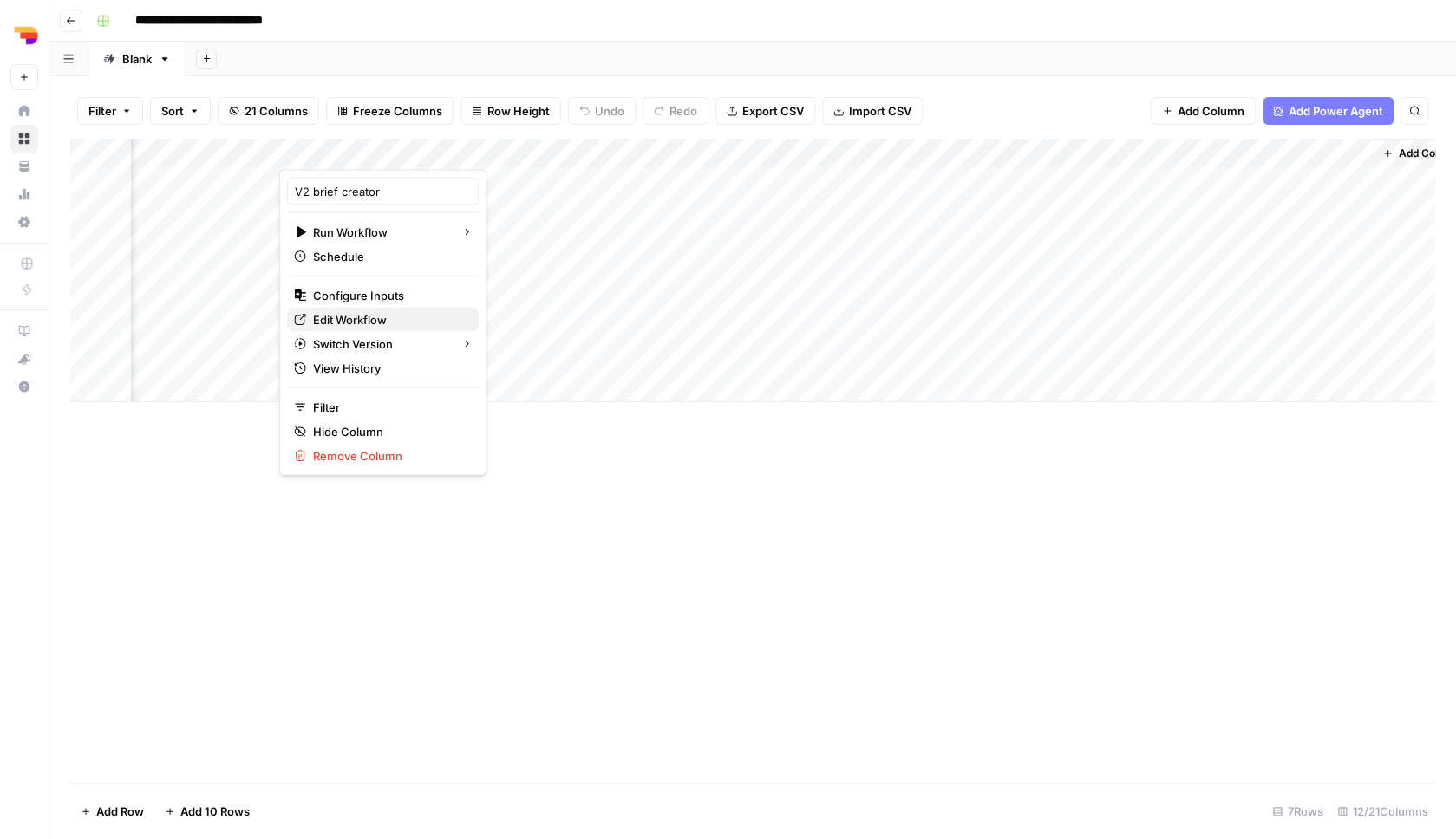
click at [405, 317] on span "Edit Workflow" at bounding box center [388, 319] width 151 height 17
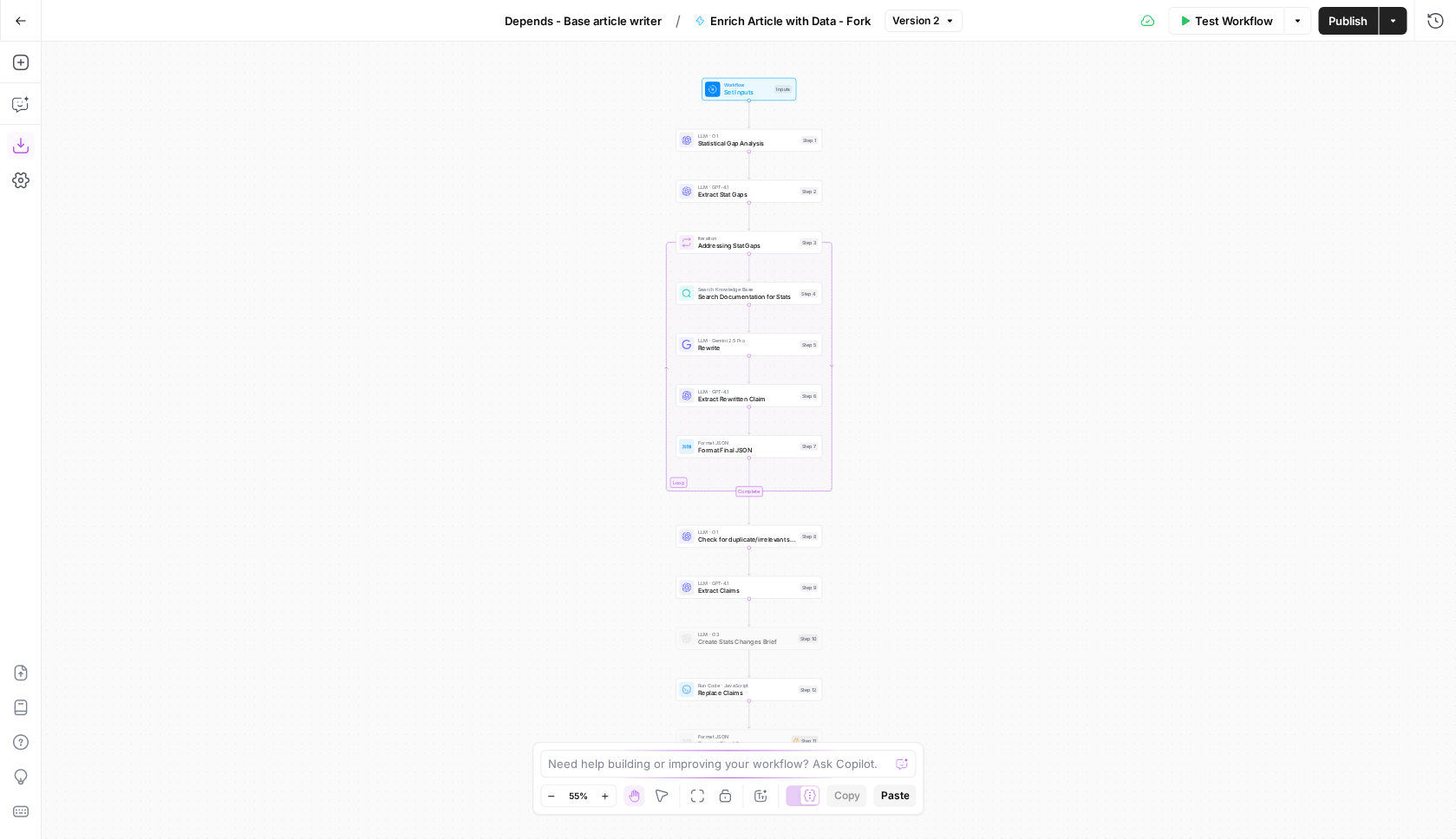
click at [28, 147] on icon "button" at bounding box center [20, 145] width 17 height 17
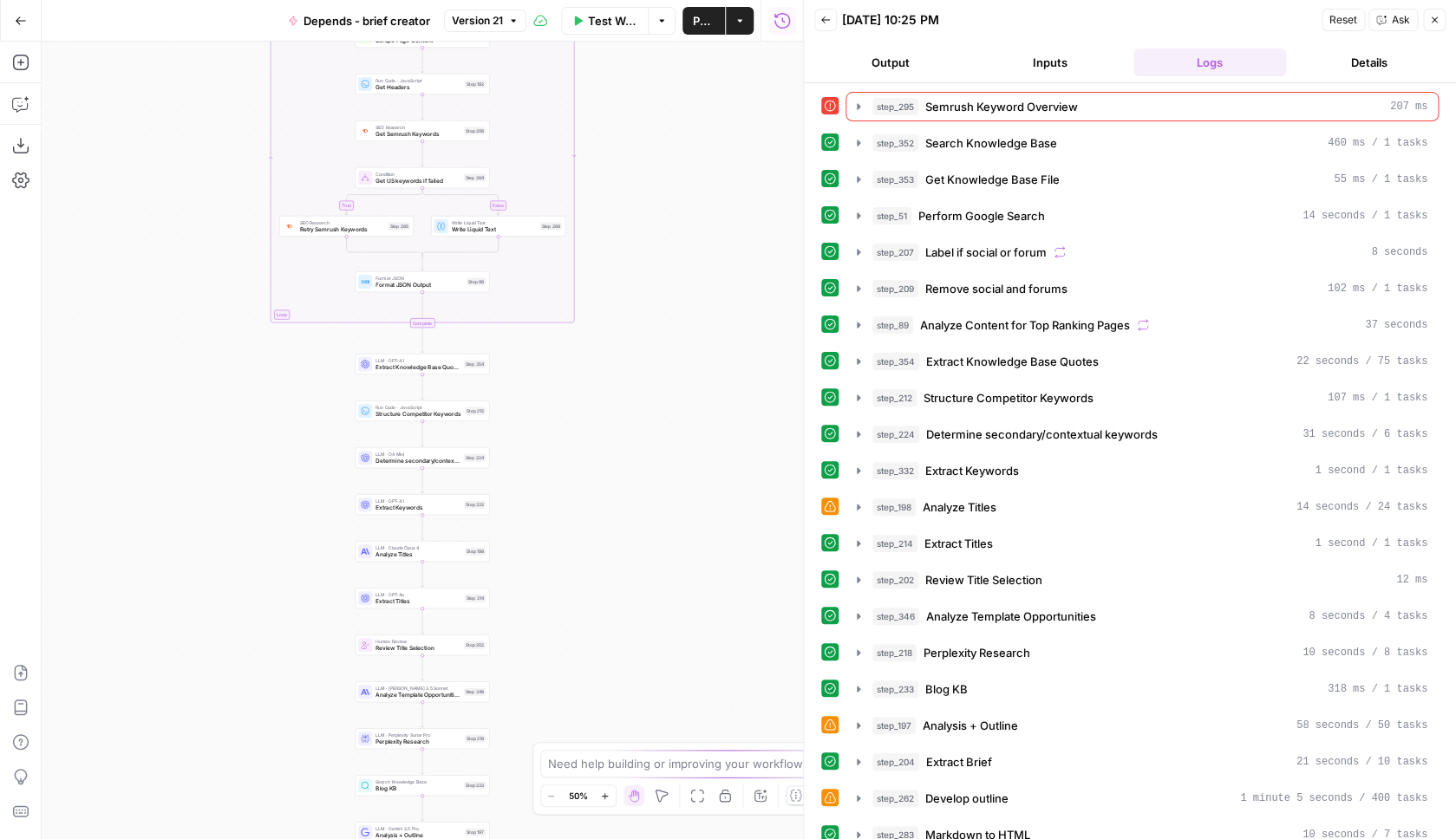
drag, startPoint x: 648, startPoint y: 463, endPoint x: 660, endPoint y: -125, distance: 588.1
click at [660, 41] on div "true false Workflow Set Inputs Inputs SEO Research Semrush Keyword Overview Ste…" at bounding box center [422, 440] width 761 height 798
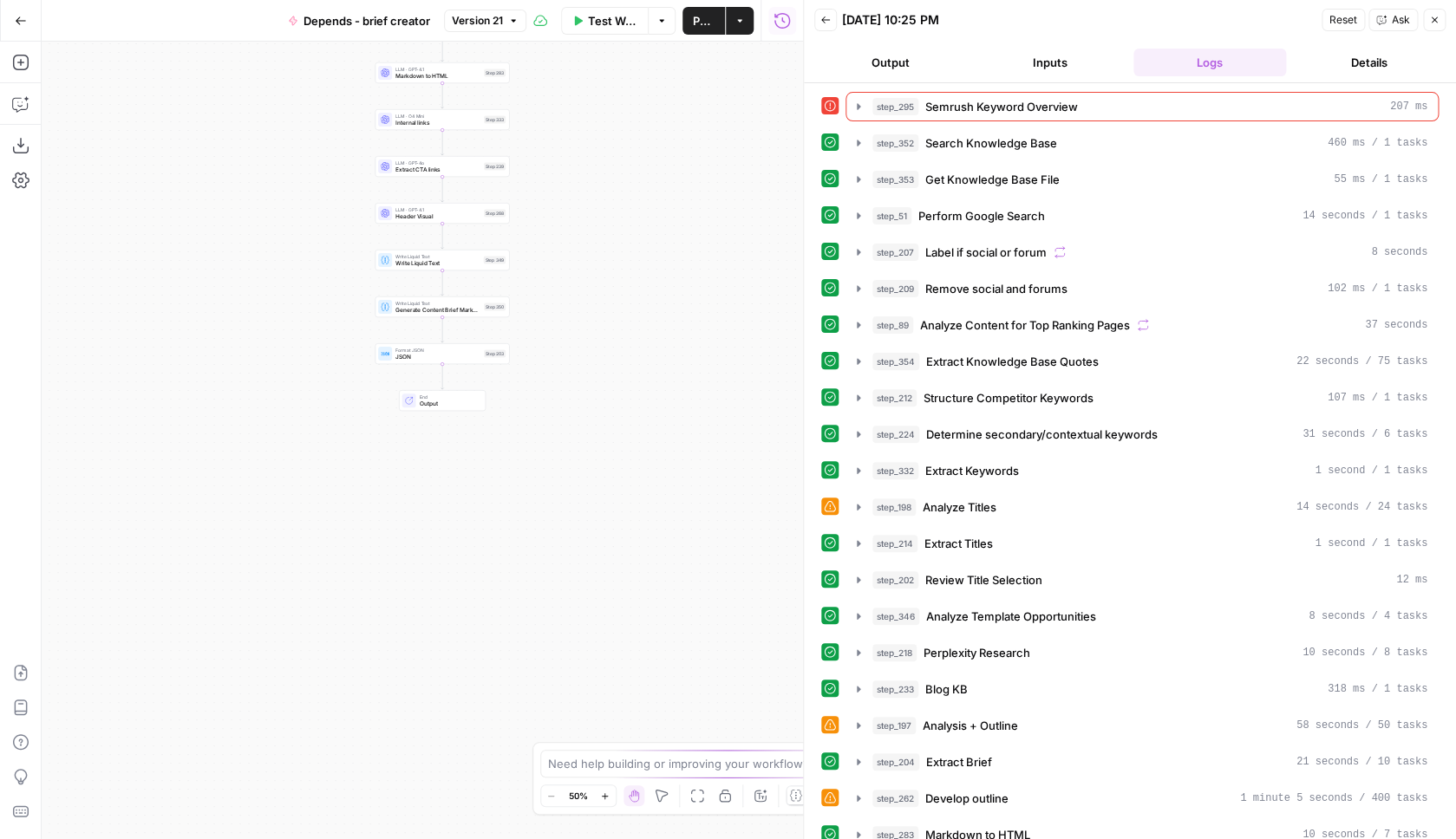
drag, startPoint x: 569, startPoint y: 458, endPoint x: 576, endPoint y: 150, distance: 308.1
click at [576, 149] on div "true false Workflow Set Inputs Inputs SEO Research Semrush Keyword Overview Ste…" at bounding box center [422, 440] width 761 height 798
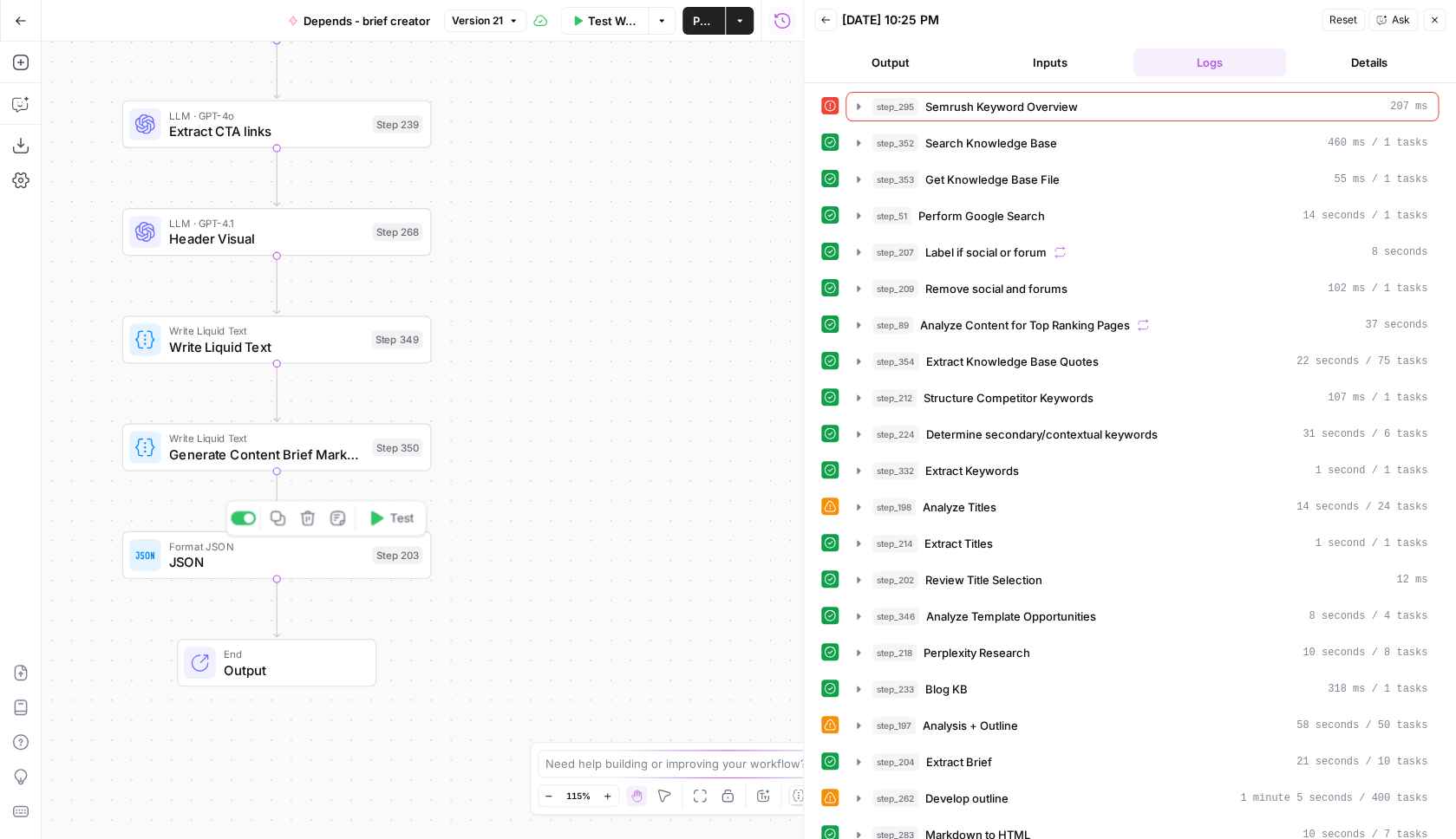
click at [304, 557] on span "JSON" at bounding box center [266, 562] width 195 height 20
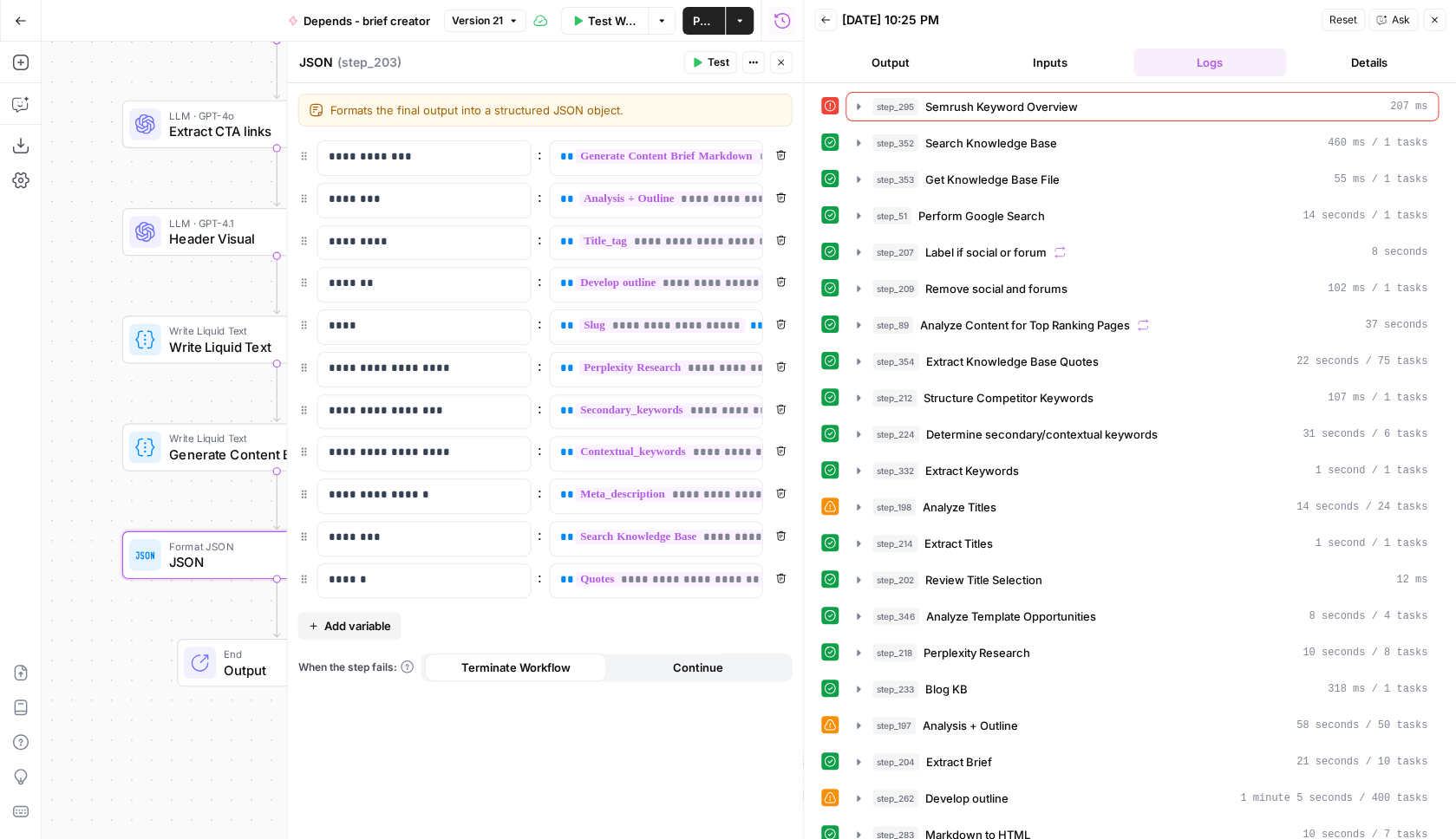
scroll to position [727, 0]
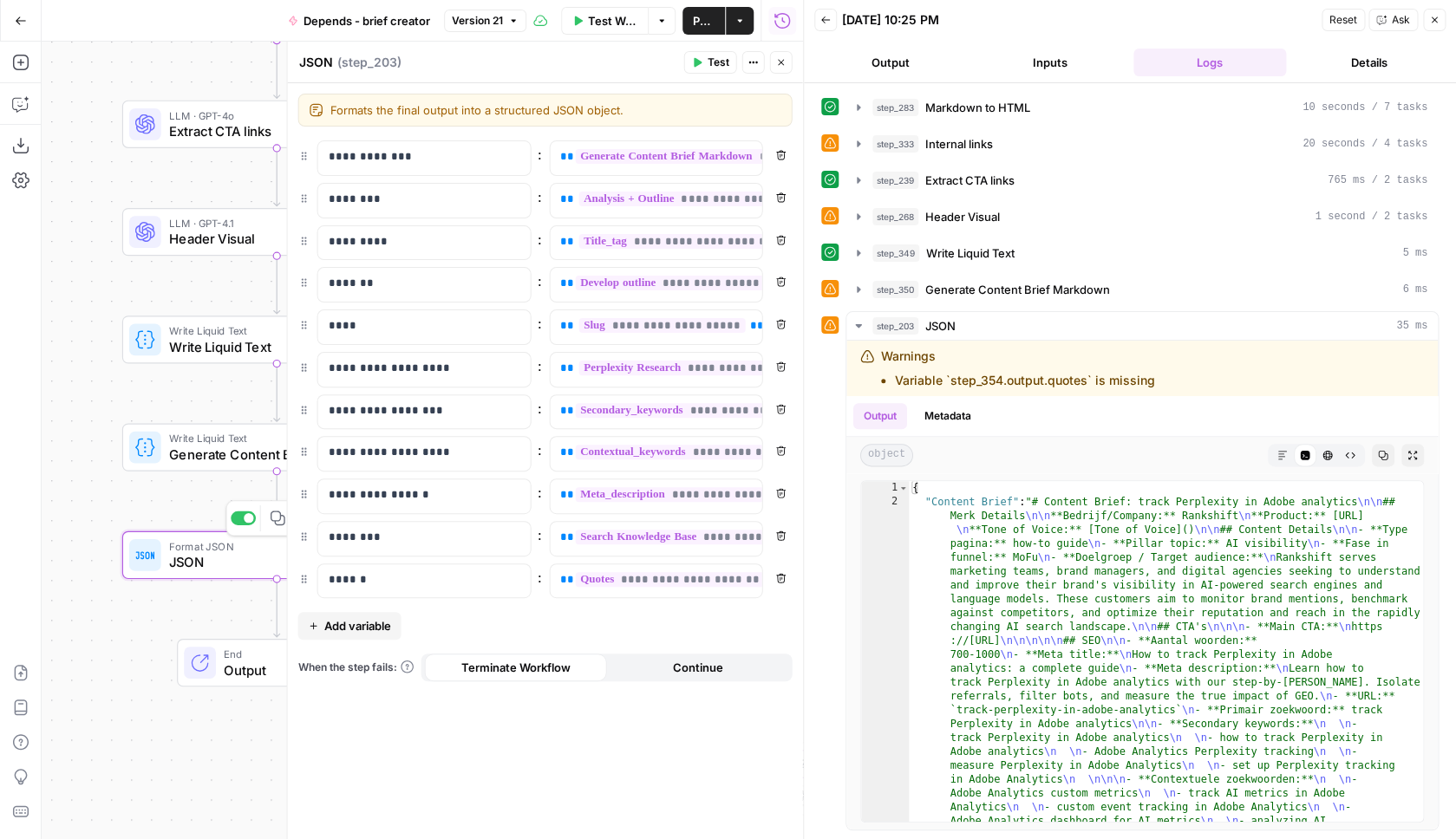
click at [187, 575] on div "Format JSON JSON Step 203 Copy step Delete step Edit Note Test" at bounding box center [276, 555] width 309 height 48
click at [663, 580] on span "**********" at bounding box center [670, 580] width 190 height 15
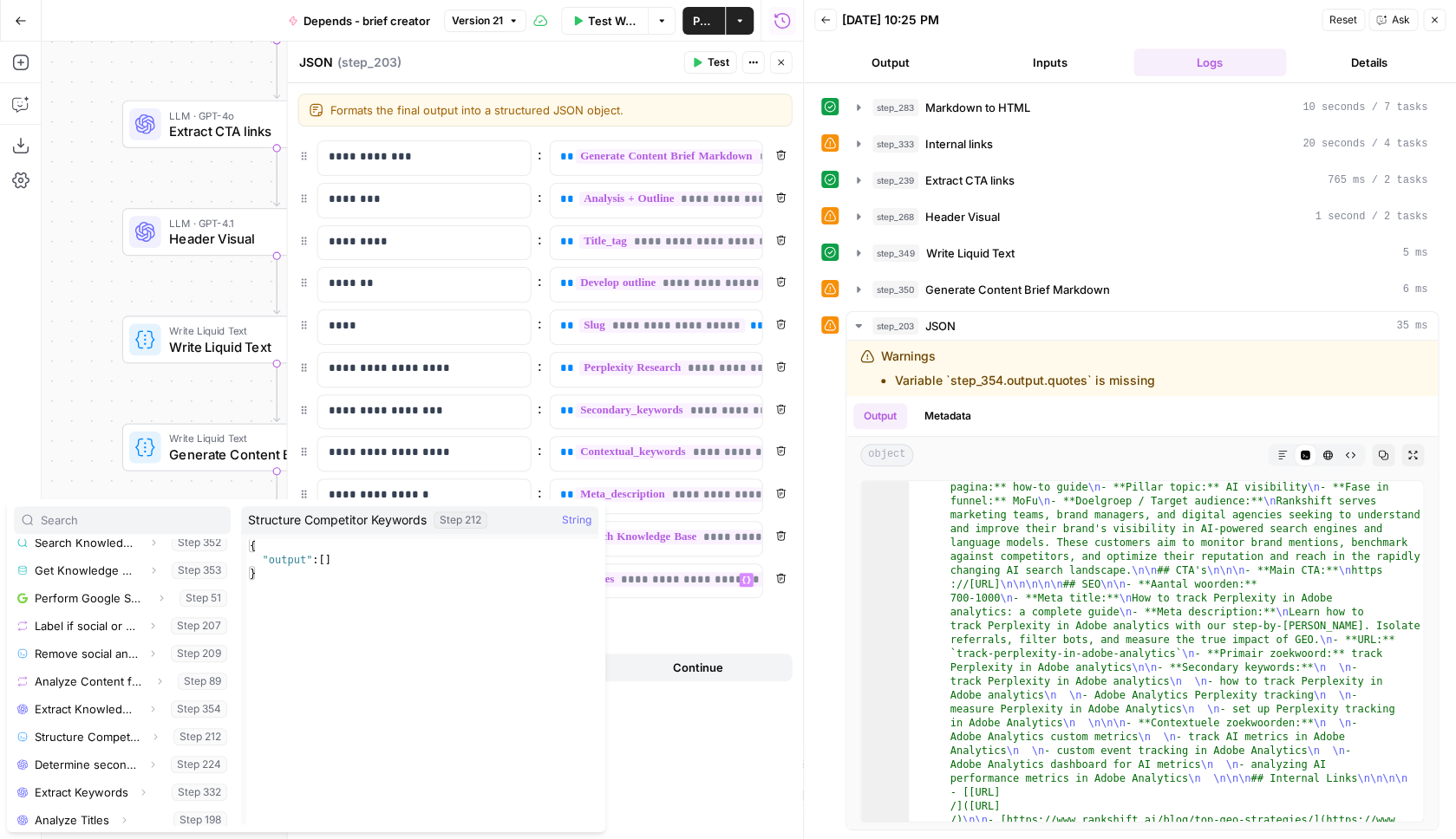
scroll to position [389, 0]
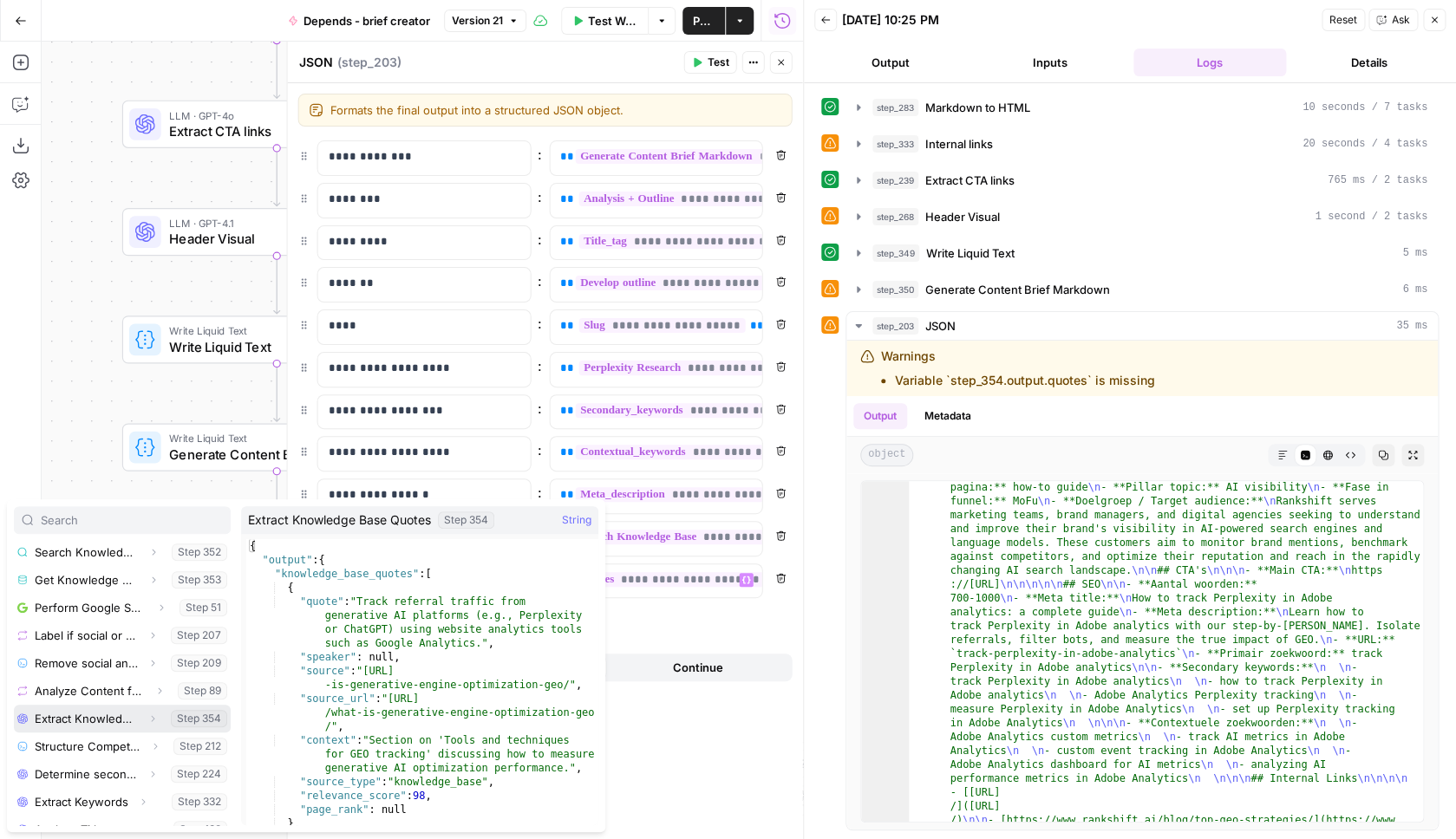
click at [154, 721] on icon "button" at bounding box center [152, 718] width 10 height 10
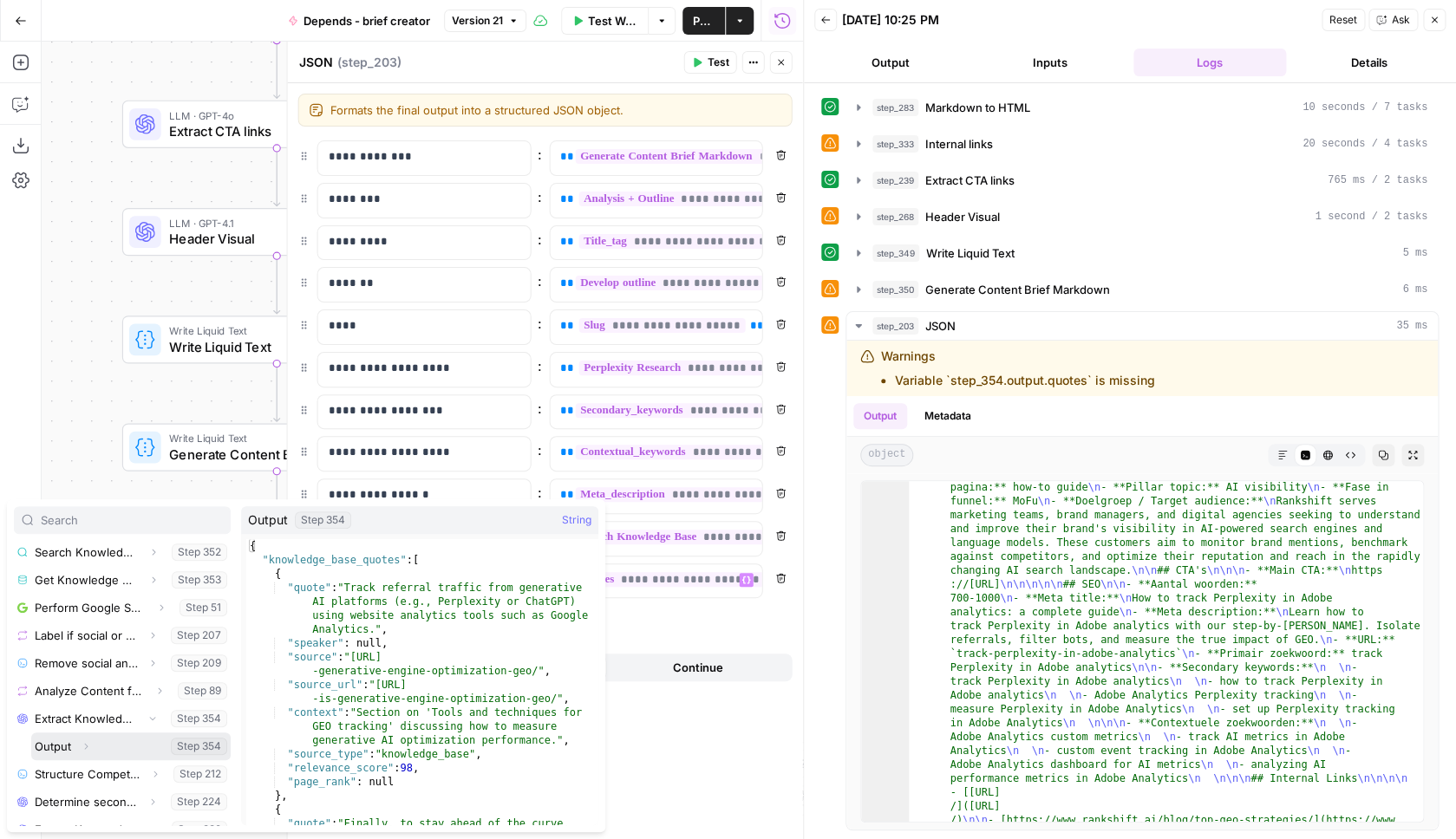
click at [87, 748] on icon "button" at bounding box center [85, 745] width 10 height 10
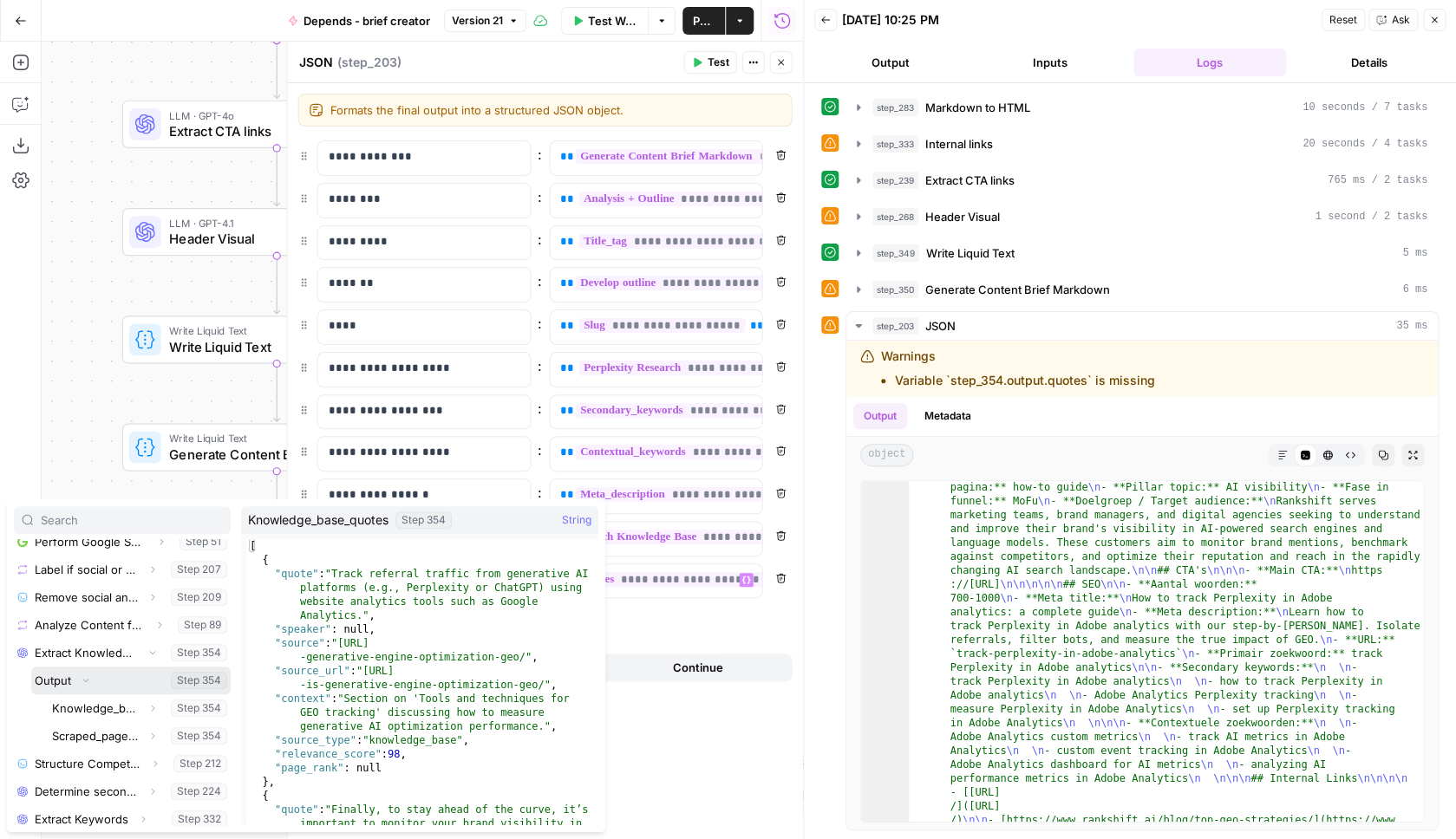
scroll to position [458, 0]
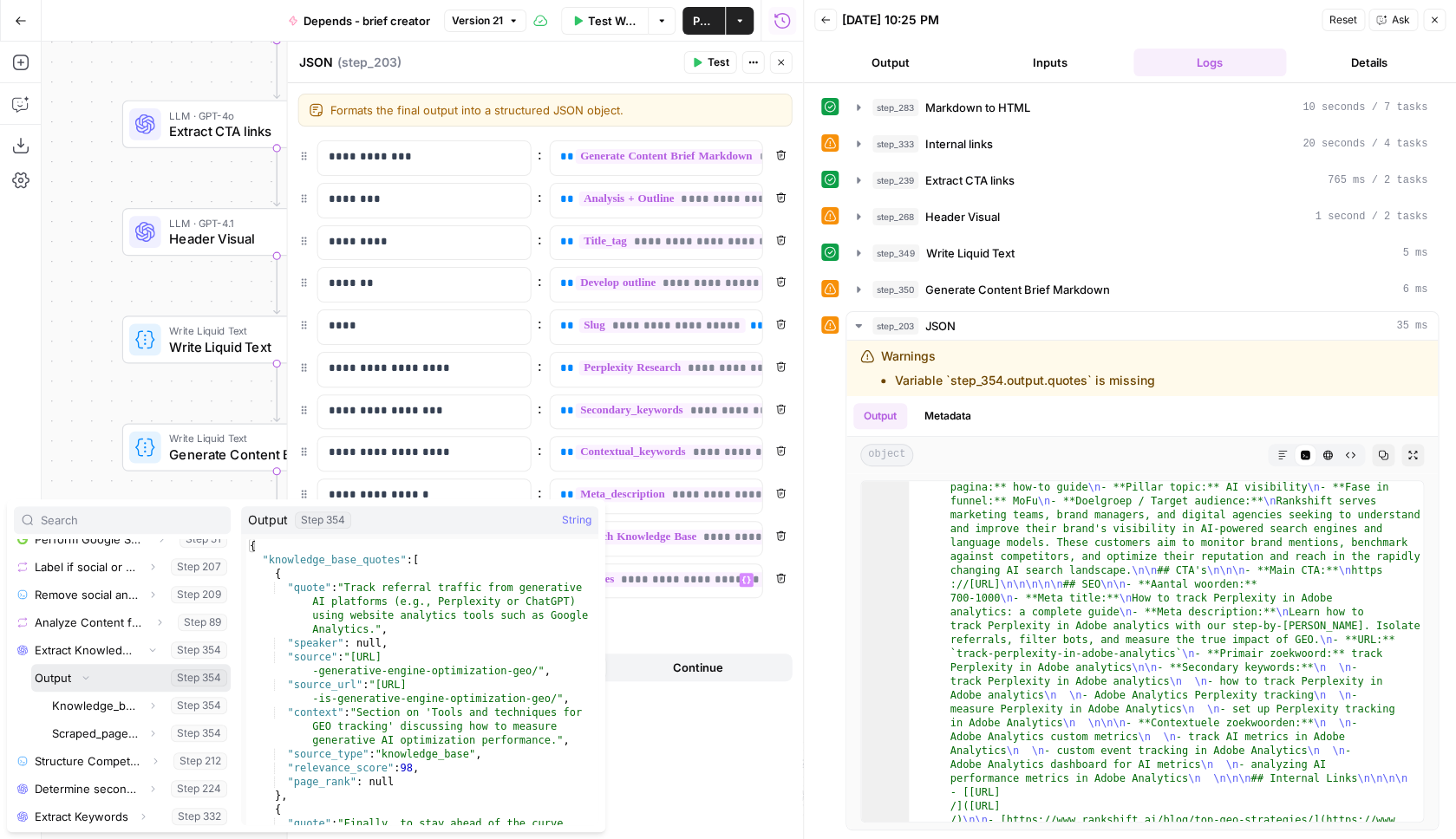
click at [127, 674] on button "Select variable Output" at bounding box center [130, 678] width 199 height 28
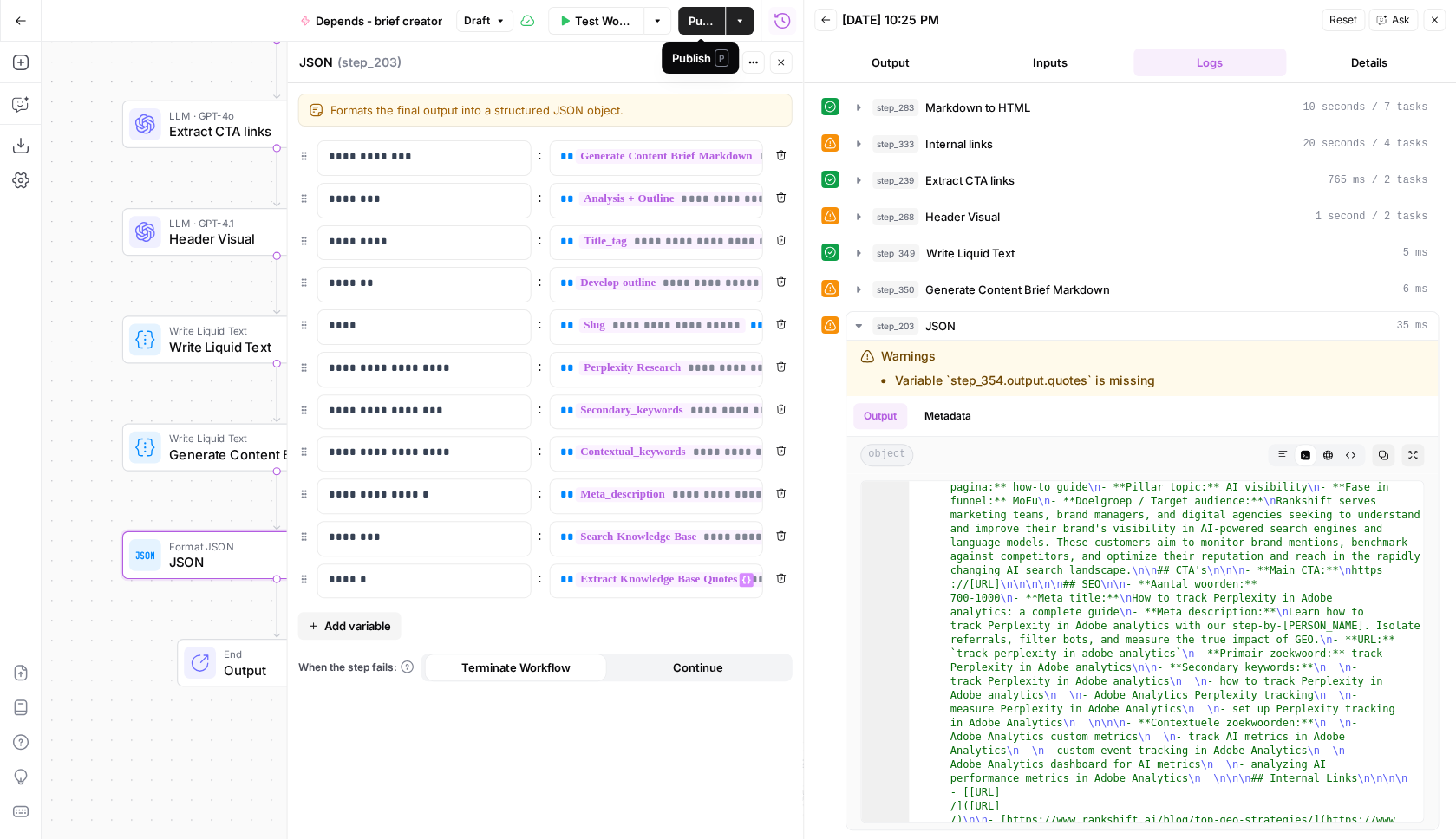
click at [706, 26] on span "Publish" at bounding box center [702, 20] width 26 height 17
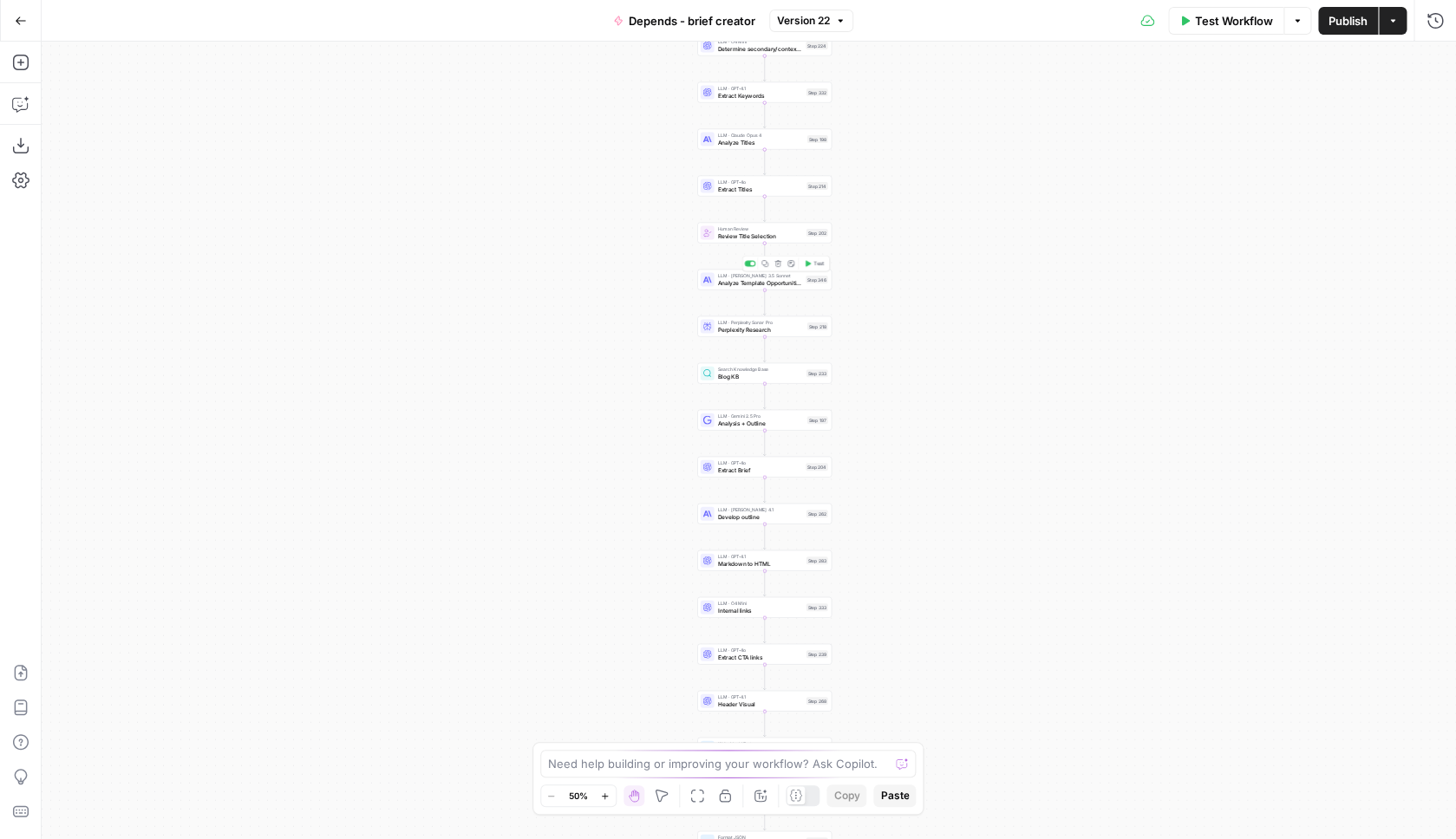
click at [742, 285] on span "Analyze Template Opportunities" at bounding box center [761, 282] width 85 height 8
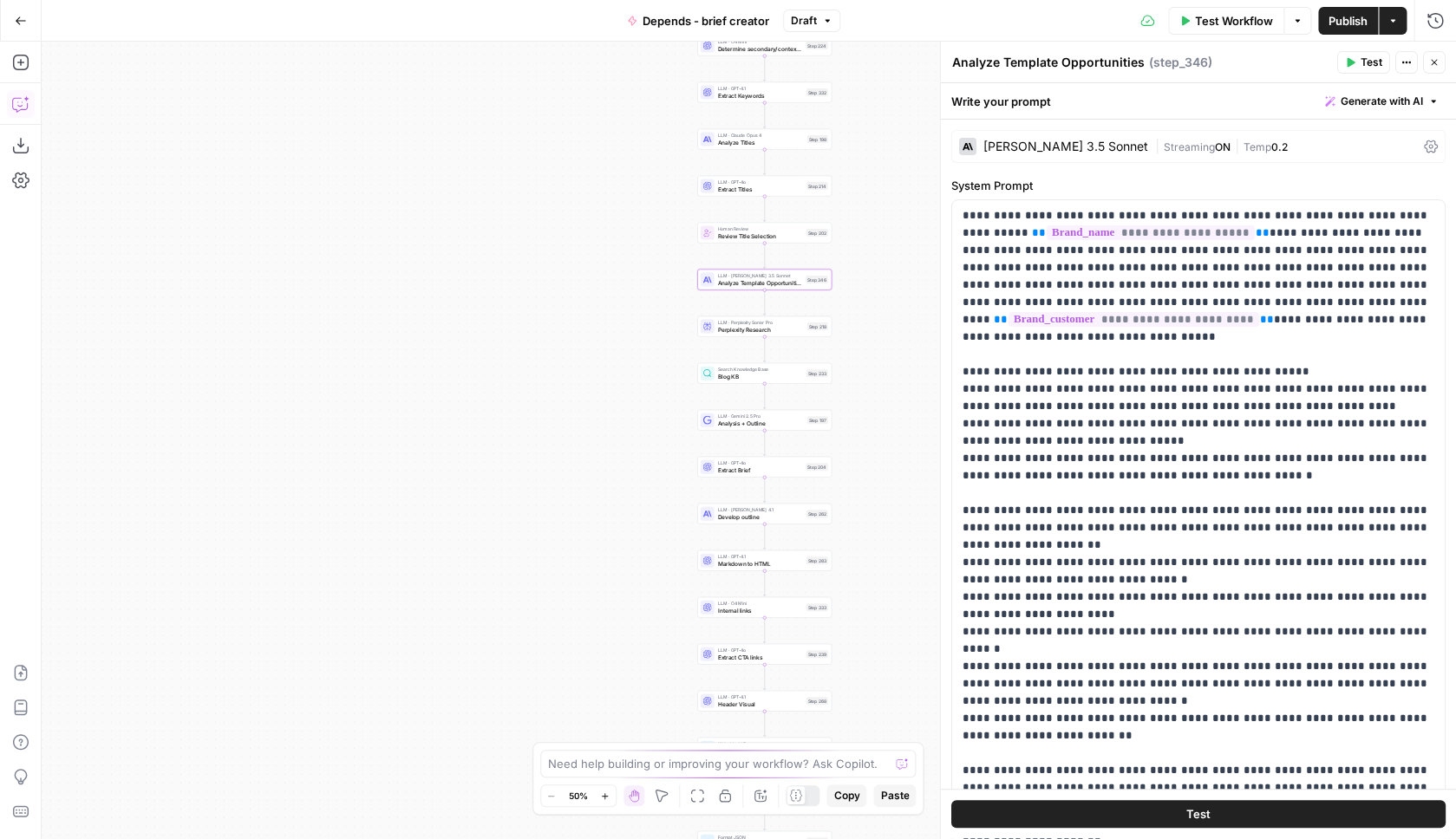
click at [8, 109] on button "Copilot" at bounding box center [21, 104] width 28 height 28
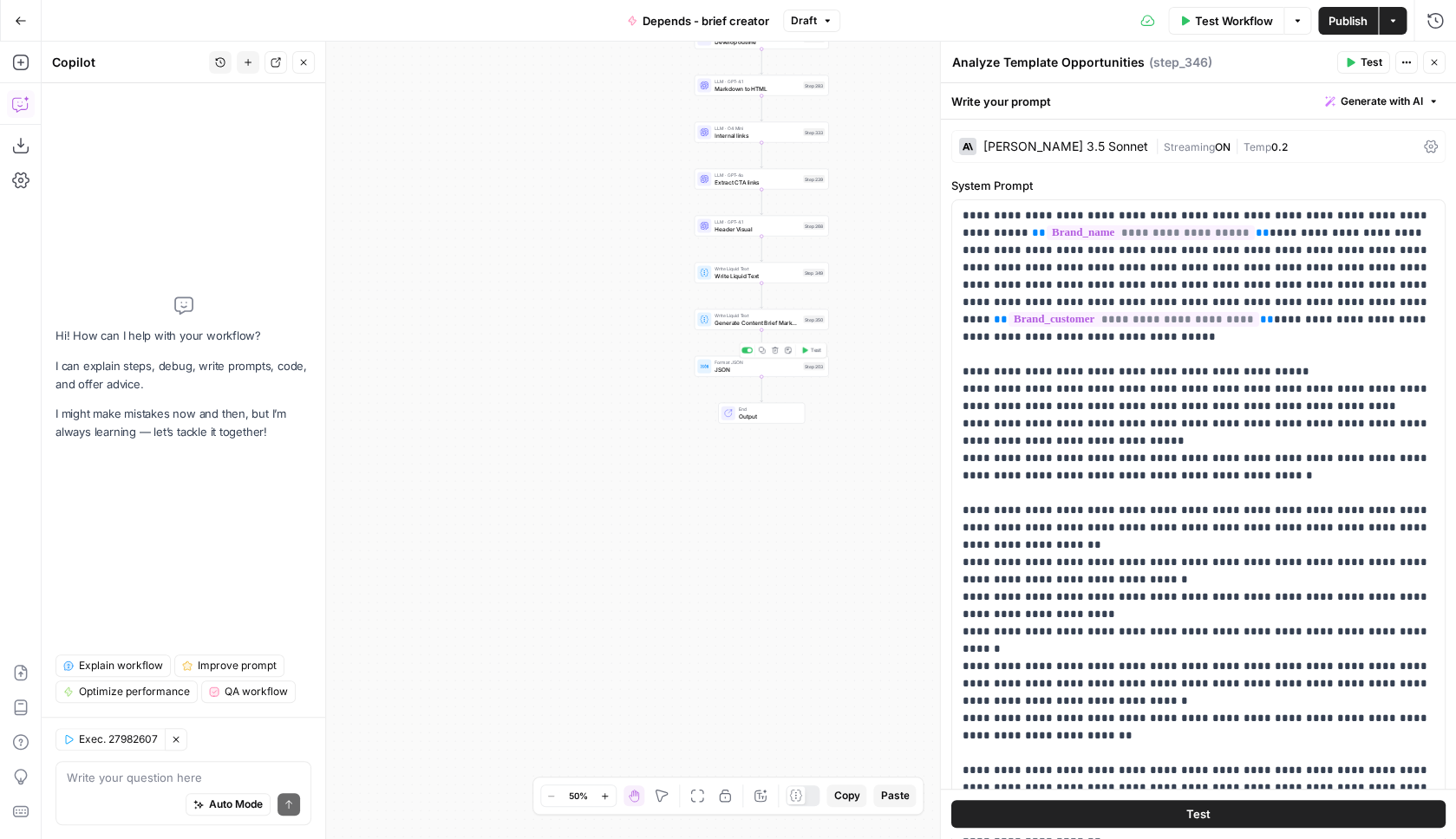
click at [776, 375] on div "Format JSON JSON Step 203 Copy step Delete step Edit Note Test" at bounding box center [761, 367] width 135 height 21
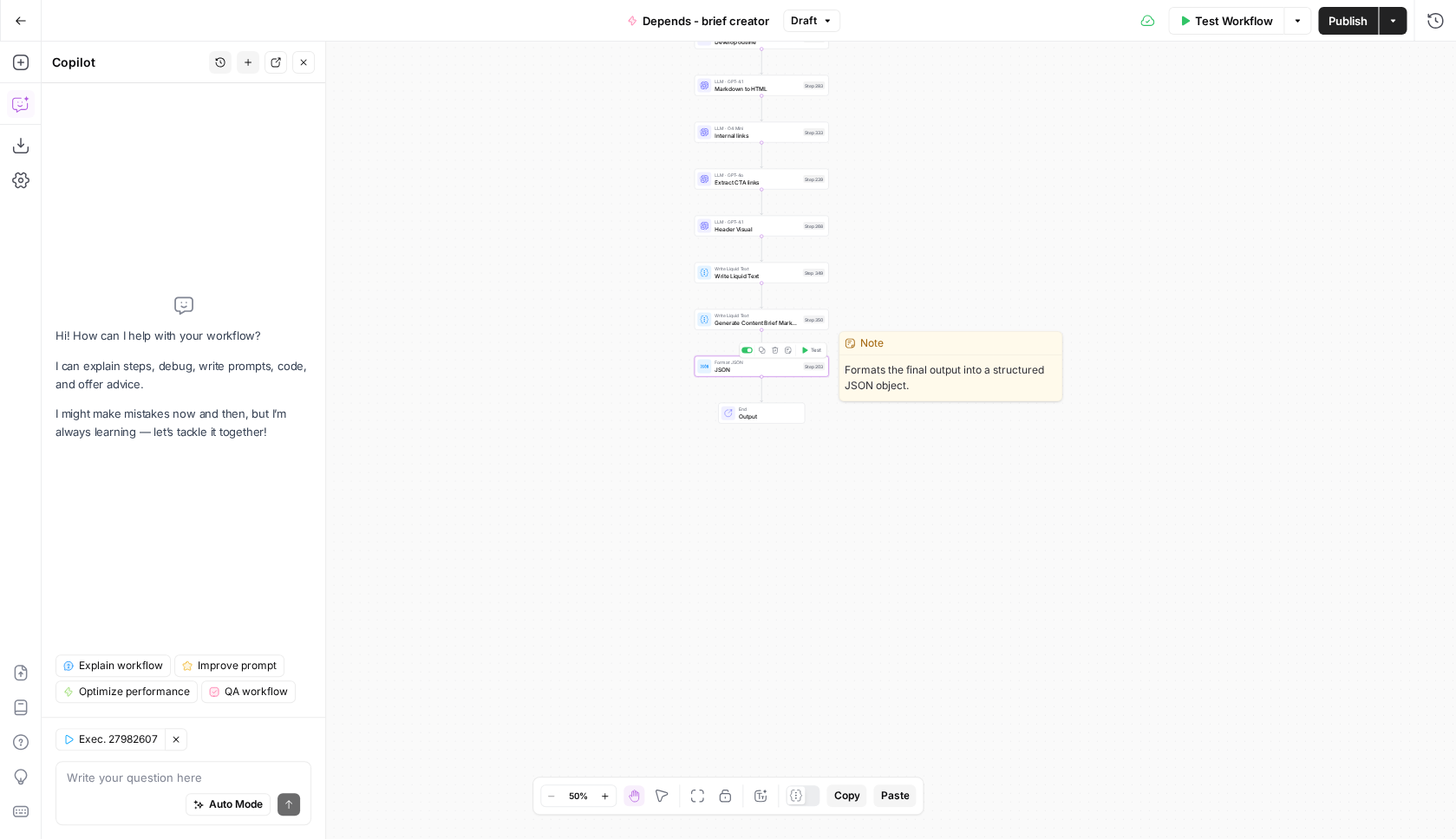
type textarea "JSON"
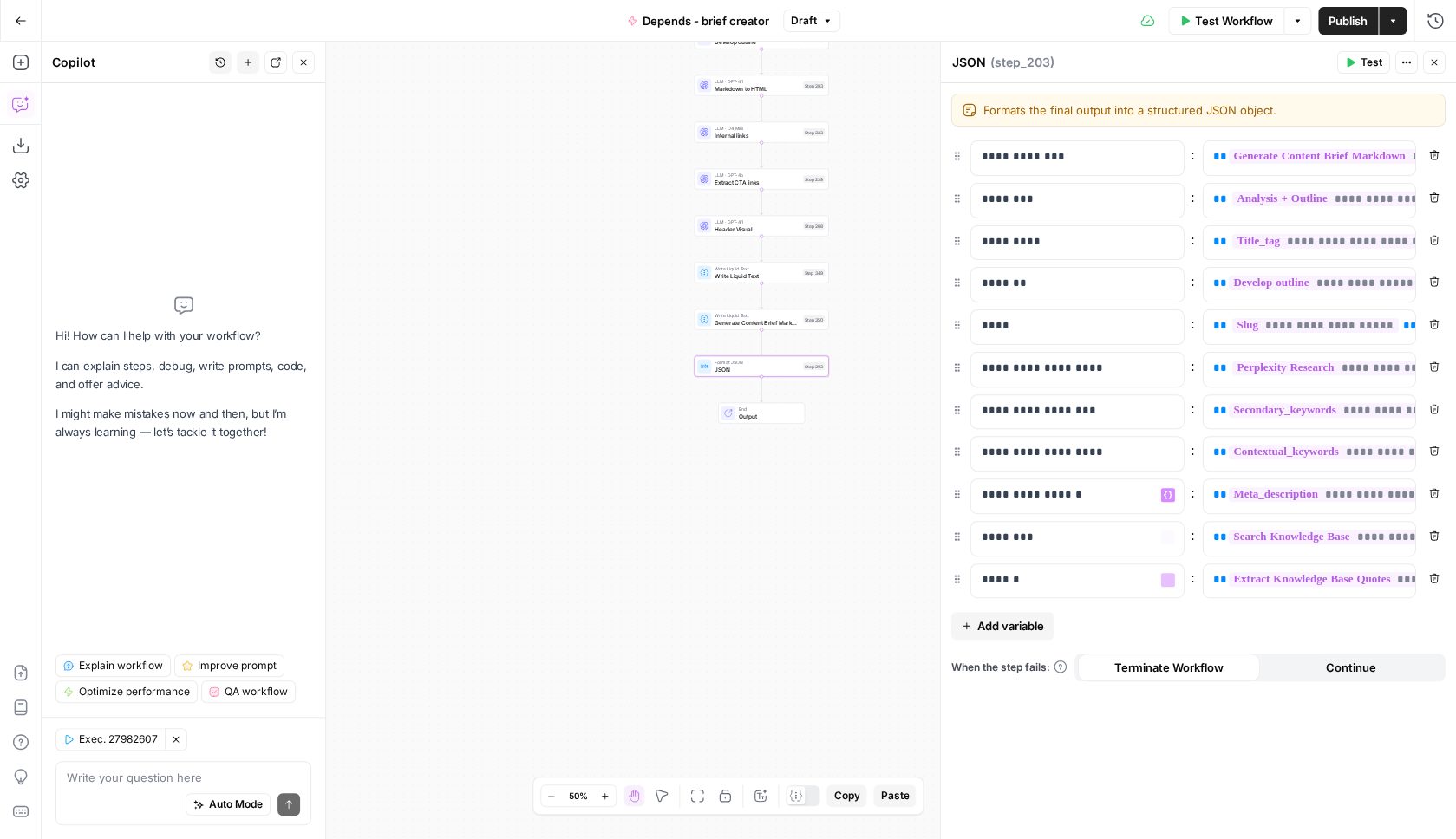
click at [1007, 628] on span "Add variable" at bounding box center [1010, 625] width 67 height 17
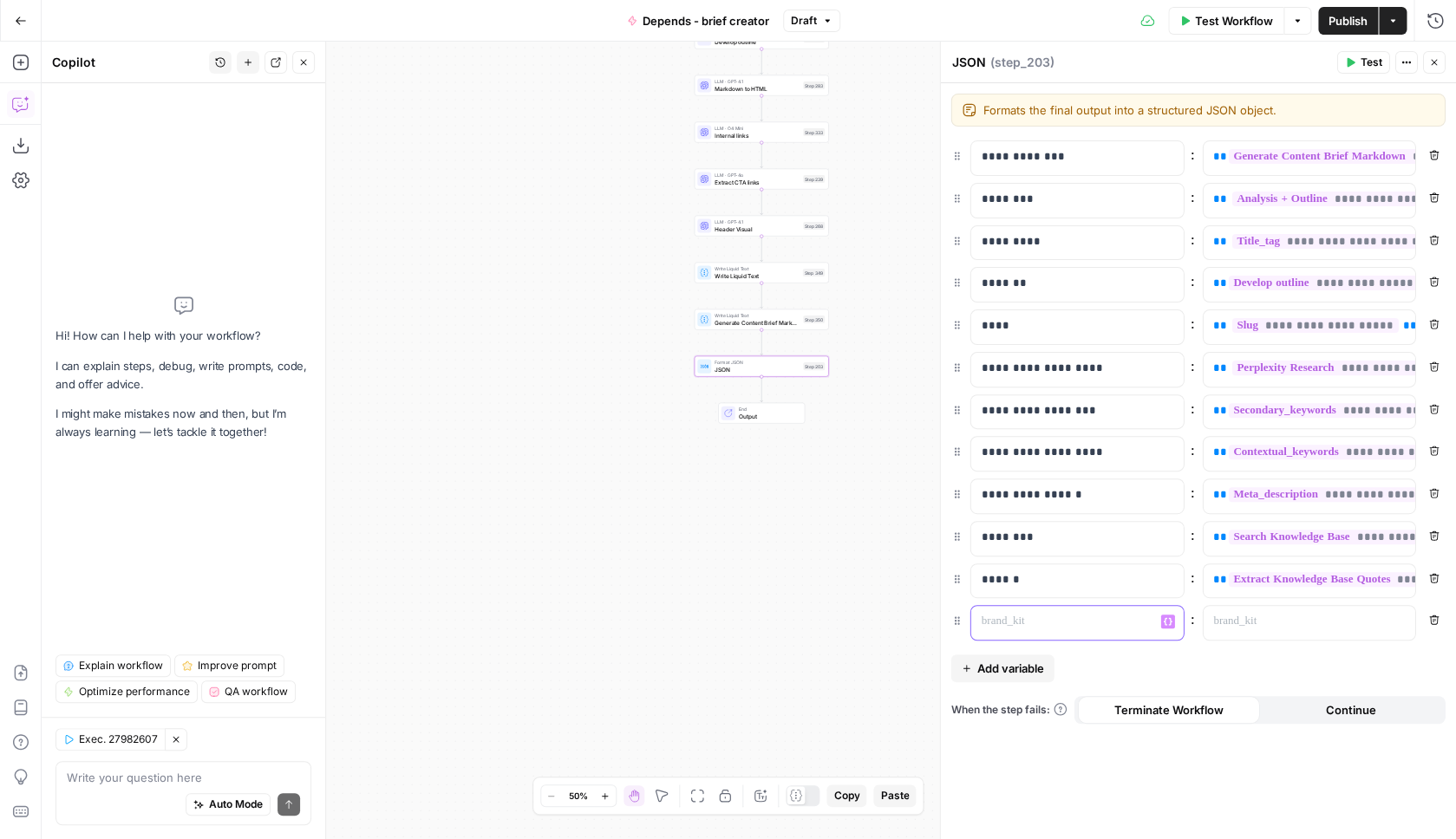
click at [1028, 621] on p at bounding box center [1063, 621] width 164 height 17
click at [1388, 624] on div at bounding box center [1295, 623] width 184 height 34
click at [1406, 624] on button "Variables Menu" at bounding box center [1399, 621] width 14 height 14
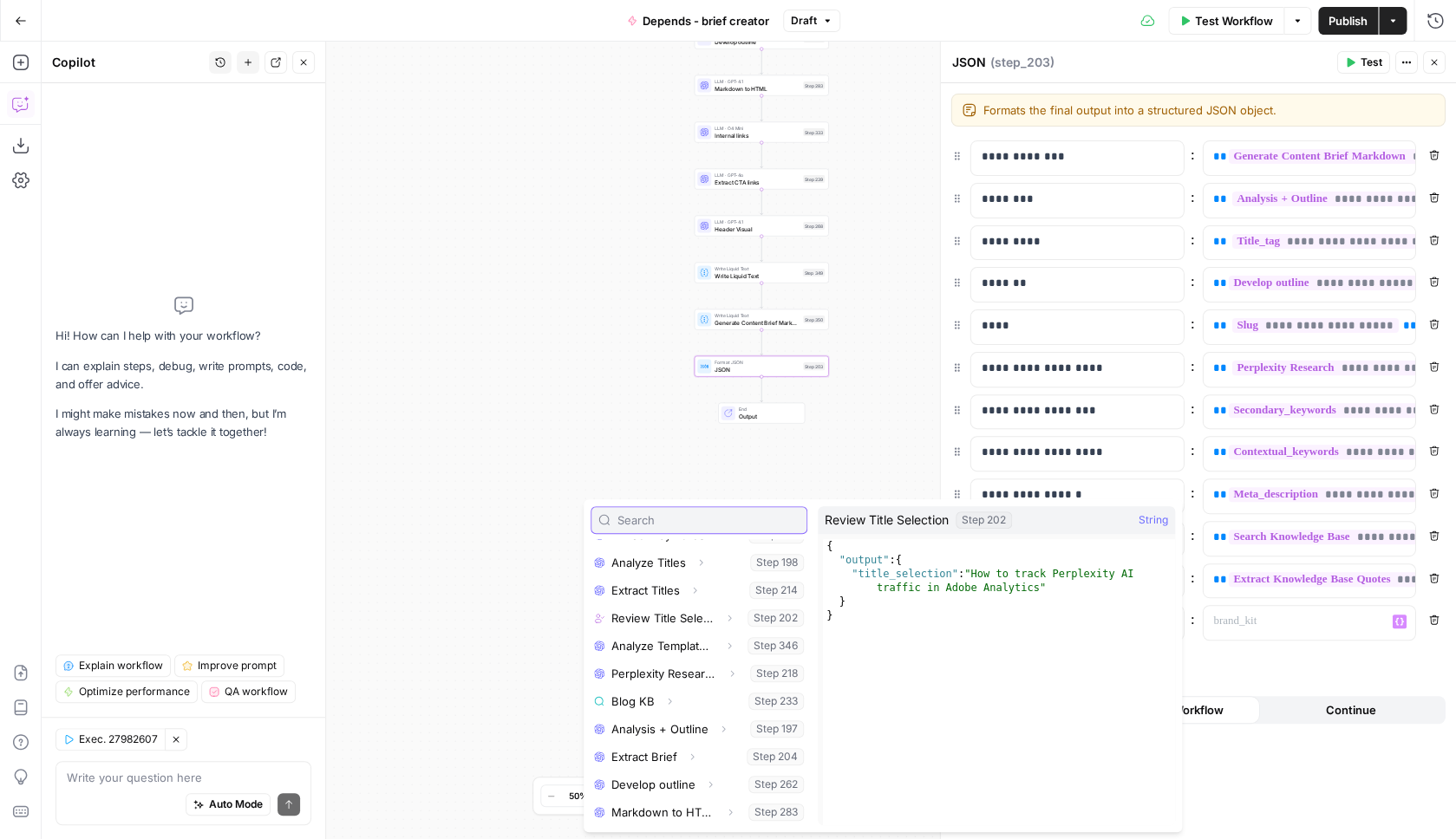
scroll to position [643, 0]
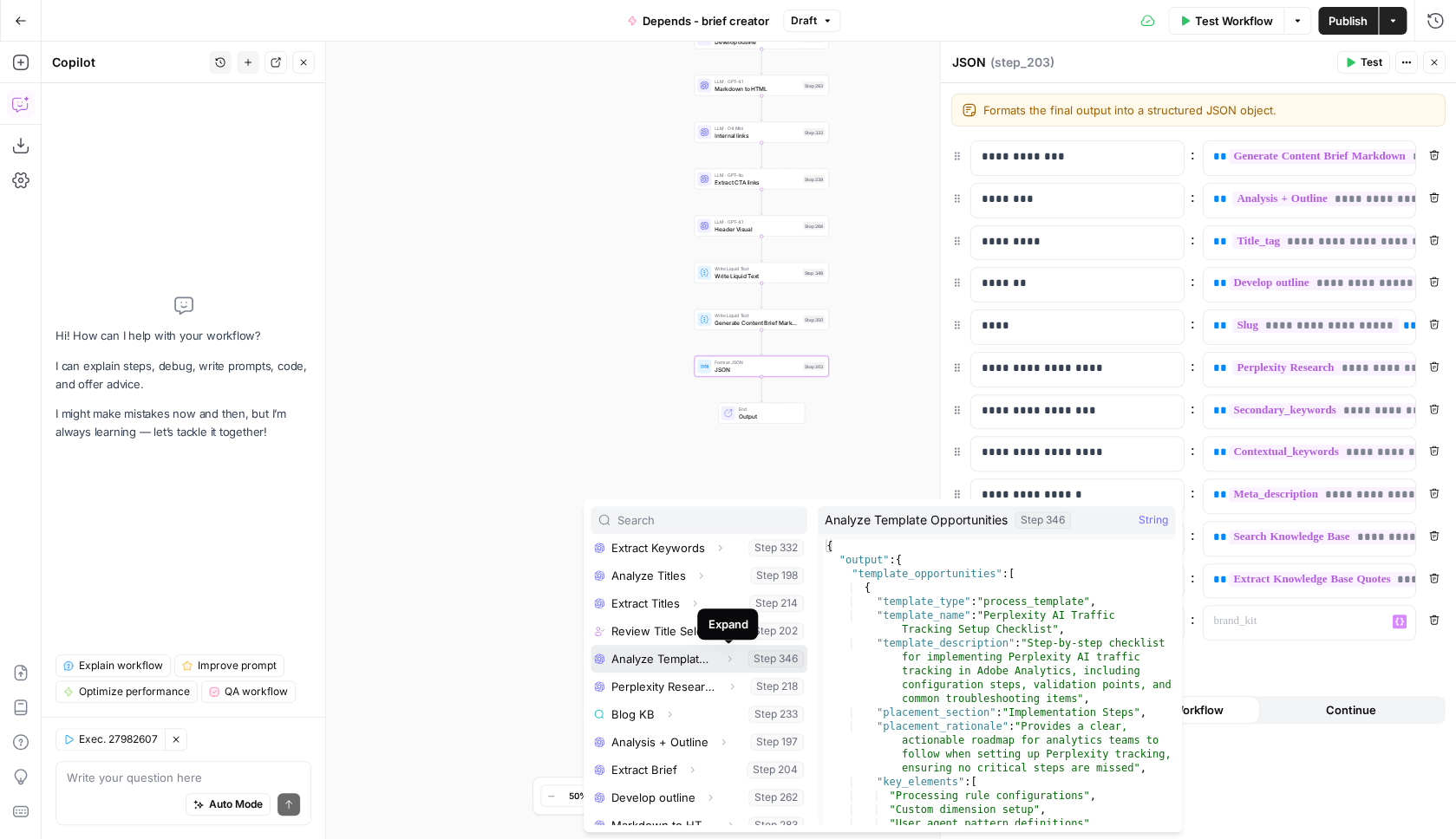
click at [727, 661] on icon "button" at bounding box center [728, 658] width 10 height 10
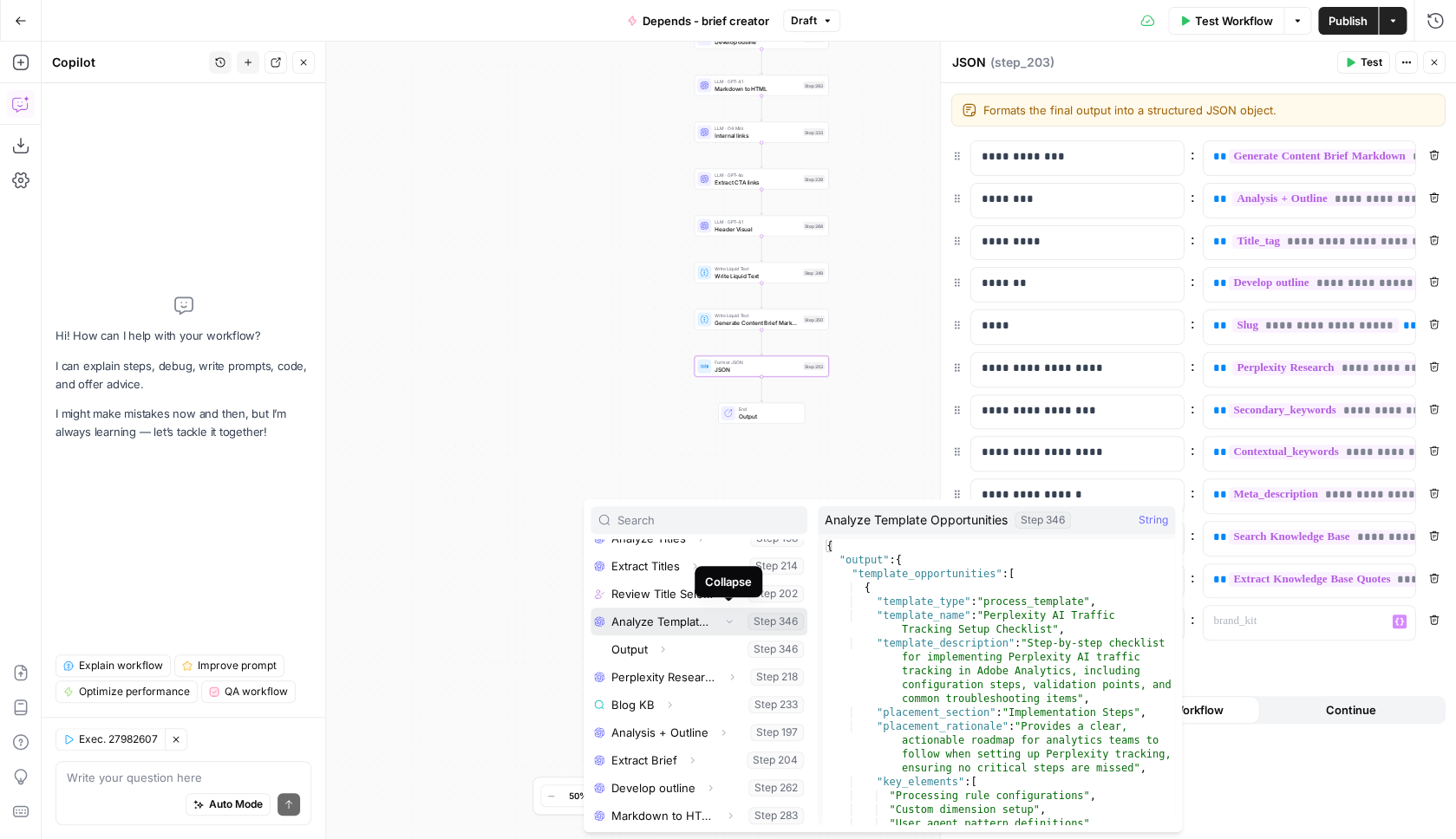
scroll to position [689, 0]
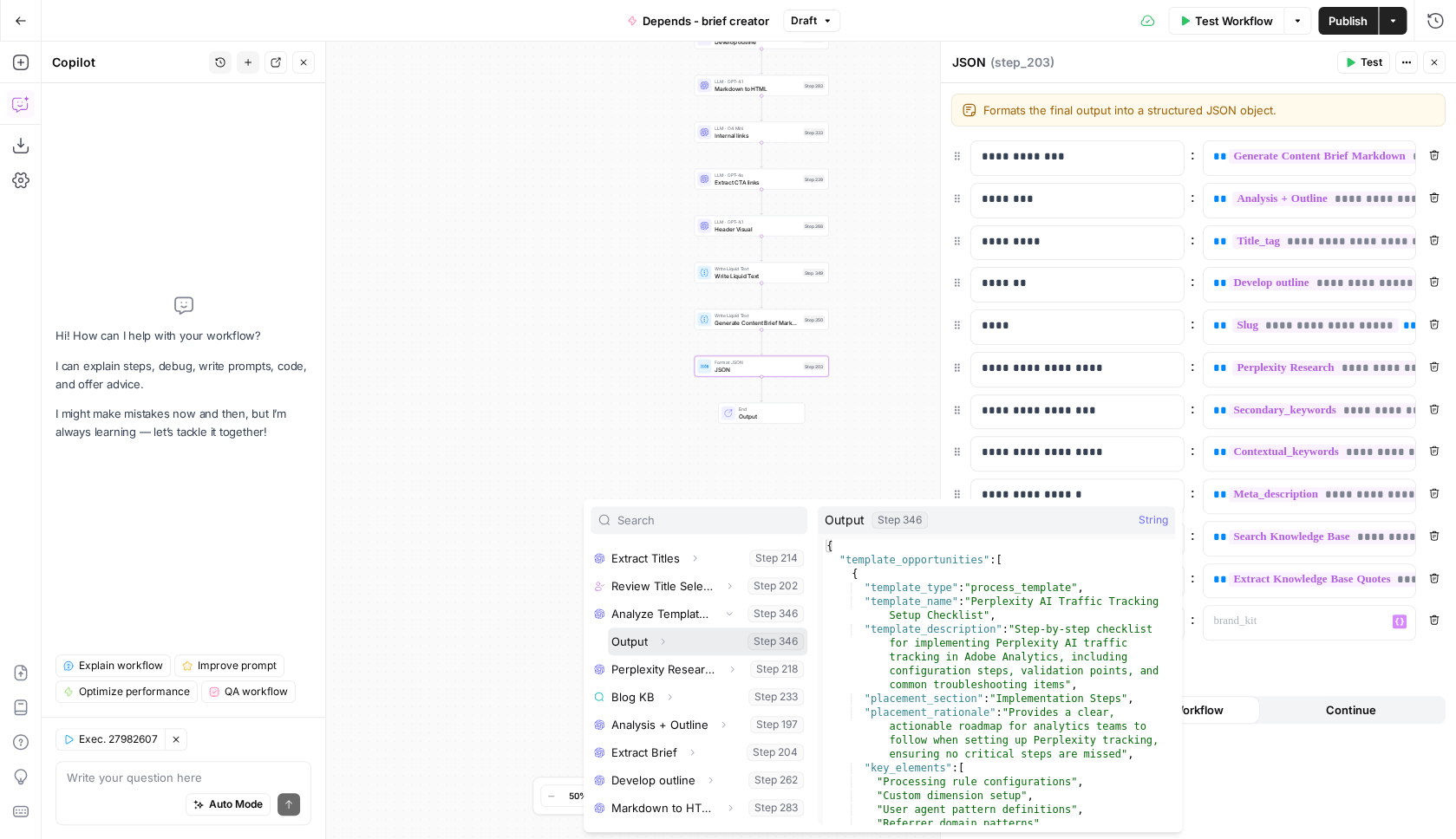
click at [688, 641] on button "Select variable Output" at bounding box center [707, 641] width 199 height 28
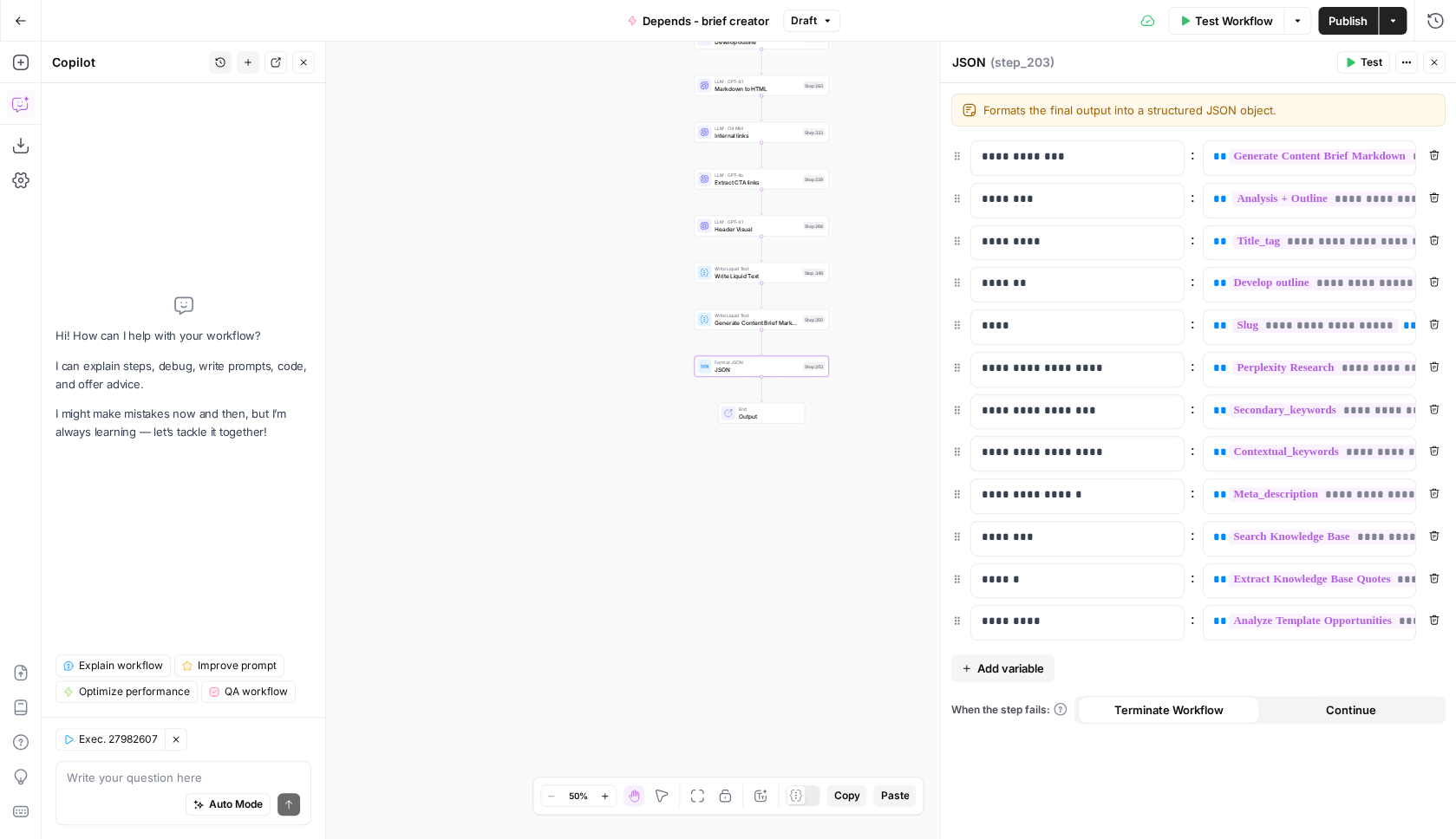
click at [1350, 28] on span "Publish" at bounding box center [1348, 20] width 39 height 17
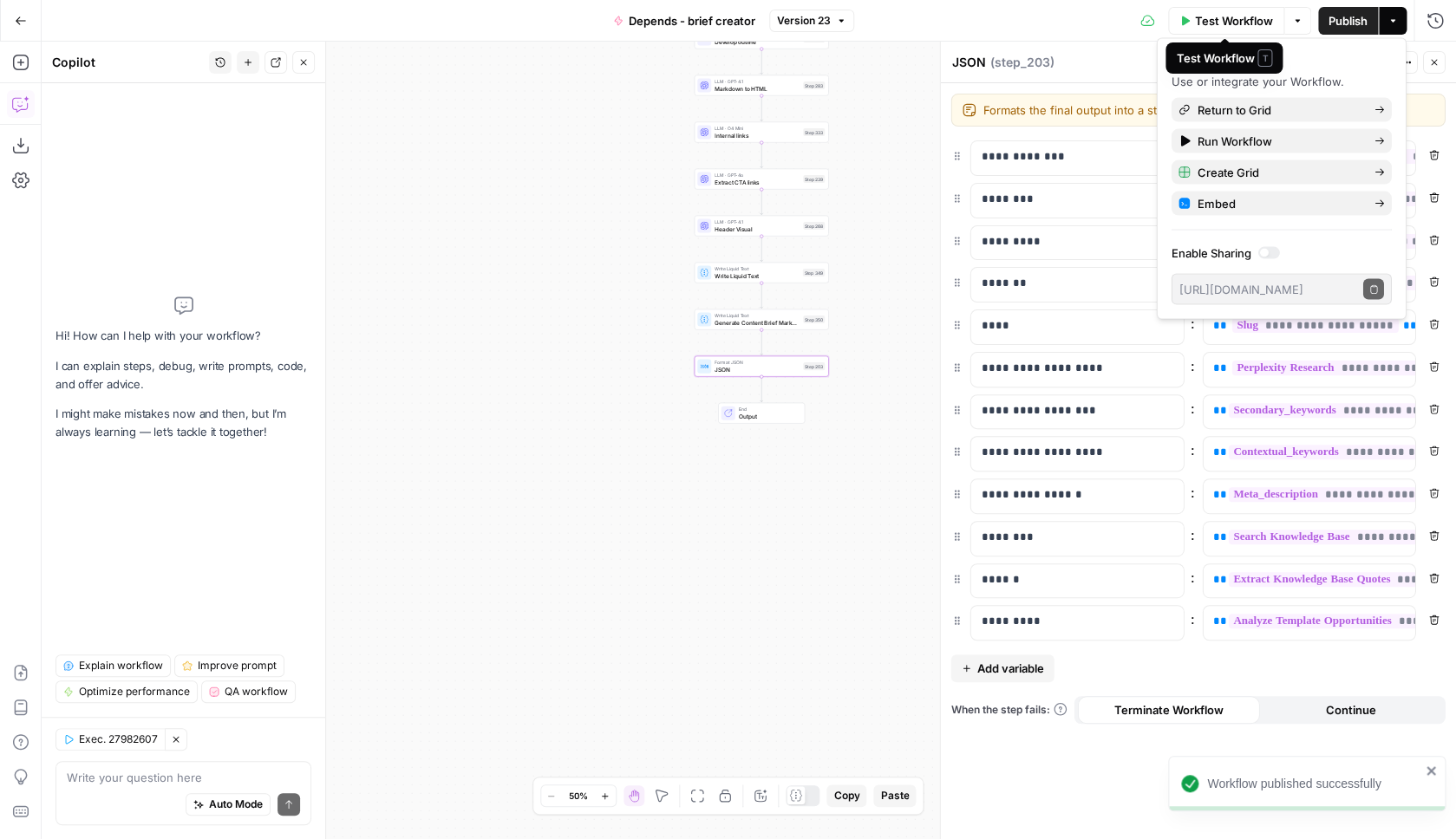
click at [1204, 18] on span "Test Workflow" at bounding box center [1234, 20] width 78 height 17
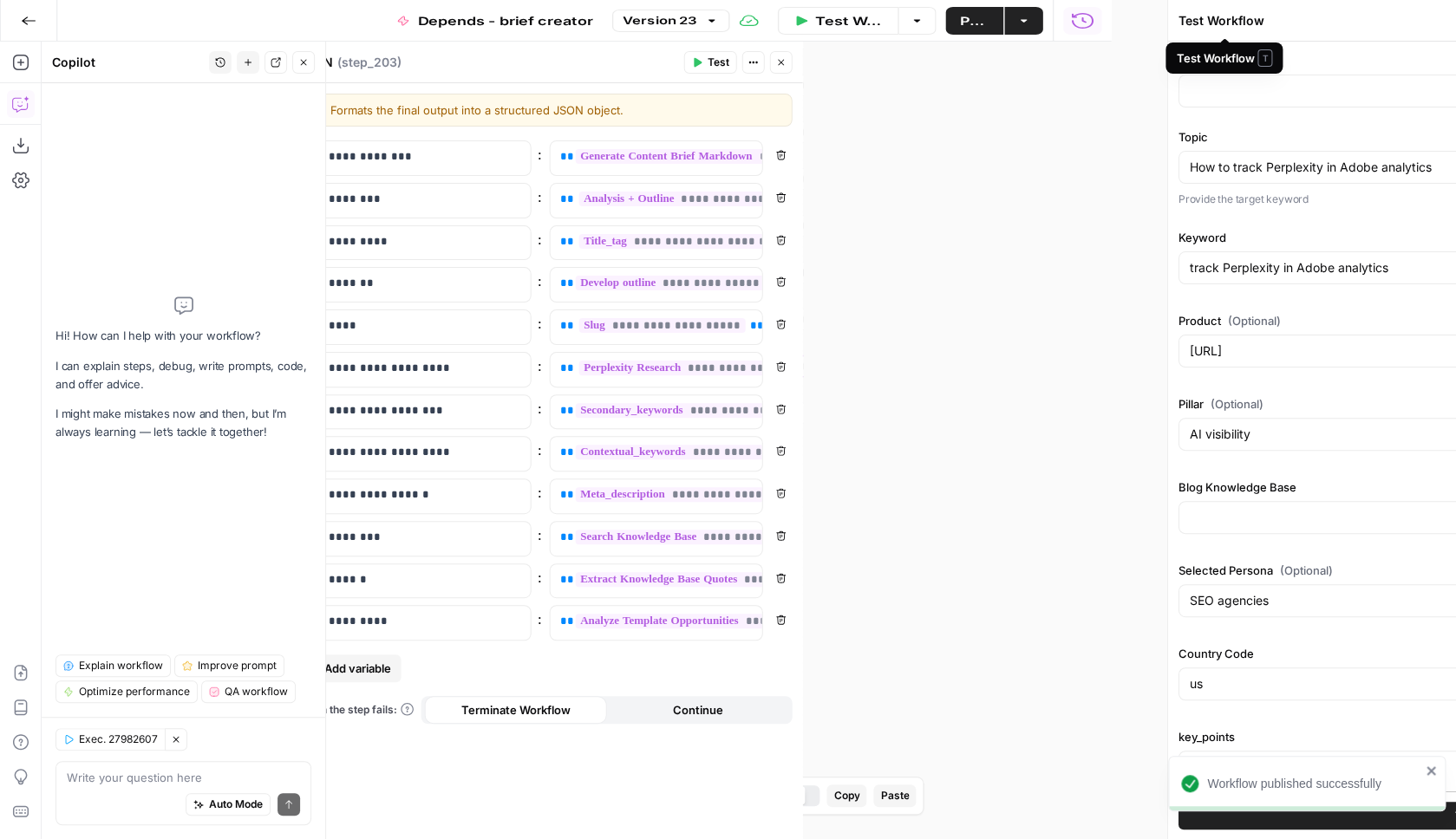
type input "Rankshift Sitemapxml"
type input "Rankshift"
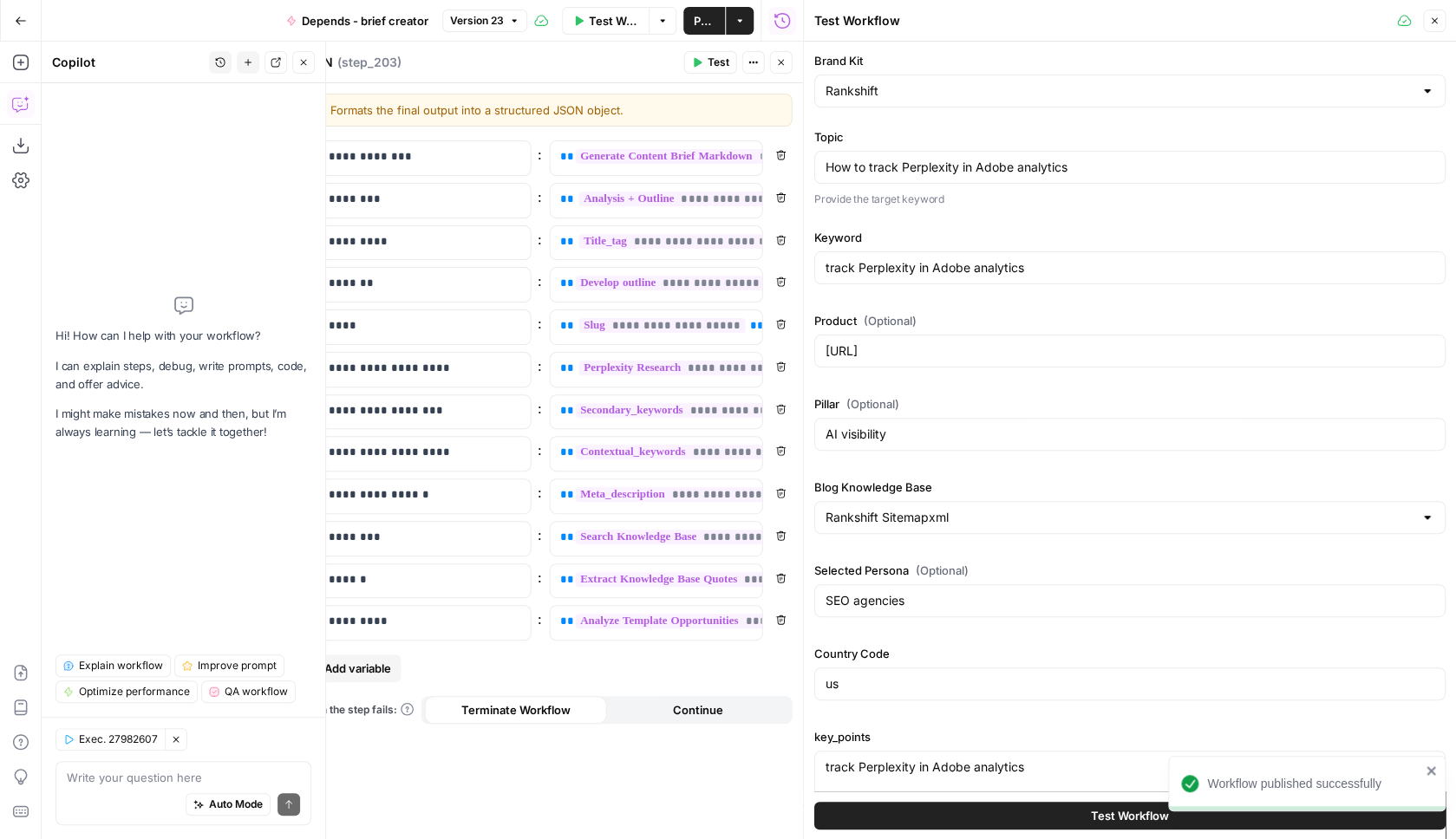
click at [1021, 814] on button "Test Workflow" at bounding box center [1130, 814] width 631 height 28
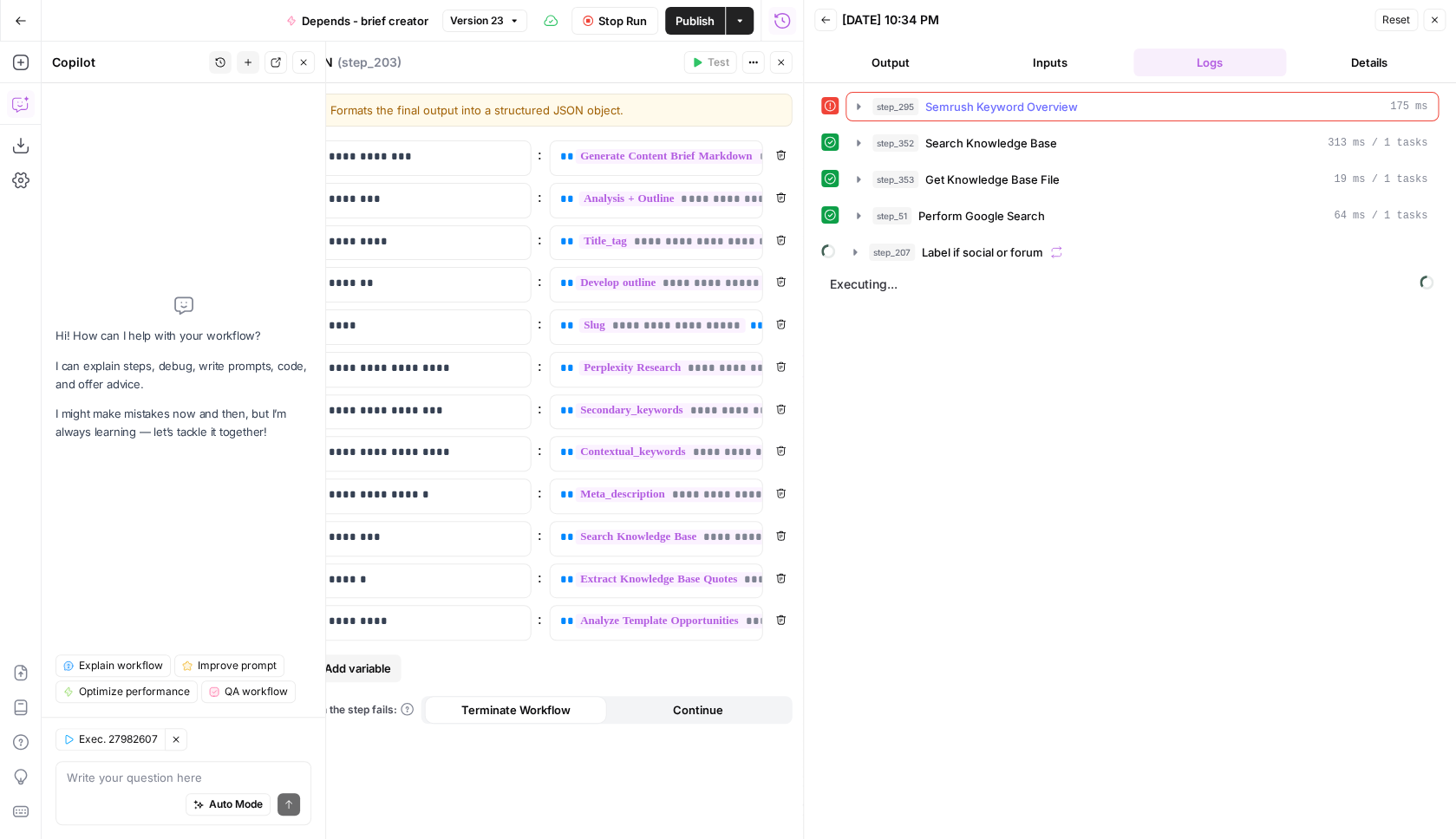
click at [860, 114] on icon "button" at bounding box center [858, 106] width 14 height 14
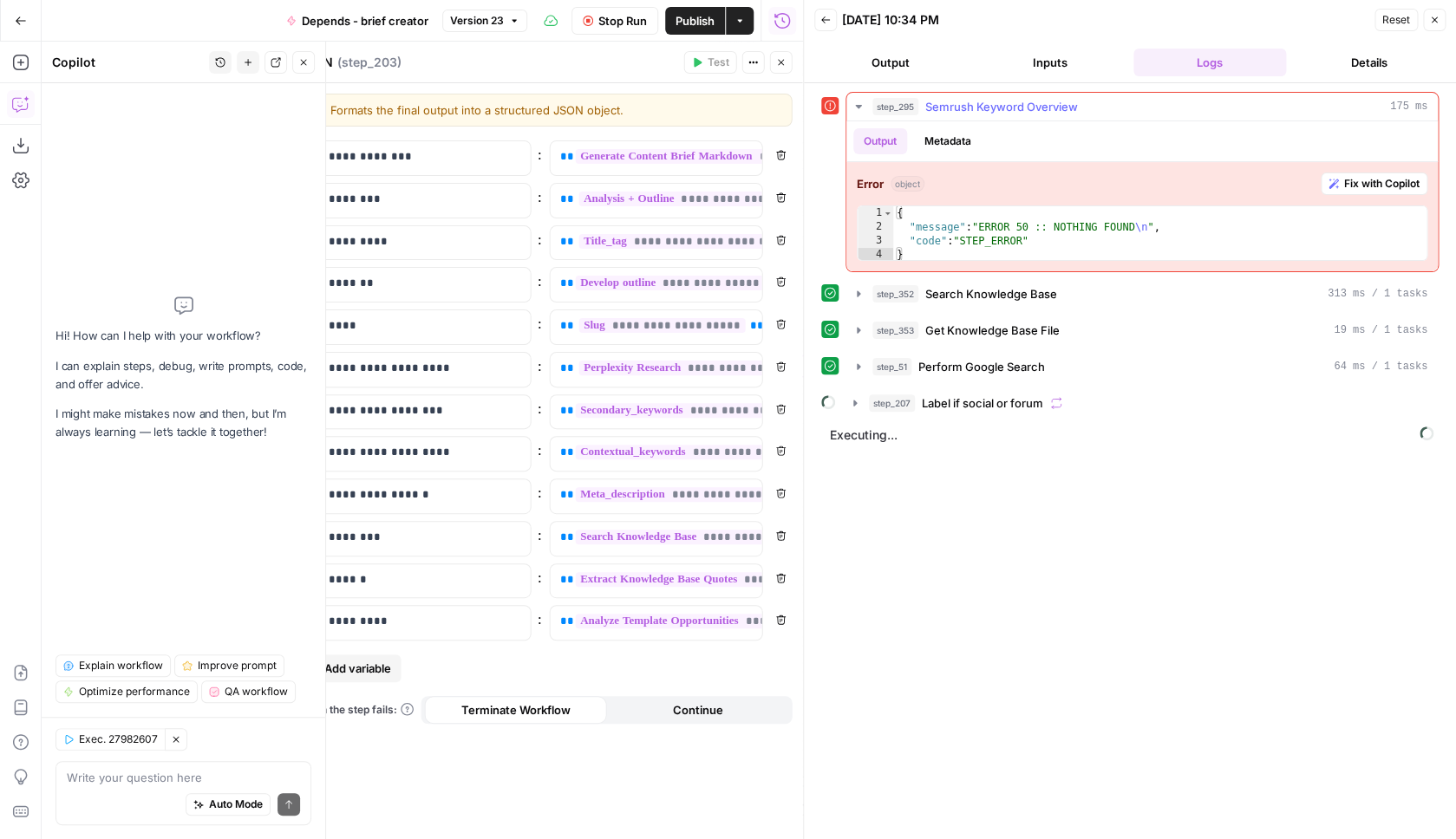
click at [960, 135] on button "Metadata" at bounding box center [948, 141] width 68 height 26
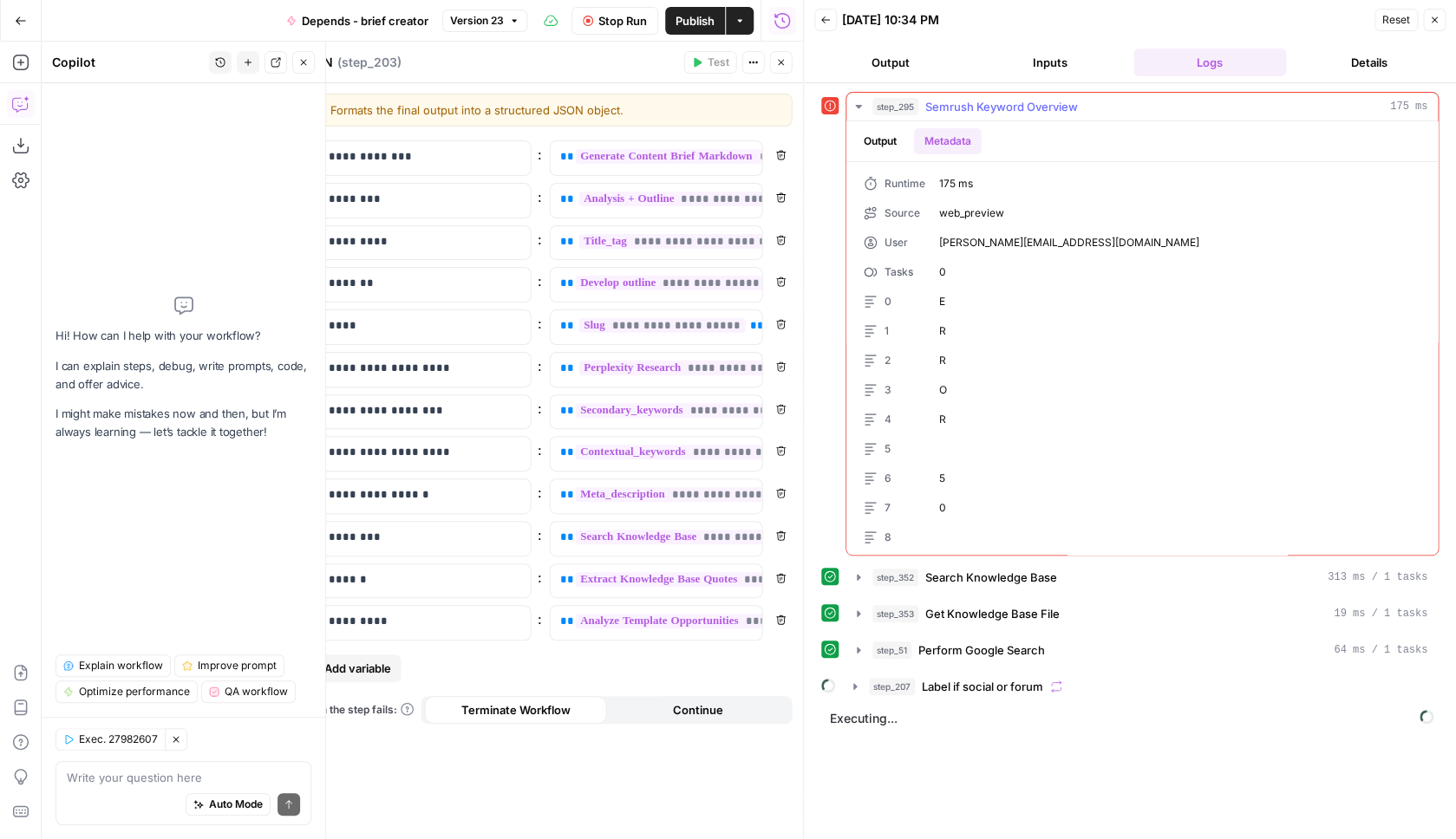
click at [881, 139] on button "Output" at bounding box center [880, 141] width 54 height 26
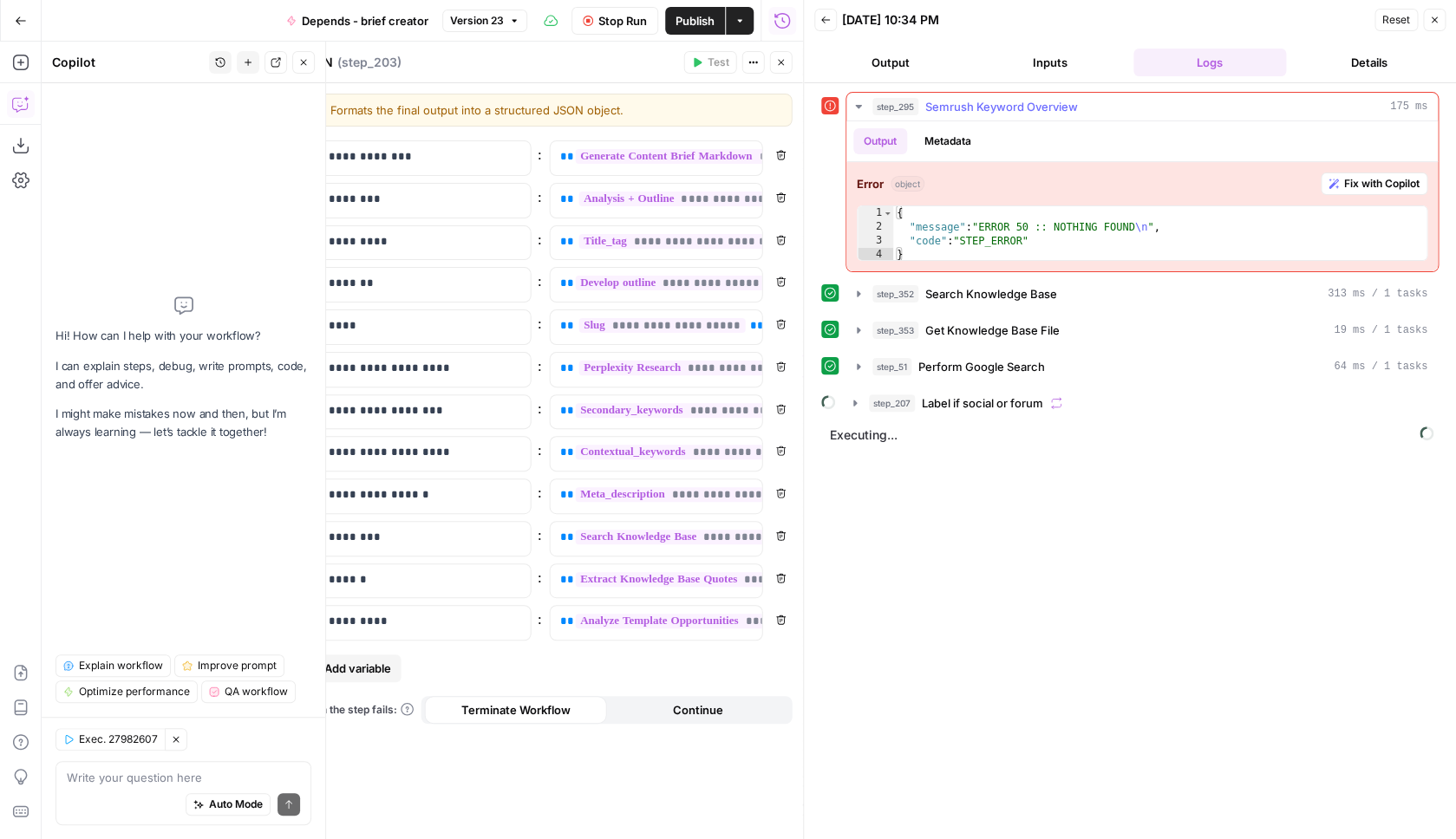
click at [859, 102] on icon "button" at bounding box center [858, 106] width 14 height 14
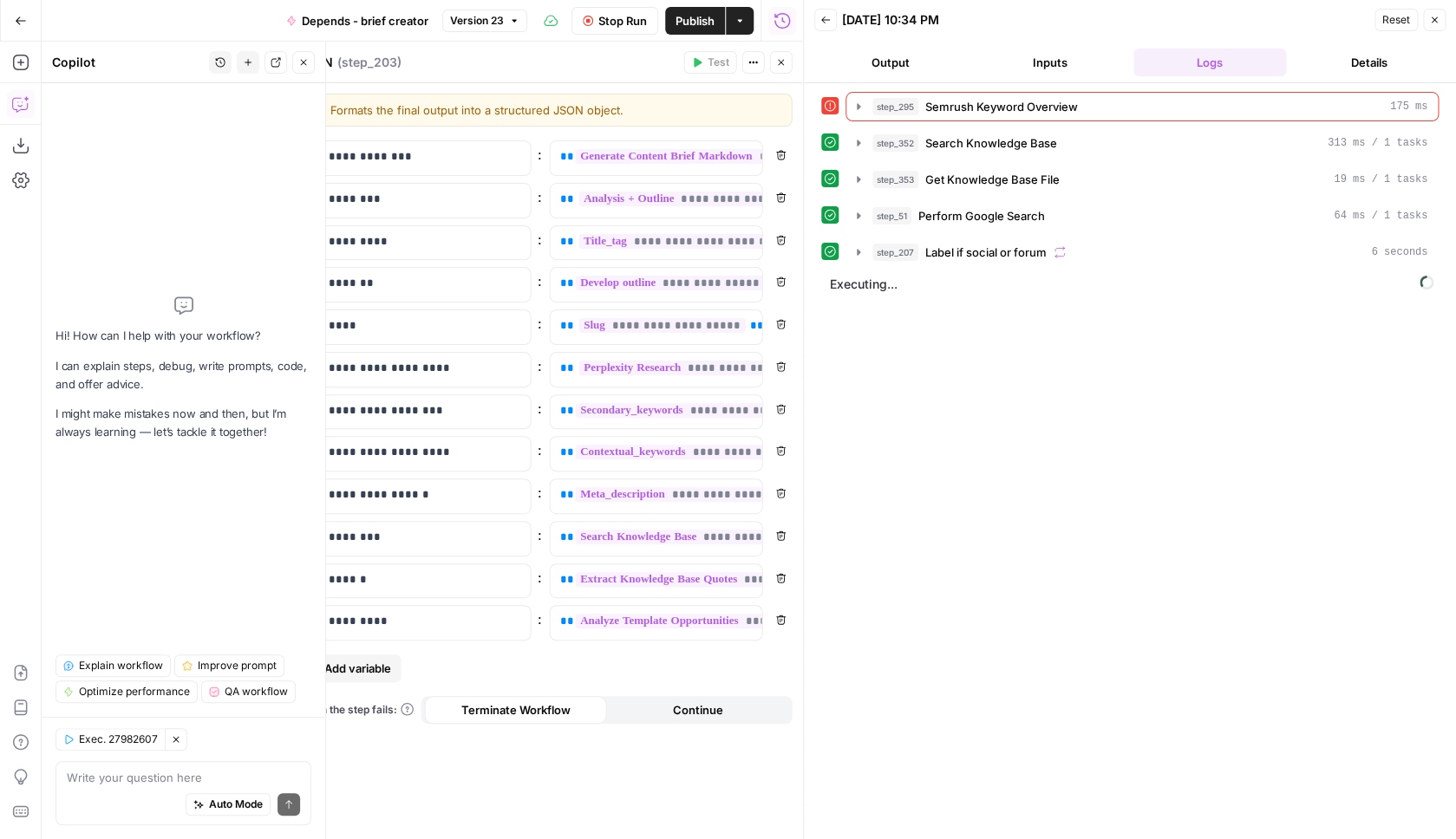
click at [883, 490] on div "step_295 Semrush Keyword Overview 175 ms step_352 Search Knowledge Base 313 ms …" at bounding box center [1129, 460] width 617 height 738
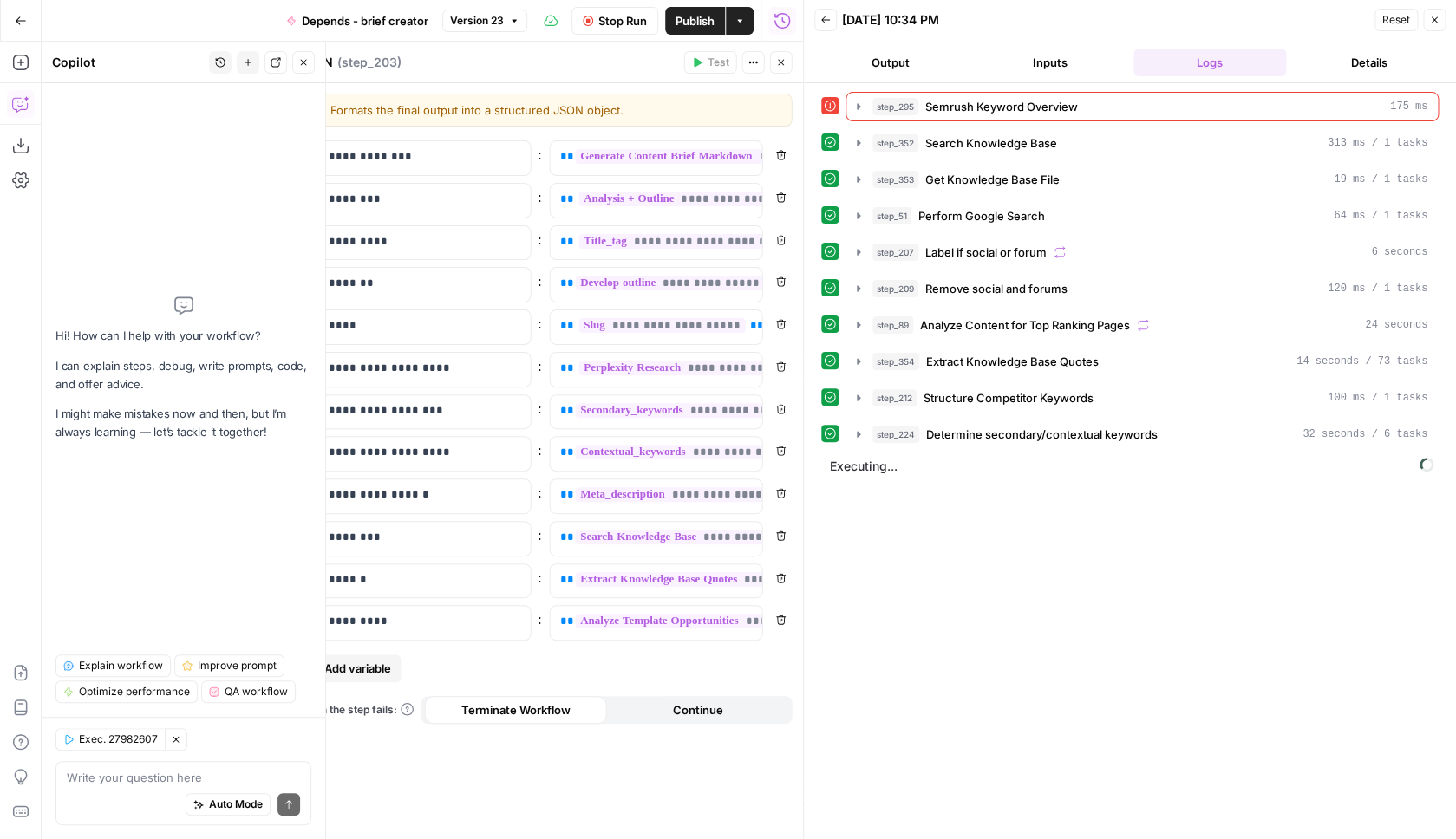
click at [1056, 364] on span "Extract Knowledge Base Quotes" at bounding box center [1013, 361] width 172 height 17
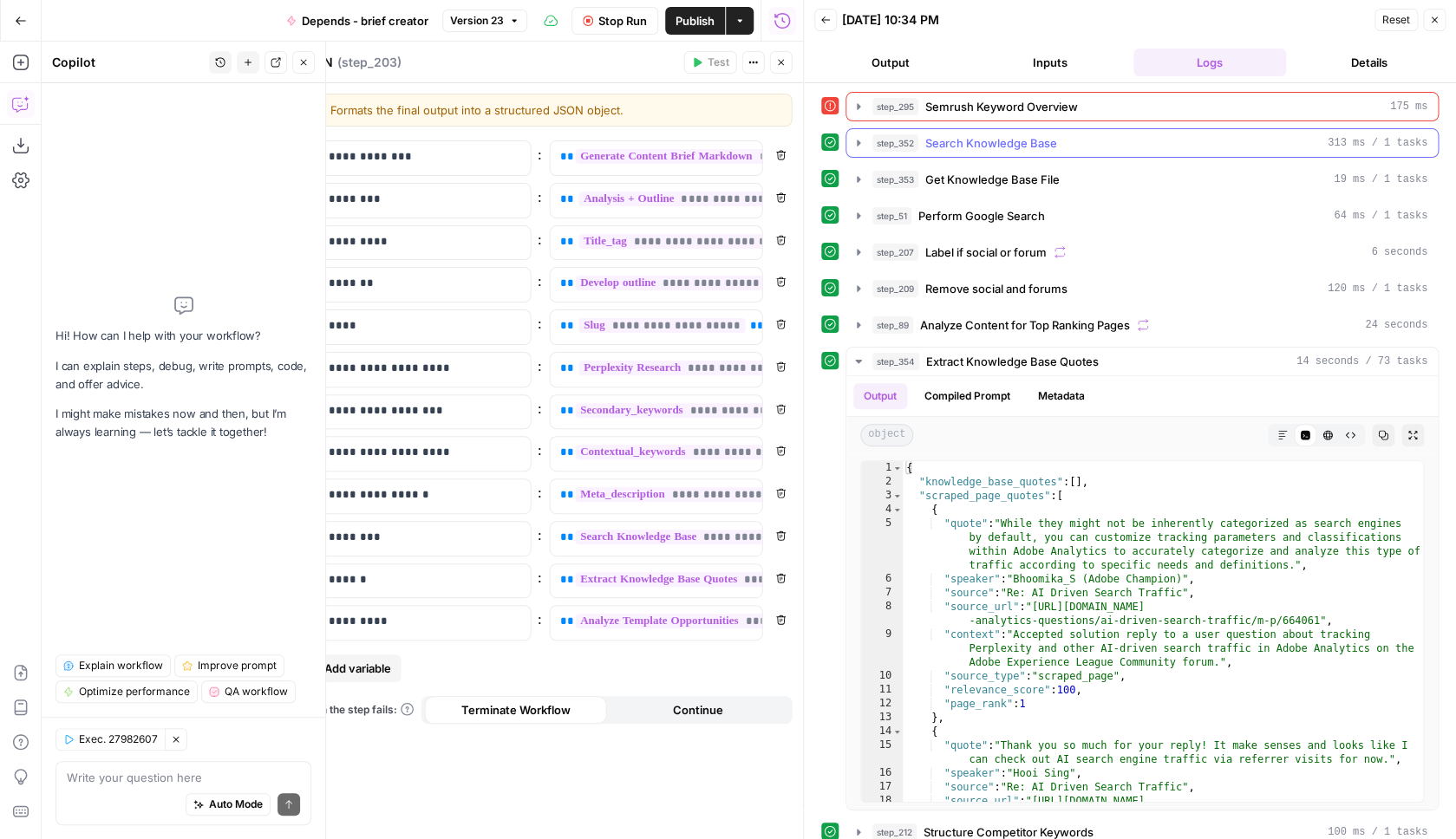
click at [1107, 150] on div "step_352 Search Knowledge Base 313 ms / 1 tasks" at bounding box center [1150, 143] width 555 height 17
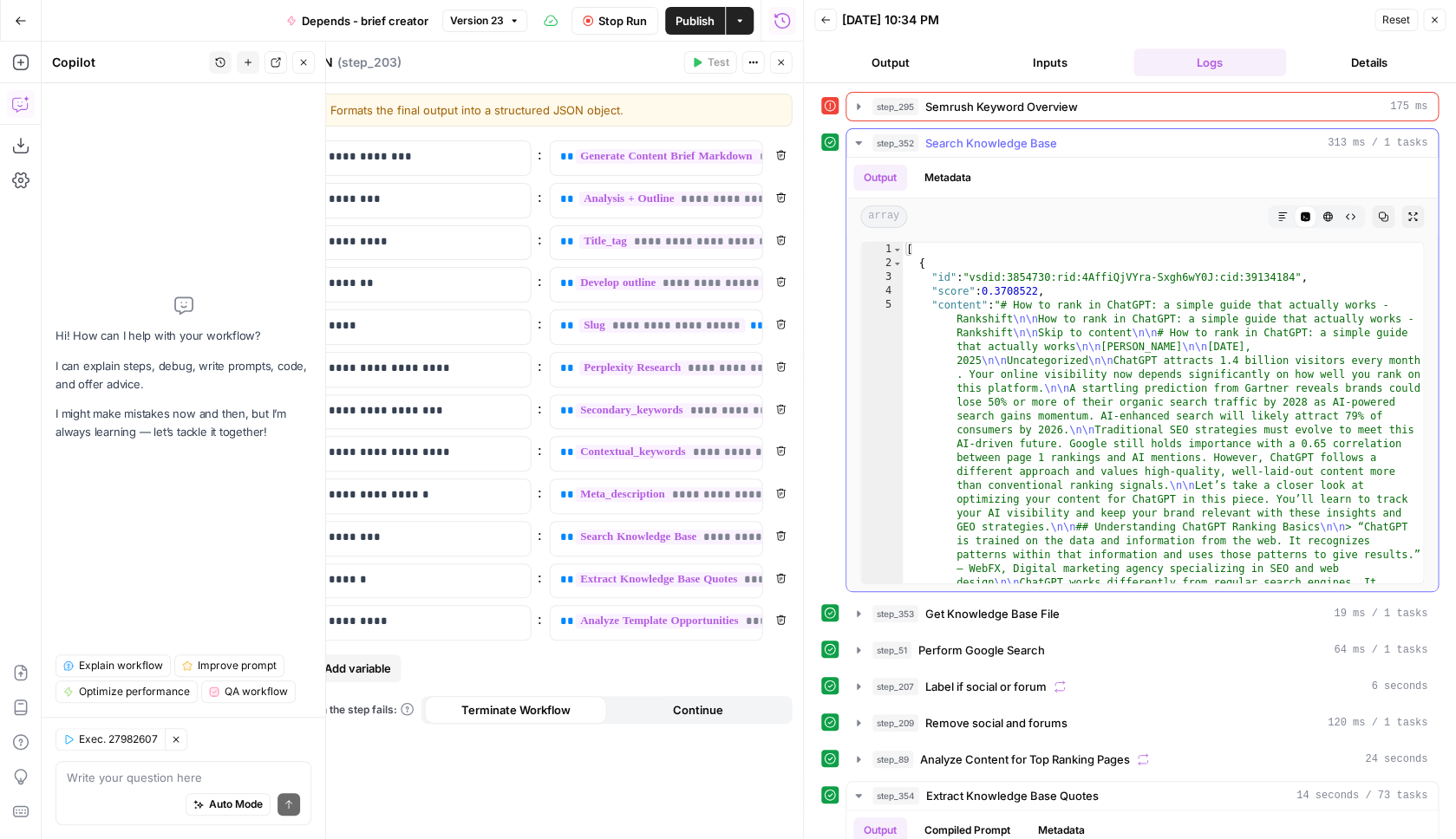
click at [1106, 149] on div "step_352 Search Knowledge Base 313 ms / 1 tasks" at bounding box center [1150, 143] width 555 height 17
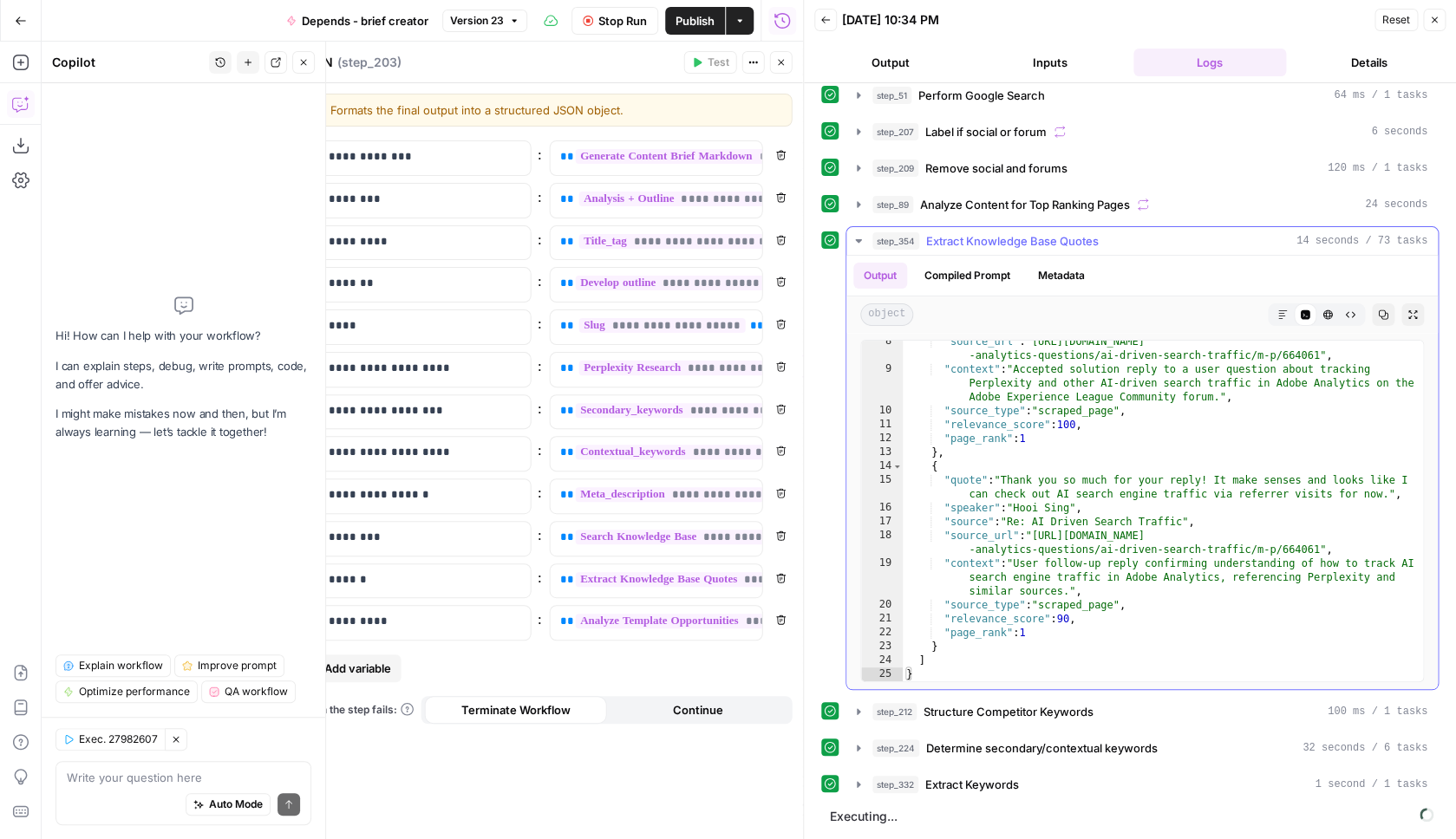
scroll to position [120, 0]
click at [1063, 820] on div "step_198 Analyze Titles 15 seconds / 25 tasks" at bounding box center [1150, 821] width 555 height 17
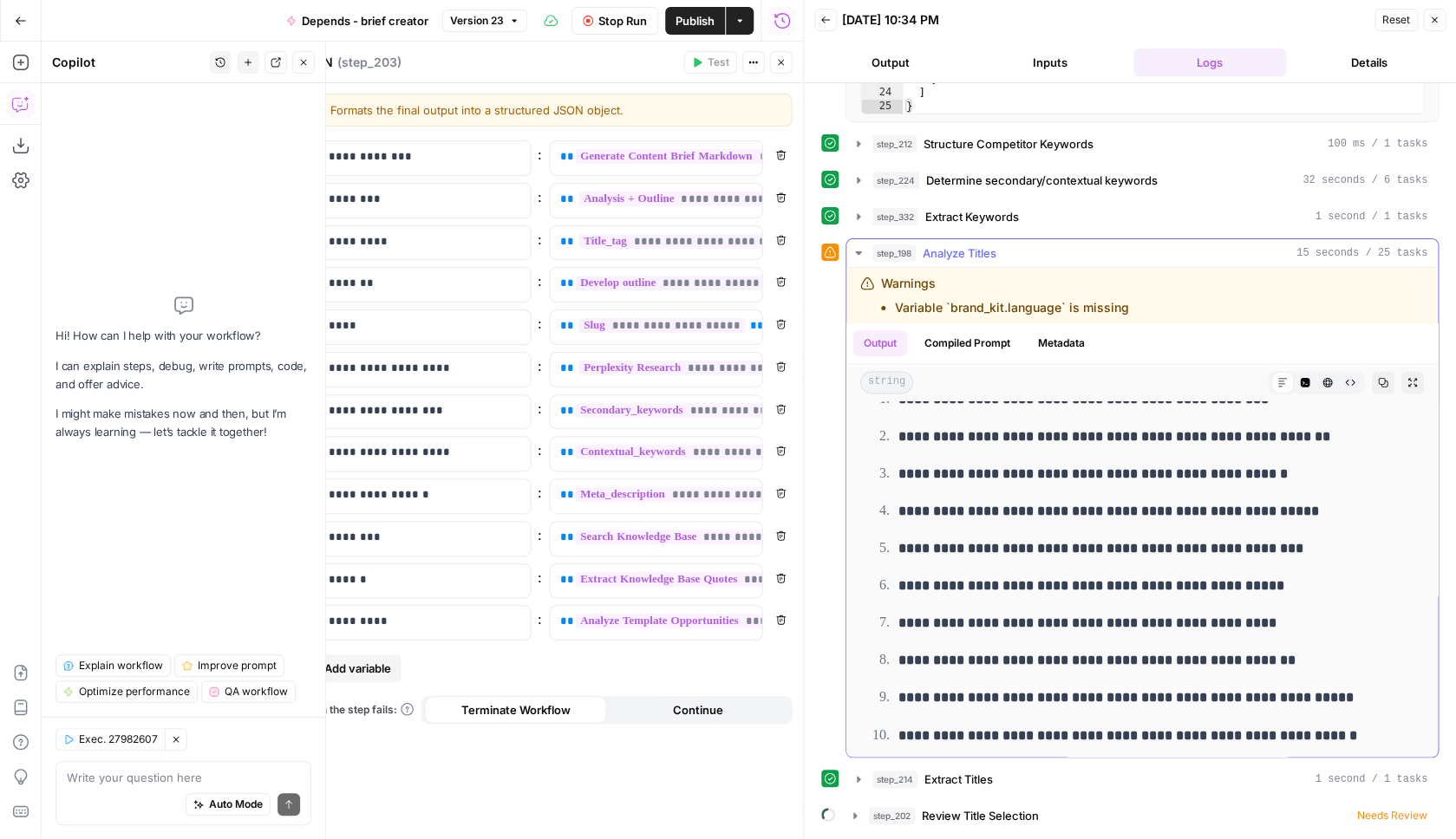
scroll to position [1140, 0]
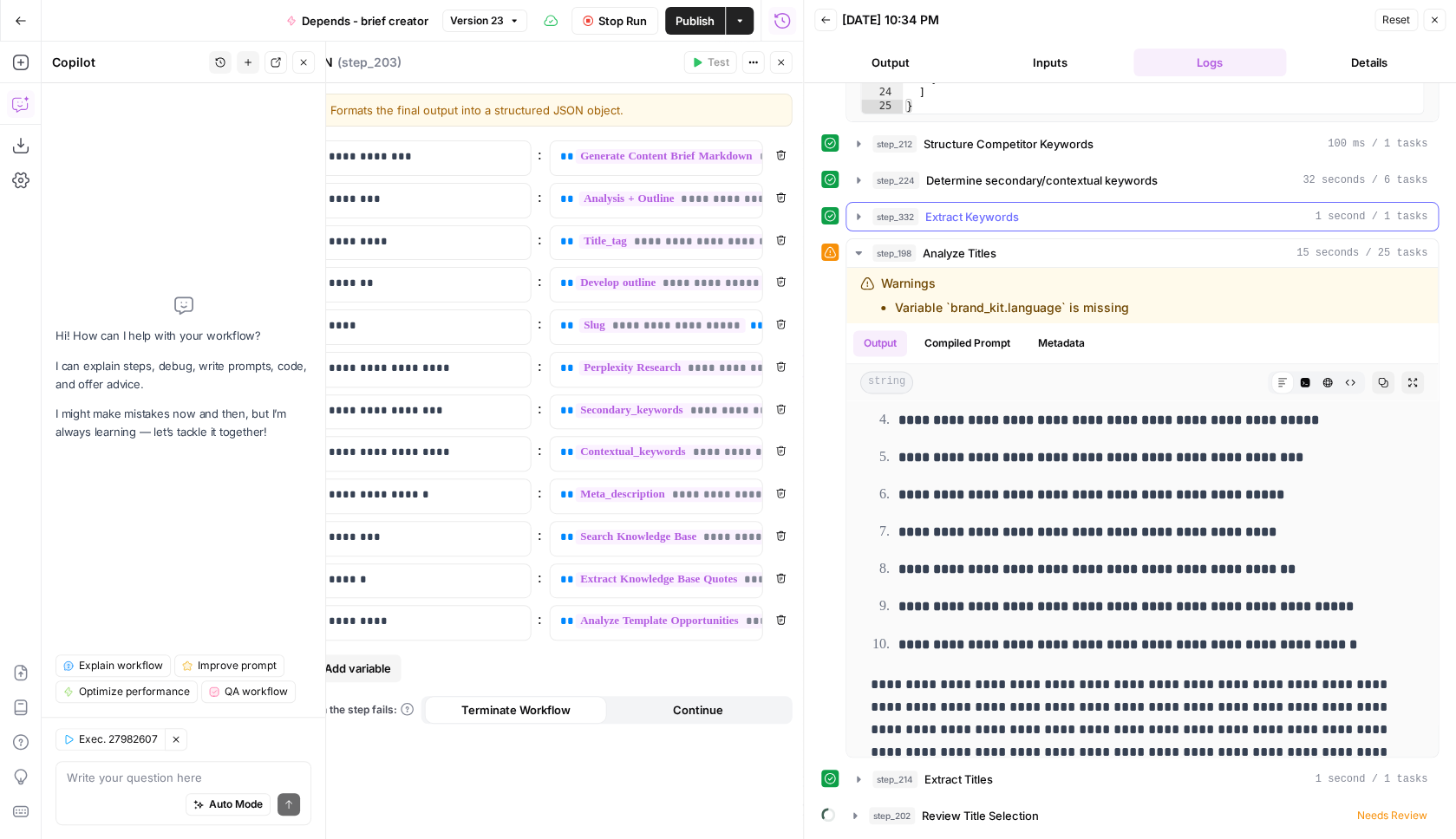
click at [1073, 210] on div "step_332 Extract Keywords 1 second / 1 tasks" at bounding box center [1150, 216] width 555 height 17
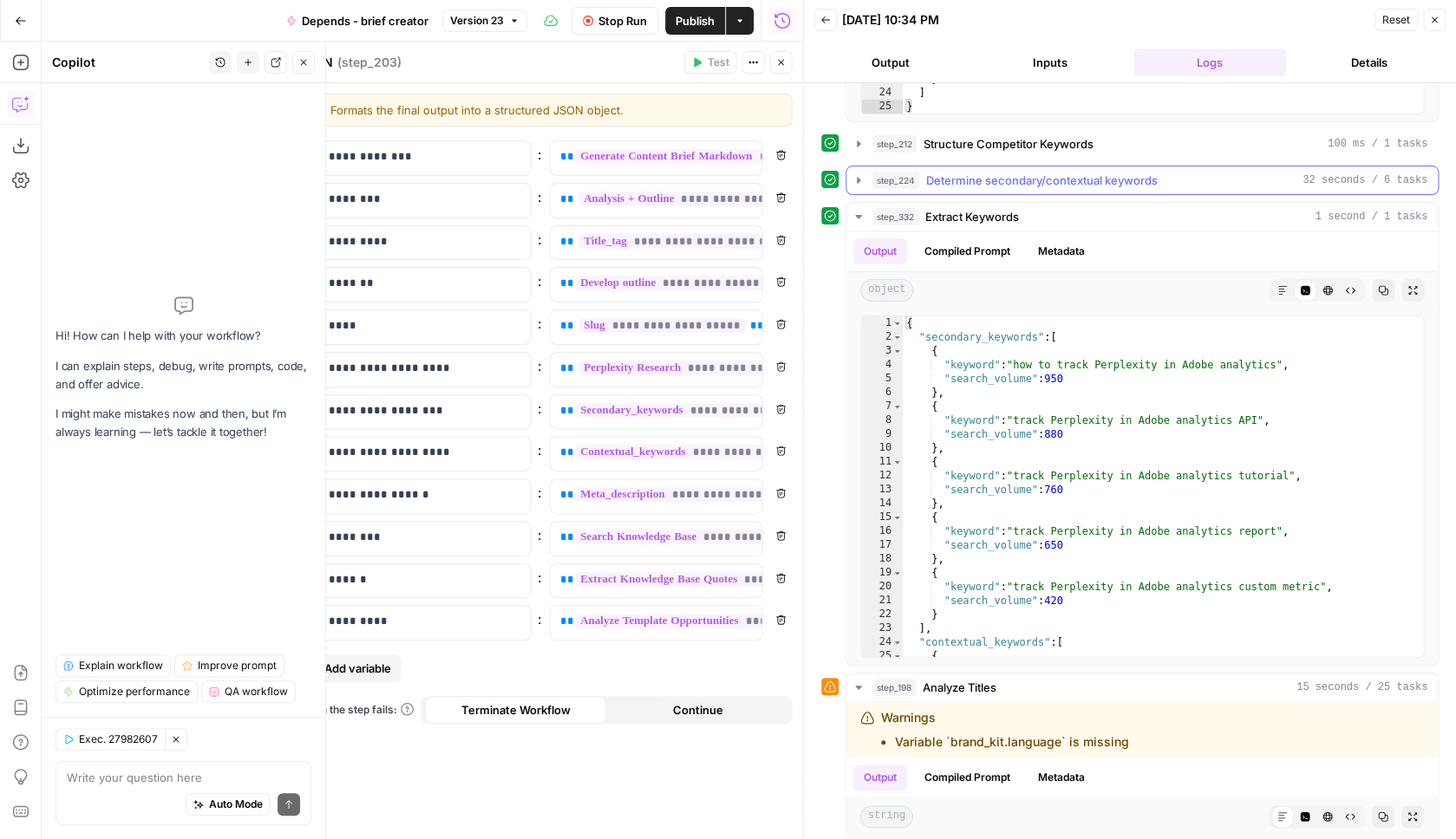
click at [1239, 183] on div "step_224 Determine secondary/contextual keywords 32 seconds / 6 tasks" at bounding box center [1150, 180] width 555 height 17
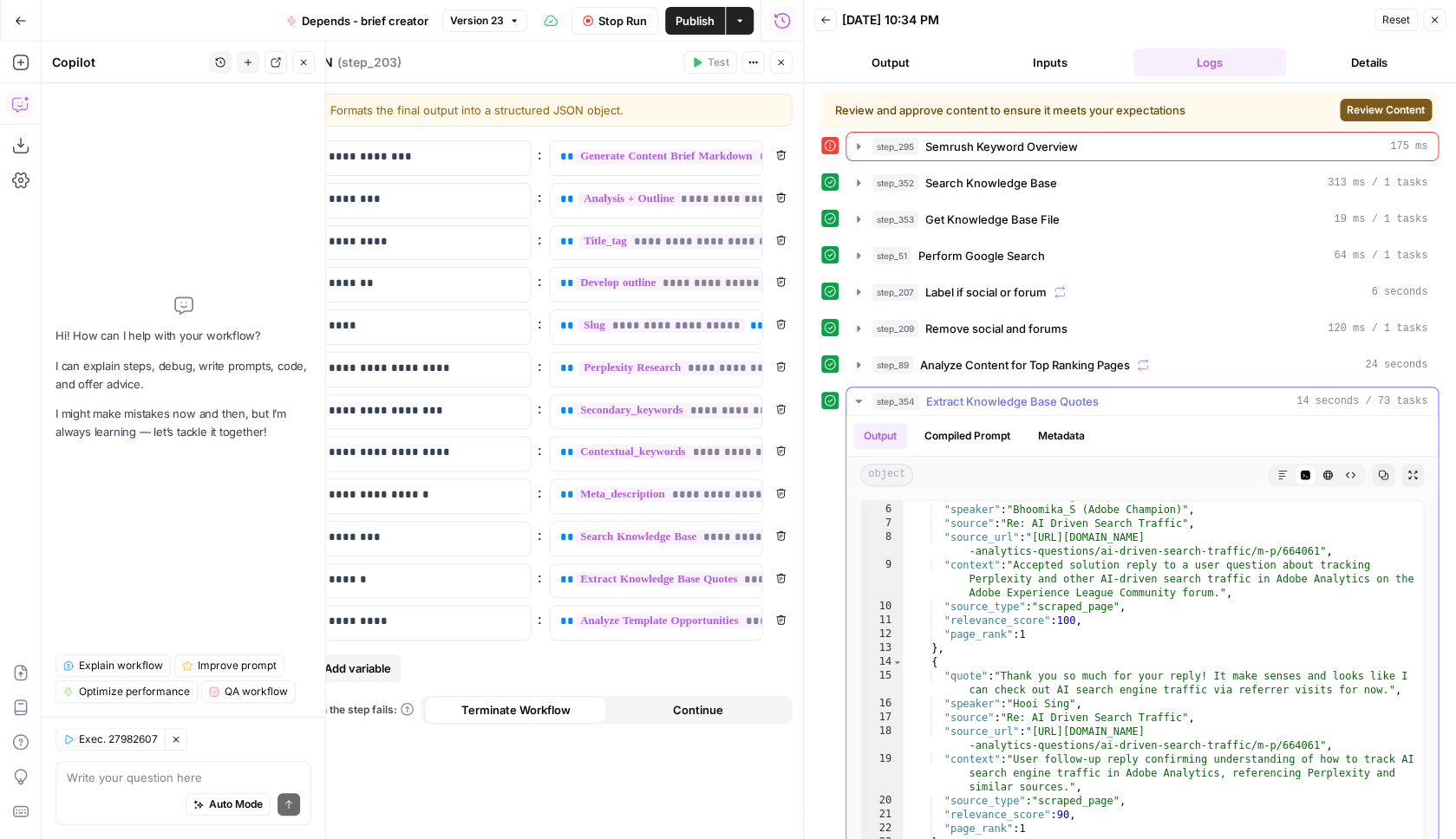
scroll to position [145, 0]
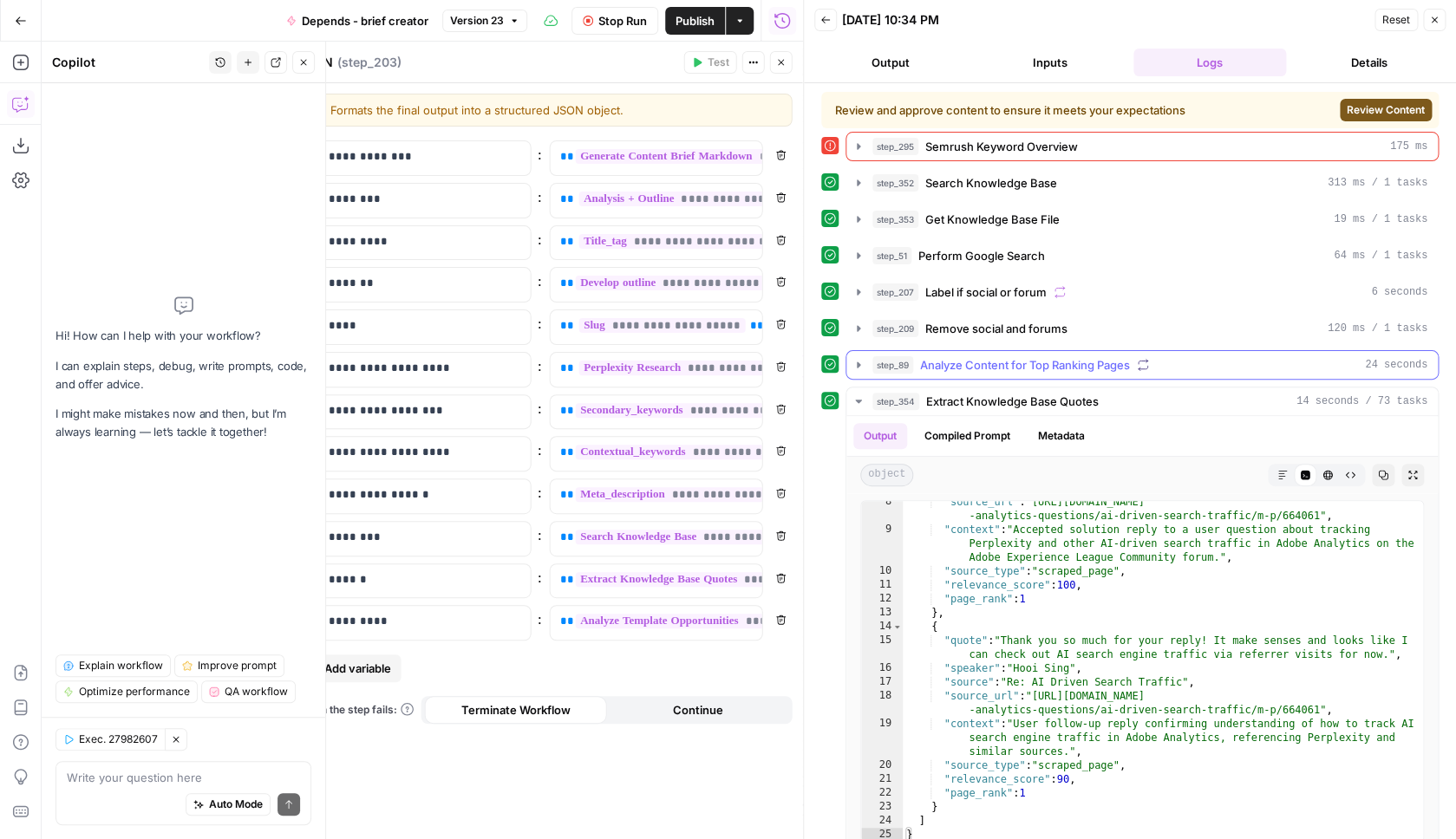
click at [1184, 358] on div "step_89 Analyze Content for Top Ranking Pages 24 seconds" at bounding box center [1150, 365] width 555 height 17
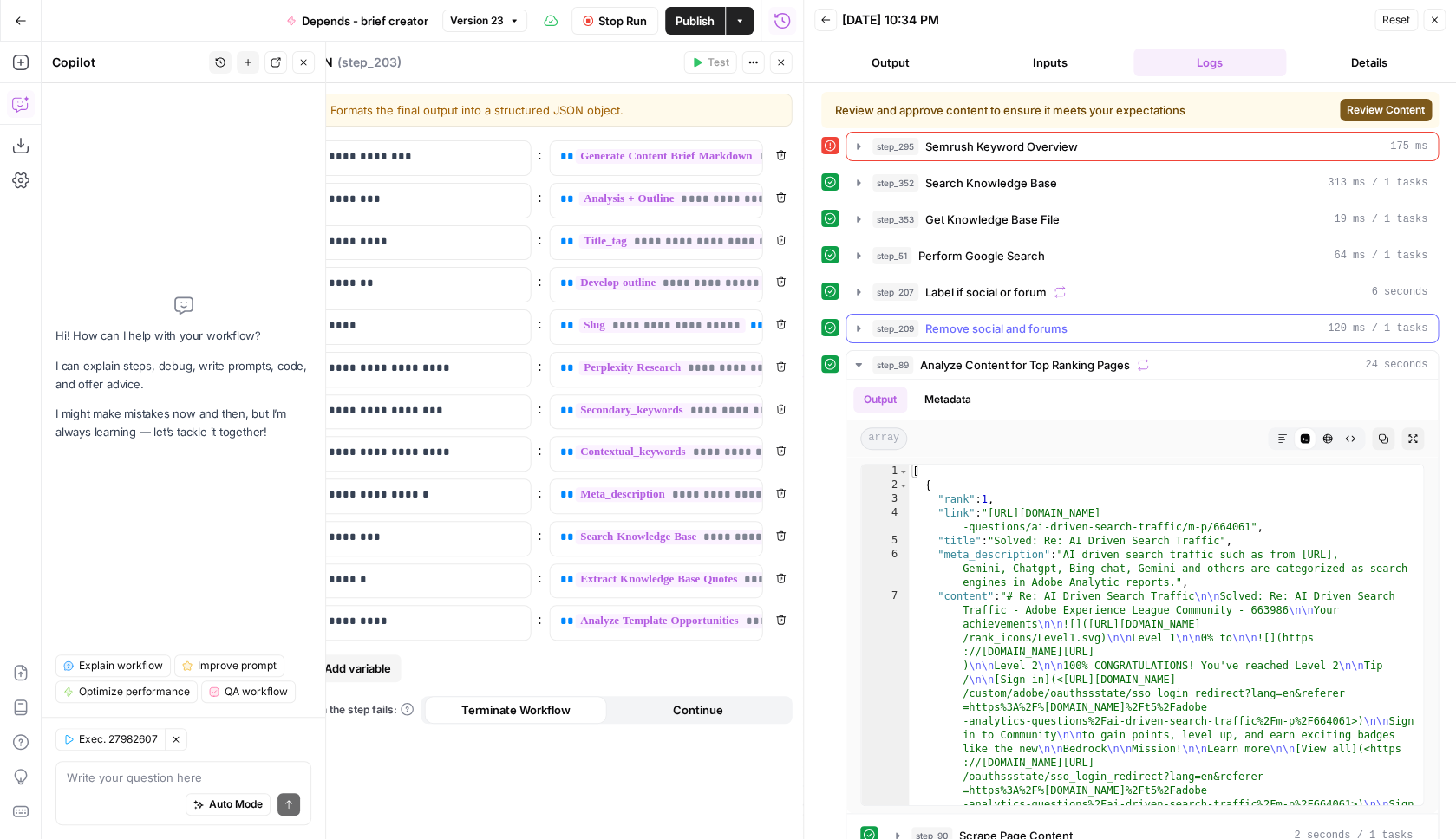
click at [1184, 335] on div "step_209 Remove social and forums 120 ms / 1 tasks" at bounding box center [1150, 328] width 555 height 17
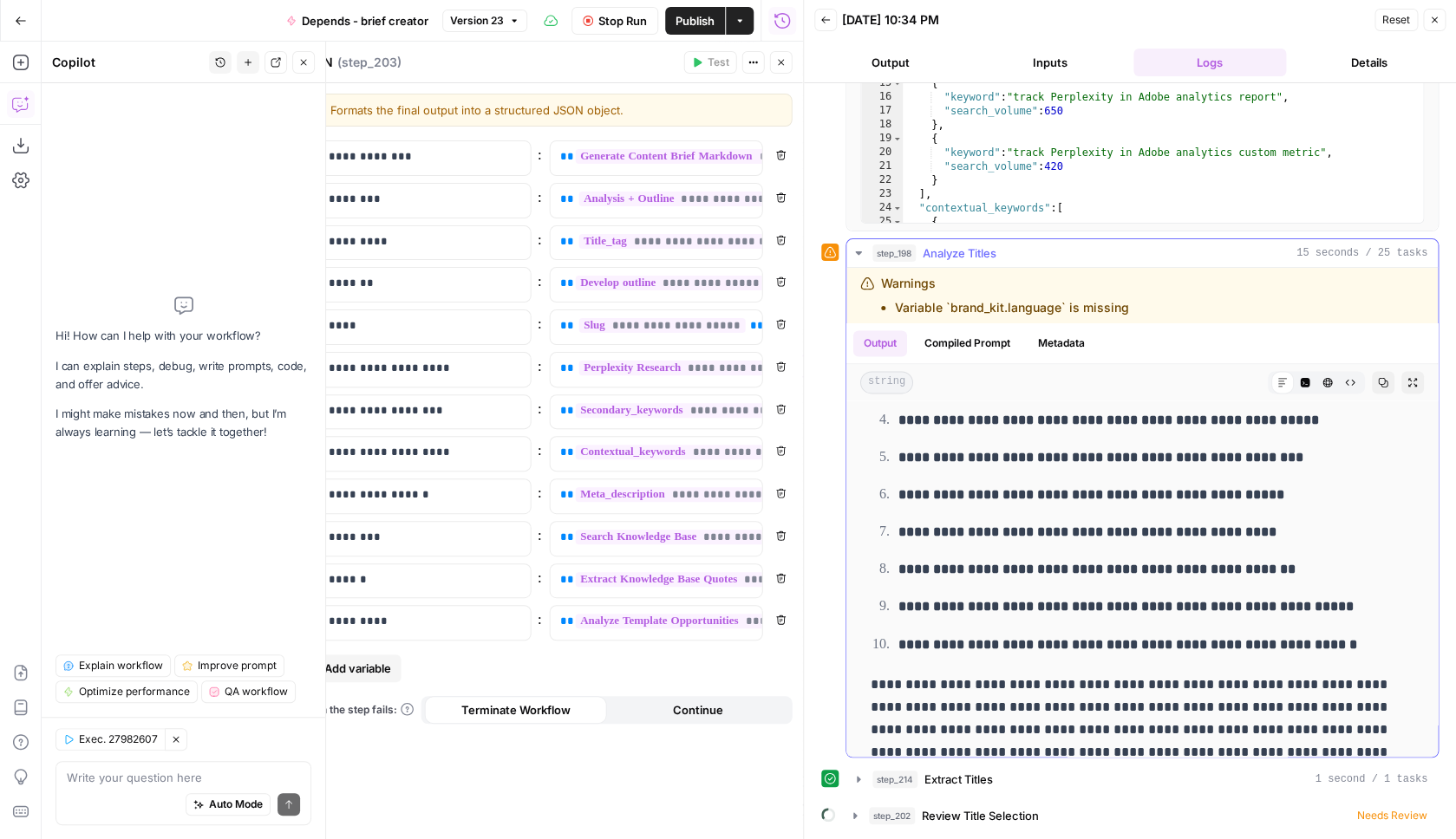
scroll to position [0, 0]
click at [981, 789] on button "step_214 Extract Titles 1 second / 1 tasks" at bounding box center [1142, 779] width 592 height 28
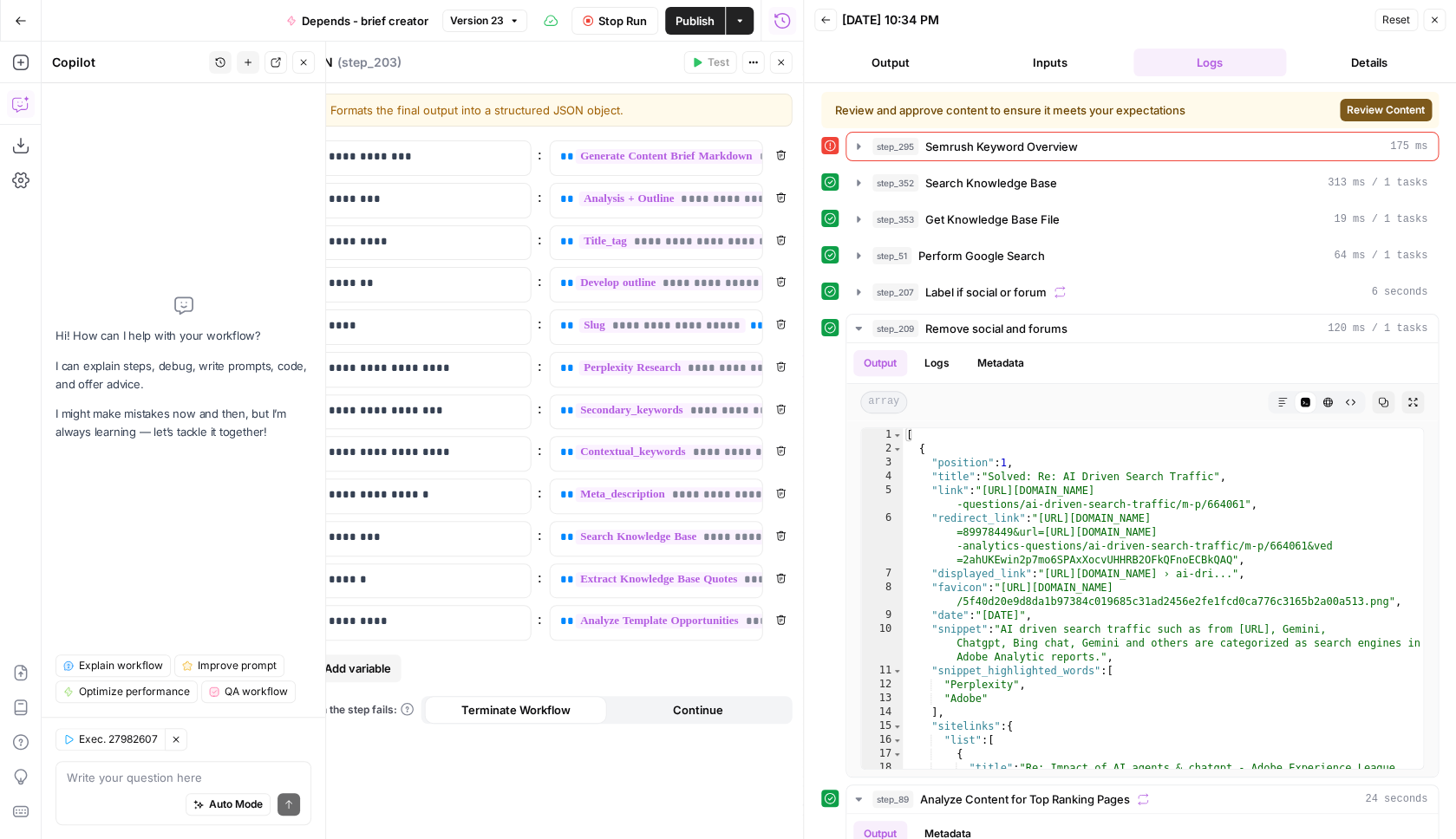
click at [1381, 95] on div "Review and approve content to ensure it meets your expectations Review Content" at bounding box center [1129, 110] width 617 height 37
click at [1382, 105] on span "Review Content" at bounding box center [1385, 110] width 78 height 16
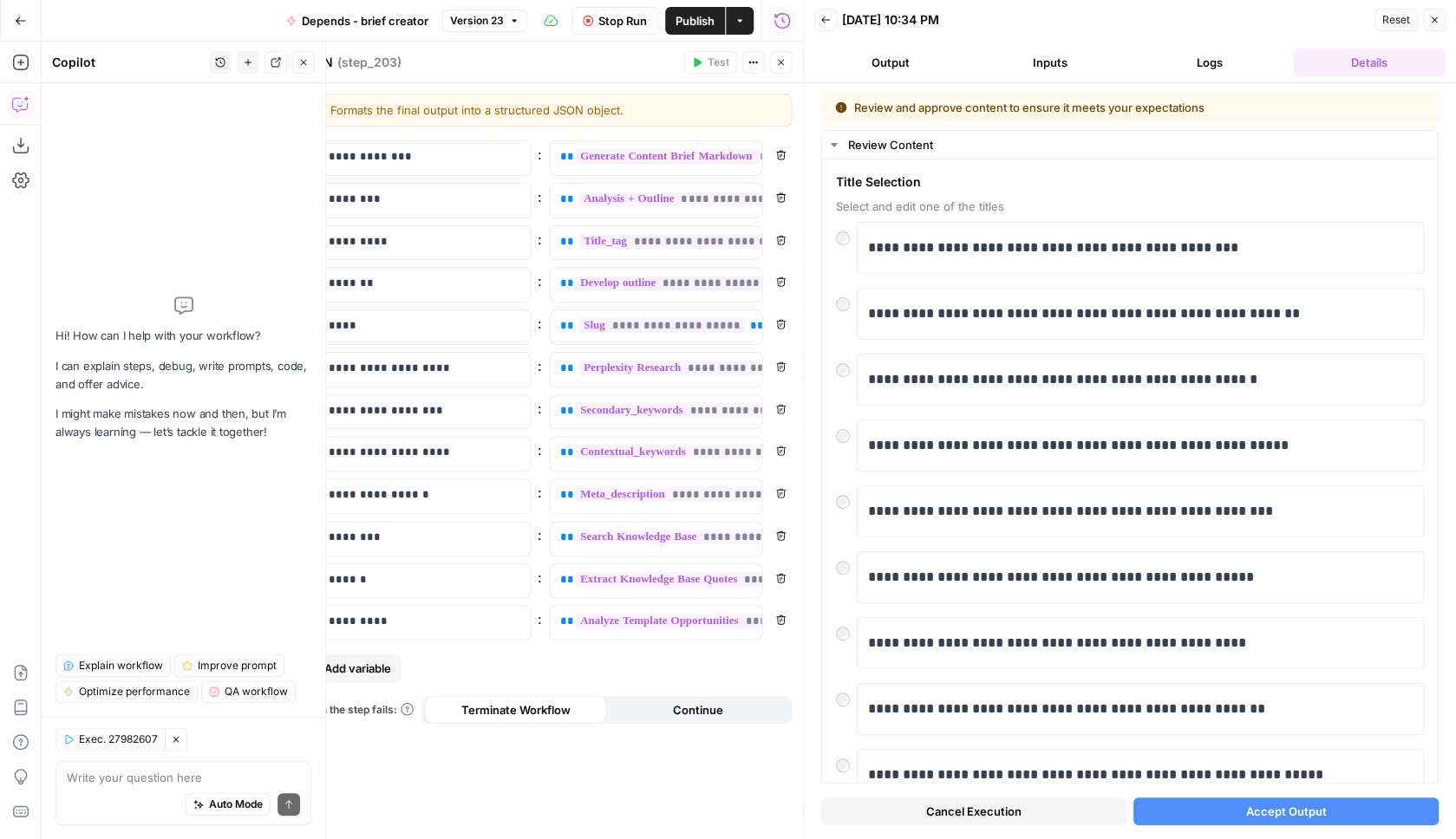
click at [1259, 822] on button "Accept Output" at bounding box center [1286, 811] width 306 height 28
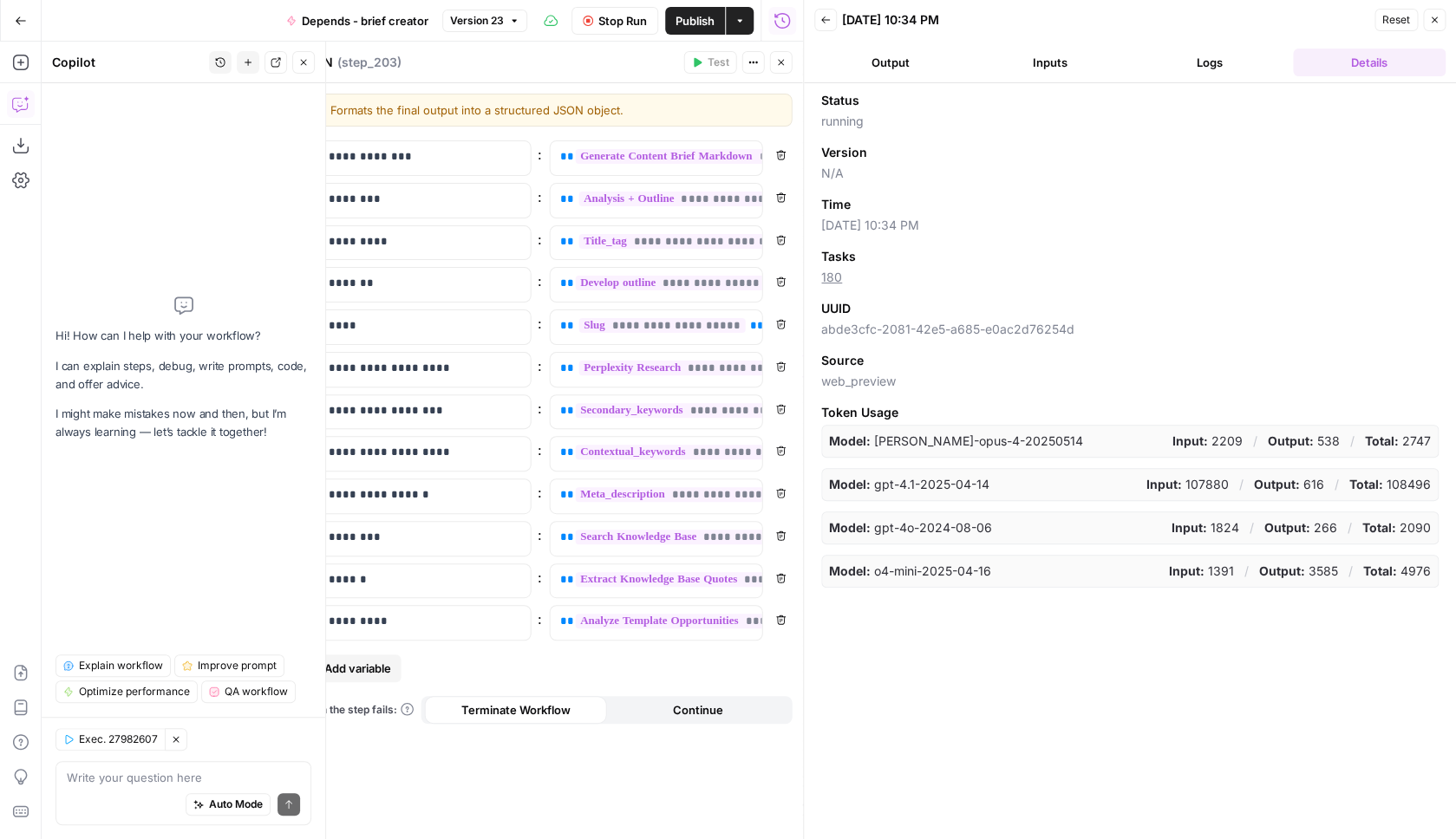
click at [832, 21] on button "Back" at bounding box center [826, 19] width 23 height 23
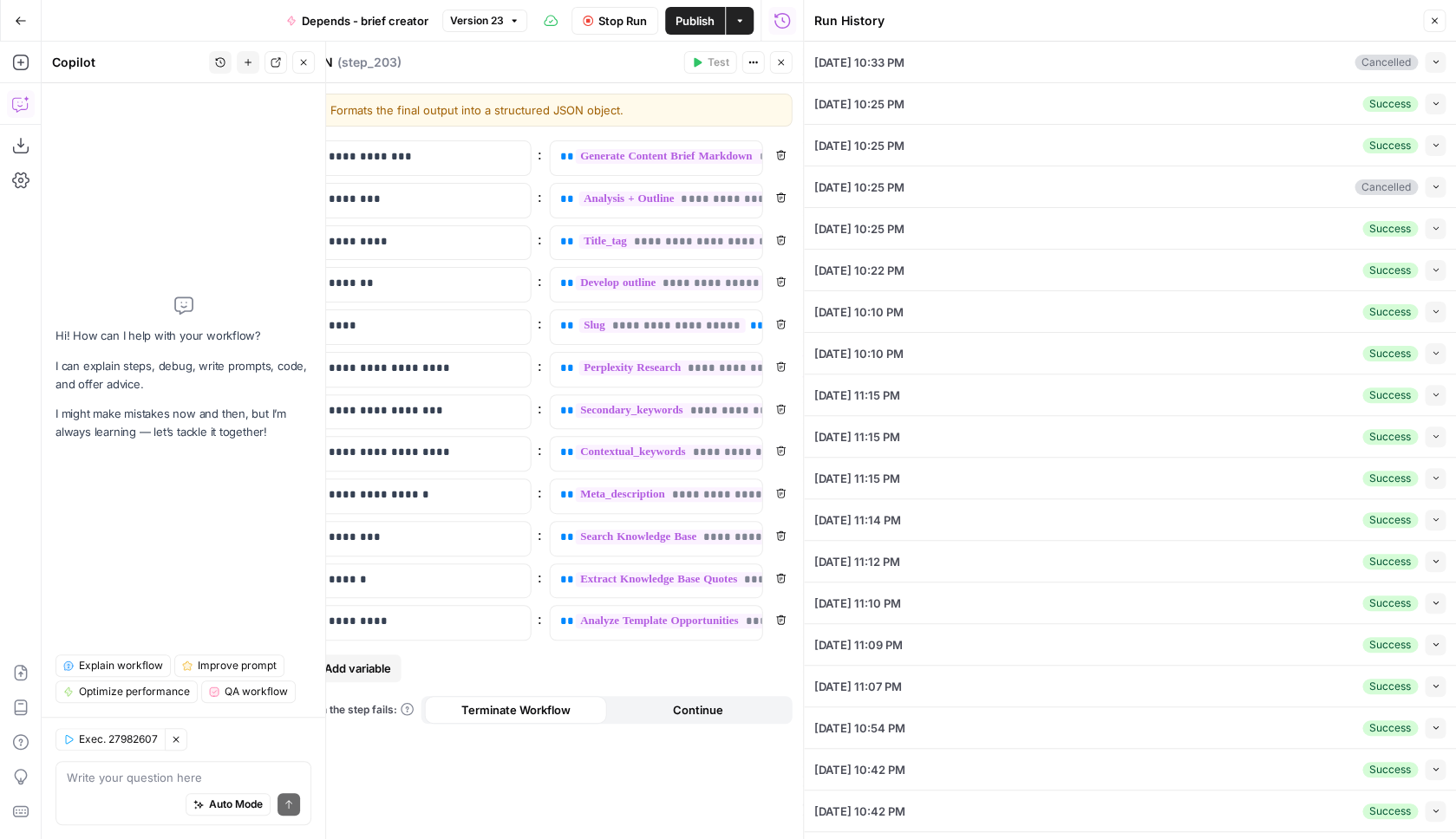
click at [1439, 24] on icon "button" at bounding box center [1434, 20] width 10 height 10
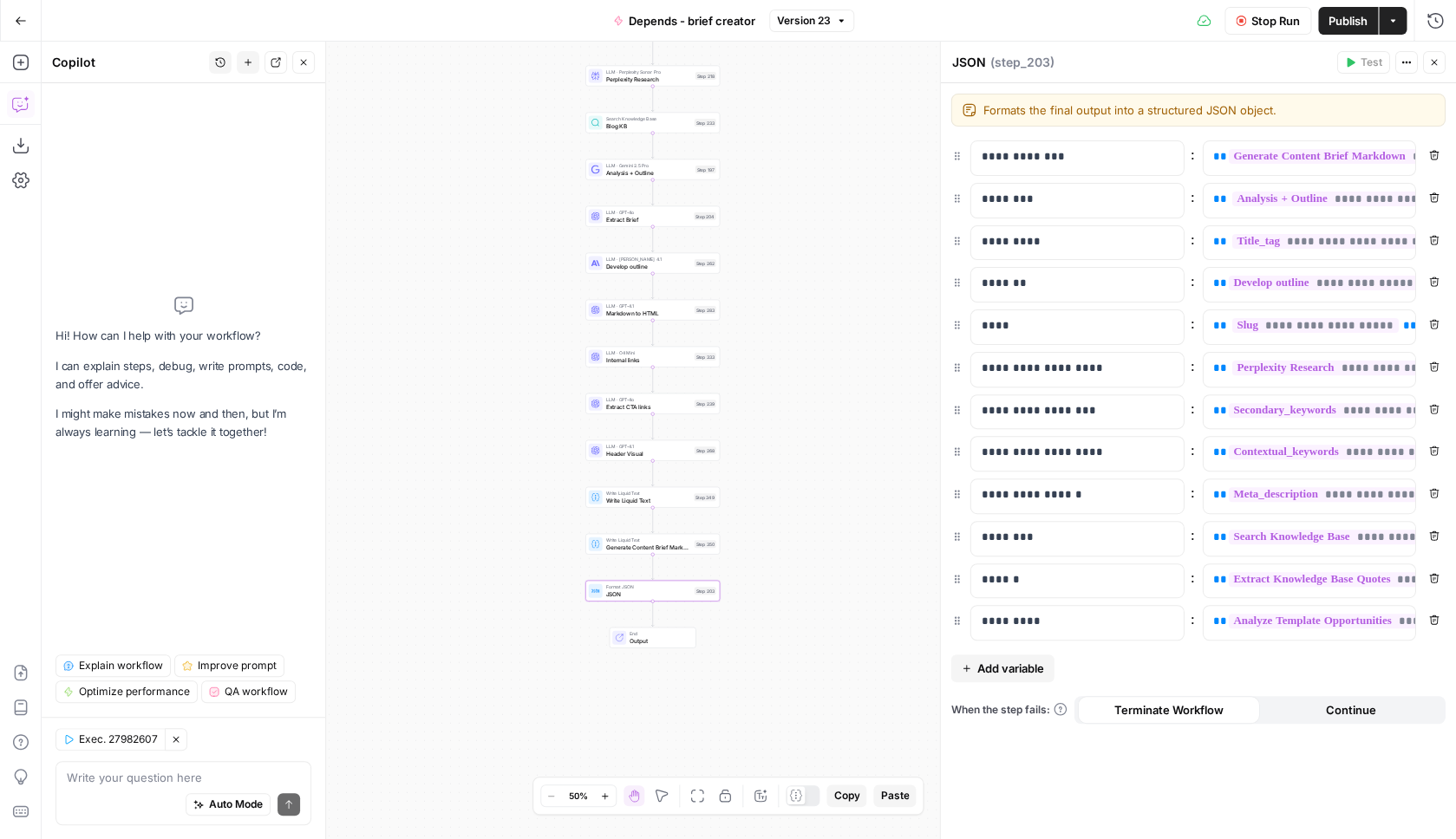
click at [1268, 37] on div "Stop Run Publish Actions Run History" at bounding box center [1155, 20] width 603 height 40
click at [1268, 23] on span "Stop Run" at bounding box center [1275, 20] width 49 height 17
click at [1359, 24] on span "Publish" at bounding box center [1348, 20] width 39 height 17
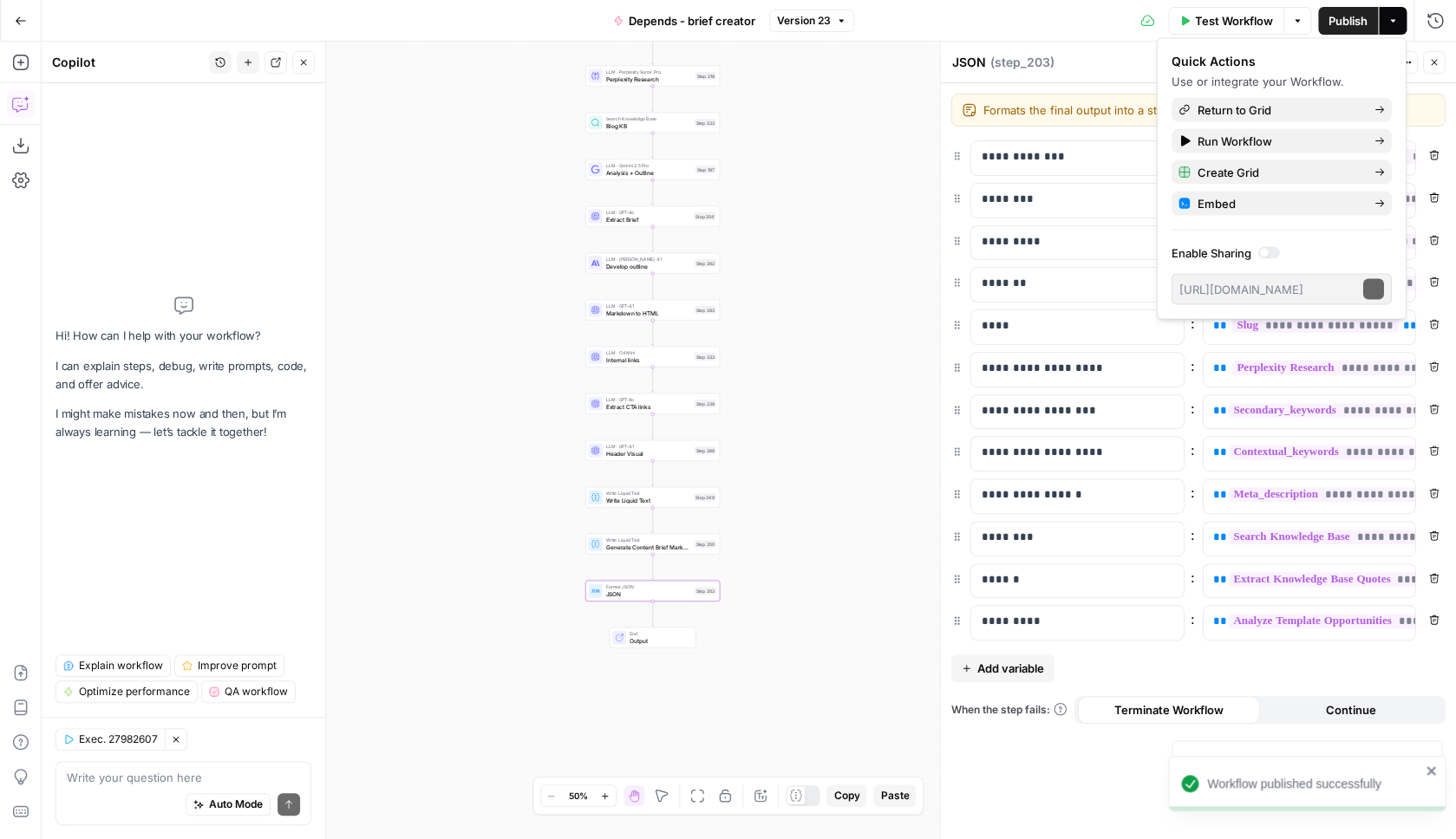
click at [1391, 21] on icon "button" at bounding box center [1393, 20] width 6 height 3
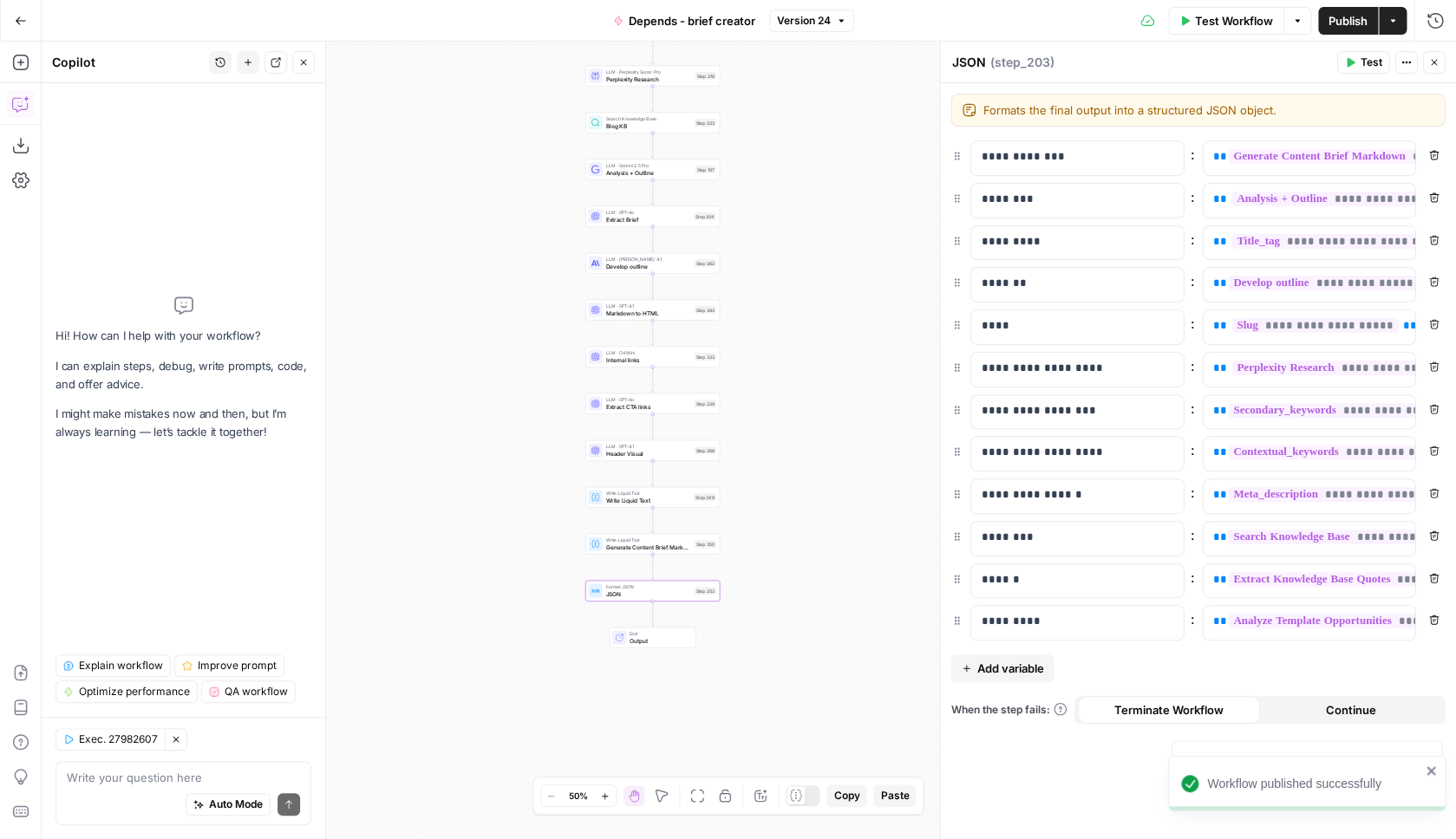
click at [1396, 1] on div "Test Workflow Options Publish Actions Run History" at bounding box center [1155, 20] width 603 height 40
click at [1396, 14] on button "Actions" at bounding box center [1393, 21] width 28 height 28
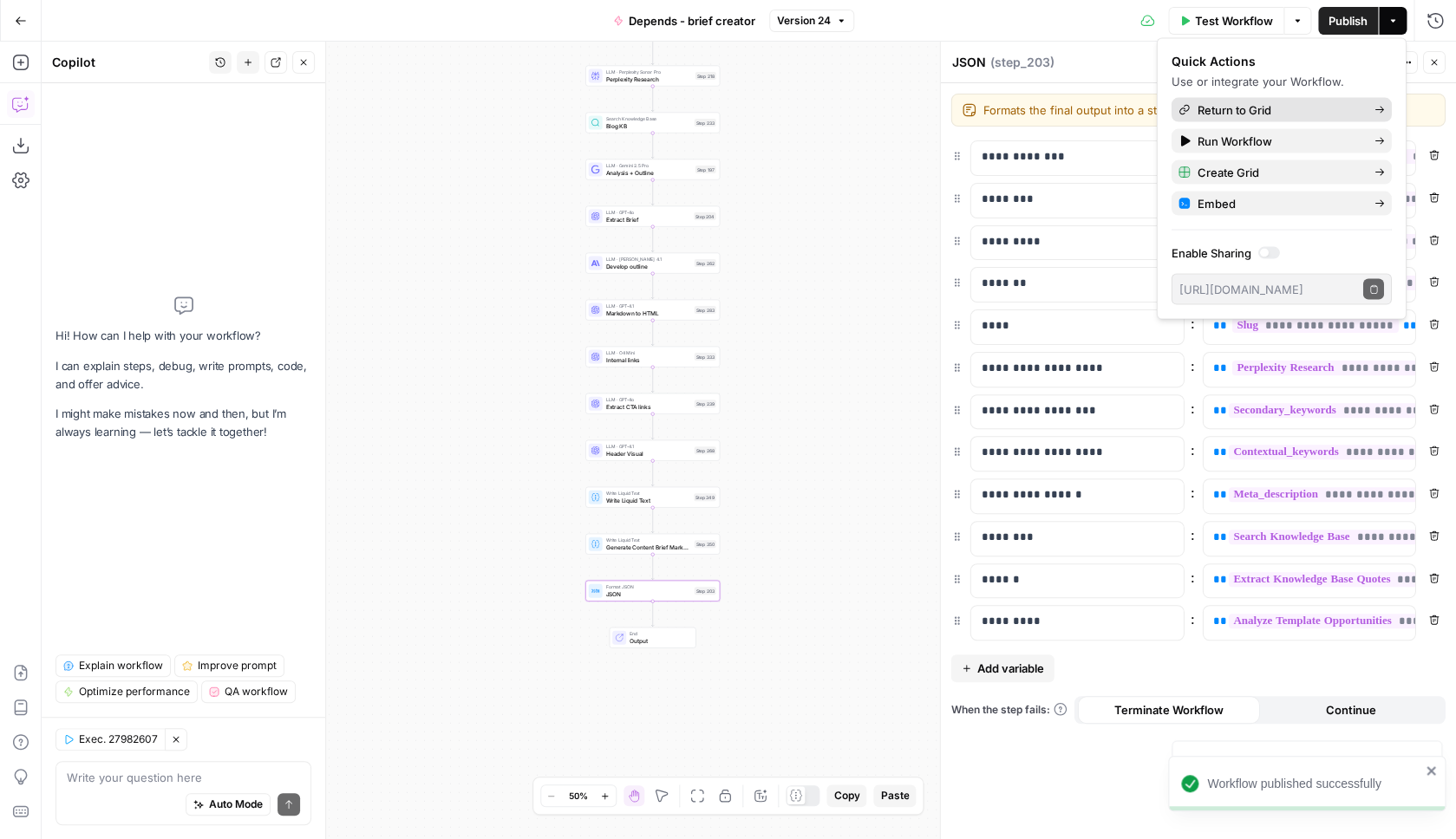
click at [1320, 109] on span "Return to Grid" at bounding box center [1279, 110] width 163 height 17
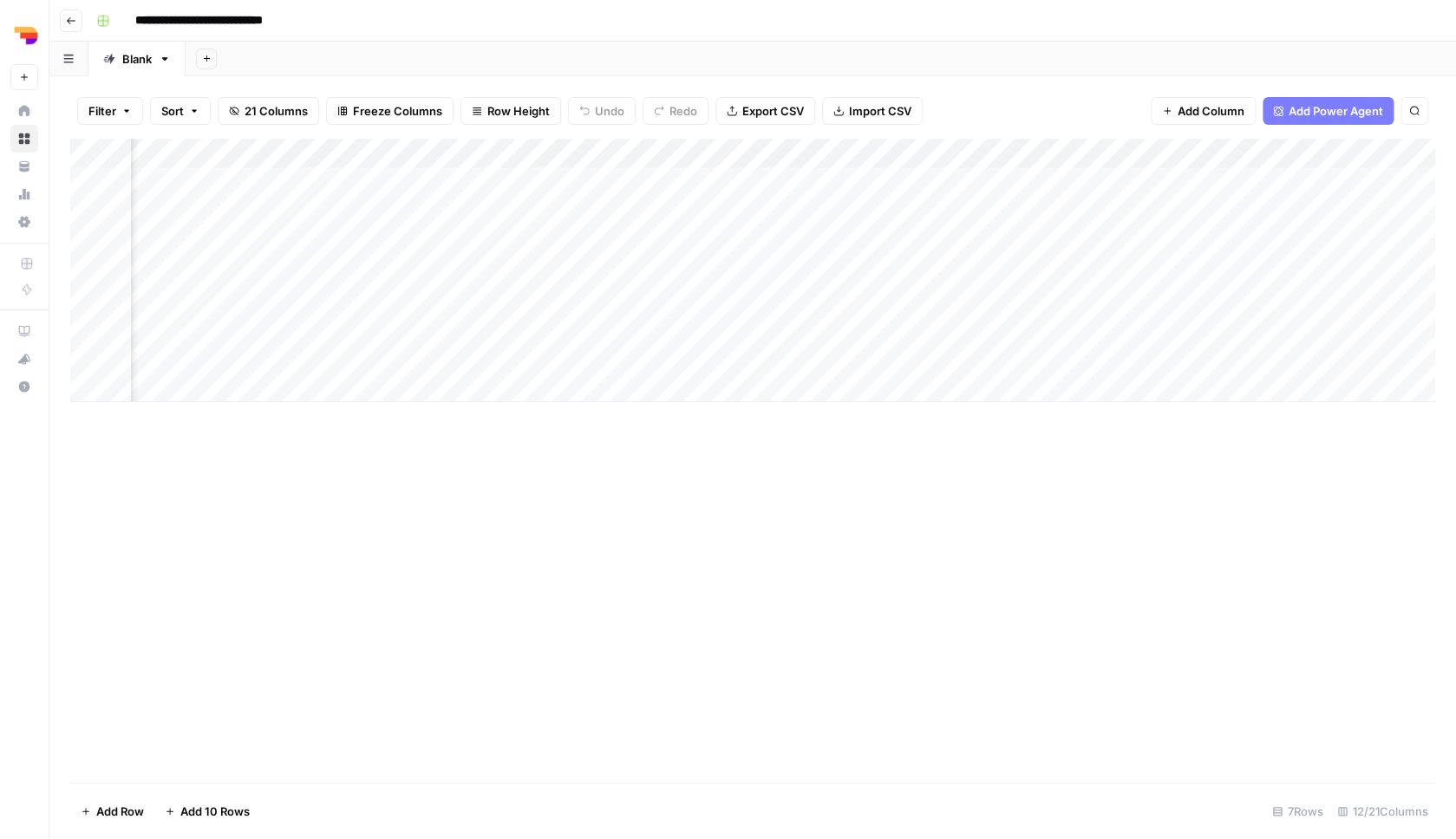
scroll to position [0, 223]
click at [951, 353] on div "Add Column" at bounding box center [753, 270] width 1365 height 263
click at [931, 354] on div "Add Column" at bounding box center [753, 270] width 1365 height 263
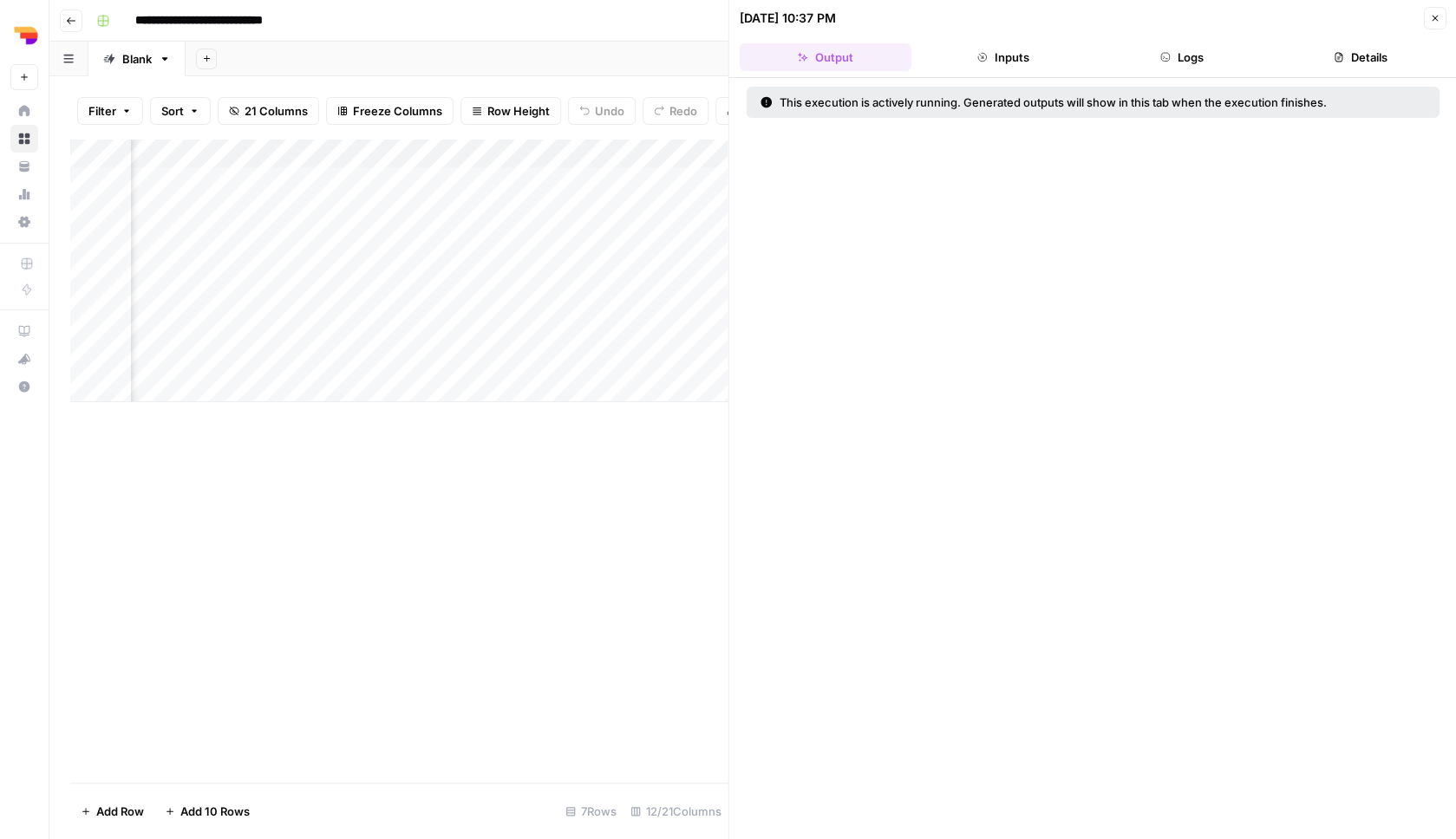
click at [992, 64] on button "Inputs" at bounding box center [1003, 57] width 172 height 28
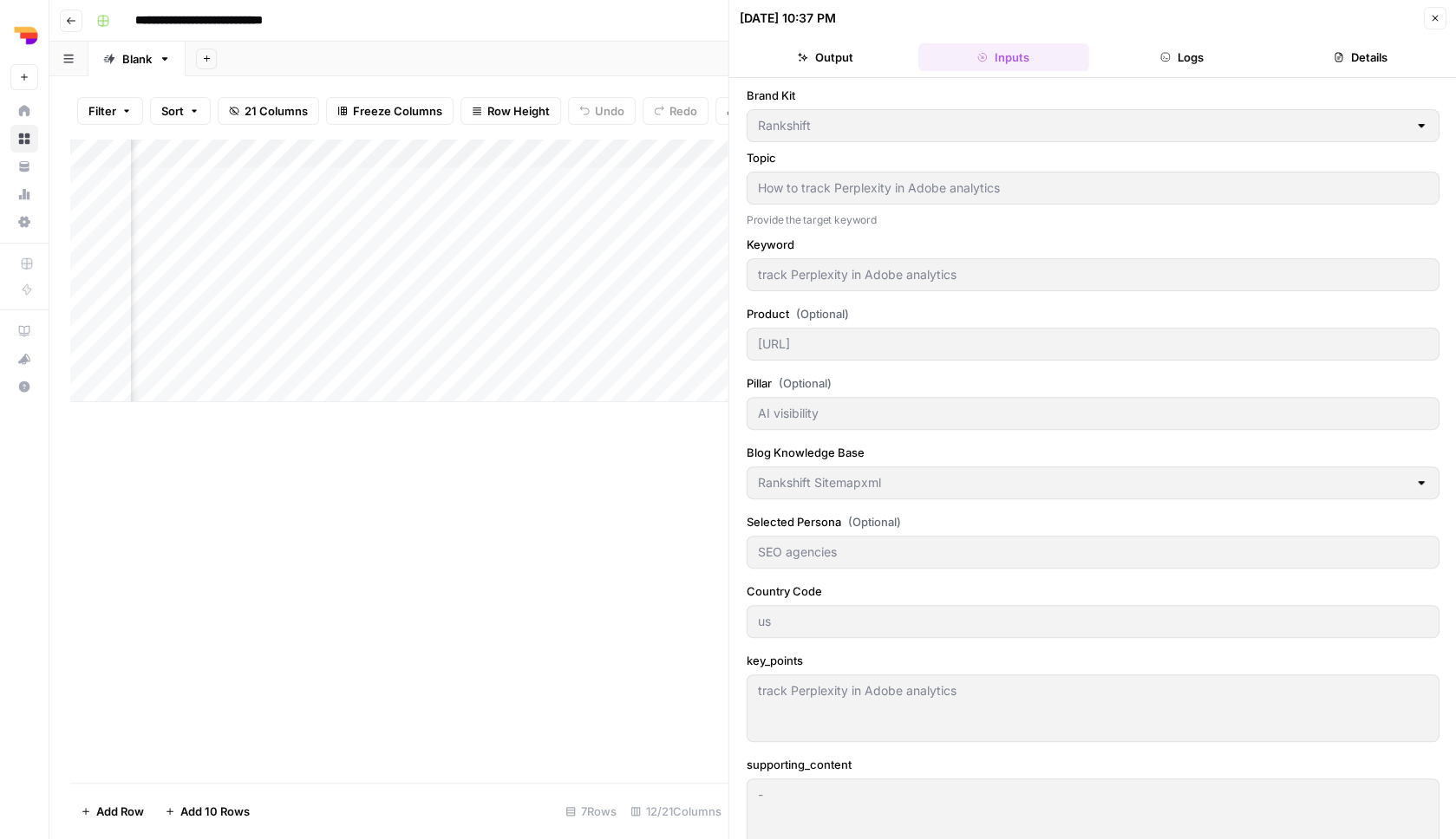
click at [1101, 64] on button "Logs" at bounding box center [1182, 57] width 172 height 28
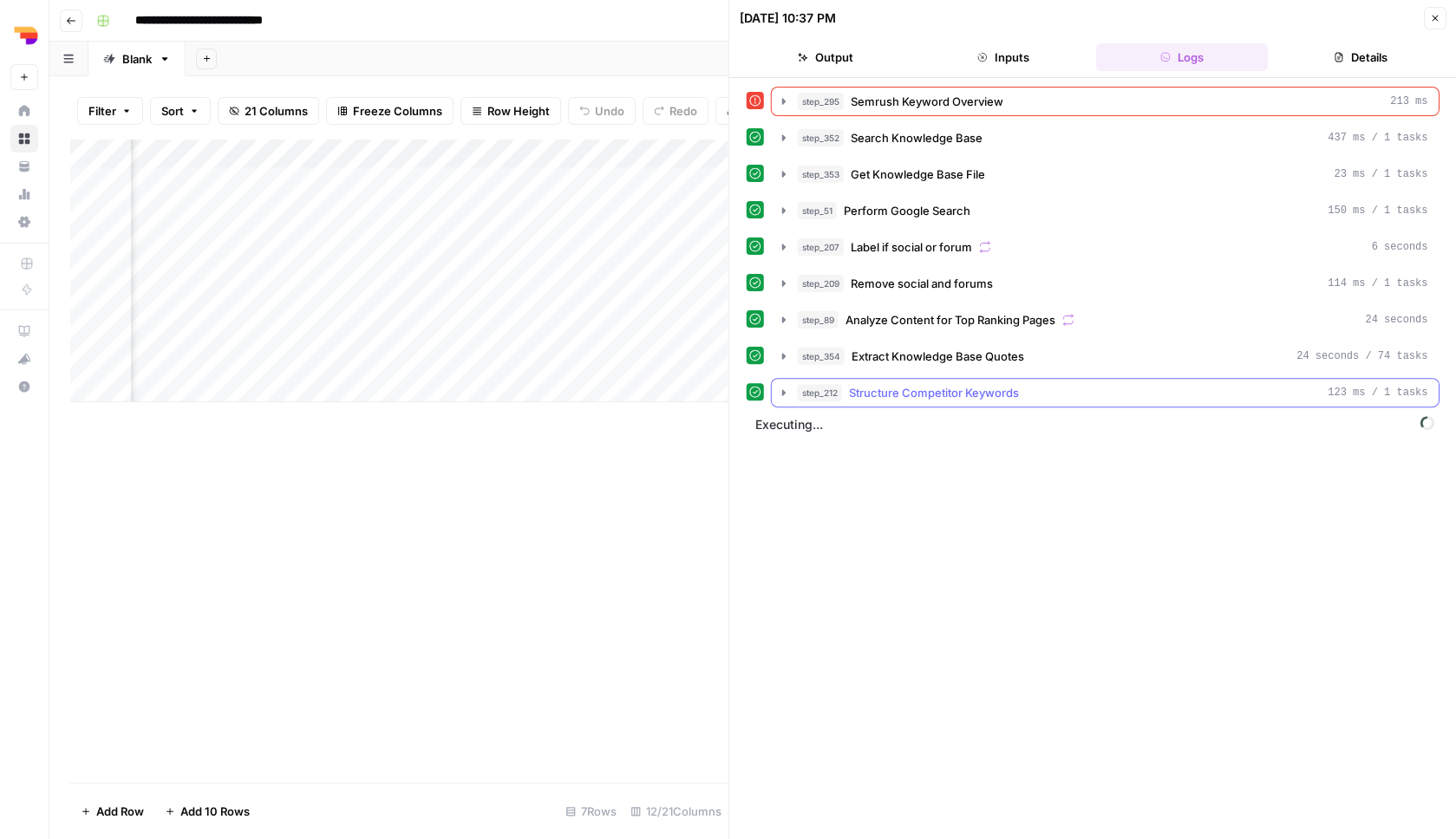
click at [1017, 390] on span "Structure Competitor Keywords" at bounding box center [933, 392] width 170 height 17
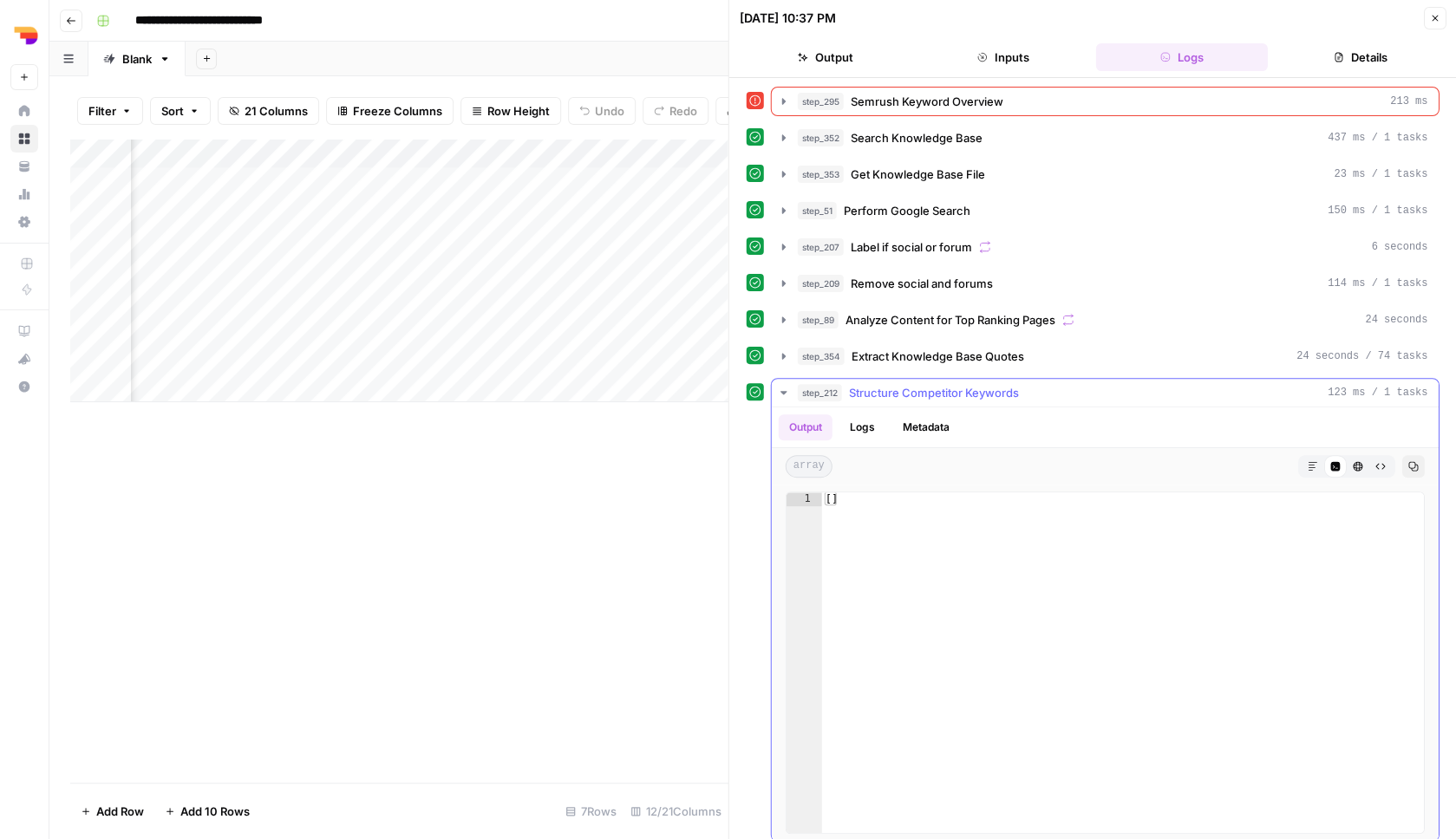
click at [1017, 390] on span "Structure Competitor Keywords" at bounding box center [933, 392] width 170 height 17
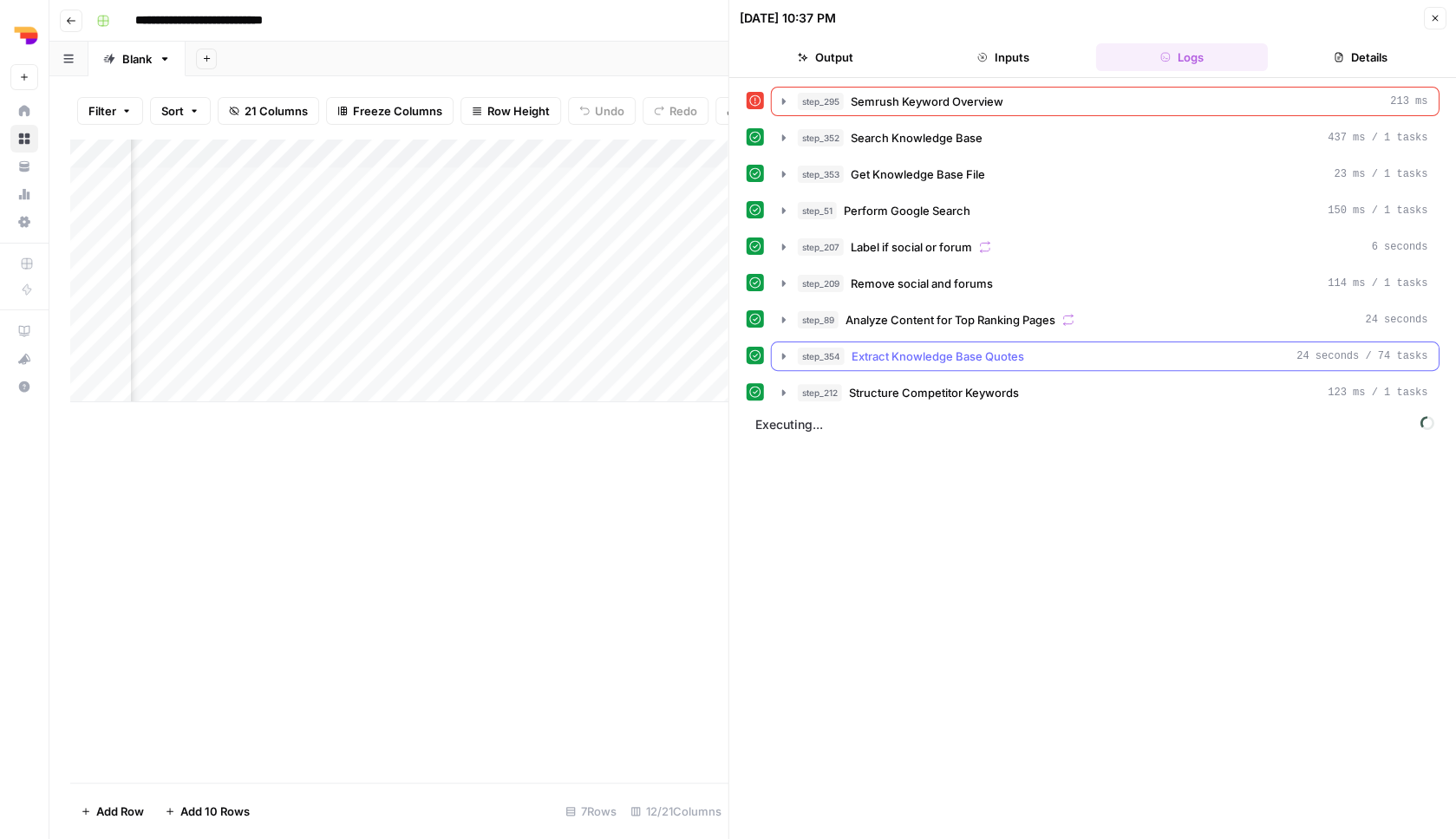
click at [1056, 362] on div "step_354 Extract Knowledge Base Quotes 24 seconds / 74 tasks" at bounding box center [1113, 356] width 630 height 17
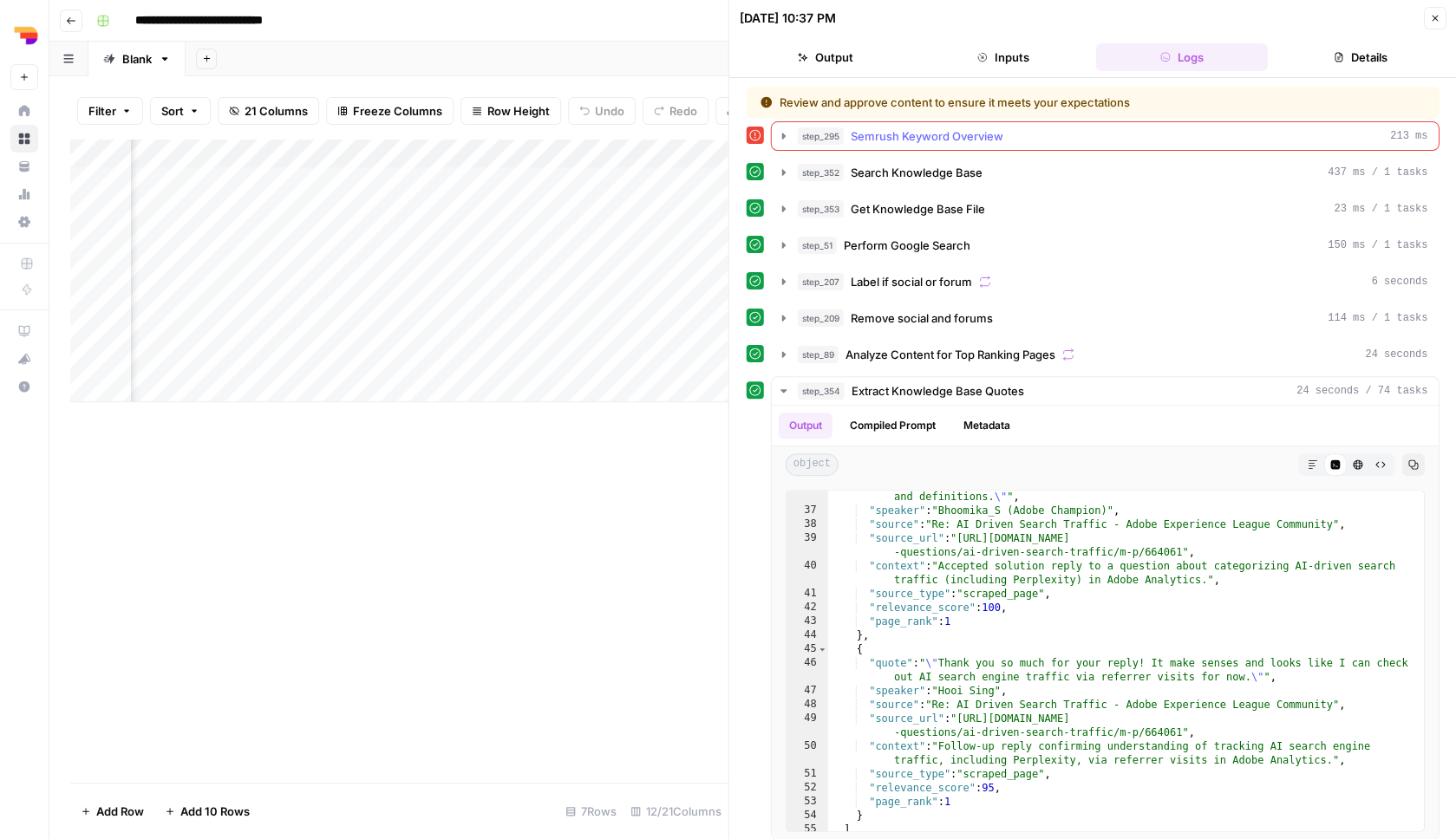
scroll to position [228, 0]
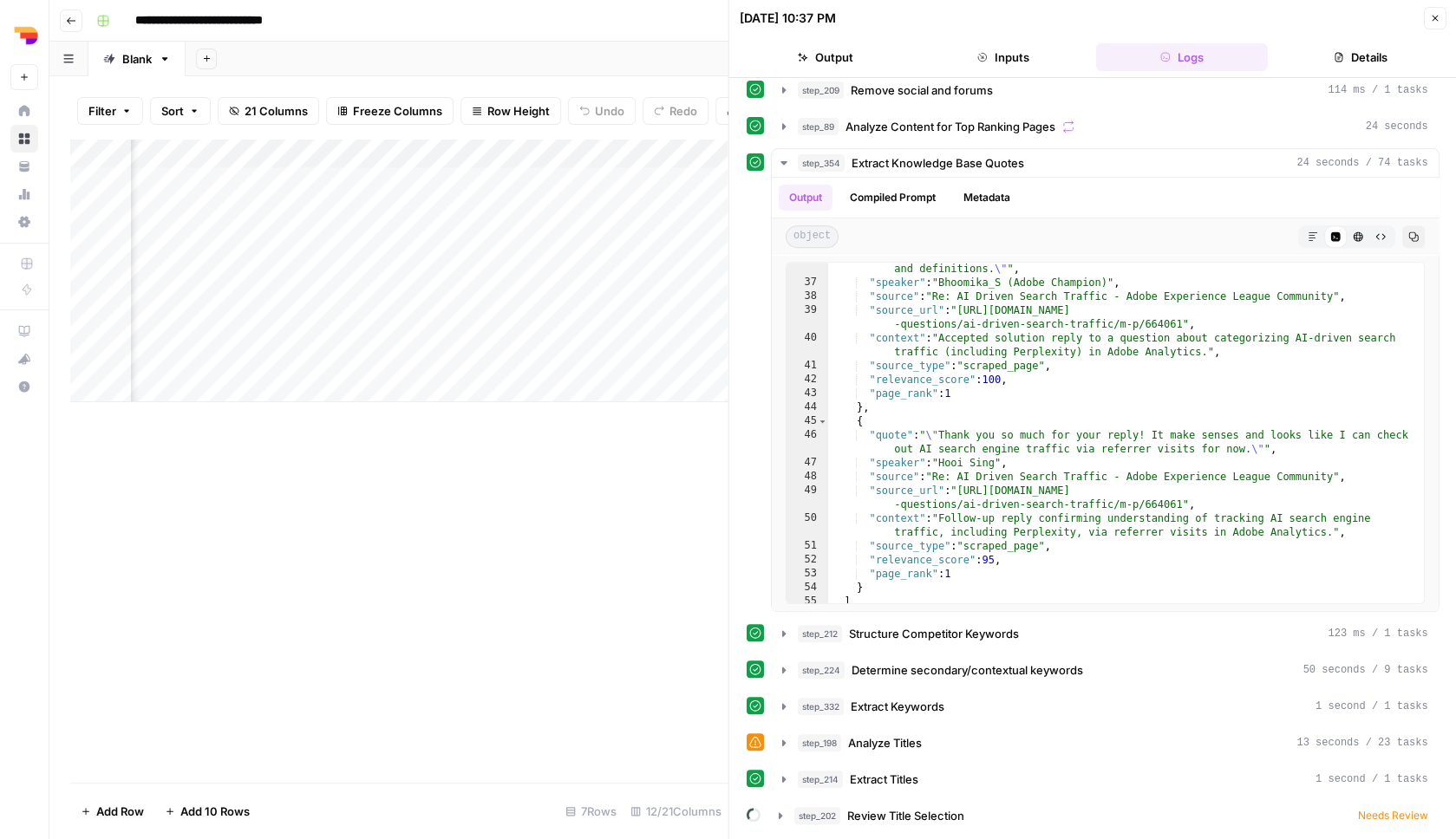
click at [1055, 805] on button "step_202 Review Title Selection Needs Review" at bounding box center [1104, 815] width 671 height 28
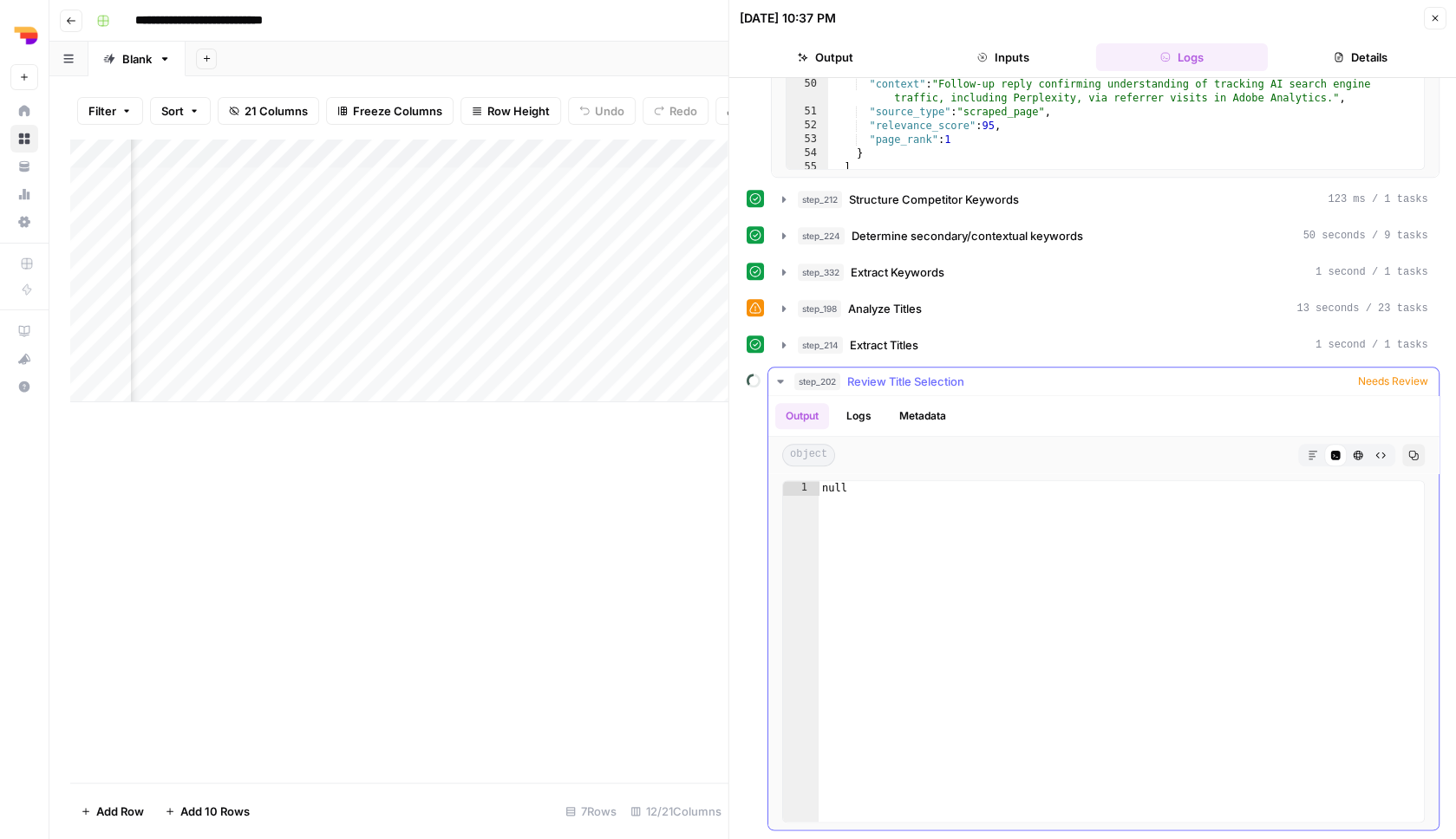
scroll to position [0, 0]
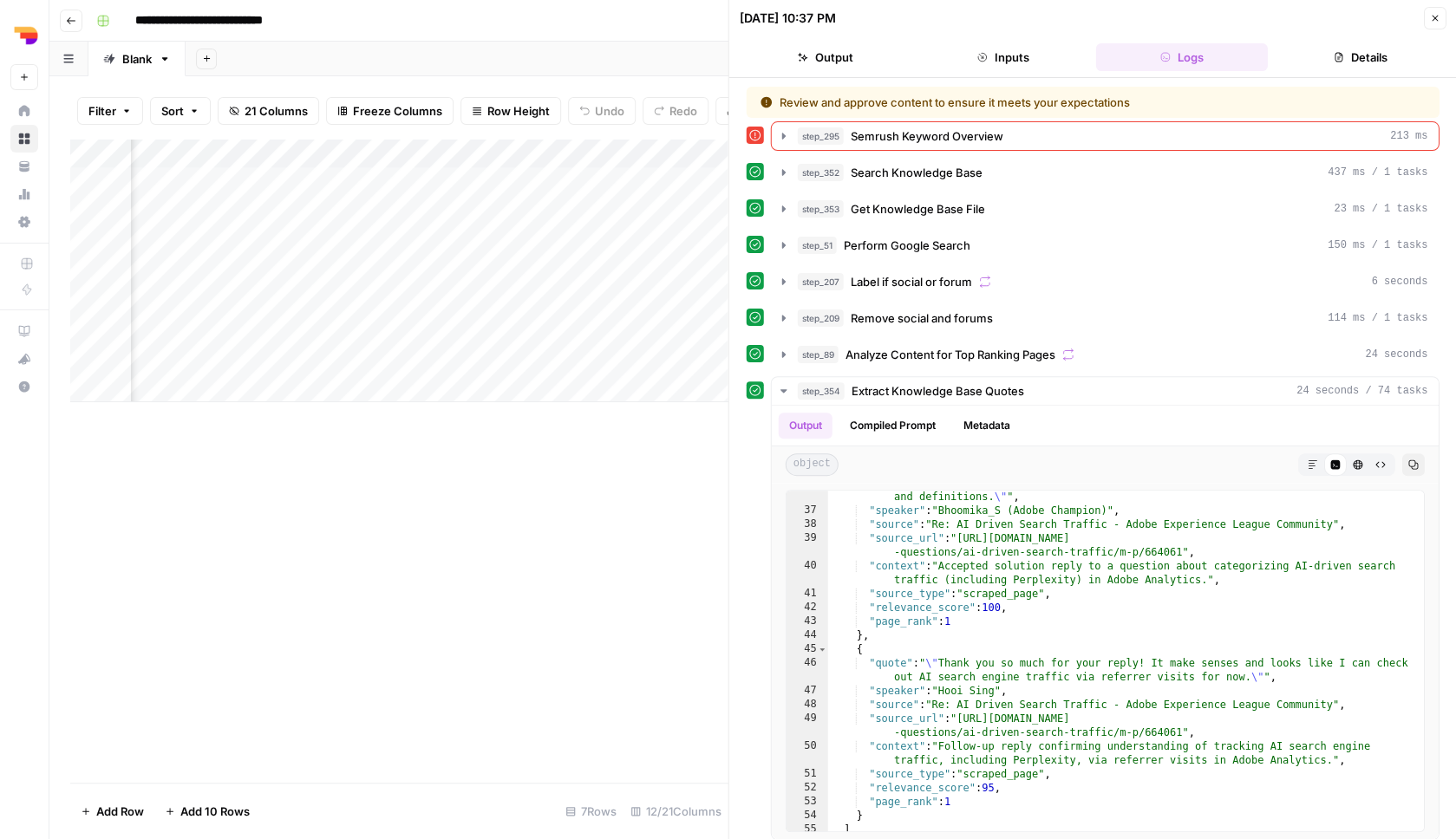
click at [1436, 19] on icon "button" at bounding box center [1435, 18] width 6 height 6
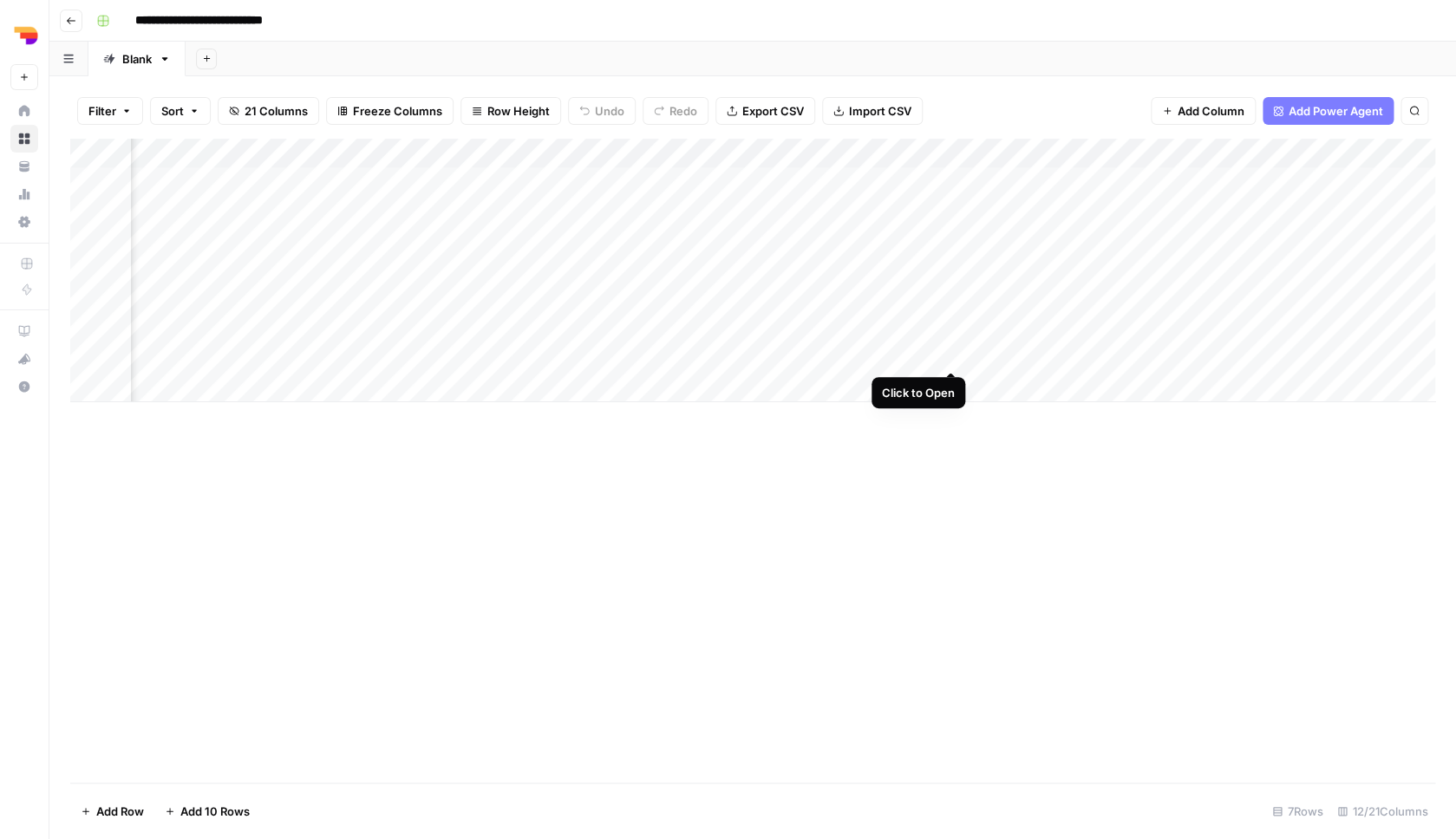
click at [950, 353] on div "Add Column" at bounding box center [753, 270] width 1365 height 263
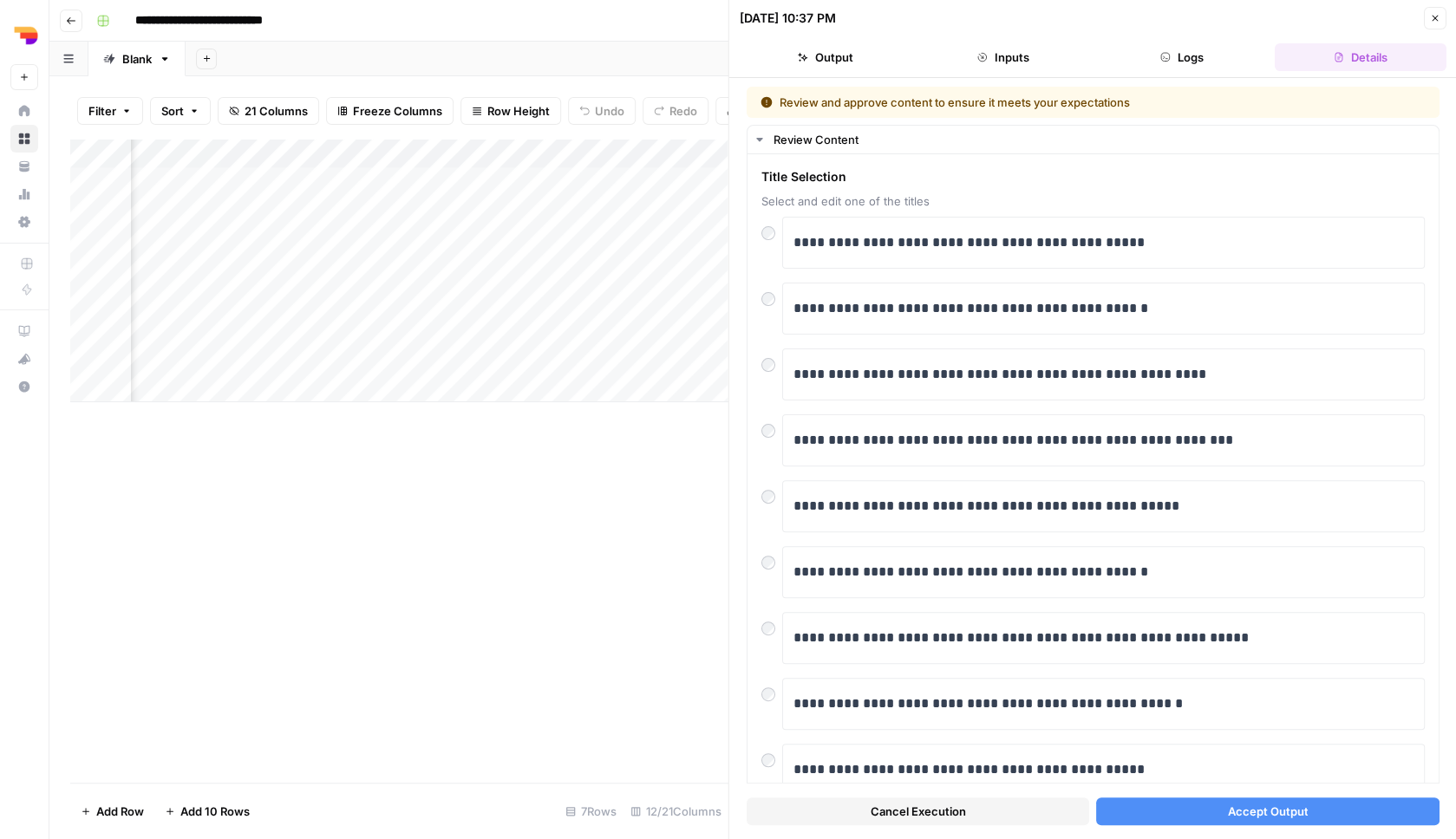
click at [1192, 807] on button "Accept Output" at bounding box center [1267, 811] width 342 height 28
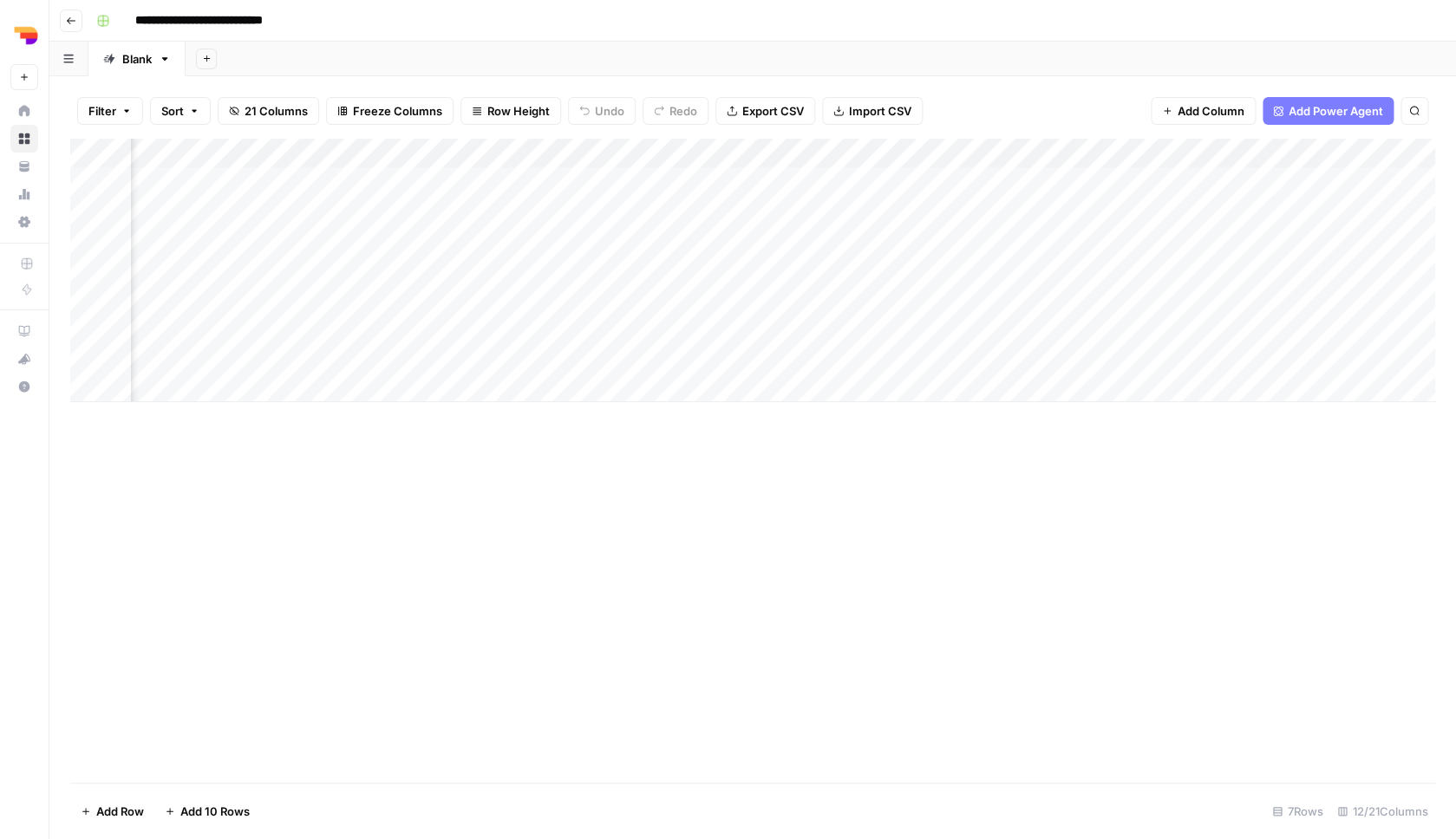
click at [936, 354] on div "Add Column" at bounding box center [753, 270] width 1365 height 263
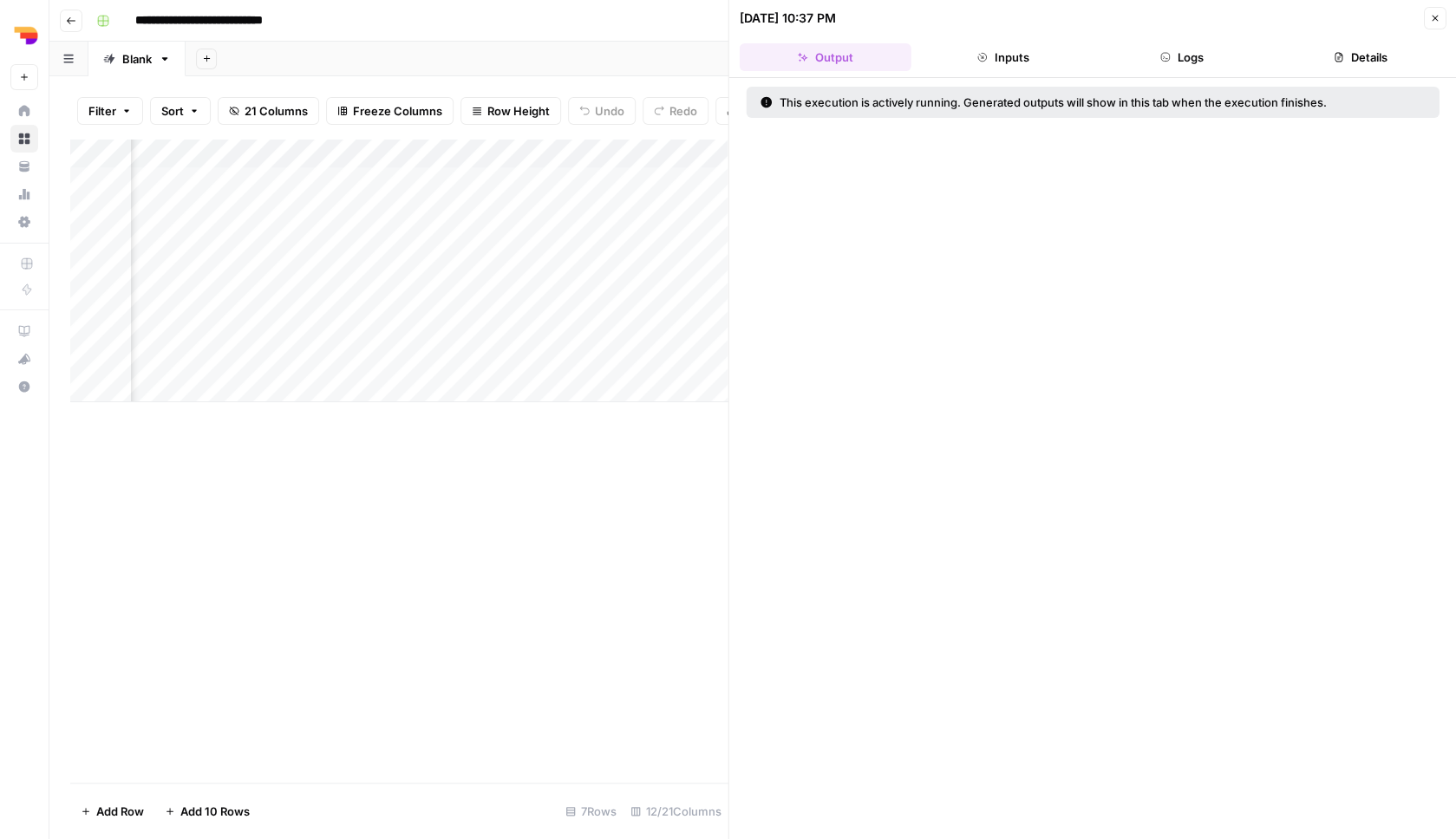
click at [1007, 48] on button "Inputs" at bounding box center [1003, 57] width 172 height 28
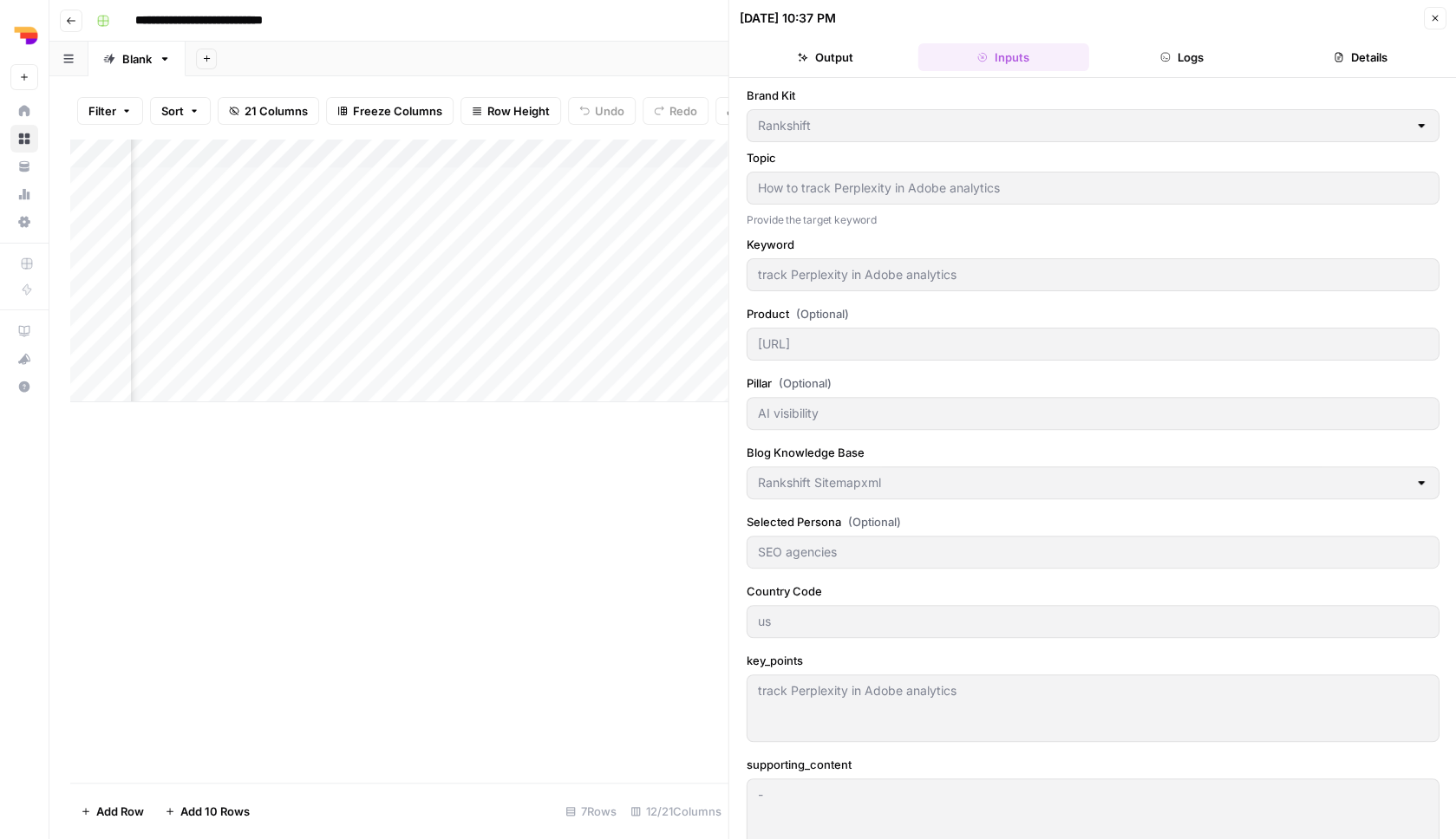
click at [1151, 54] on button "Logs" at bounding box center [1182, 57] width 172 height 28
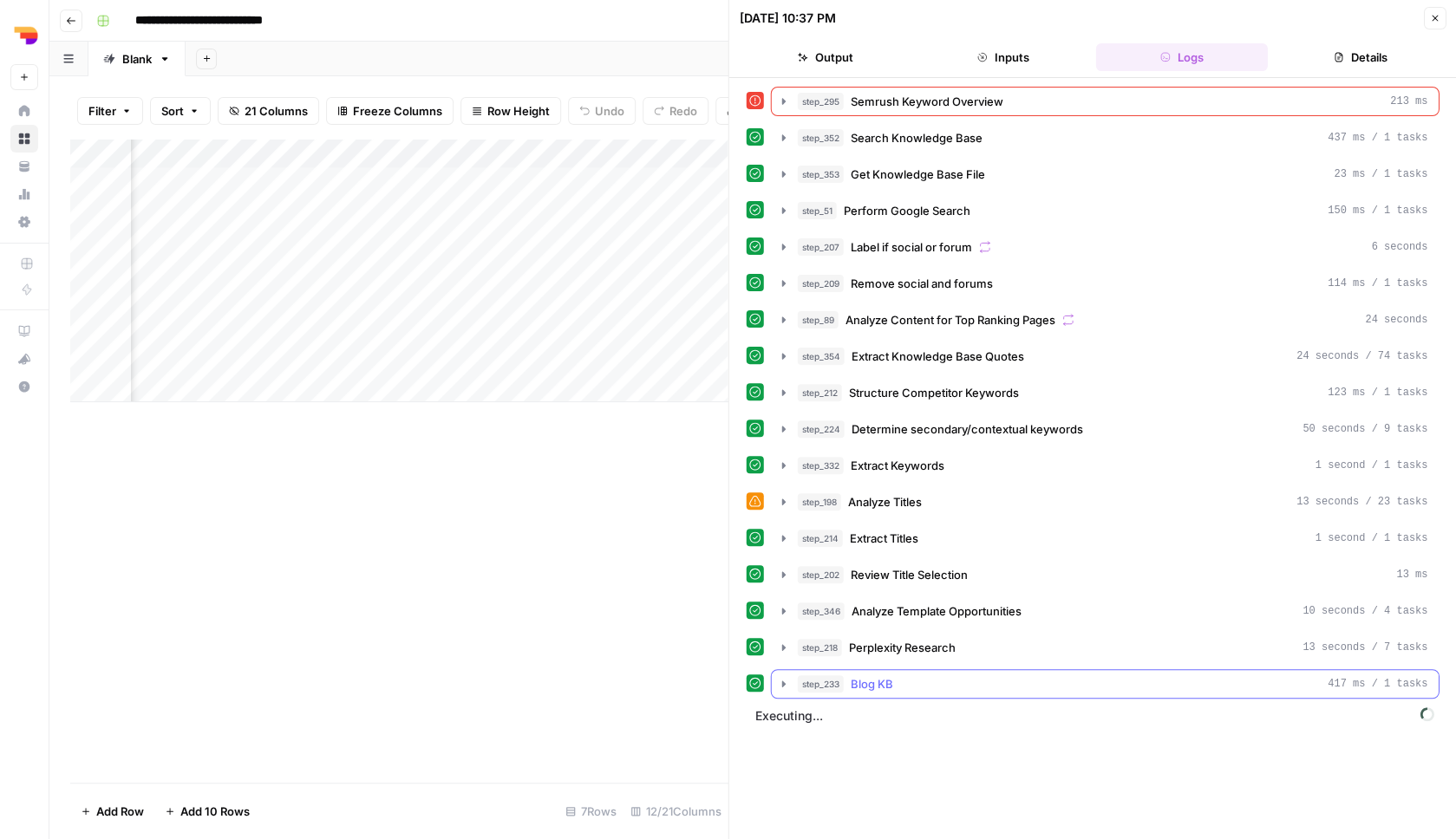
click at [989, 679] on div "step_233 Blog KB 417 ms / 1 tasks" at bounding box center [1113, 683] width 630 height 17
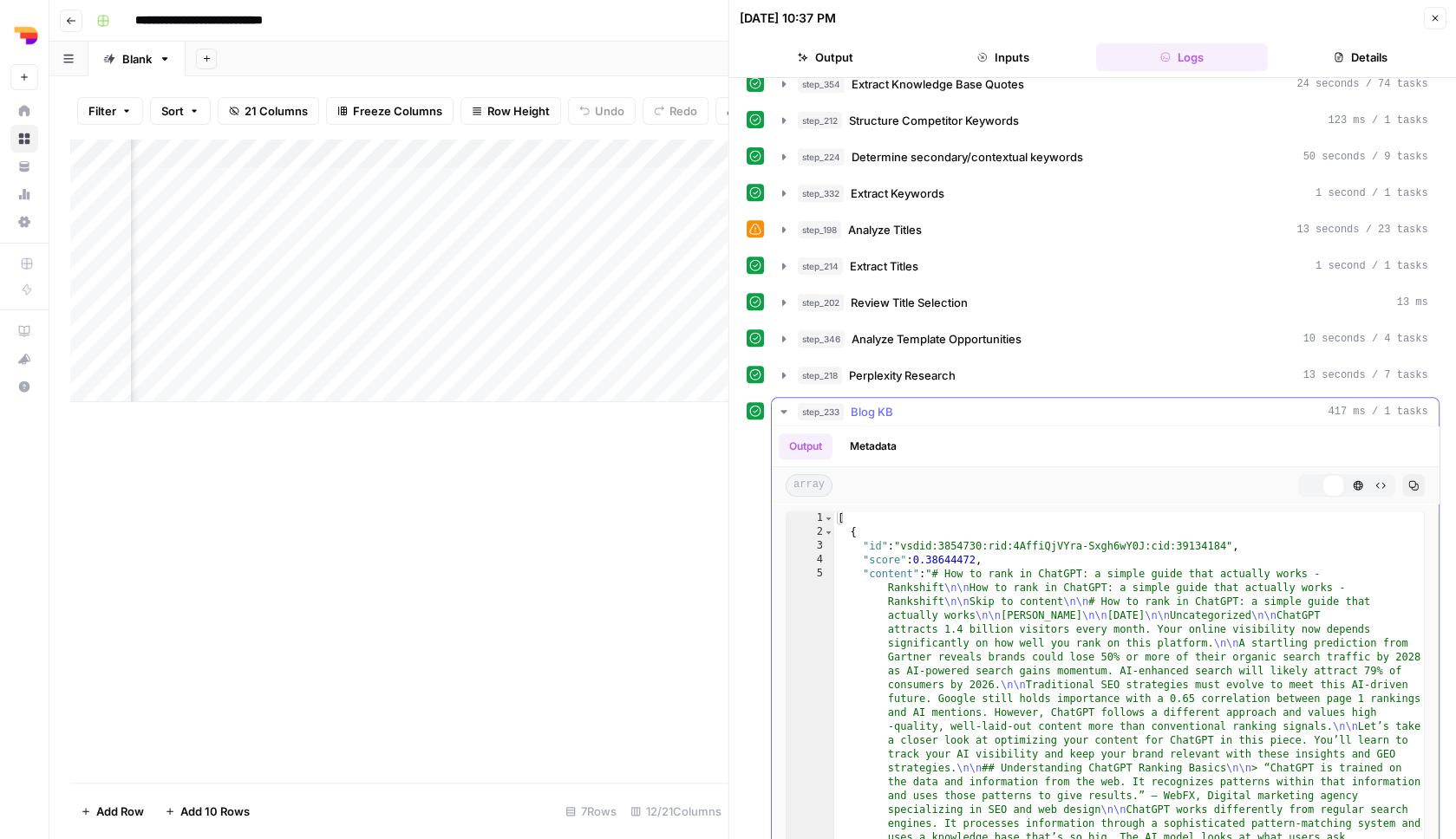
scroll to position [334, 0]
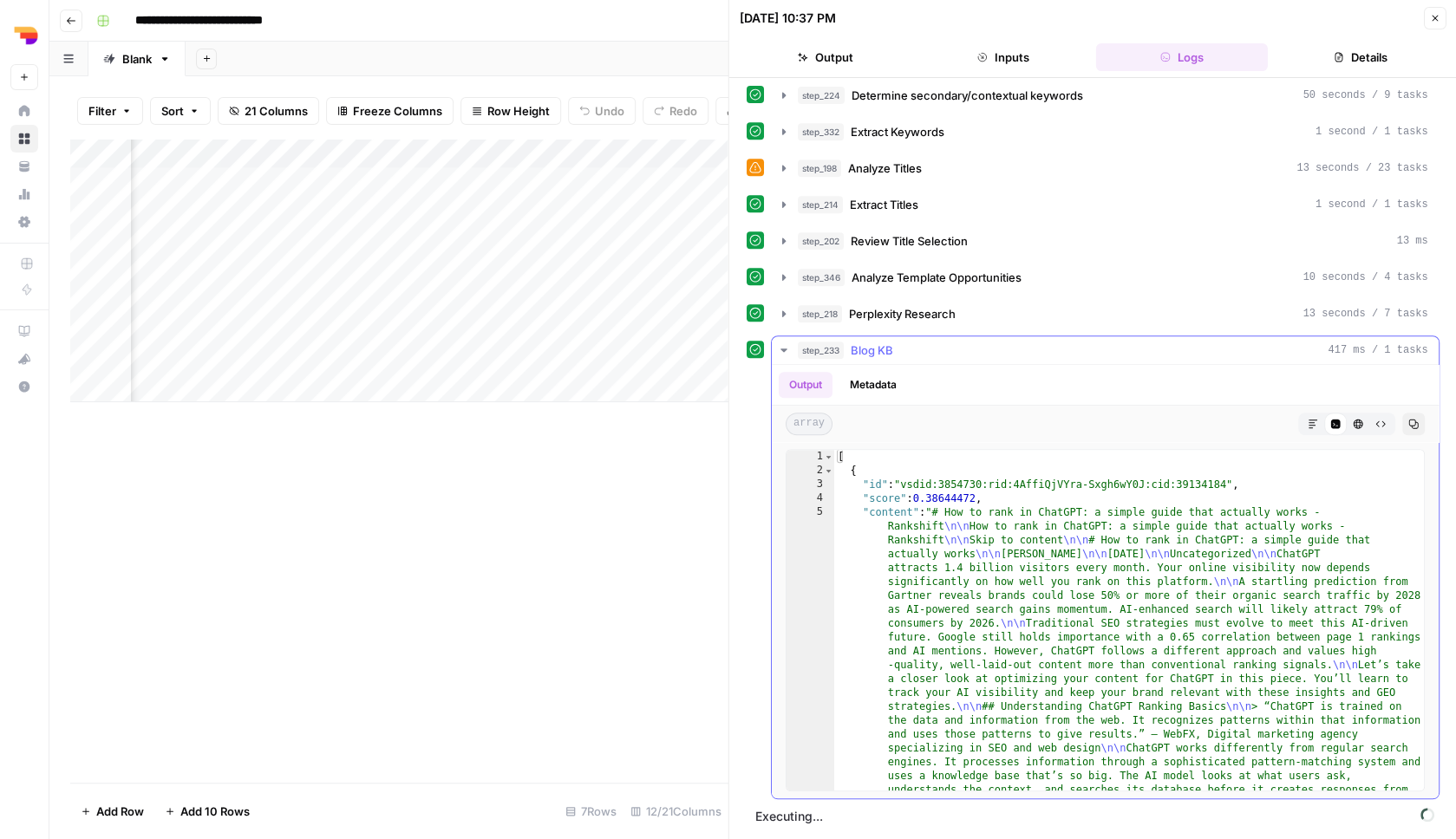
click at [1315, 429] on button "Markdown" at bounding box center [1312, 424] width 23 height 23
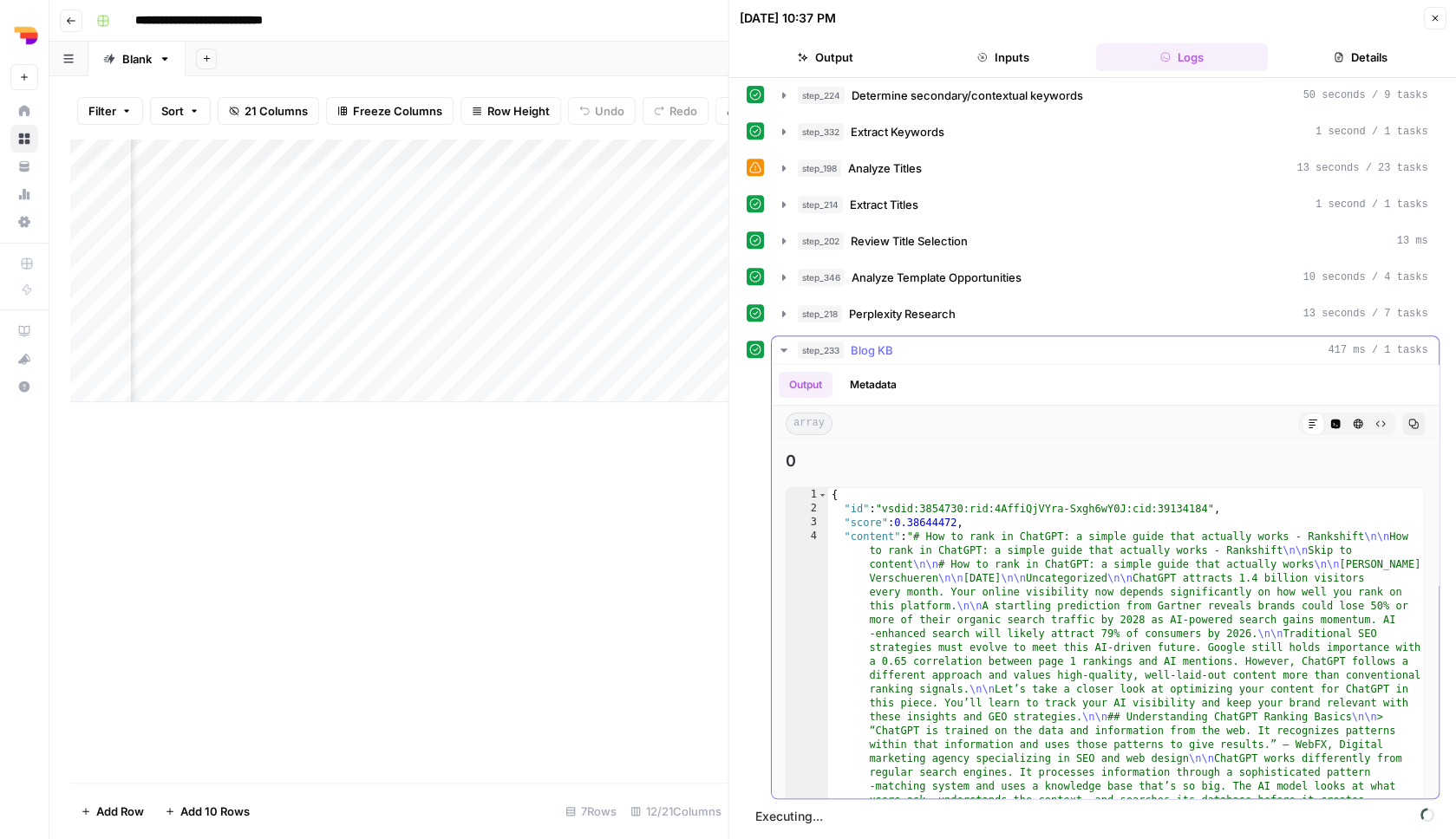
click at [1315, 430] on div "Markdown" at bounding box center [1312, 424] width 23 height 23
click at [976, 314] on div "step_218 Perplexity Research 13 seconds / 7 tasks" at bounding box center [1113, 314] width 630 height 17
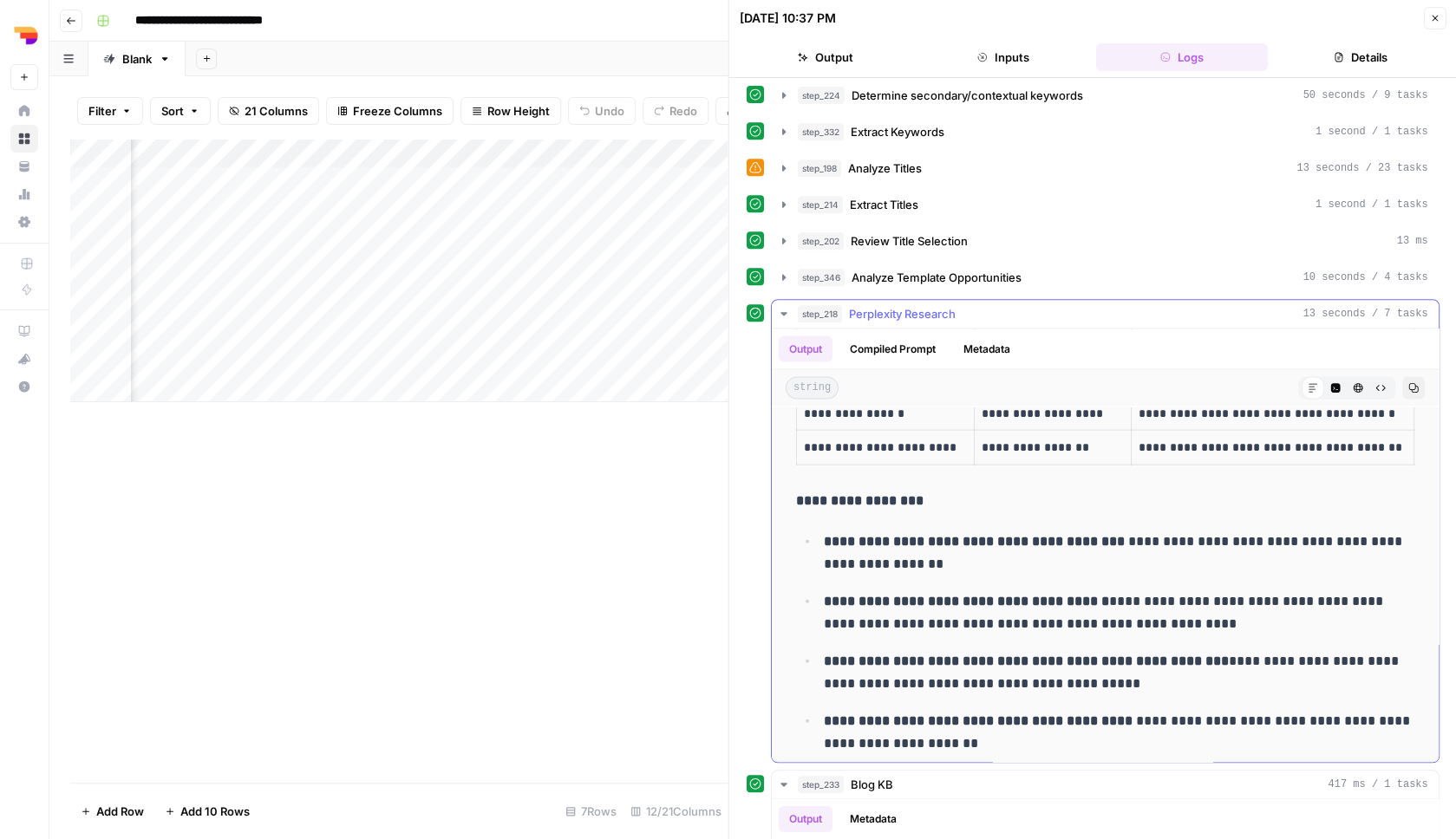
scroll to position [1715, 0]
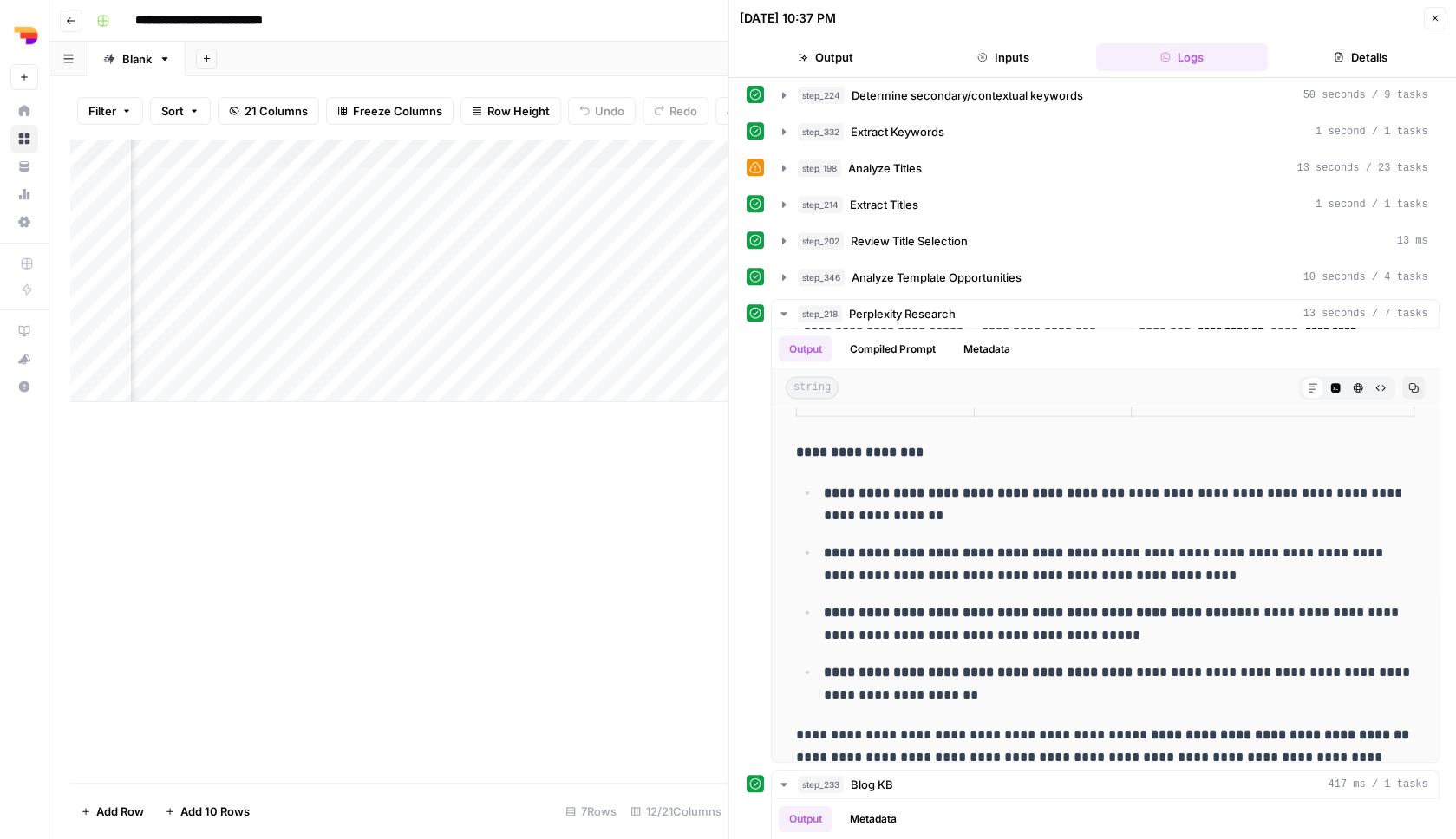
click at [1428, 24] on button "Close" at bounding box center [1434, 18] width 23 height 23
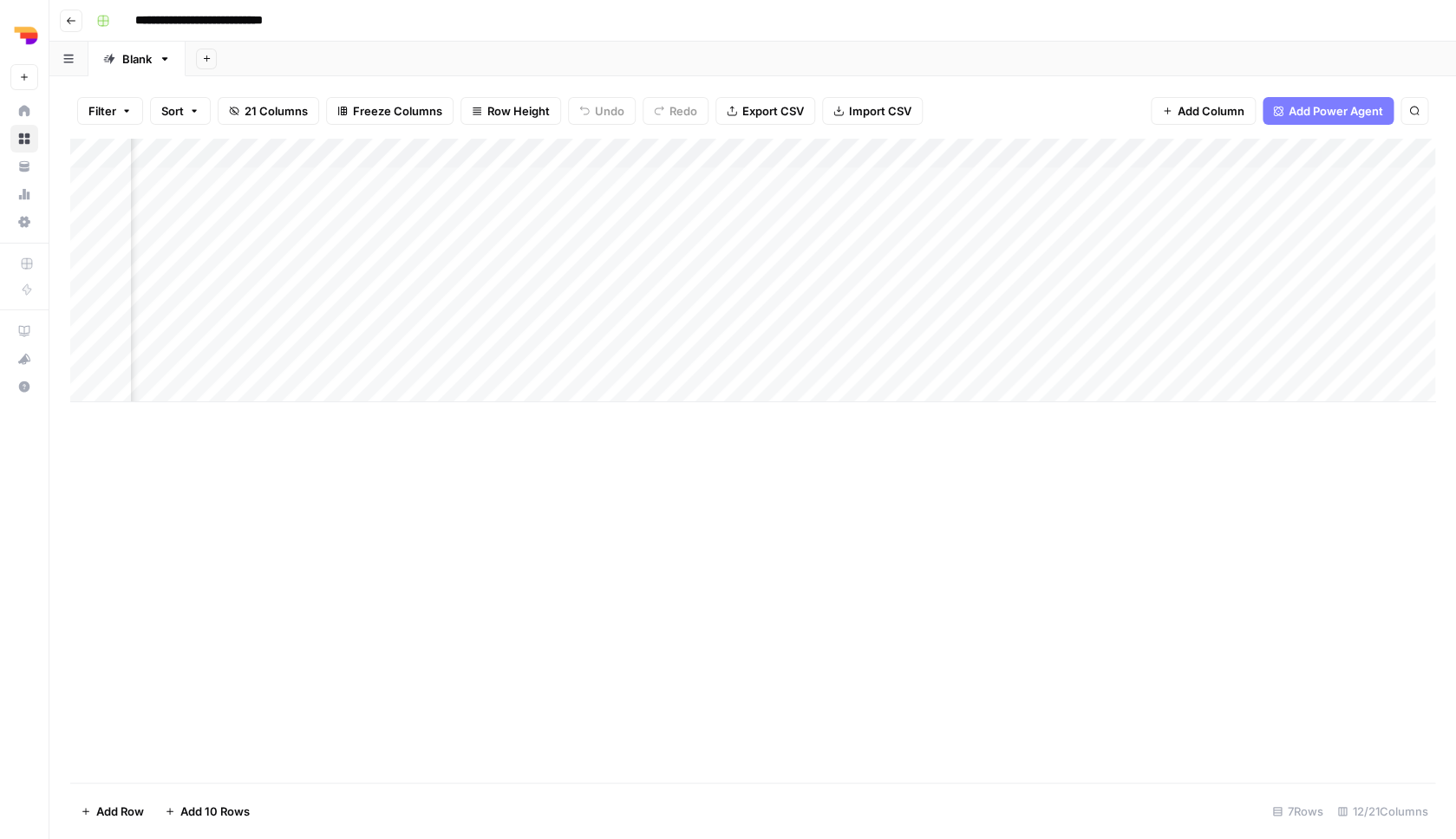
click at [932, 353] on div "Add Column" at bounding box center [753, 270] width 1365 height 263
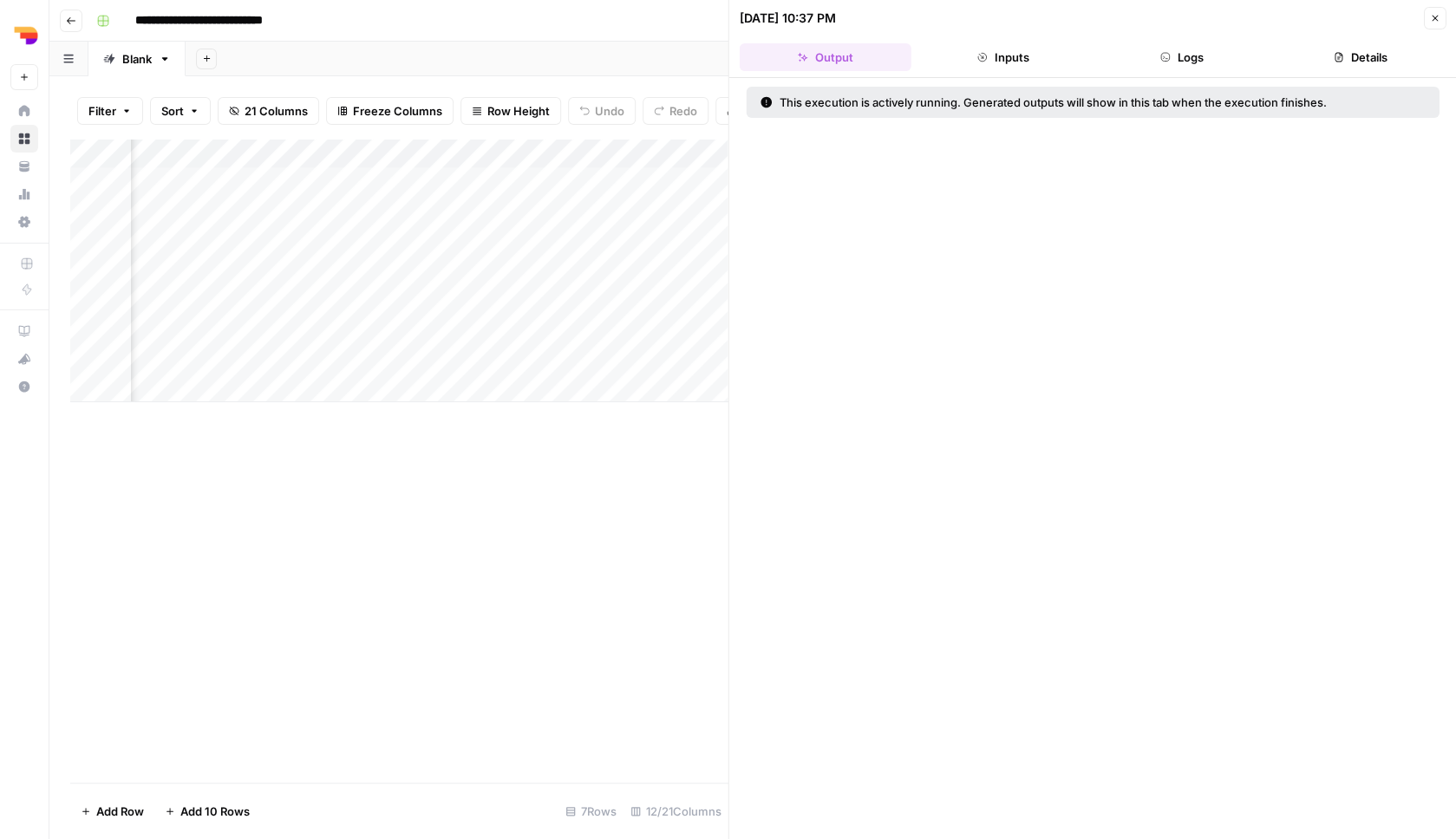
click at [1015, 73] on header "08/24/25 at 10:37 PM Close Output Inputs Logs Details" at bounding box center [1093, 39] width 728 height 78
click at [1017, 62] on button "Inputs" at bounding box center [1003, 57] width 172 height 28
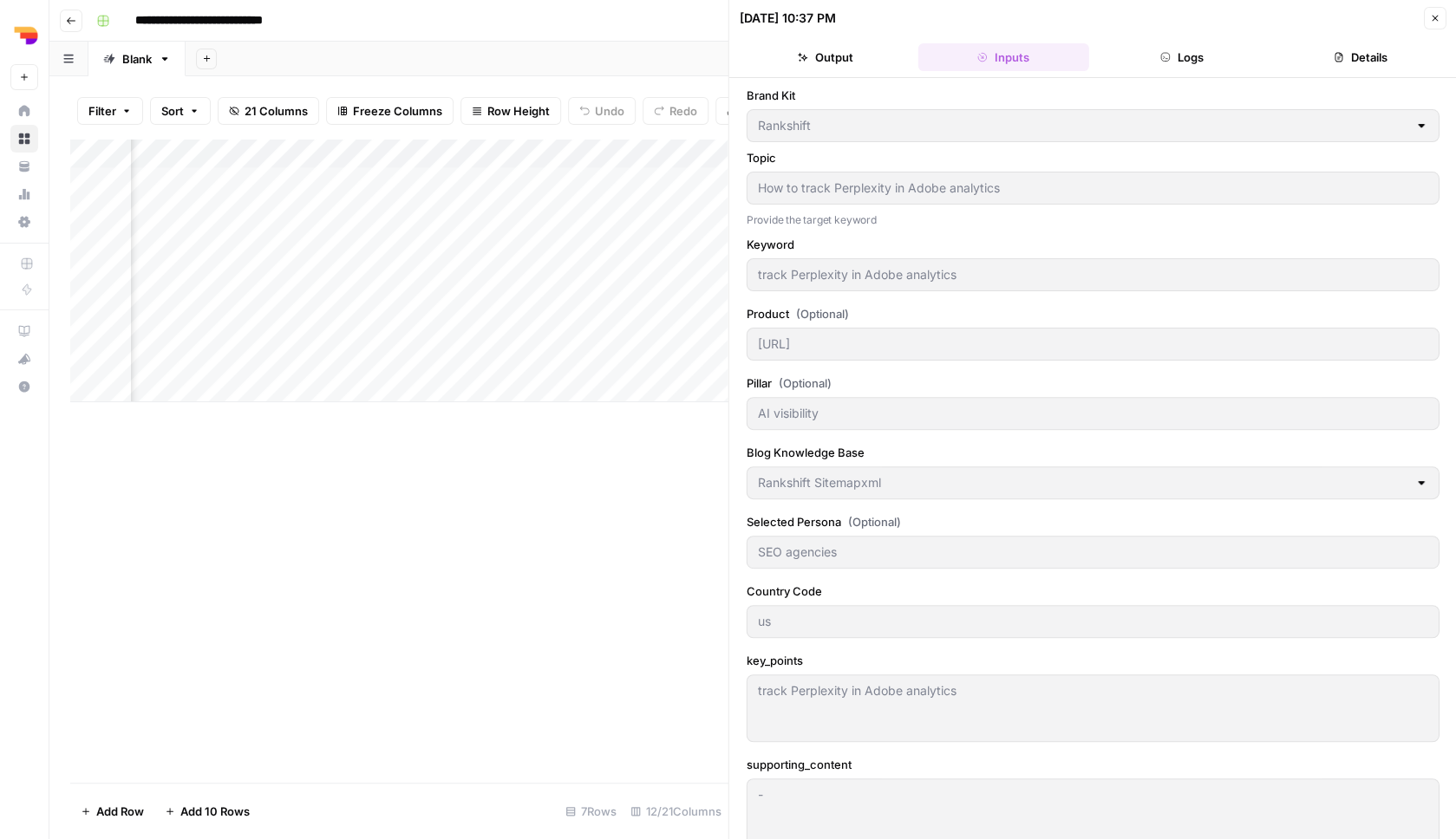
click at [1185, 50] on button "Logs" at bounding box center [1182, 57] width 172 height 28
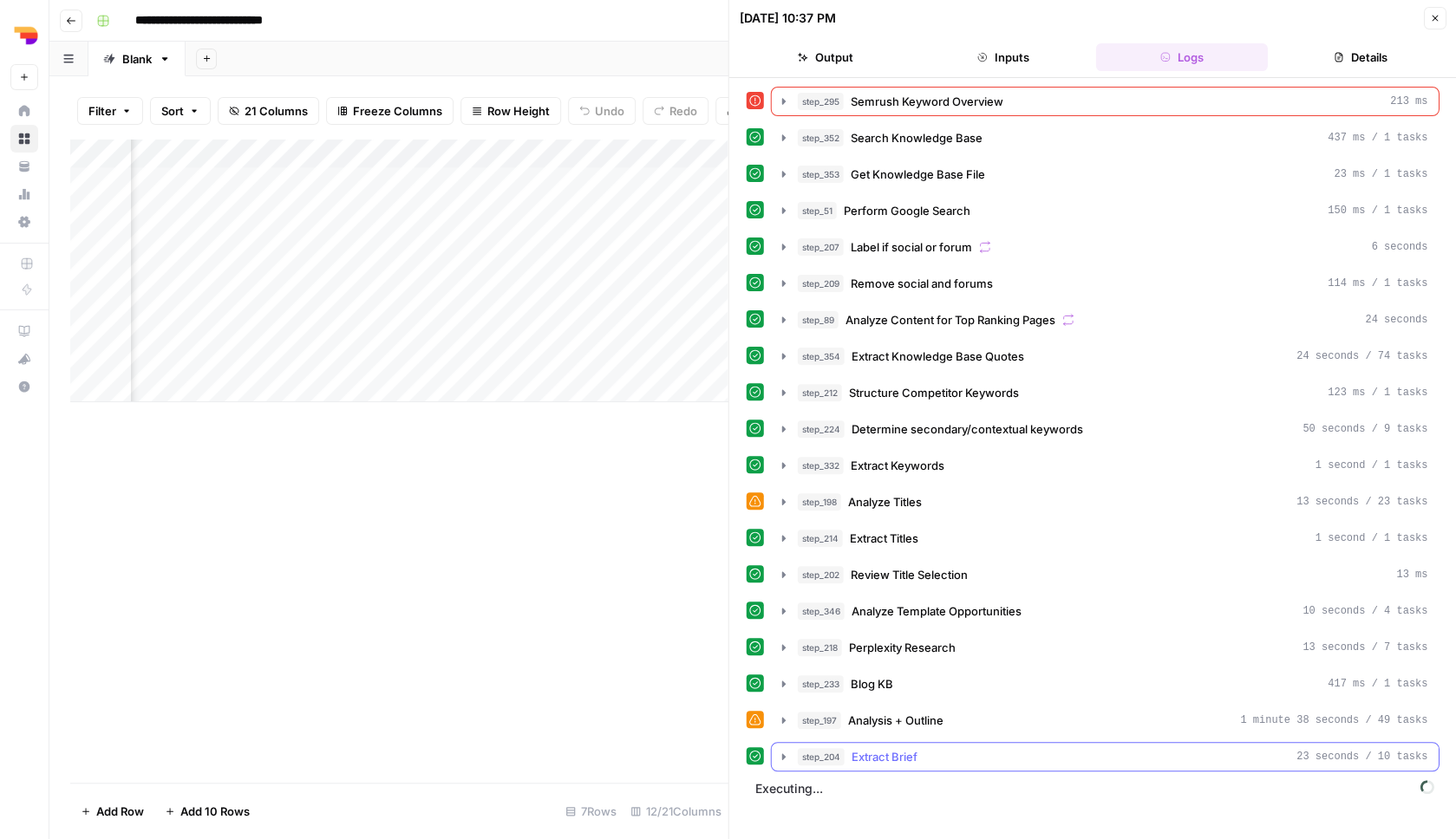
click at [960, 755] on div "step_204 Extract Brief 23 seconds / 10 tasks" at bounding box center [1113, 756] width 630 height 17
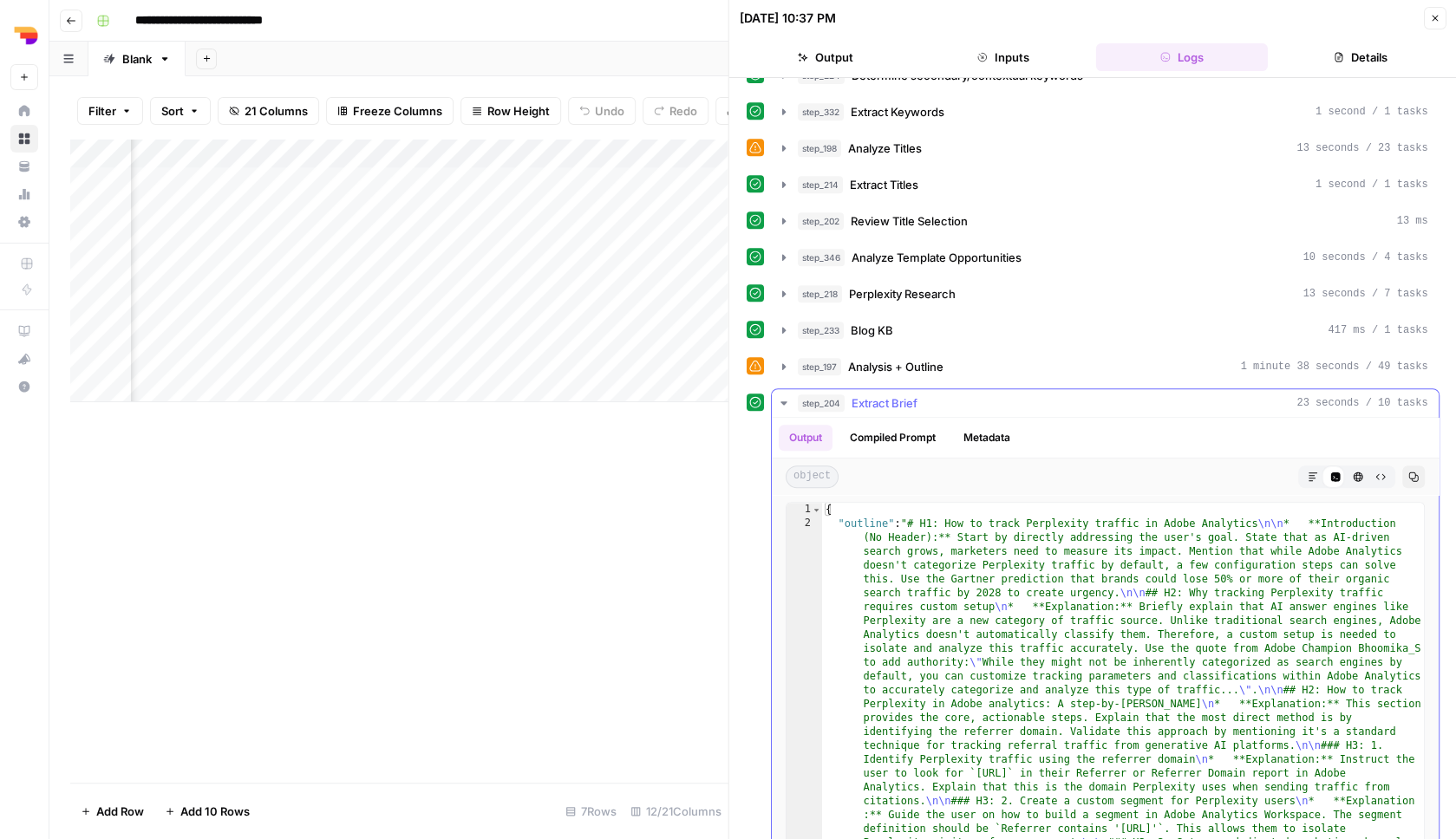
scroll to position [406, 0]
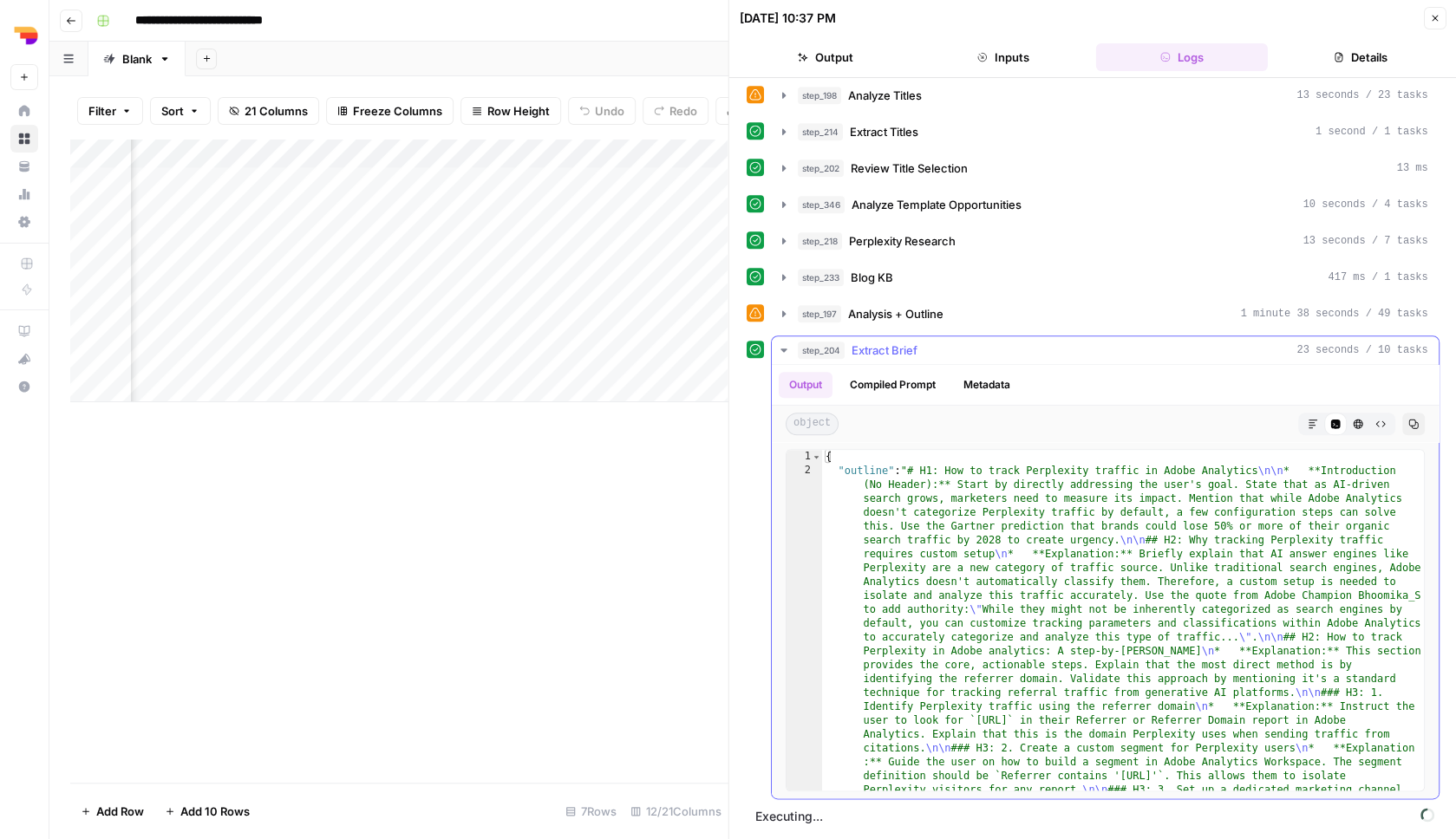
click at [1311, 427] on icon "button" at bounding box center [1312, 424] width 10 height 10
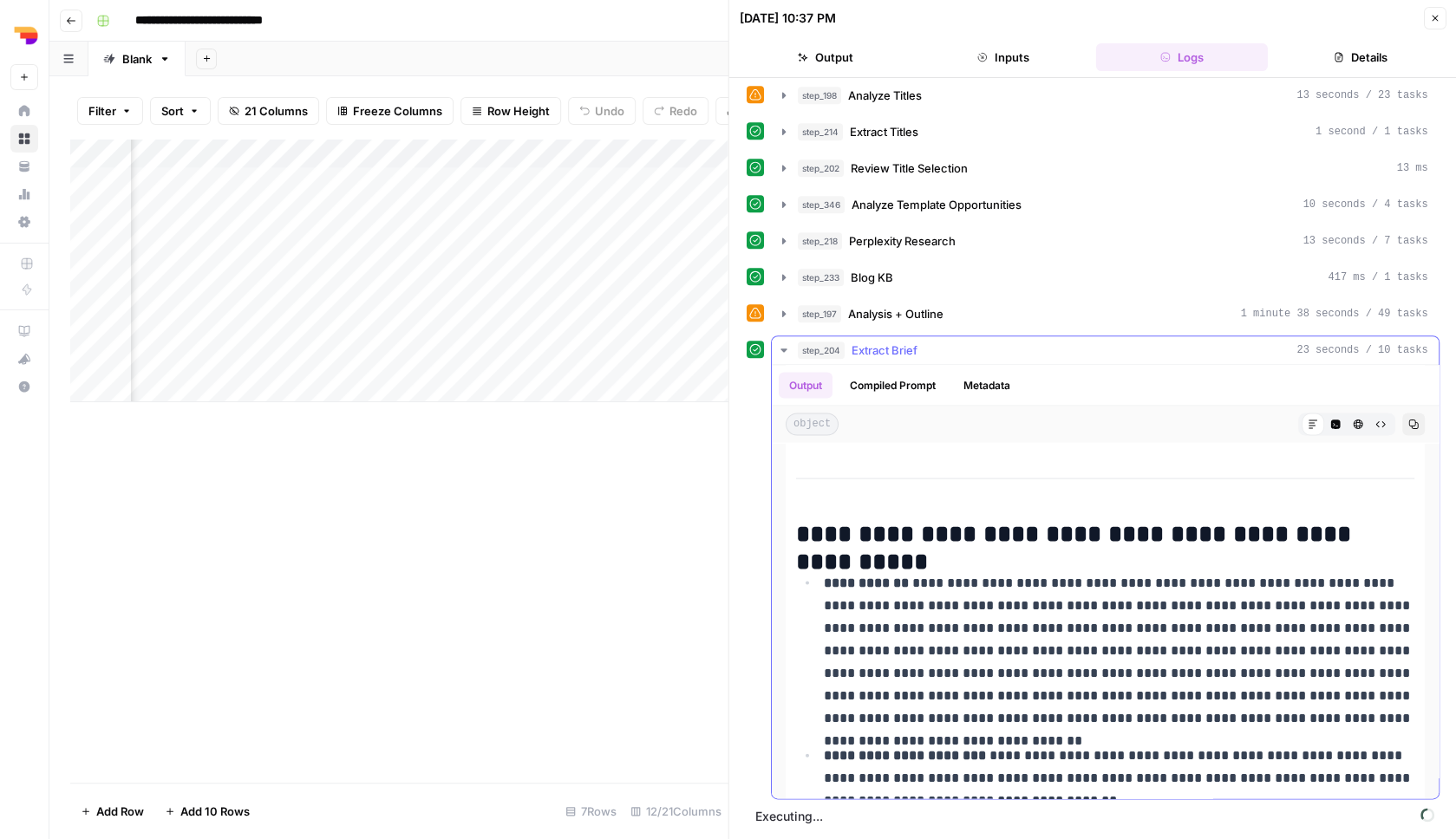
scroll to position [1625, 0]
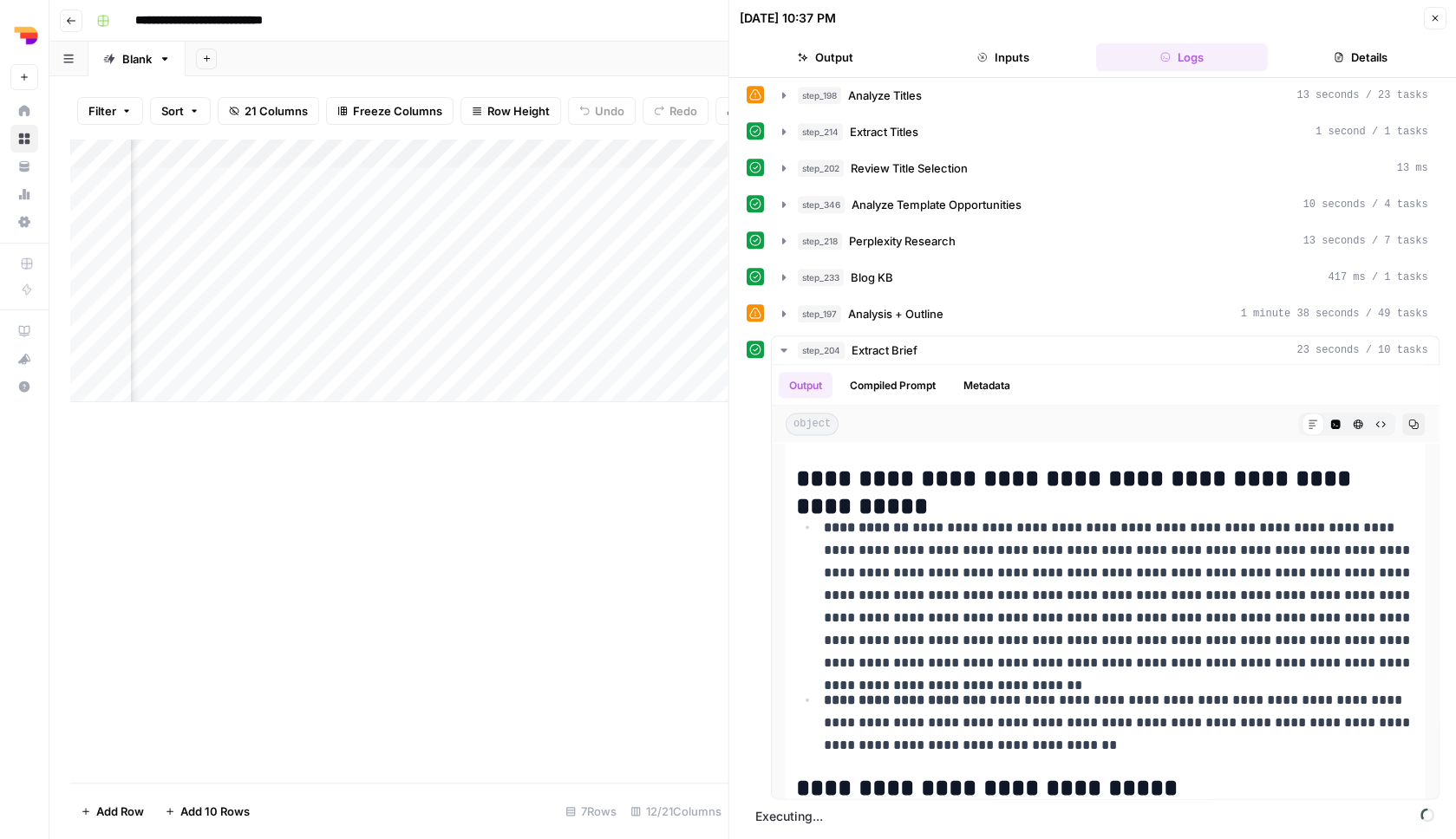
click at [1430, 28] on button "Close" at bounding box center [1434, 18] width 23 height 23
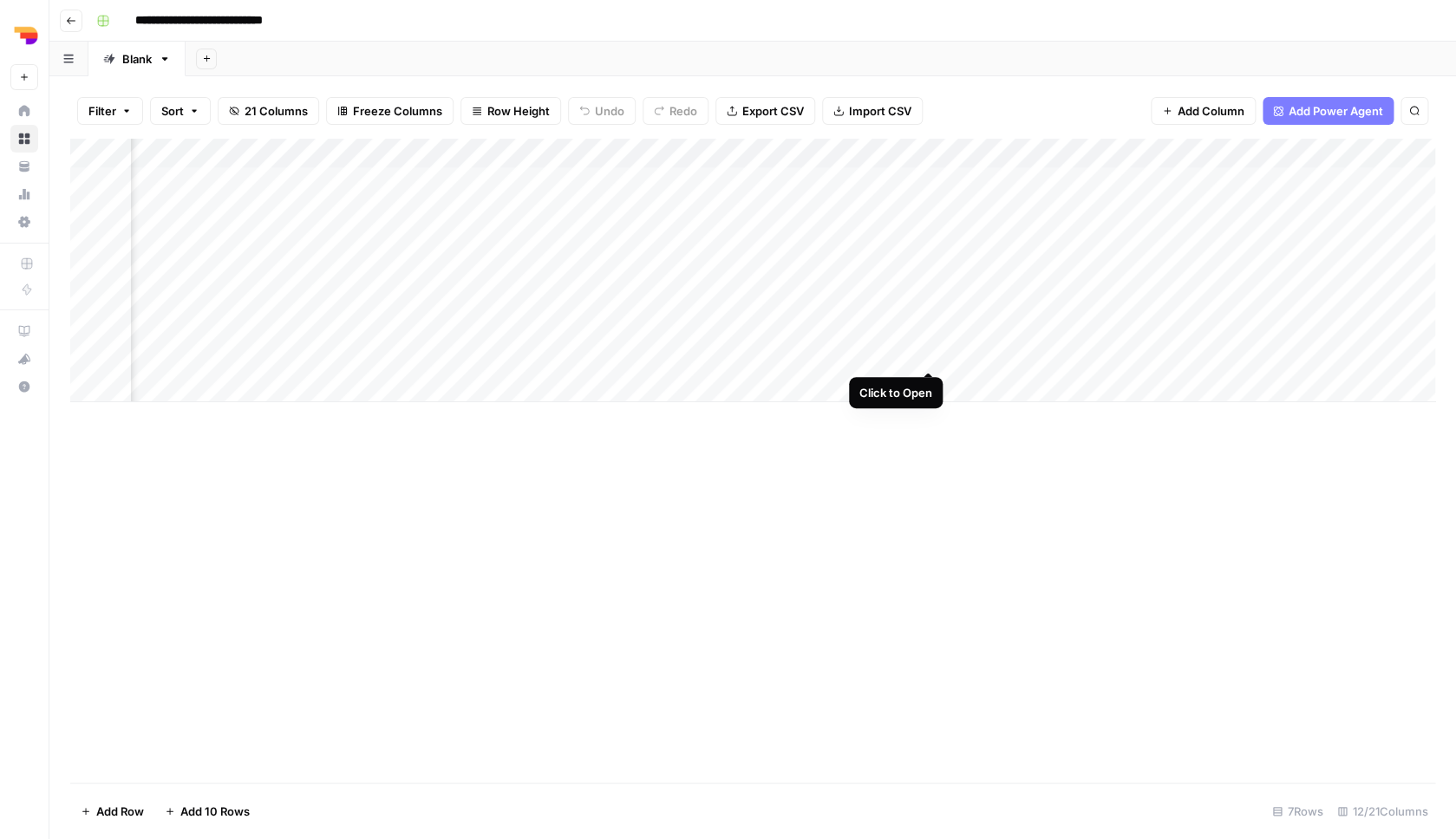
click at [933, 354] on div "Add Column" at bounding box center [753, 270] width 1365 height 263
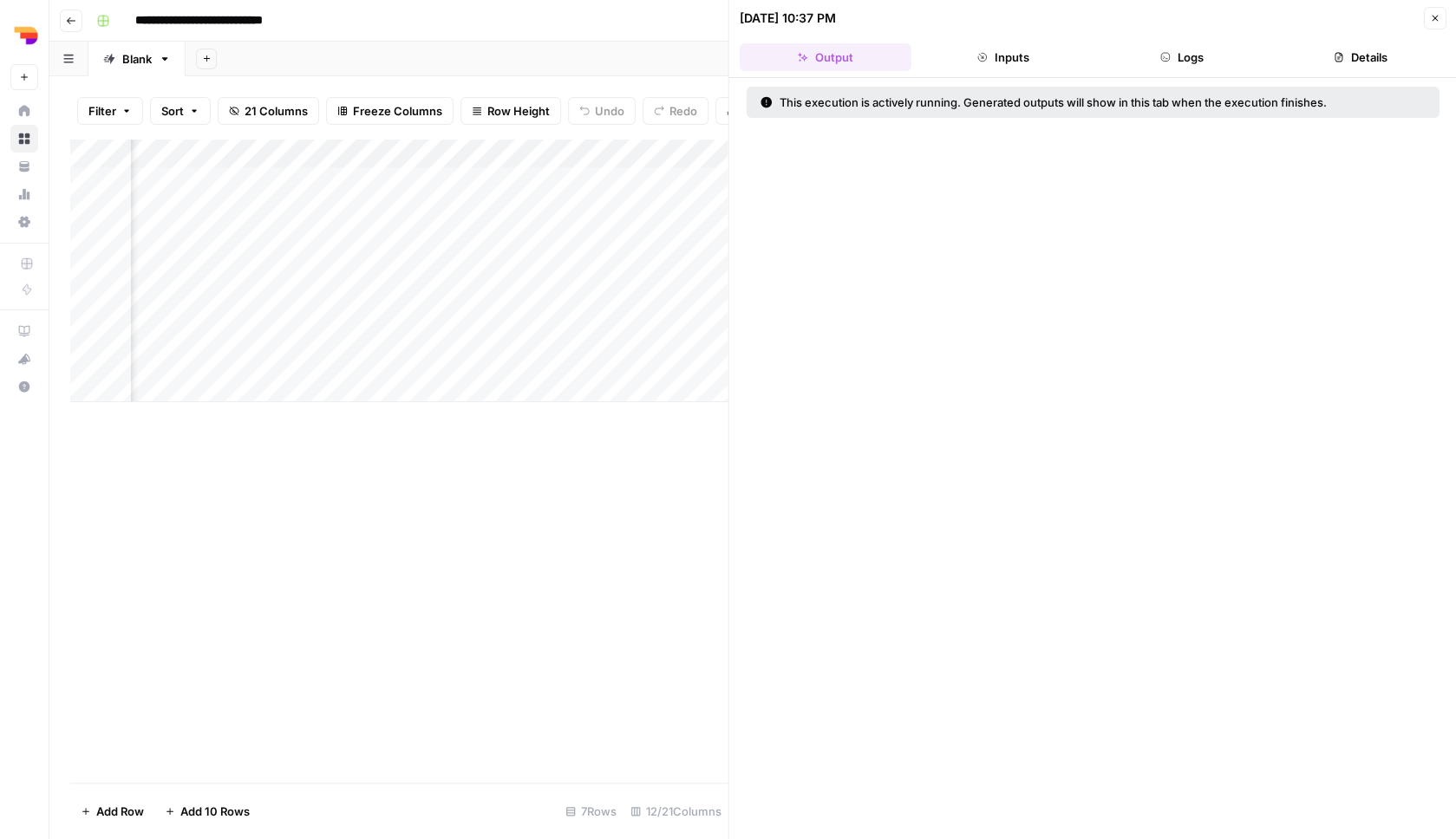
click at [1216, 42] on header "08/24/25 at 10:37 PM Close Output Inputs Logs Details" at bounding box center [1093, 39] width 728 height 78
click at [1206, 54] on button "Logs" at bounding box center [1182, 57] width 172 height 28
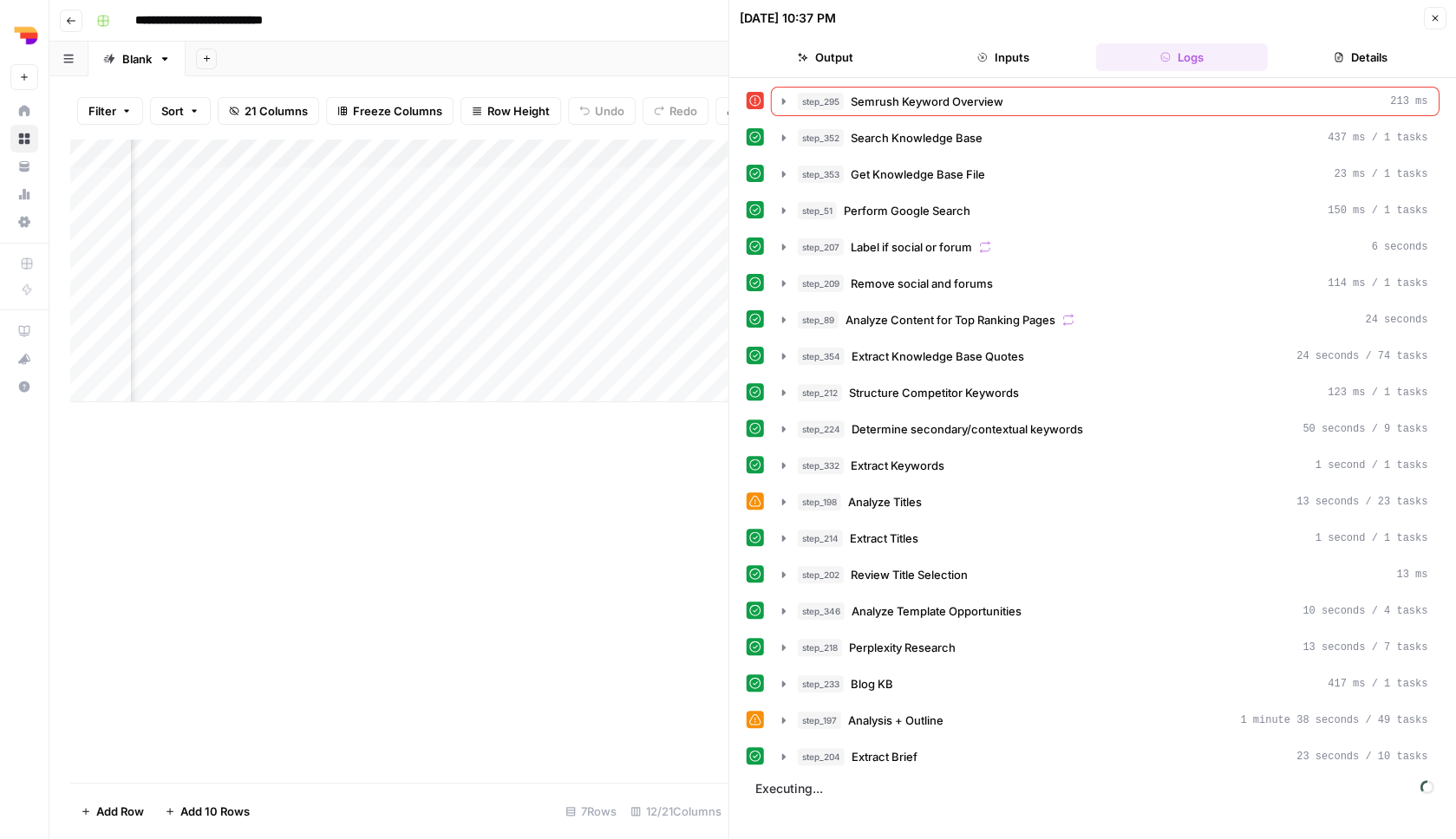
click at [1436, 18] on icon "button" at bounding box center [1434, 17] width 10 height 10
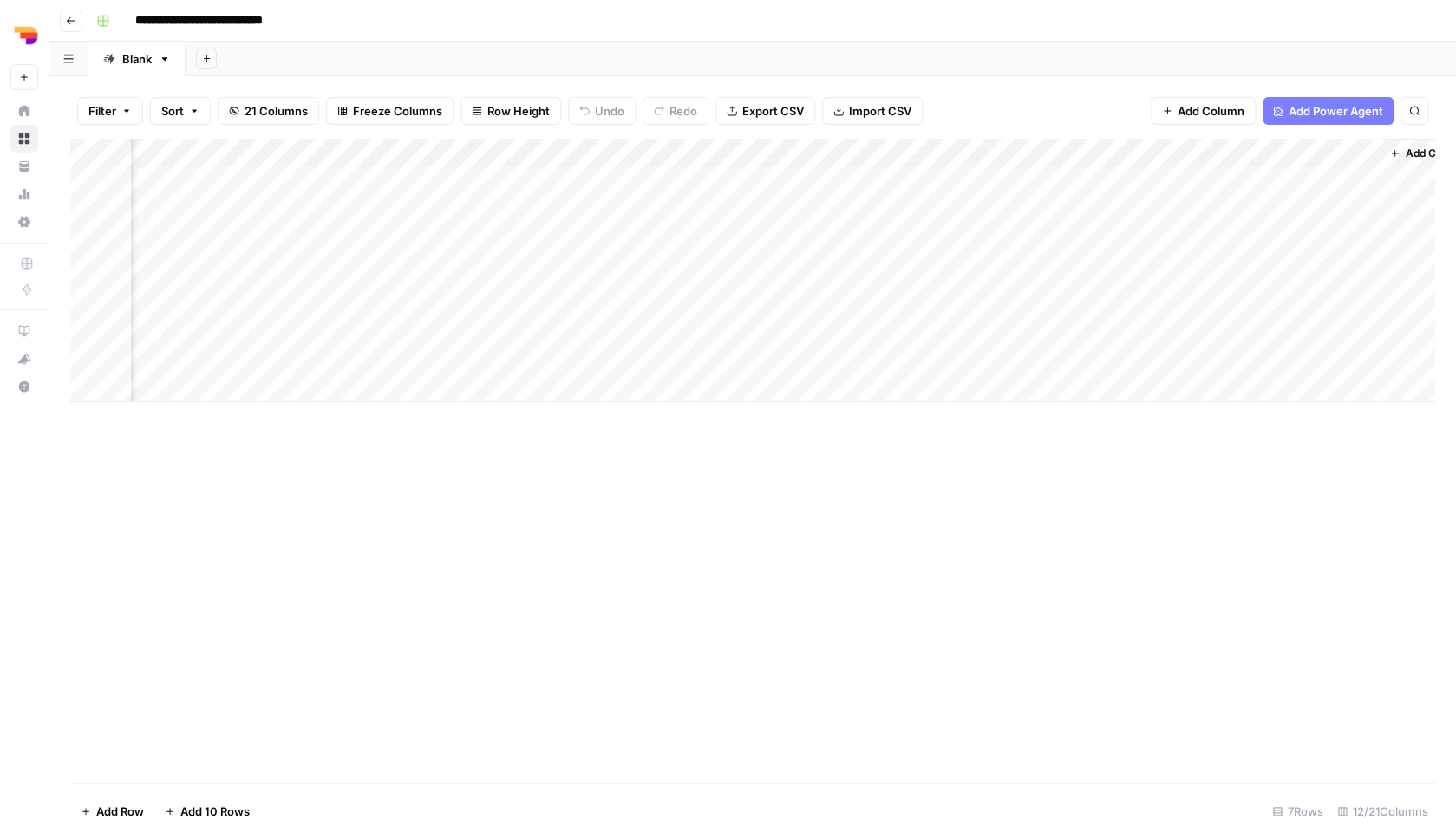
scroll to position [0, 789]
click at [364, 348] on div "Add Column" at bounding box center [753, 270] width 1365 height 263
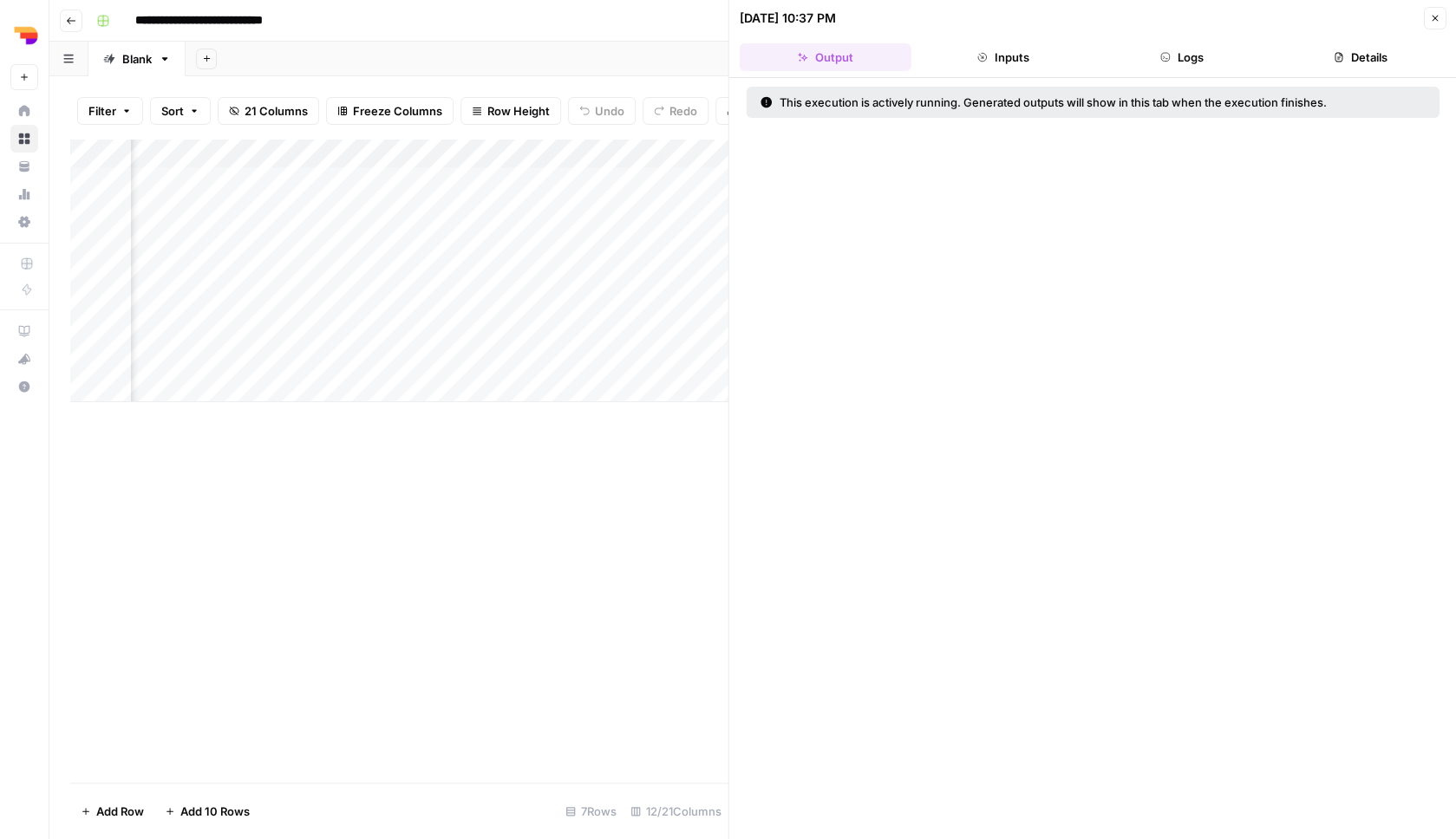
scroll to position [0, 779]
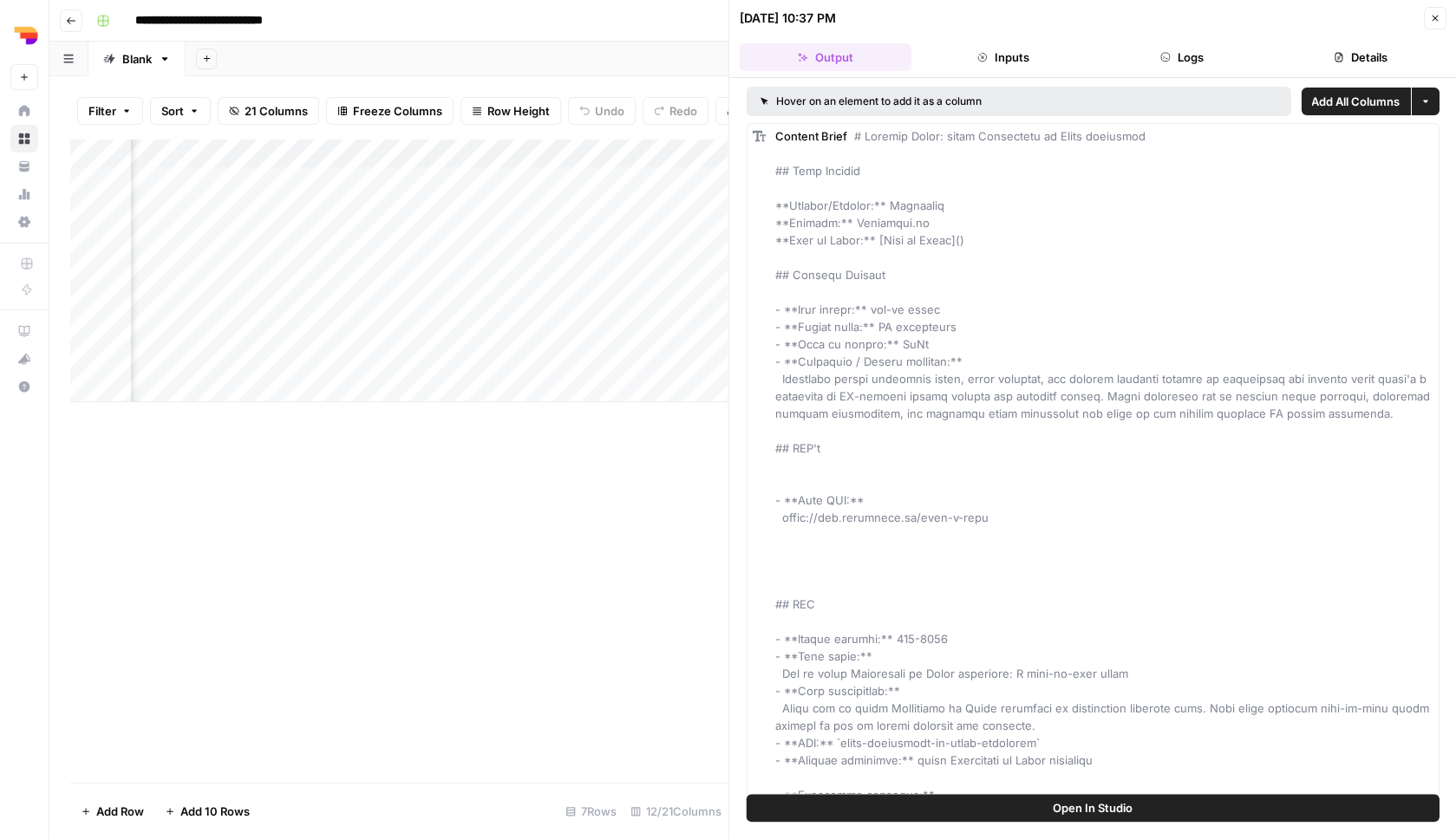
click at [1169, 68] on button "Logs" at bounding box center [1182, 57] width 172 height 28
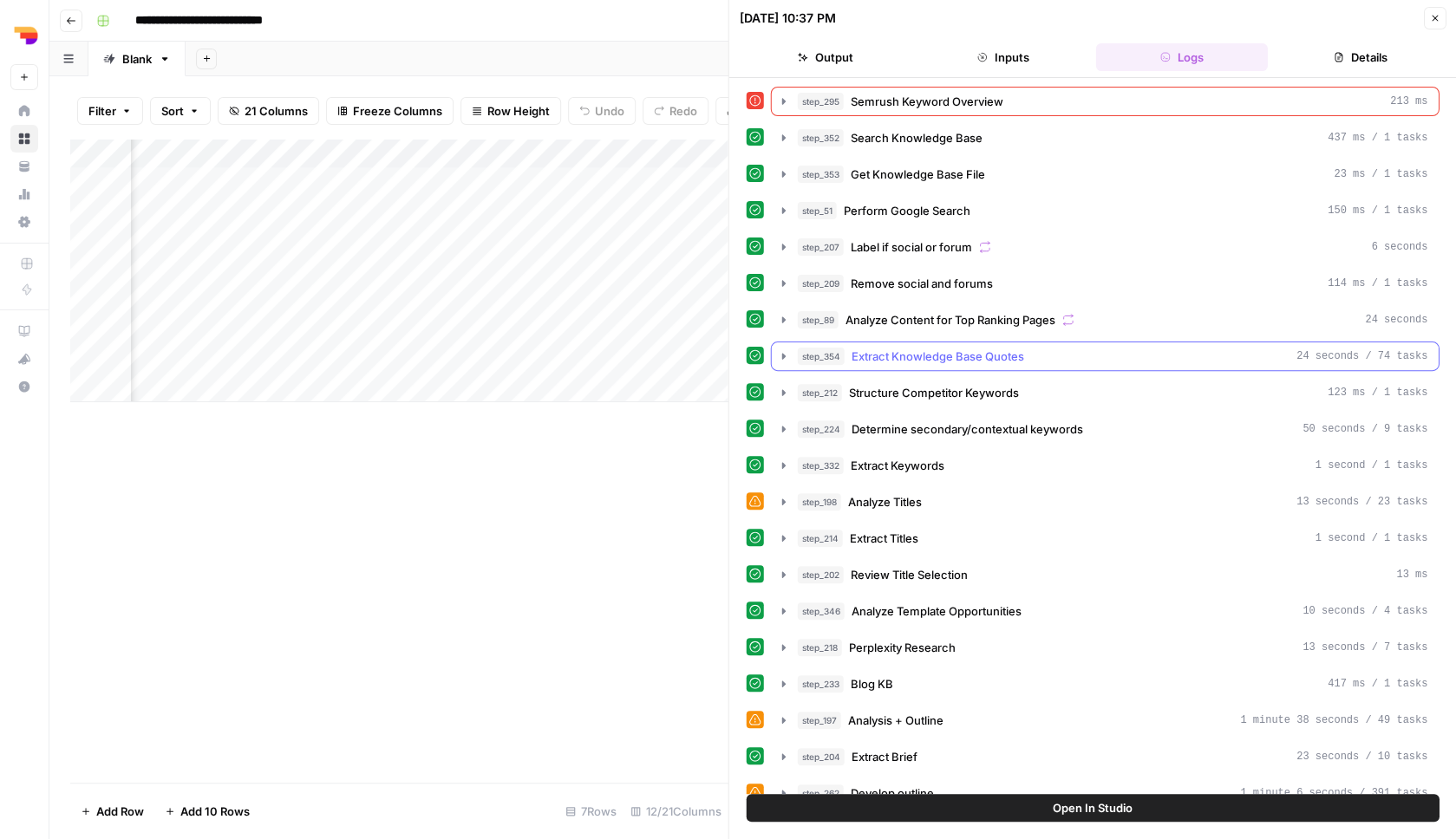
scroll to position [8, 0]
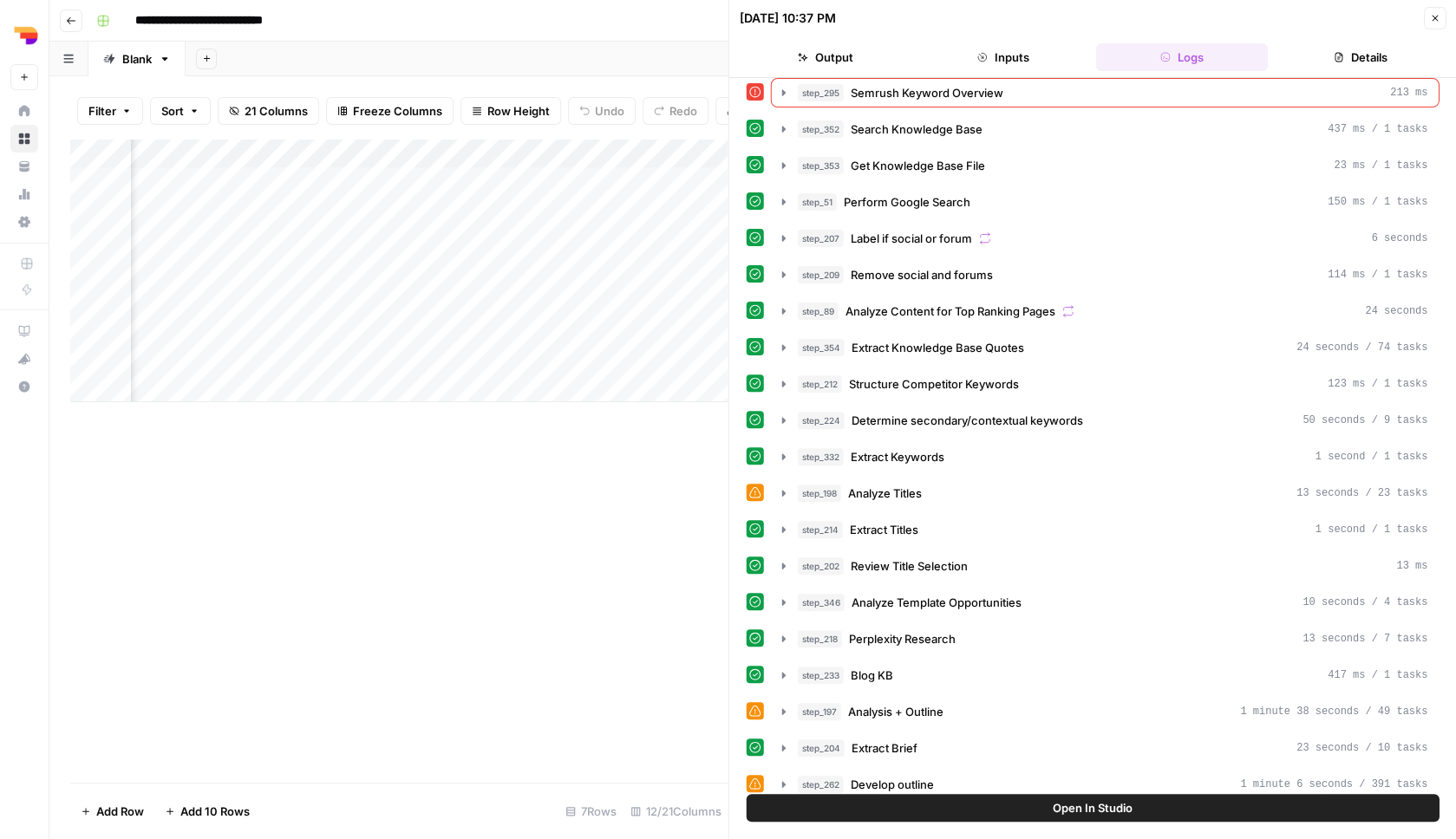
click at [1023, 59] on button "Inputs" at bounding box center [1003, 57] width 172 height 28
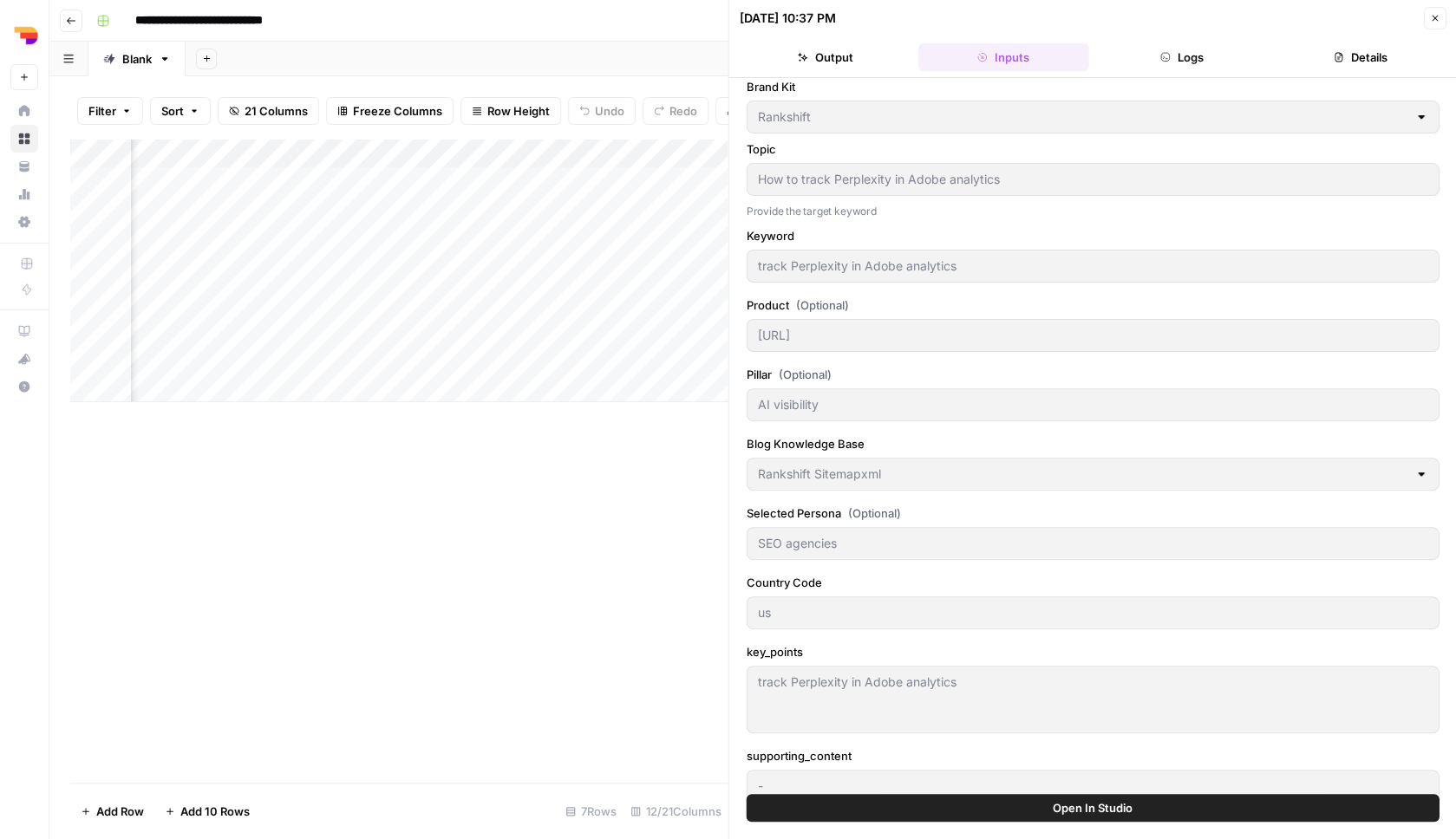
click at [842, 73] on header "08/24/25 at 10:37 PM Close Output Inputs Logs Details" at bounding box center [1093, 39] width 728 height 78
click at [841, 66] on button "Output" at bounding box center [825, 57] width 172 height 28
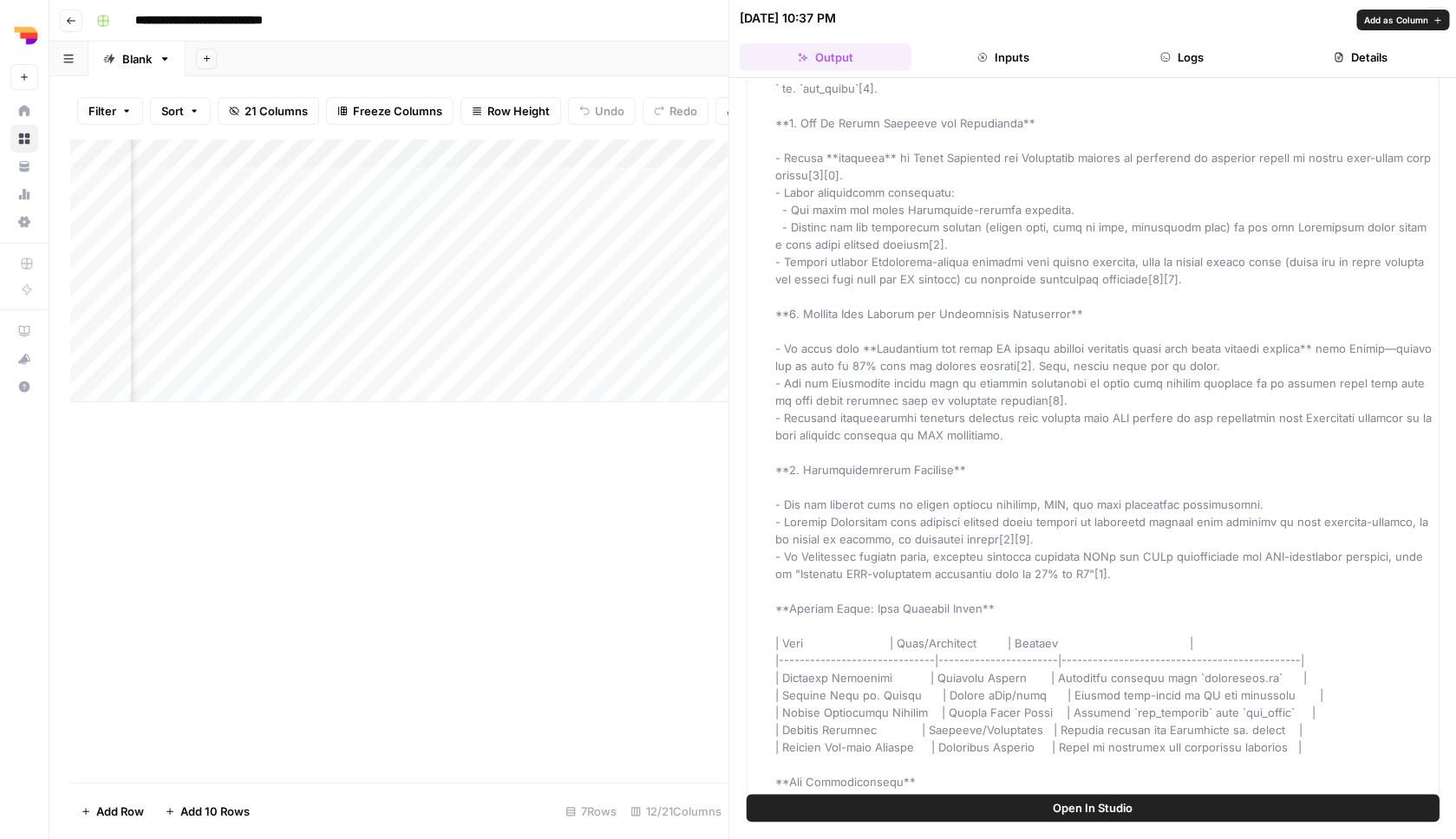
scroll to position [13312, 0]
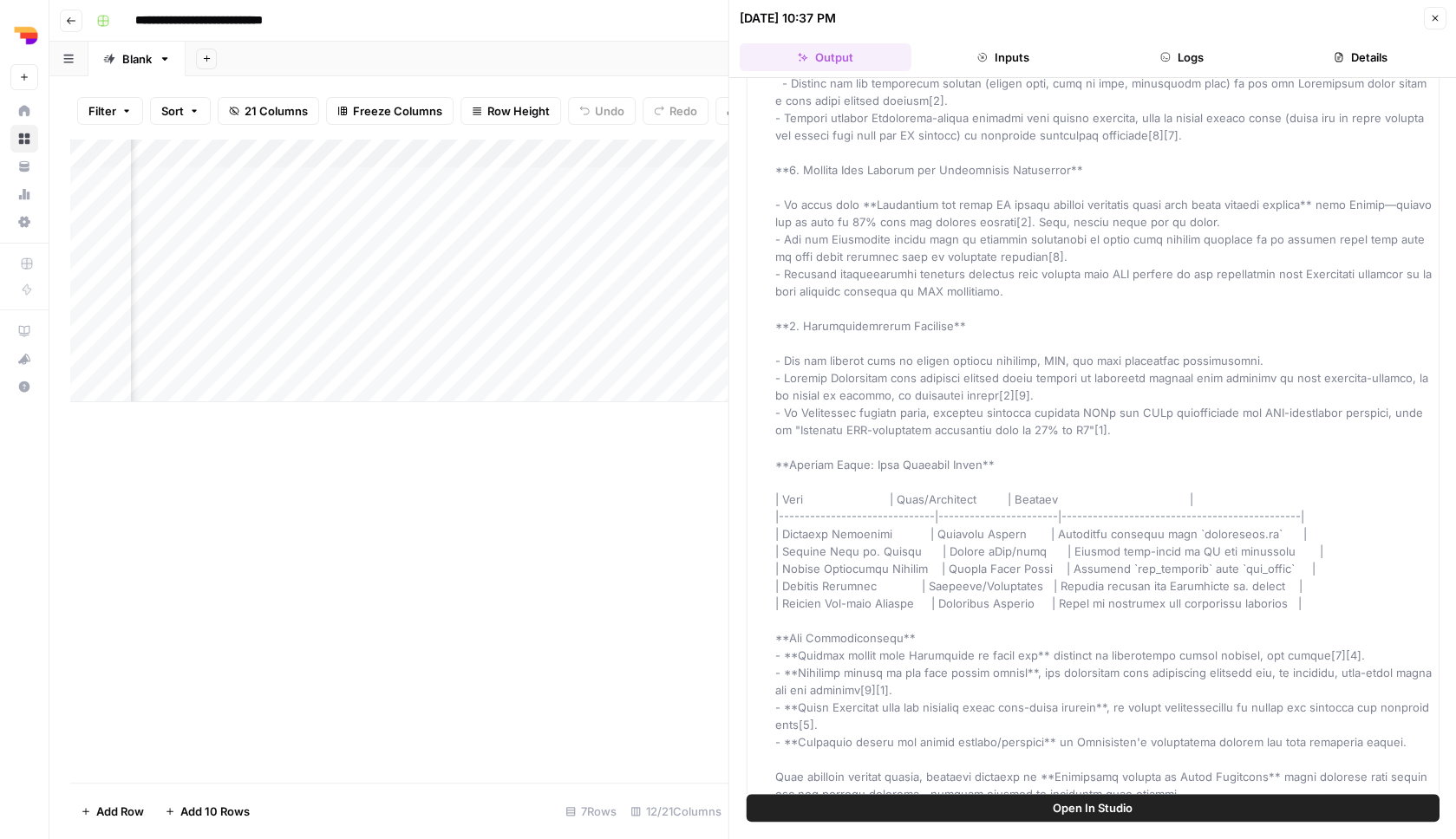
scroll to position [13347, 0]
click at [976, 773] on span "List Actions" at bounding box center [993, 770] width 52 height 14
click at [1017, 697] on span "Add as Column" at bounding box center [1049, 691] width 111 height 17
click at [1435, 17] on icon "button" at bounding box center [1434, 17] width 10 height 10
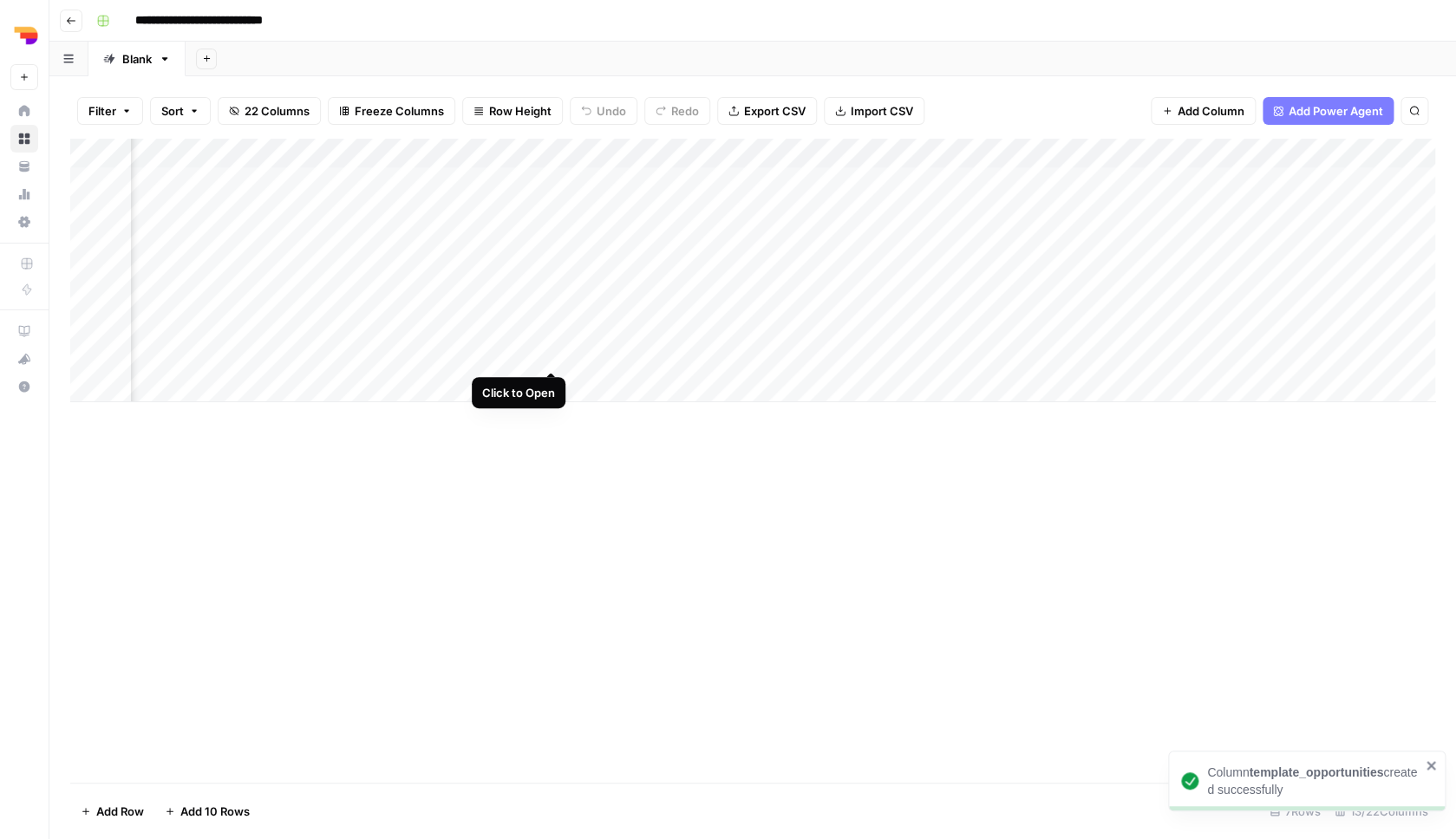
click at [558, 354] on div "Add Column" at bounding box center [753, 270] width 1365 height 263
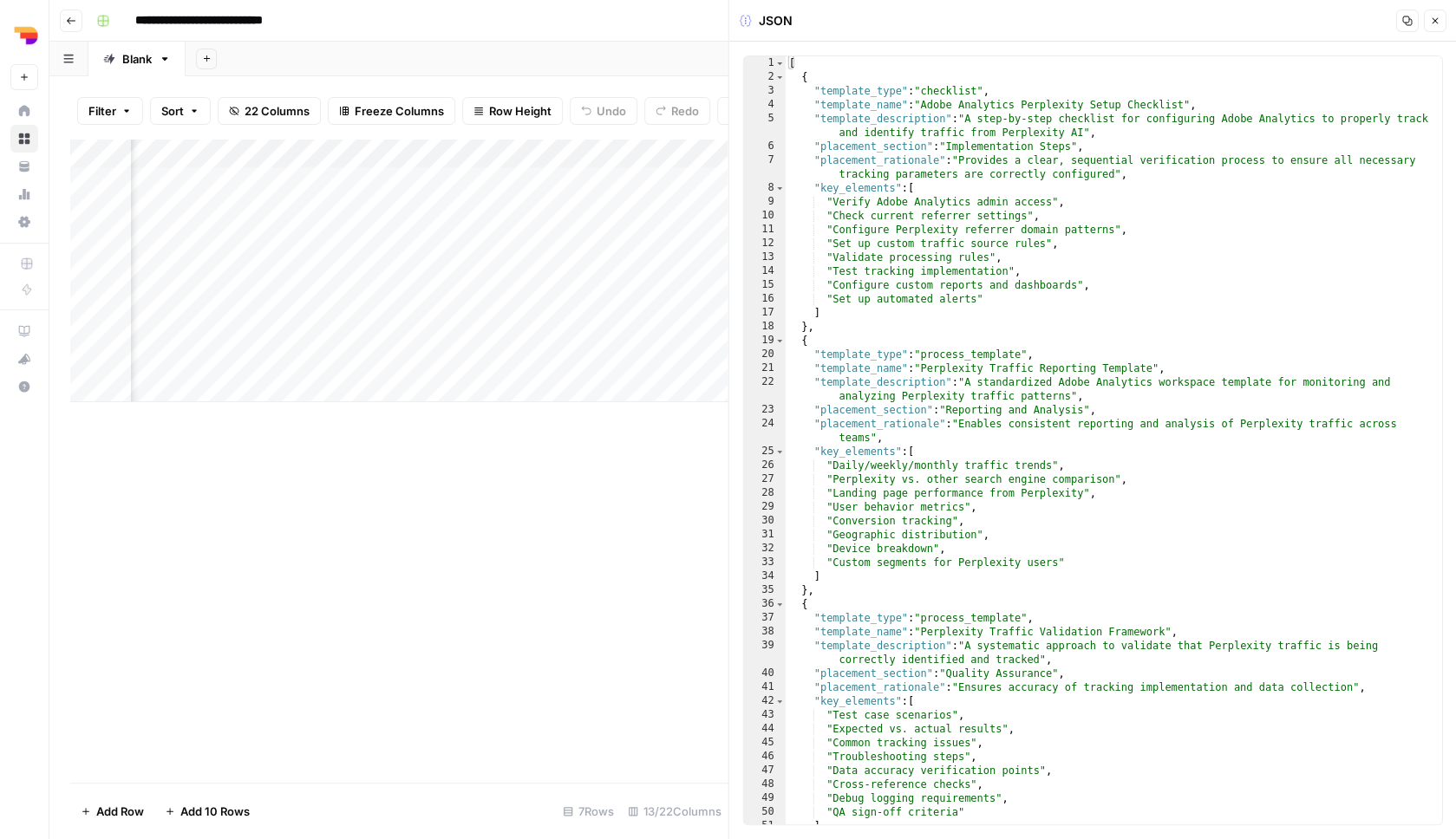
click at [1436, 17] on icon "button" at bounding box center [1434, 20] width 10 height 10
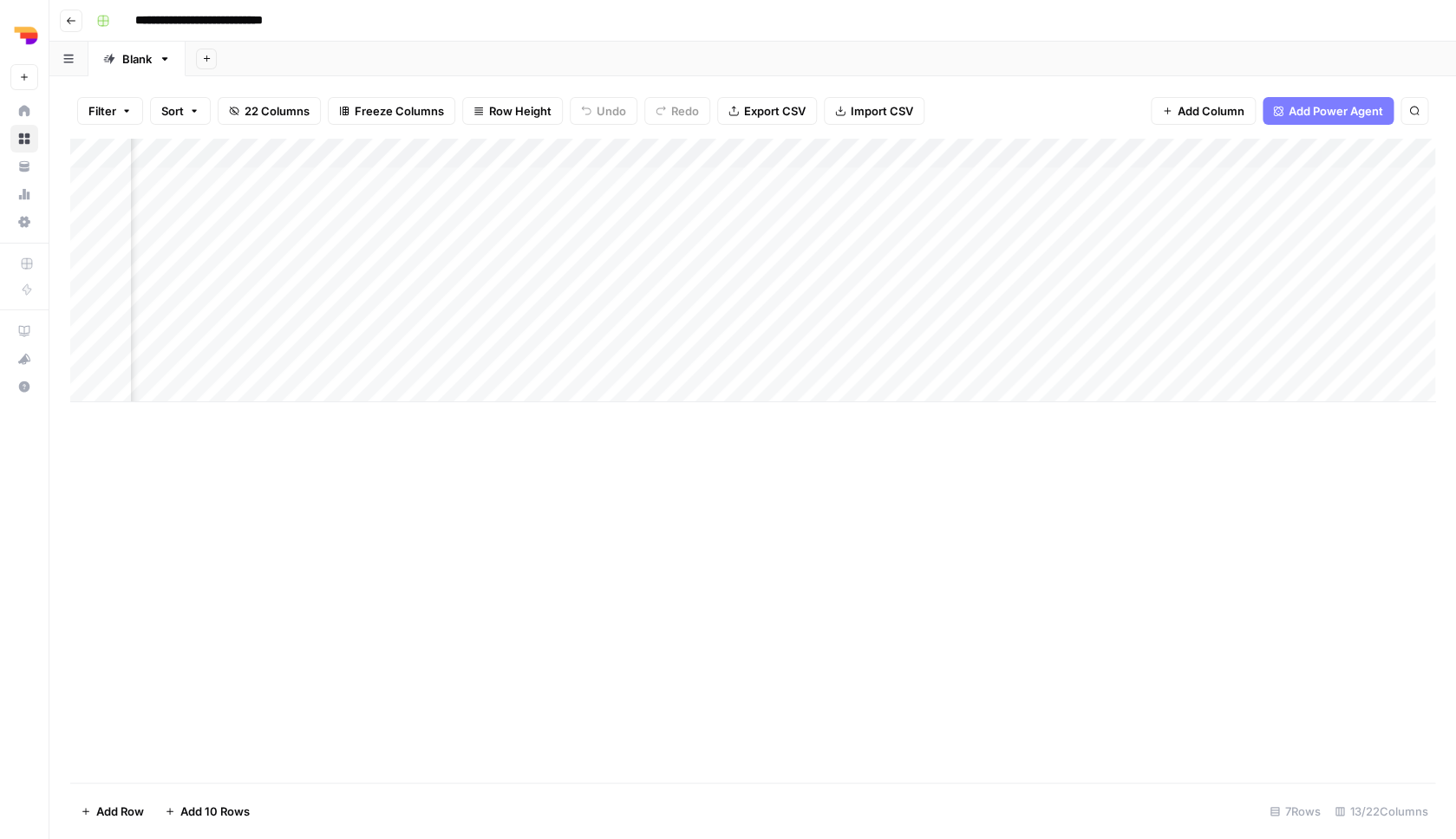
click at [869, 352] on div "Add Column" at bounding box center [753, 270] width 1365 height 263
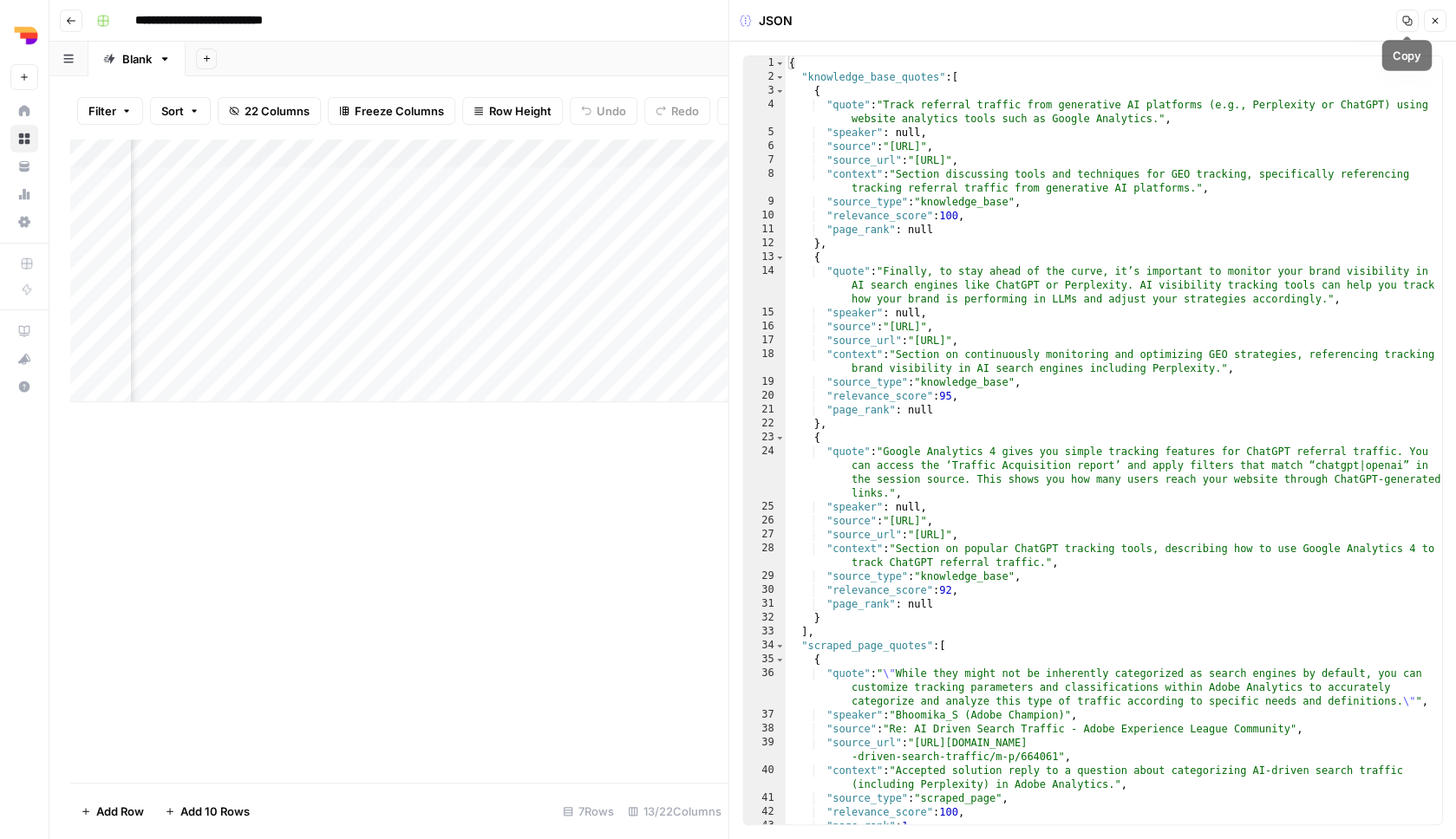
click at [1437, 24] on icon "button" at bounding box center [1434, 20] width 10 height 10
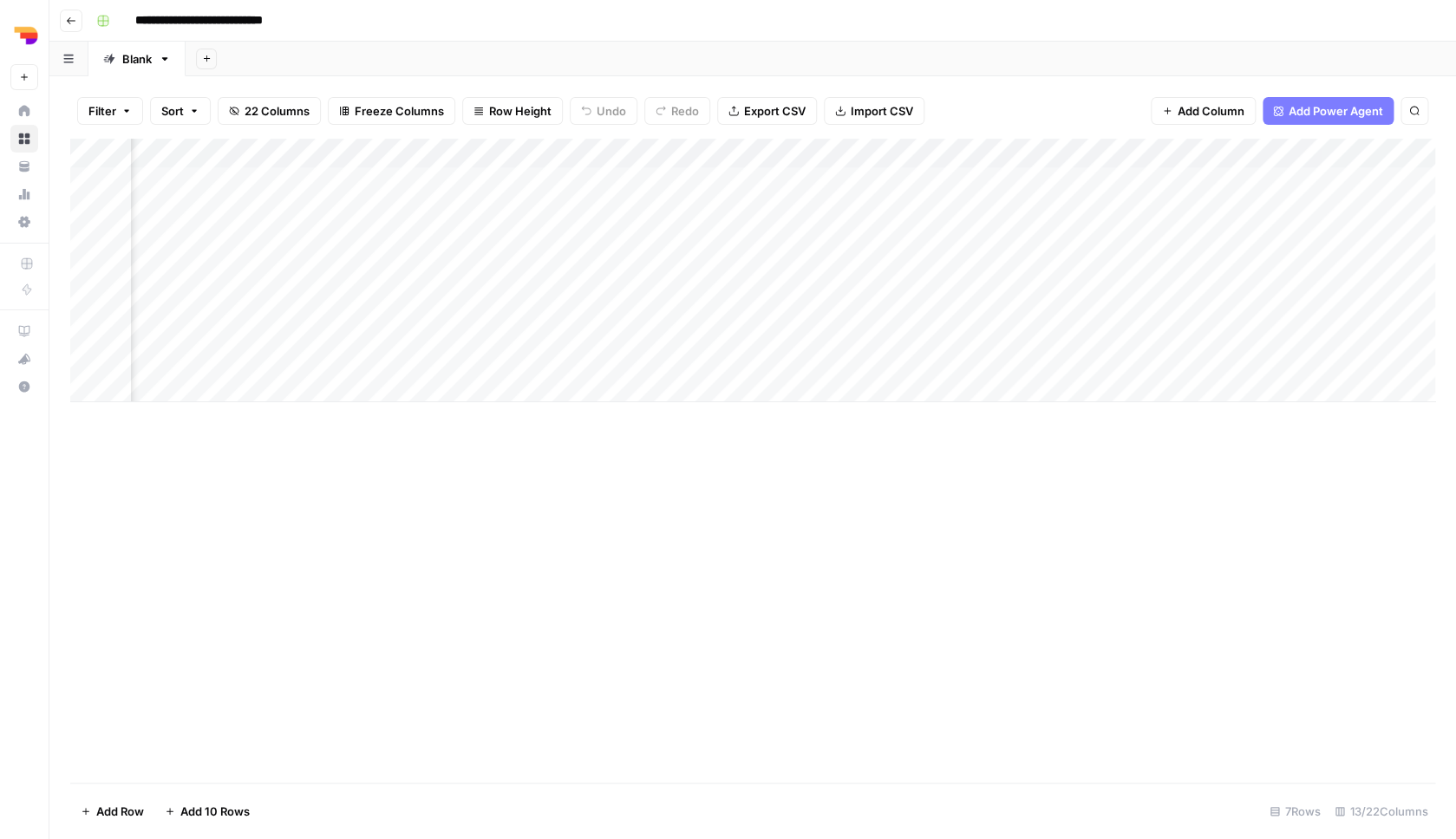
click at [1271, 356] on div "Add Column" at bounding box center [753, 270] width 1365 height 263
click at [1140, 355] on div "Add Column" at bounding box center [753, 270] width 1365 height 263
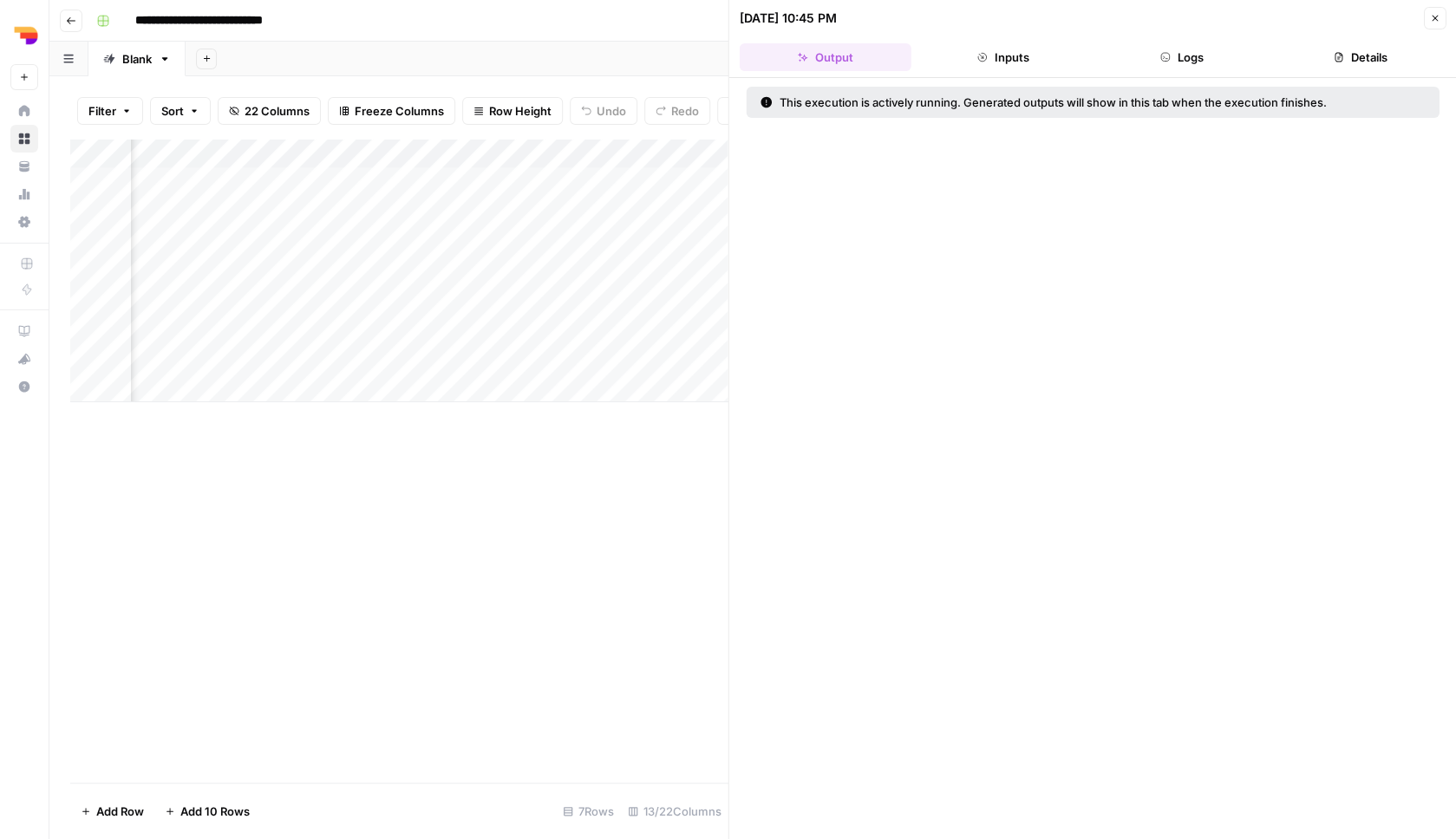
click at [1014, 52] on button "Inputs" at bounding box center [1003, 57] width 172 height 28
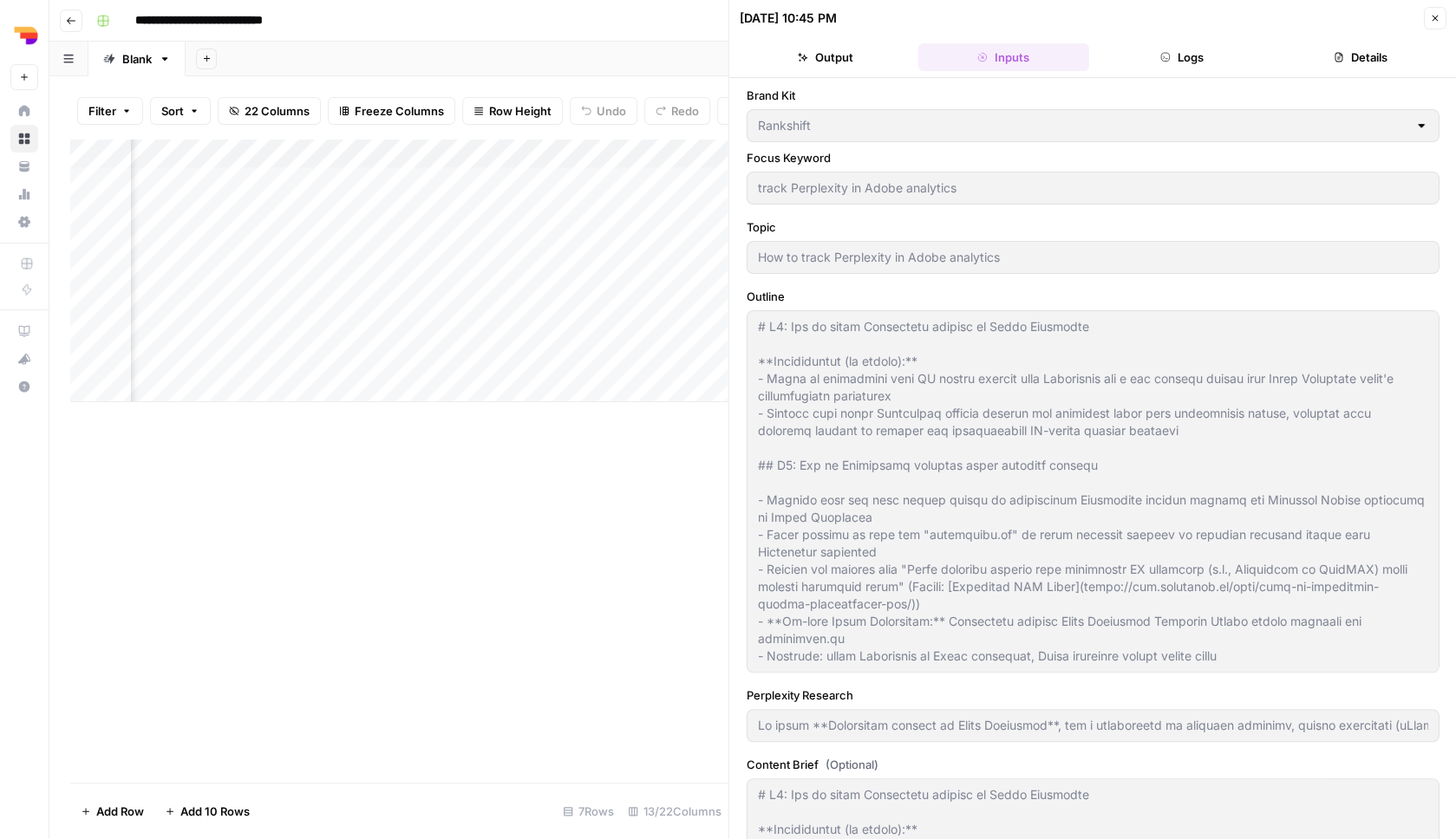
type input "To track **Perplexity traffic in Adobe Analytics**, use a combination of referr…"
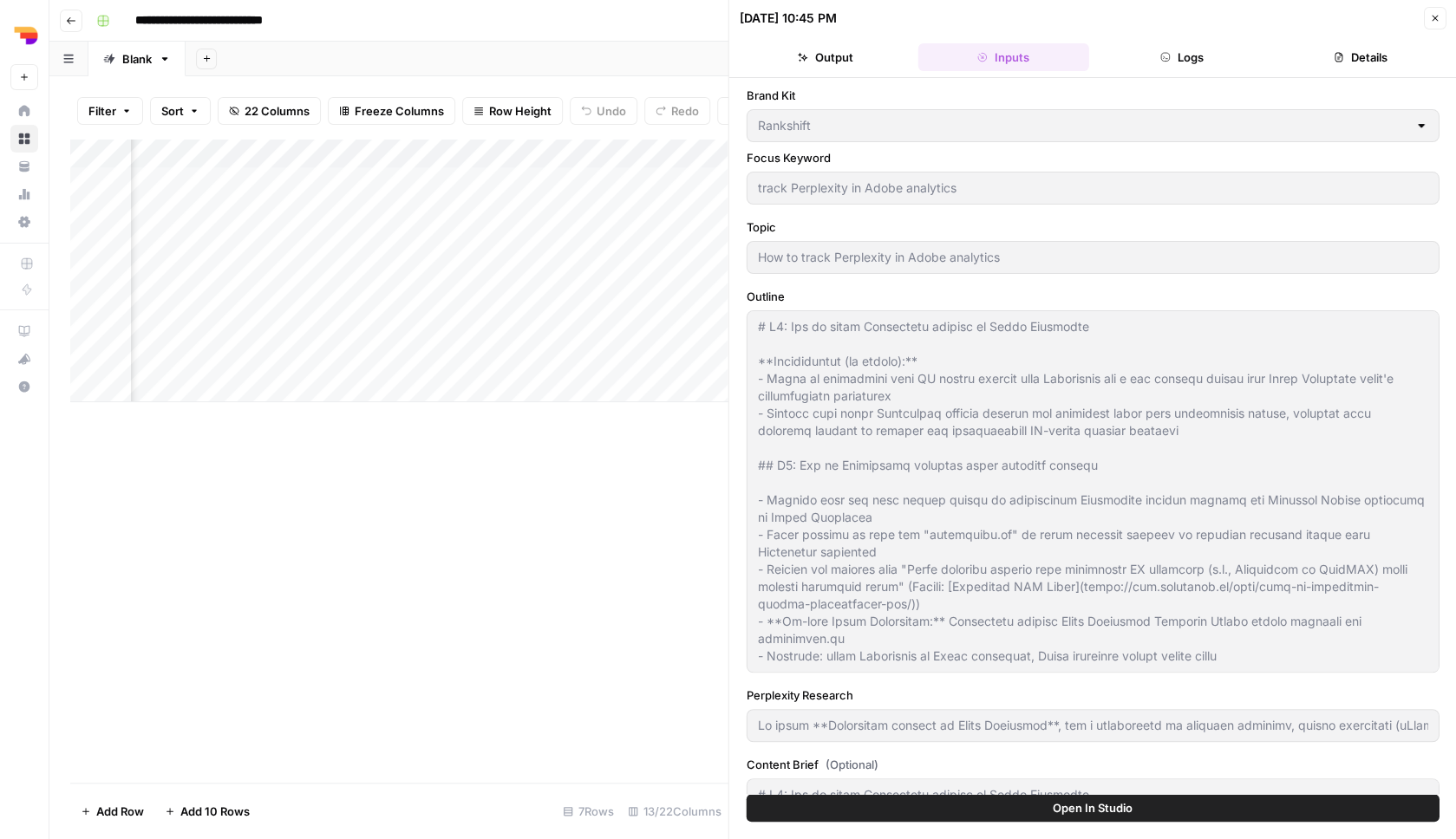
click at [1129, 50] on button "Logs" at bounding box center [1182, 57] width 172 height 28
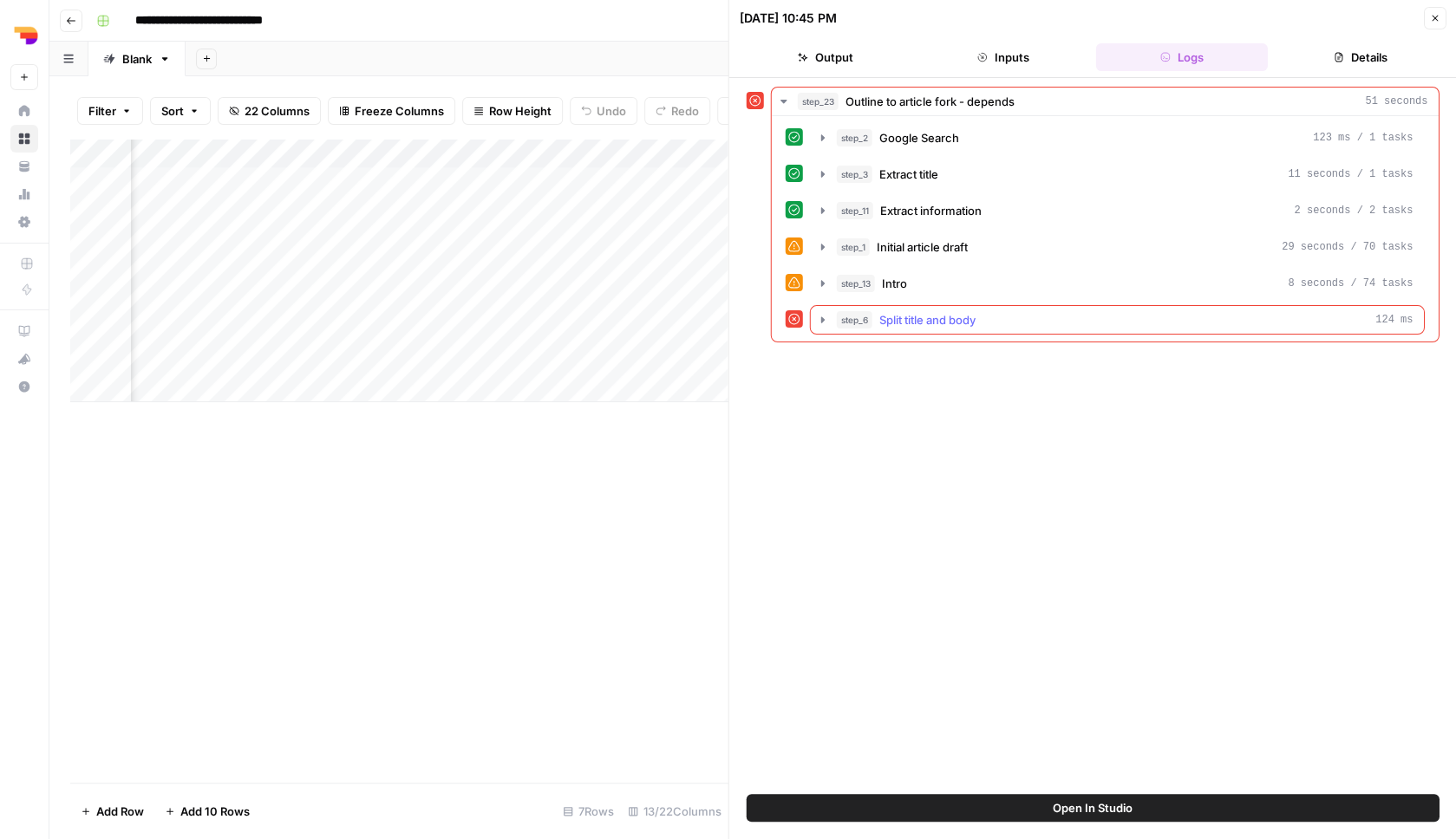
click at [1009, 326] on div "step_6 Split title and body 124 ms" at bounding box center [1125, 319] width 577 height 17
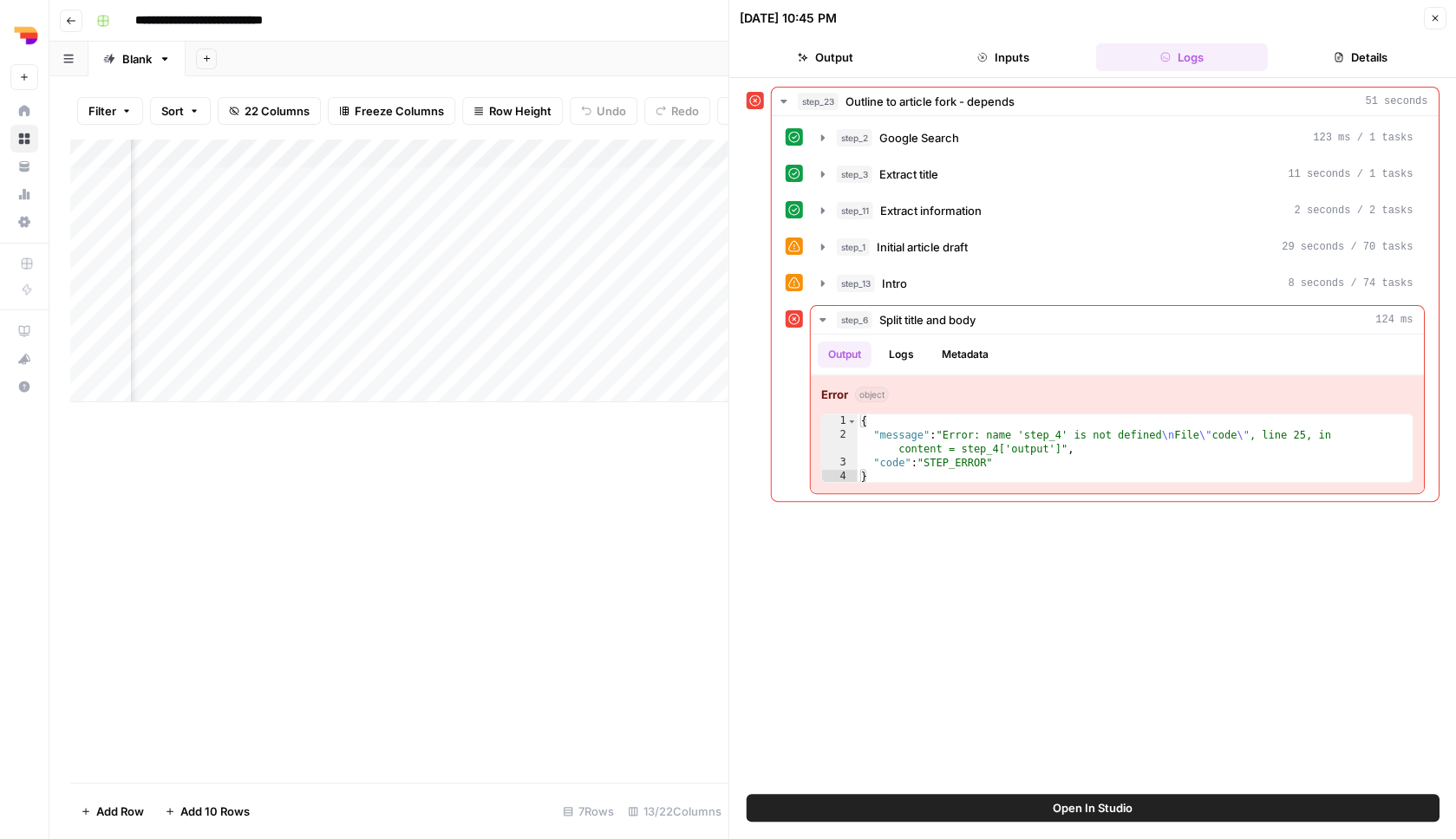
click at [1091, 806] on span "Open In Studio" at bounding box center [1093, 808] width 80 height 17
click at [1432, 18] on icon "button" at bounding box center [1434, 17] width 10 height 10
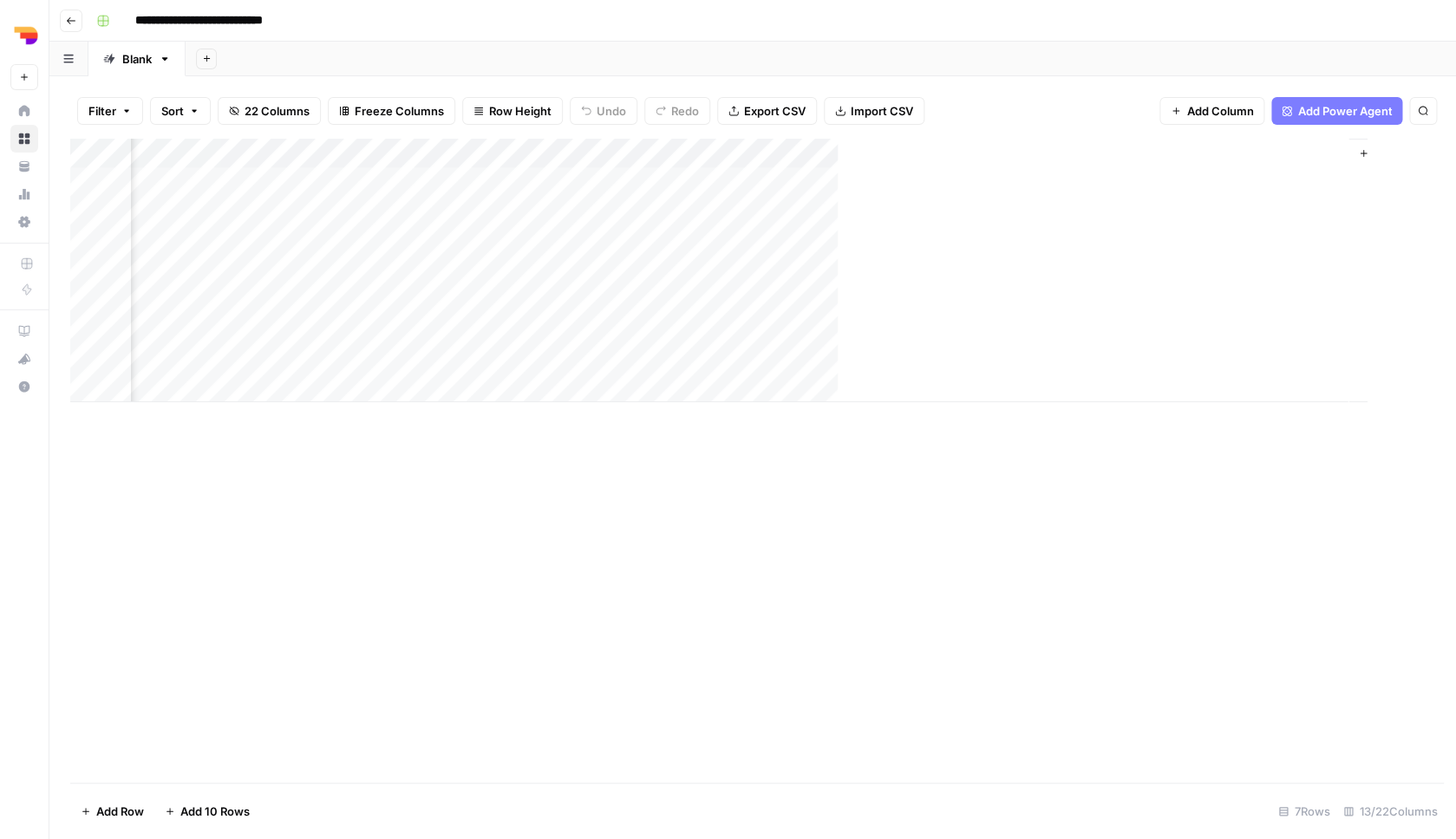
scroll to position [0, 925]
click at [1185, 354] on div "Add Column" at bounding box center [753, 270] width 1365 height 263
click at [1167, 357] on div "Add Column" at bounding box center [753, 270] width 1365 height 263
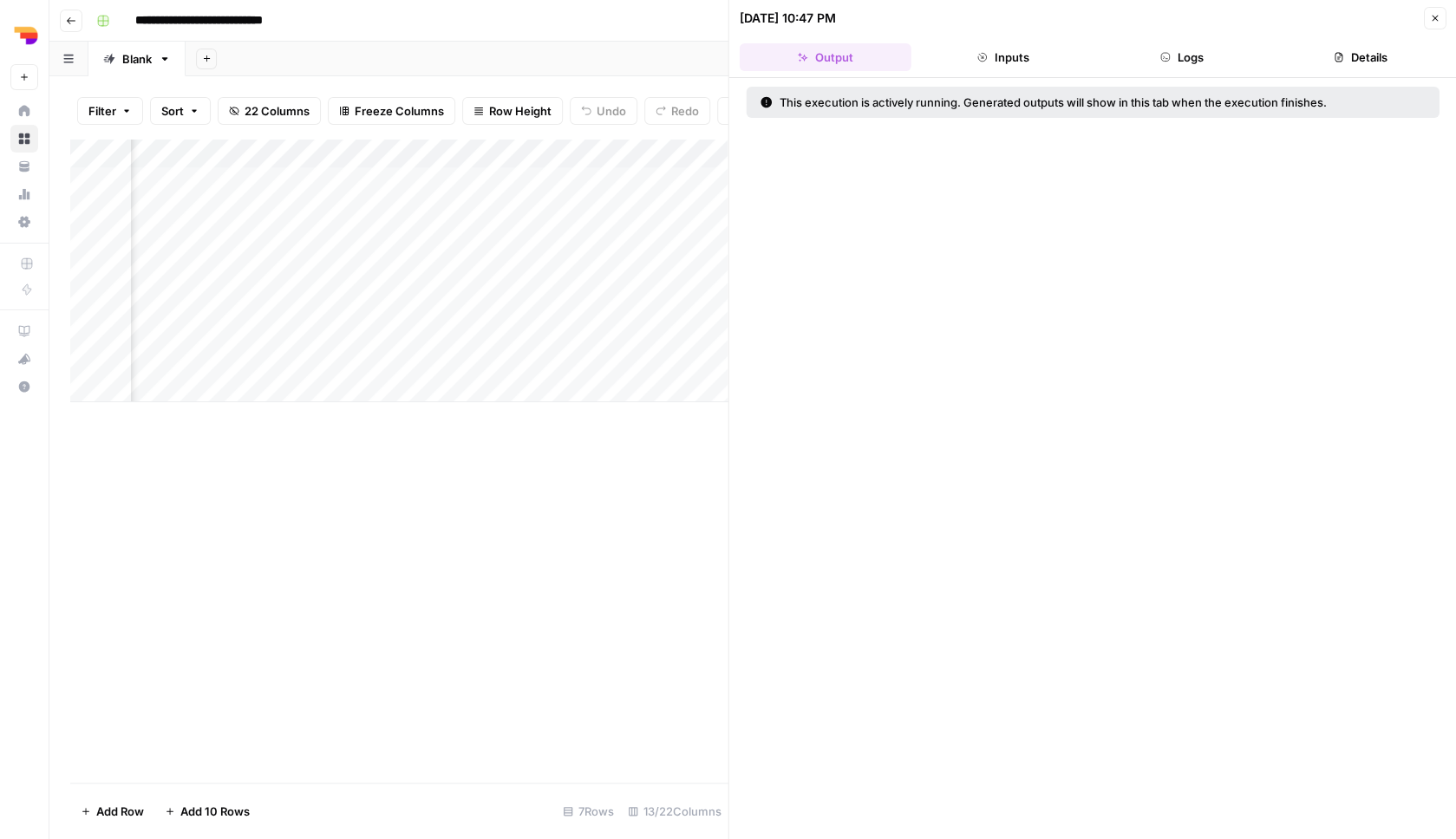
click at [998, 59] on button "Inputs" at bounding box center [1003, 57] width 172 height 28
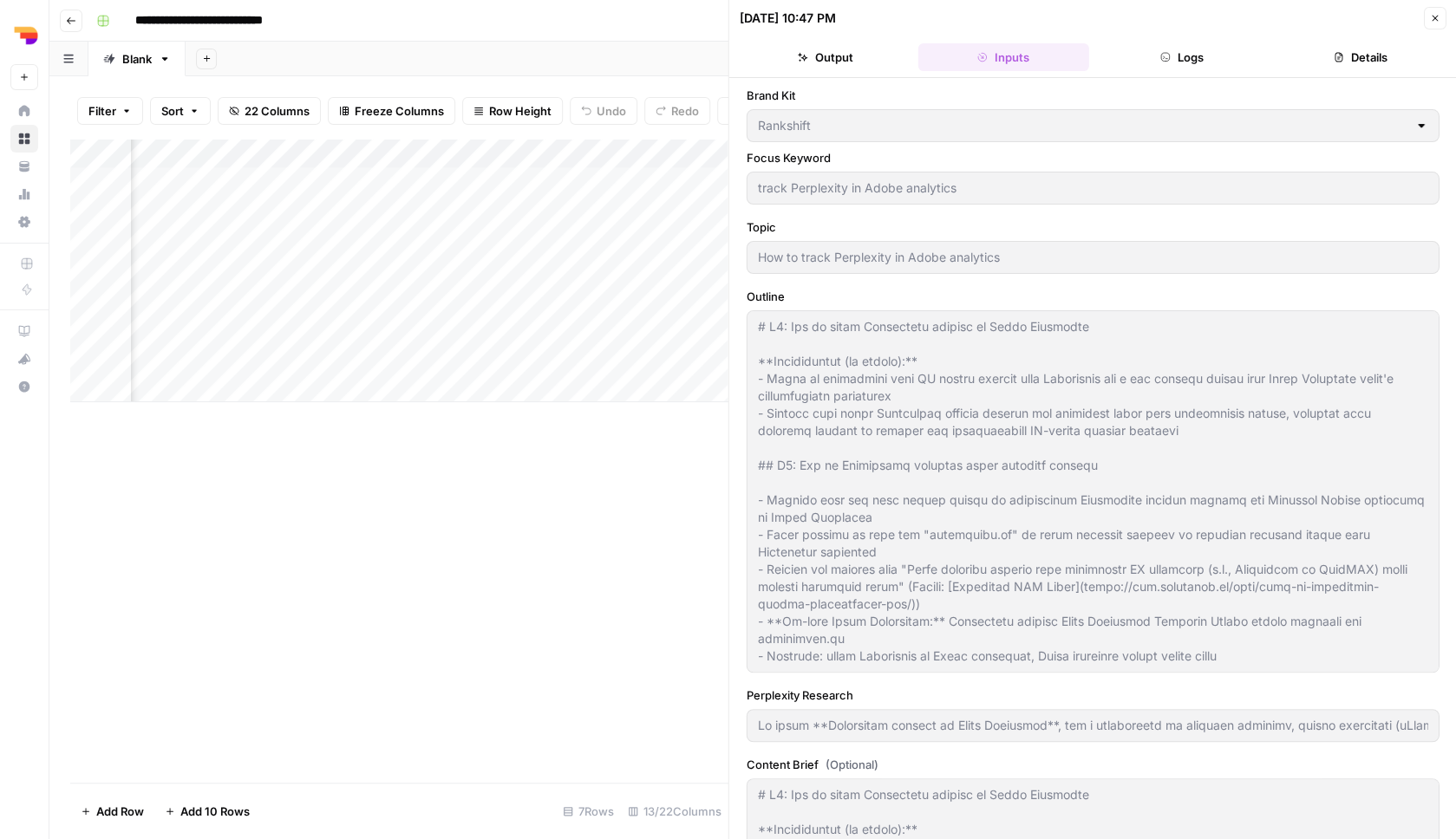
click at [1173, 72] on header "08/24/25 at 10:47 PM Close Output Inputs Logs Details" at bounding box center [1093, 39] width 728 height 78
type input "To track **Perplexity traffic in Adobe Analytics**, use a combination of referr…"
click at [1179, 63] on button "Logs" at bounding box center [1182, 57] width 172 height 28
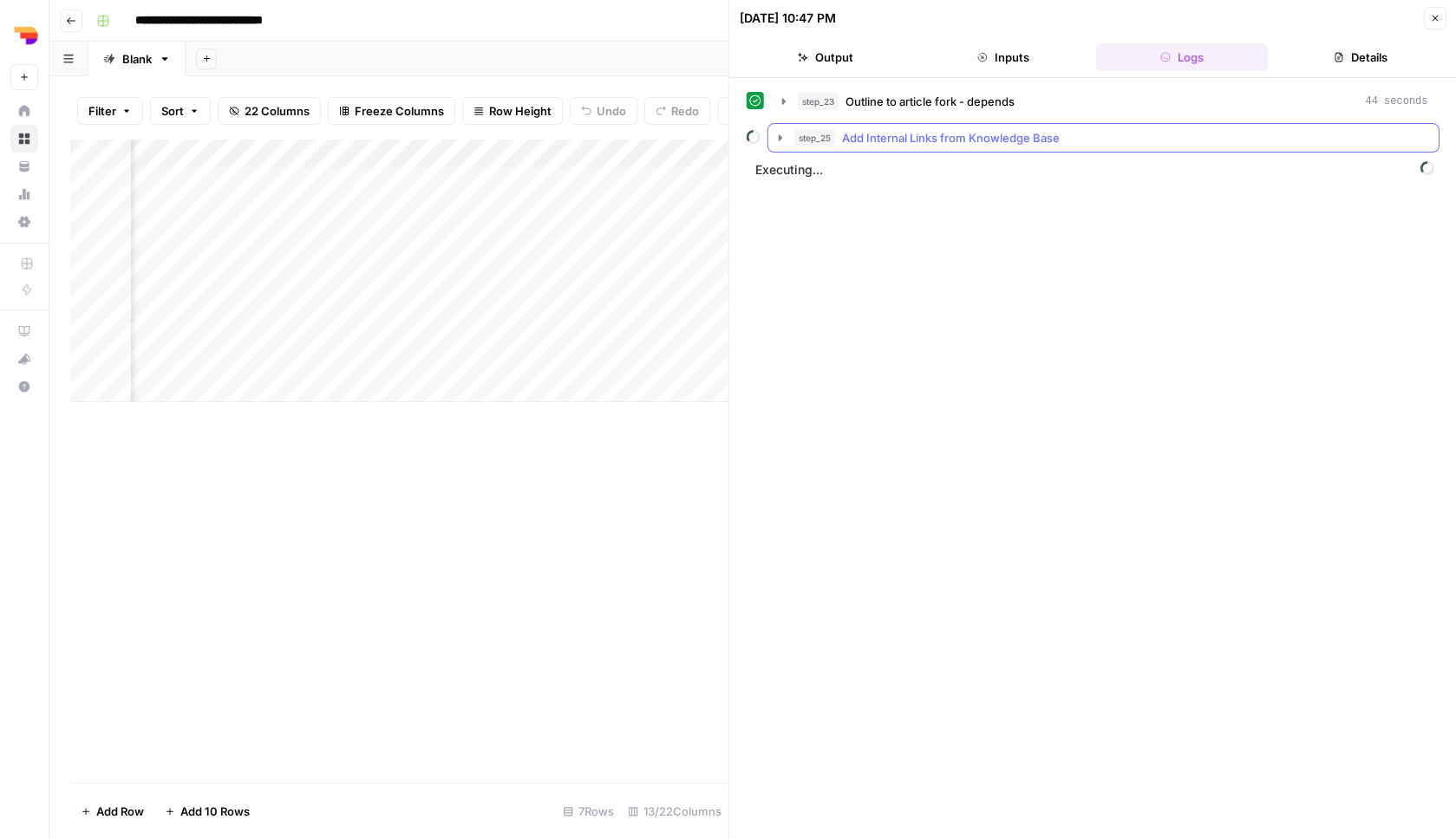
click at [1165, 136] on div "step_25 Add Internal Links from Knowledge Base" at bounding box center [1111, 138] width 634 height 17
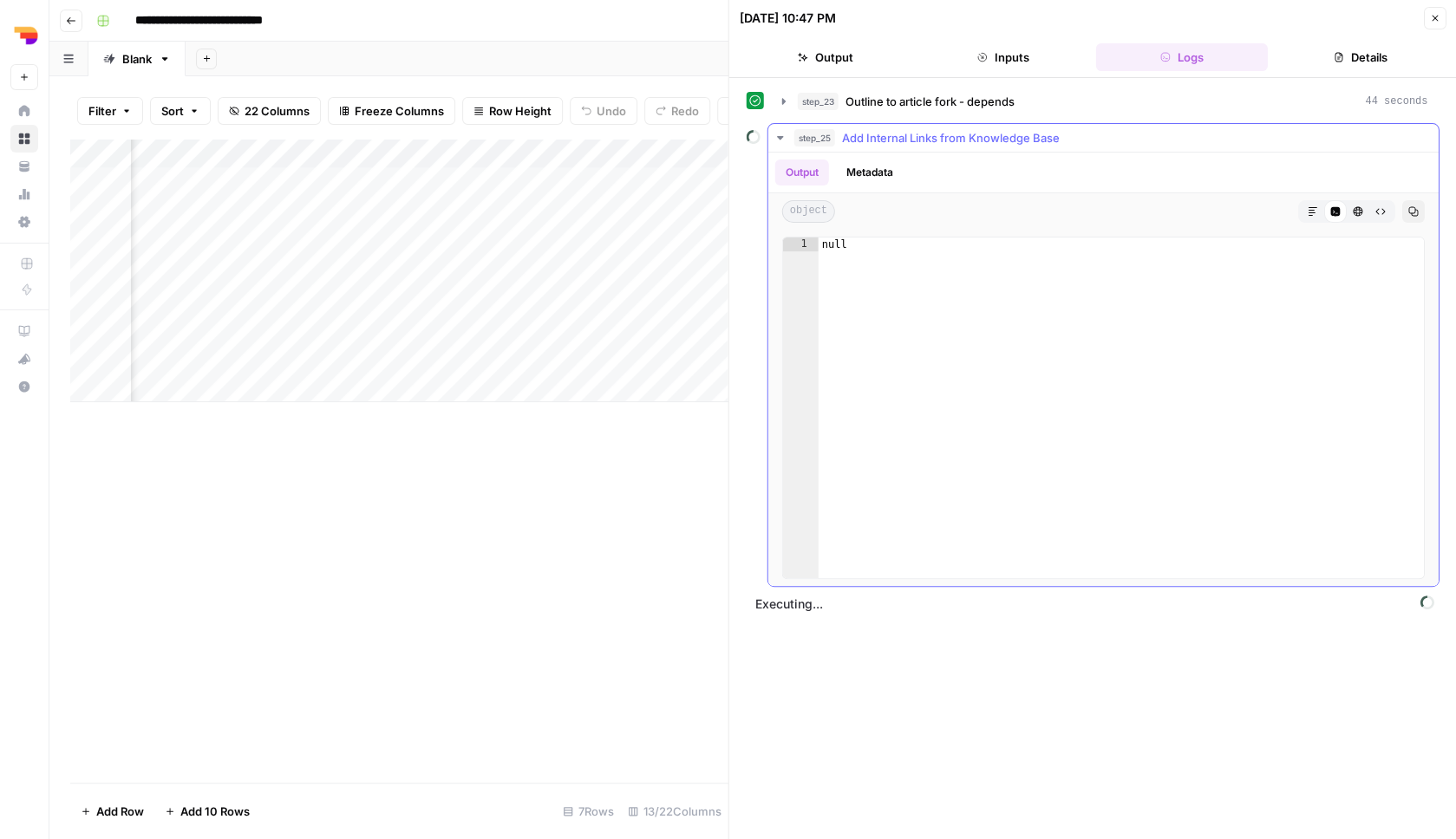
click at [1165, 136] on div "step_25 Add Internal Links from Knowledge Base" at bounding box center [1111, 138] width 634 height 17
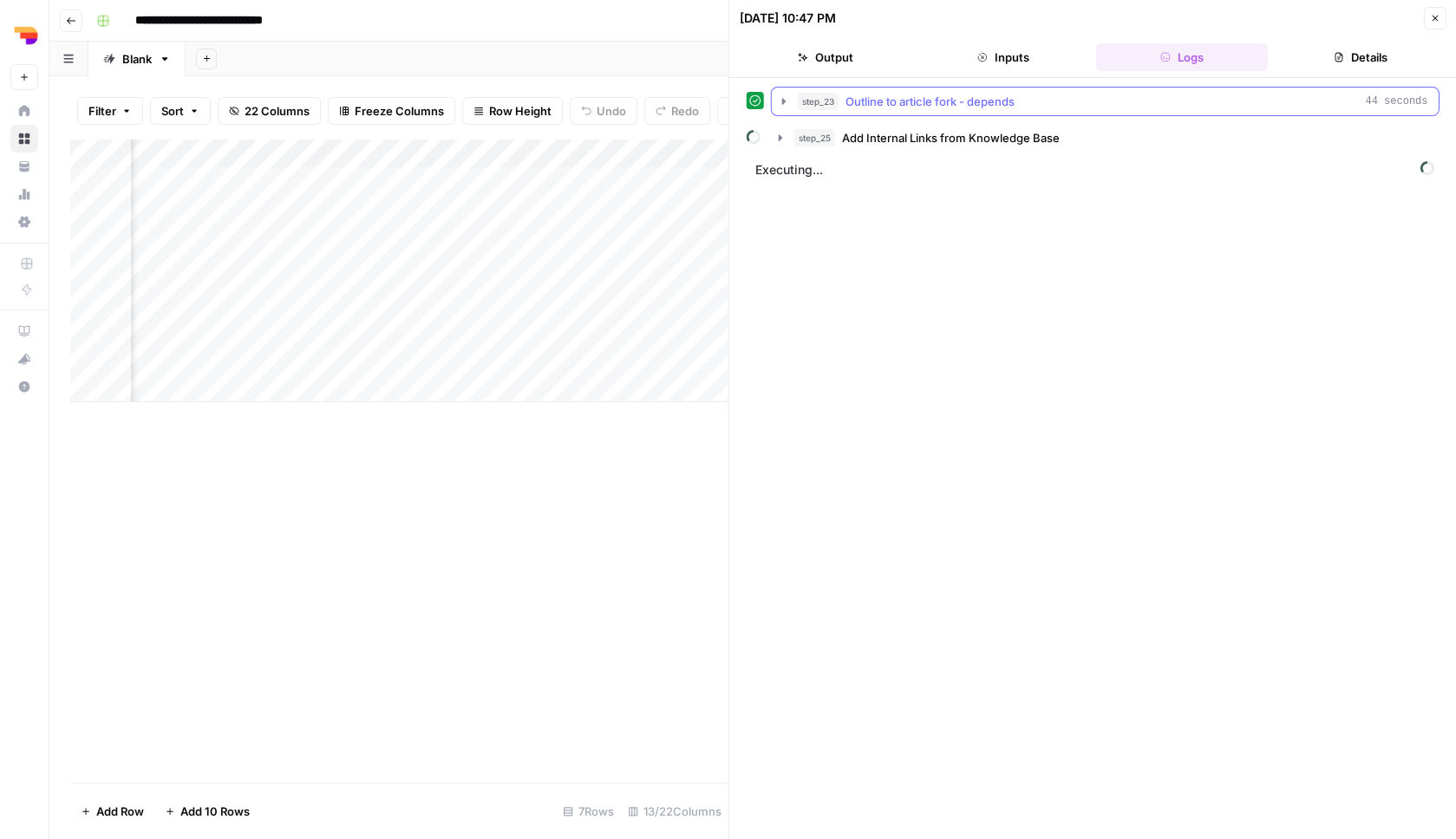
click at [1152, 106] on div "step_23 Outline to article fork - depends 44 seconds" at bounding box center [1113, 101] width 630 height 17
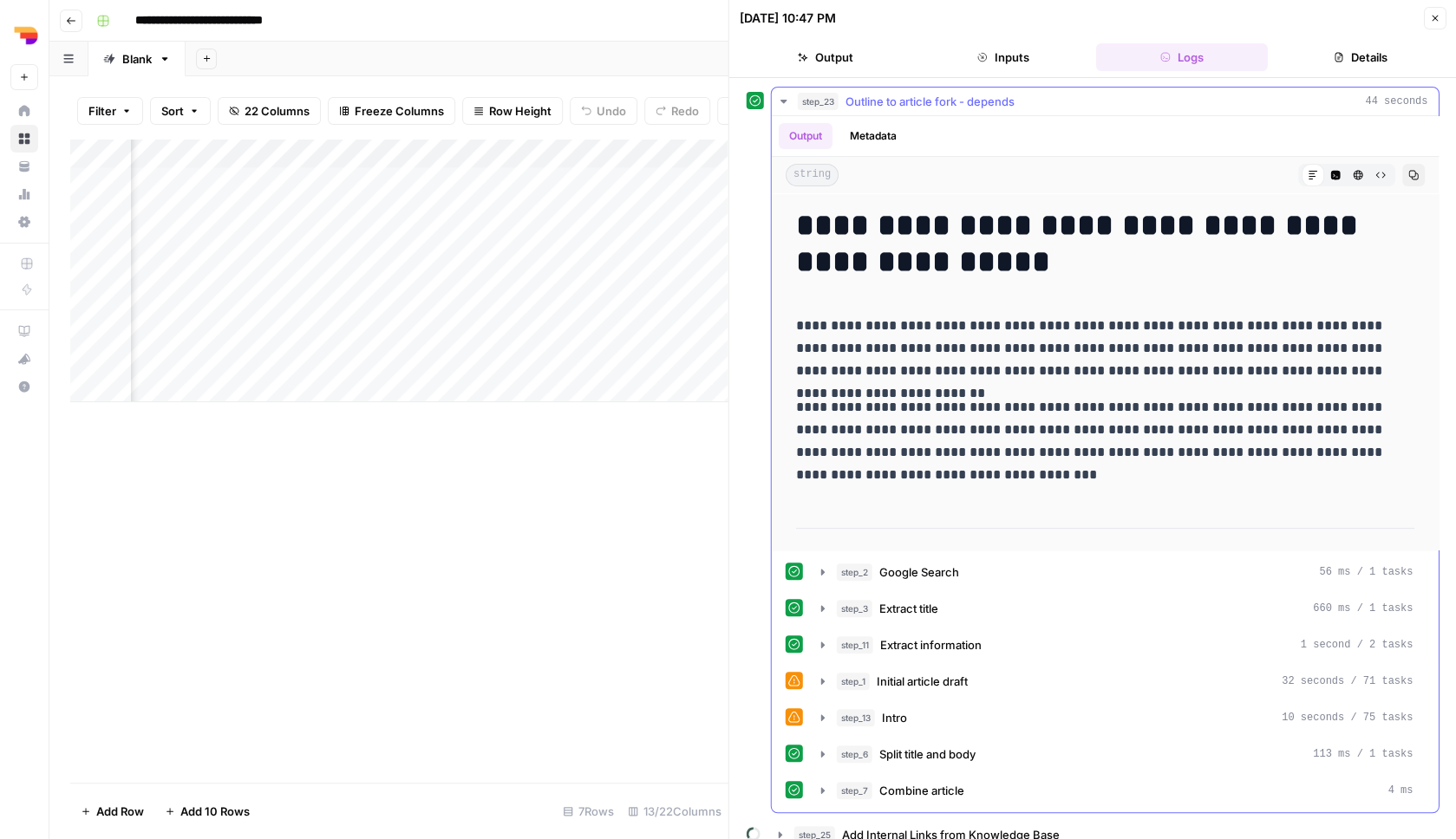
click at [1152, 106] on div "step_23 Outline to article fork - depends 44 seconds" at bounding box center [1113, 101] width 630 height 17
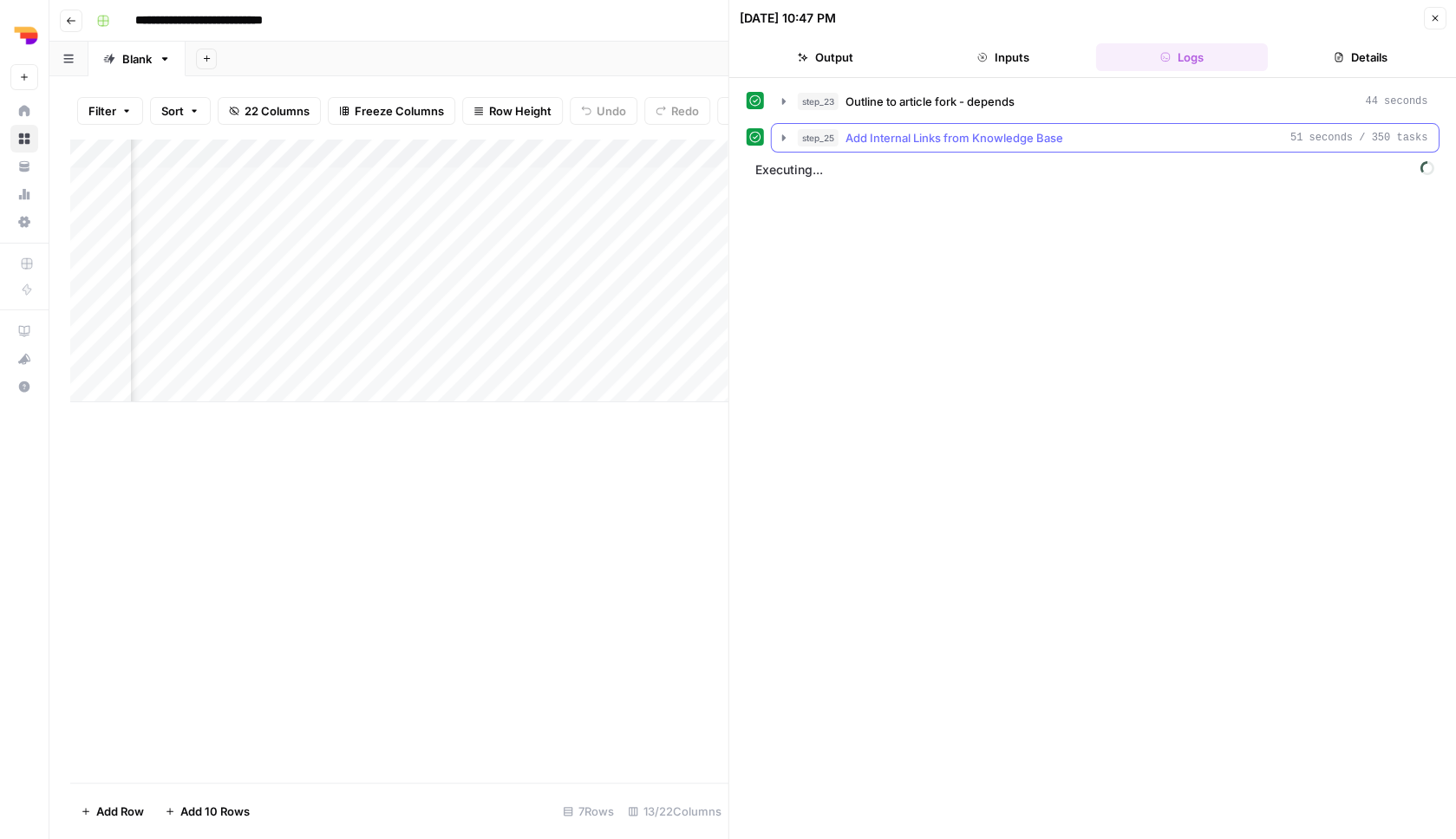
click at [1020, 133] on span "Add Internal Links from Knowledge Base" at bounding box center [954, 138] width 217 height 17
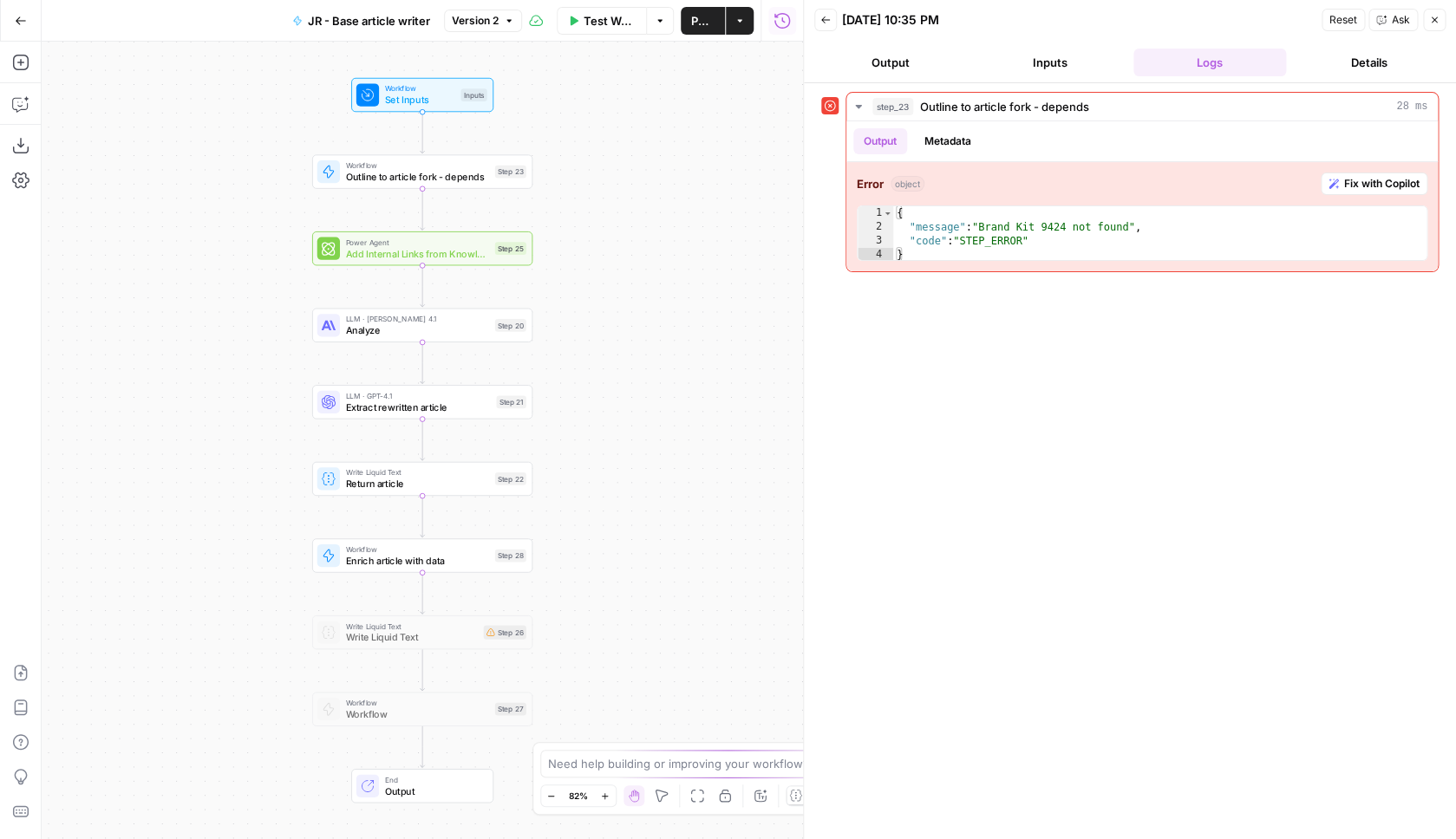
click at [417, 172] on span "Outline to article fork - depends" at bounding box center [417, 176] width 144 height 14
type input "Outline to article fork - JR"
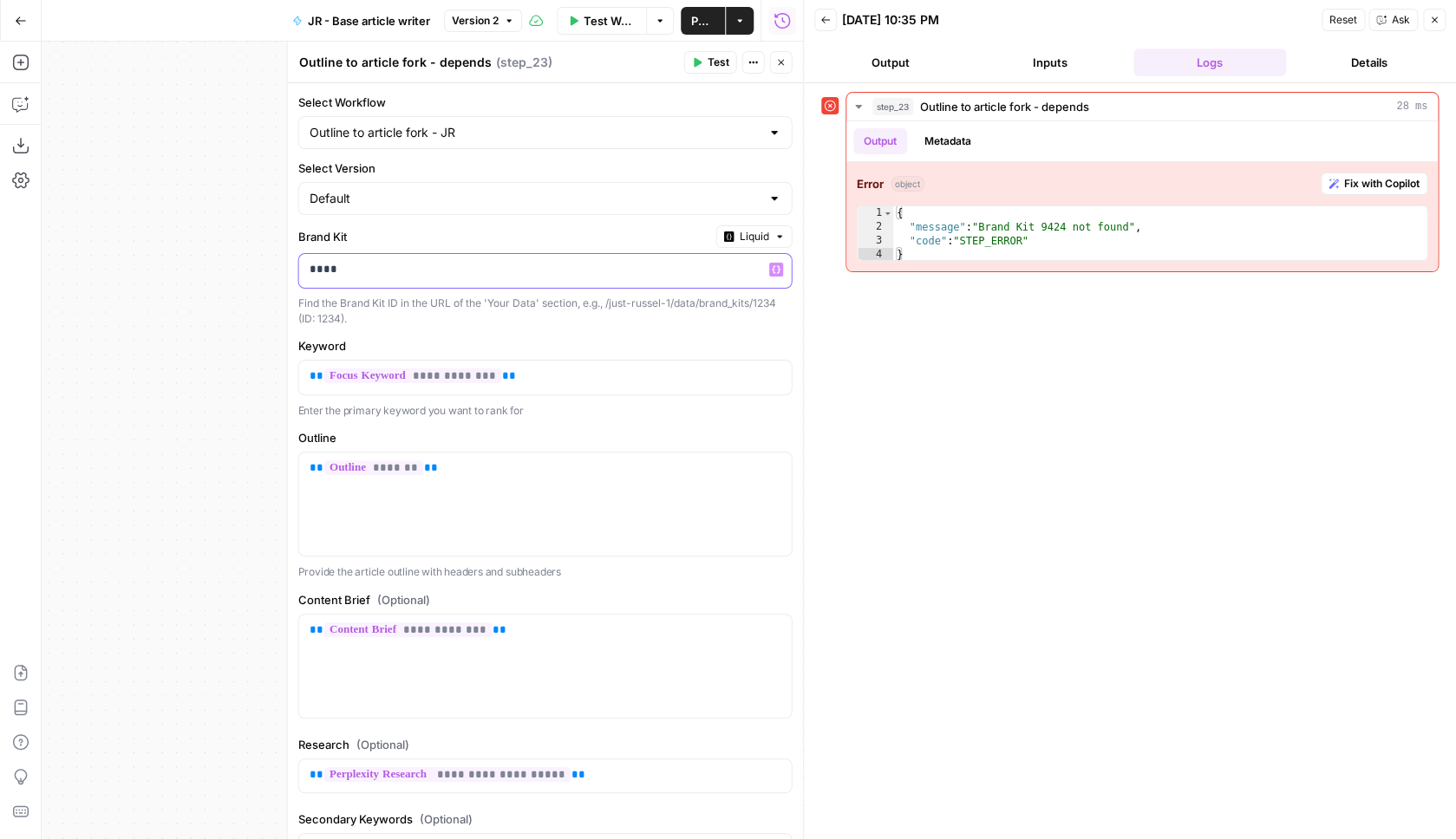
click at [489, 281] on div "****" at bounding box center [531, 270] width 465 height 34
click at [750, 250] on div "Brand Kit Liquid “/” to reference Variables Menu Find the Brand Kit ID in the U…" at bounding box center [545, 276] width 495 height 102
click at [742, 224] on form "**********" at bounding box center [546, 595] width 516 height 1023
click at [742, 226] on button "Liquid" at bounding box center [754, 237] width 76 height 23
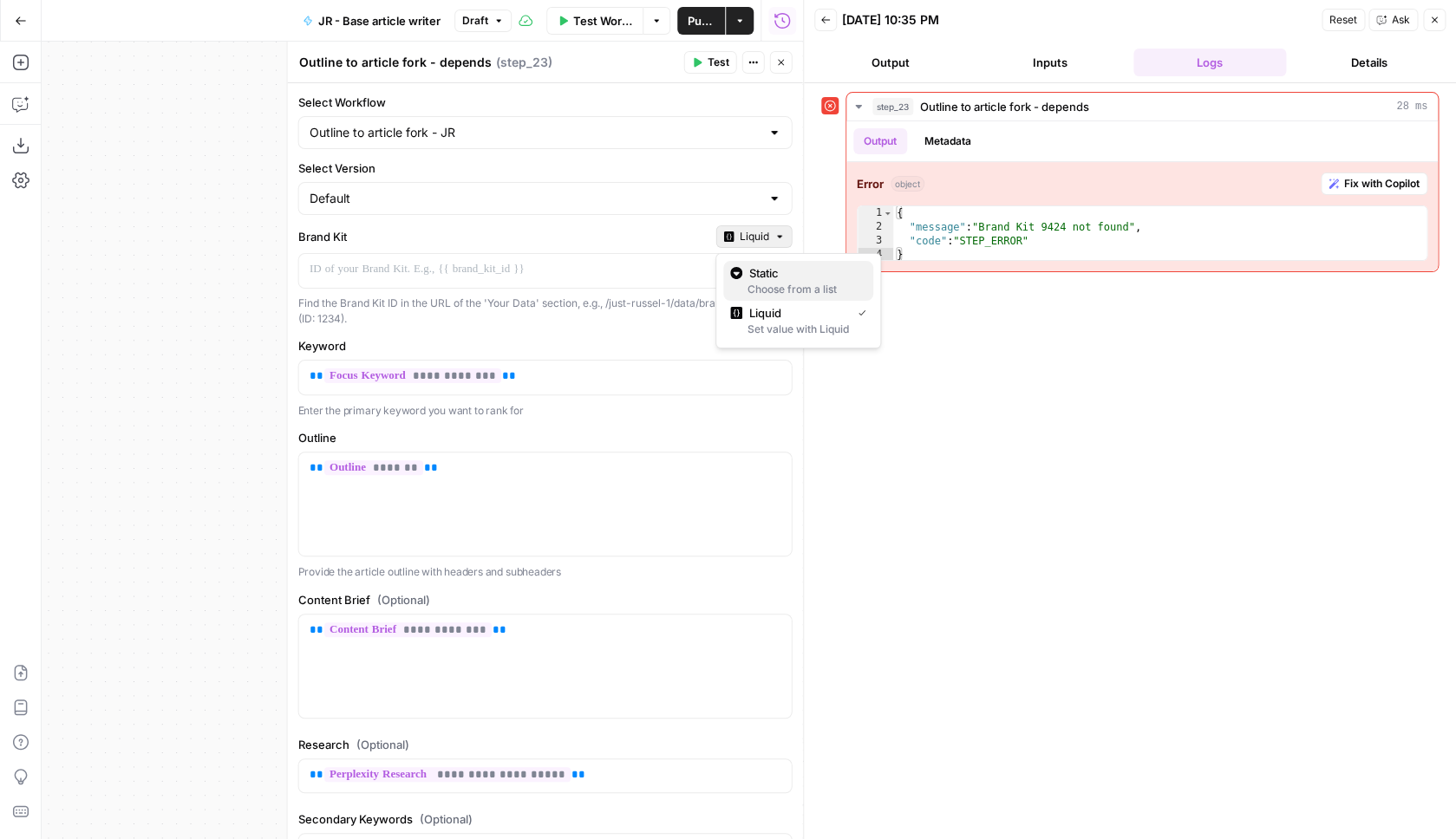
click at [759, 293] on div "Choose from a list" at bounding box center [798, 289] width 136 height 16
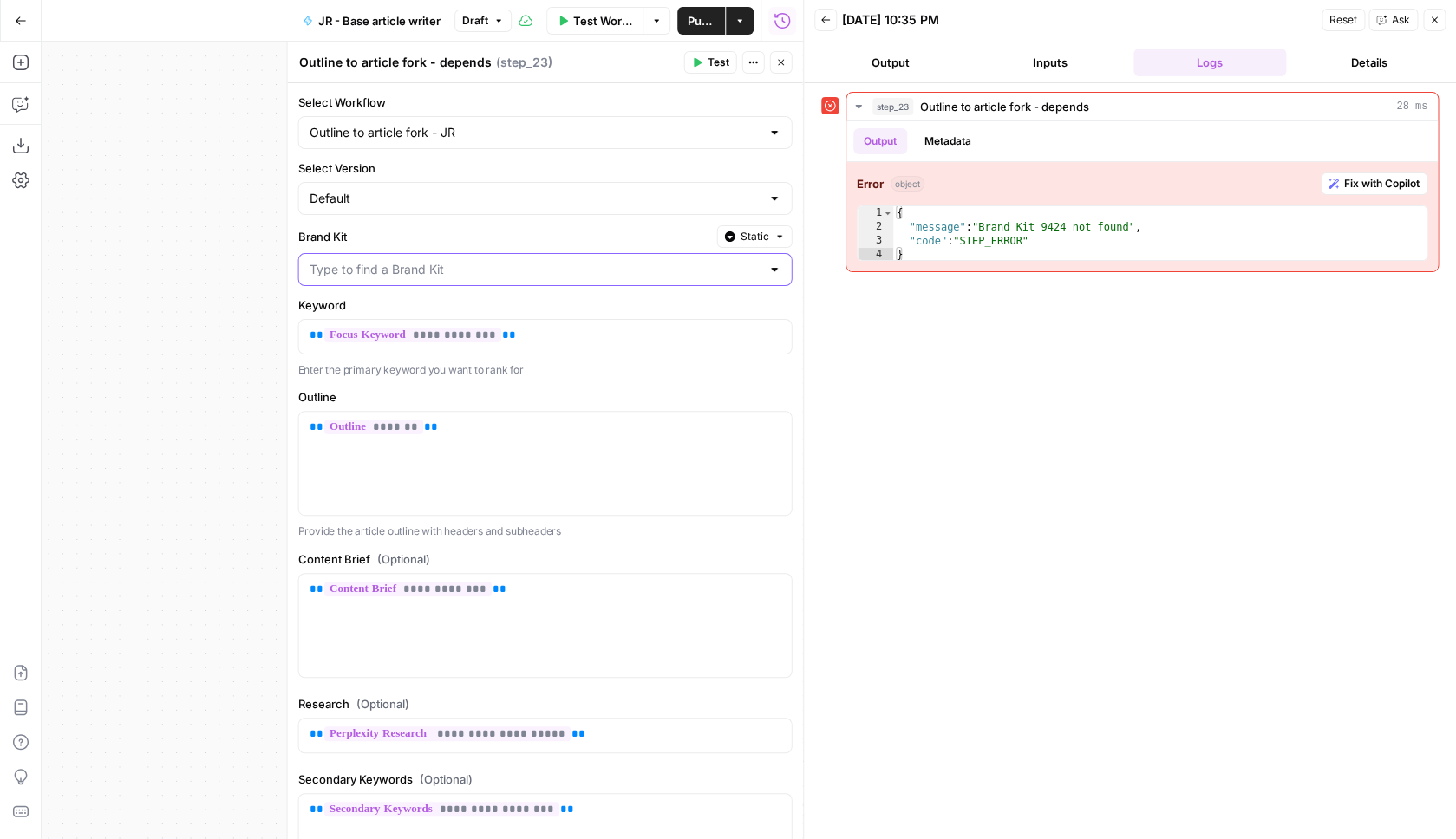
click at [623, 266] on input "Brand Kit" at bounding box center [535, 270] width 451 height 17
click at [562, 313] on span "Just [PERSON_NAME] - [GEOGRAPHIC_DATA]-FR" at bounding box center [541, 313] width 458 height 17
type input "Just [PERSON_NAME] - [GEOGRAPHIC_DATA]-FR"
click at [513, 198] on input "Select Version" at bounding box center [535, 198] width 451 height 17
type input "Default"
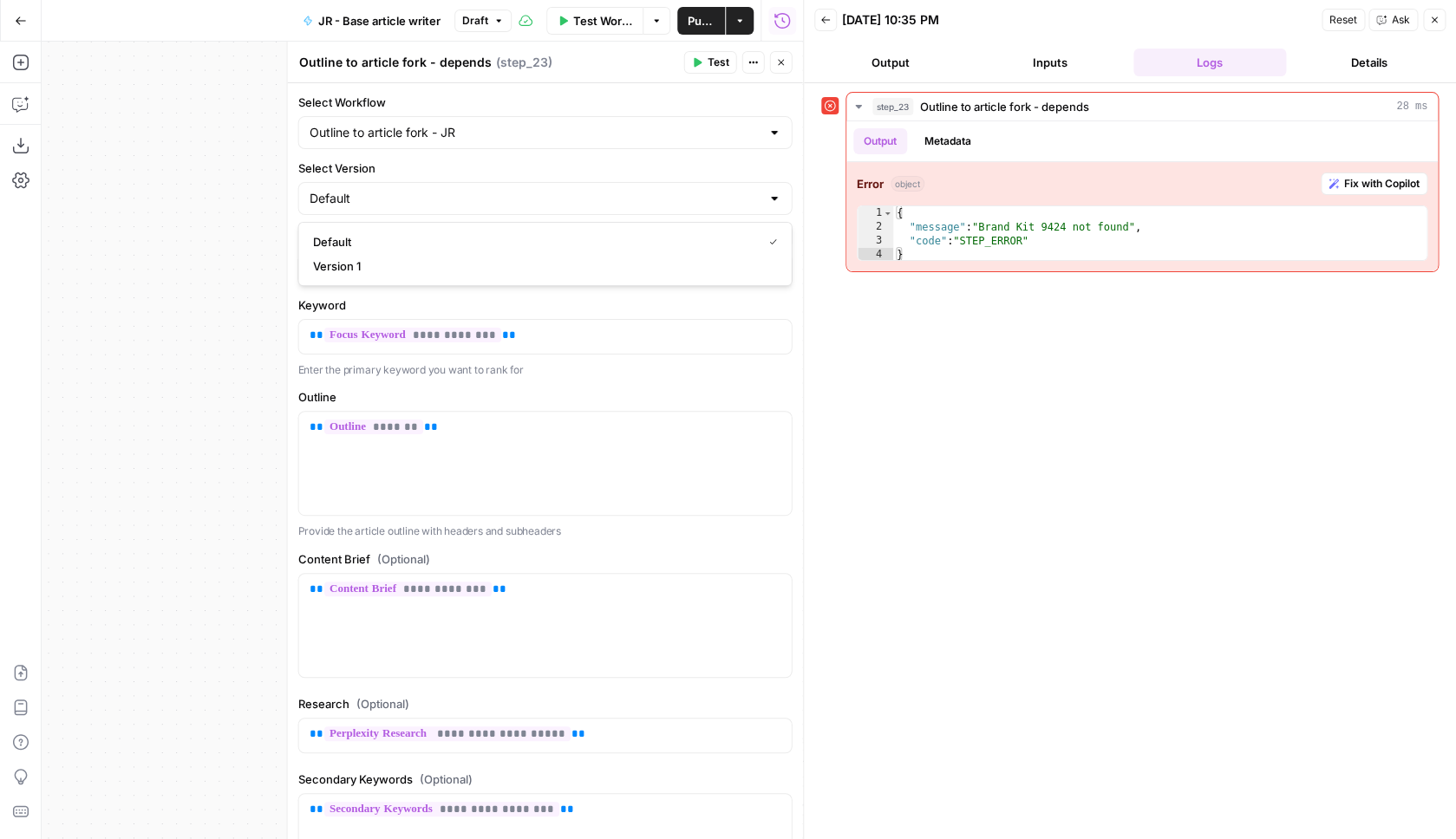
click at [256, 246] on div "Workflow Set Inputs Inputs Workflow Outline to article fork - depends Step 23 P…" at bounding box center [422, 440] width 761 height 798
click at [722, 67] on span "Test" at bounding box center [718, 62] width 22 height 16
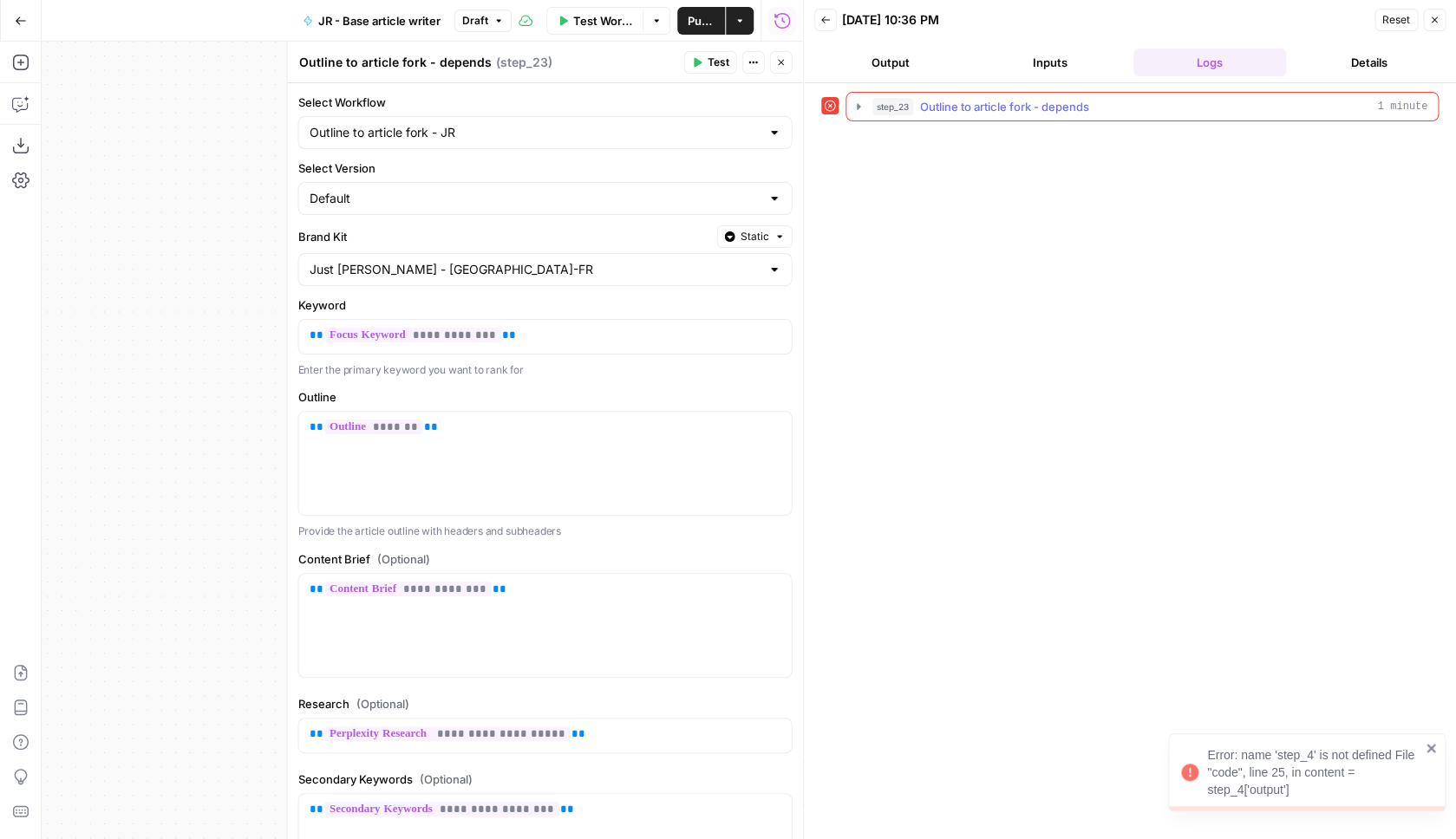
click at [861, 107] on icon "button" at bounding box center [859, 105] width 4 height 6
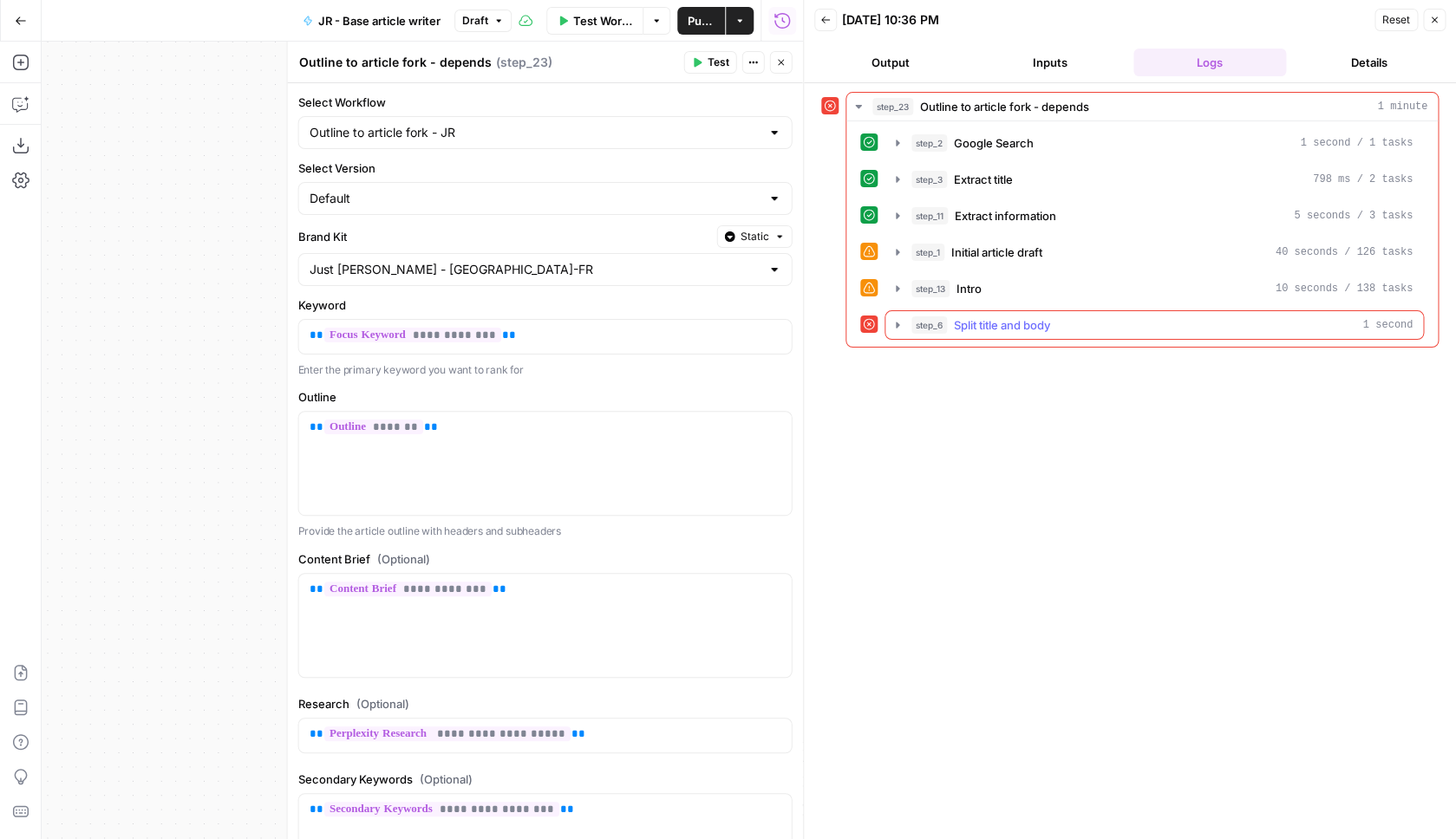
click at [899, 325] on icon "button" at bounding box center [897, 325] width 14 height 14
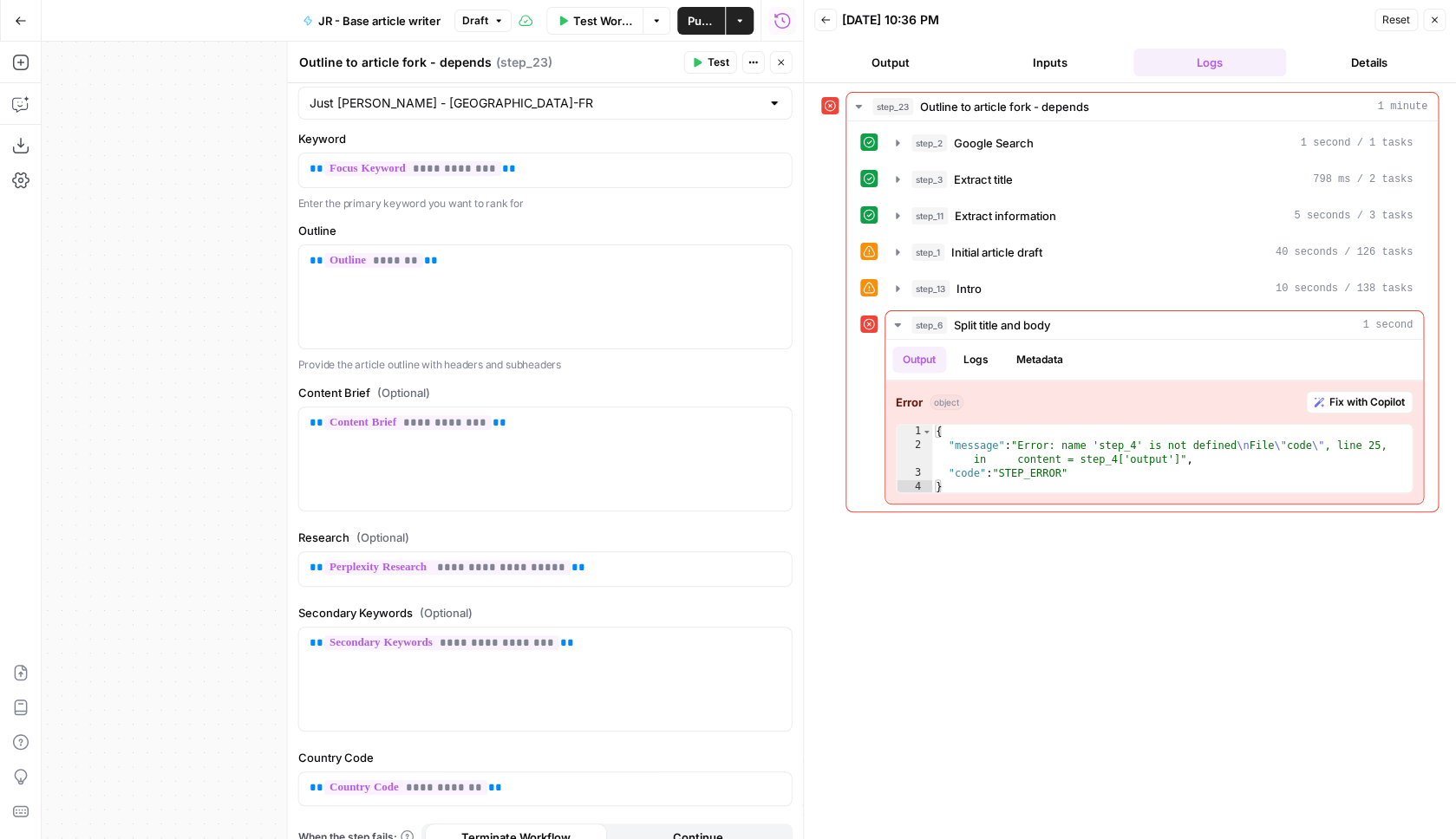
scroll to position [228, 0]
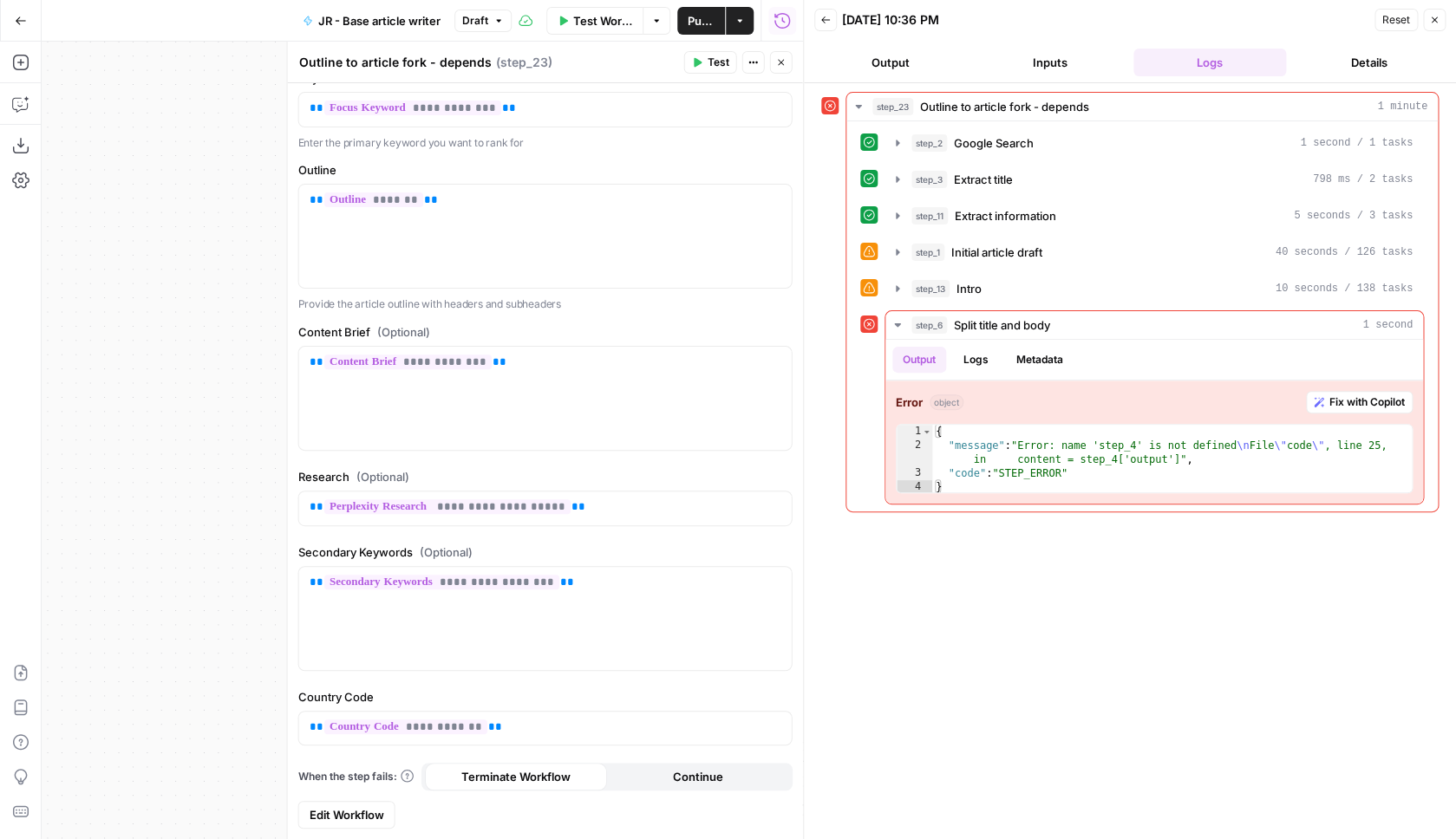
click at [324, 812] on span "Edit Workflow" at bounding box center [346, 814] width 74 height 17
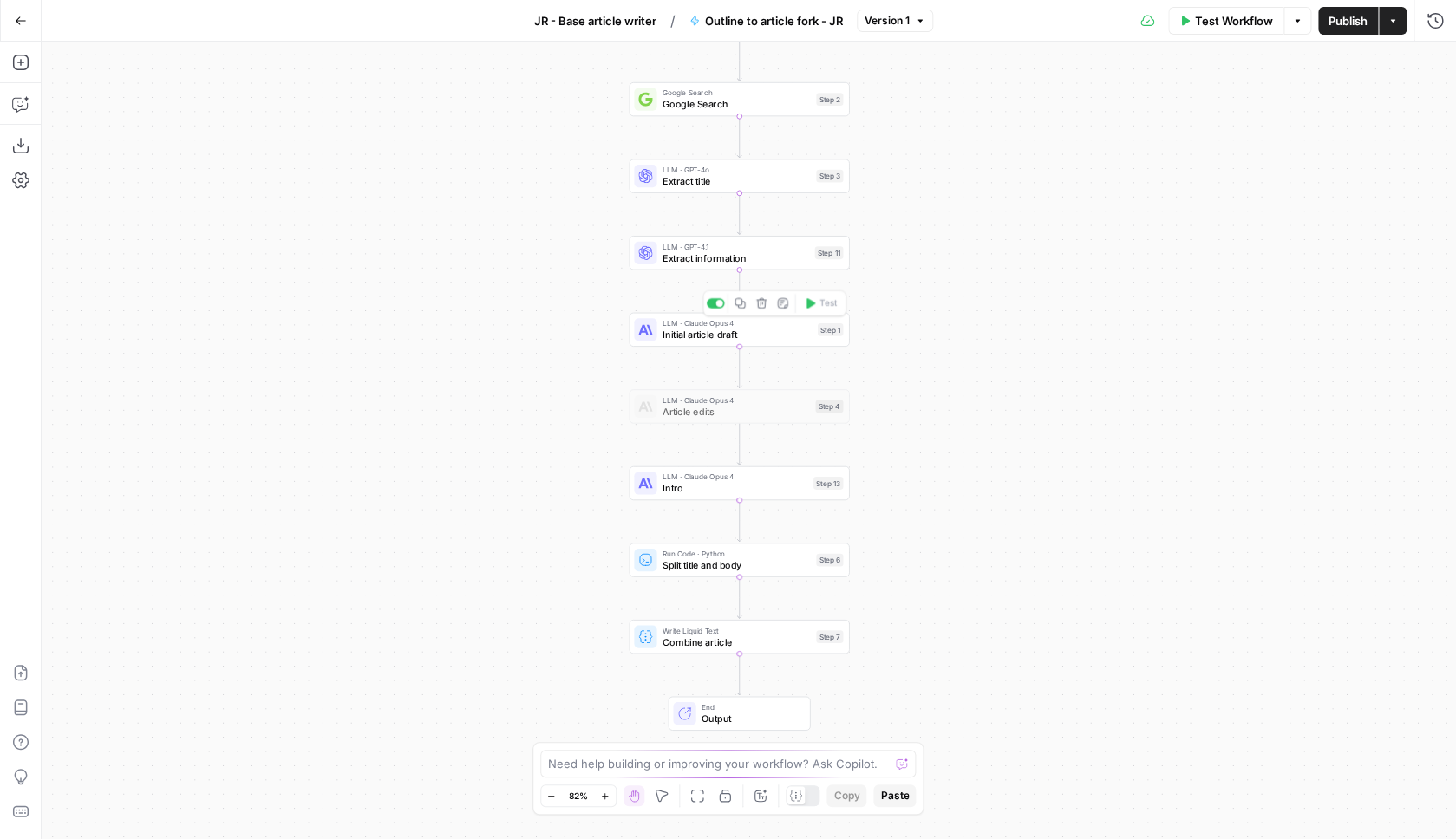
click at [755, 335] on span "Initial article draft" at bounding box center [737, 334] width 150 height 14
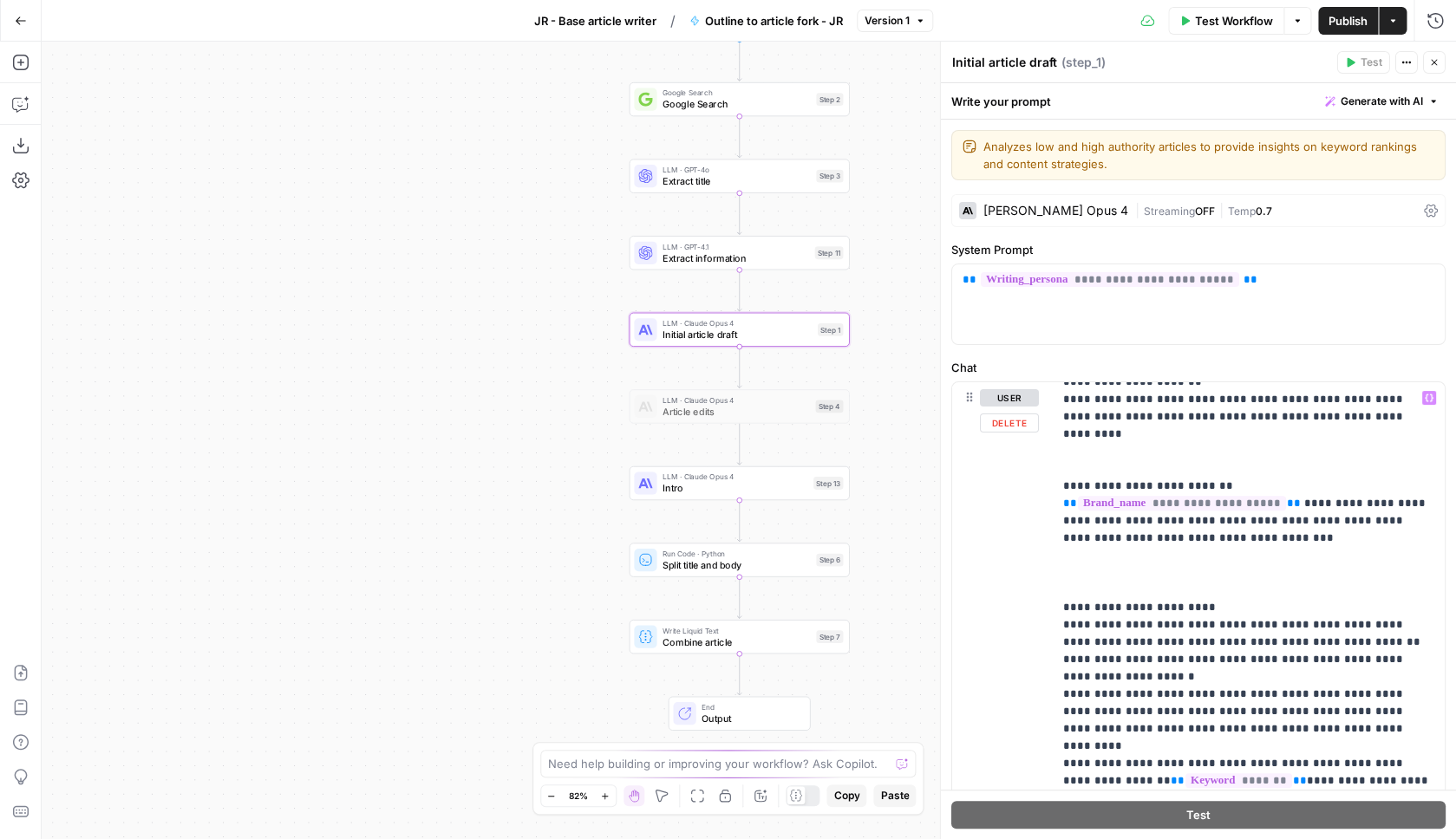
scroll to position [3520, 0]
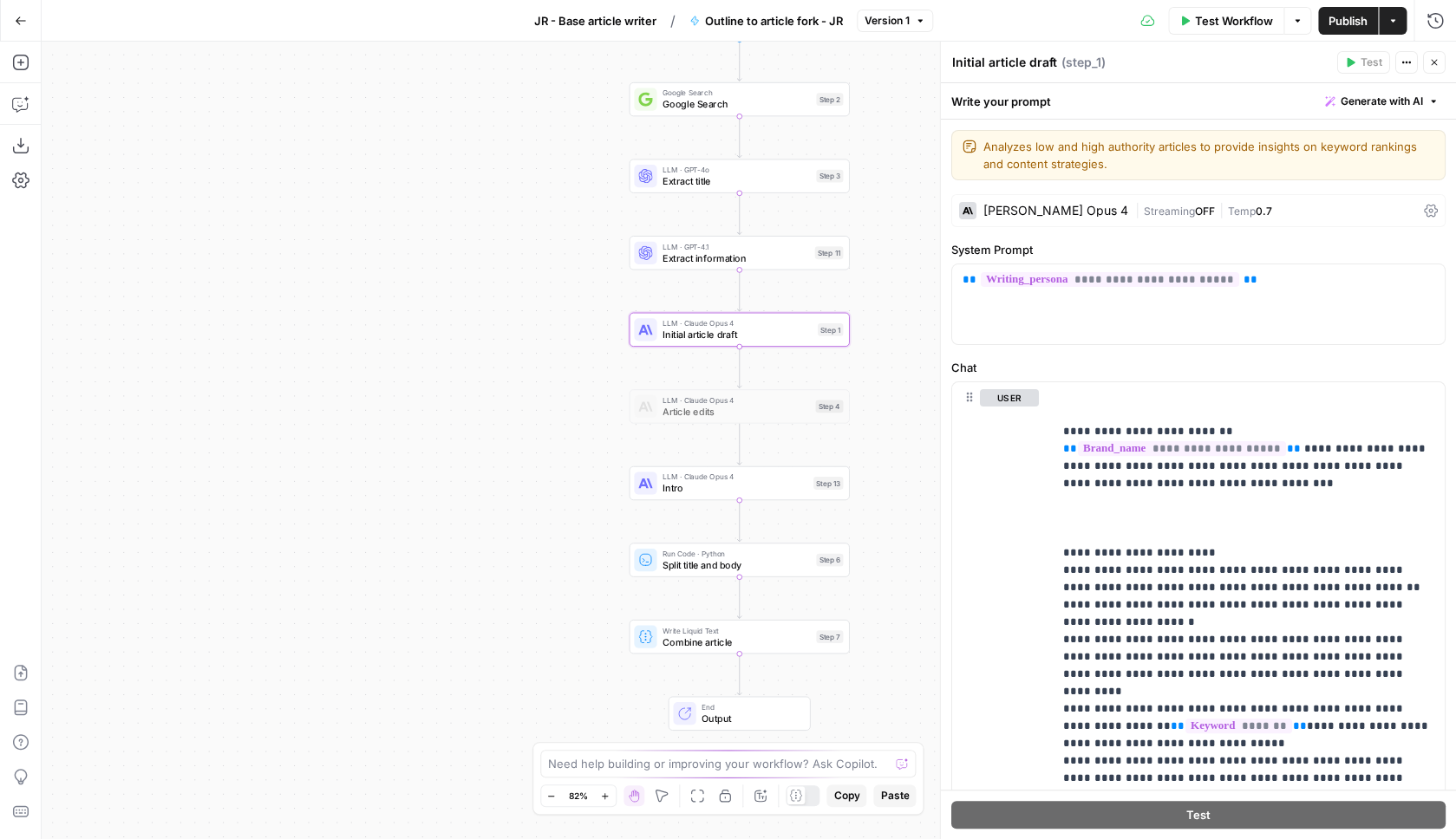
click at [758, 493] on span "Intro" at bounding box center [735, 488] width 145 height 14
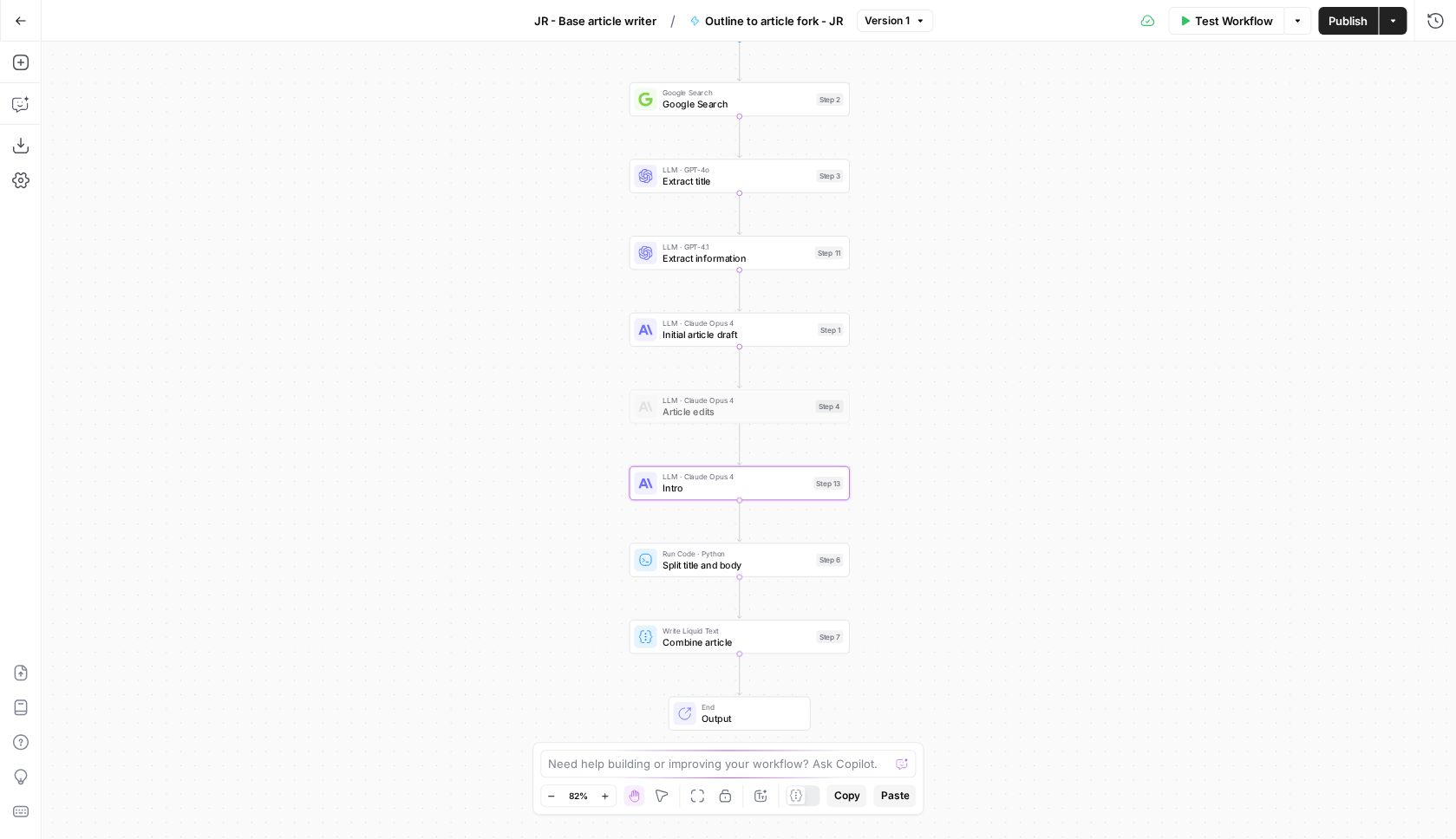
type textarea "Intro"
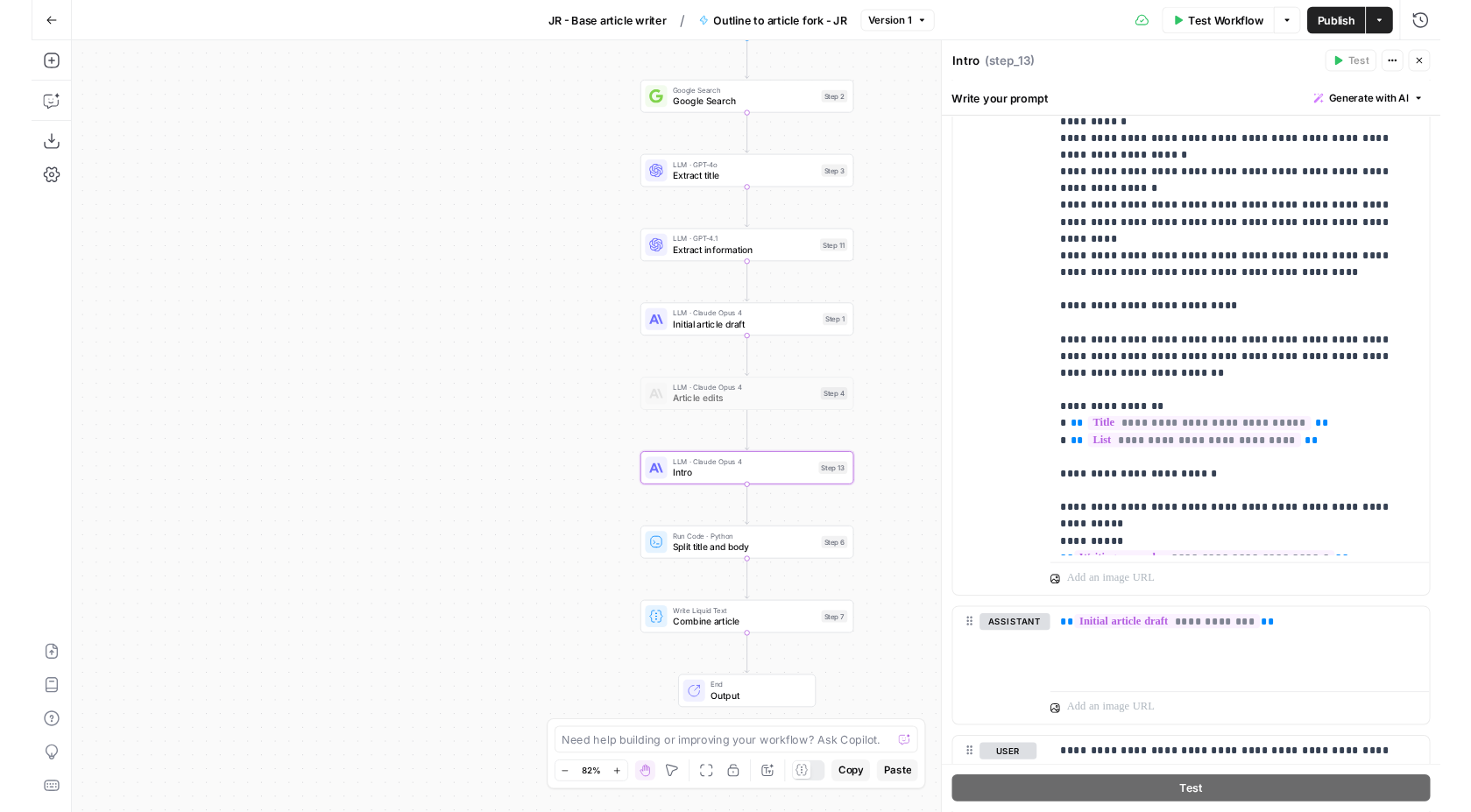
scroll to position [1992, 0]
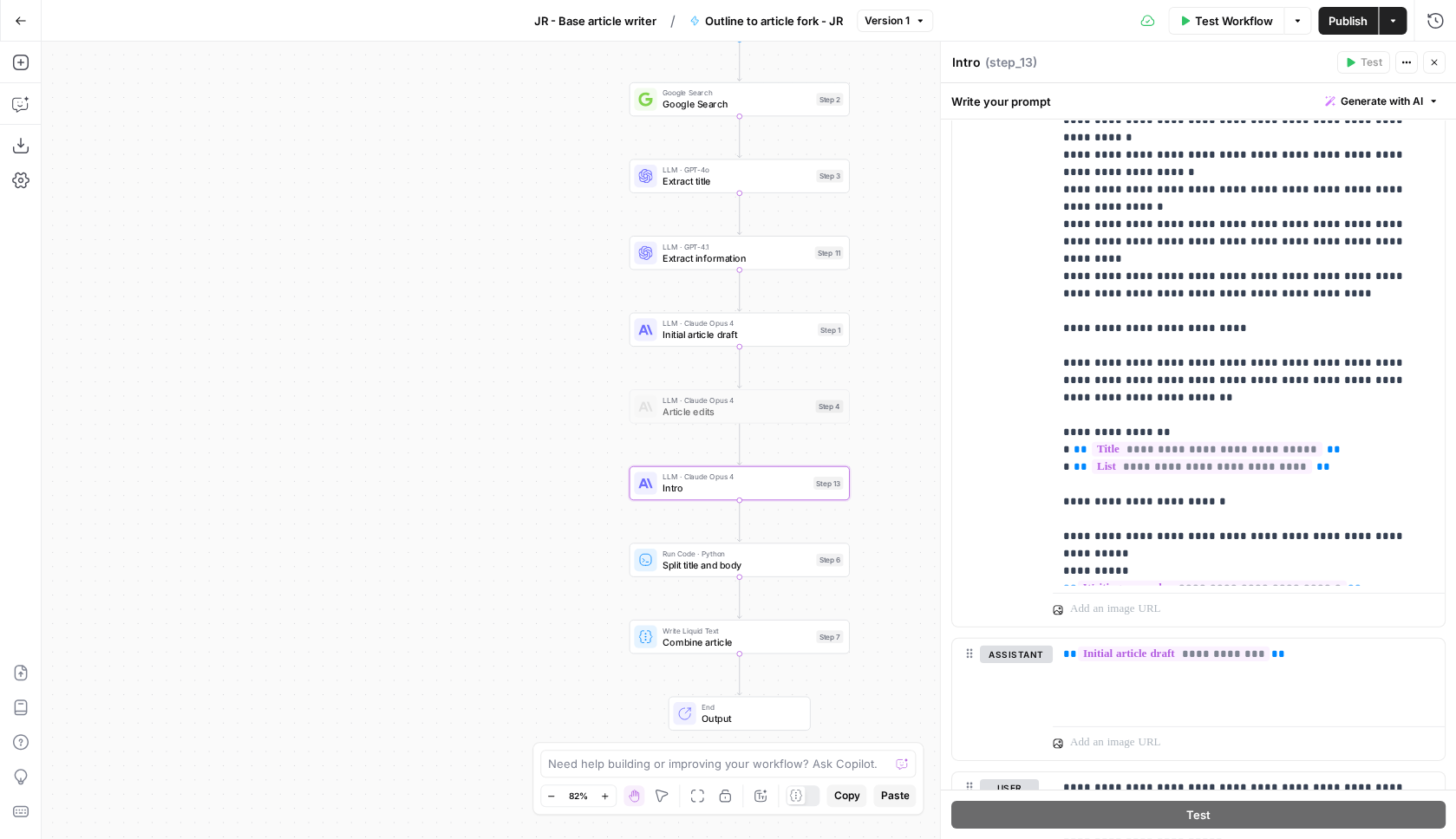
click at [486, 474] on div "Workflow Set Inputs Inputs Google Search Google Search Step 2 LLM · GPT-4o Extr…" at bounding box center [749, 440] width 1415 height 798
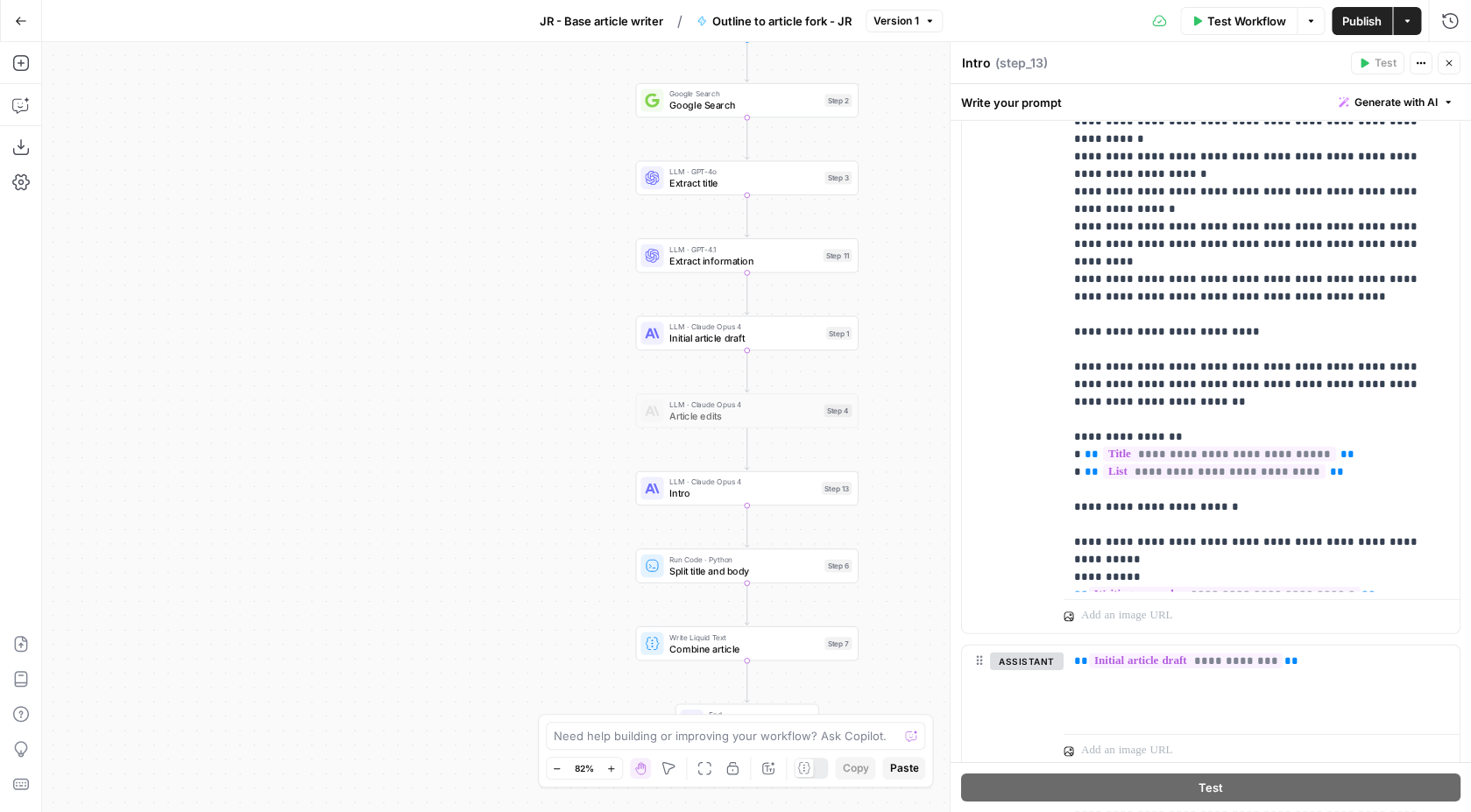
click at [1370, 17] on span "Publish" at bounding box center [1362, 20] width 40 height 18
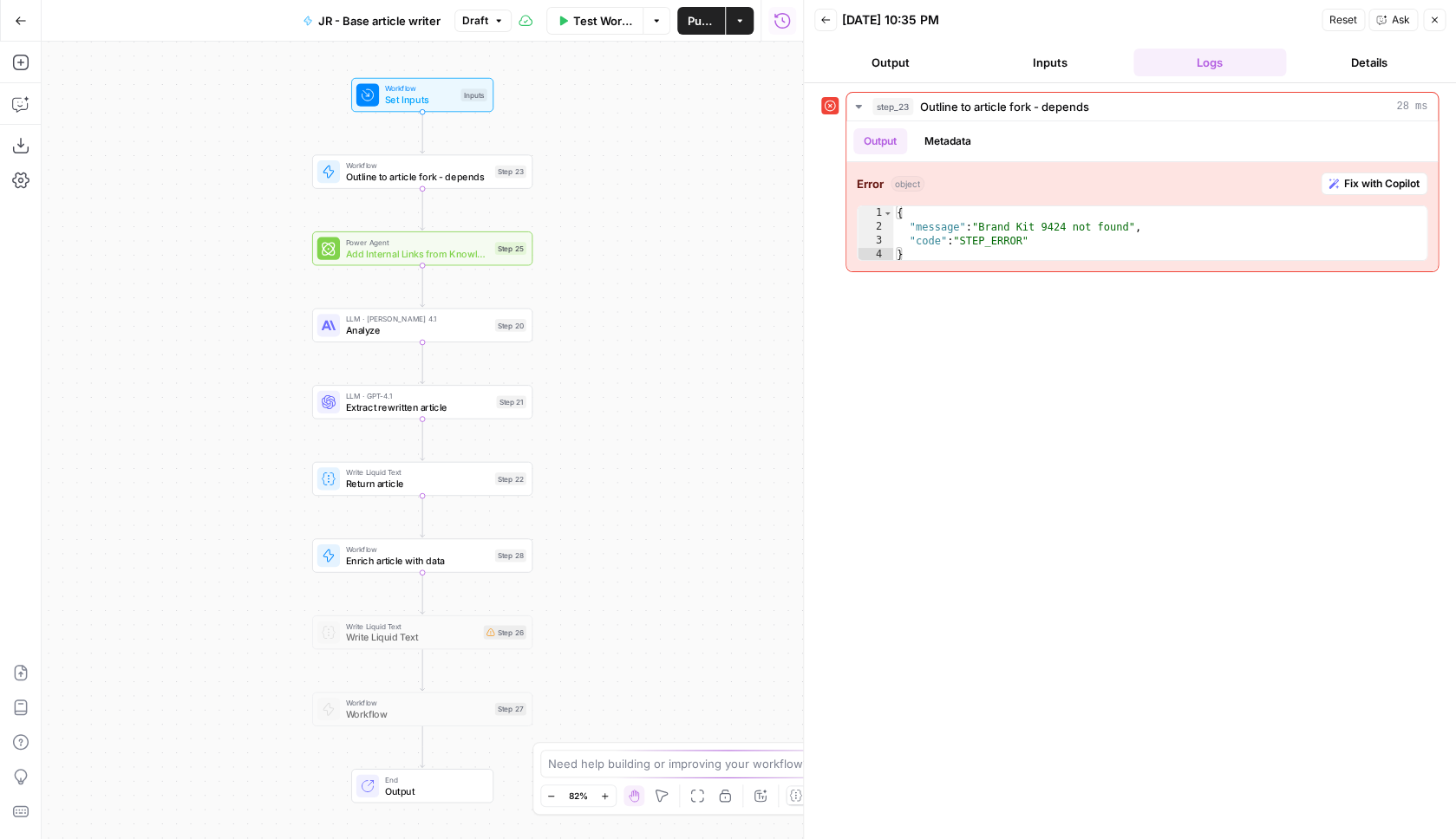
click at [599, 21] on span "Test Workflow" at bounding box center [603, 20] width 59 height 17
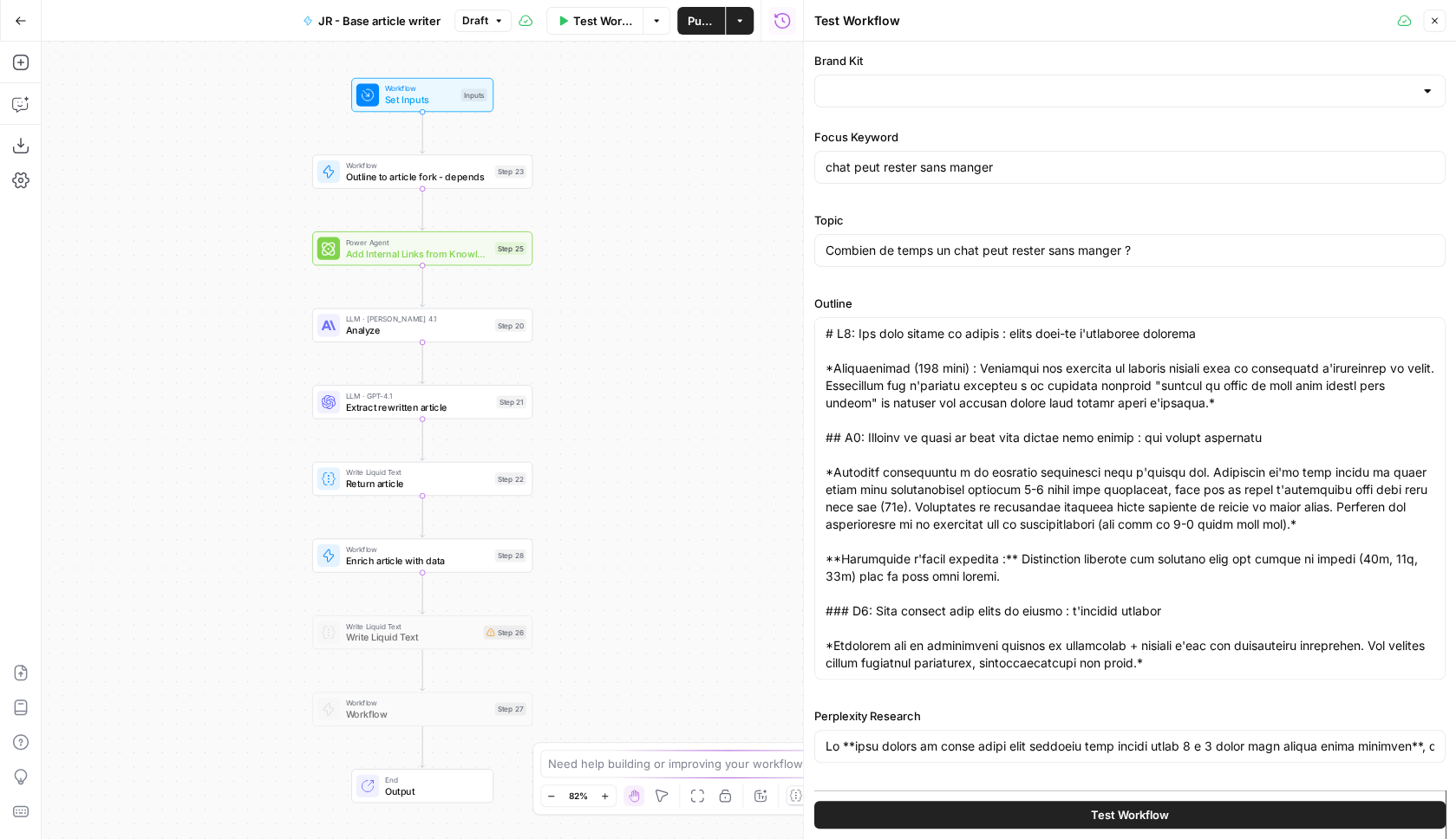
type input "Just [PERSON_NAME] - [GEOGRAPHIC_DATA]-FR"
type input "XML sitemap FR .fr"
click at [1124, 812] on span "Test Workflow" at bounding box center [1129, 814] width 78 height 17
type input "Lo **ipsu dolors am conse adipi elit seddoeiu temp incidi utlab 6 e 7 dolor mag…"
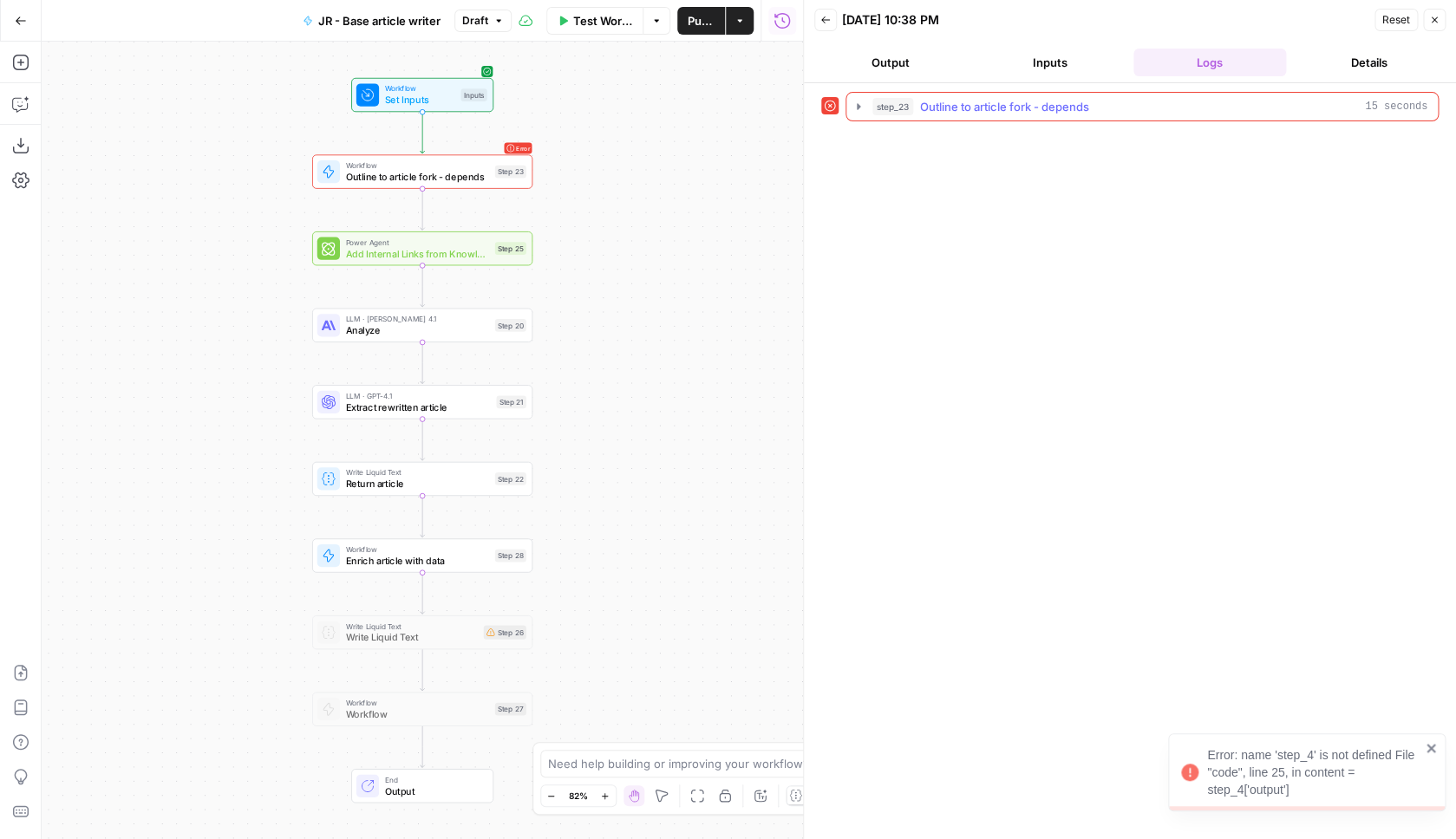
click at [1145, 110] on div "step_23 Outline to article fork - depends 15 seconds" at bounding box center [1150, 106] width 555 height 17
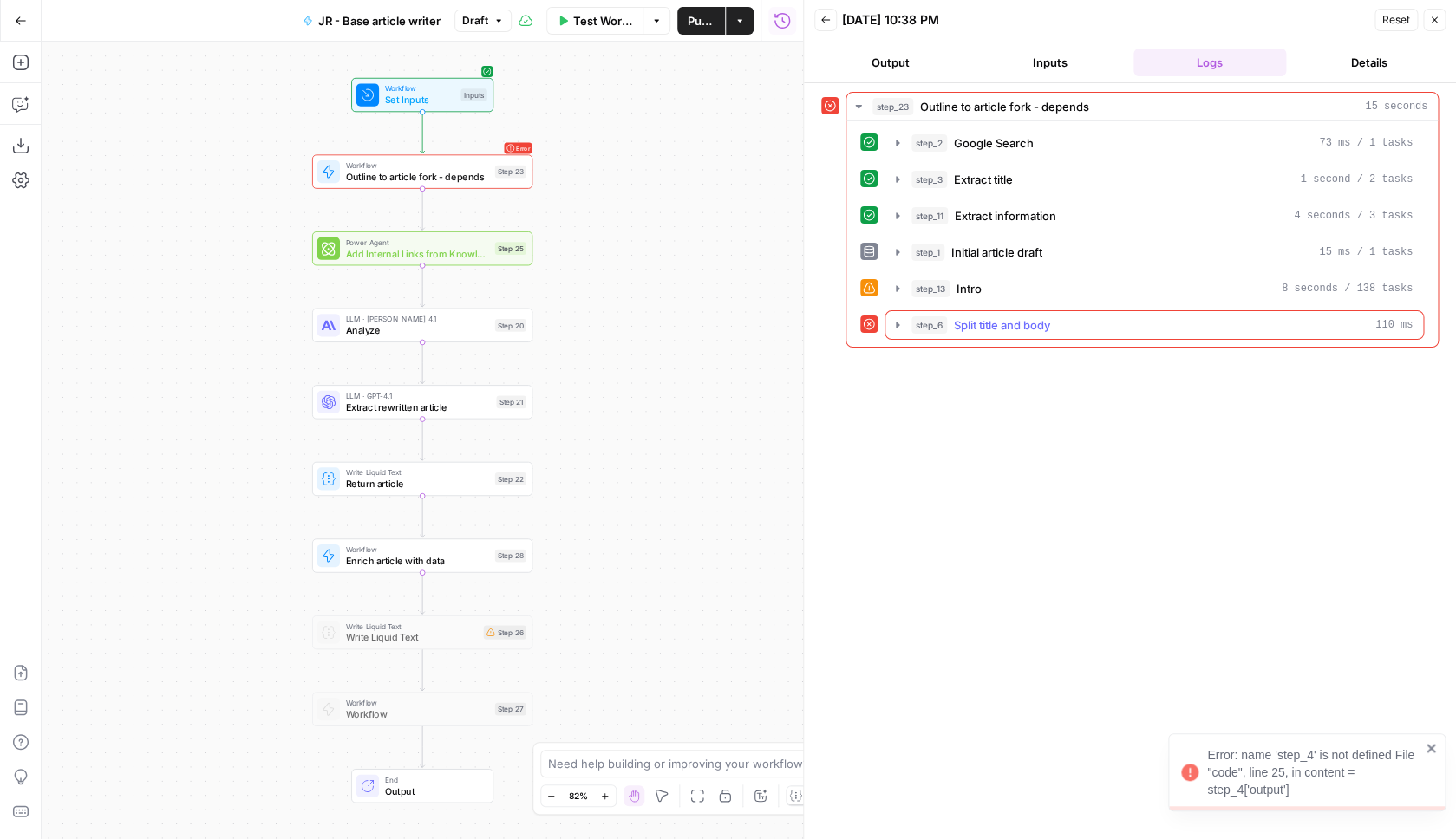
click at [898, 326] on icon "button" at bounding box center [897, 325] width 14 height 14
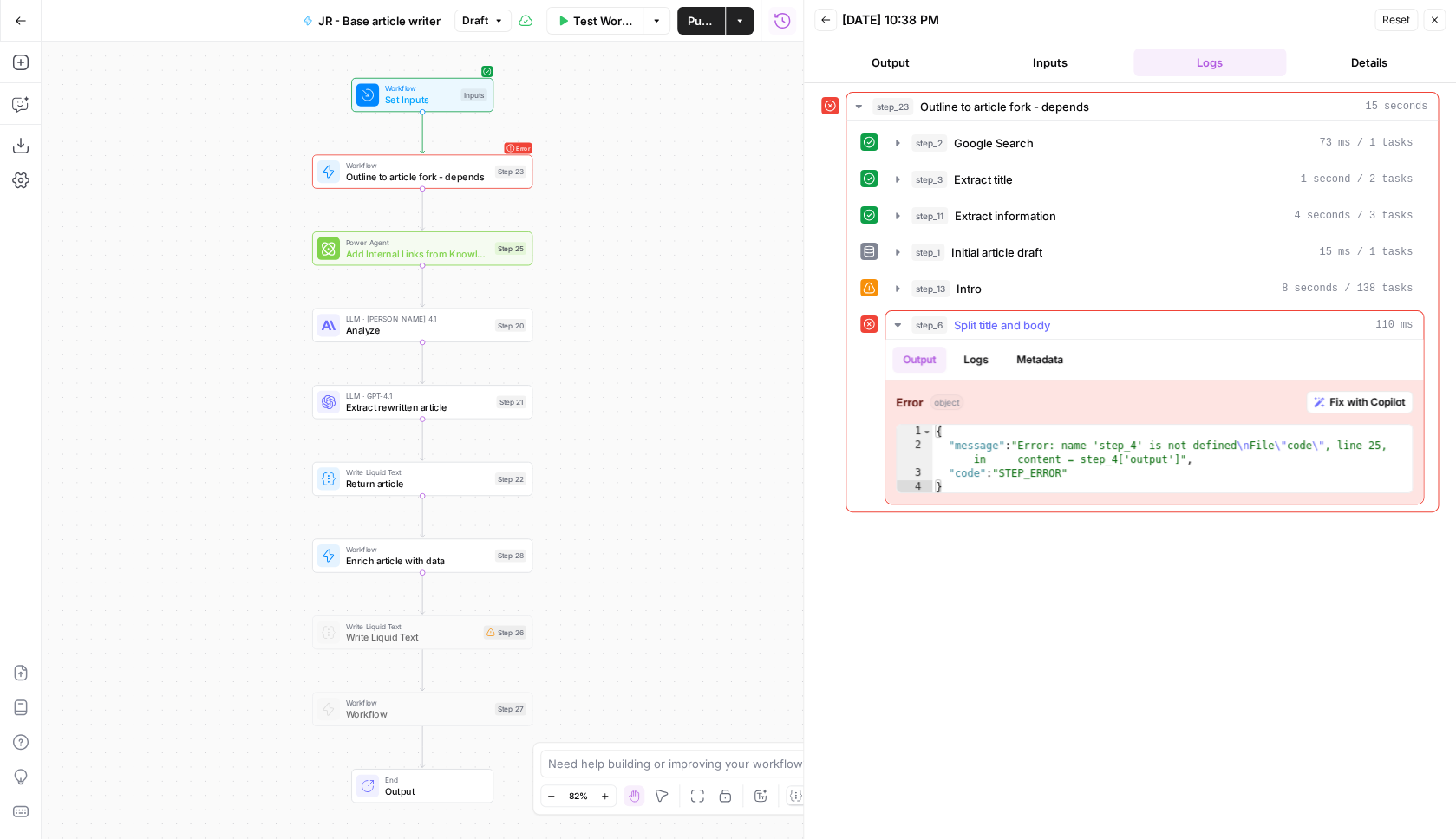
click at [898, 326] on icon "button" at bounding box center [897, 325] width 14 height 14
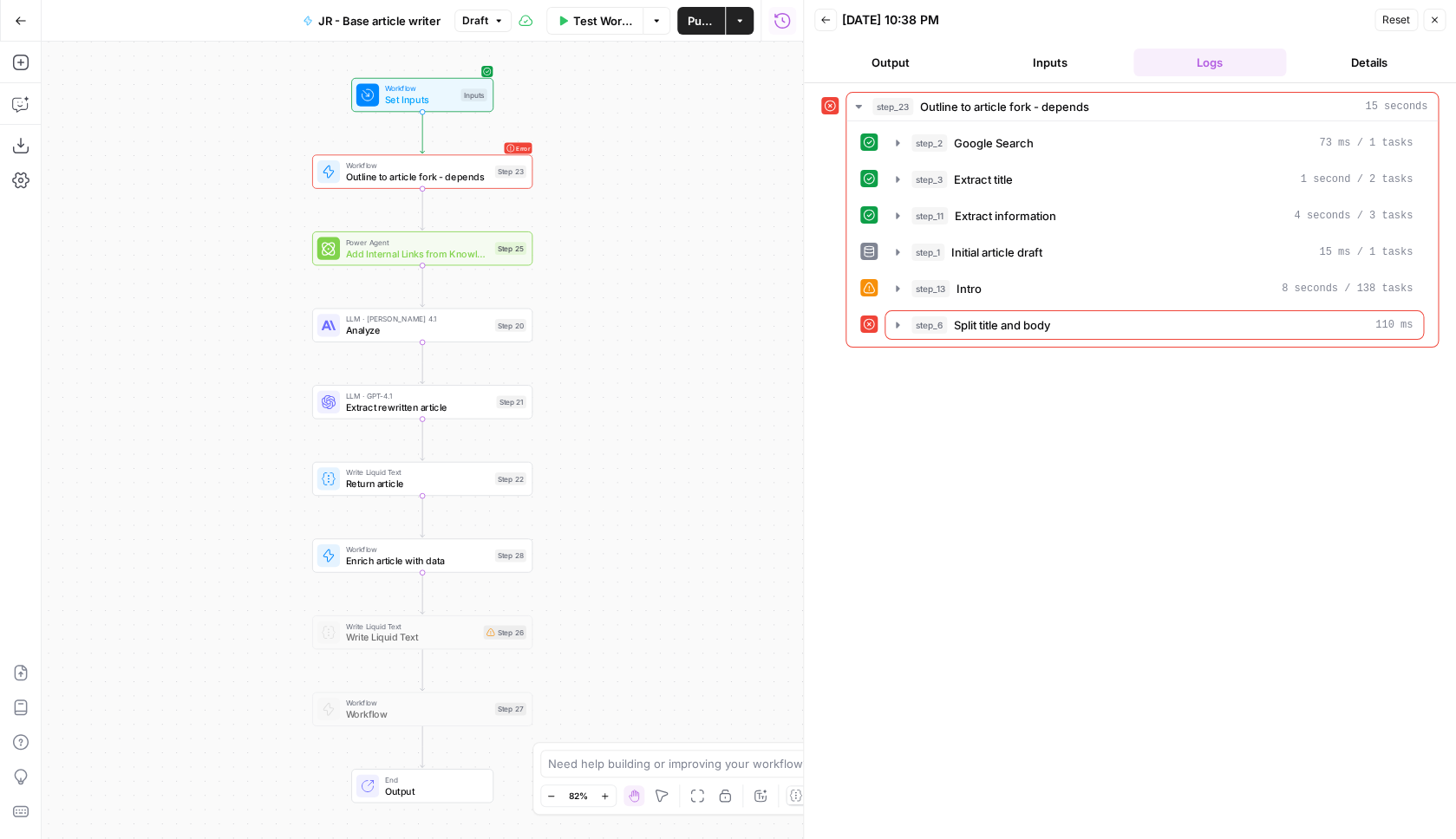
click at [917, 61] on button "Output" at bounding box center [891, 62] width 152 height 28
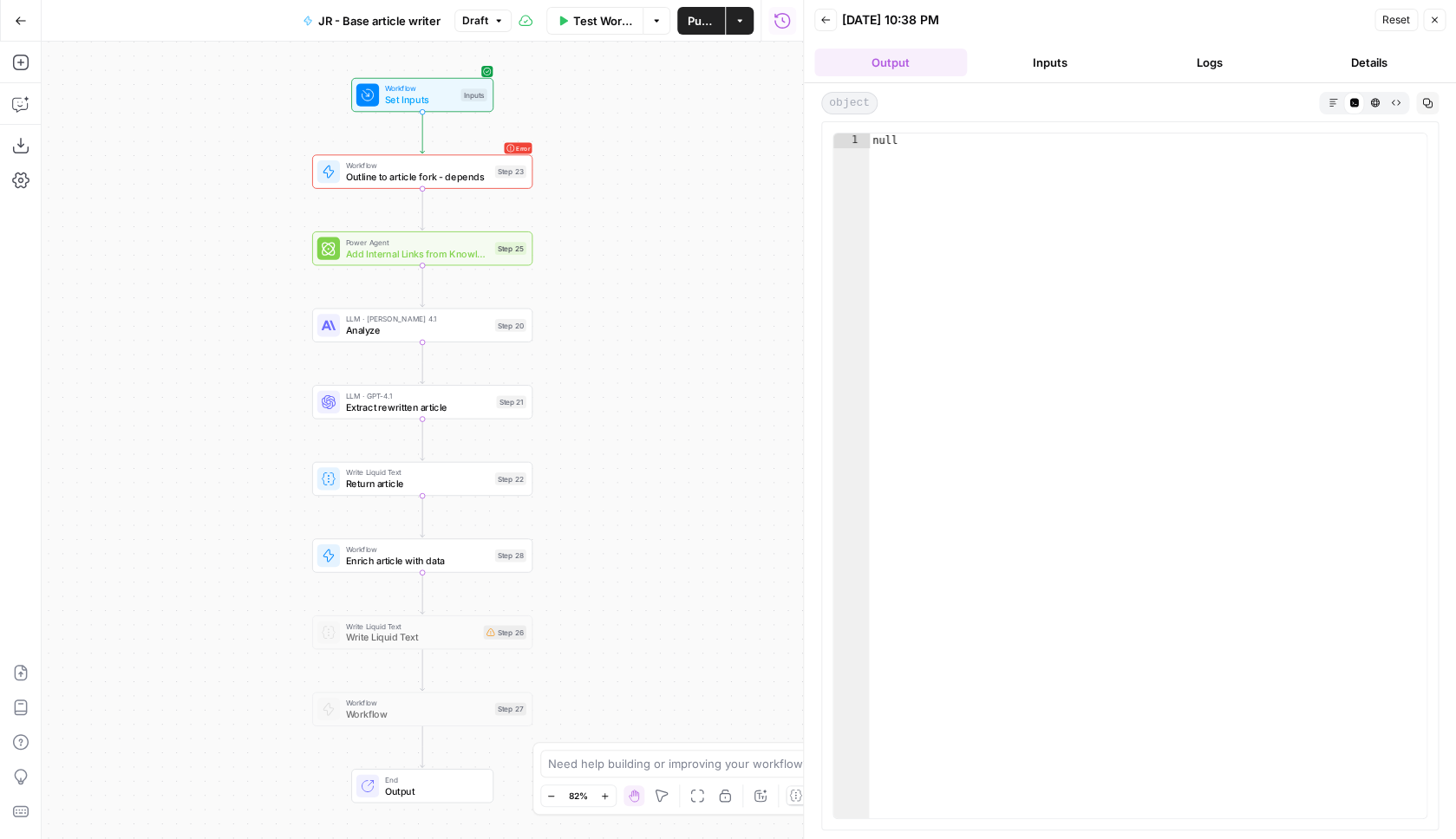
click at [828, 30] on button "Back" at bounding box center [826, 19] width 23 height 23
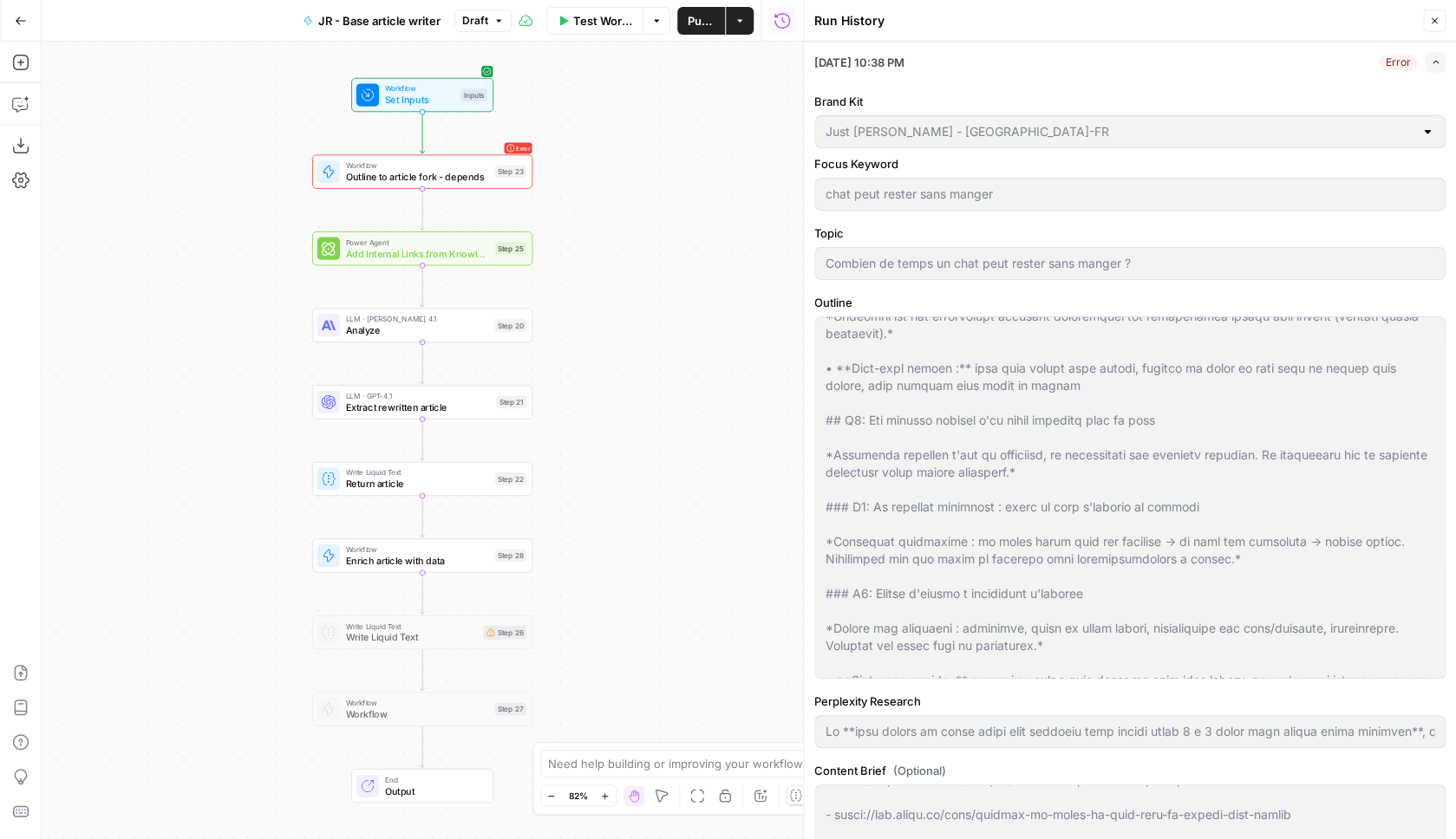
scroll to position [928, 0]
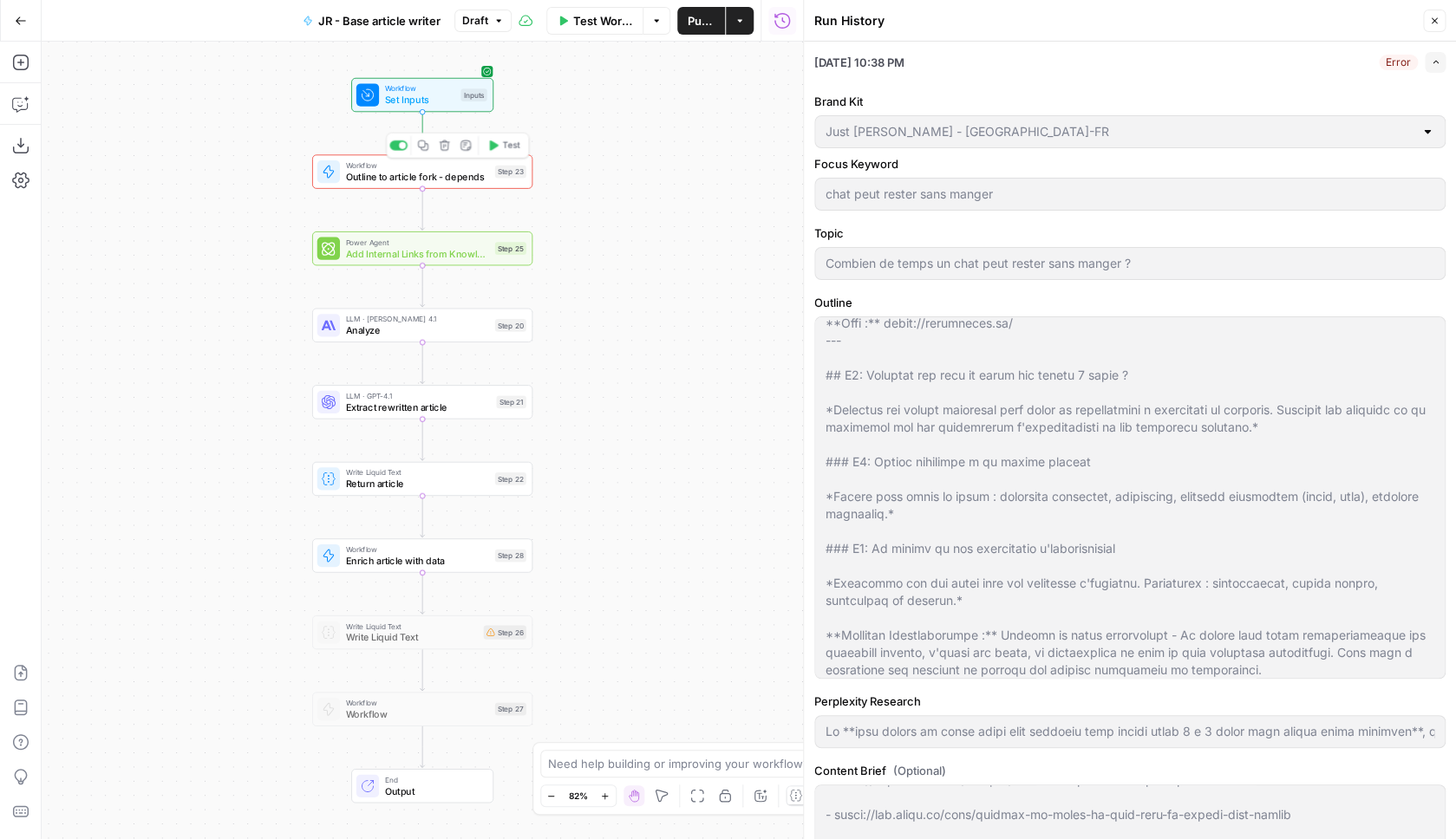
click at [454, 173] on span "Outline to article fork - depends" at bounding box center [417, 176] width 144 height 14
type input "Un **chat adulte en bonne santé peut survivre sans manger entre 2 à 3 jours san…"
type input "Outline to article fork - JR"
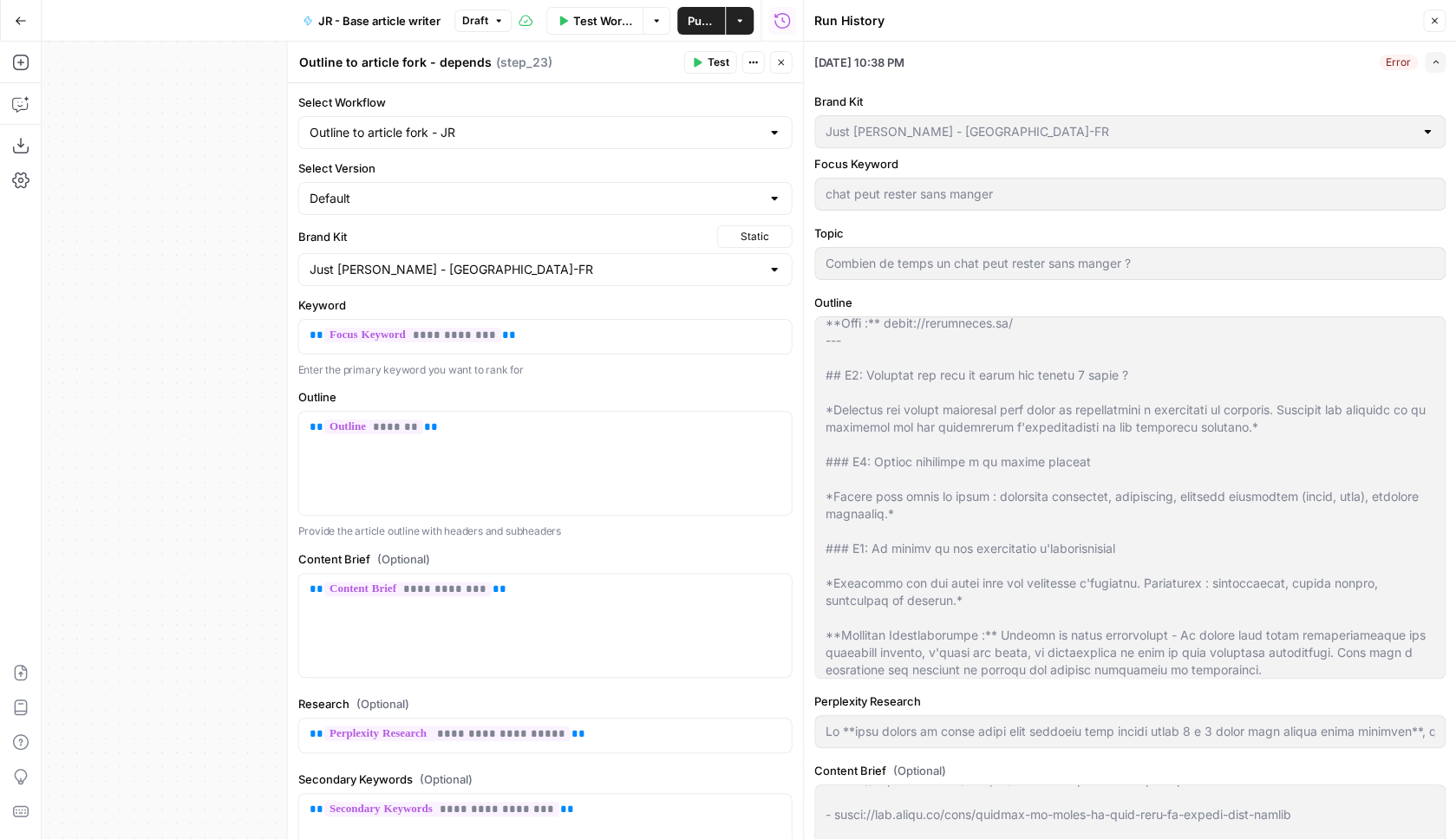
type input "Un **chat adulte en bonne santé peut survivre sans manger entre 2 à 3 jours san…"
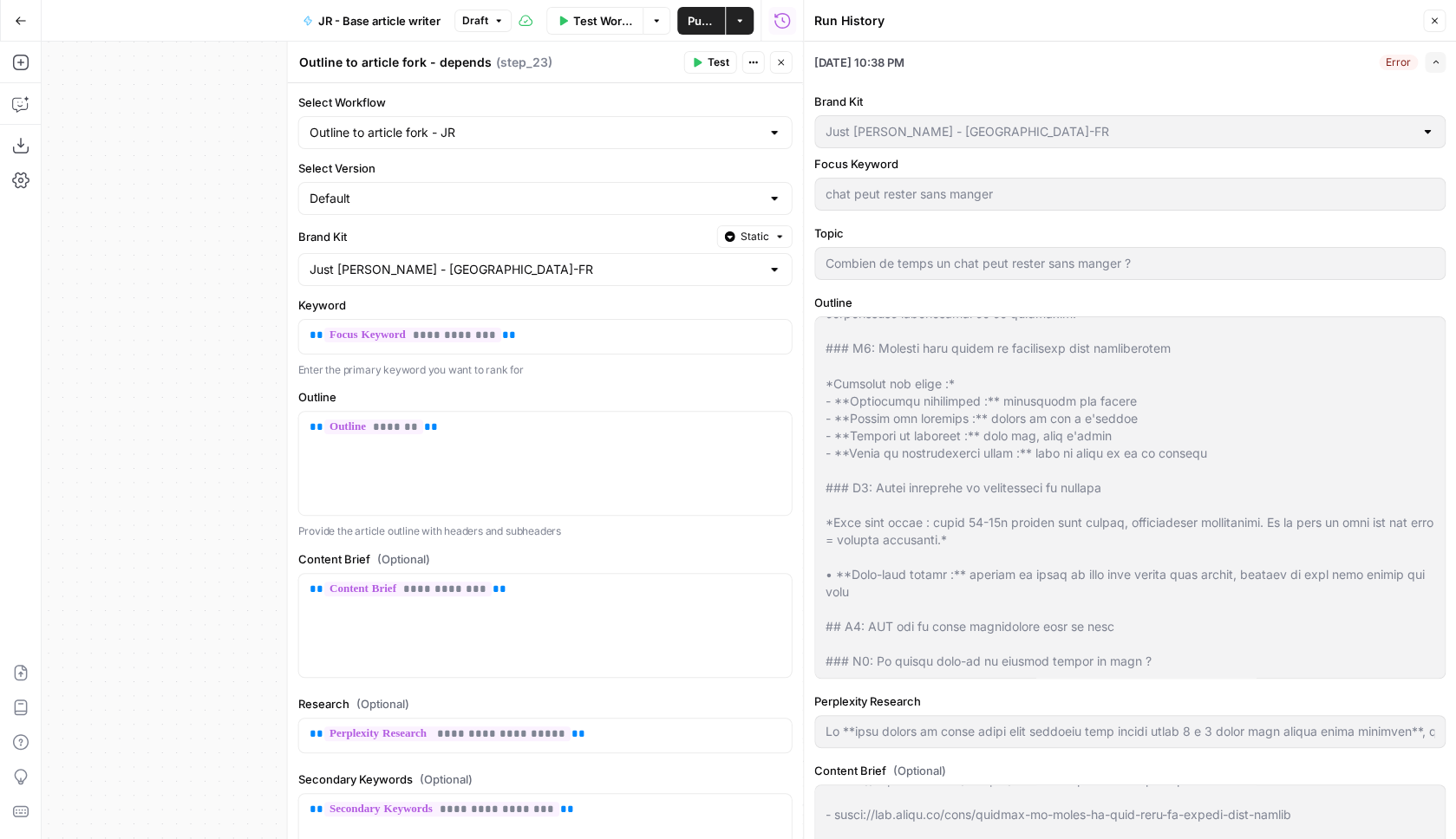
scroll to position [228, 0]
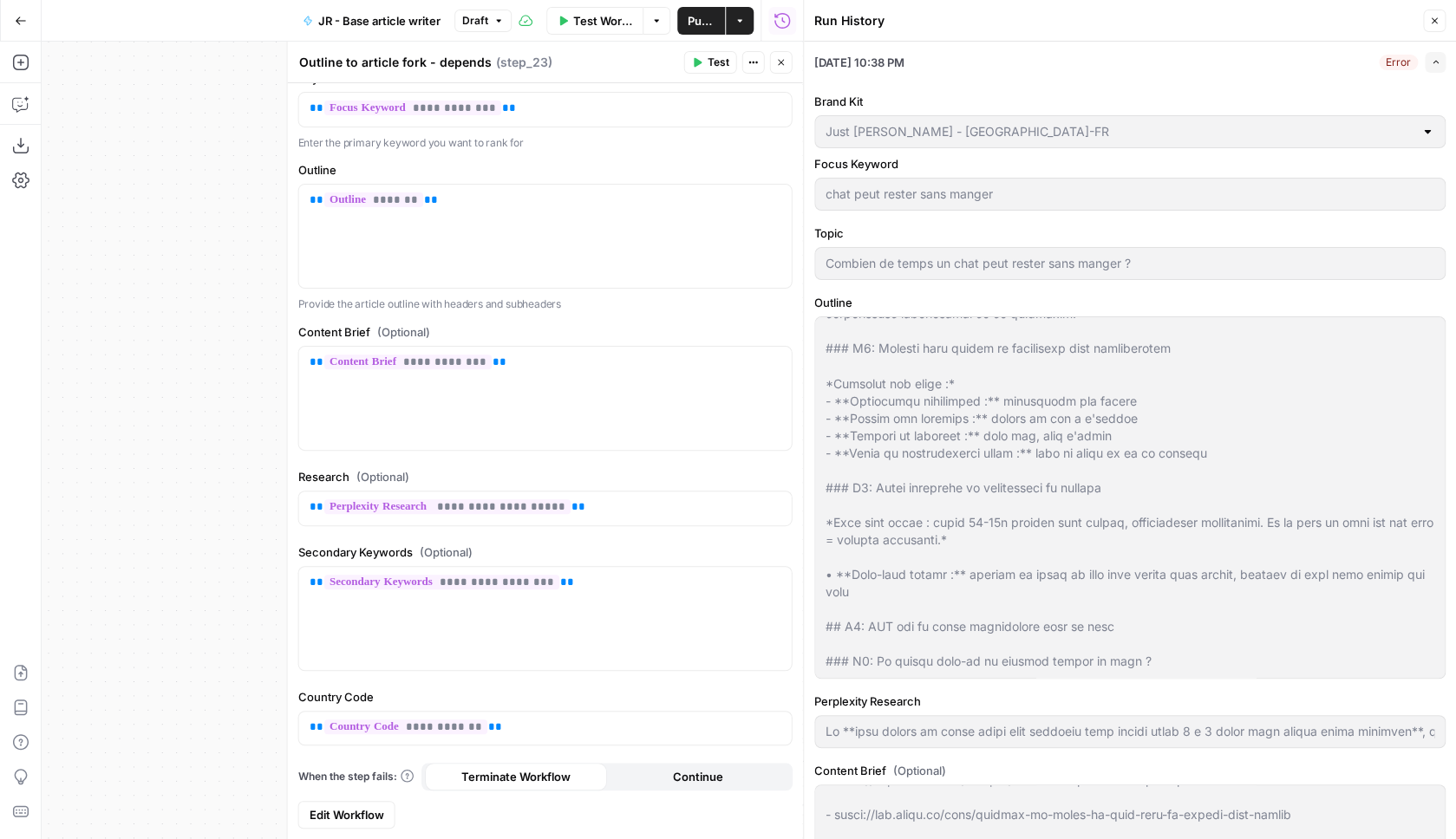
click at [365, 813] on span "Edit Workflow" at bounding box center [346, 814] width 74 height 17
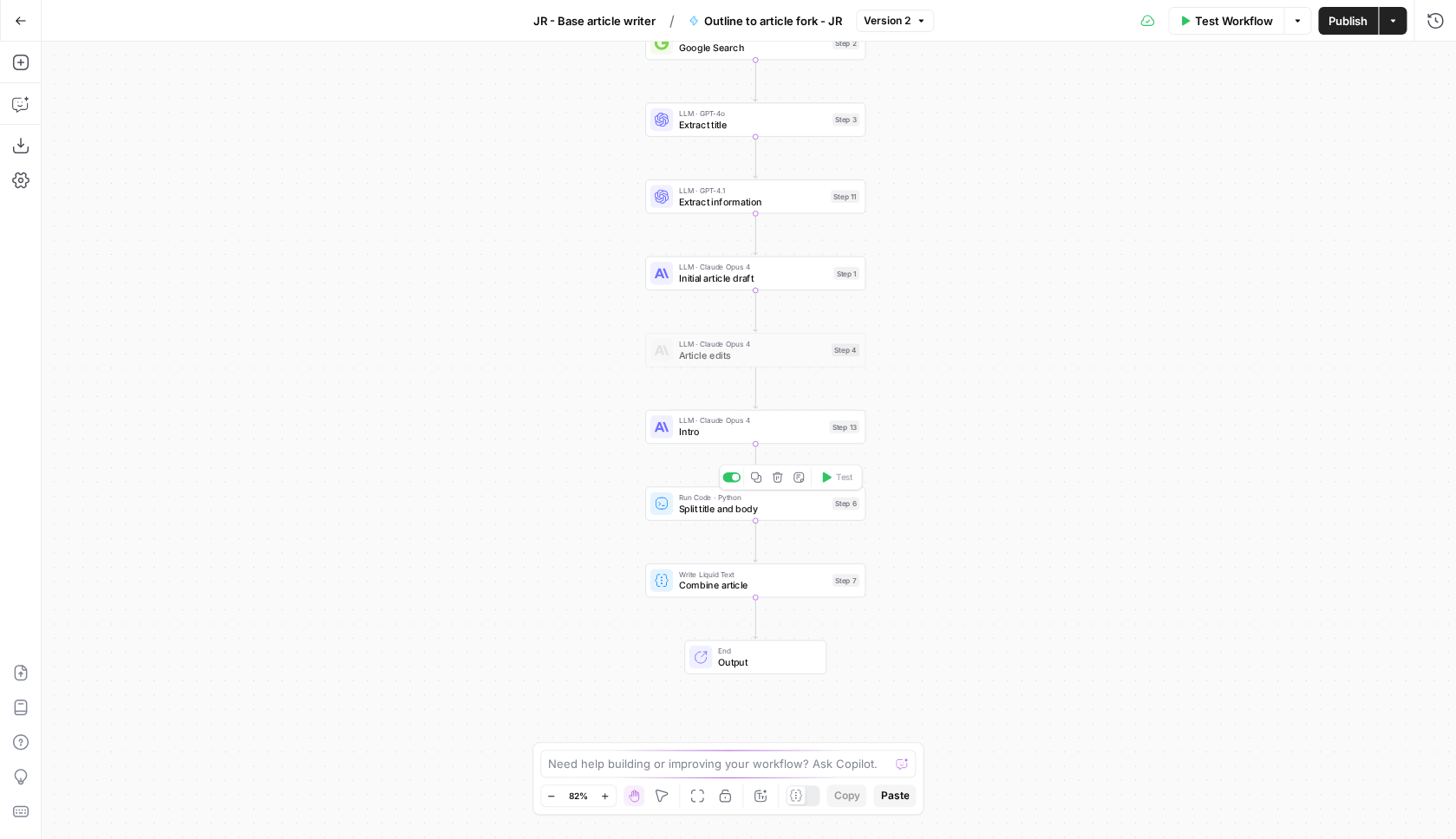
click at [806, 512] on span "Split title and body" at bounding box center [752, 507] width 149 height 14
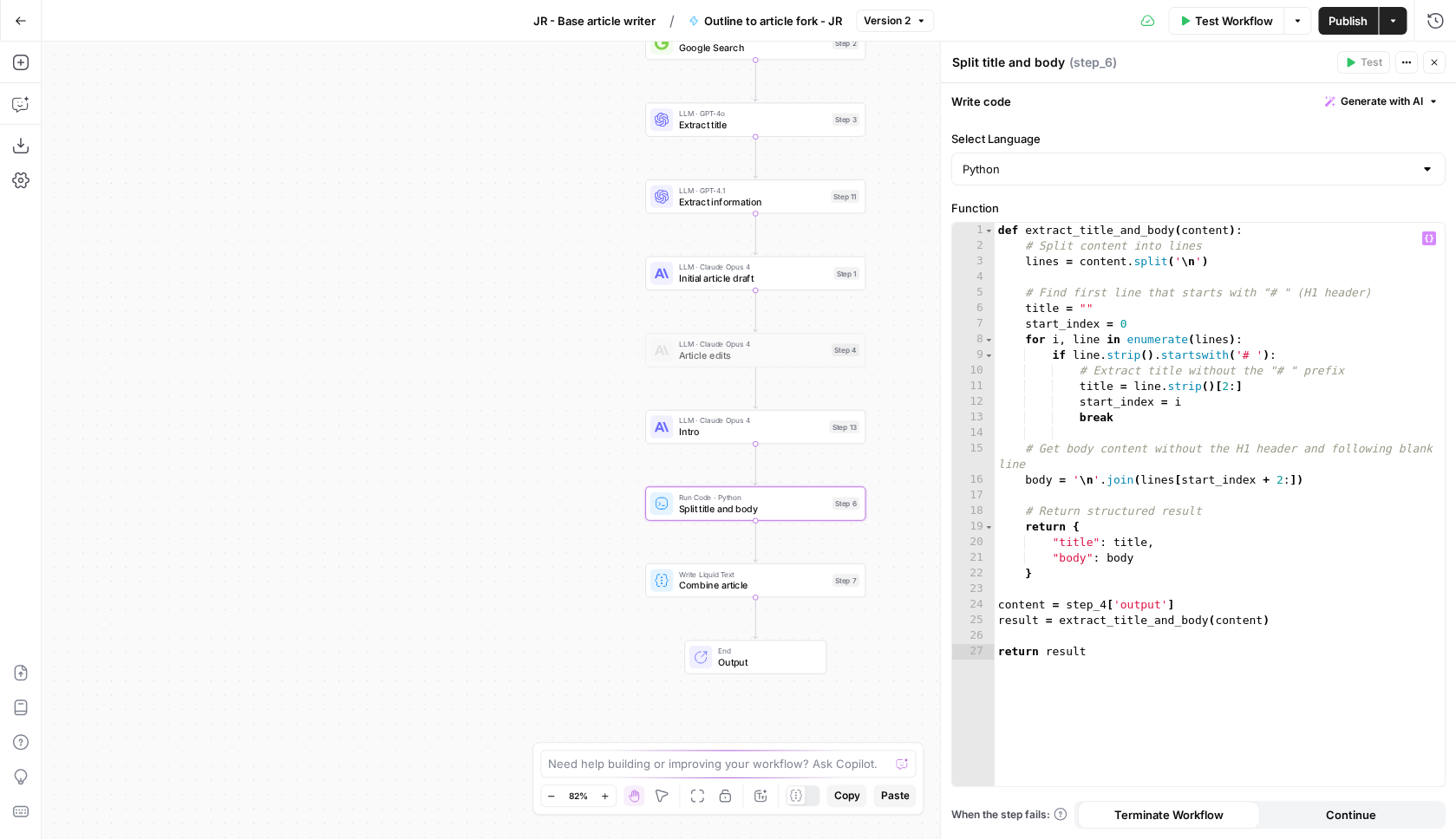
click at [1107, 607] on div "def extract_title_and_body ( content ) : # Split content into lines lines = con…" at bounding box center [1219, 520] width 450 height 594
type textarea "**********"
click at [800, 590] on span "Combine article" at bounding box center [752, 585] width 149 height 14
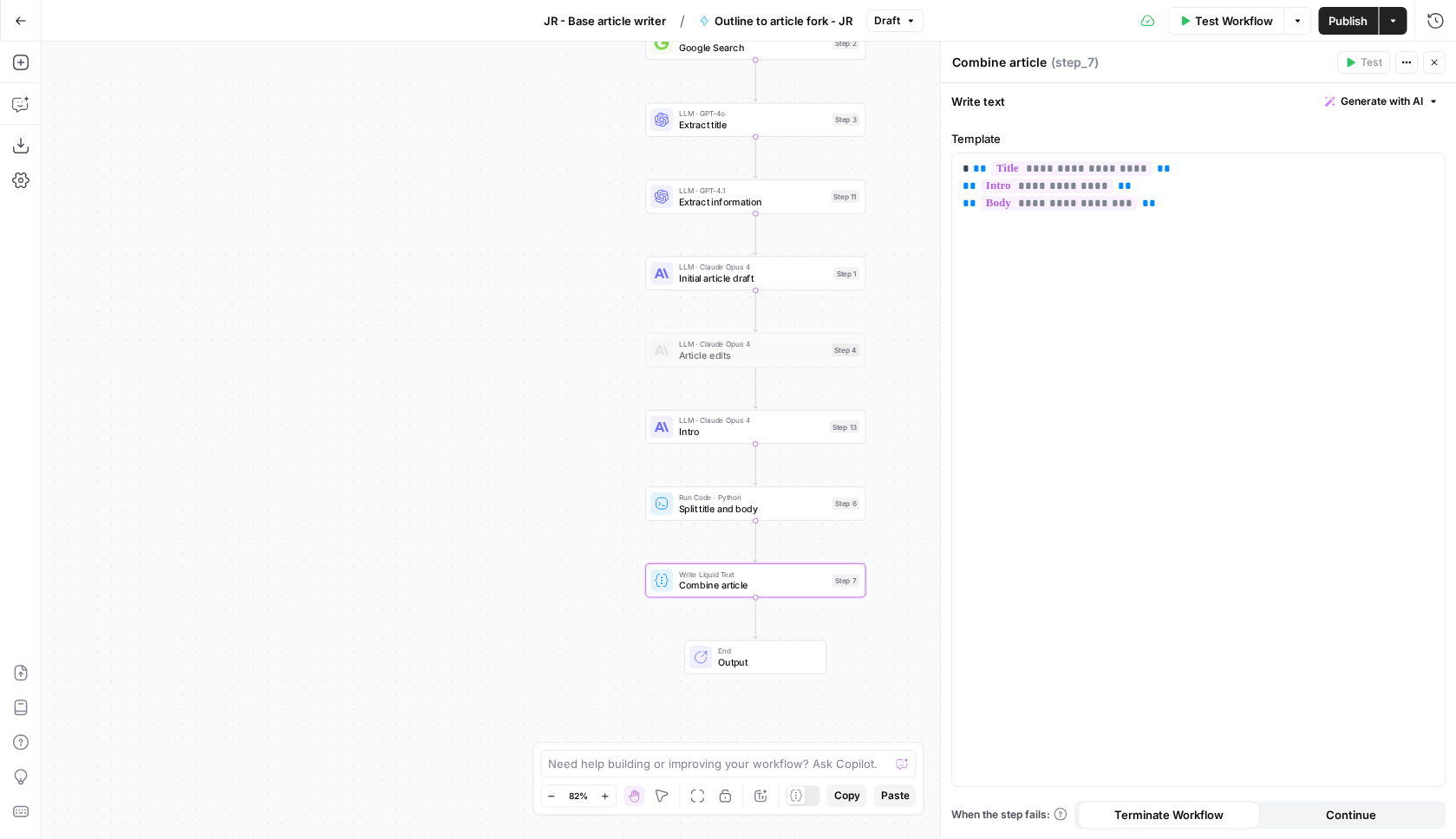
click at [1355, 26] on span "Publish" at bounding box center [1348, 20] width 39 height 17
click at [628, 20] on span "JR - Base article writer" at bounding box center [593, 20] width 122 height 17
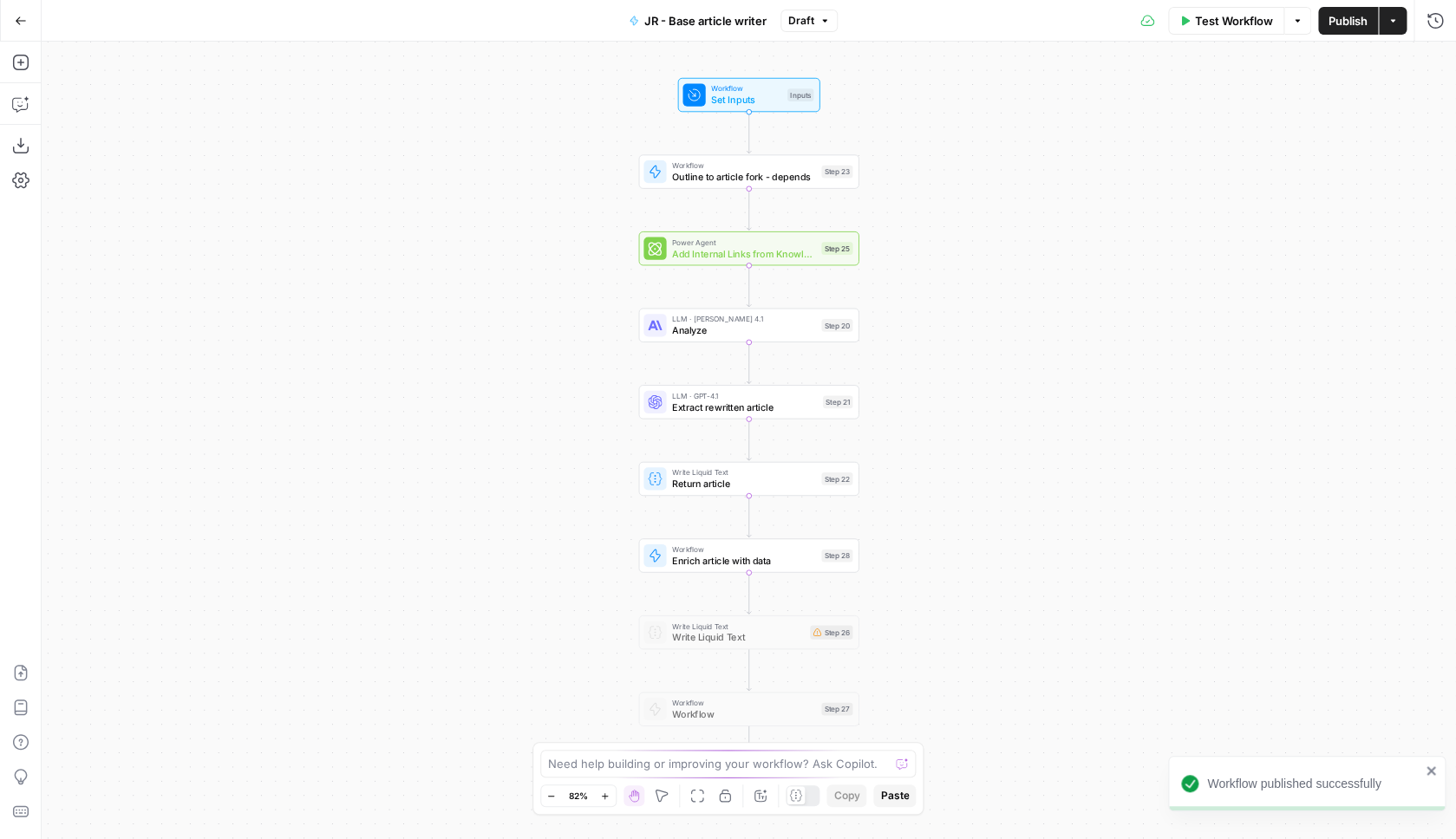
click at [1229, 16] on span "Test Workflow" at bounding box center [1234, 20] width 78 height 17
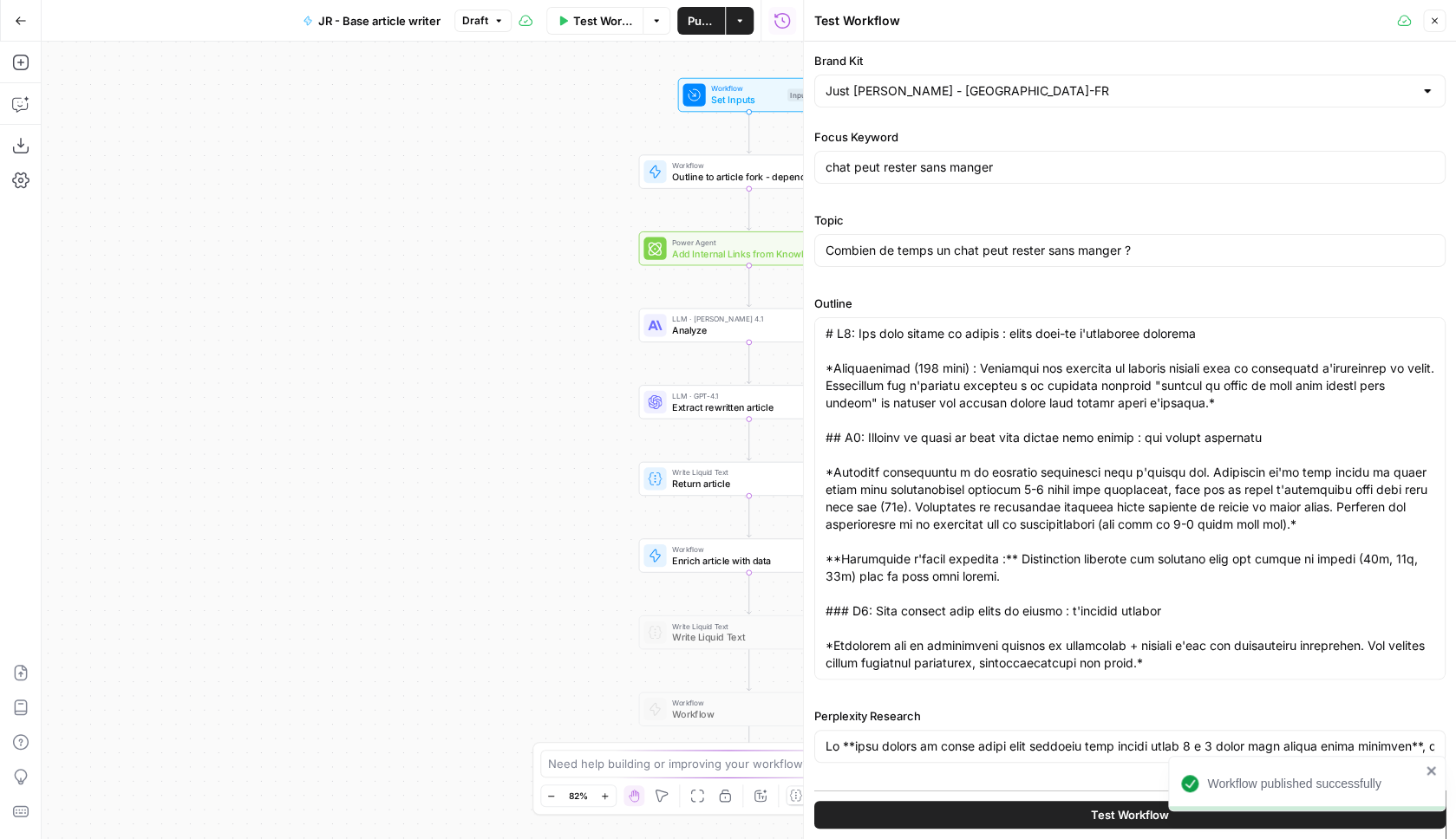
click at [1123, 813] on span "Test Workflow" at bounding box center [1129, 814] width 78 height 17
type input "Lo **ipsu dolors am conse adipi elit seddoeiu temp incidi utlab 1 e 0 dolor mag…"
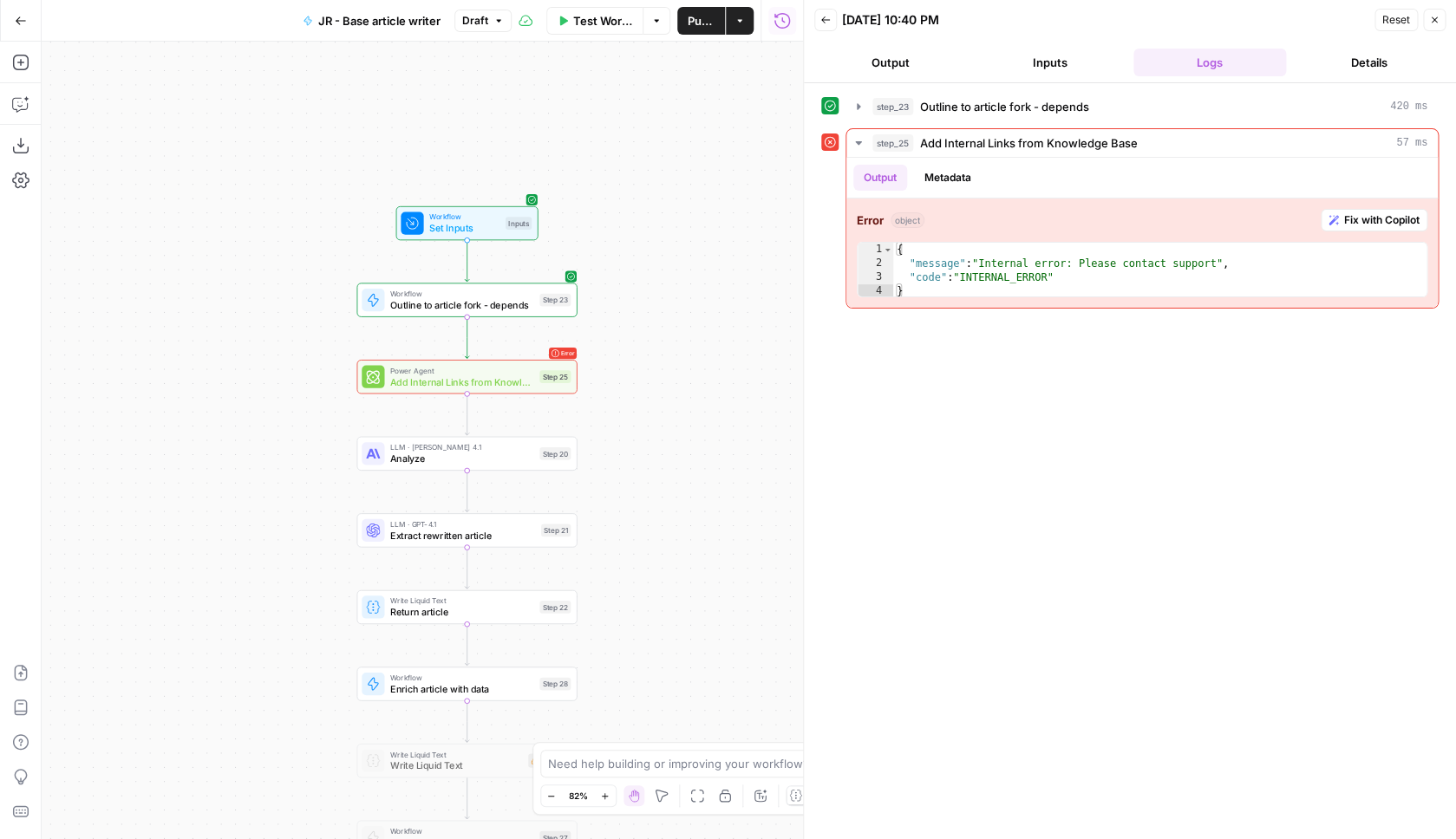
drag, startPoint x: 474, startPoint y: 319, endPoint x: 193, endPoint y: 447, distance: 308.8
click at [193, 447] on div "Workflow Set Inputs Inputs Workflow Outline to article fork - depends Step 23 E…" at bounding box center [422, 440] width 761 height 798
click at [449, 395] on div "Workflow Set Inputs Inputs Workflow Outline to article fork - depends Step 23 E…" at bounding box center [422, 440] width 761 height 798
click at [450, 382] on span "Add Internal Links from Knowledge Base" at bounding box center [461, 381] width 144 height 14
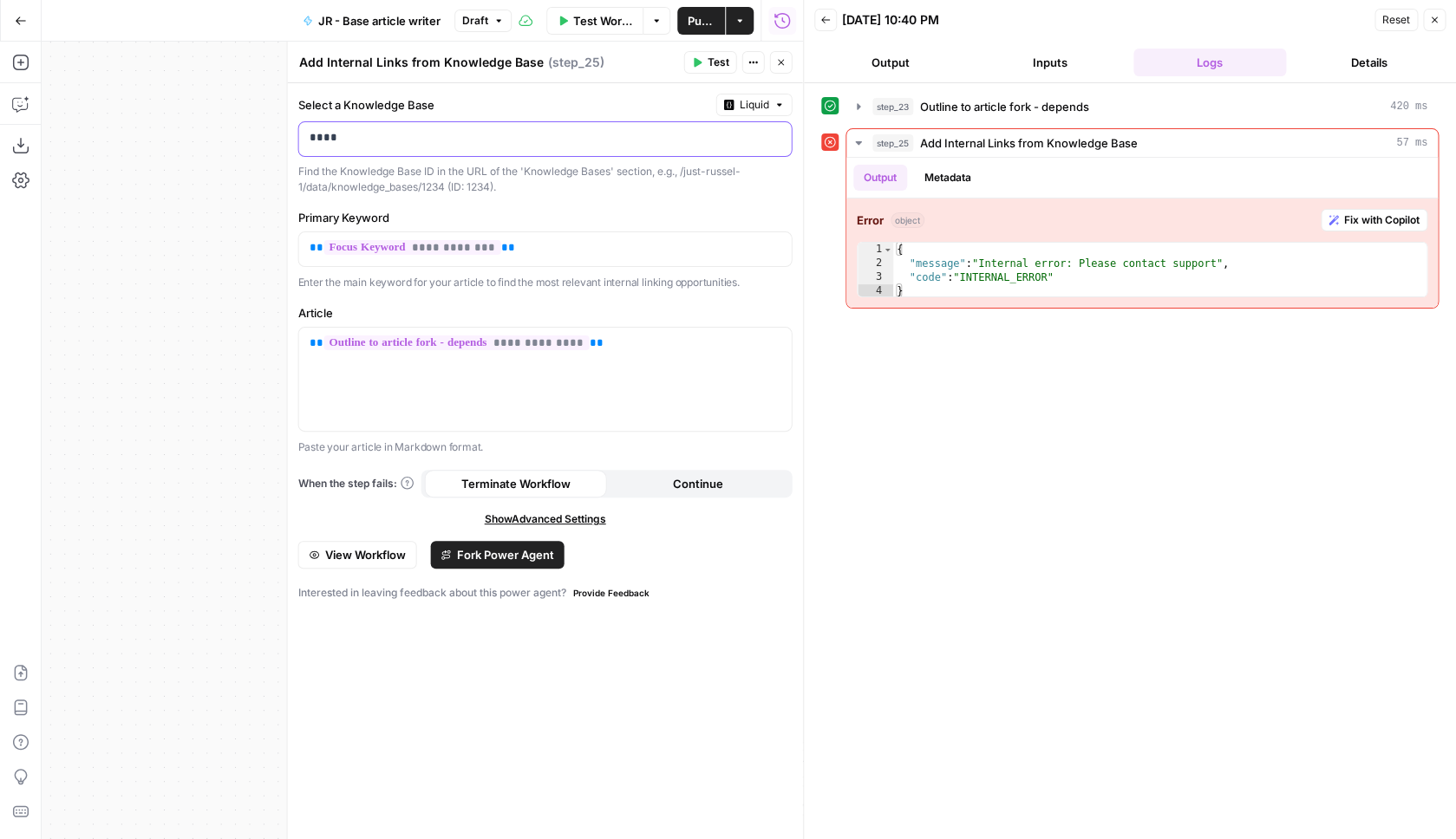
click at [543, 145] on p "****" at bounding box center [545, 138] width 472 height 17
click at [542, 144] on p "****" at bounding box center [531, 138] width 444 height 17
click at [739, 108] on span "Liquid" at bounding box center [754, 105] width 29 height 16
click at [804, 153] on div "Choose from a list" at bounding box center [798, 158] width 136 height 16
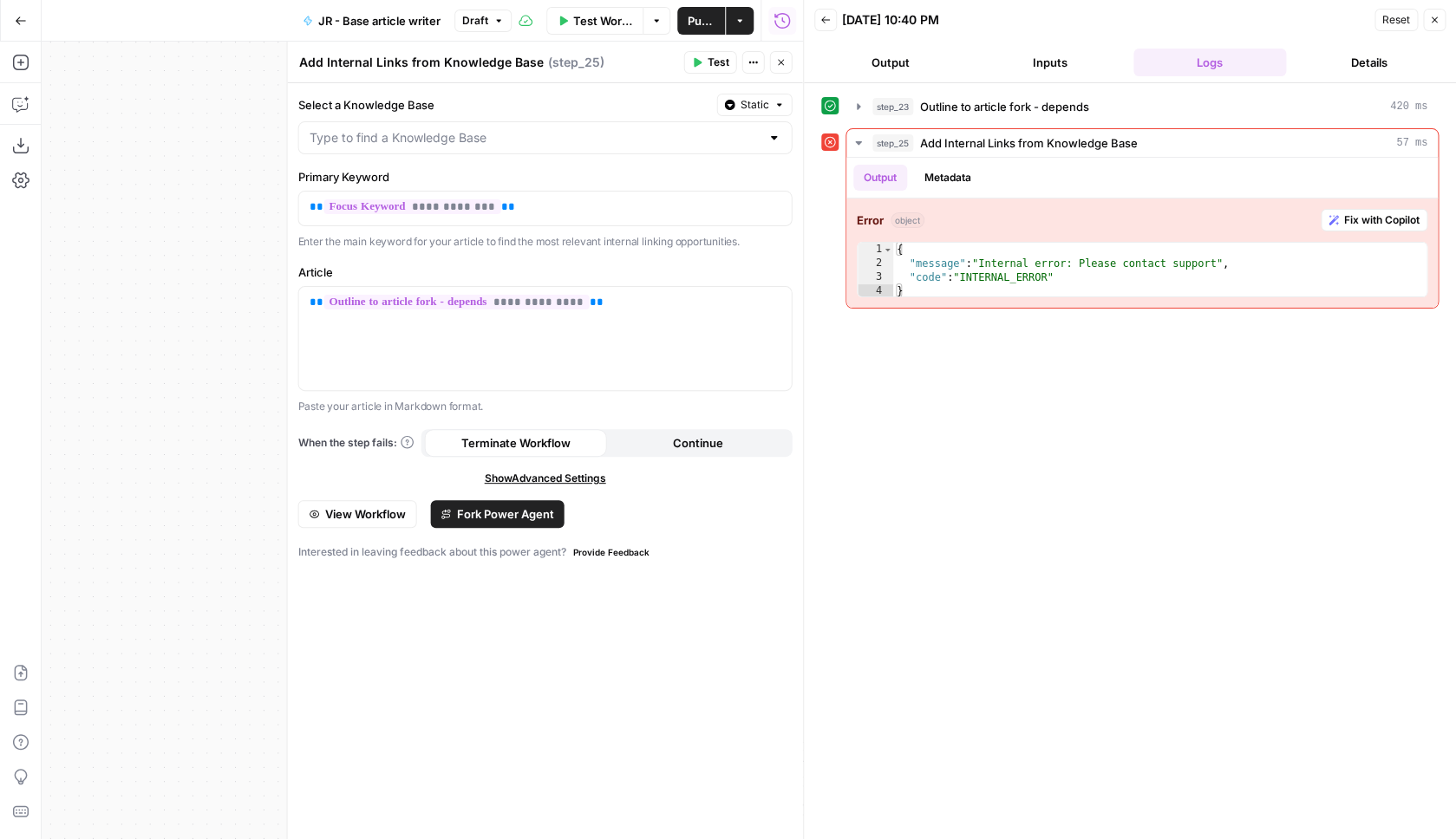
click at [634, 152] on div at bounding box center [545, 138] width 495 height 33
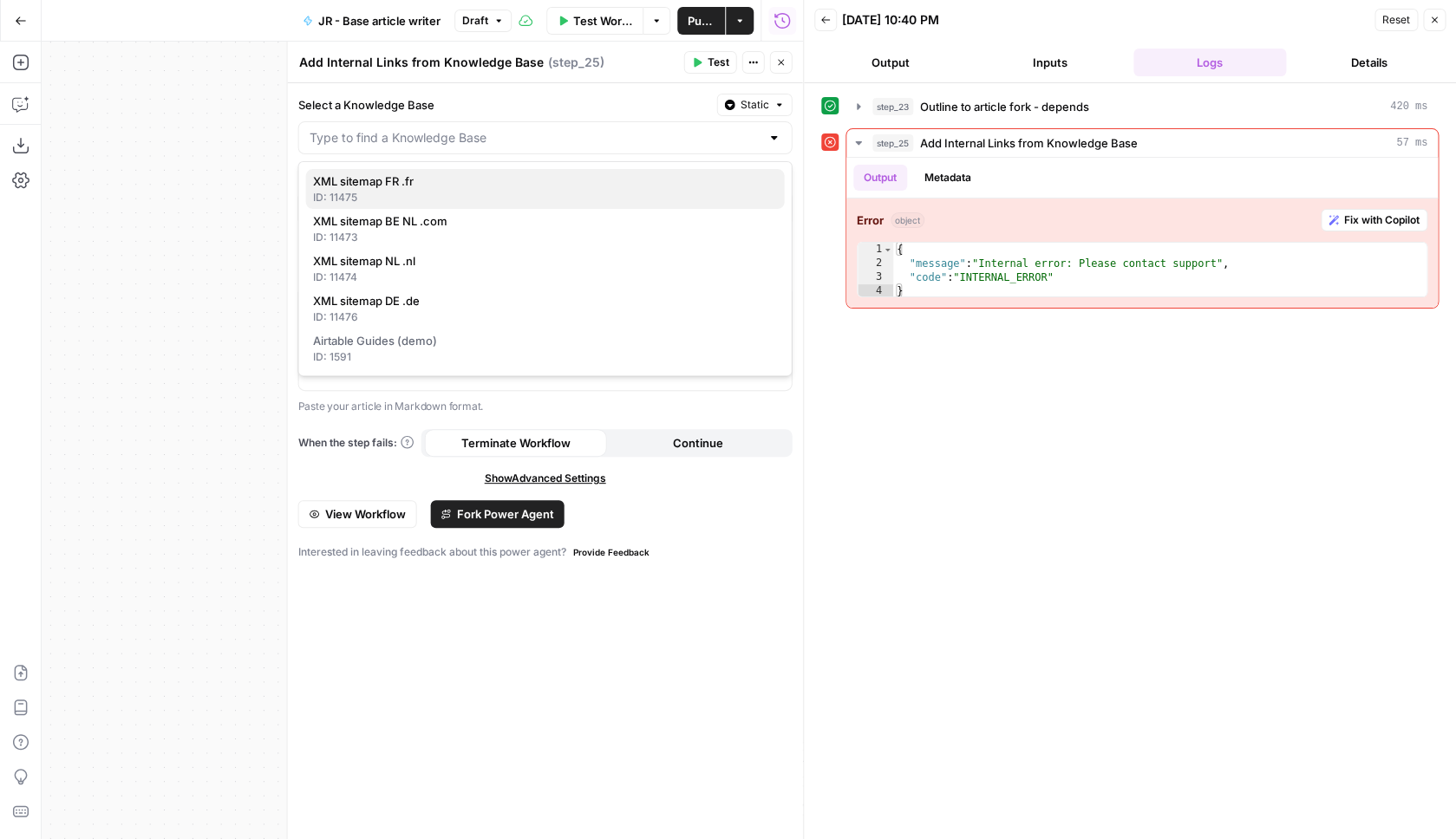
click at [526, 181] on span "XML sitemap FR .fr" at bounding box center [541, 181] width 458 height 17
type input "XML sitemap FR .fr"
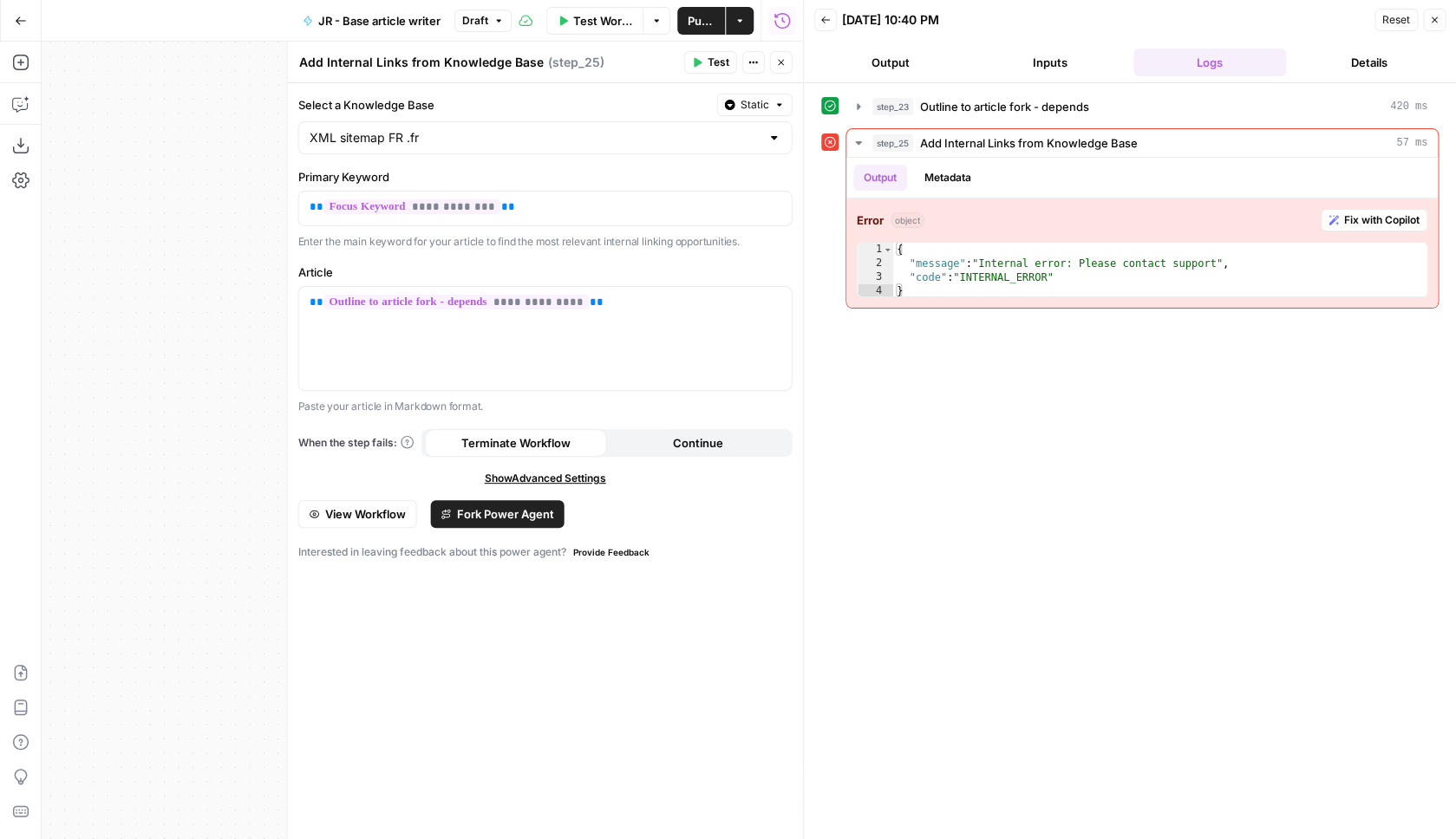
click at [712, 64] on span "Test" at bounding box center [718, 62] width 22 height 16
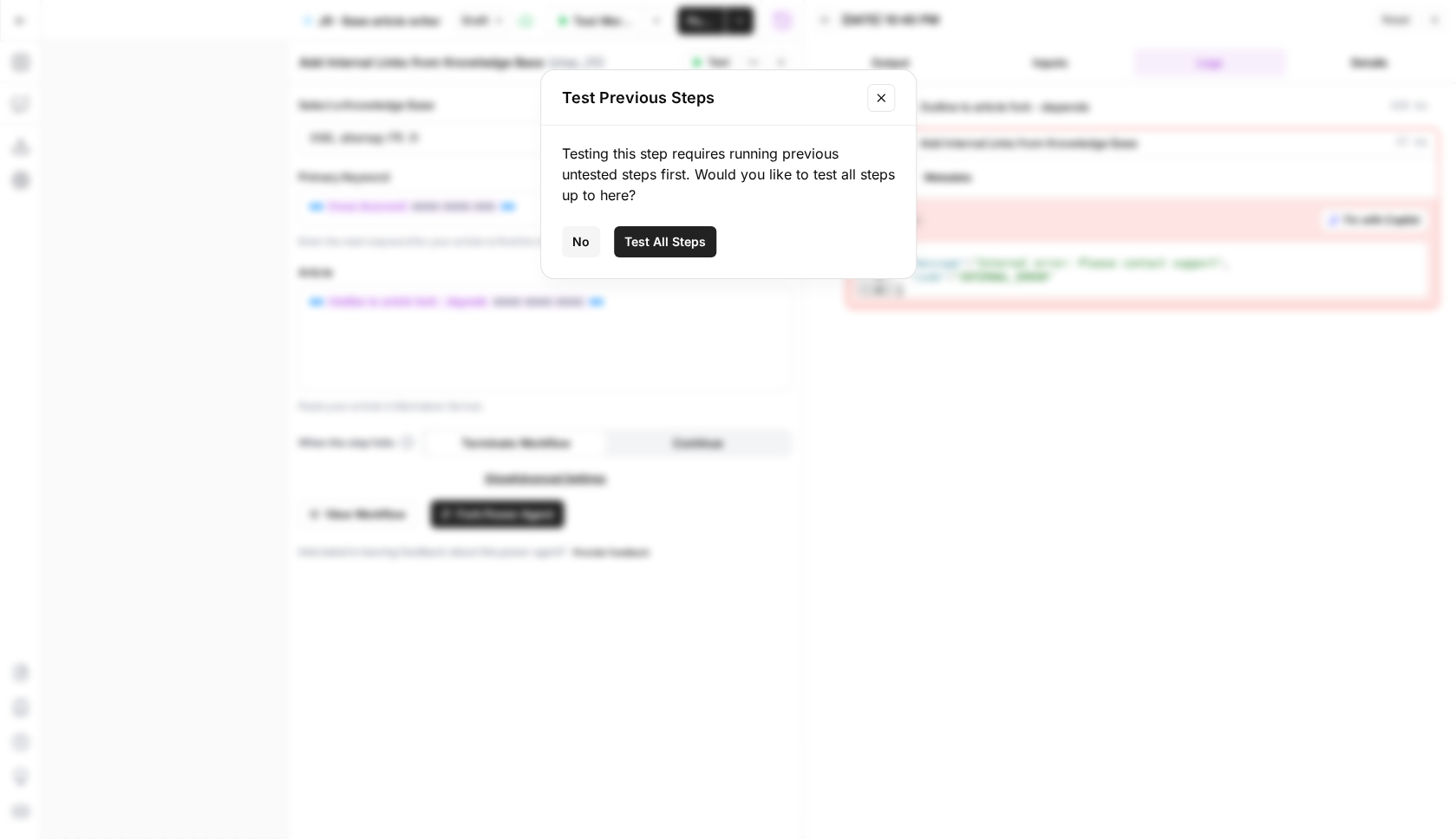
click at [681, 230] on button "Test All Steps" at bounding box center [665, 242] width 103 height 31
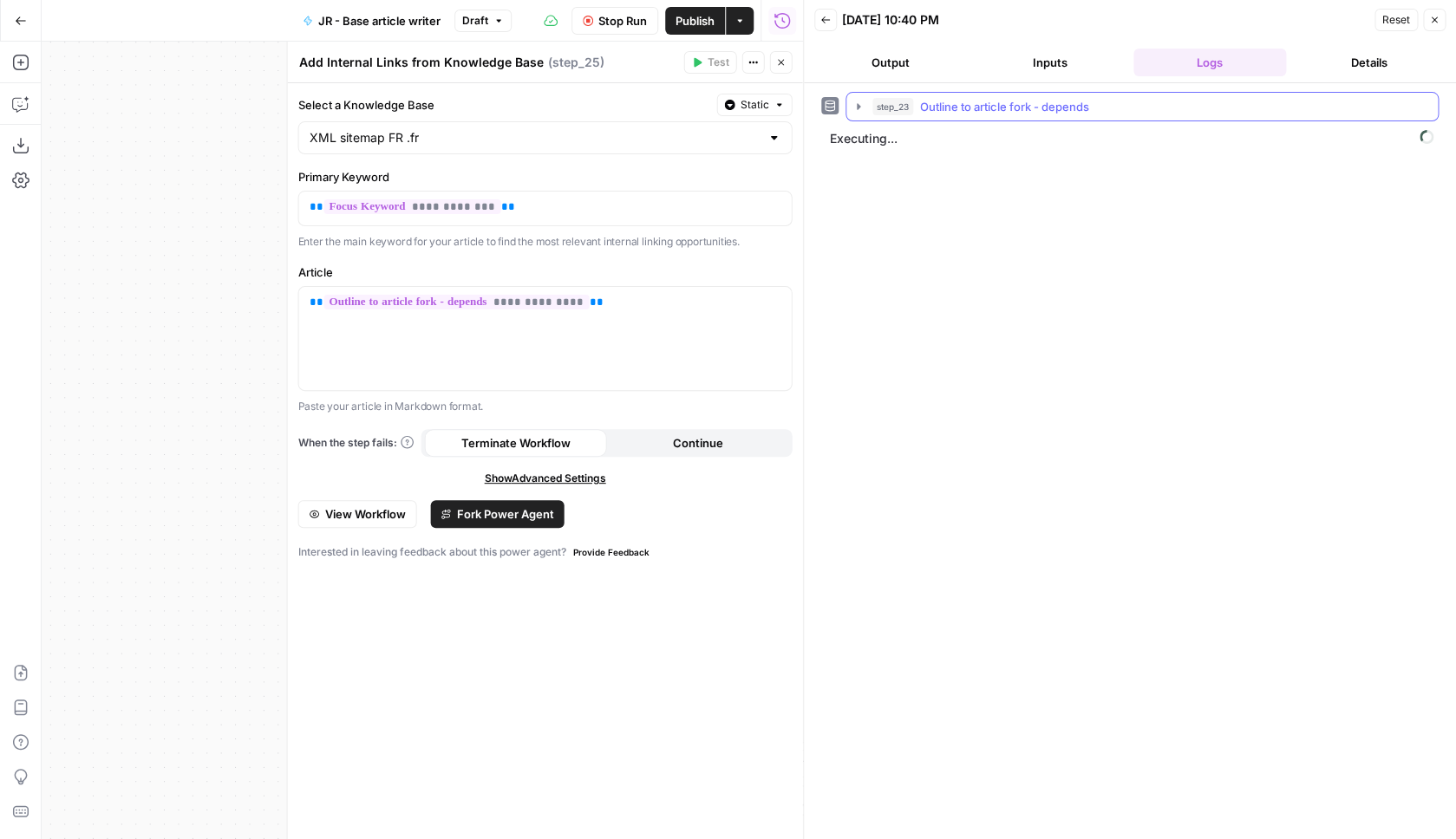
click at [1129, 107] on div "step_23 Outline to article fork - depends" at bounding box center [1150, 106] width 555 height 17
click at [1129, 108] on div "step_23 Outline to article fork - depends" at bounding box center [1150, 106] width 555 height 17
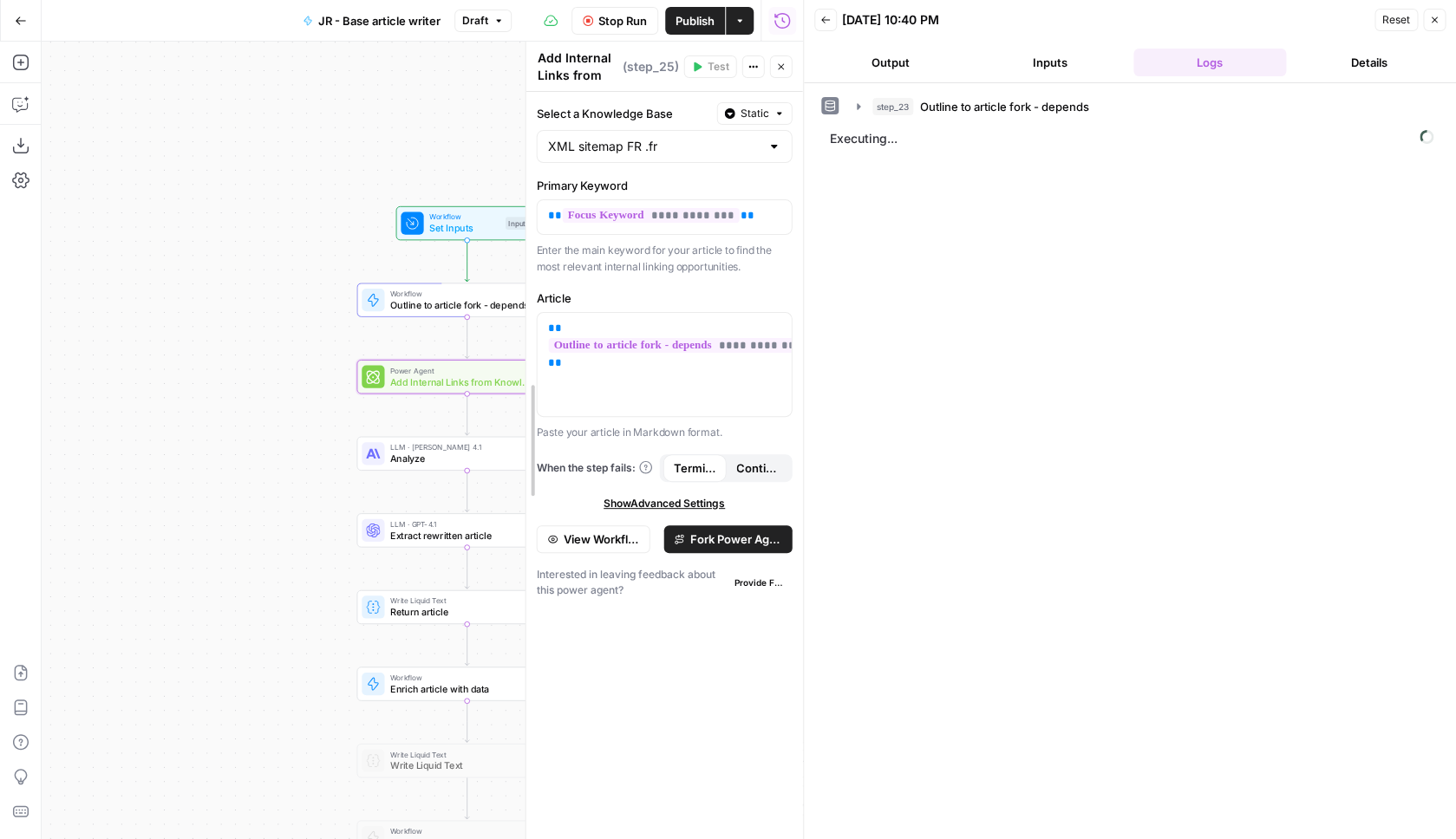
drag, startPoint x: 294, startPoint y: 310, endPoint x: 690, endPoint y: 338, distance: 397.0
click at [692, 339] on div "**********" at bounding box center [664, 440] width 278 height 798
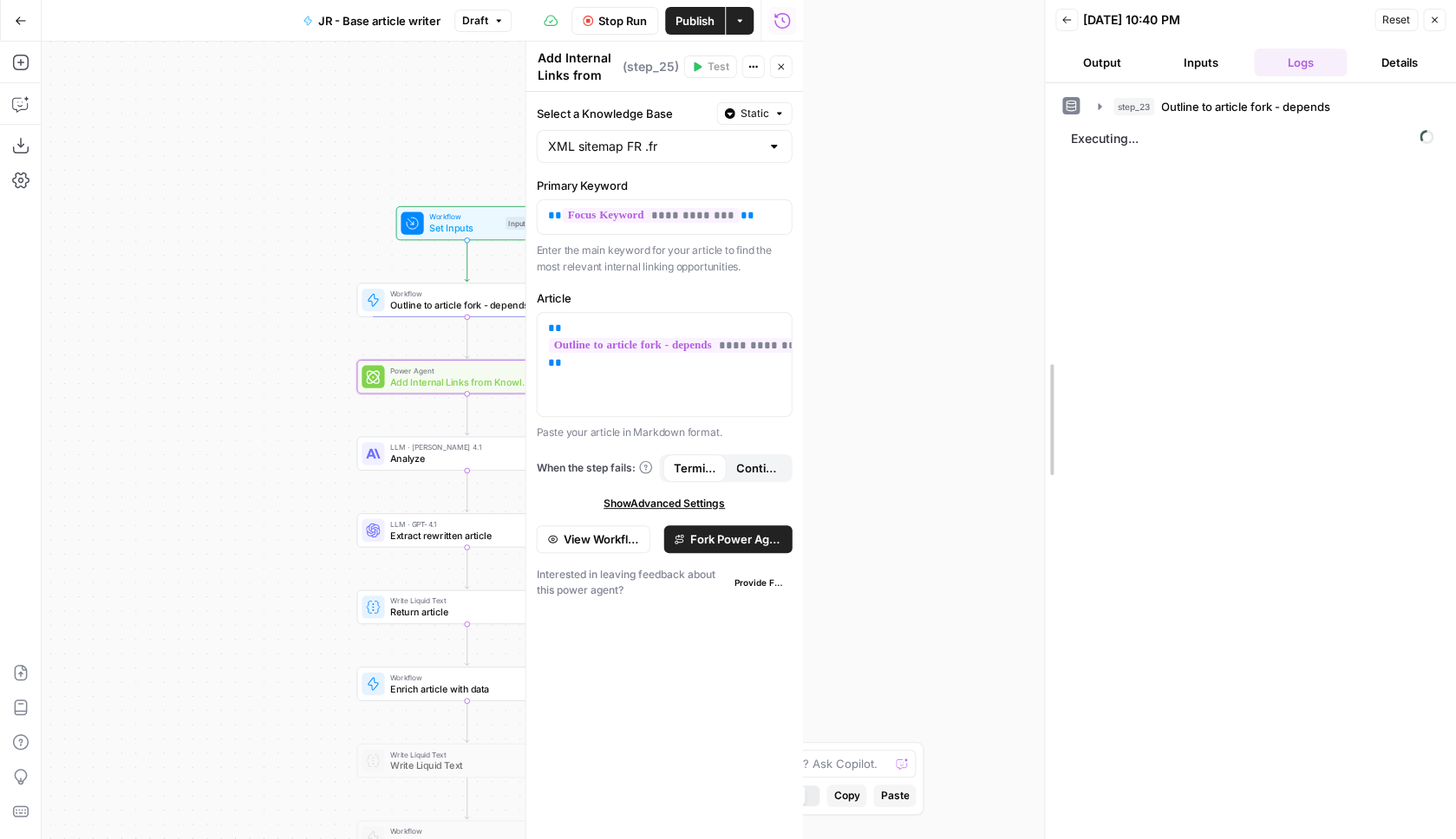
drag, startPoint x: 811, startPoint y: 338, endPoint x: 1052, endPoint y: 341, distance: 241.0
click at [1052, 341] on div "Back 08/24/25 at 10:40 PM Reset Close Output Inputs Logs Details step_23 Outlin…" at bounding box center [1250, 419] width 412 height 839
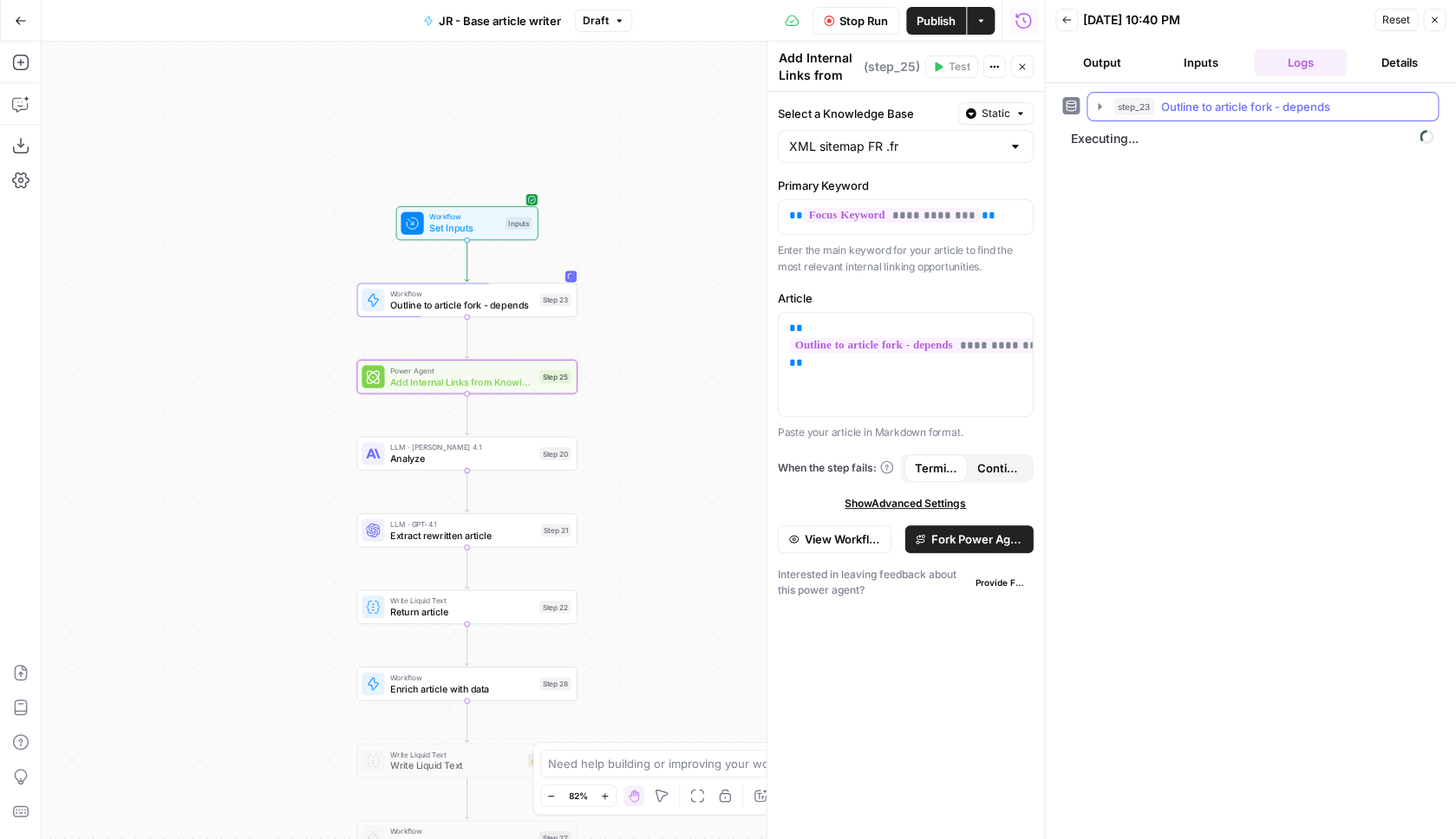
click at [1248, 98] on button "step_23 Outline to article fork - depends" at bounding box center [1262, 106] width 350 height 28
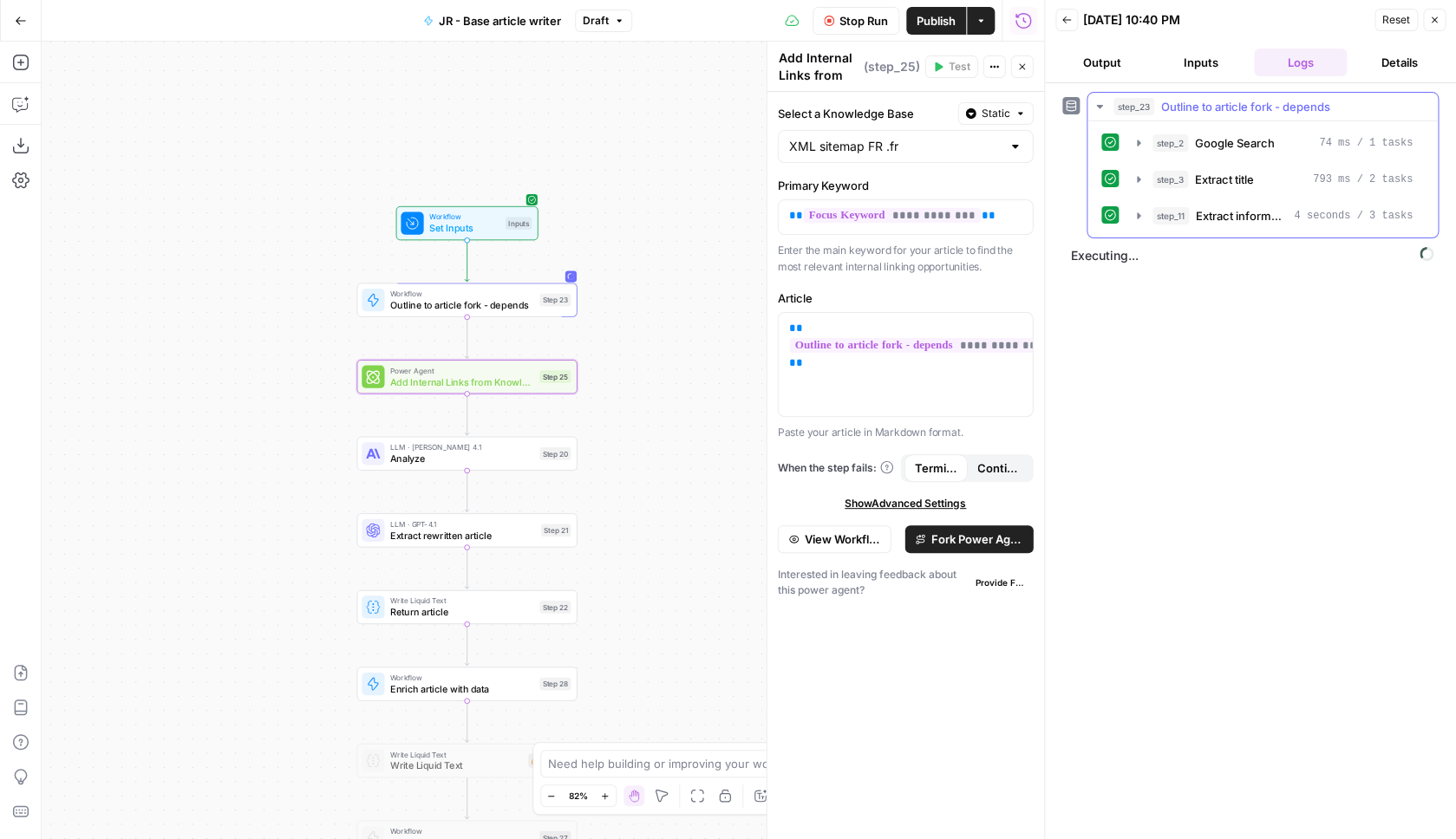
click at [1249, 99] on span "Outline to article fork - depends" at bounding box center [1246, 106] width 169 height 17
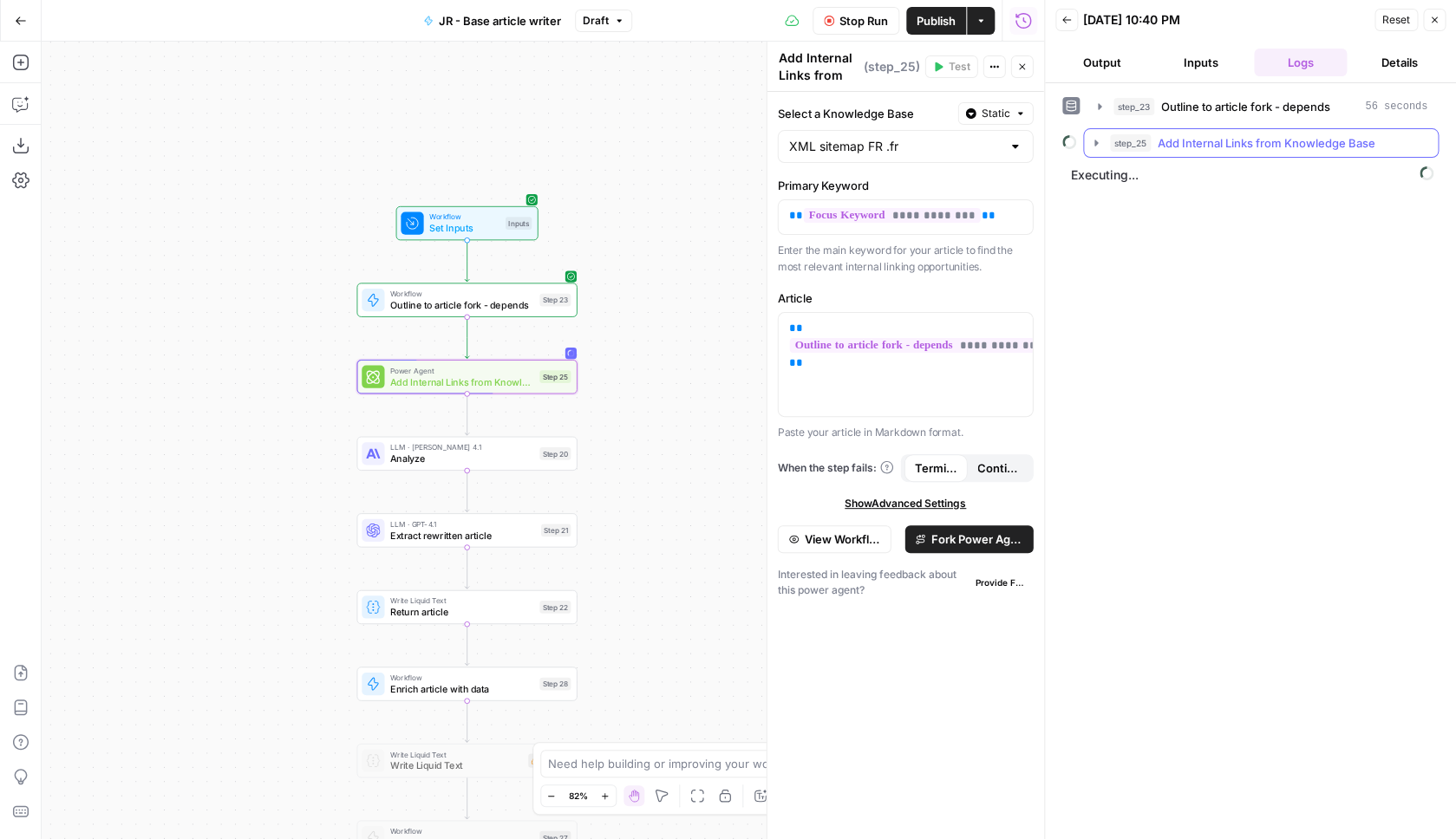
click at [1263, 152] on button "step_25 Add Internal Links from Knowledge Base" at bounding box center [1261, 143] width 354 height 28
click at [1240, 107] on span "Outline to article fork - depends" at bounding box center [1246, 106] width 169 height 17
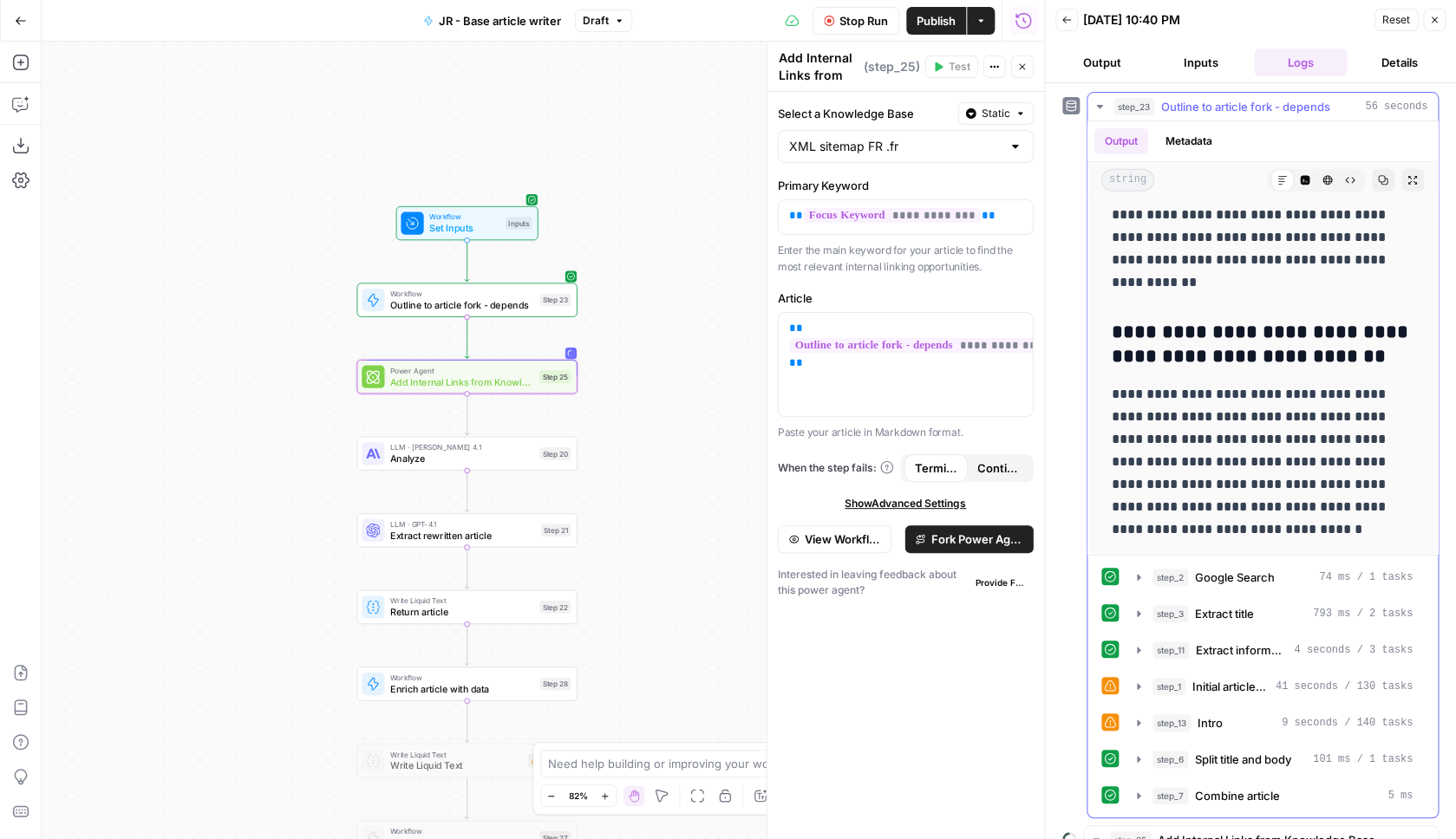
scroll to position [100, 0]
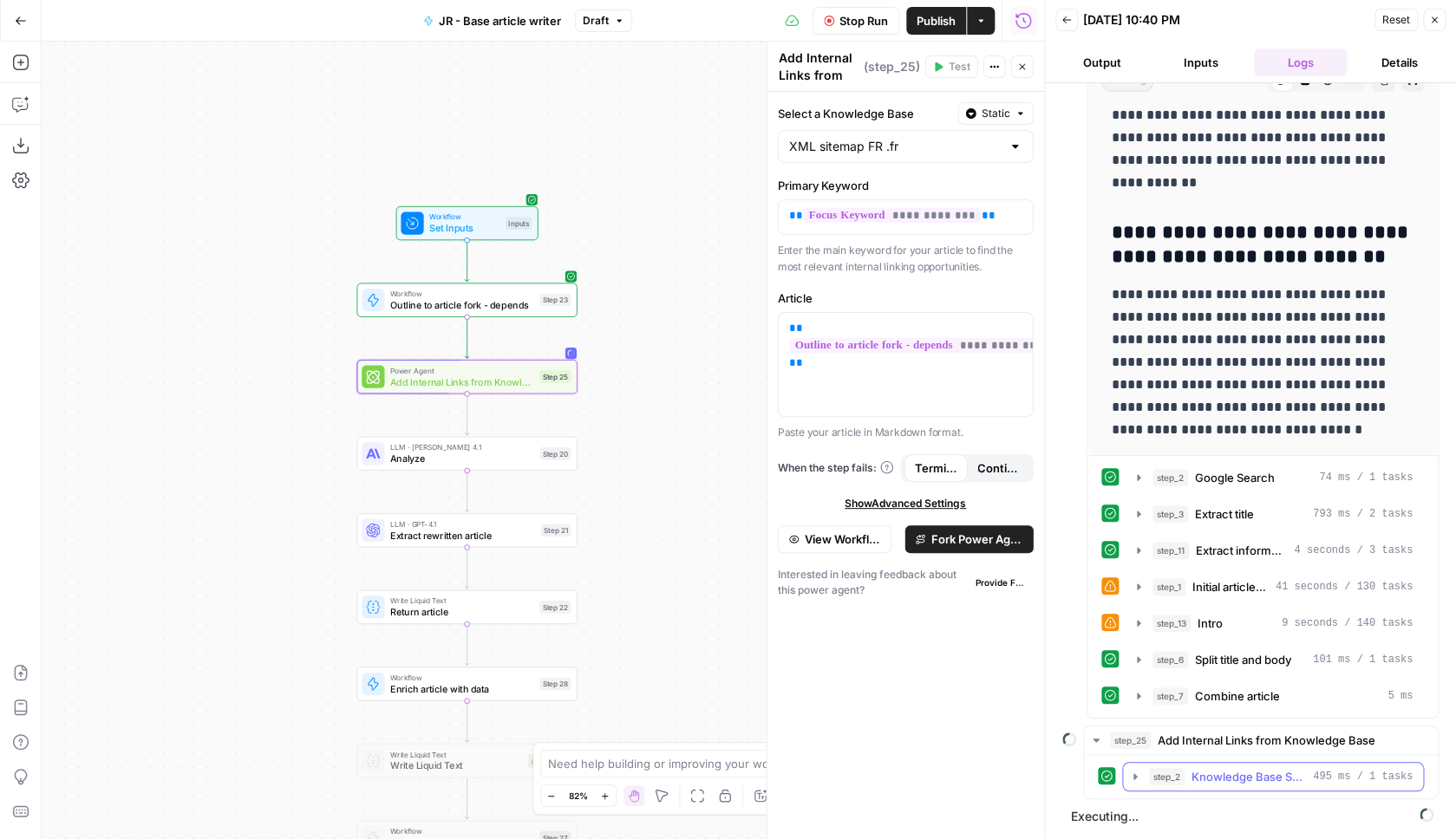
click at [1234, 789] on button "step_2 Knowledge Base Search 495 ms / 1 tasks" at bounding box center [1273, 777] width 300 height 28
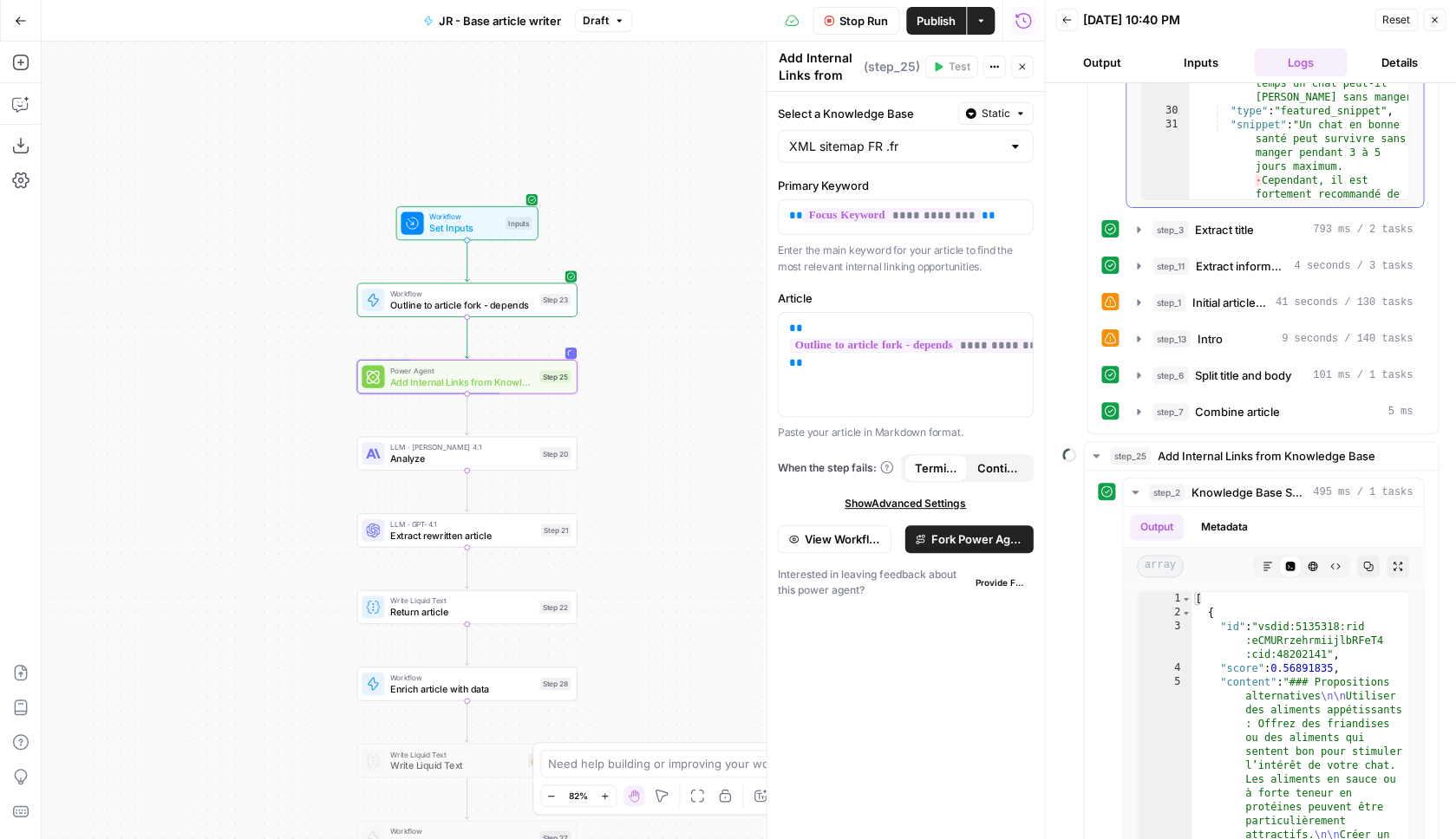
scroll to position [968, 0]
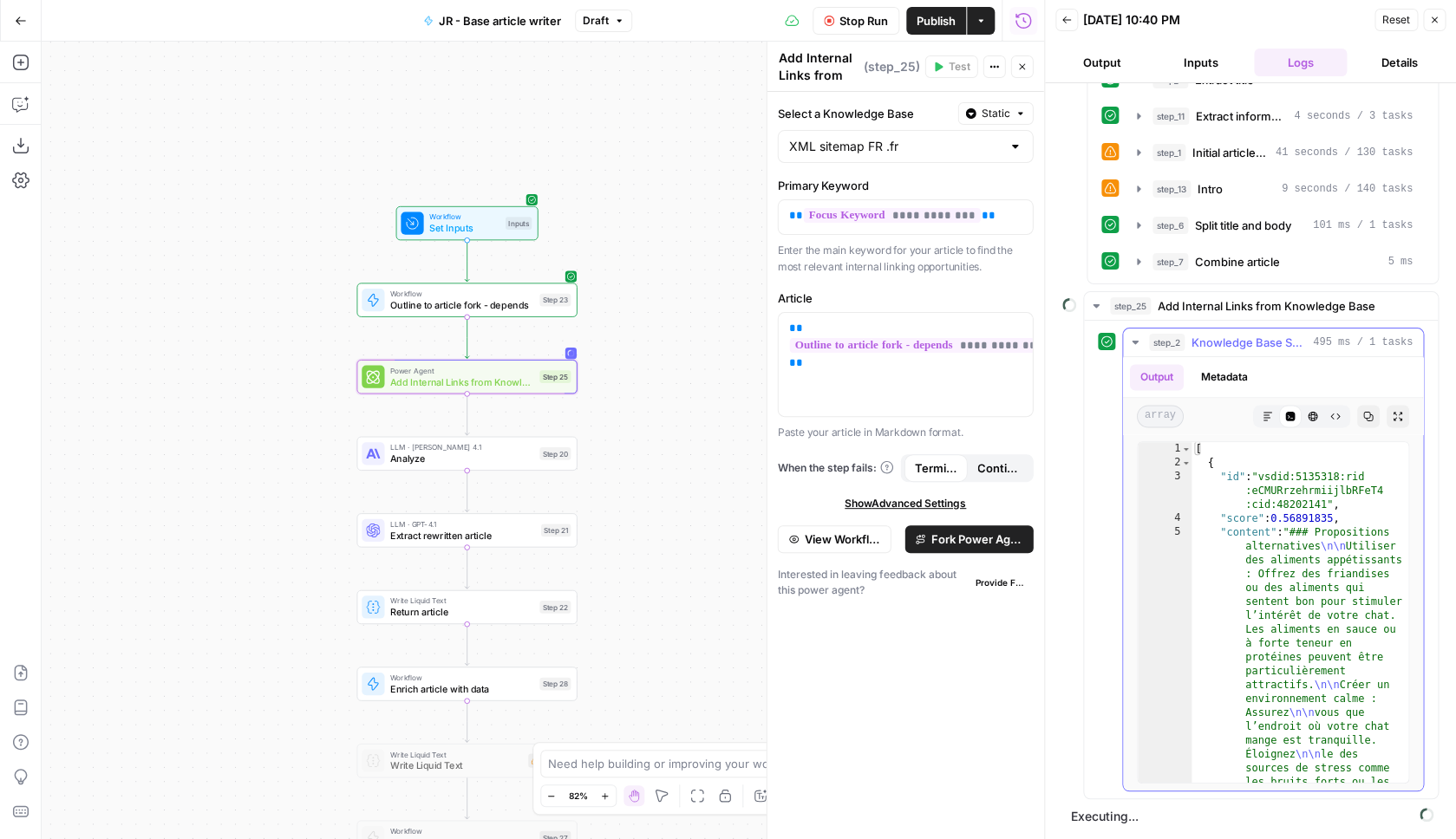
click at [1242, 339] on span "Knowledge Base Search" at bounding box center [1249, 342] width 115 height 17
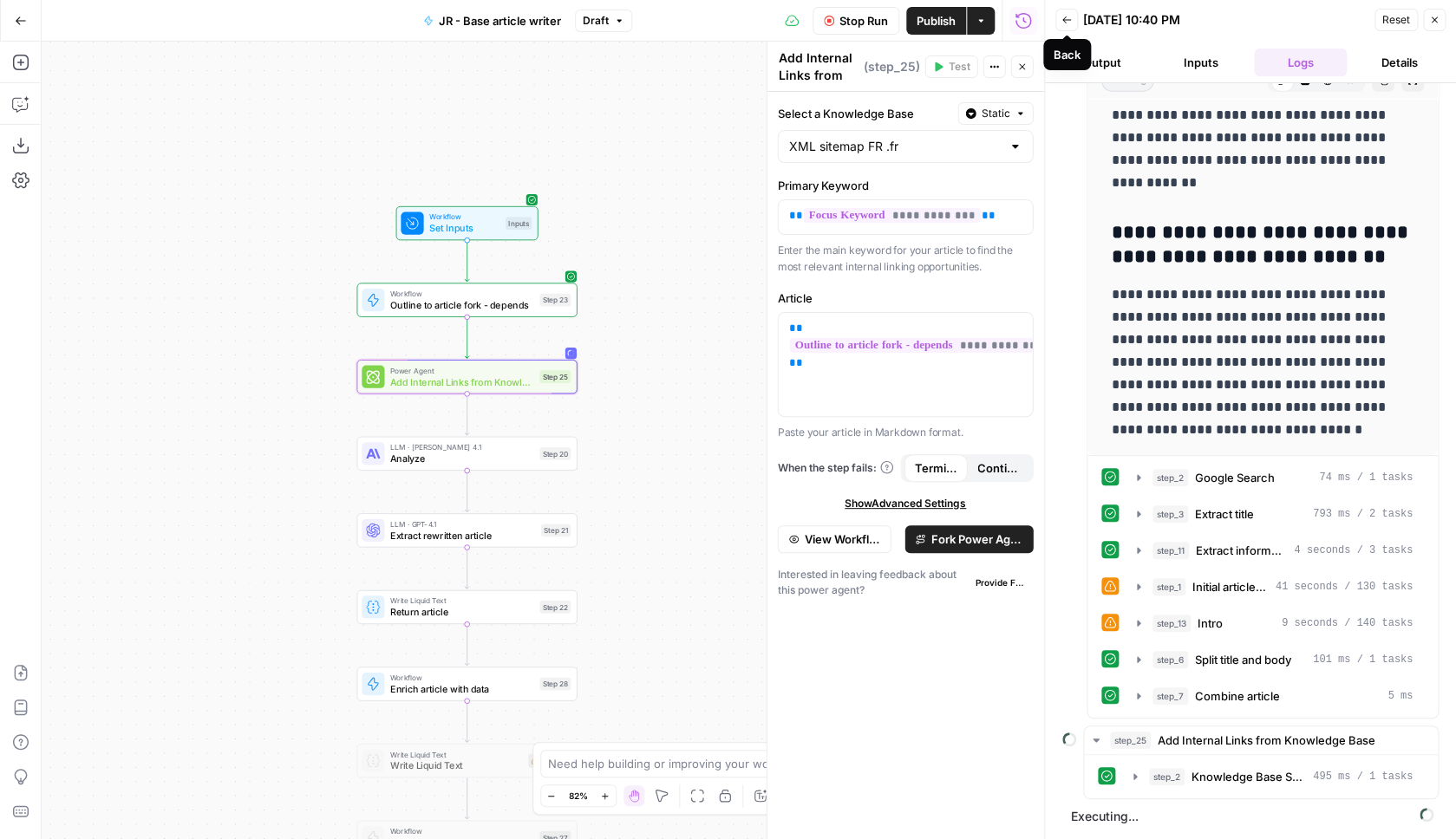
click at [1075, 24] on button "Back" at bounding box center [1066, 19] width 23 height 23
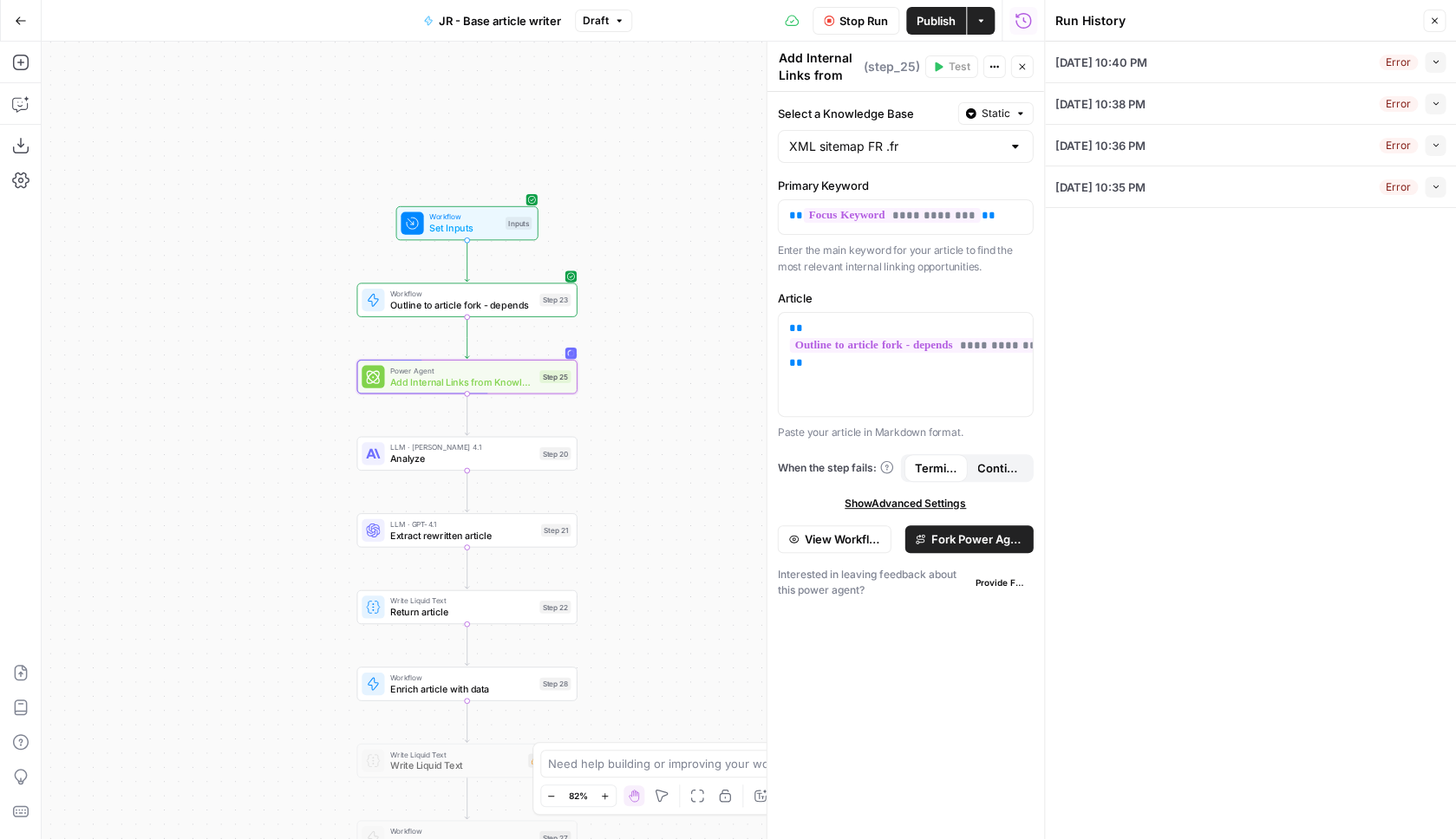
click at [577, 357] on div "Workflow Set Inputs Inputs Workflow Outline to article fork - depends Step 23 P…" at bounding box center [542, 440] width 1003 height 798
click at [573, 356] on div "Copy step Delete step Add Note Test" at bounding box center [503, 351] width 143 height 26
click at [521, 381] on span "Add Internal Links from Knowledge Base" at bounding box center [461, 381] width 144 height 14
click at [1433, 23] on icon "button" at bounding box center [1434, 20] width 10 height 10
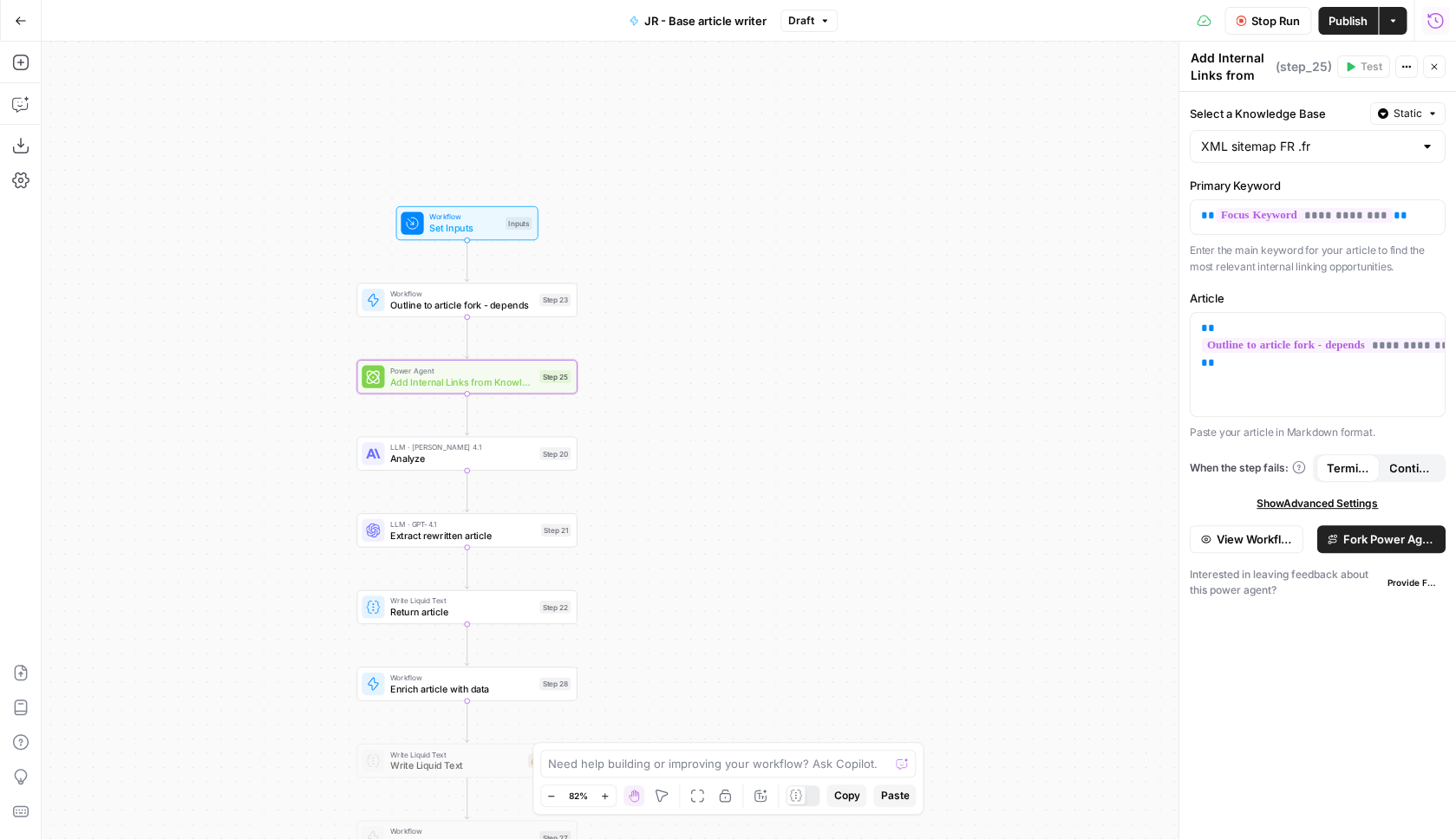
click at [1441, 29] on button "Run History" at bounding box center [1435, 21] width 28 height 28
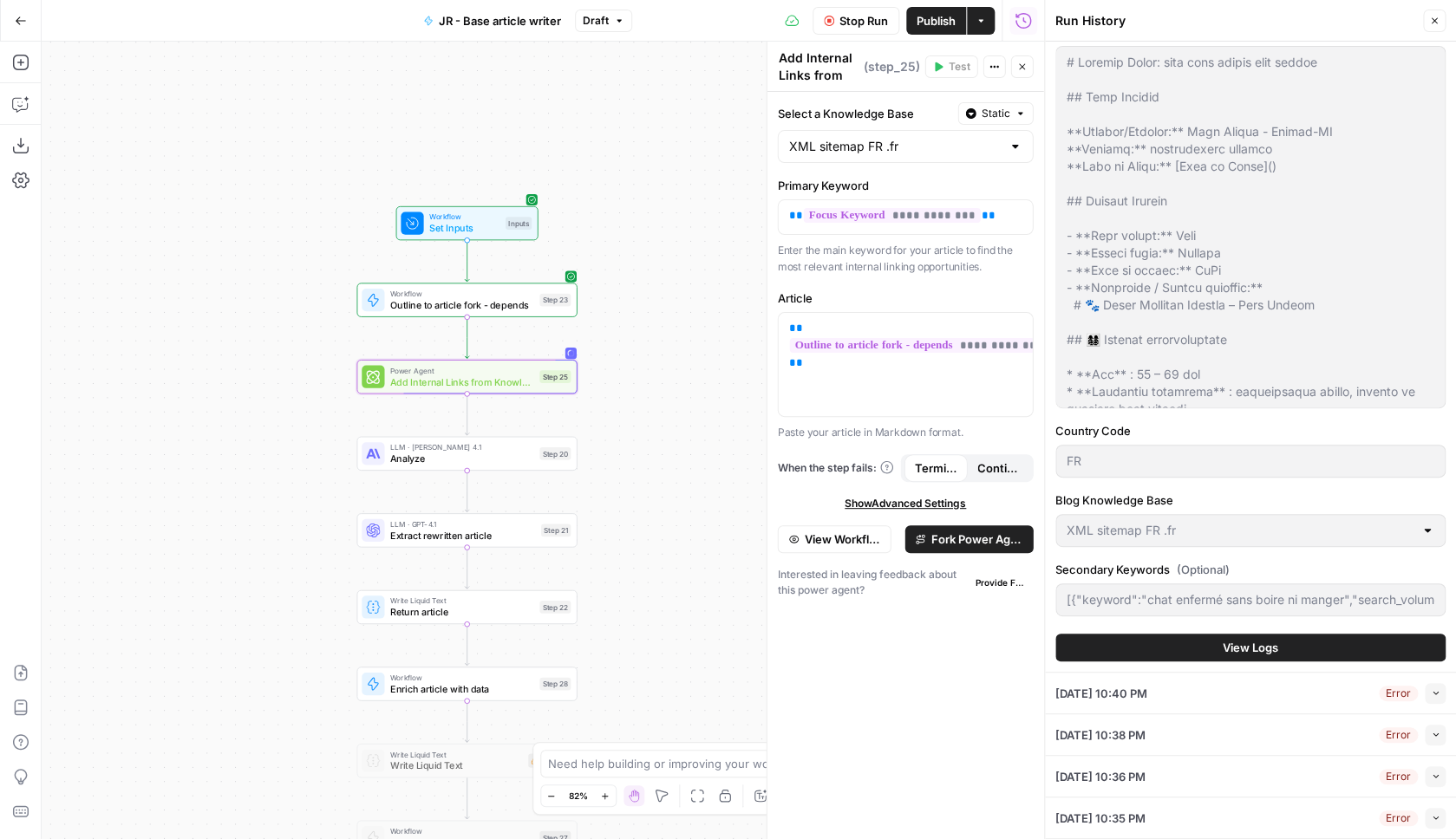
scroll to position [0, 0]
type input "Lo **ipsu dolors am conse adipi elit seddoeiu temp incidi utlab 1 e 0 dolor mag…"
click at [1260, 656] on span "View Logs" at bounding box center [1250, 647] width 56 height 17
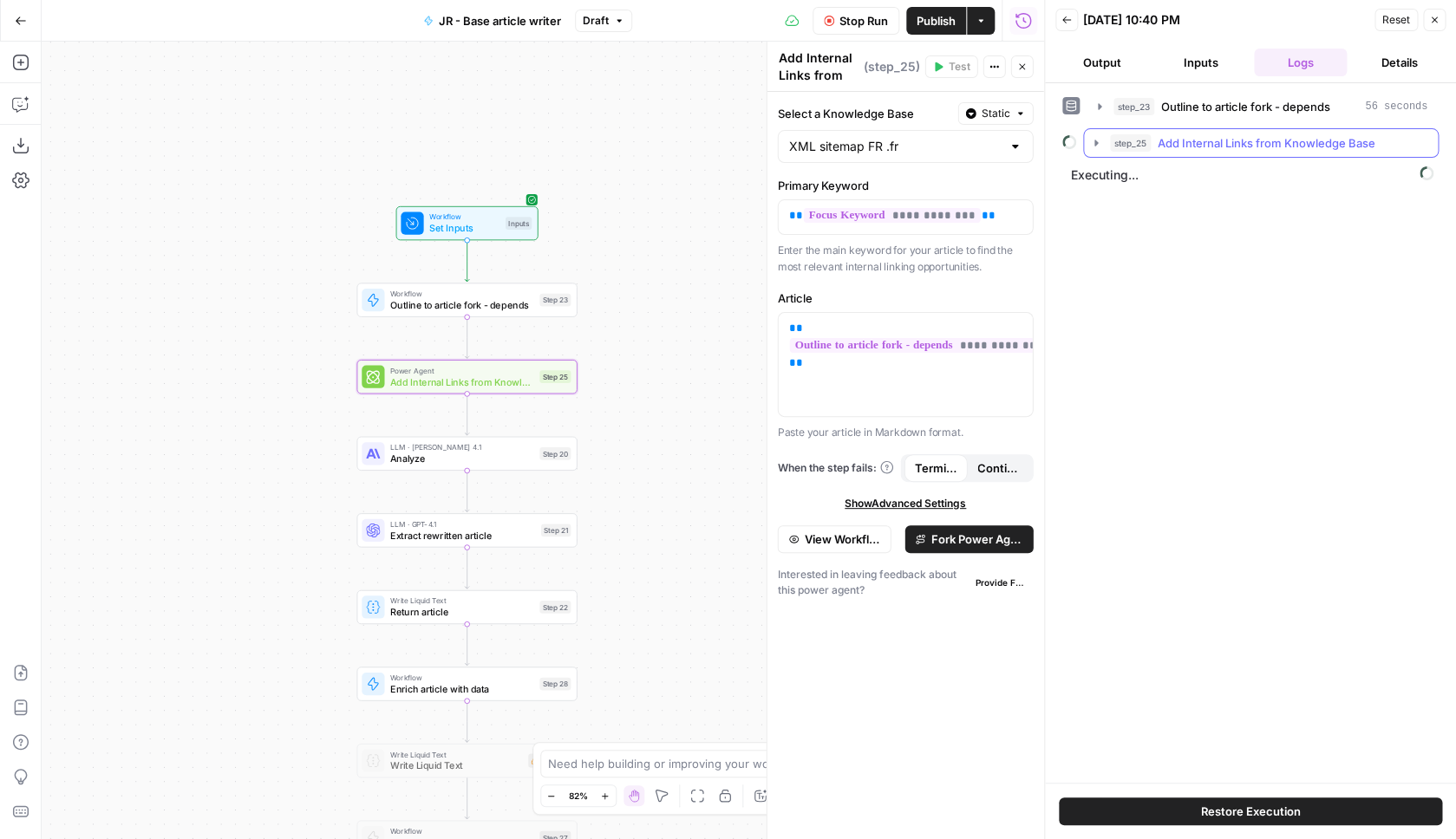
click at [1316, 137] on span "Add Internal Links from Knowledge Base" at bounding box center [1266, 143] width 217 height 17
click at [1273, 180] on span "Knowledge Base Search" at bounding box center [1249, 179] width 115 height 17
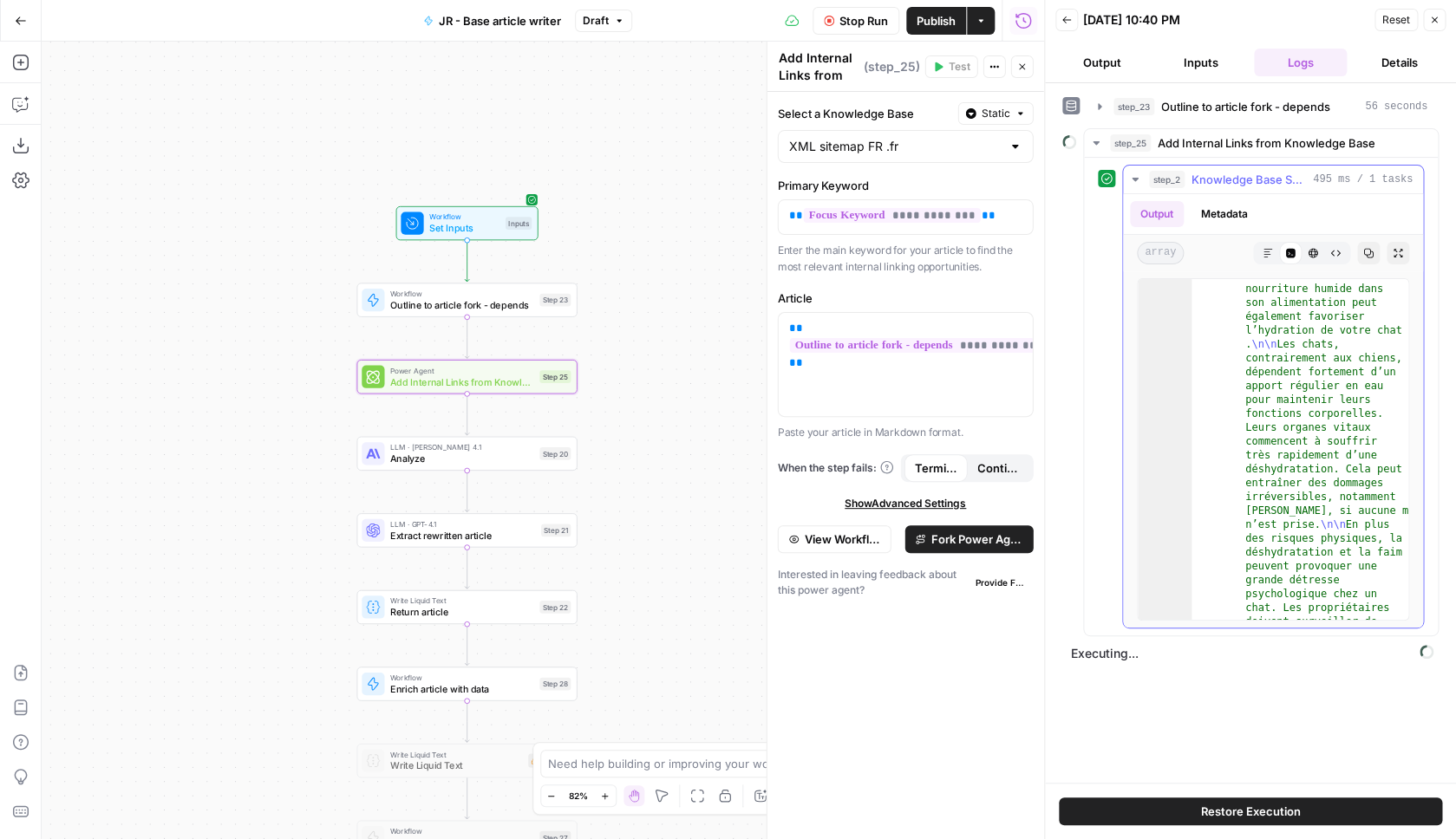
scroll to position [65, 0]
click at [1350, 182] on span "495 ms / 1 tasks" at bounding box center [1362, 179] width 100 height 16
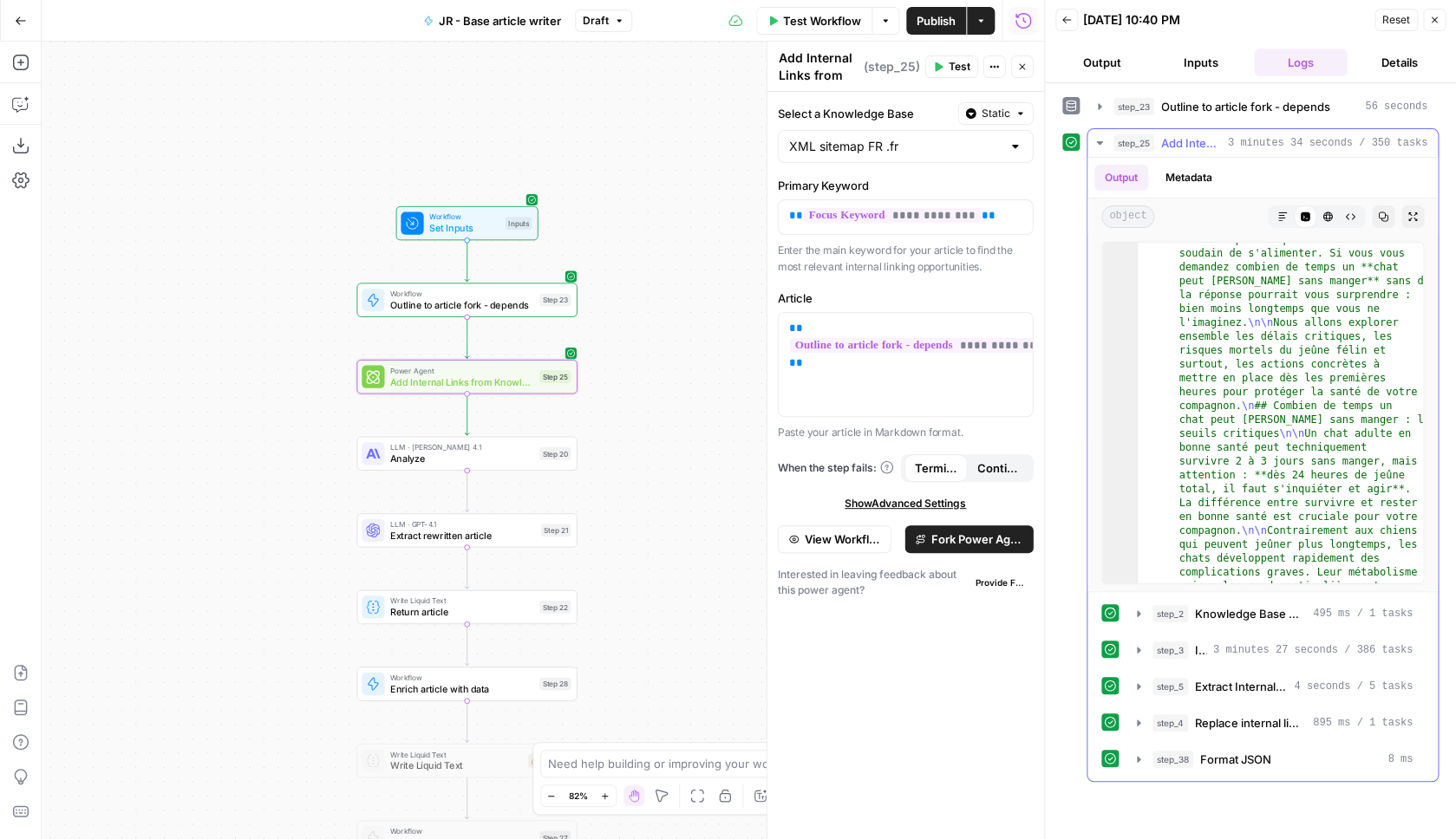
scroll to position [293, 0]
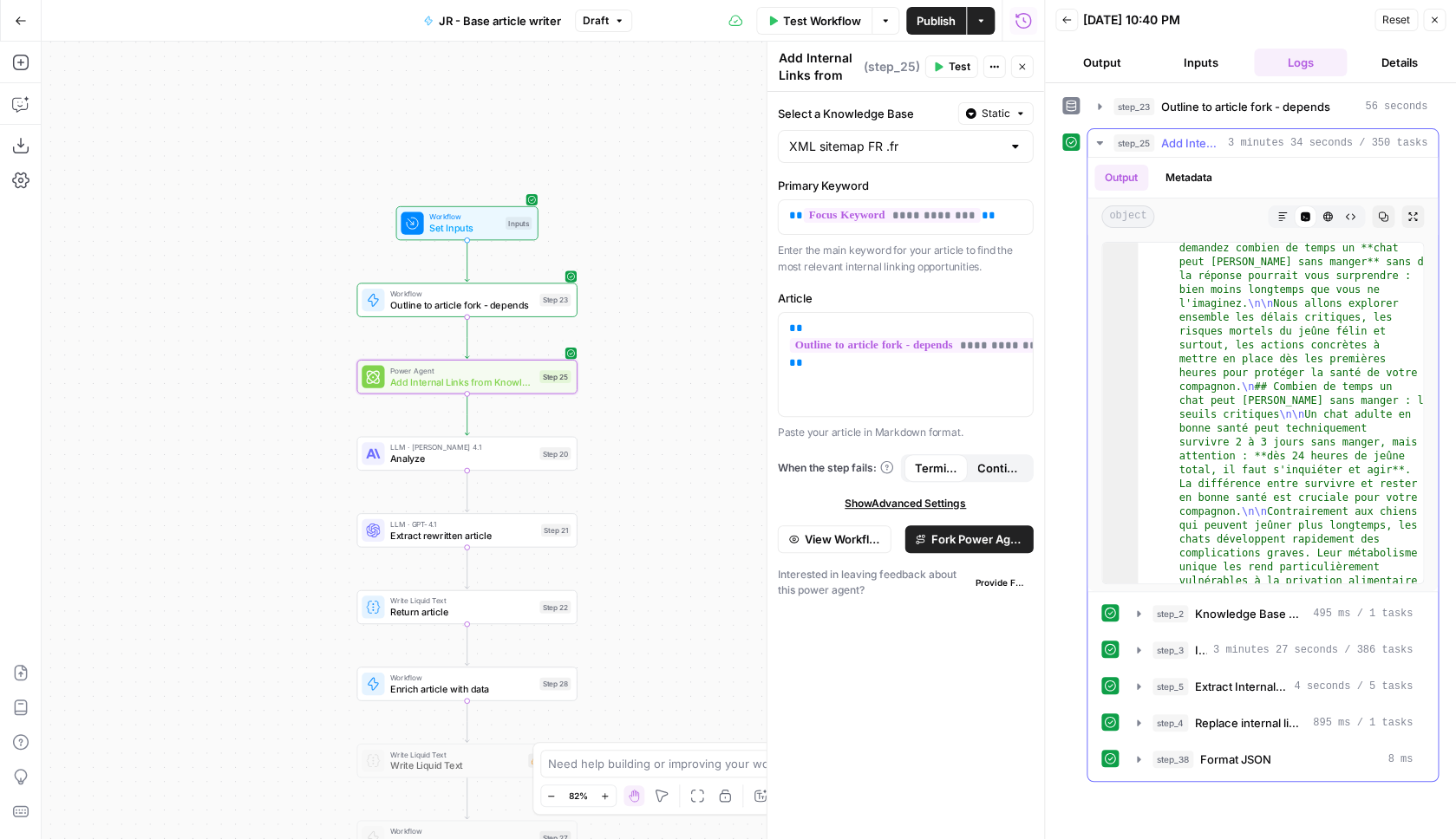
click at [1271, 142] on span "3 minutes 34 seconds / 350 tasks" at bounding box center [1328, 142] width 199 height 16
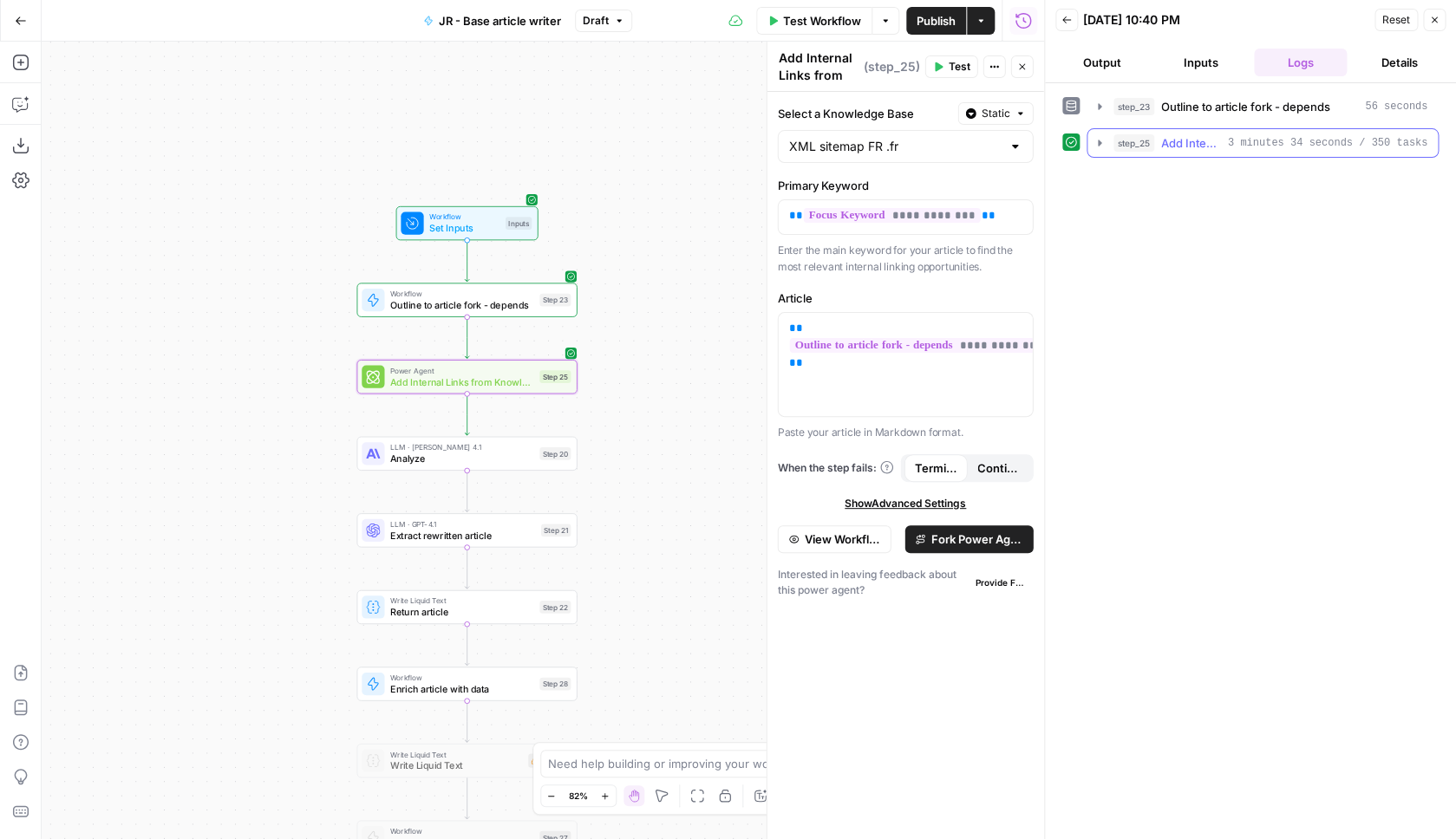
click at [1271, 142] on span "3 minutes 34 seconds / 350 tasks" at bounding box center [1328, 142] width 199 height 16
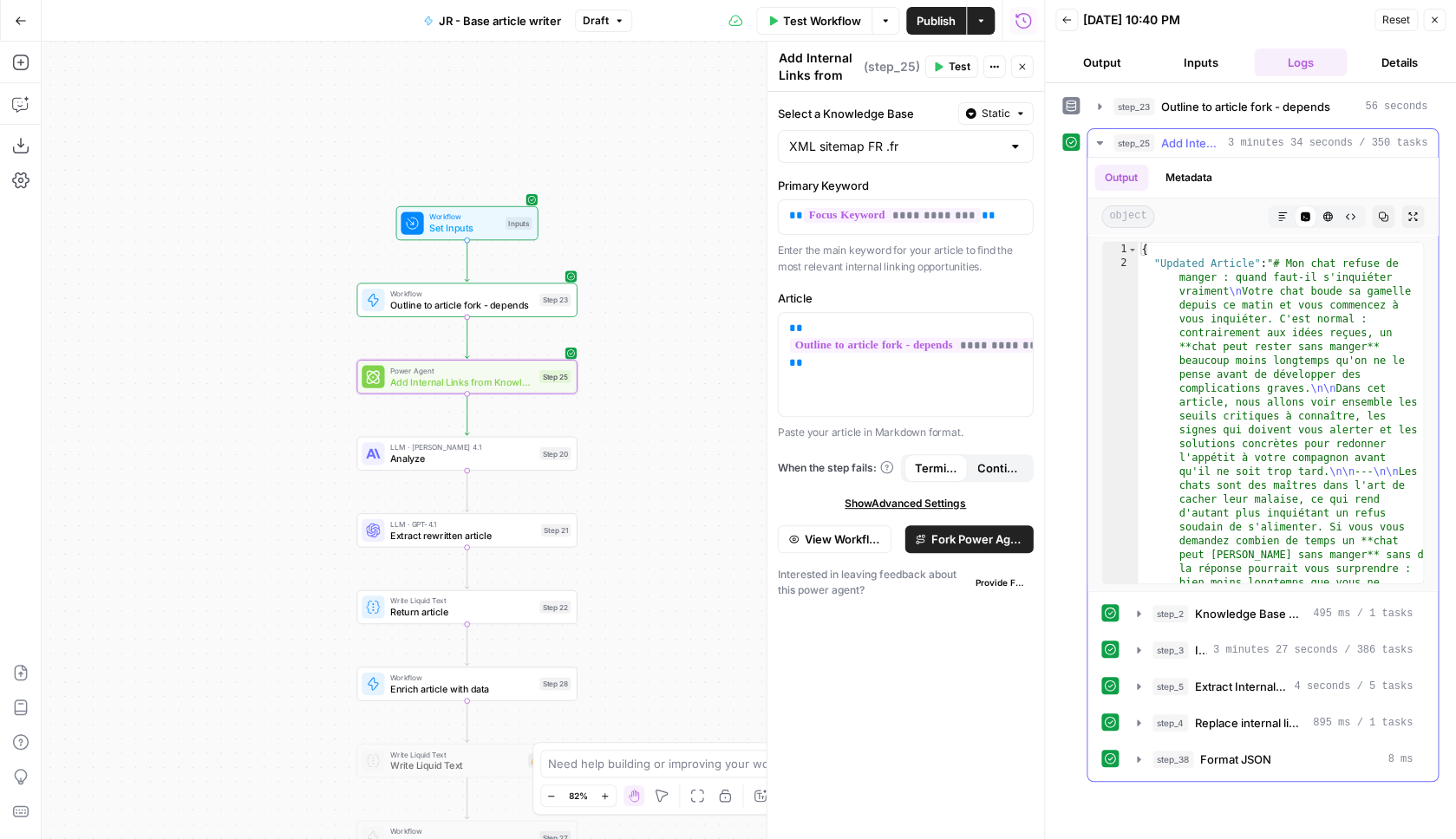
click at [1287, 214] on icon "button" at bounding box center [1282, 216] width 10 height 10
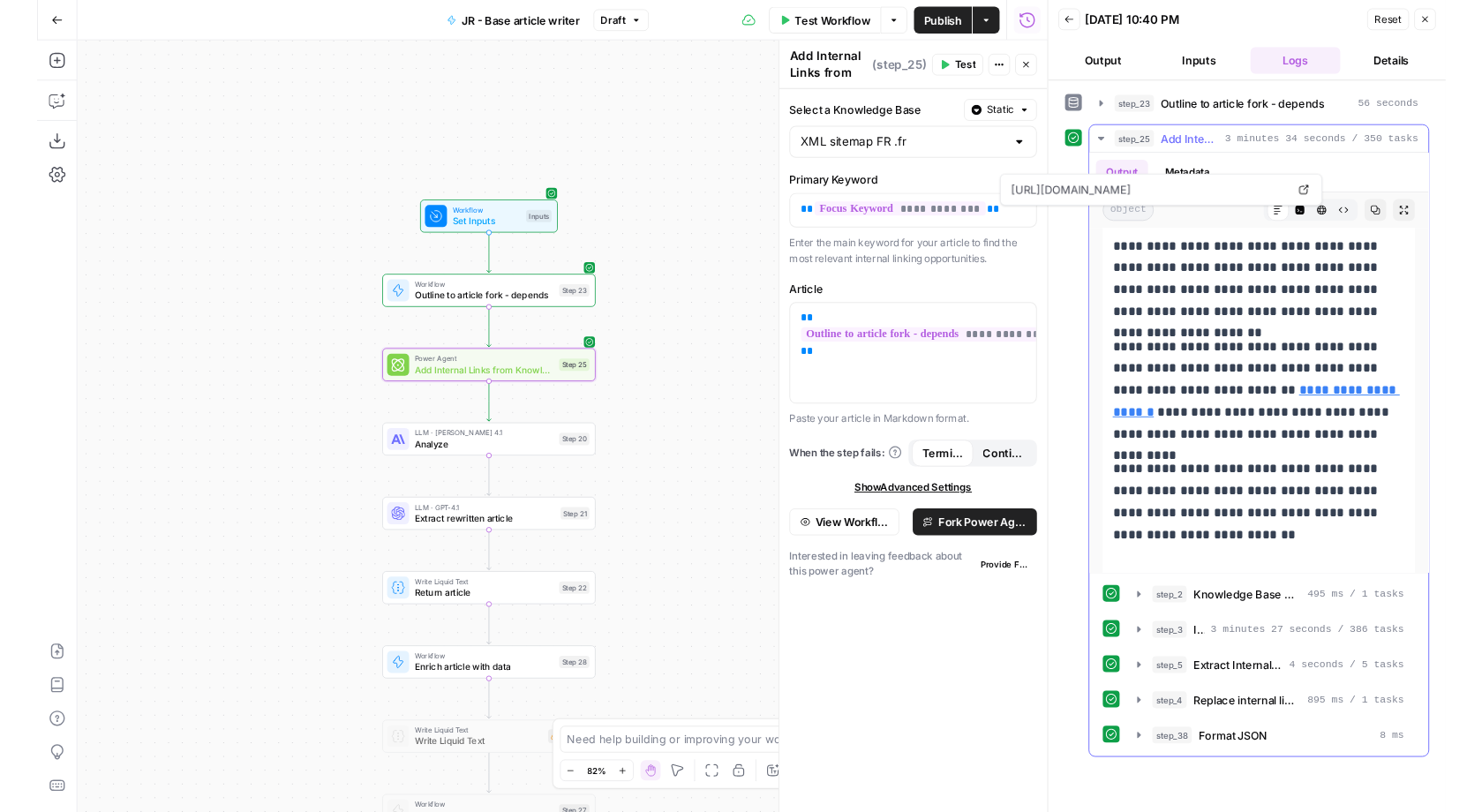
scroll to position [2397, 0]
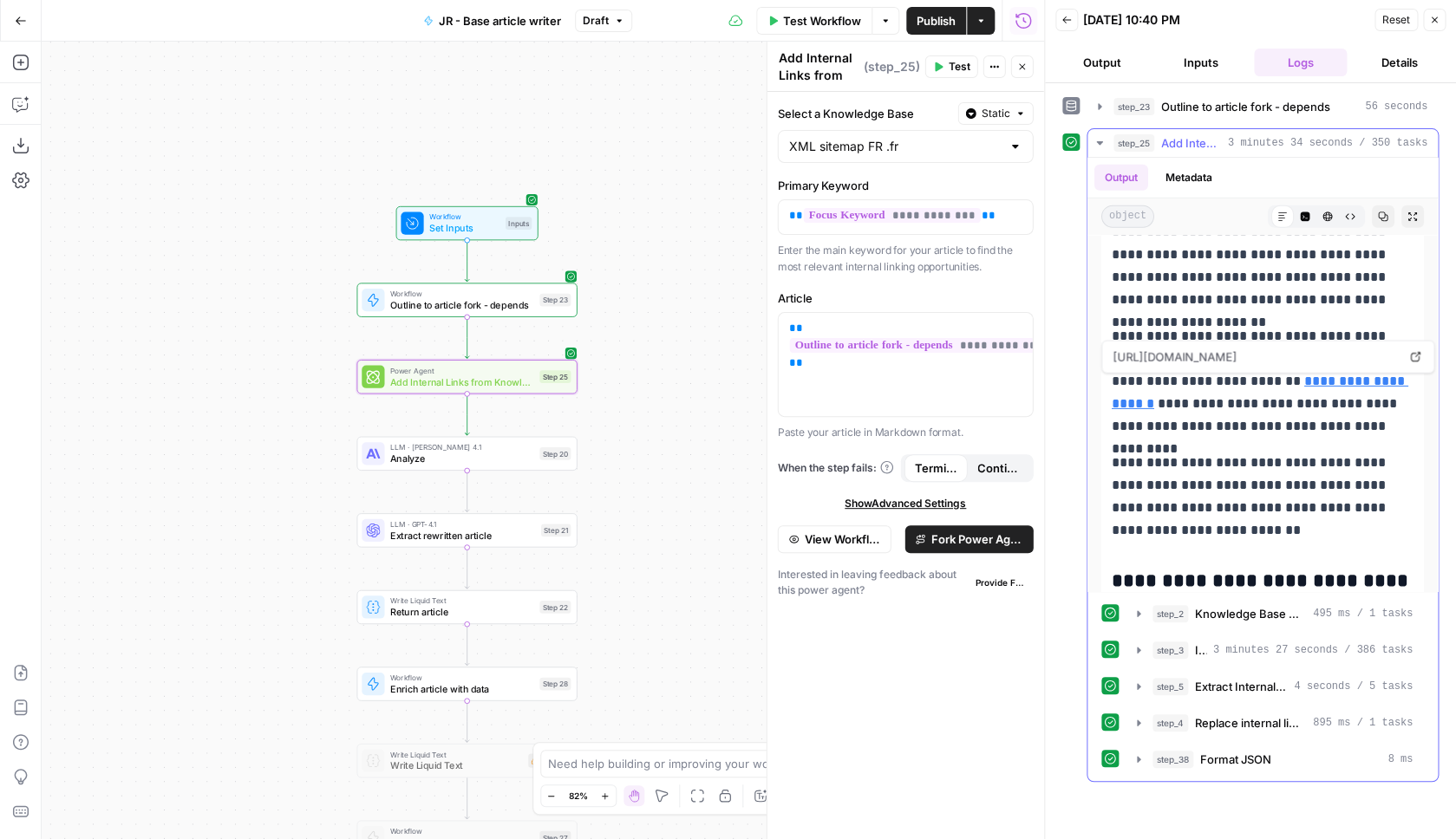
click at [1291, 383] on link "**********" at bounding box center [1260, 392] width 296 height 36
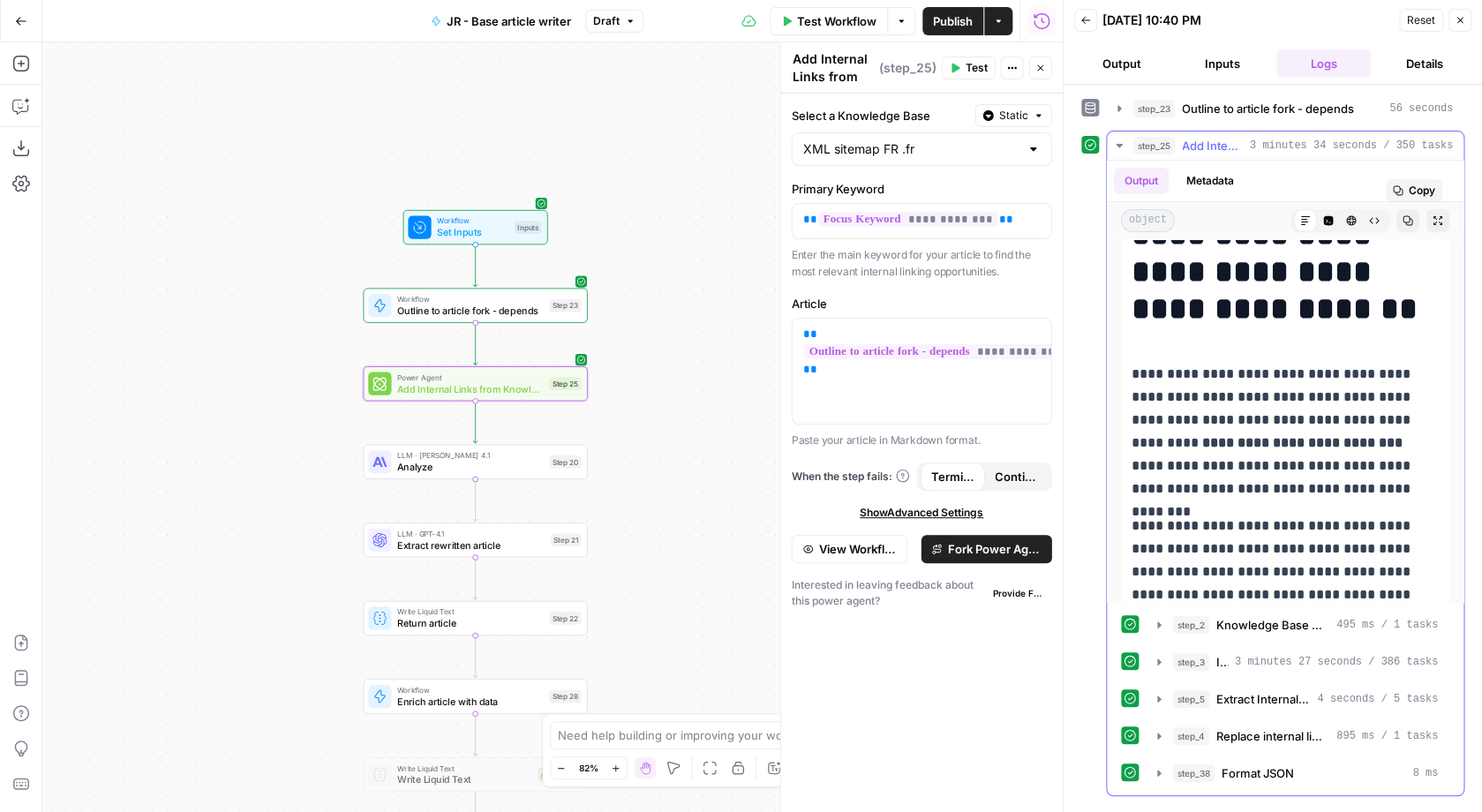
scroll to position [0, 0]
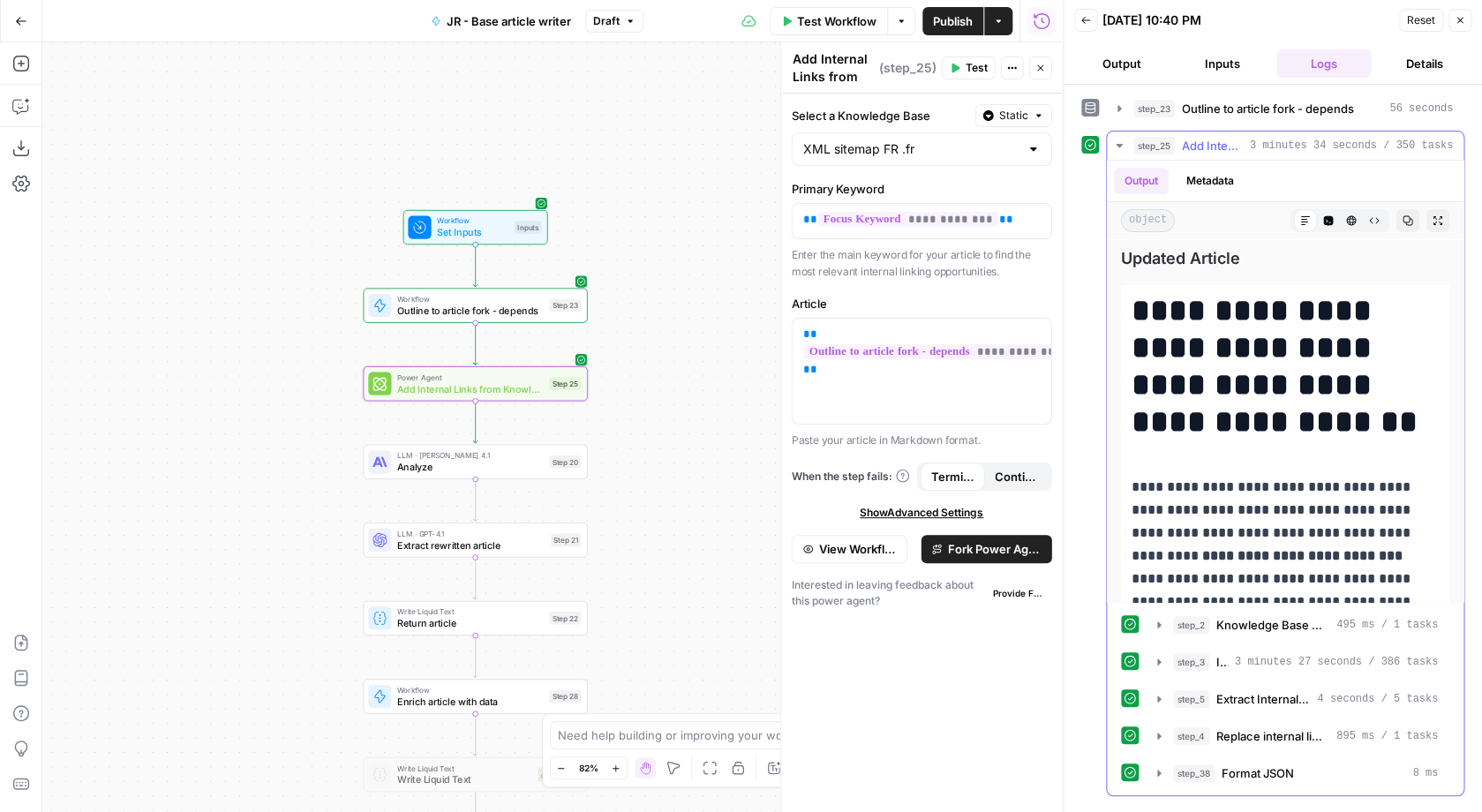
click at [1301, 146] on span "3 minutes 34 seconds / 350 tasks" at bounding box center [1351, 145] width 203 height 16
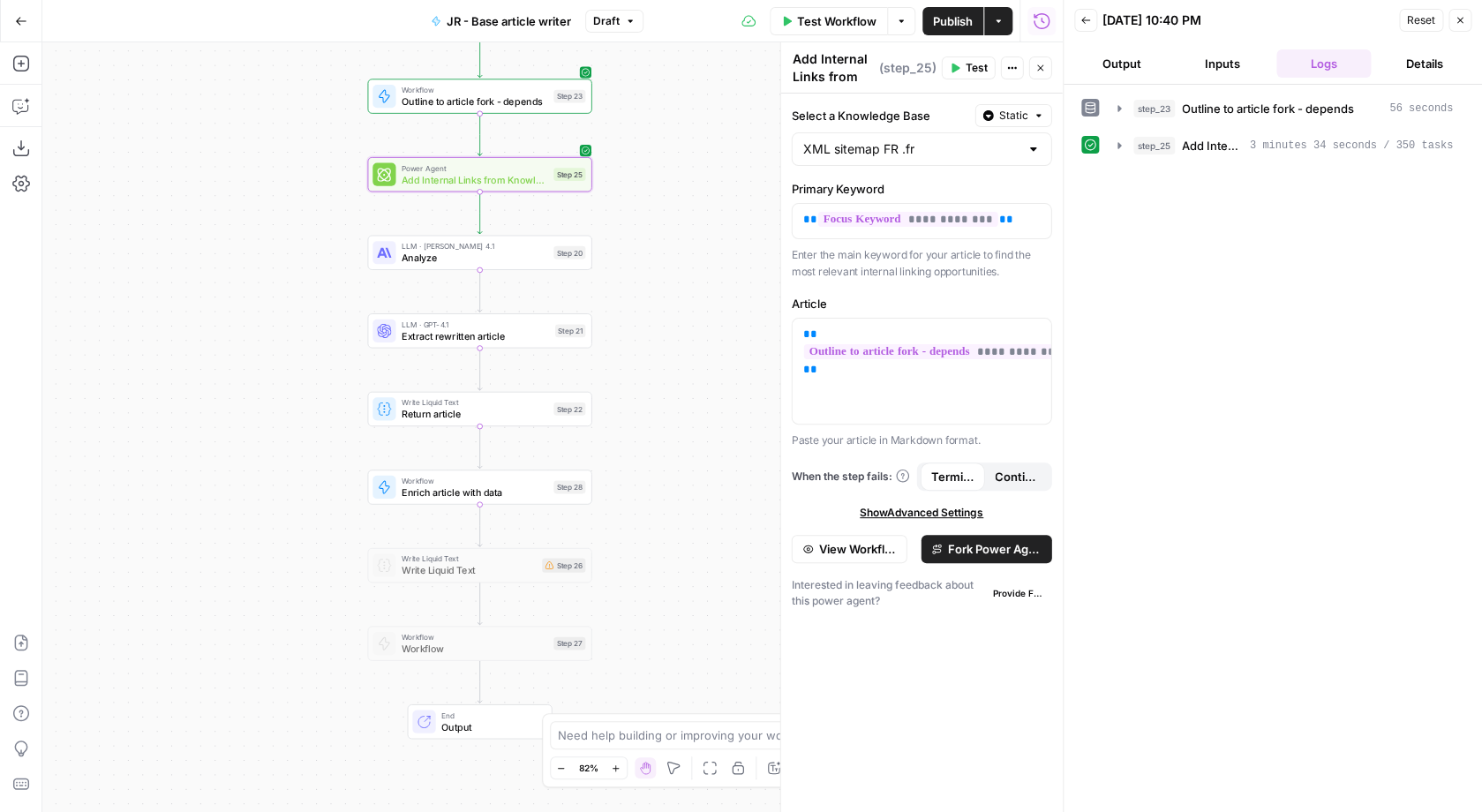
drag, startPoint x: 746, startPoint y: 385, endPoint x: 751, endPoint y: 171, distance: 214.1
click at [751, 174] on div "Workflow Set Inputs Inputs Workflow Outline to article fork - depends Step 23 P…" at bounding box center [552, 427] width 1021 height 769
click at [562, 217] on button "Test" at bounding box center [563, 223] width 45 height 19
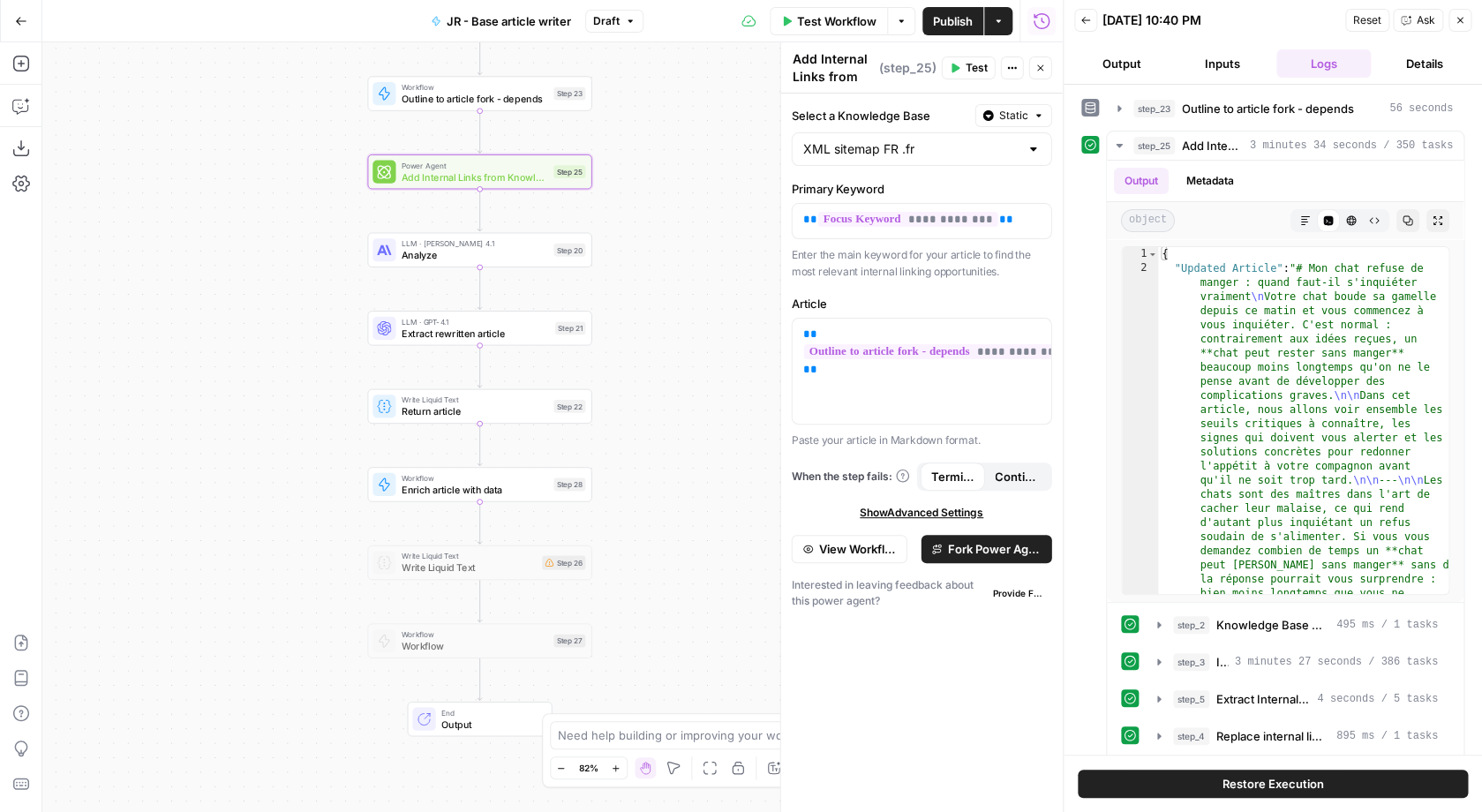
click at [957, 10] on button "Publish" at bounding box center [953, 21] width 61 height 28
click at [933, 20] on span "Publish" at bounding box center [953, 21] width 40 height 18
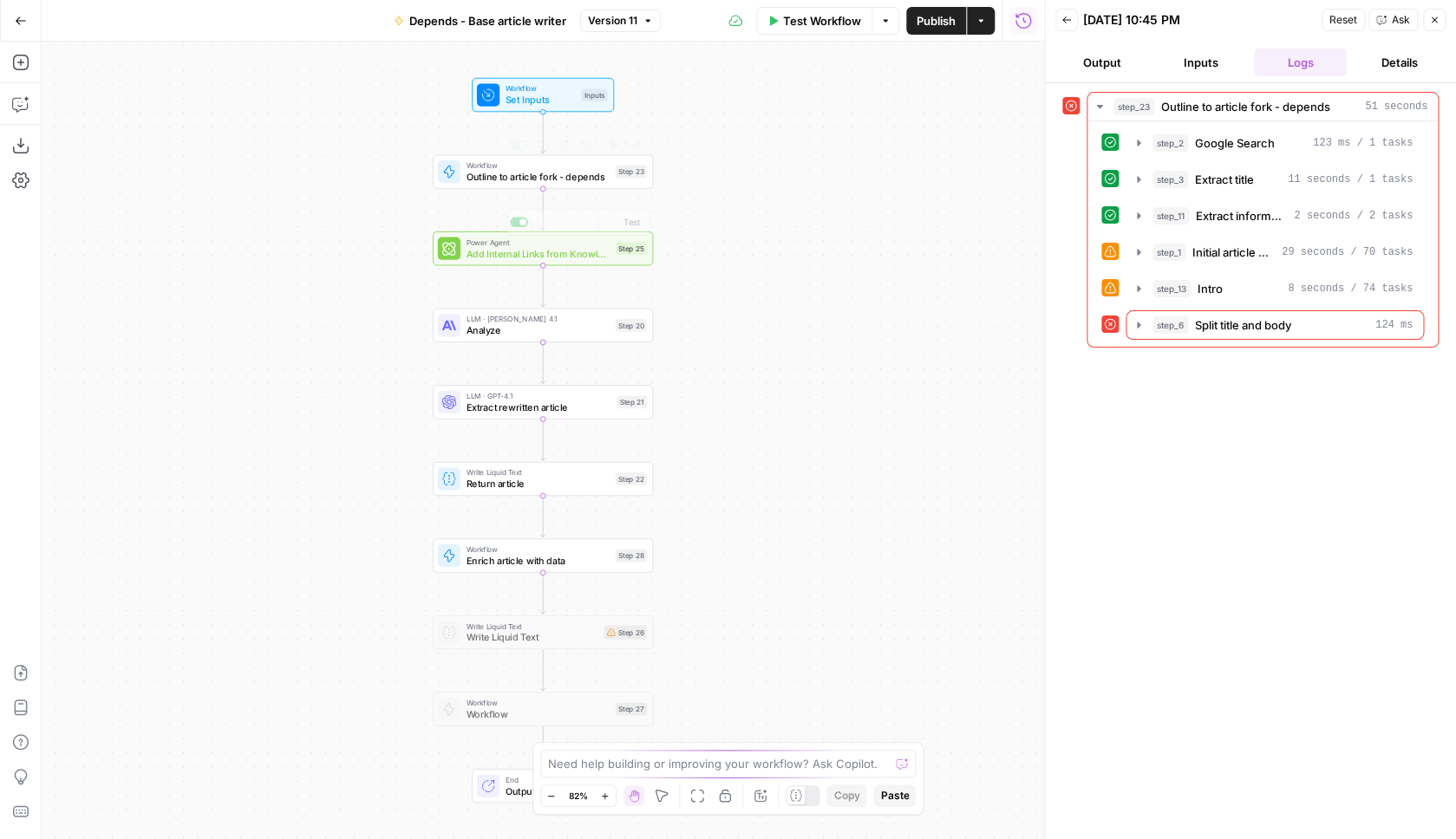
click at [515, 173] on span "Outline to article fork - depends" at bounding box center [538, 176] width 144 height 14
type input "Outline to article fork - depends"
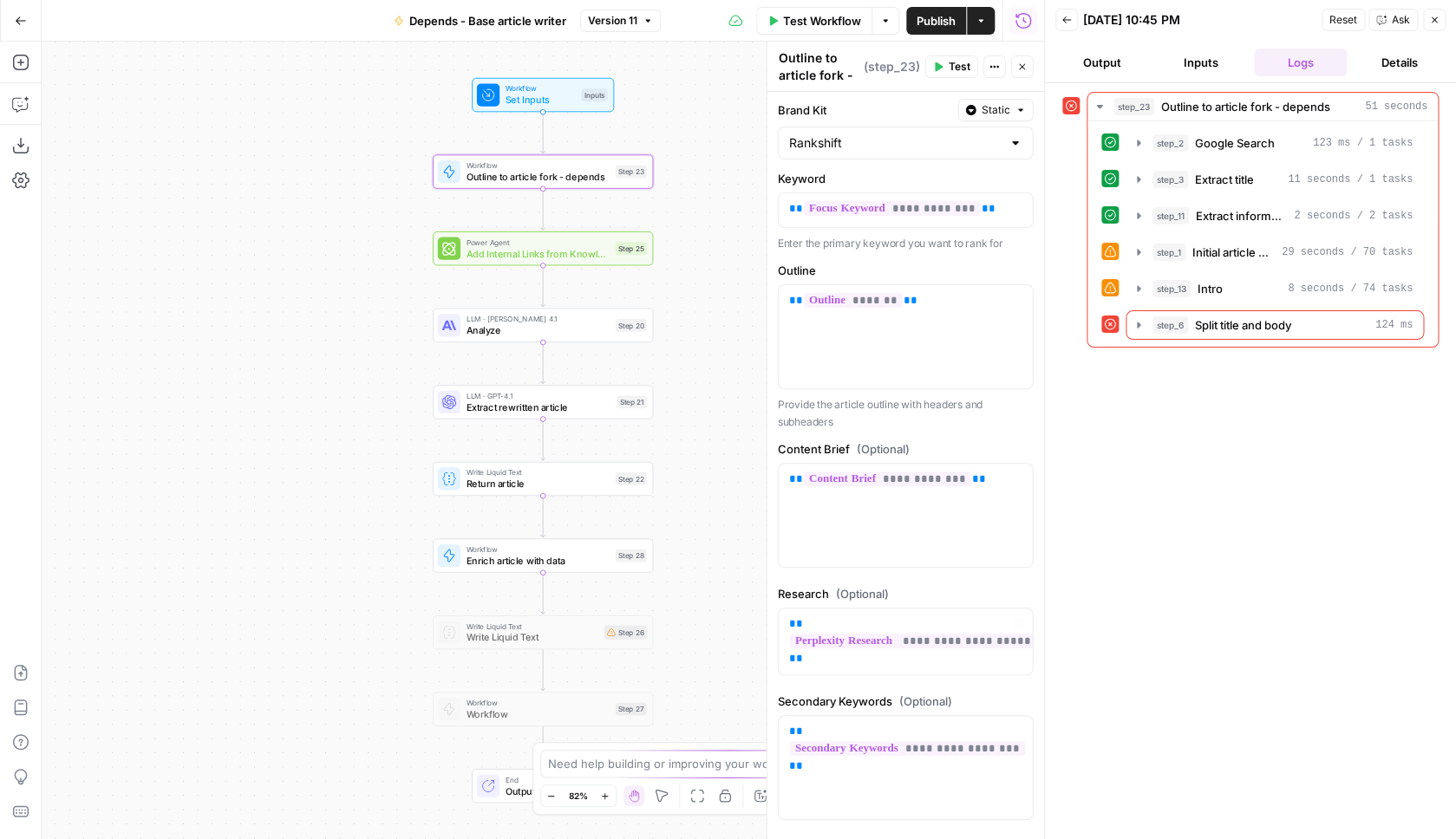
scroll to position [285, 0]
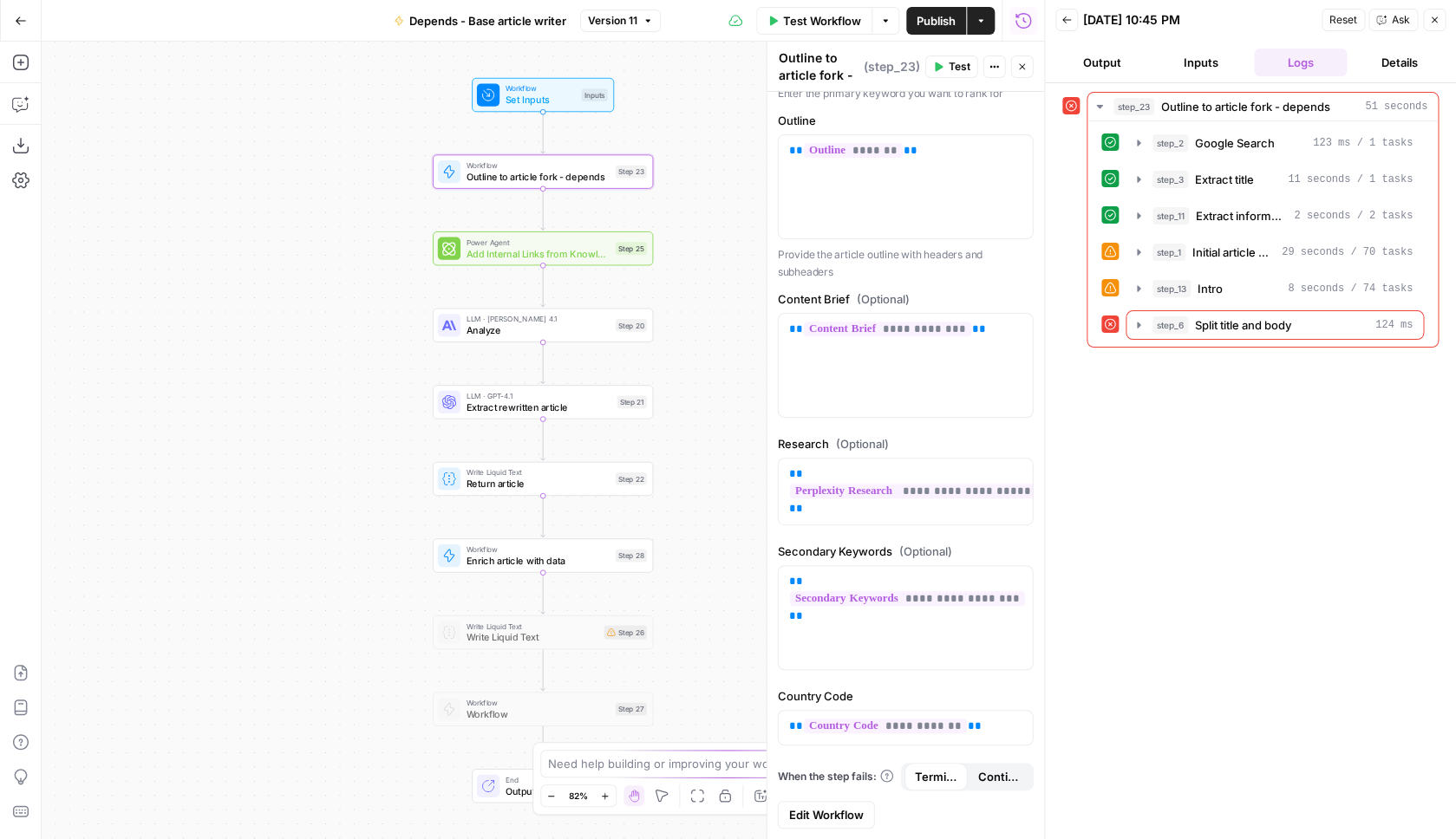
click at [816, 823] on link "Edit Workflow" at bounding box center [827, 814] width 97 height 28
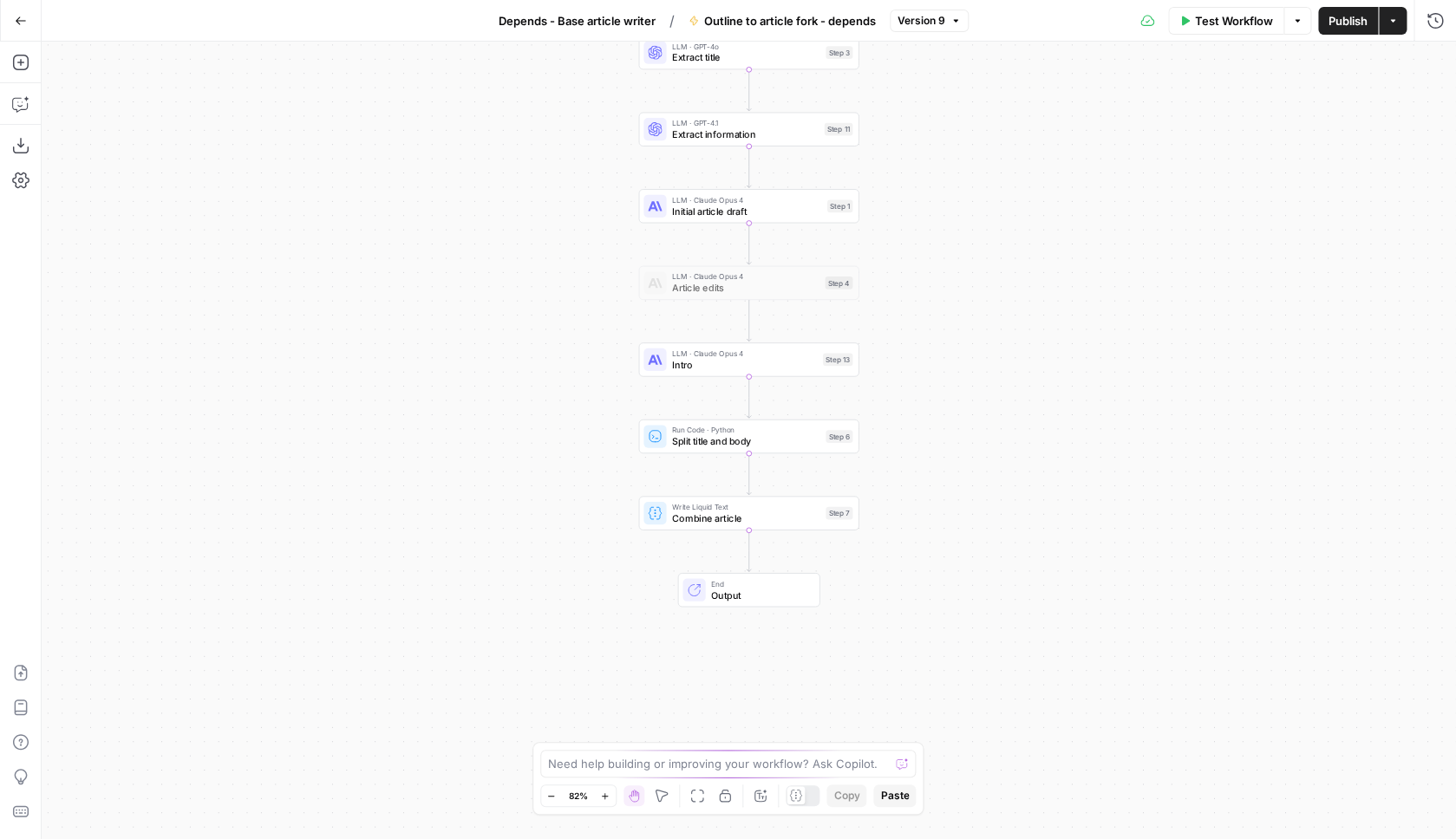
drag, startPoint x: 533, startPoint y: 425, endPoint x: 533, endPoint y: 279, distance: 146.0
click at [533, 279] on div "Workflow Set Inputs Inputs Google Search Google Search Step 2 LLM · GPT-4o Extr…" at bounding box center [749, 440] width 1415 height 798
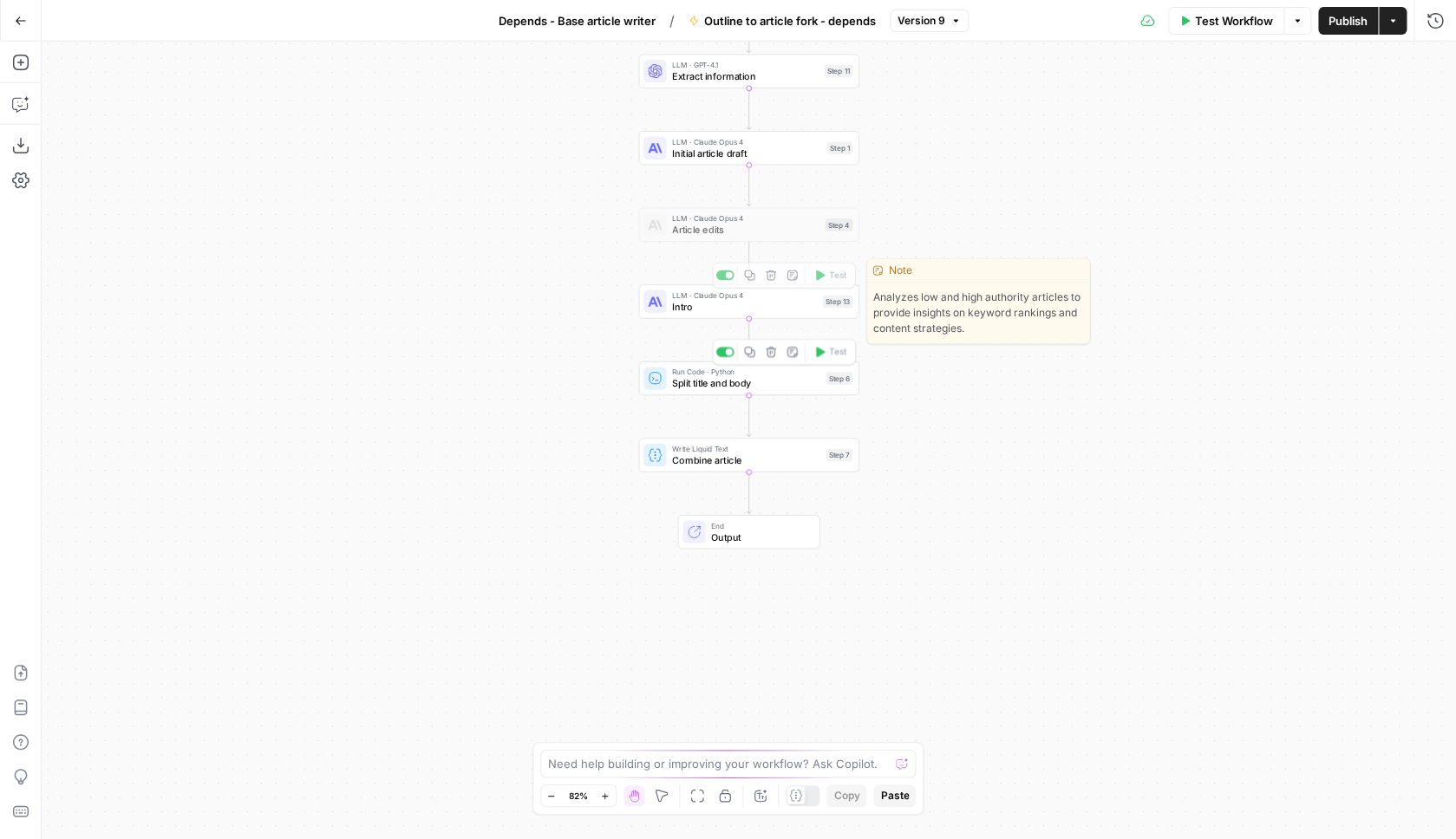
click at [739, 383] on span "Split title and body" at bounding box center [747, 382] width 149 height 14
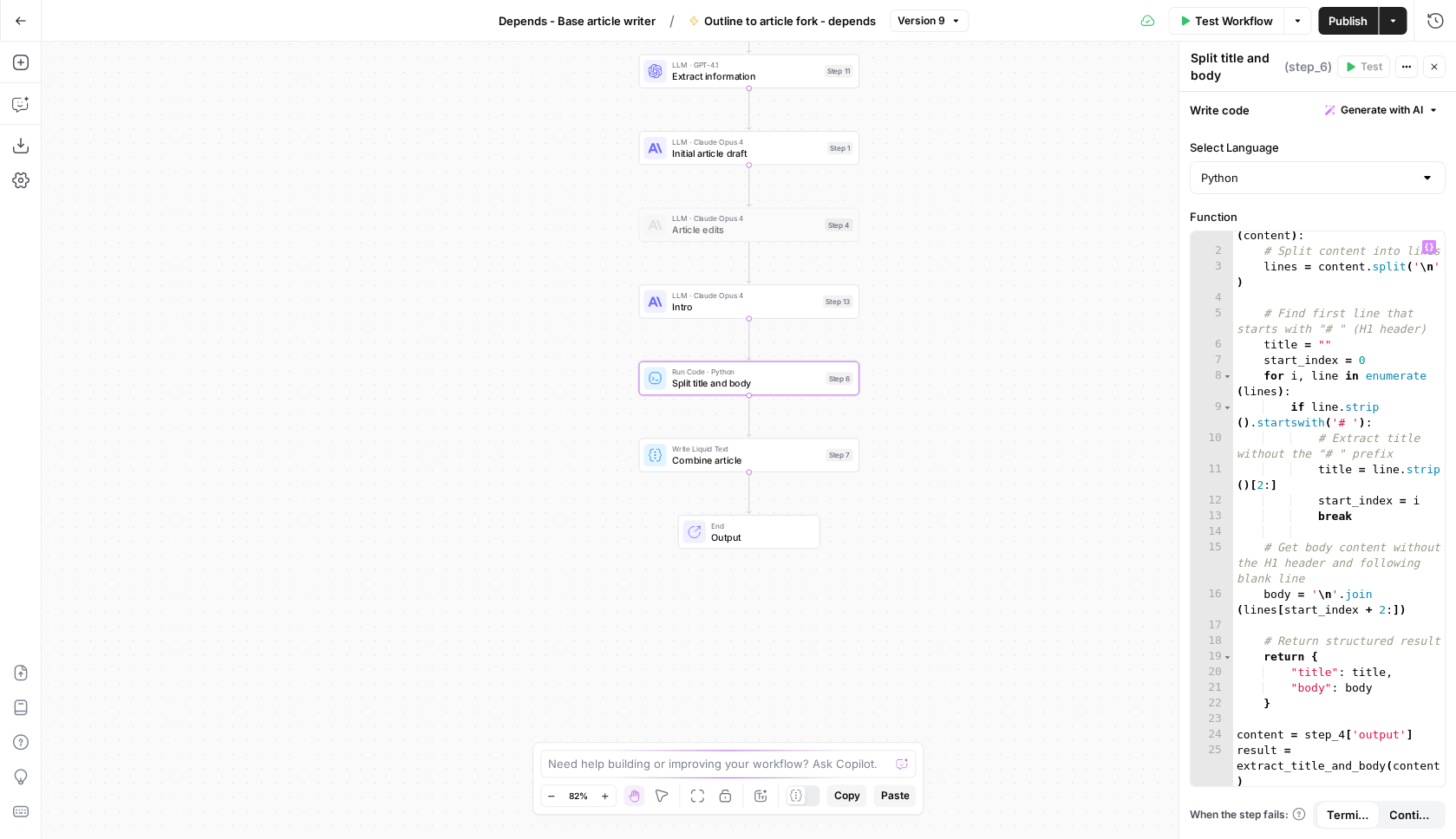
scroll to position [54, 0]
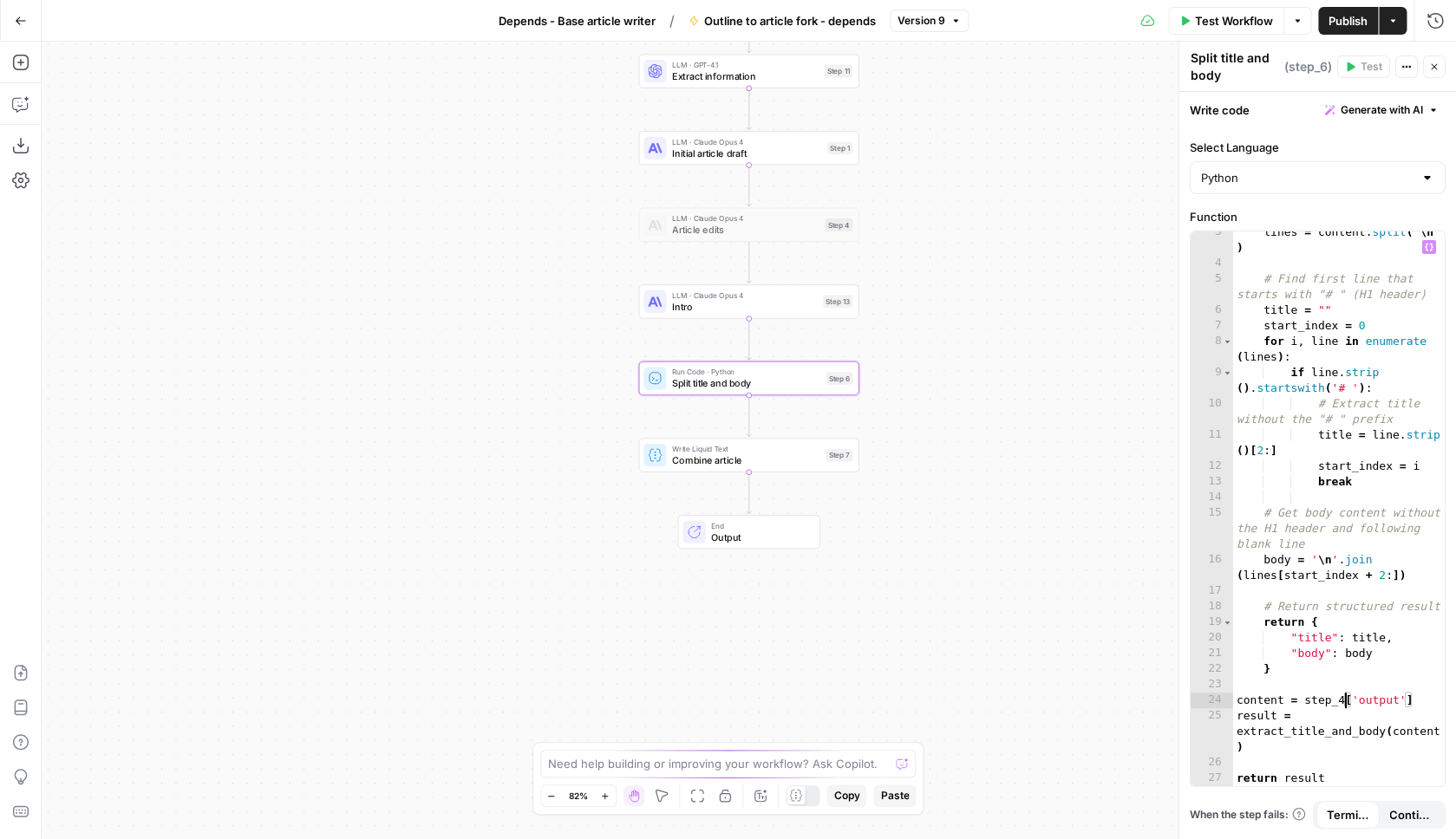
click at [1345, 707] on div "lines = content . split ( ' \n ' ) # Find first line that starts with "# " (H1 …" at bounding box center [1339, 525] width 212 height 602
type textarea "**********"
click at [1338, 19] on span "Publish" at bounding box center [1348, 20] width 39 height 17
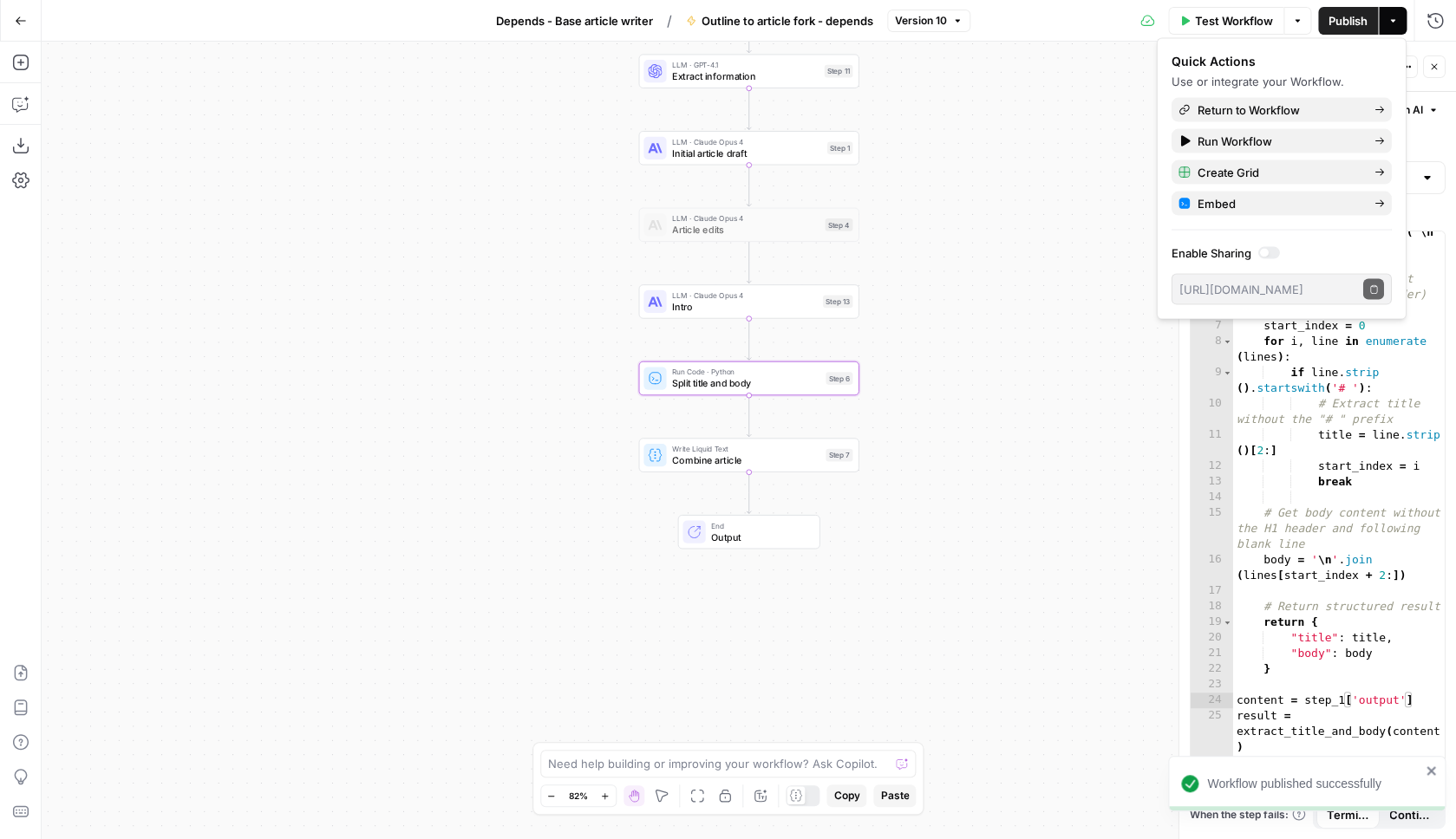
click at [1018, 344] on div "Workflow Set Inputs Inputs Google Search Google Search Step 2 LLM · GPT-4o Extr…" at bounding box center [749, 440] width 1415 height 798
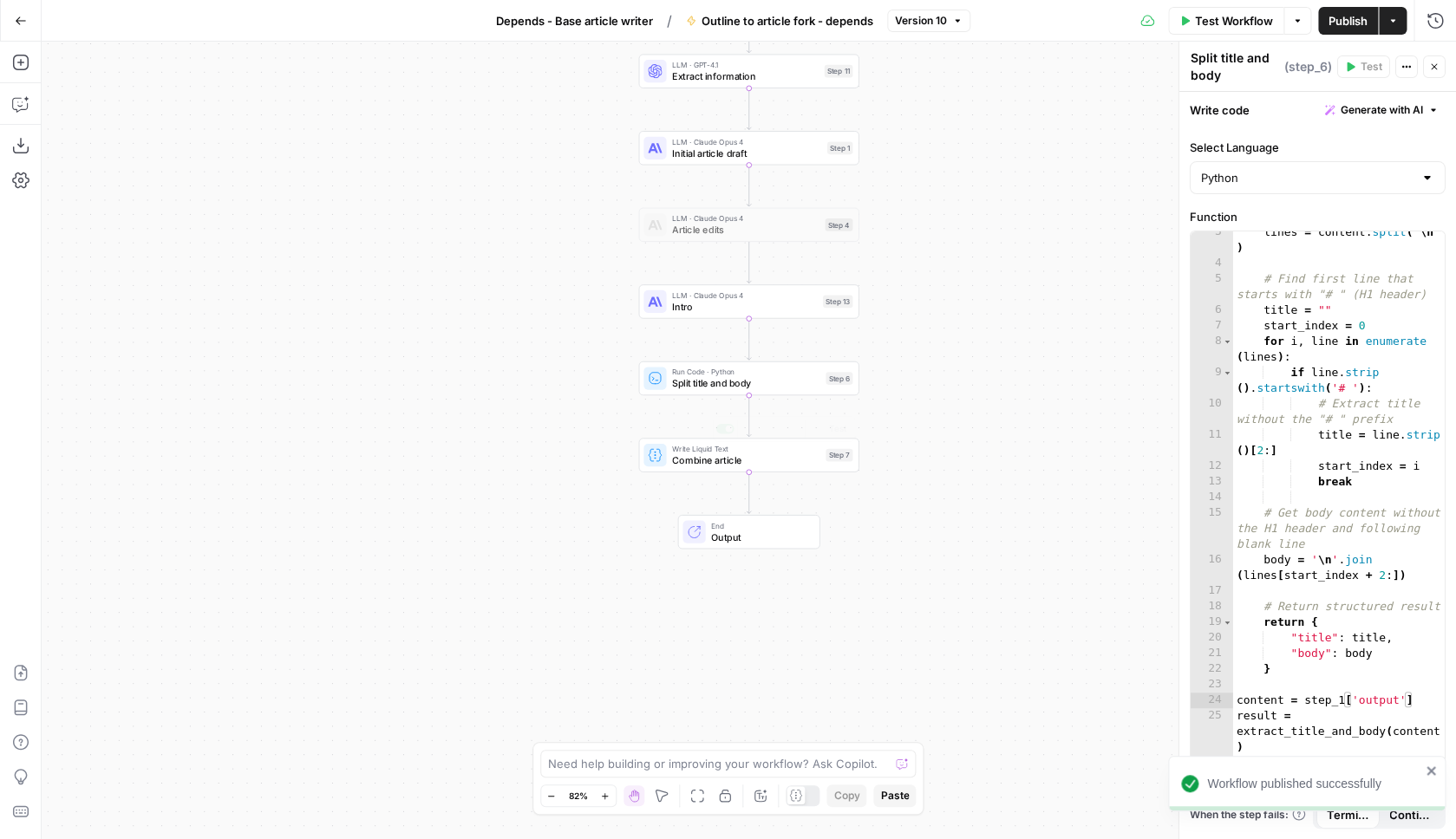
click at [806, 467] on span "Combine article" at bounding box center [747, 458] width 149 height 14
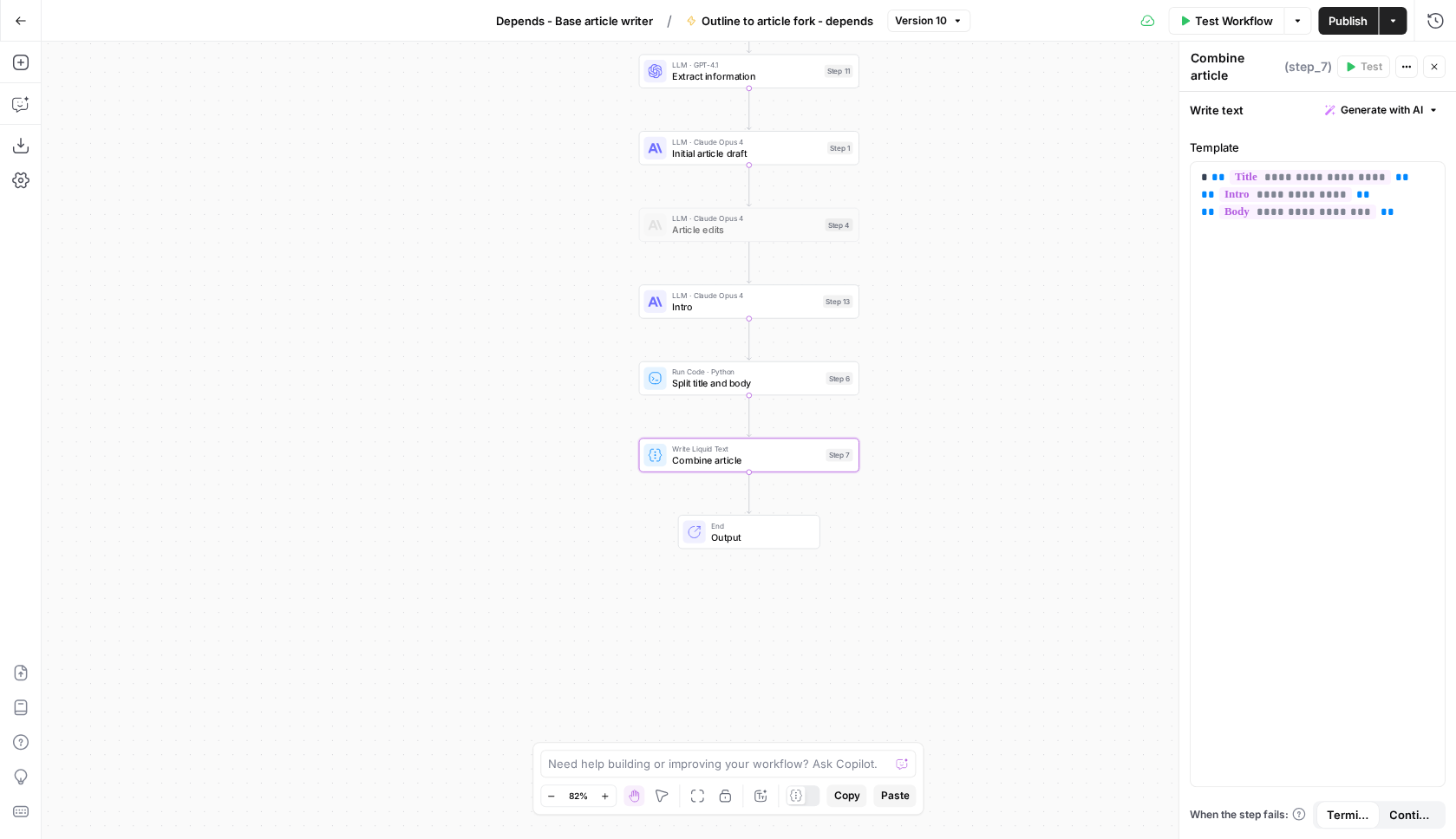
click at [1359, 29] on button "Publish" at bounding box center [1348, 21] width 60 height 28
click at [591, 25] on span "Depends - Base article writer" at bounding box center [576, 20] width 157 height 17
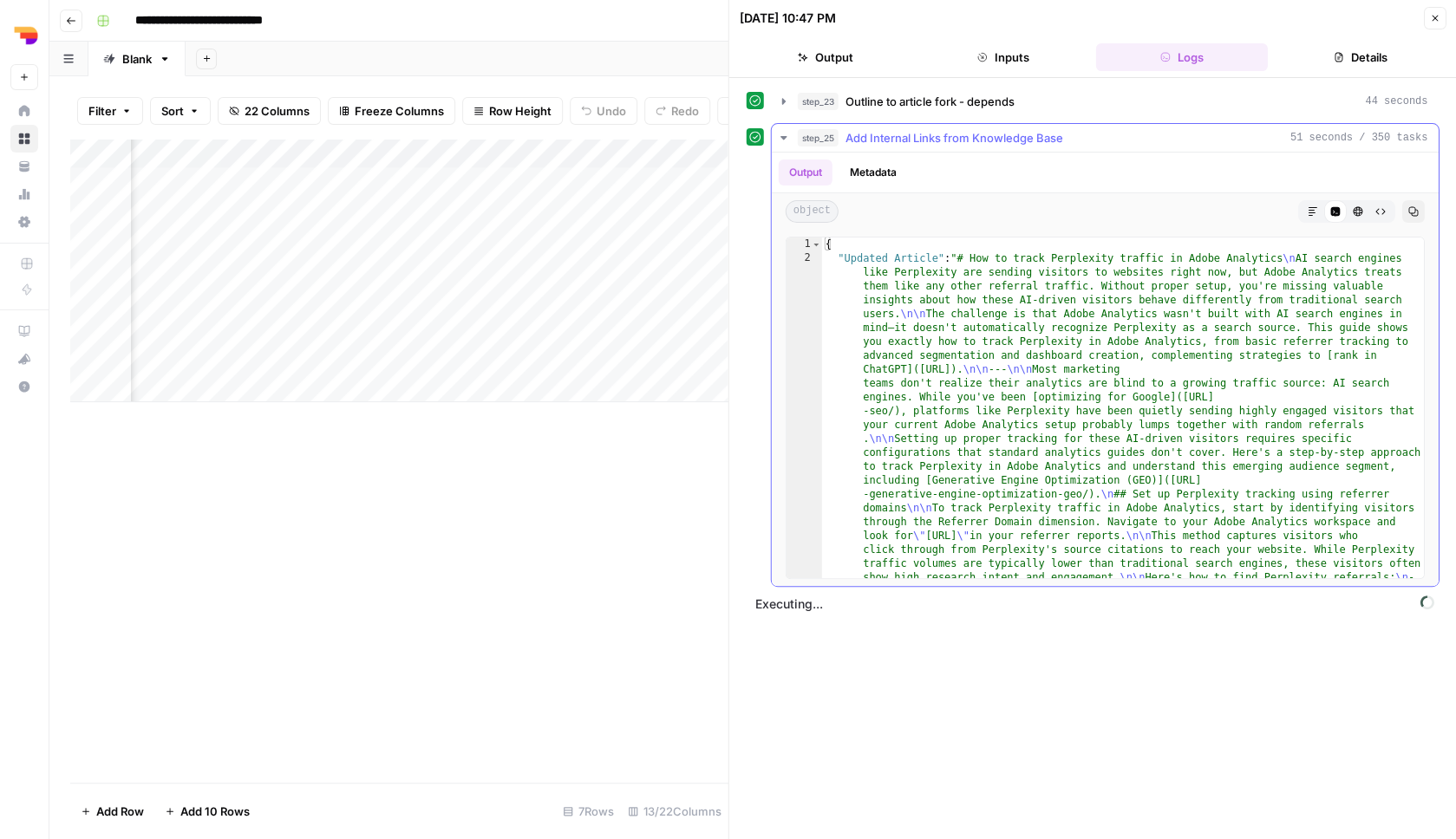
scroll to position [0, 925]
click at [1315, 212] on icon "button" at bounding box center [1312, 211] width 10 height 10
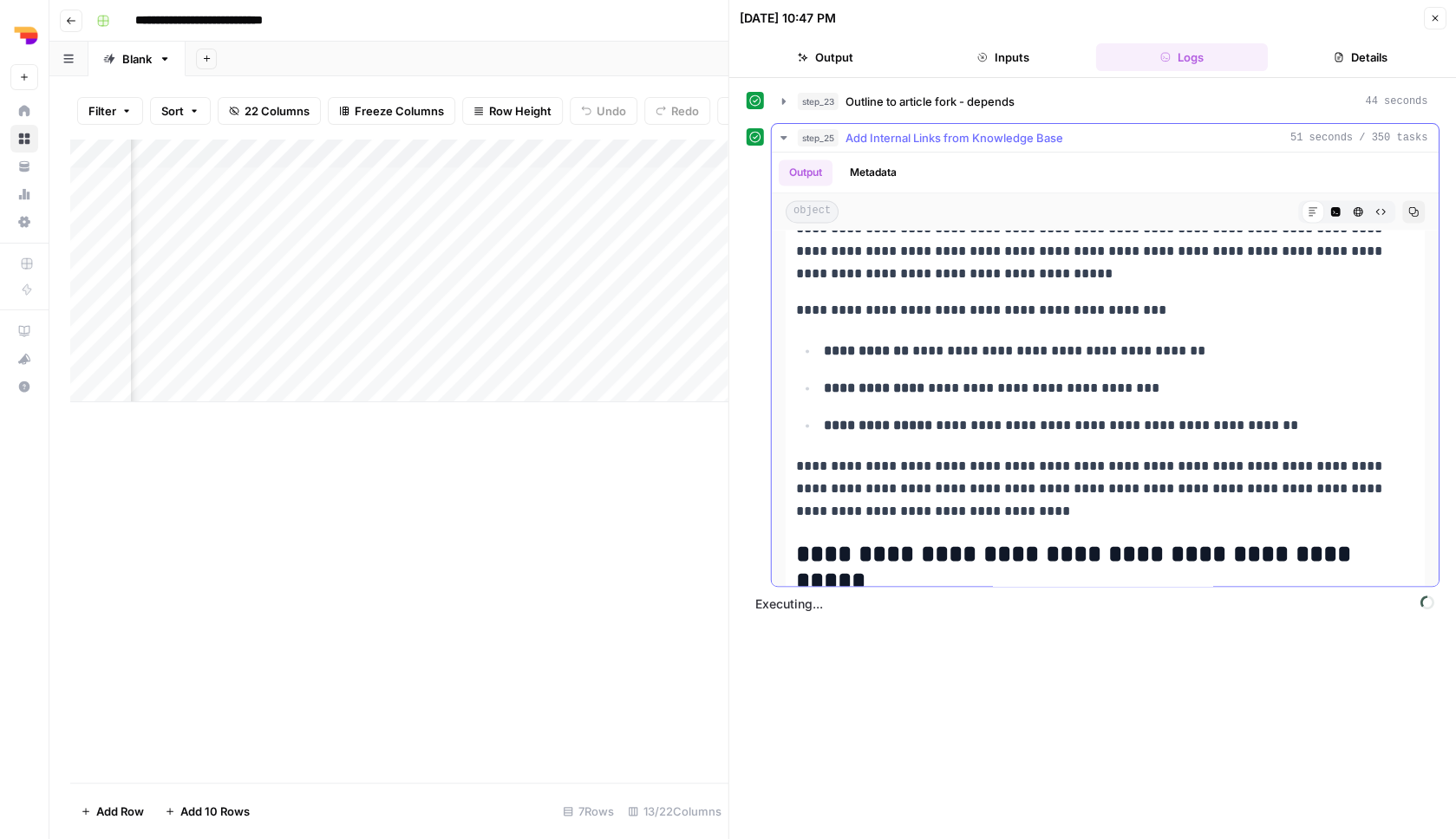
scroll to position [1408, 0]
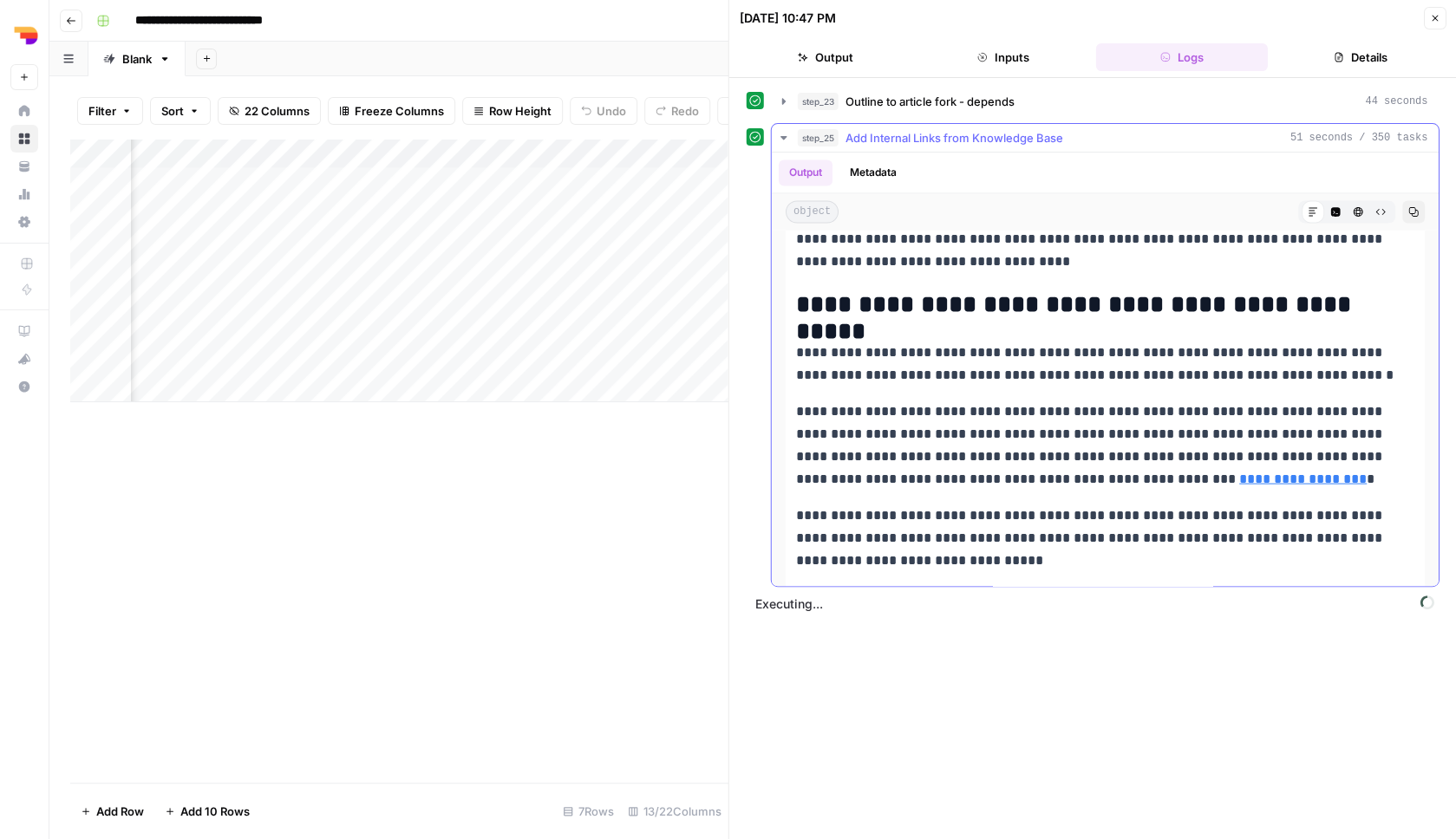
click at [1163, 140] on div "step_25 Add Internal Links from Knowledge Base 51 seconds / 350 tasks" at bounding box center [1113, 138] width 630 height 17
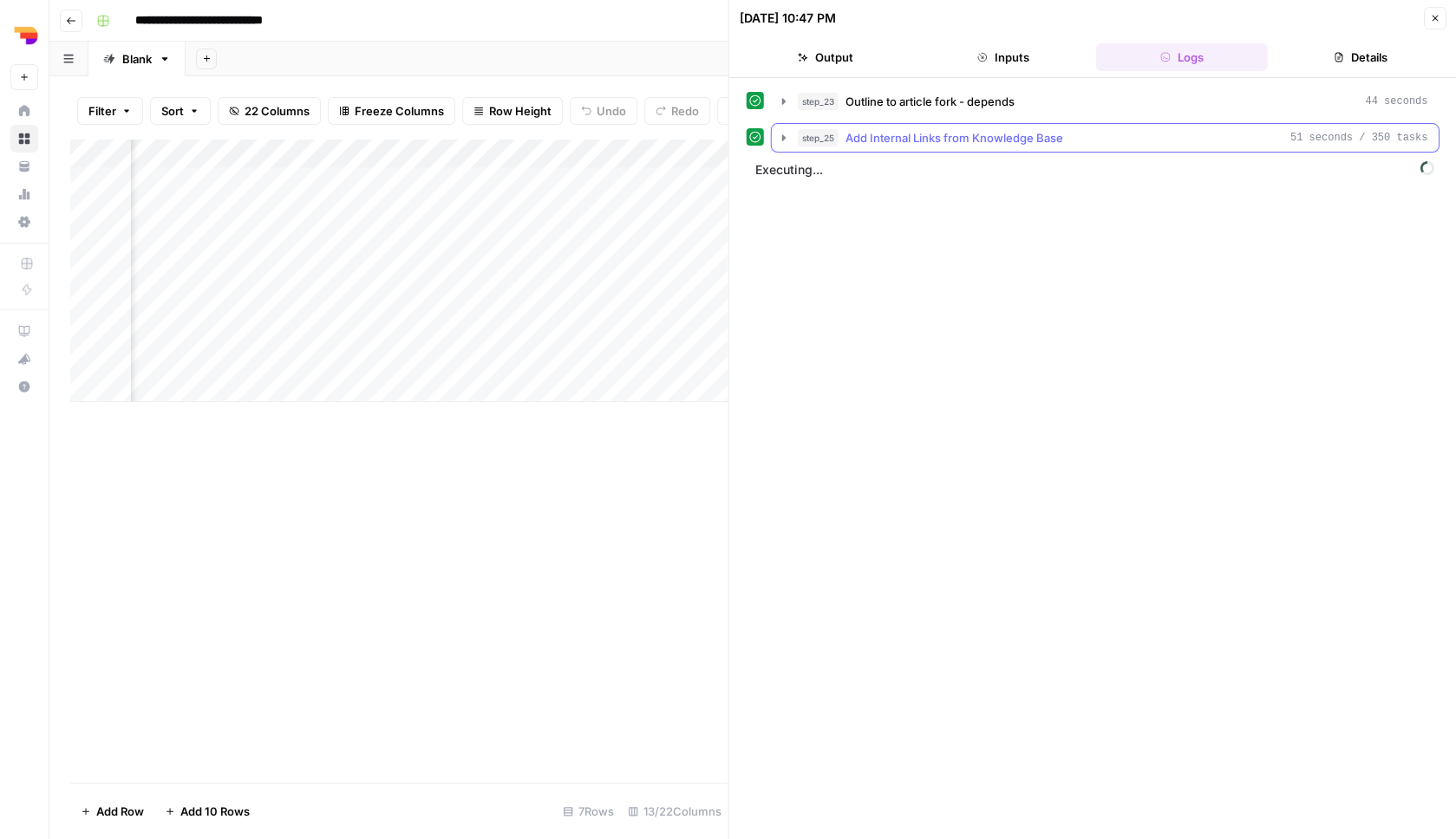
click at [1164, 140] on div "step_25 Add Internal Links from Knowledge Base 51 seconds / 350 tasks" at bounding box center [1113, 138] width 630 height 17
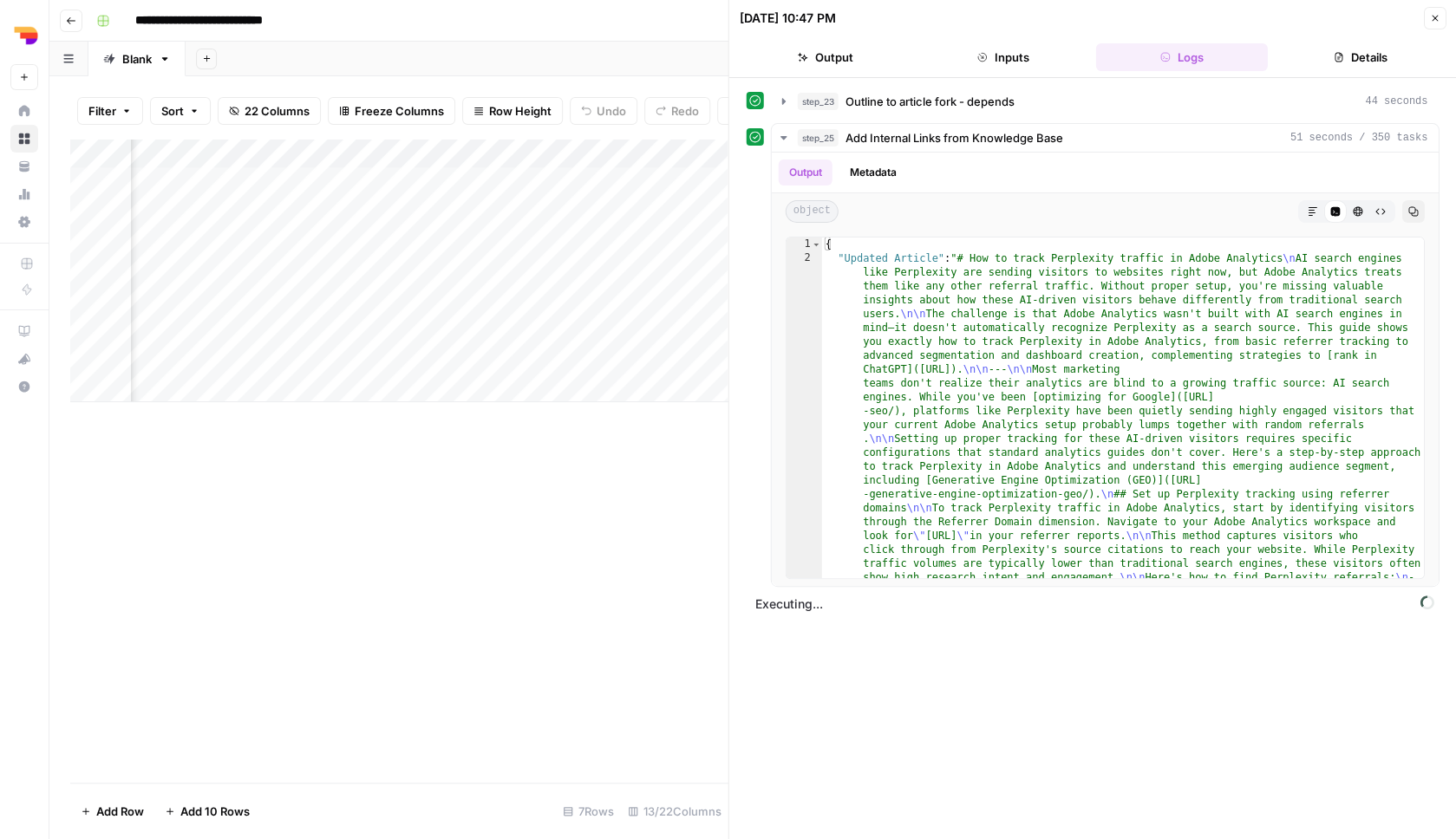
click at [1438, 21] on icon "button" at bounding box center [1434, 17] width 10 height 10
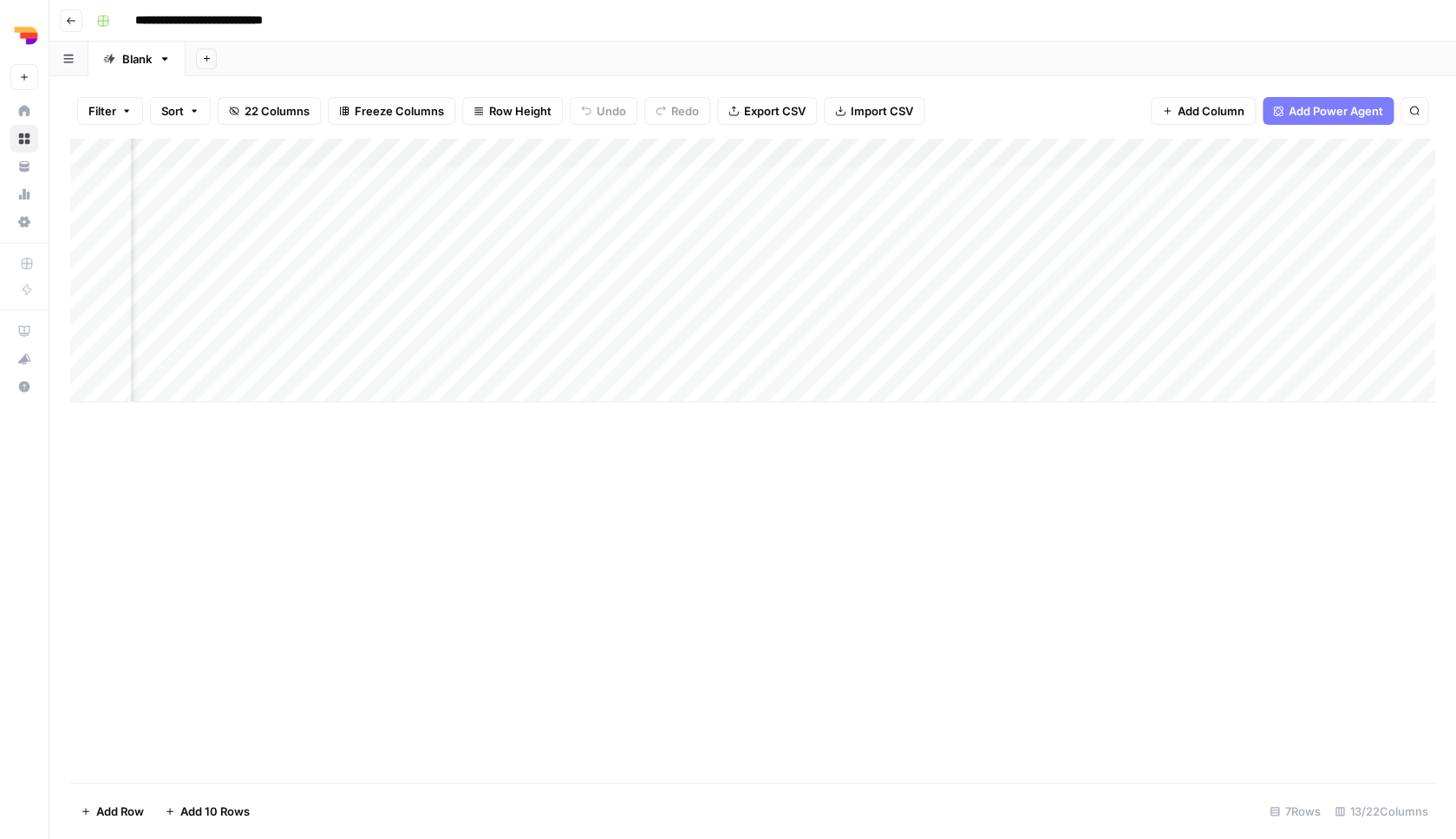
scroll to position [0, 945]
click at [1144, 353] on div "Add Column" at bounding box center [753, 270] width 1365 height 263
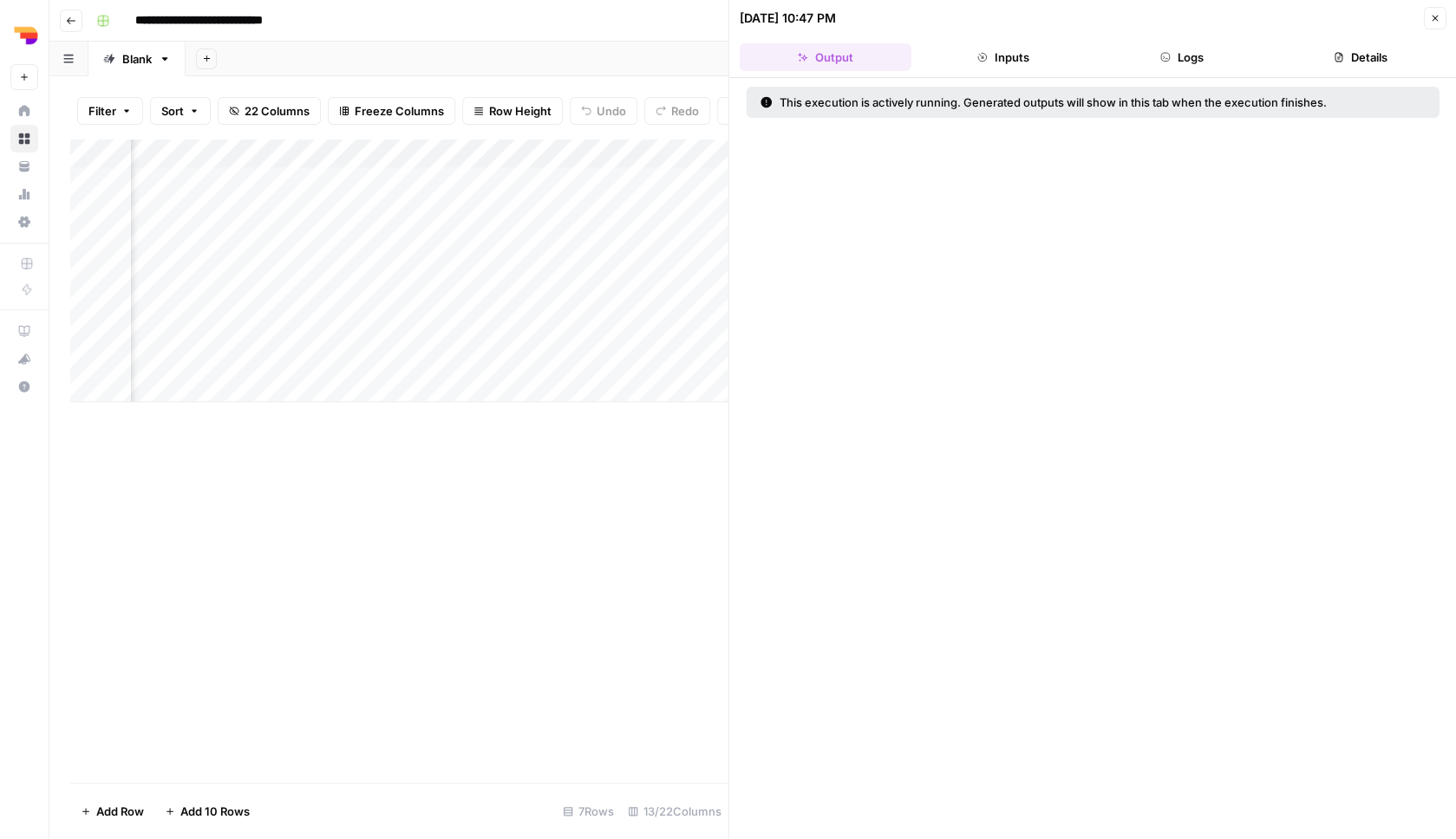
scroll to position [0, 941]
click at [1061, 67] on button "Inputs" at bounding box center [1003, 57] width 172 height 28
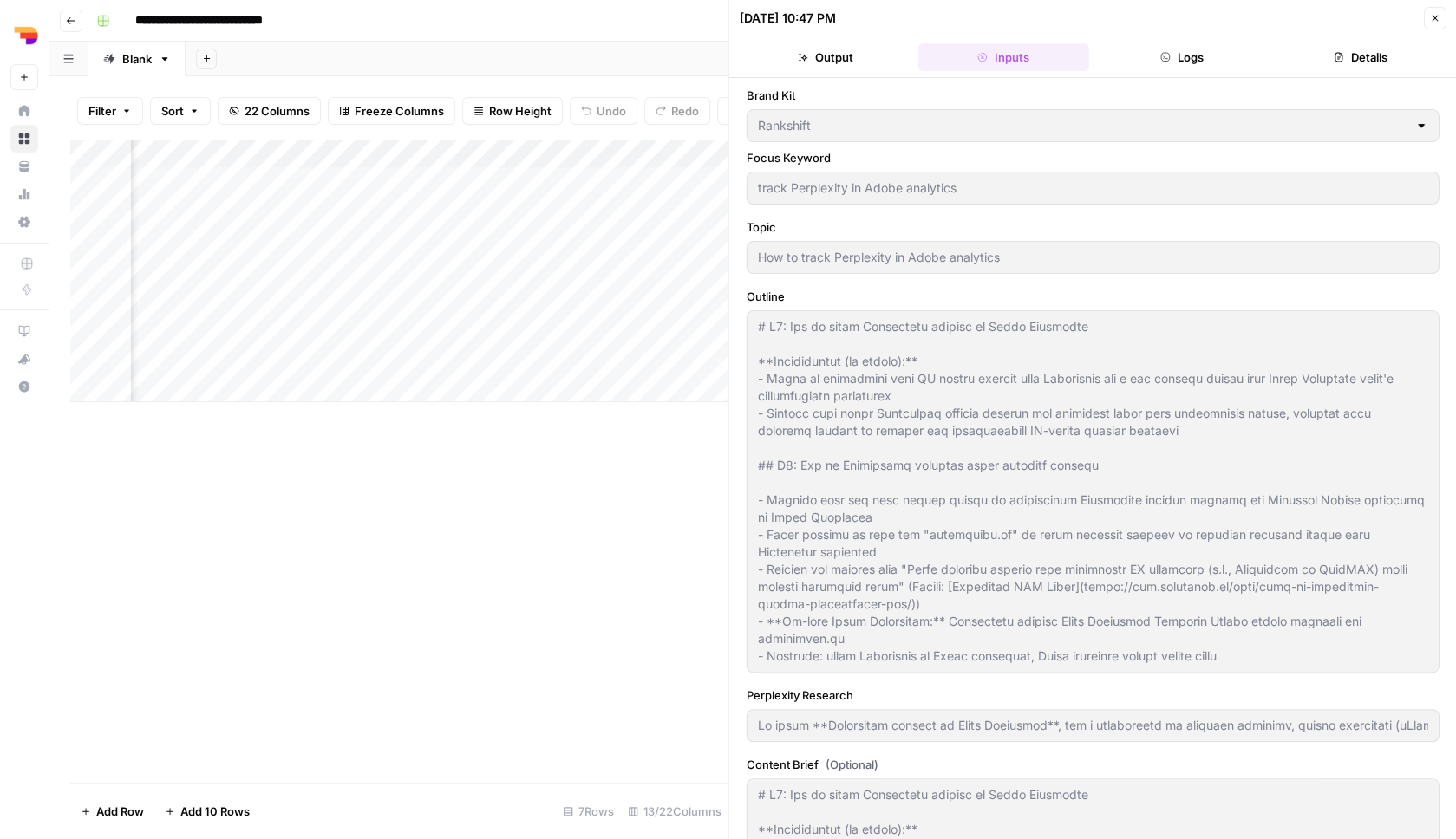
type input "To track **Perplexity traffic in Adobe Analytics**, use a combination of referr…"
click at [1167, 64] on button "Logs" at bounding box center [1182, 57] width 172 height 28
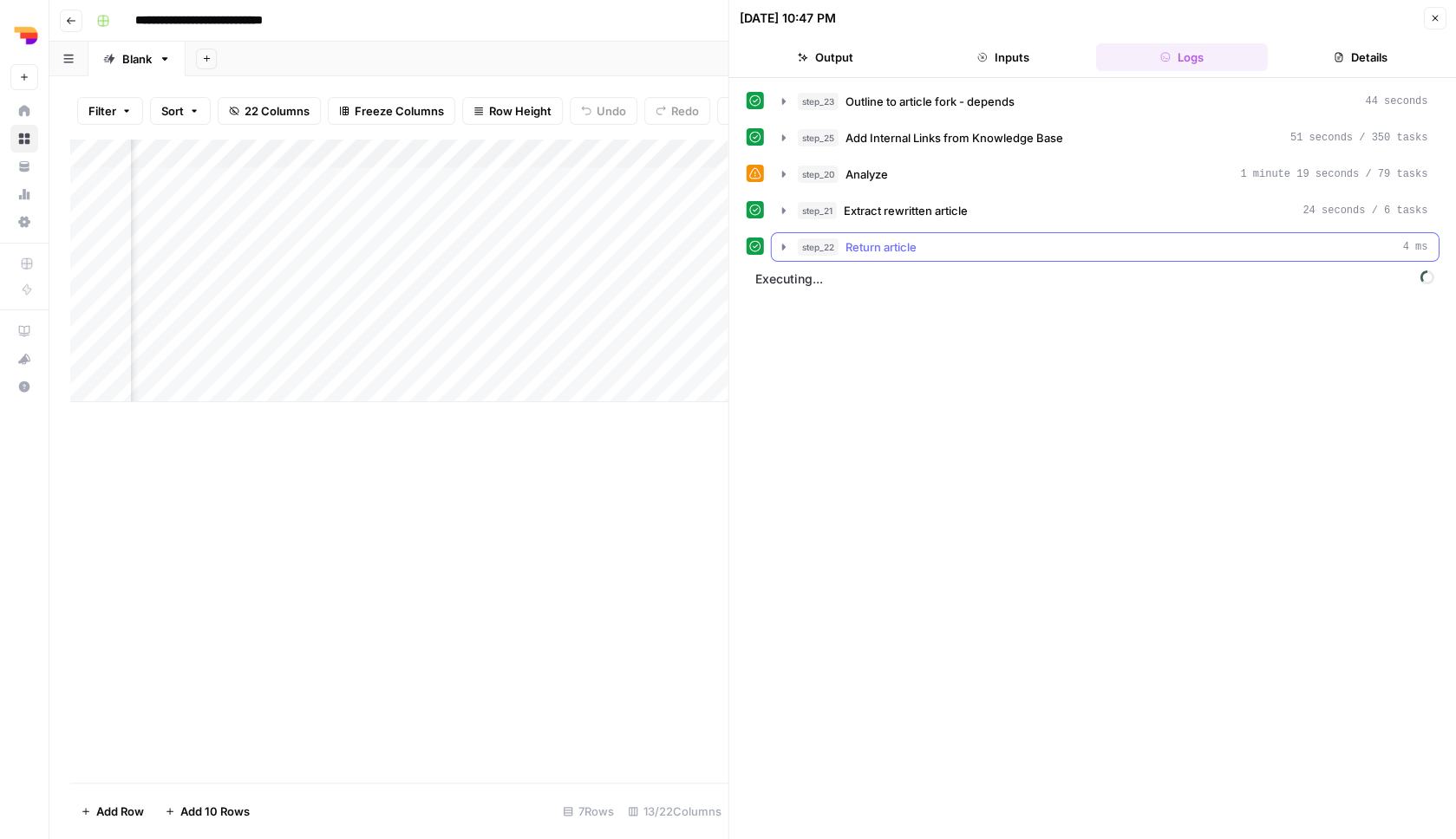
click at [969, 249] on div "step_22 Return article 4 ms" at bounding box center [1113, 247] width 630 height 17
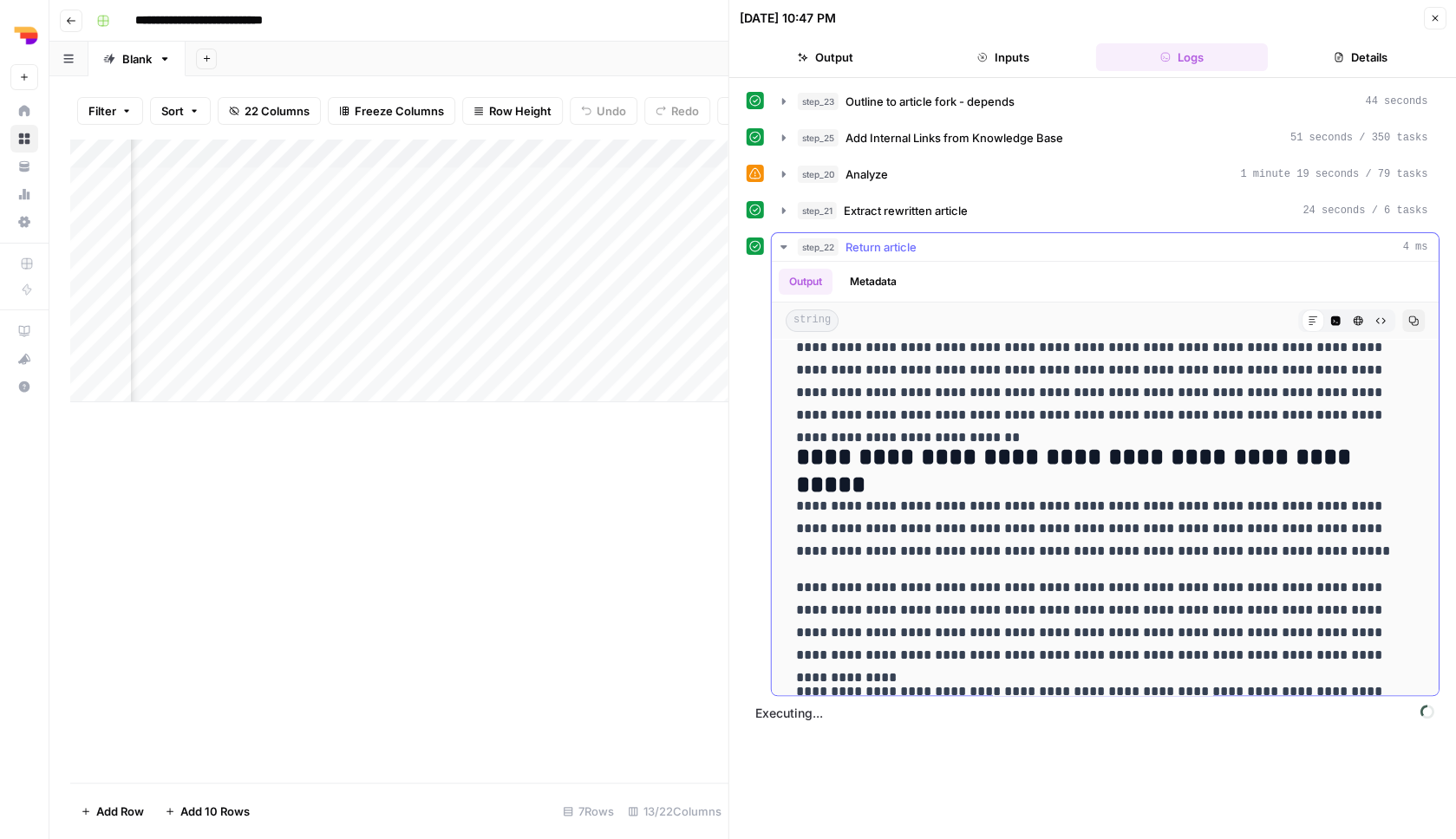
scroll to position [199, 0]
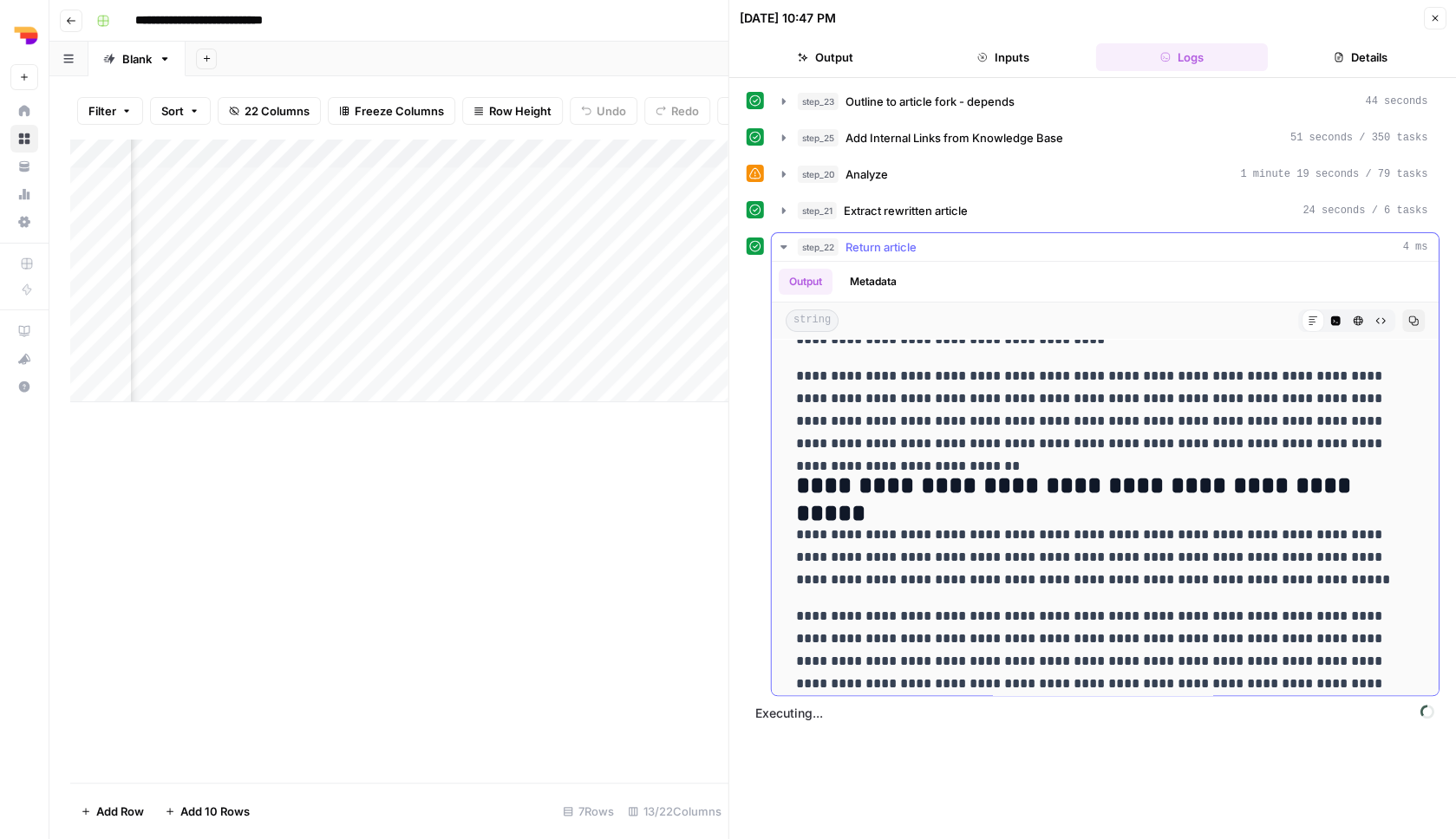
click at [1017, 240] on div "step_22 Return article 4 ms" at bounding box center [1113, 247] width 630 height 17
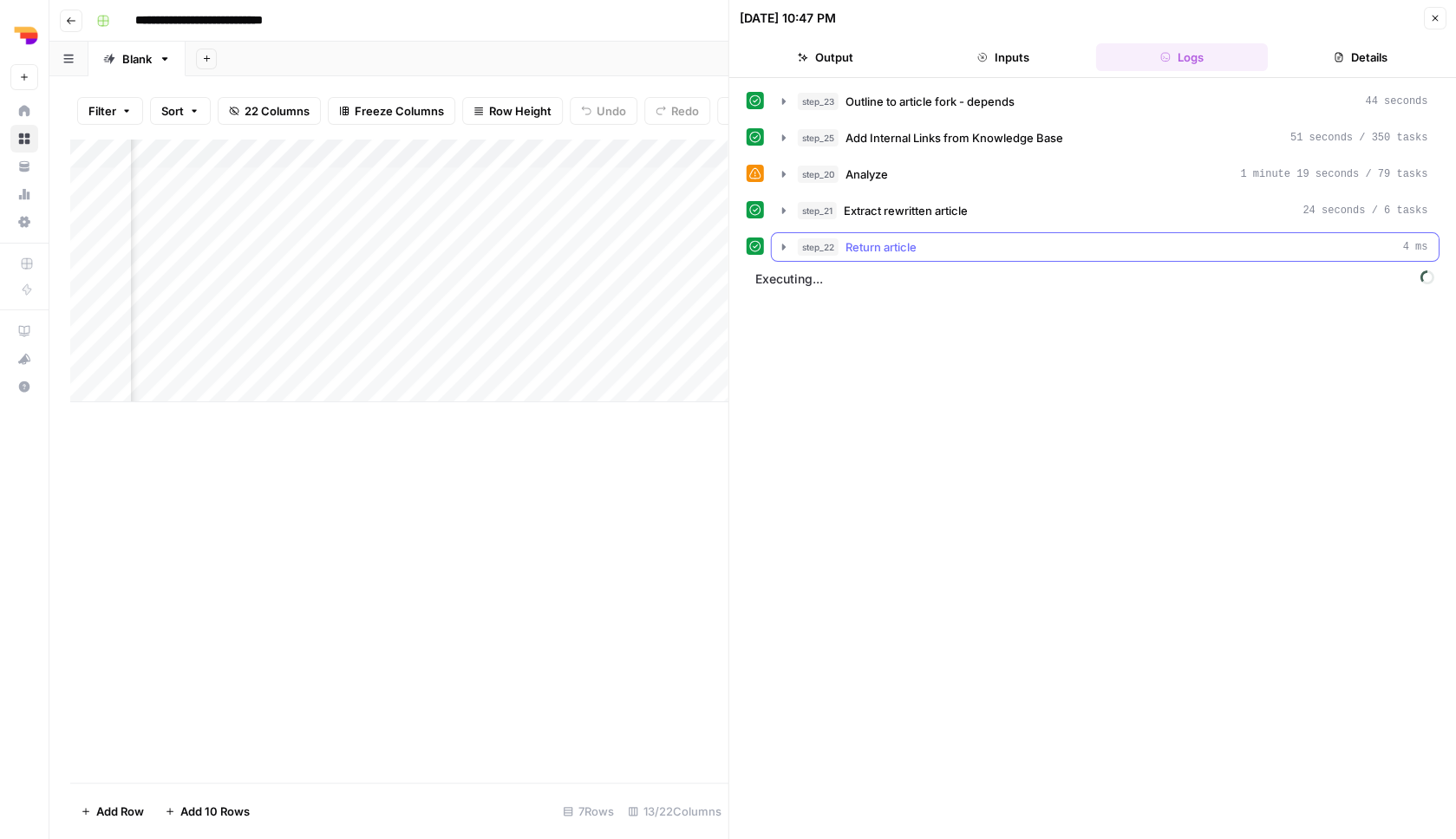
click at [1017, 240] on div "step_22 Return article 4 ms" at bounding box center [1113, 247] width 630 height 17
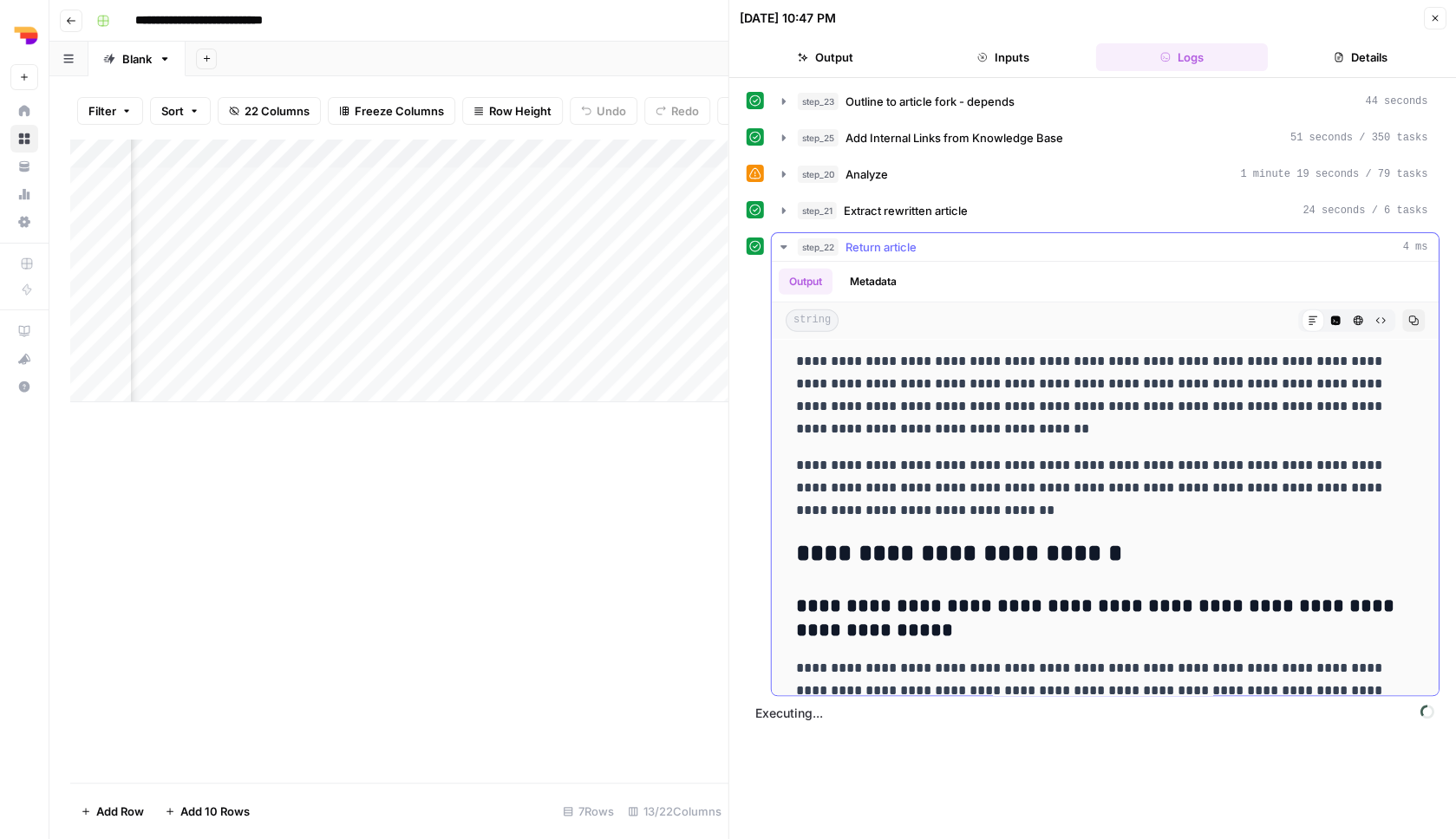
scroll to position [2116, 0]
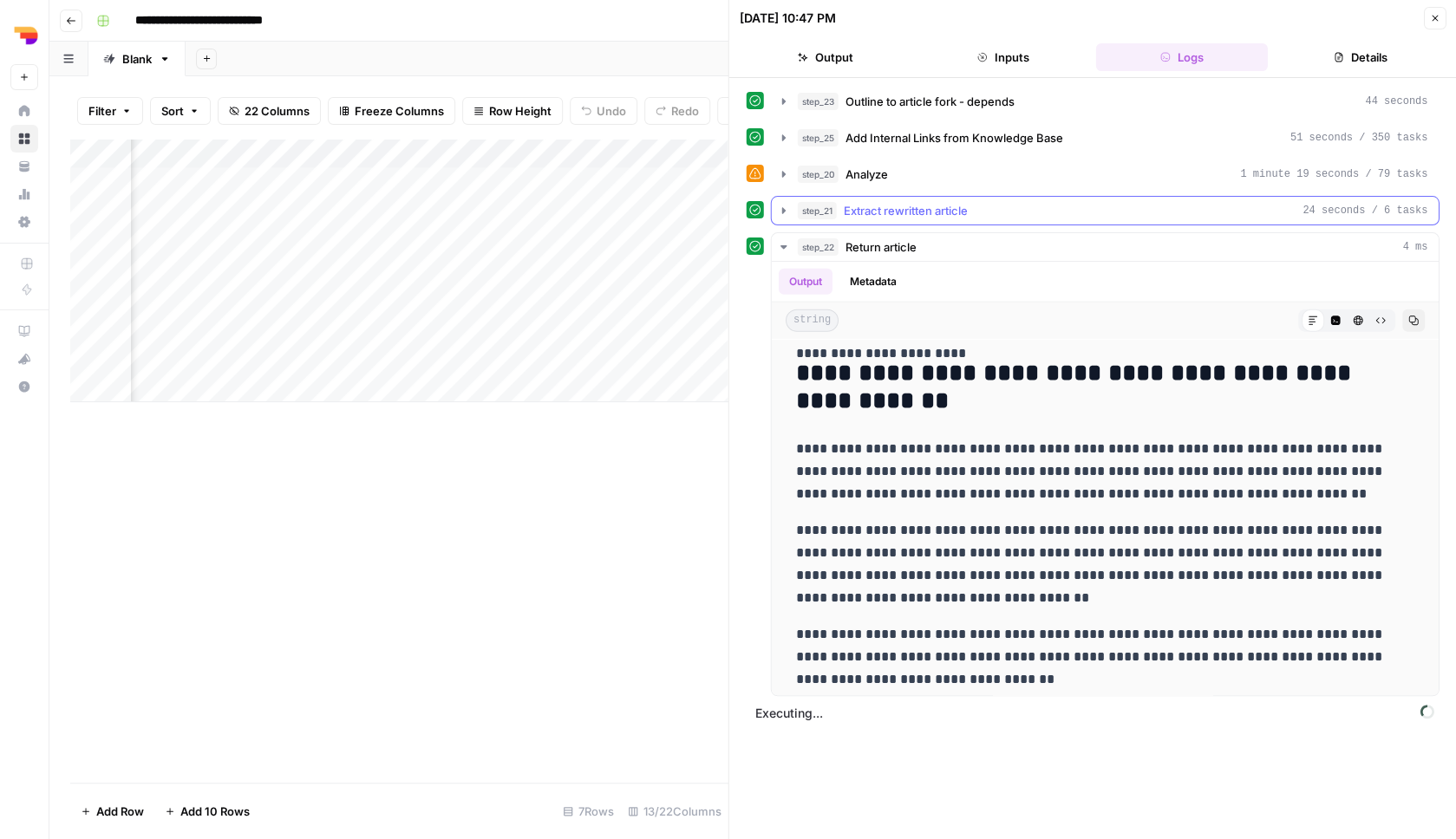
click at [1004, 209] on div "step_21 Extract rewritten article 24 seconds / 6 tasks" at bounding box center [1113, 210] width 630 height 17
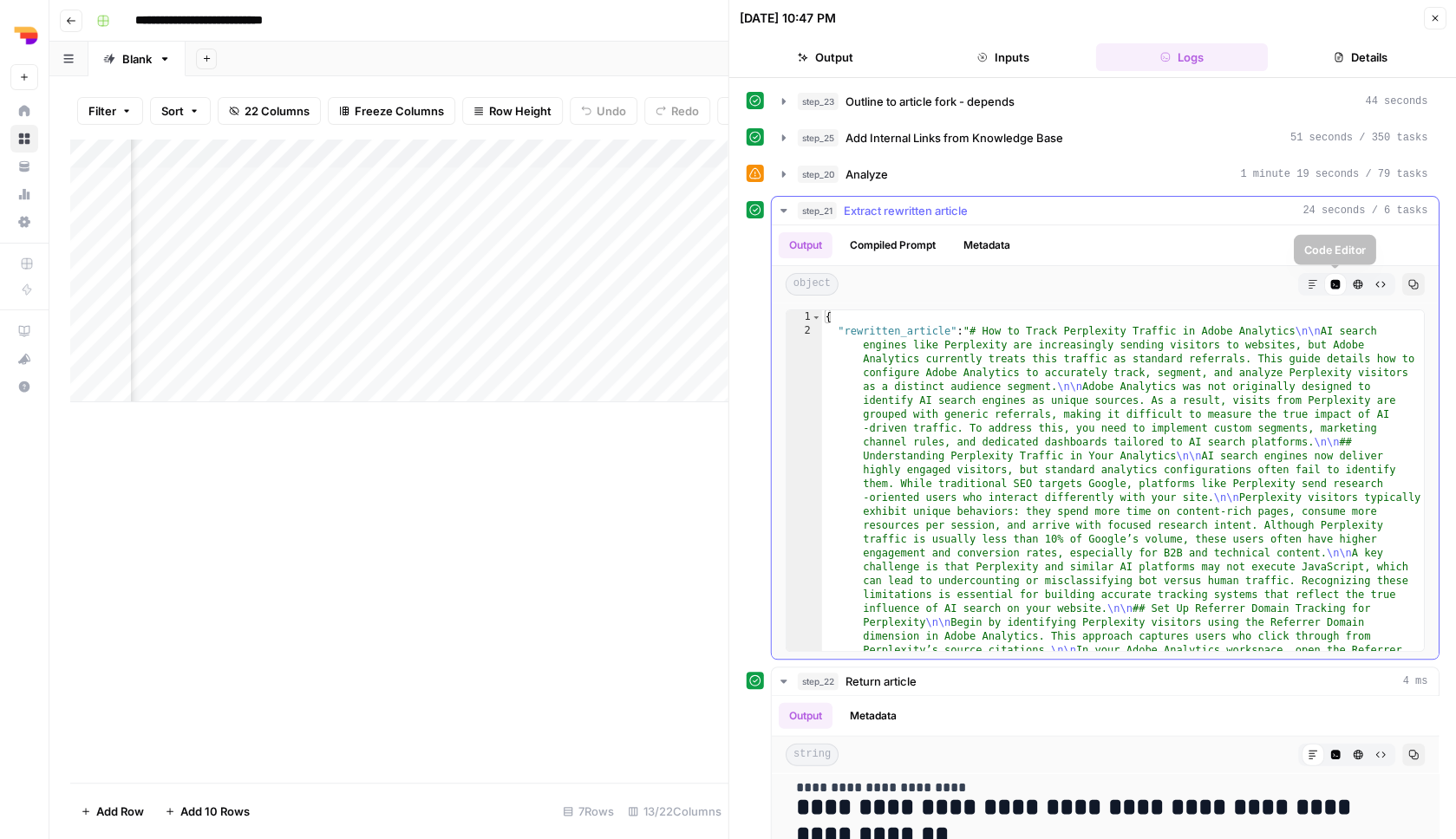
click at [1320, 285] on button "Markdown" at bounding box center [1312, 284] width 23 height 23
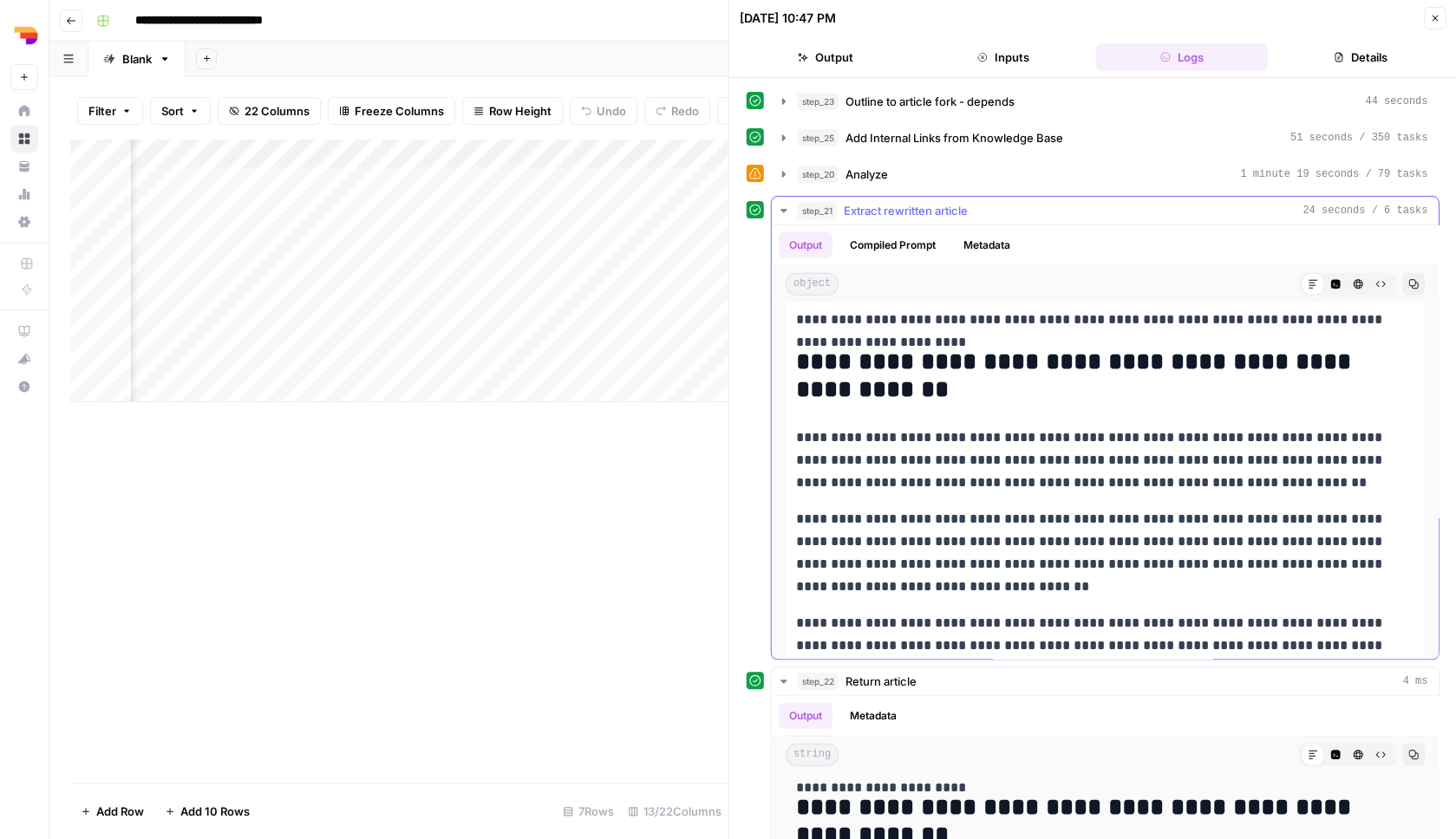
scroll to position [2128, 0]
click at [1042, 174] on div "step_20 Analyze 1 minute 19 seconds / 79 tasks" at bounding box center [1113, 174] width 630 height 17
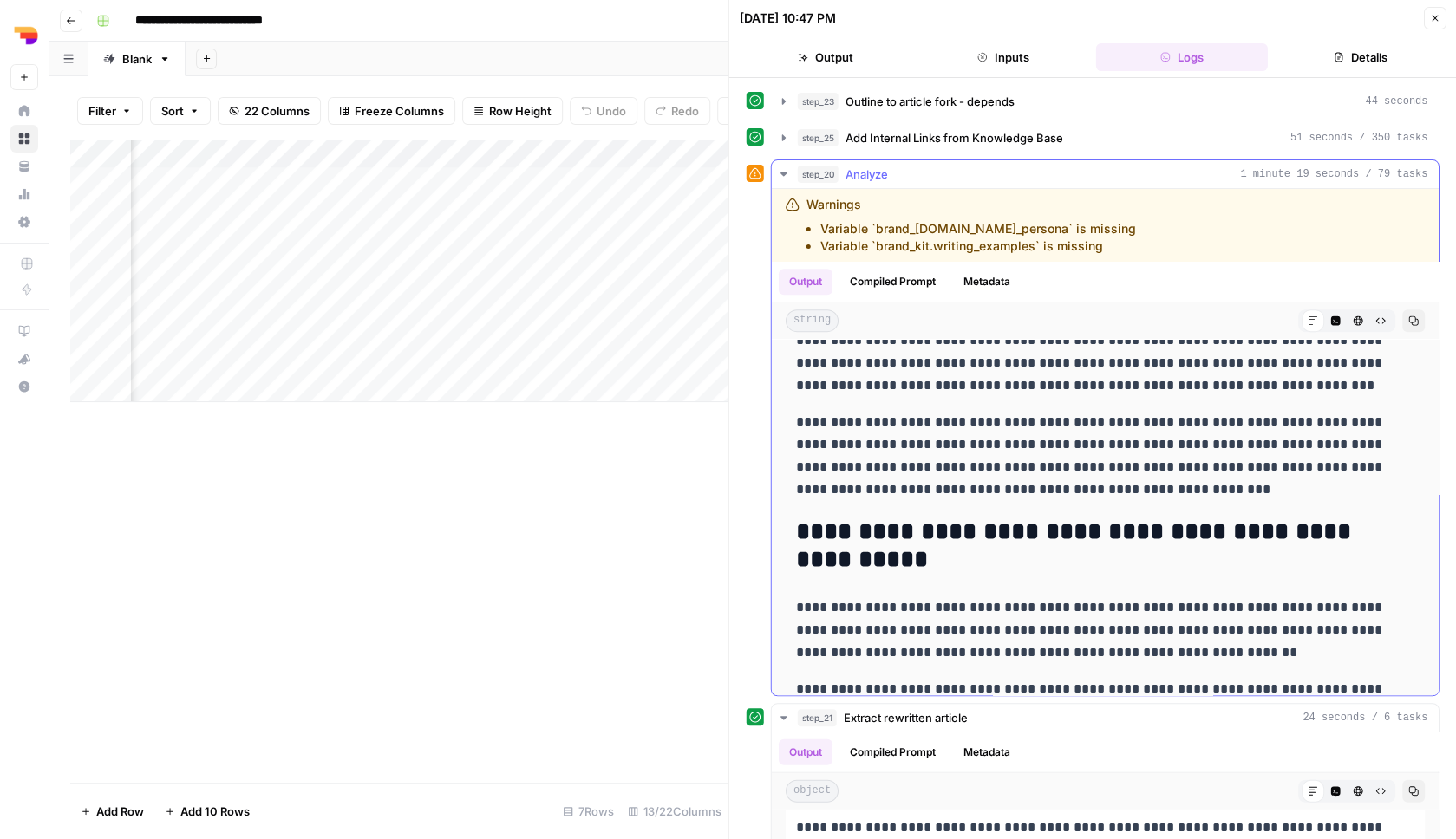
scroll to position [3279, 0]
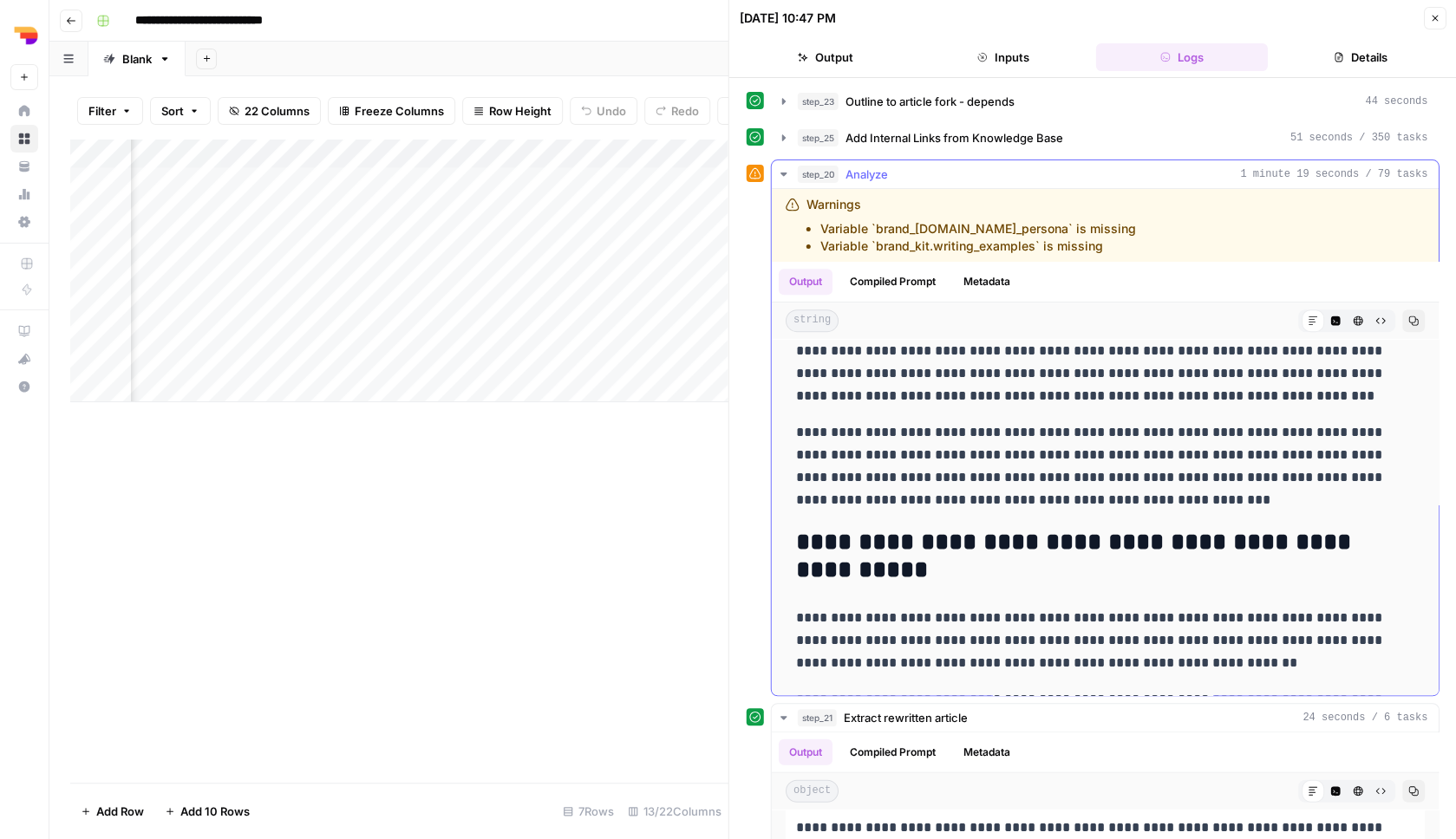
click at [964, 171] on div "step_20 Analyze 1 minute 19 seconds / 79 tasks" at bounding box center [1113, 174] width 630 height 17
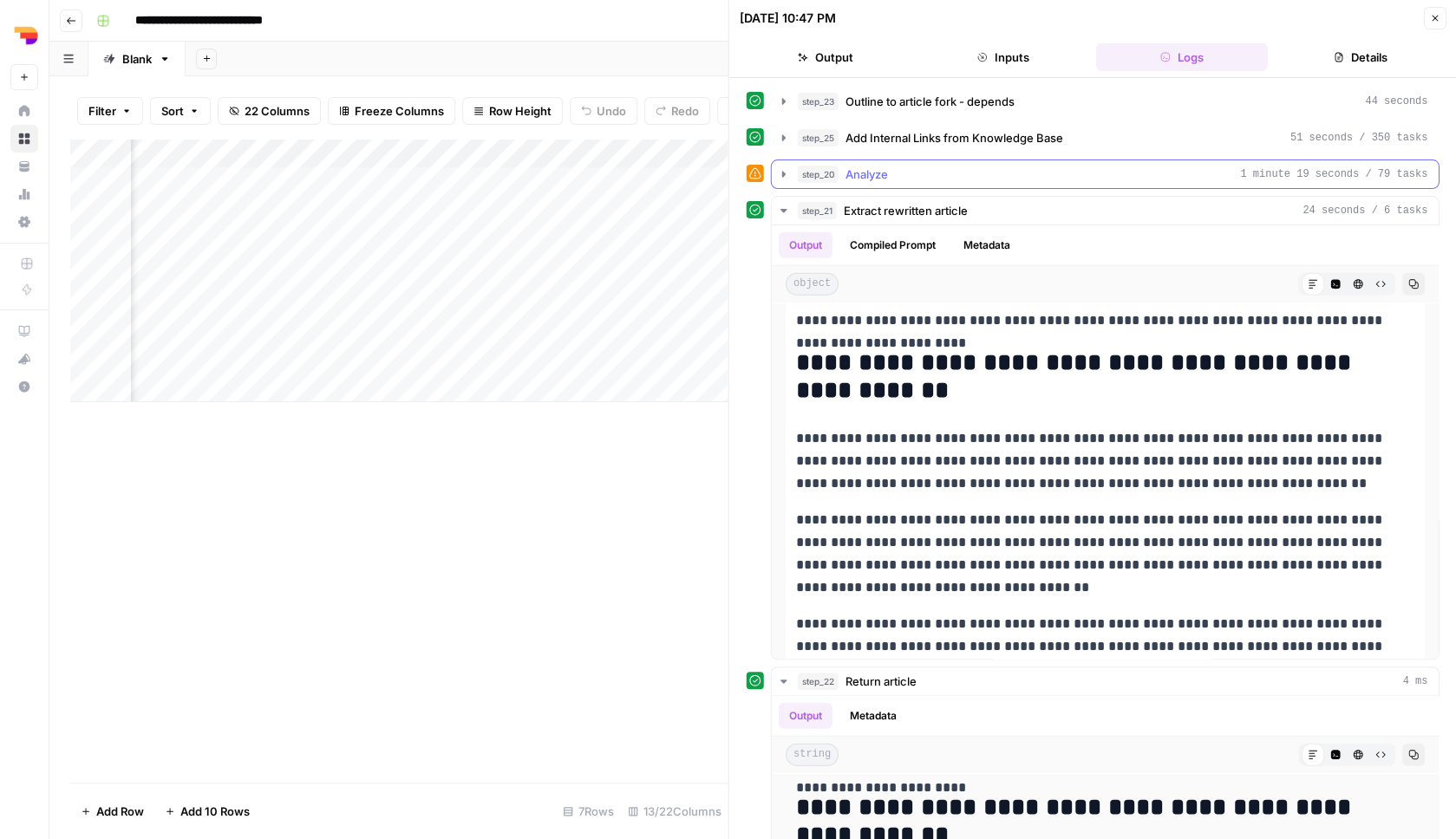
click at [964, 171] on div "step_20 Analyze 1 minute 19 seconds / 79 tasks" at bounding box center [1113, 174] width 630 height 17
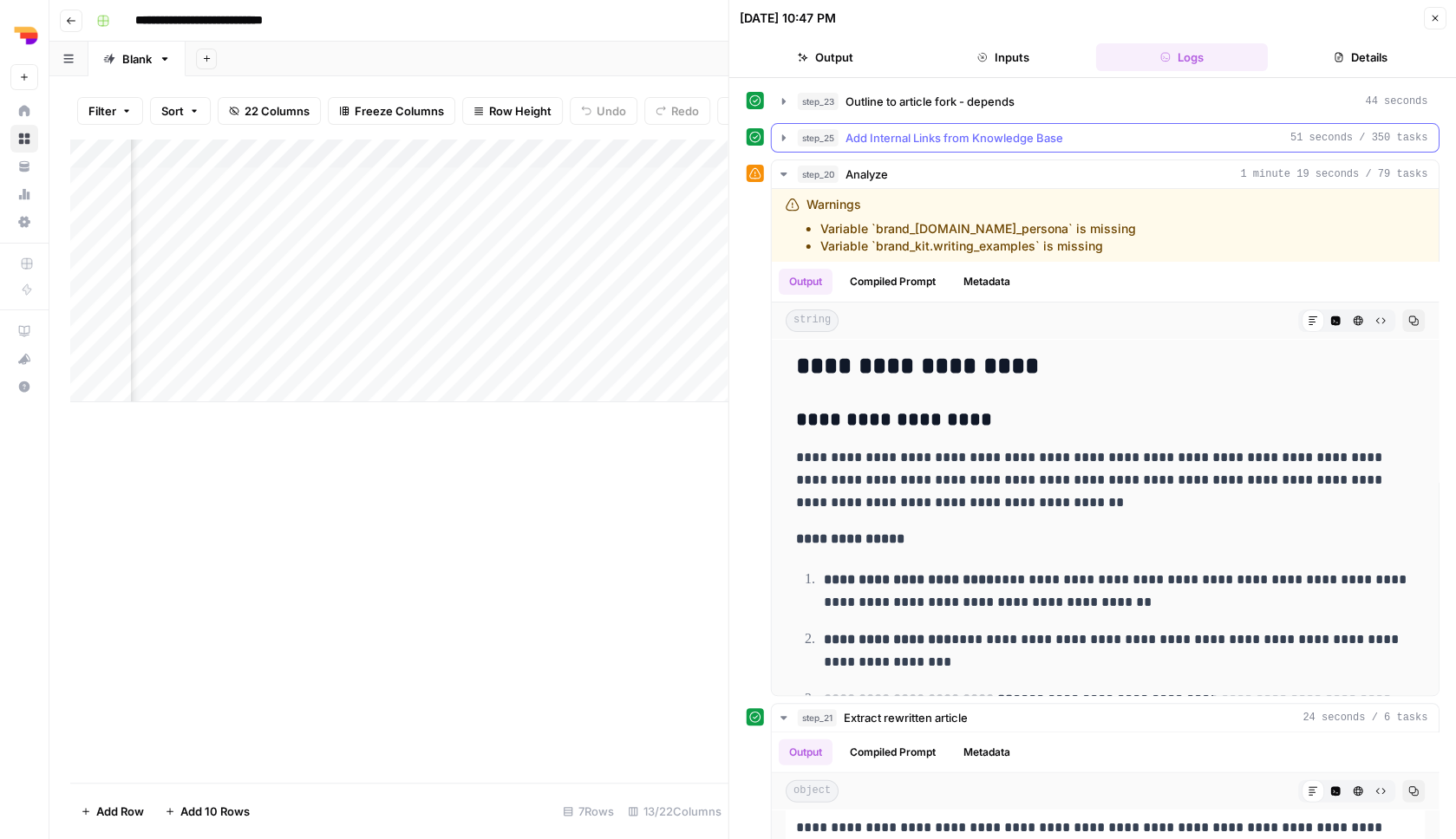
click at [1103, 147] on button "step_25 Add Internal Links from Knowledge Base 51 seconds / 350 tasks" at bounding box center [1105, 138] width 667 height 28
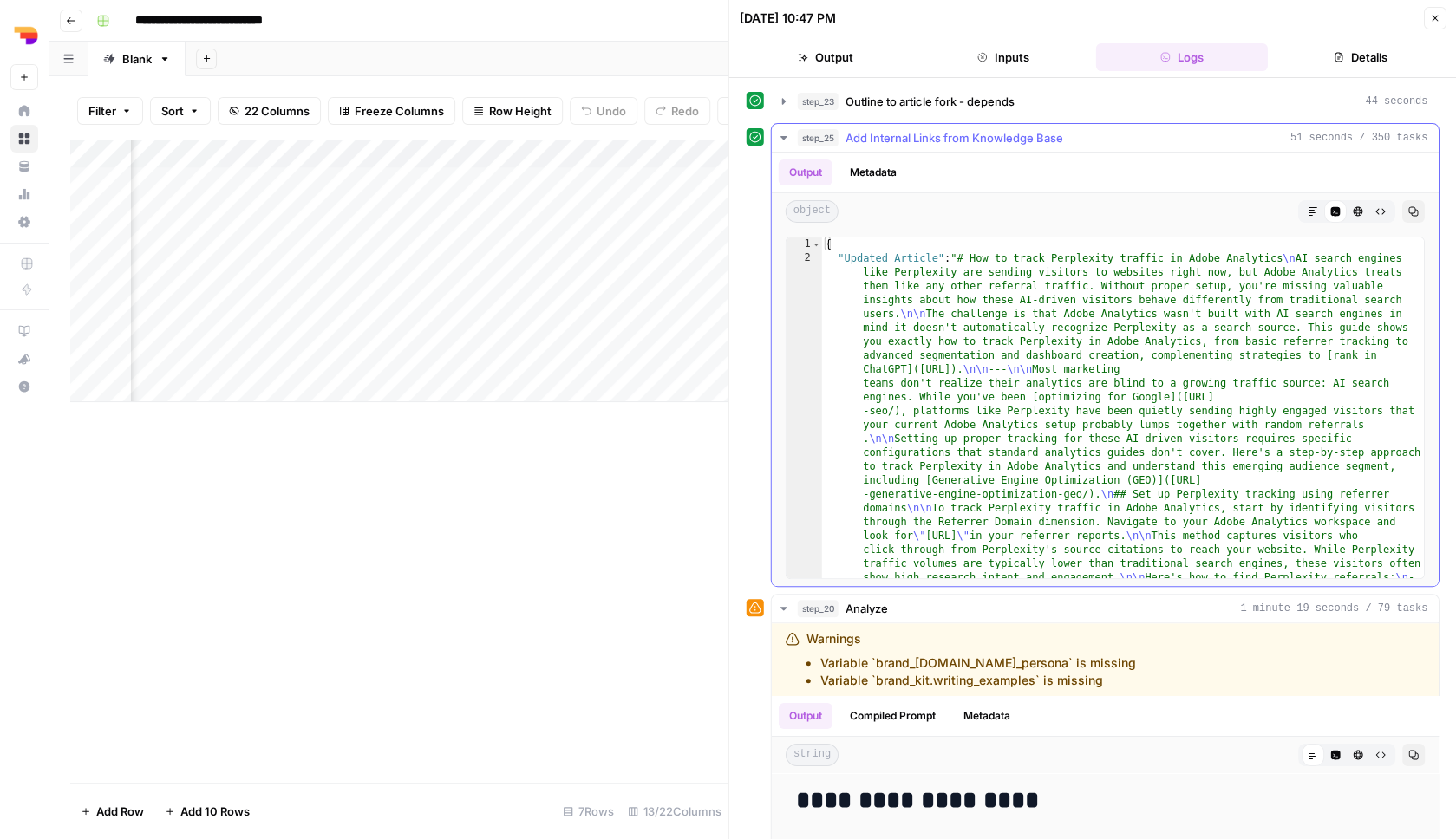
click at [1309, 204] on button "Markdown" at bounding box center [1312, 211] width 23 height 23
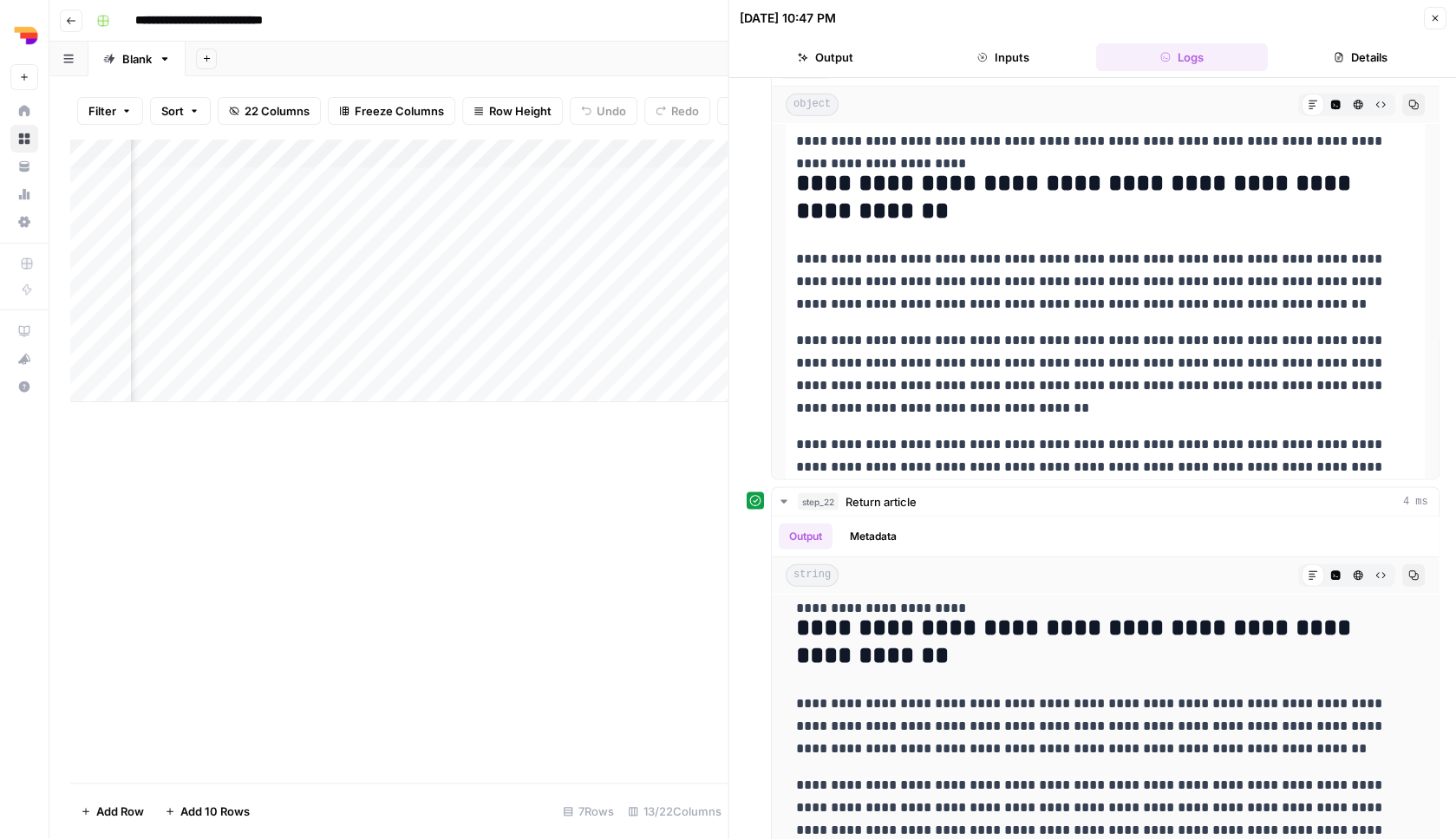
scroll to position [1308, 0]
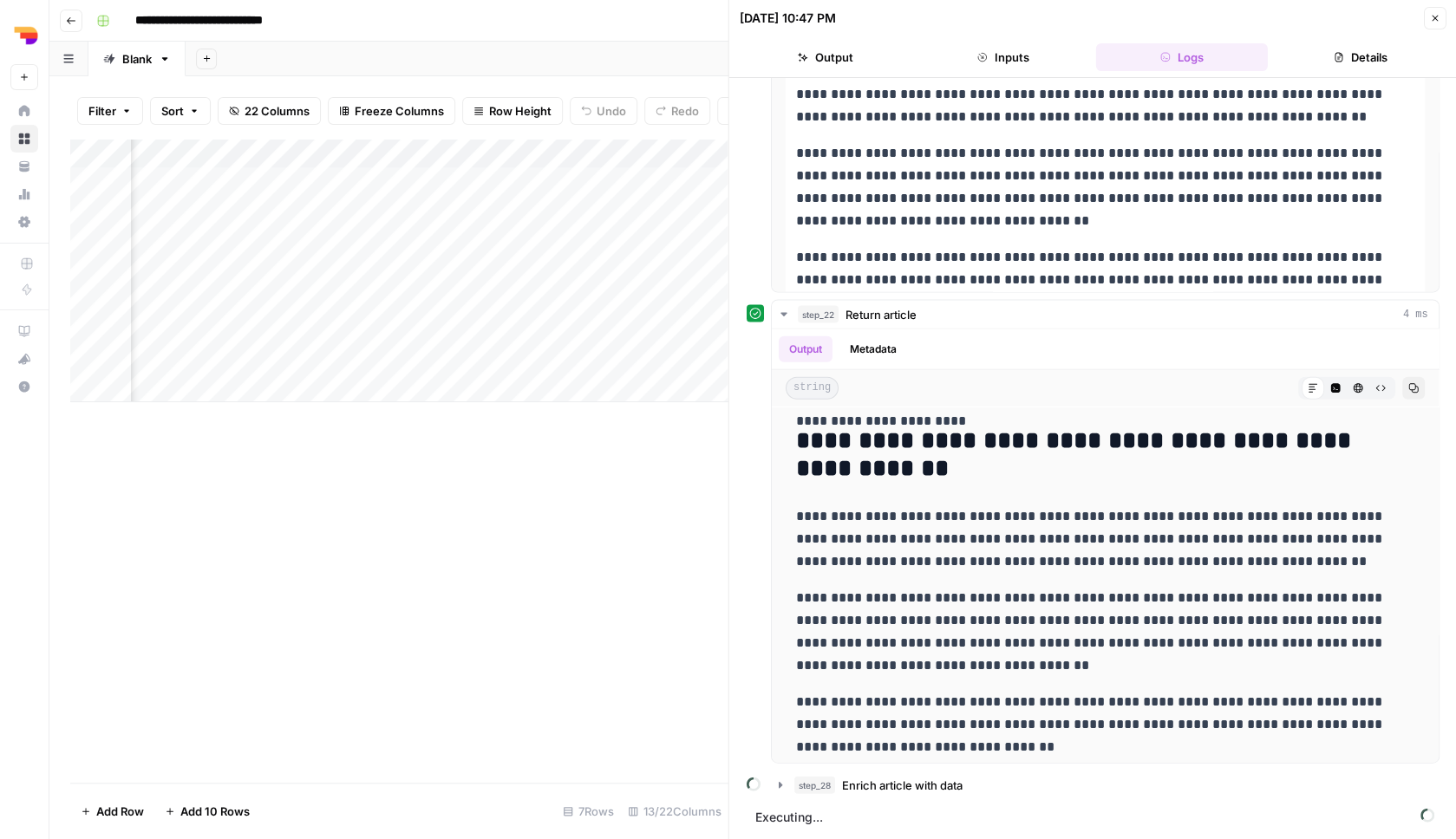
click at [1439, 17] on button "Close" at bounding box center [1434, 18] width 23 height 23
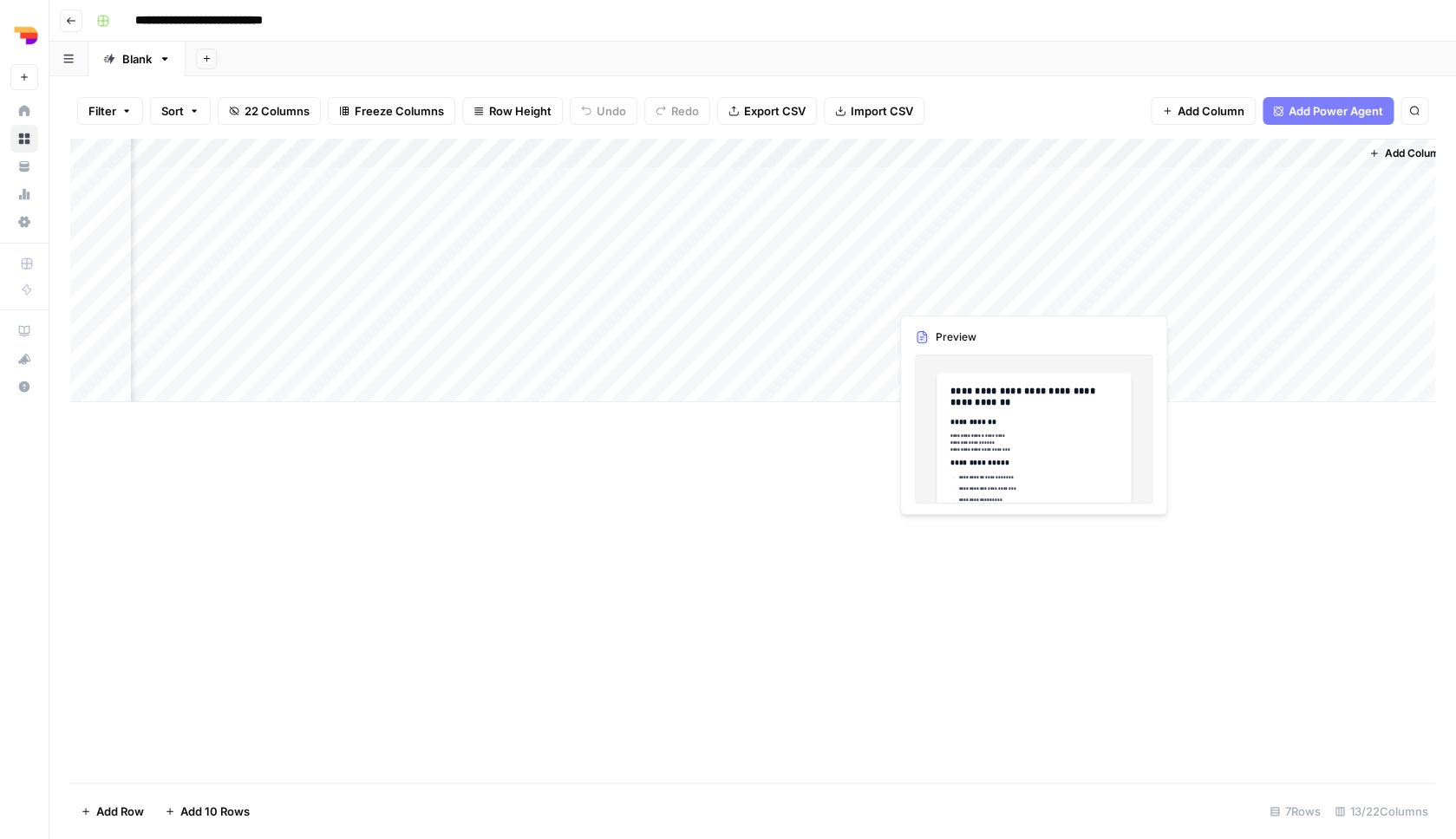
scroll to position [0, 945]
click at [1147, 354] on div "Add Column" at bounding box center [753, 270] width 1365 height 263
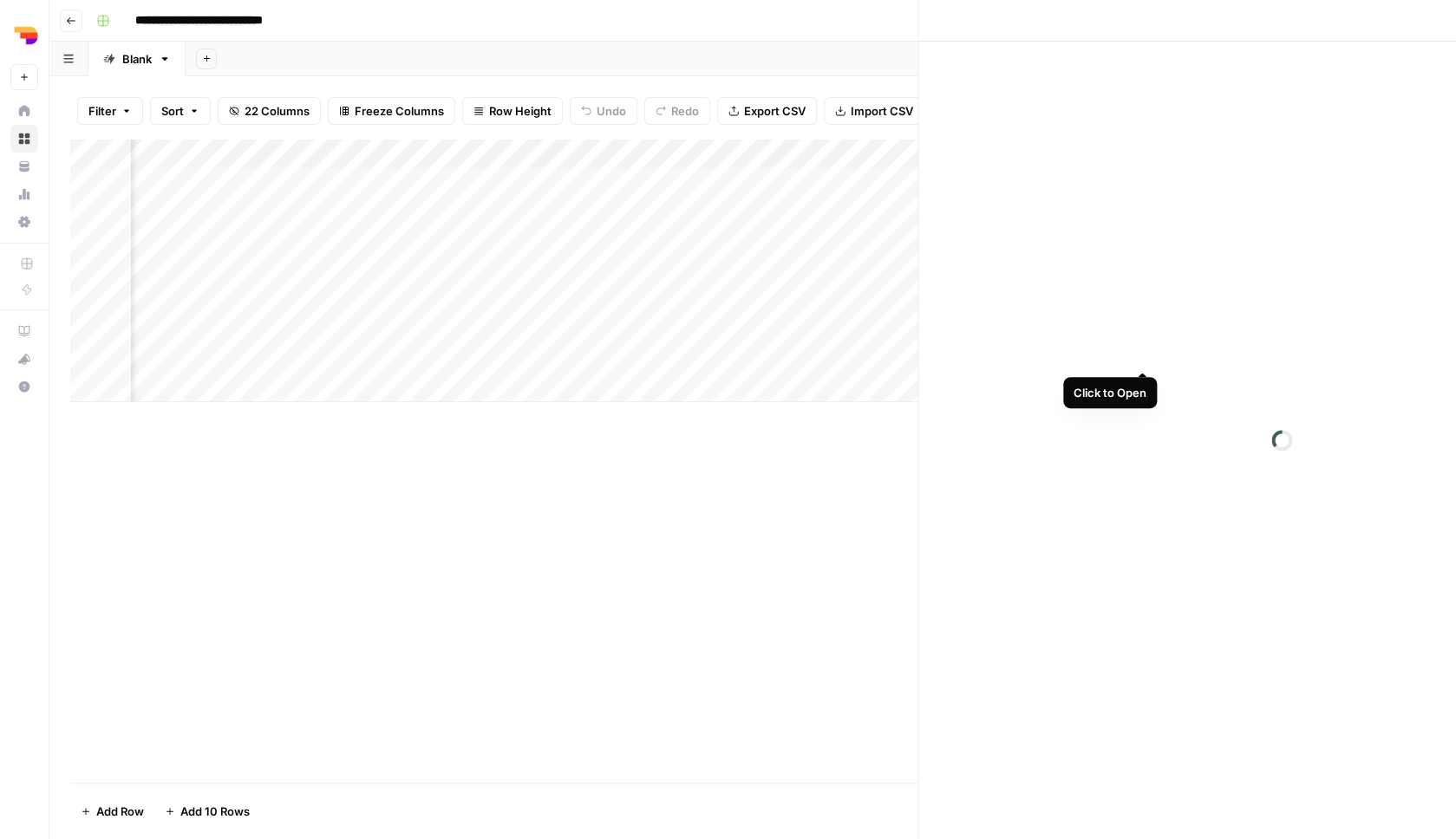
scroll to position [0, 936]
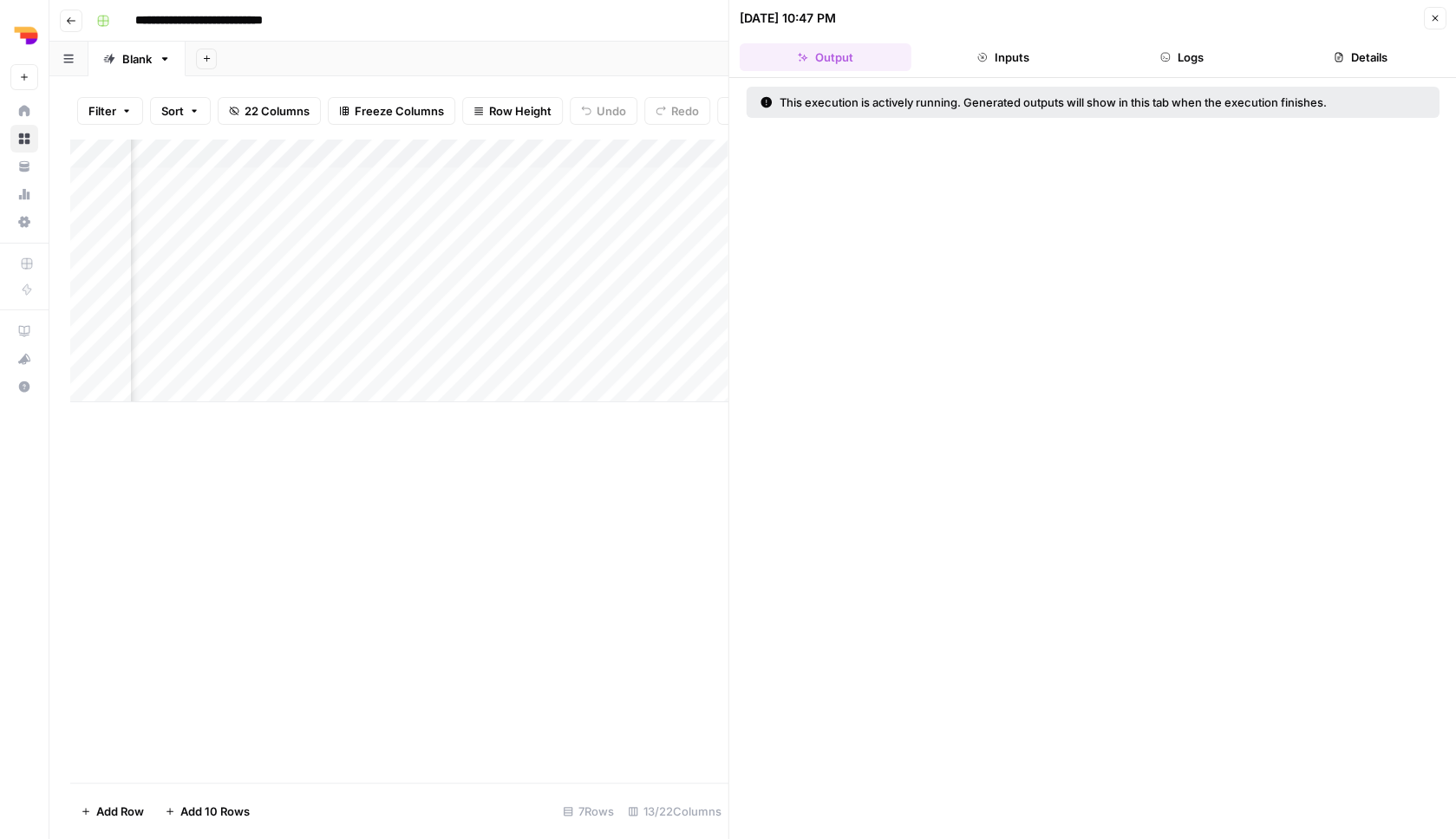
click at [1055, 69] on button "Inputs" at bounding box center [1003, 57] width 172 height 28
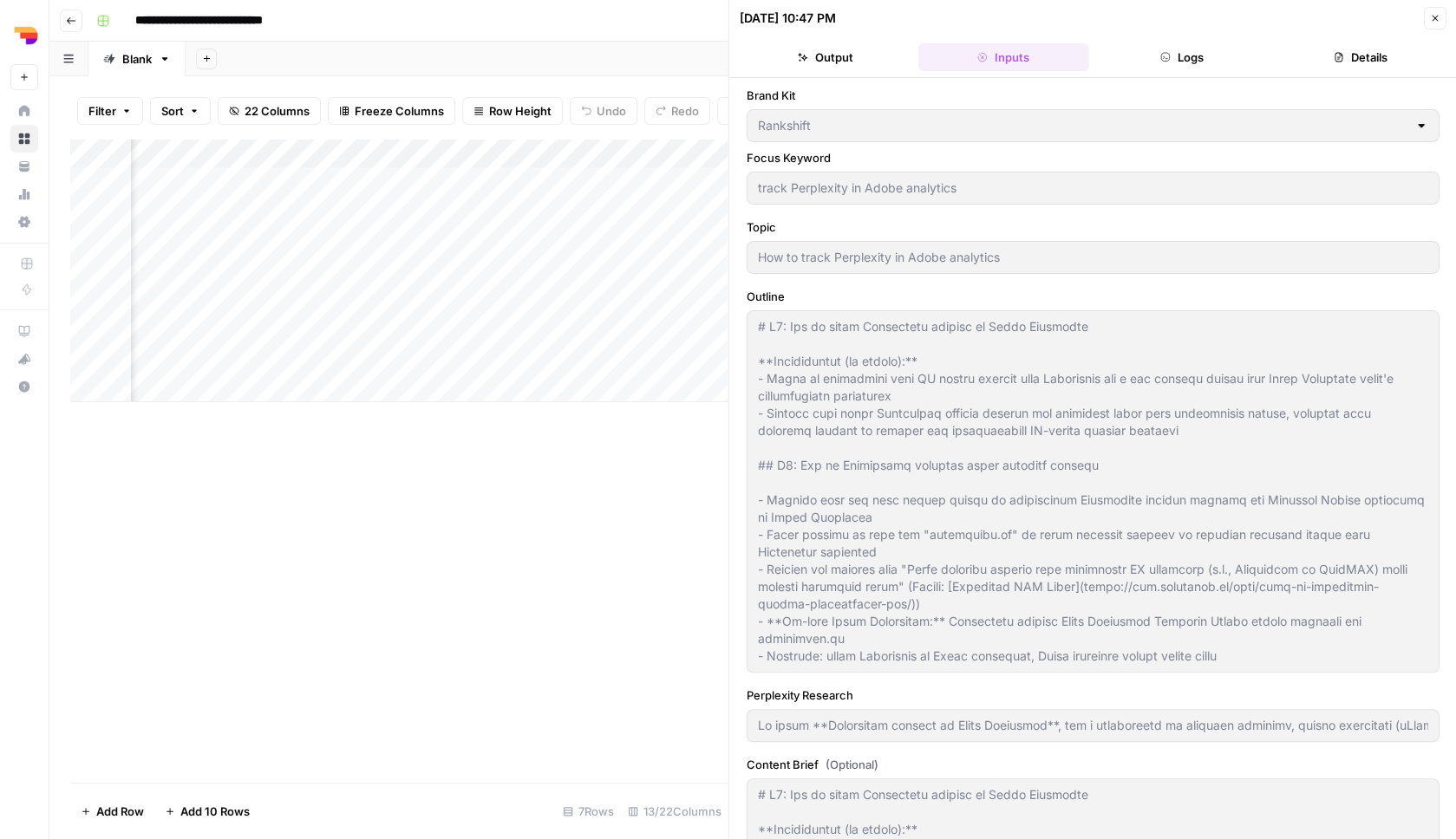
type input "To track **Perplexity traffic in Adobe Analytics**, use a combination of referr…"
click at [1168, 67] on button "Logs" at bounding box center [1182, 57] width 172 height 28
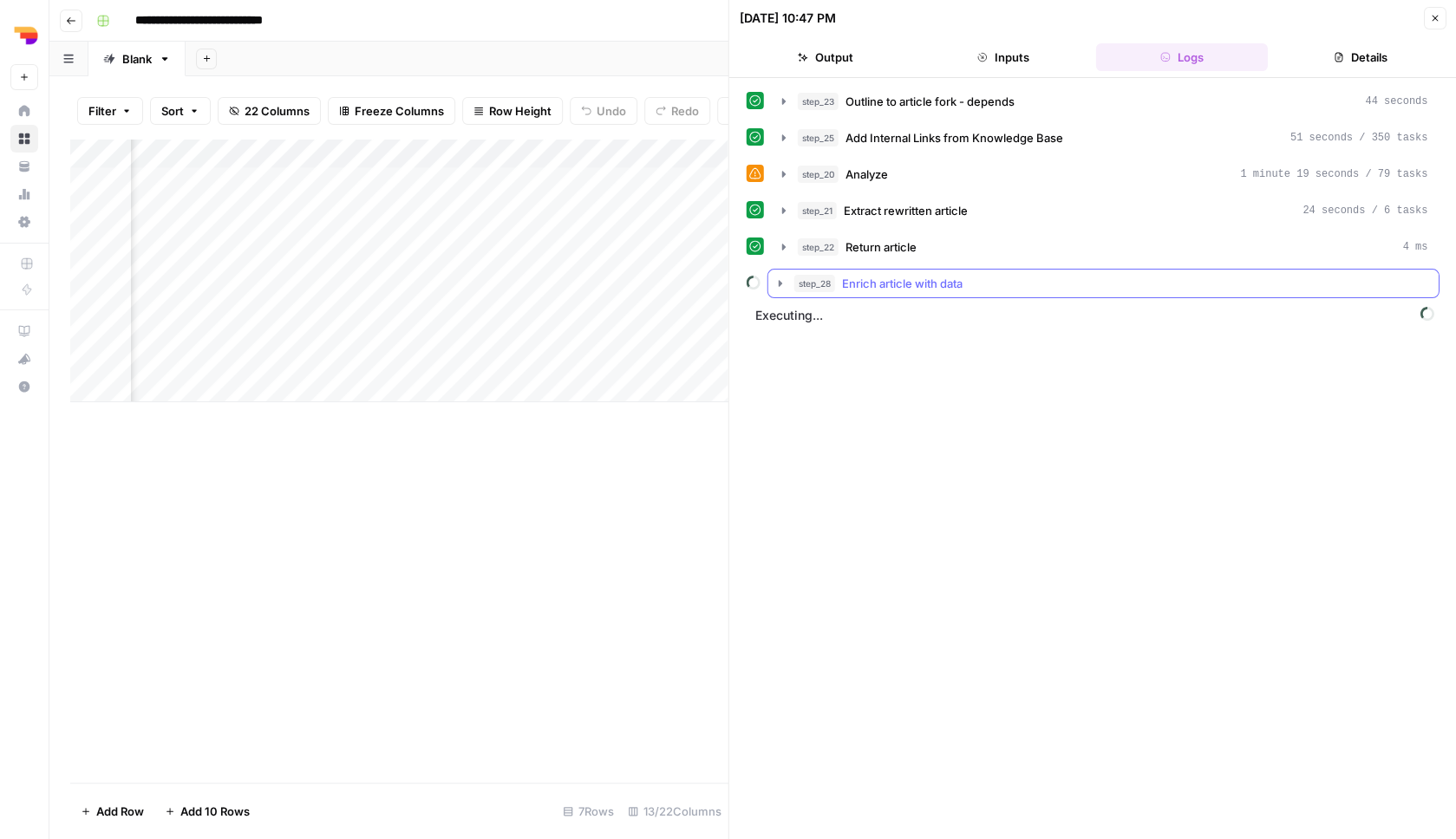
click at [1024, 292] on div "step_28 Enrich article with data" at bounding box center [1111, 283] width 634 height 17
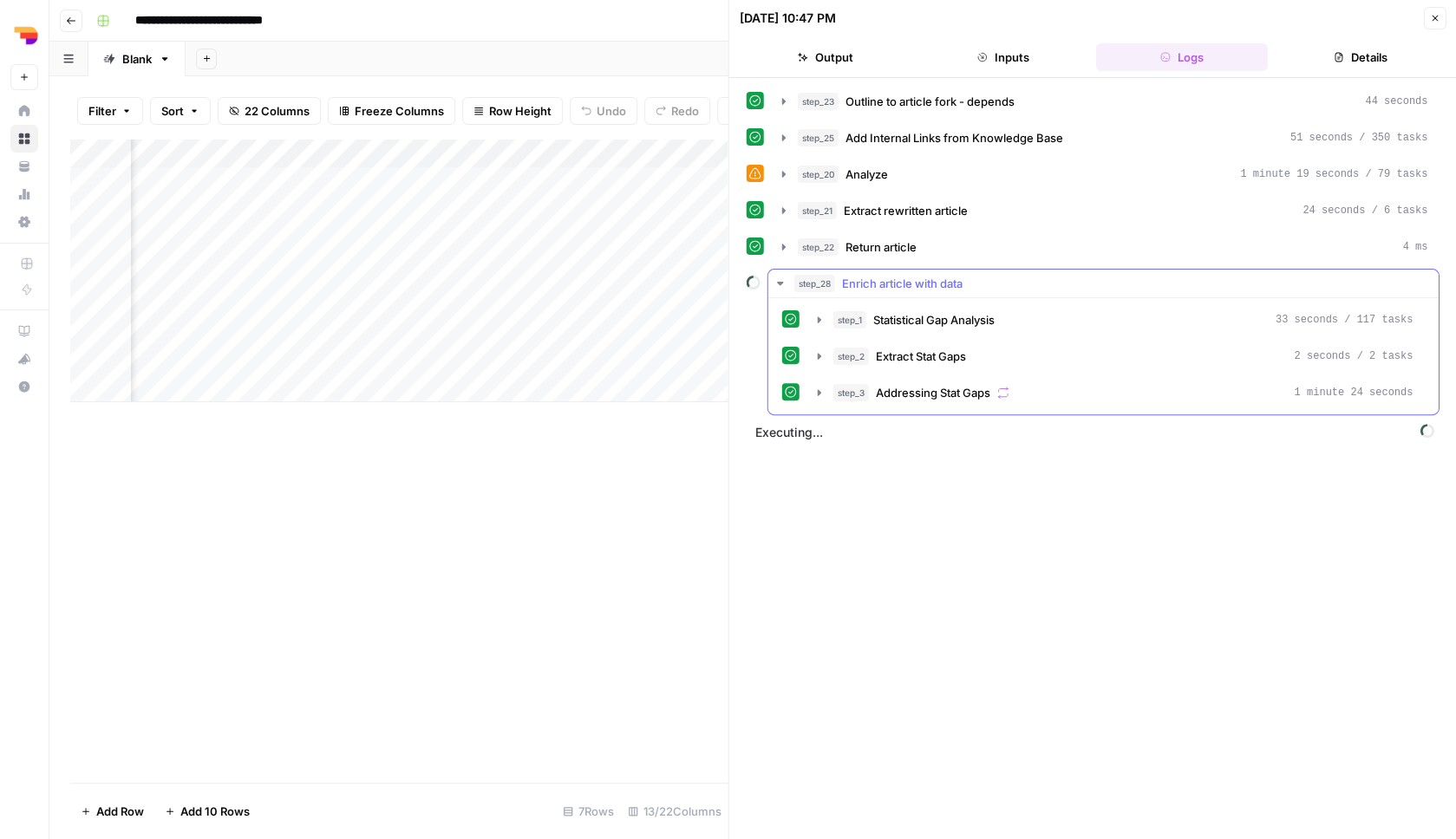
click at [1024, 278] on div "step_28 Enrich article with data" at bounding box center [1111, 283] width 634 height 17
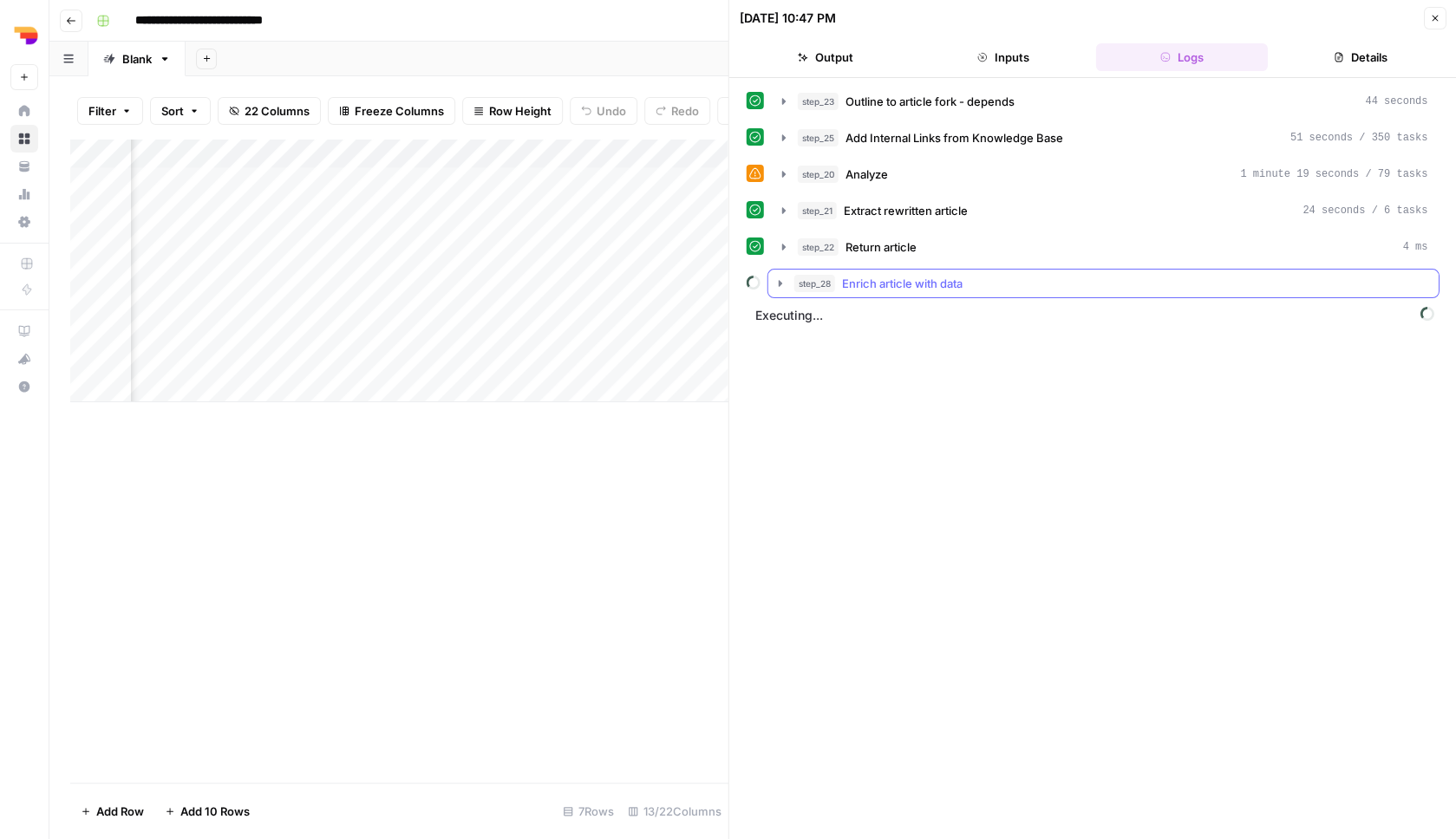
click at [1024, 278] on div "step_28 Enrich article with data" at bounding box center [1111, 283] width 634 height 17
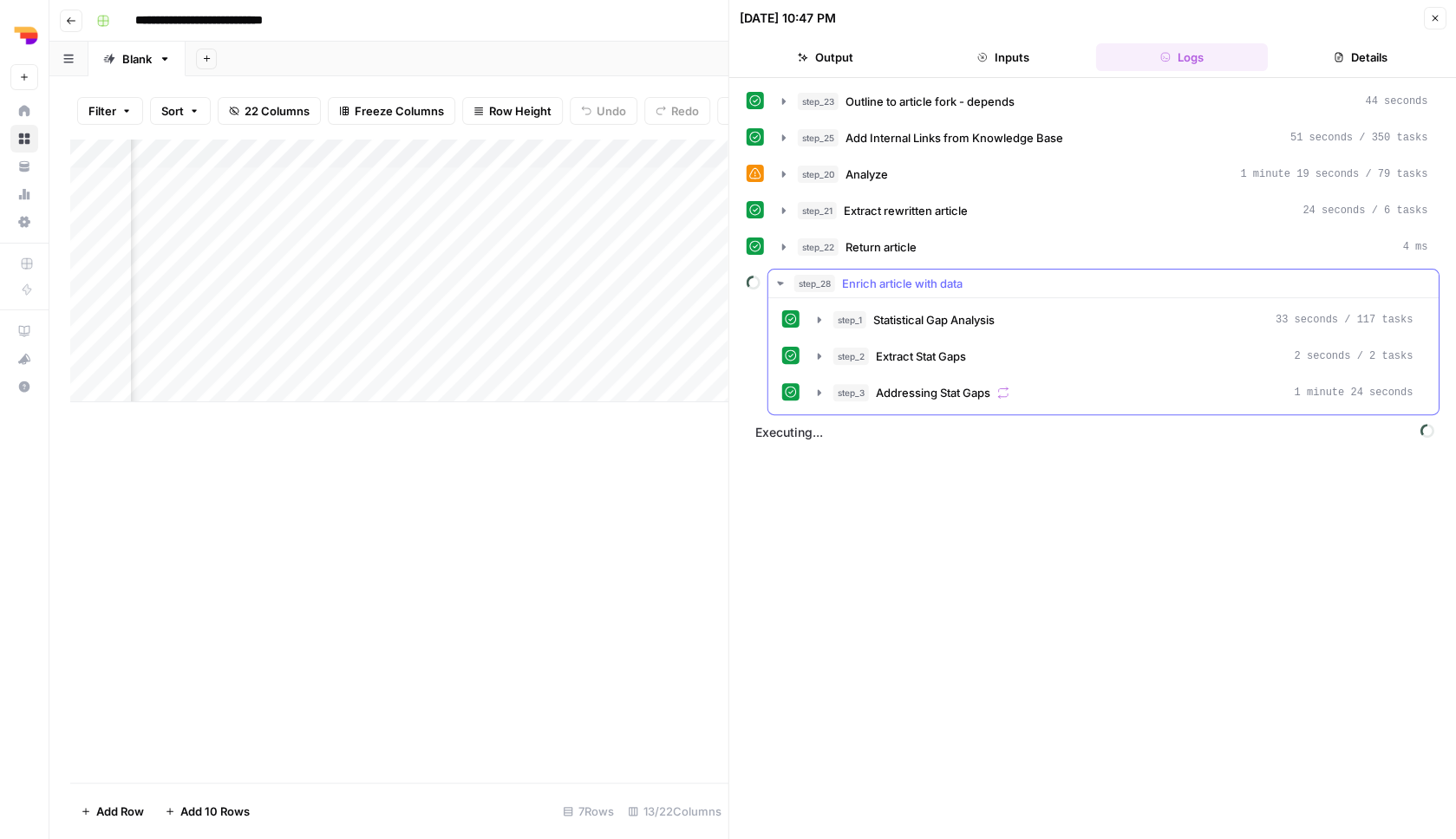
click at [1024, 278] on div "step_28 Enrich article with data" at bounding box center [1111, 283] width 634 height 17
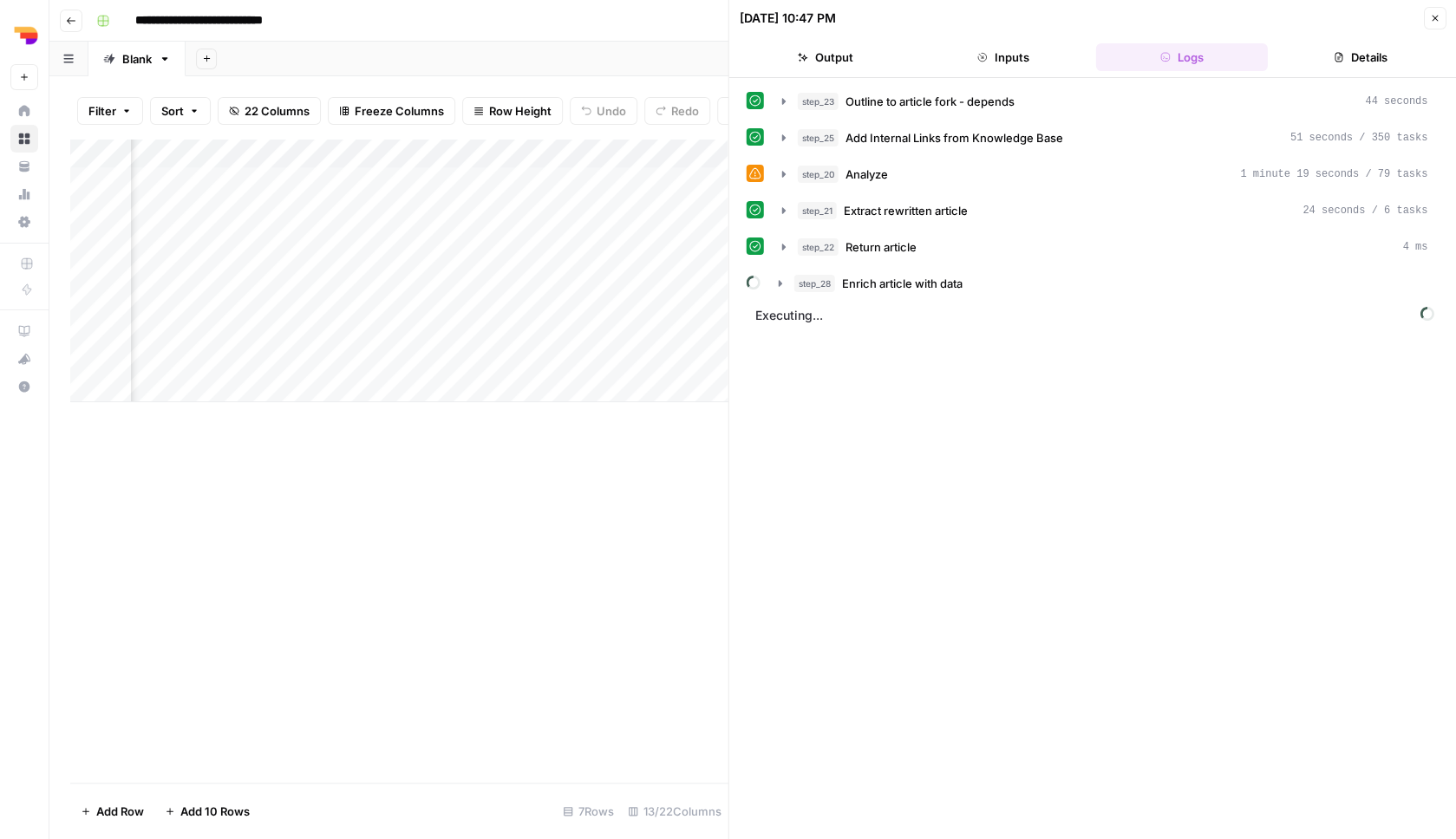
click at [1032, 230] on div "step_23 Outline to article fork - depends 44 seconds step_25 Add Internal Links…" at bounding box center [1093, 193] width 693 height 212
click at [1034, 240] on div "step_22 Return article 4 ms" at bounding box center [1113, 247] width 630 height 17
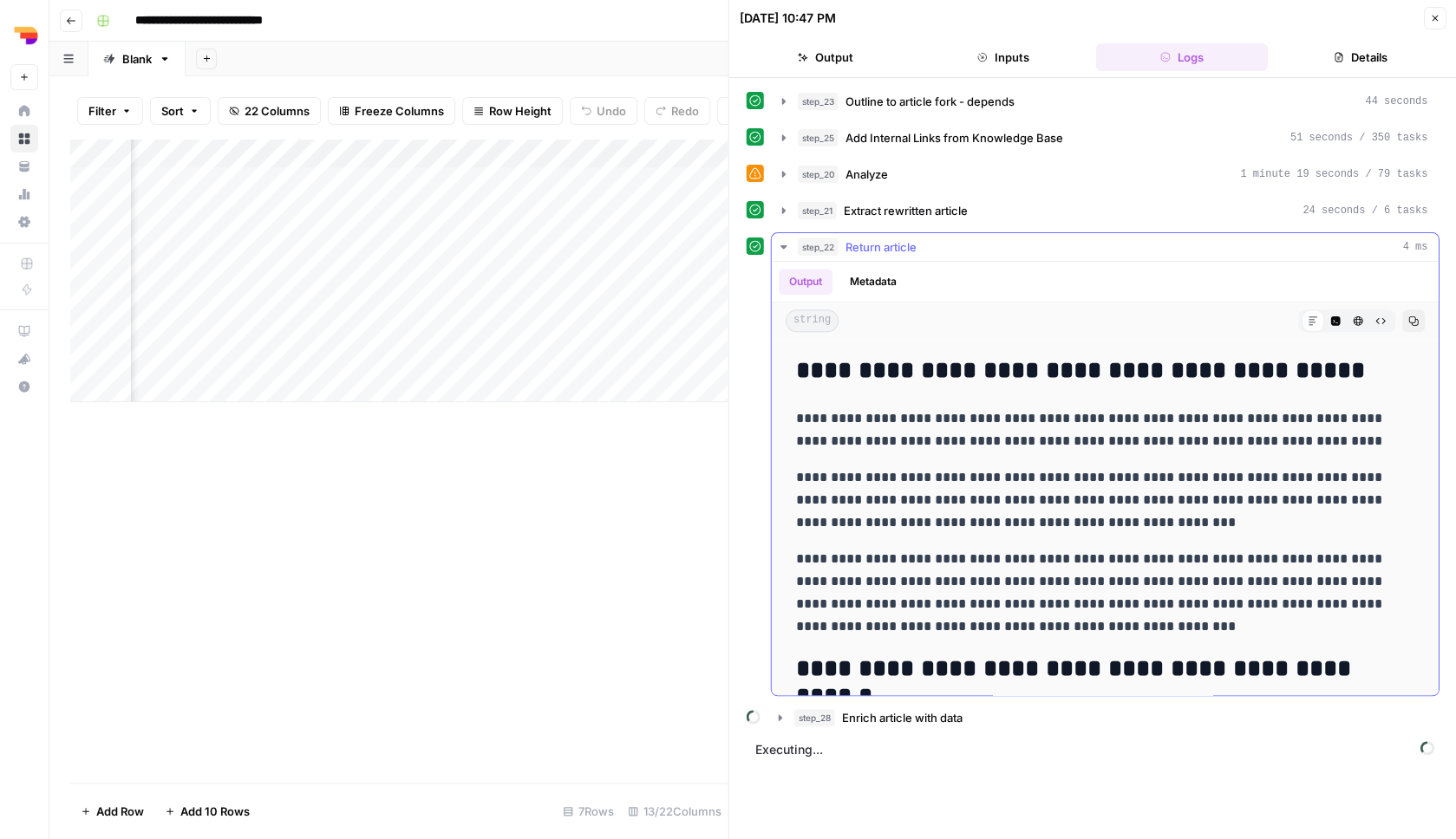
scroll to position [1185, 0]
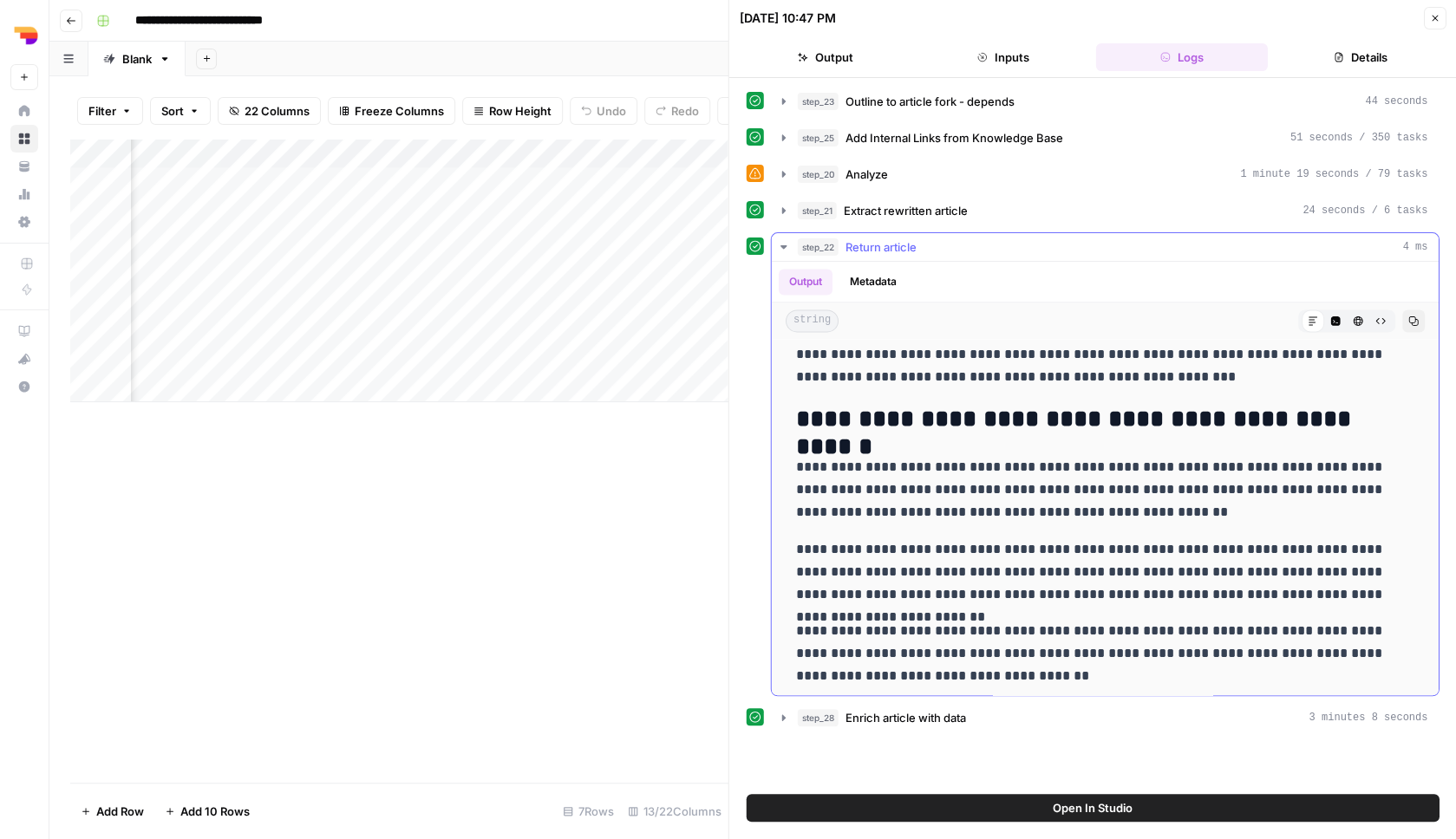
click at [983, 246] on div "step_22 Return article 4 ms" at bounding box center [1113, 247] width 630 height 17
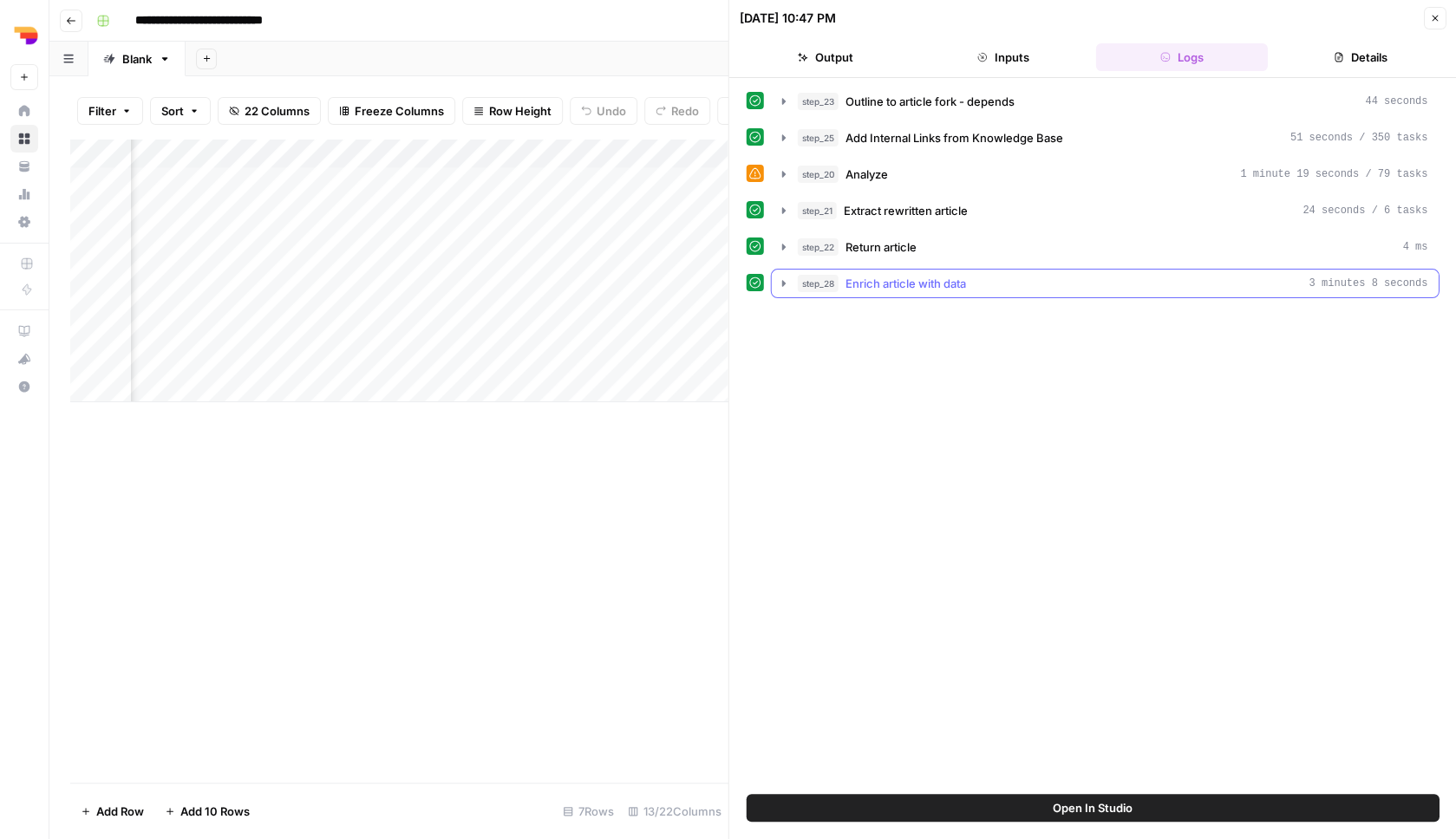
click at [1031, 287] on div "step_28 Enrich article with data 3 minutes 8 seconds" at bounding box center [1113, 283] width 630 height 17
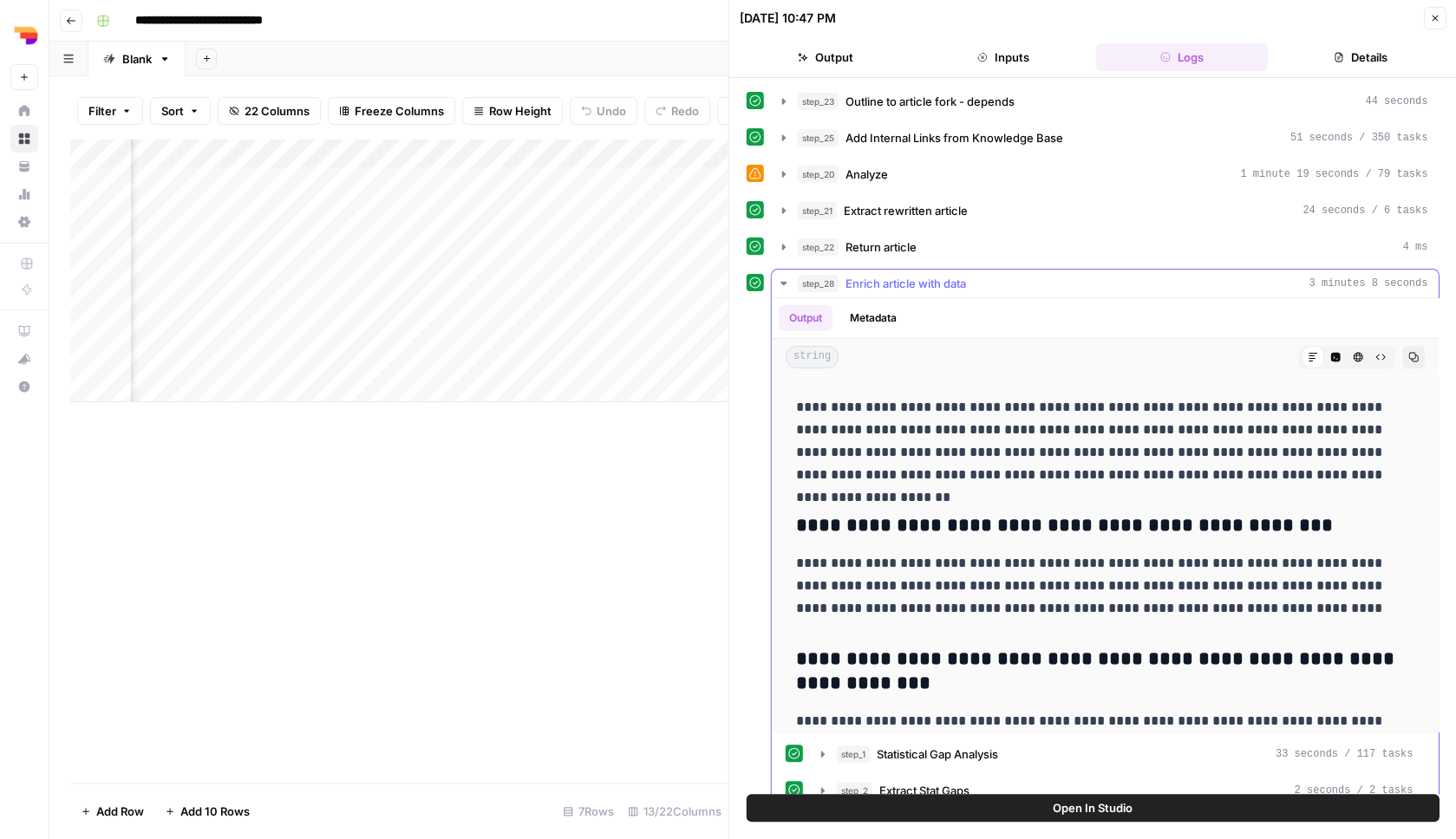
scroll to position [2968, 0]
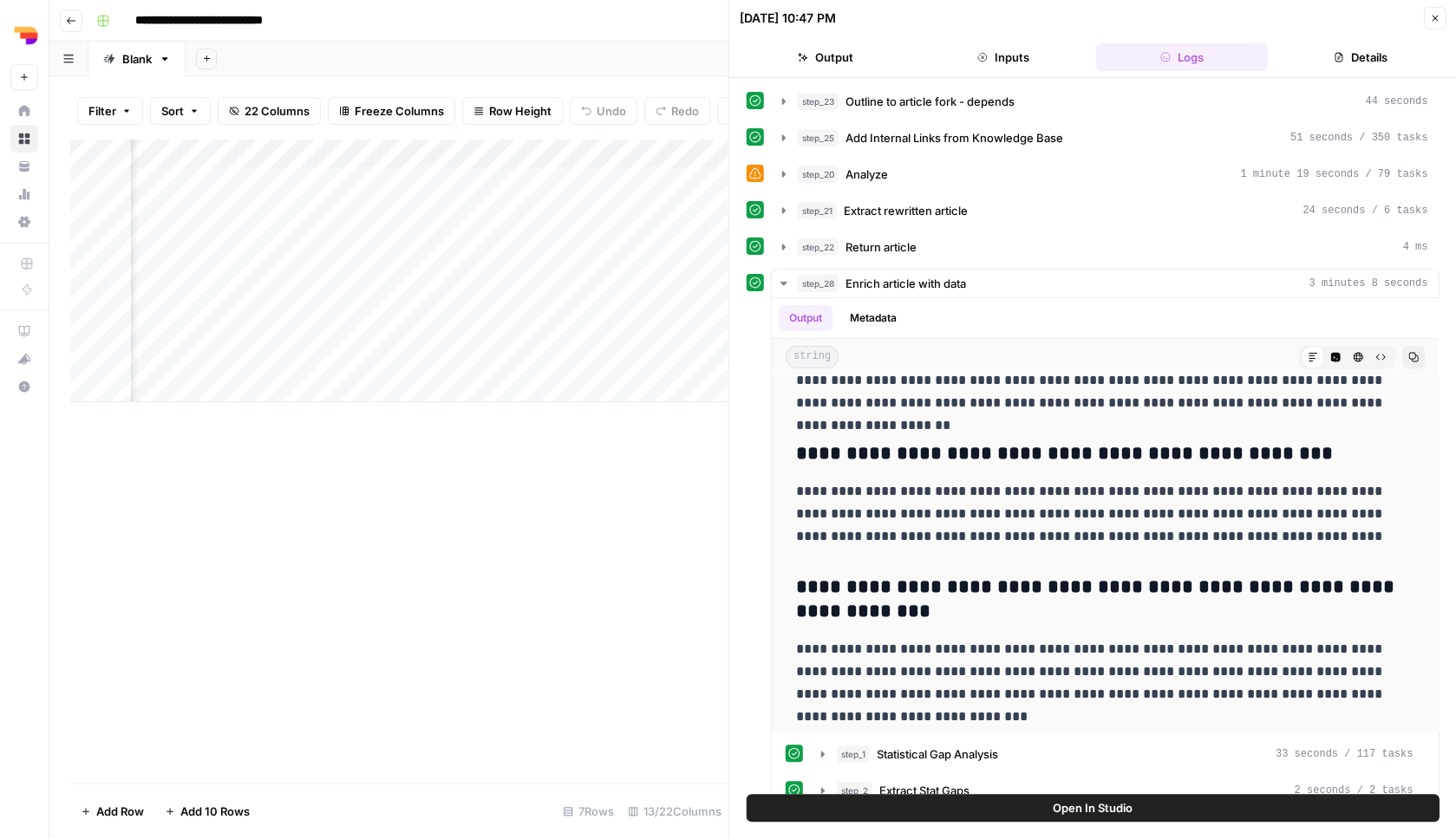
click at [1035, 819] on button "Open In Studio" at bounding box center [1093, 808] width 693 height 28
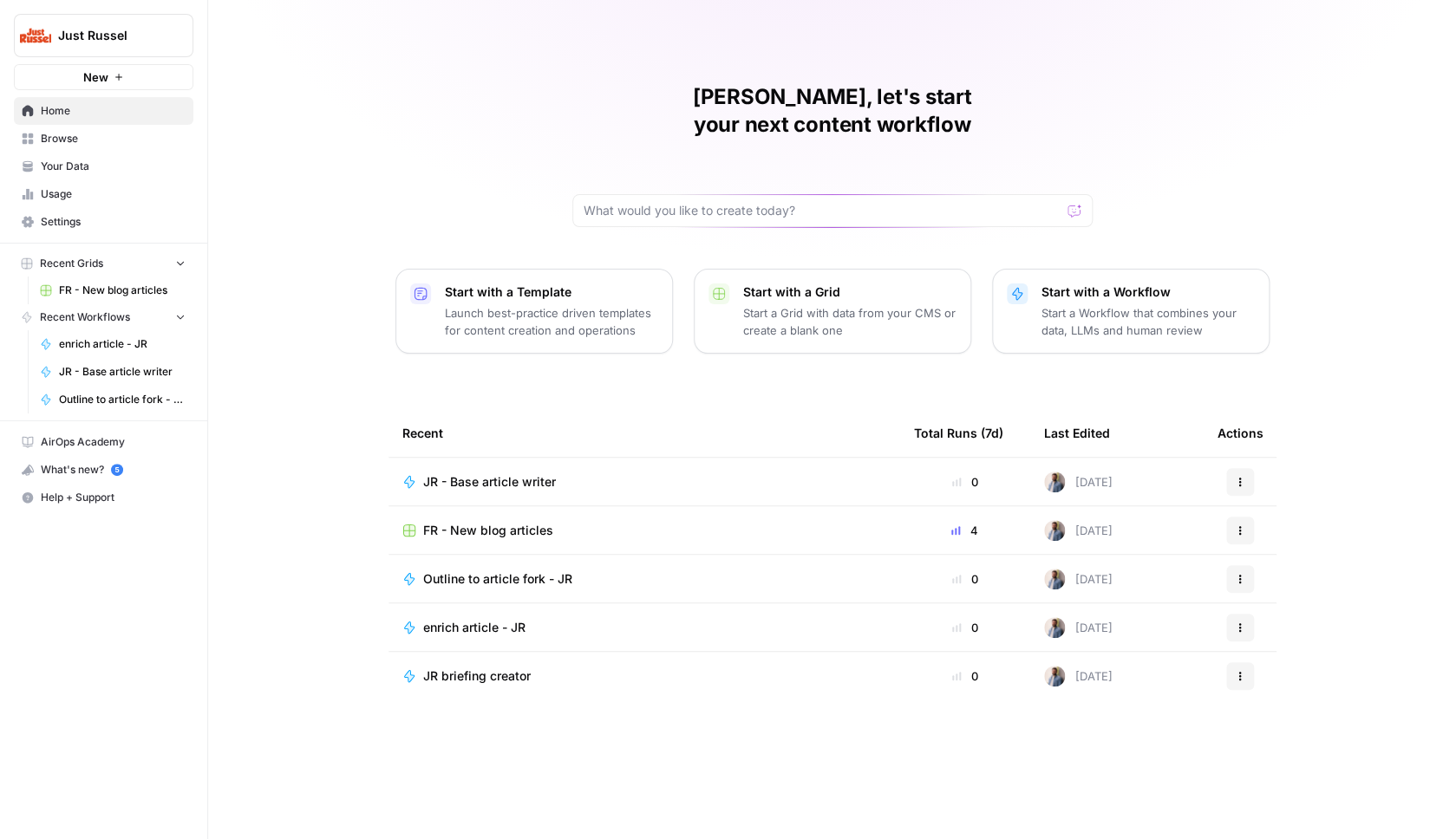
click at [487, 522] on span "FR - New blog articles" at bounding box center [488, 530] width 130 height 17
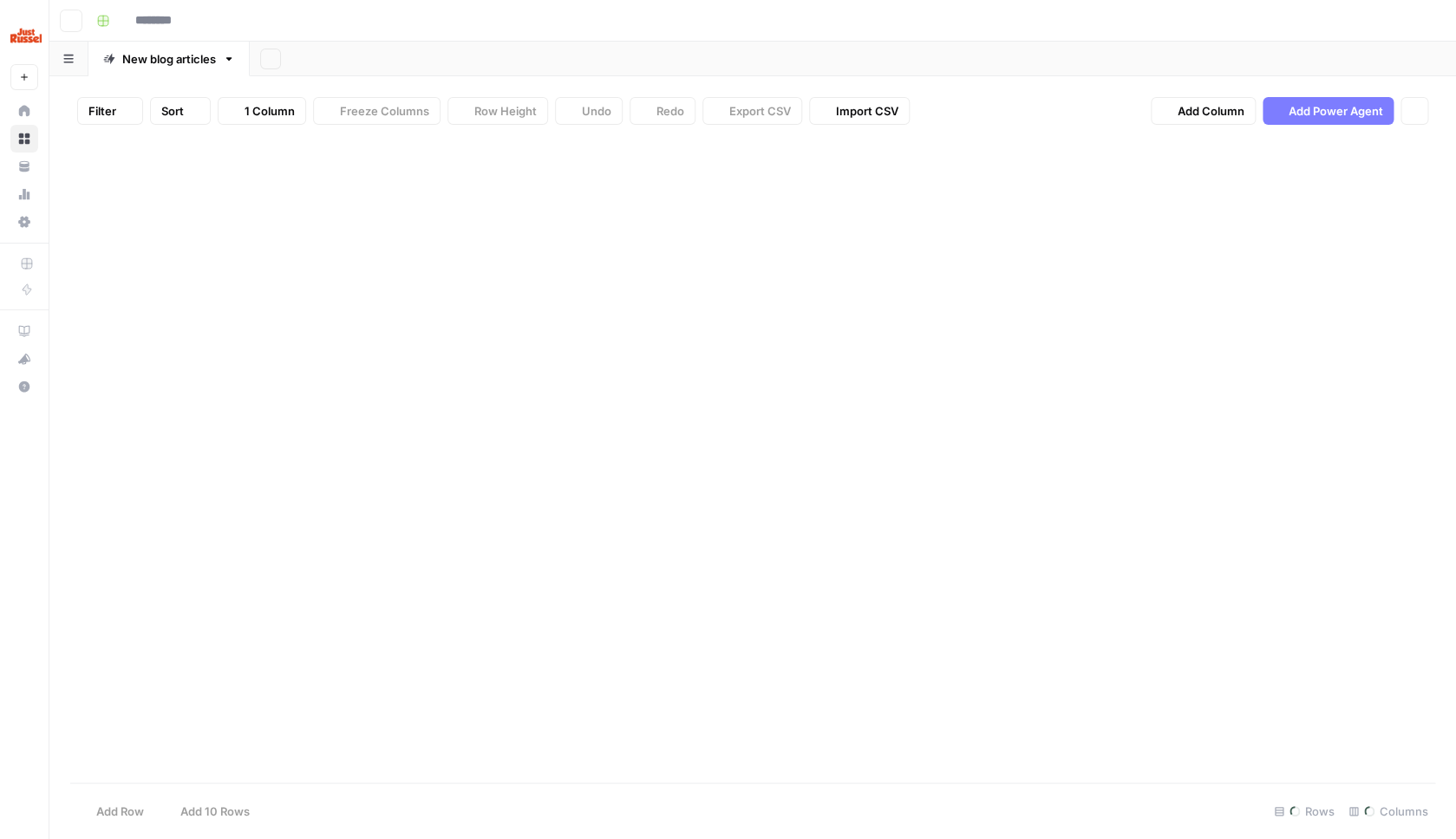
type input "**********"
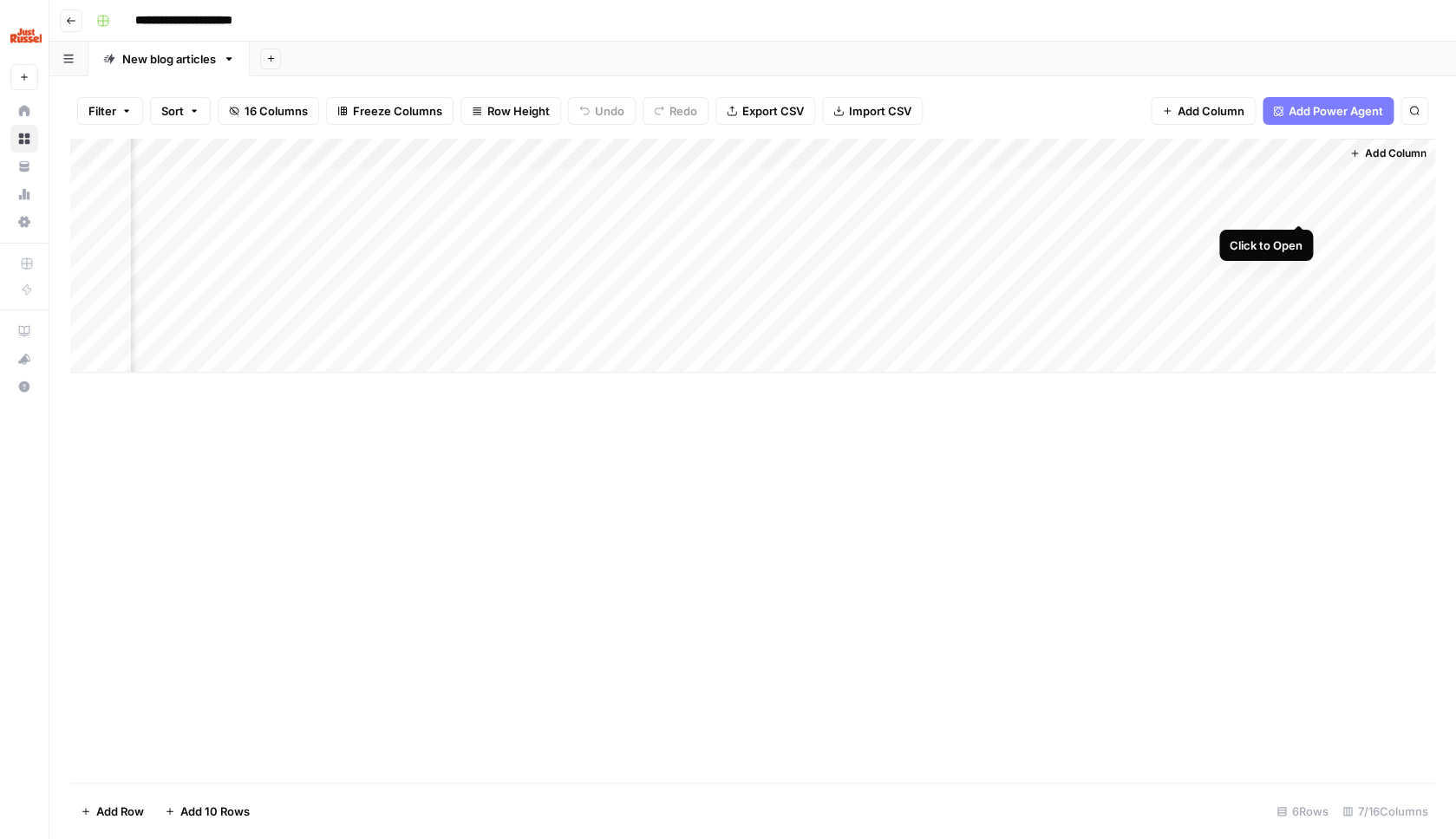
click at [1303, 210] on div "Add Column" at bounding box center [753, 255] width 1365 height 234
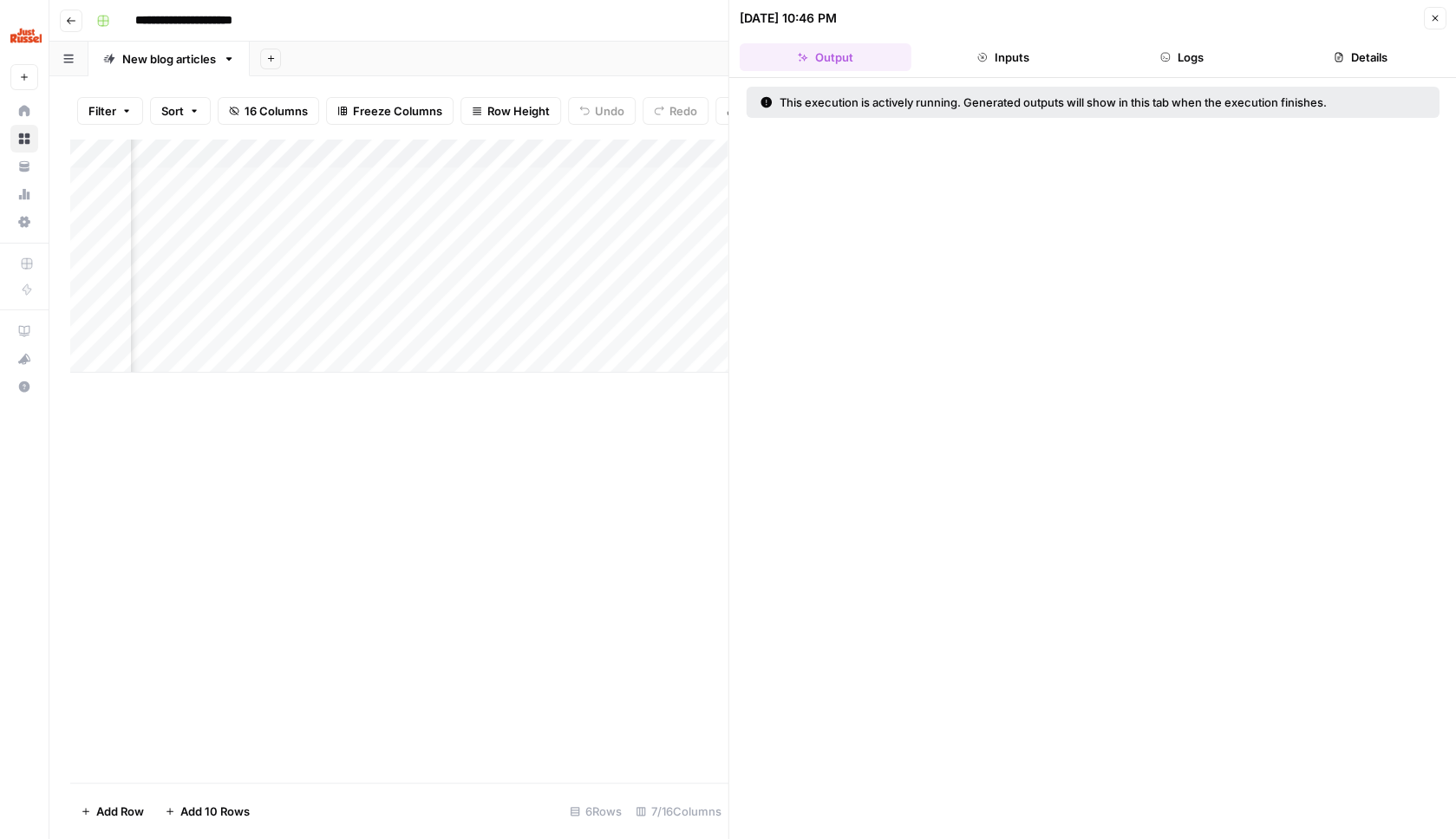
click at [1029, 62] on button "Inputs" at bounding box center [1003, 57] width 172 height 28
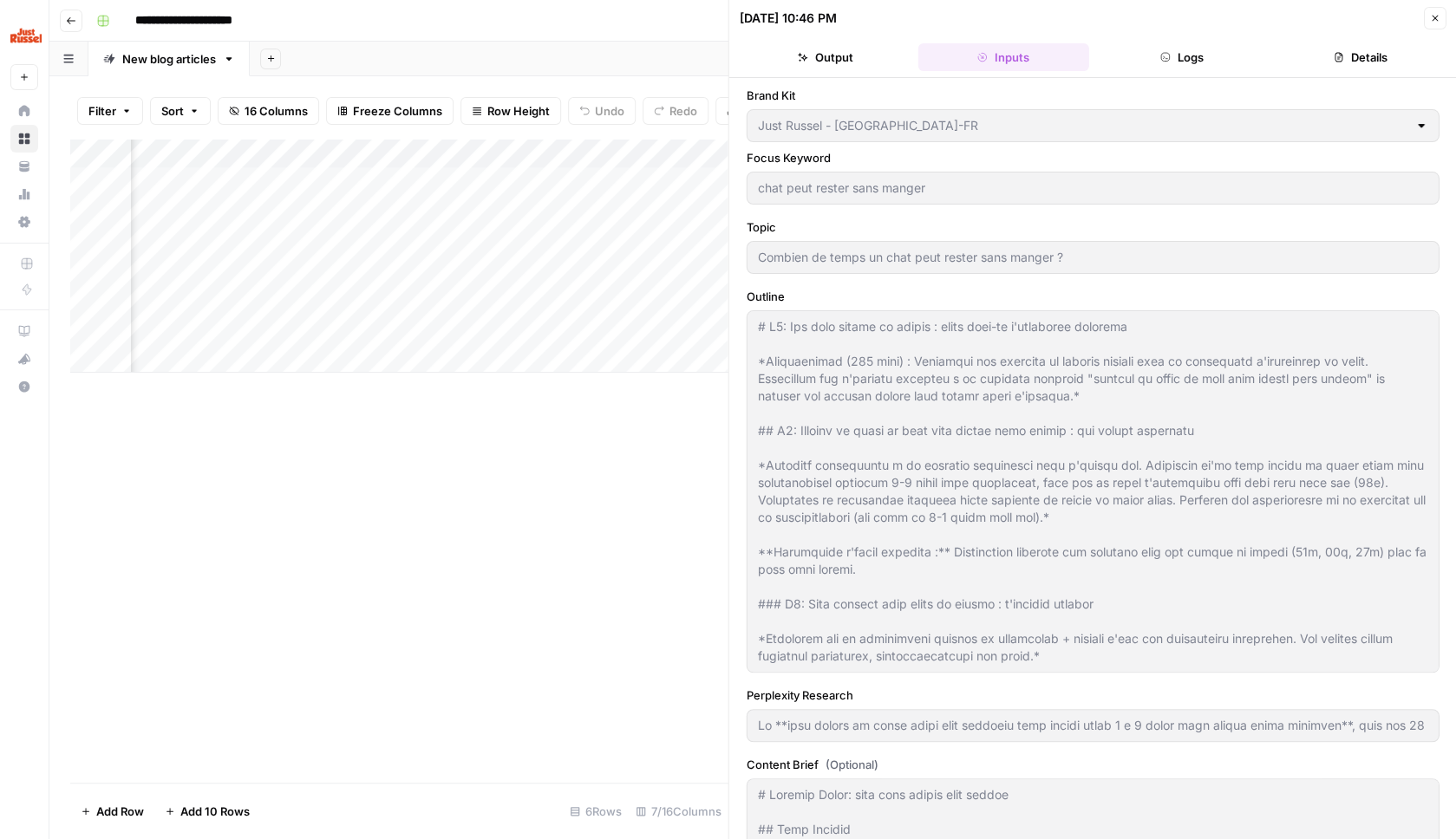
type input "Lo **ipsu dolors am conse adipi elit seddoeiu temp incidi utlab 1 e 0 dolor mag…"
click at [1170, 62] on button "Logs" at bounding box center [1182, 57] width 172 height 28
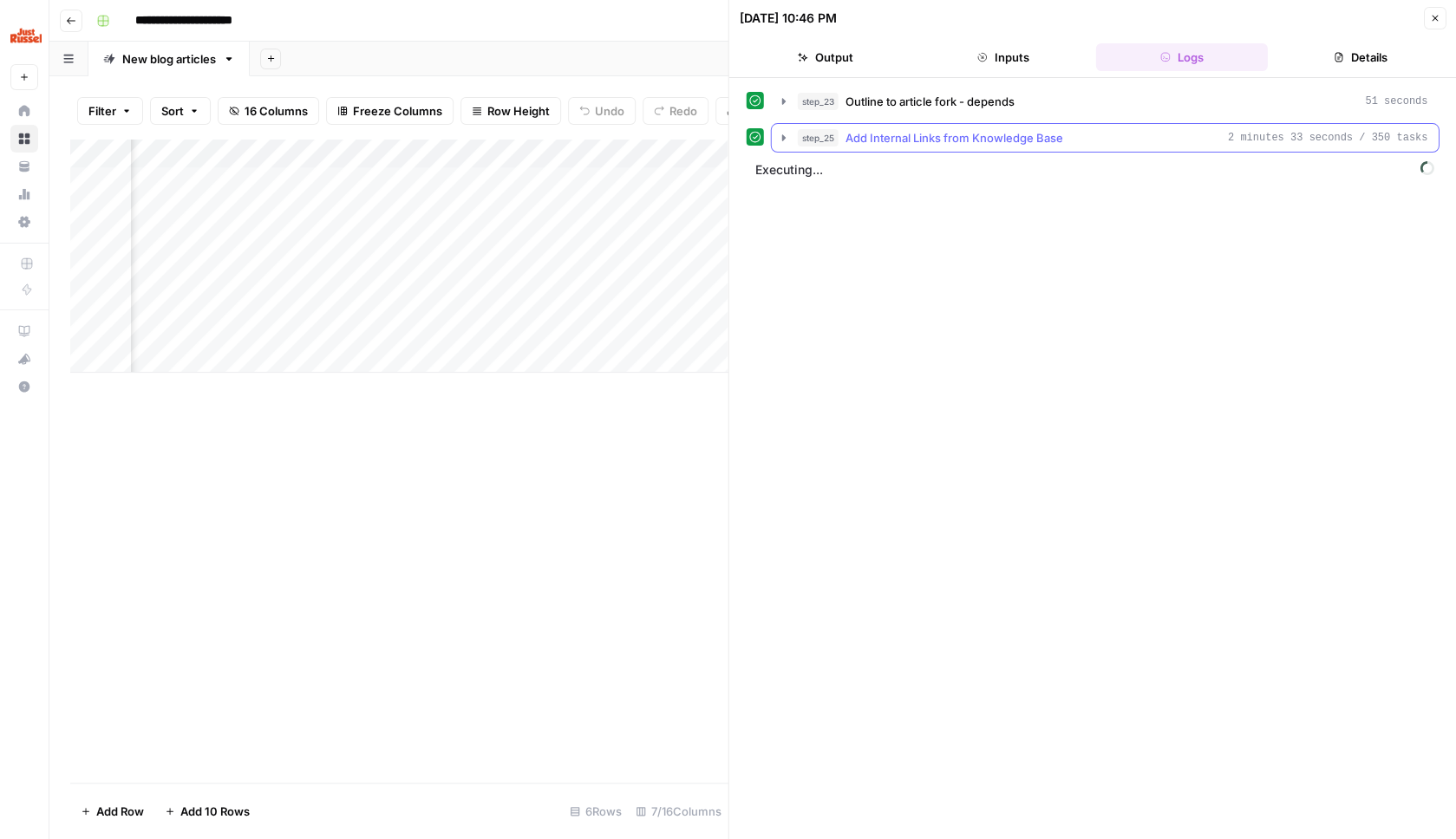
click at [1143, 138] on div "step_25 Add Internal Links from Knowledge Base 2 minutes 33 seconds / 350 tasks" at bounding box center [1113, 138] width 630 height 17
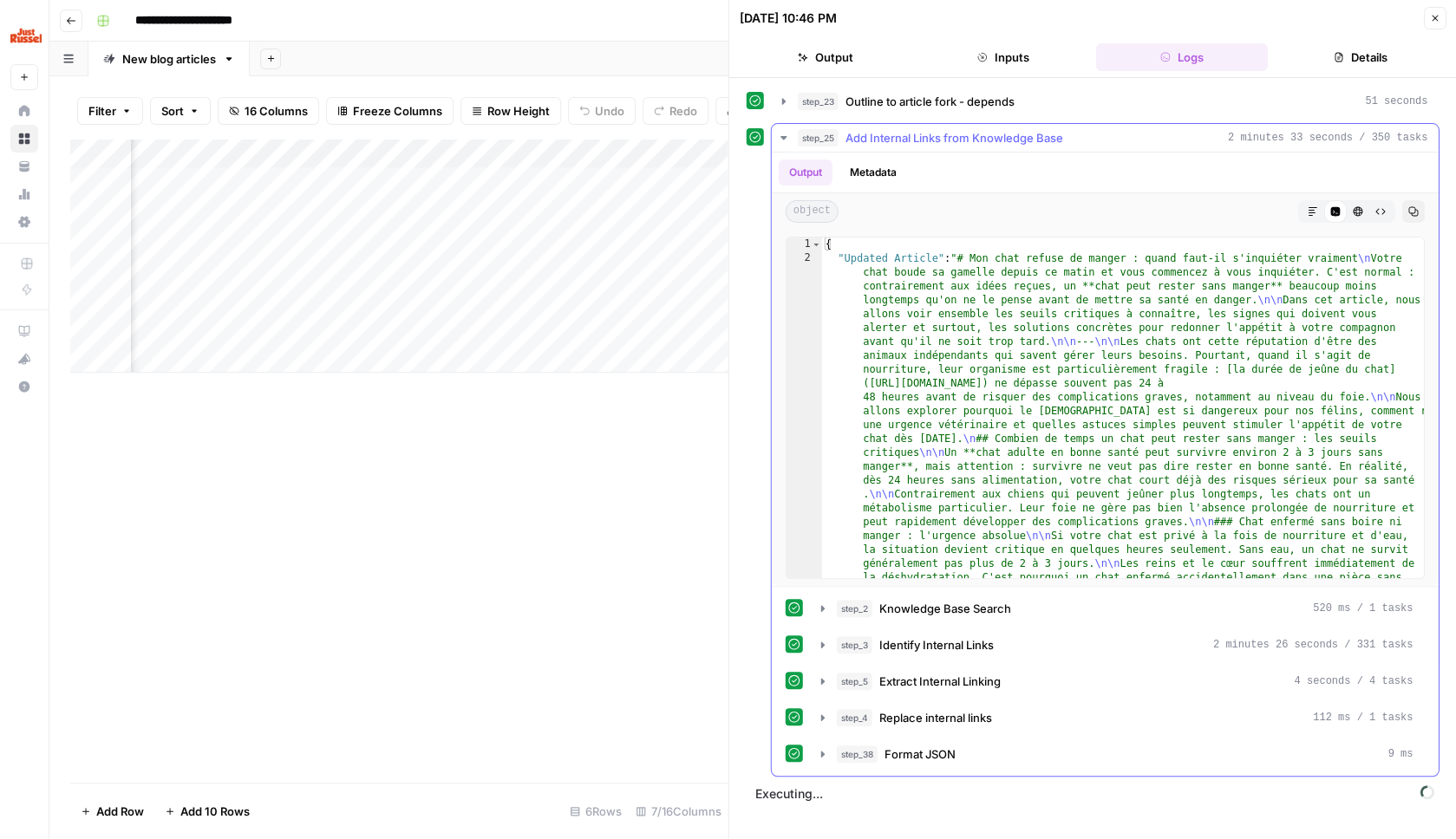
click at [1308, 208] on icon "button" at bounding box center [1312, 211] width 10 height 10
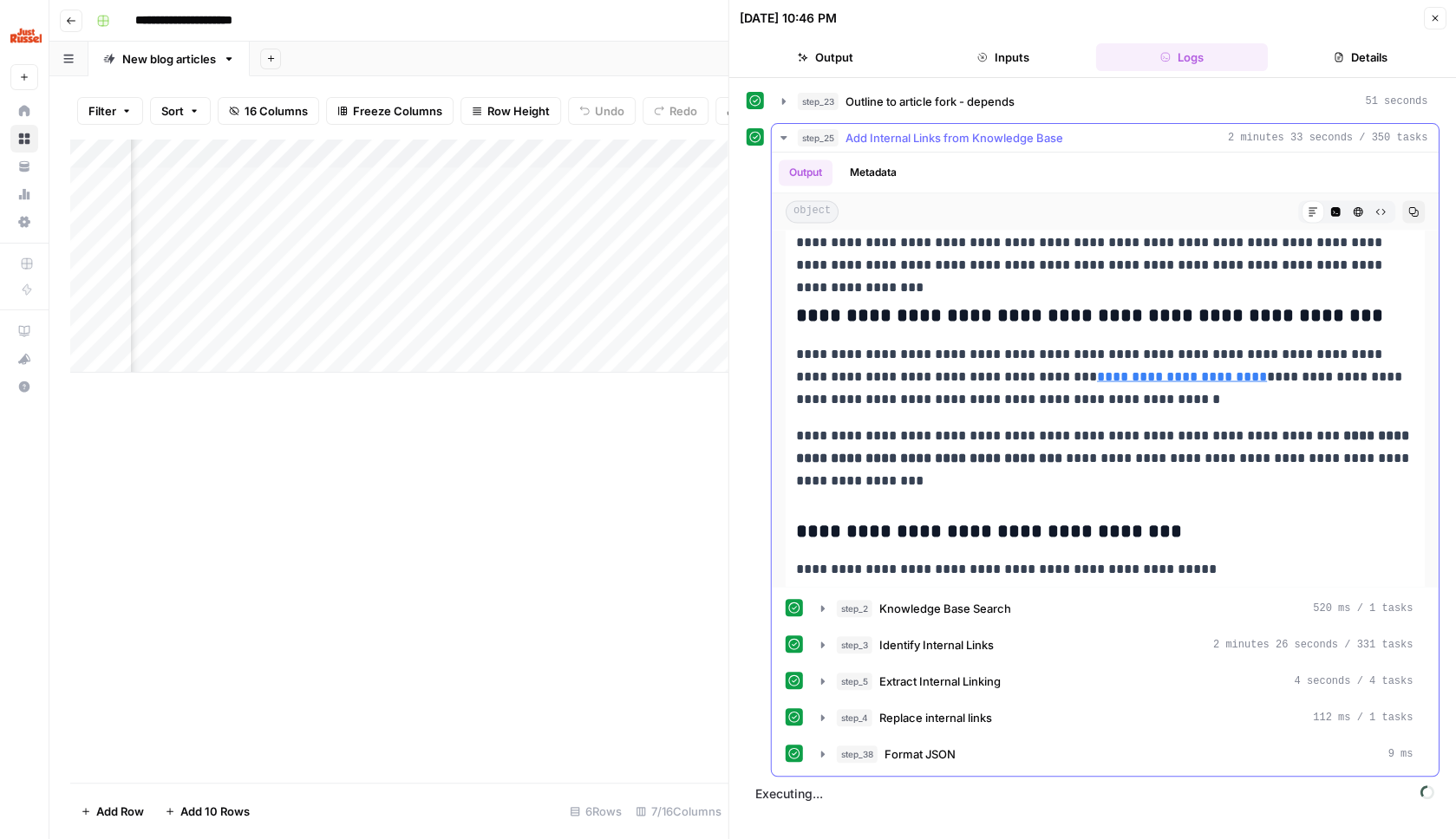
scroll to position [1292, 0]
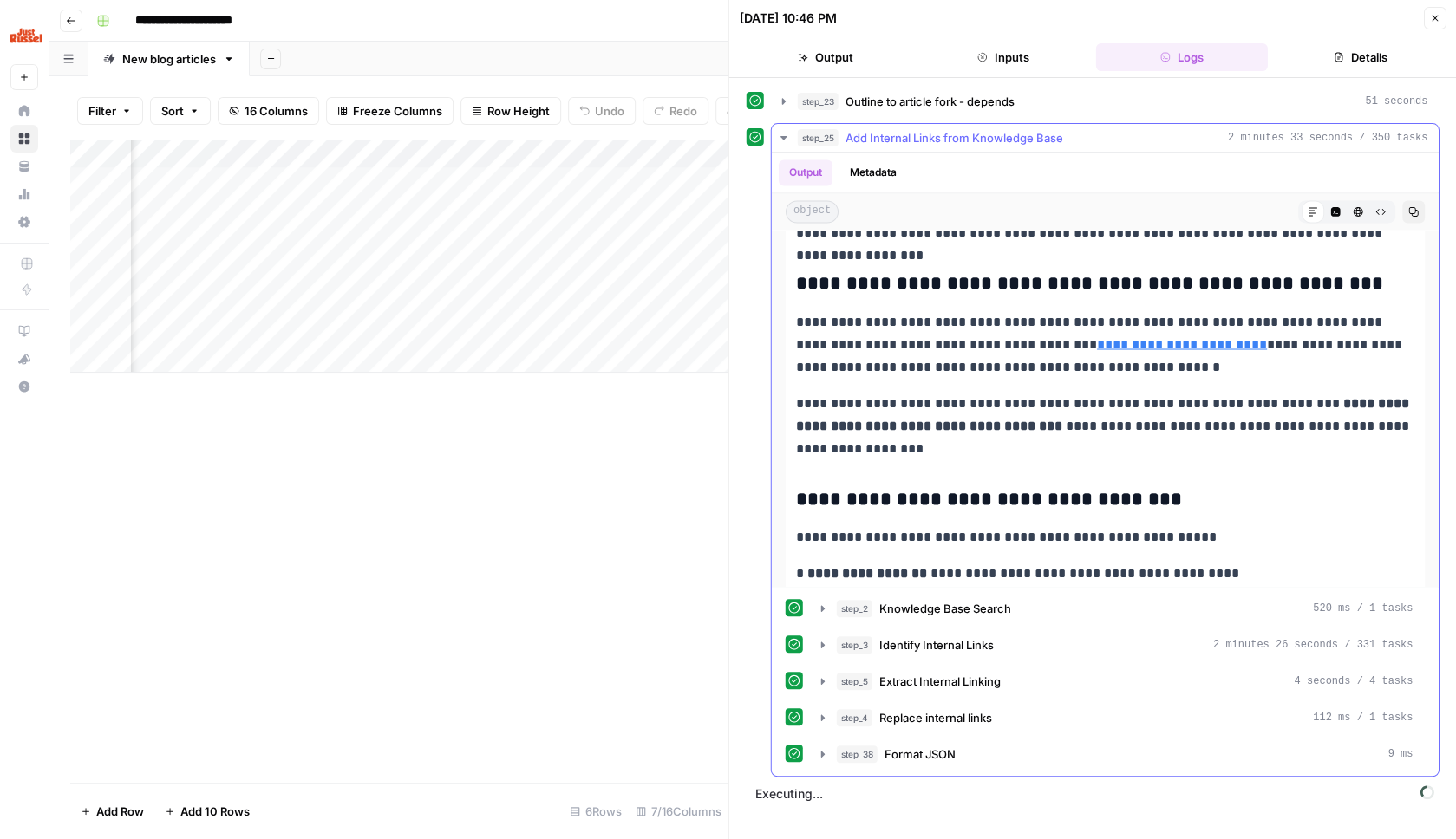
click at [1150, 144] on div "step_25 Add Internal Links from Knowledge Base 2 minutes 33 seconds / 350 tasks" at bounding box center [1113, 138] width 630 height 17
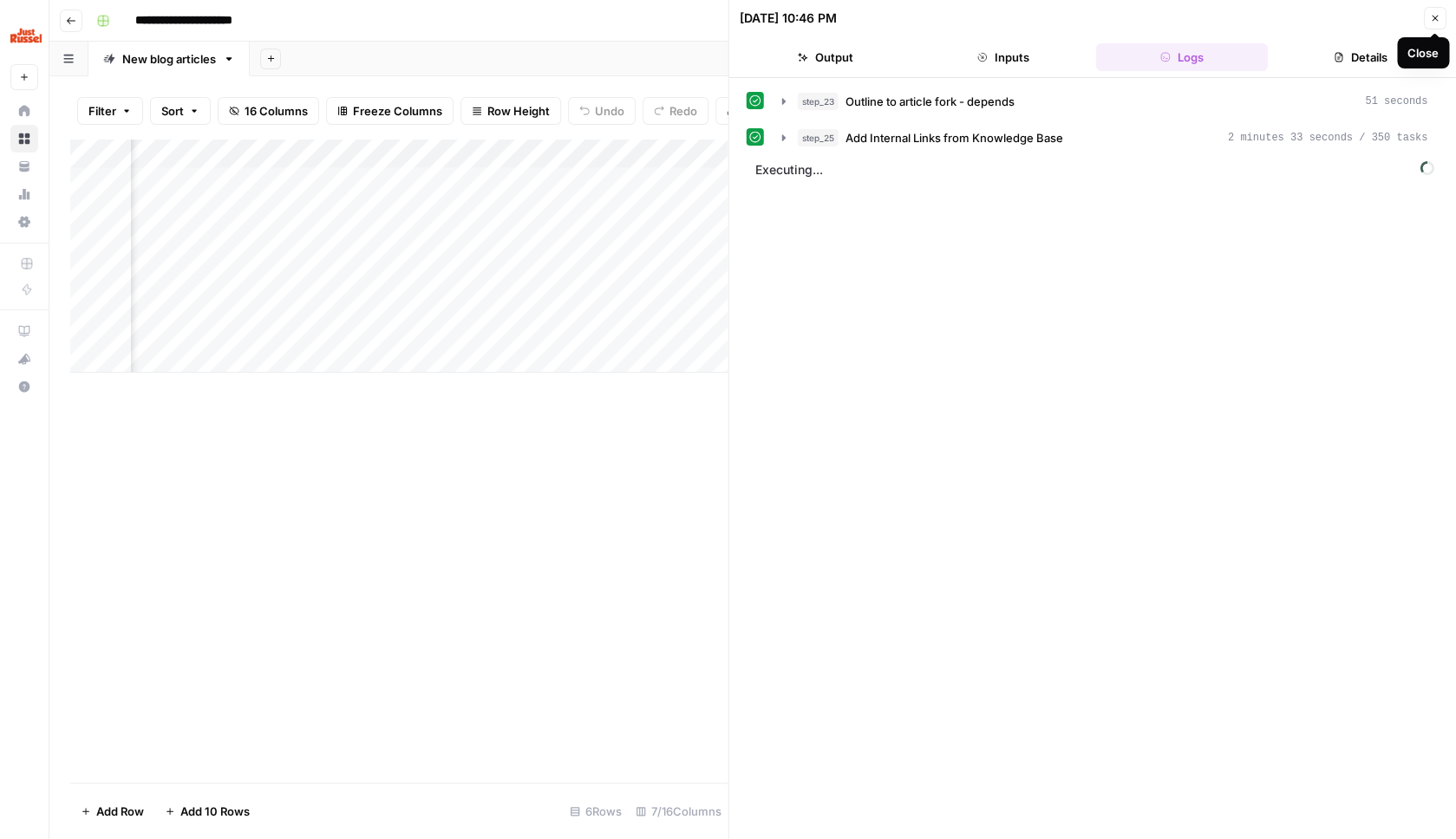
click at [1438, 21] on icon "button" at bounding box center [1434, 17] width 10 height 10
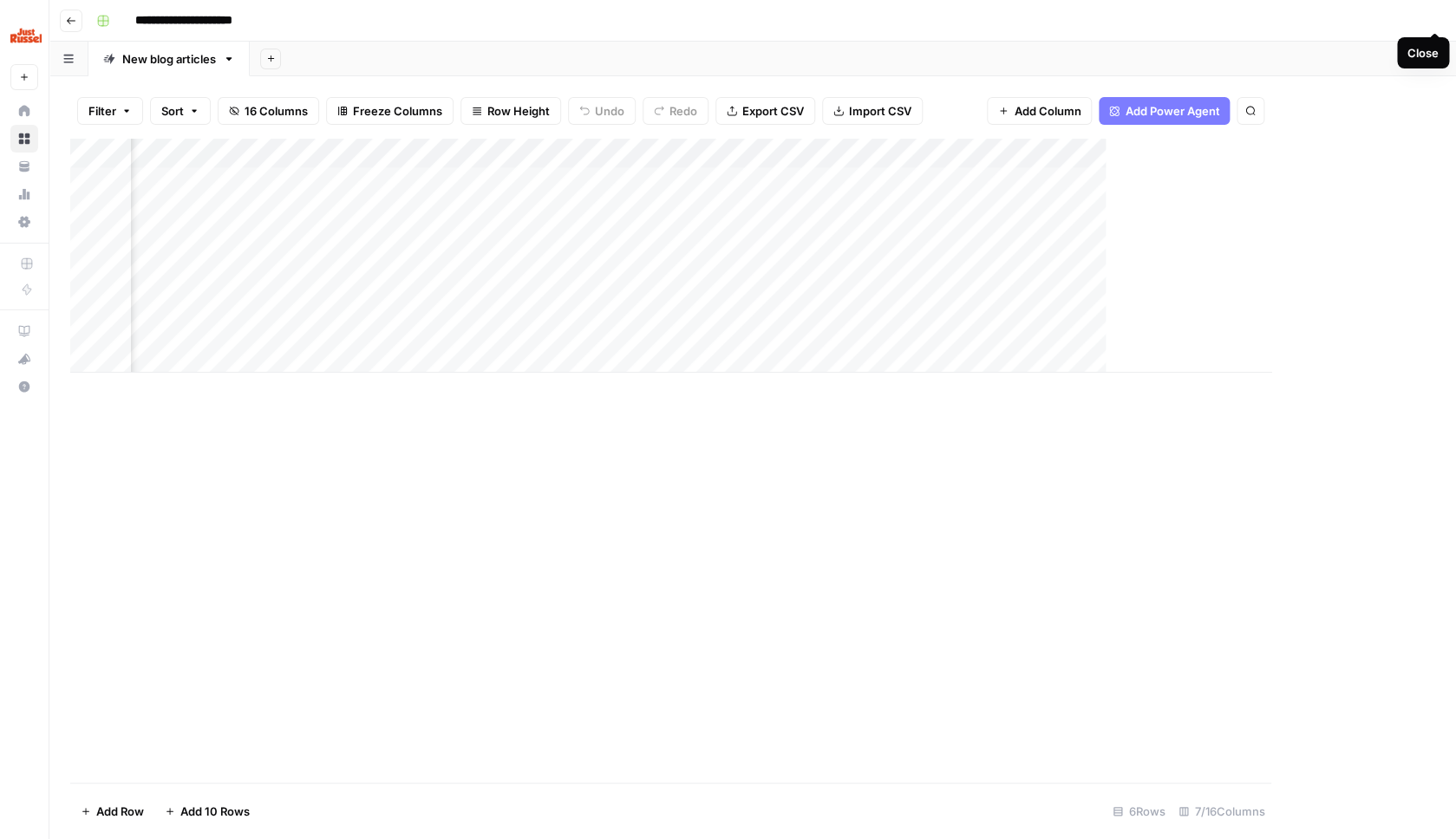
scroll to position [0, 128]
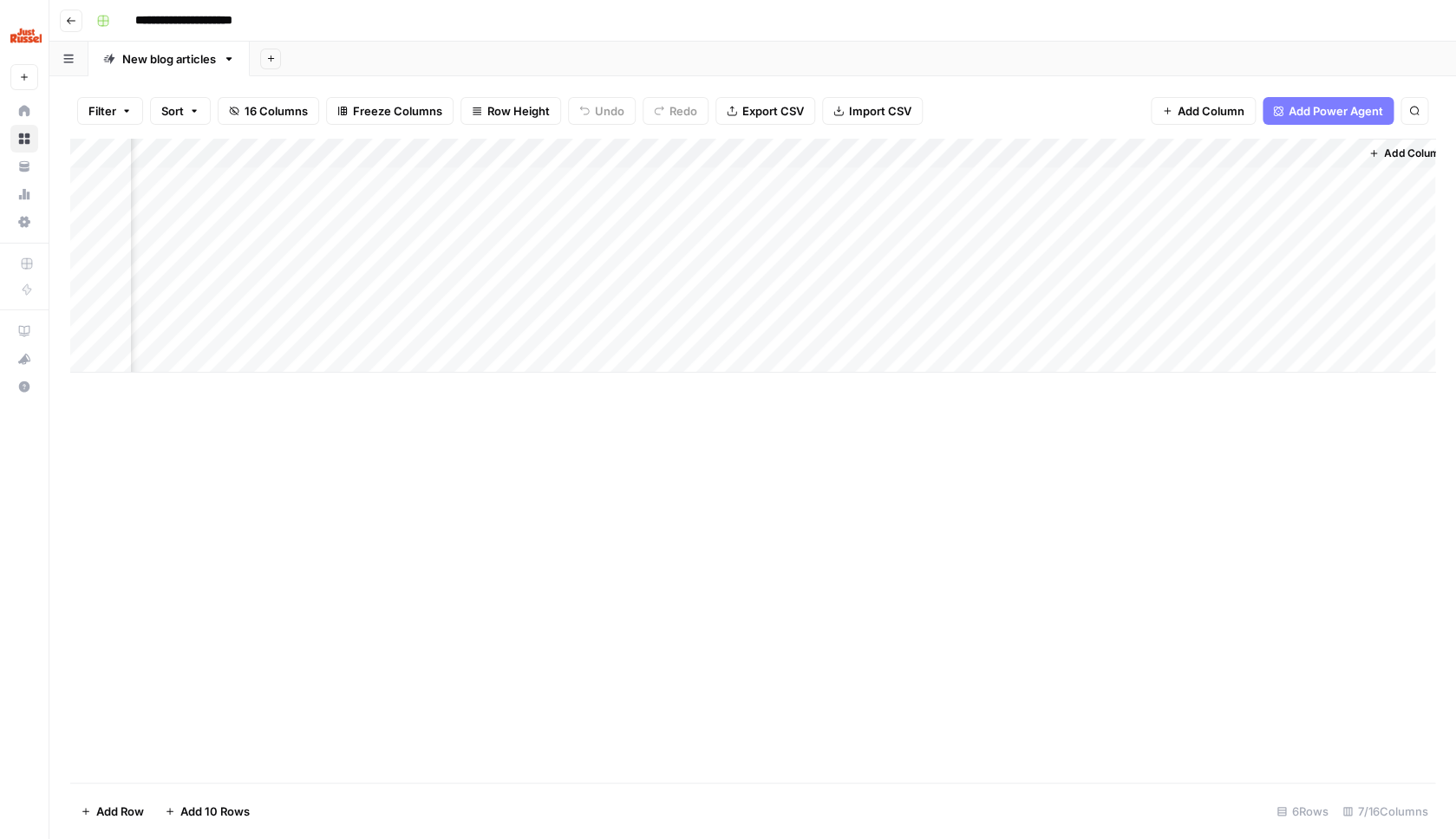
click at [87, 237] on div "Add Column" at bounding box center [753, 255] width 1365 height 234
click at [87, 261] on div "Add Column" at bounding box center [753, 255] width 1365 height 234
click at [91, 299] on div "Add Column" at bounding box center [753, 255] width 1365 height 234
click at [91, 322] on div "Add Column" at bounding box center [753, 255] width 1365 height 234
click at [128, 822] on button "Delete 4 Rows" at bounding box center [120, 811] width 99 height 28
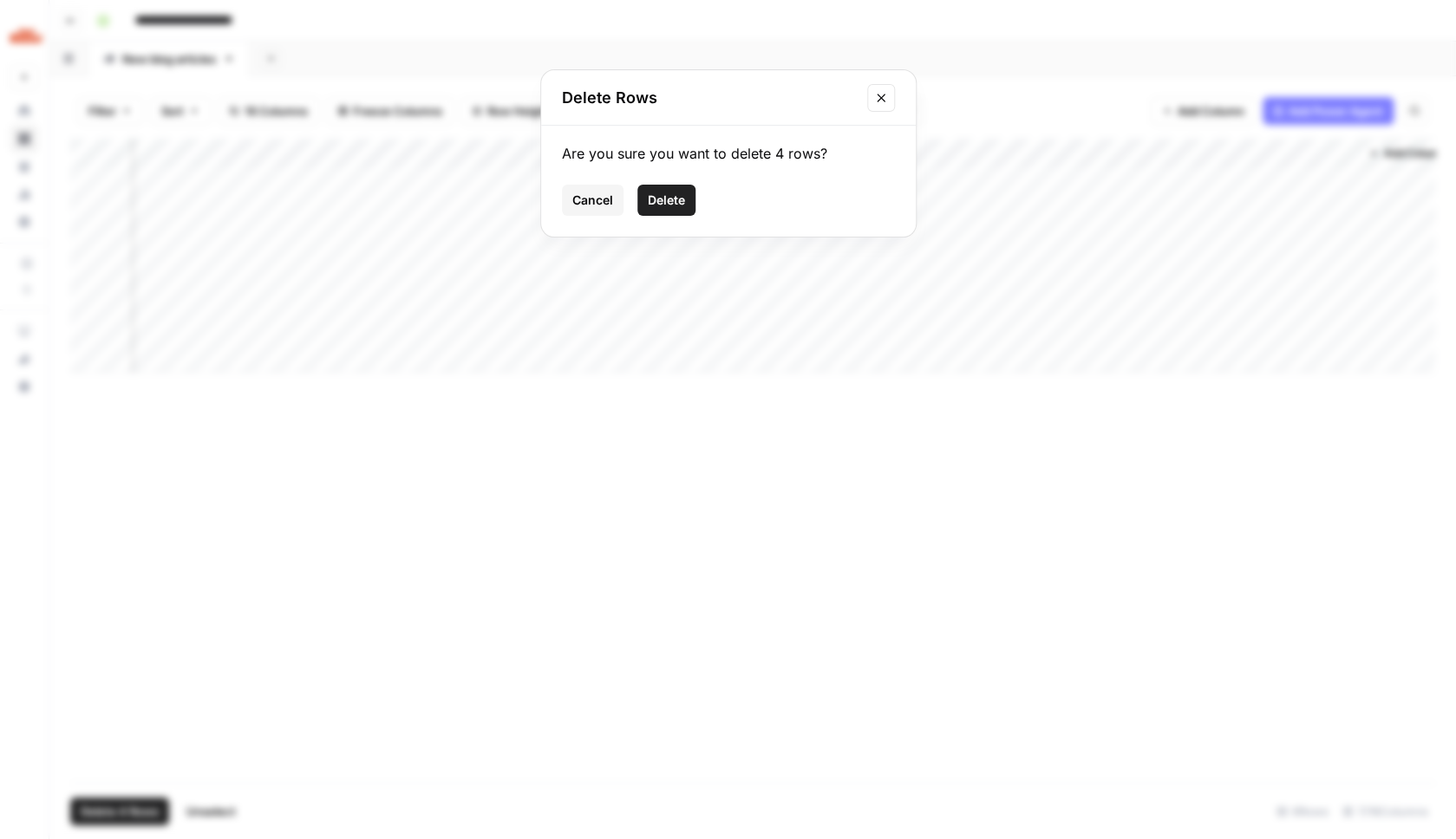
click at [657, 216] on div "Are you sure you want to delete 4 rows? Cancel Delete" at bounding box center [728, 181] width 374 height 111
click at [660, 203] on span "Delete" at bounding box center [666, 200] width 38 height 17
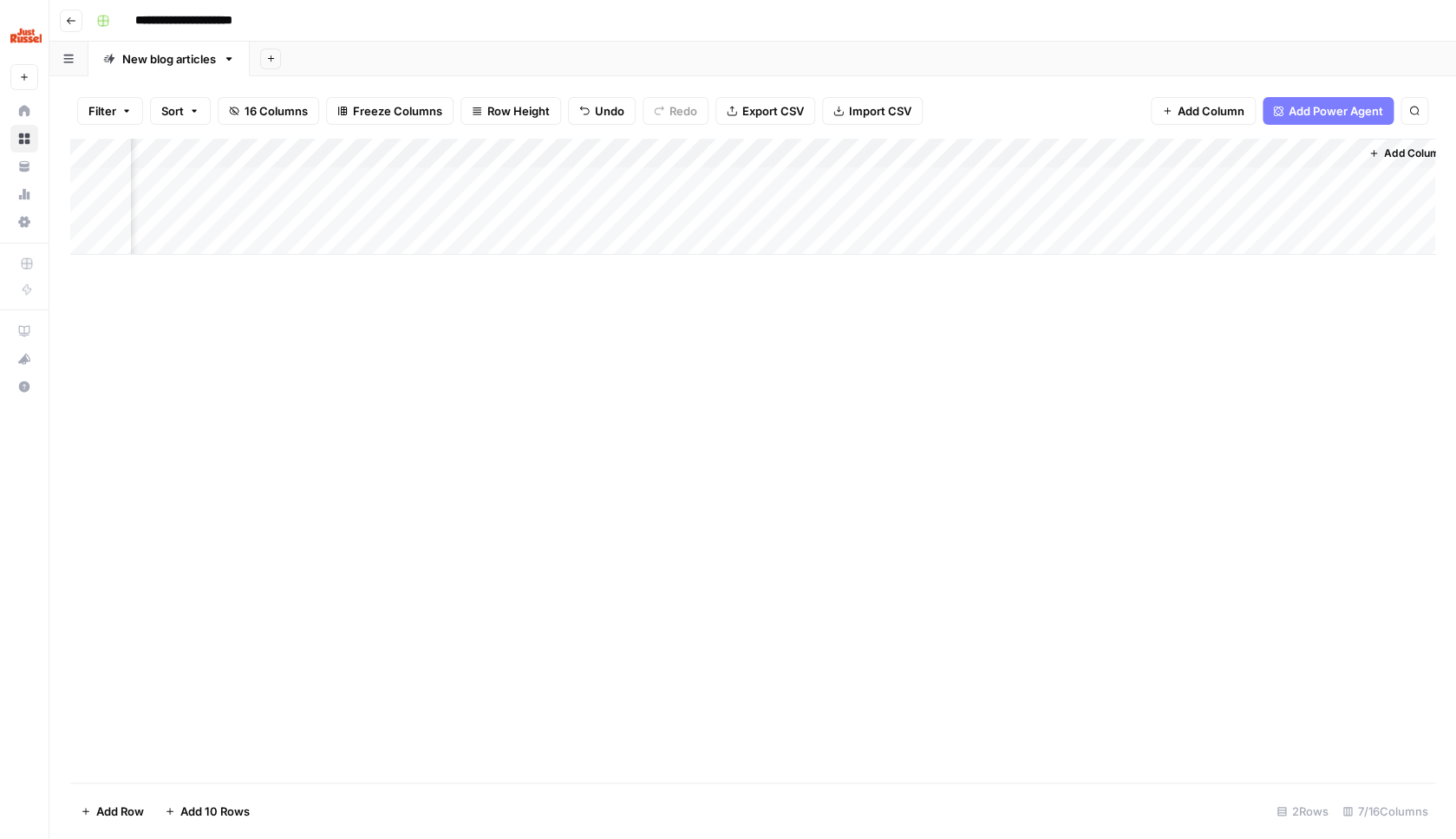
scroll to position [0, 150]
click at [1311, 211] on div "Add Column" at bounding box center [753, 196] width 1365 height 116
click at [1298, 209] on div "Add Column" at bounding box center [753, 196] width 1365 height 116
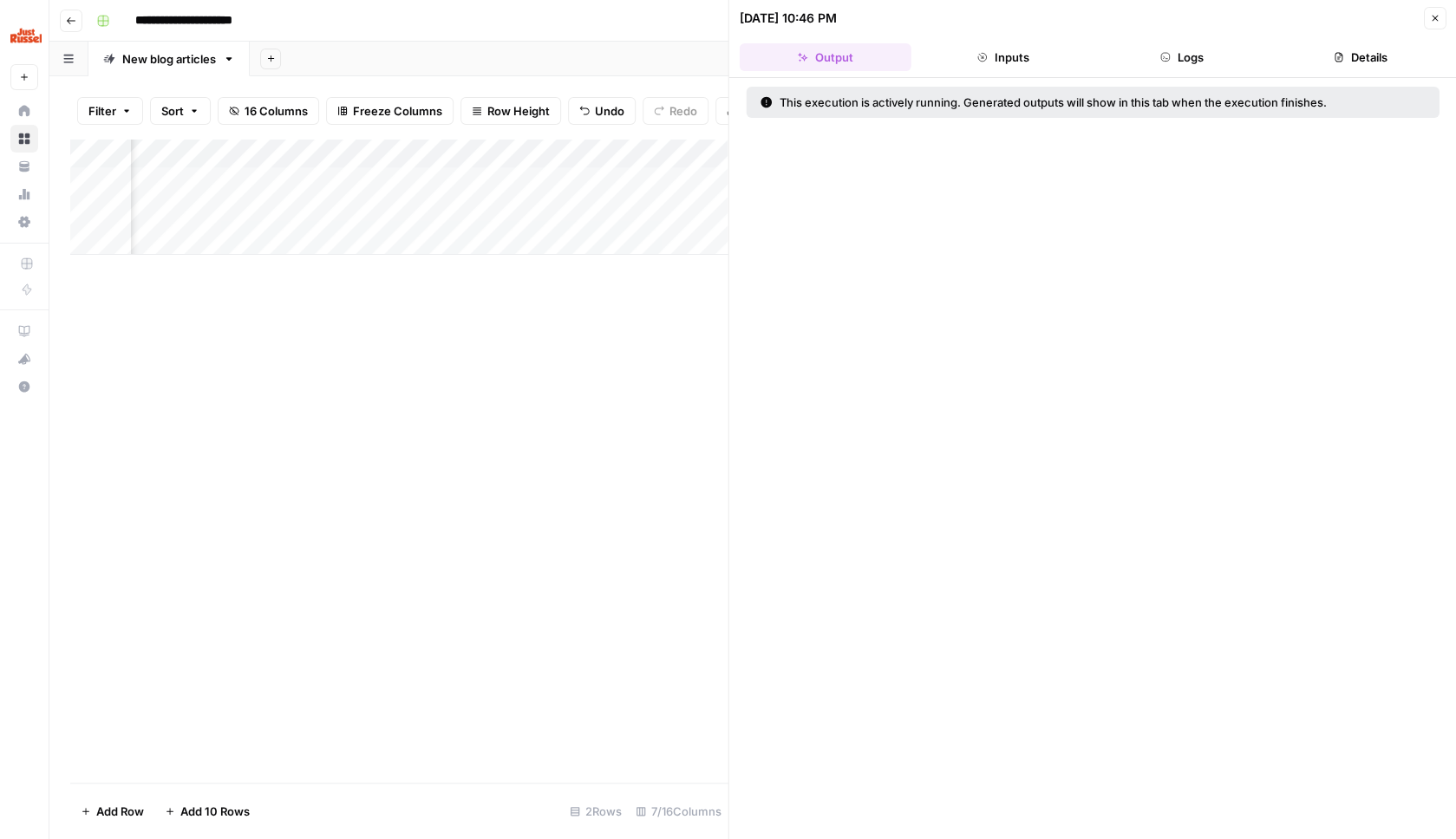
click at [1011, 56] on button "Inputs" at bounding box center [1003, 57] width 172 height 28
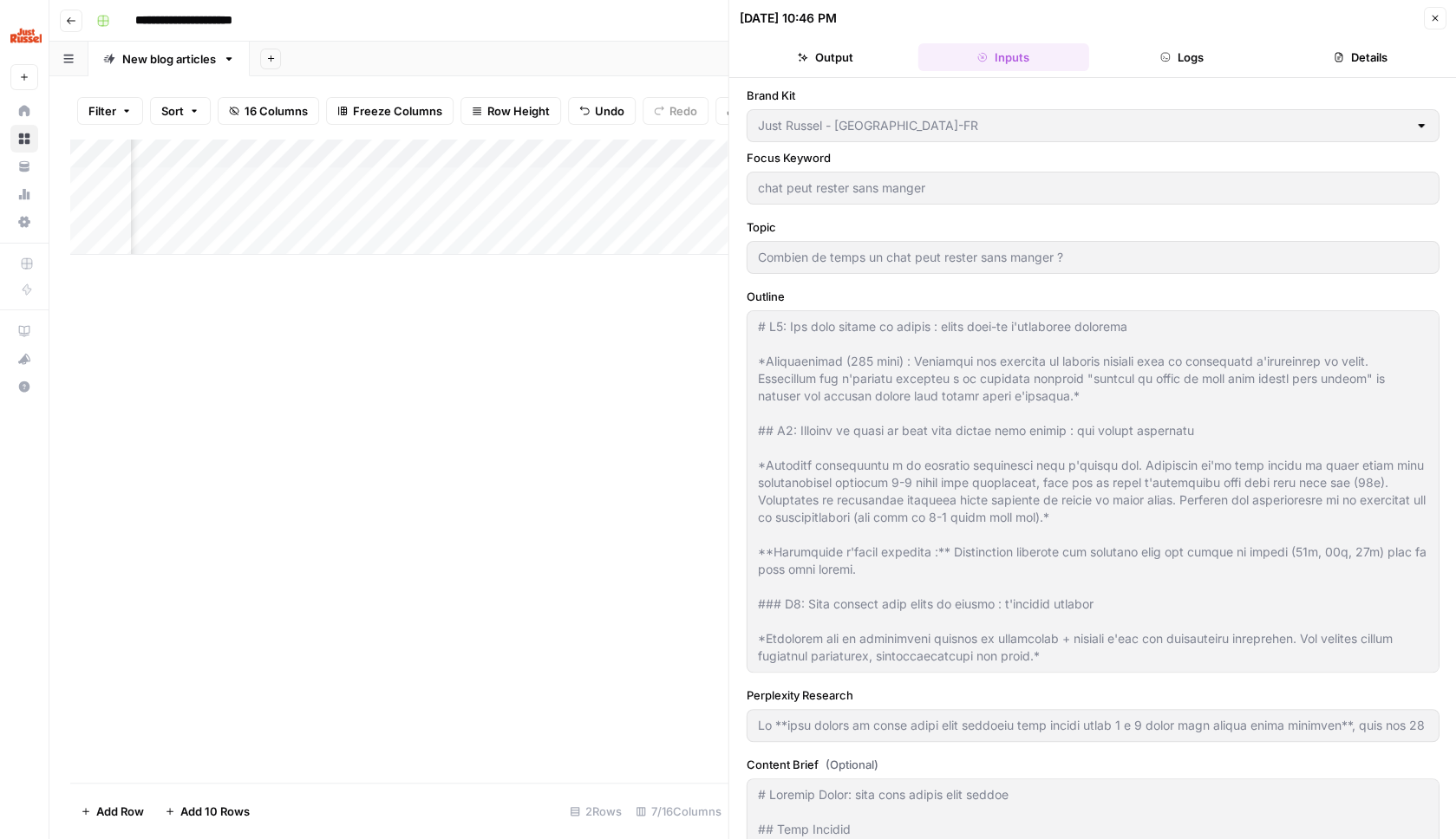
type input "Lo **ipsu dolors am conse adipi elit seddoeiu temp incidi utlab 1 e 0 dolor mag…"
click at [1201, 60] on button "Logs" at bounding box center [1182, 57] width 172 height 28
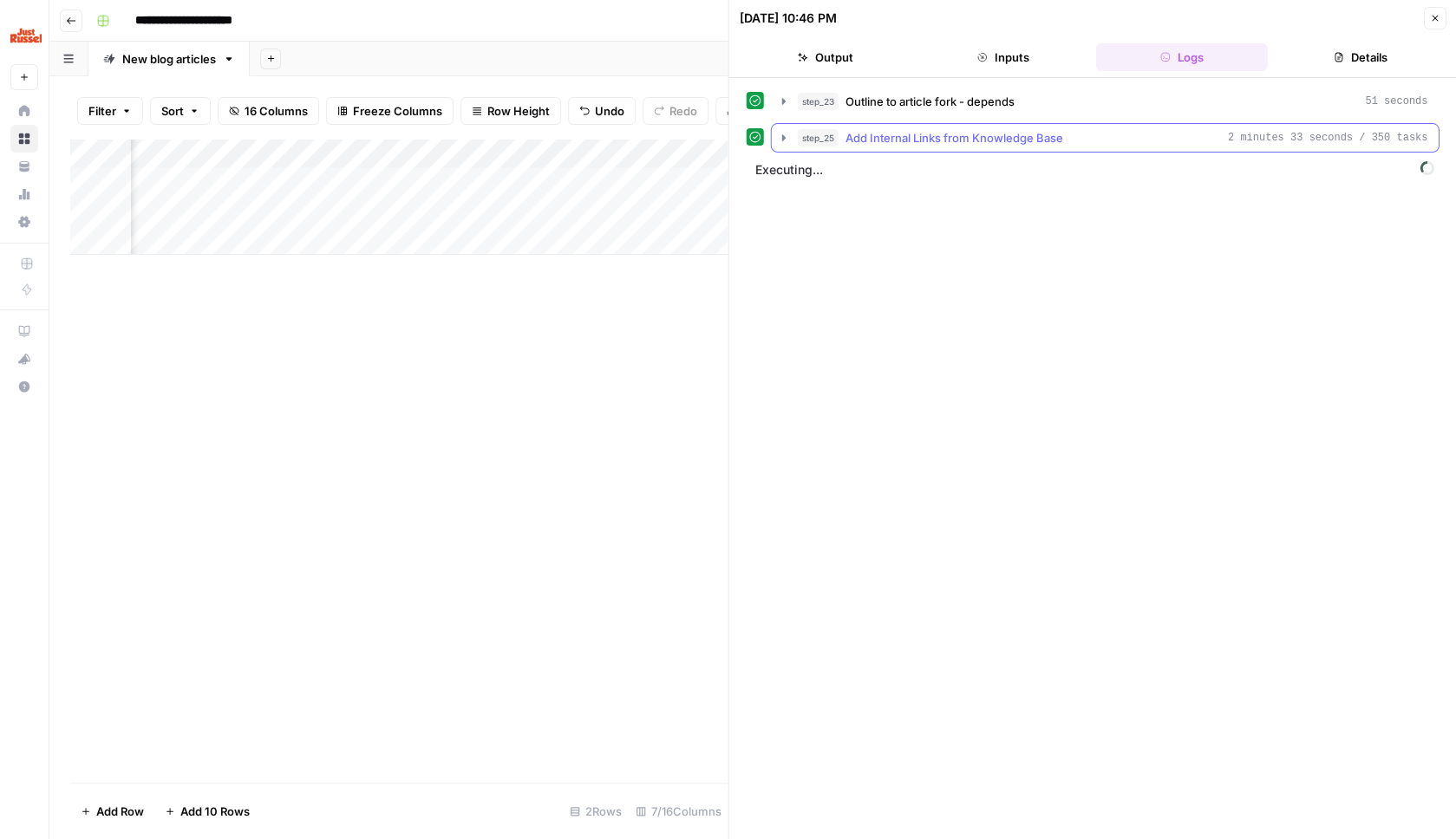
click at [1173, 134] on div "step_25 Add Internal Links from Knowledge Base 2 minutes 33 seconds / 350 tasks" at bounding box center [1113, 138] width 630 height 17
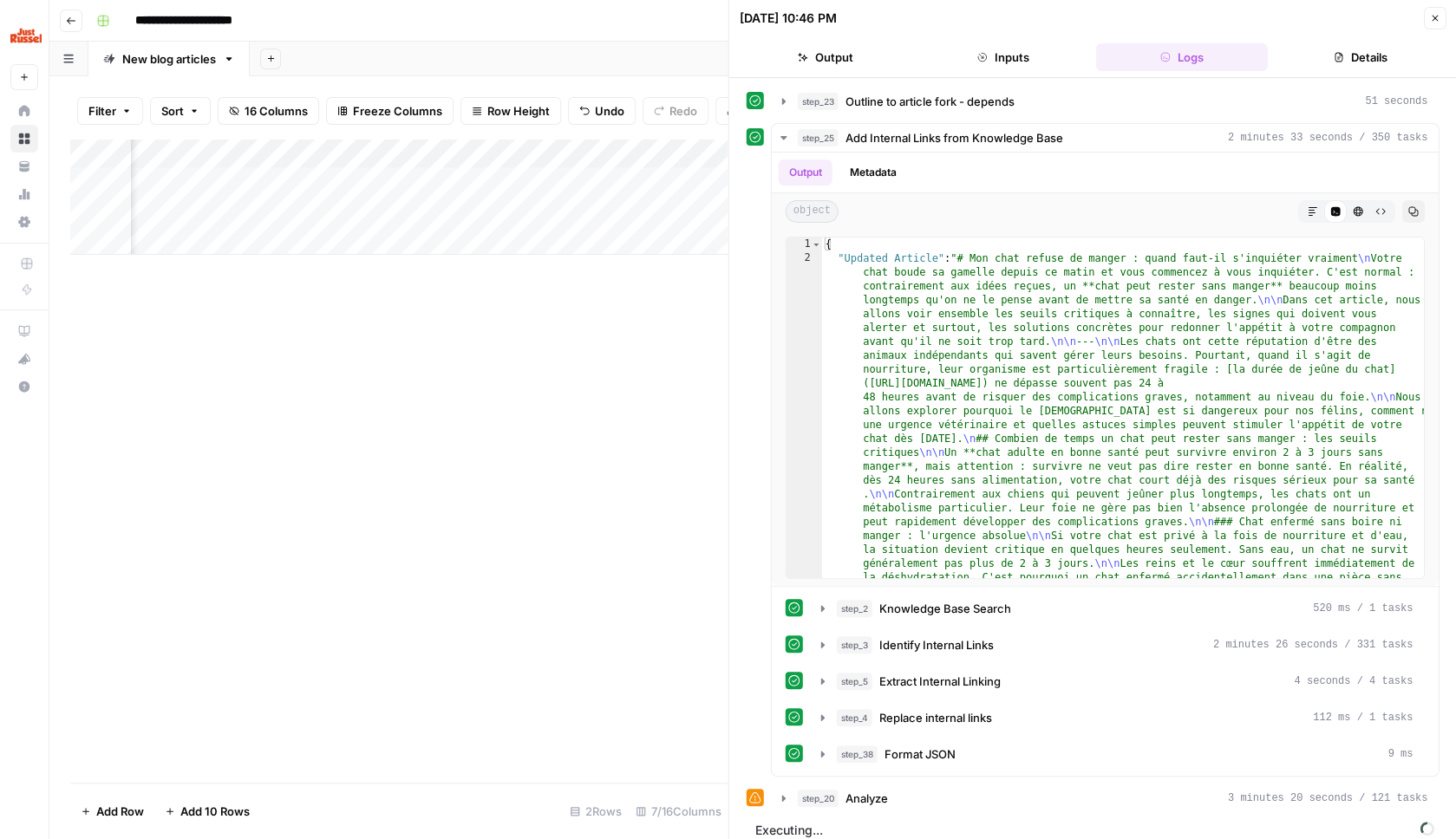
click at [1433, 25] on button "Close" at bounding box center [1434, 18] width 23 height 23
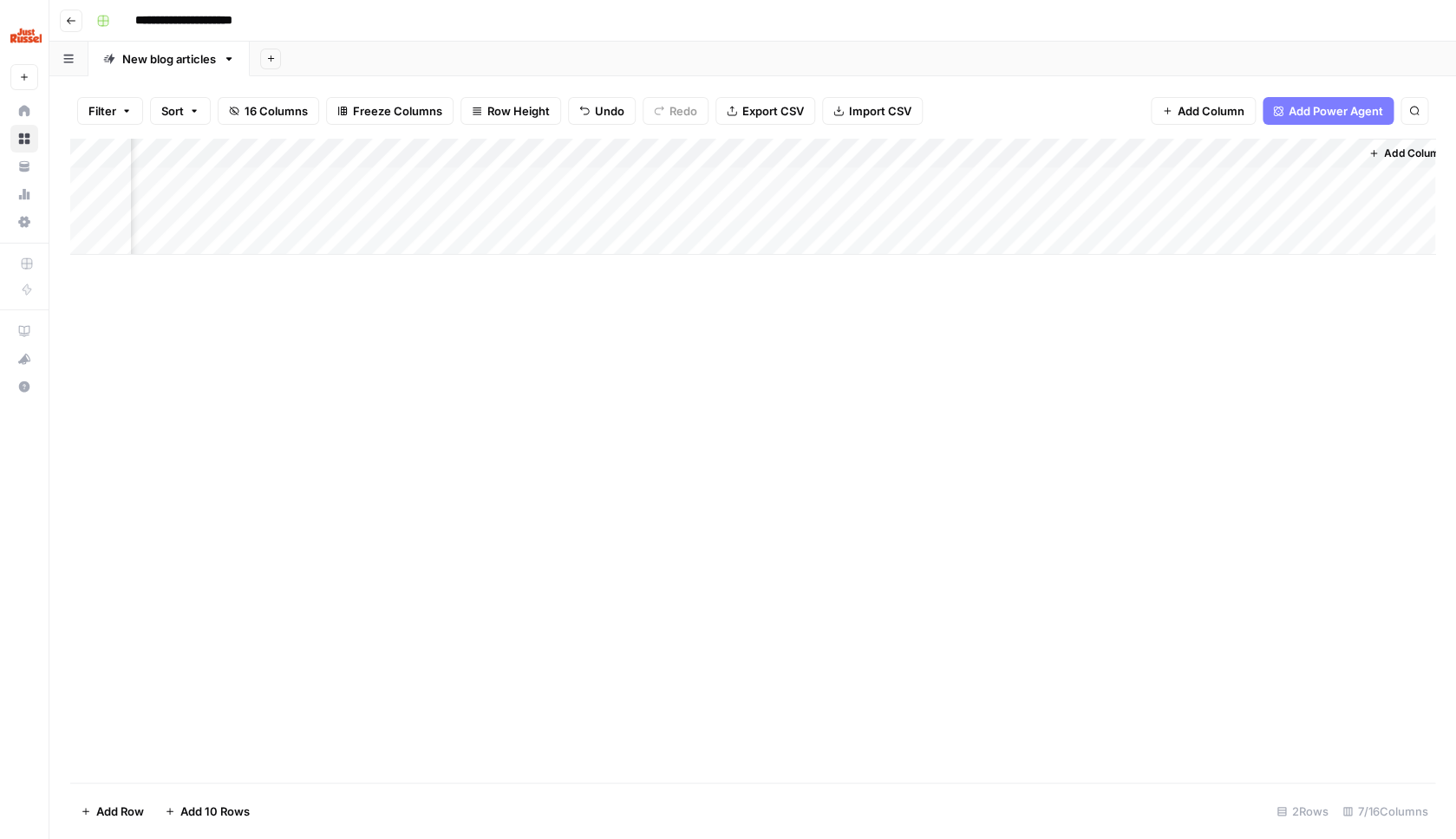
scroll to position [0, 150]
click at [1298, 207] on div "Add Column" at bounding box center [753, 196] width 1365 height 116
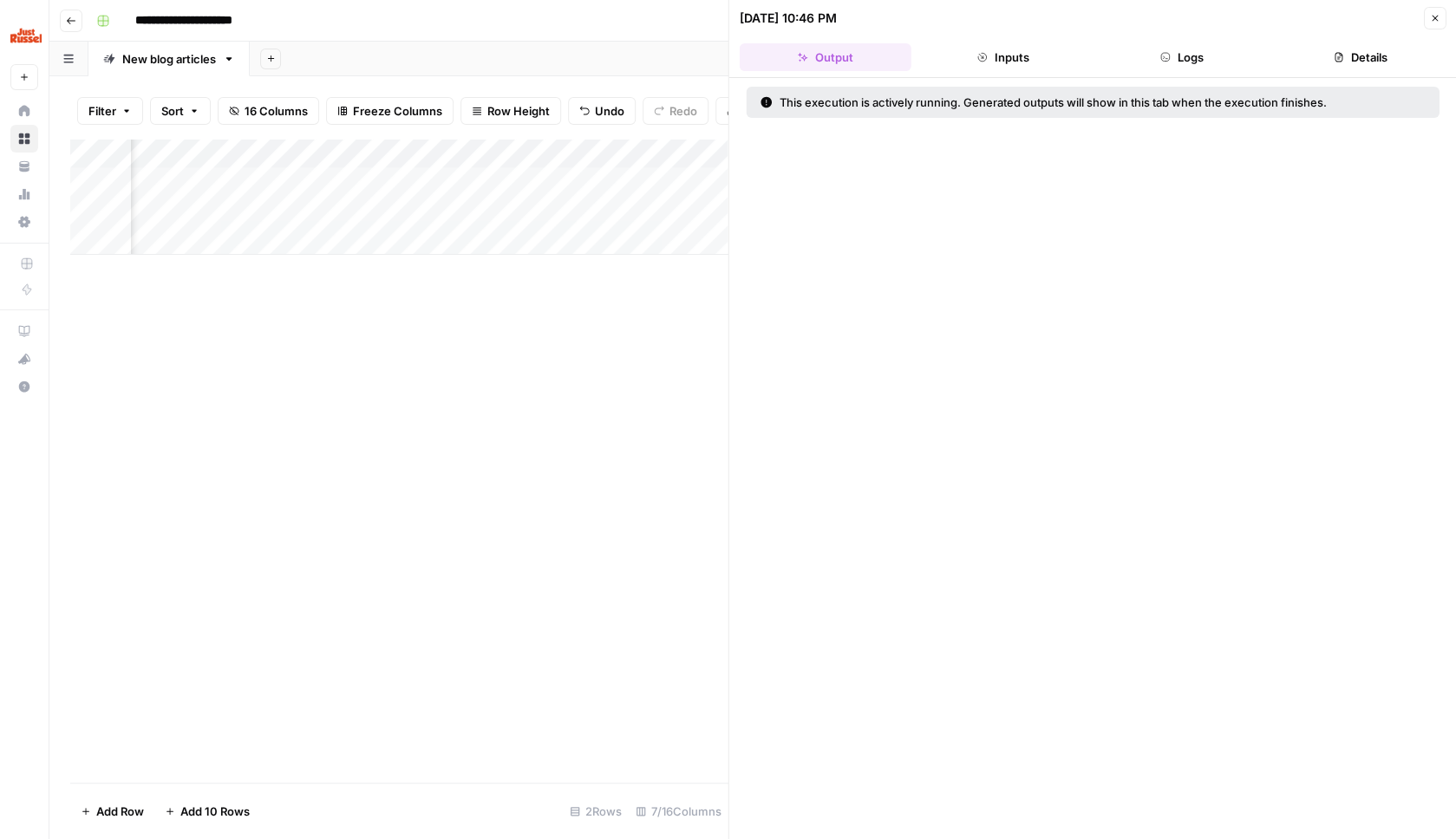
click at [1023, 60] on button "Inputs" at bounding box center [1003, 57] width 172 height 28
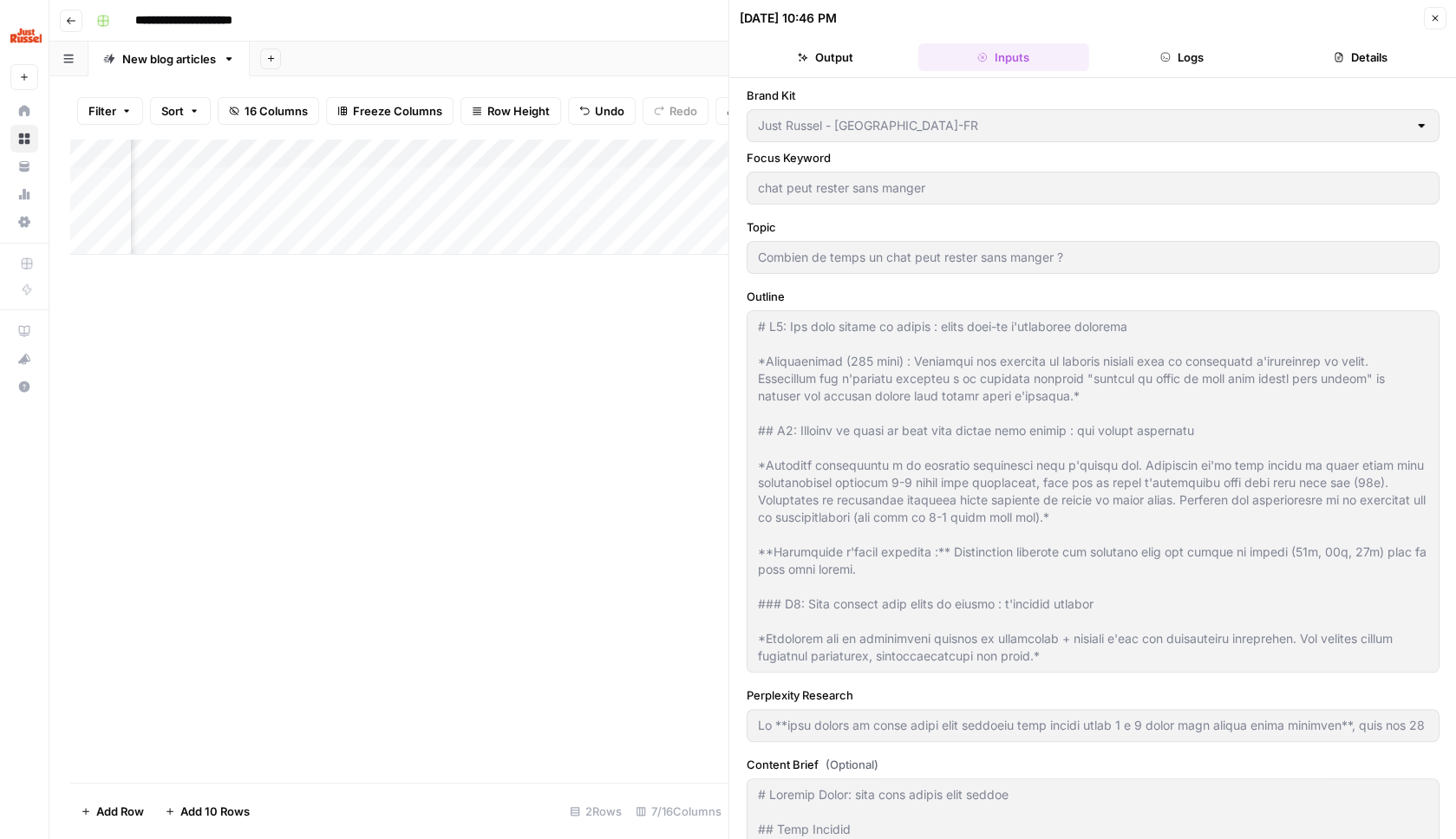
type input "Lo **ipsu dolors am conse adipi elit seddoeiu temp incidi utlab 1 e 0 dolor mag…"
click at [1195, 62] on button "Logs" at bounding box center [1182, 57] width 172 height 28
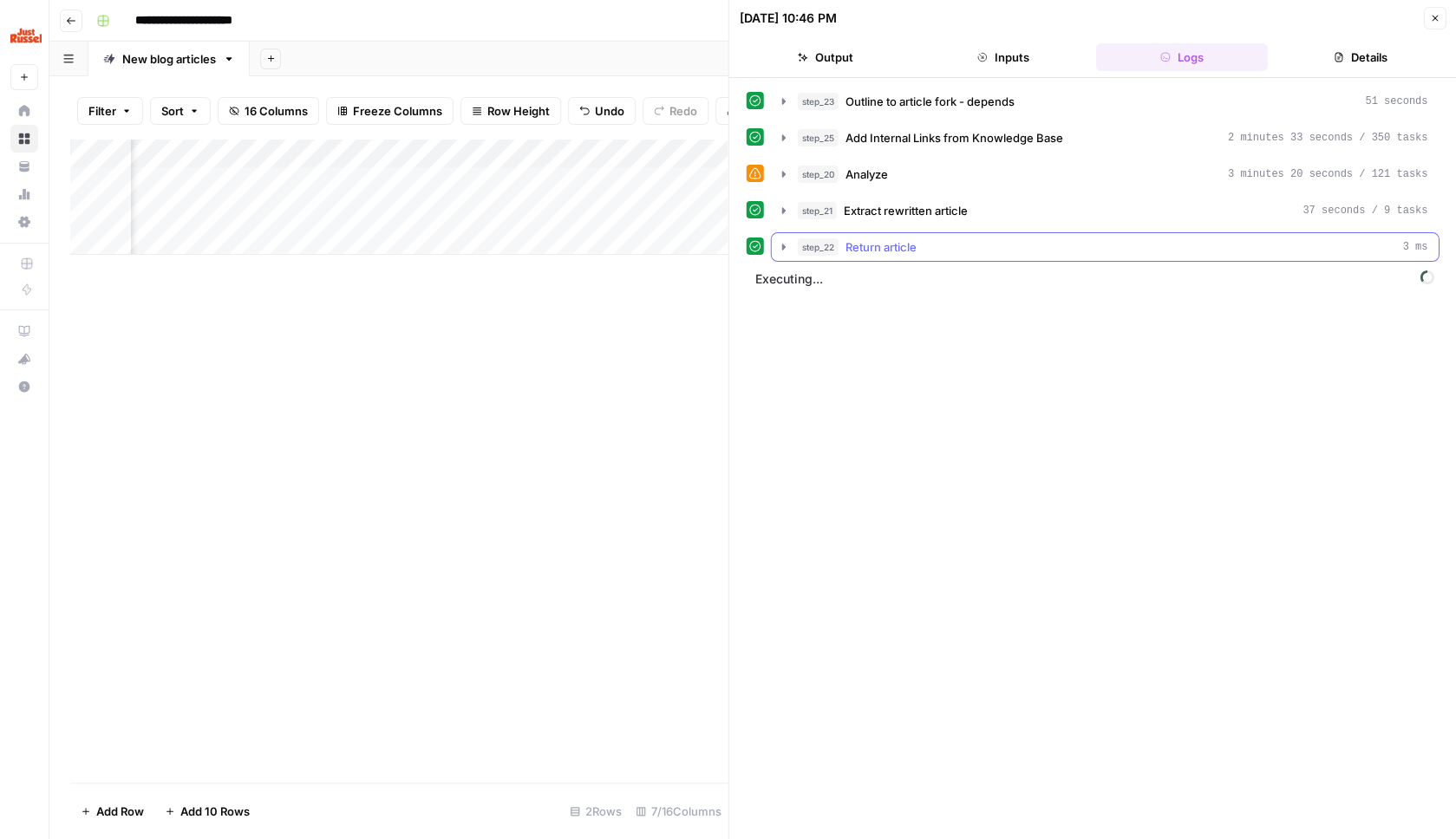
click at [1024, 253] on div "step_22 Return article 3 ms" at bounding box center [1113, 247] width 630 height 17
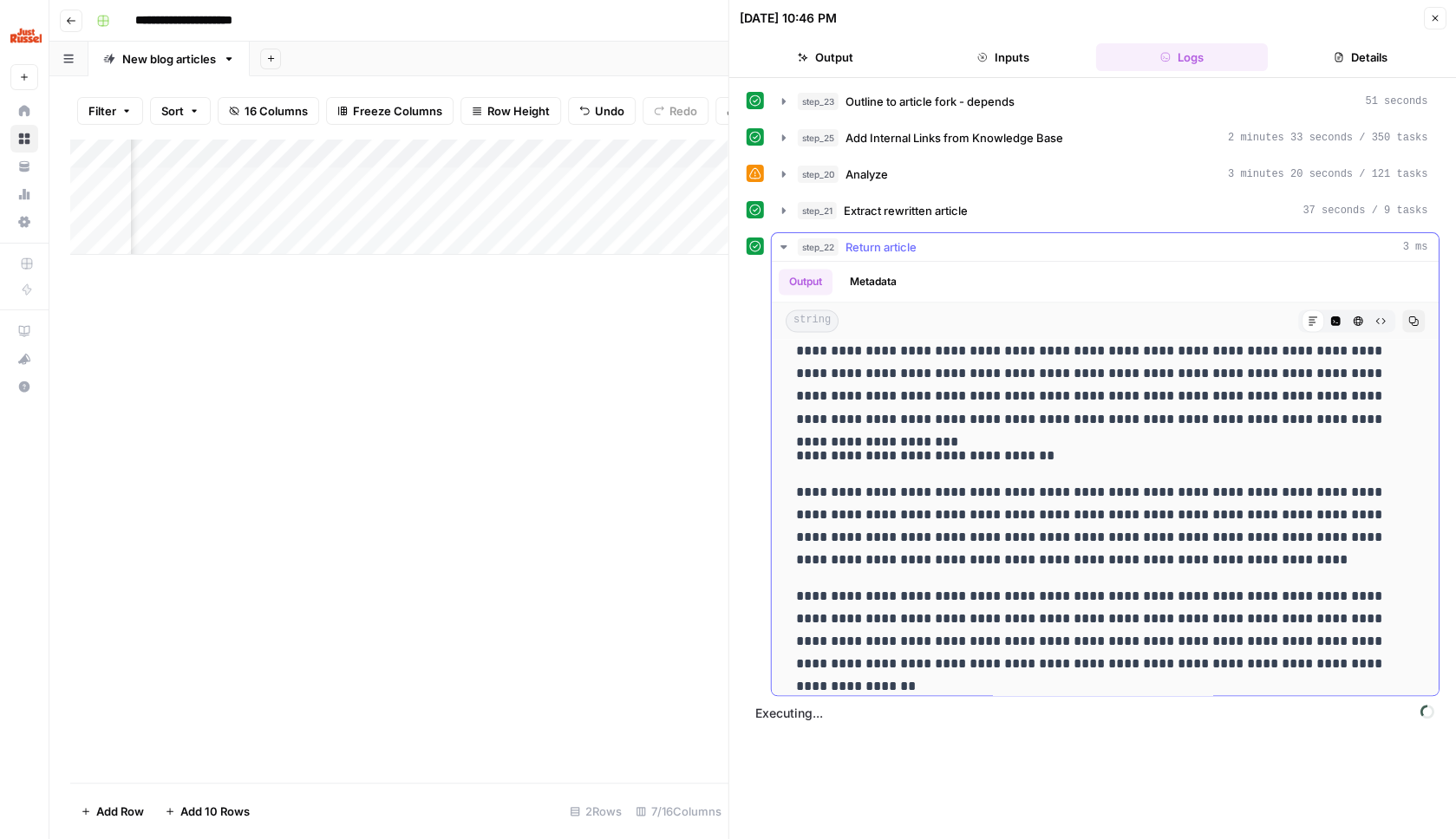
scroll to position [502, 0]
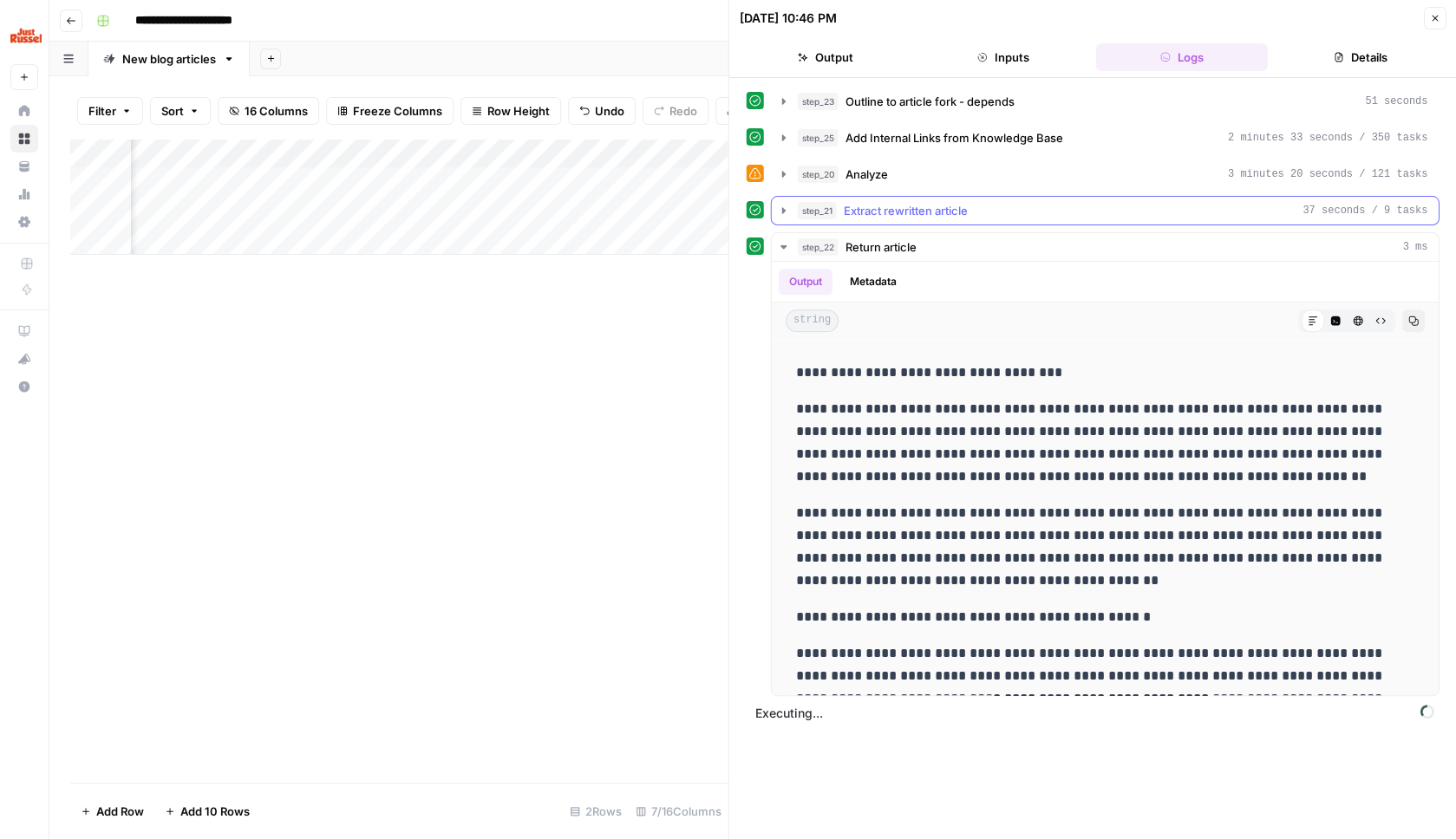
click at [1039, 212] on div "step_21 Extract rewritten article 37 seconds / 9 tasks" at bounding box center [1113, 210] width 630 height 17
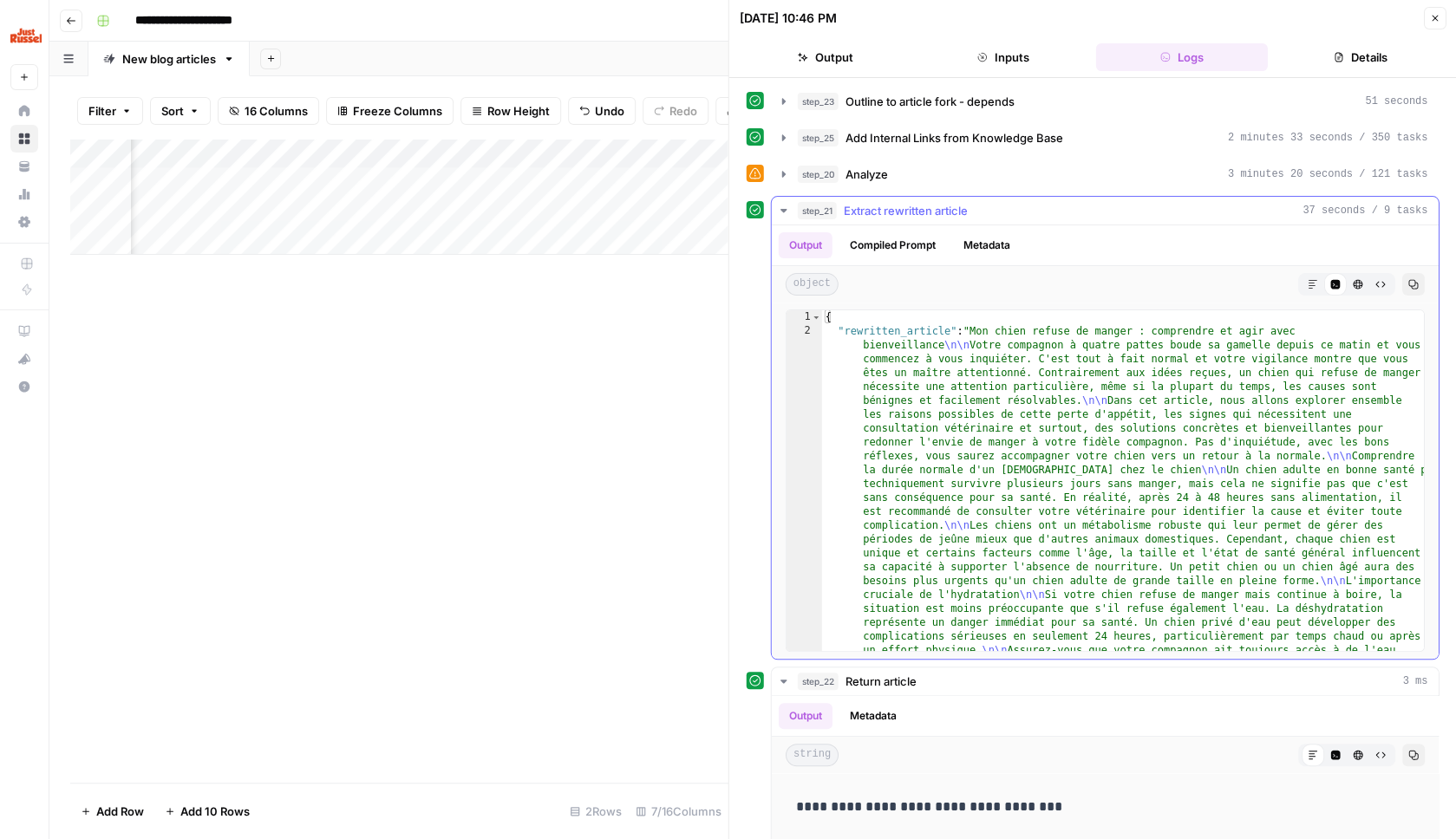
click at [1307, 279] on button "Markdown" at bounding box center [1312, 284] width 23 height 23
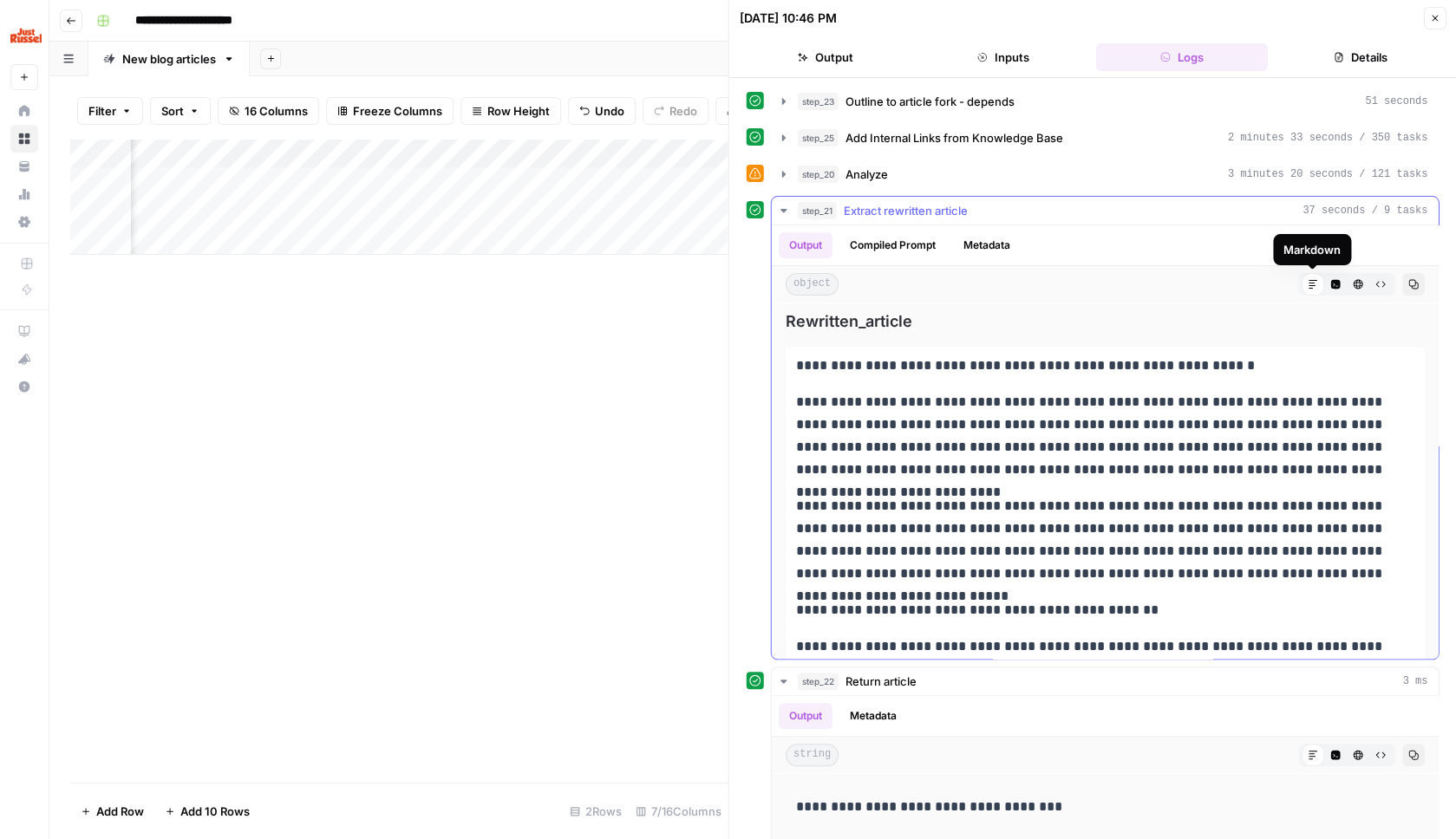
click at [1309, 281] on icon at bounding box center [1312, 283] width 10 height 10
click at [1042, 206] on div "step_21 Extract rewritten article 37 seconds / 9 tasks" at bounding box center [1113, 210] width 630 height 17
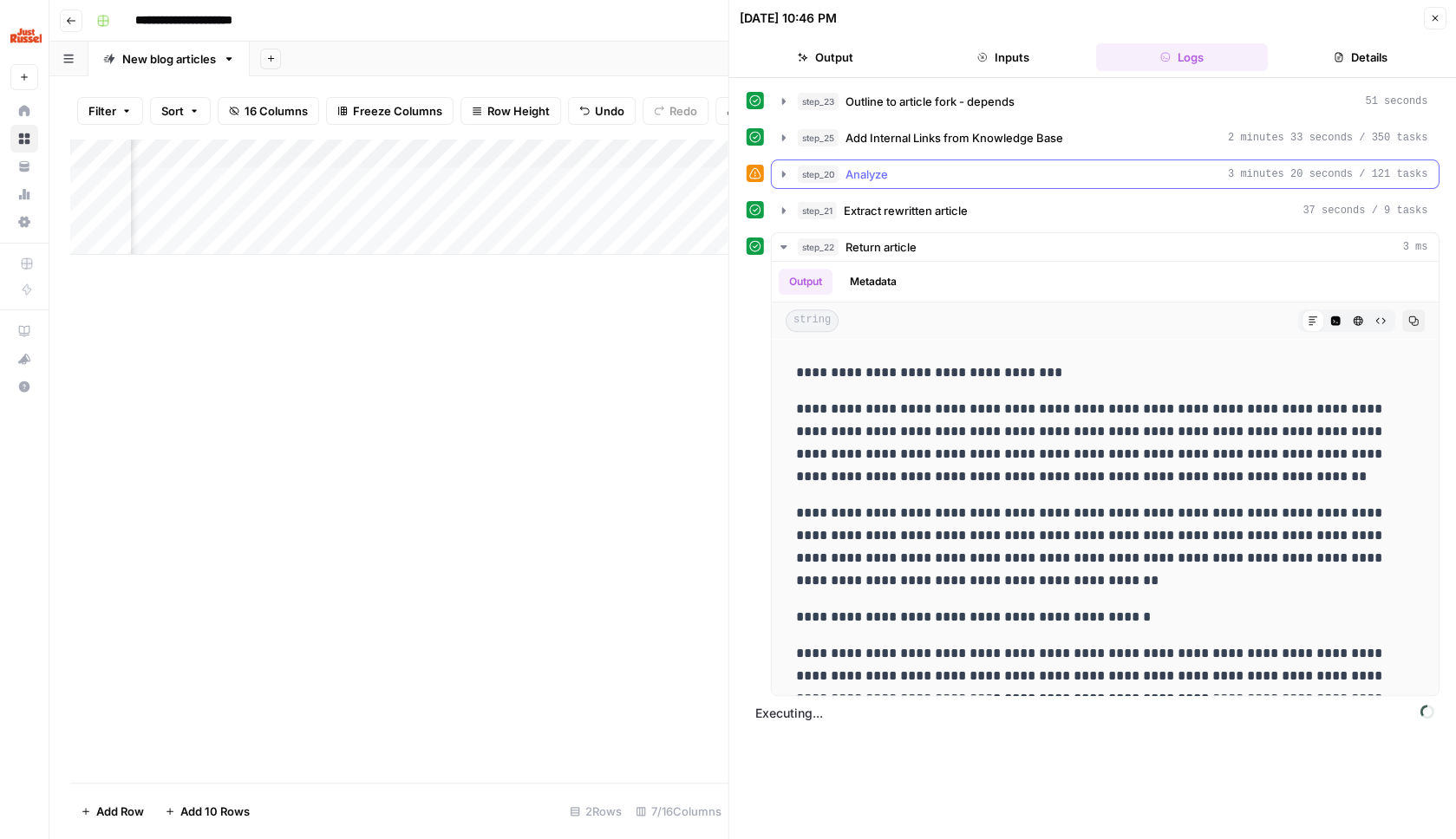
click at [1013, 167] on div "step_20 Analyze 3 minutes 20 seconds / 121 tasks" at bounding box center [1113, 174] width 630 height 17
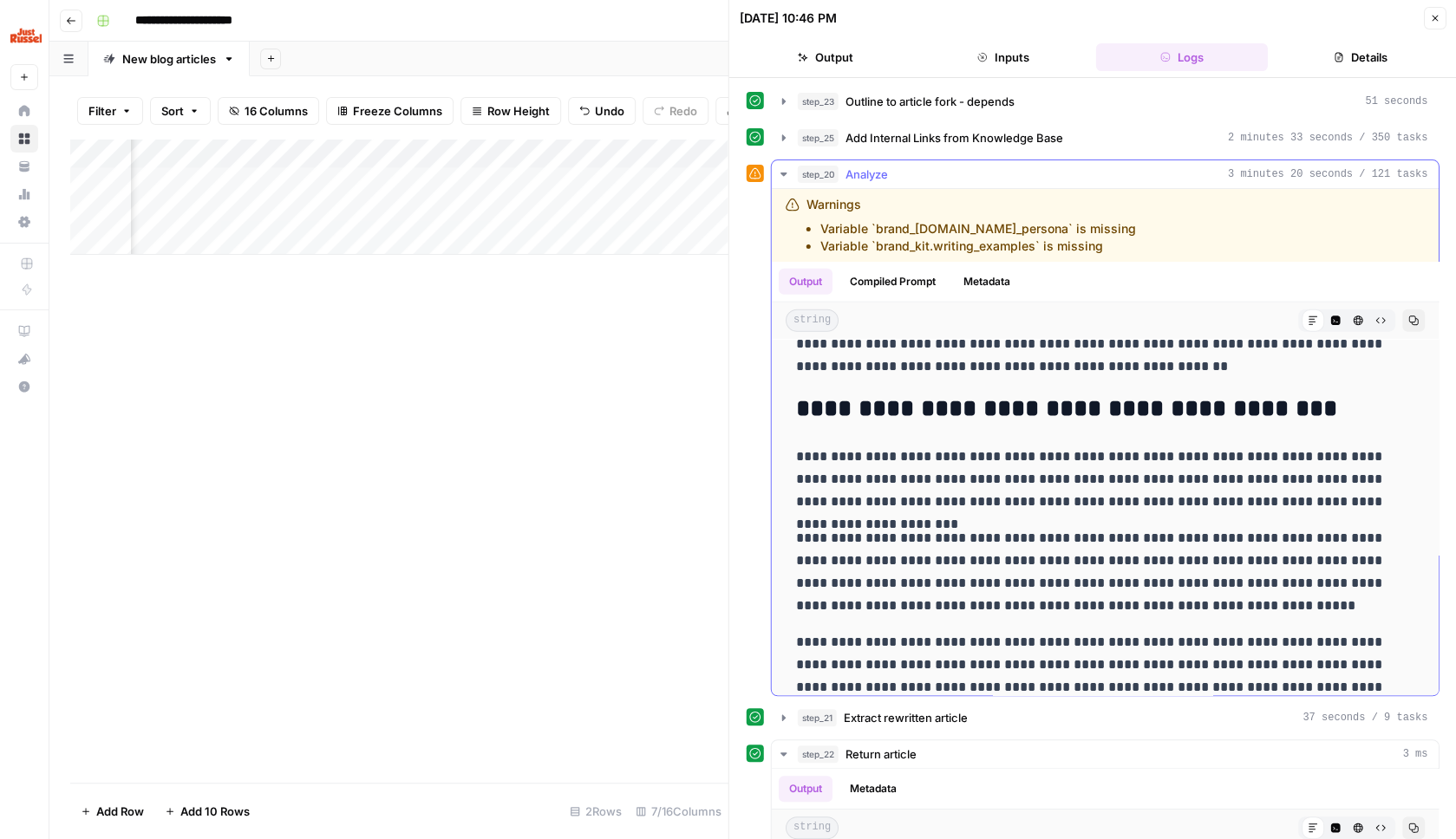
scroll to position [5019, 0]
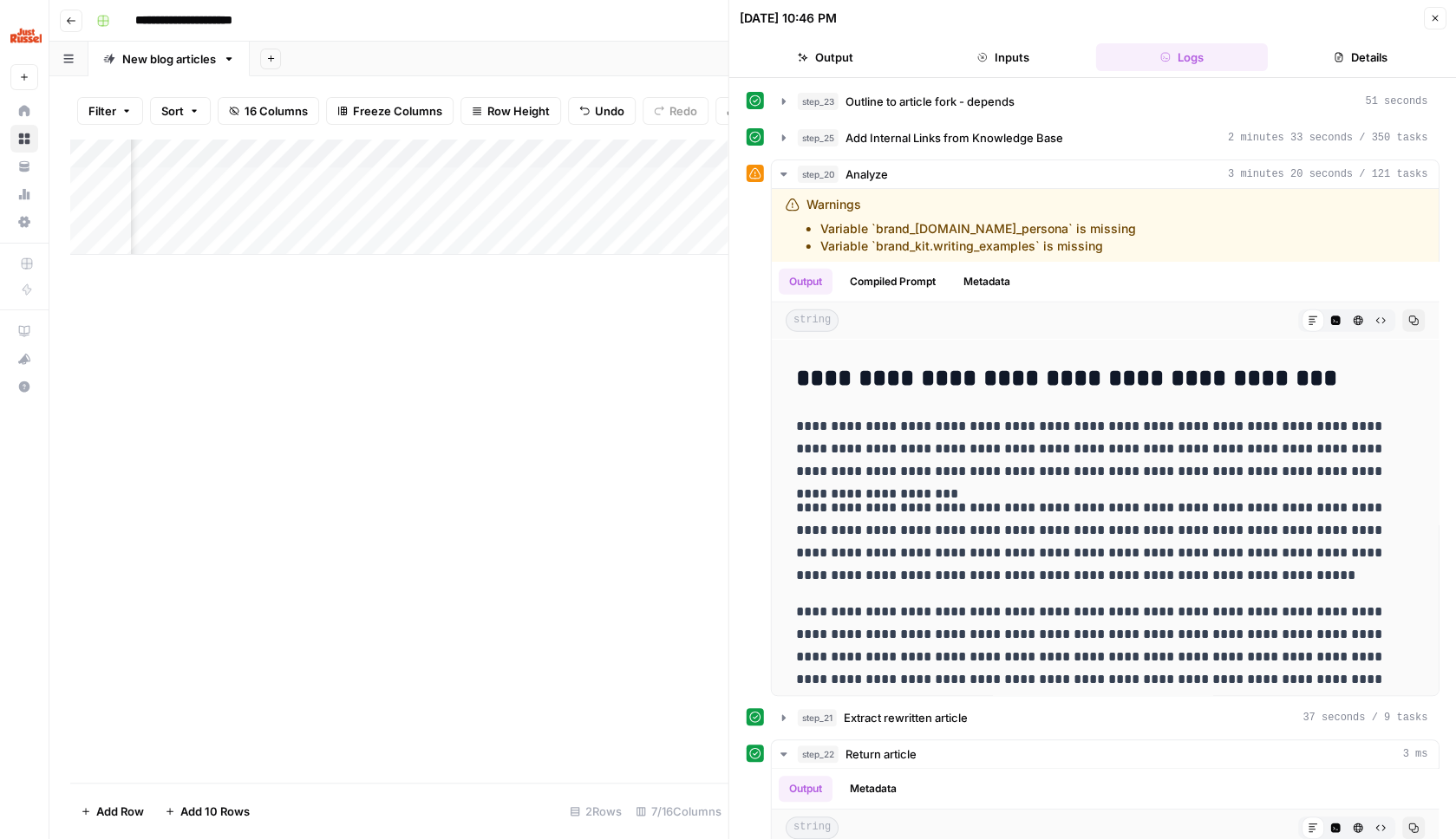
click at [1430, 16] on icon "button" at bounding box center [1434, 17] width 10 height 10
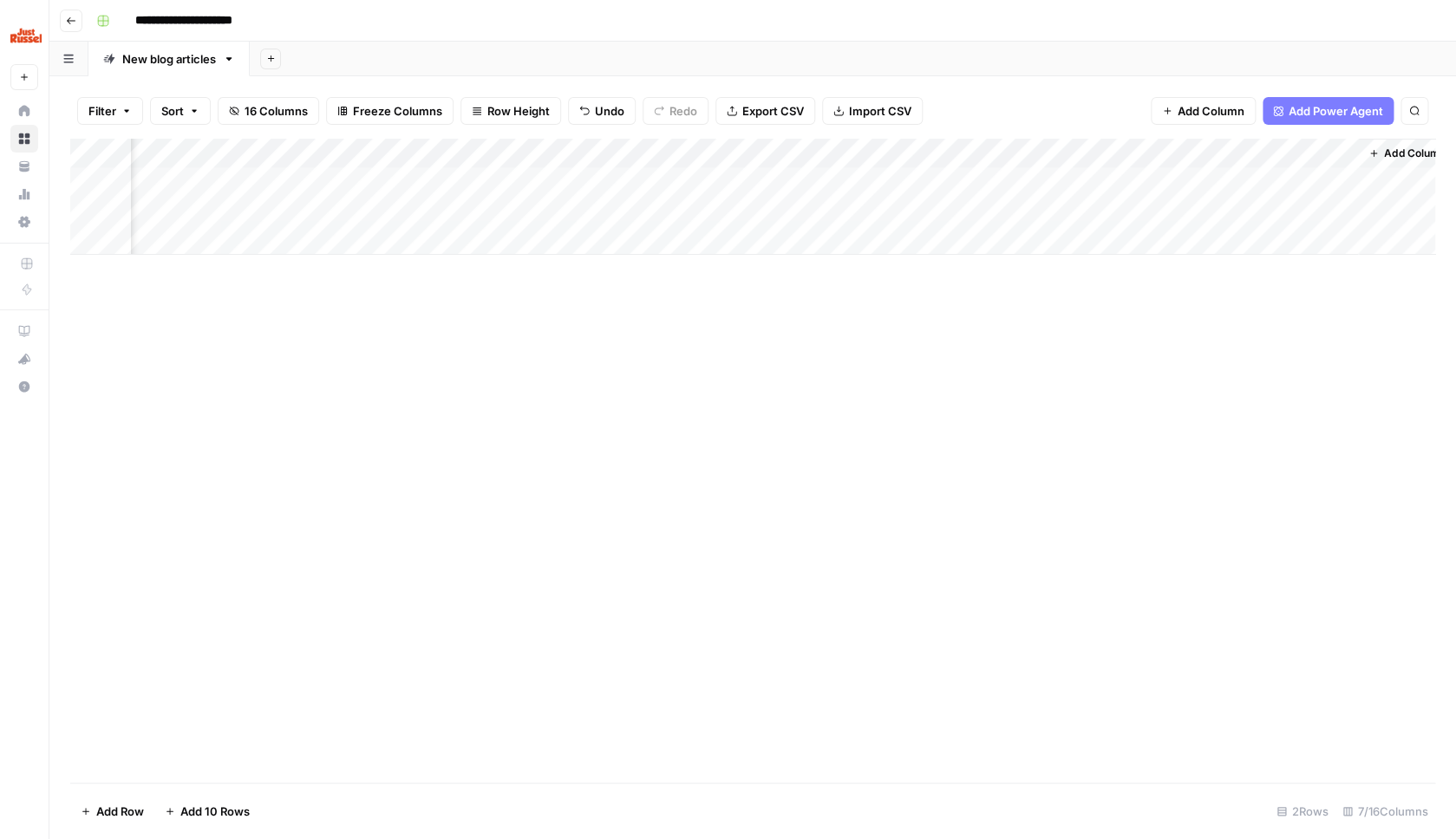
scroll to position [0, 150]
click at [1304, 149] on div "Add Column" at bounding box center [753, 196] width 1365 height 116
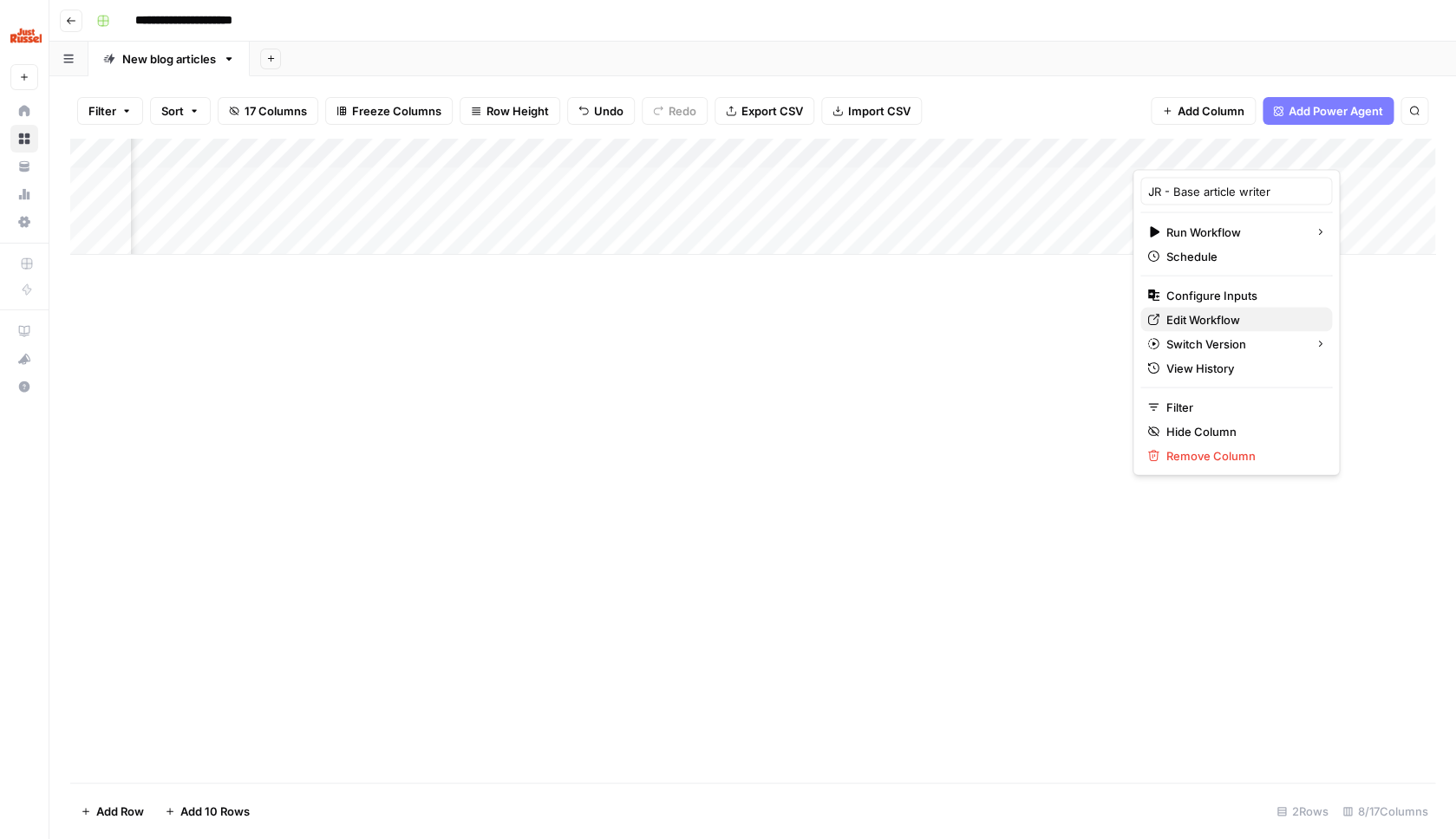
click at [1225, 323] on span "Edit Workflow" at bounding box center [1241, 319] width 151 height 17
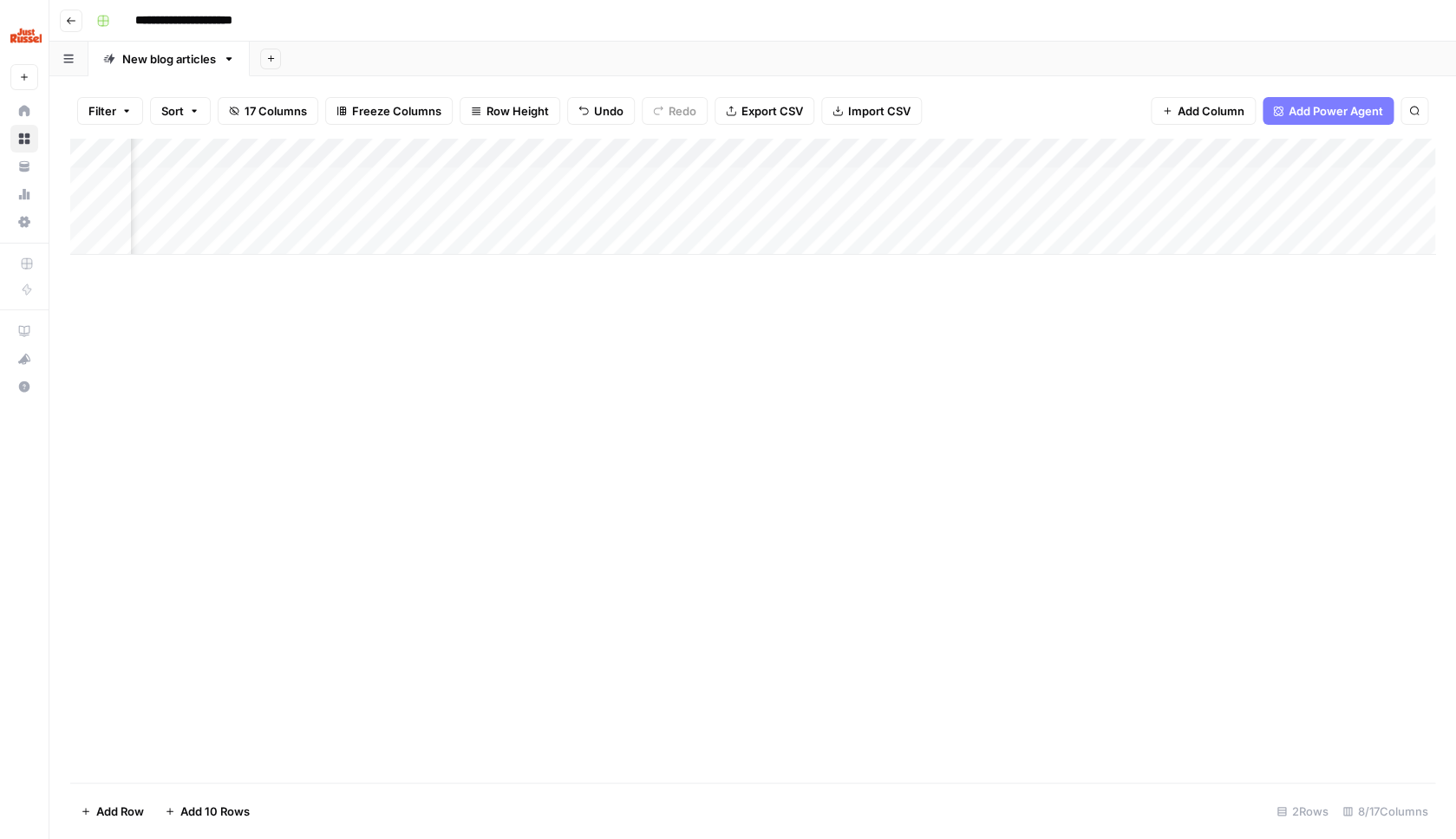
scroll to position [0, 306]
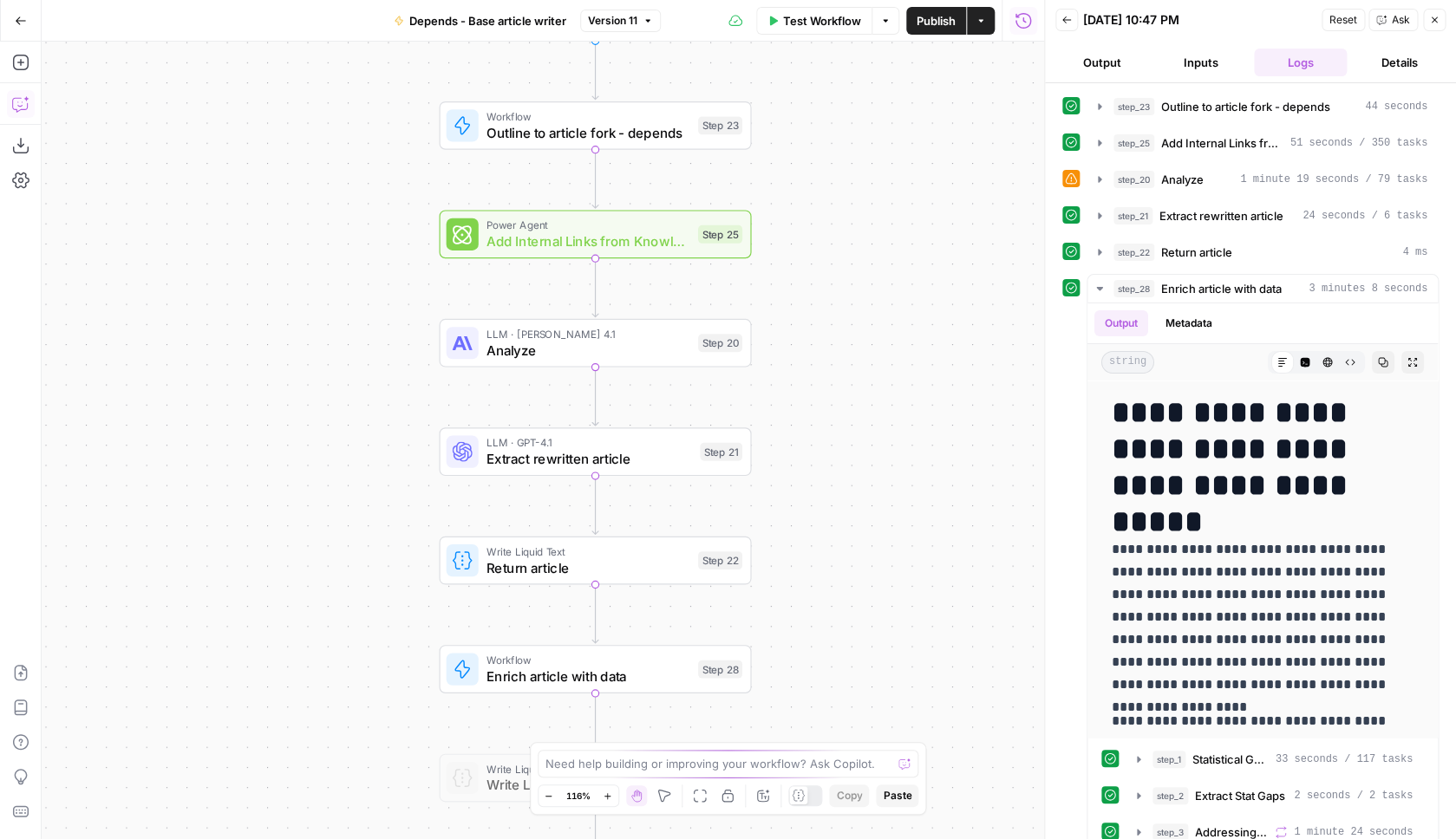
click at [24, 105] on icon "button" at bounding box center [20, 104] width 17 height 17
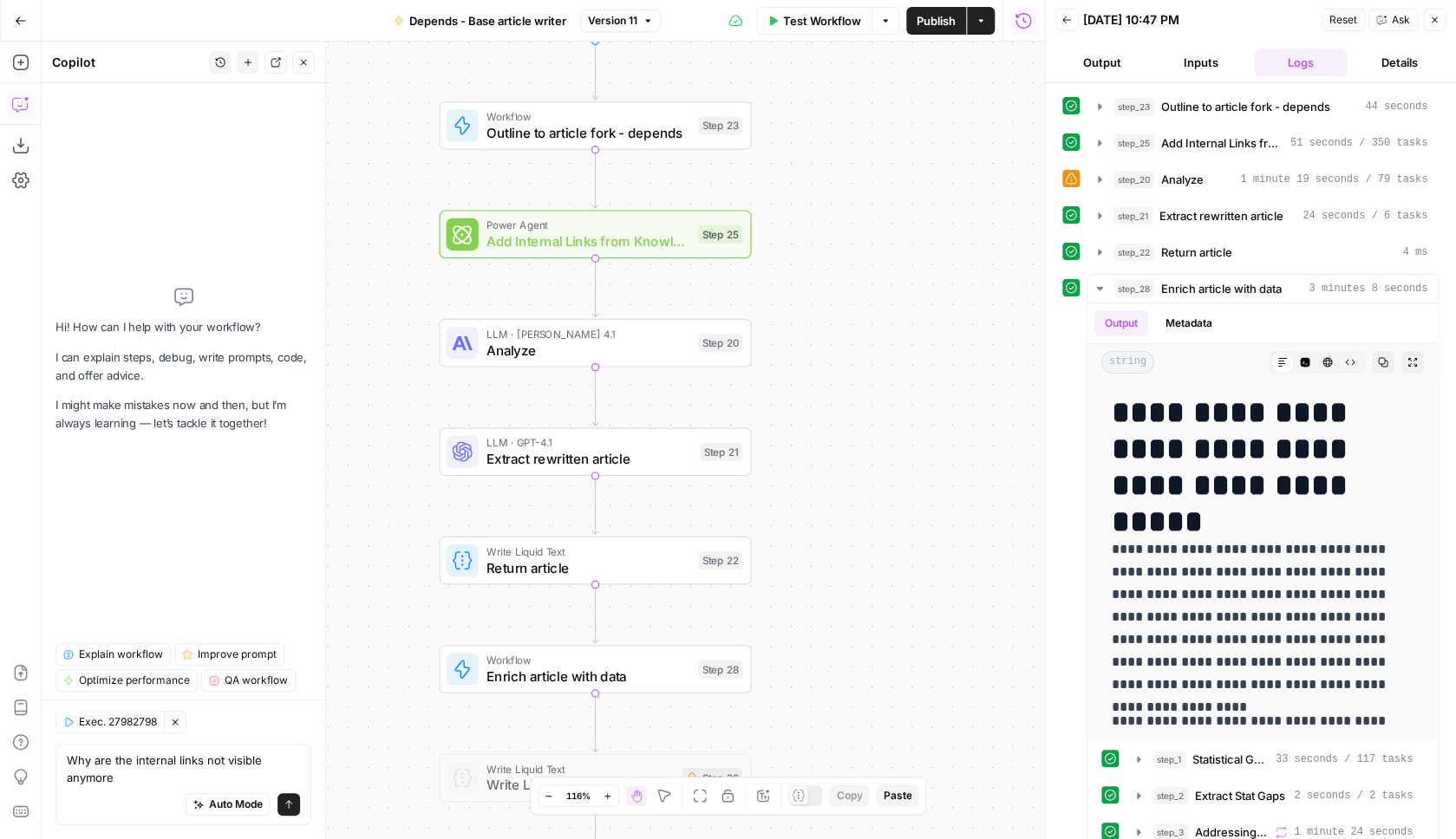
type textarea "Why are the internal links not visible anymore?"
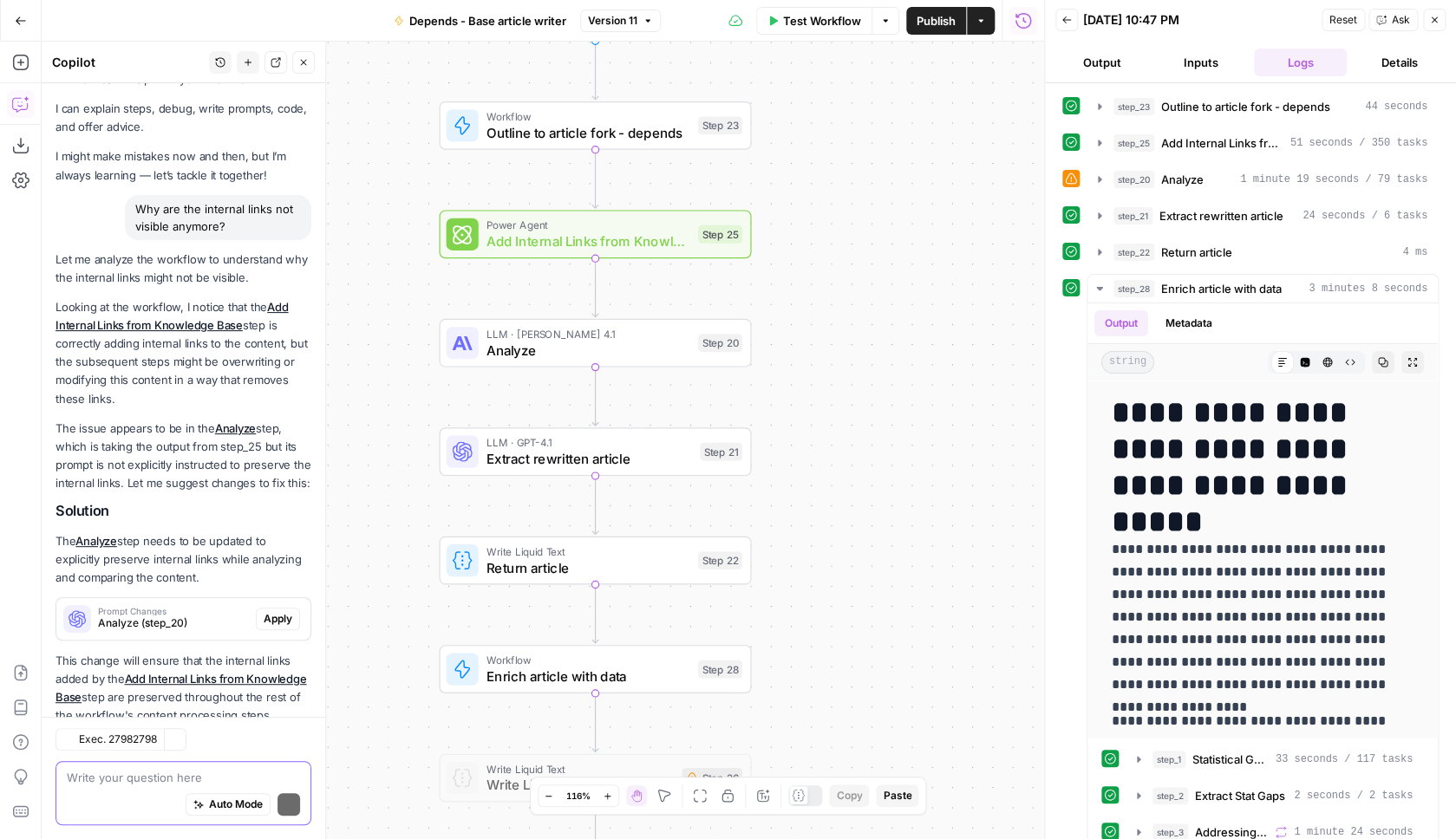
scroll to position [77, 0]
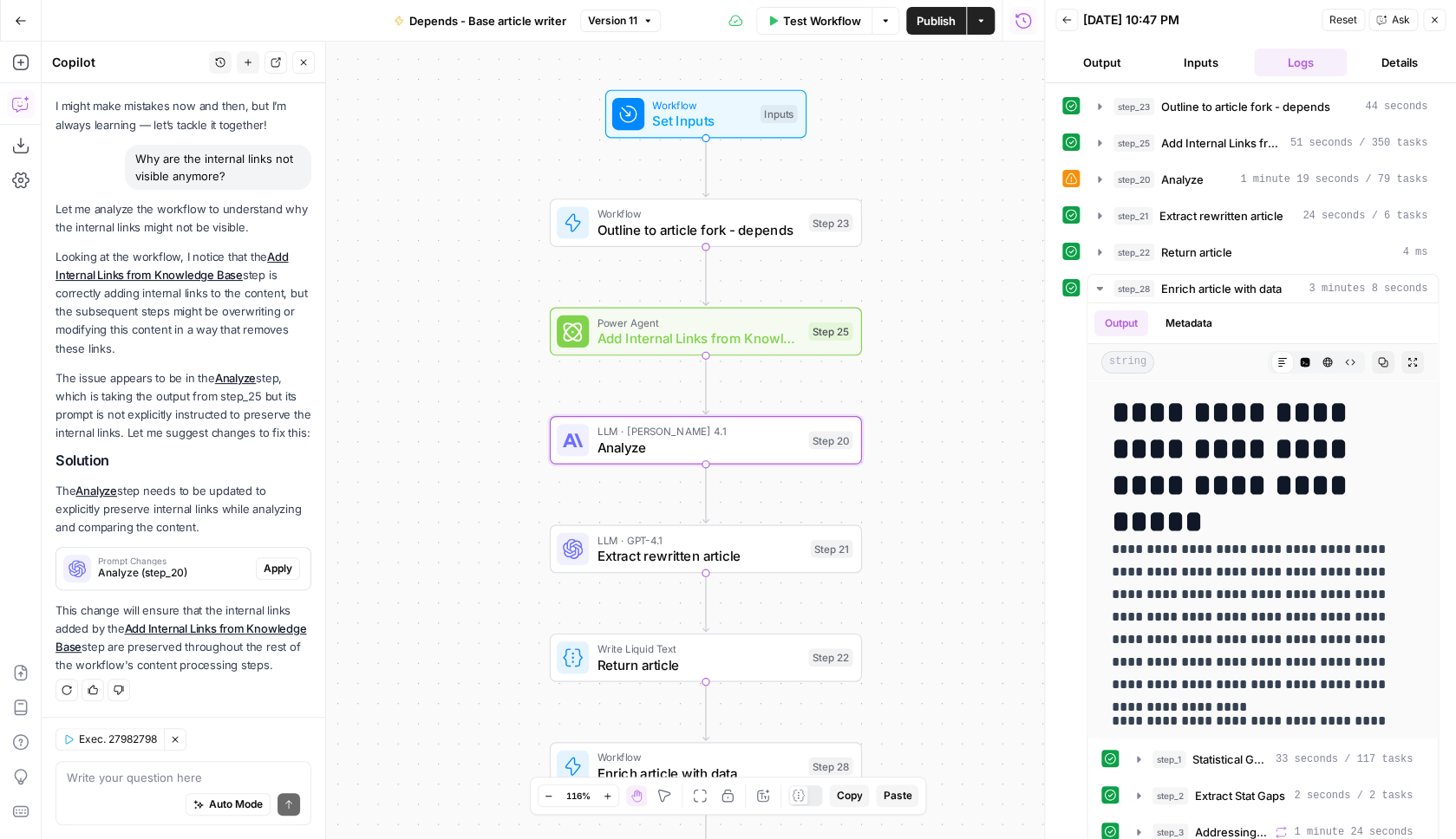
click at [278, 569] on span "Apply" at bounding box center [277, 569] width 28 height 16
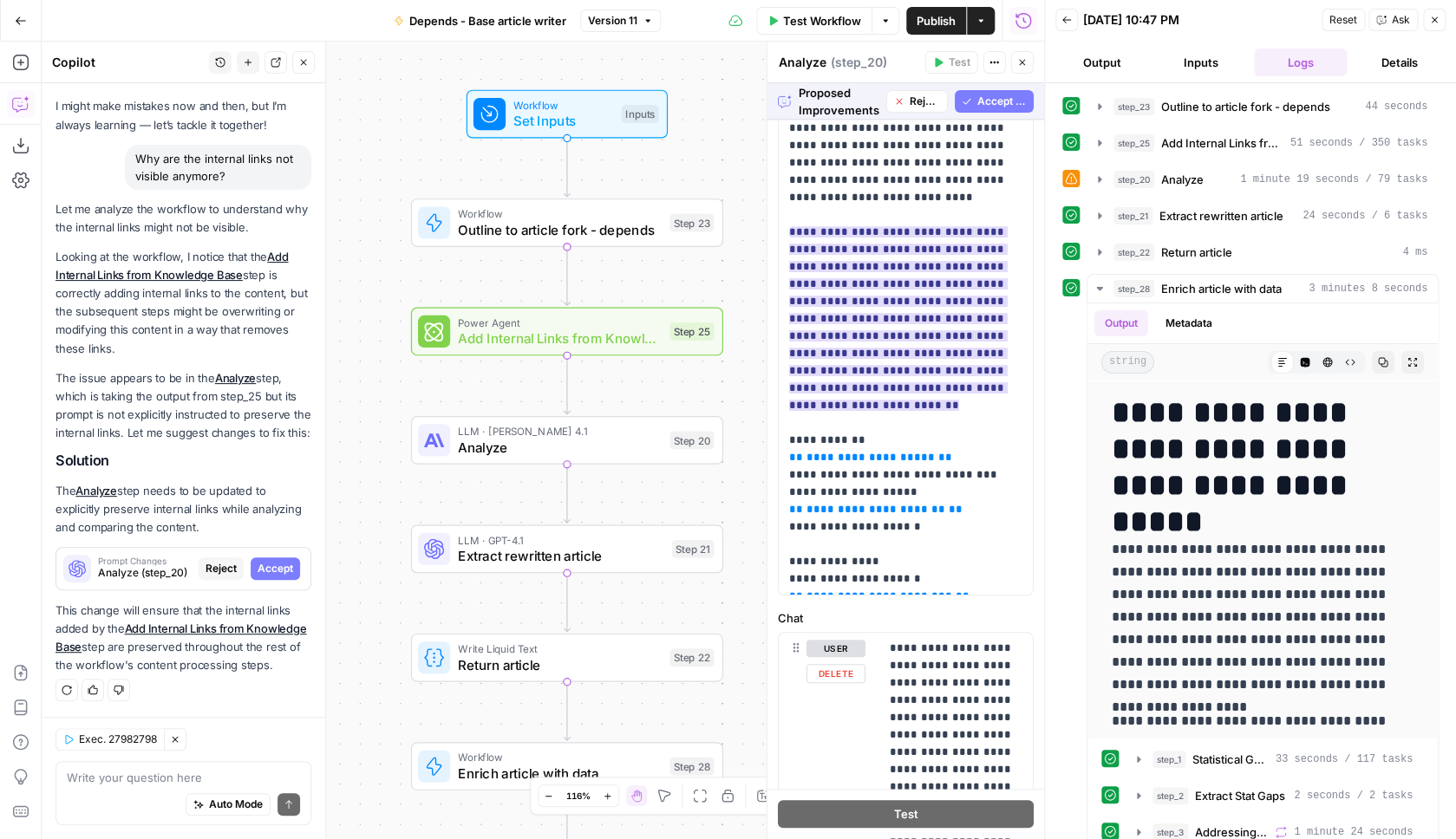
scroll to position [108, 0]
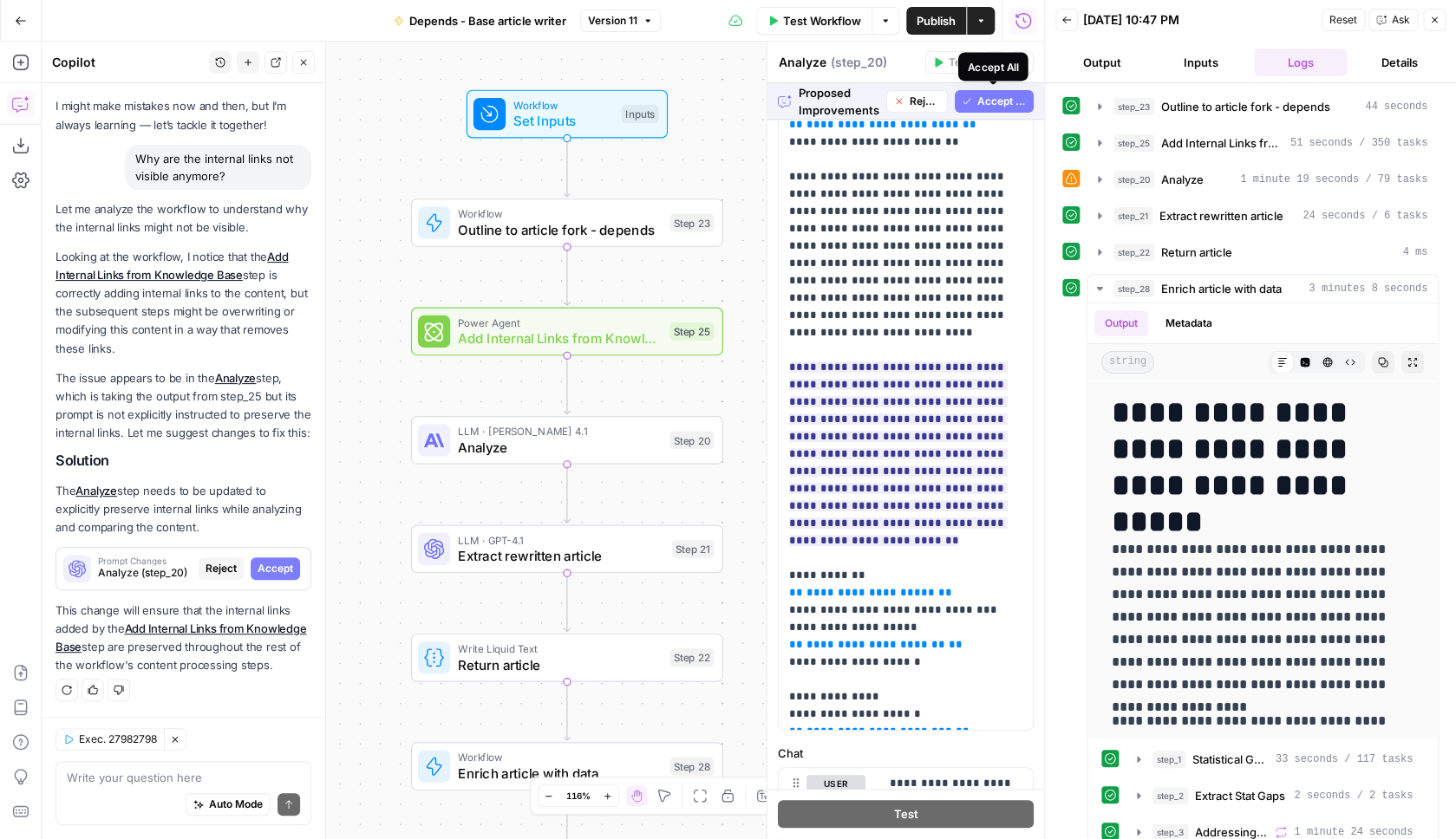
click at [988, 103] on span "Accept All" at bounding box center [1001, 101] width 50 height 16
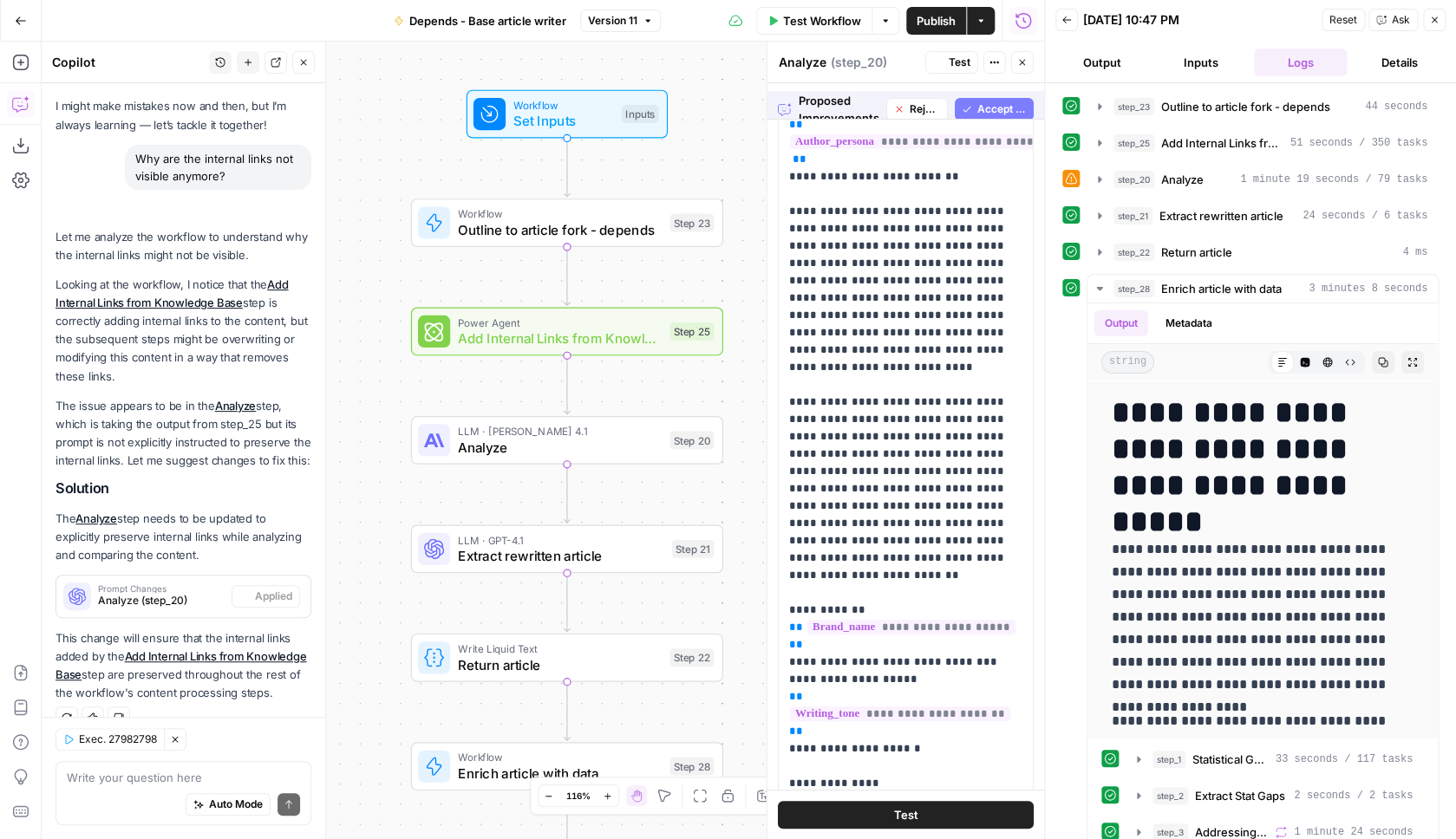
scroll to position [105, 0]
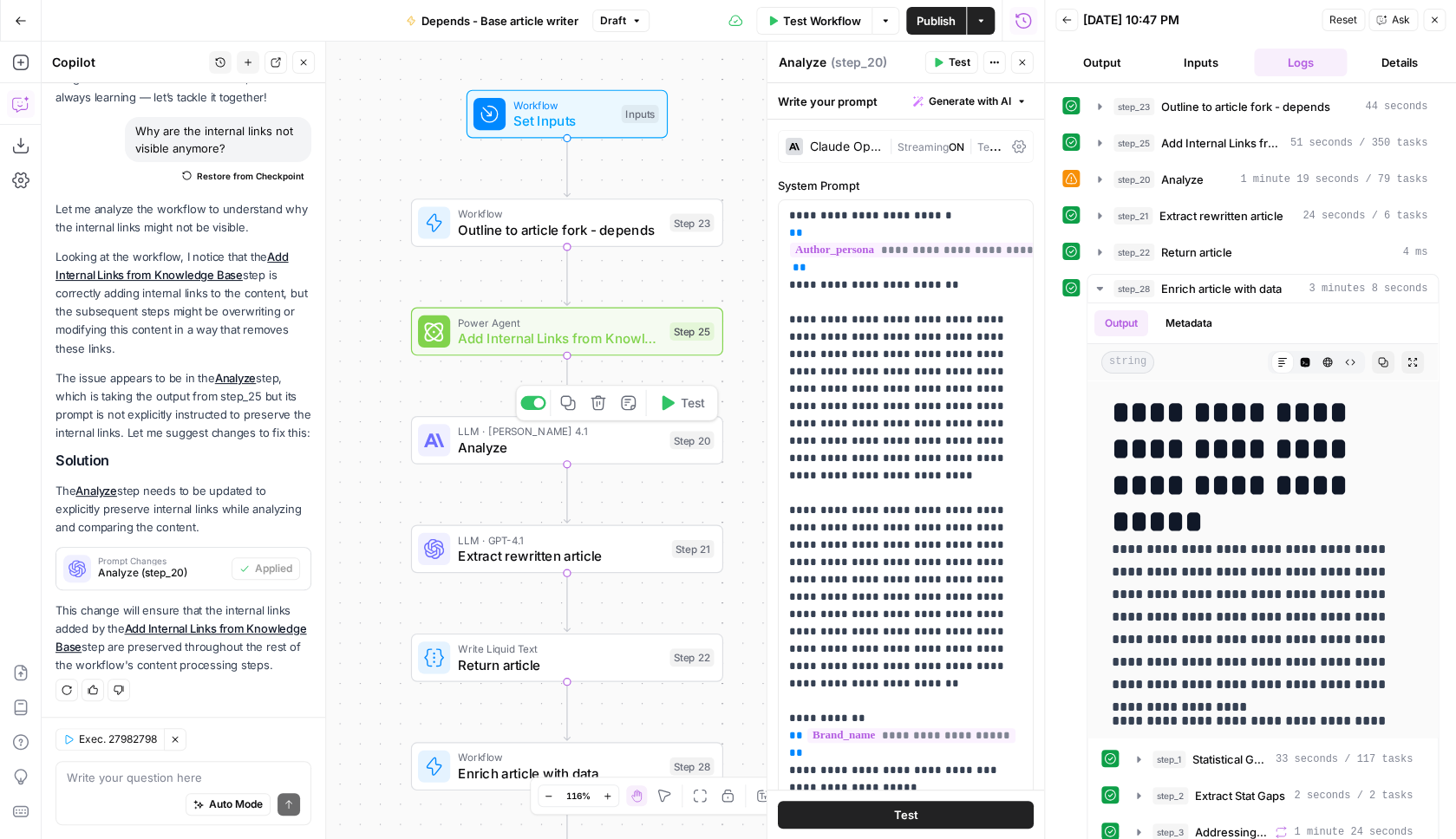
click at [610, 447] on span "Analyze" at bounding box center [560, 447] width 204 height 20
click at [909, 119] on div "Write your prompt Generate with AI" at bounding box center [906, 101] width 277 height 36
click at [909, 135] on div "Claude Opus 4.1 | Streaming ON | Temp 0.7" at bounding box center [906, 147] width 256 height 33
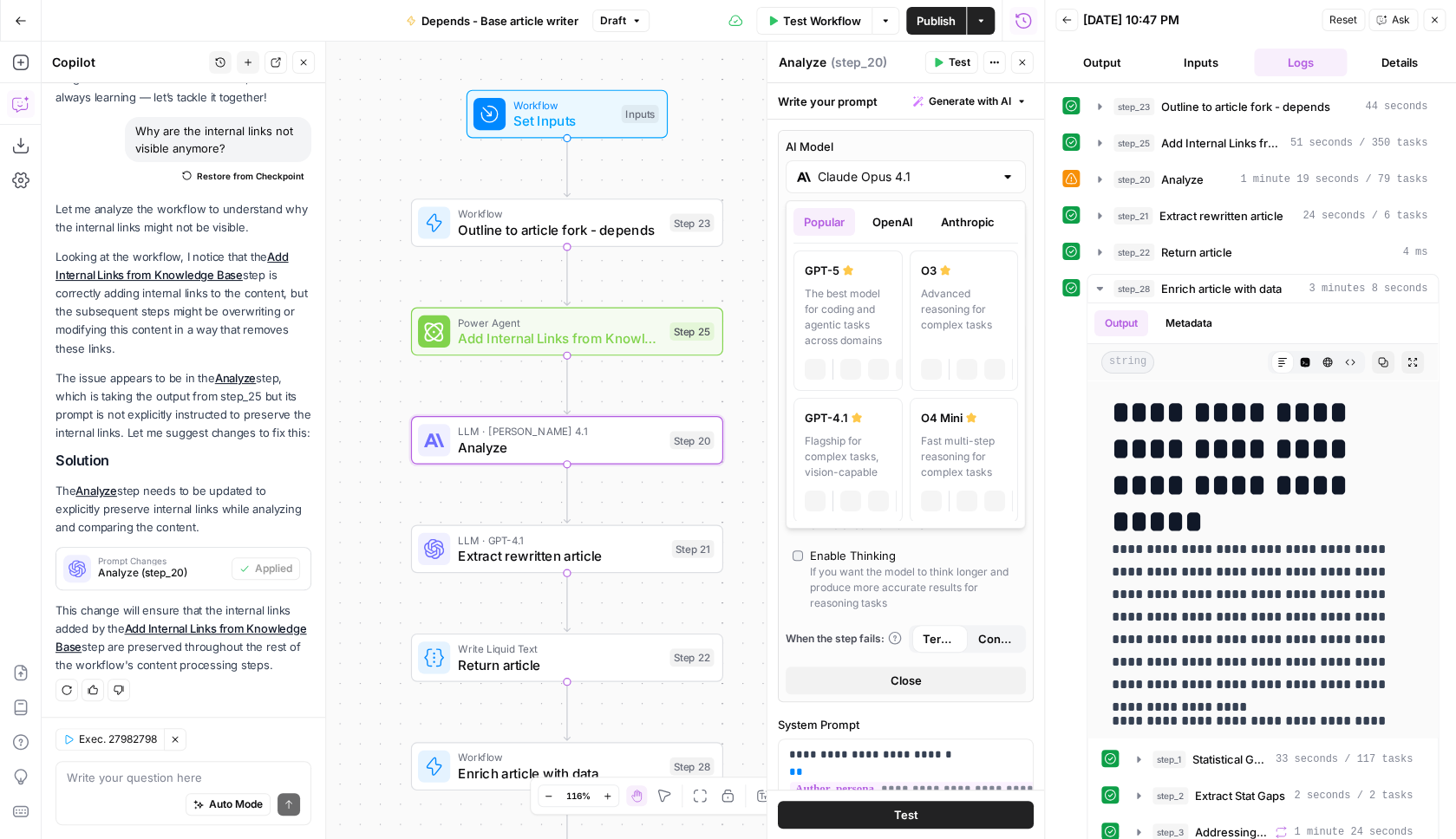
click at [959, 176] on input "Claude Opus 4.1" at bounding box center [906, 176] width 176 height 17
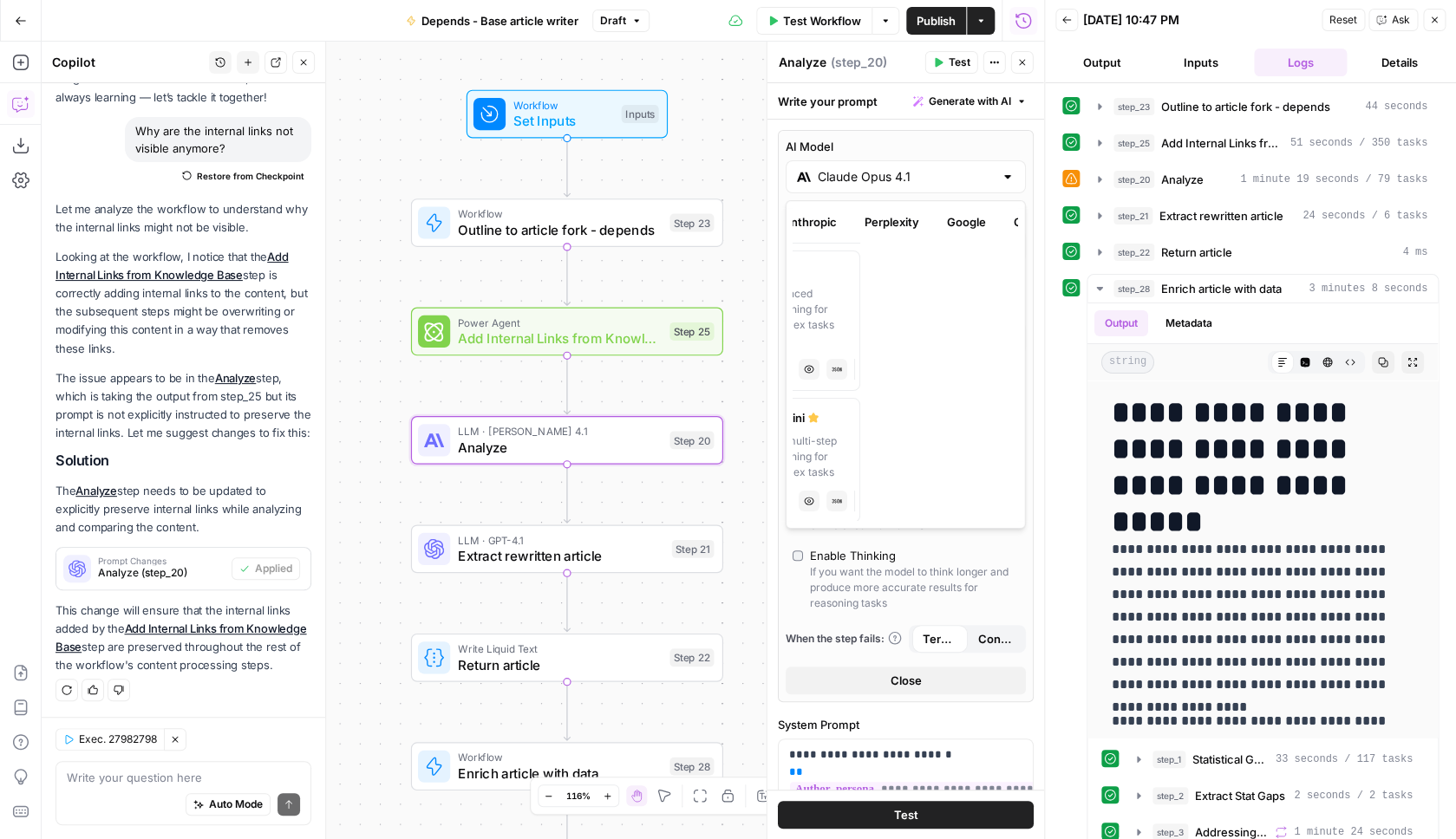
scroll to position [0, 195]
click at [932, 226] on button "Google" at bounding box center [928, 222] width 60 height 28
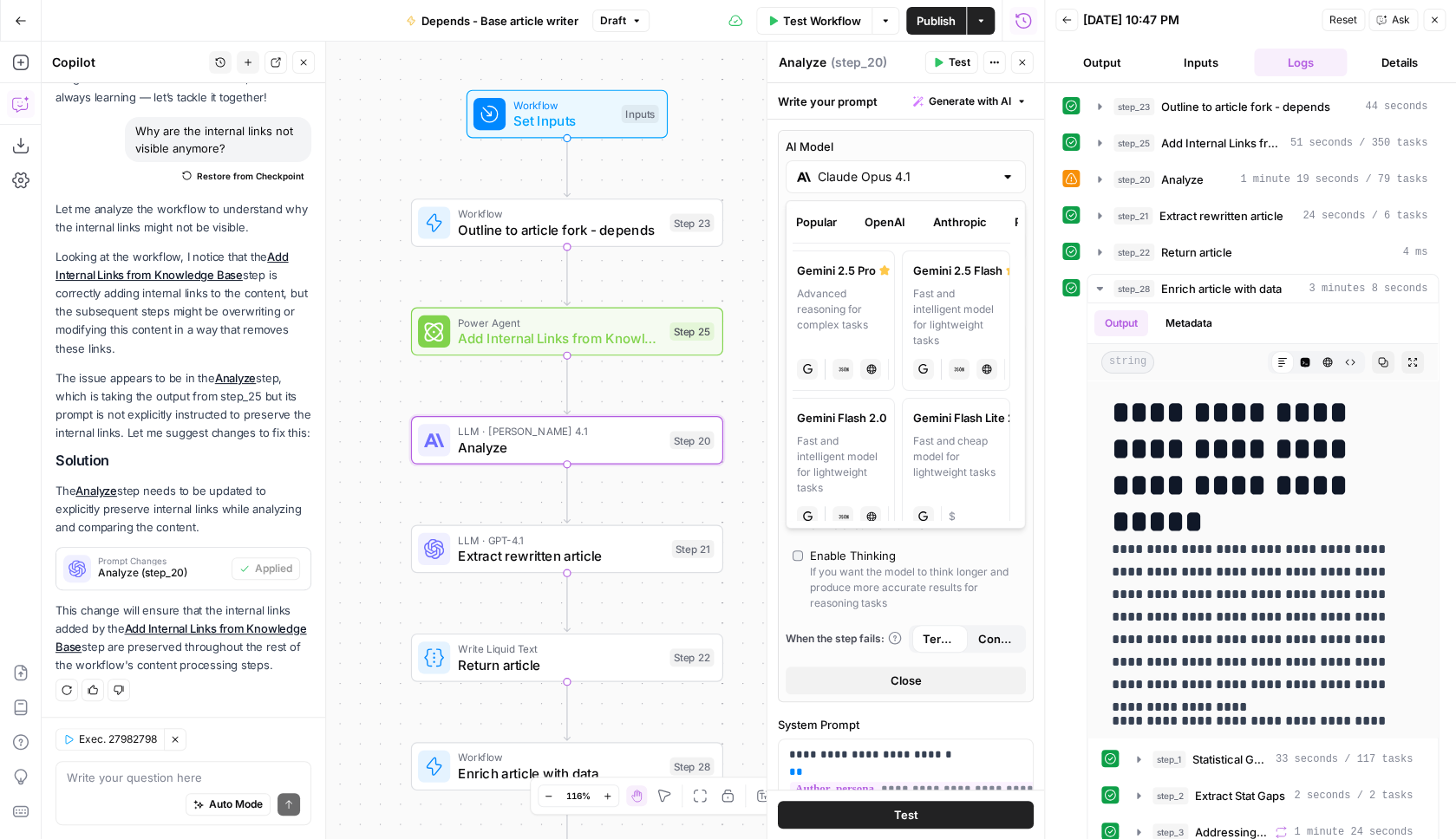
scroll to position [0, 0]
click at [860, 309] on div "Advanced reasoning for complex tasks" at bounding box center [848, 317] width 87 height 62
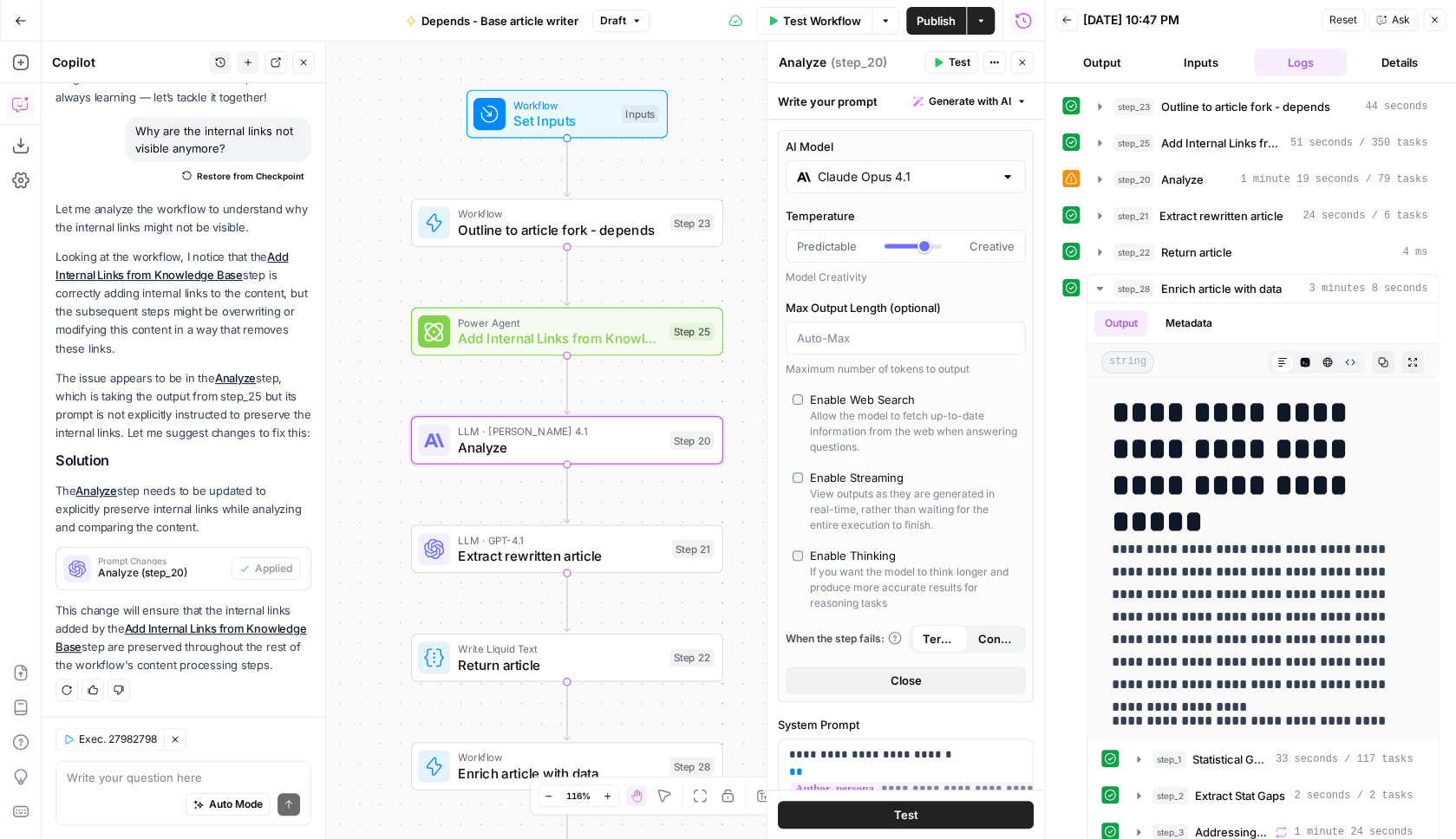
type input "Gemini 2.5 Pro"
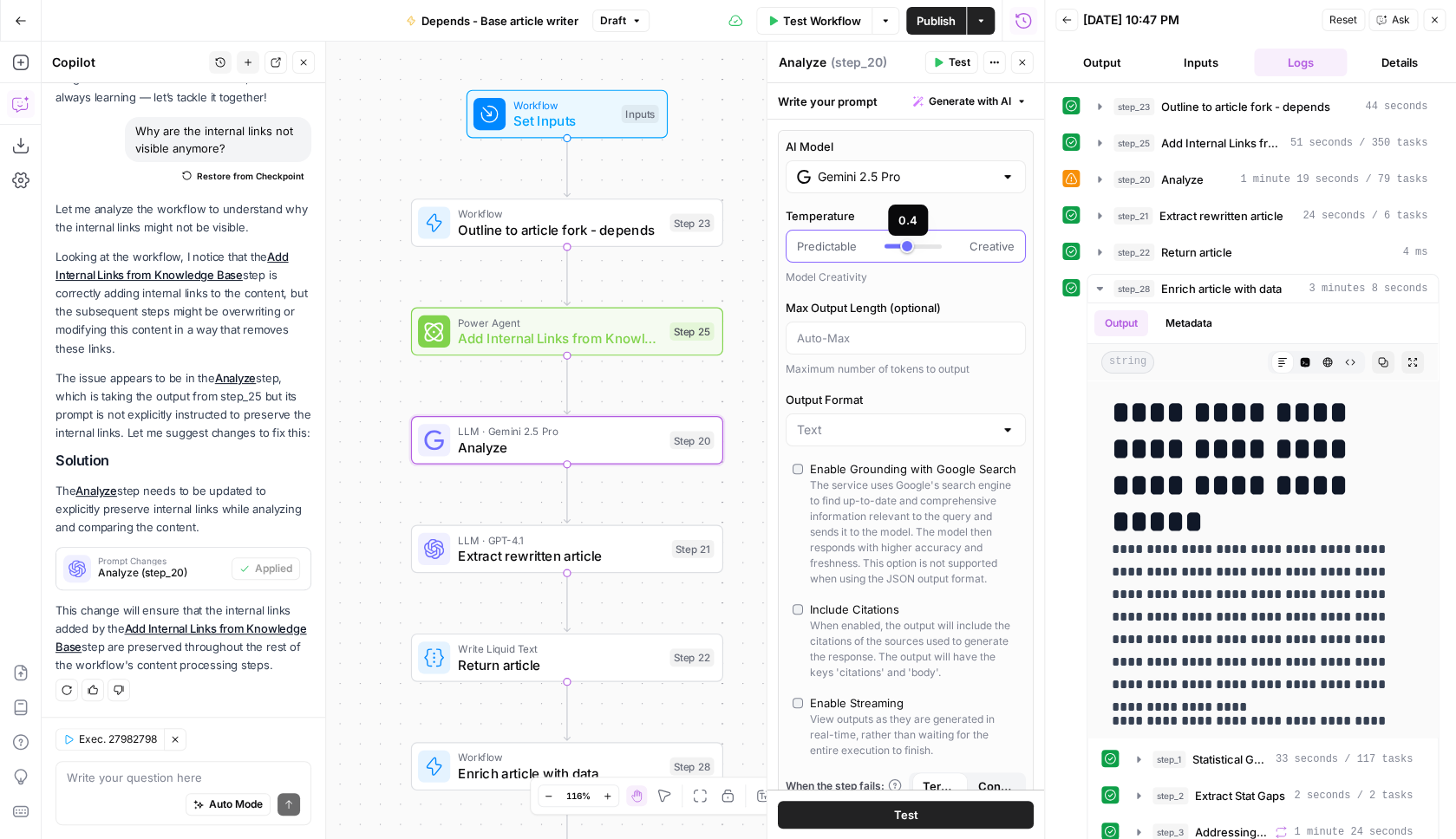
type input "***"
drag, startPoint x: 928, startPoint y: 246, endPoint x: 902, endPoint y: 244, distance: 26.1
click at [902, 244] on div at bounding box center [913, 246] width 57 height 17
click at [859, 819] on button "Test" at bounding box center [906, 814] width 256 height 28
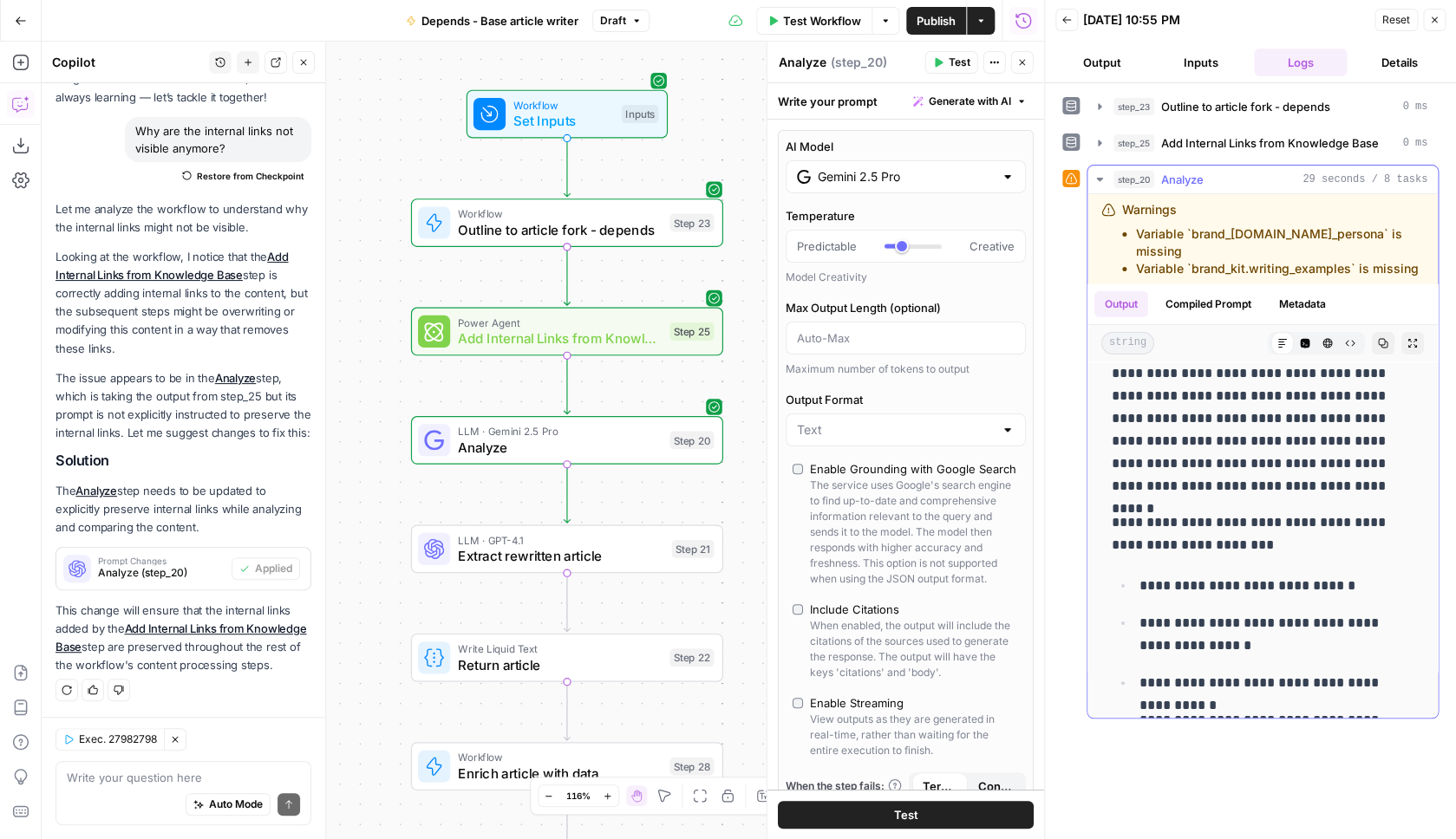
scroll to position [3060, 0]
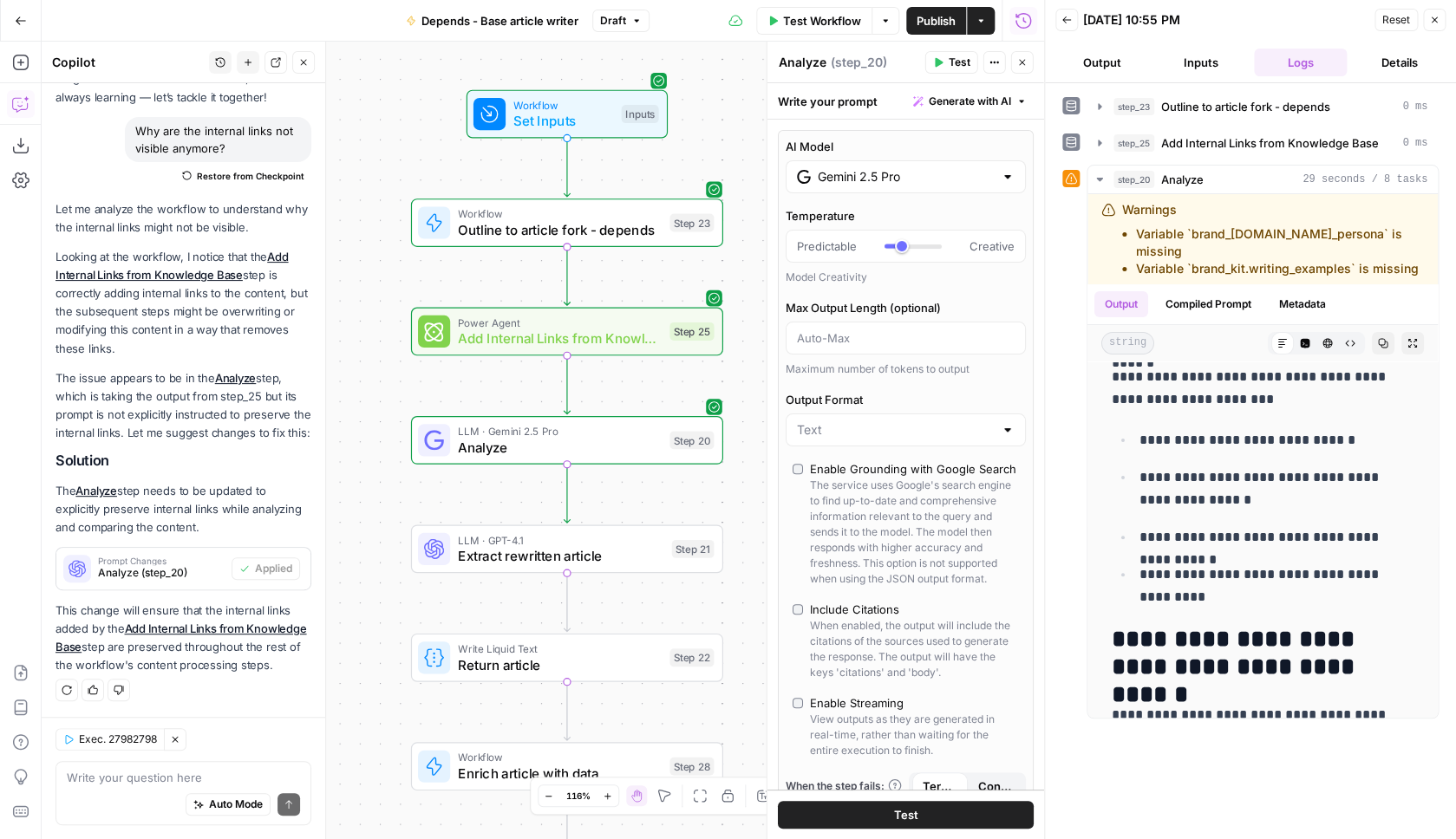
click at [571, 557] on span "Extract rewritten article" at bounding box center [561, 557] width 206 height 20
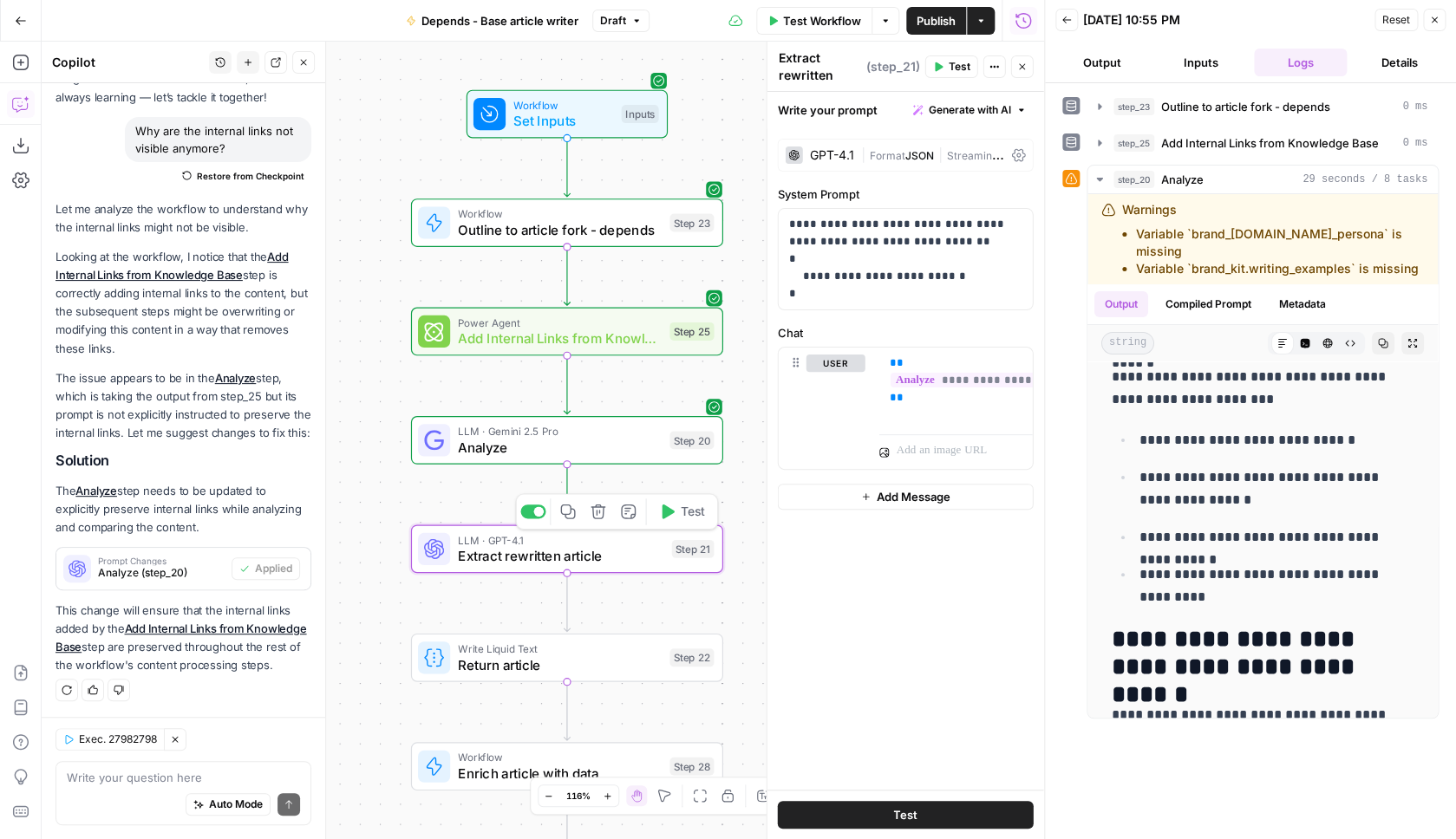
click at [678, 519] on button "Test" at bounding box center [682, 512] width 62 height 26
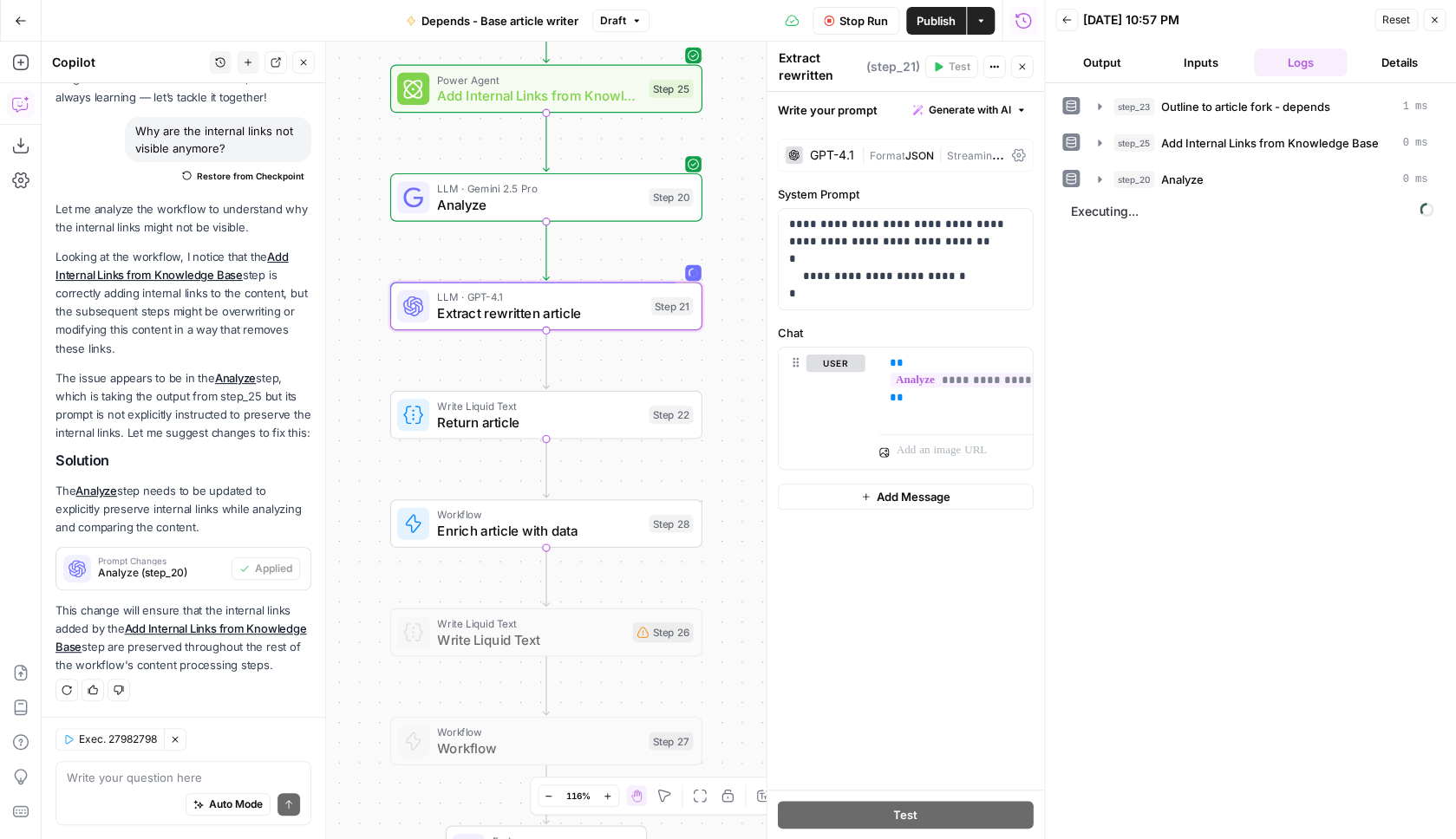
drag, startPoint x: 753, startPoint y: 468, endPoint x: 732, endPoint y: 328, distance: 141.6
click at [732, 328] on div "Workflow Set Inputs Inputs Workflow Outline to article fork - depends Step 23 P…" at bounding box center [542, 440] width 1003 height 798
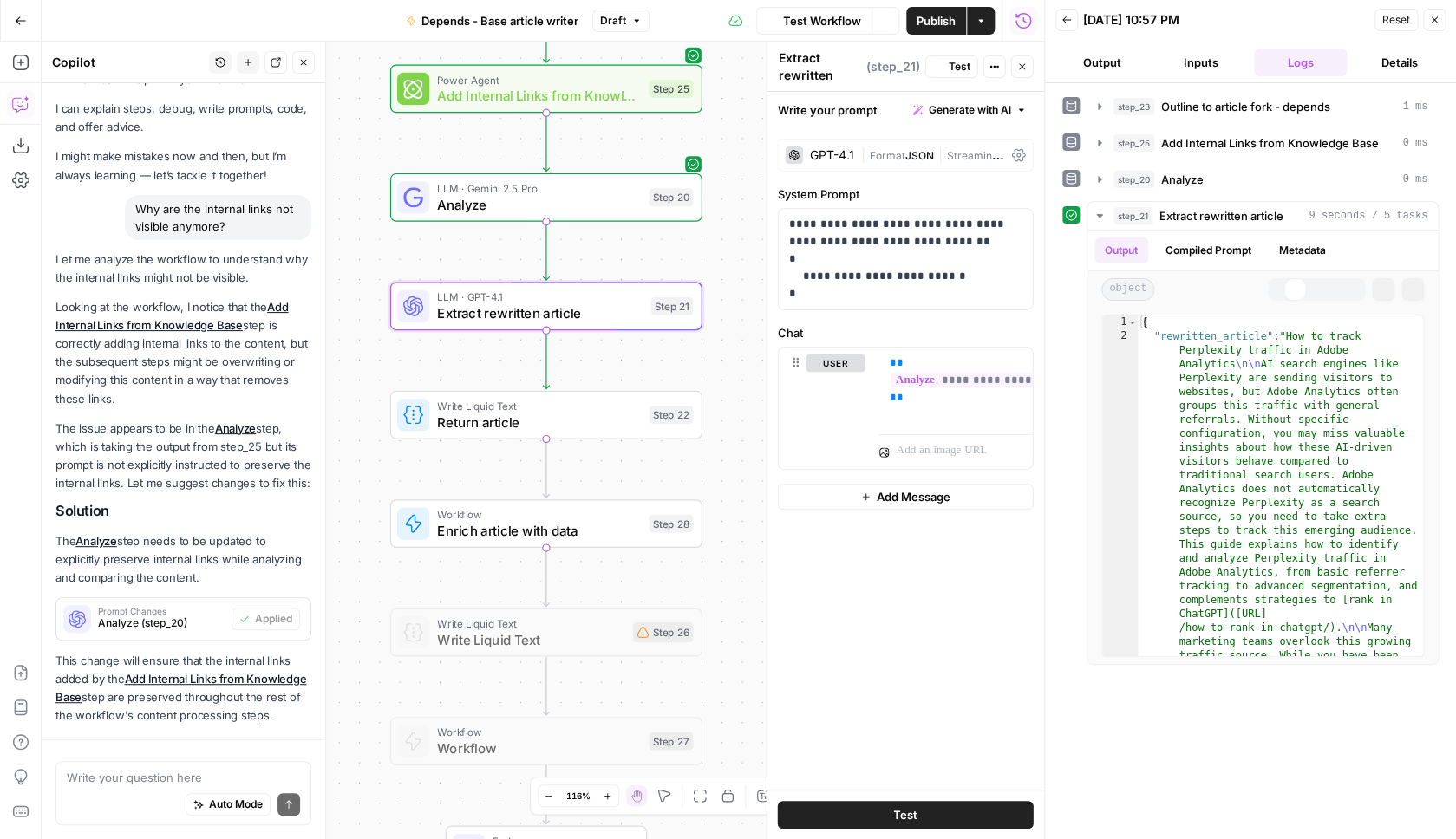
scroll to position [105, 0]
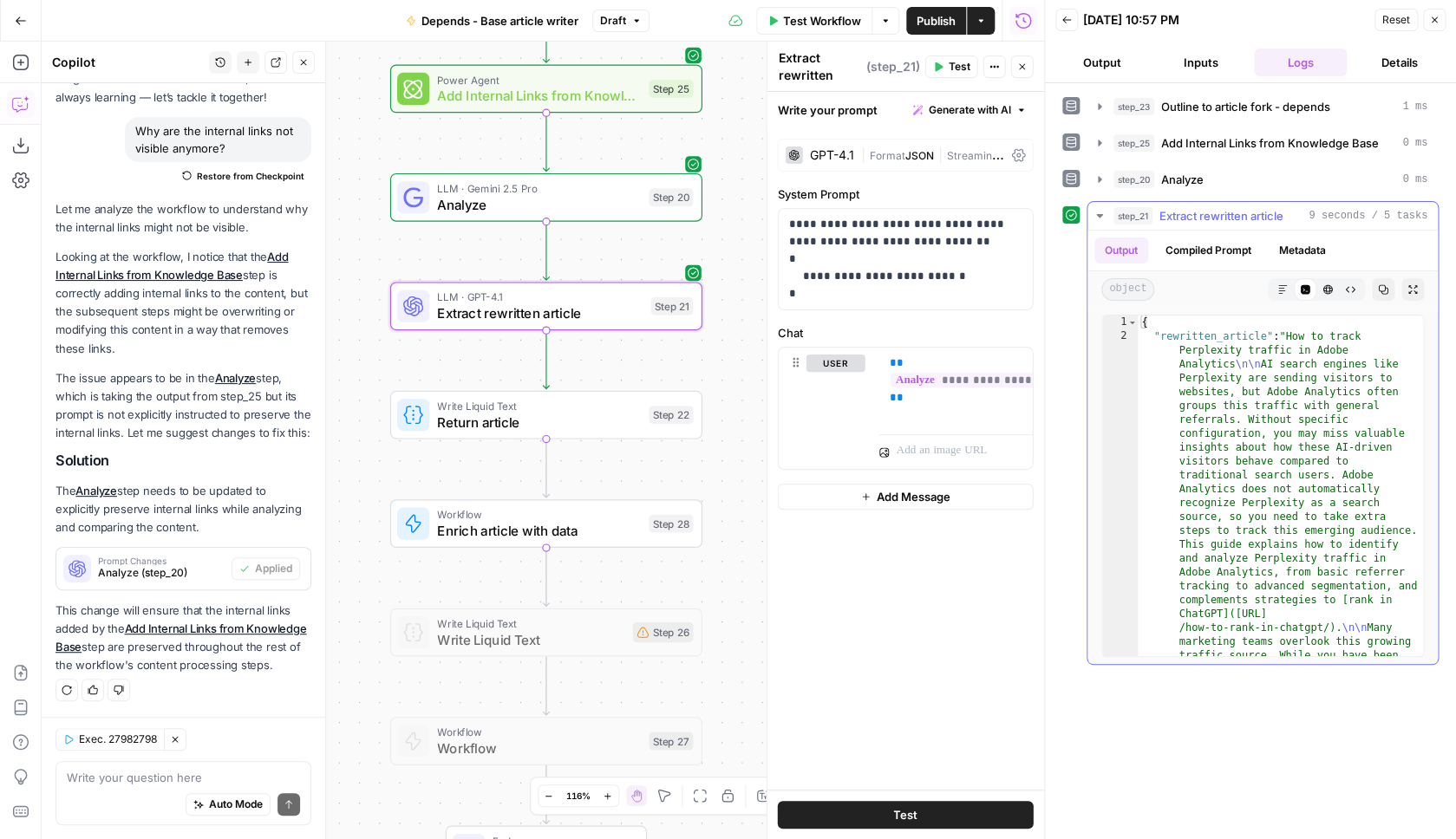
click at [1285, 290] on icon "button" at bounding box center [1282, 289] width 10 height 10
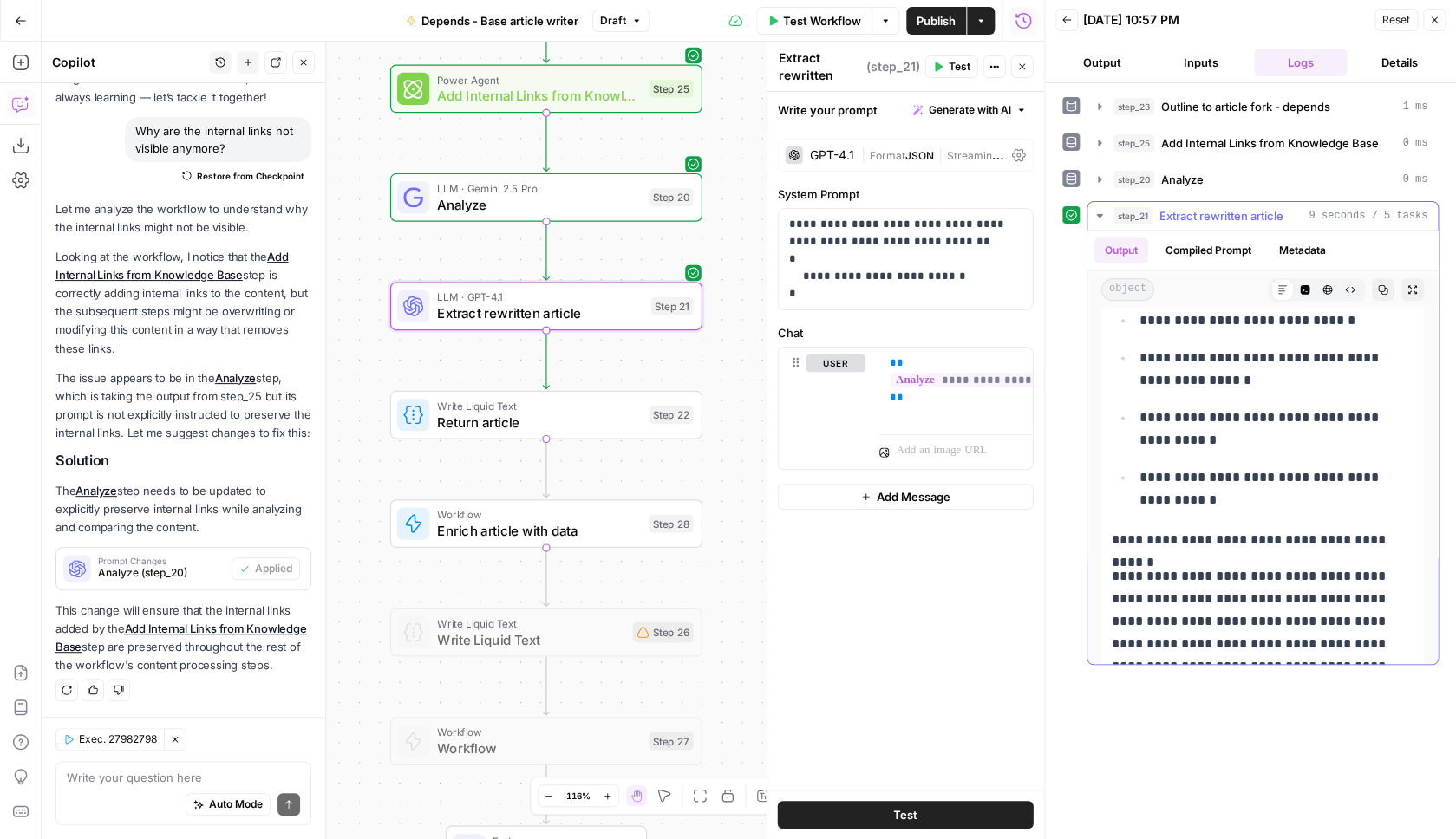
scroll to position [864, 0]
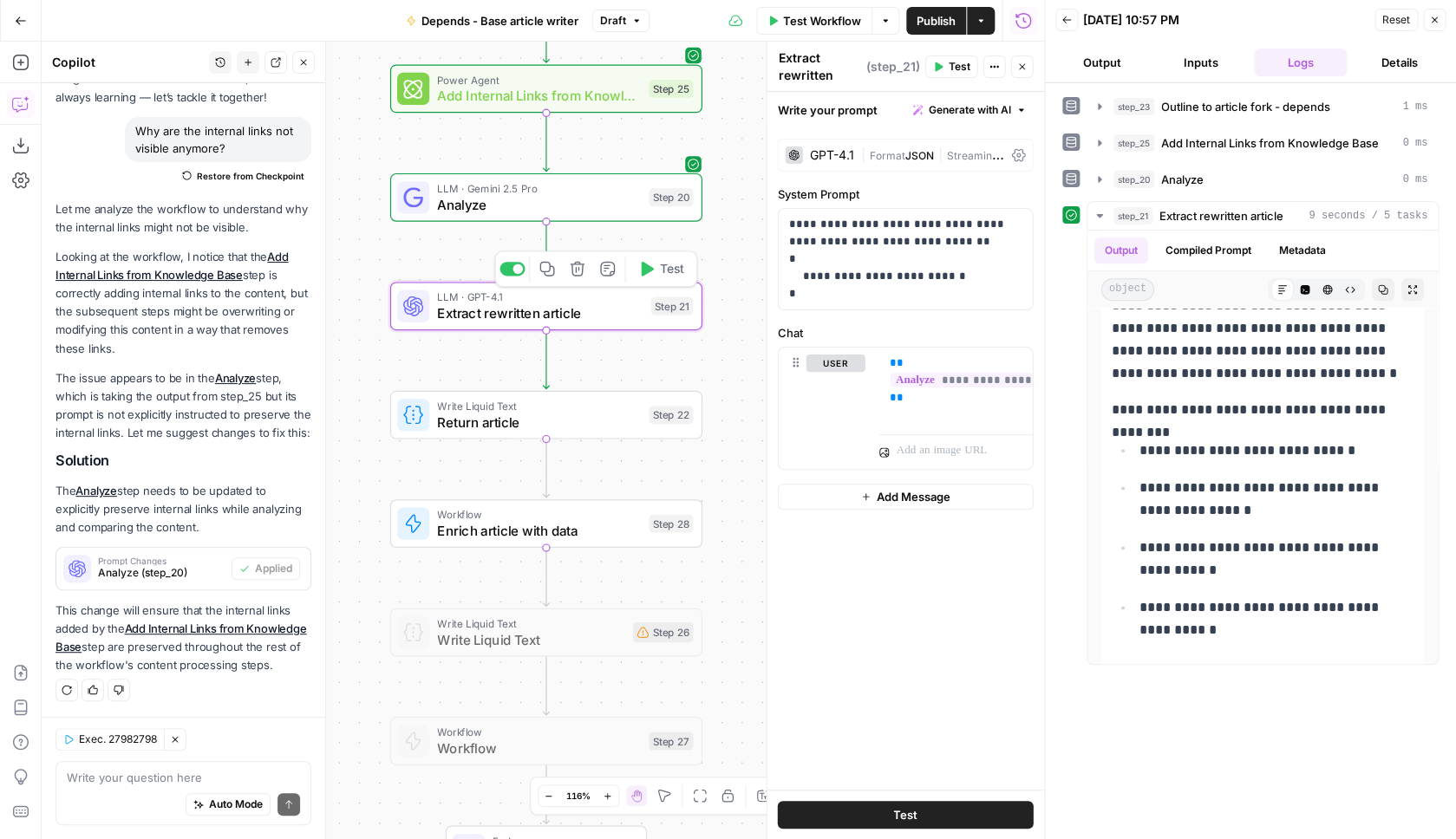
click at [590, 196] on span "Analyze" at bounding box center [539, 204] width 204 height 20
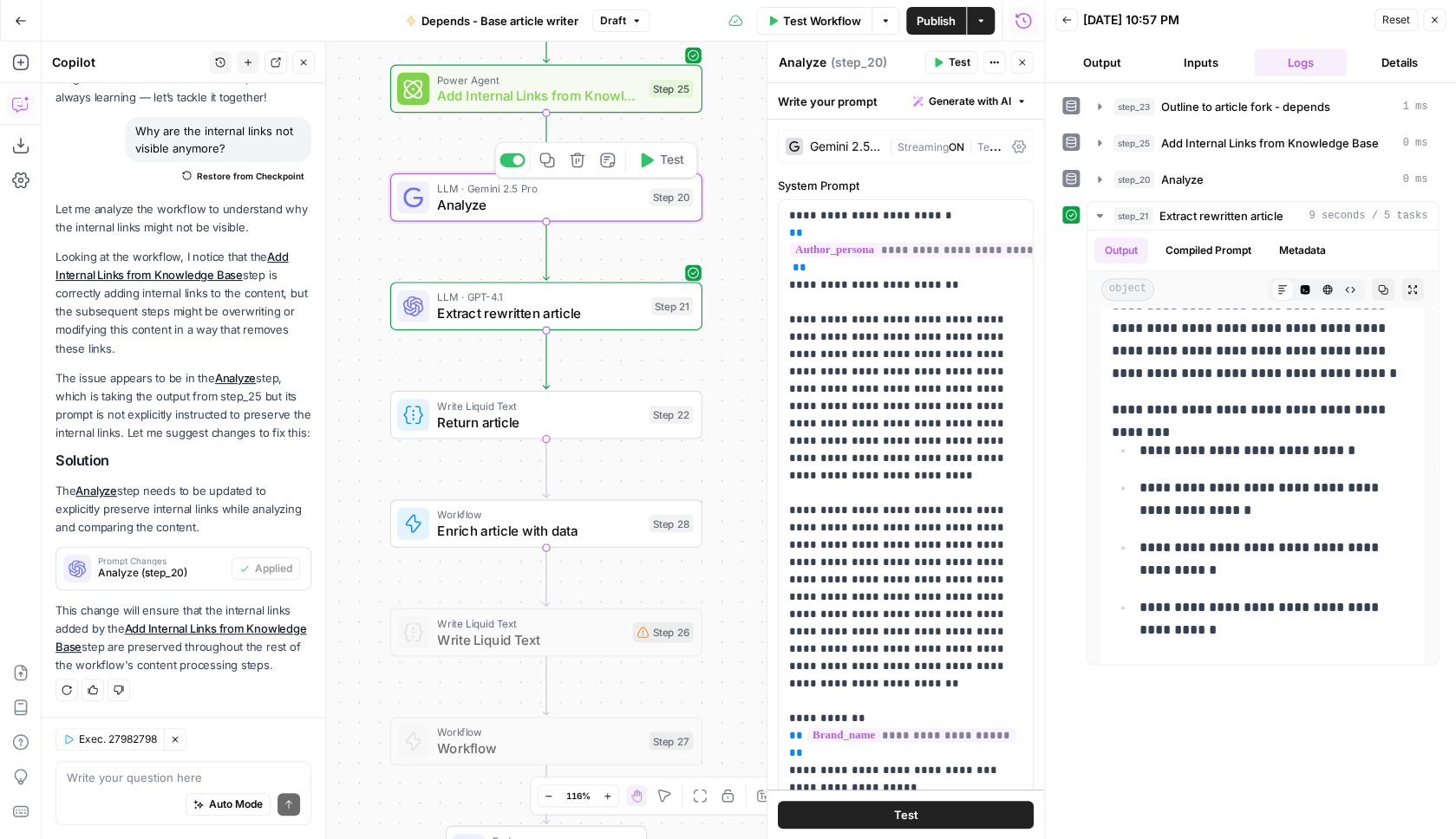
click at [596, 208] on span "Analyze" at bounding box center [539, 204] width 204 height 20
click at [1257, 184] on div "step_20 Analyze 0 ms" at bounding box center [1271, 179] width 314 height 17
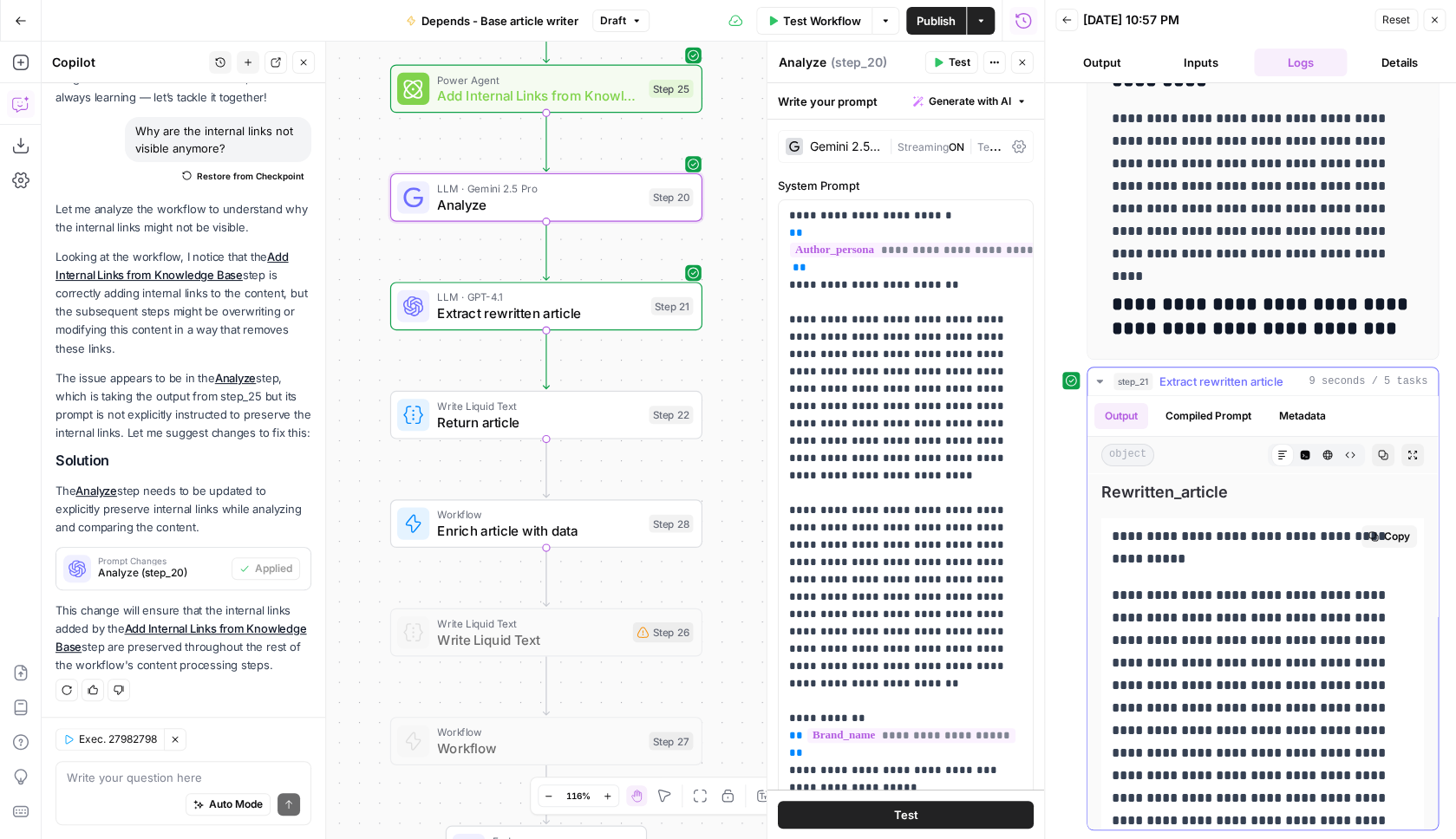
scroll to position [263, 0]
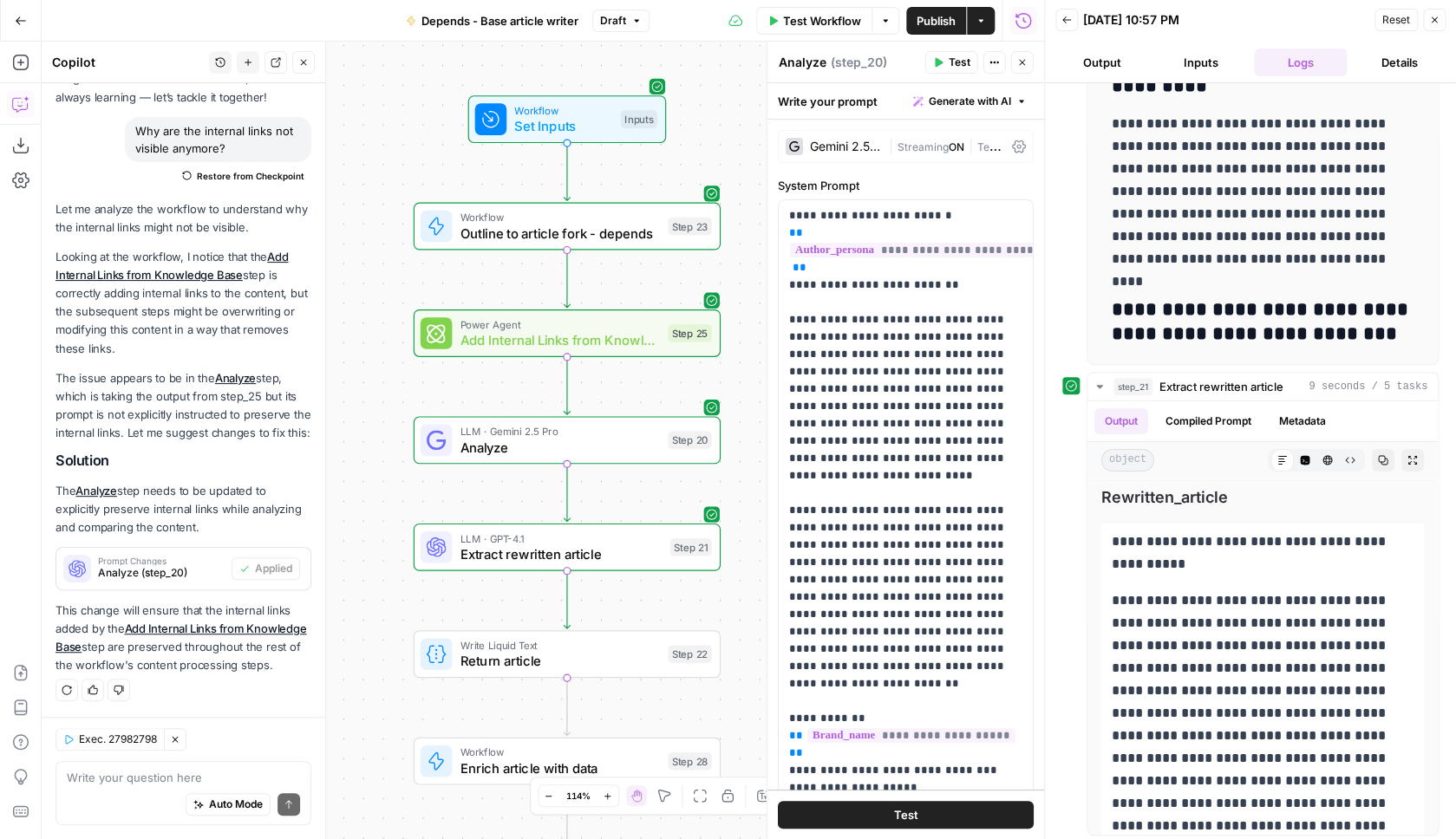
click at [149, 788] on div "Auto Mode Send" at bounding box center [183, 805] width 233 height 39
type textarea "S"
type textarea "Formatting gone in step 21?"
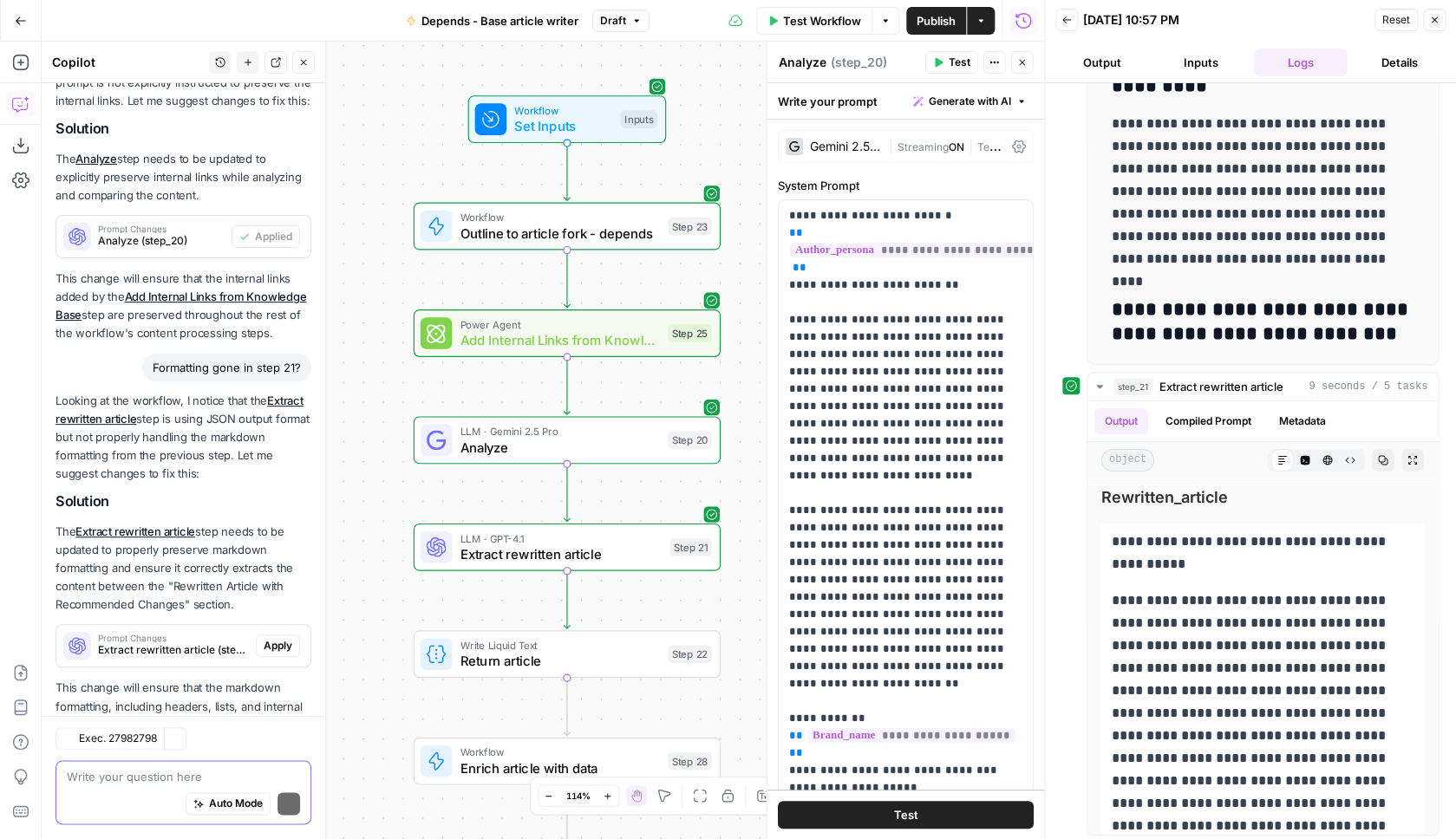
scroll to position [515, 0]
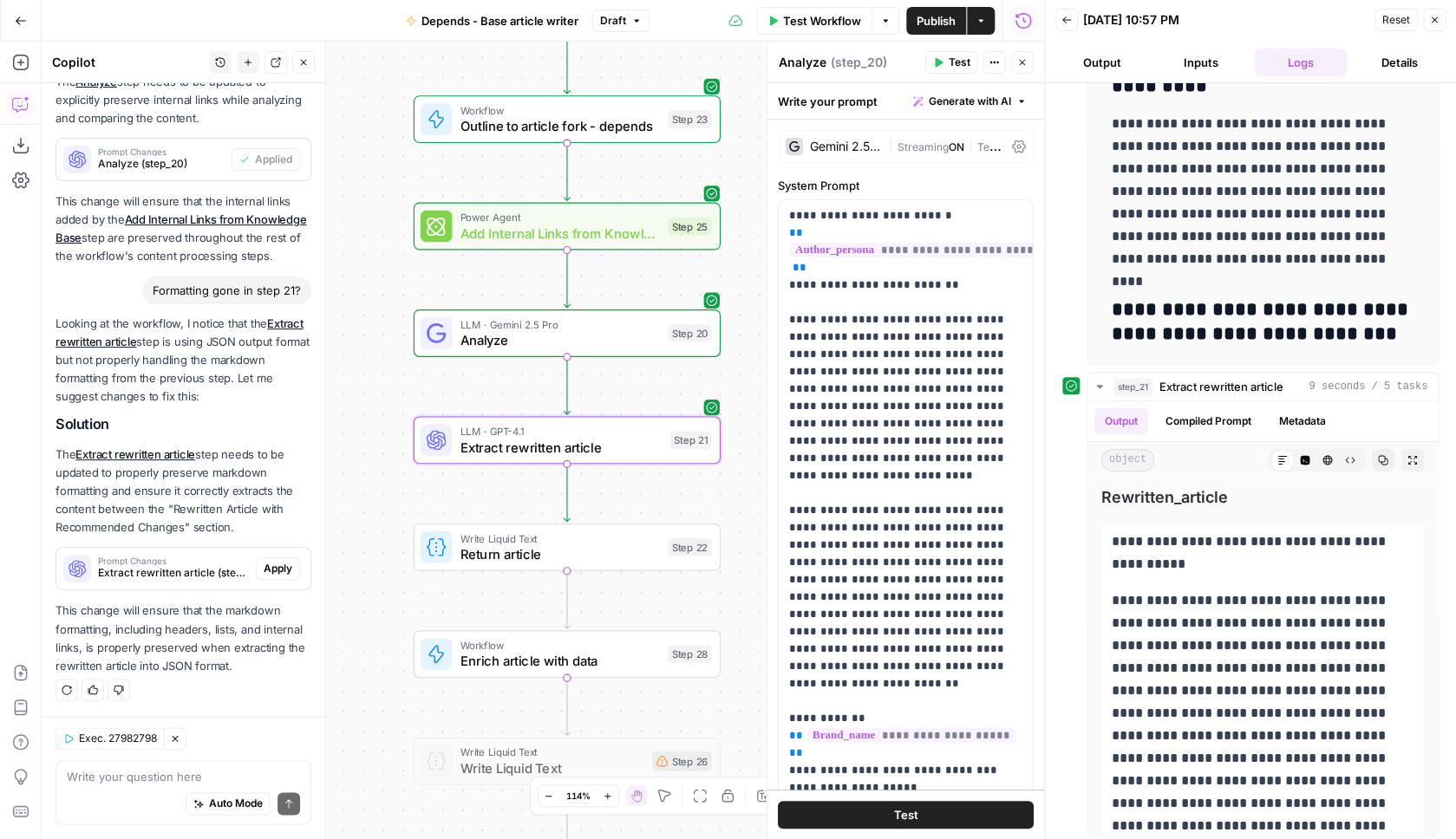
click at [271, 574] on span "Apply" at bounding box center [277, 569] width 28 height 16
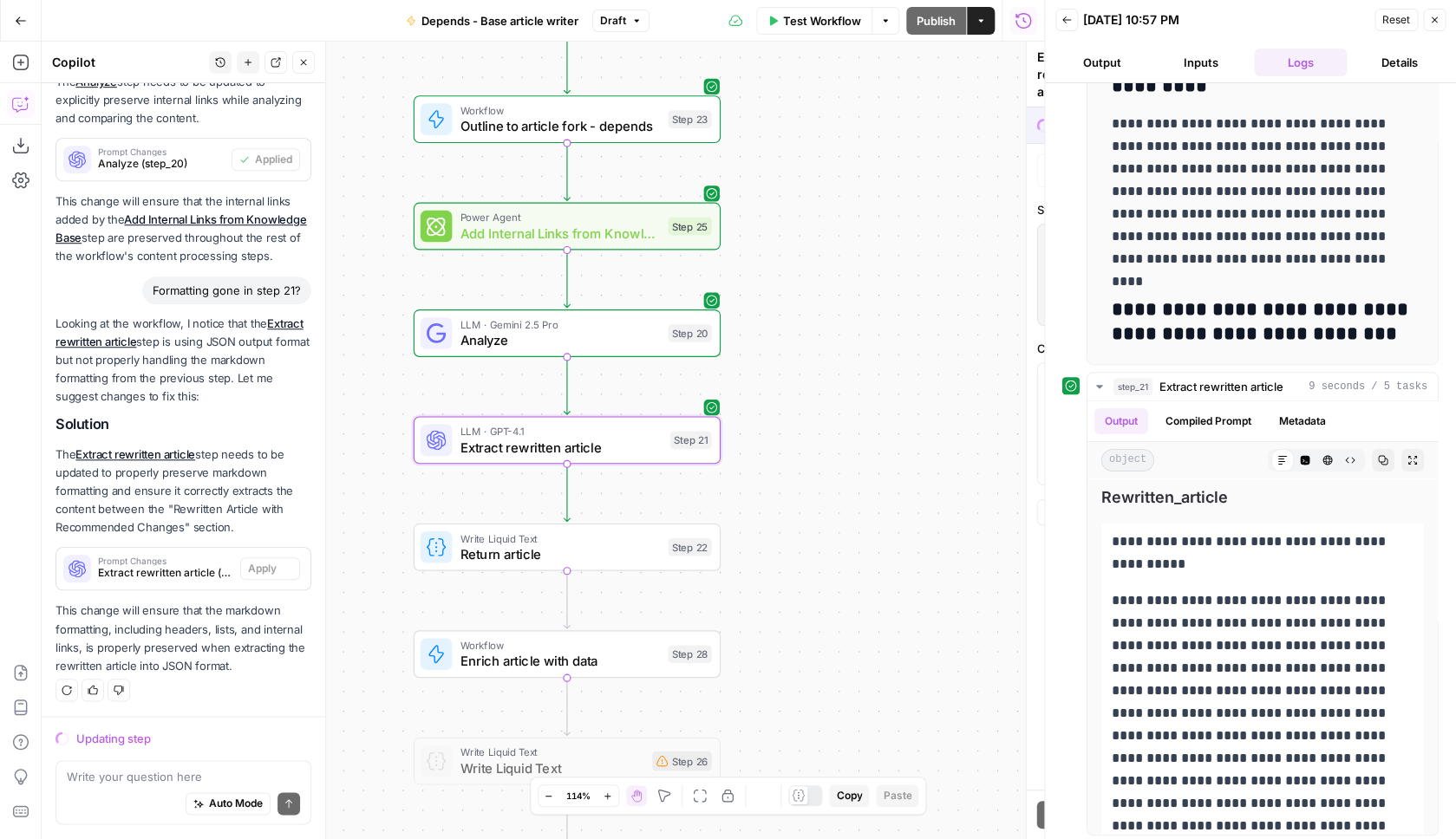
scroll to position [487, 0]
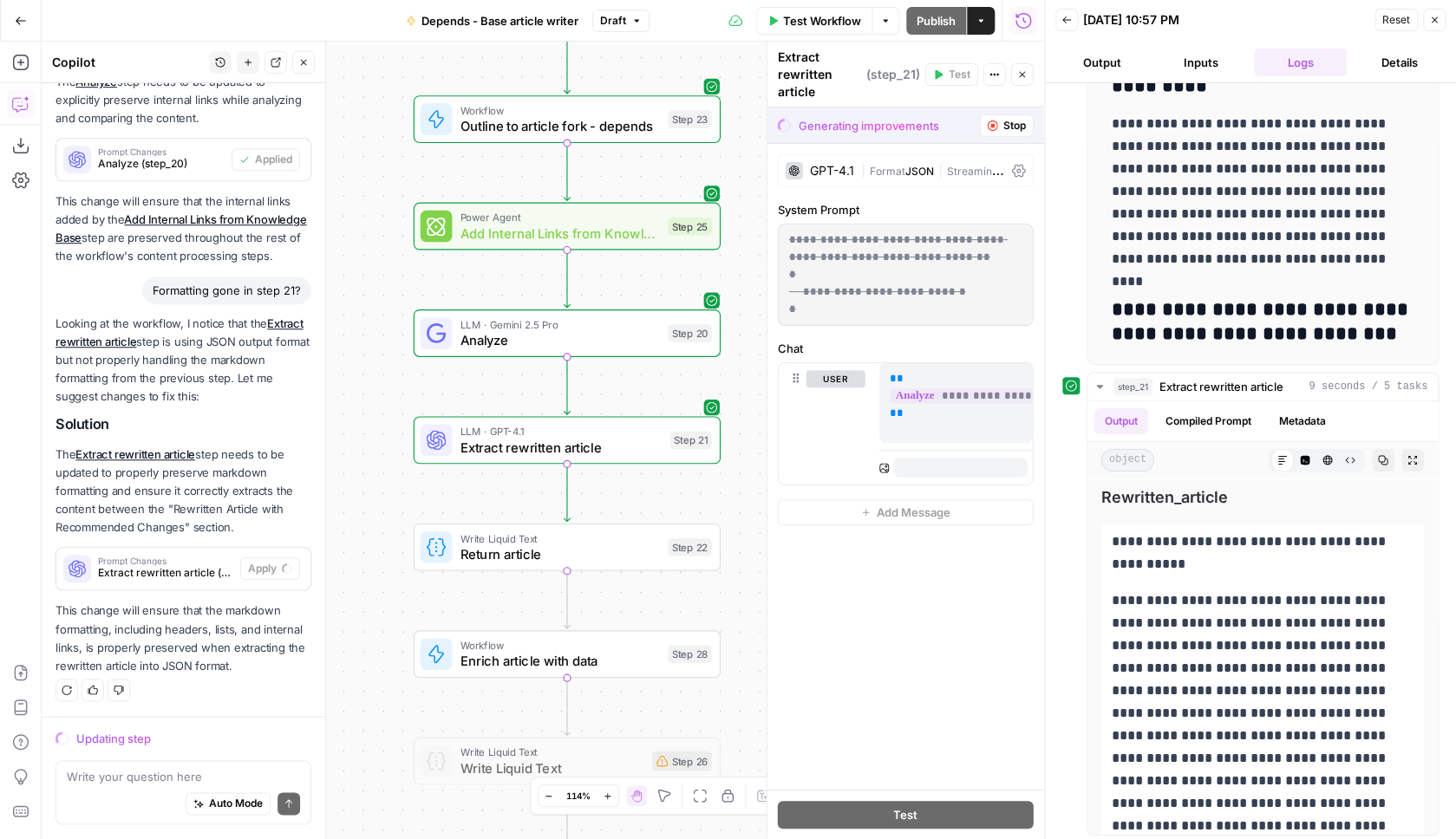
click at [886, 169] on span "Format" at bounding box center [887, 171] width 36 height 13
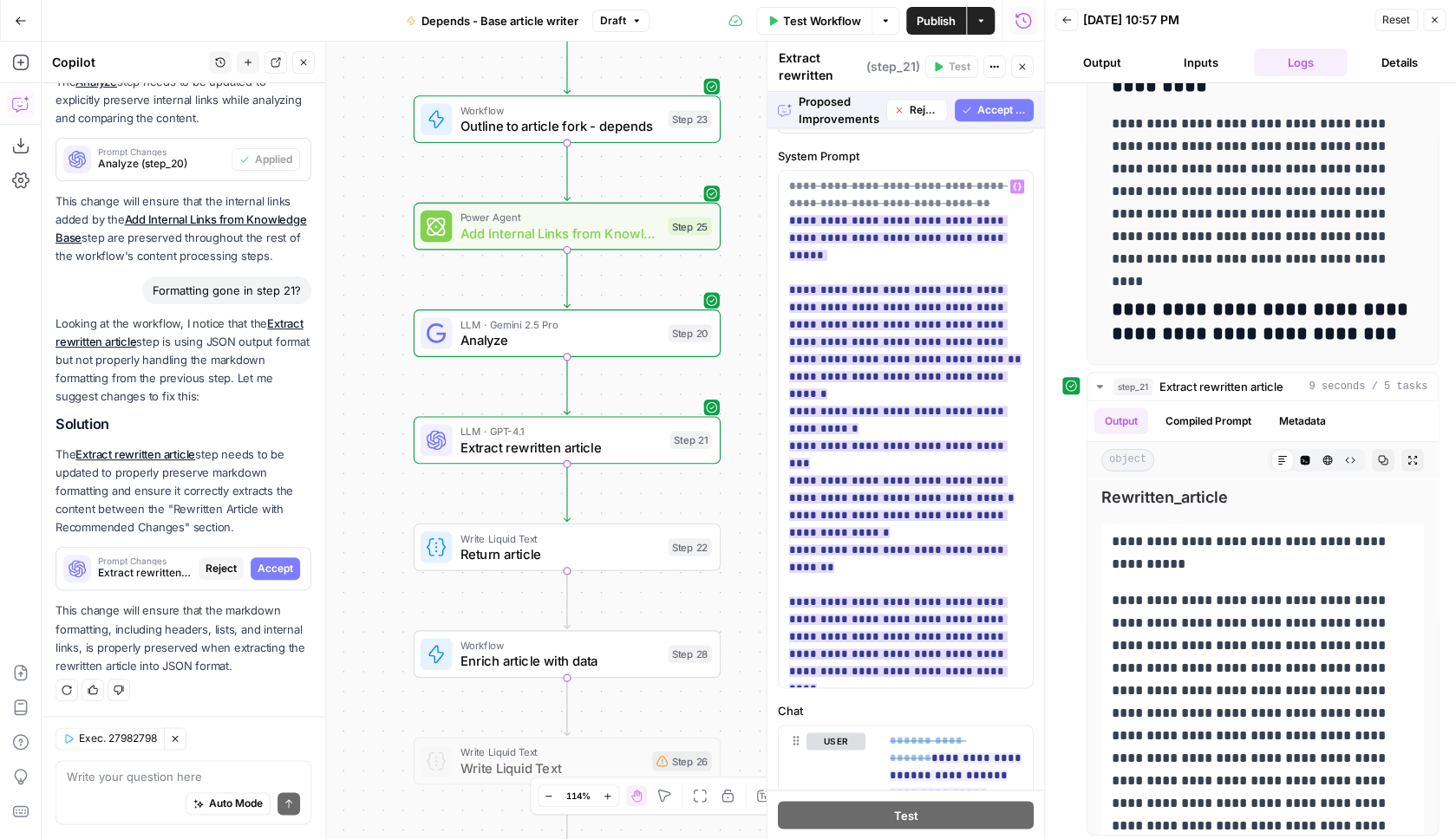
scroll to position [756, 0]
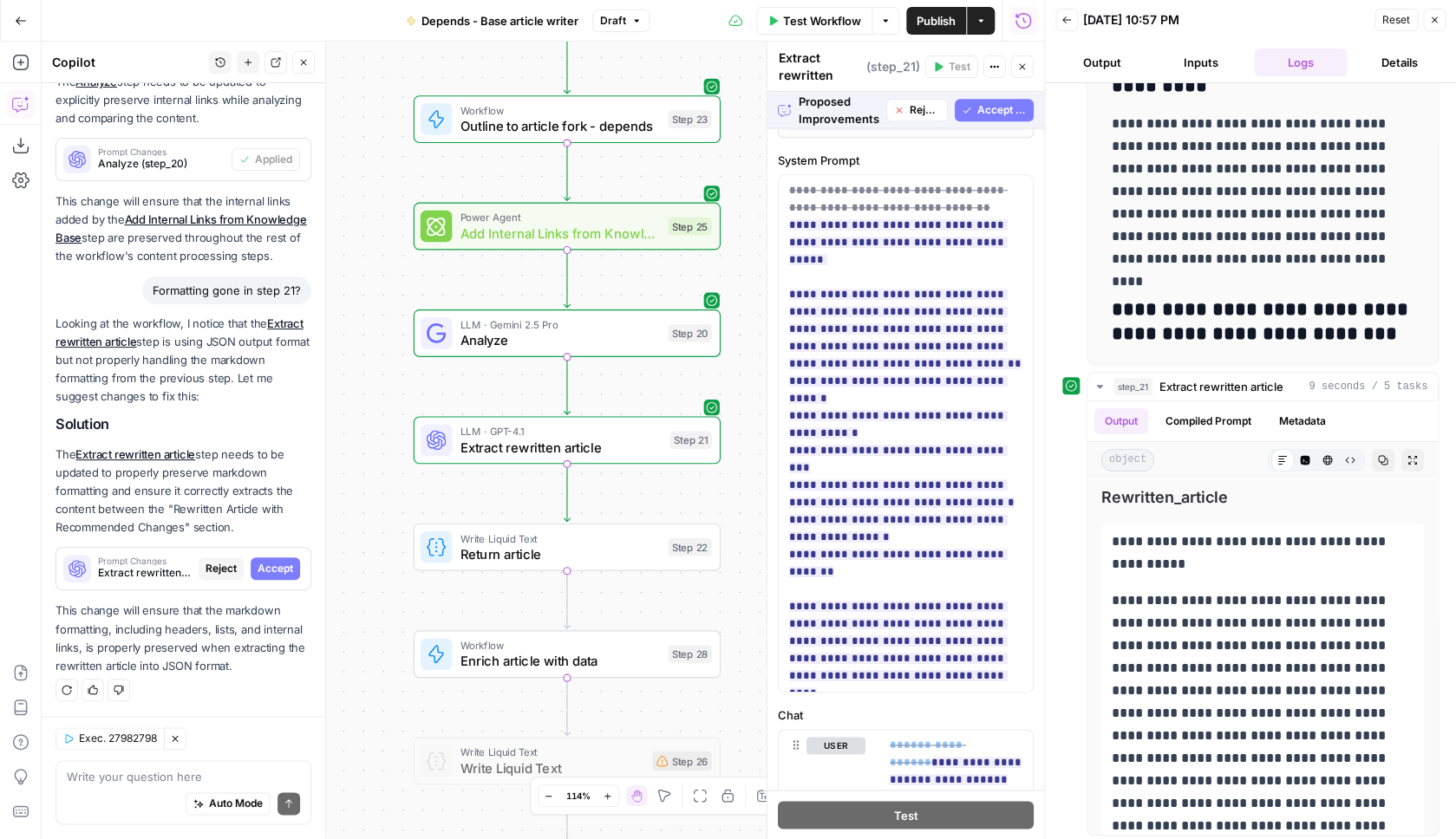
click at [991, 119] on button "Accept All" at bounding box center [994, 110] width 79 height 23
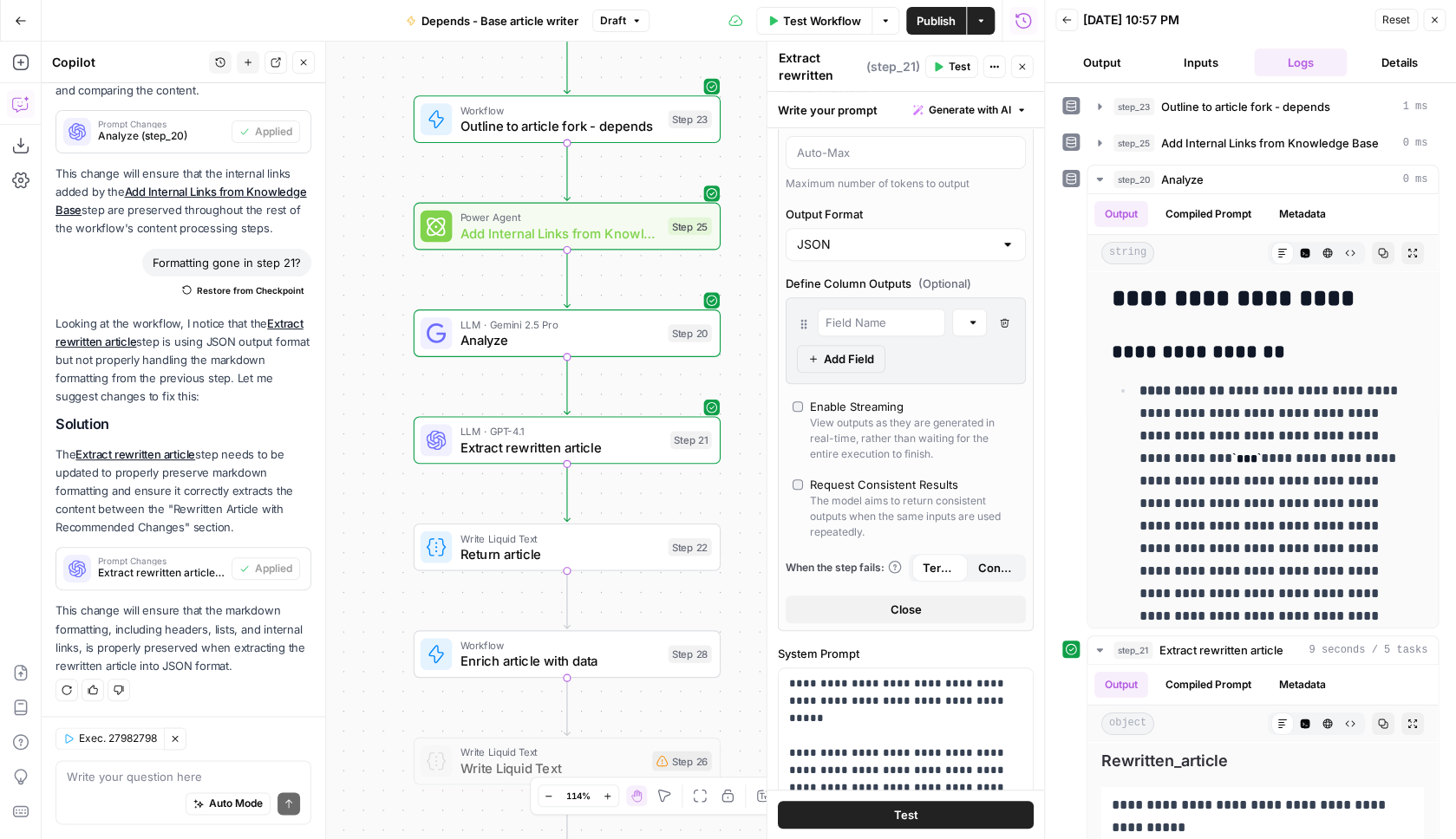
scroll to position [0, 0]
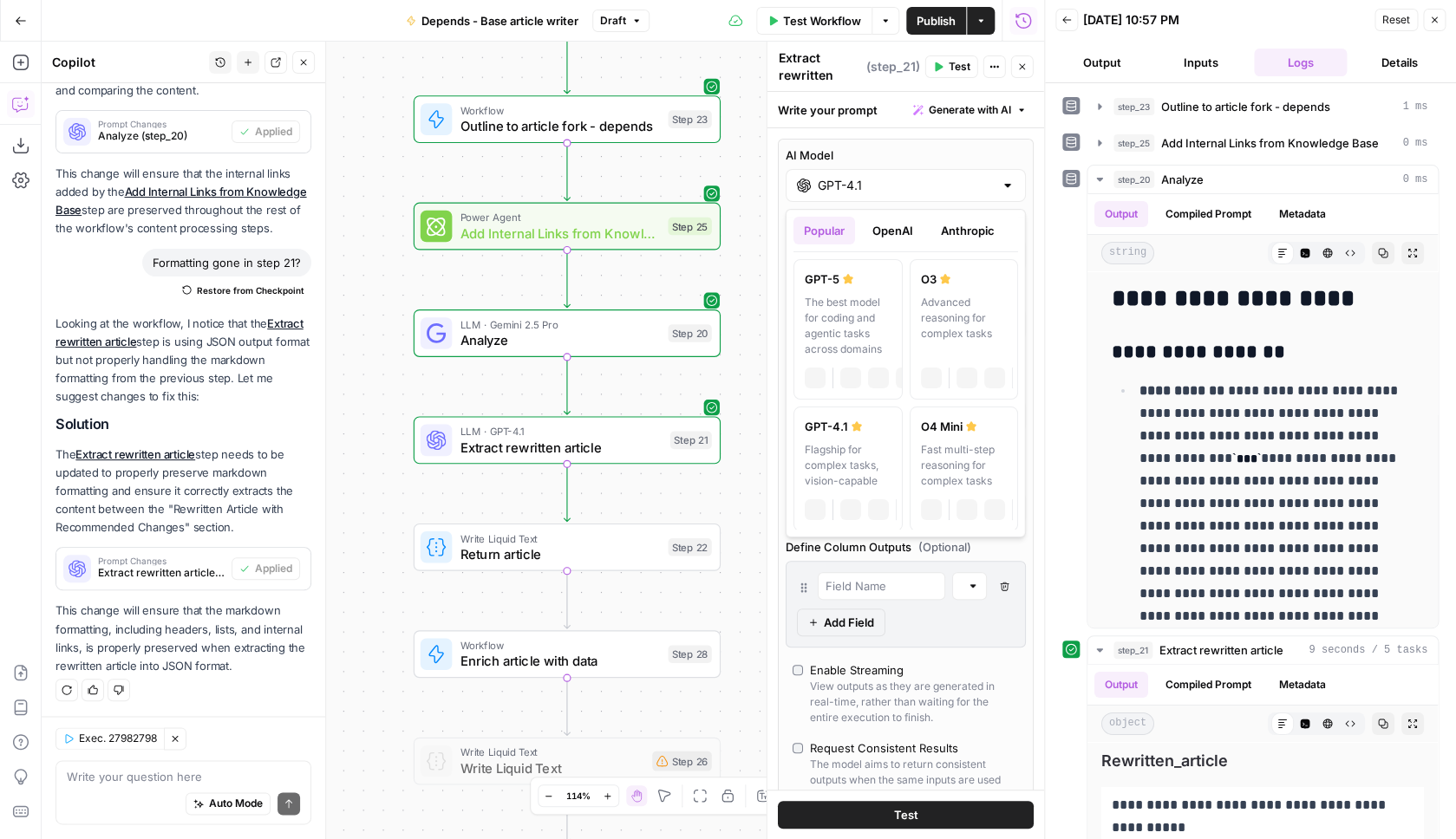
click at [937, 190] on input "GPT-4.1" at bounding box center [906, 185] width 176 height 17
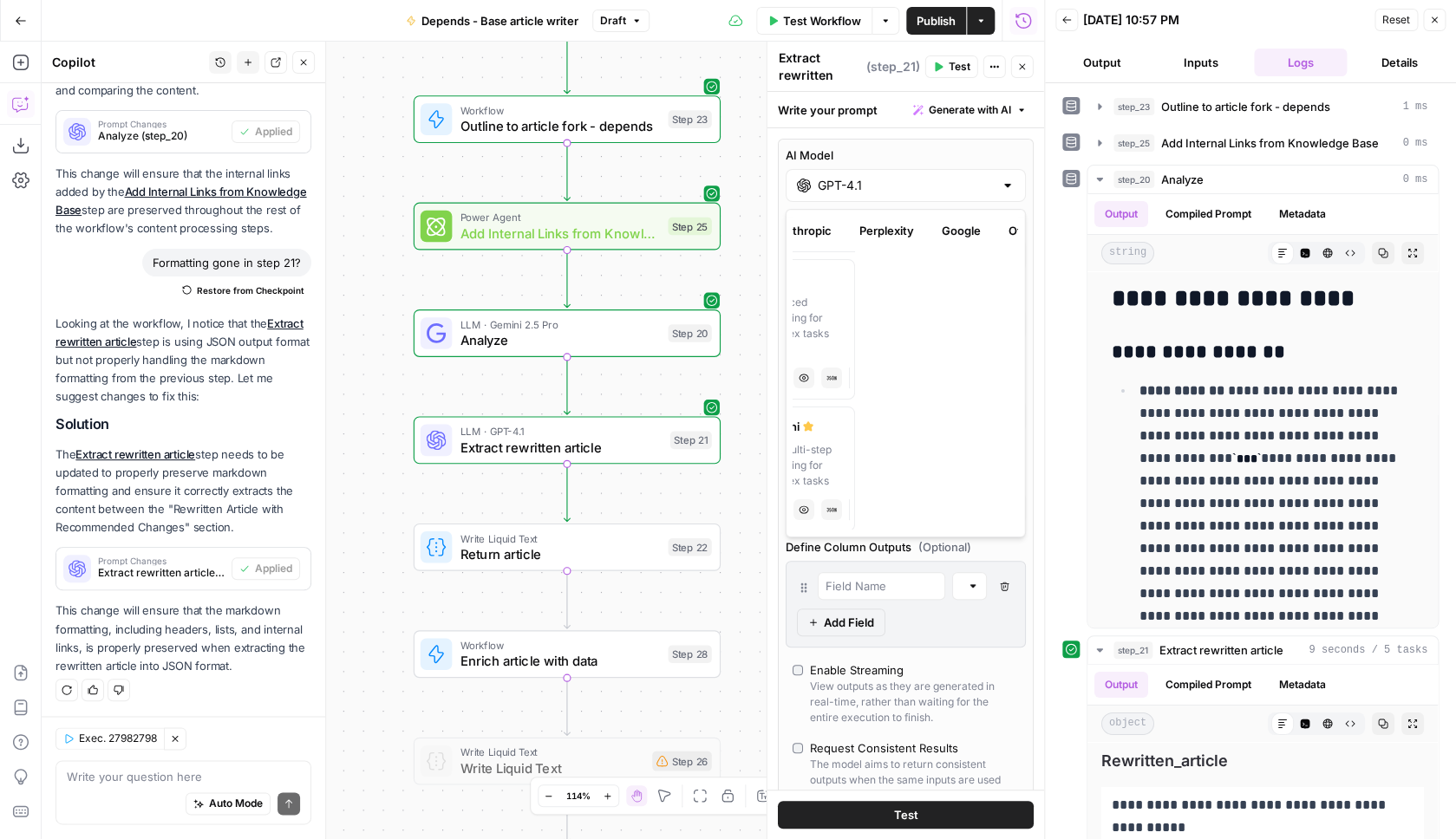
scroll to position [0, 195]
click at [919, 232] on button "Google" at bounding box center [928, 230] width 60 height 28
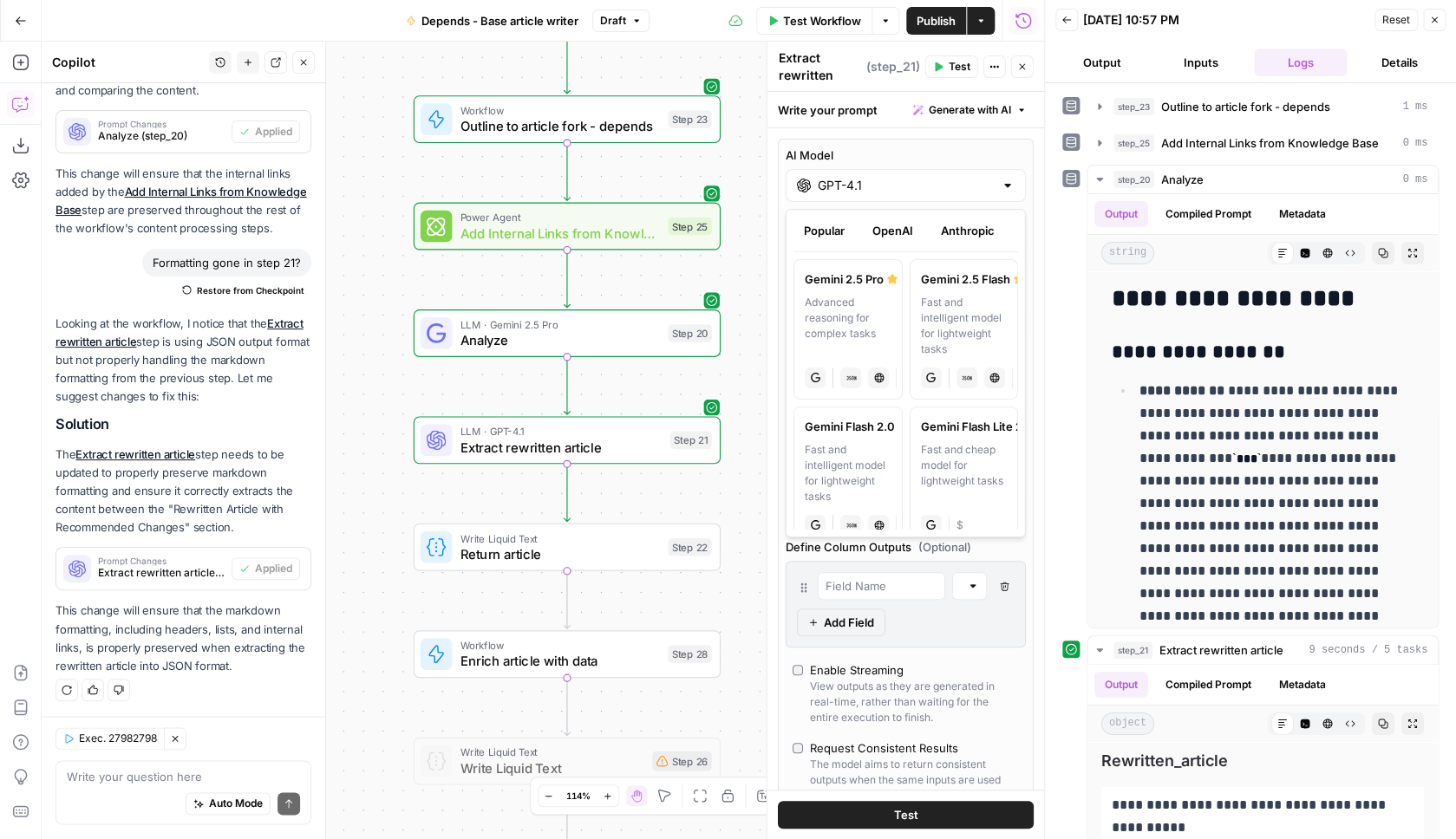
click at [960, 325] on div "Fast and intelligent model for lightweight tasks" at bounding box center [963, 326] width 87 height 62
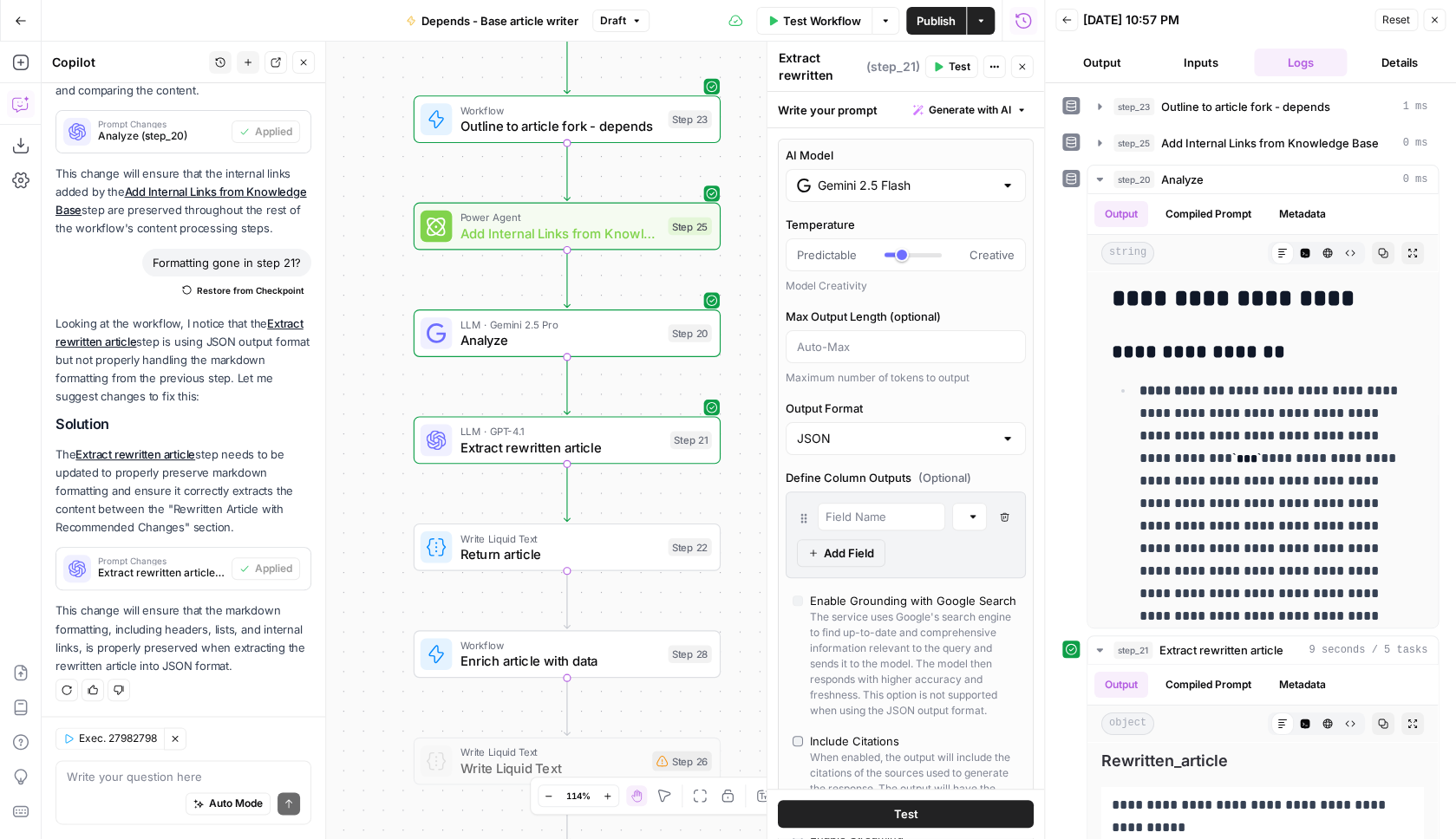
type input "Gemini 2.5 Flash"
click at [906, 819] on span "Test" at bounding box center [906, 814] width 24 height 17
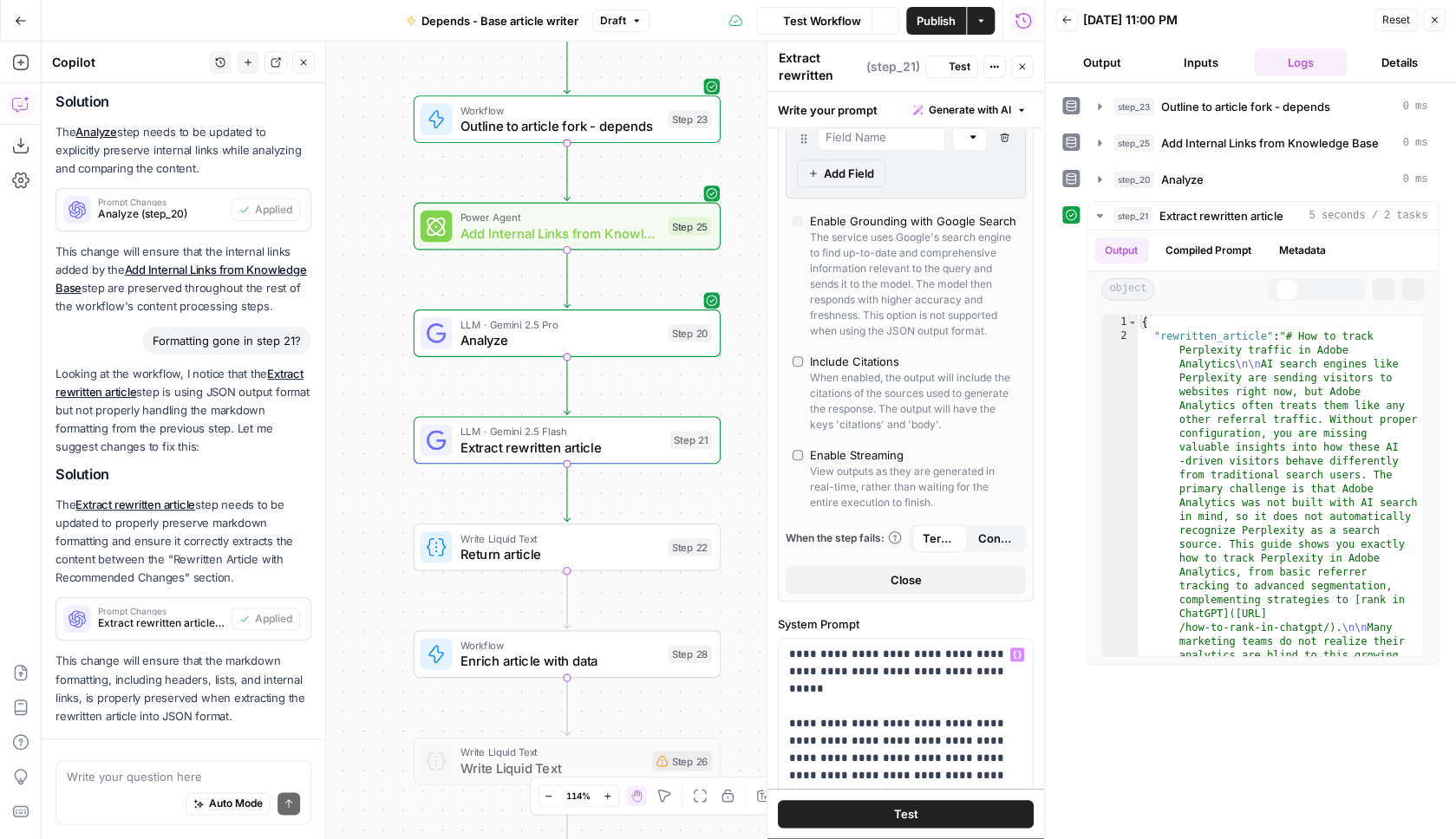
scroll to position [543, 0]
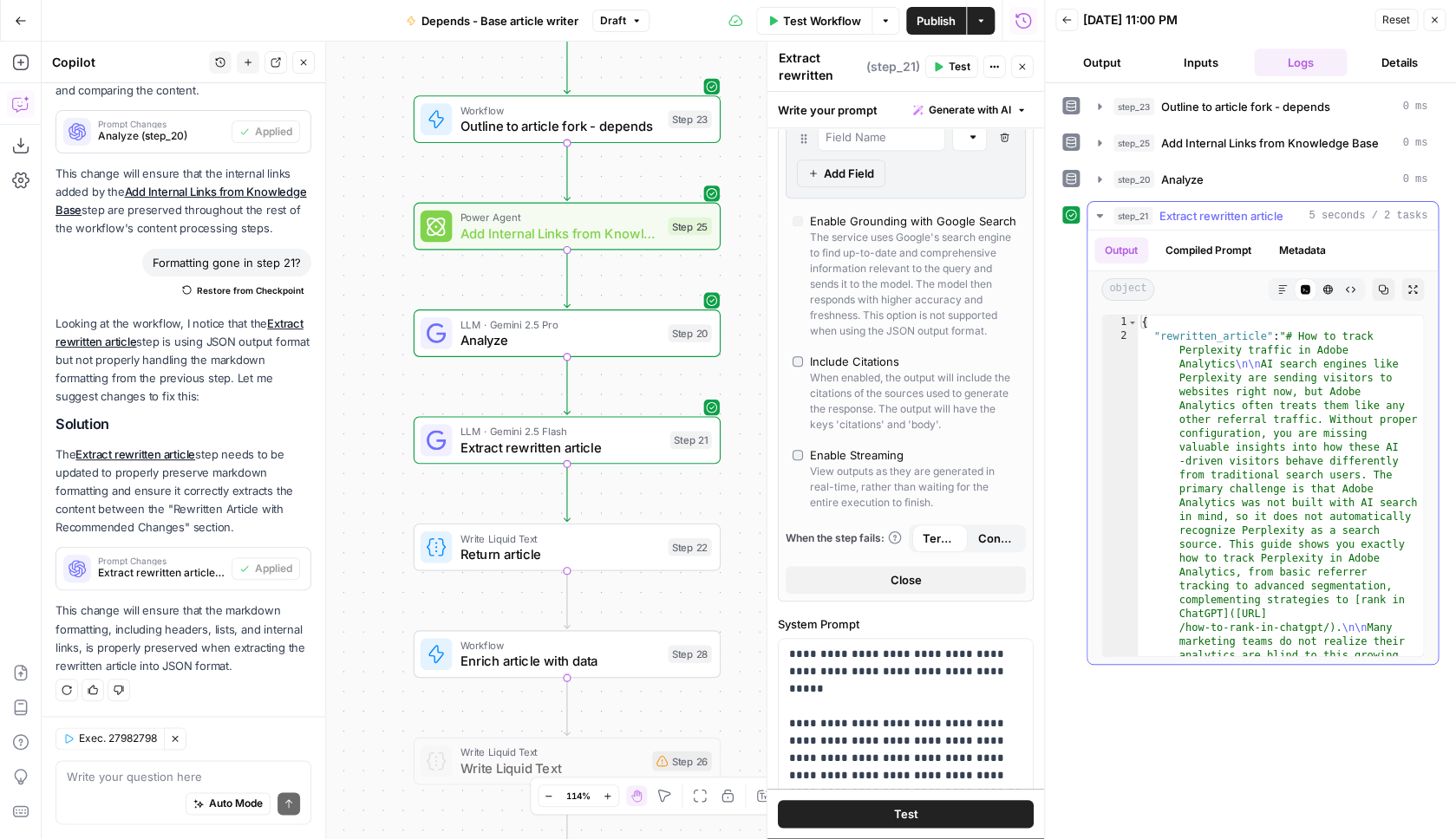
click at [1285, 282] on button "Markdown" at bounding box center [1283, 289] width 23 height 23
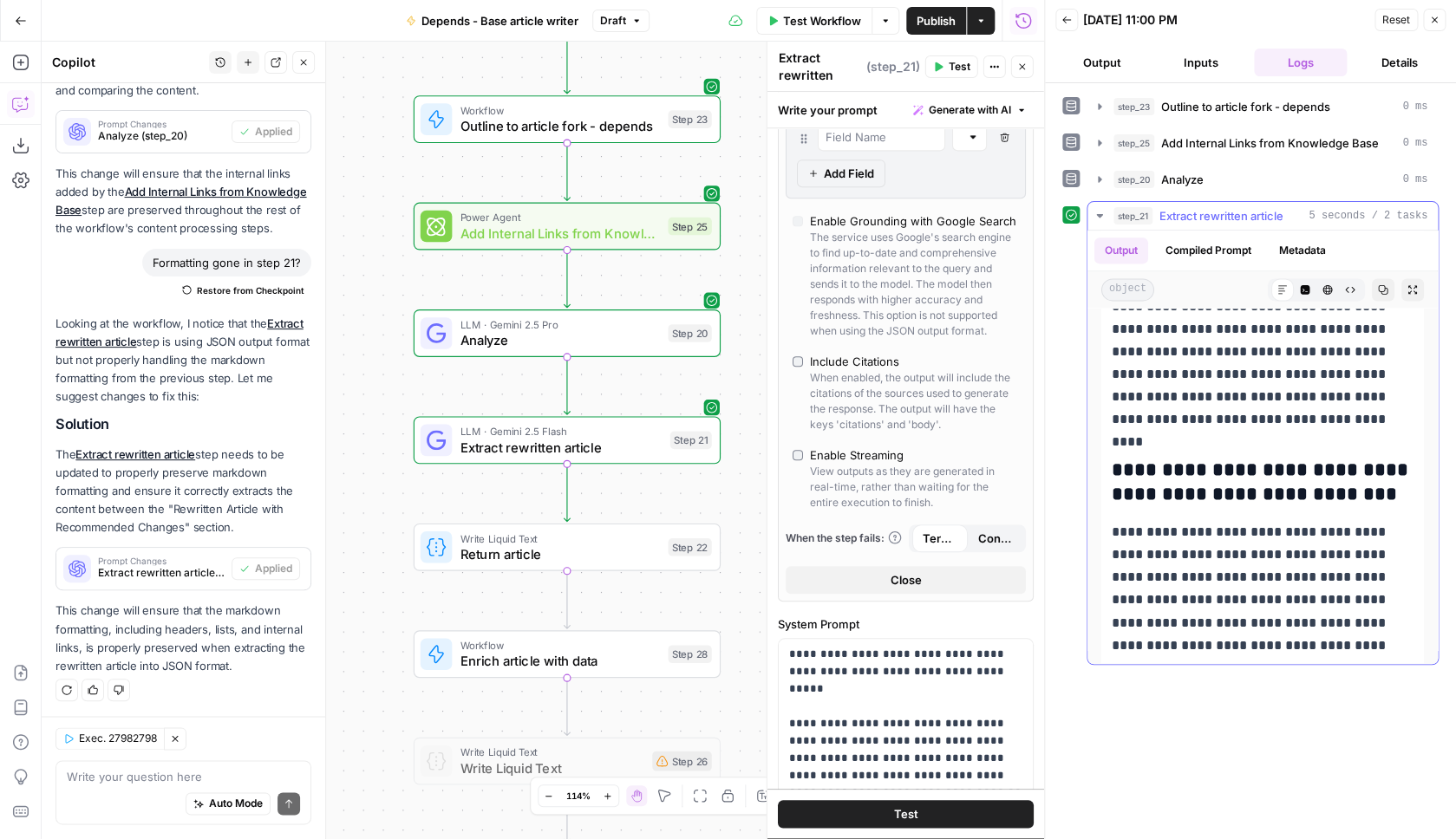
scroll to position [0, 0]
click at [676, 517] on button "Test" at bounding box center [680, 511] width 61 height 26
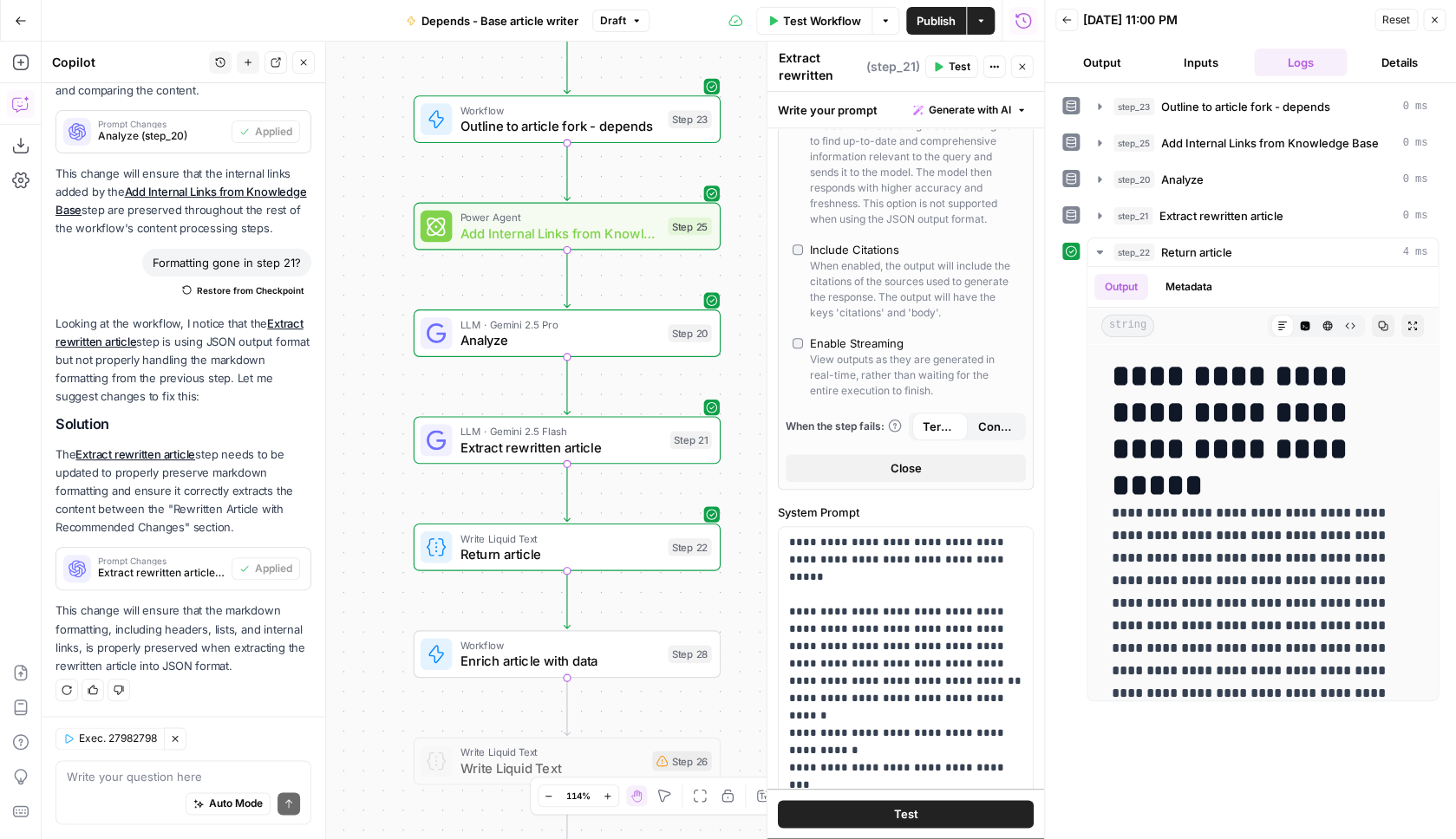
scroll to position [527, 0]
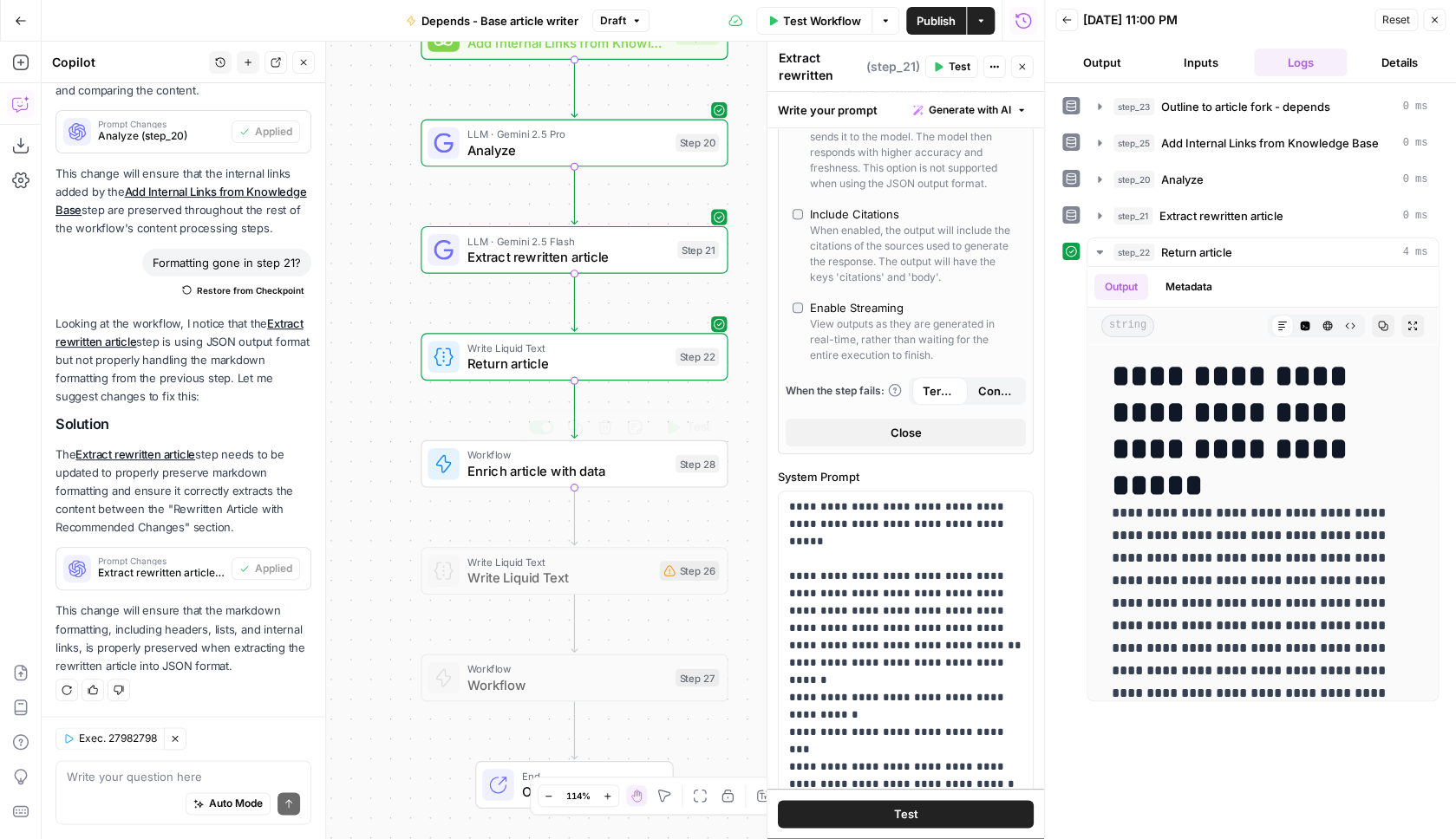
click at [560, 472] on span "Enrich article with data" at bounding box center [568, 471] width 200 height 20
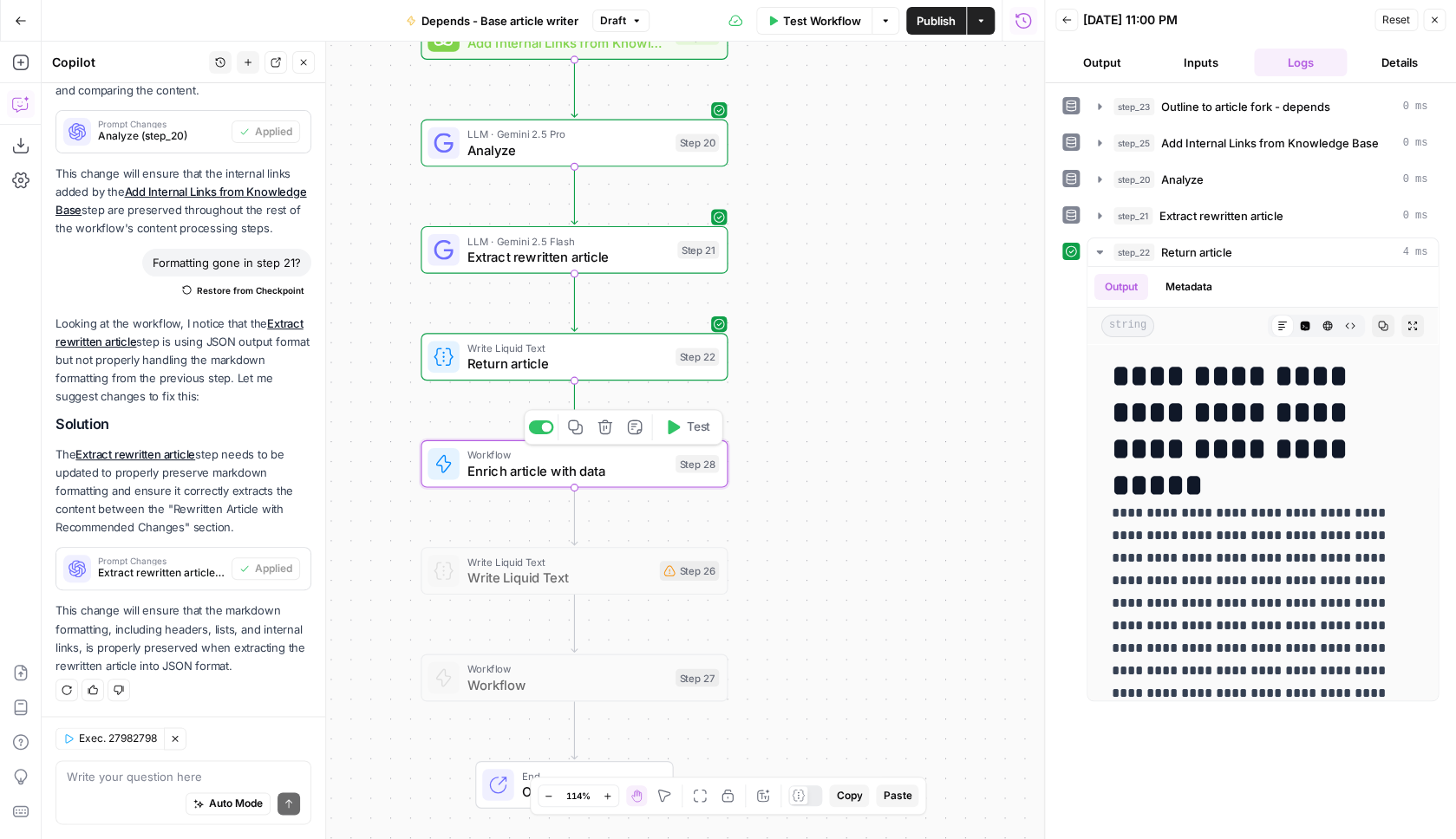
type textarea "Enrich article with data"
type input "Enrich Article with Data - Fork"
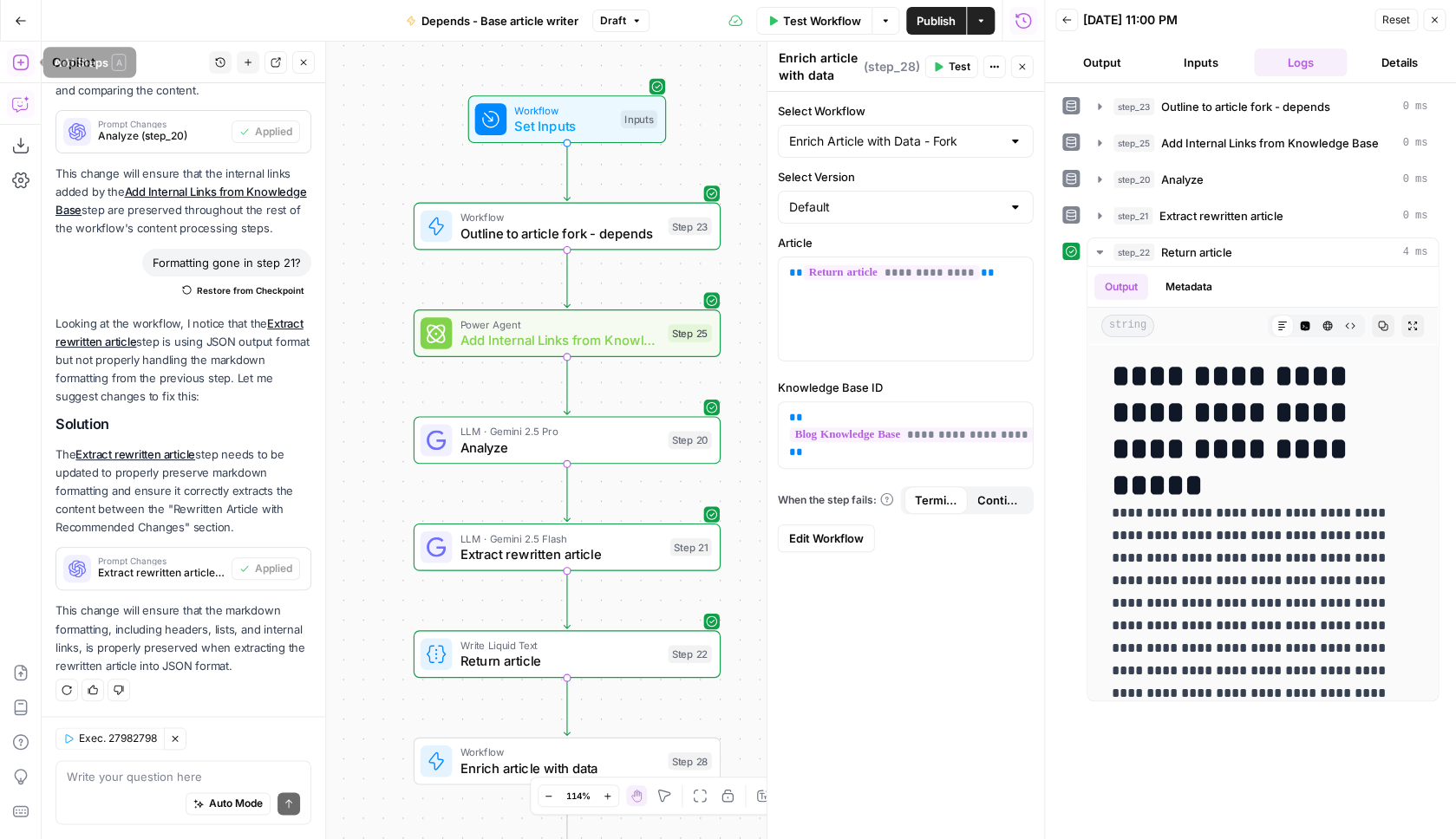
click at [26, 58] on icon "button" at bounding box center [20, 62] width 17 height 17
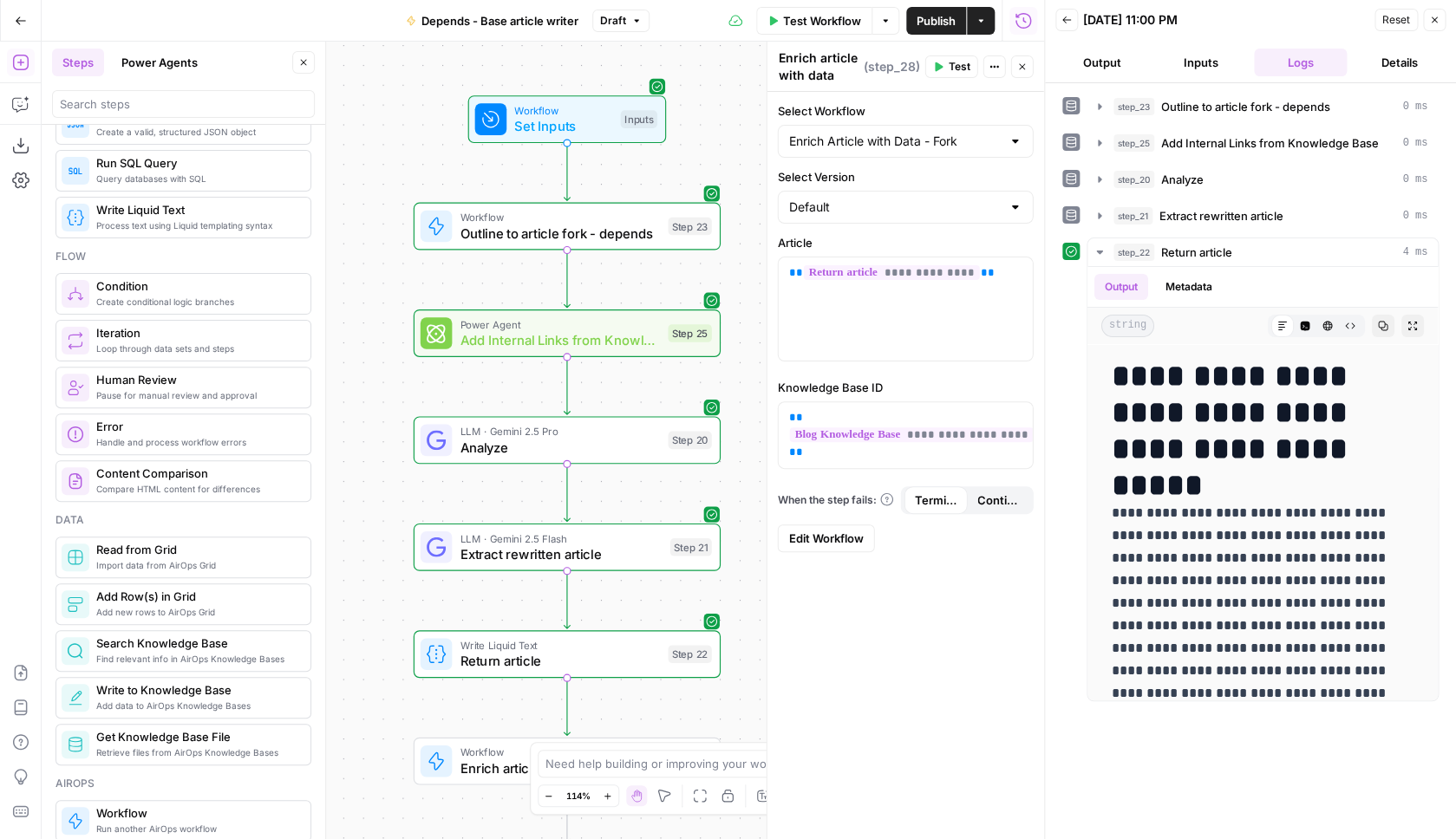
scroll to position [0, 0]
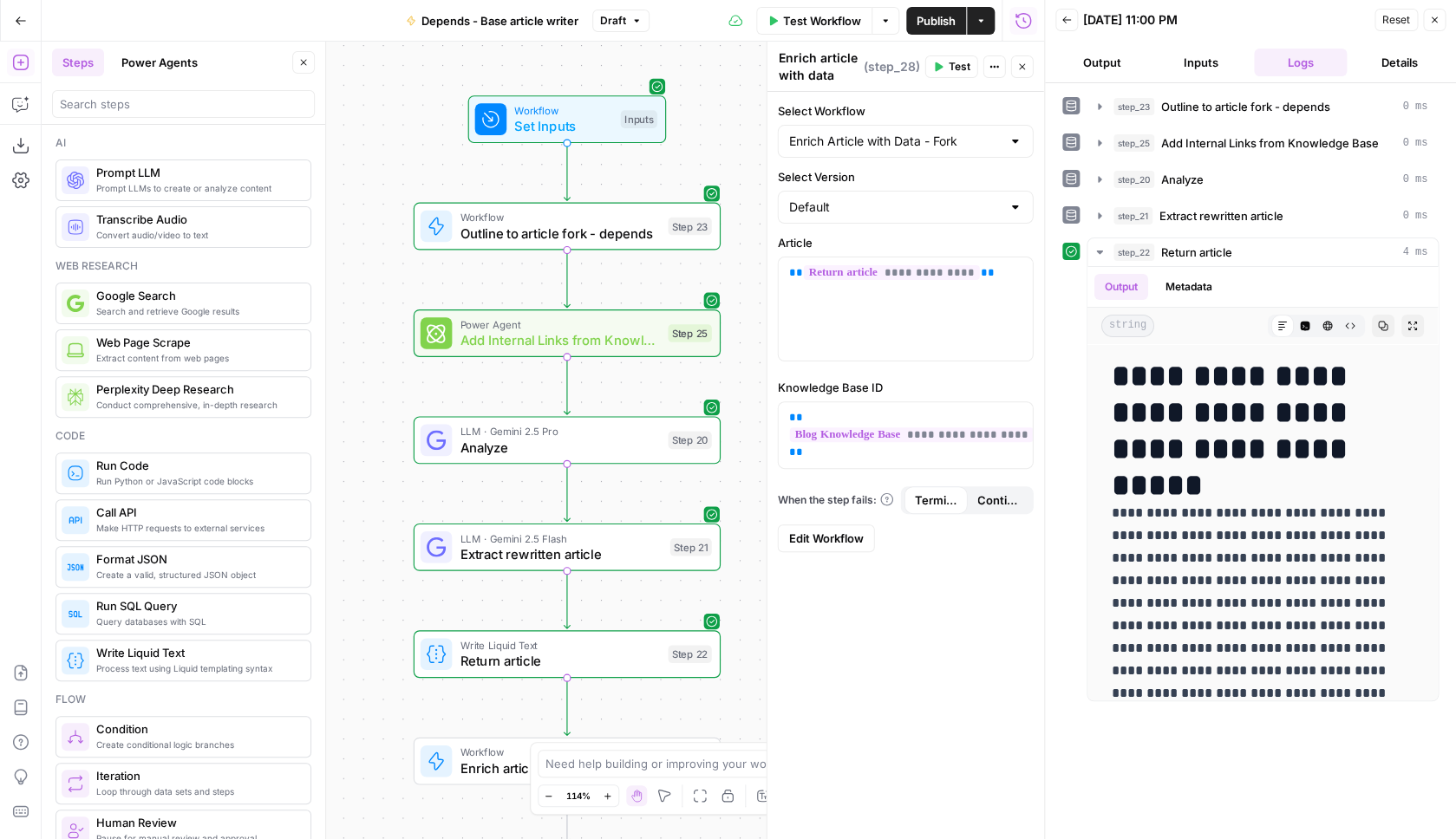
click at [161, 55] on button "Power Agents" at bounding box center [160, 62] width 97 height 28
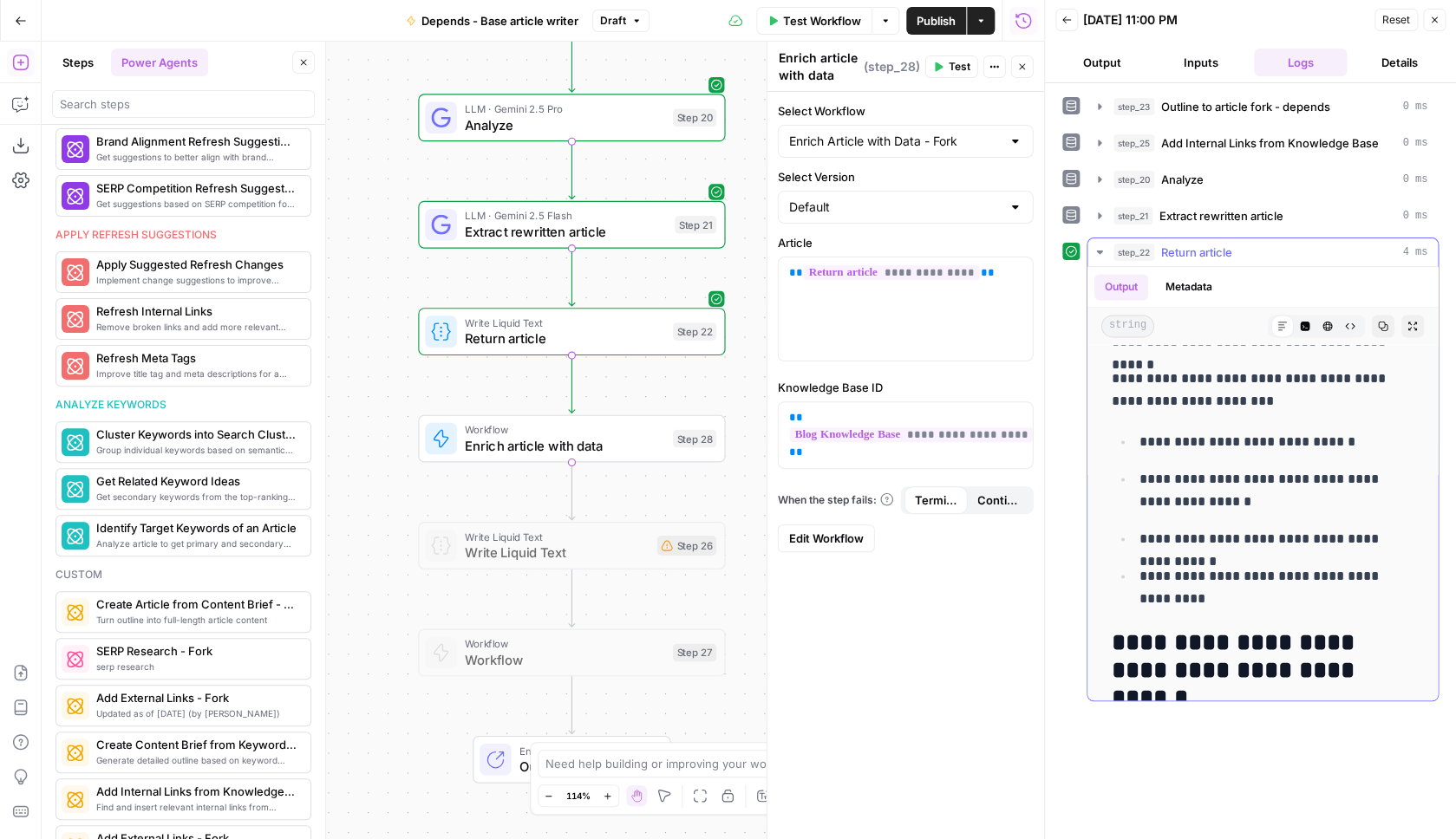
scroll to position [1142, 0]
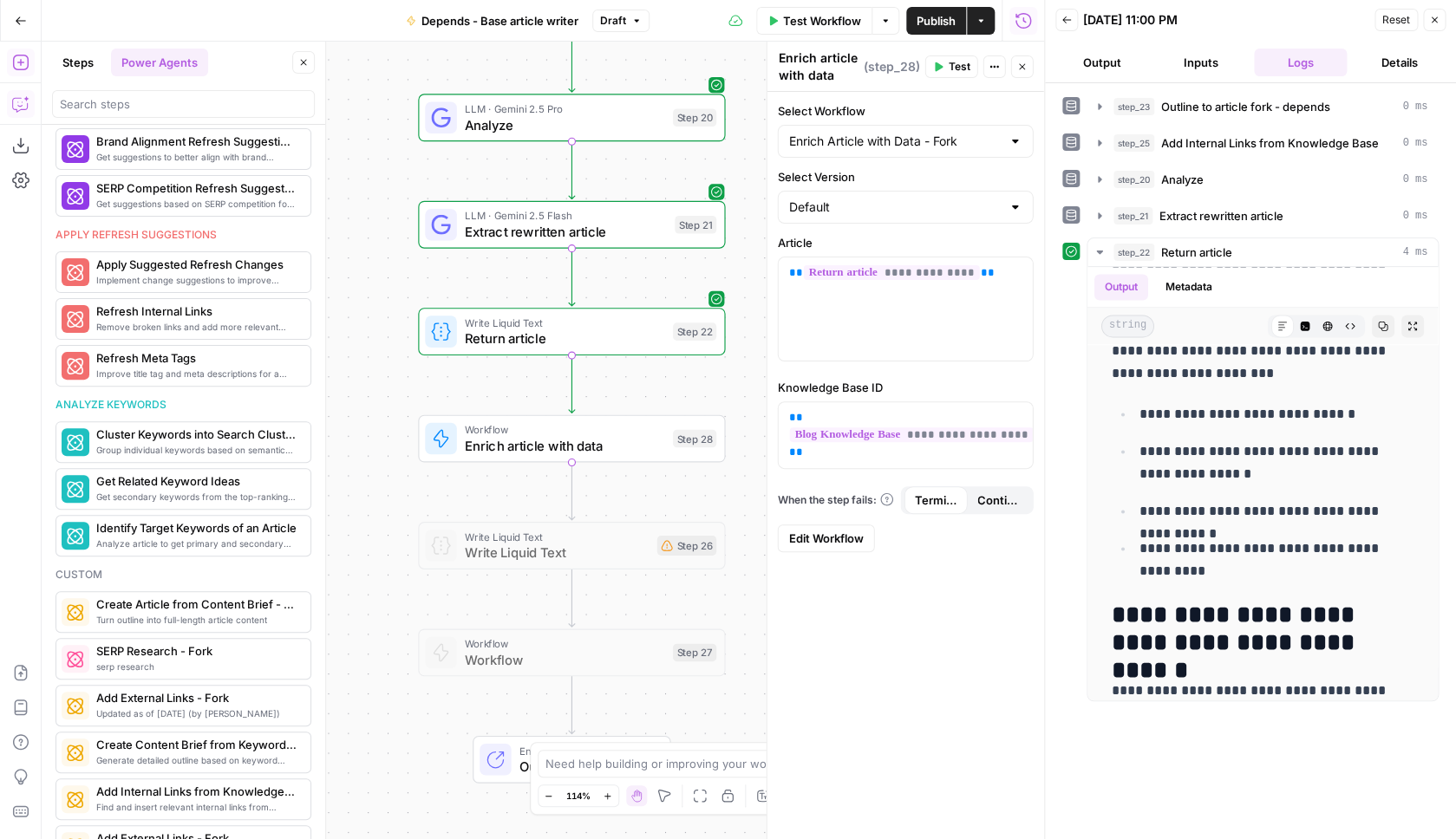
click at [15, 99] on icon "button" at bounding box center [20, 104] width 17 height 17
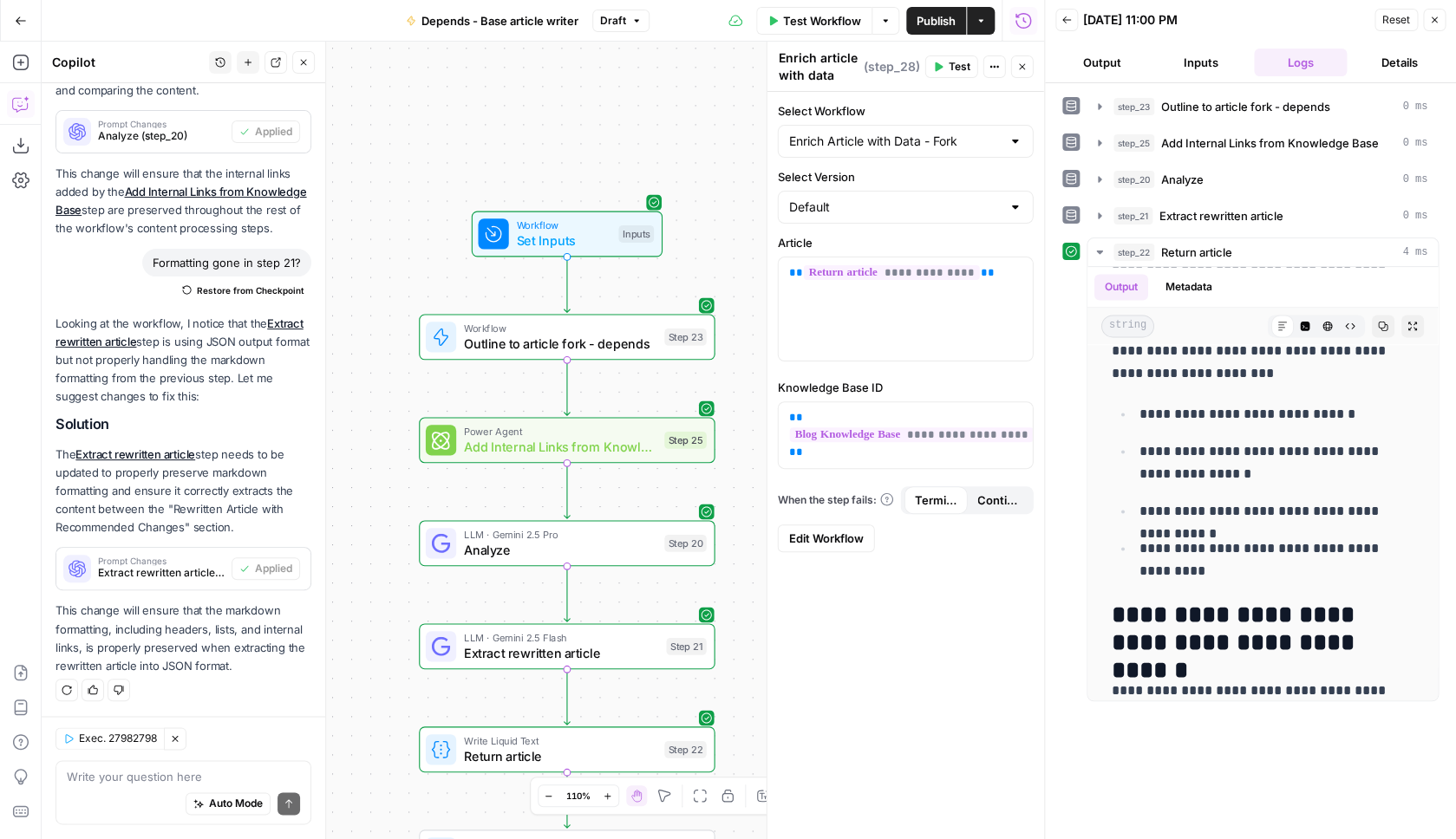
scroll to position [0, 0]
click at [942, 15] on span "Publish" at bounding box center [936, 20] width 39 height 17
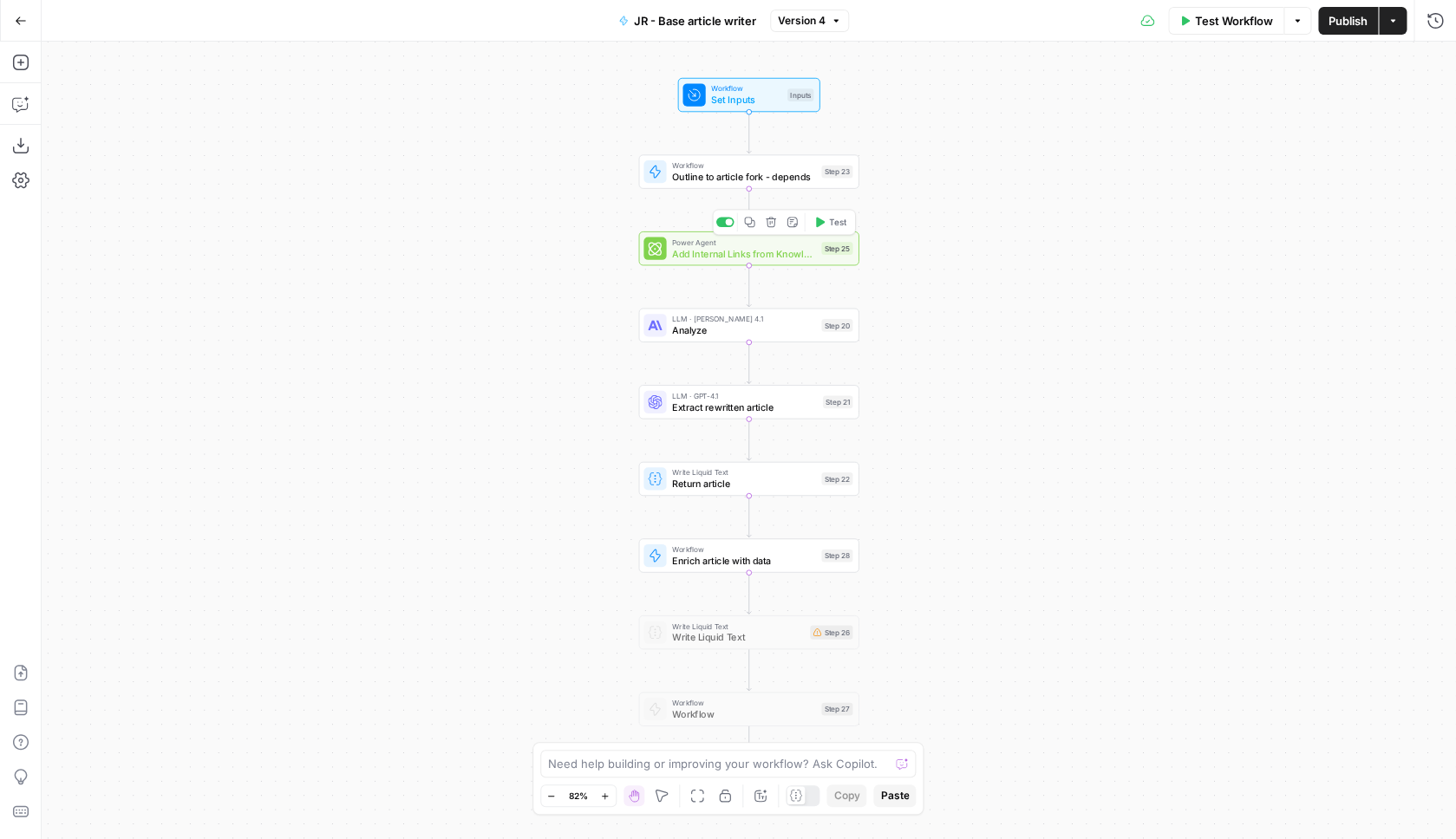
click at [761, 248] on span "Add Internal Links from Knowledge Base" at bounding box center [744, 252] width 144 height 14
click at [736, 332] on span "Analyze" at bounding box center [744, 330] width 144 height 14
type textarea "Analyze"
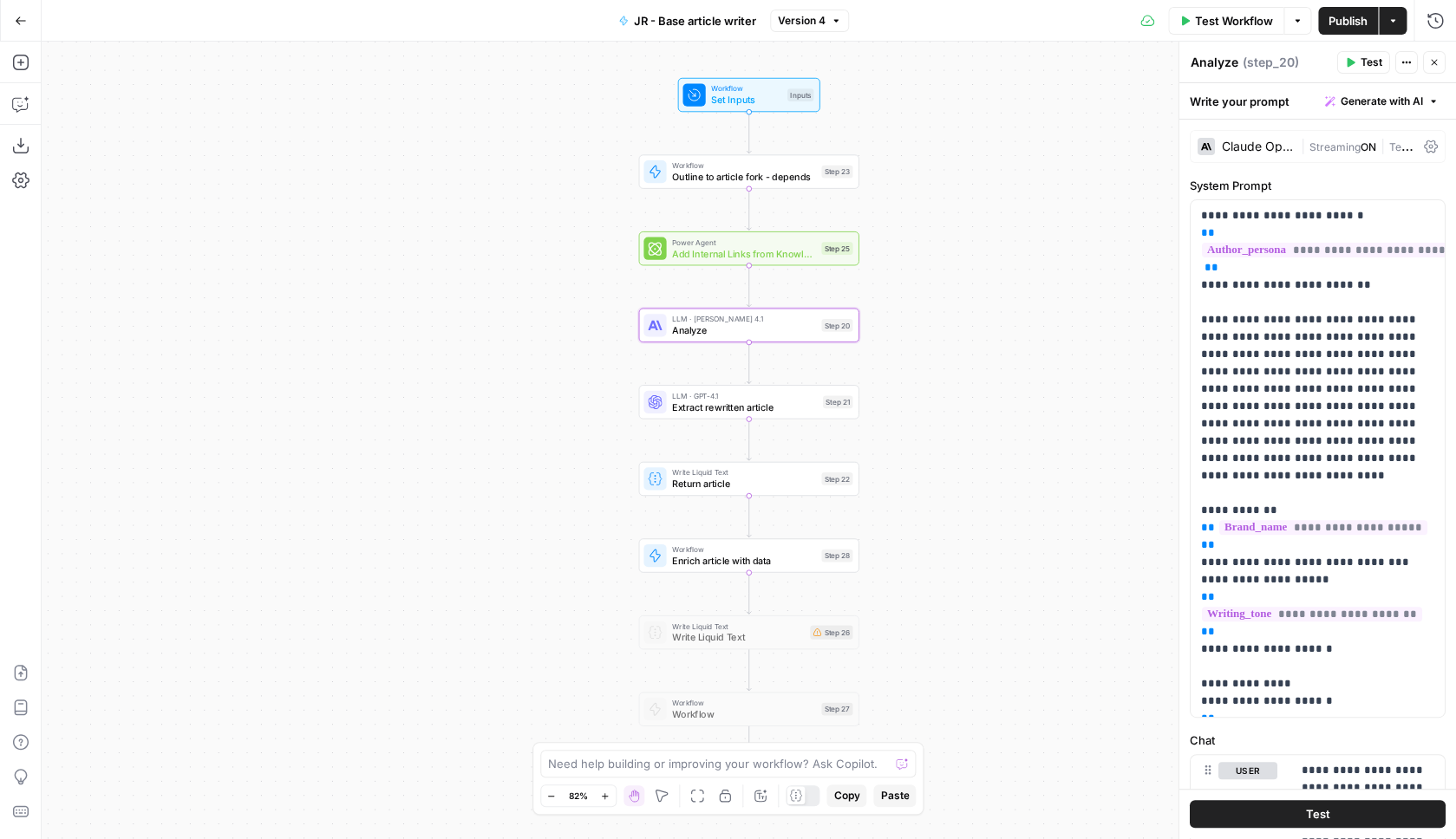
click at [1349, 152] on span "Streaming" at bounding box center [1335, 147] width 51 height 13
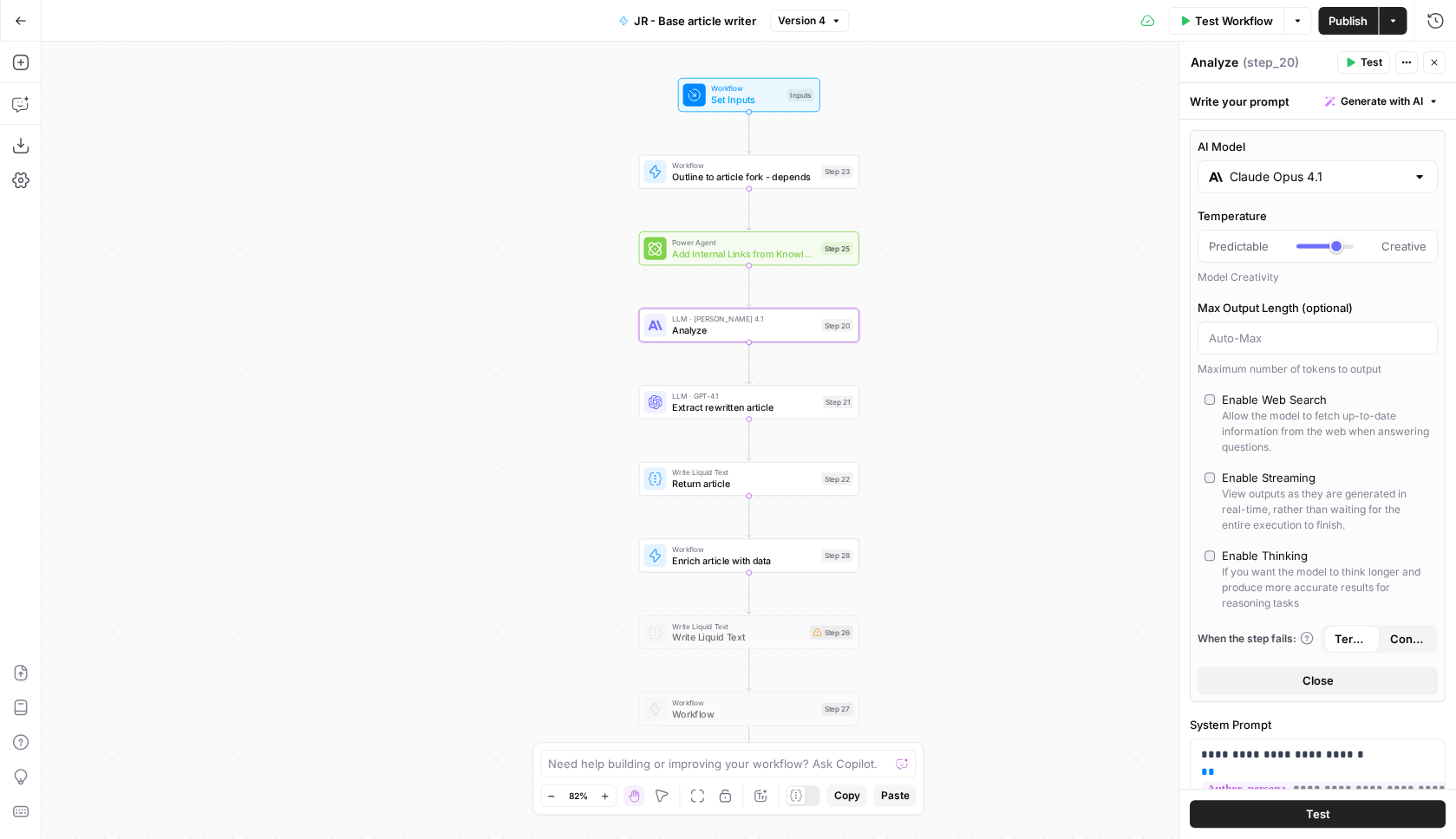
click at [1308, 162] on div "Claude Opus 4.1" at bounding box center [1317, 177] width 240 height 33
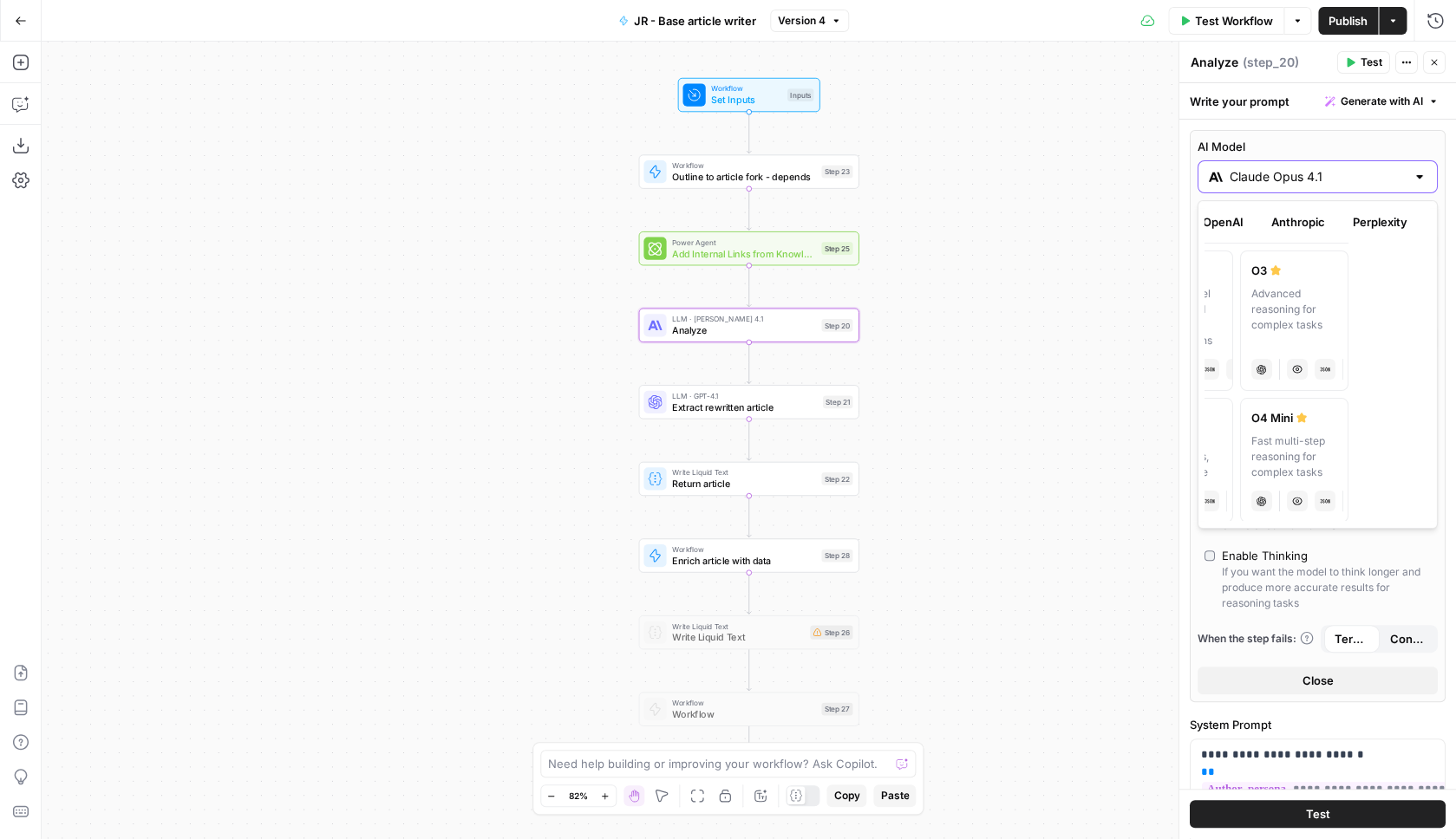
scroll to position [0, 195]
click at [1324, 221] on button "Google" at bounding box center [1340, 222] width 60 height 28
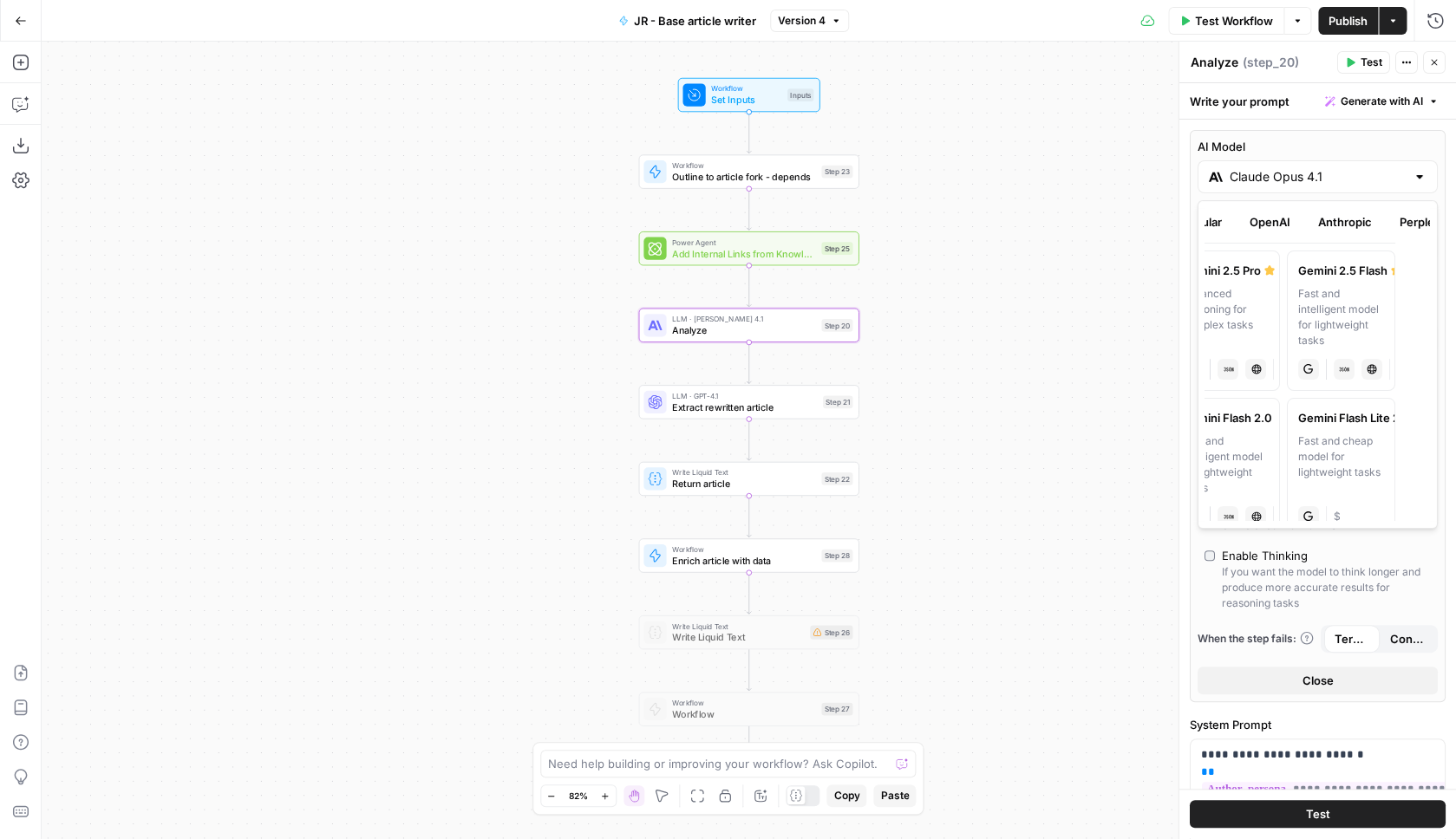
scroll to position [0, 0]
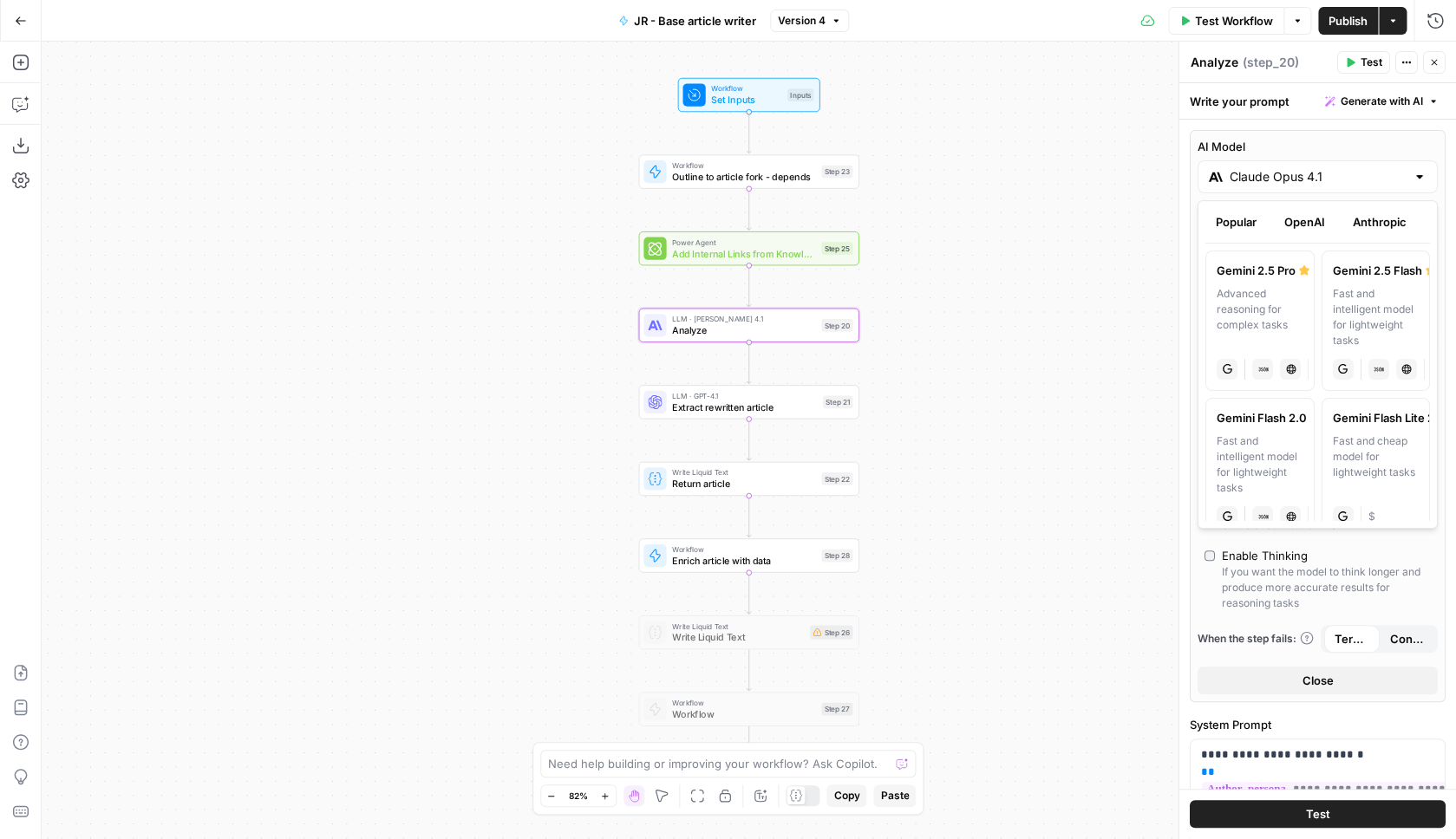
click at [1288, 296] on div "Advanced reasoning for complex tasks" at bounding box center [1260, 317] width 87 height 62
type input "Gemini 2.5 Pro"
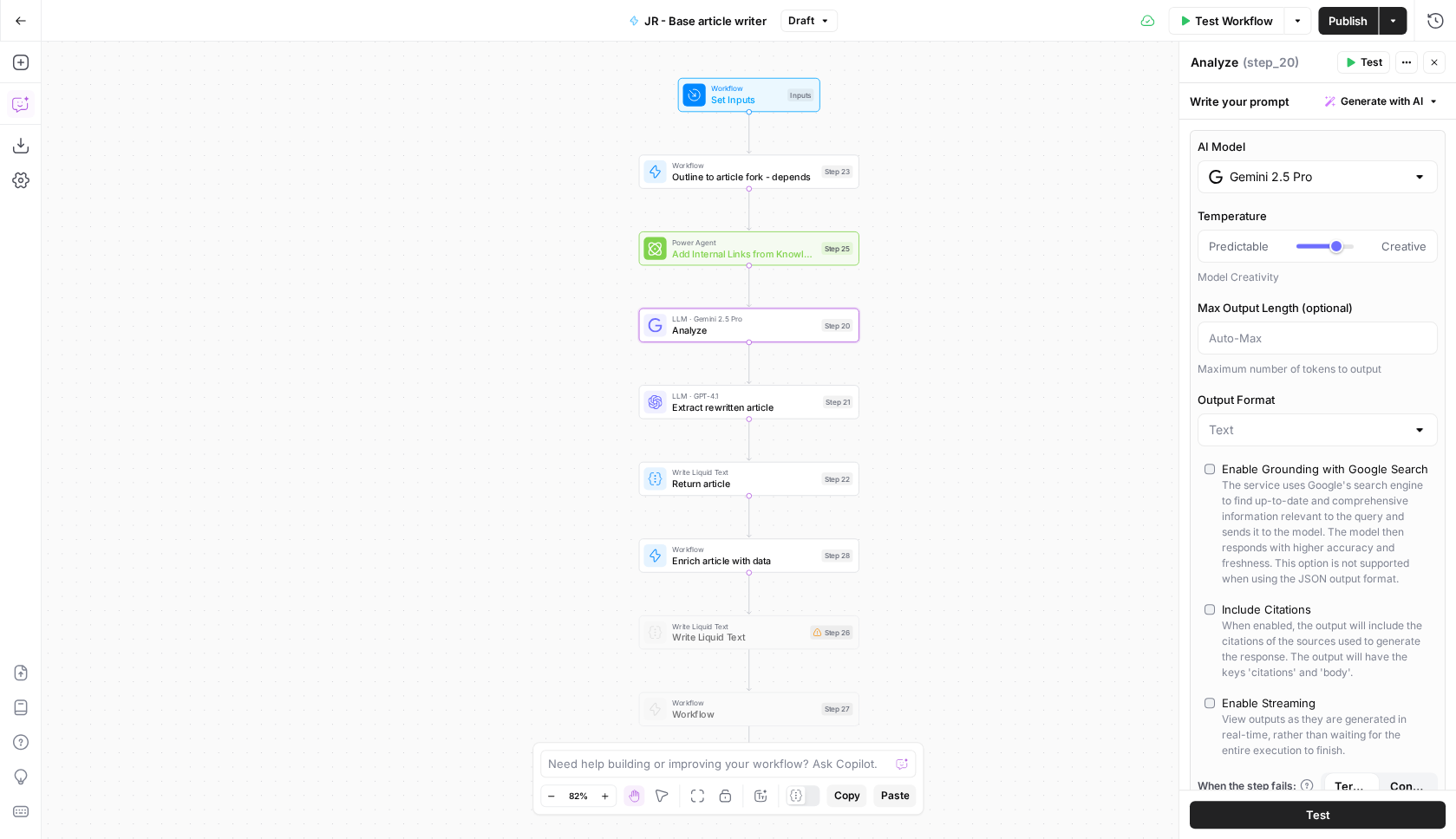
click at [13, 98] on icon "button" at bounding box center [20, 104] width 17 height 17
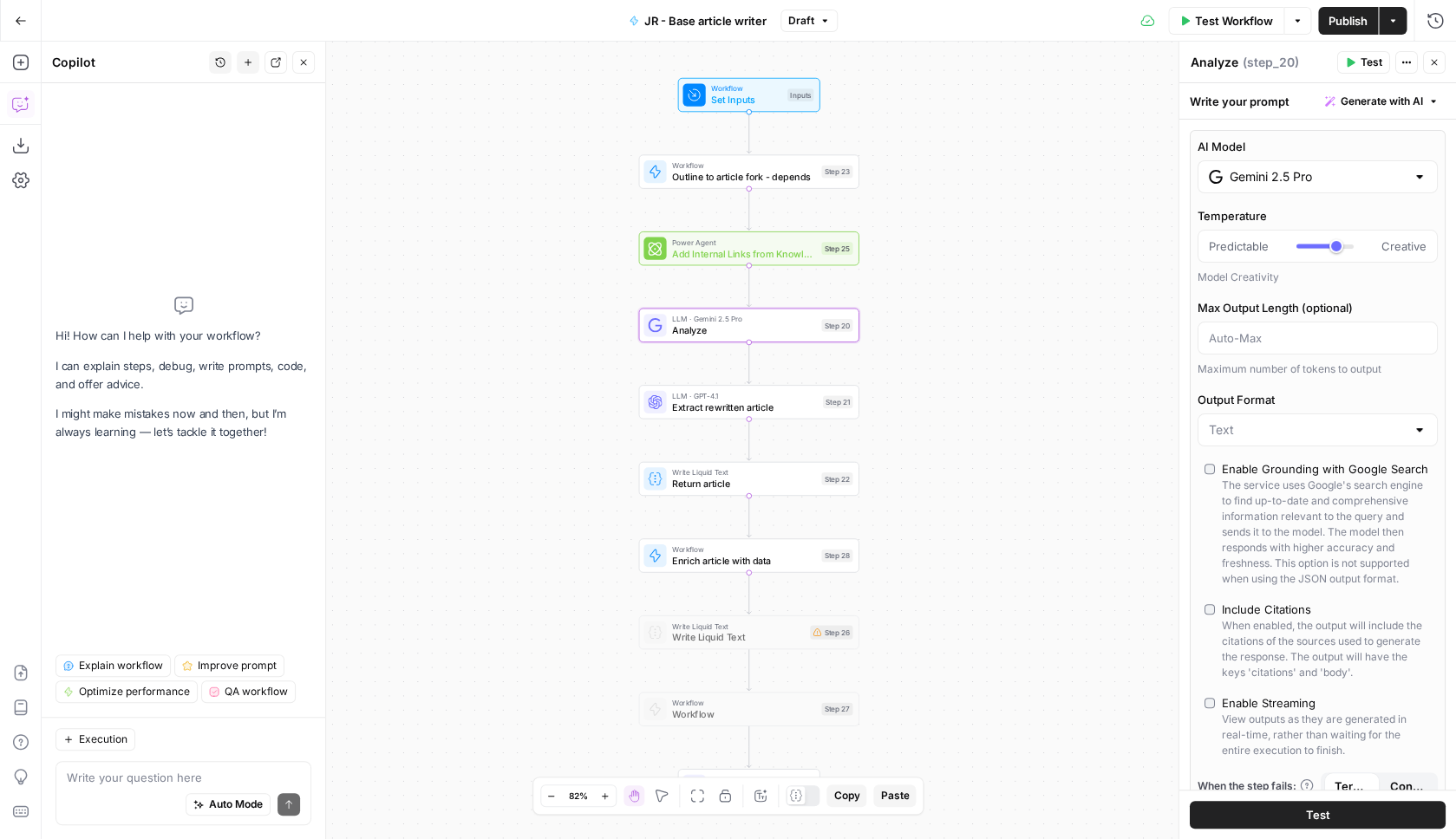
click at [132, 772] on textarea at bounding box center [183, 778] width 233 height 17
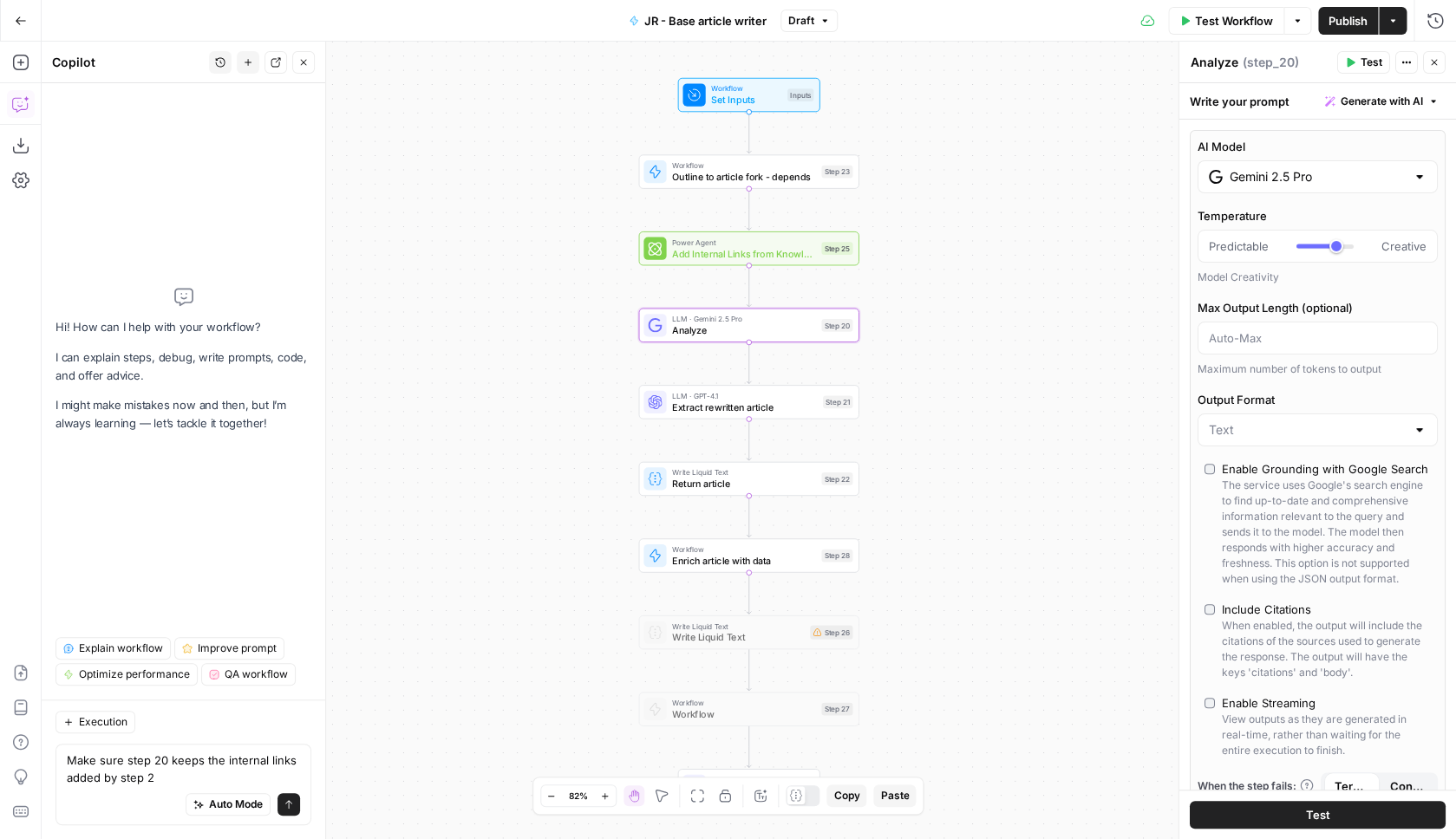
type textarea "Make sure step 20 keeps the internal links added by step 25"
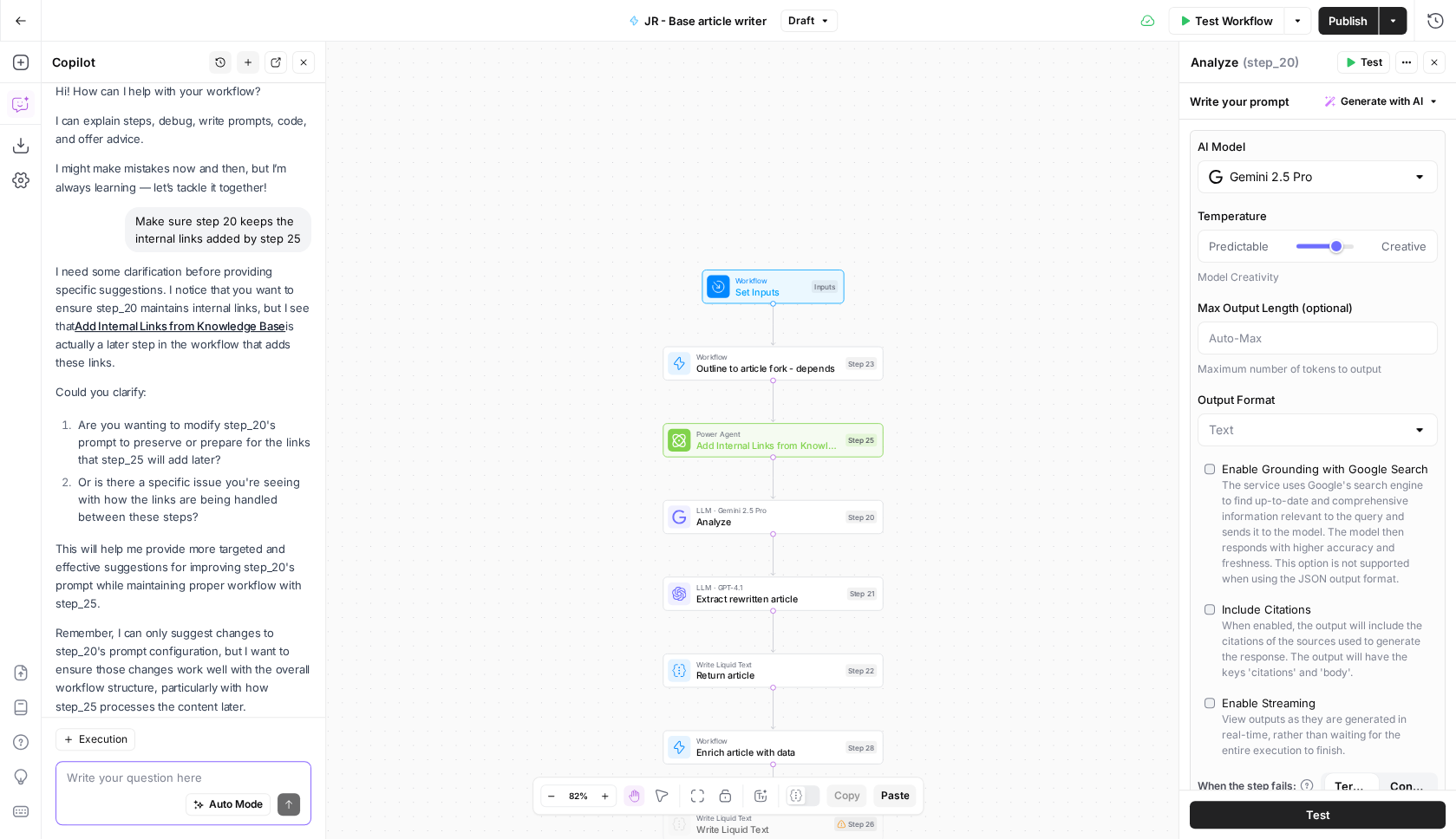
scroll to position [56, 0]
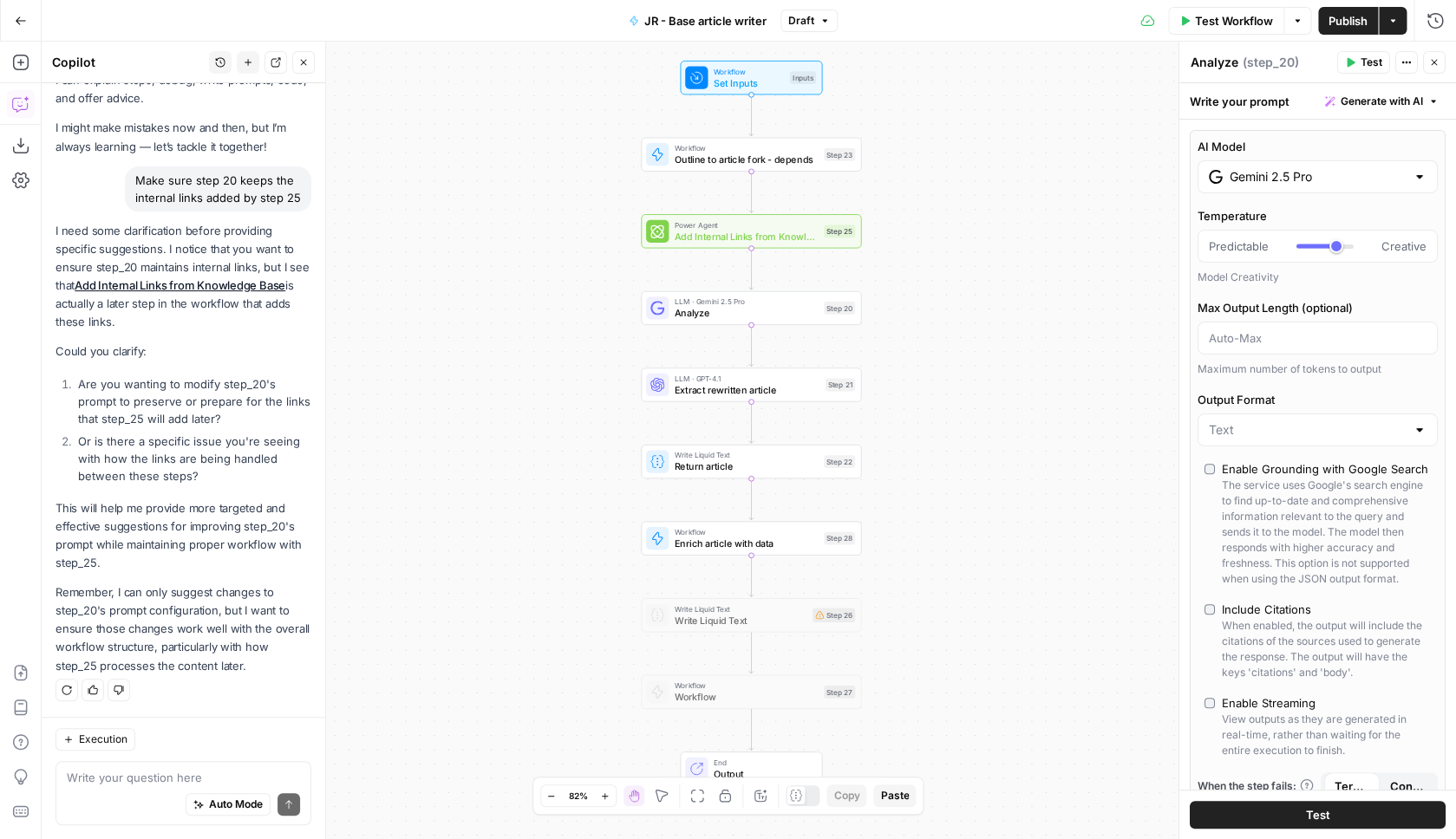
drag, startPoint x: 393, startPoint y: 424, endPoint x: 361, endPoint y: 215, distance: 211.4
click at [369, 215] on div "Workflow Set Inputs Inputs Workflow Outline to article fork - depends Step 23 P…" at bounding box center [749, 440] width 1415 height 798
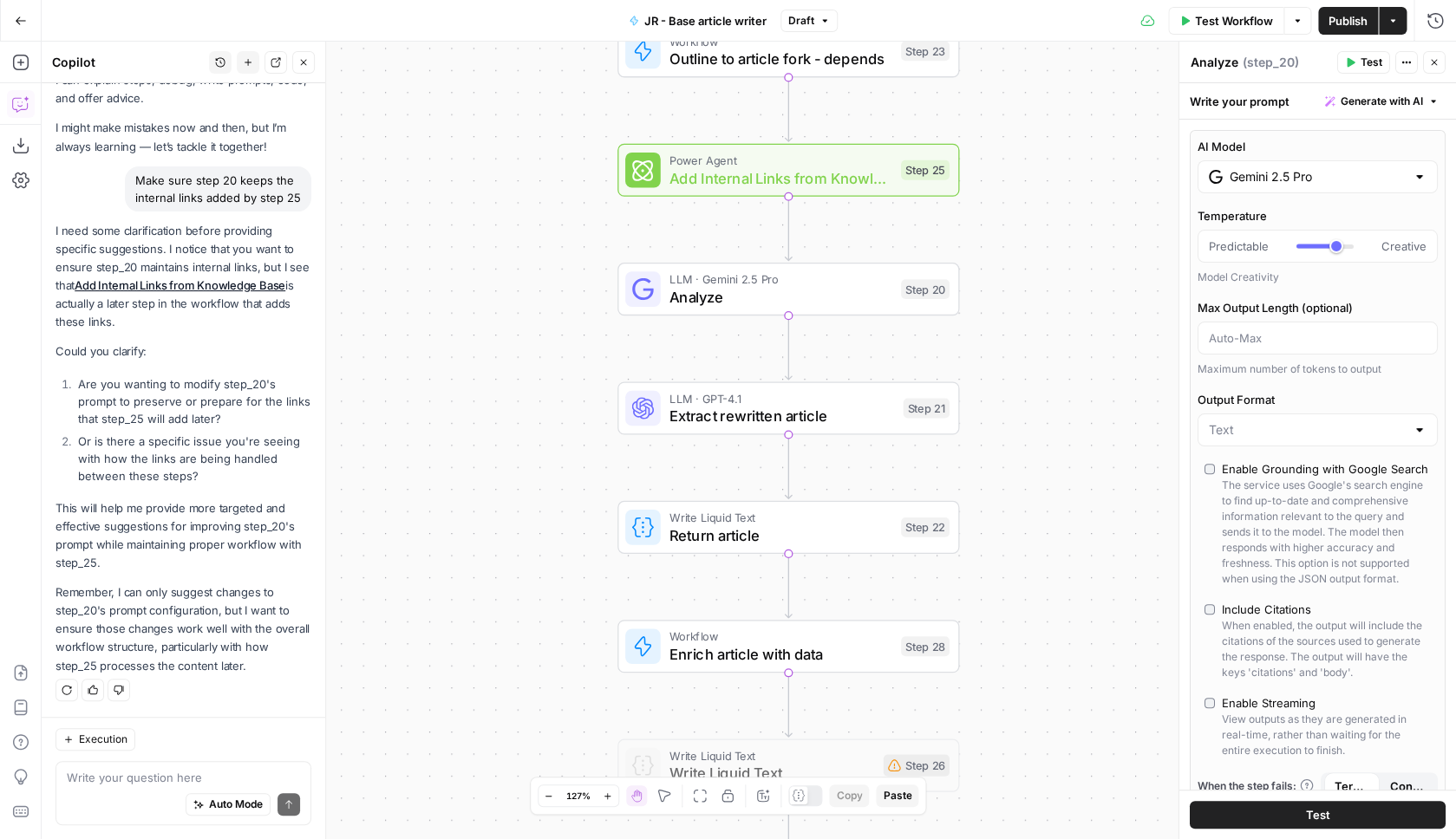
drag, startPoint x: 531, startPoint y: 291, endPoint x: 356, endPoint y: 217, distance: 190.0
click at [356, 218] on div "Workflow Set Inputs Inputs Workflow Outline to article fork - depends Step 23 P…" at bounding box center [749, 440] width 1415 height 798
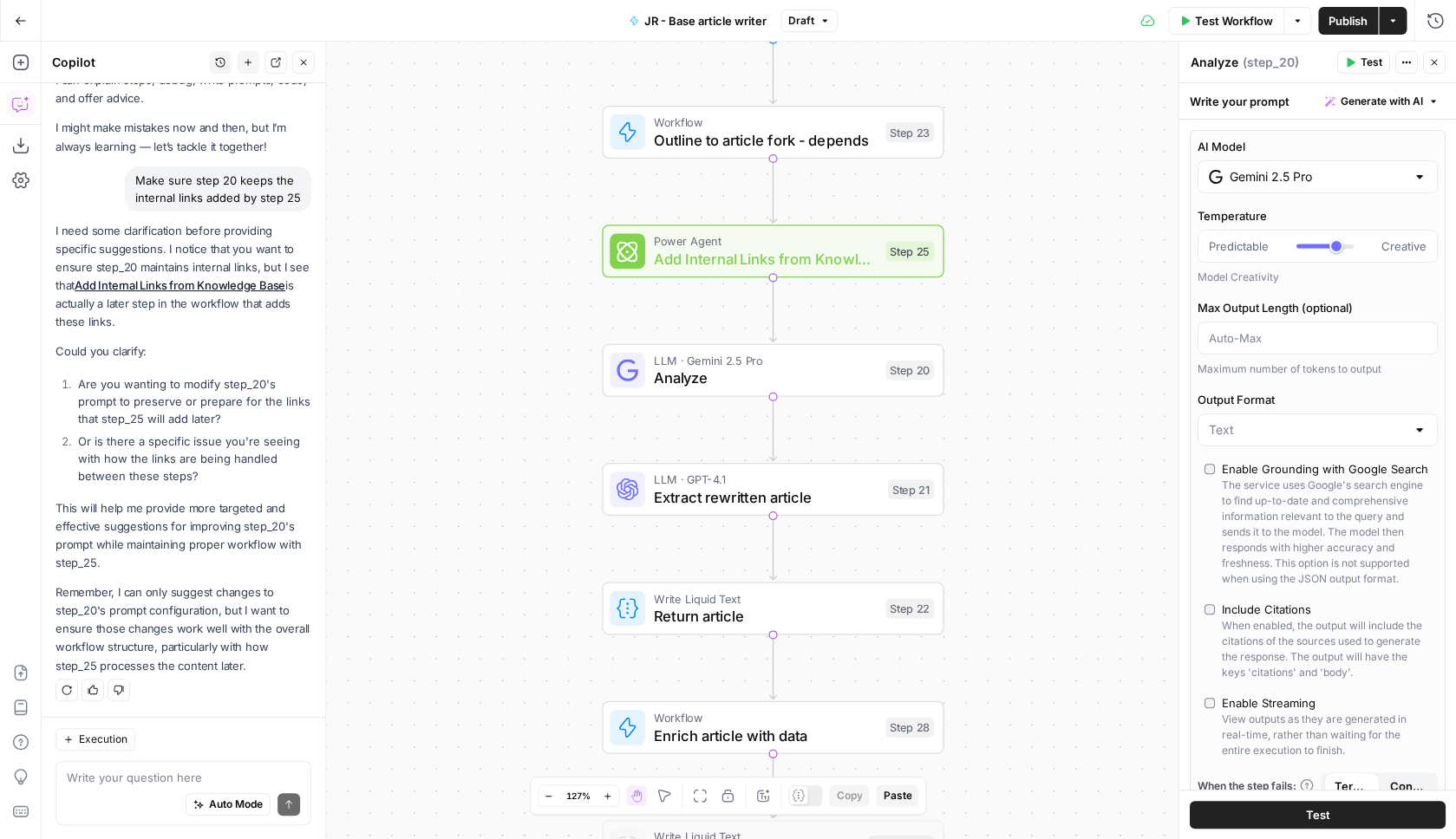
drag, startPoint x: 373, startPoint y: 462, endPoint x: 373, endPoint y: 273, distance: 189.0
click at [373, 273] on div "Workflow Set Inputs Inputs Workflow Outline to article fork - depends Step 23 P…" at bounding box center [749, 440] width 1415 height 798
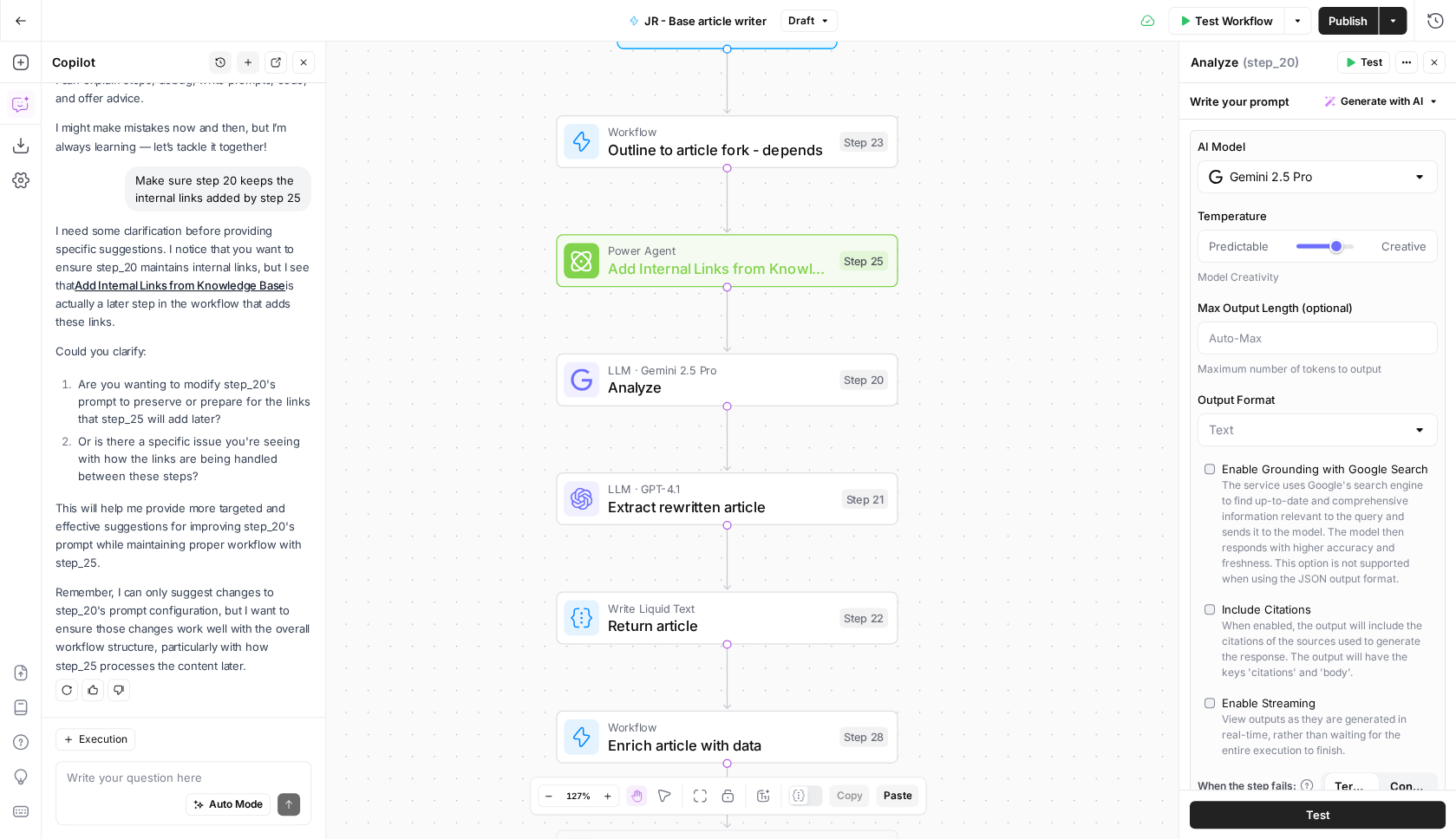
drag, startPoint x: 447, startPoint y: 360, endPoint x: 401, endPoint y: 182, distance: 183.8
click at [401, 182] on div "Workflow Set Inputs Inputs Workflow Outline to article fork - depends Step 23 P…" at bounding box center [749, 440] width 1415 height 798
click at [181, 398] on li "Are you wanting to modify step_20's prompt to preserve or prepare for the links…" at bounding box center [192, 401] width 238 height 52
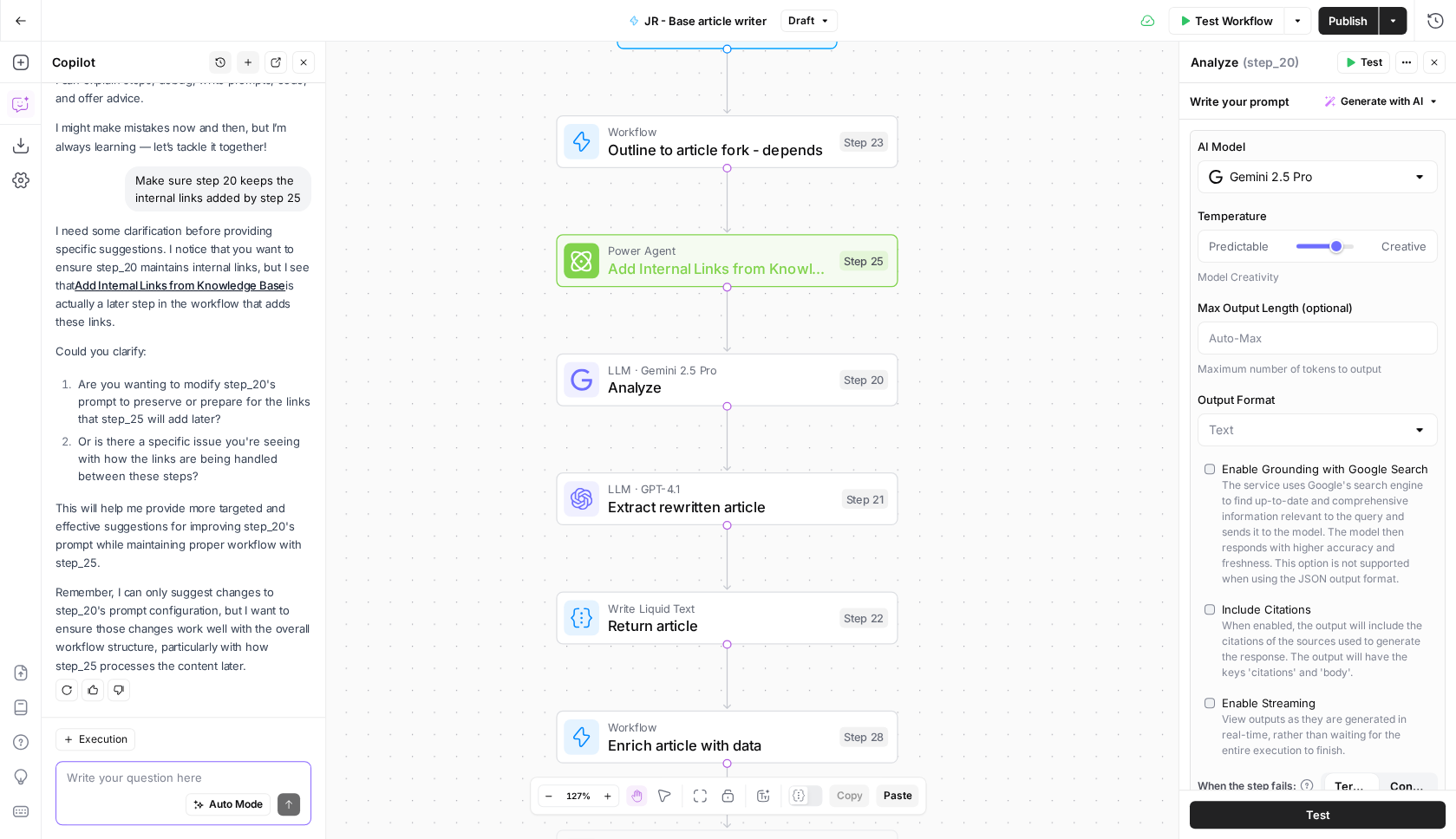
click at [153, 785] on textarea at bounding box center [183, 778] width 233 height 17
type textarea "1"
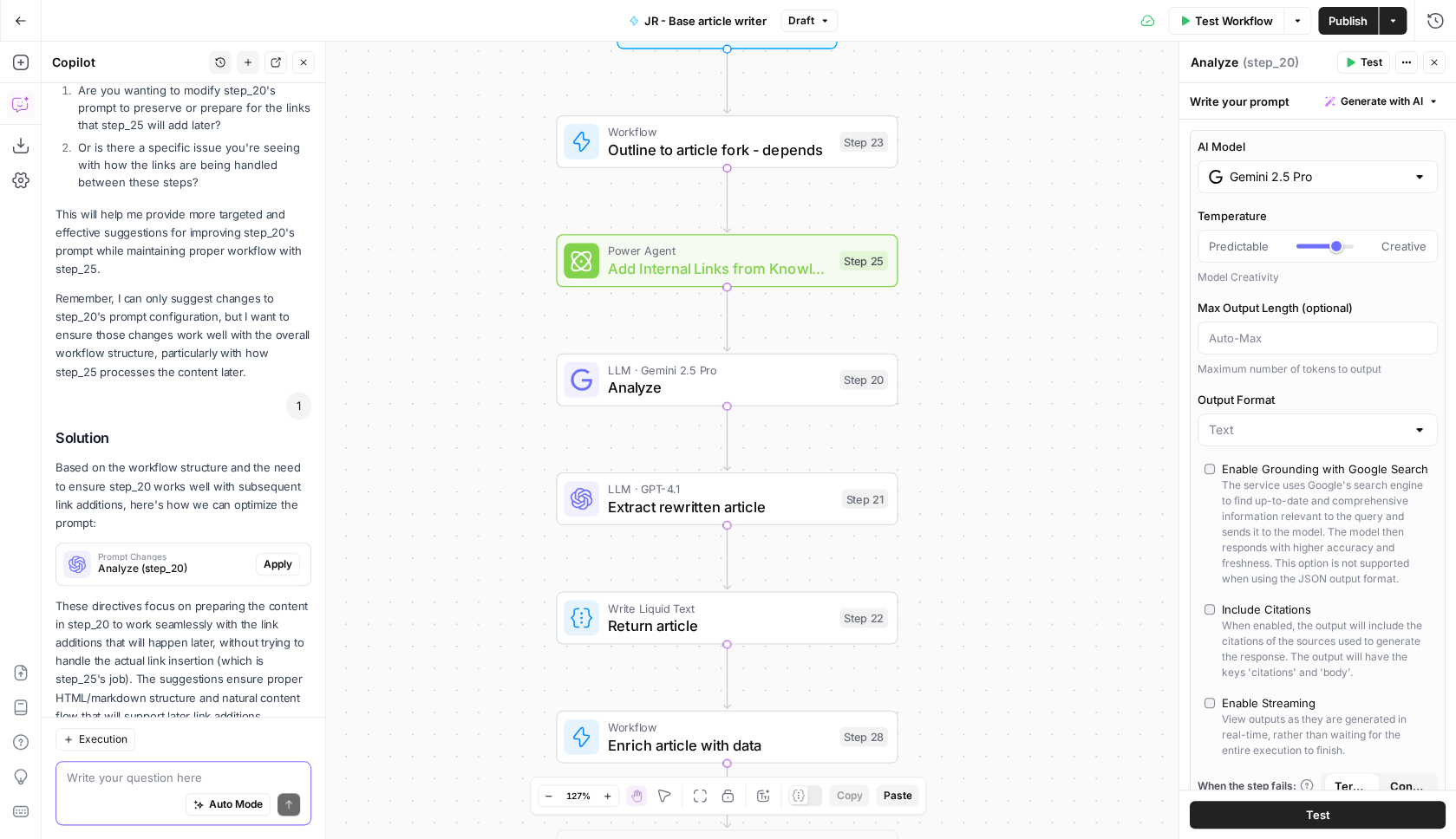
scroll to position [400, 0]
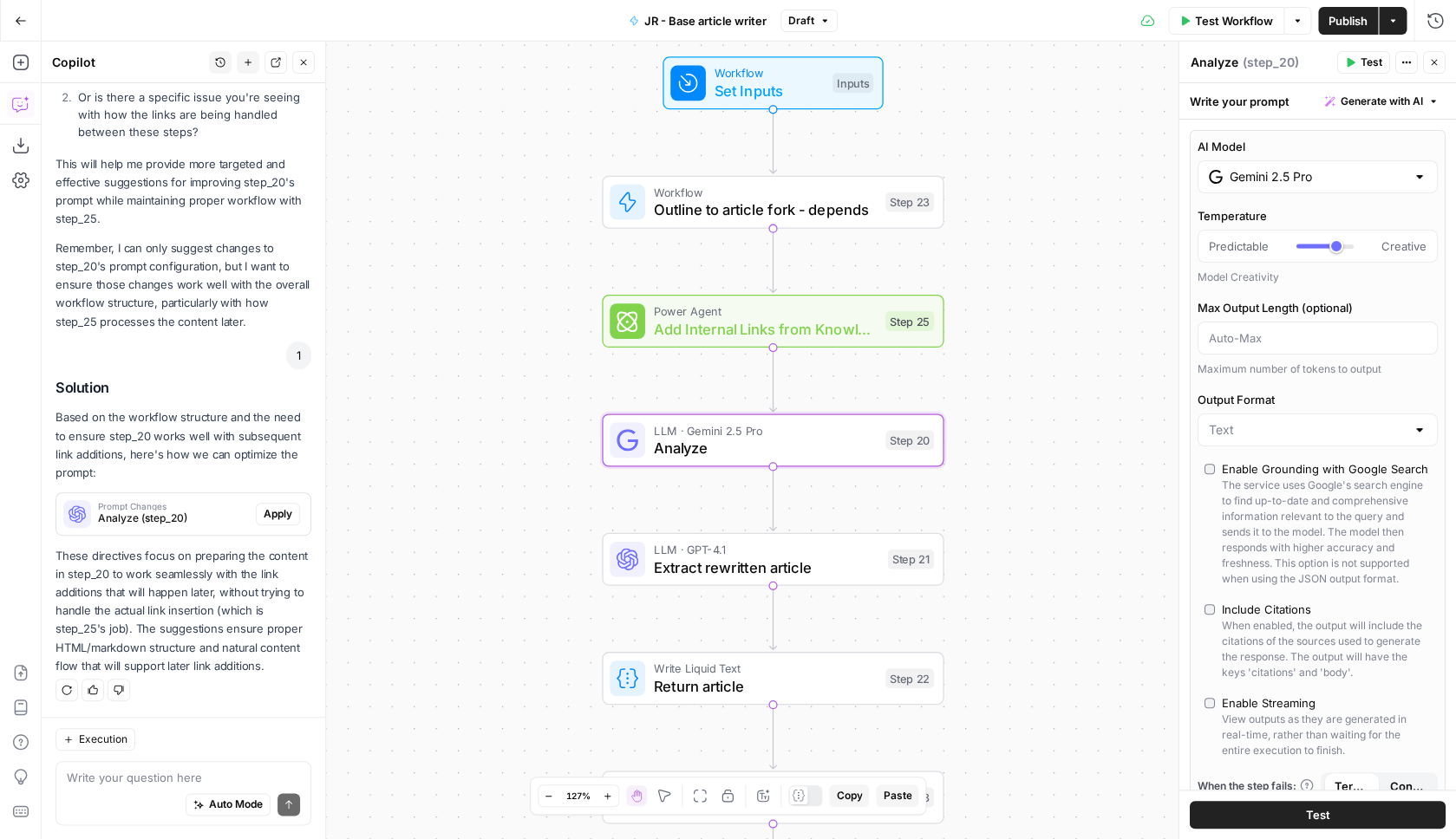
click at [273, 508] on span "Apply" at bounding box center [277, 513] width 28 height 16
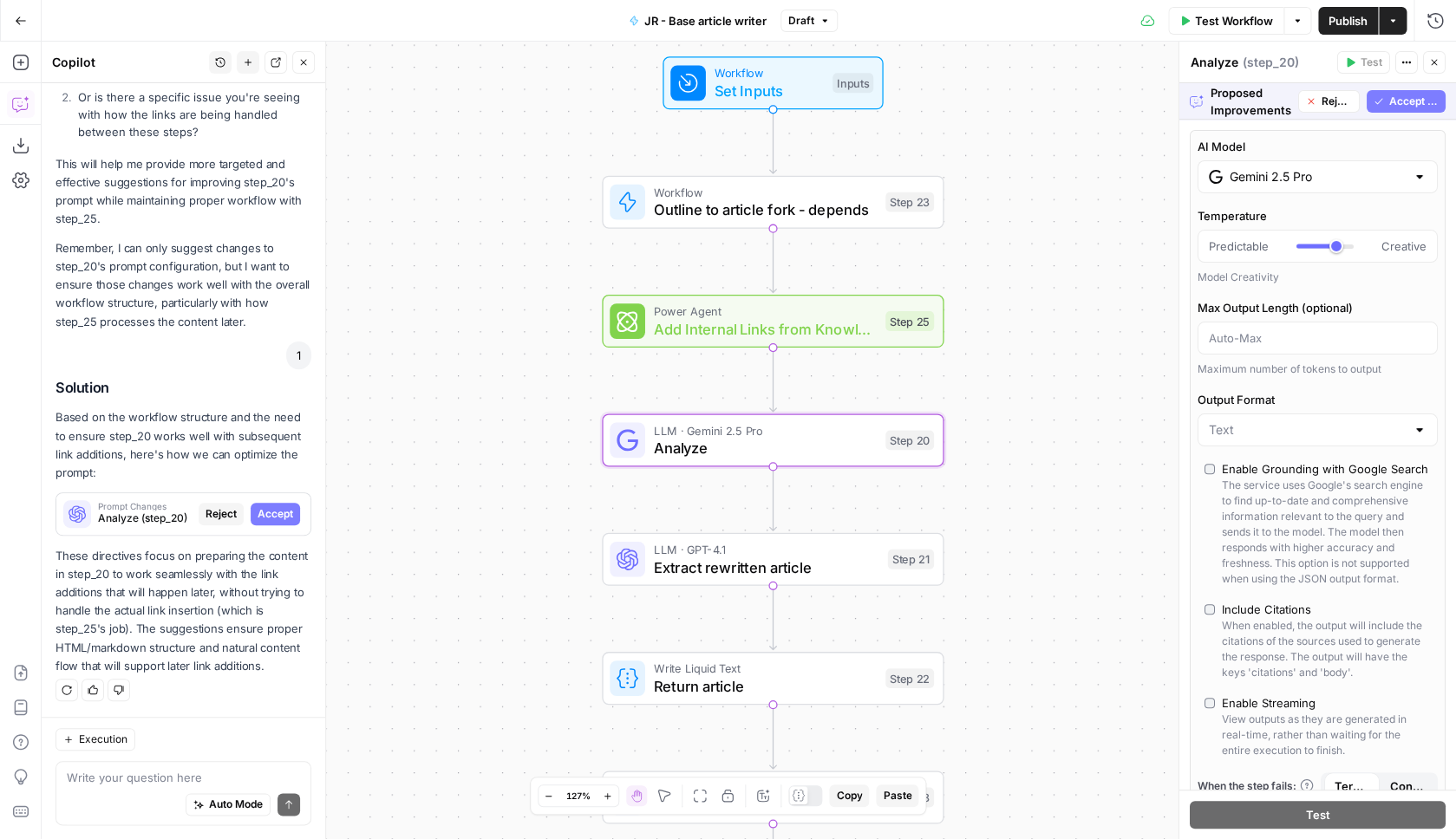
click at [278, 509] on span "Accept" at bounding box center [275, 513] width 36 height 16
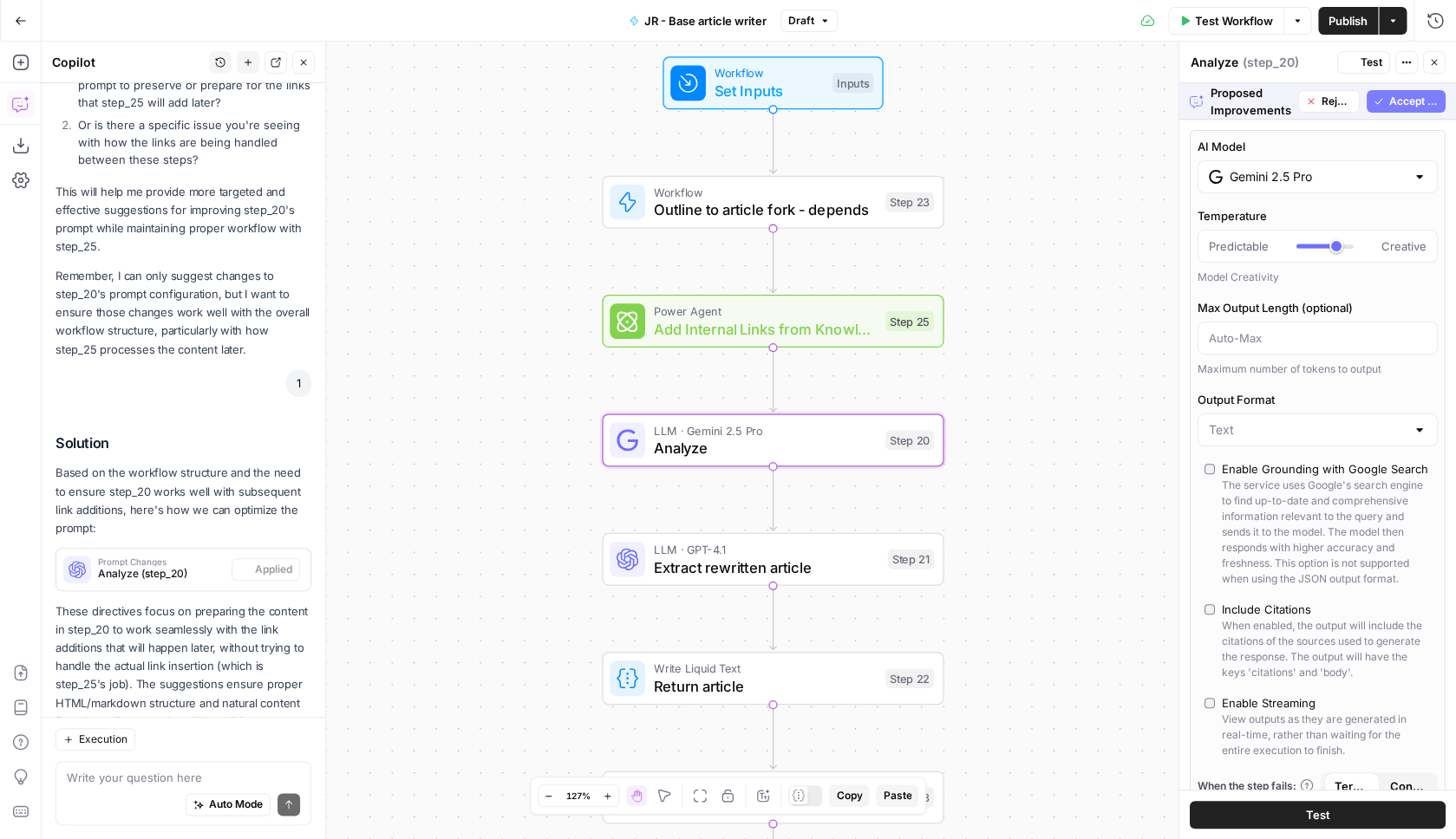
scroll to position [455, 0]
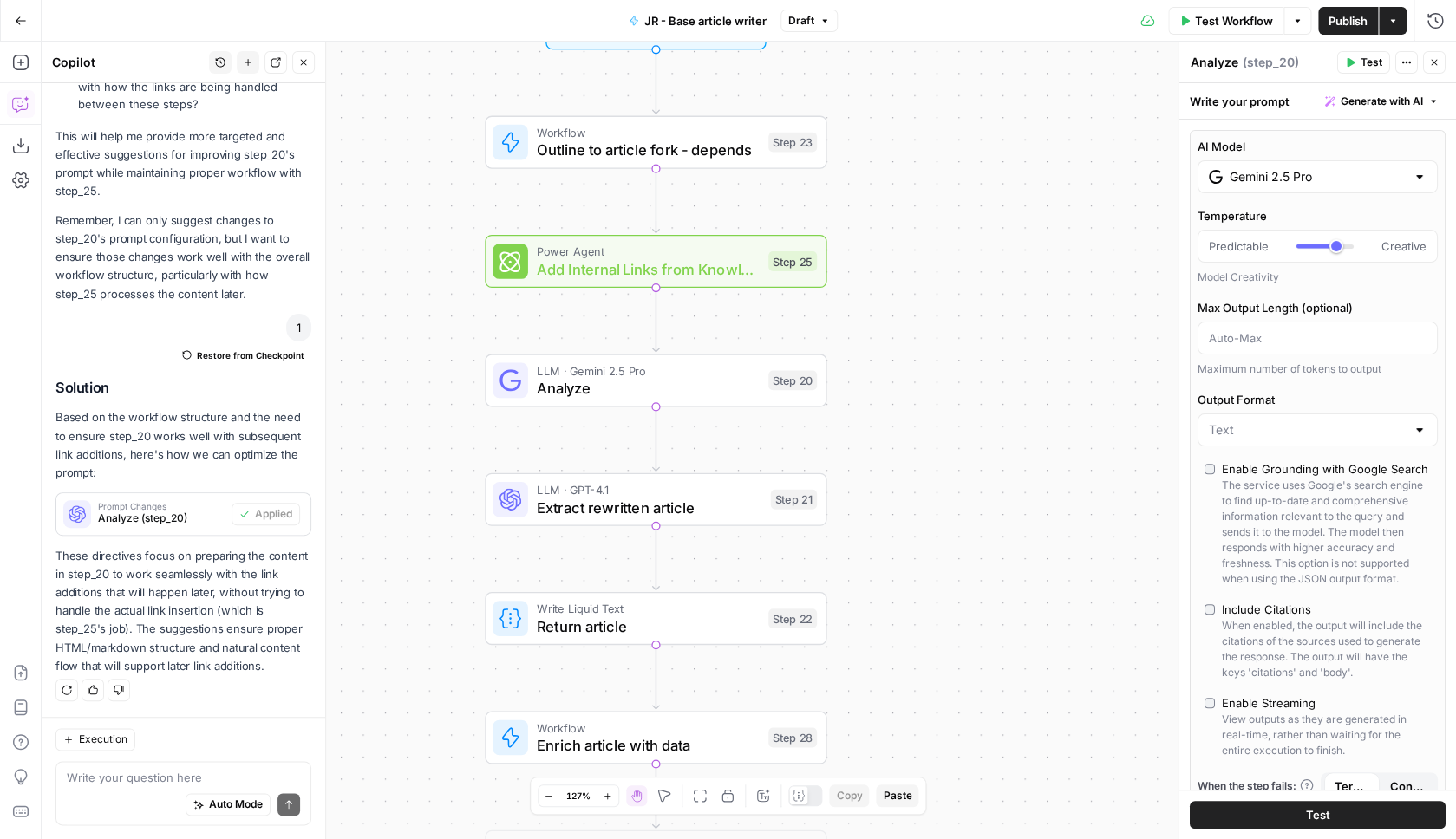
drag, startPoint x: 1062, startPoint y: 494, endPoint x: 939, endPoint y: 432, distance: 137.7
click at [939, 433] on div "Workflow Set Inputs Inputs Workflow Outline to article fork - depends Step 23 P…" at bounding box center [749, 440] width 1415 height 798
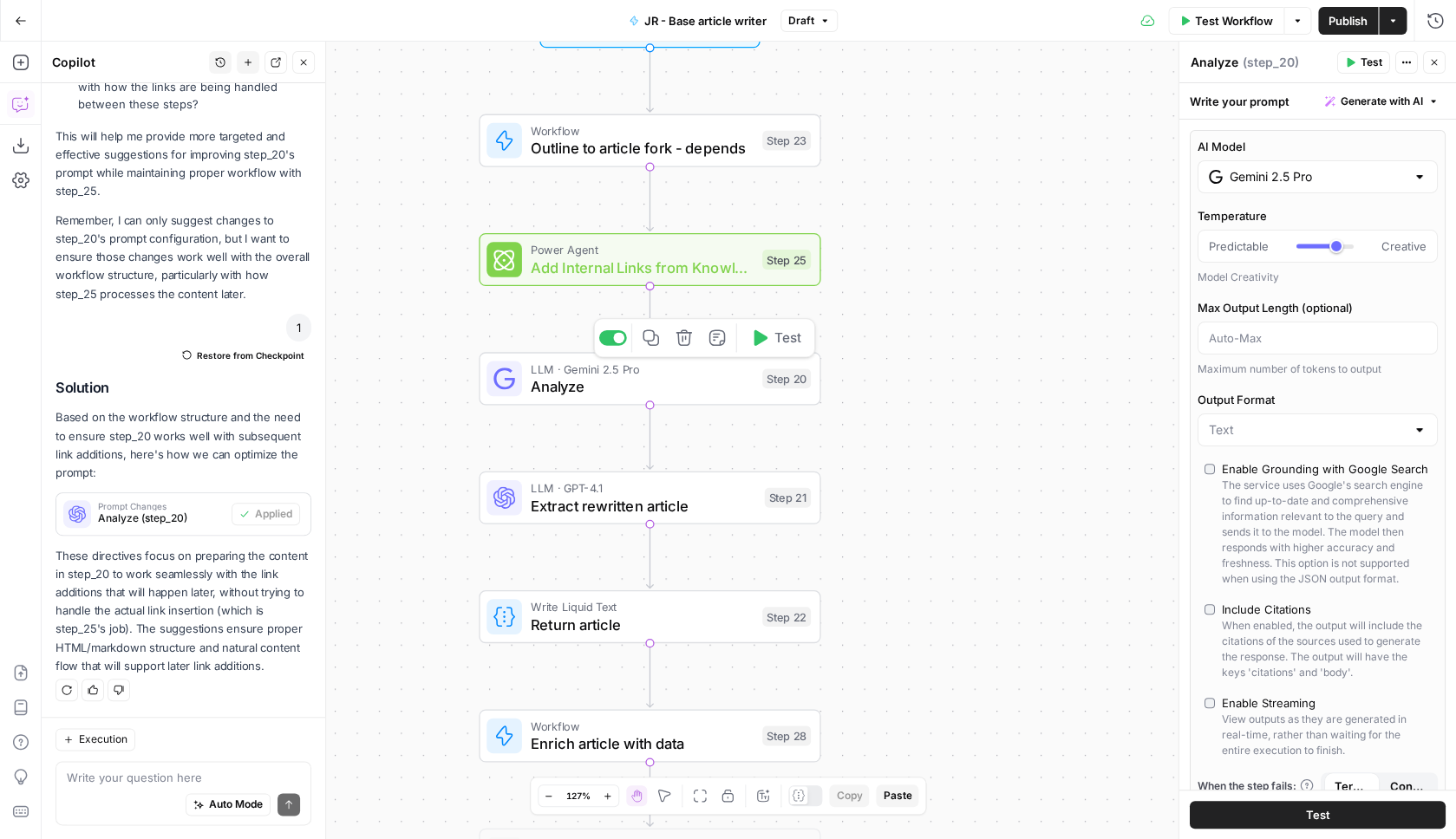
click at [785, 342] on span "Test" at bounding box center [787, 337] width 27 height 20
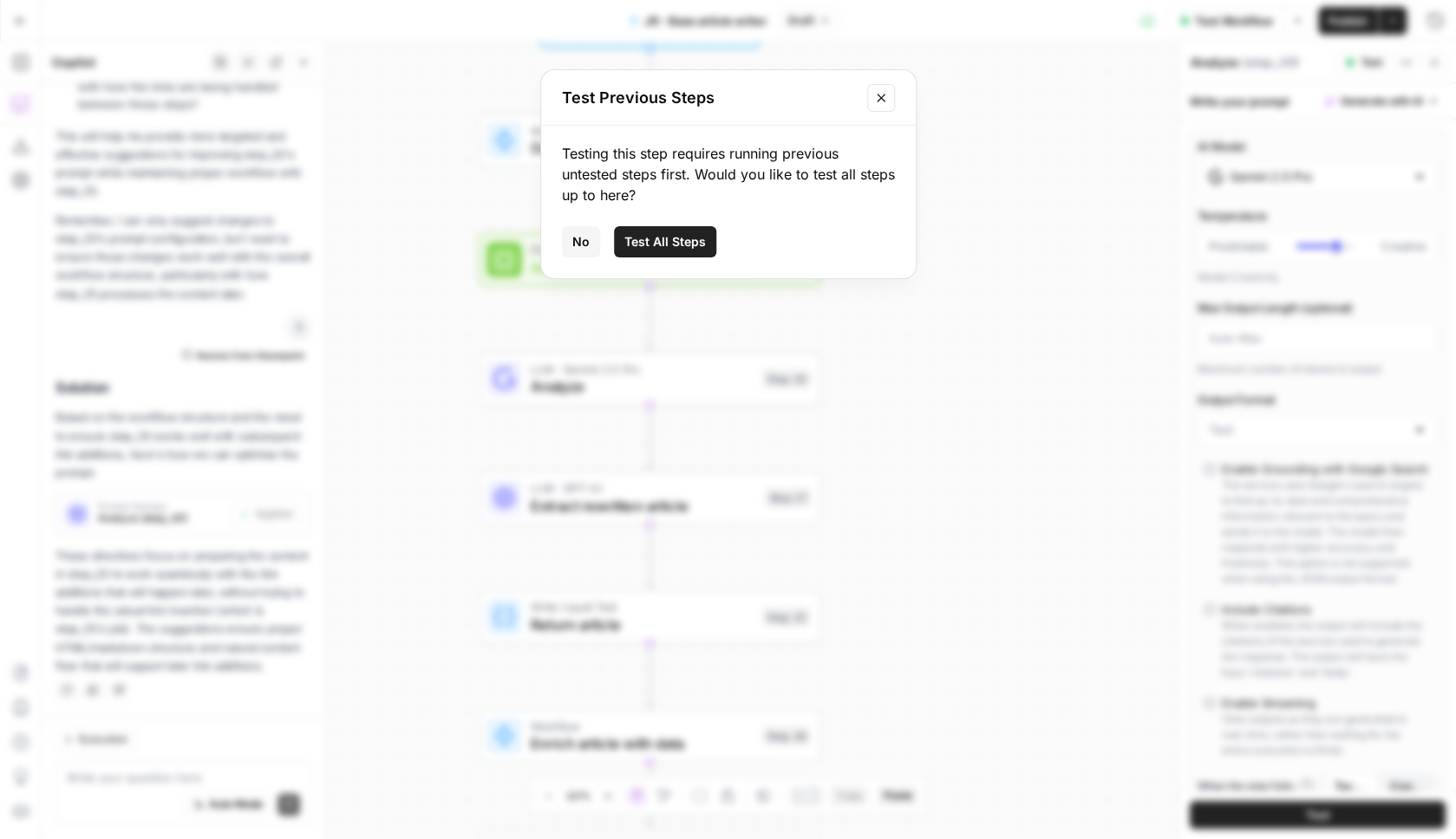
click at [694, 248] on span "Test All Steps" at bounding box center [665, 241] width 82 height 17
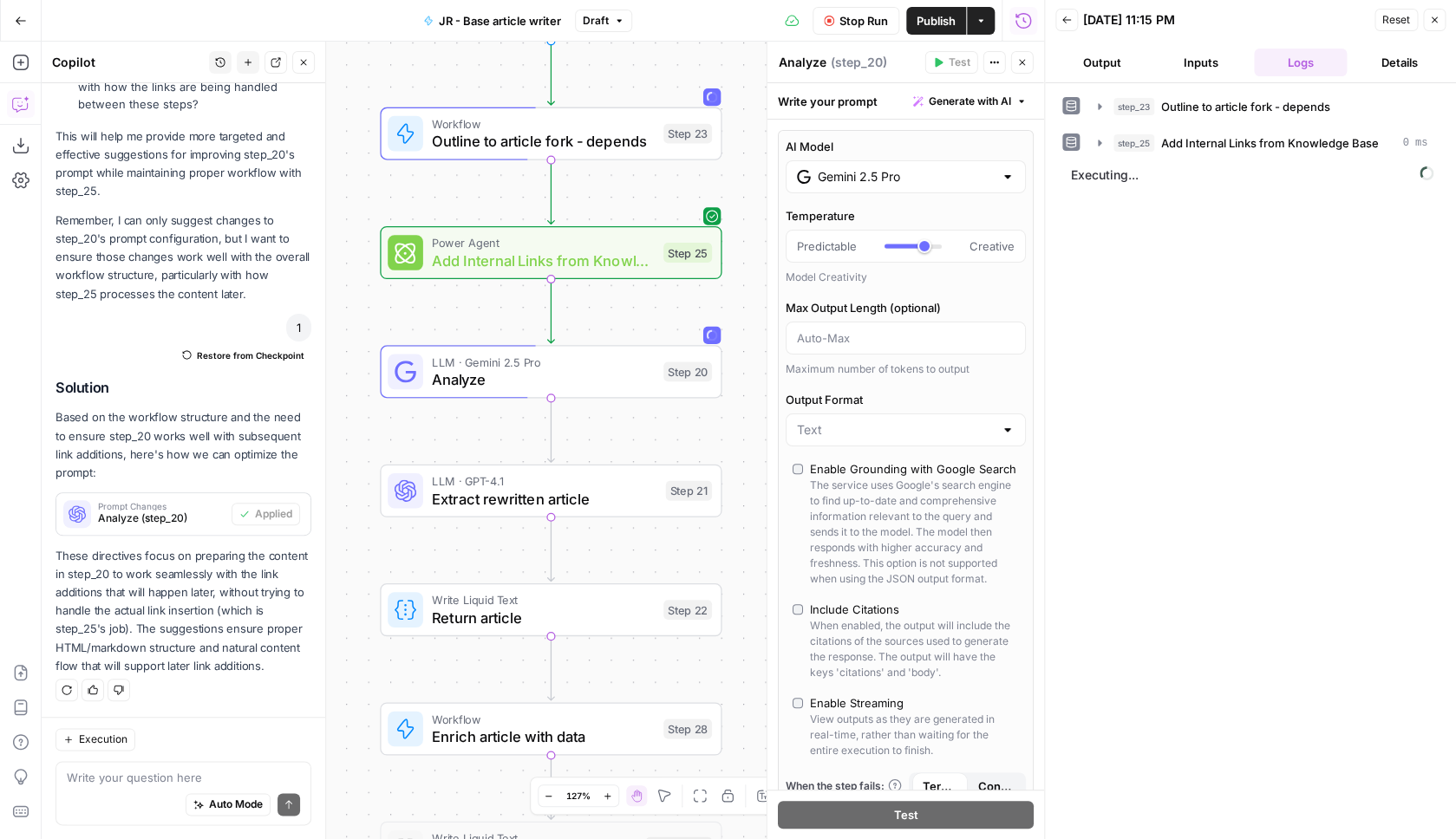
drag, startPoint x: 500, startPoint y: 341, endPoint x: 399, endPoint y: 333, distance: 101.3
click at [399, 333] on div "Workflow Set Inputs Inputs Workflow Outline to article fork - depends Step 23 P…" at bounding box center [542, 440] width 1003 height 798
click at [606, 500] on span "Extract rewritten article" at bounding box center [541, 497] width 225 height 22
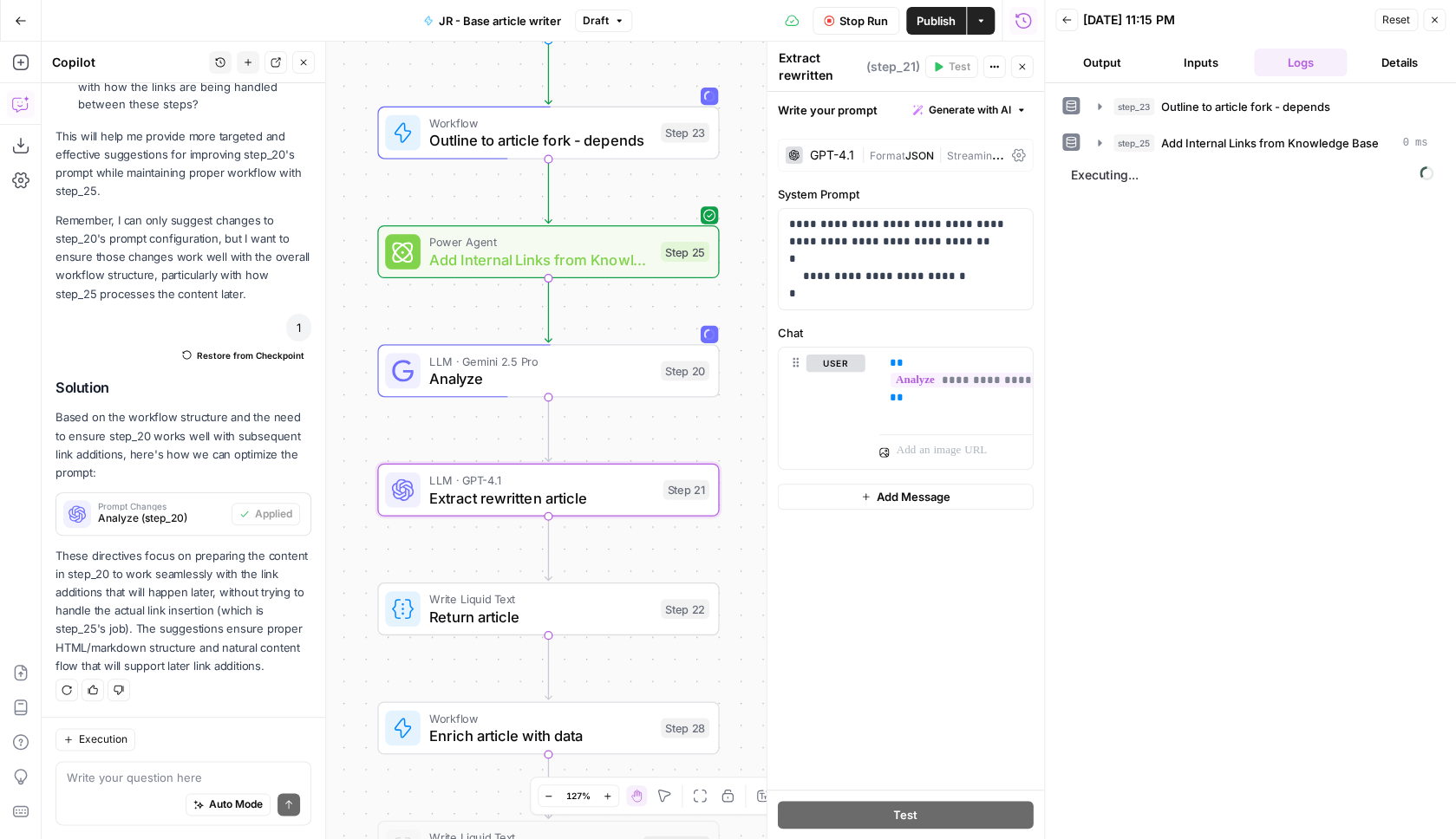
click at [957, 151] on span "Streaming" at bounding box center [975, 154] width 57 height 17
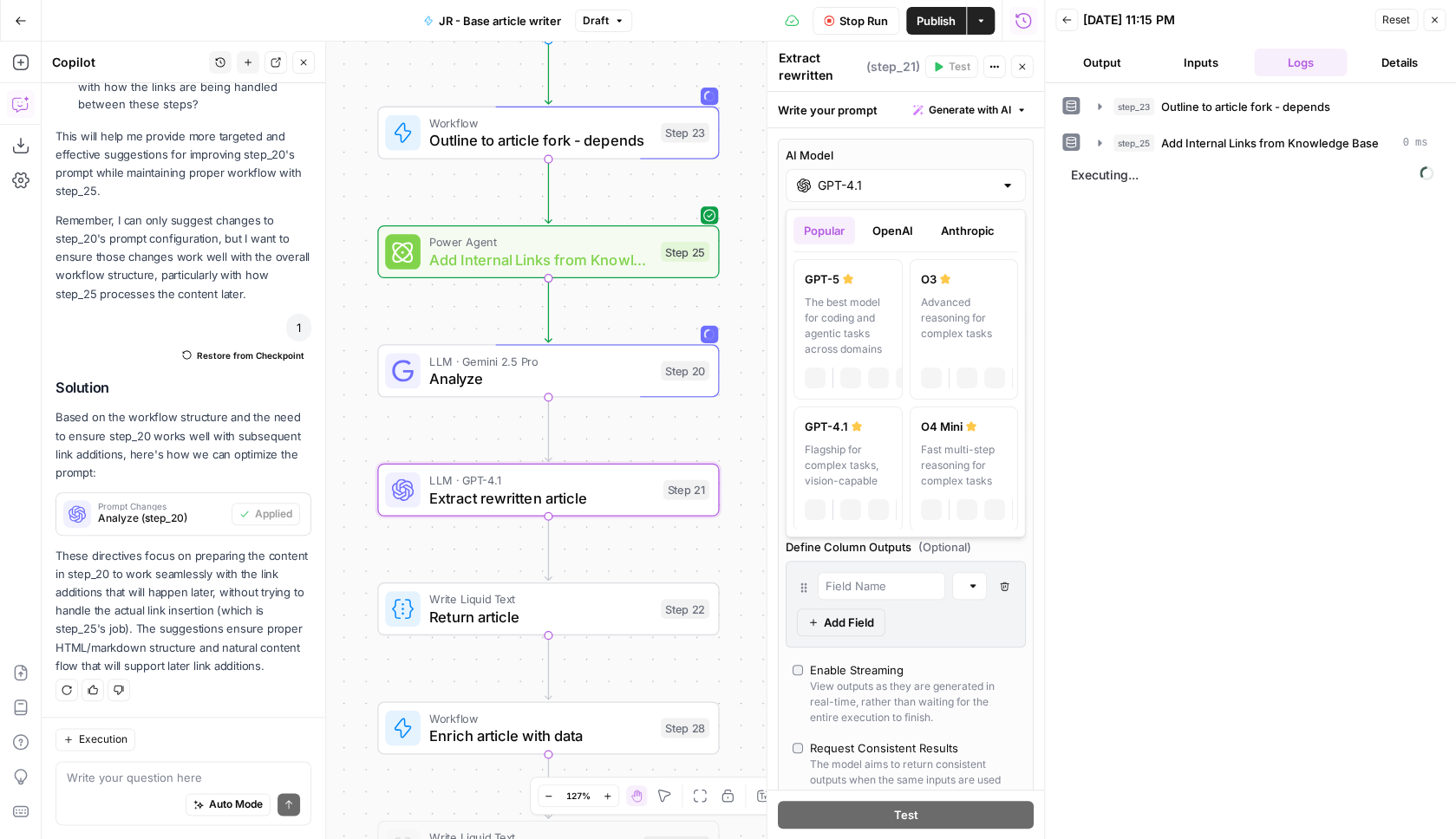
click at [960, 180] on input "GPT-4.1" at bounding box center [906, 185] width 176 height 17
click at [983, 230] on button "Anthropic" at bounding box center [967, 230] width 74 height 28
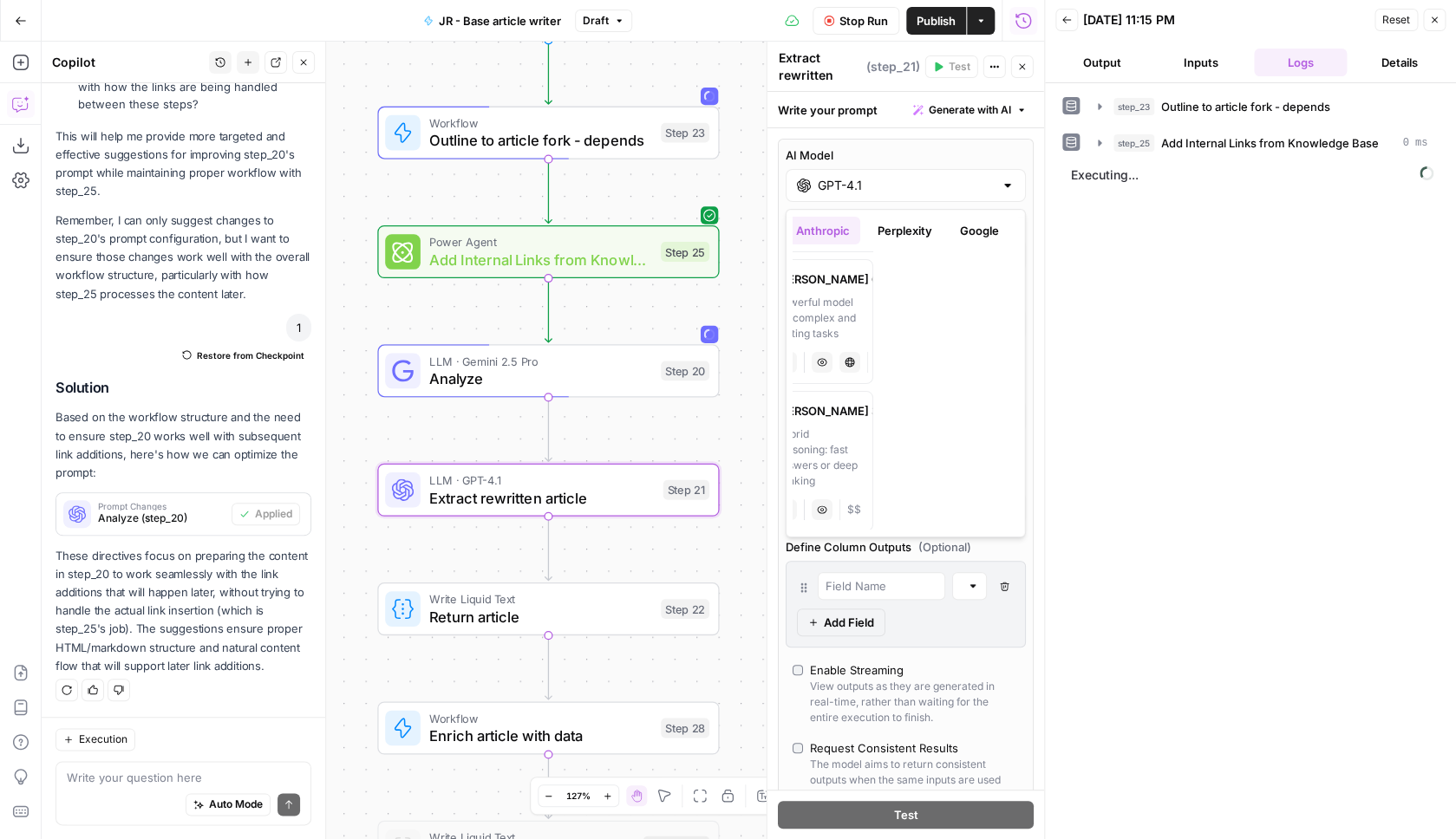
scroll to position [0, 195]
click at [933, 228] on button "Google" at bounding box center [928, 230] width 60 height 28
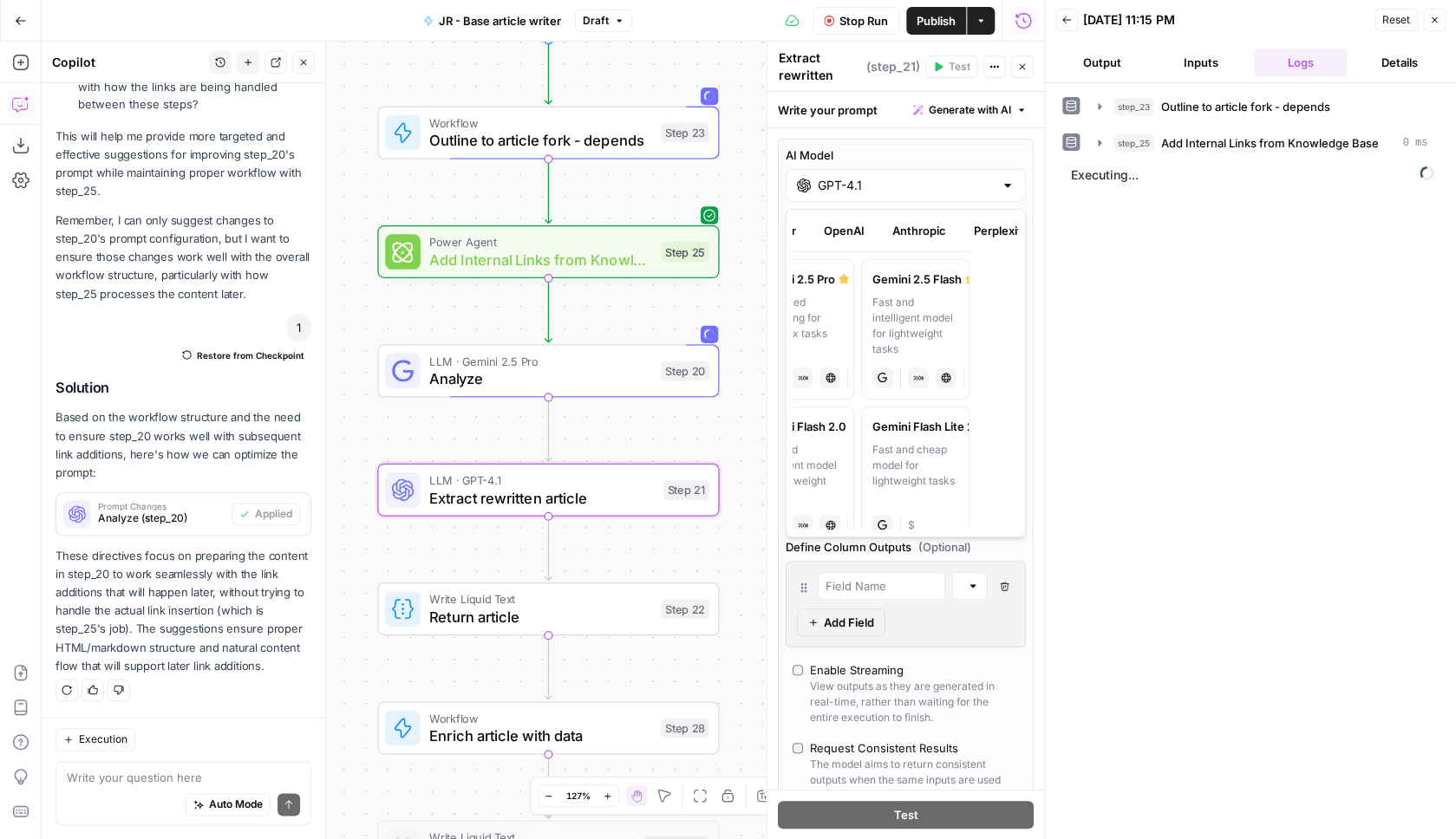
scroll to position [0, 0]
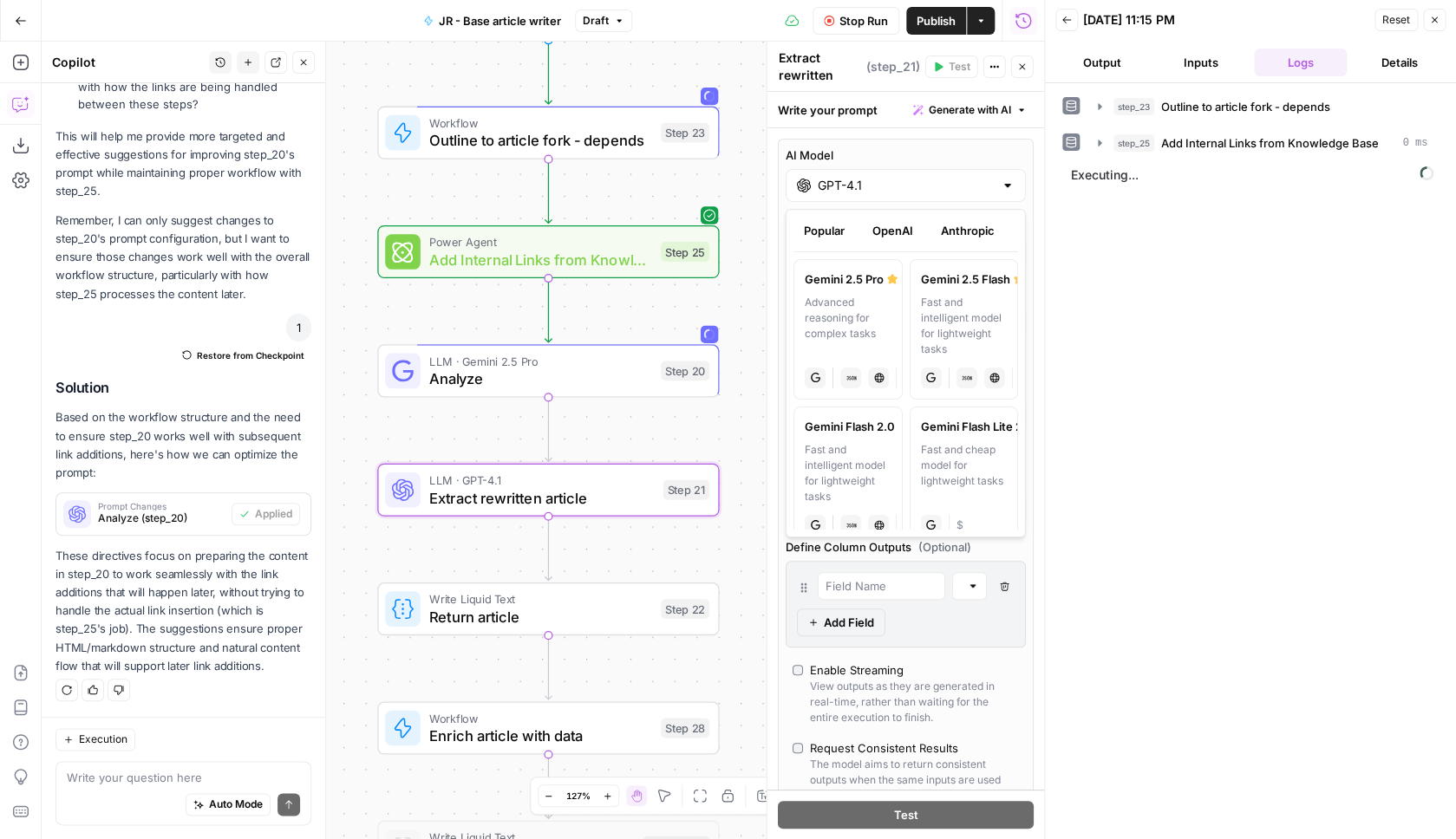
click at [949, 324] on div "Fast and intelligent model for lightweight tasks" at bounding box center [963, 326] width 87 height 62
type input "Gemini 2.5 Flash"
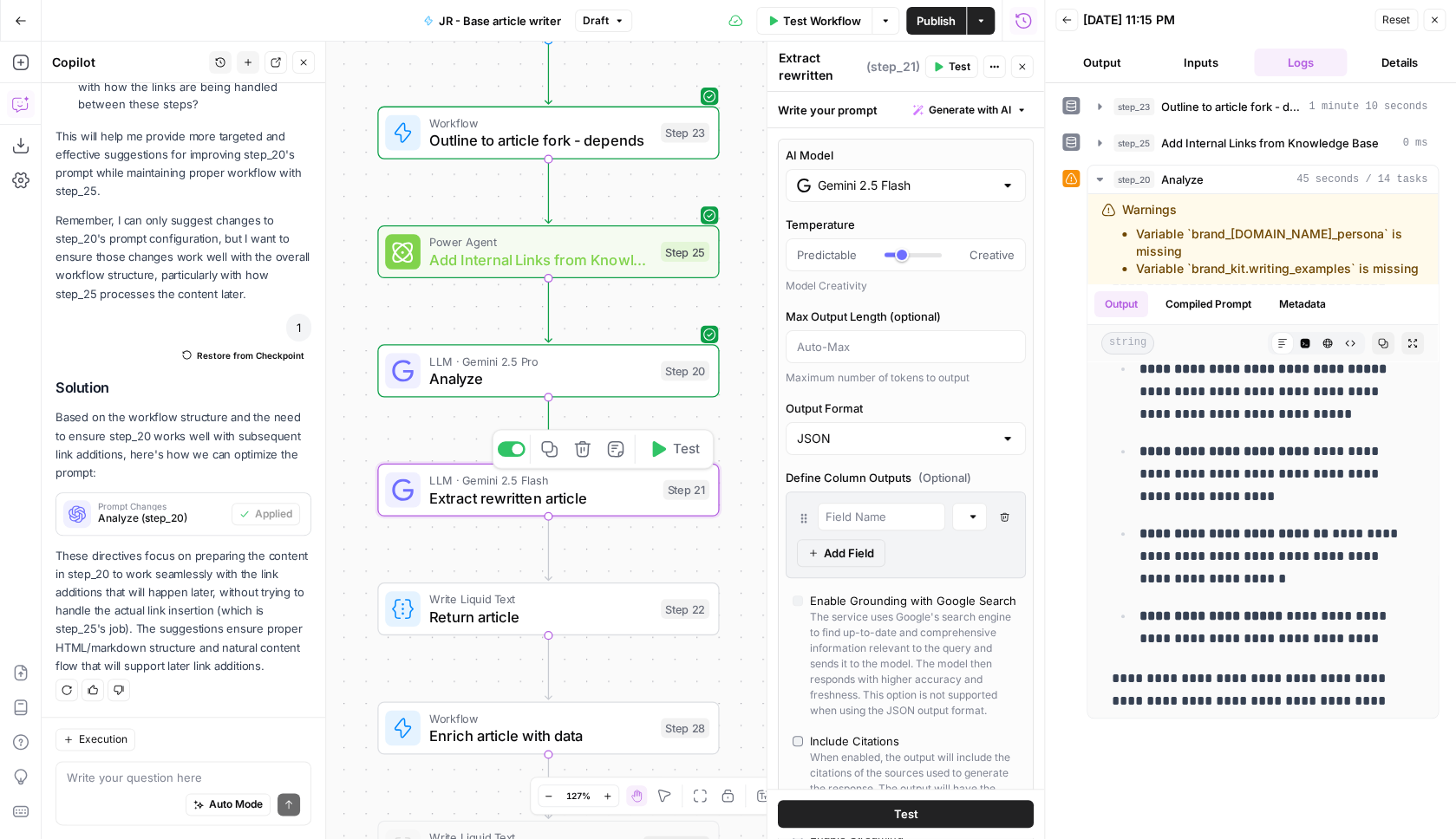
click at [672, 454] on button "Test" at bounding box center [674, 449] width 69 height 28
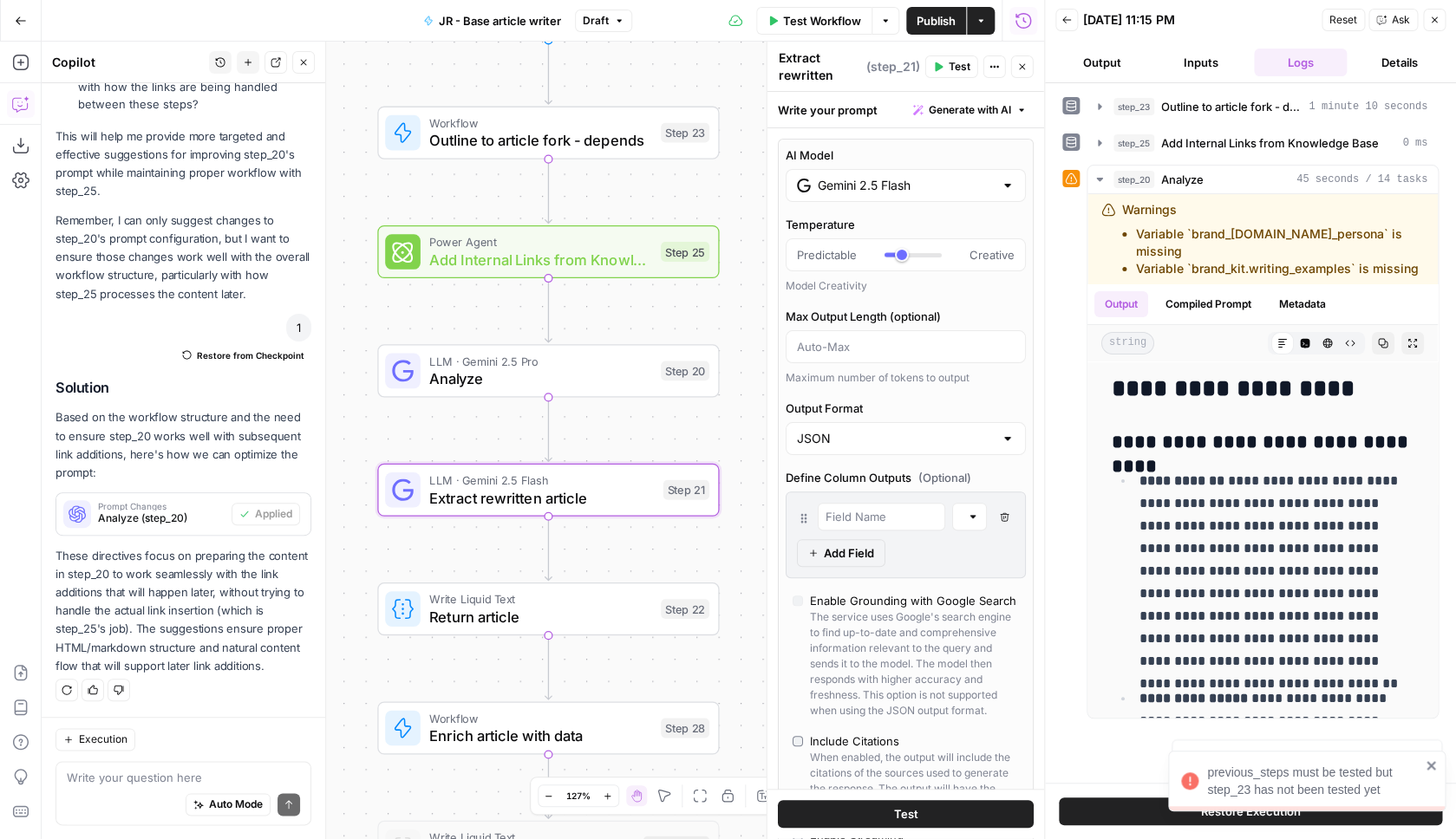
click at [750, 398] on div "Workflow Set Inputs Inputs Workflow Outline to article fork - depends Step 23 P…" at bounding box center [542, 440] width 1003 height 798
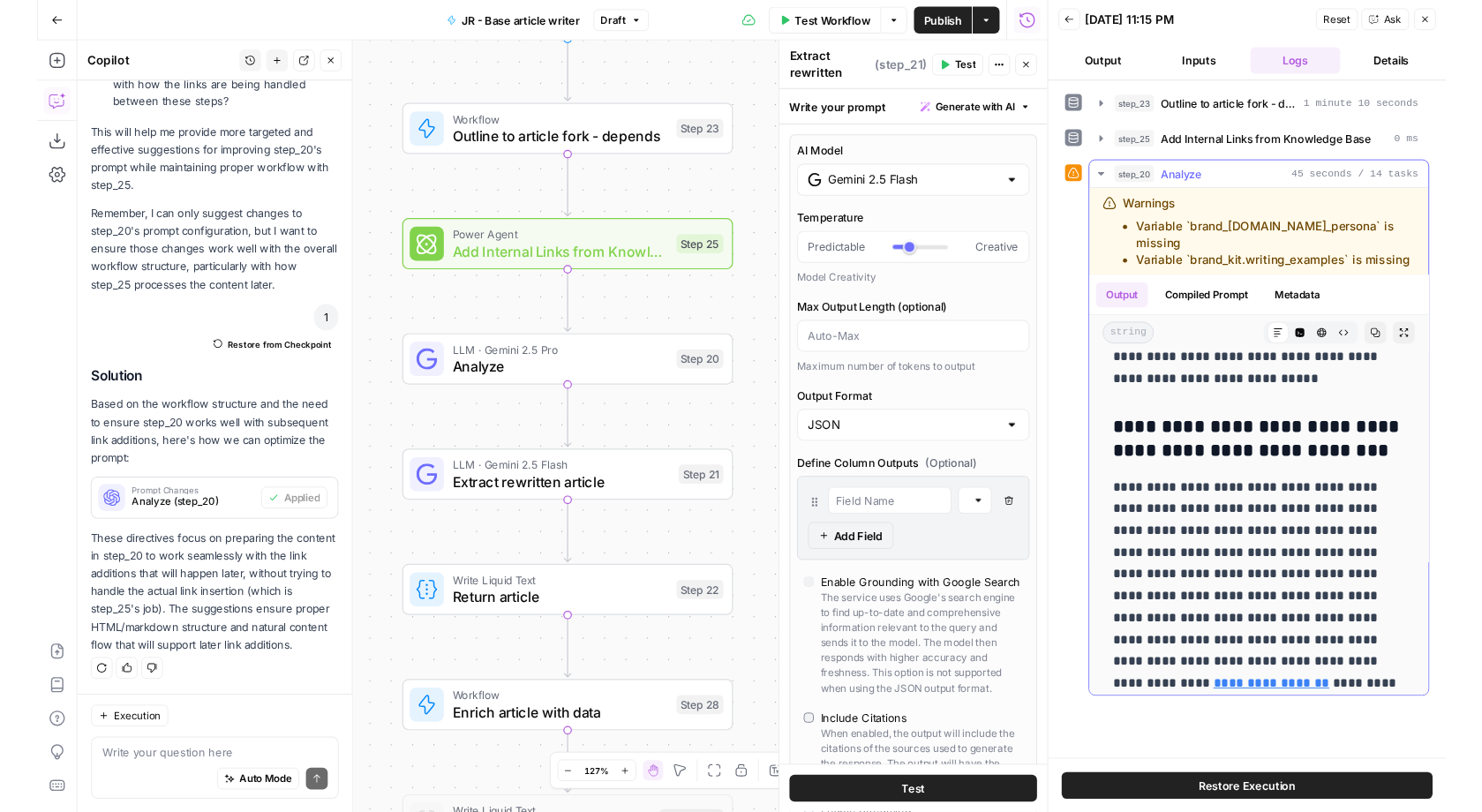
scroll to position [4644, 0]
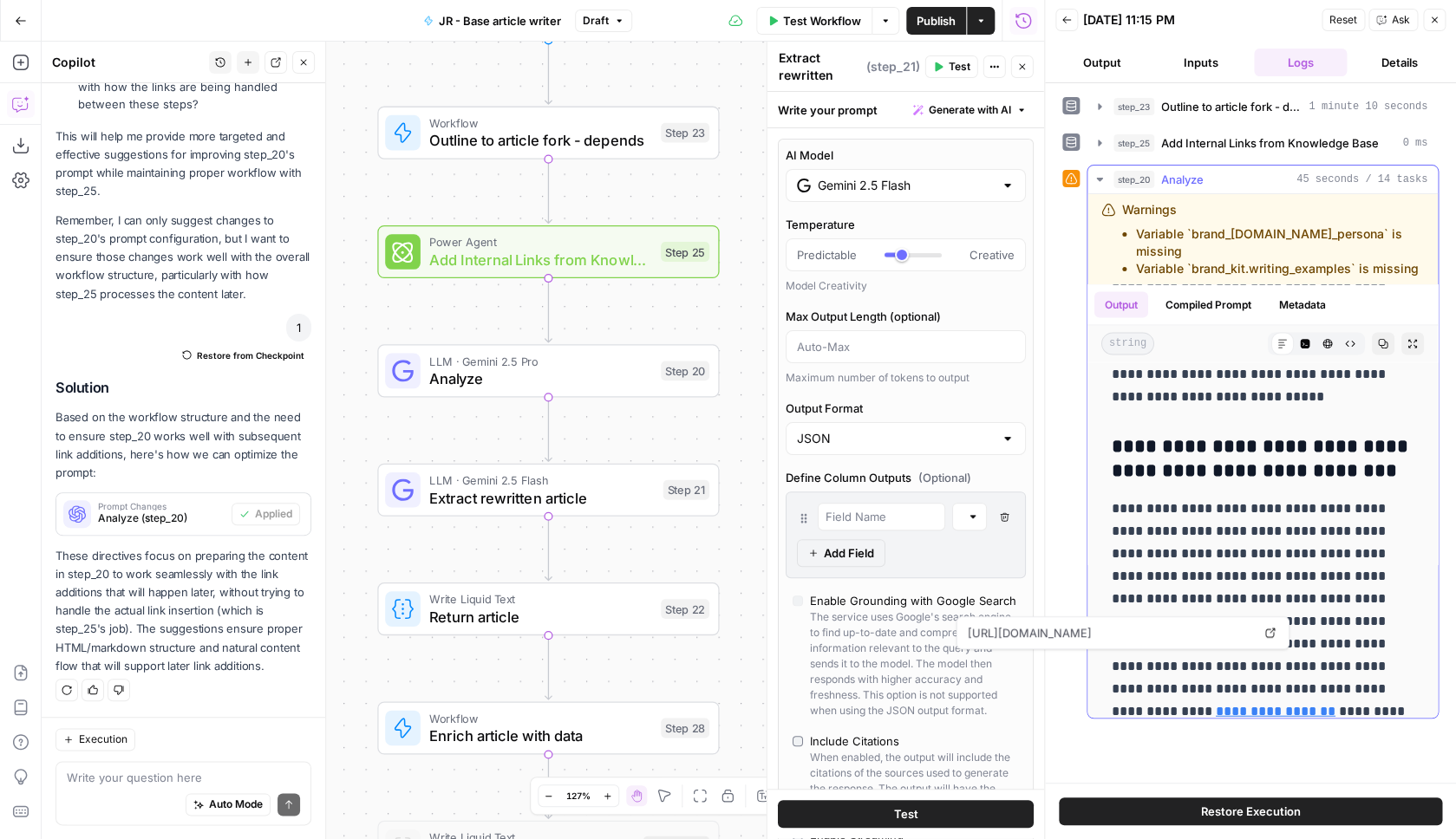
click at [1228, 704] on link "**********" at bounding box center [1275, 711] width 119 height 13
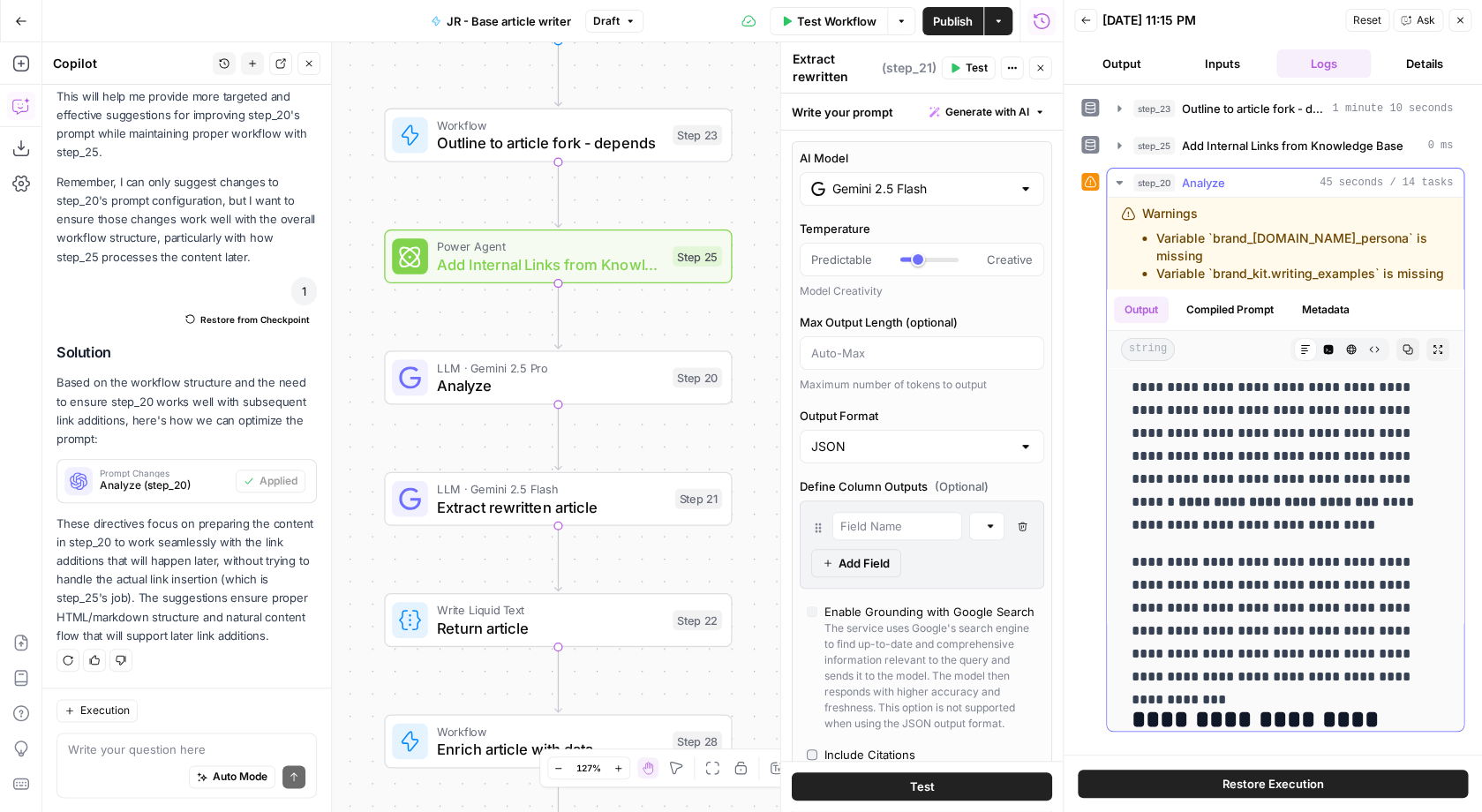
scroll to position [3035, 0]
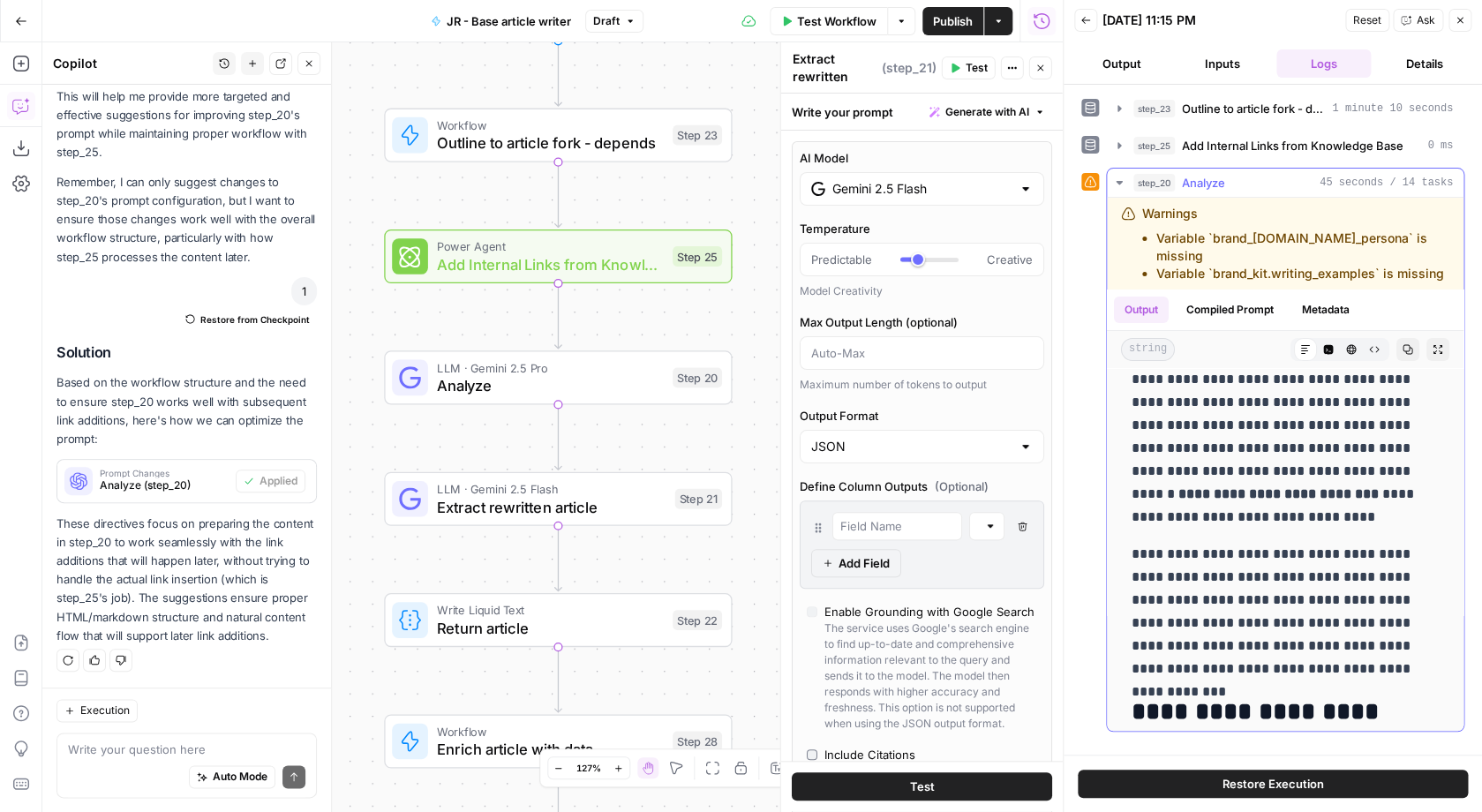
click at [1441, 345] on icon "button" at bounding box center [1437, 349] width 8 height 8
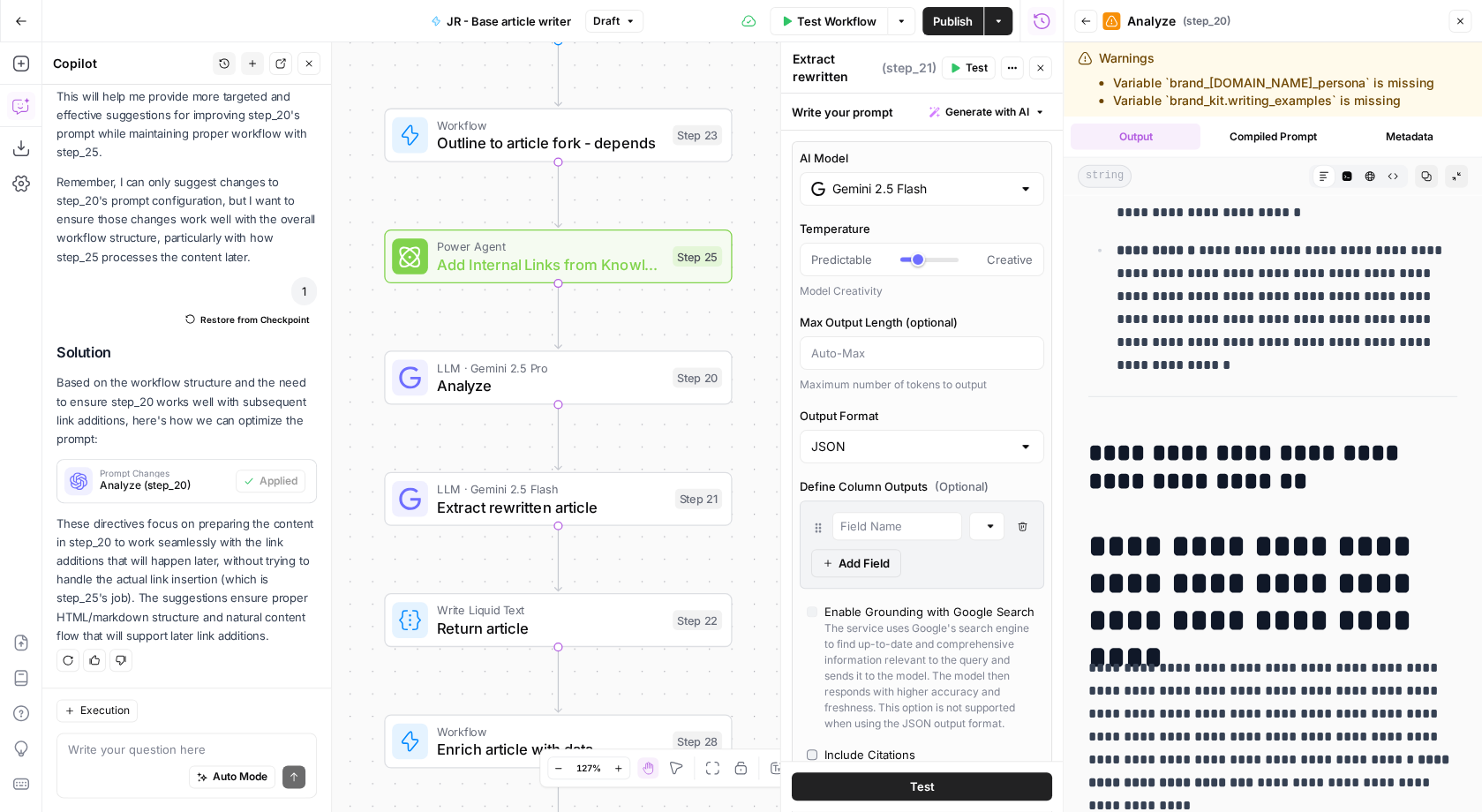
scroll to position [2125, 0]
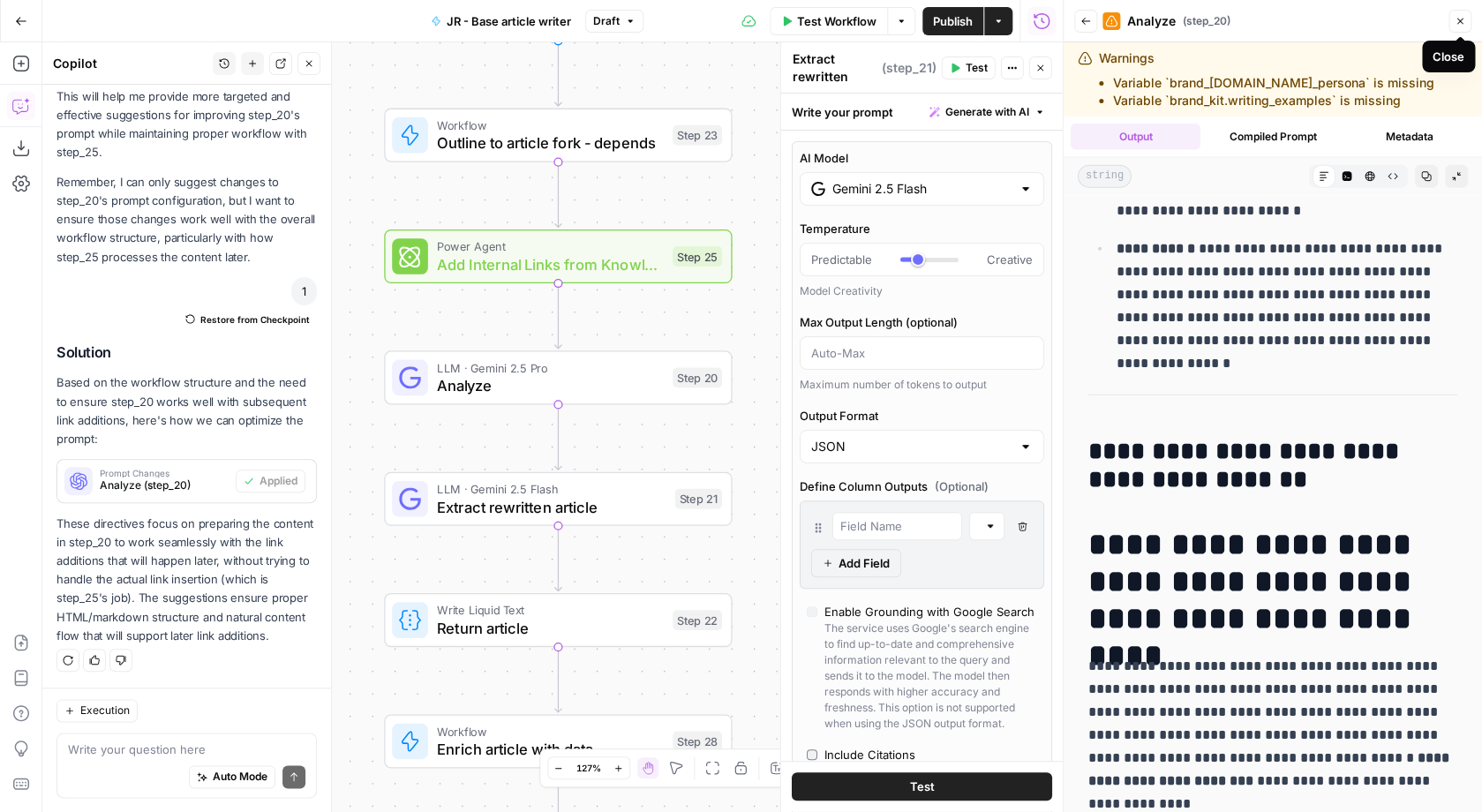
click at [1458, 17] on icon "button" at bounding box center [1460, 21] width 10 height 10
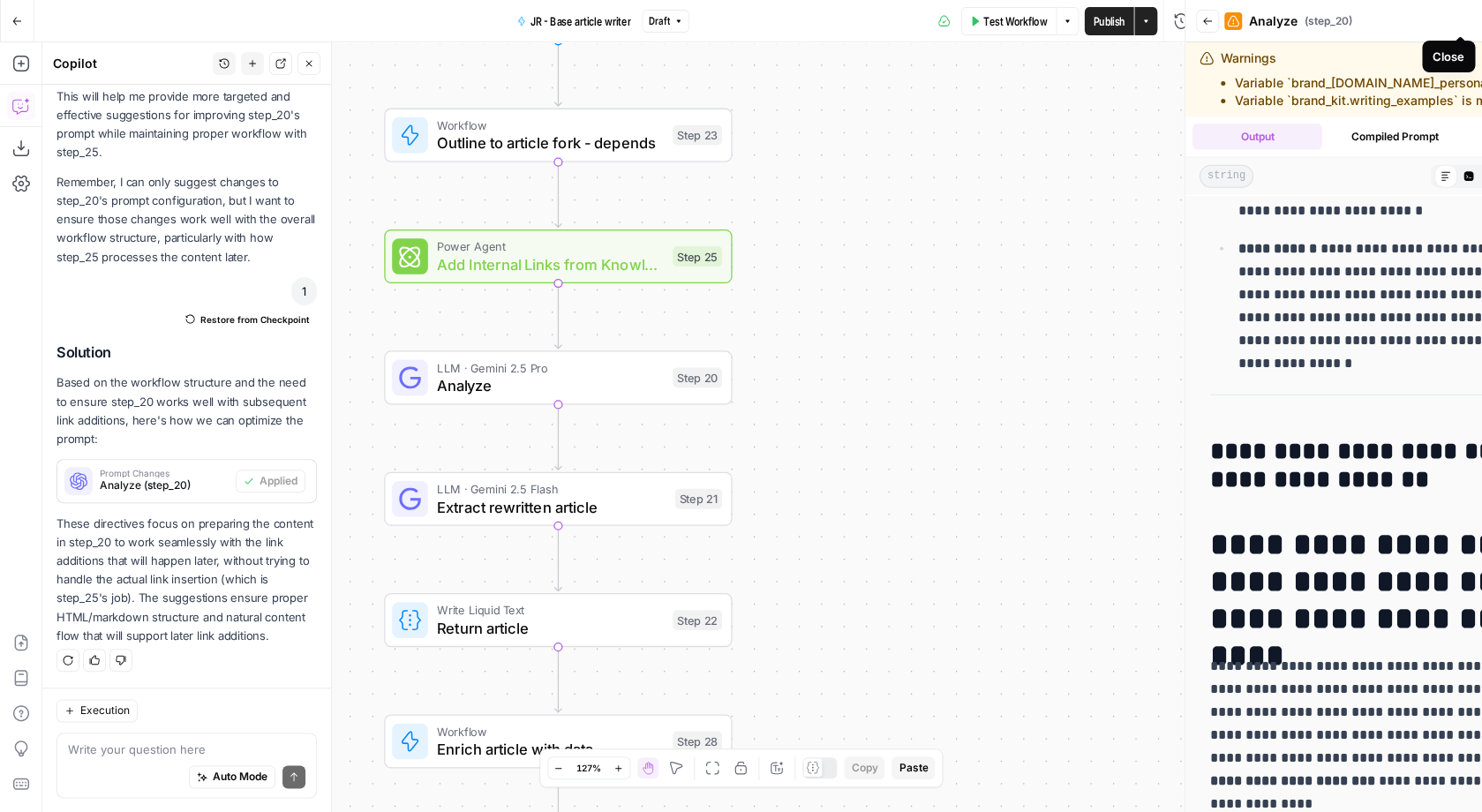
scroll to position [0, 0]
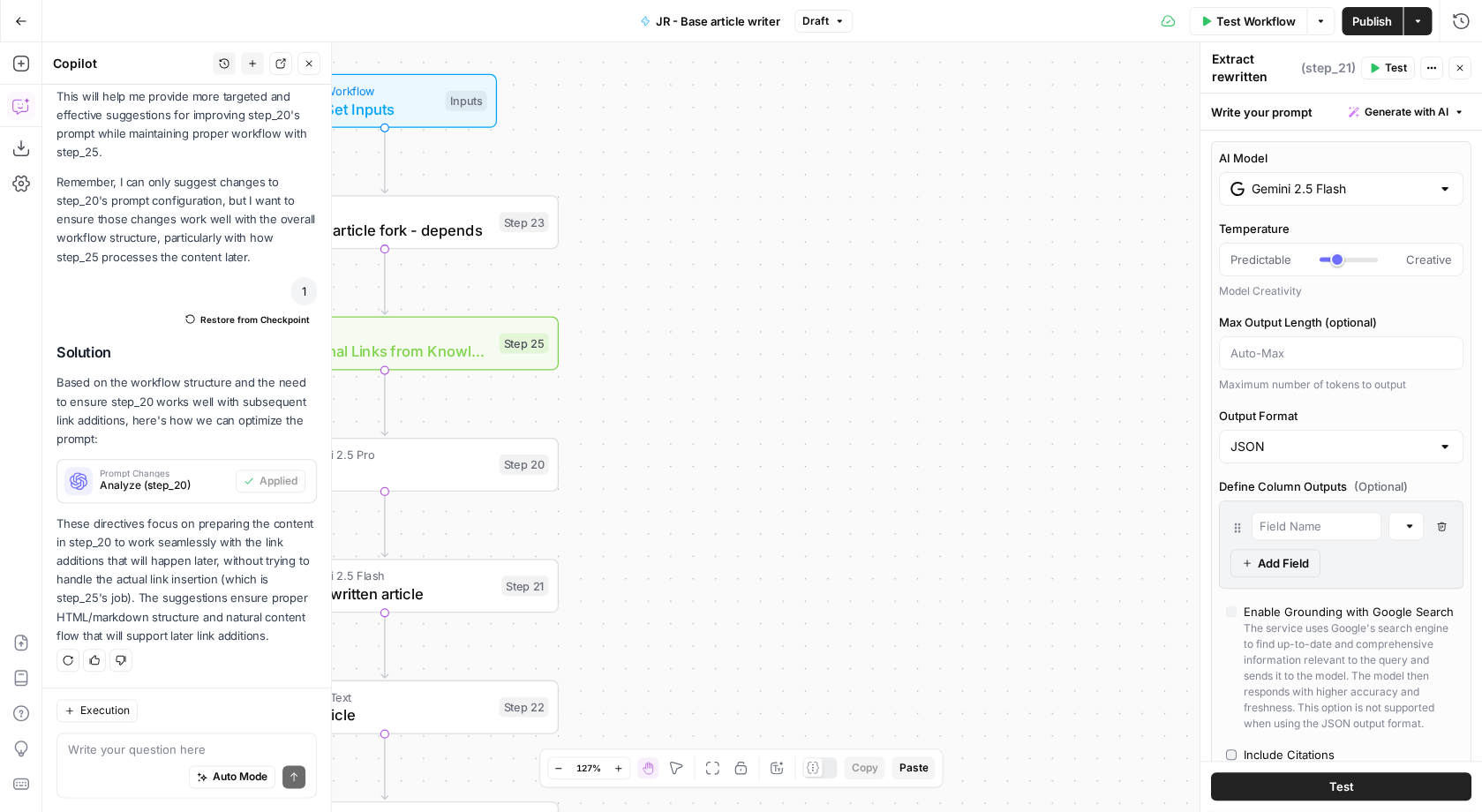
click at [1378, 24] on span "Publish" at bounding box center [1372, 21] width 40 height 18
